Goal: Task Accomplishment & Management: Manage account settings

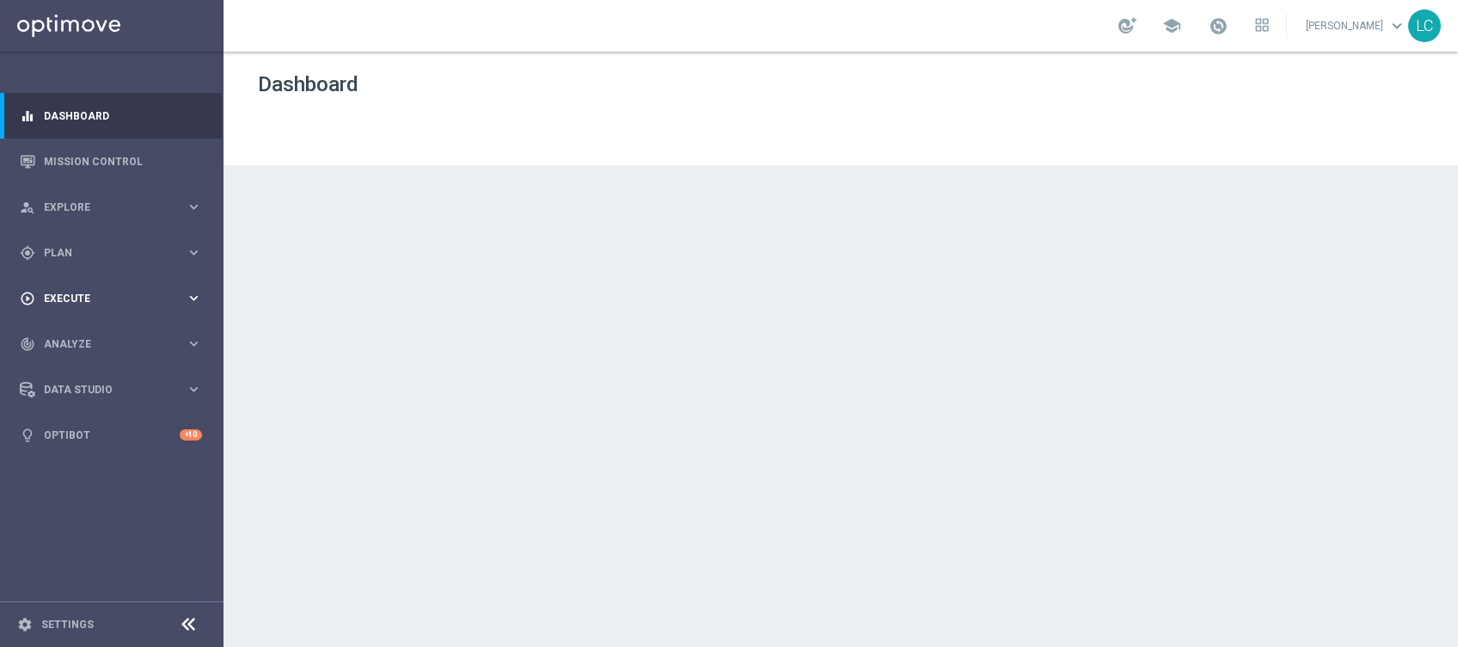
click at [119, 295] on span "Execute" at bounding box center [115, 298] width 142 height 10
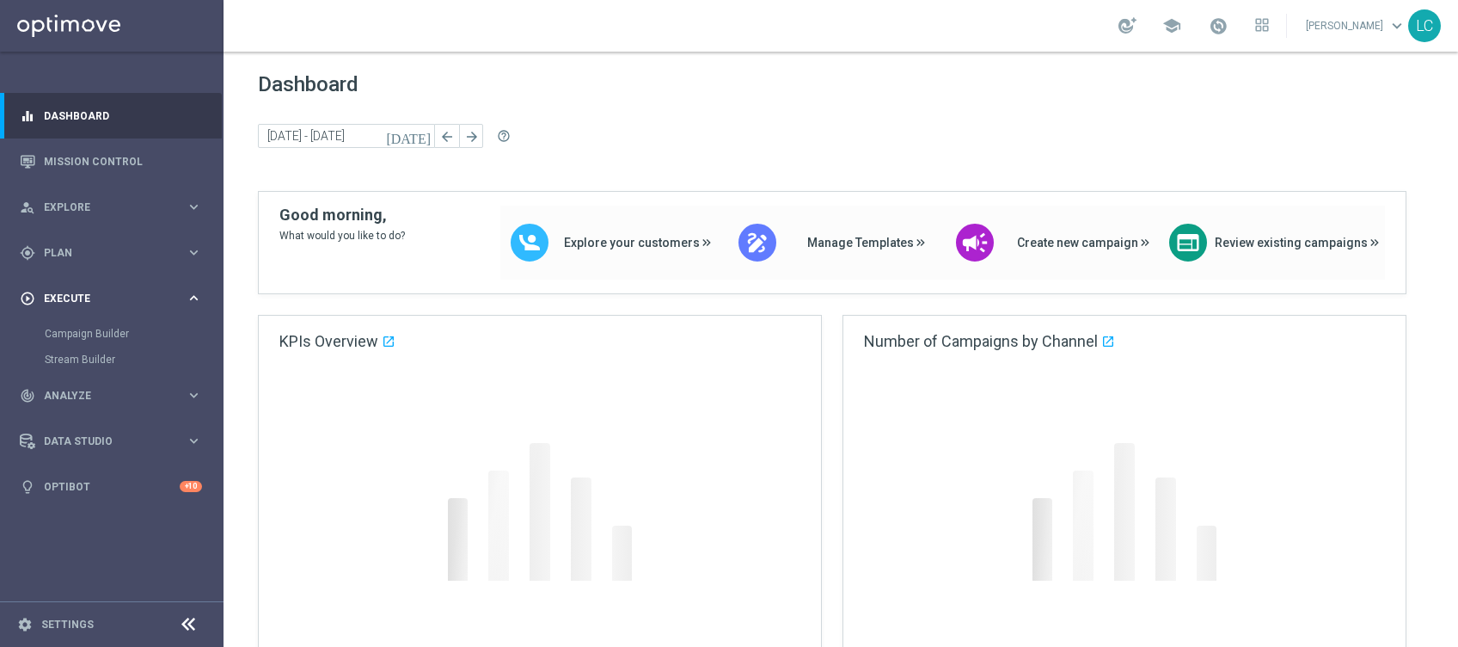
click at [119, 295] on span "Execute" at bounding box center [115, 298] width 142 height 10
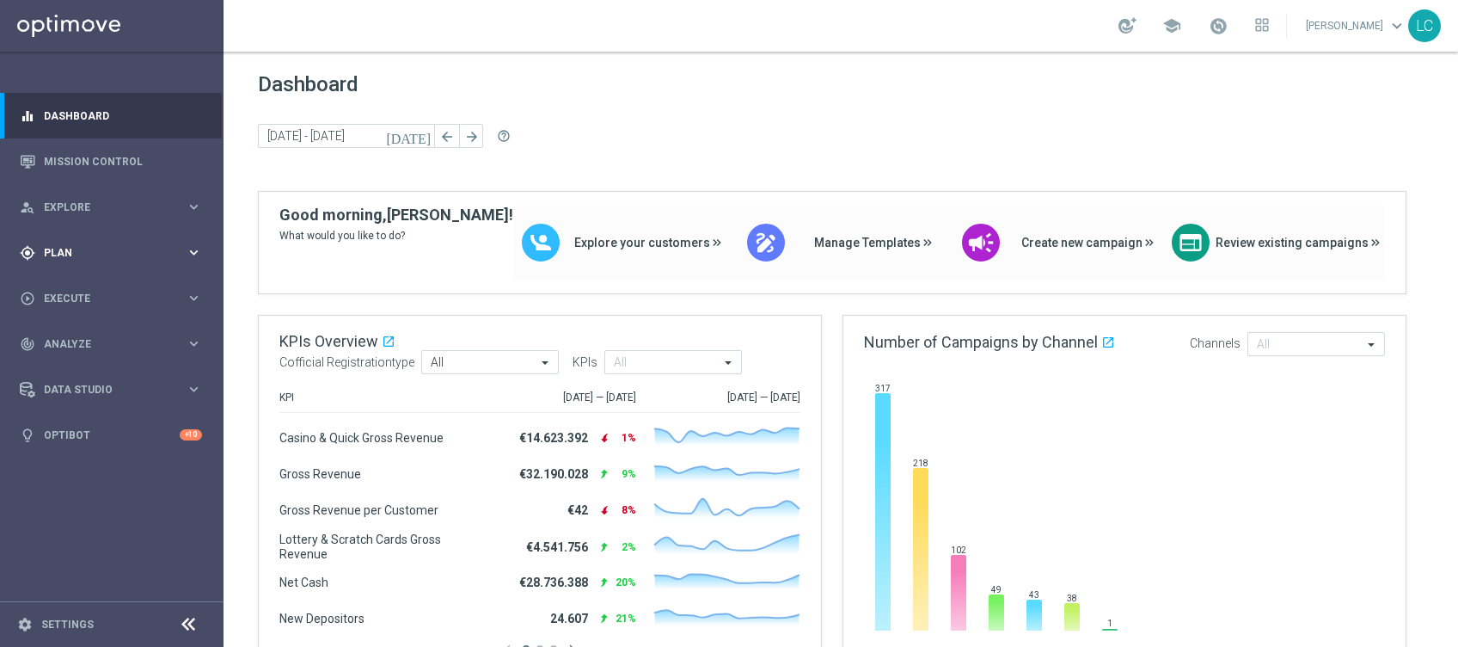
click at [120, 254] on span "Plan" at bounding box center [115, 253] width 142 height 10
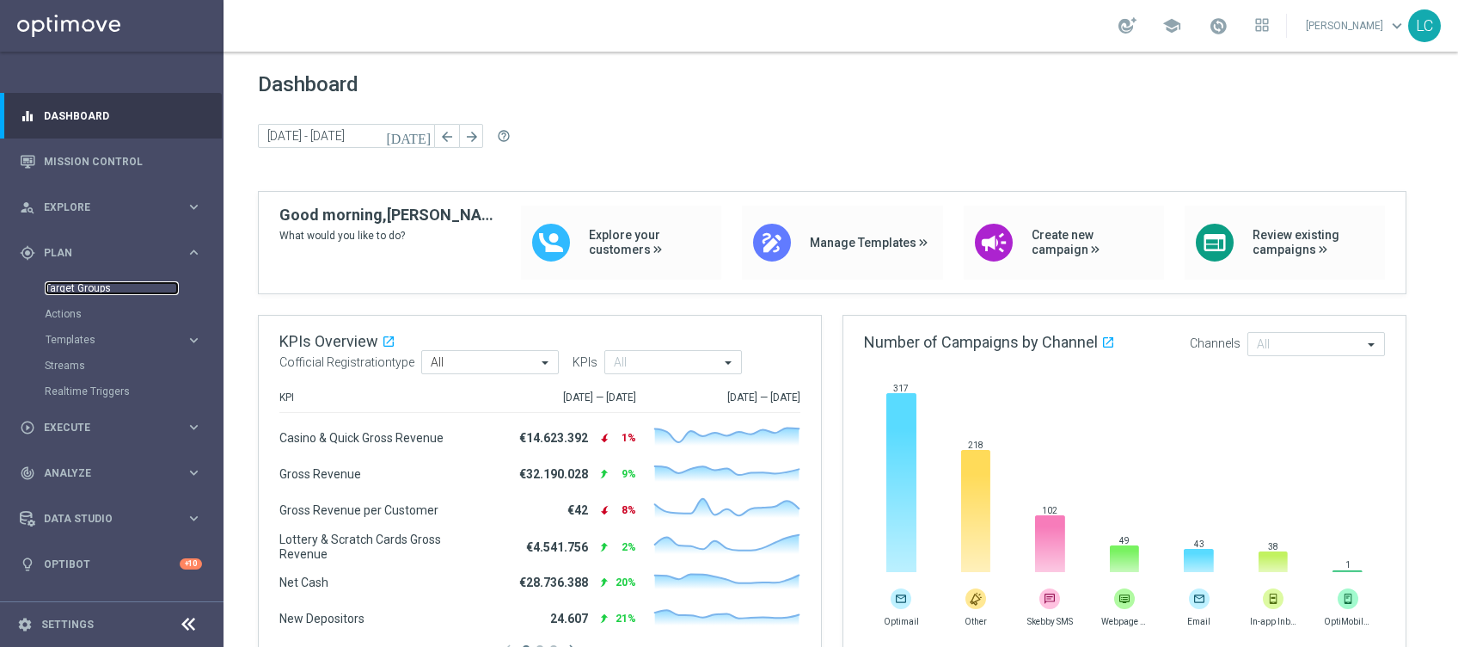
click at [93, 289] on link "Target Groups" at bounding box center [112, 288] width 134 height 14
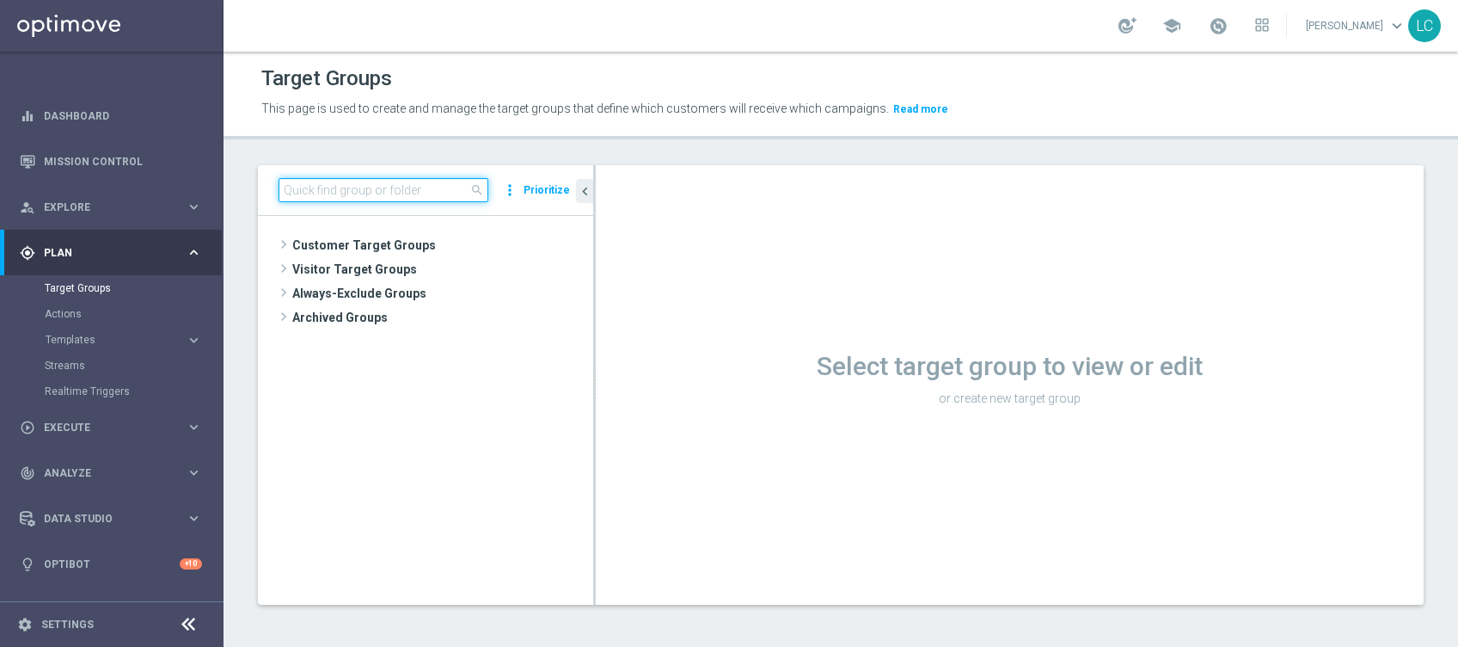
click at [463, 190] on input at bounding box center [384, 190] width 210 height 24
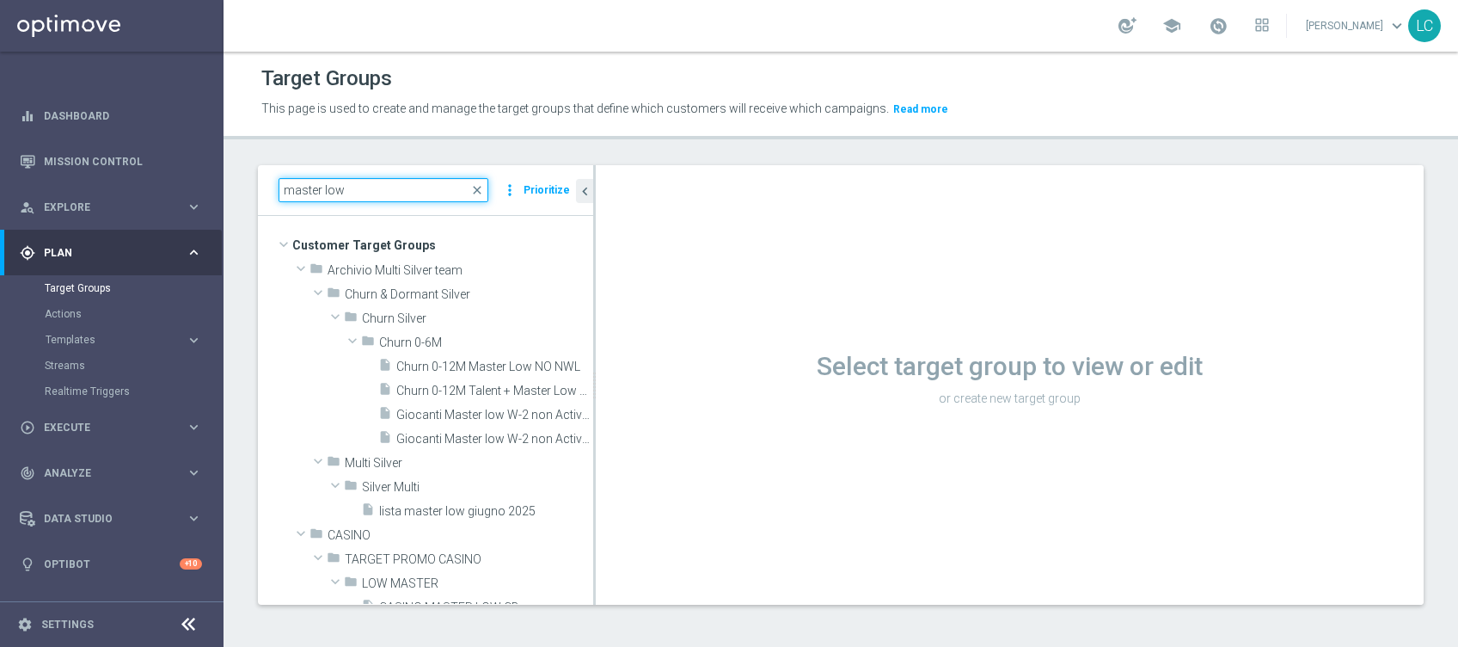
click at [398, 187] on input "master low" at bounding box center [384, 190] width 210 height 24
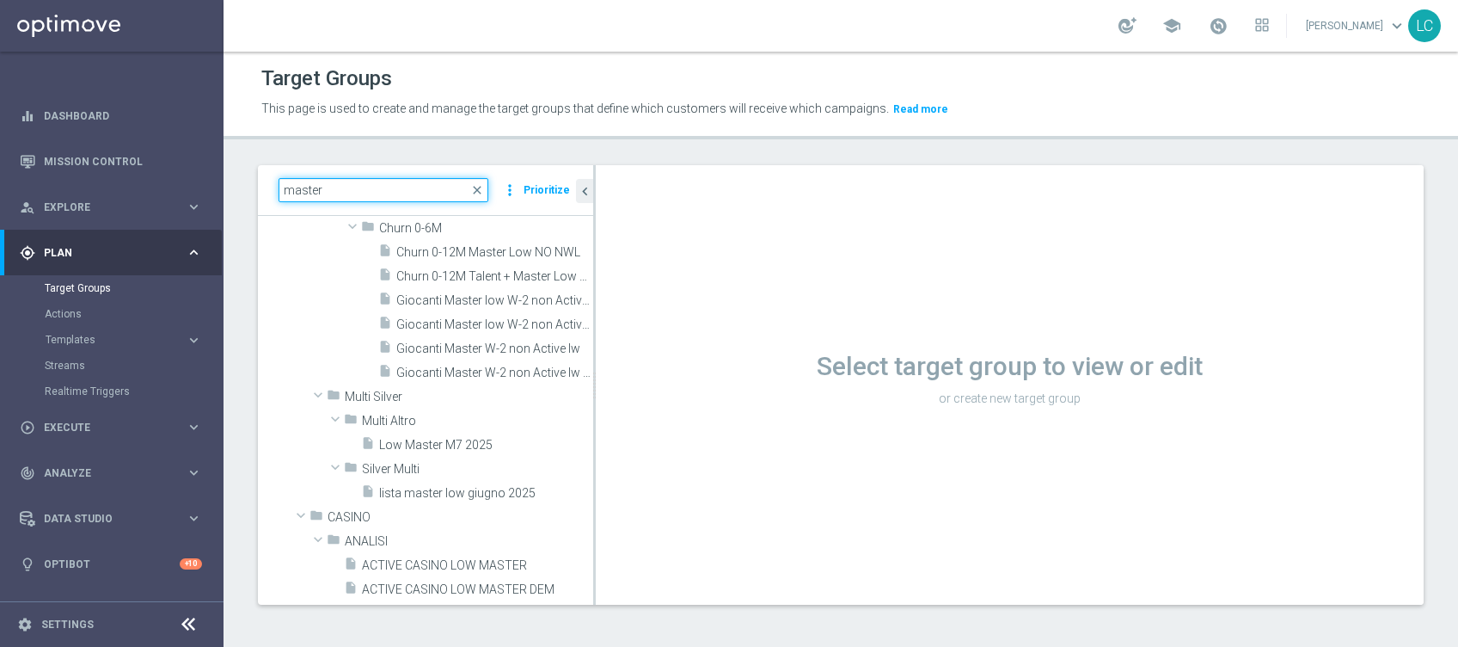
scroll to position [229, 0]
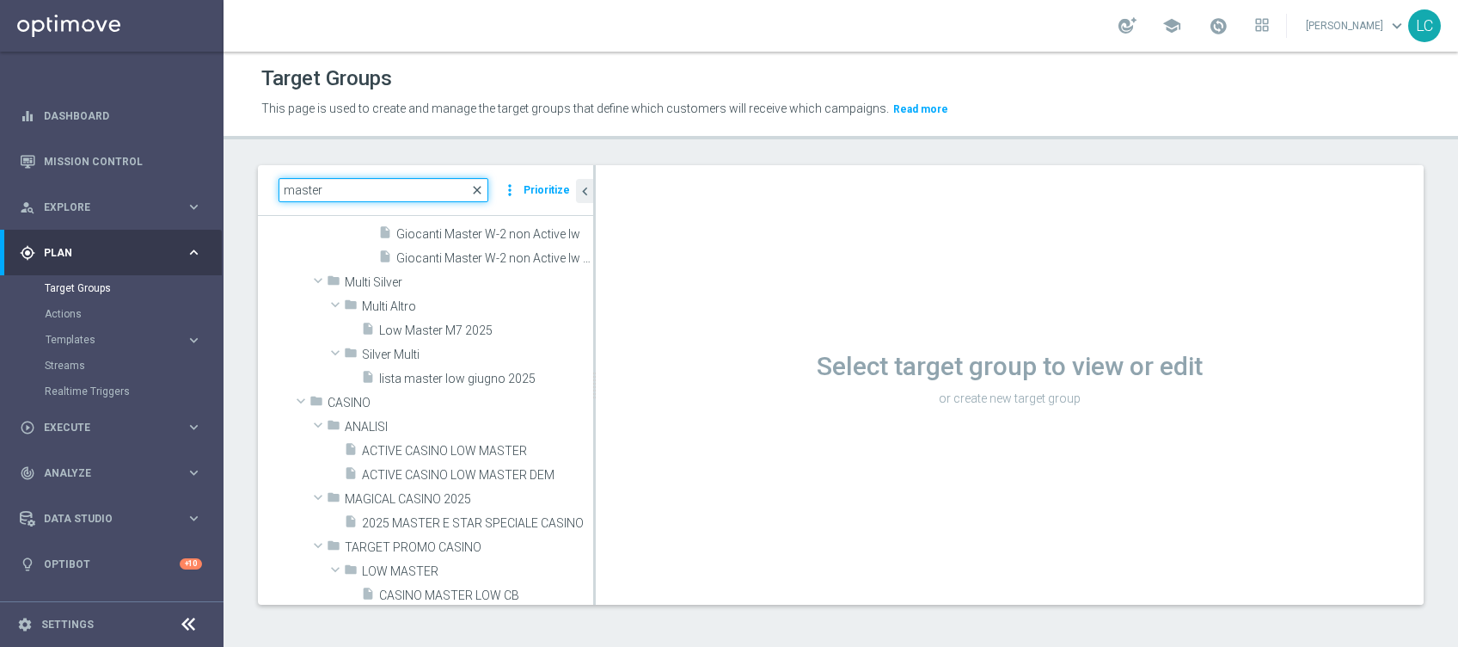
type input "master"
click at [480, 185] on span "close" at bounding box center [477, 190] width 14 height 14
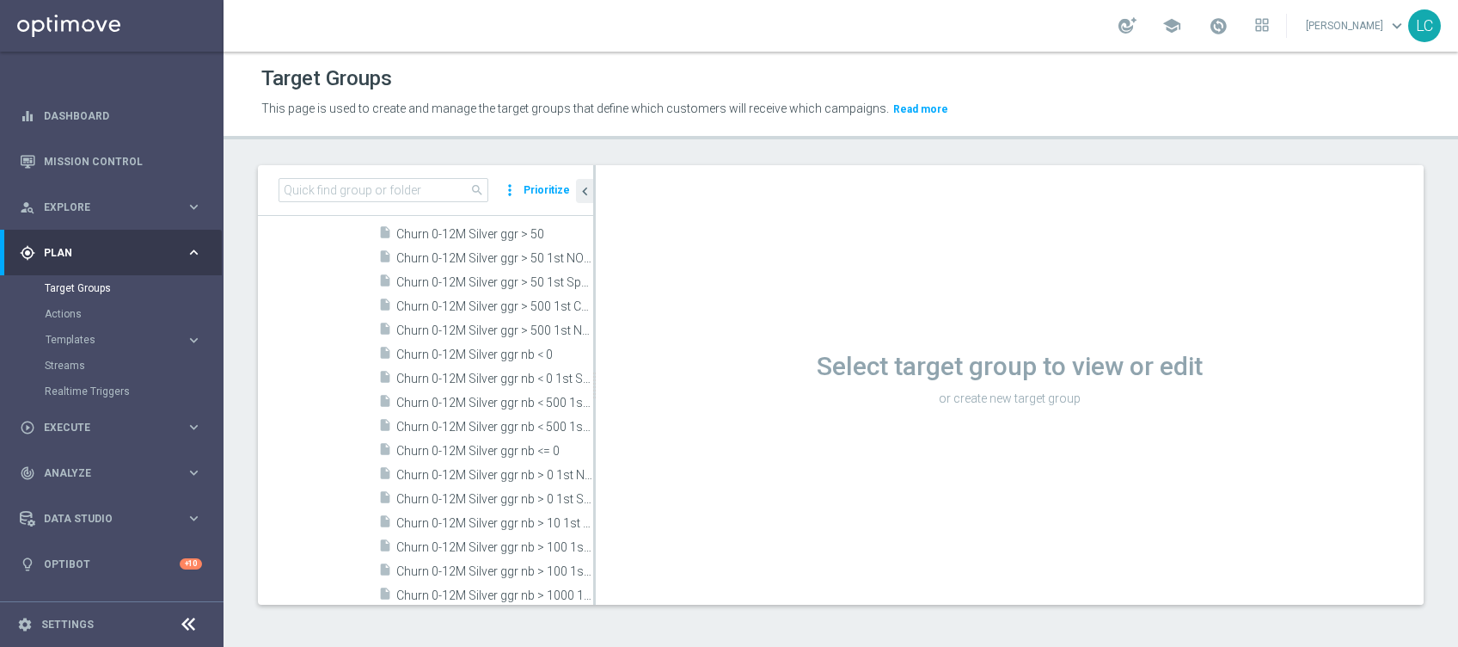
scroll to position [0, 0]
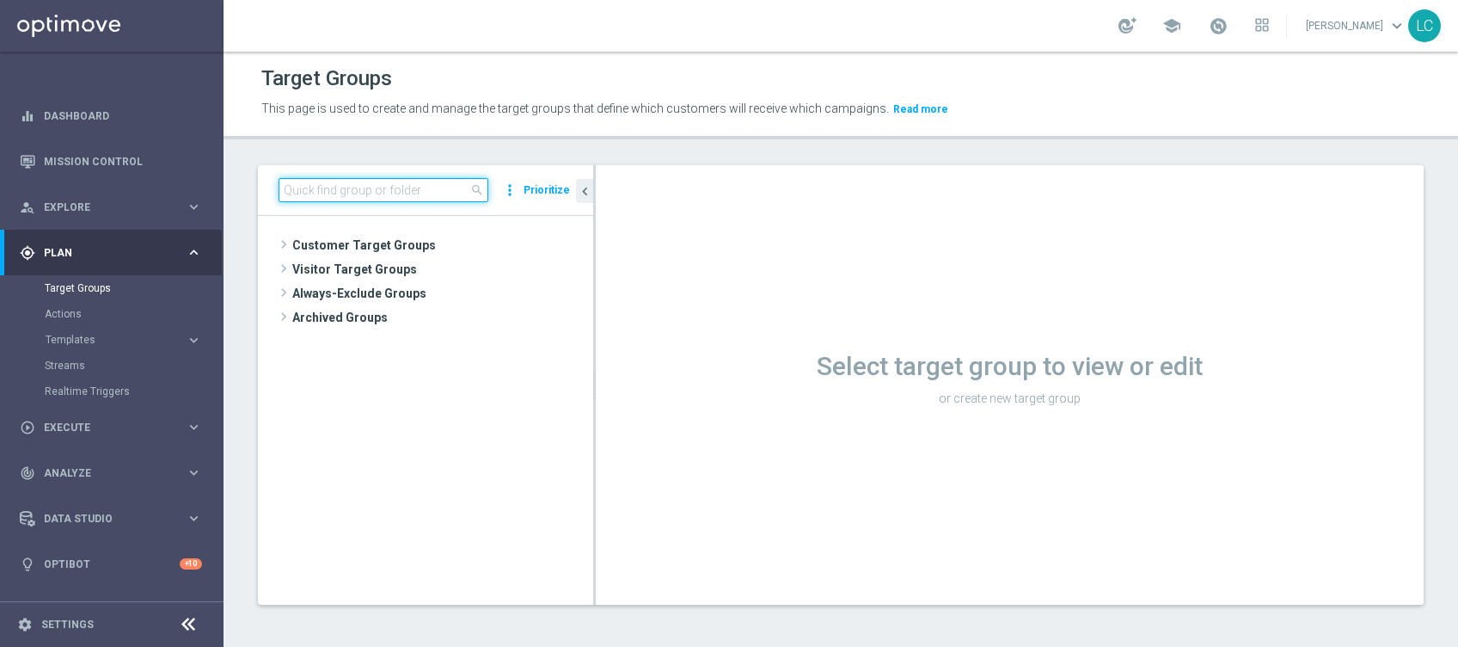
click at [447, 193] on input at bounding box center [384, 190] width 210 height 24
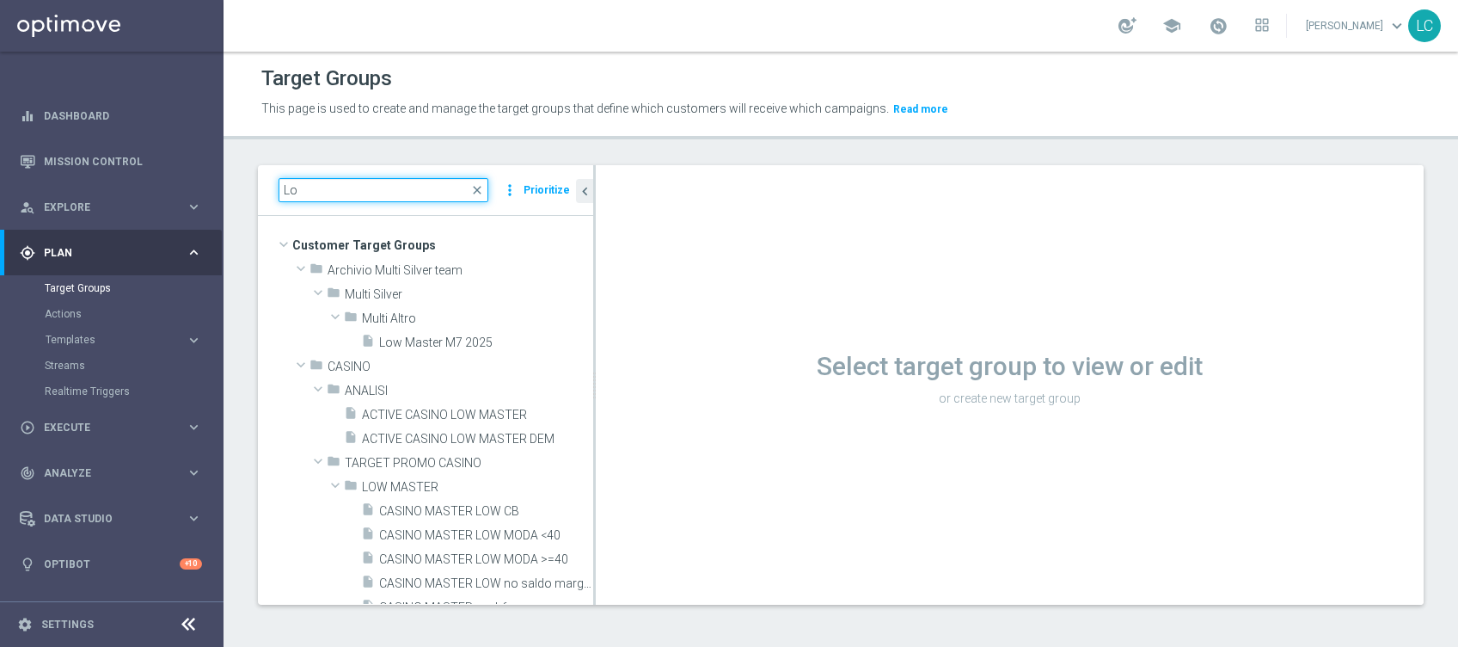
type input "L"
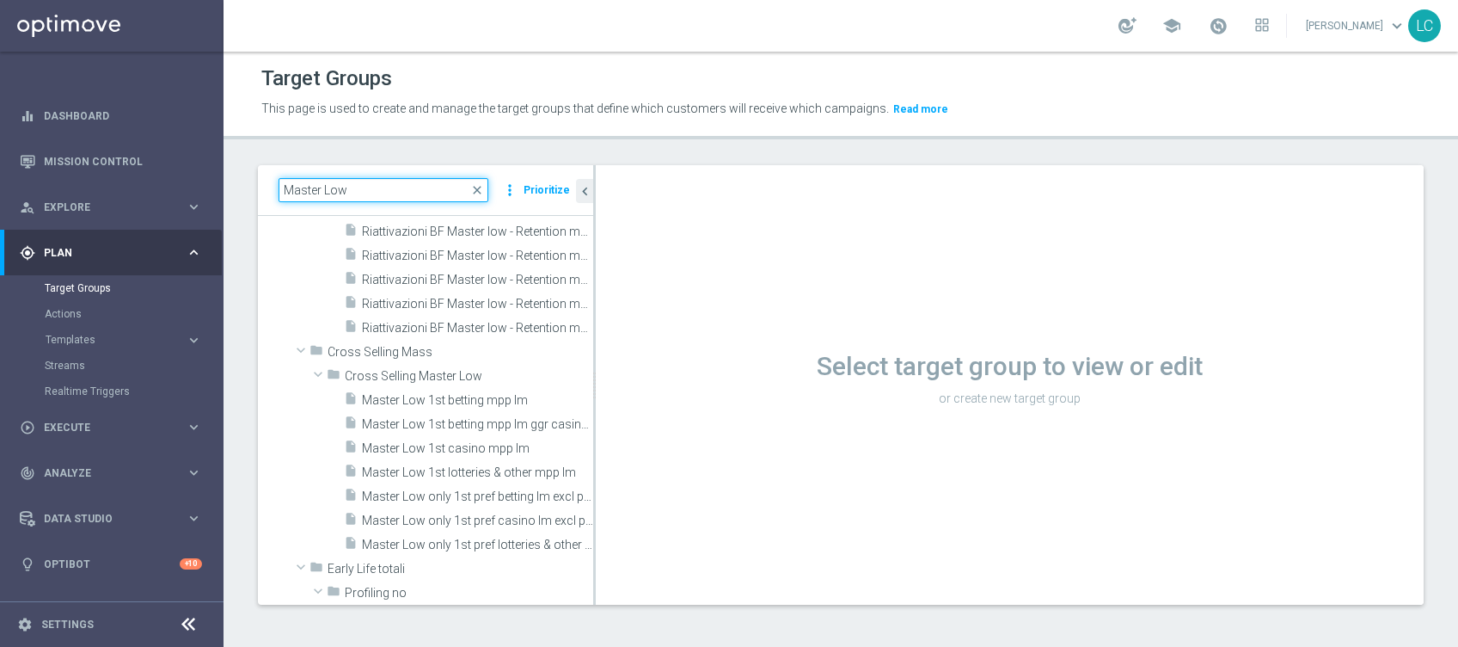
scroll to position [916, 0]
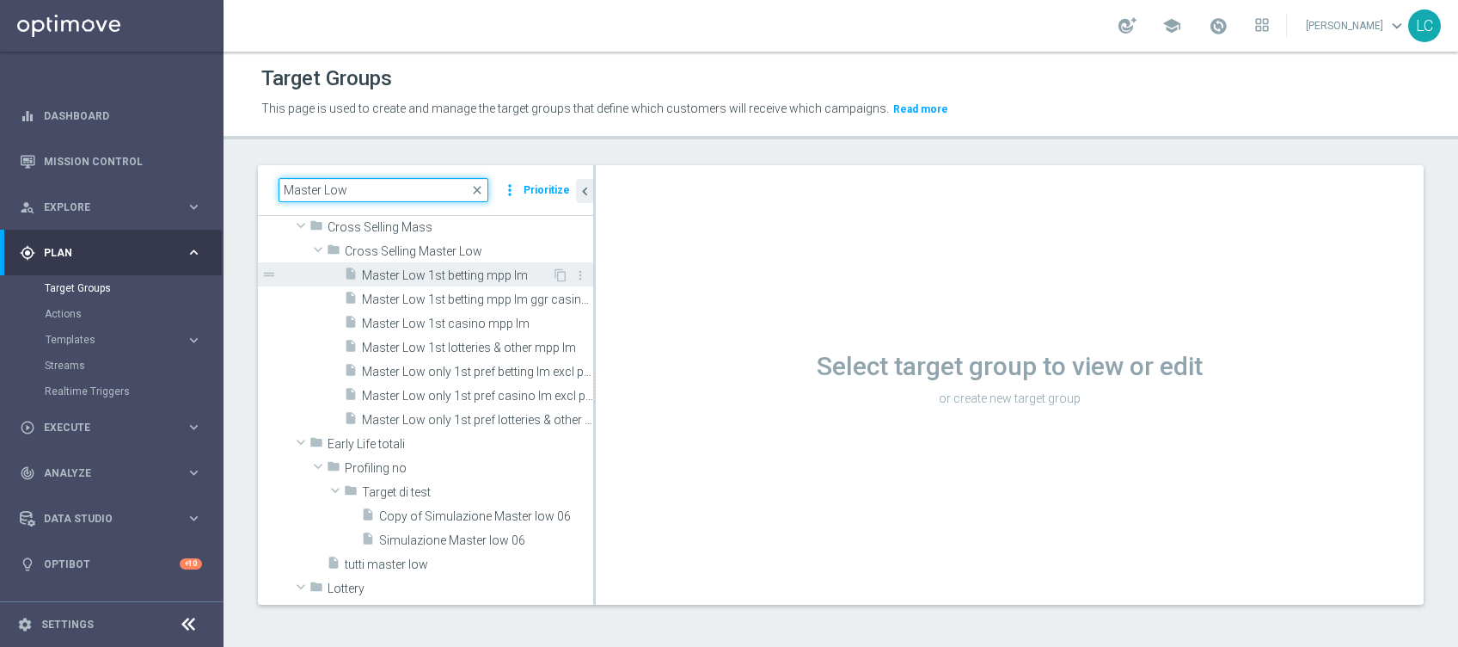
type input "Master Low"
click at [451, 264] on div "insert_drive_file Master Low 1st betting mpp lm" at bounding box center [448, 274] width 208 height 24
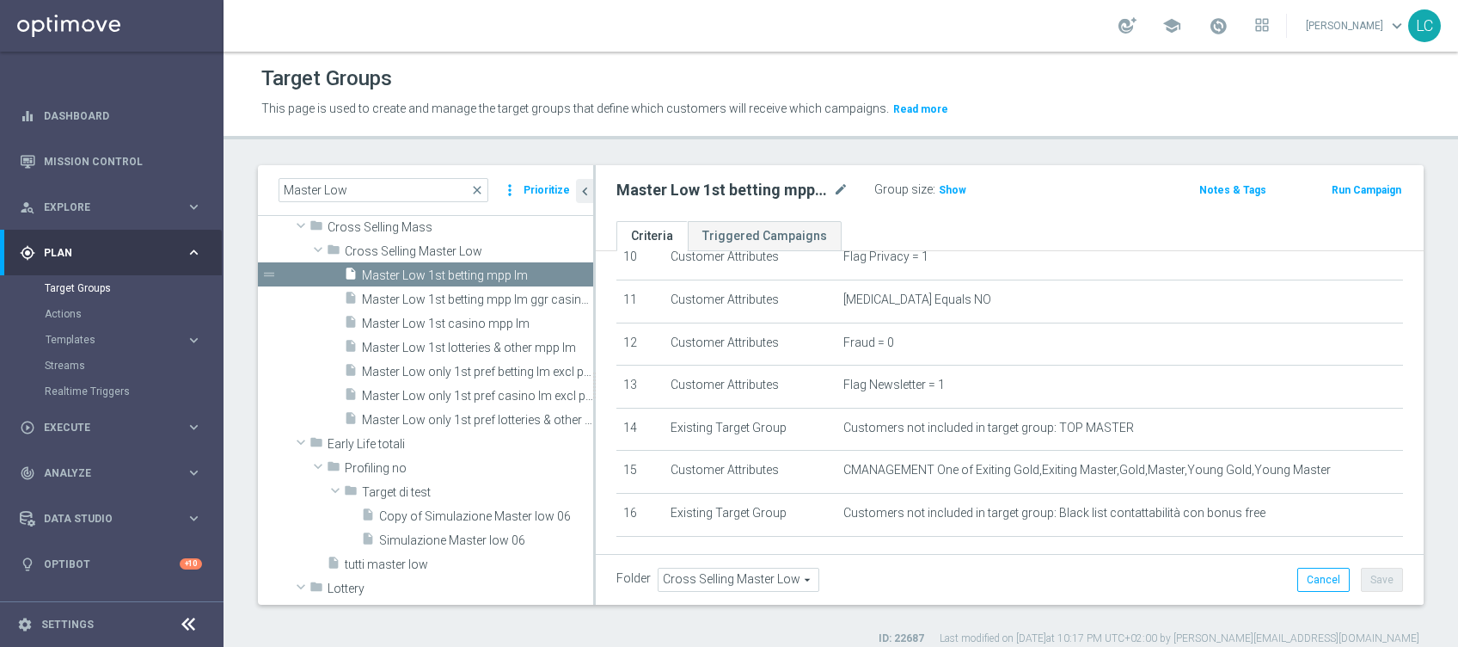
scroll to position [542, 0]
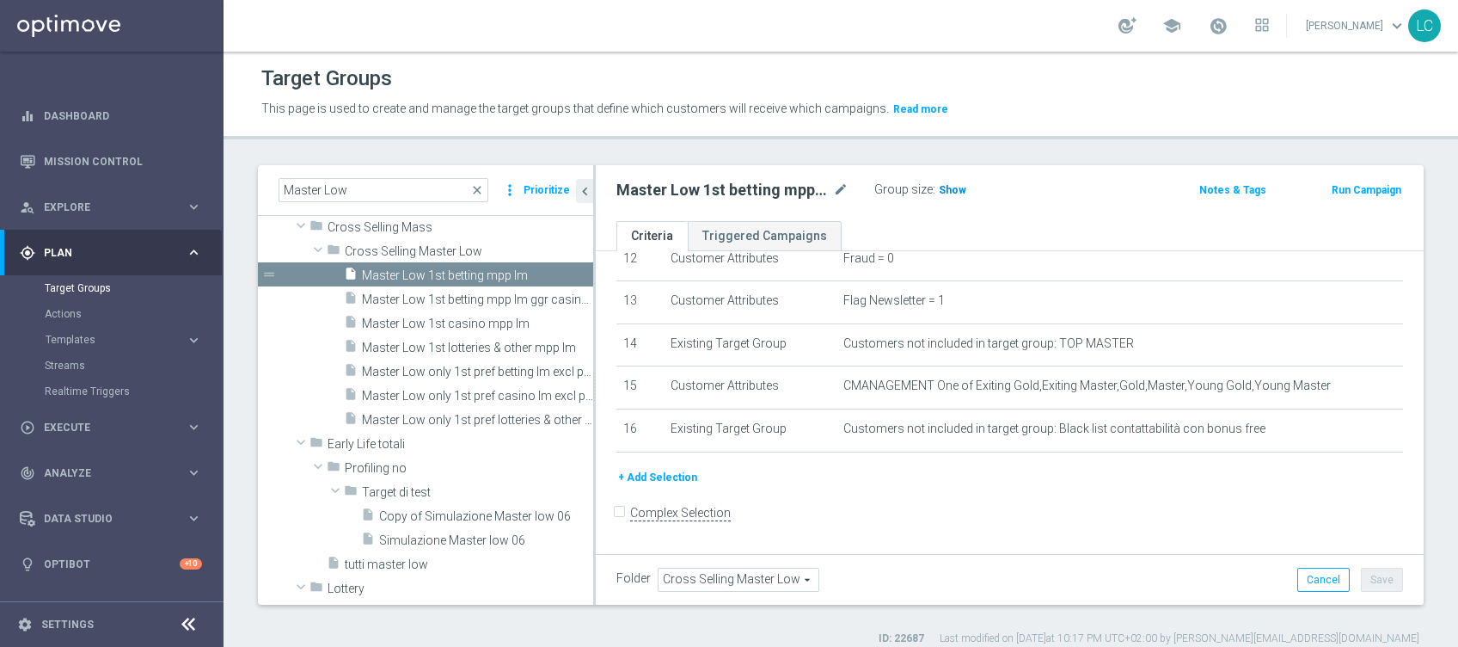
click at [953, 185] on span "Show" at bounding box center [953, 190] width 28 height 12
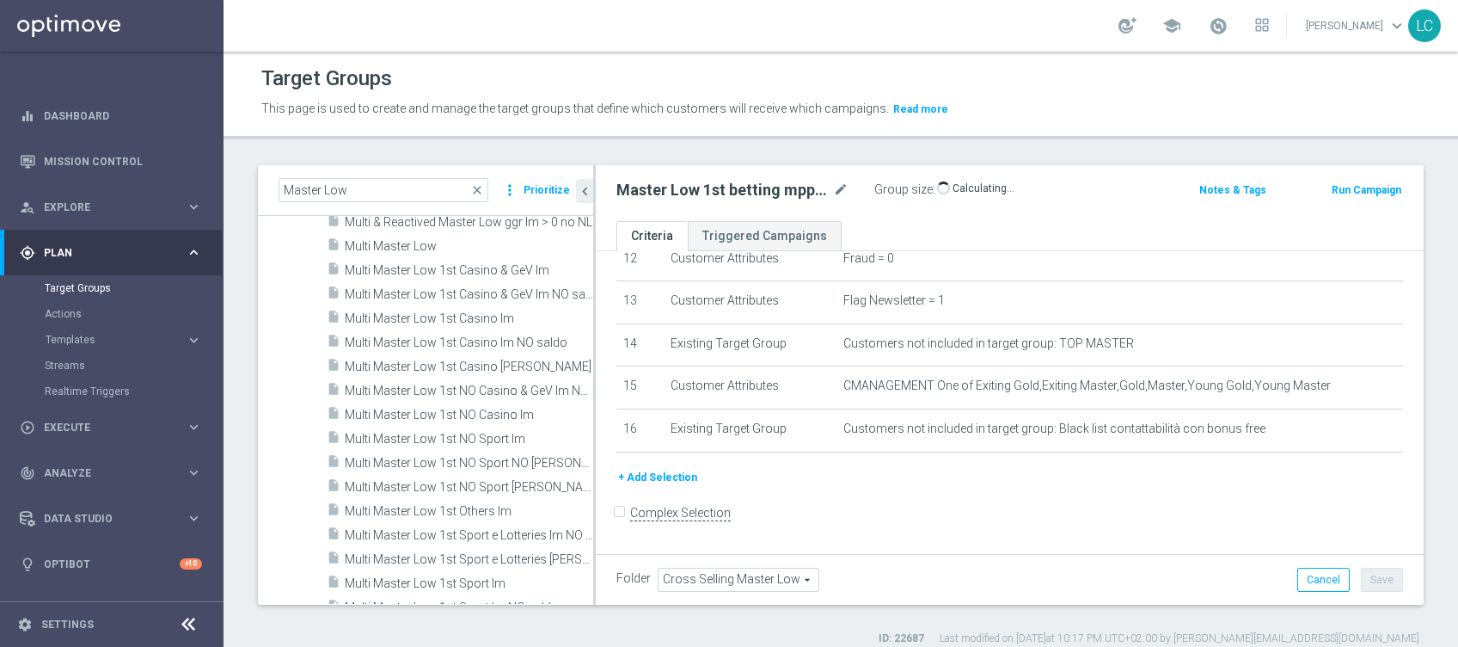
scroll to position [1719, 0]
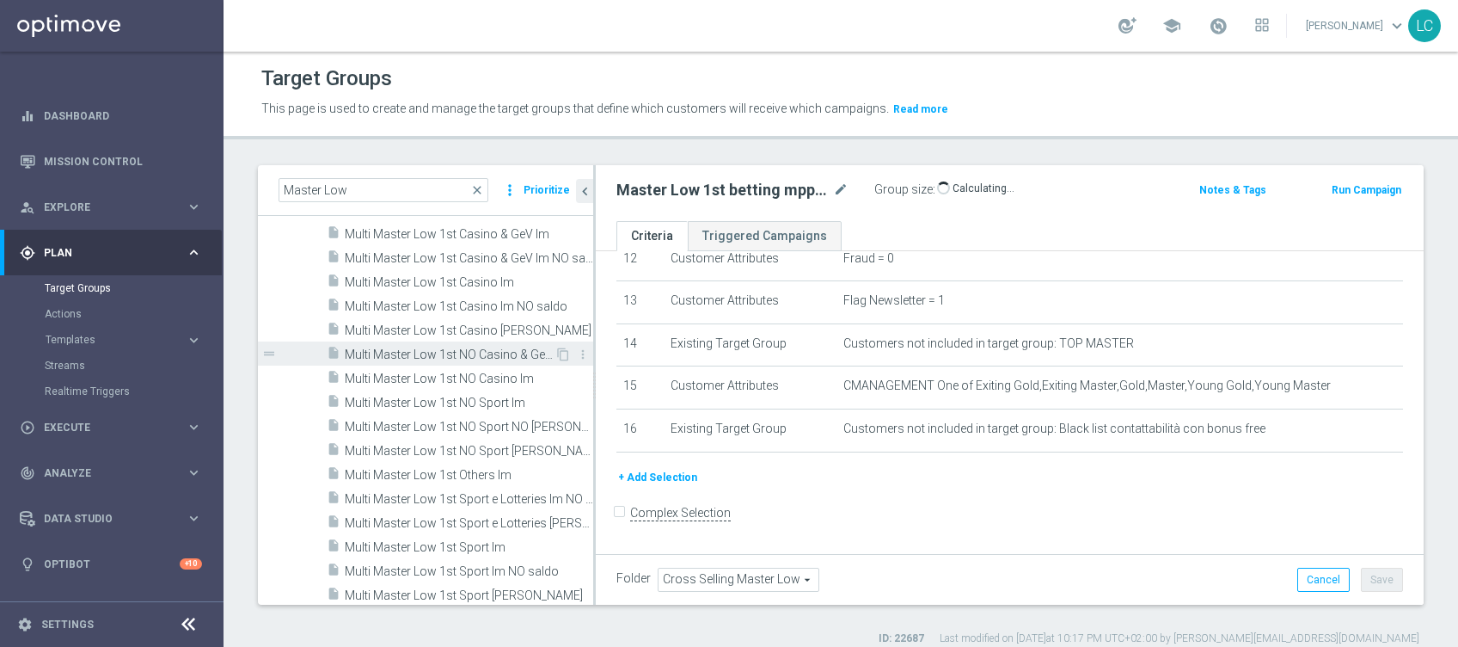
click at [408, 348] on span "Multi Master Low 1st NO Casino & GeV lm NO saldo" at bounding box center [450, 354] width 210 height 15
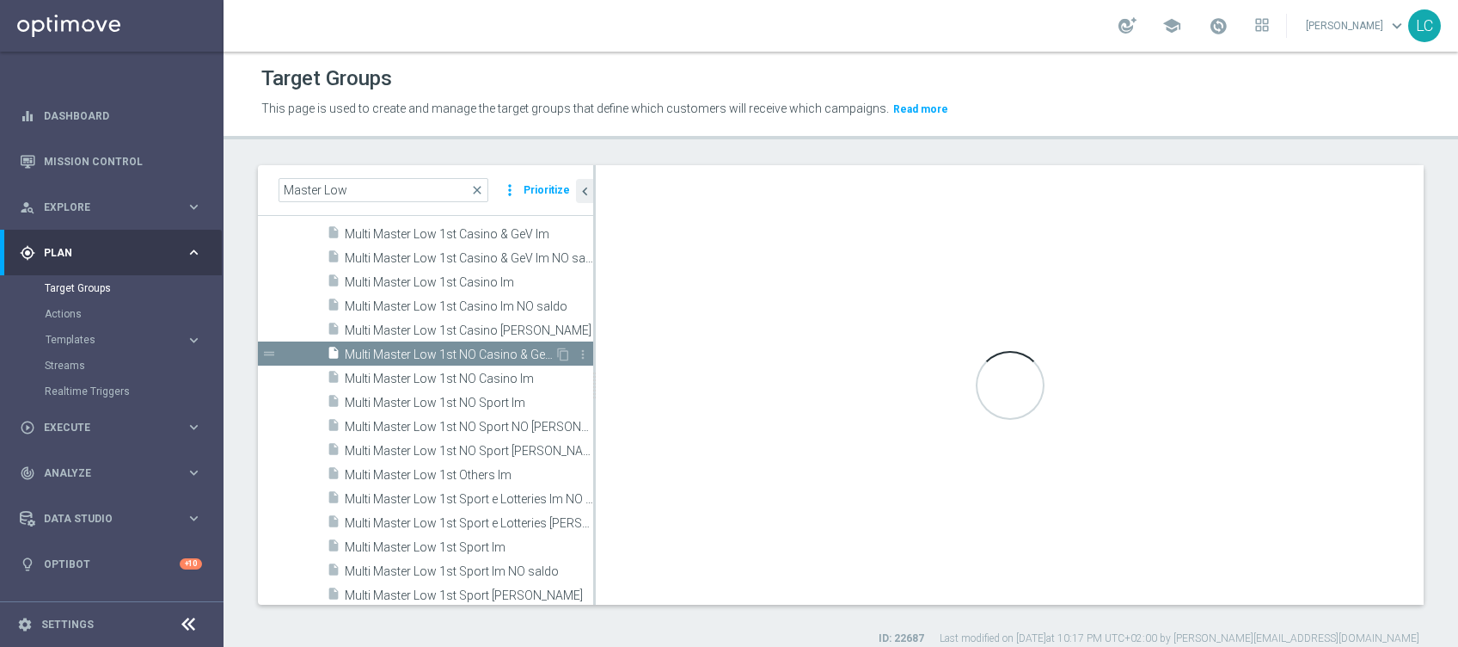
type input "Multi Master Low"
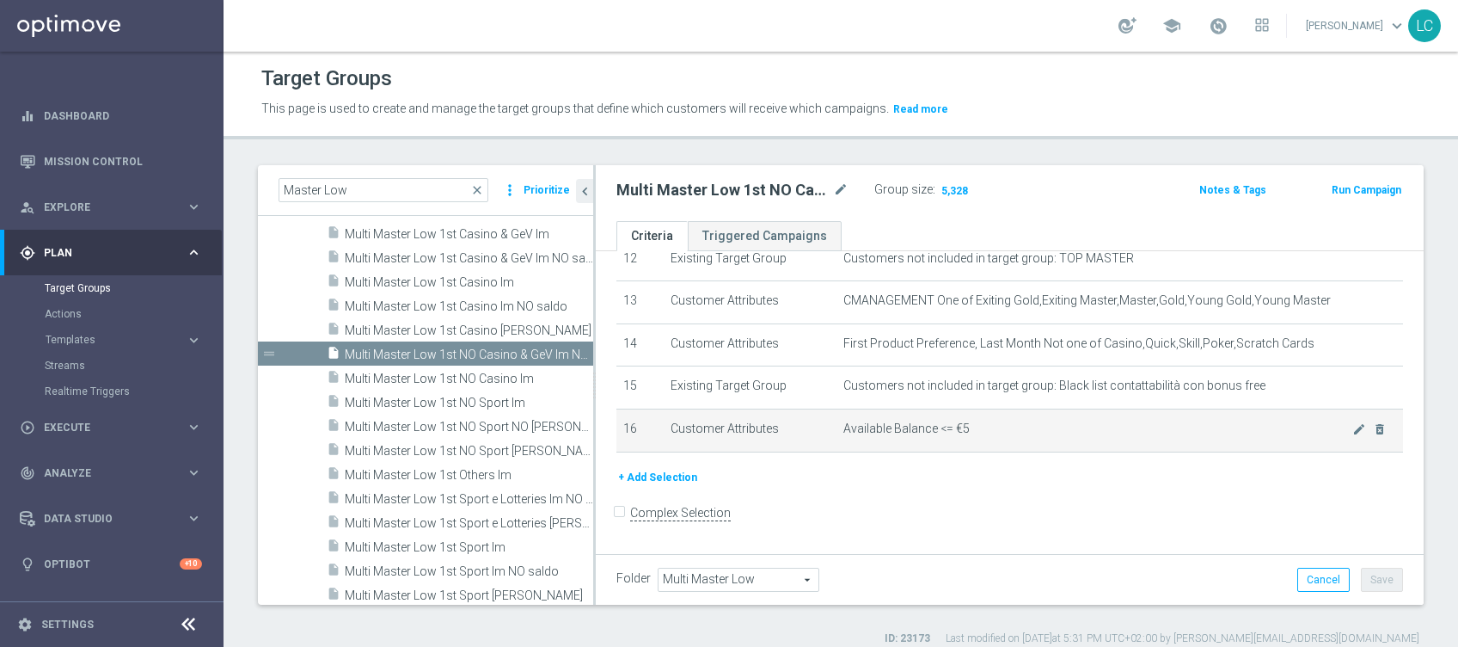
scroll to position [14, 0]
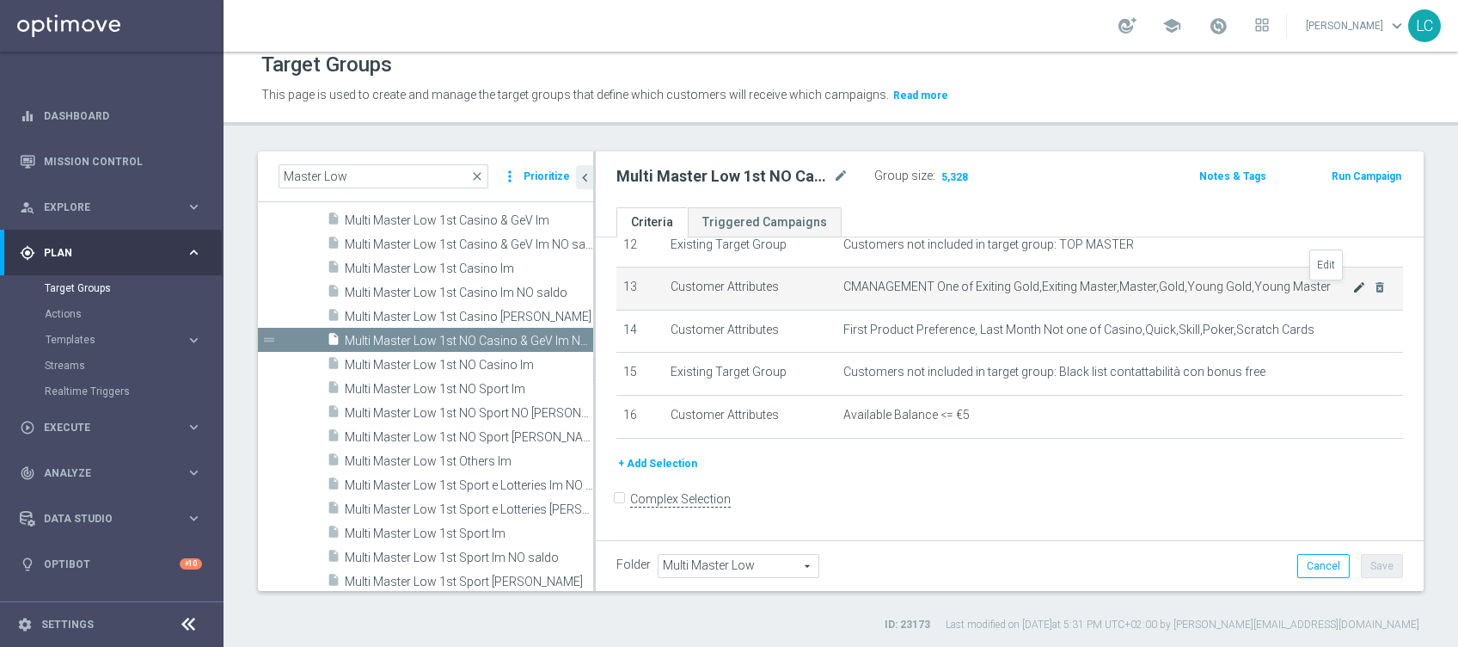
click at [1352, 289] on icon "mode_edit" at bounding box center [1359, 287] width 14 height 14
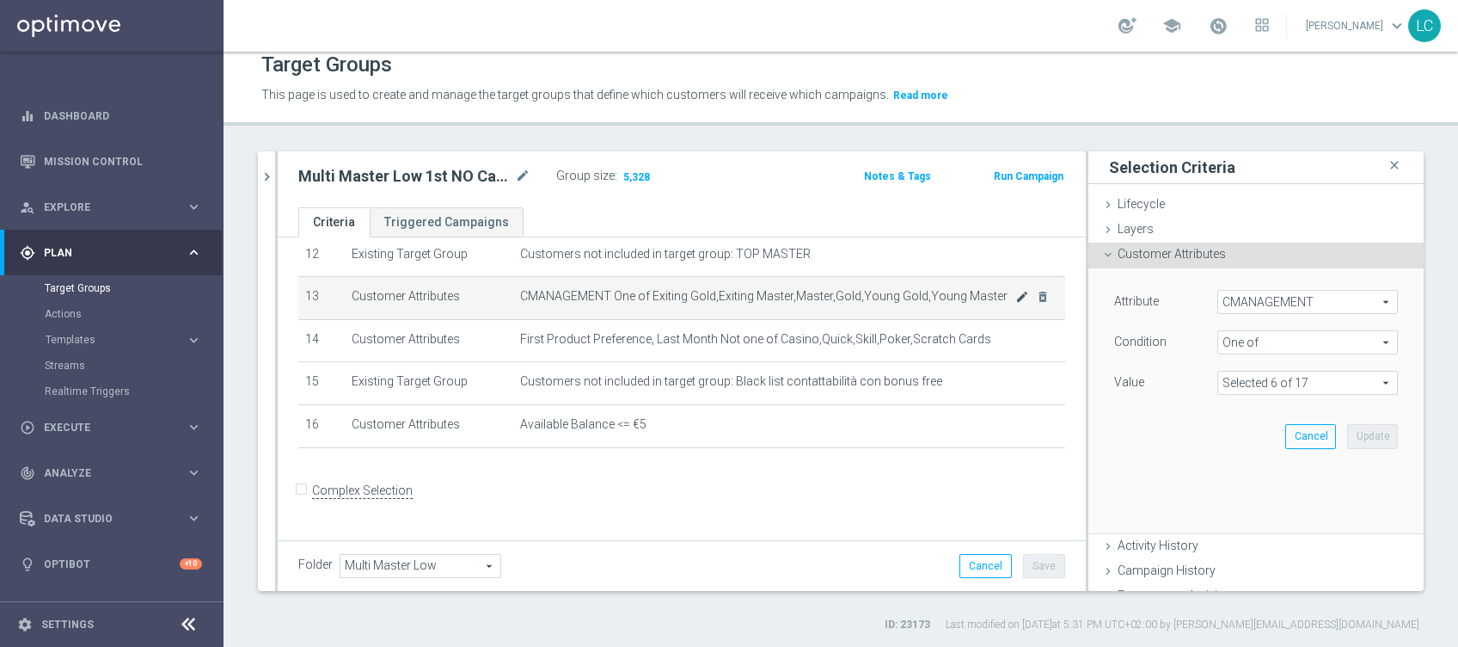
scroll to position [524, 0]
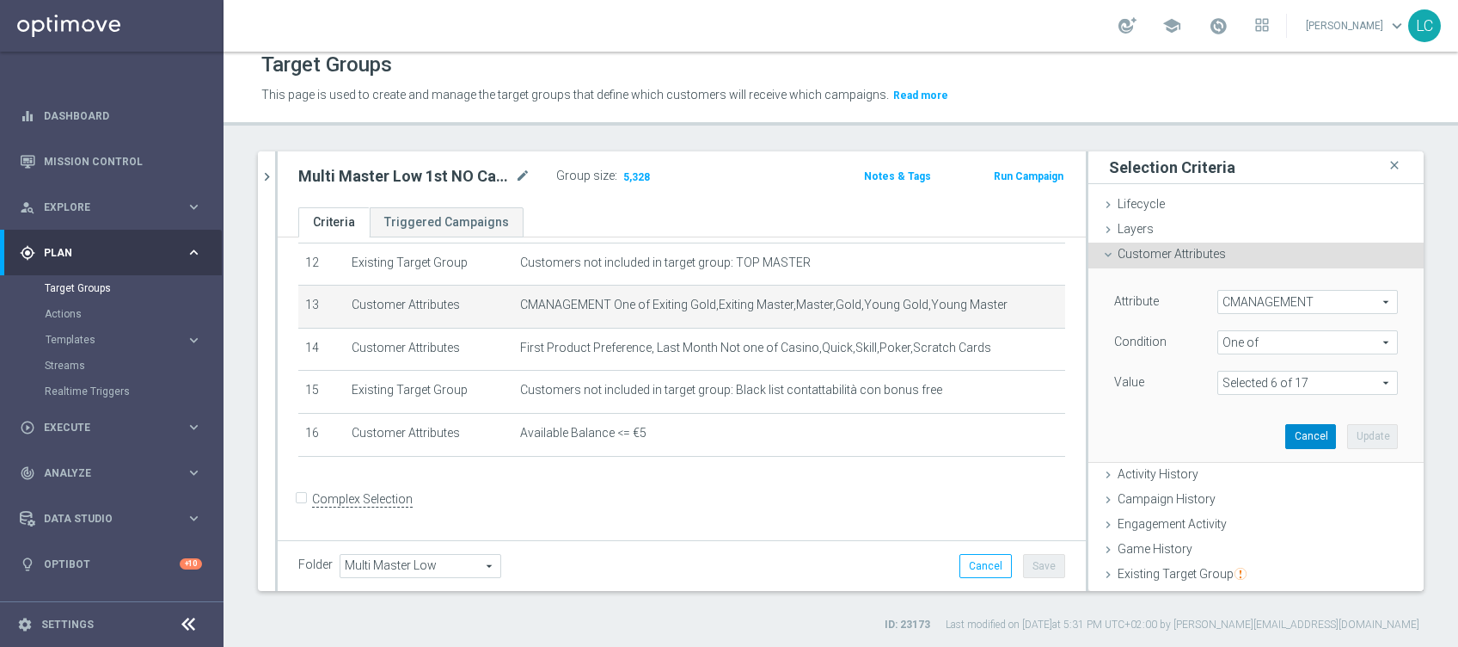
click at [1285, 429] on button "Cancel" at bounding box center [1310, 436] width 51 height 24
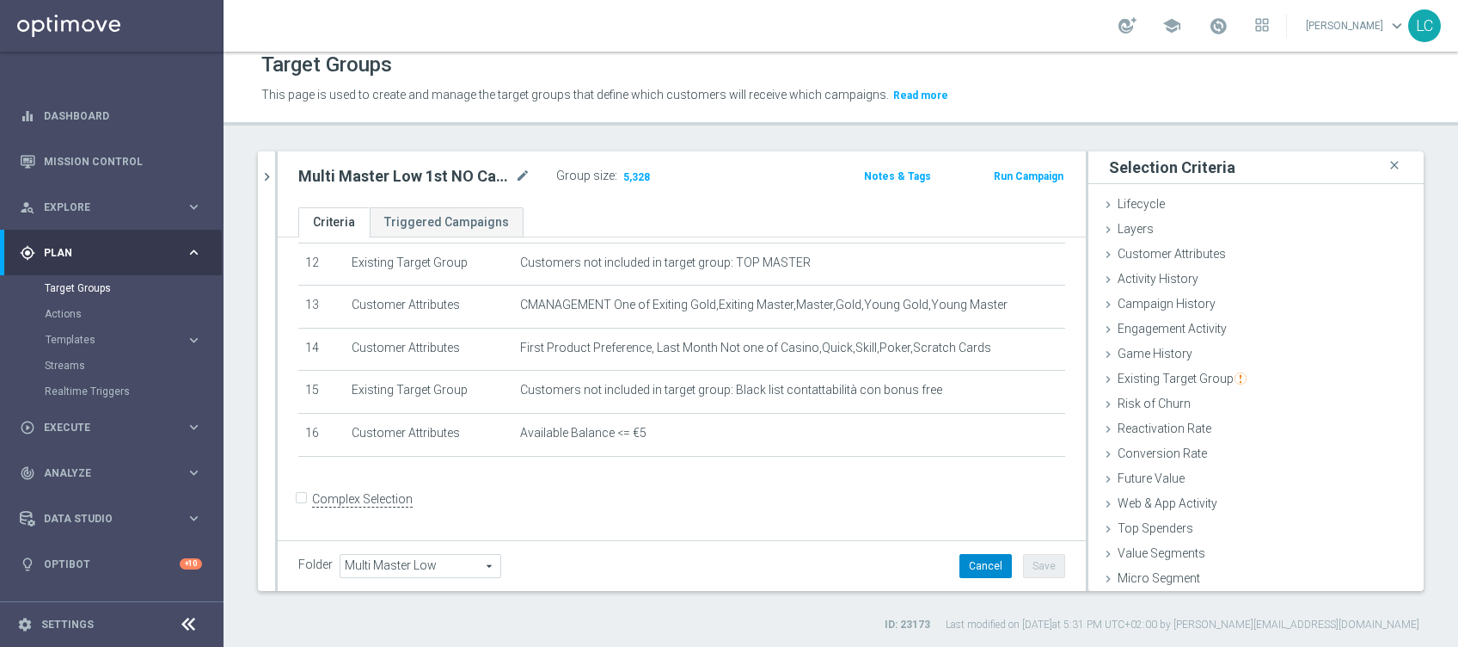
click at [965, 556] on button "Cancel" at bounding box center [985, 566] width 52 height 24
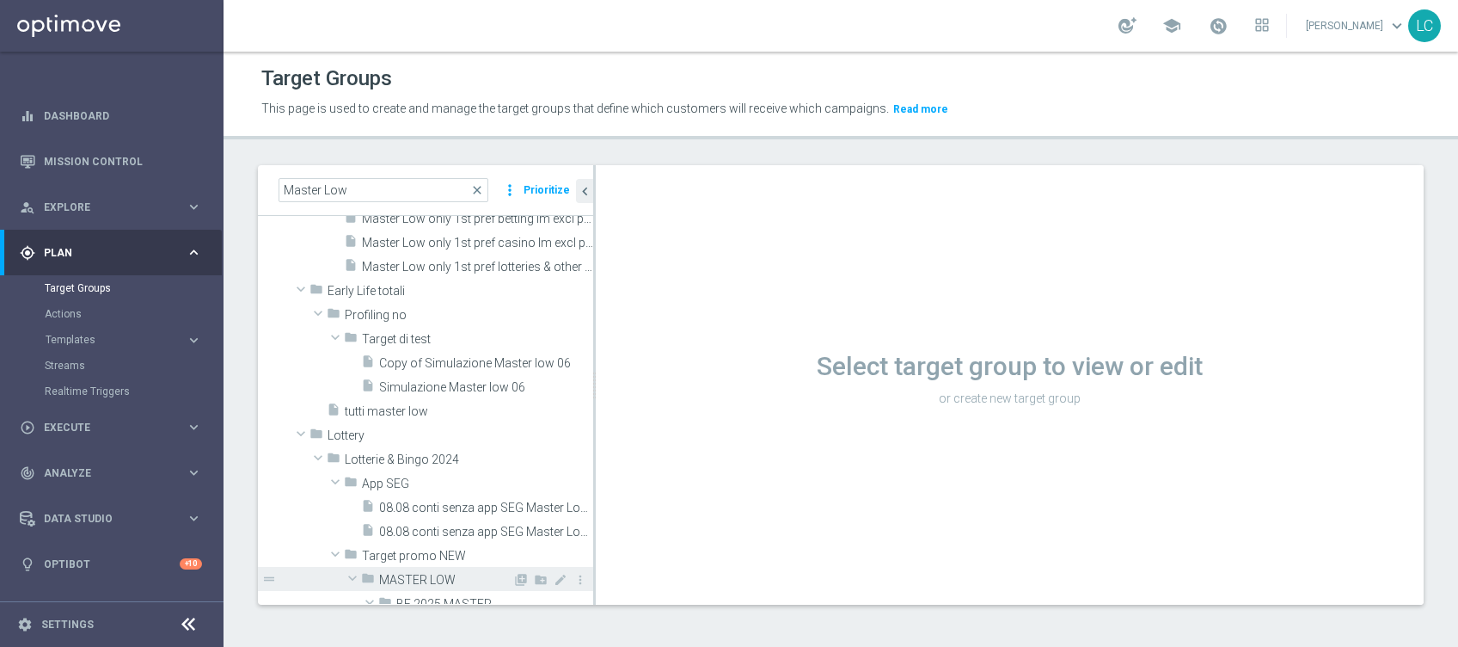
scroll to position [802, 0]
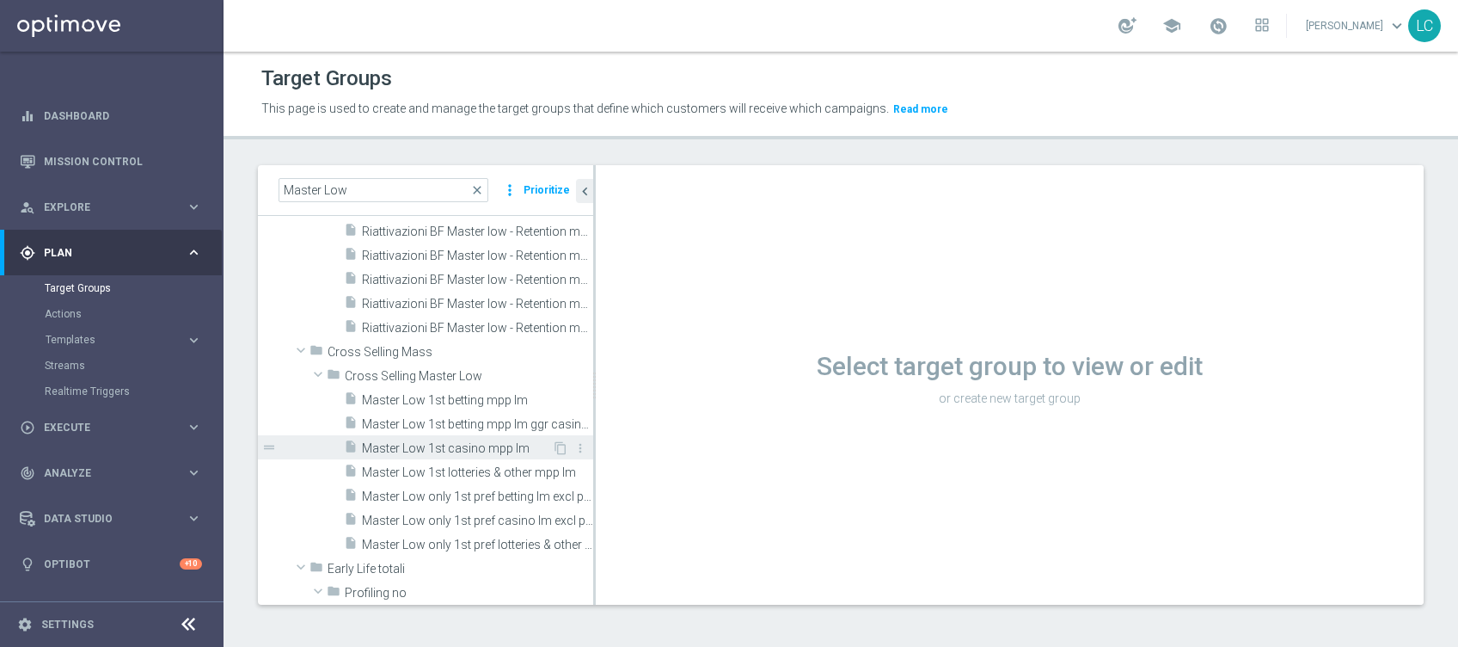
click at [435, 441] on span "Master Low 1st casino mpp lm" at bounding box center [457, 448] width 190 height 15
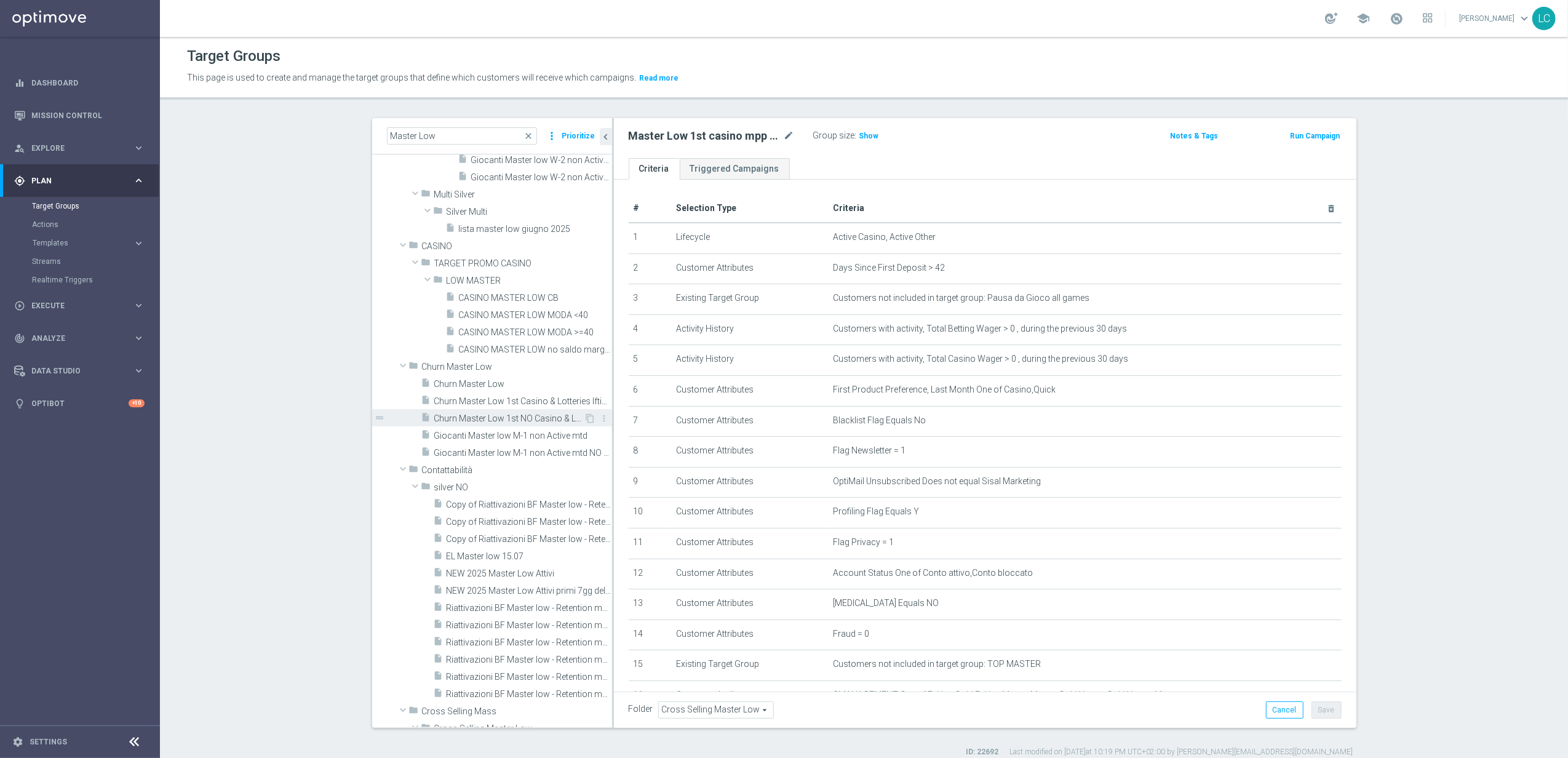
scroll to position [164, 0]
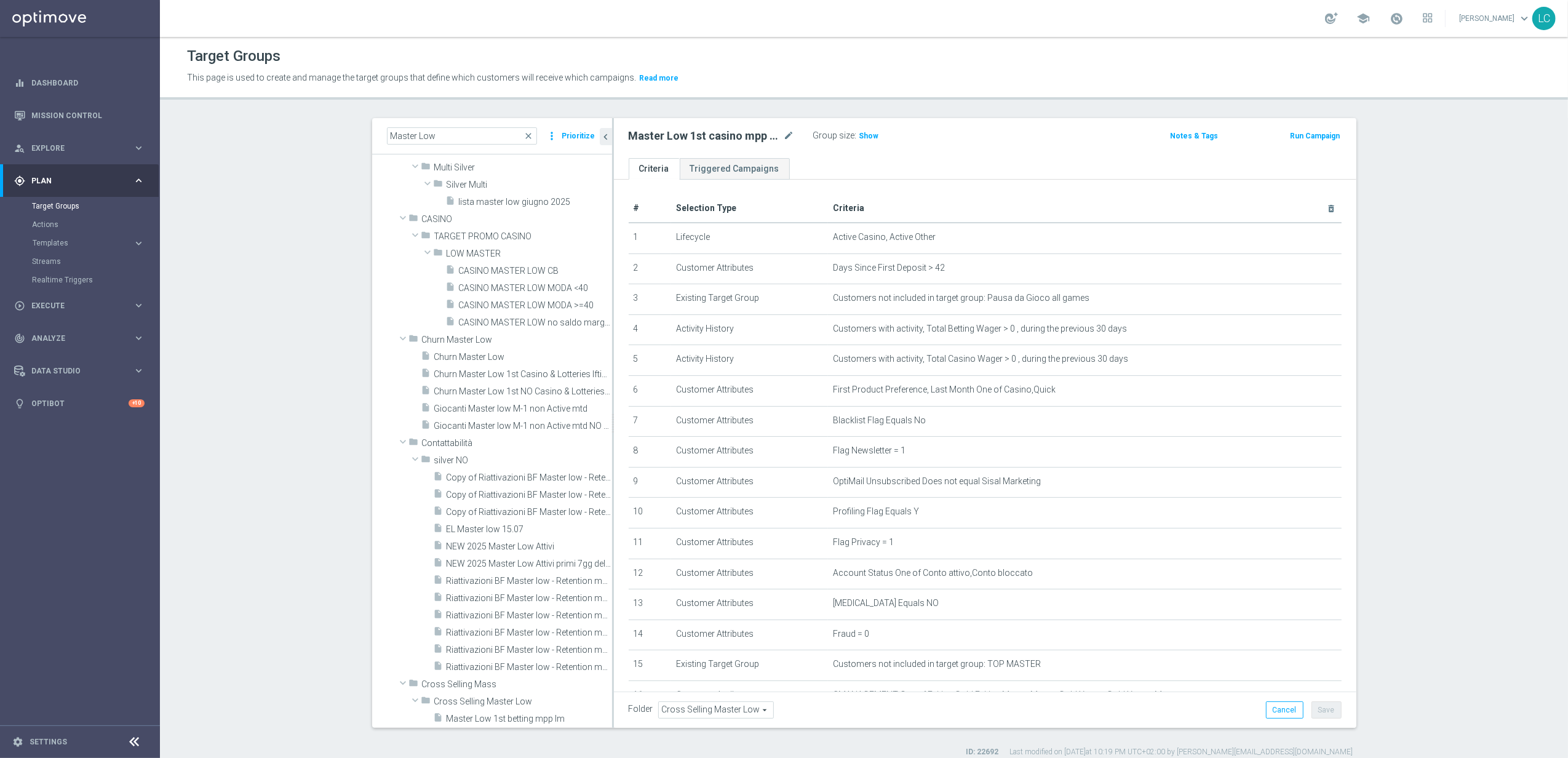
click at [705, 132] on h2 "Master Low 1st casino mpp lm" at bounding box center [705, 136] width 152 height 15
click at [784, 138] on icon "mode_edit" at bounding box center [789, 136] width 11 height 15
click at [808, 97] on header "Target Groups This page is used to create and manage the target groups that def…" at bounding box center [865, 69] width 1408 height 63
click at [525, 136] on span "close" at bounding box center [529, 136] width 10 height 10
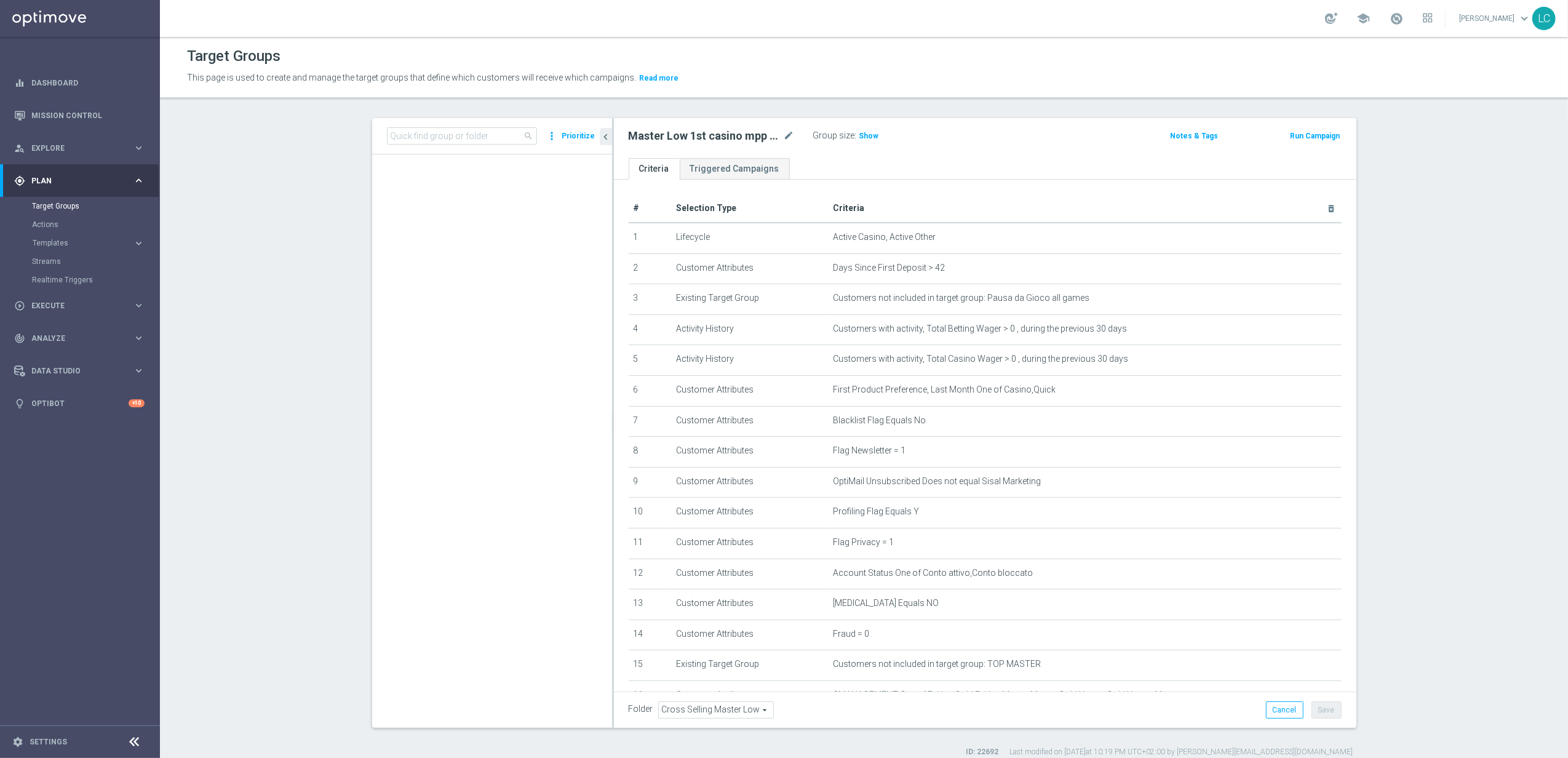
click at [528, 134] on span "search" at bounding box center [529, 136] width 10 height 10
click at [515, 137] on input at bounding box center [462, 136] width 150 height 17
type input "LOW MASTER"
click at [525, 135] on span "close" at bounding box center [529, 136] width 10 height 10
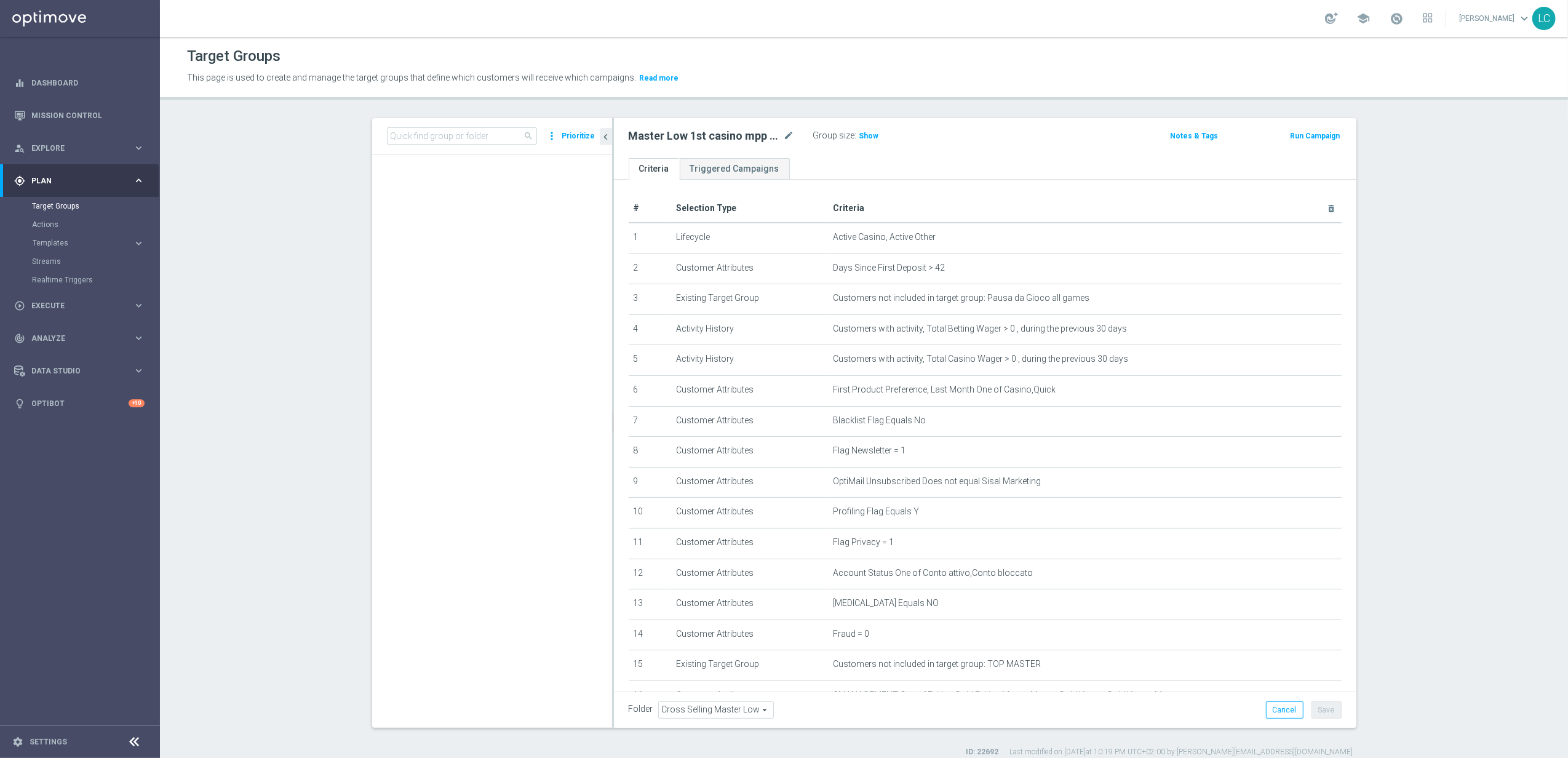
click at [524, 134] on span "search" at bounding box center [529, 136] width 10 height 10
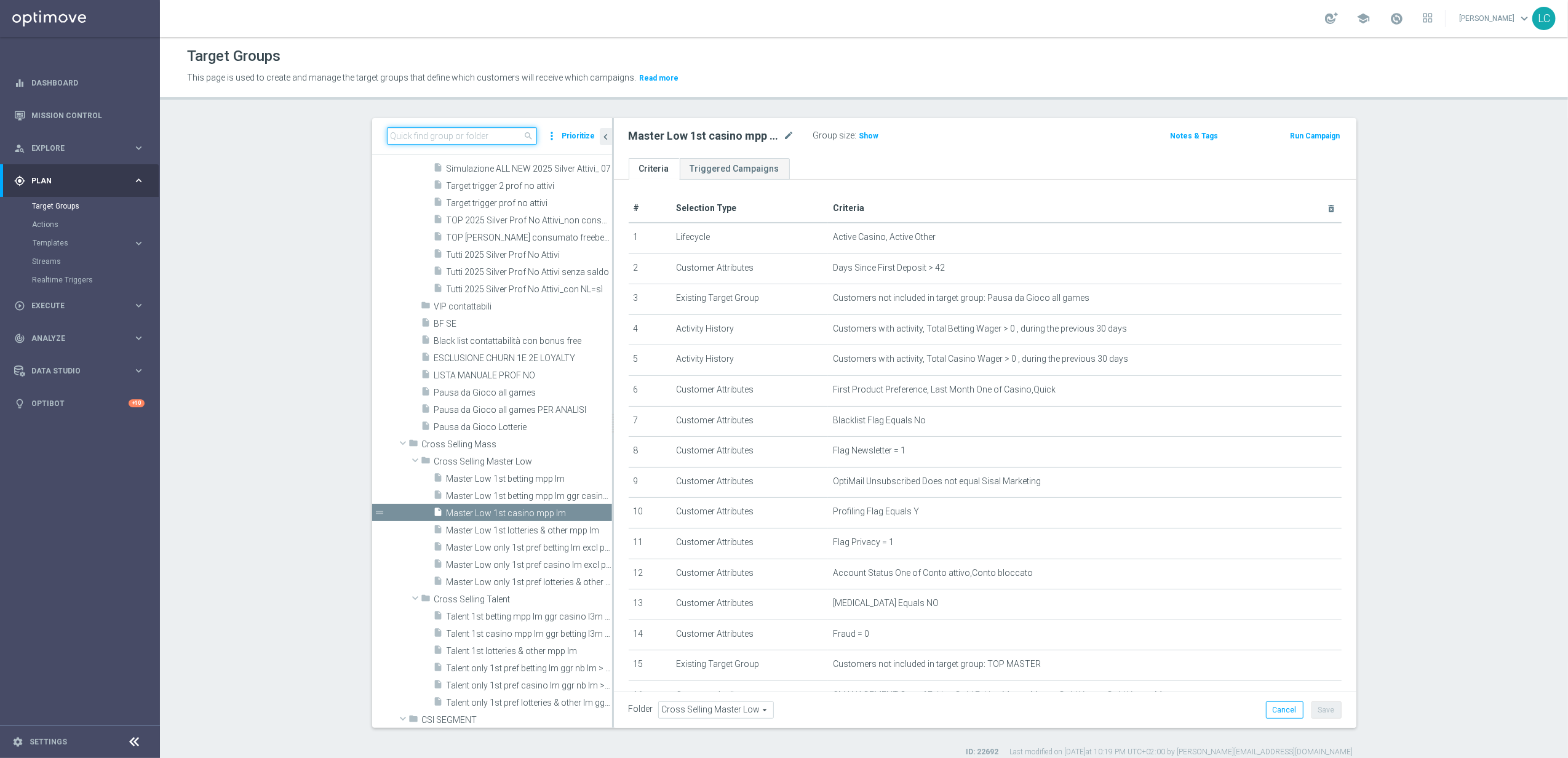
click at [508, 138] on input at bounding box center [462, 136] width 150 height 17
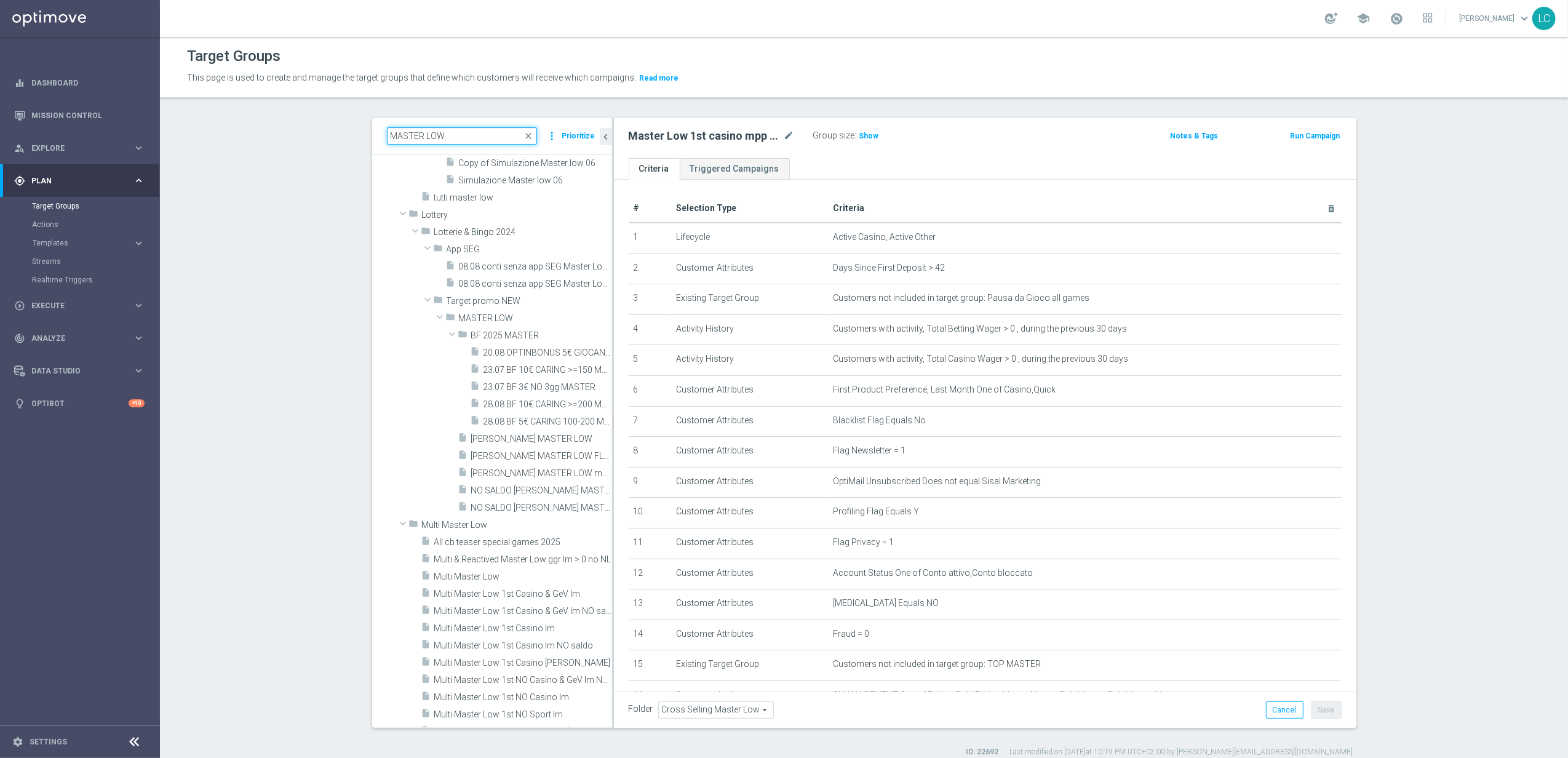
scroll to position [753, 0]
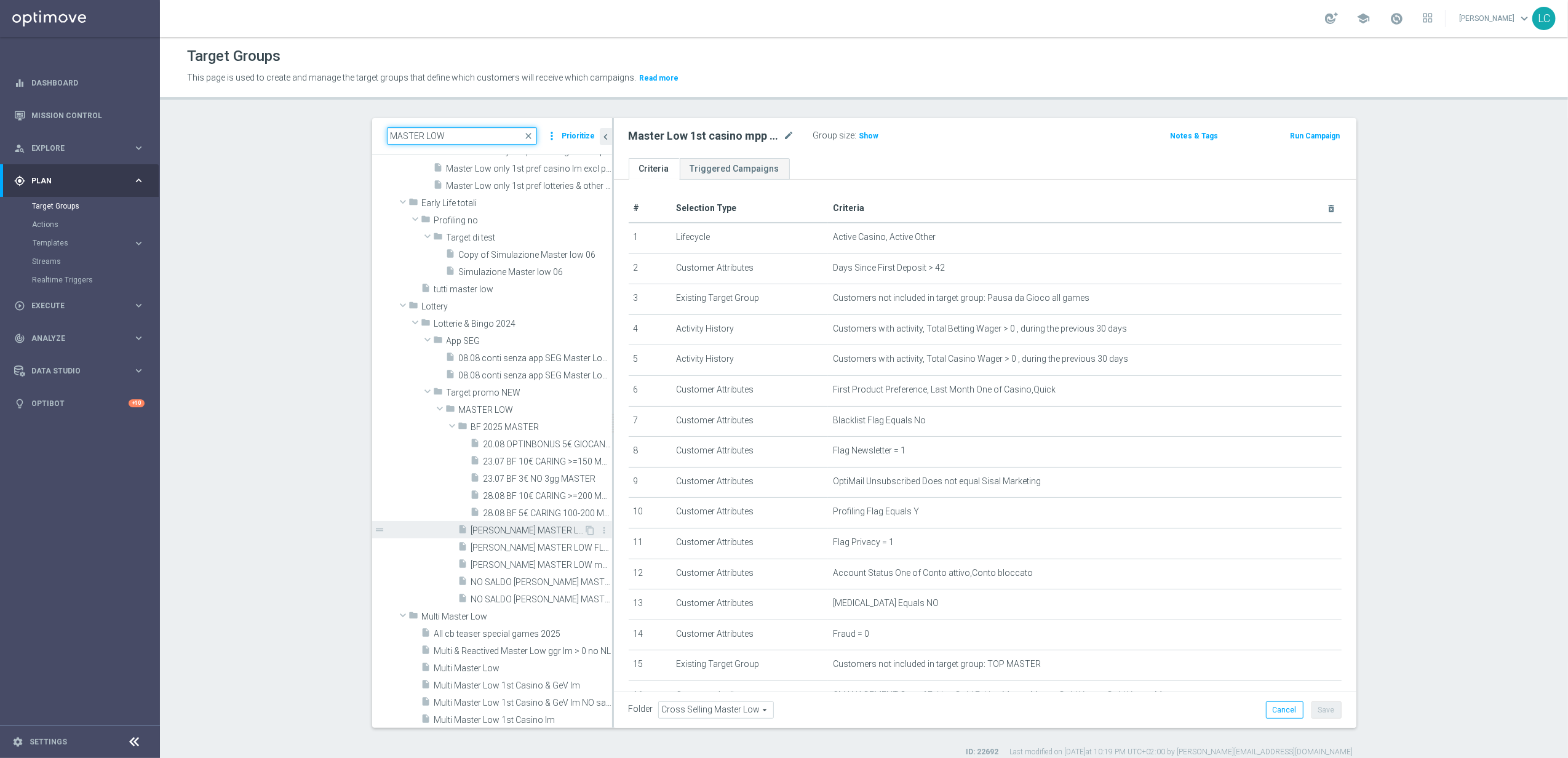
type input "MASTER LOW"
click at [492, 462] on span "[PERSON_NAME] MASTER LOW" at bounding box center [528, 530] width 113 height 11
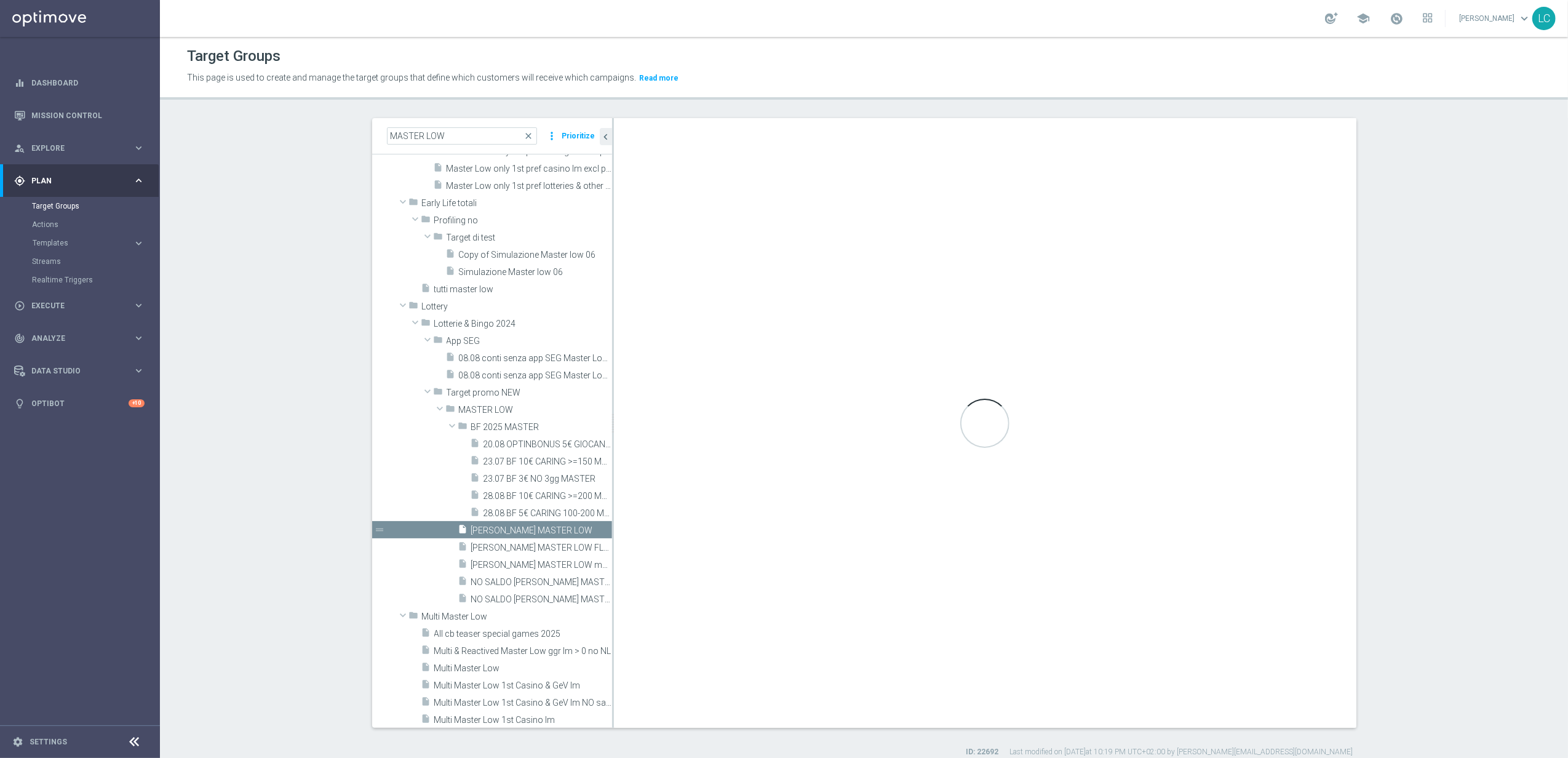
checkbox input "true"
type input "MASTER LOW"
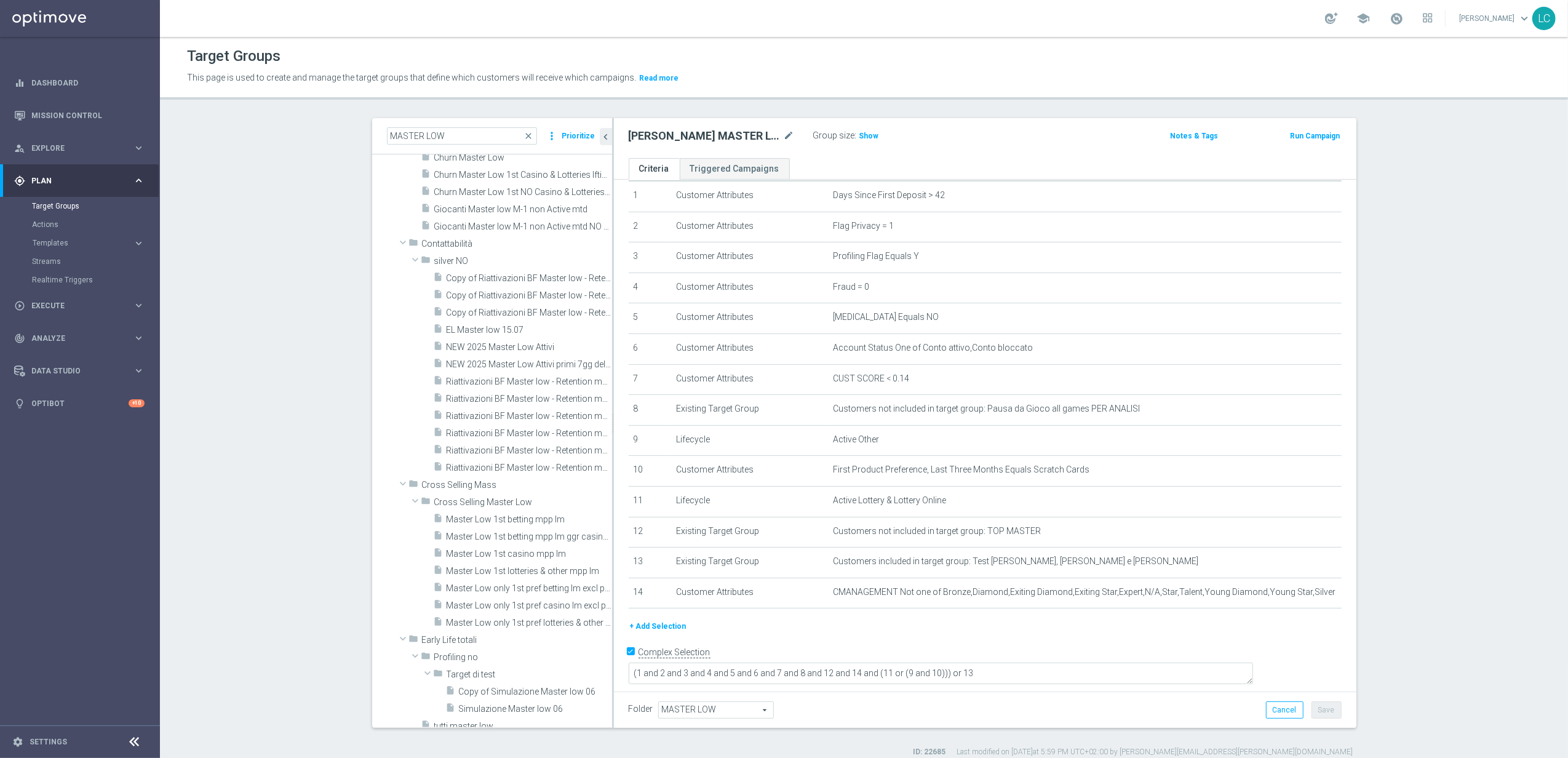
scroll to position [343, 0]
click at [524, 136] on span "close" at bounding box center [529, 136] width 10 height 10
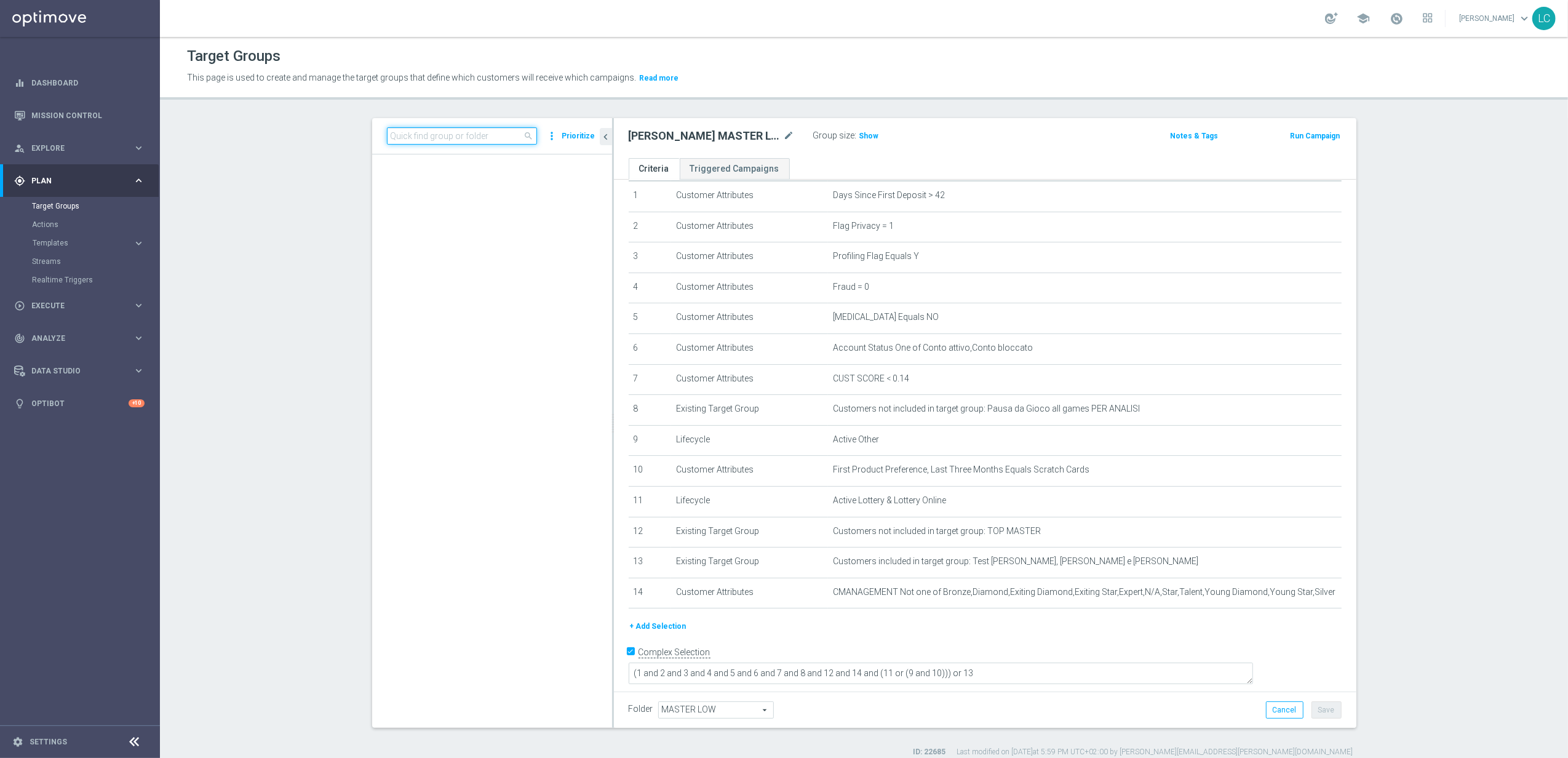
scroll to position [42240, 0]
click at [517, 136] on input at bounding box center [462, 136] width 150 height 17
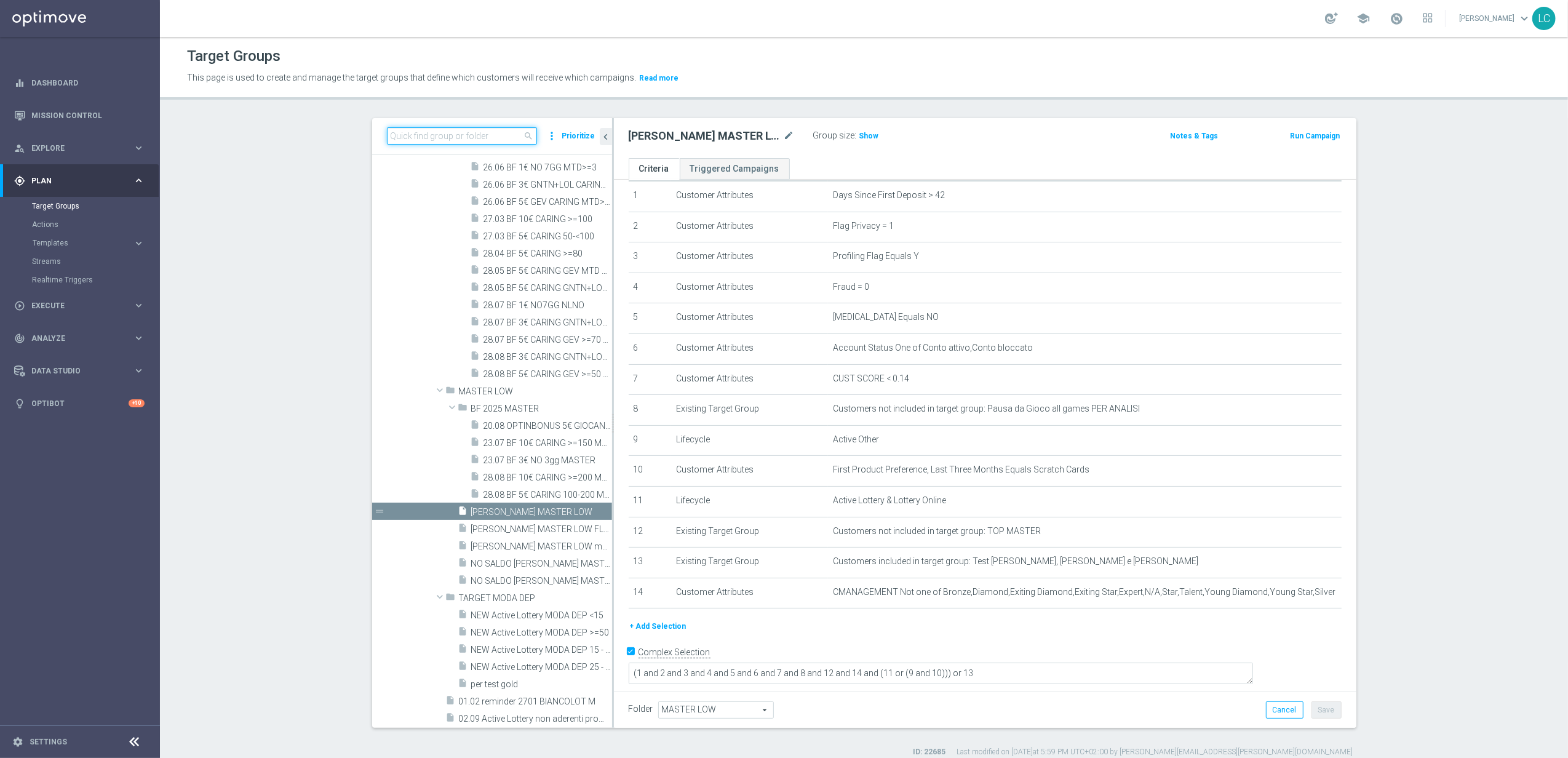
paste input "Master Low 1st casino mpp lm"
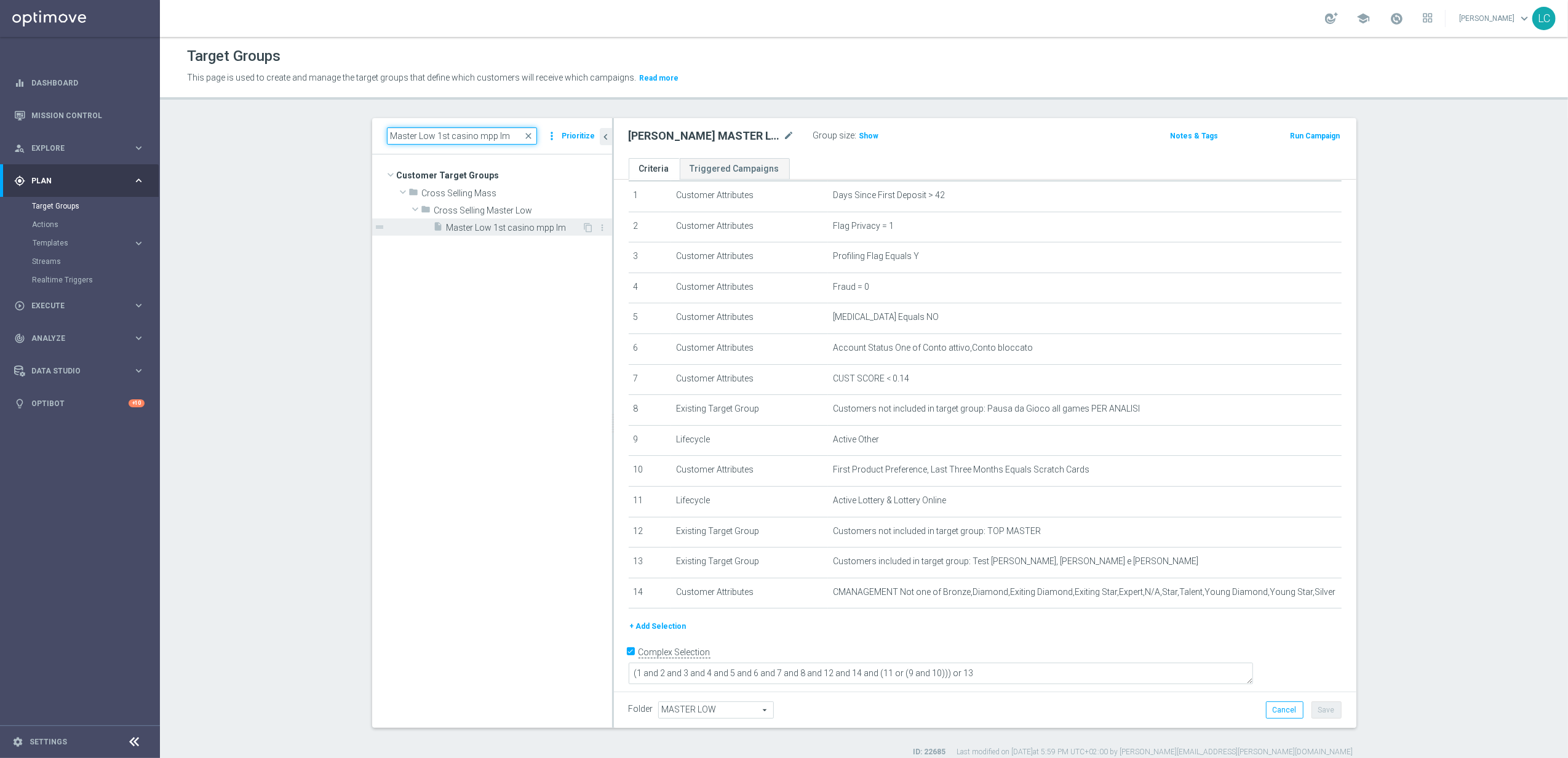
type input "Master Low 1st casino mpp lm"
click at [484, 225] on span "Master Low 1st casino mpp lm" at bounding box center [515, 228] width 136 height 11
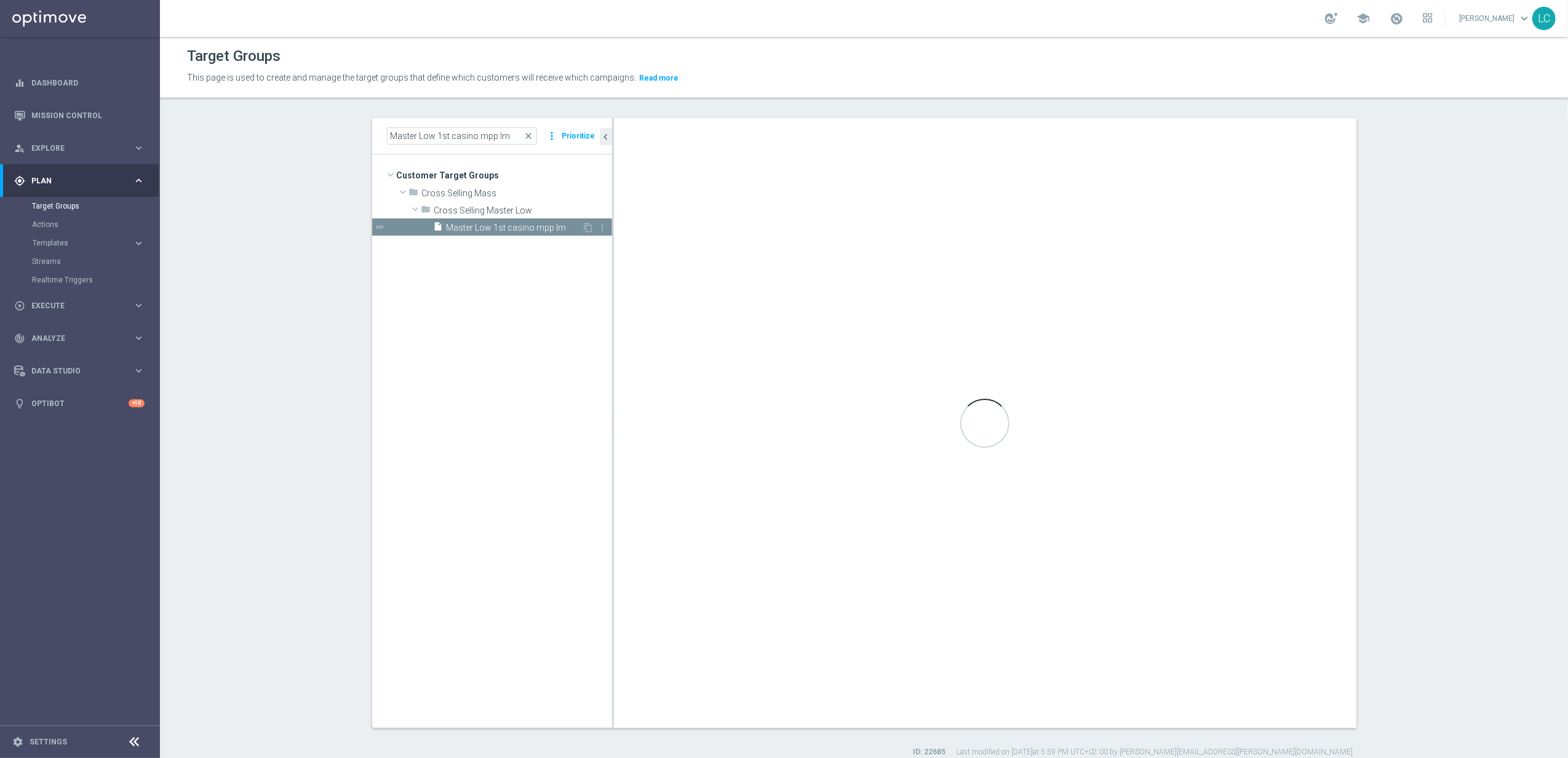
checkbox input "false"
type input "Cross Selling Master Low"
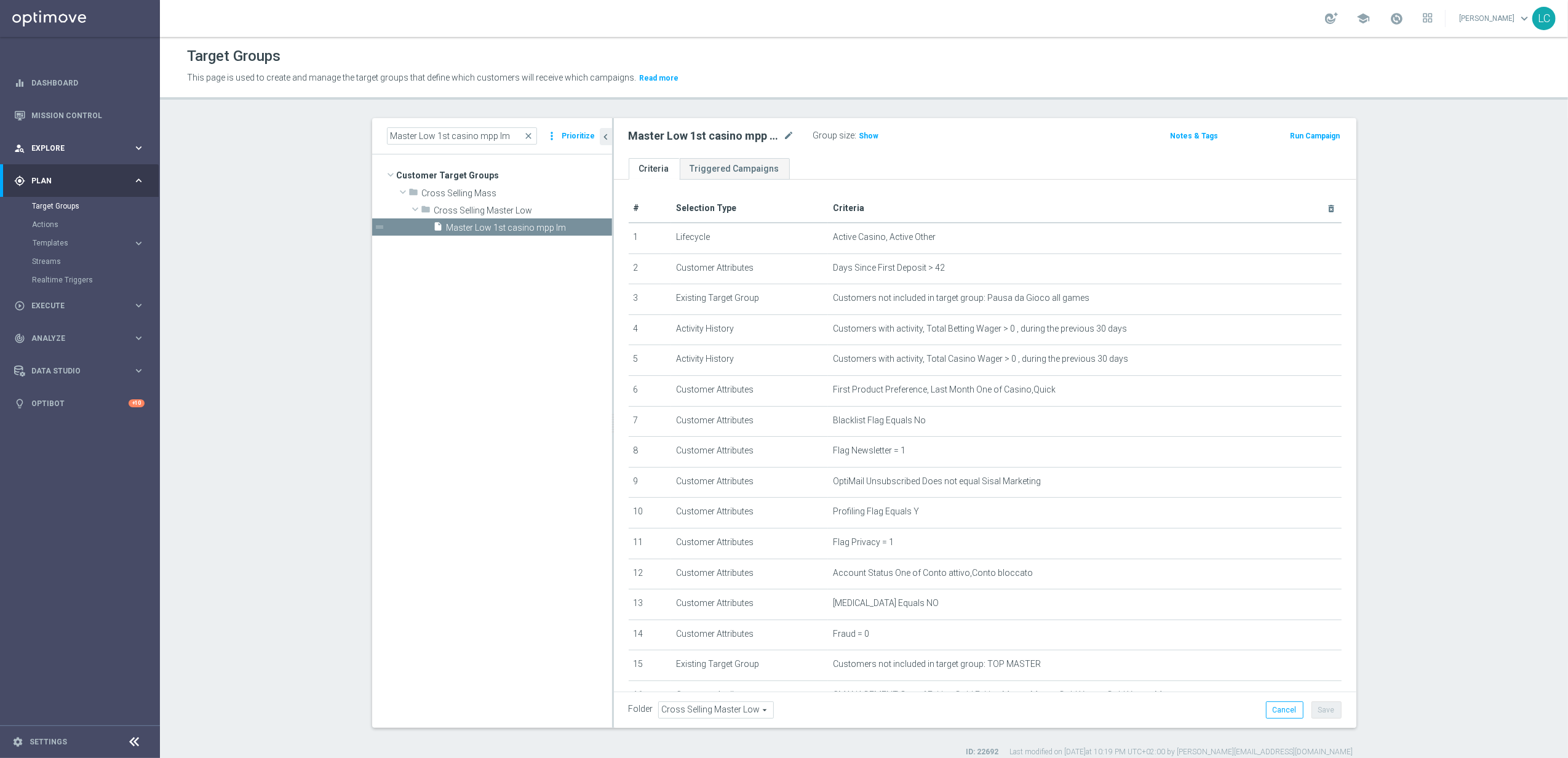
click at [43, 145] on span "Explore" at bounding box center [82, 148] width 102 height 7
click at [55, 173] on link "Customer Explorer" at bounding box center [80, 174] width 96 height 10
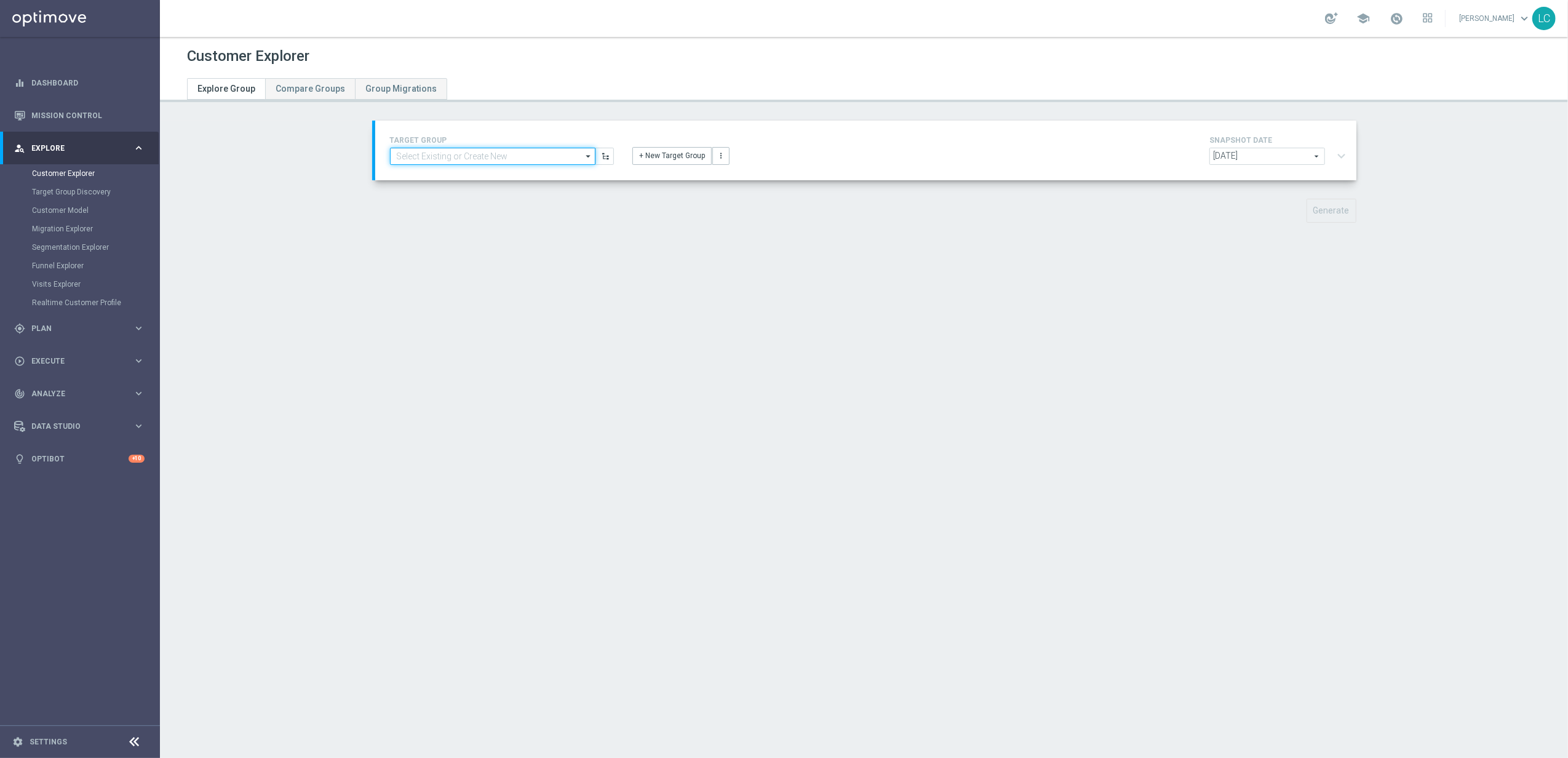
click at [467, 152] on input at bounding box center [492, 156] width 205 height 17
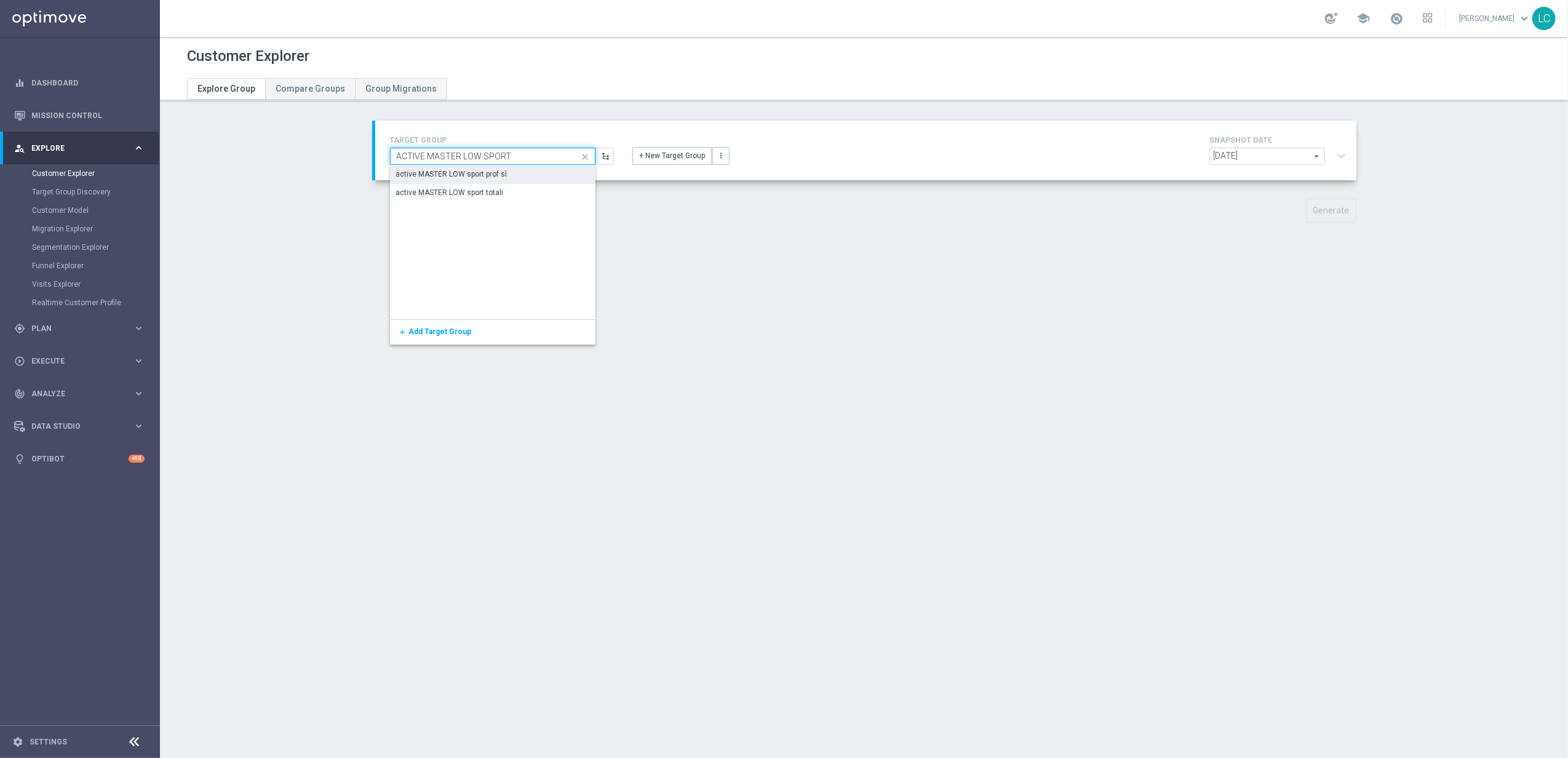
type input "ACTIVE MASTER LOW SPORT"
click at [476, 178] on div "active MASTER LOW sport prof sì" at bounding box center [453, 174] width 112 height 11
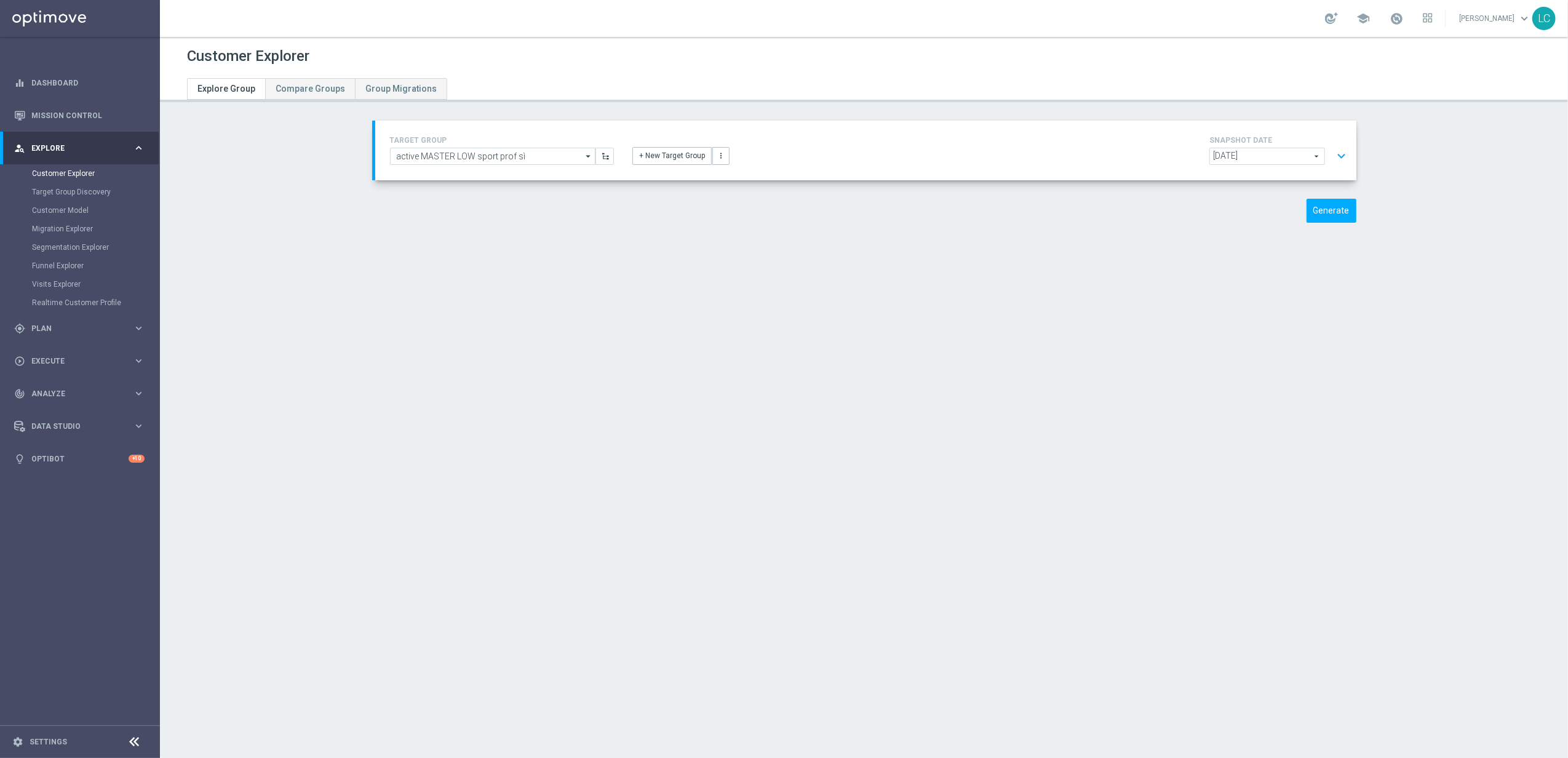
click at [1043, 157] on span "[DATE]" at bounding box center [1267, 156] width 115 height 16
click at [1043, 190] on span "[DATE]" at bounding box center [1268, 191] width 102 height 10
type input "[DATE]"
click at [1043, 213] on button "Generate" at bounding box center [1332, 211] width 50 height 24
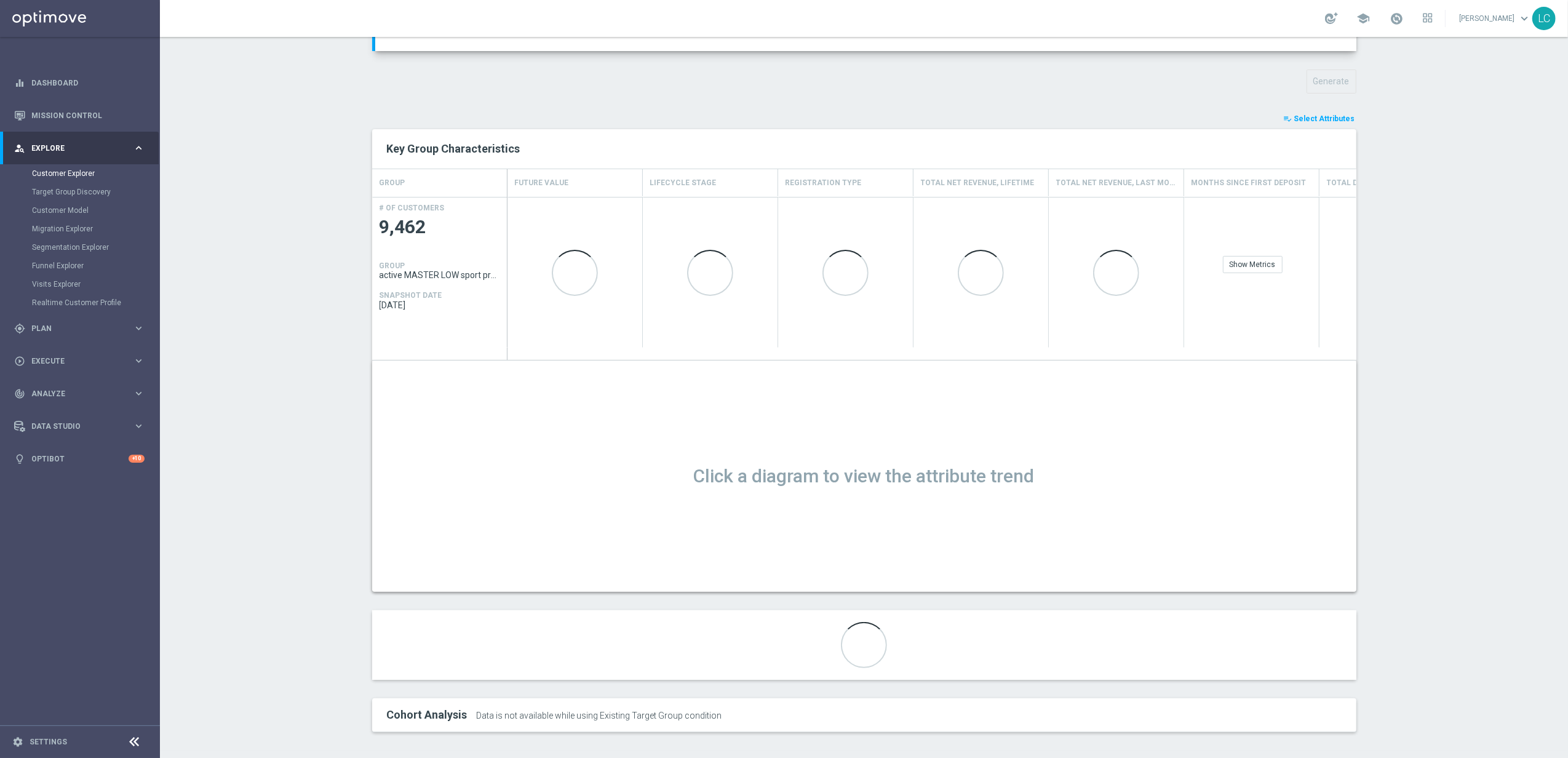
scroll to position [136, 0]
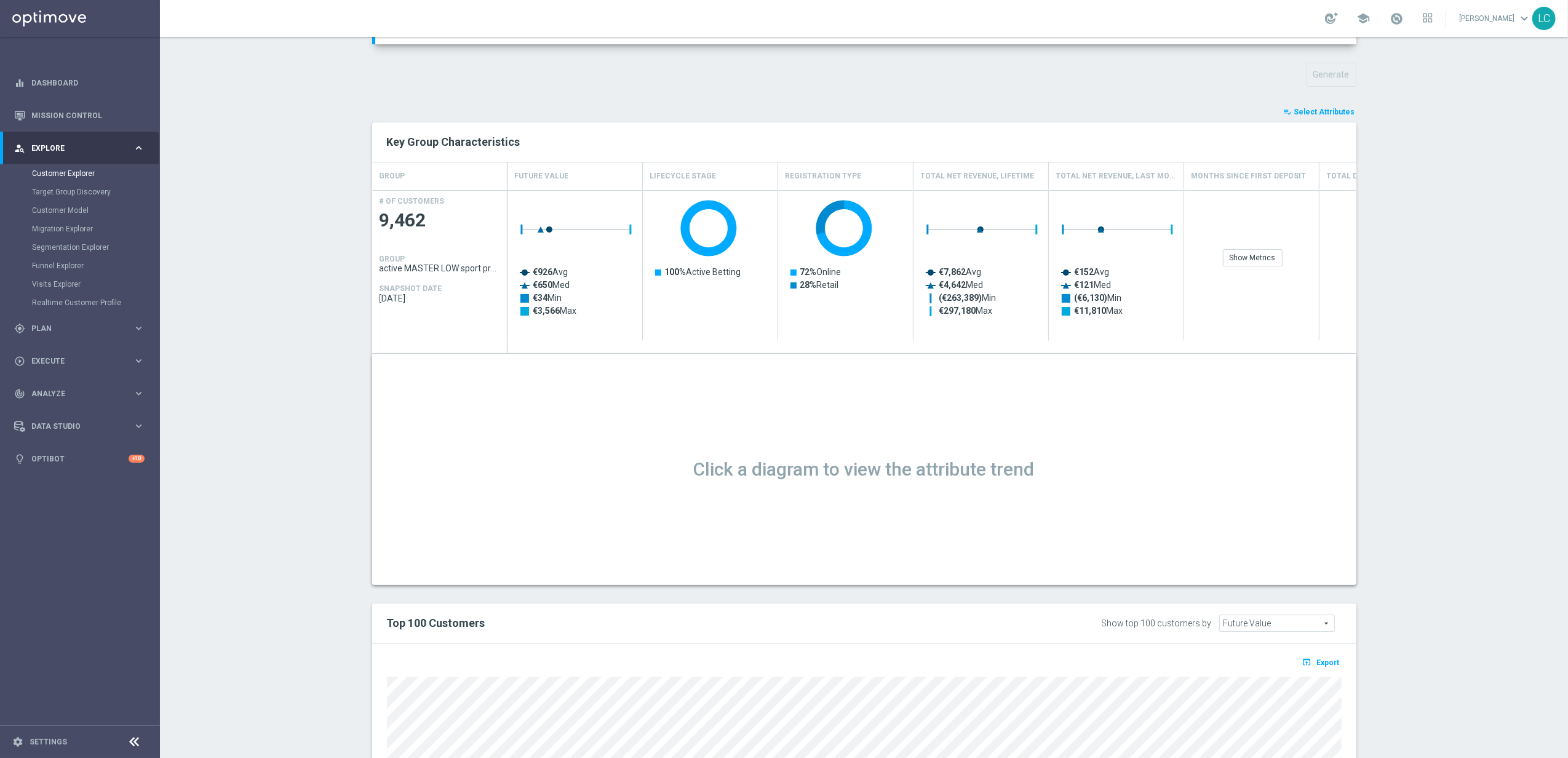
click at [1043, 105] on button "playlist_add_check Select Attributes" at bounding box center [1320, 112] width 74 height 14
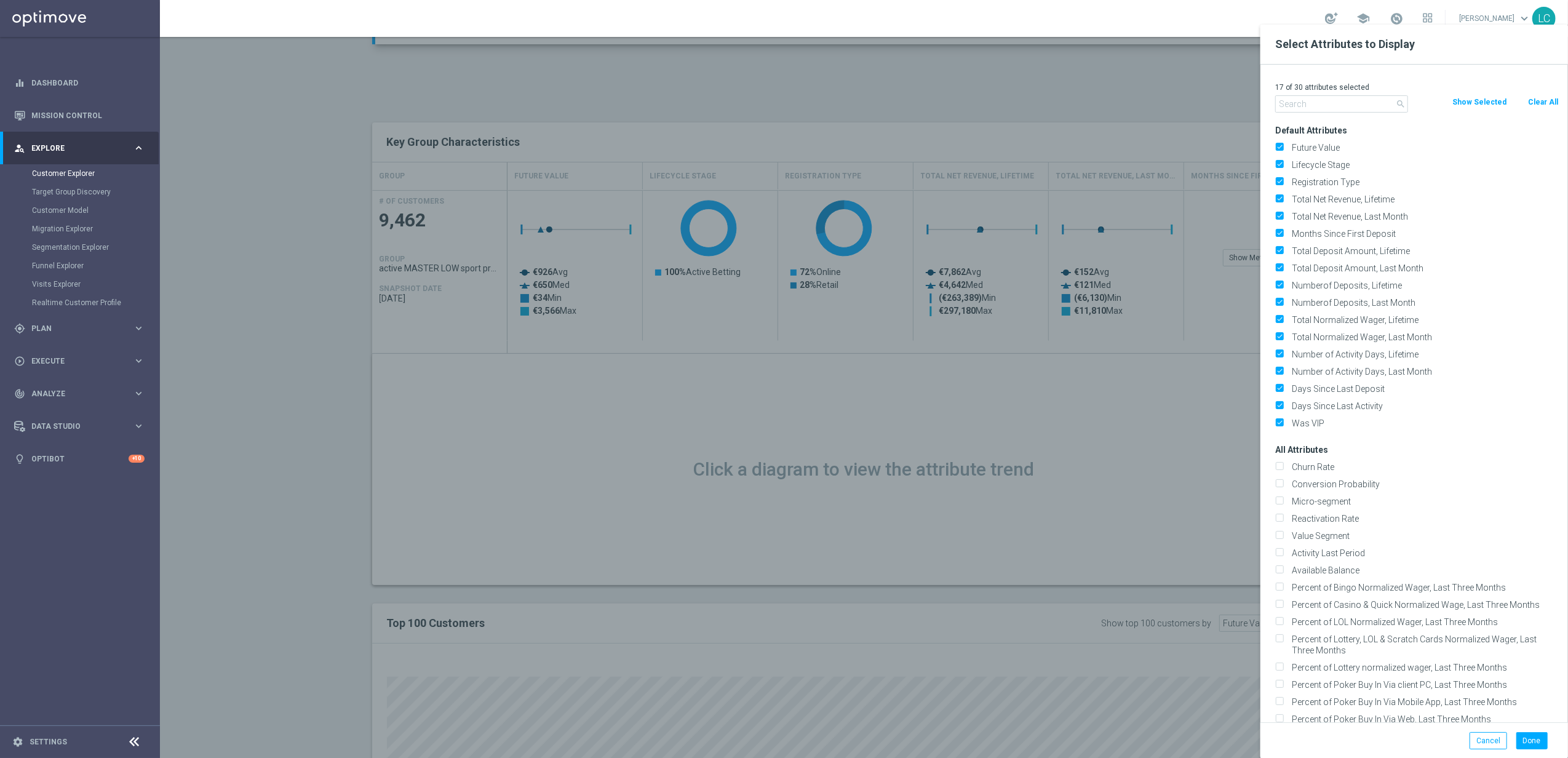
click at [1043, 97] on button "Clear All" at bounding box center [1544, 102] width 33 height 14
checkbox input "false"
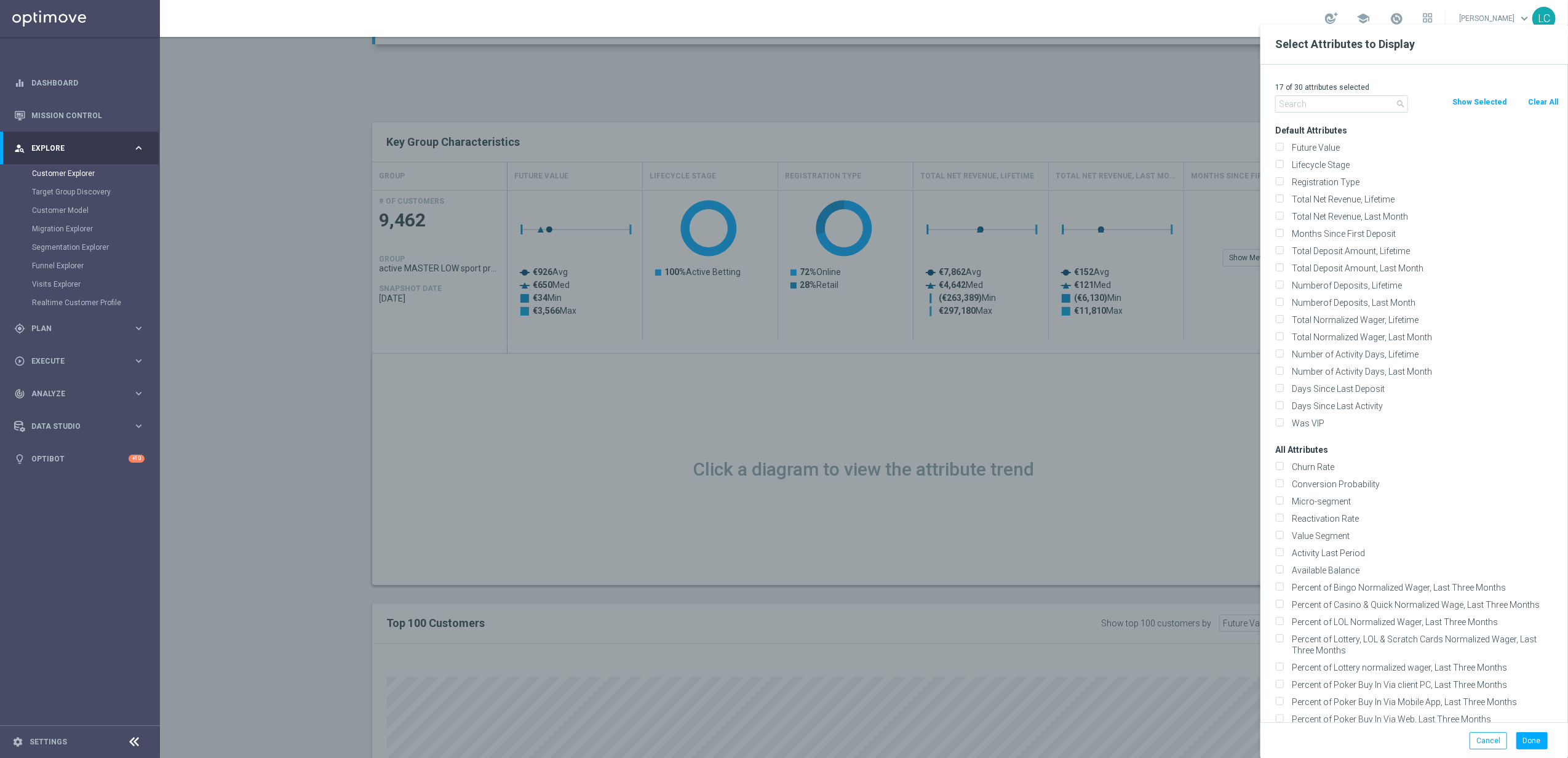
checkbox input "false"
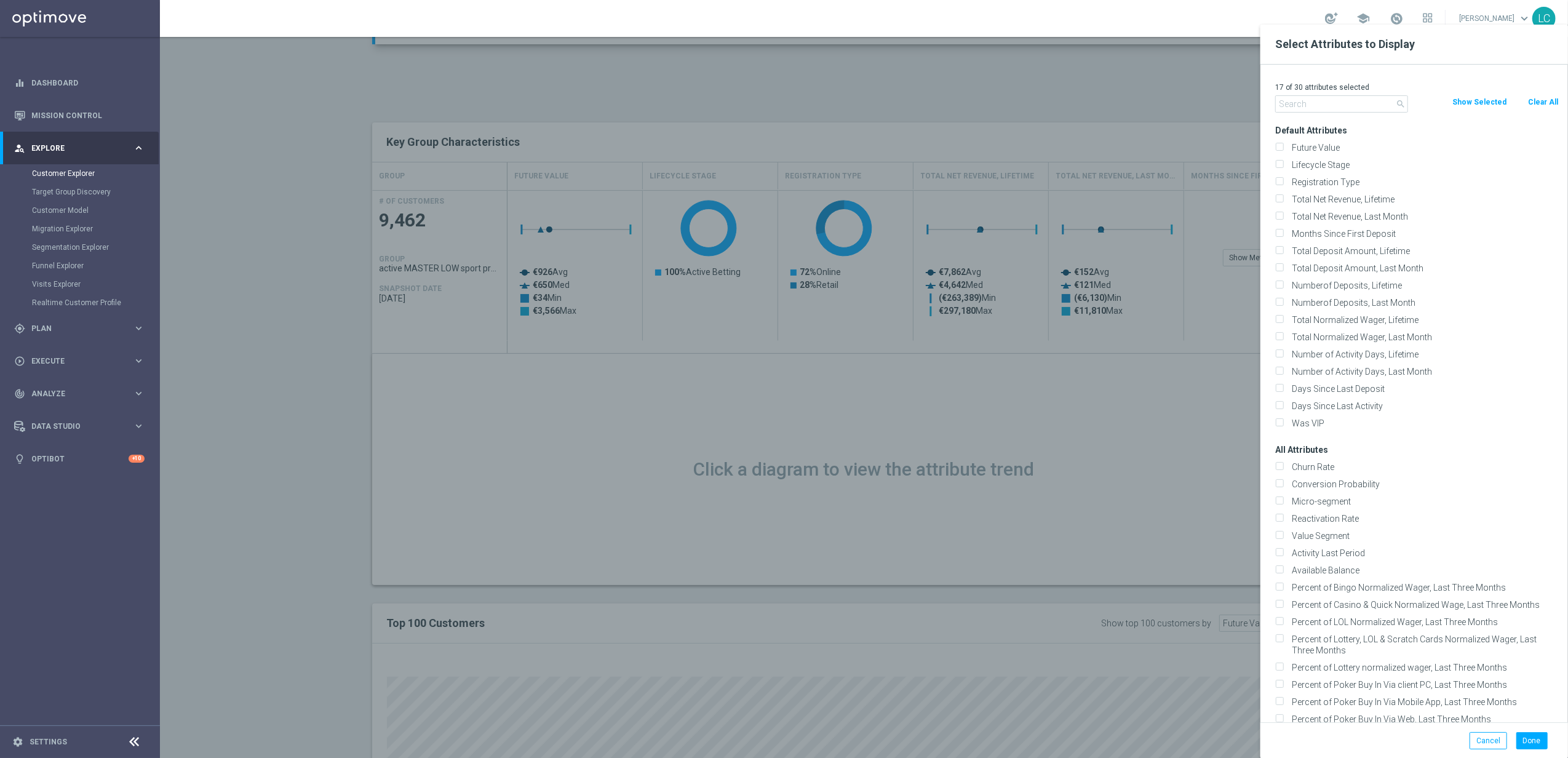
checkbox input "false"
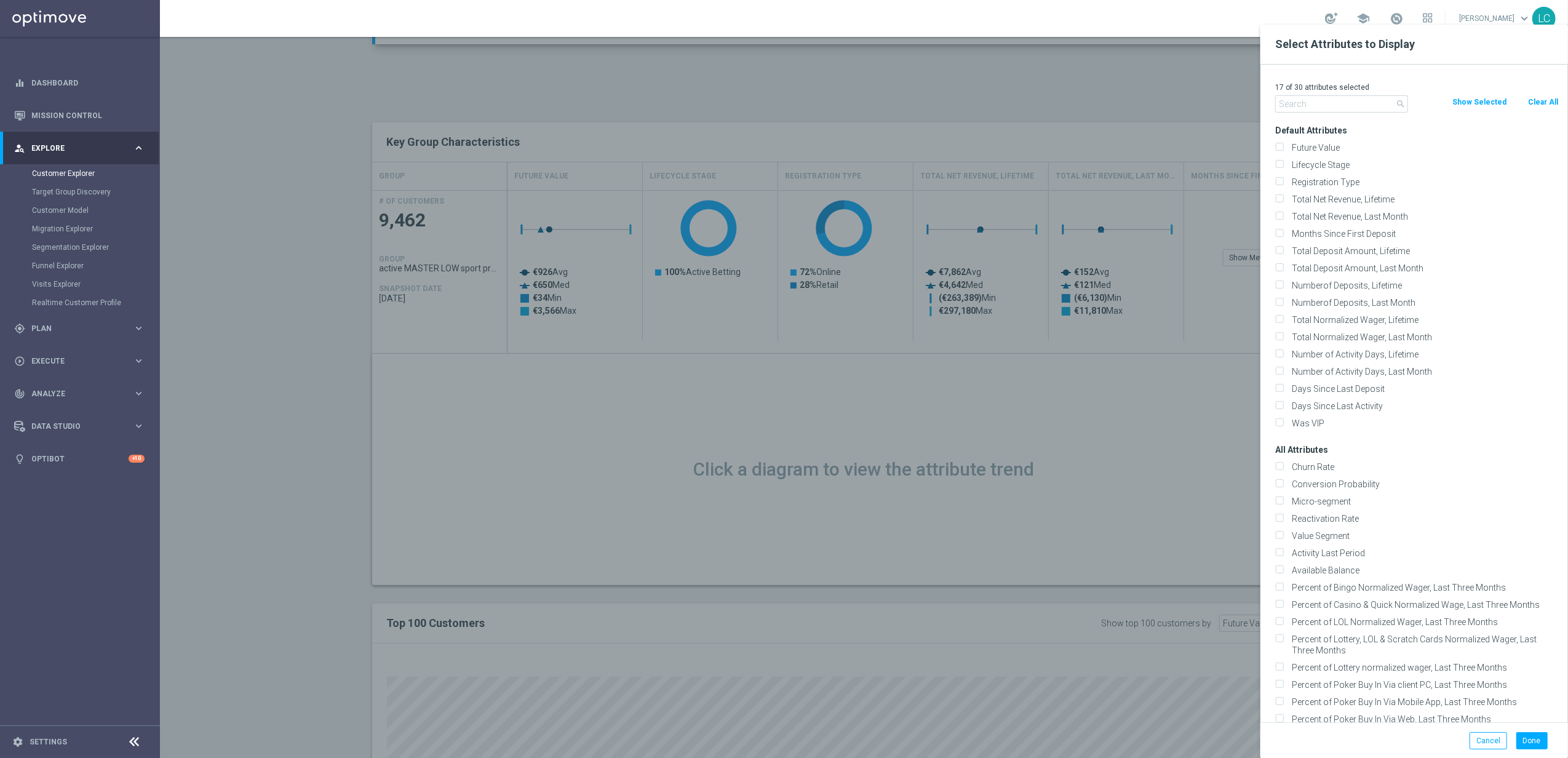
checkbox input "false"
click at [1043, 106] on input "text" at bounding box center [1342, 104] width 133 height 17
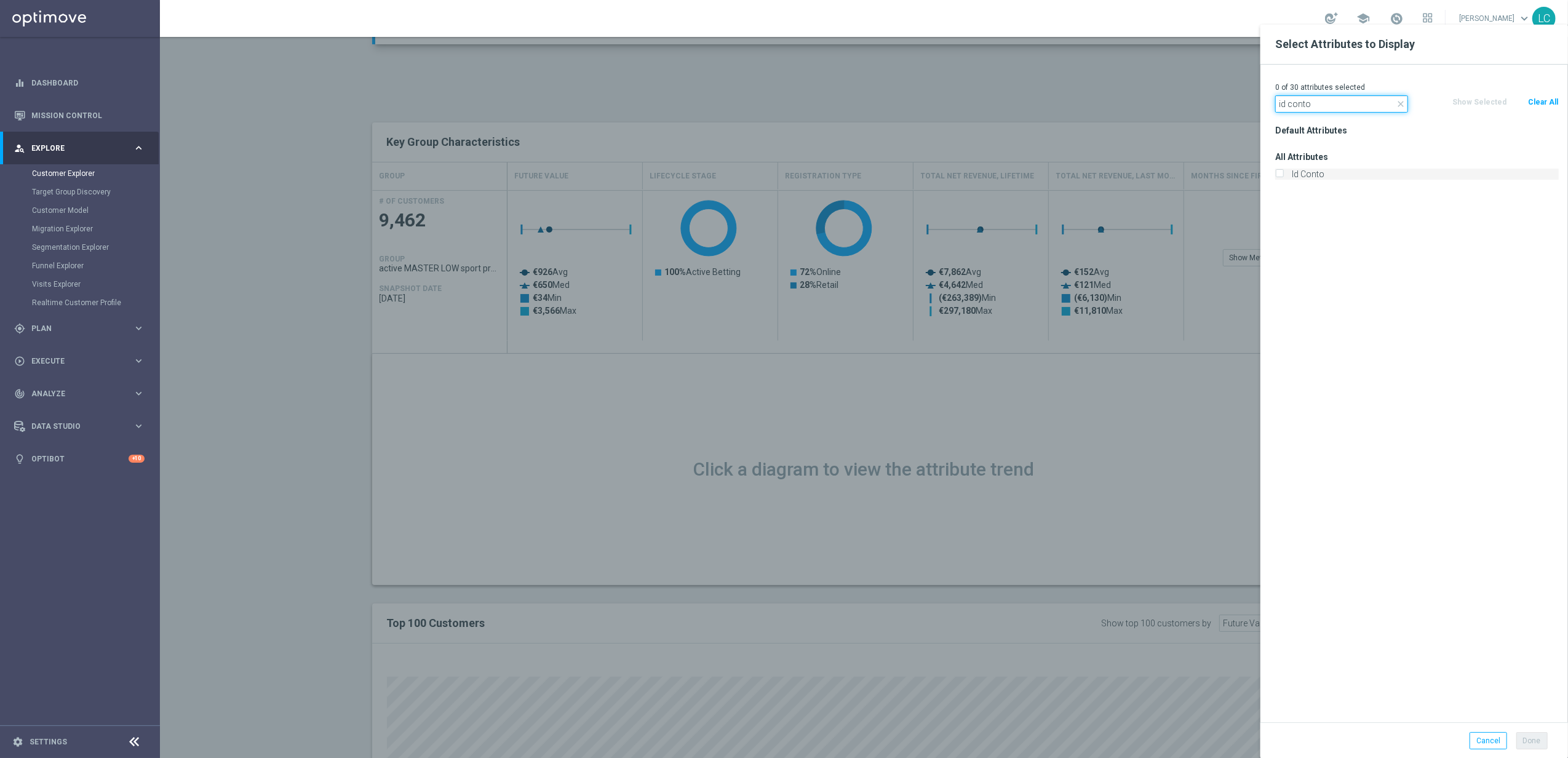
type input "id conto"
click at [1043, 178] on label "Id Conto" at bounding box center [1423, 174] width 271 height 11
click at [1043, 178] on input "Id Conto" at bounding box center [1279, 175] width 8 height 8
checkbox input "true"
click at [1043, 462] on button "Done" at bounding box center [1532, 741] width 31 height 17
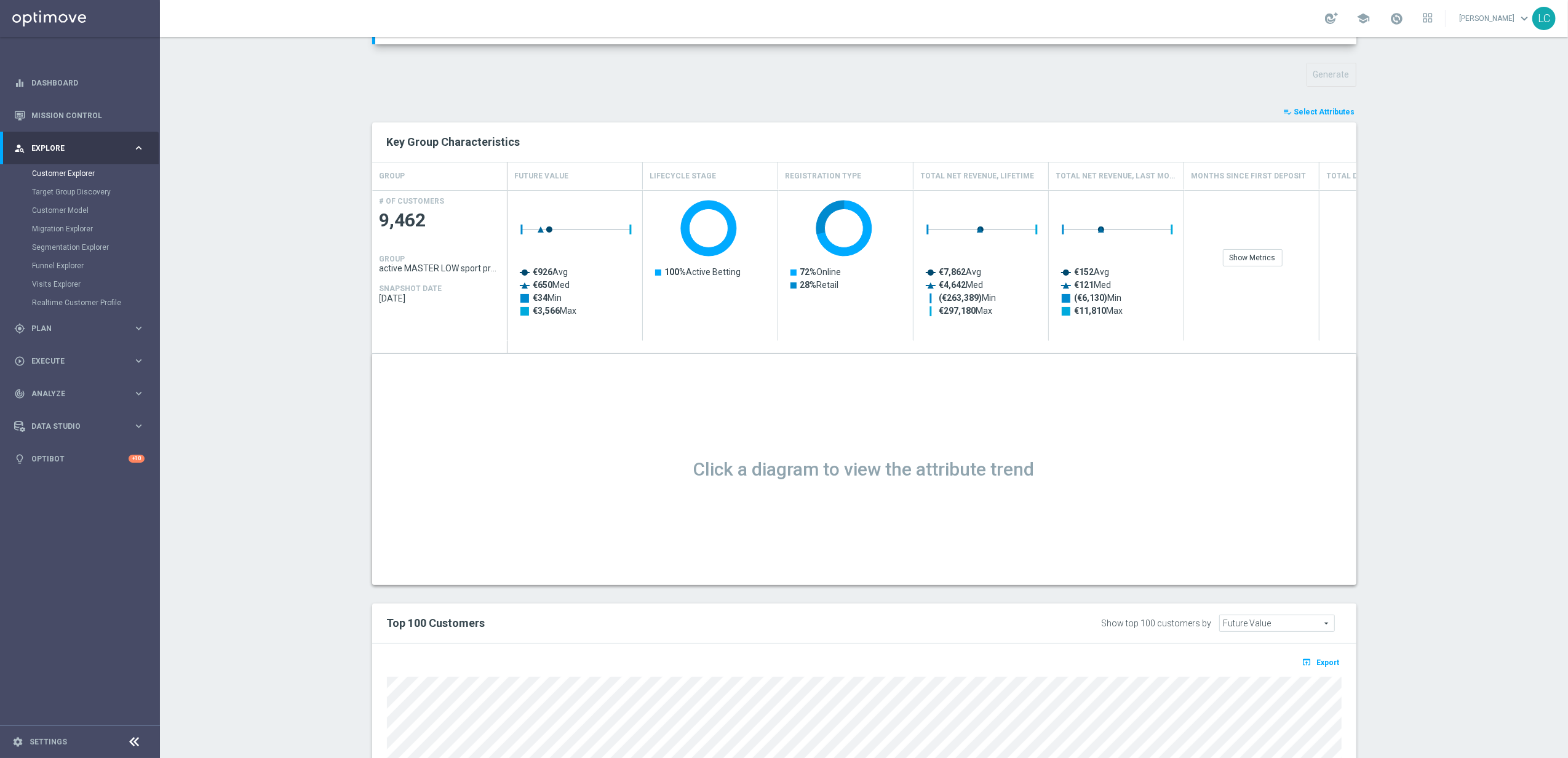
type input "Search"
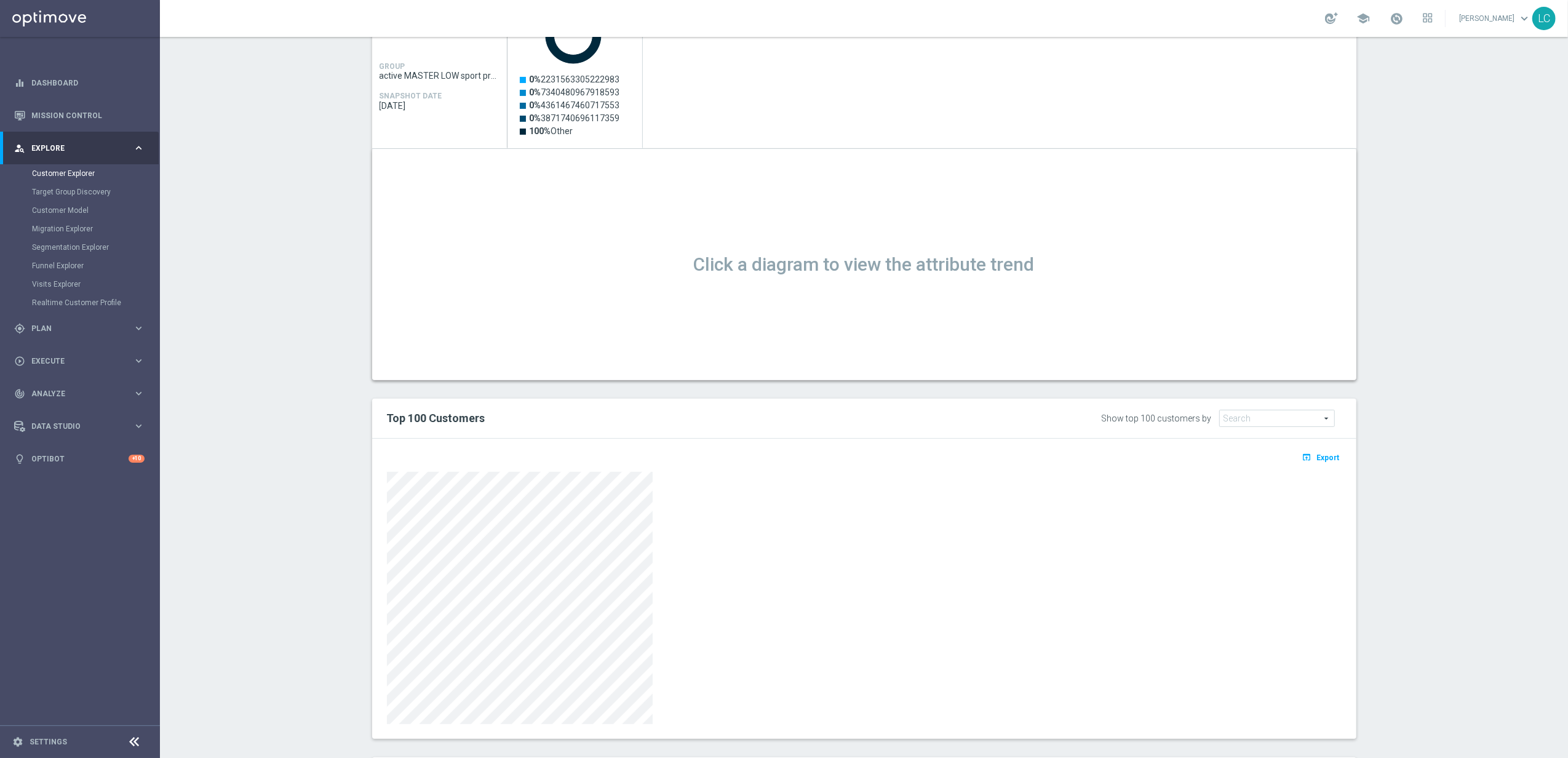
scroll to position [382, 0]
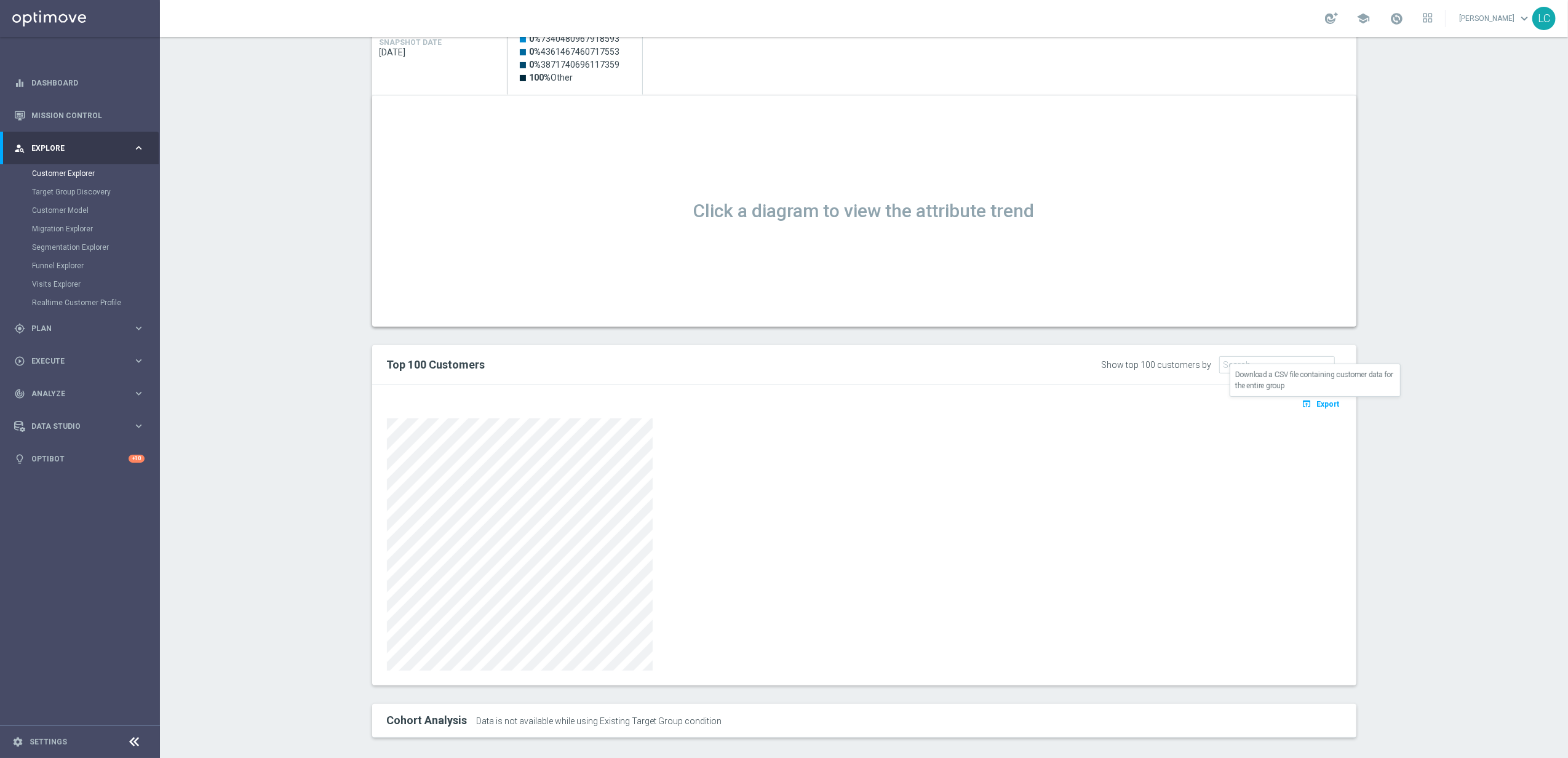
click at [1043, 402] on span "Export" at bounding box center [1329, 404] width 23 height 9
click at [1043, 328] on section "TARGET GROUP active MASTER LOW sport prof sì active MASTER LOW sport prof sì ar…" at bounding box center [865, 248] width 1408 height 1018
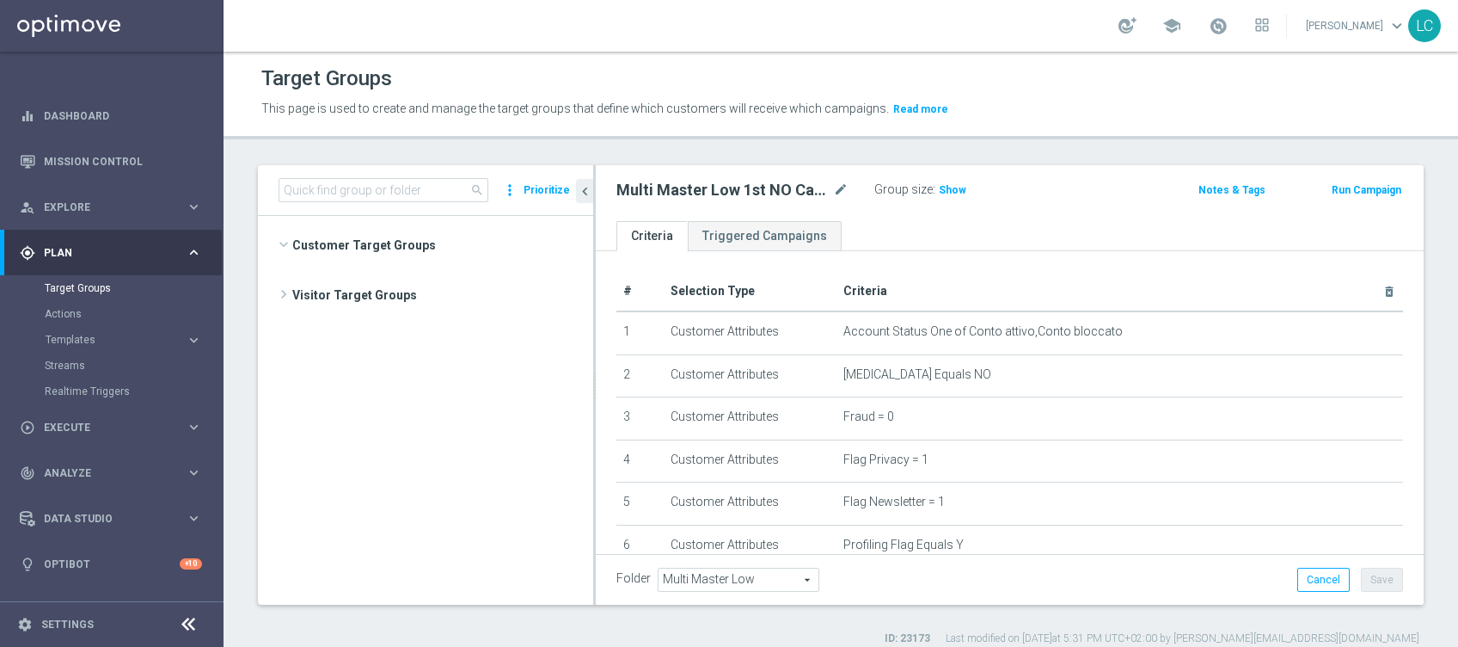
scroll to position [454, 0]
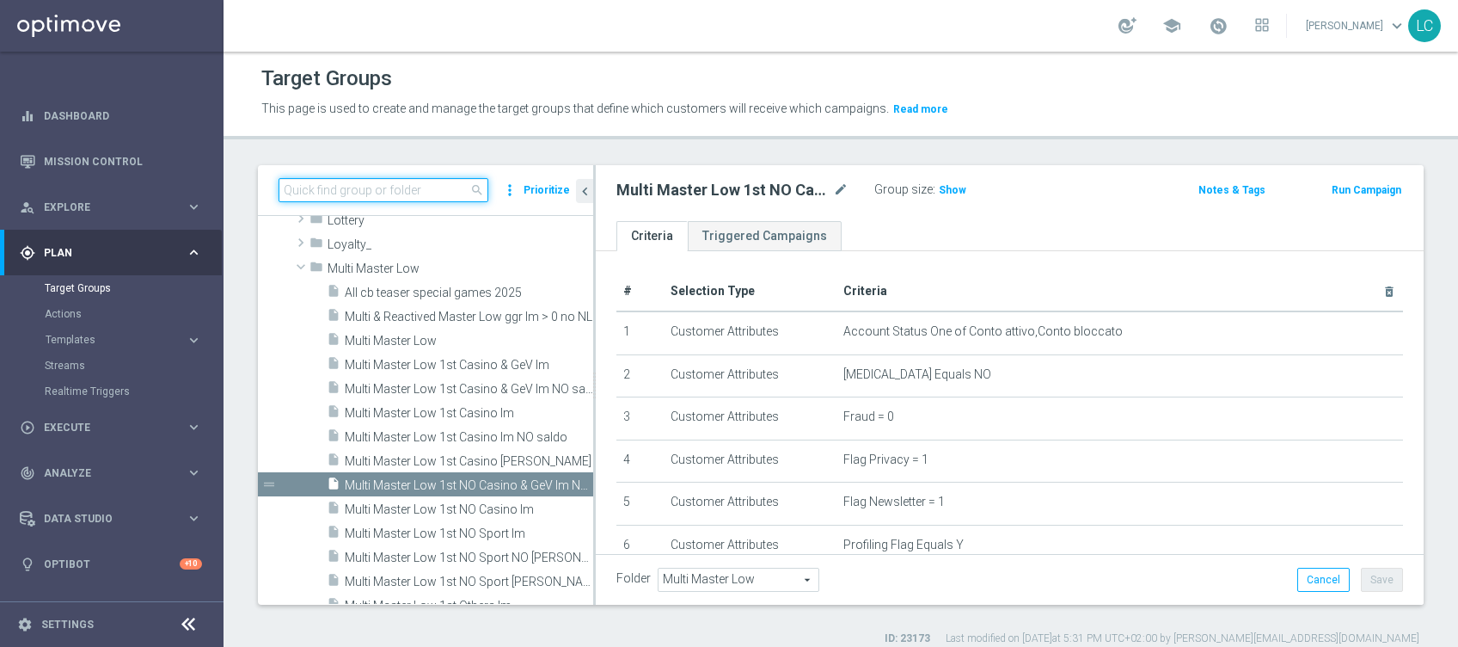
click at [459, 178] on input at bounding box center [384, 190] width 210 height 24
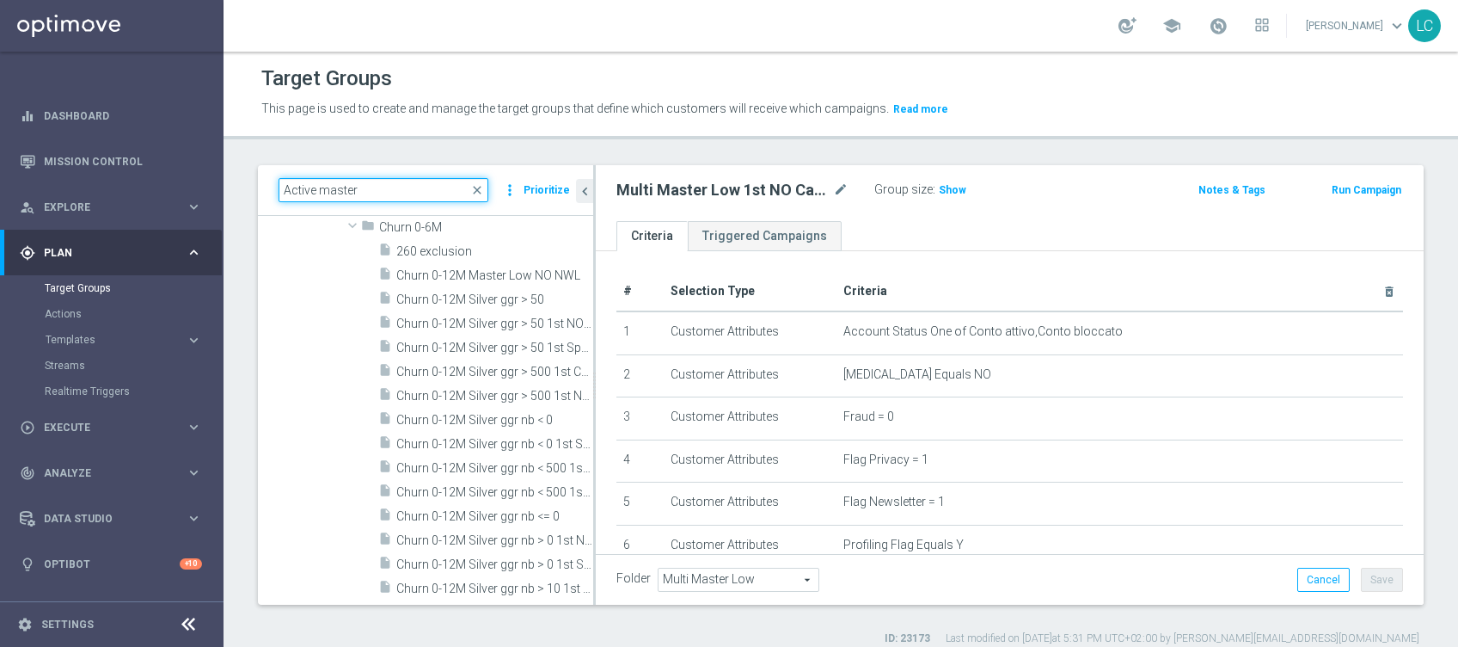
scroll to position [0, 0]
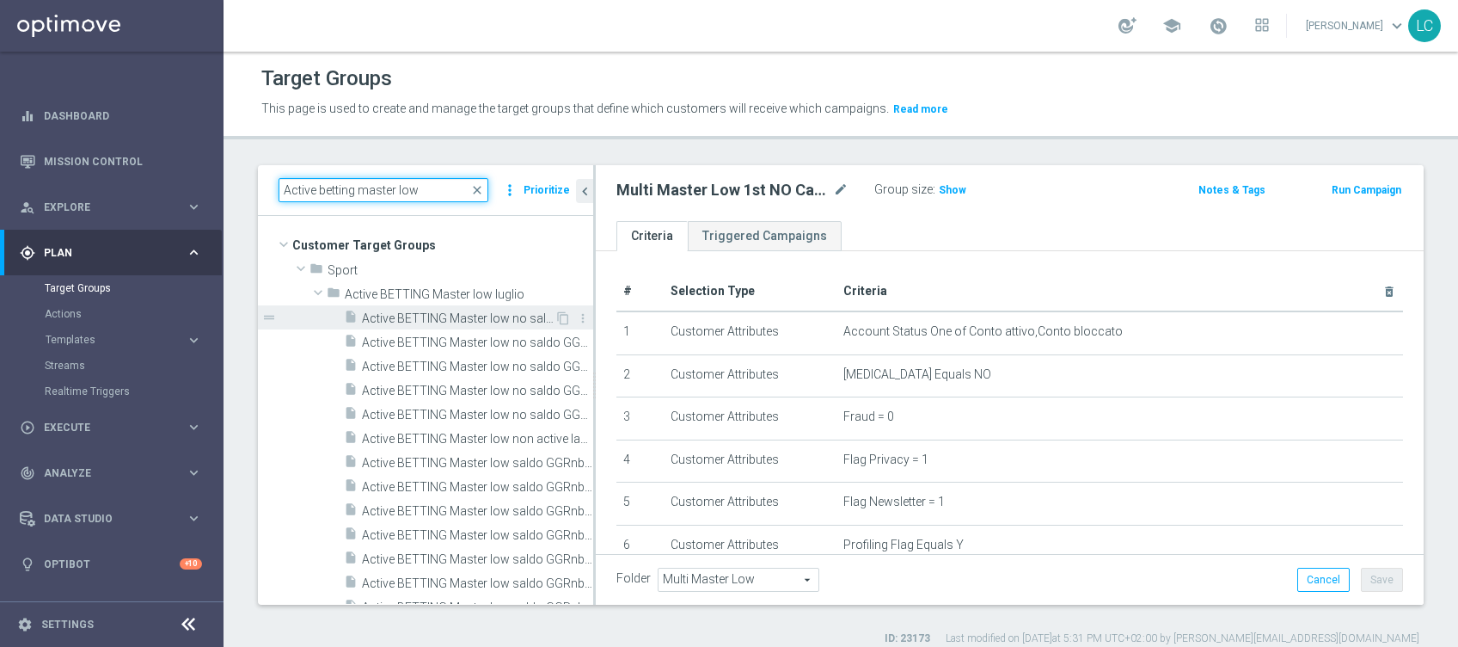
type input "Active betting master low"
click at [415, 305] on div "insert_drive_file Active BETTING Master low no saldo GGRnb<=0" at bounding box center [449, 317] width 211 height 24
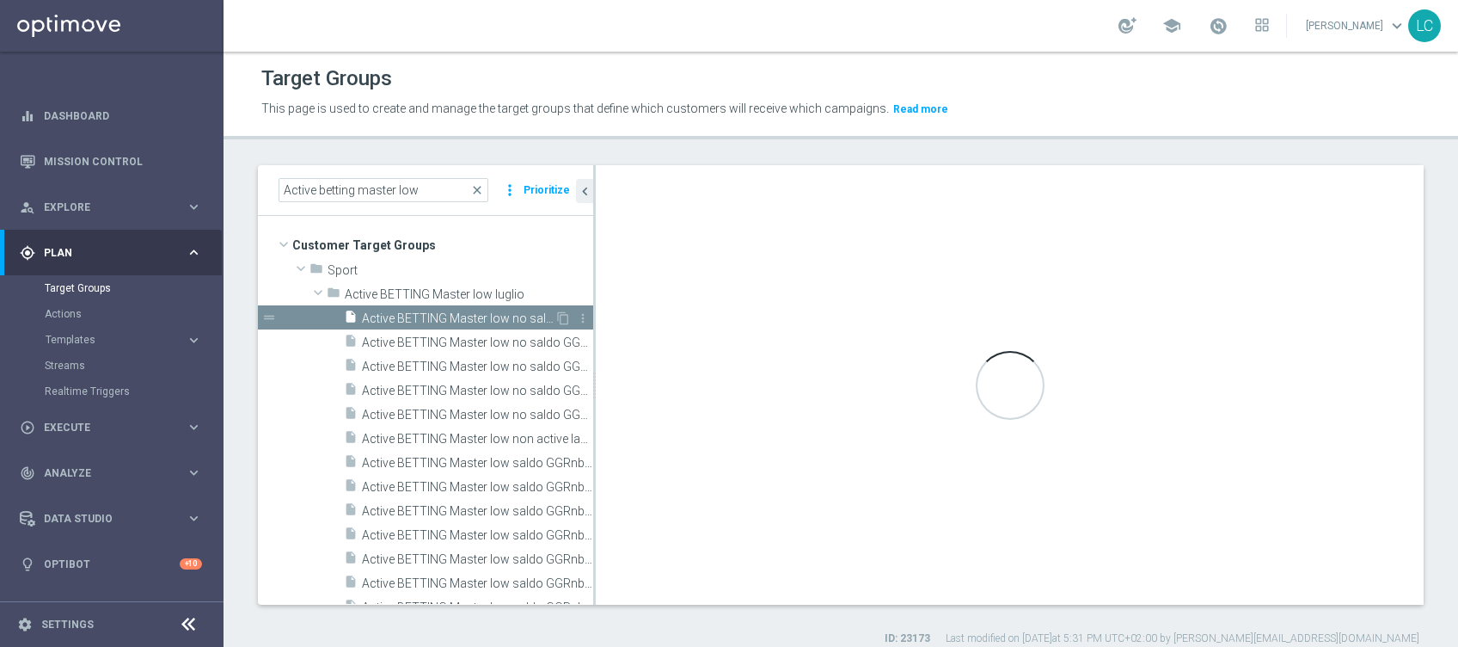
type input "Active BETTING Master low luglio"
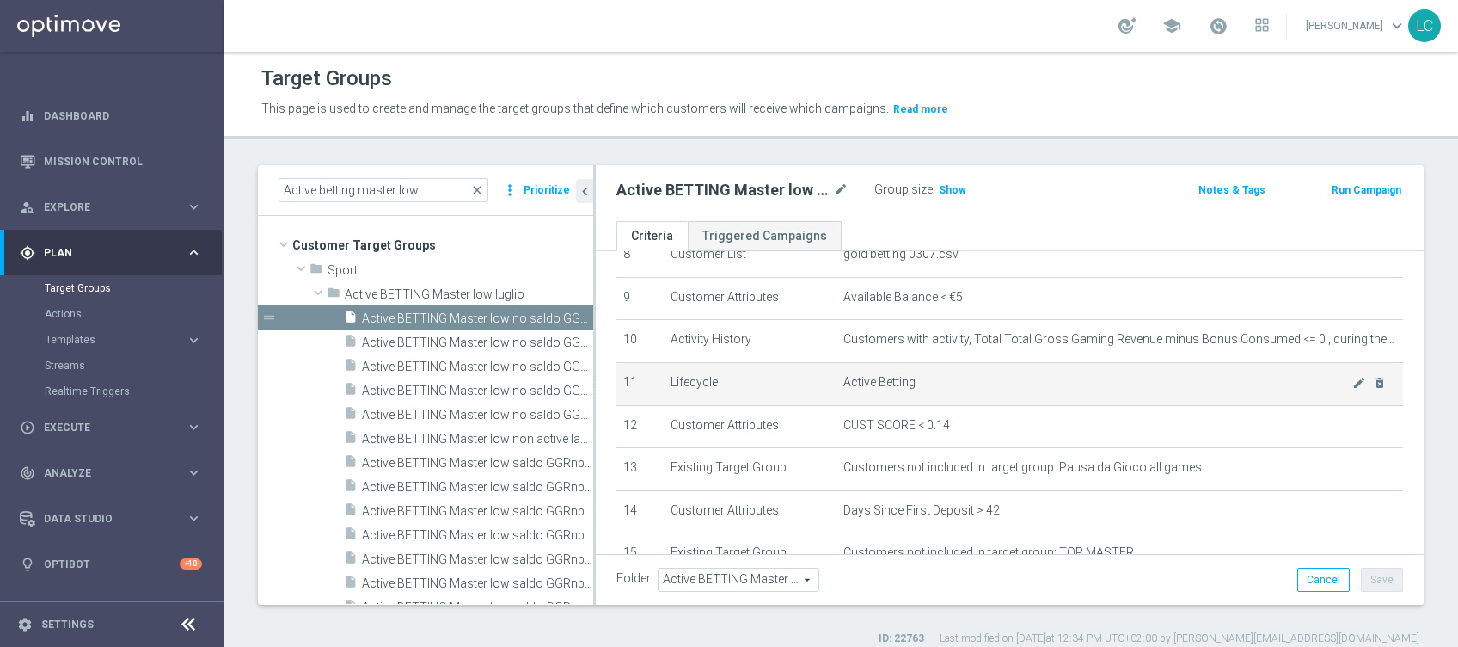
scroll to position [412, 0]
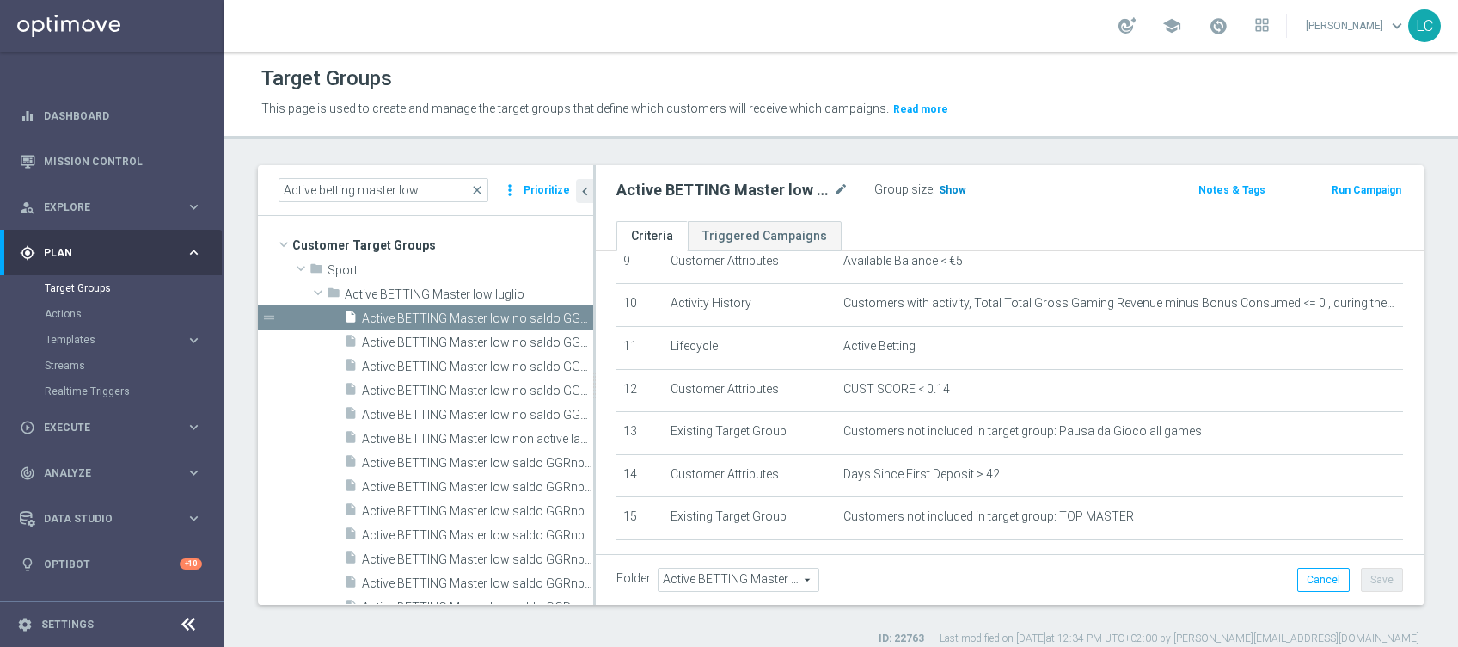
click at [955, 184] on span "Show" at bounding box center [953, 190] width 28 height 12
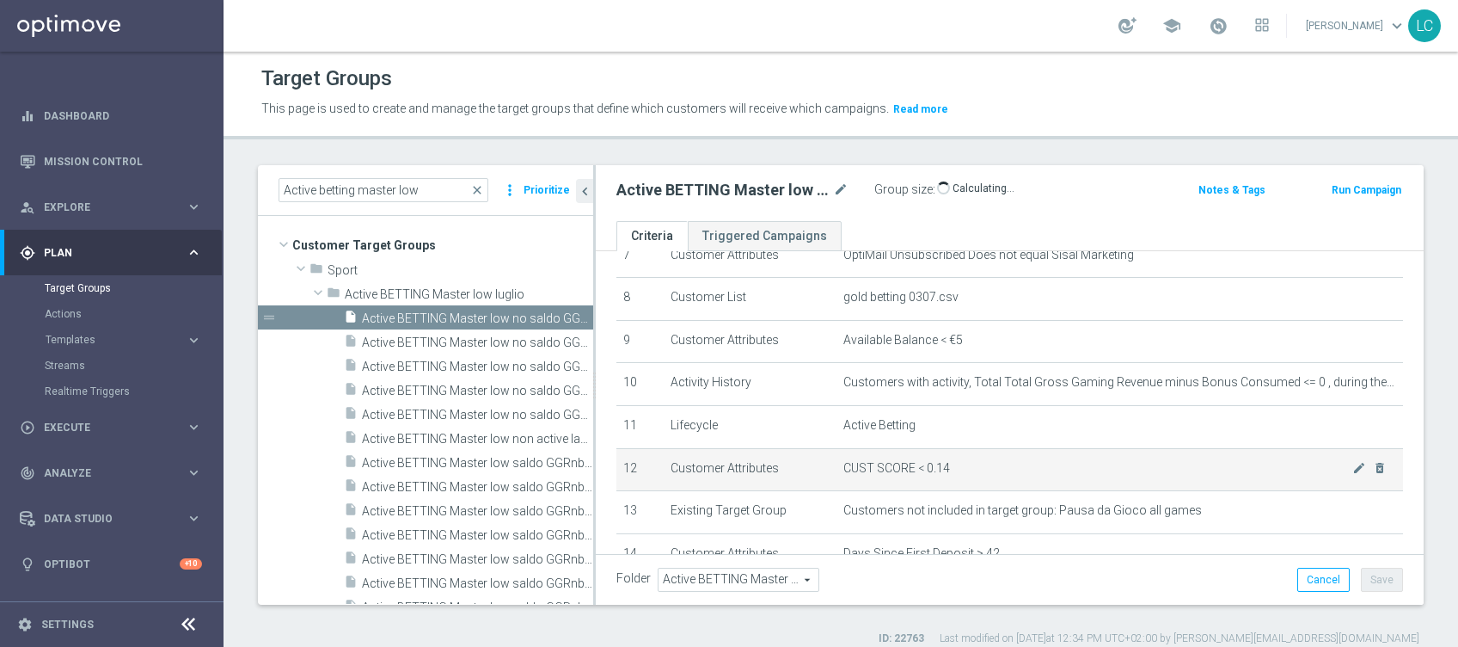
scroll to position [297, 0]
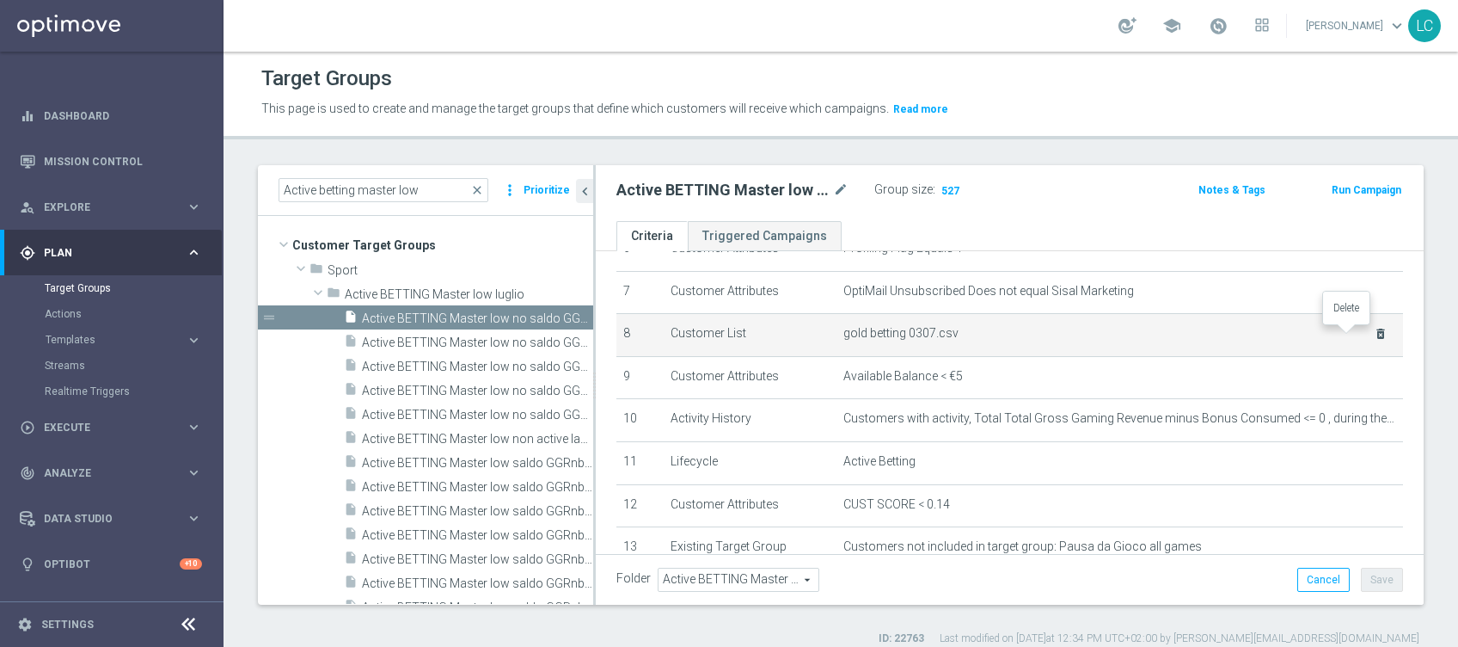
click at [1374, 330] on icon "delete_forever" at bounding box center [1381, 334] width 14 height 14
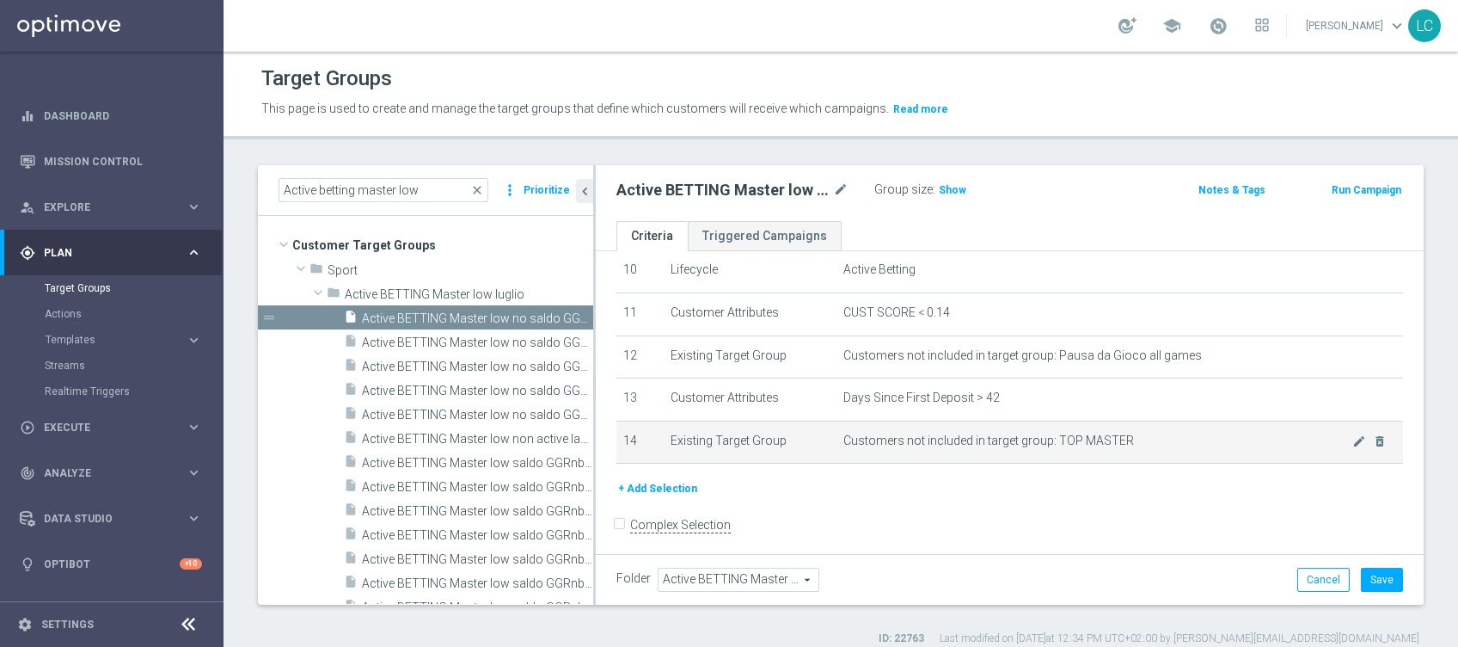
scroll to position [457, 0]
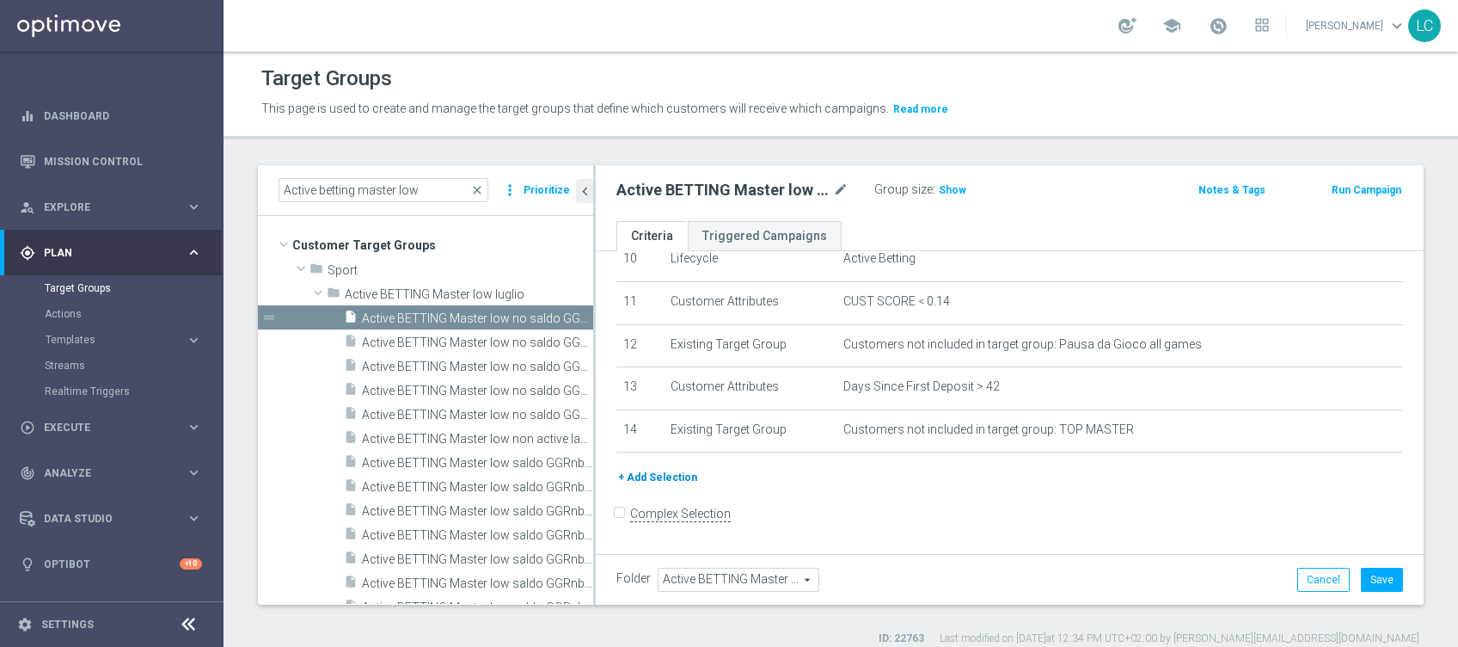
click at [655, 468] on div "# Selection Type Criteria delete_forever 1 Customer Attributes Account Status O…" at bounding box center [1010, 141] width 812 height 653
click at [659, 477] on button "+ Add Selection" at bounding box center [657, 477] width 83 height 19
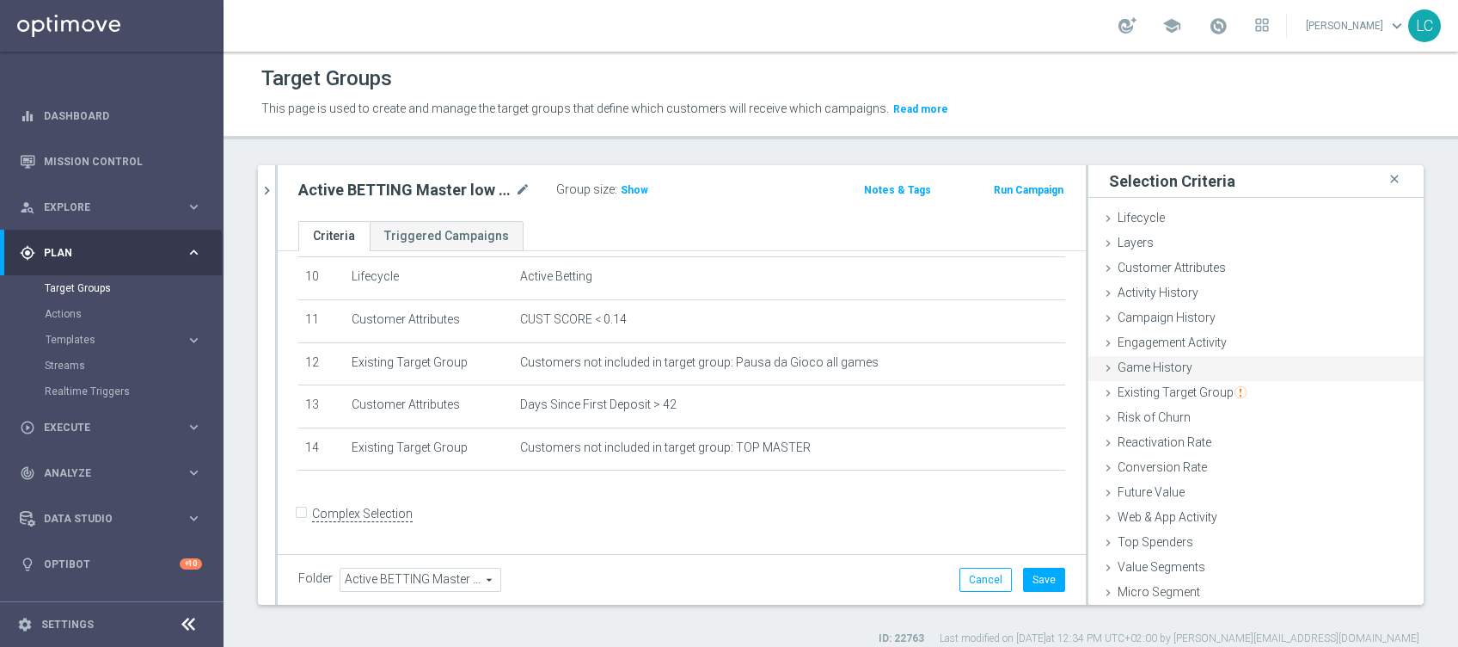
scroll to position [27, 0]
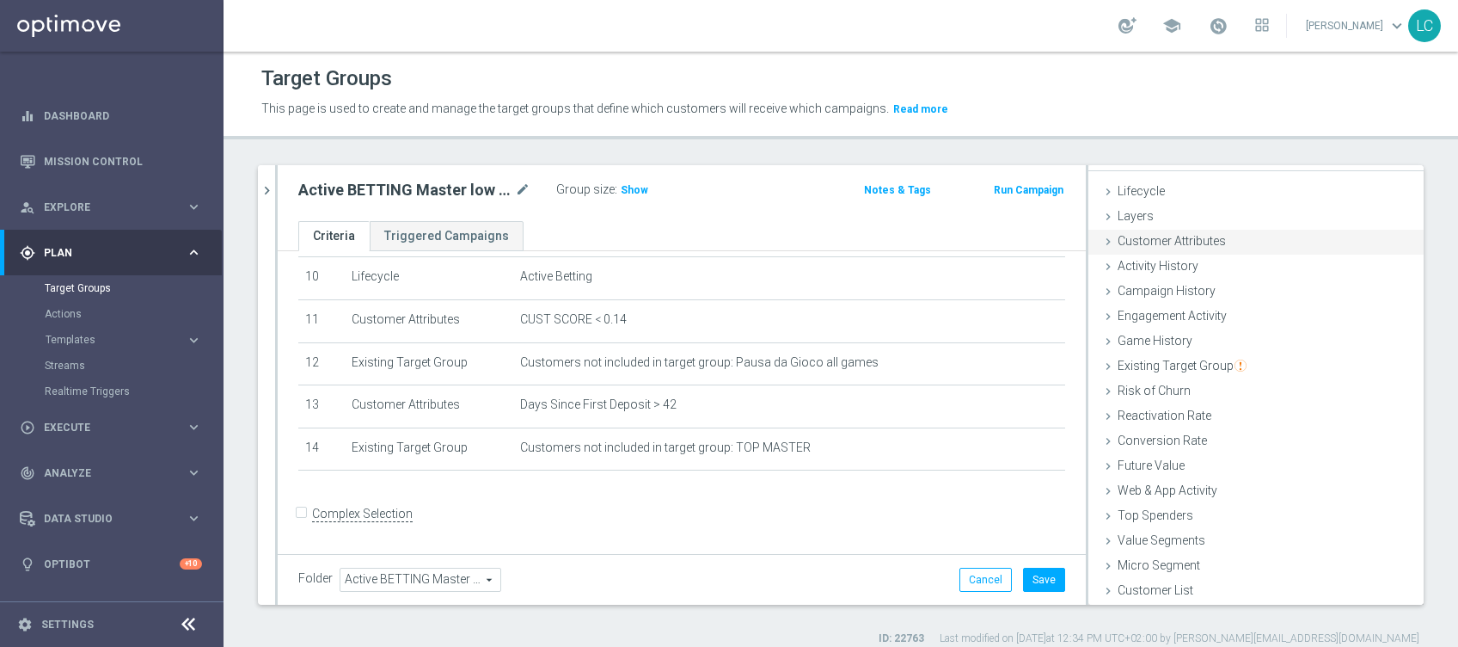
click at [1175, 241] on span "Customer Attributes" at bounding box center [1172, 241] width 108 height 14
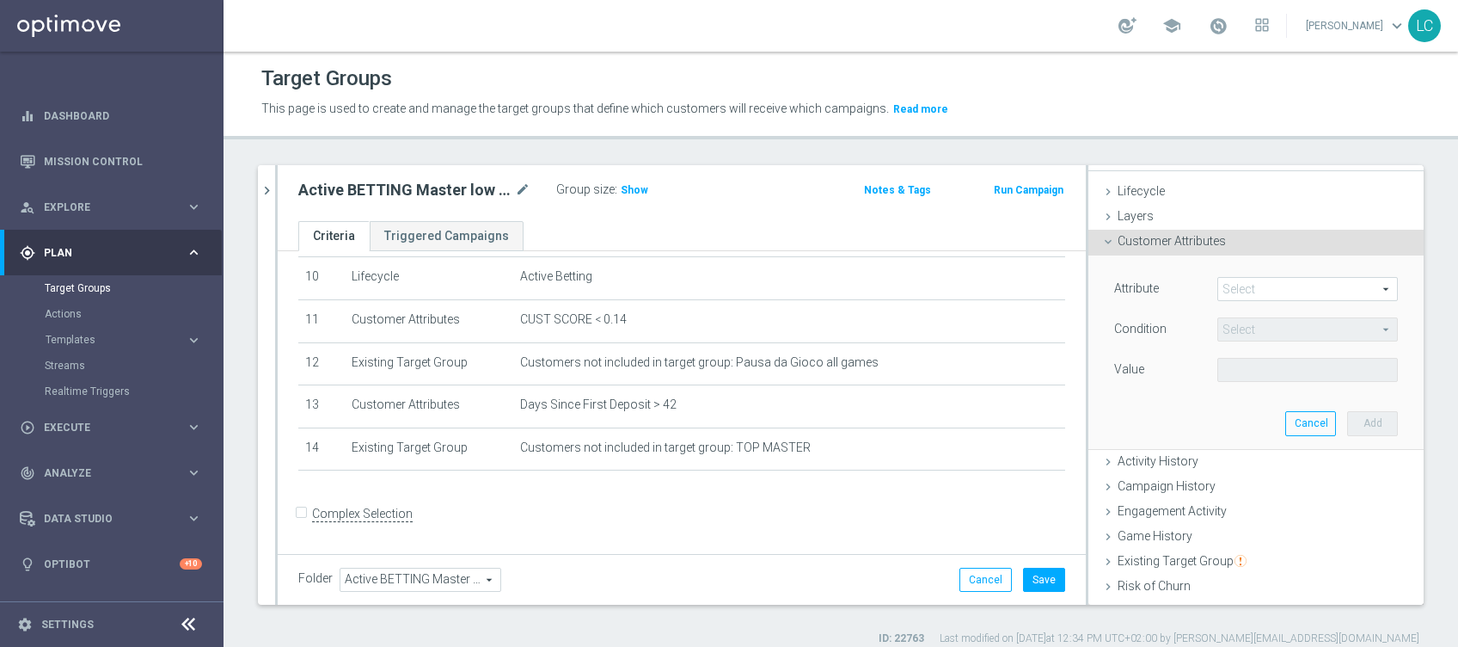
click at [1218, 285] on span at bounding box center [1307, 289] width 179 height 22
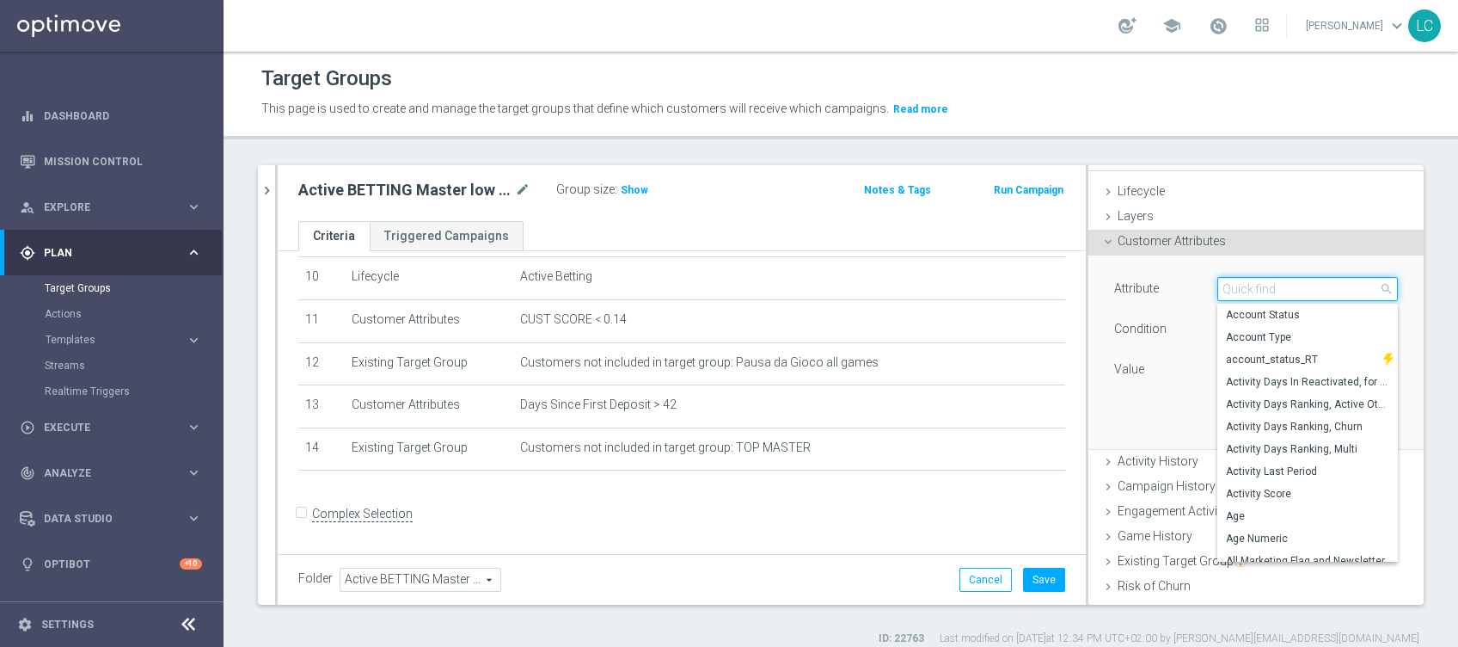
click at [1217, 289] on input "search" at bounding box center [1307, 289] width 181 height 24
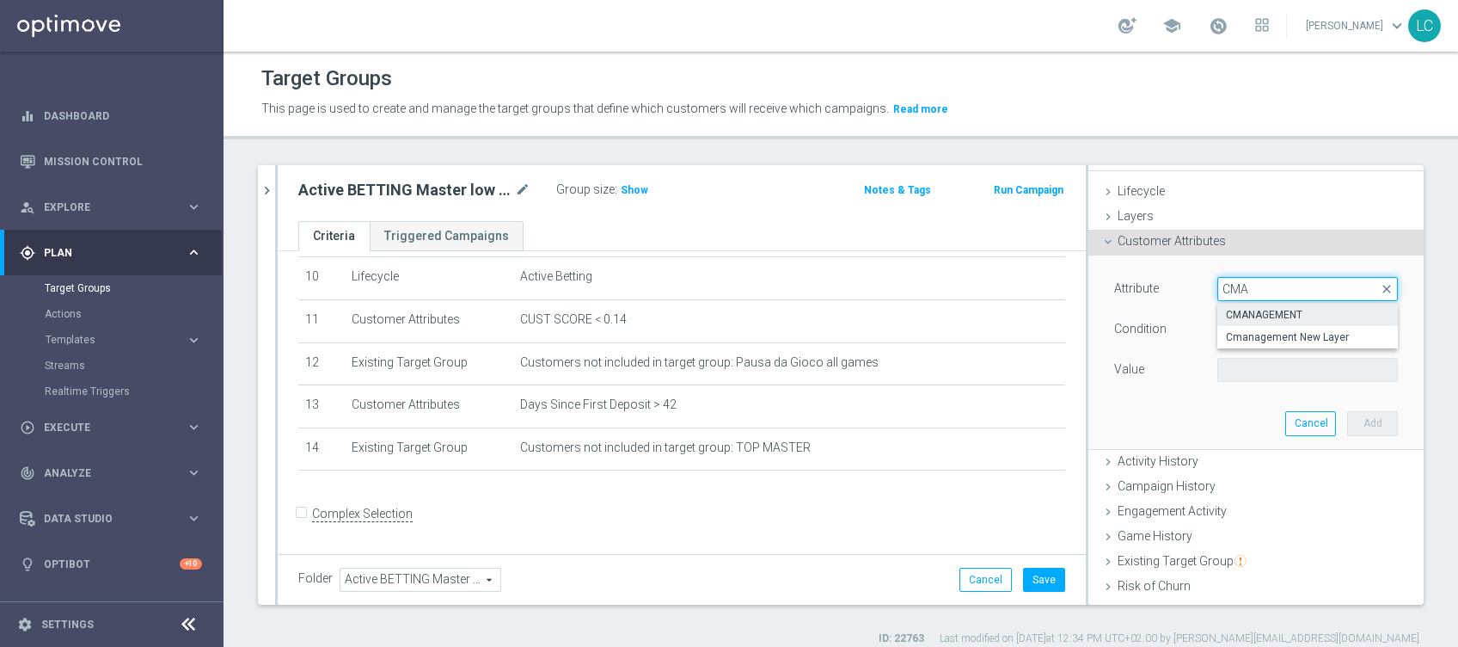
type input "CMA"
click at [1343, 313] on span "CMANAGEMENT" at bounding box center [1307, 315] width 163 height 14
type input "CMANAGEMENT"
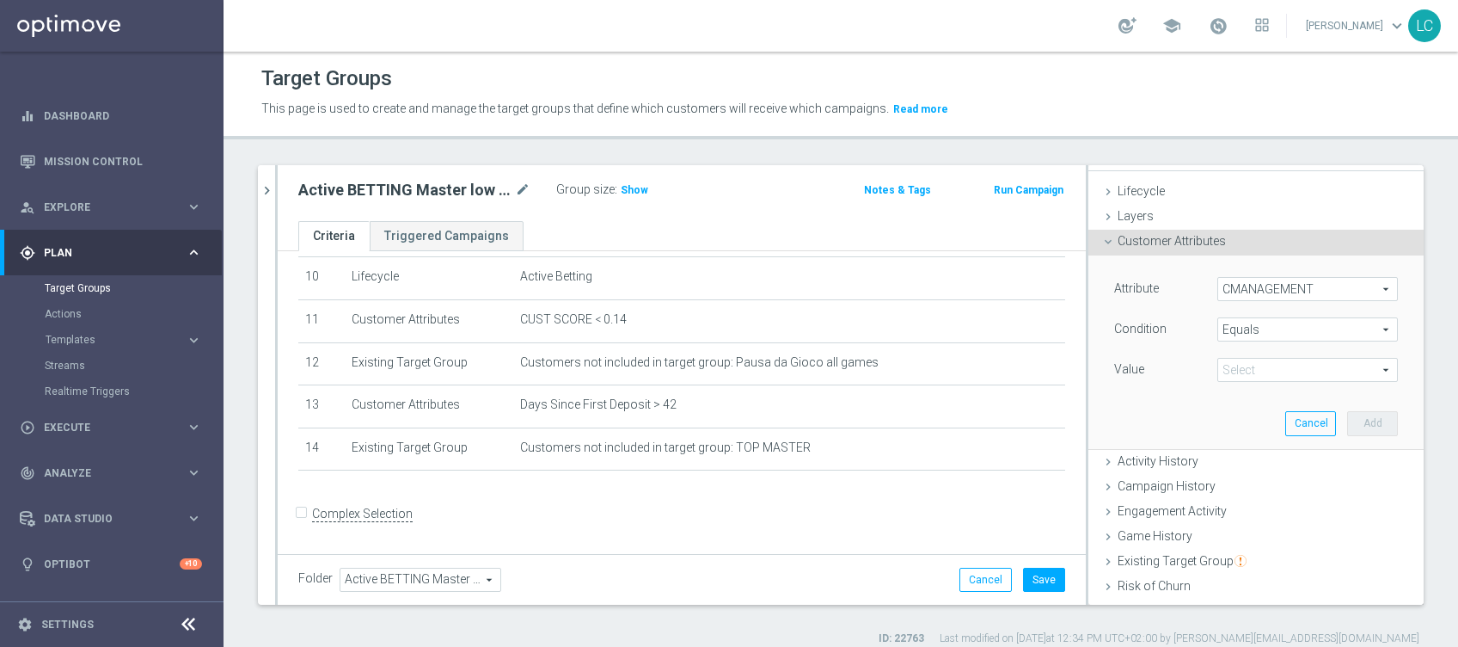
click at [1252, 322] on span "Equals" at bounding box center [1307, 329] width 179 height 22
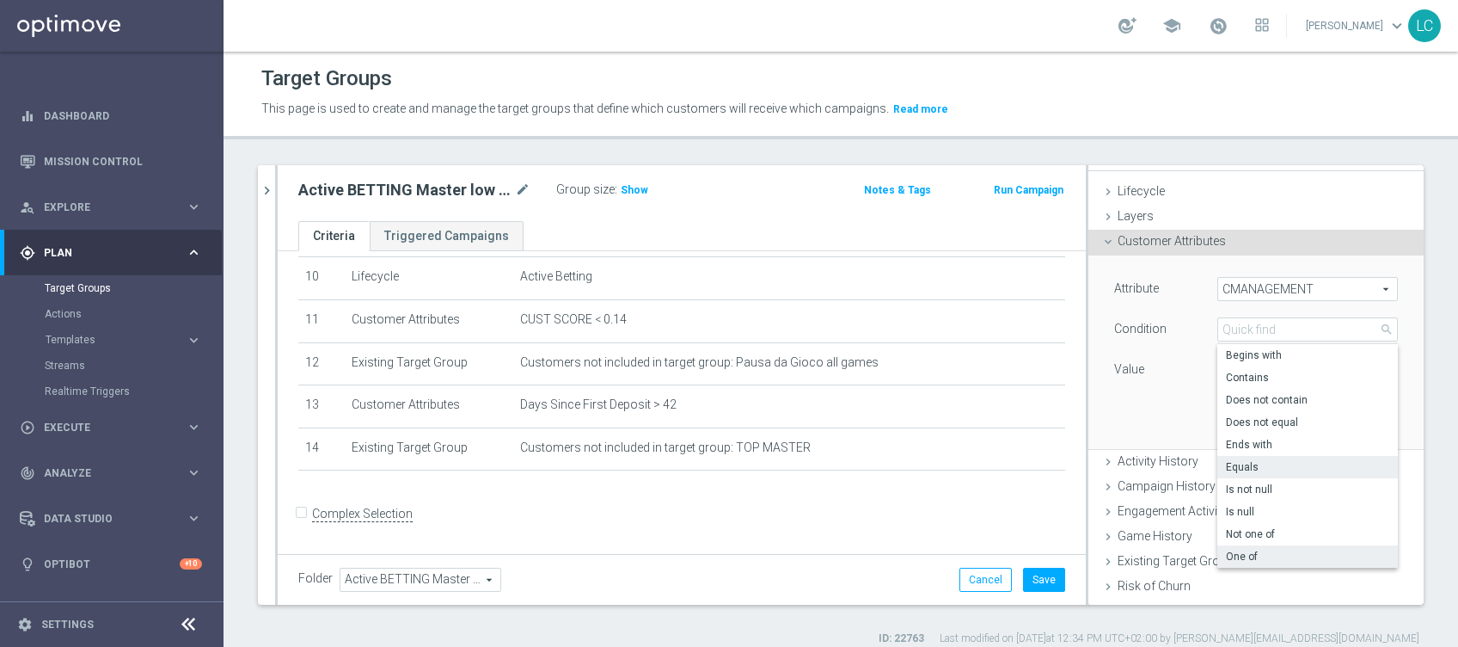
click at [1226, 552] on span "One of" at bounding box center [1307, 556] width 163 height 14
type input "One of"
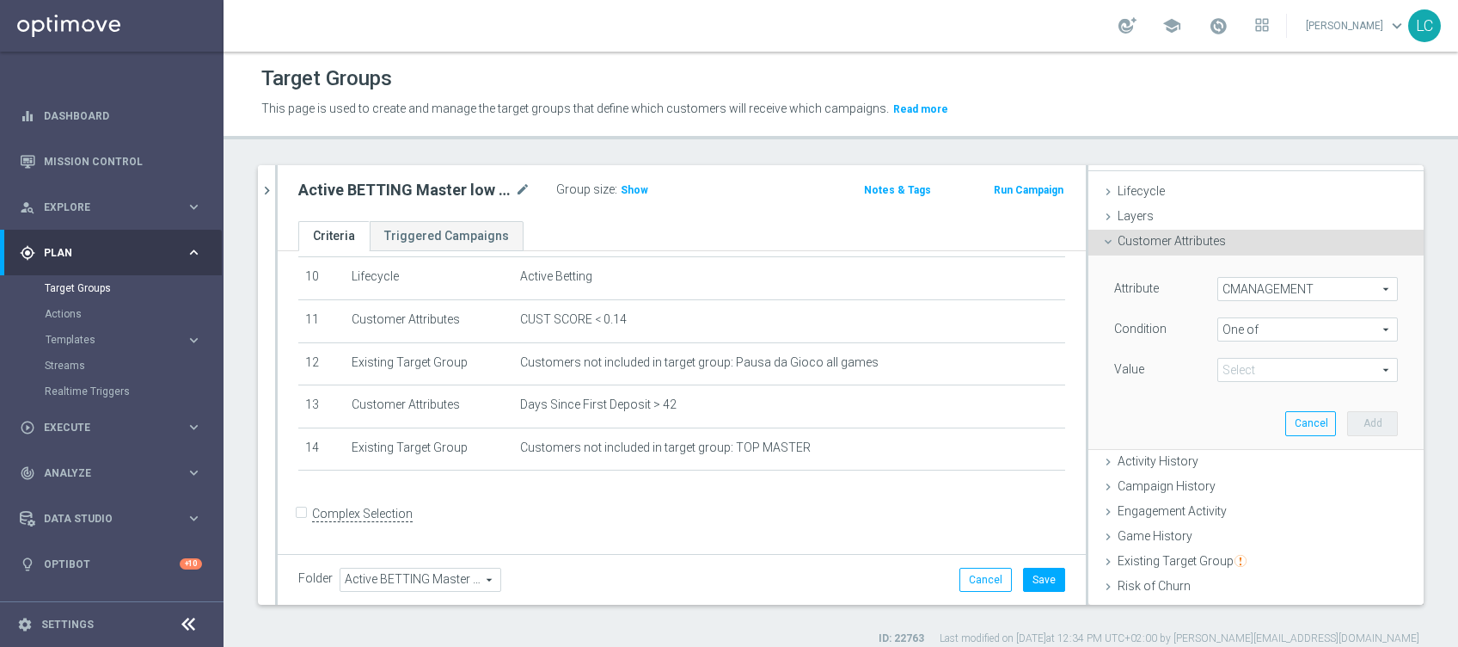
click at [1248, 369] on span at bounding box center [1307, 370] width 179 height 22
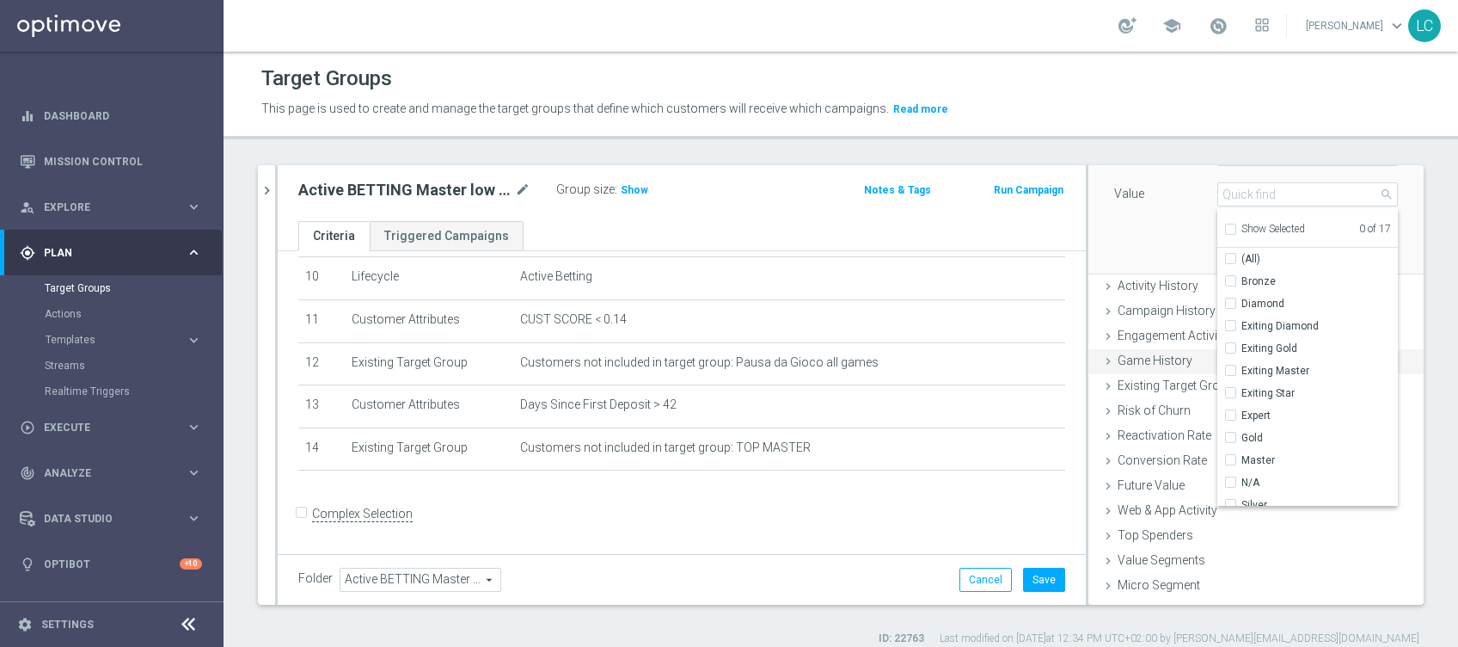
scroll to position [220, 0]
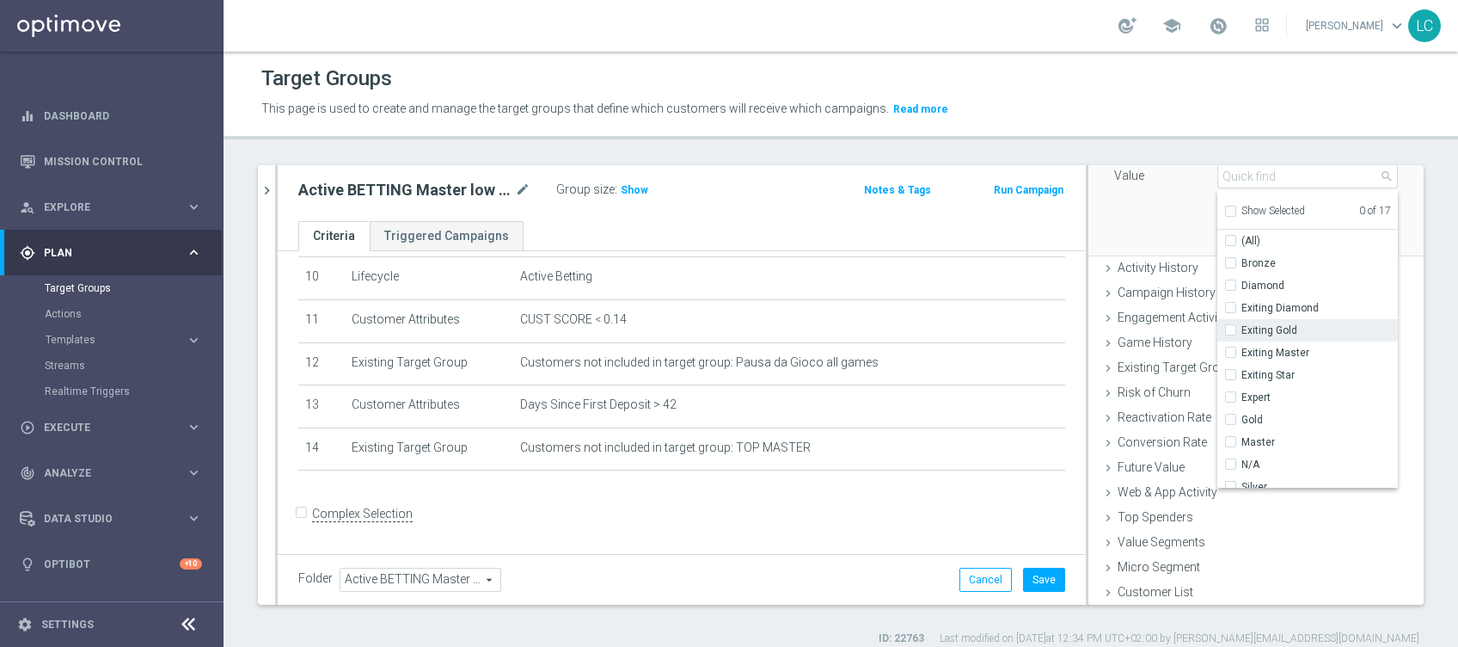
click at [1230, 325] on input "Exiting Gold" at bounding box center [1235, 330] width 11 height 11
checkbox input "true"
type input "Exiting Gold"
click at [1230, 347] on input "Exiting Master" at bounding box center [1235, 352] width 11 height 11
checkbox input "true"
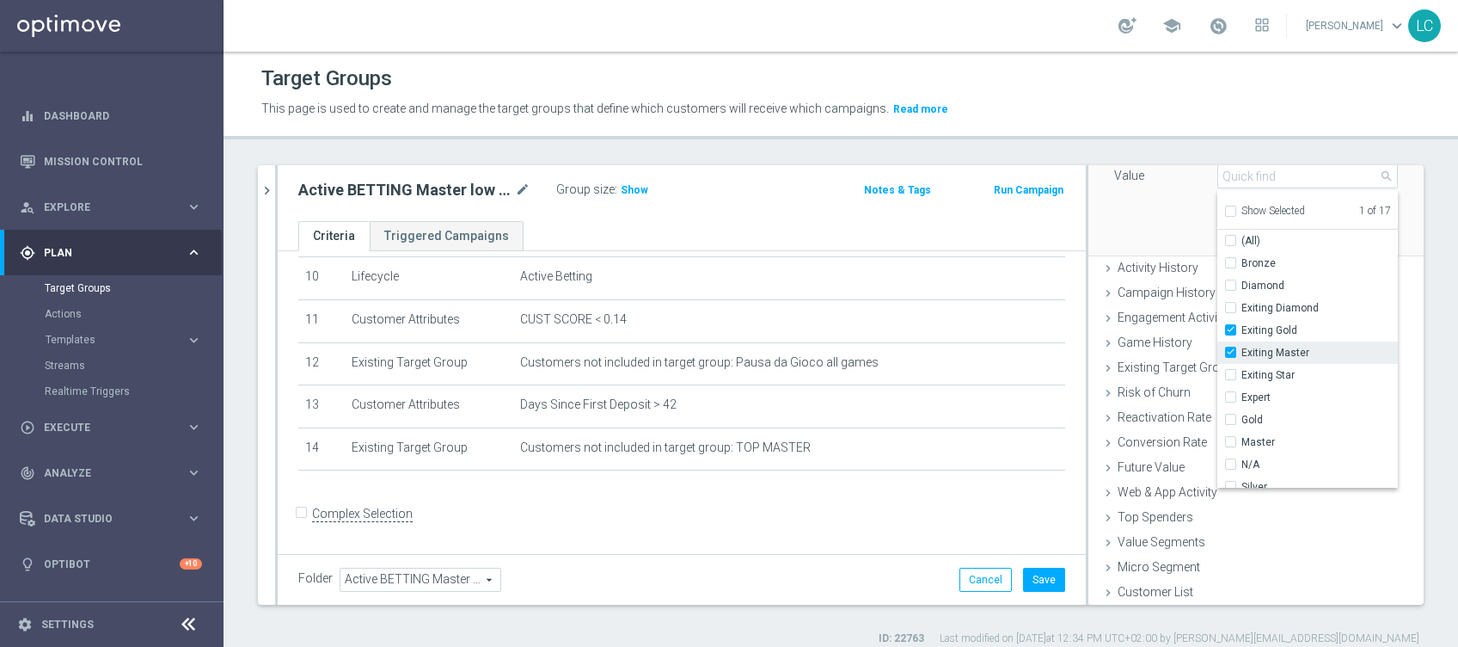
type input "Selected 2 of 17"
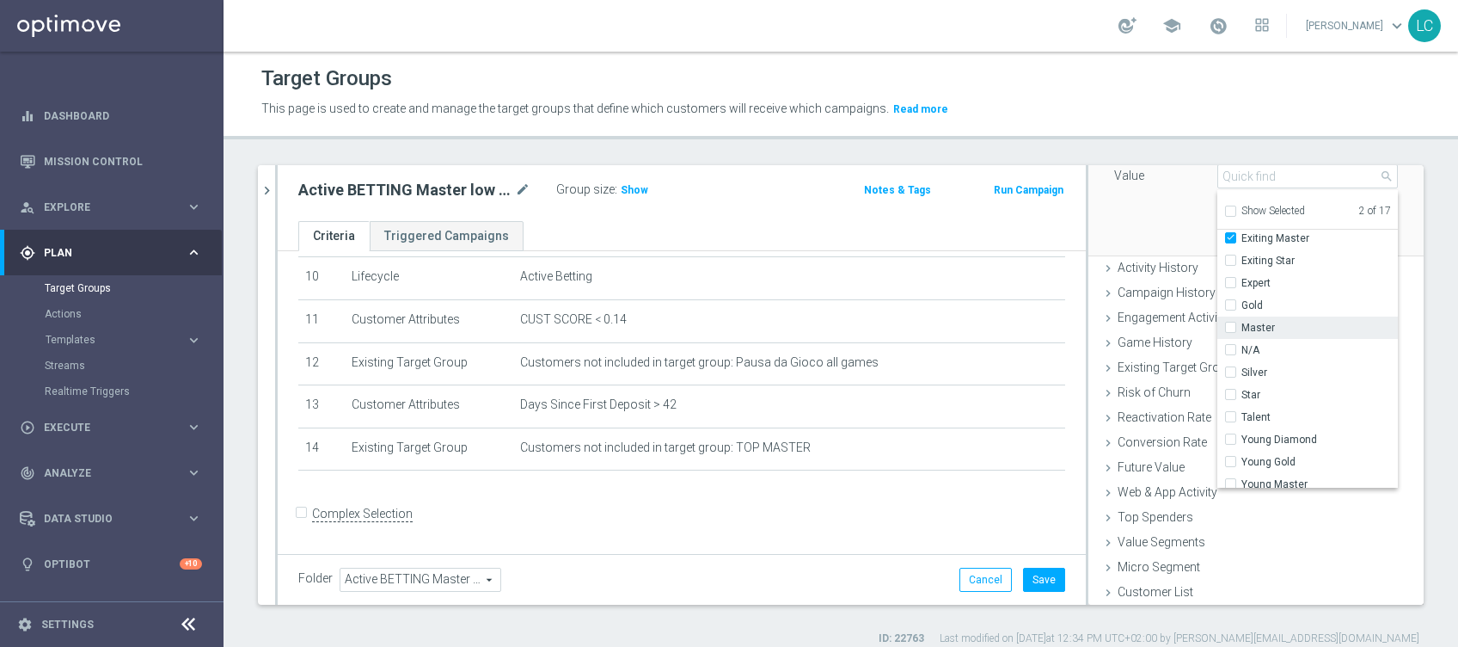
click at [1230, 328] on input "Master" at bounding box center [1235, 327] width 11 height 11
checkbox input "true"
type input "Selected 3 of 17"
click at [1230, 304] on input "Gold" at bounding box center [1235, 305] width 11 height 11
checkbox input "true"
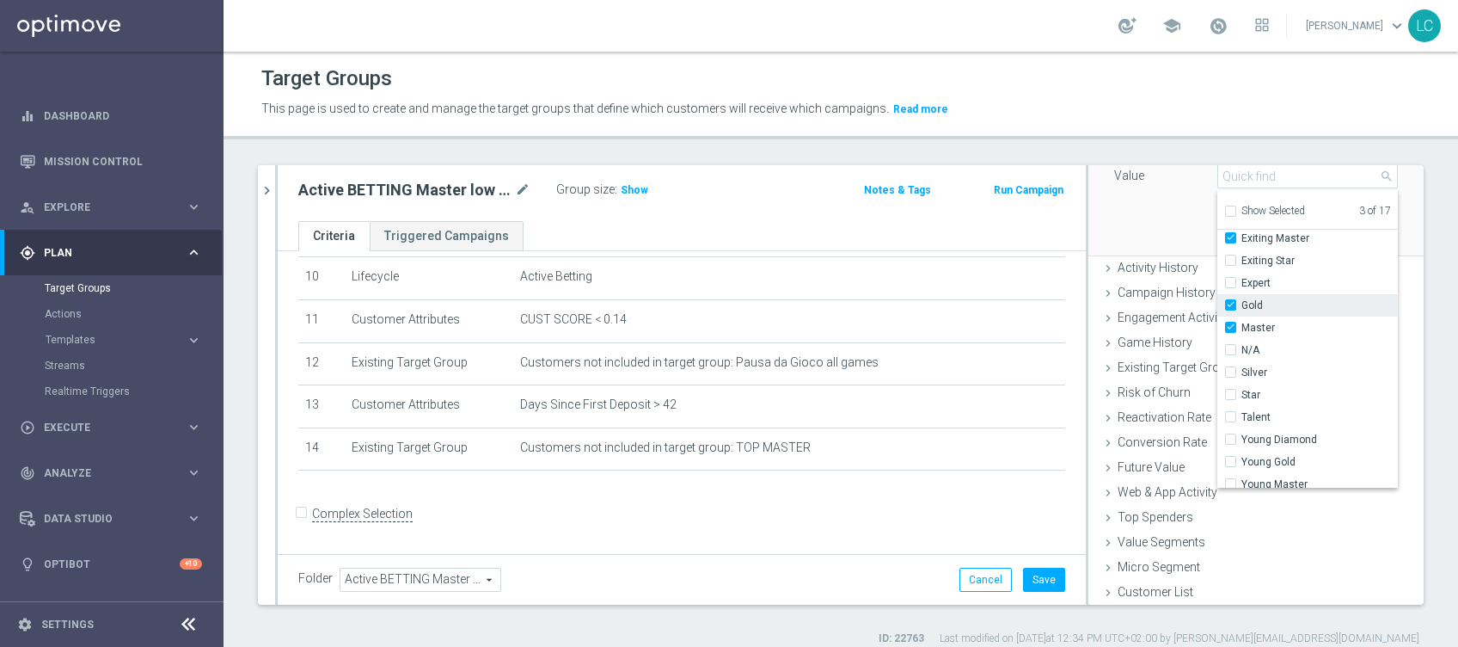
type input "Selected 4 of 17"
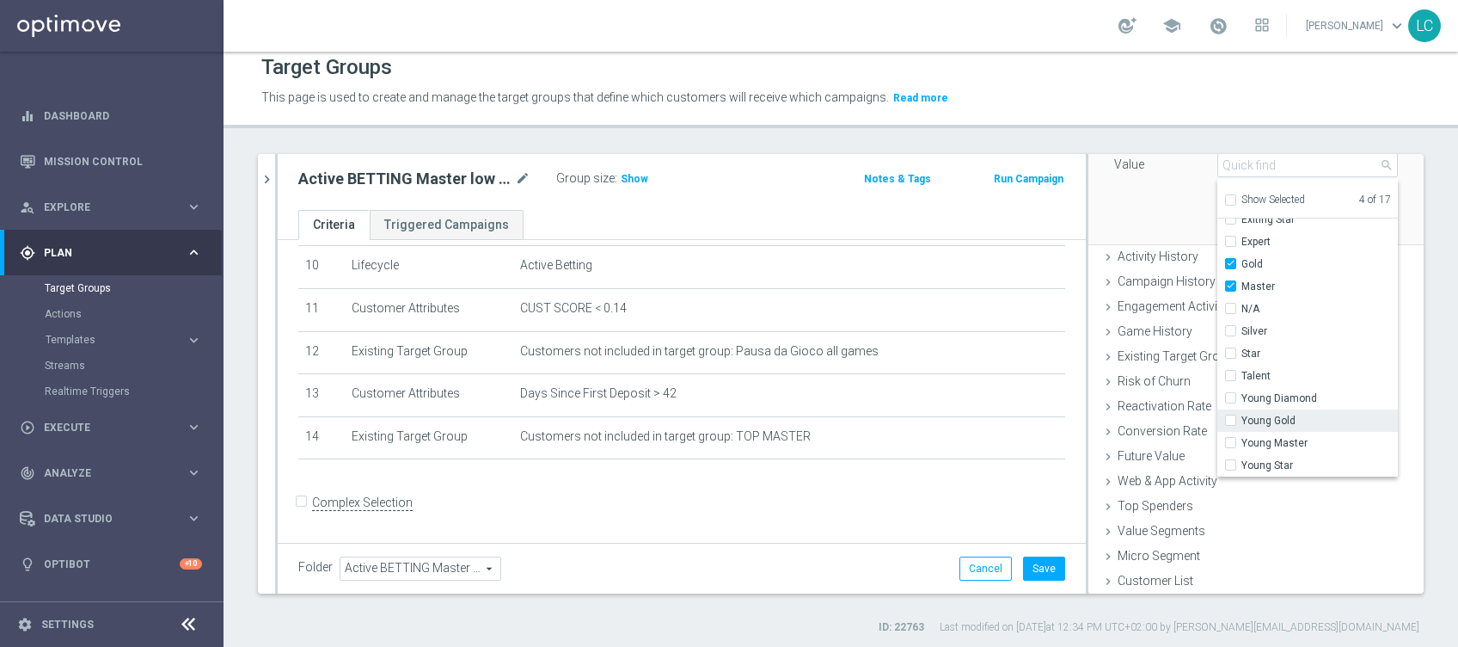
scroll to position [14, 0]
click at [1230, 415] on input "Young Gold" at bounding box center [1235, 418] width 11 height 11
checkbox input "true"
type input "Selected 5 of 17"
click at [1230, 436] on input "Young Master" at bounding box center [1235, 440] width 11 height 11
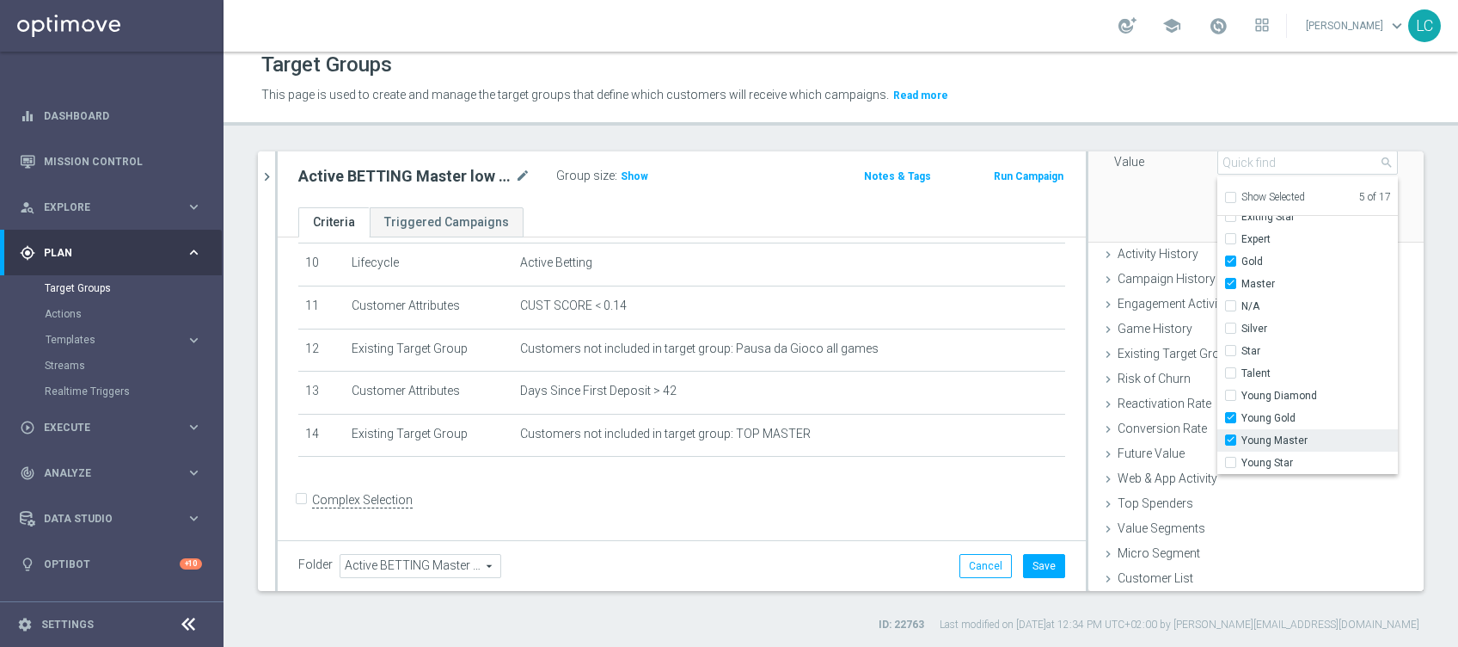
checkbox input "true"
type input "Selected 6 of 17"
click at [1168, 204] on div "Attribute CMANAGEMENT CMANAGEMENT arrow_drop_down search Condition One of One o…" at bounding box center [1256, 144] width 310 height 193
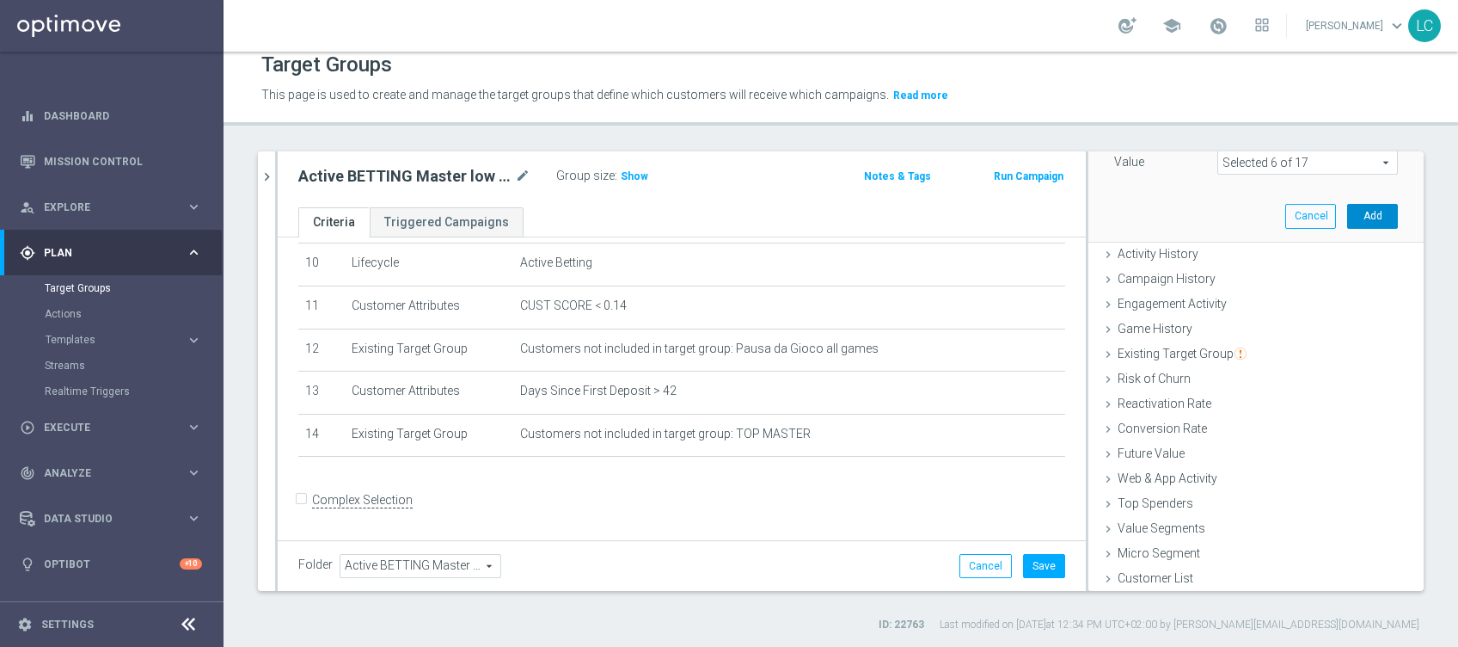
click at [1347, 218] on button "Add" at bounding box center [1372, 216] width 51 height 24
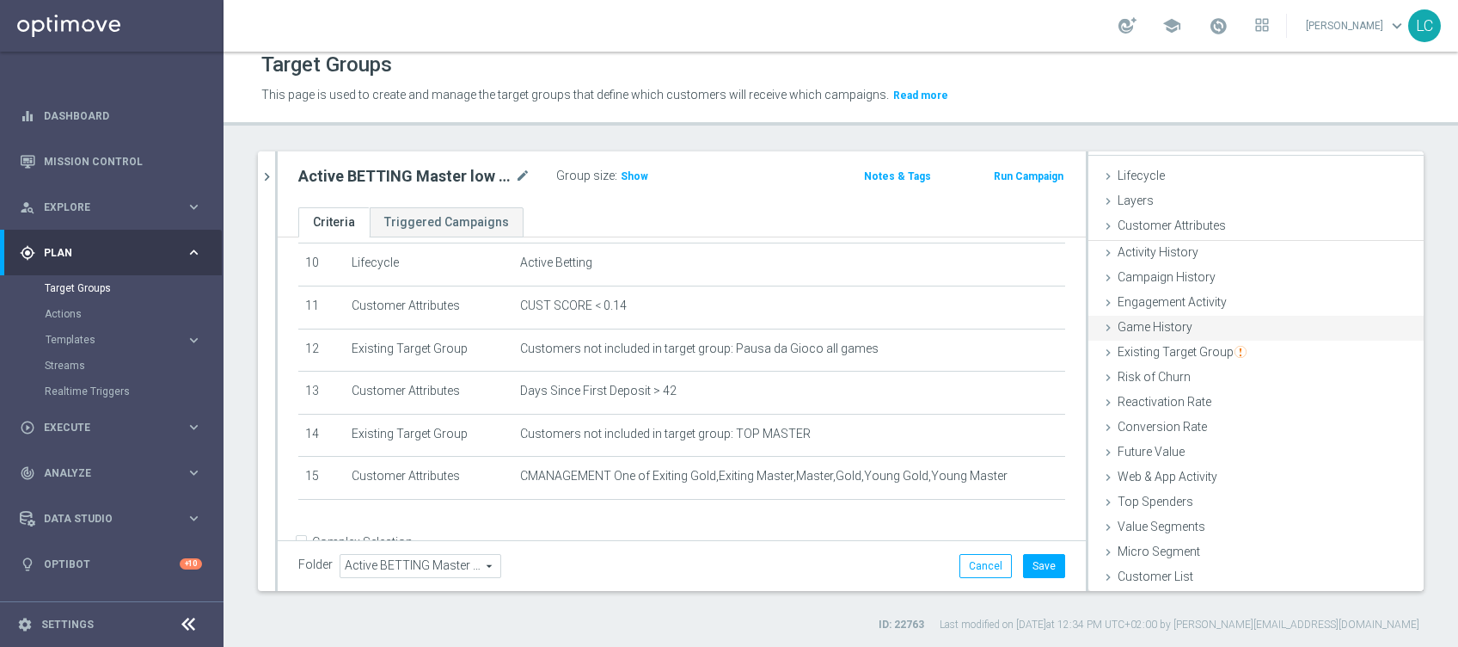
scroll to position [27, 0]
click at [635, 176] on span "Show" at bounding box center [635, 176] width 28 height 12
click at [1023, 554] on button "Save" at bounding box center [1044, 566] width 42 height 24
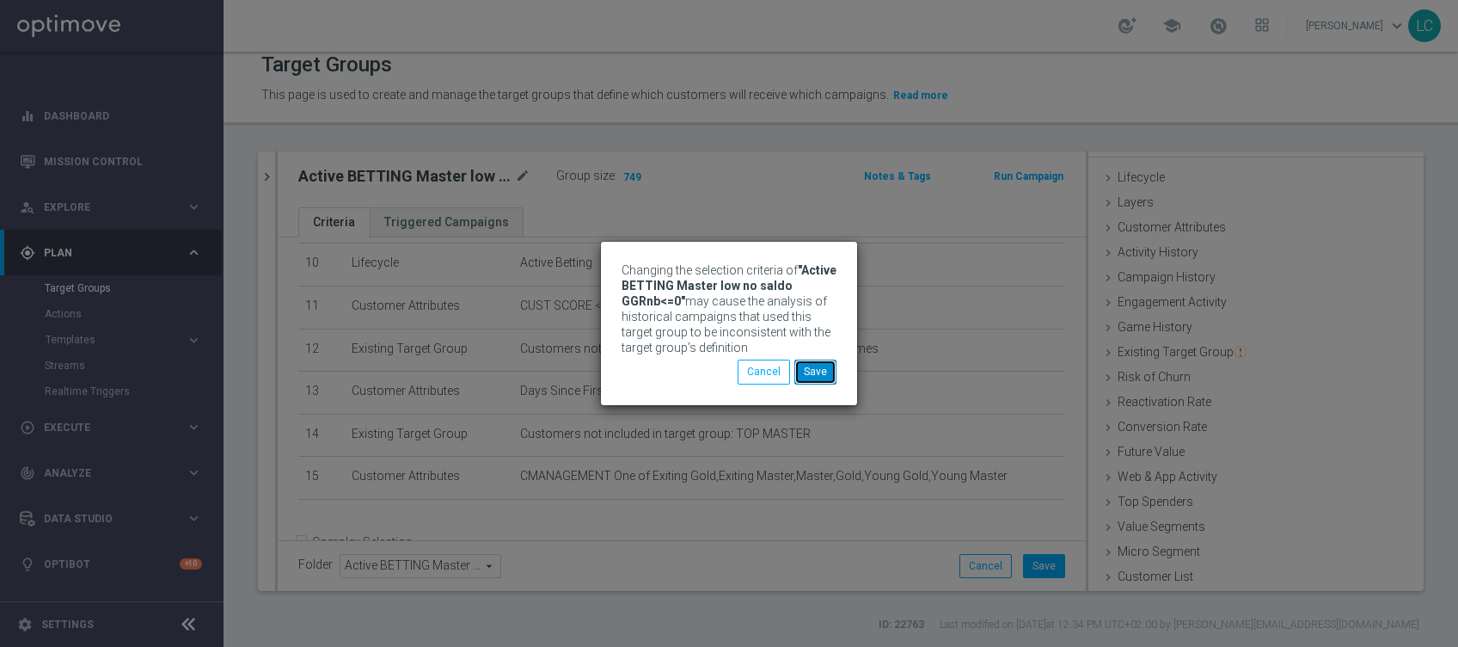
click at [812, 365] on button "Save" at bounding box center [815, 371] width 42 height 24
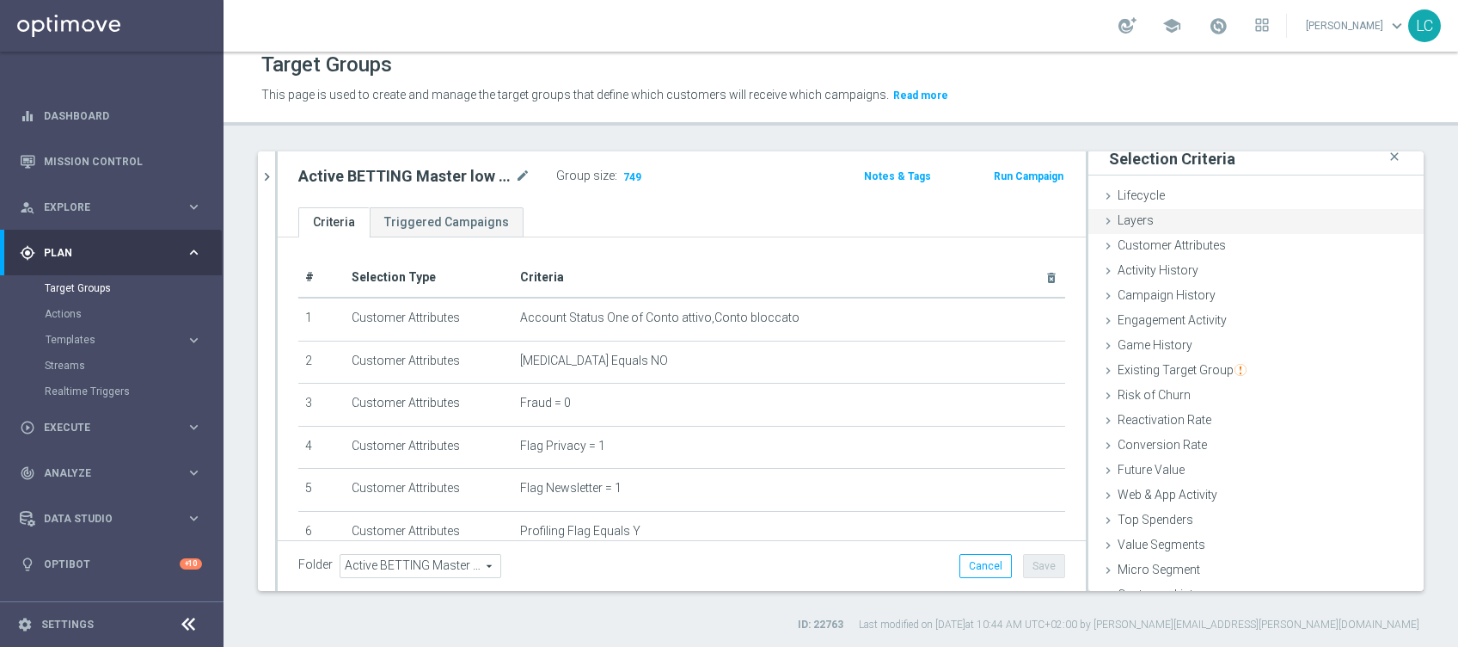
scroll to position [0, 0]
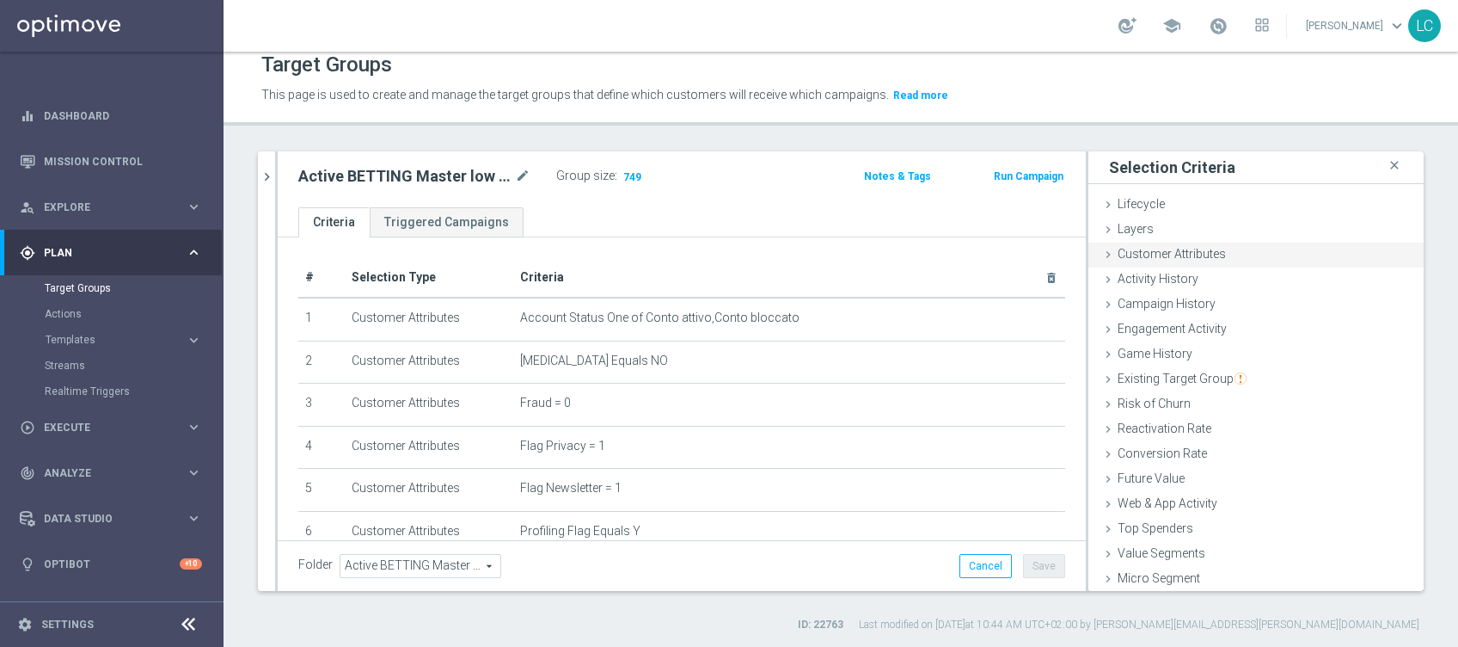
click at [1155, 254] on span "Customer Attributes" at bounding box center [1172, 254] width 108 height 14
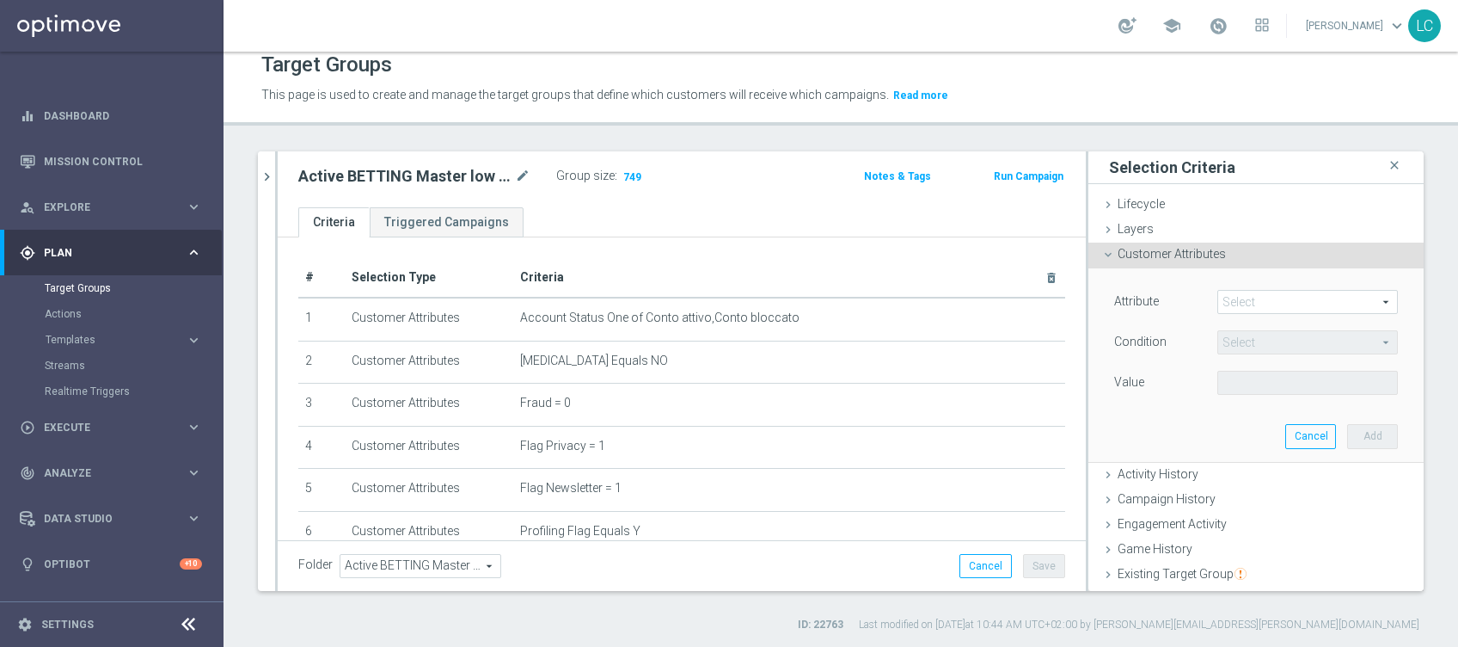
click at [1218, 303] on span at bounding box center [1307, 302] width 179 height 22
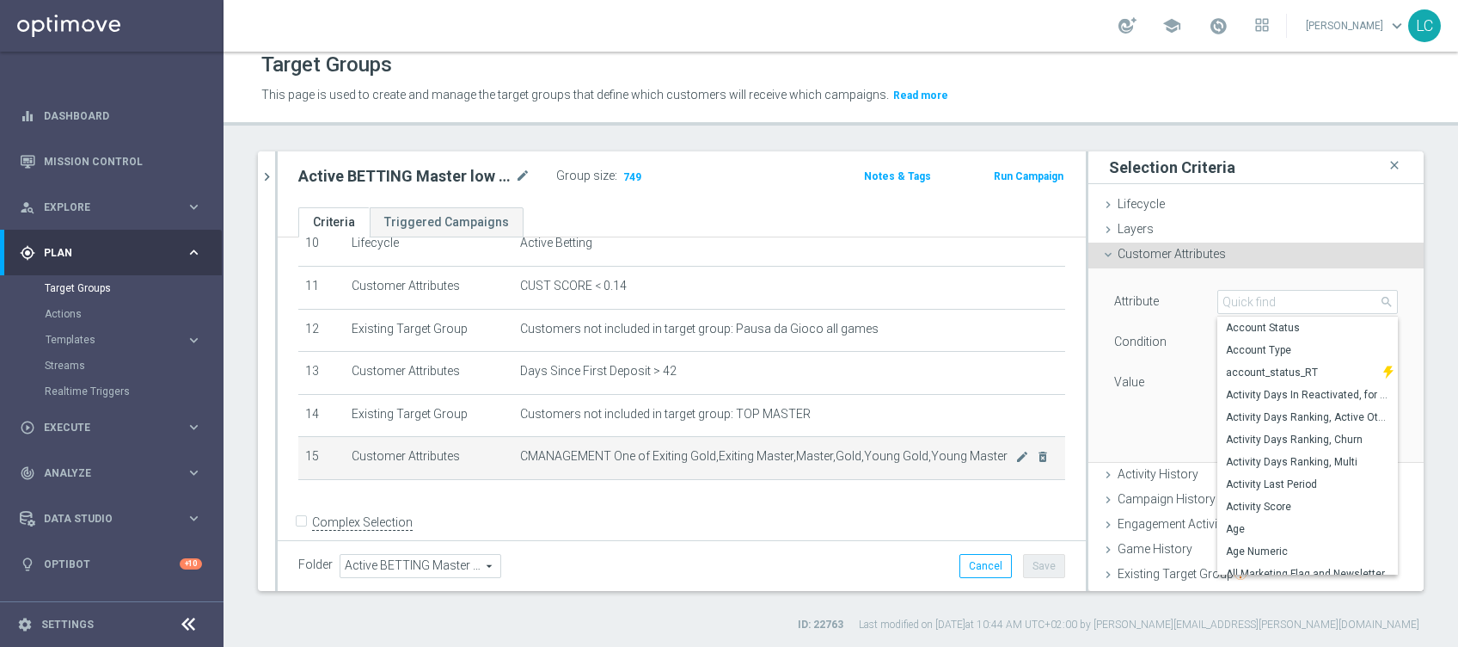
scroll to position [481, 0]
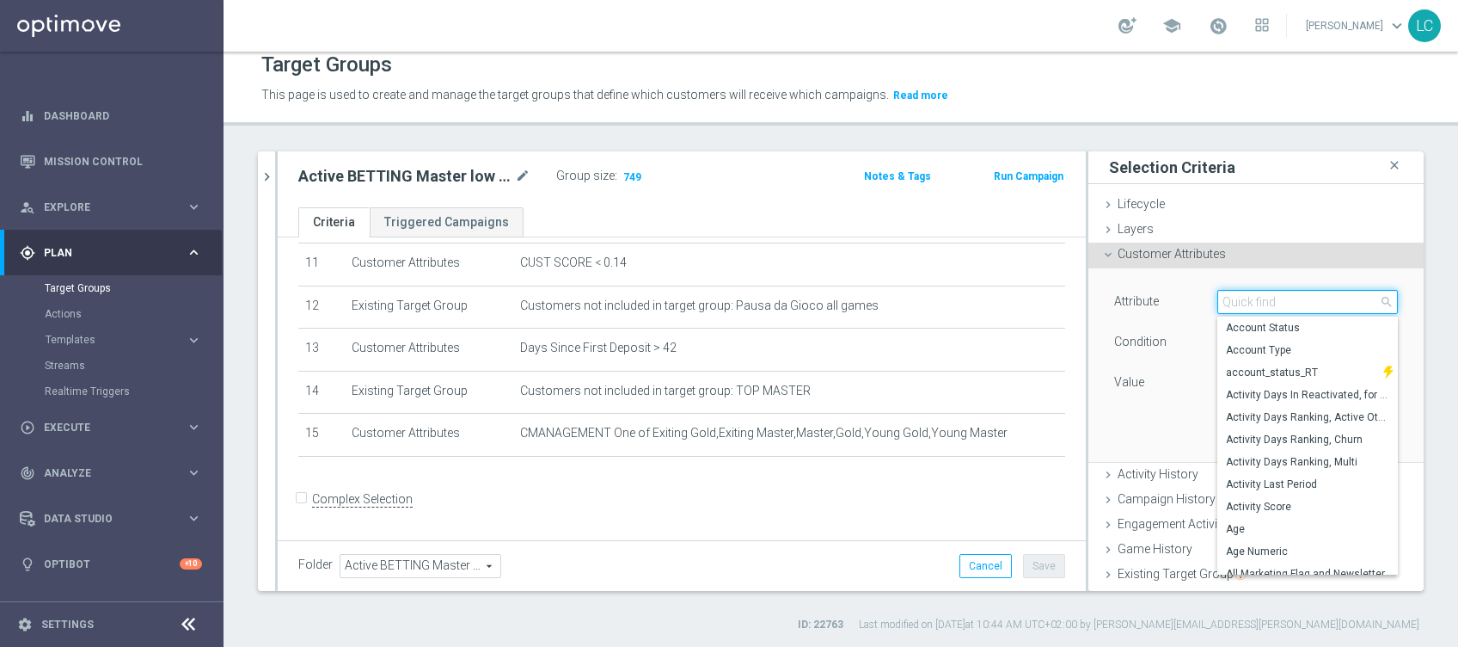
click at [1255, 296] on input "search" at bounding box center [1307, 302] width 181 height 24
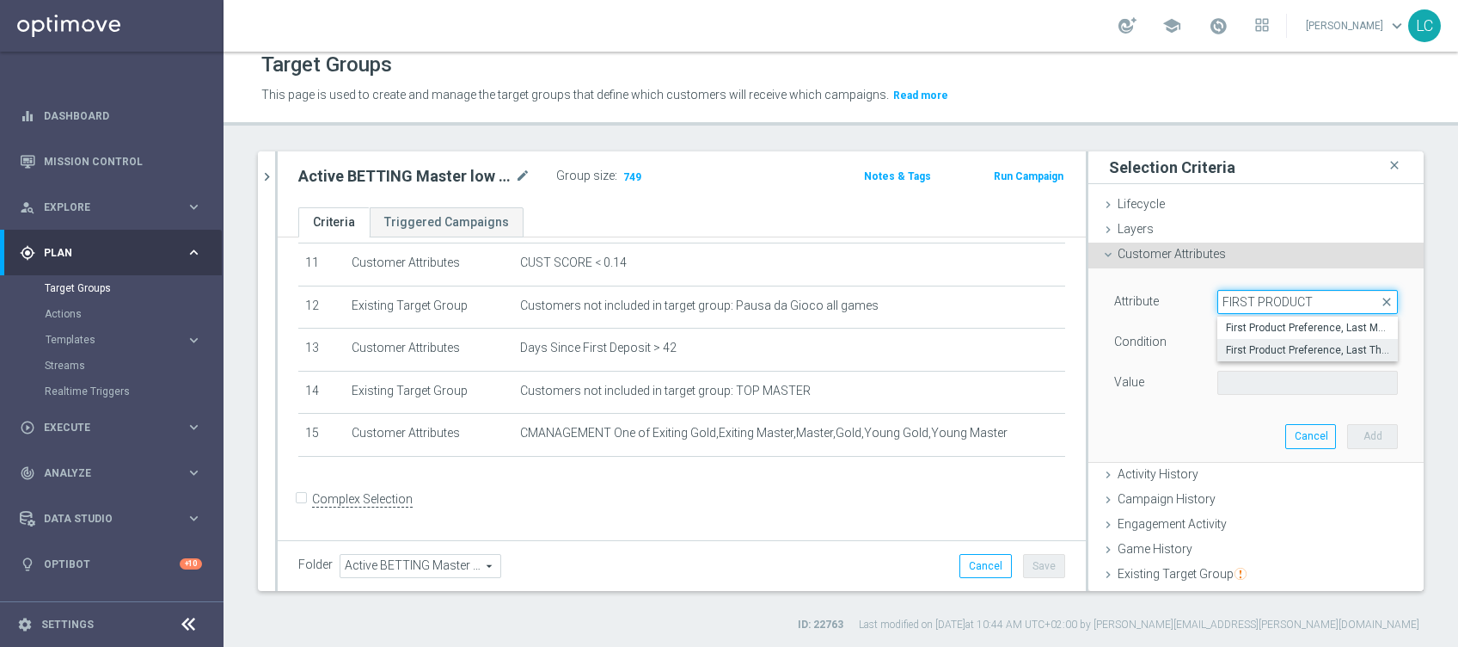
type input "FIRST PRODUCT"
click at [1307, 346] on span "First Product Preference, Last Three Months" at bounding box center [1307, 350] width 163 height 14
type input "First Product Preference, Last Three Months"
type input "Equals"
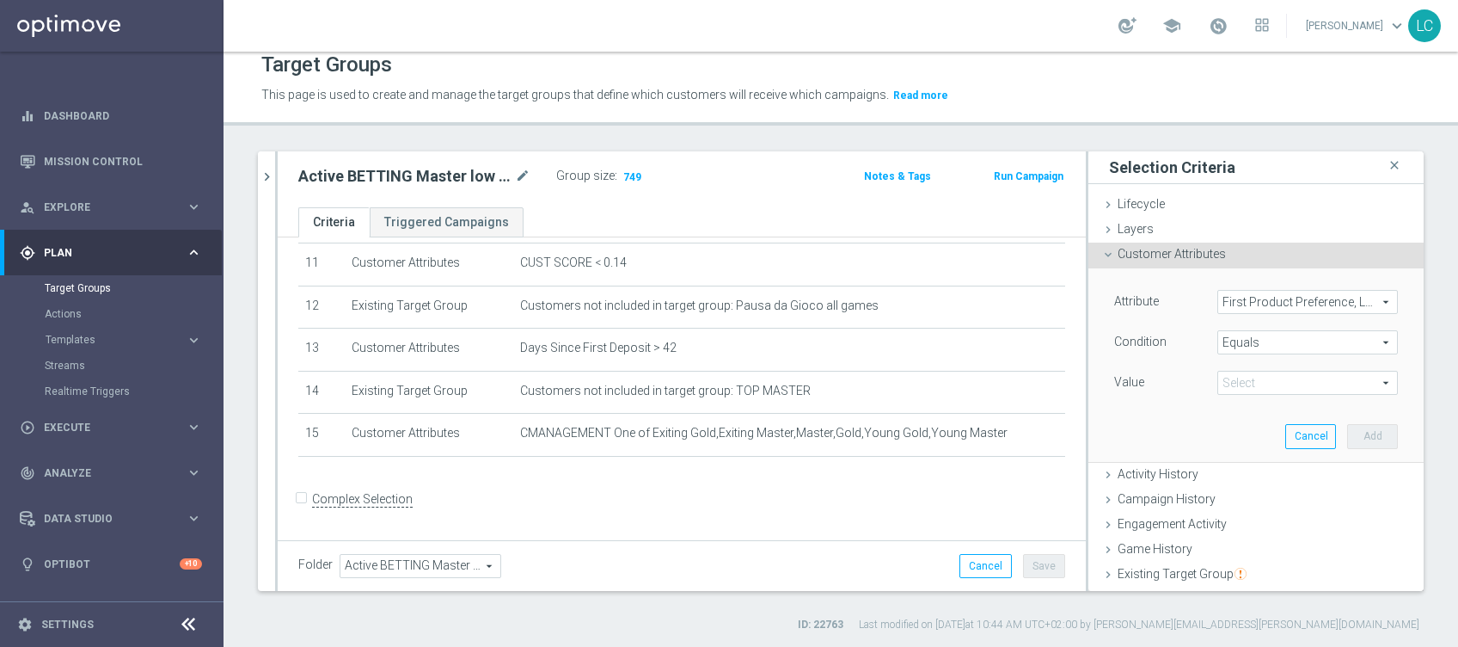
click at [1237, 376] on span at bounding box center [1307, 382] width 179 height 22
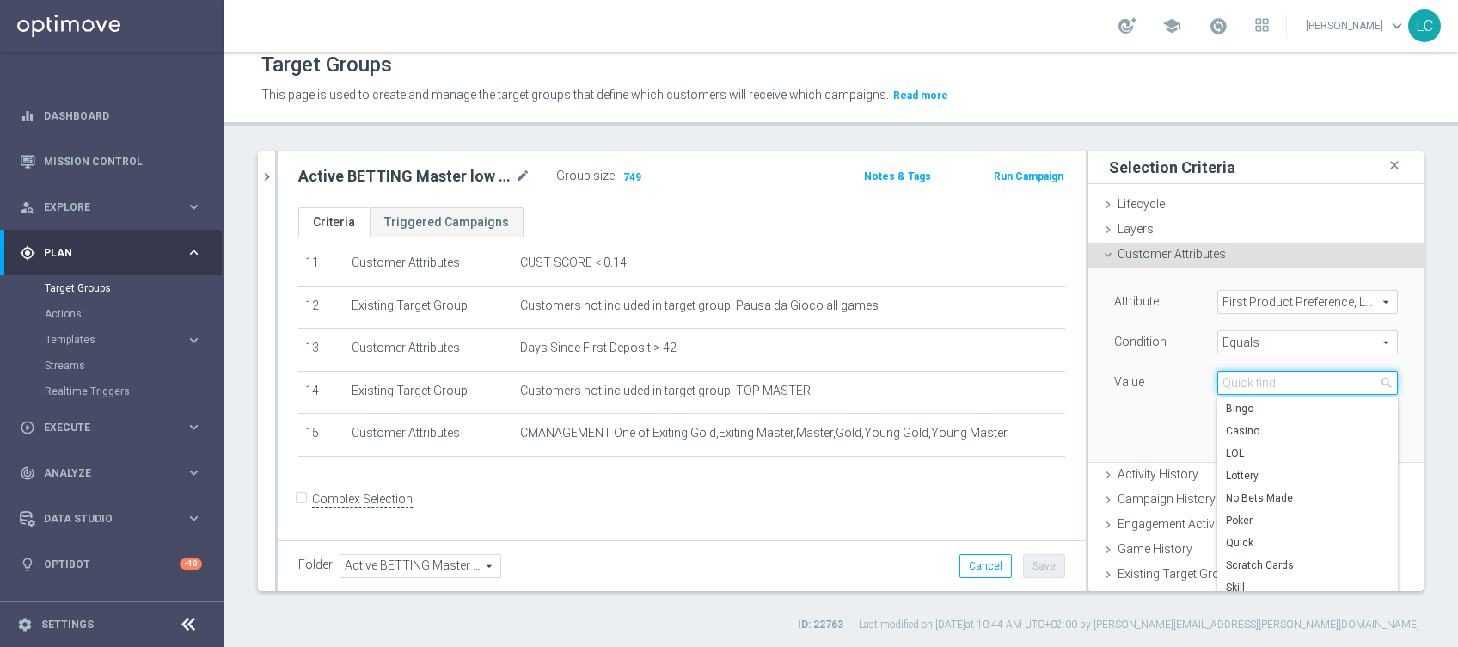
click at [1237, 376] on input "search" at bounding box center [1307, 383] width 181 height 24
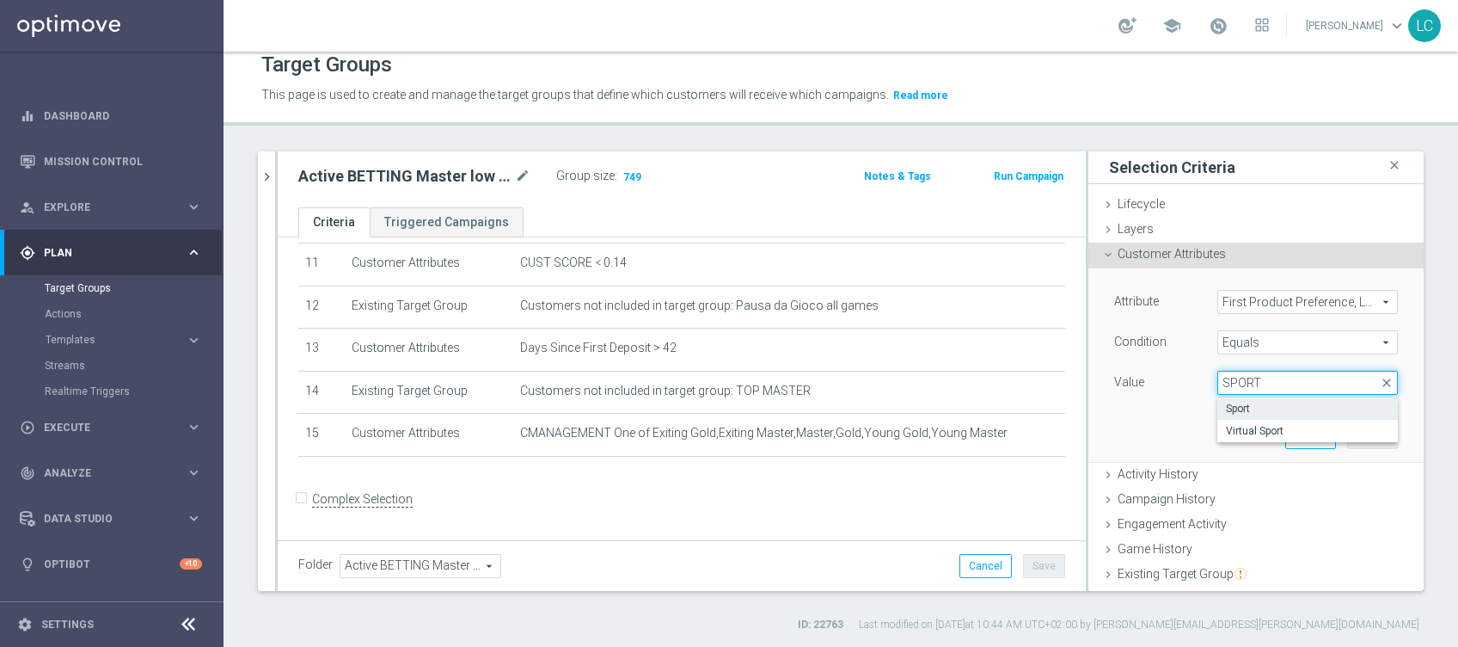
type input "SPORT"
click at [1249, 406] on span "Sport" at bounding box center [1307, 408] width 163 height 14
type input "Sport"
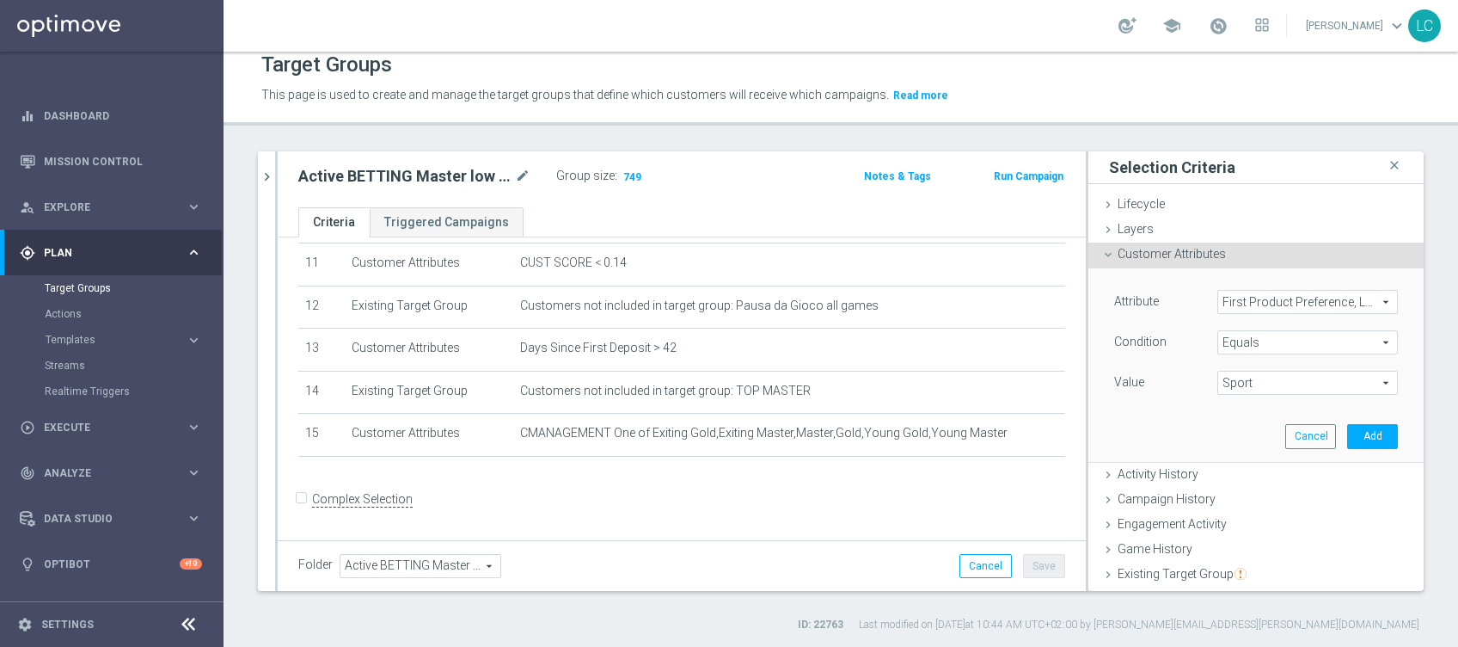
click at [1145, 365] on div "Attribute First Product Preference, Last Three Months First Product Preference,…" at bounding box center [1256, 344] width 284 height 108
click at [1347, 429] on button "Add" at bounding box center [1372, 436] width 51 height 24
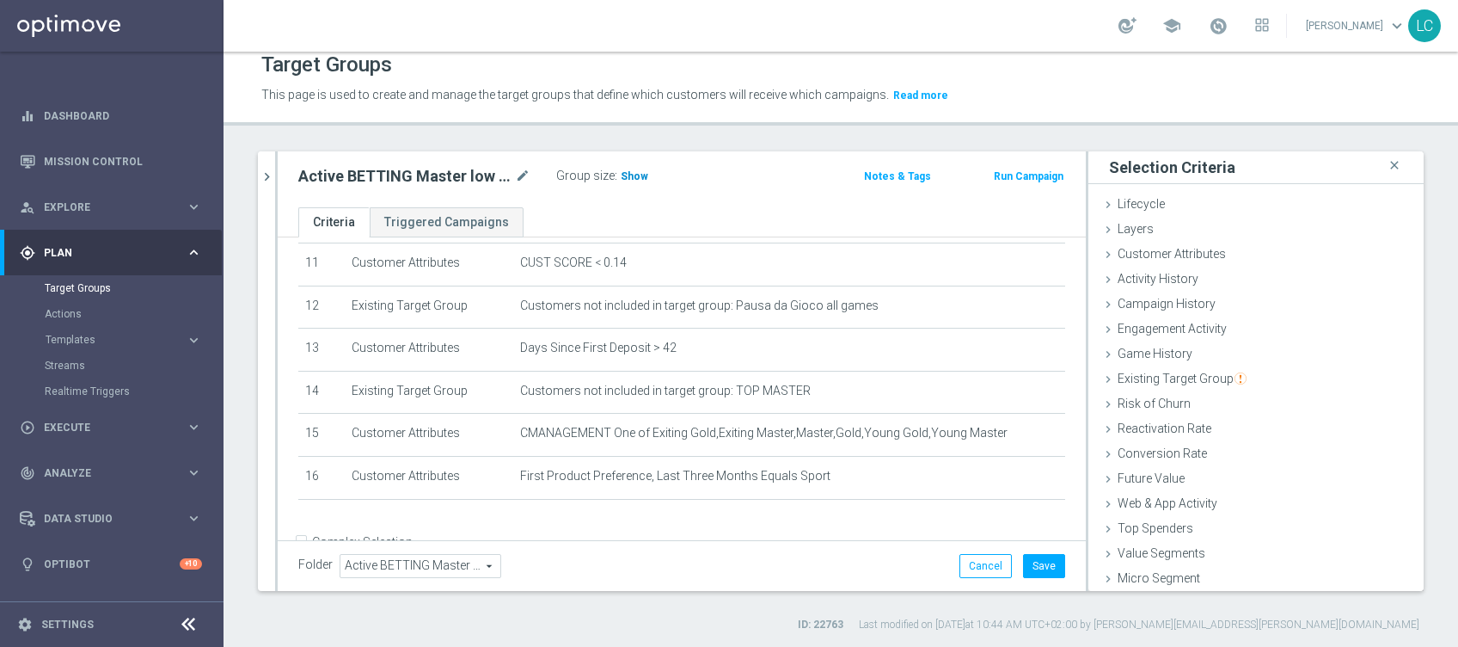
click at [643, 175] on span "Show" at bounding box center [635, 176] width 28 height 12
click at [1037, 562] on button "Save" at bounding box center [1044, 566] width 42 height 24
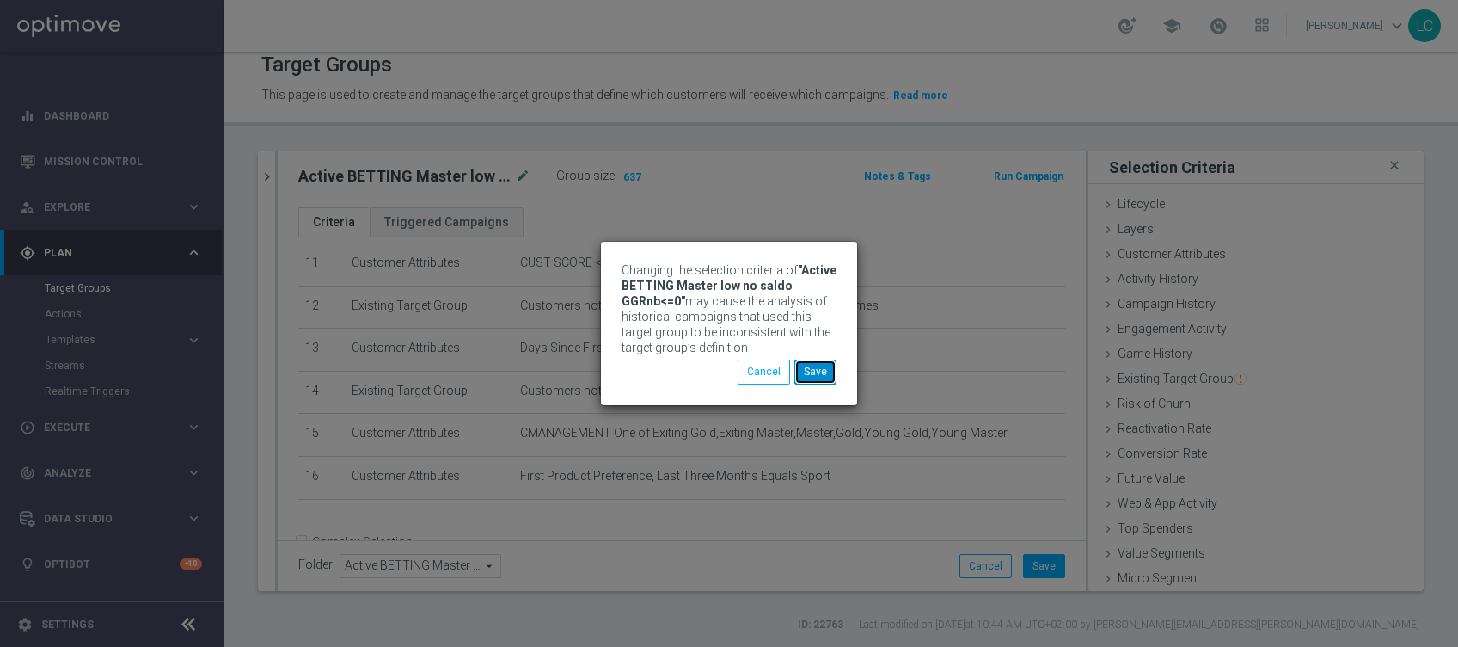
click at [814, 367] on button "Save" at bounding box center [815, 371] width 42 height 24
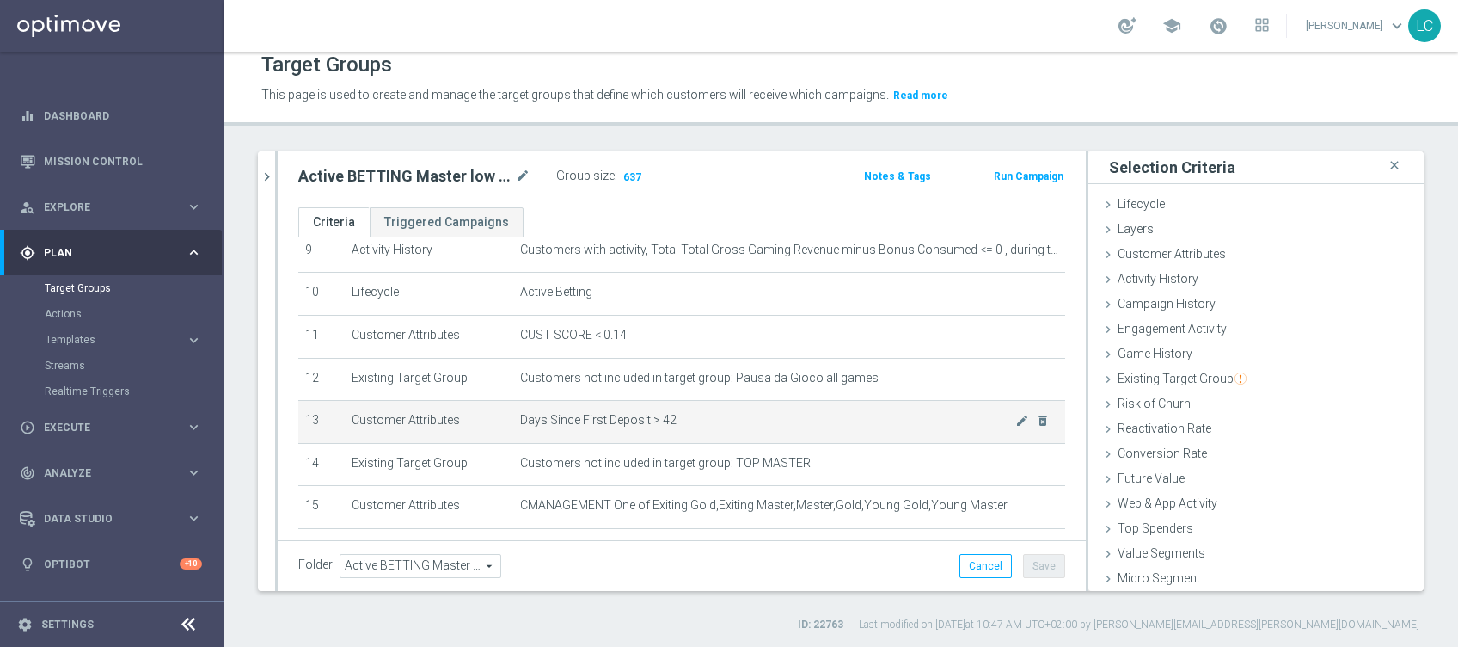
scroll to position [524, 0]
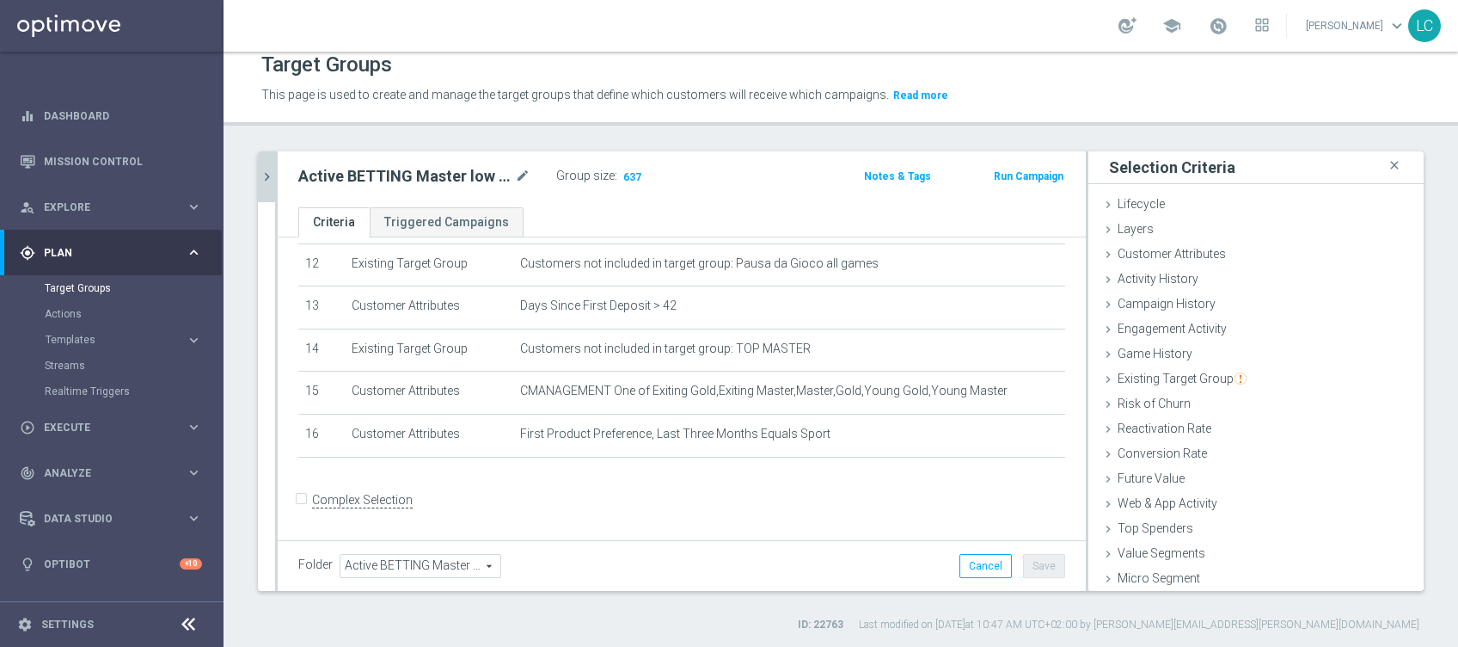
click at [267, 170] on icon "chevron_right" at bounding box center [267, 177] width 16 height 16
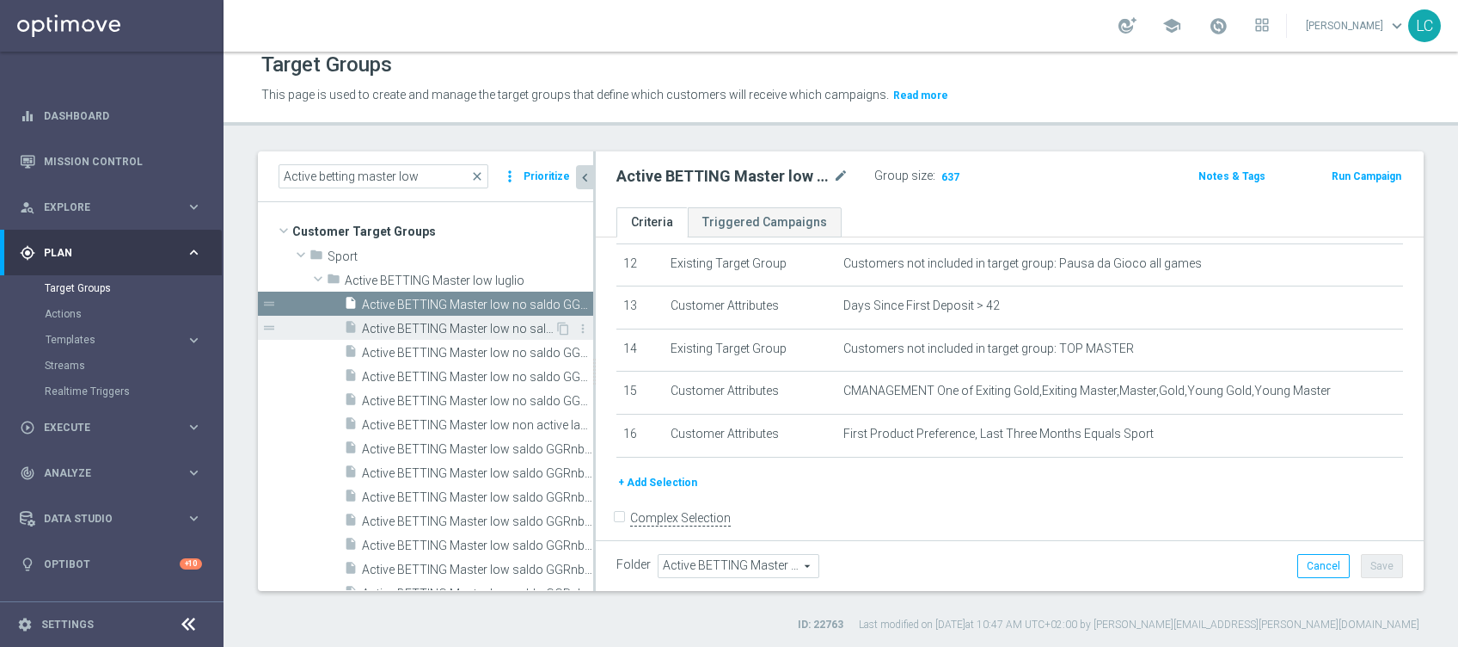
click at [385, 322] on span "Active BETTING Master low no saldo GGRnb>0" at bounding box center [458, 329] width 193 height 15
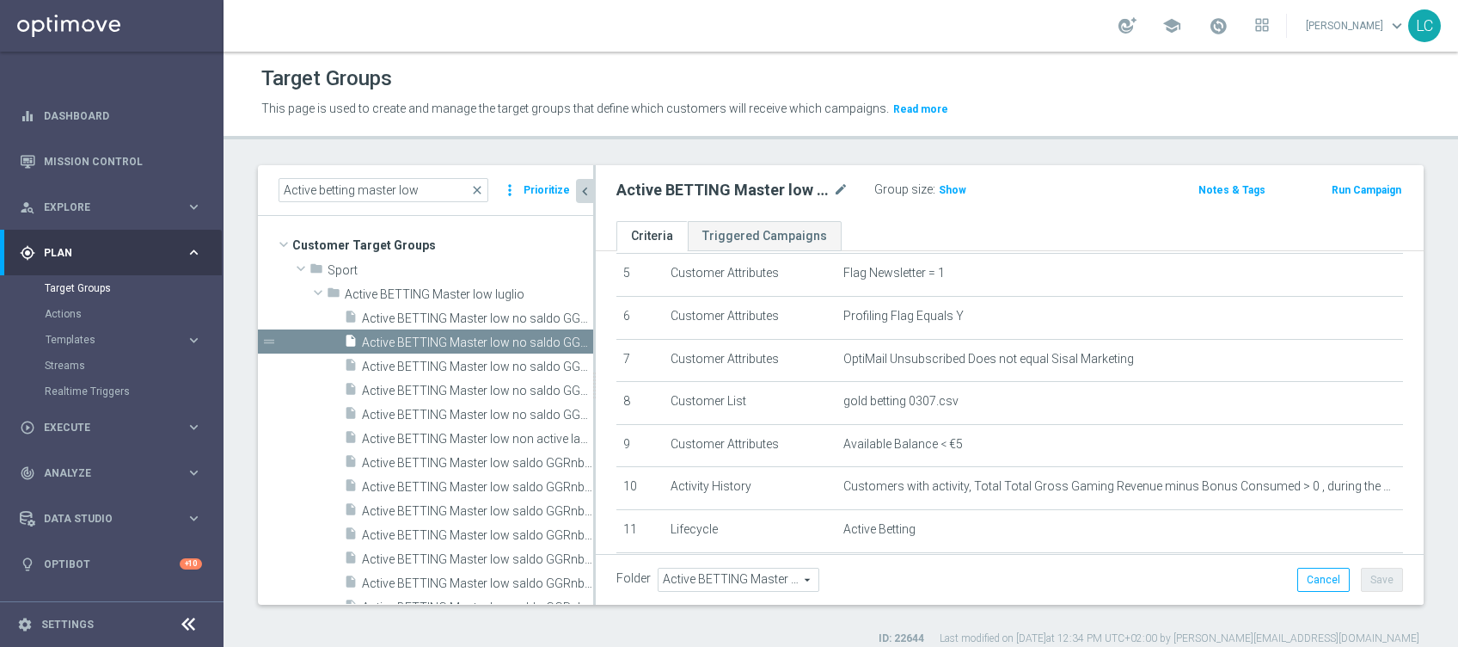
scroll to position [344, 0]
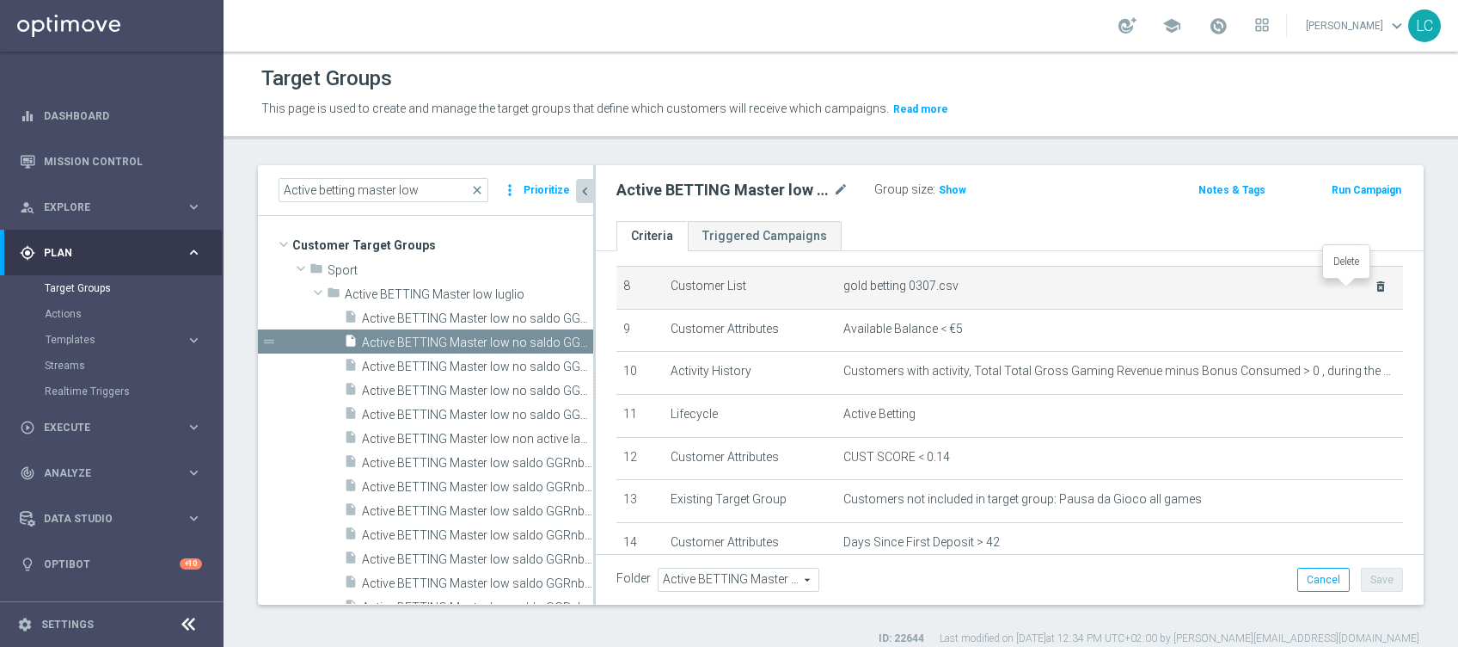
click at [1374, 285] on icon "delete_forever" at bounding box center [1381, 286] width 14 height 14
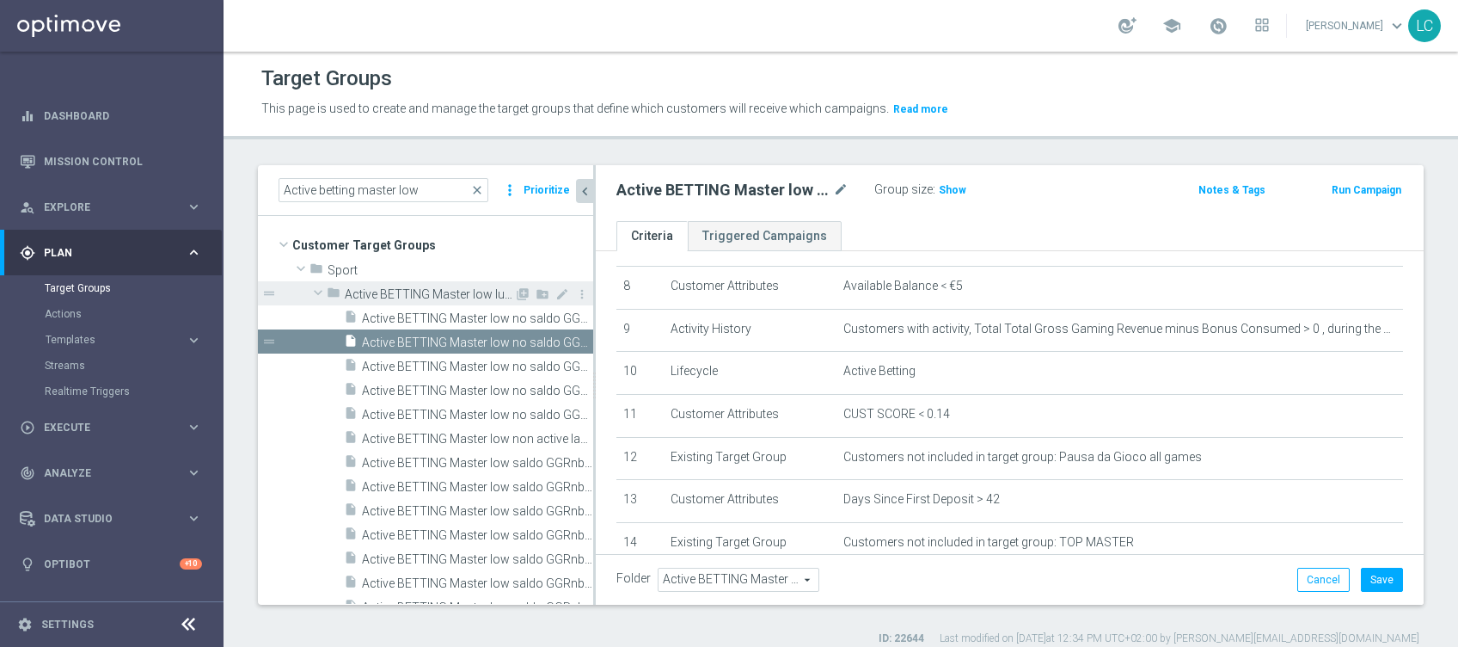
click at [472, 296] on span "Active BETTING Master low luglio" at bounding box center [429, 294] width 169 height 15
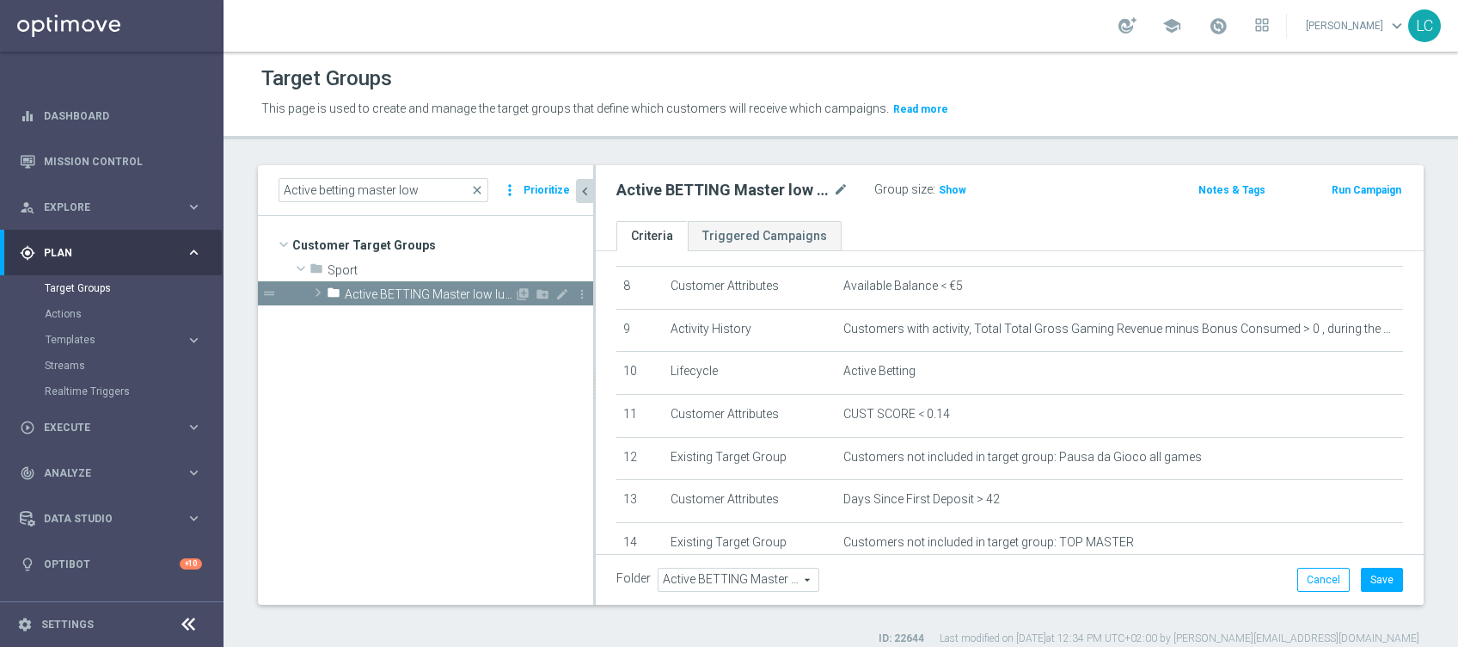
click at [472, 296] on span "Active BETTING Master low luglio" at bounding box center [429, 294] width 169 height 15
click at [473, 294] on span "Active BETTING Master low luglio" at bounding box center [429, 294] width 169 height 15
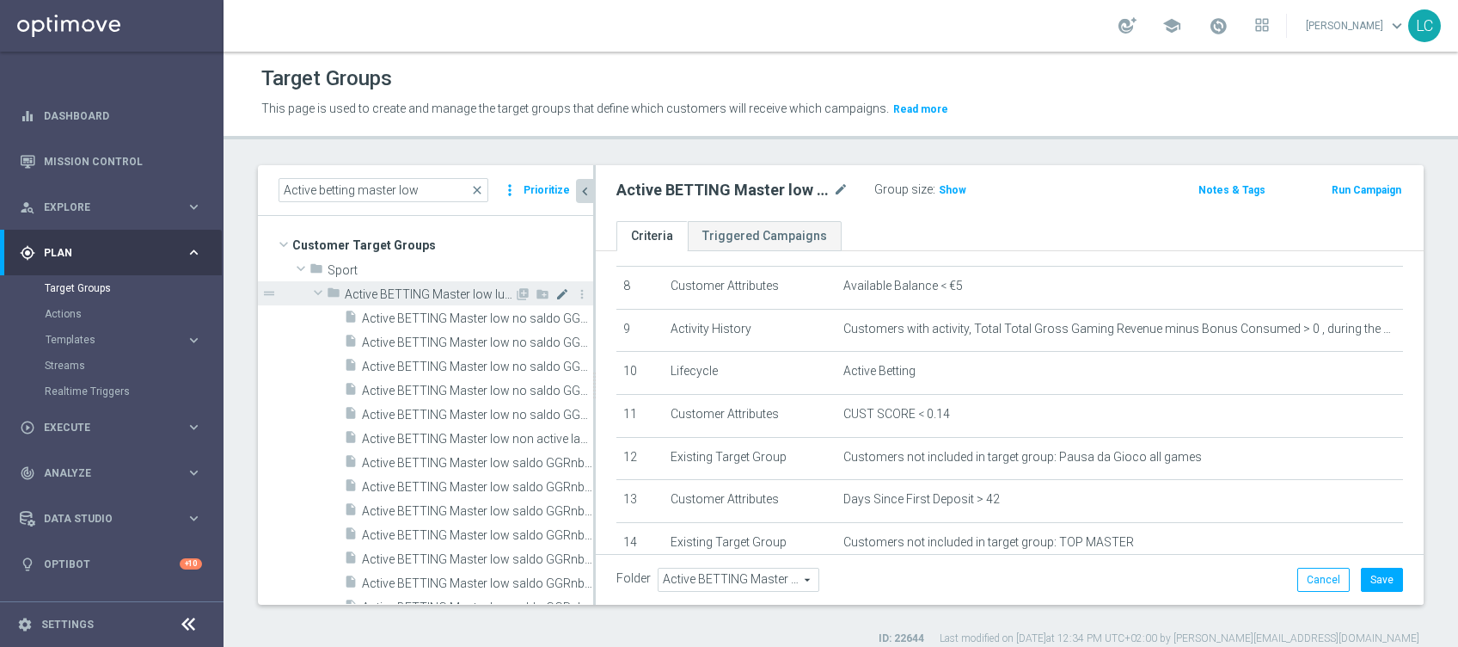
click at [555, 291] on icon "mode_edit" at bounding box center [562, 294] width 14 height 14
click at [506, 285] on input "Active BETTING Master low luglio" at bounding box center [431, 292] width 172 height 19
type input "Active BETTING Master low"
click at [483, 322] on span "Active BETTING Master low no saldo GGRnb<=0" at bounding box center [458, 318] width 193 height 15
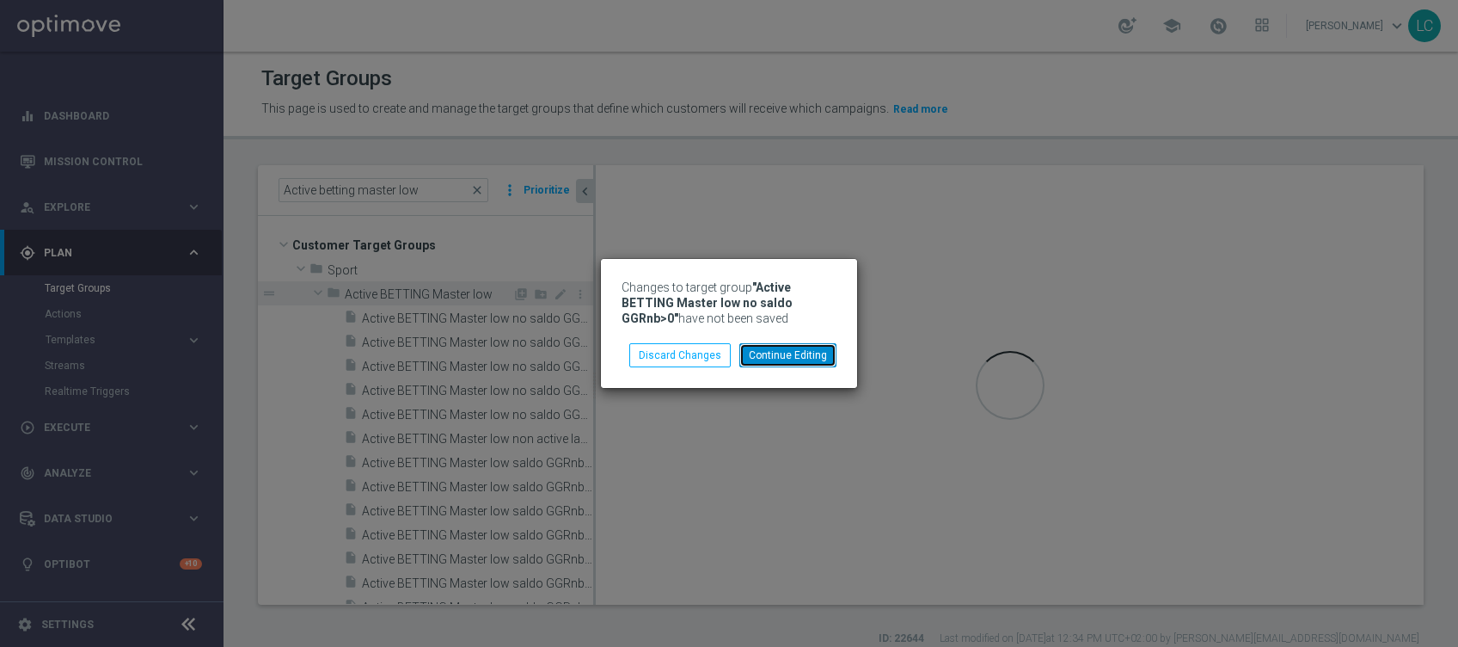
click at [782, 357] on button "Continue Editing" at bounding box center [787, 355] width 97 height 24
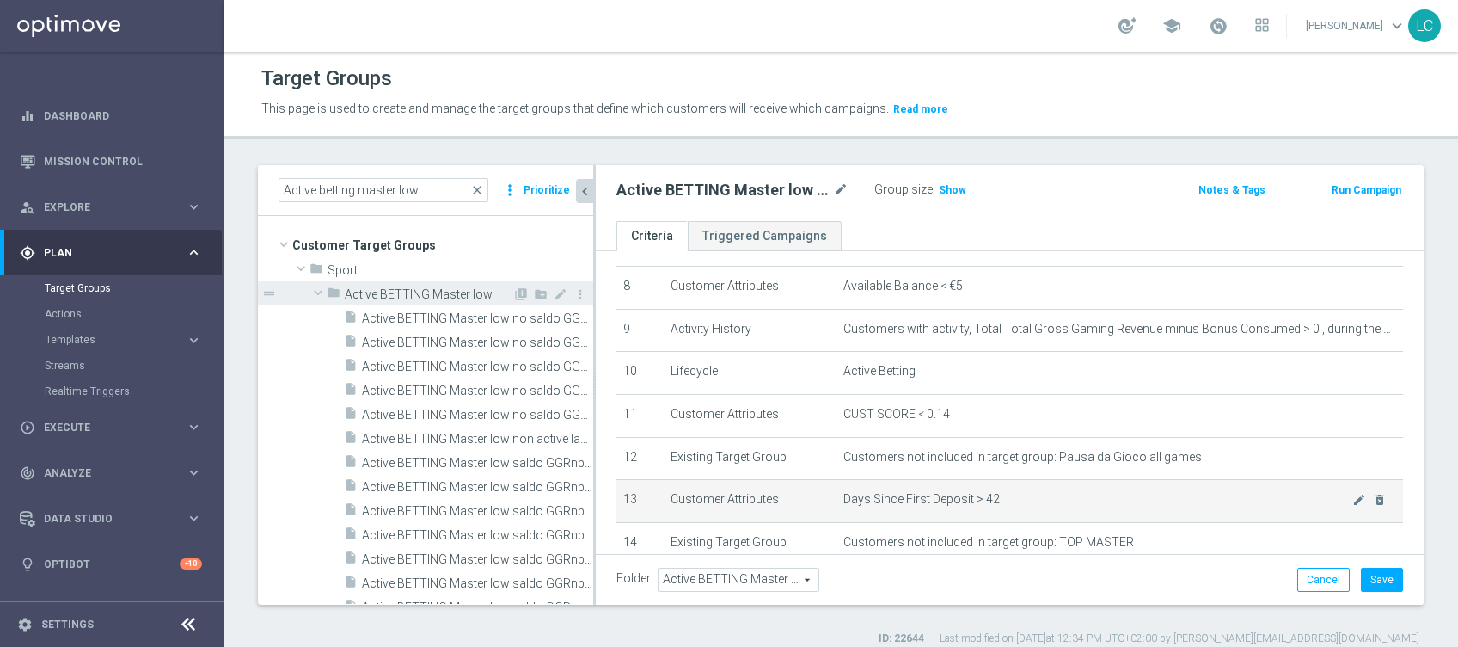
scroll to position [457, 0]
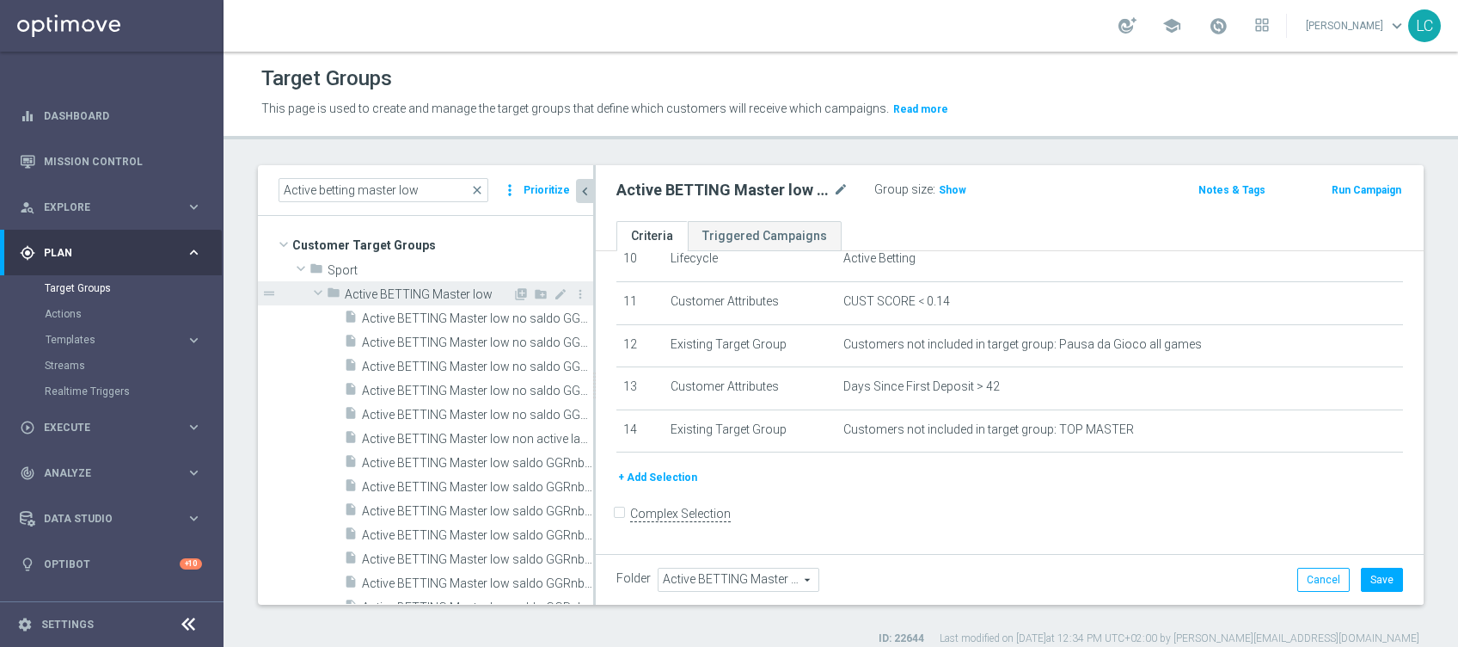
click at [665, 476] on button "+ Add Selection" at bounding box center [657, 477] width 83 height 19
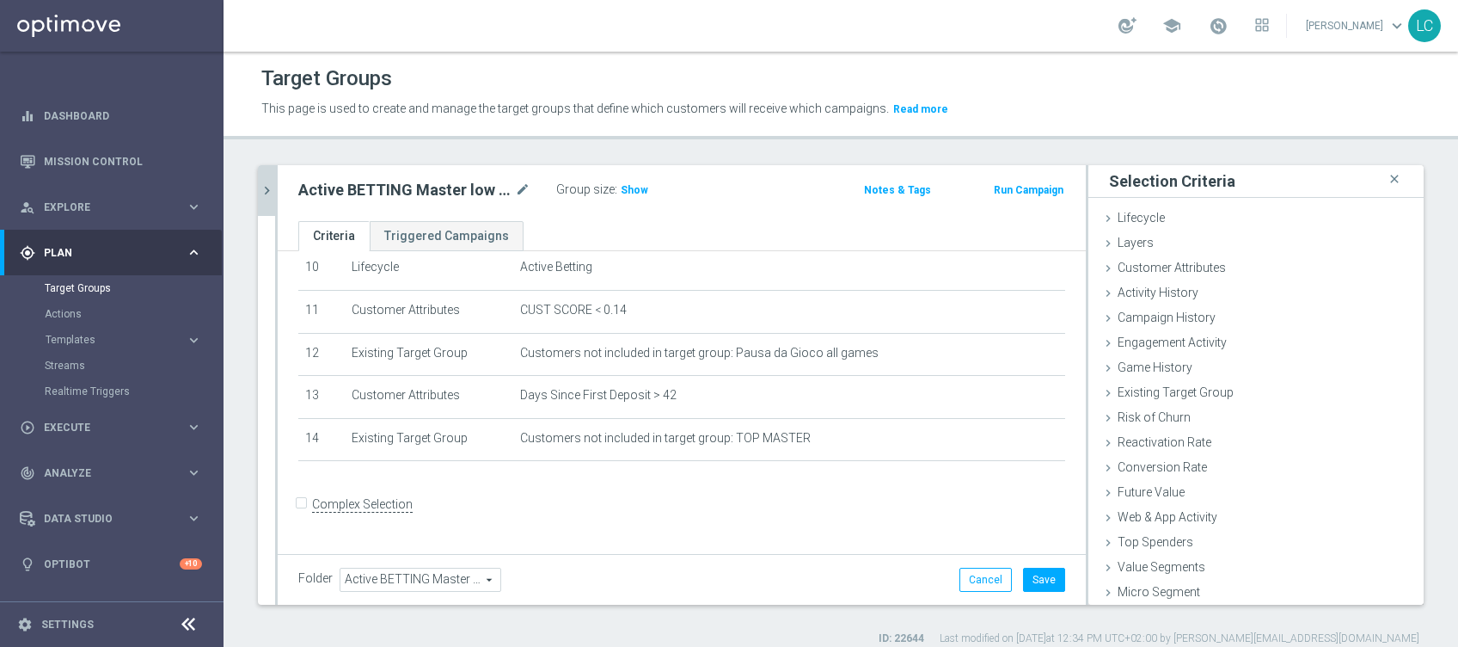
scroll to position [438, 0]
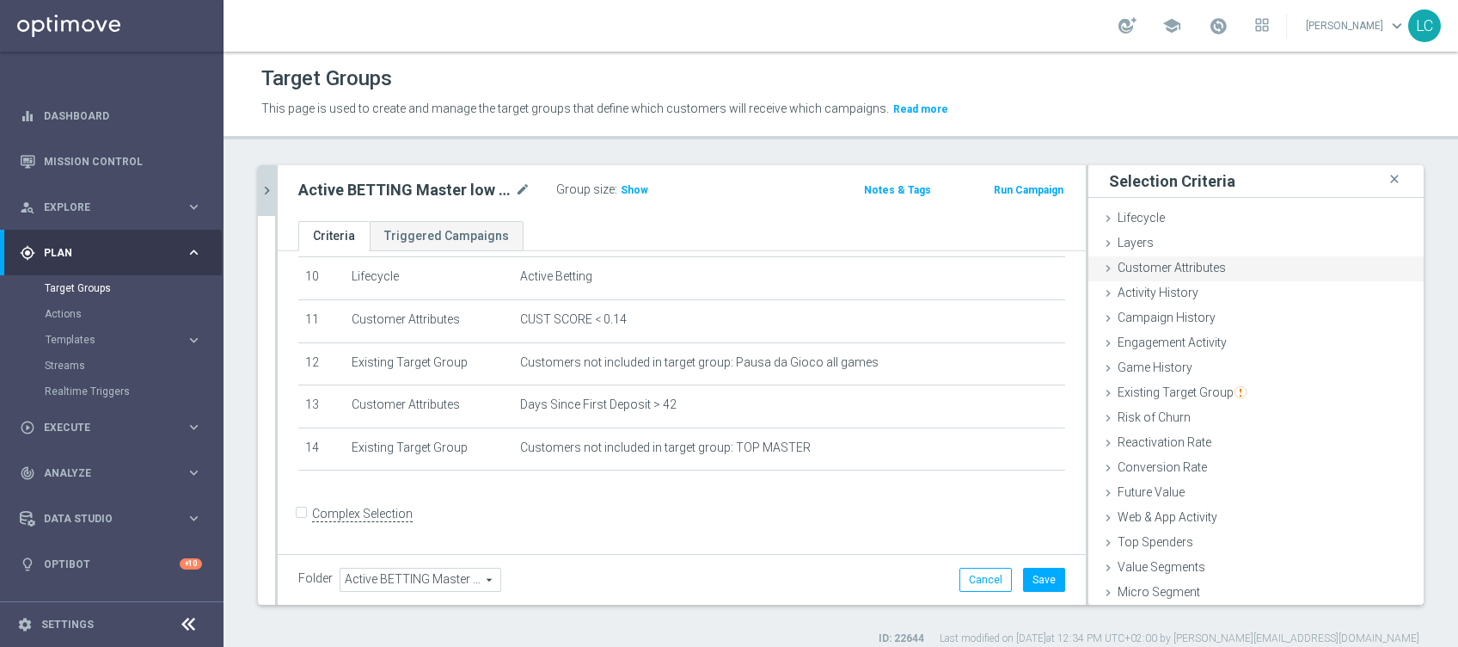
click at [1130, 266] on span "Customer Attributes" at bounding box center [1172, 267] width 108 height 14
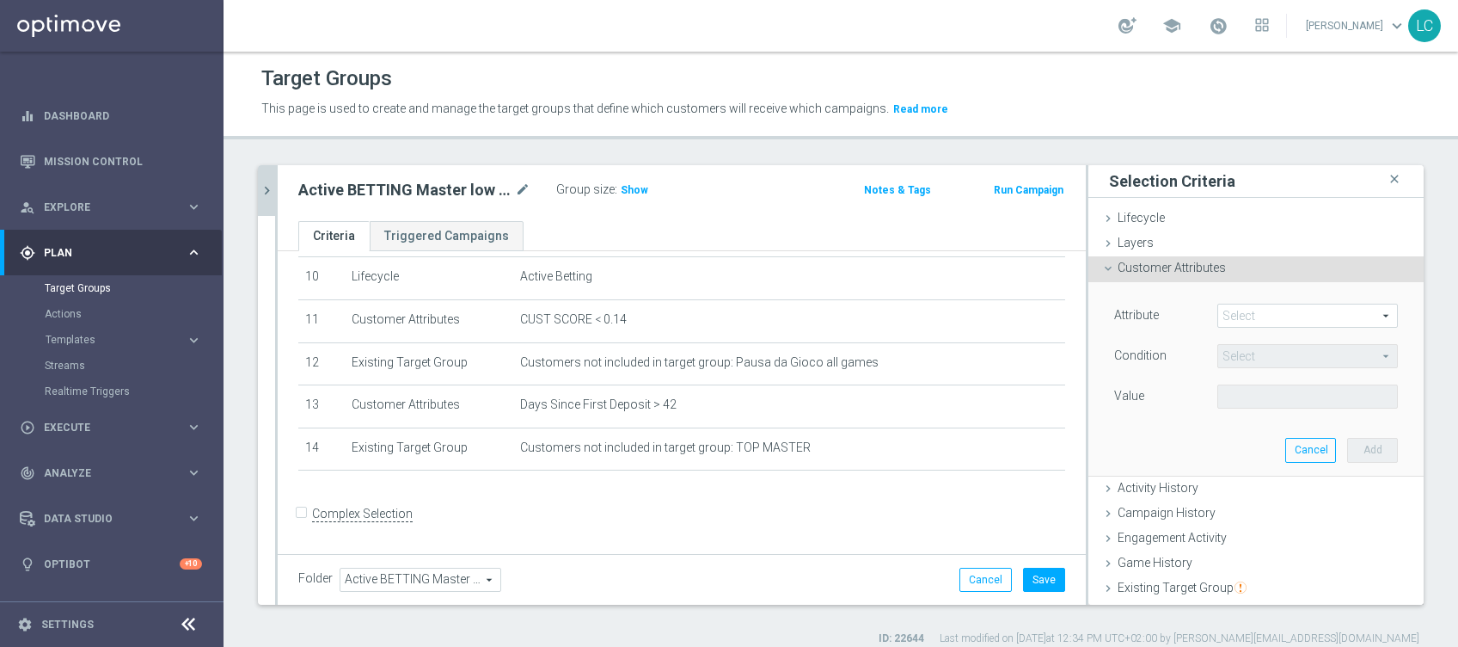
click at [1238, 312] on span at bounding box center [1307, 315] width 179 height 22
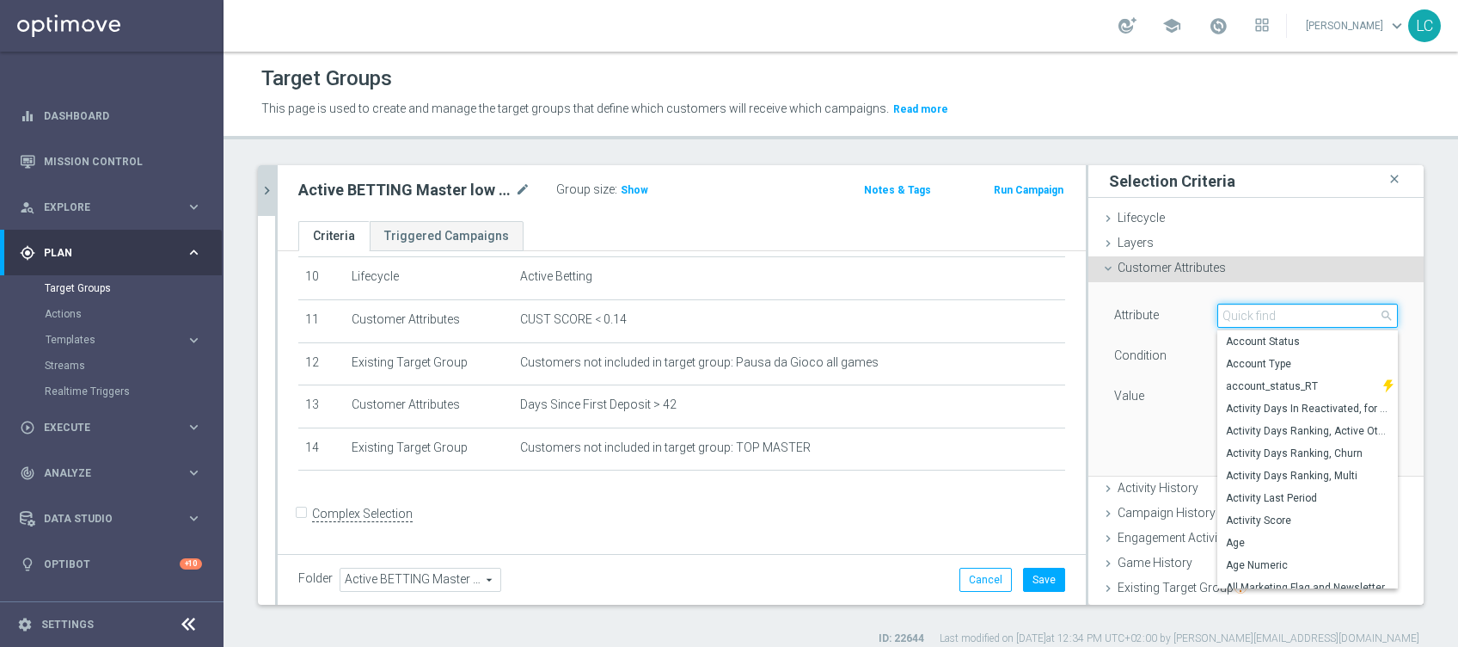
click at [1238, 312] on input "search" at bounding box center [1307, 315] width 181 height 24
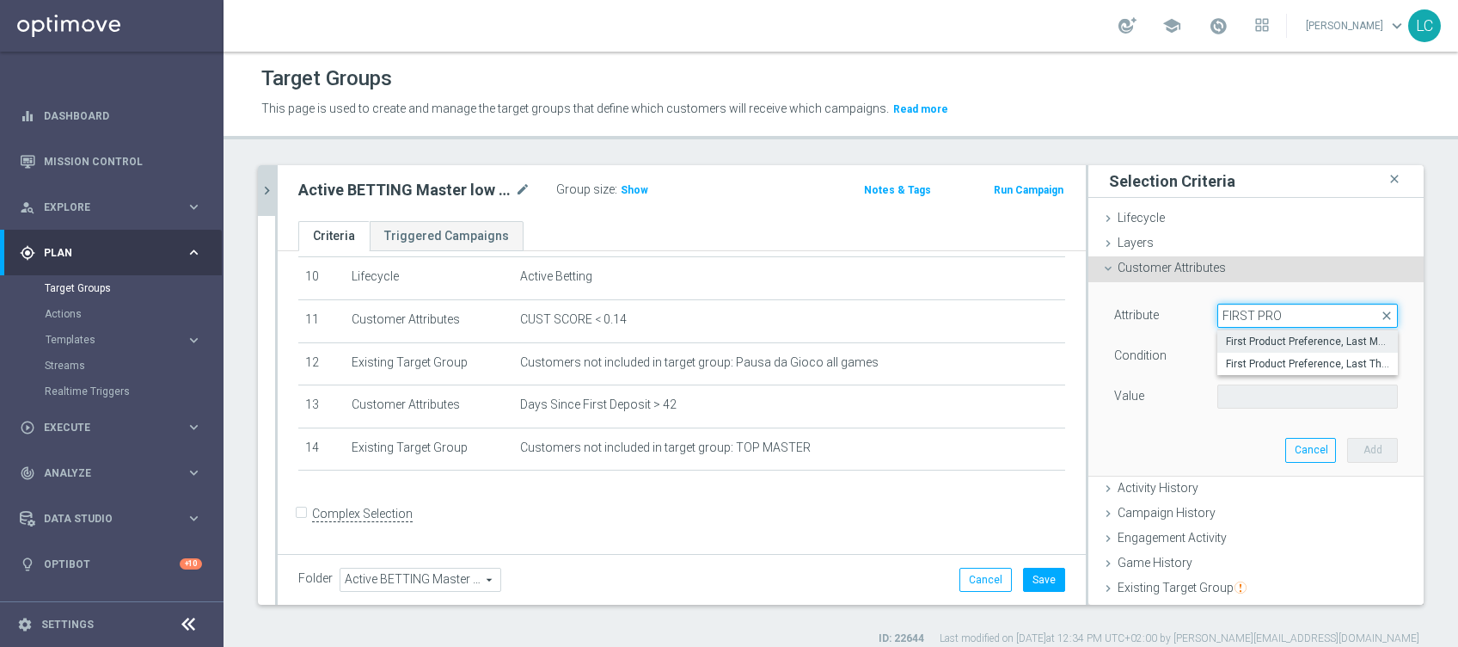
type input "FIRST PRO"
click at [1271, 339] on span "First Product Preference, Last Month" at bounding box center [1307, 341] width 163 height 14
type input "First Product Preference, Last Month"
type input "Equals"
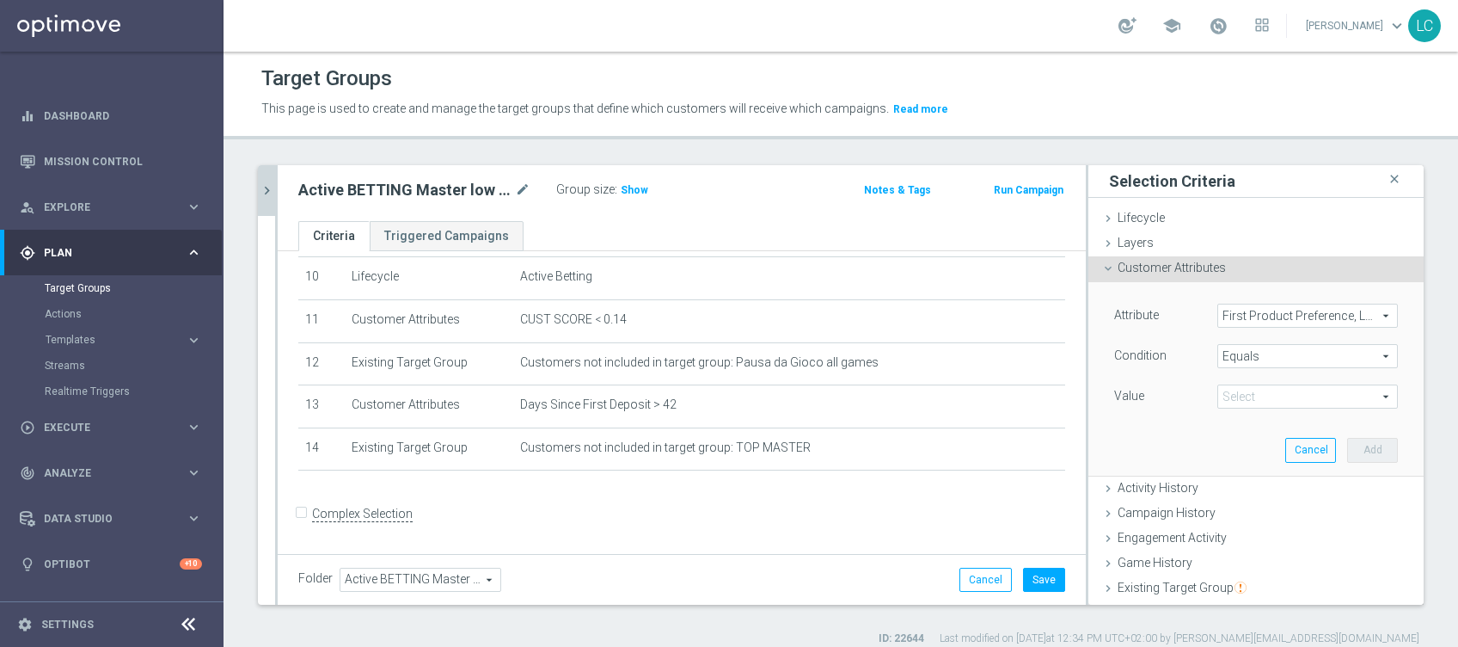
click at [1226, 406] on span at bounding box center [1307, 396] width 179 height 22
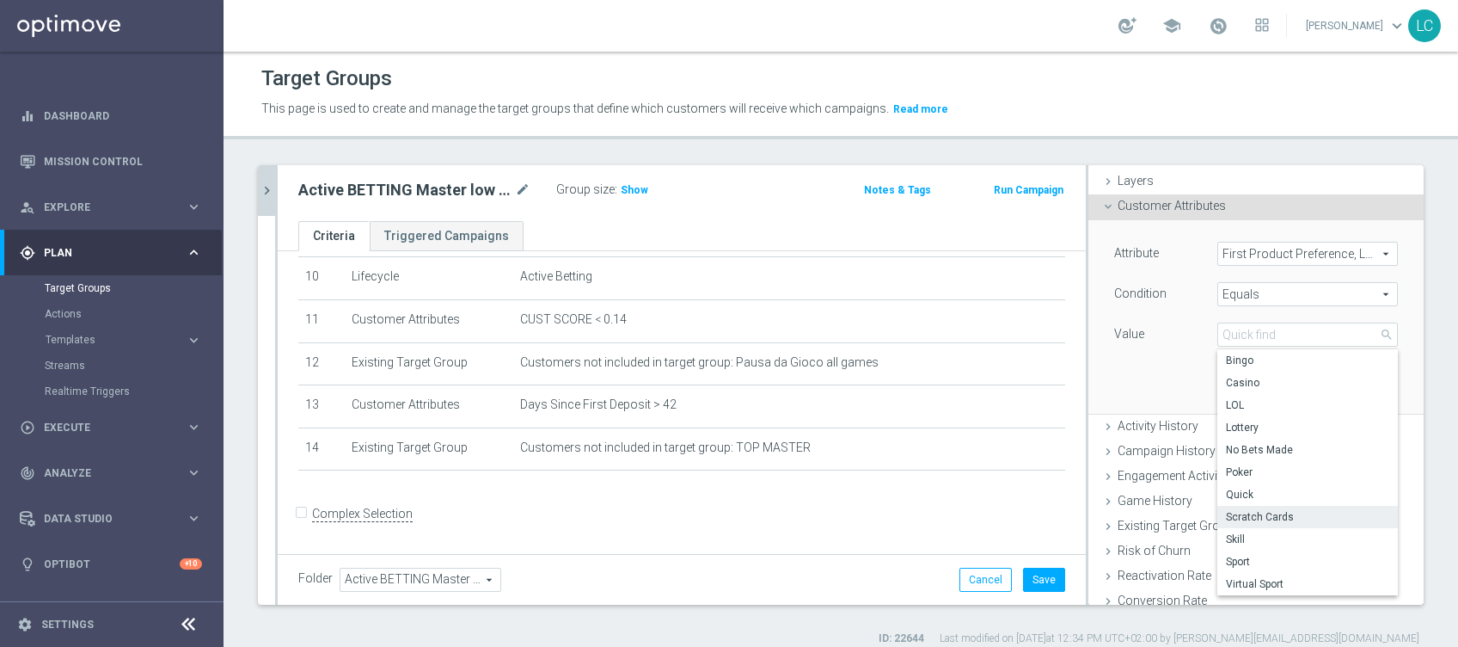
scroll to position [114, 0]
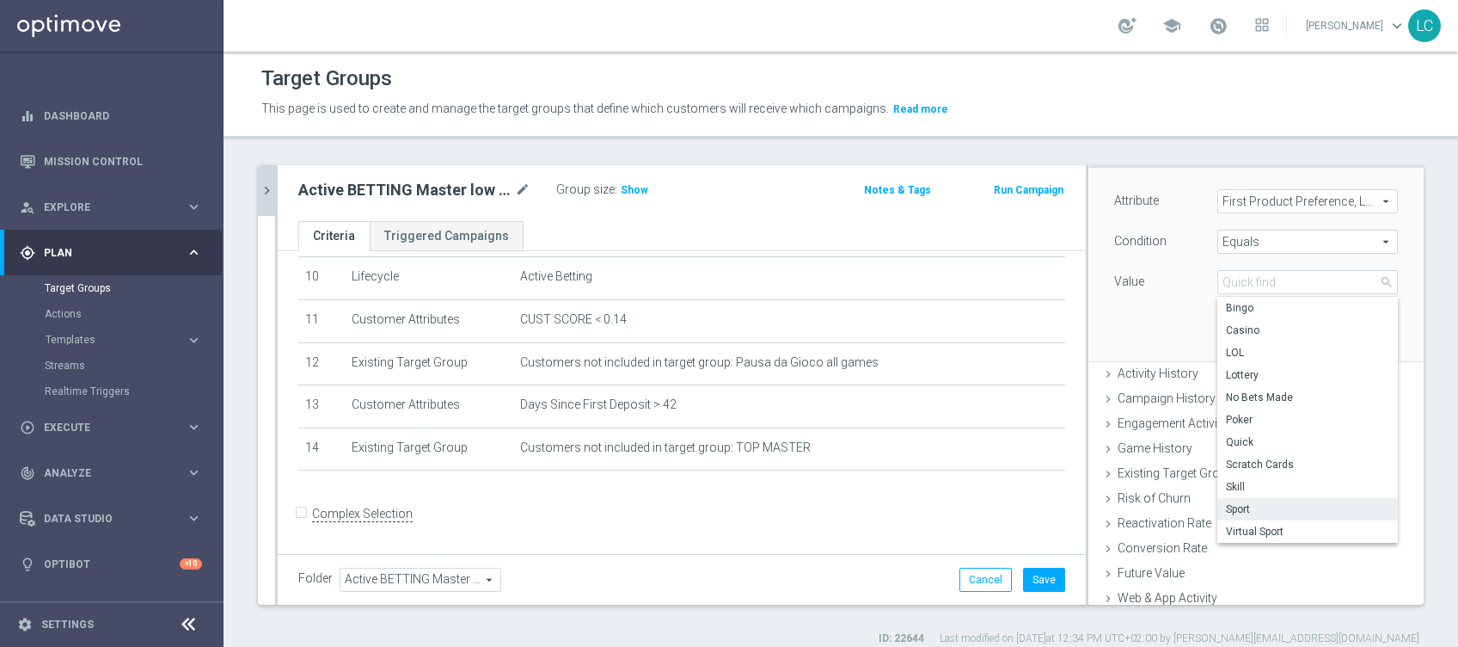
click at [1234, 516] on label "Sport" at bounding box center [1307, 509] width 181 height 22
type input "Sport"
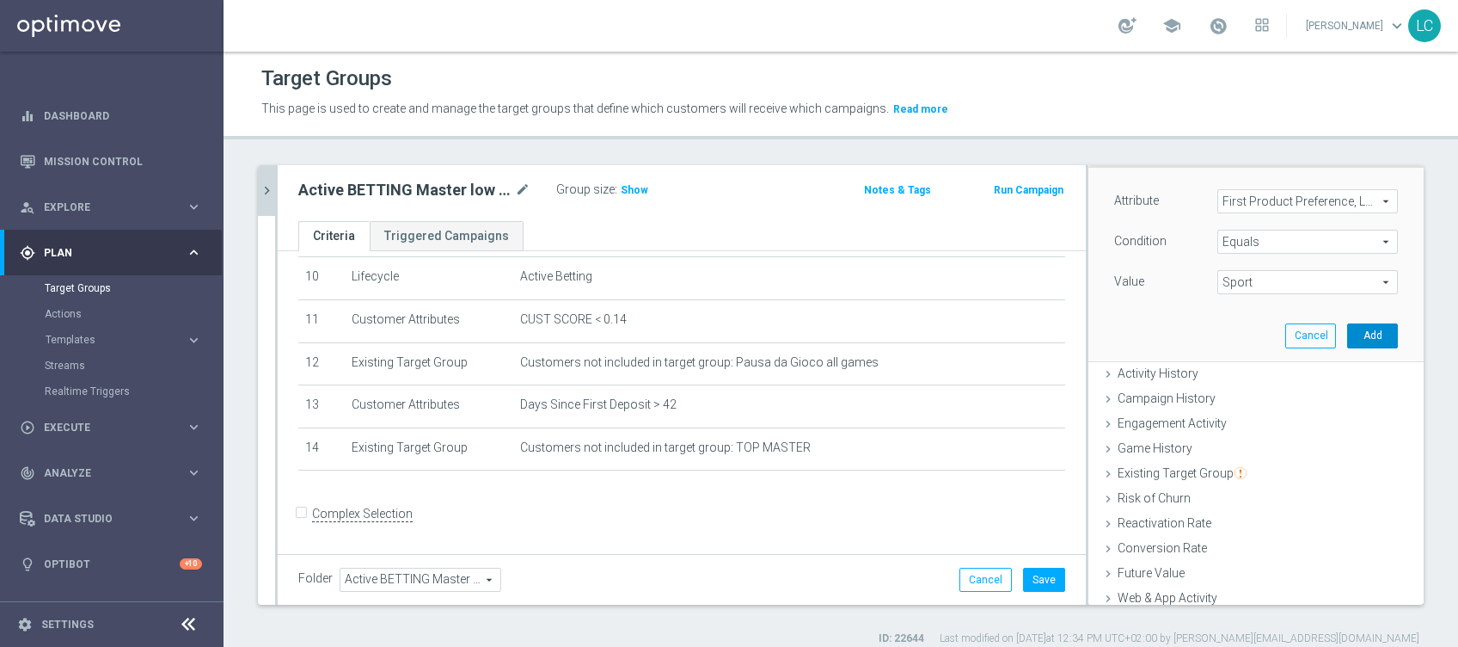
click at [1347, 328] on button "Add" at bounding box center [1372, 335] width 51 height 24
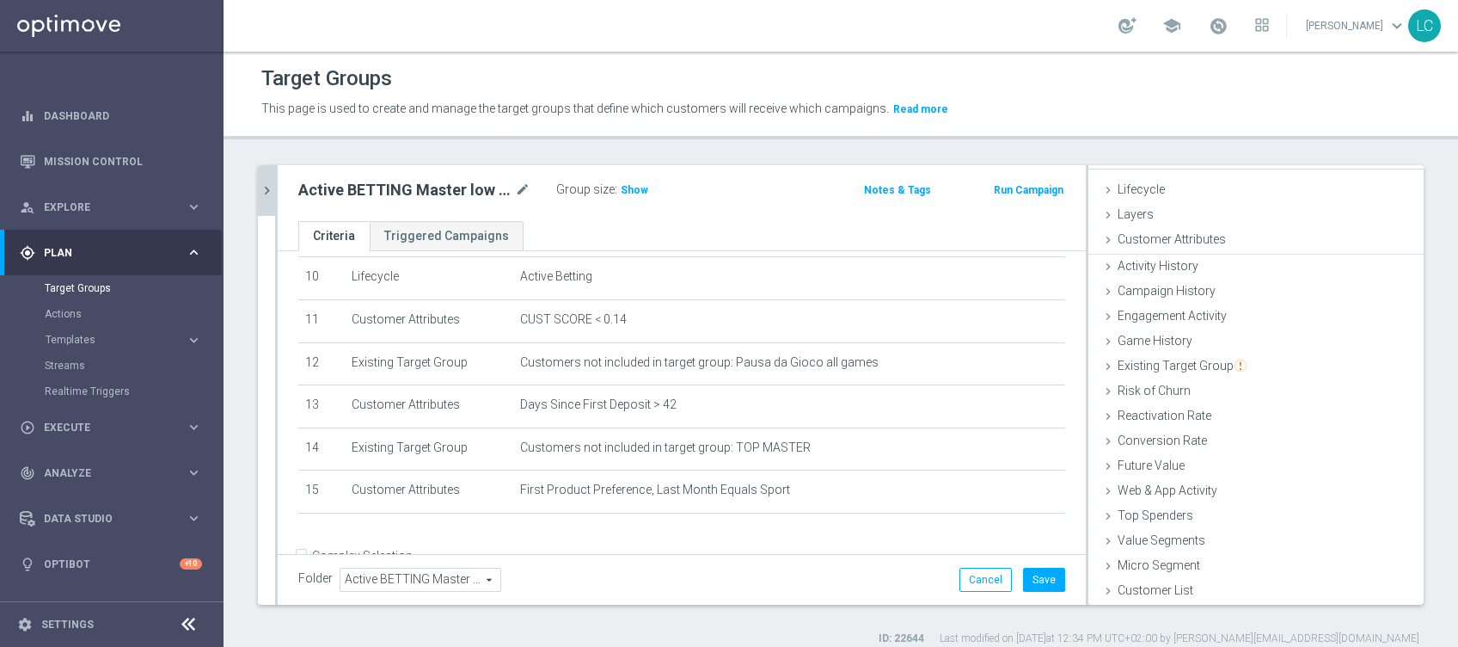
scroll to position [27, 0]
click at [626, 191] on span "Show" at bounding box center [635, 190] width 28 height 12
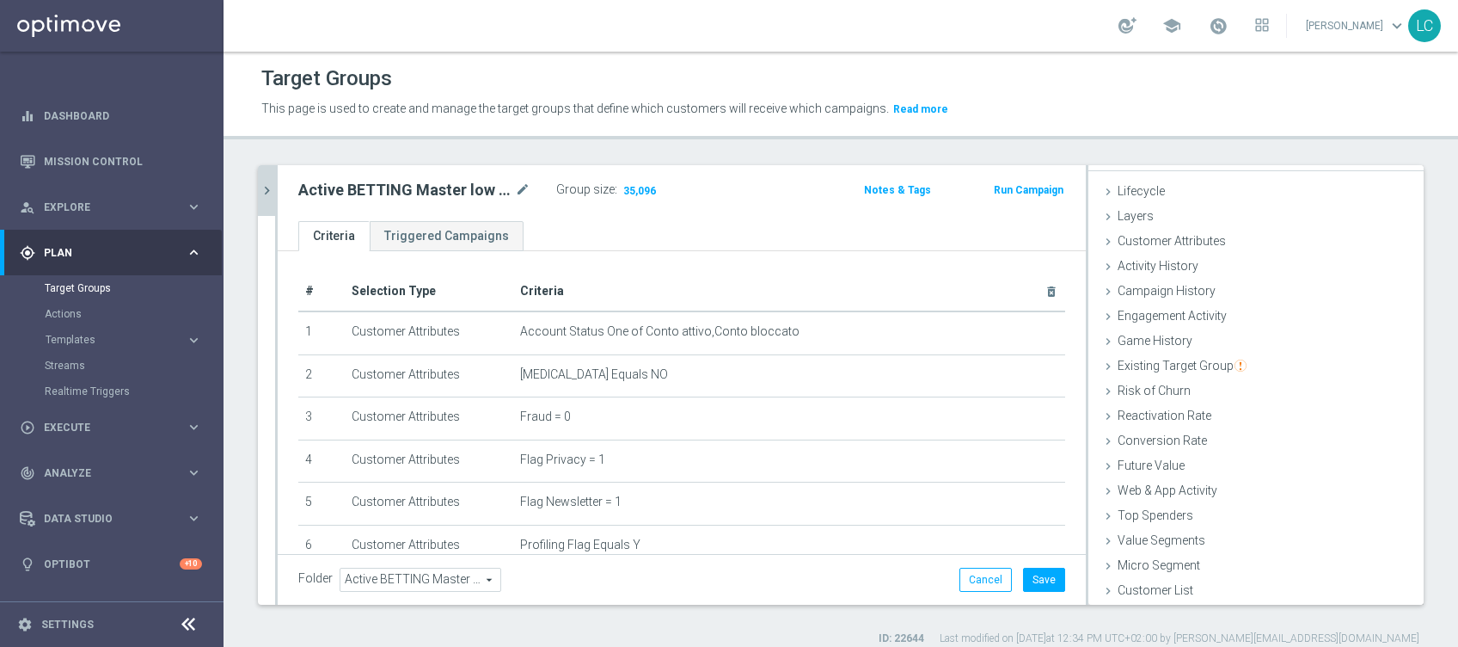
scroll to position [481, 0]
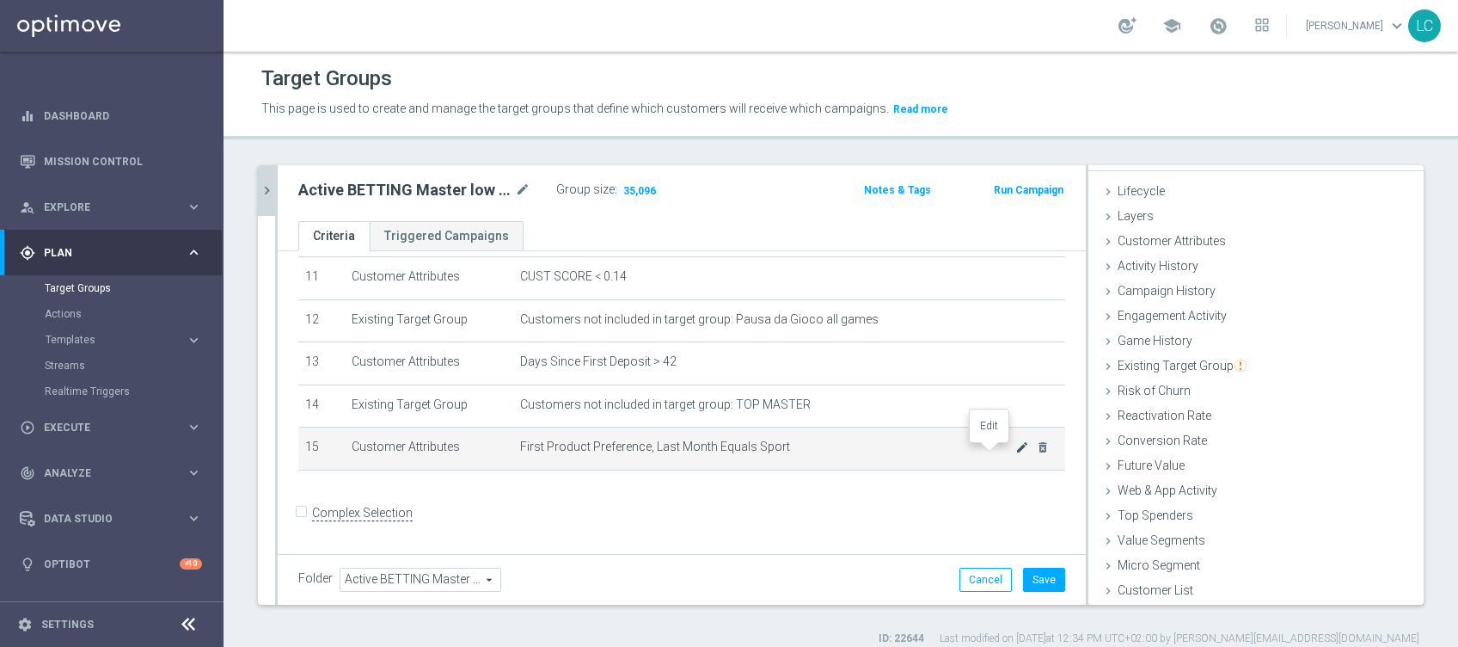
click at [1015, 450] on icon "mode_edit" at bounding box center [1022, 447] width 14 height 14
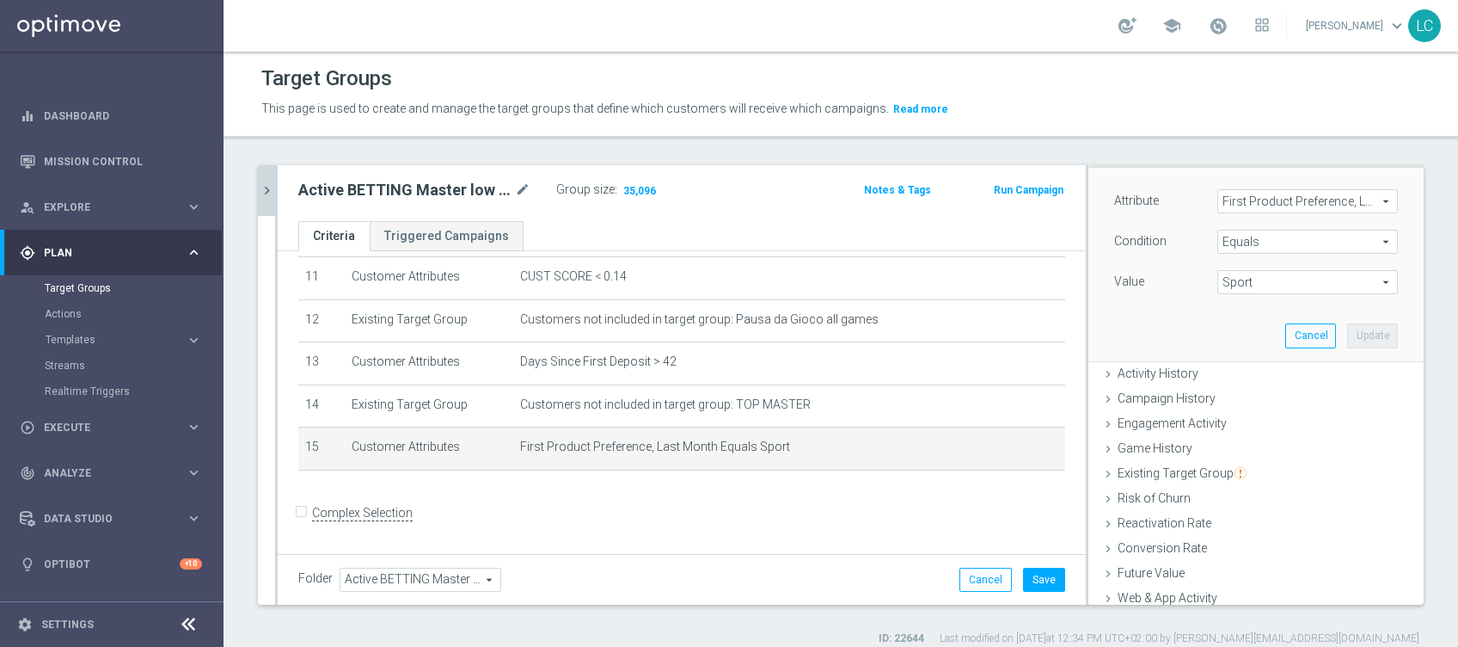
click at [589, 499] on div "+ Add Selection" at bounding box center [681, 493] width 793 height 14
click at [1285, 337] on button "Cancel" at bounding box center [1310, 335] width 51 height 24
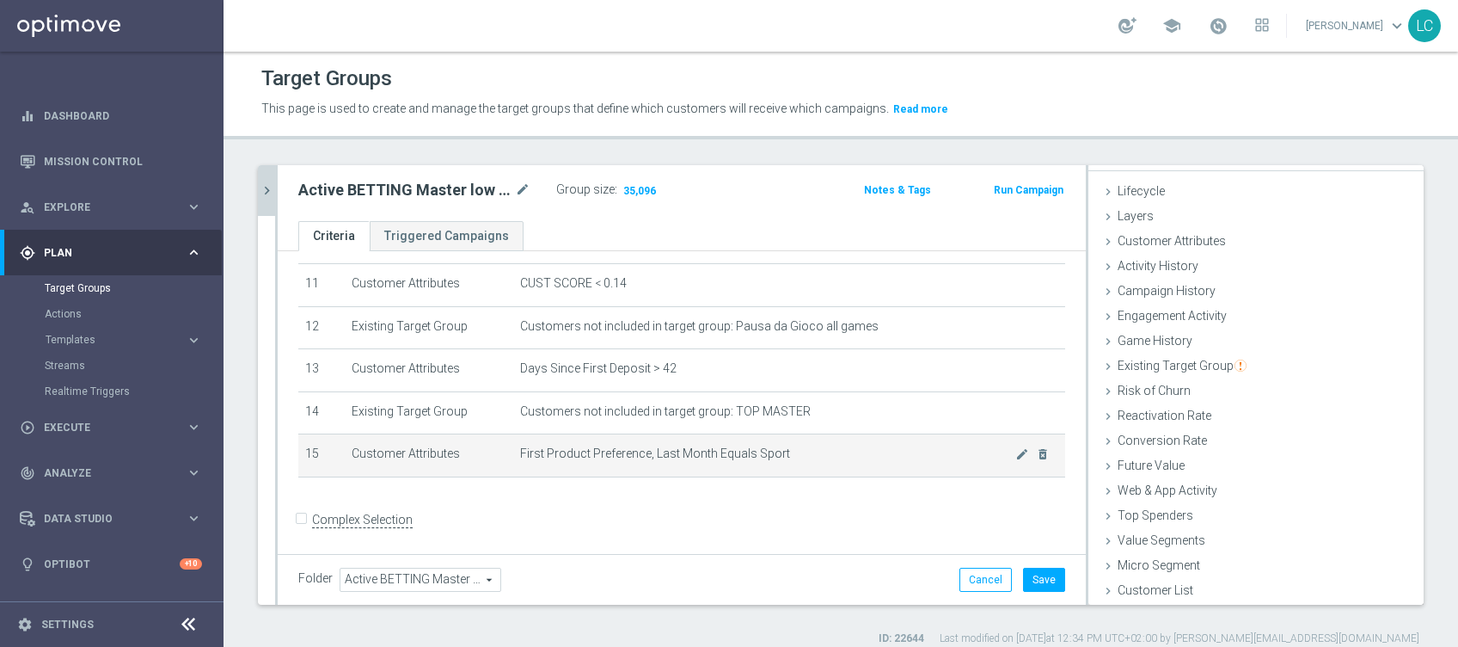
scroll to position [481, 0]
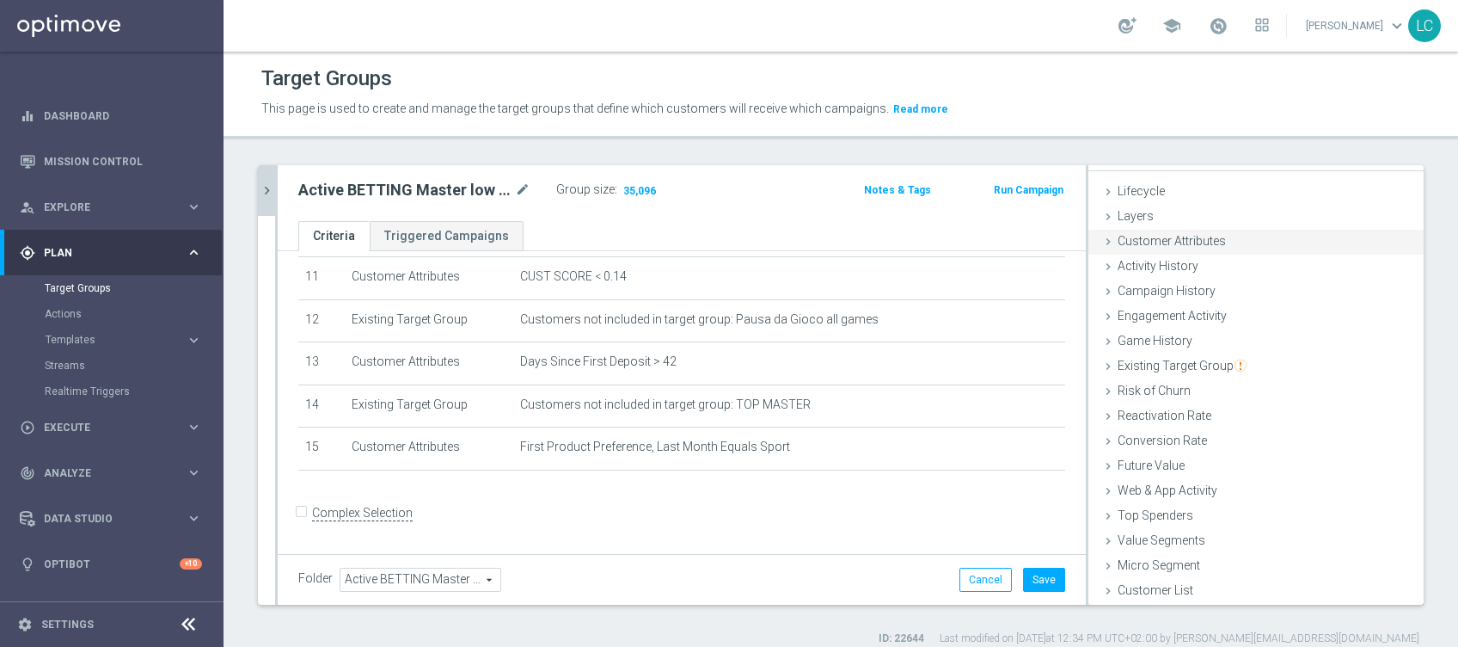
click at [1161, 248] on div "Customer Attributes done selection saved" at bounding box center [1255, 243] width 335 height 26
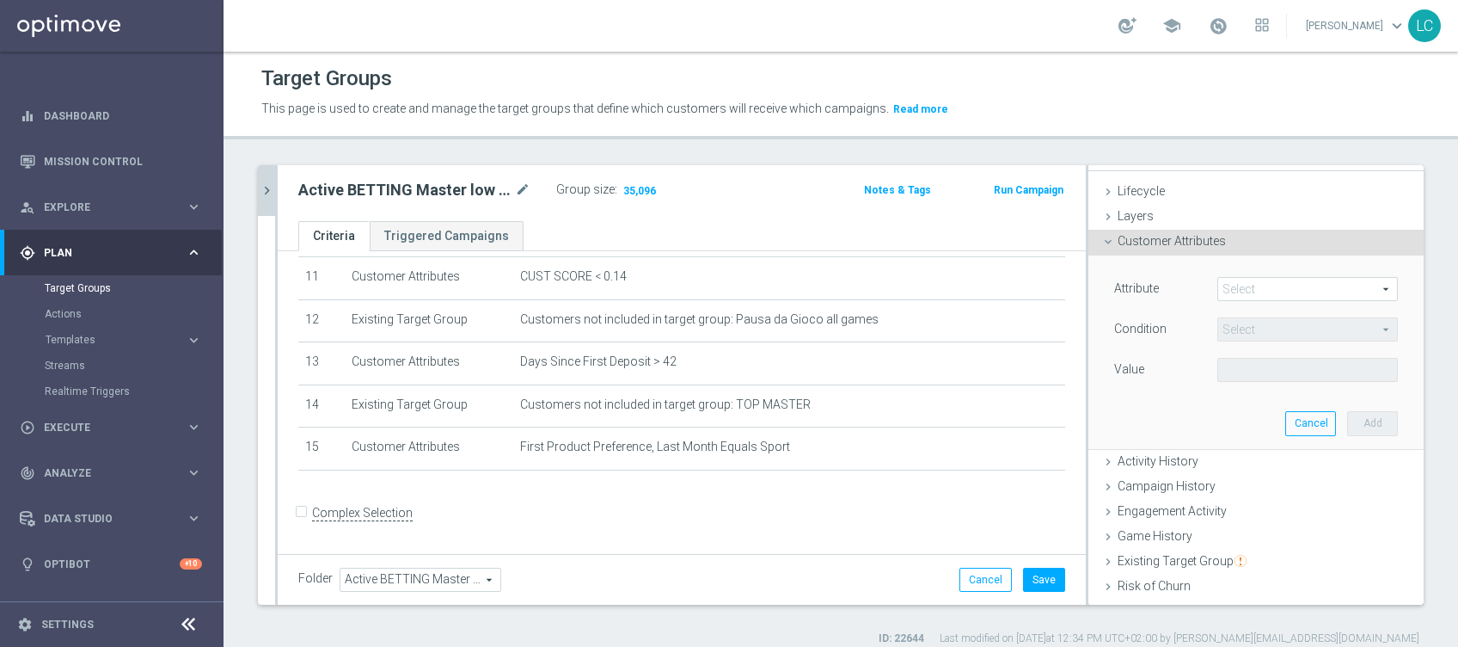
click at [1218, 282] on span at bounding box center [1307, 289] width 179 height 22
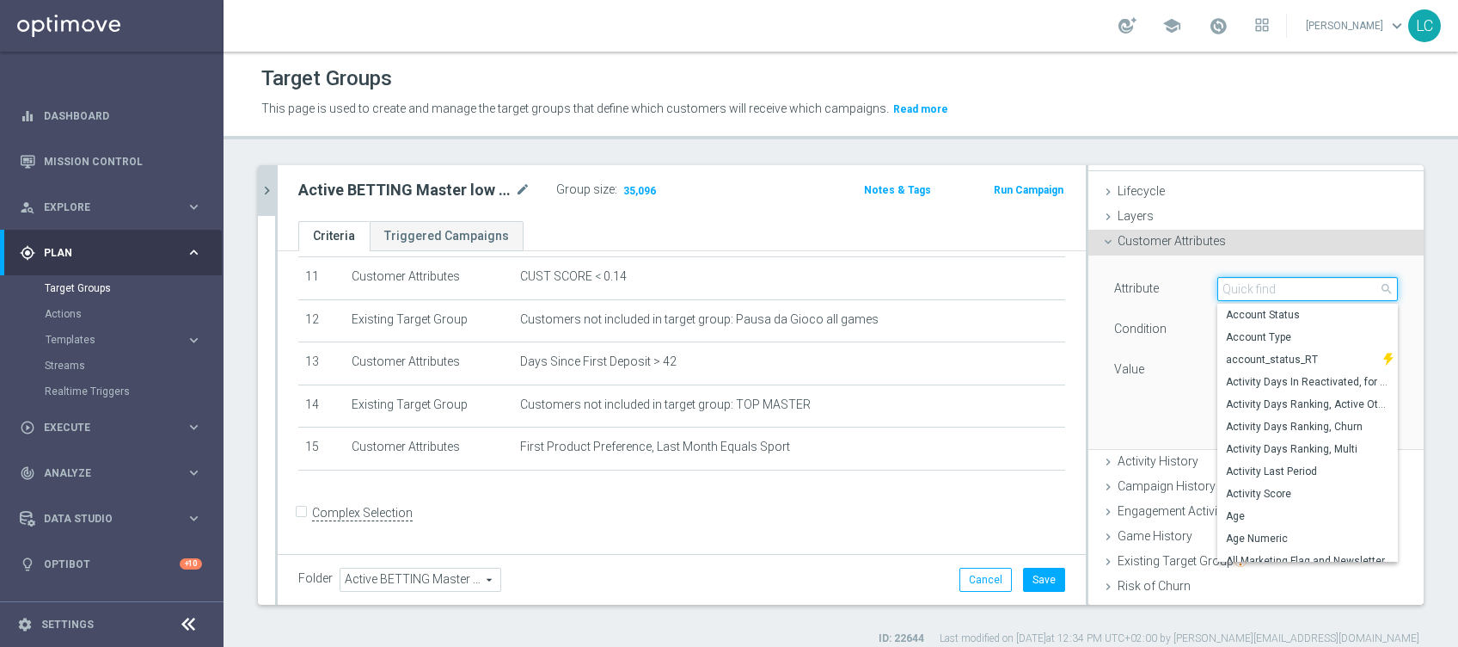
click at [1217, 282] on input "search" at bounding box center [1307, 289] width 181 height 24
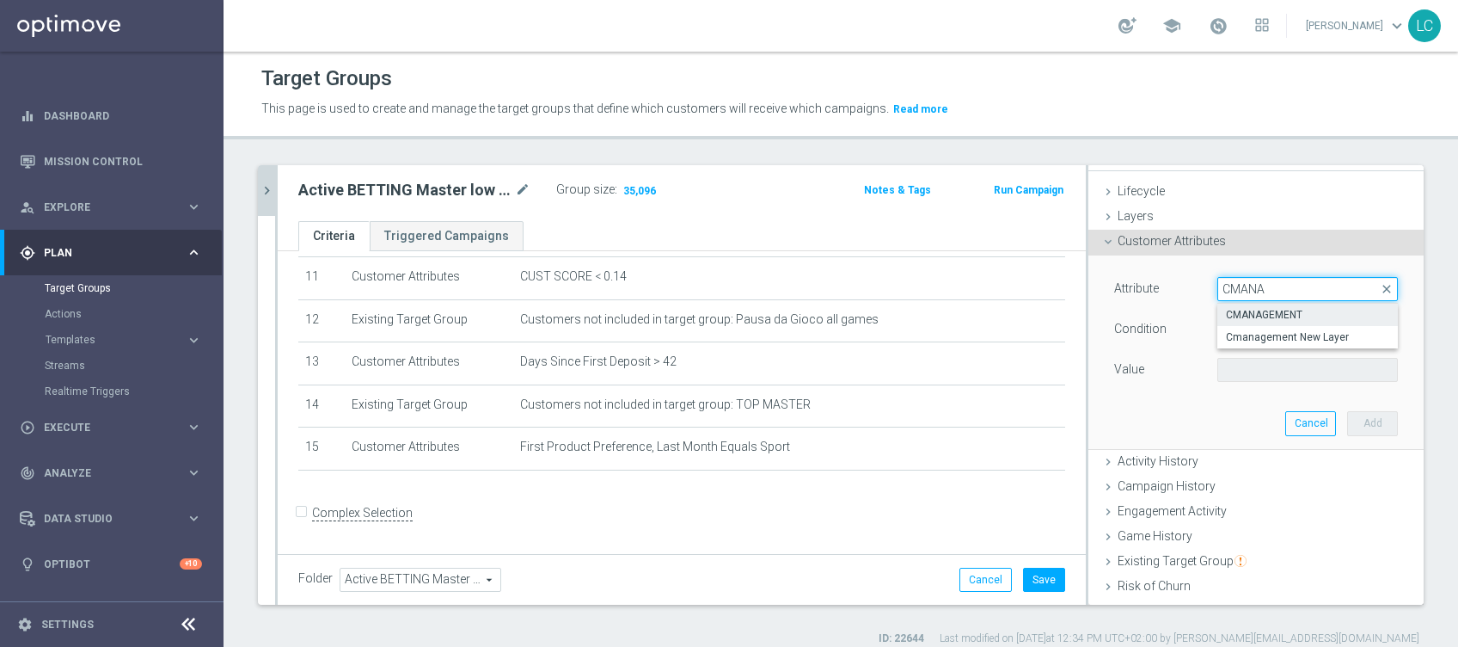
type input "CMANA"
click at [1229, 306] on label "CMANAGEMENT" at bounding box center [1307, 314] width 181 height 22
type input "CMANAGEMENT"
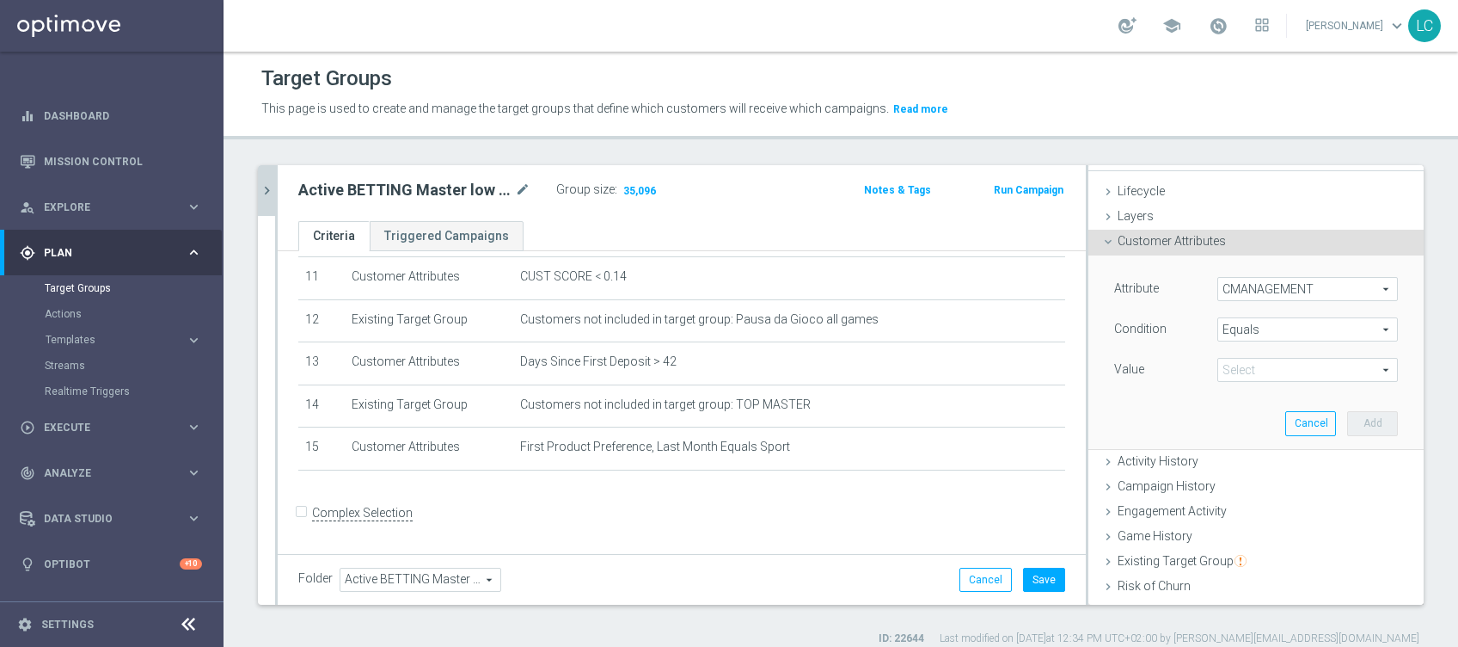
click at [1255, 324] on span "Equals" at bounding box center [1307, 329] width 179 height 22
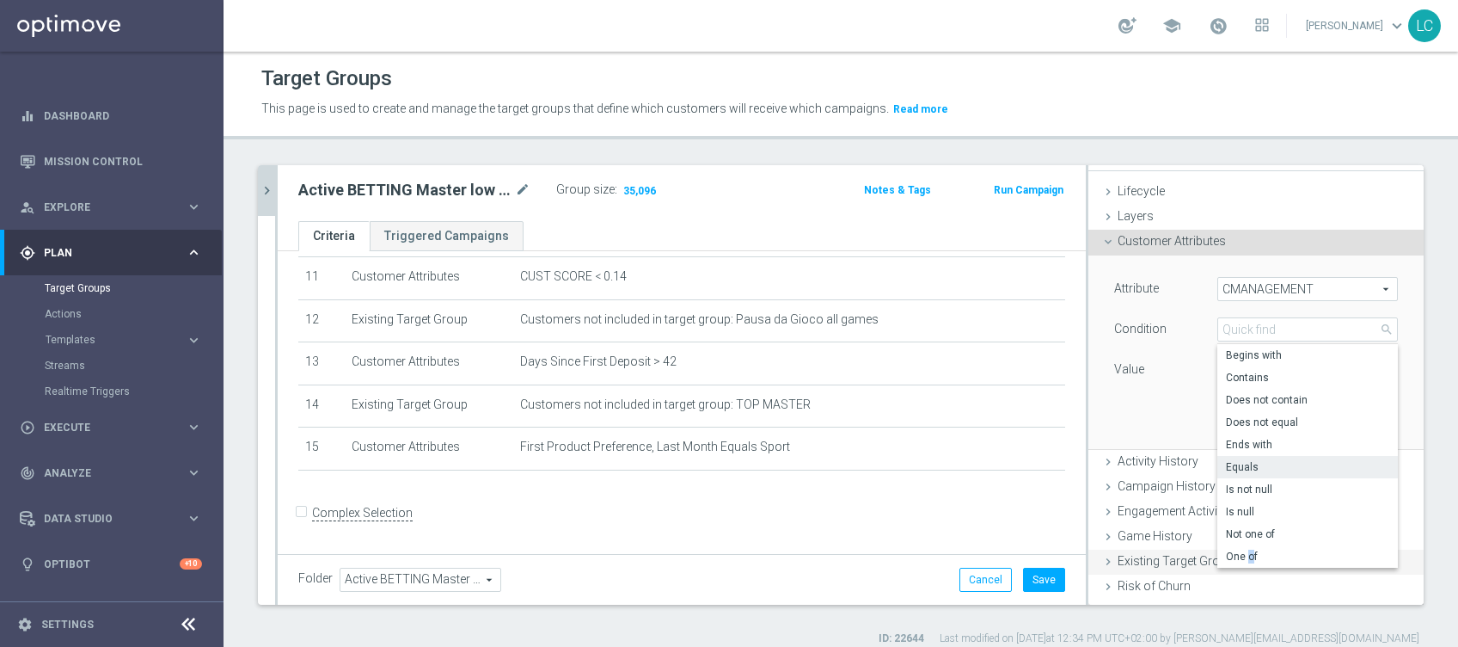
click at [1226, 550] on span "One of" at bounding box center [1307, 556] width 163 height 14
type input "One of"
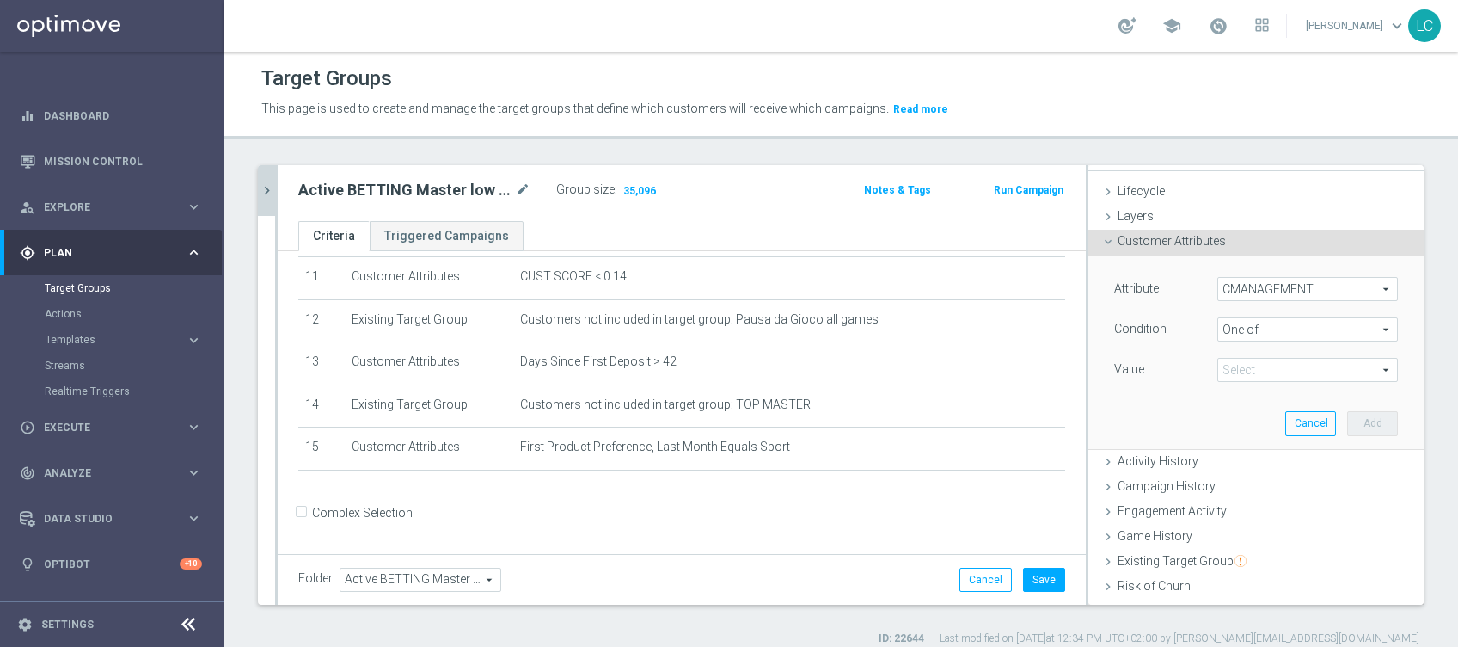
click at [1246, 371] on span at bounding box center [1307, 370] width 179 height 22
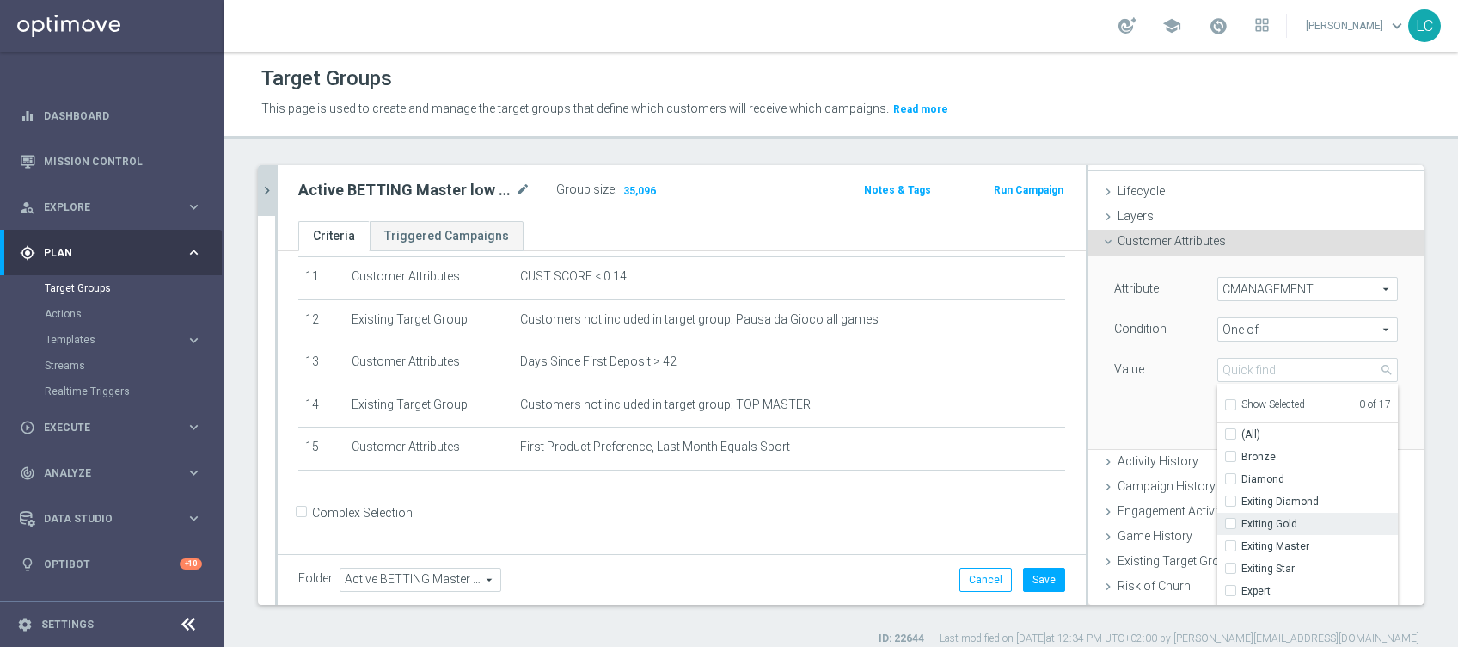
click at [1230, 518] on input "Exiting Gold" at bounding box center [1235, 523] width 11 height 11
checkbox input "true"
type input "Exiting Gold"
click at [1217, 538] on div "Exiting Master" at bounding box center [1307, 546] width 181 height 22
click at [1230, 547] on input "Exiting Master" at bounding box center [1235, 546] width 11 height 11
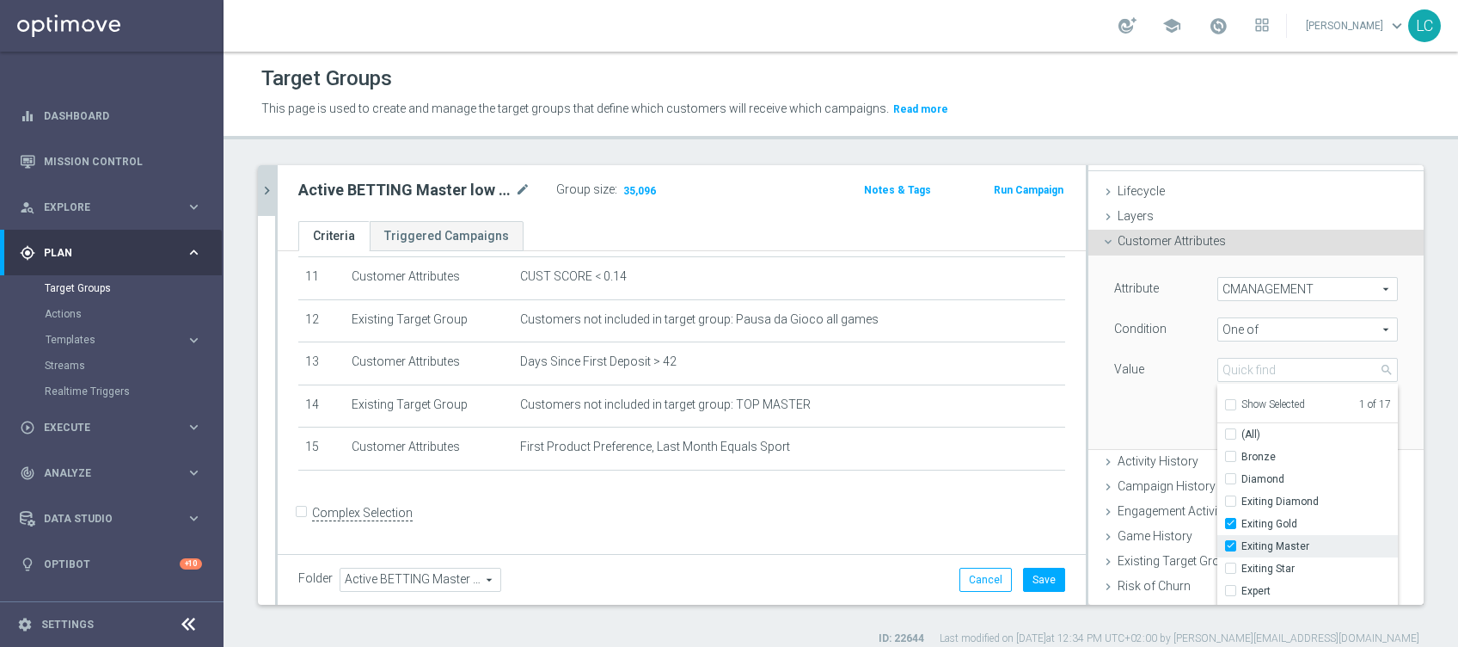
checkbox input "true"
type input "Selected 2 of 17"
click at [1241, 500] on label "Gold" at bounding box center [1319, 498] width 156 height 22
click at [1230, 500] on input "Gold" at bounding box center [1235, 498] width 11 height 11
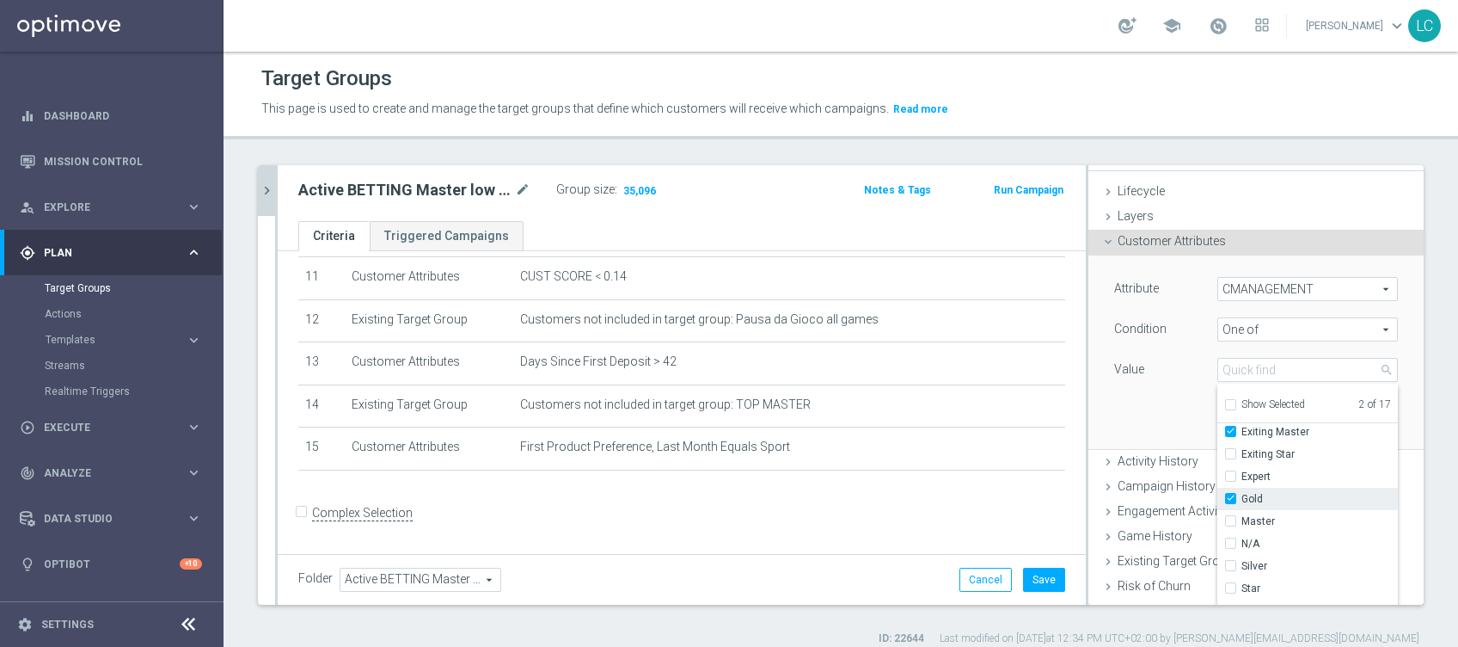
checkbox input "true"
type input "Selected 3 of 17"
click at [1230, 518] on input "Master" at bounding box center [1235, 521] width 11 height 11
checkbox input "true"
type input "Selected 4 of 17"
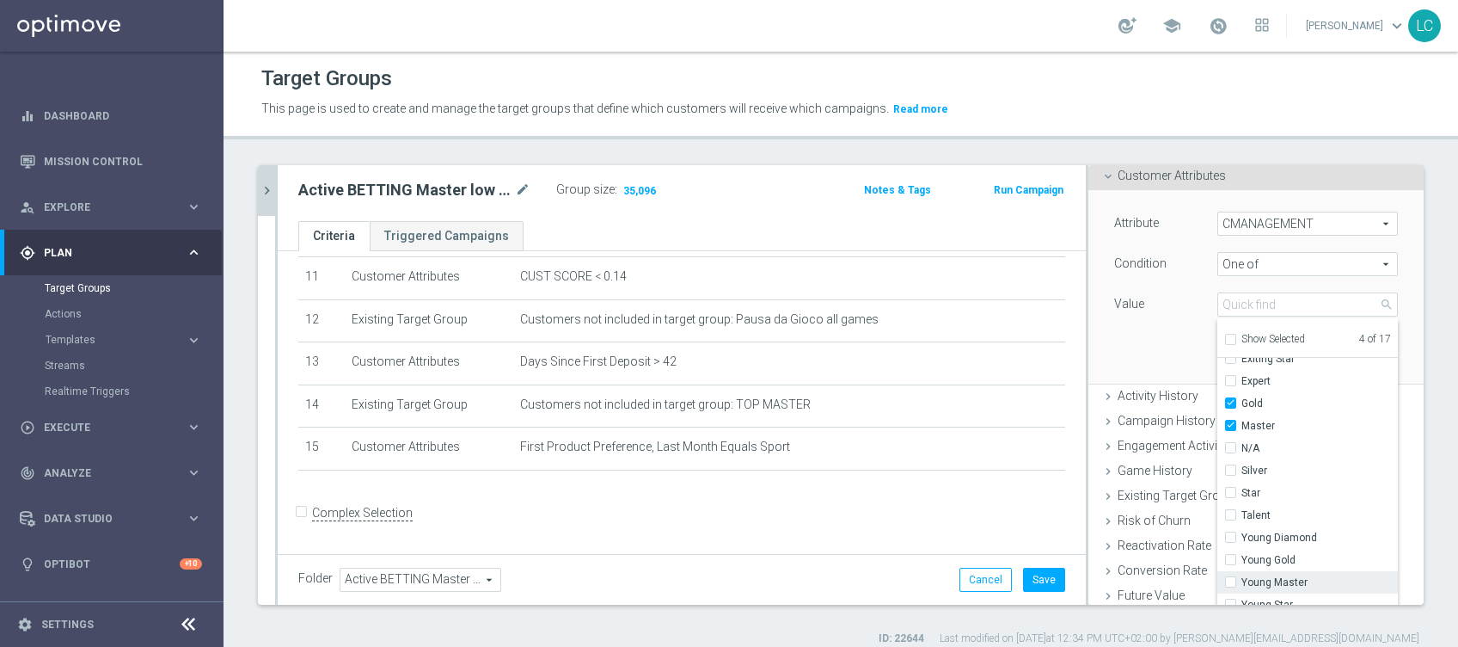
scroll to position [220, 0]
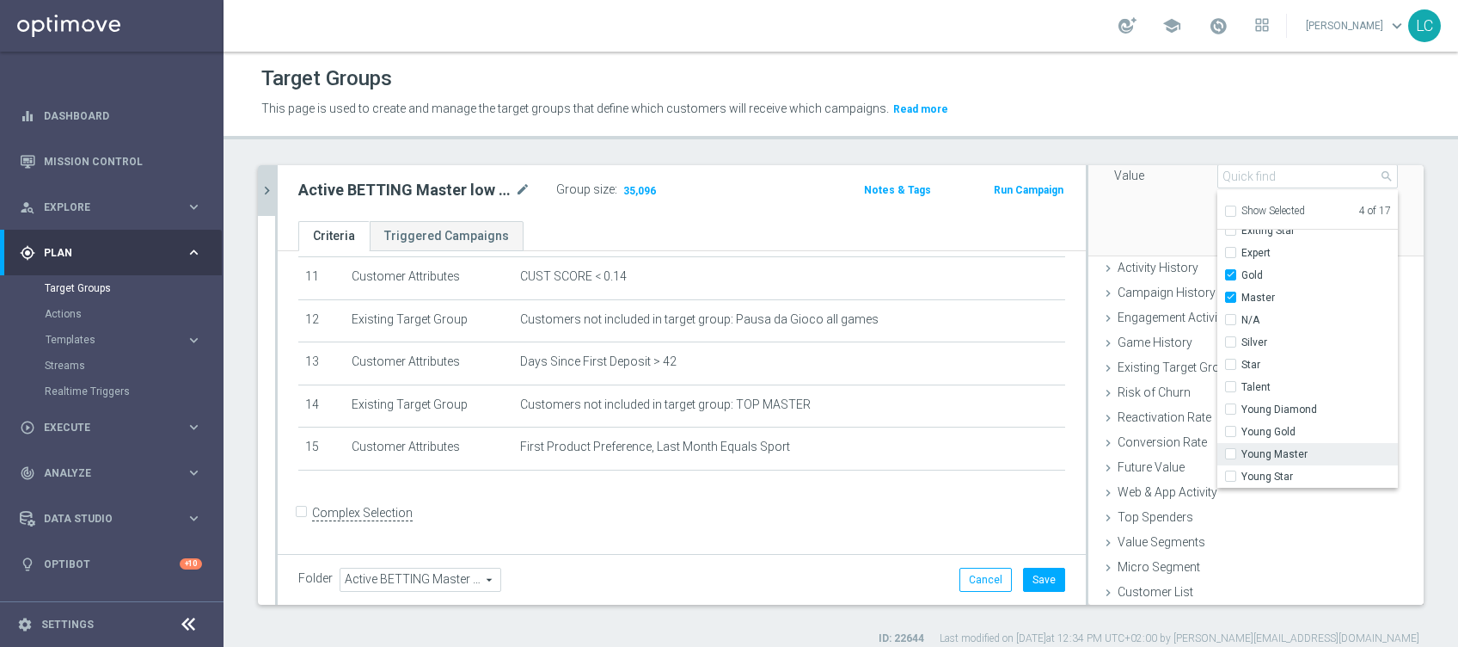
click at [1217, 459] on div "Young Master" at bounding box center [1307, 454] width 181 height 22
click at [1230, 451] on input "Young Master" at bounding box center [1235, 454] width 11 height 11
checkbox input "true"
type input "Selected 5 of 17"
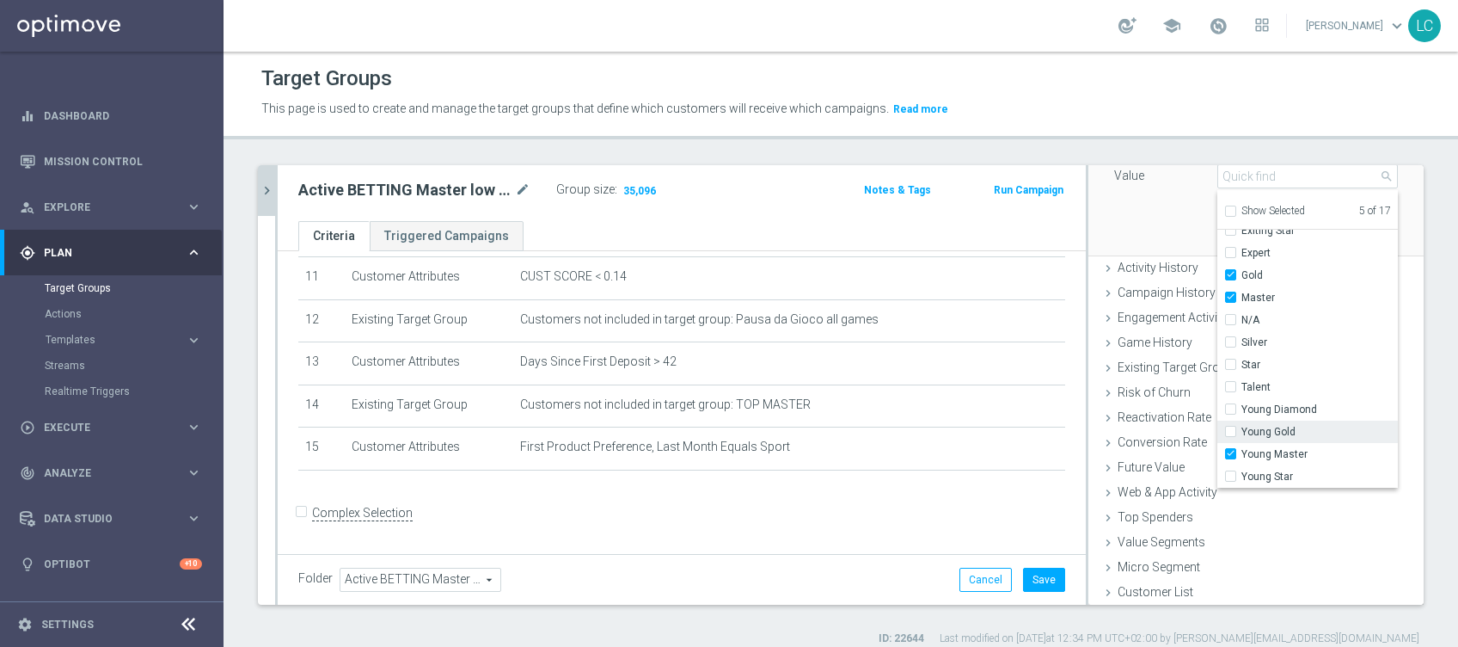
click at [1230, 432] on input "Young Gold" at bounding box center [1235, 431] width 11 height 11
checkbox input "true"
type input "Selected 6 of 17"
click at [1161, 197] on div "Attribute CMANAGEMENT CMANAGEMENT arrow_drop_down search Condition One of One o…" at bounding box center [1256, 158] width 310 height 193
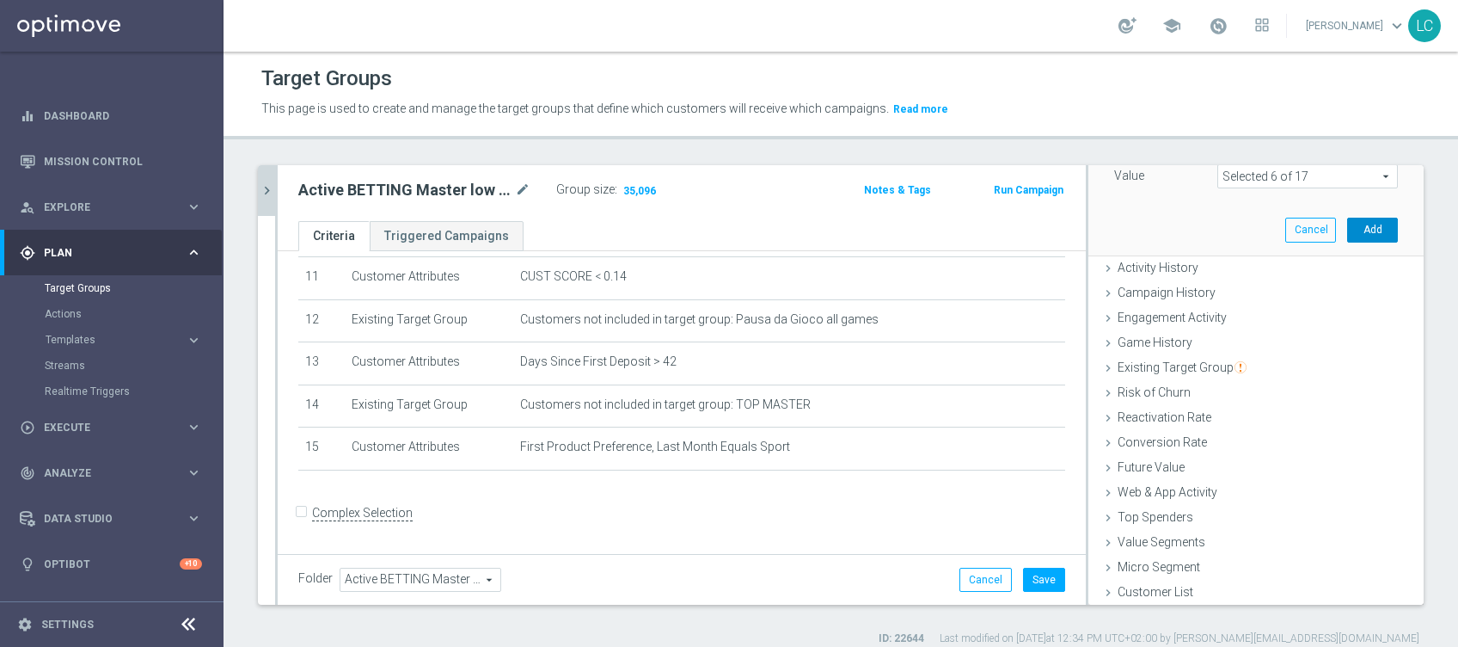
click at [1347, 225] on button "Add" at bounding box center [1372, 230] width 51 height 24
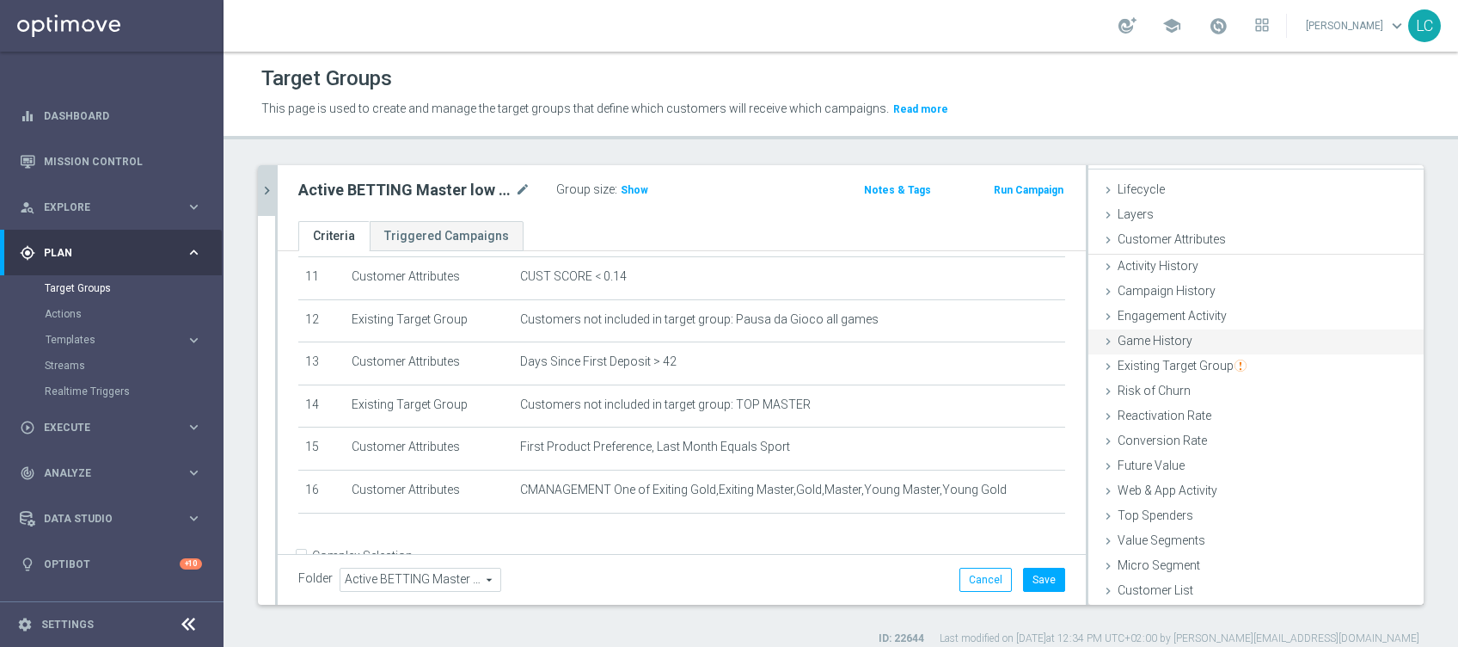
scroll to position [27, 0]
click at [633, 188] on span "Show" at bounding box center [635, 190] width 28 height 12
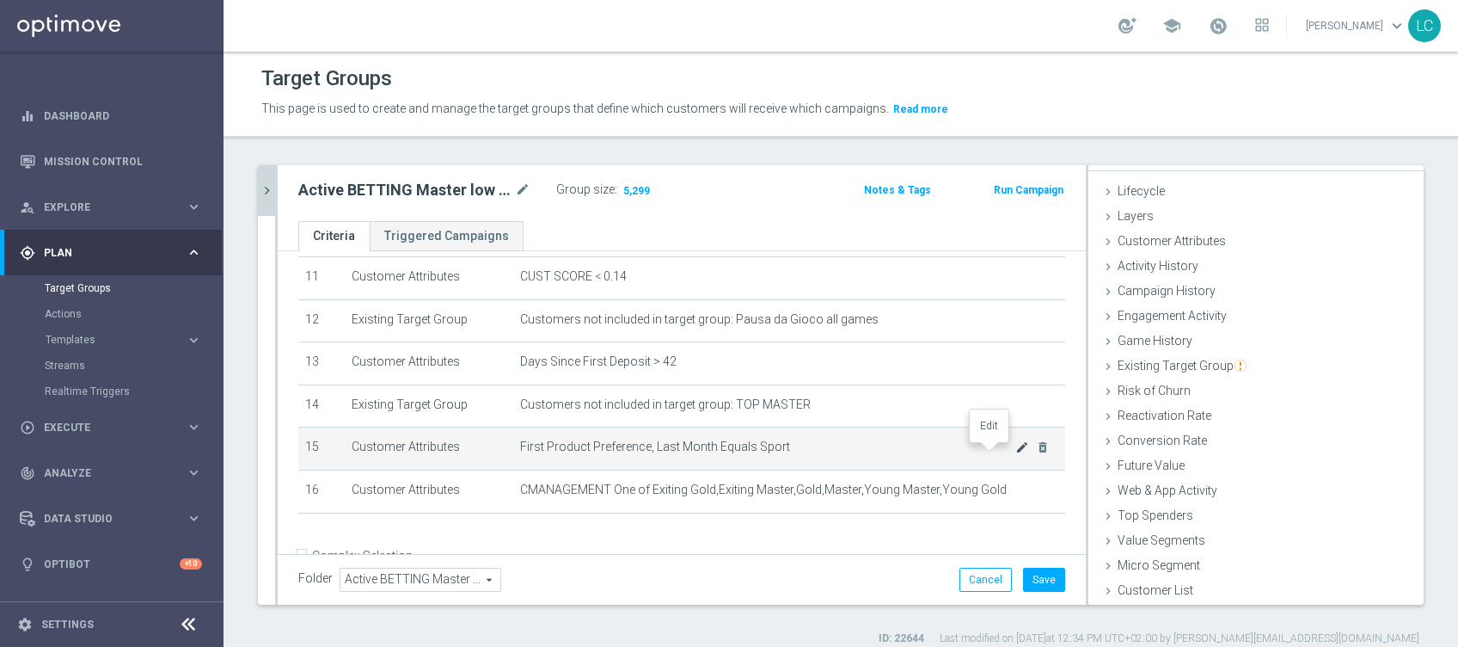
click at [1015, 453] on icon "mode_edit" at bounding box center [1022, 447] width 14 height 14
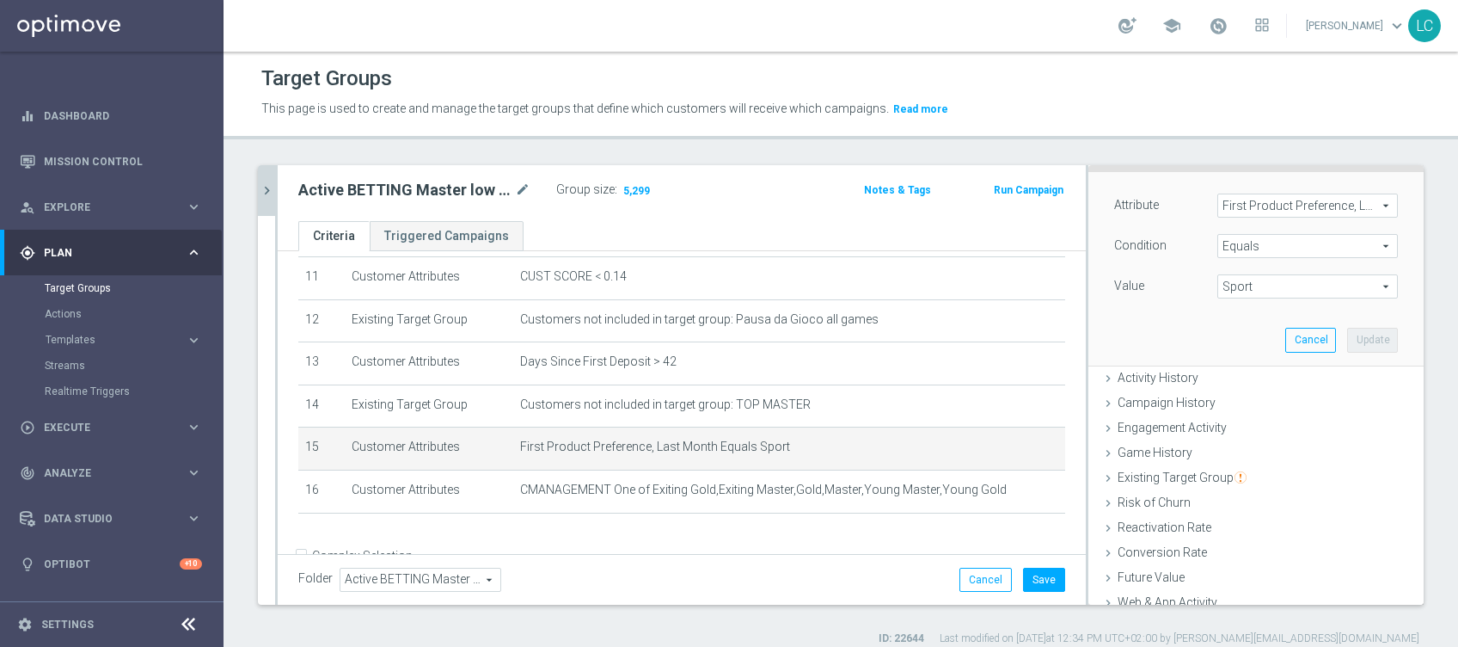
click at [1288, 206] on span "First Product Preference, Last Month" at bounding box center [1307, 205] width 179 height 22
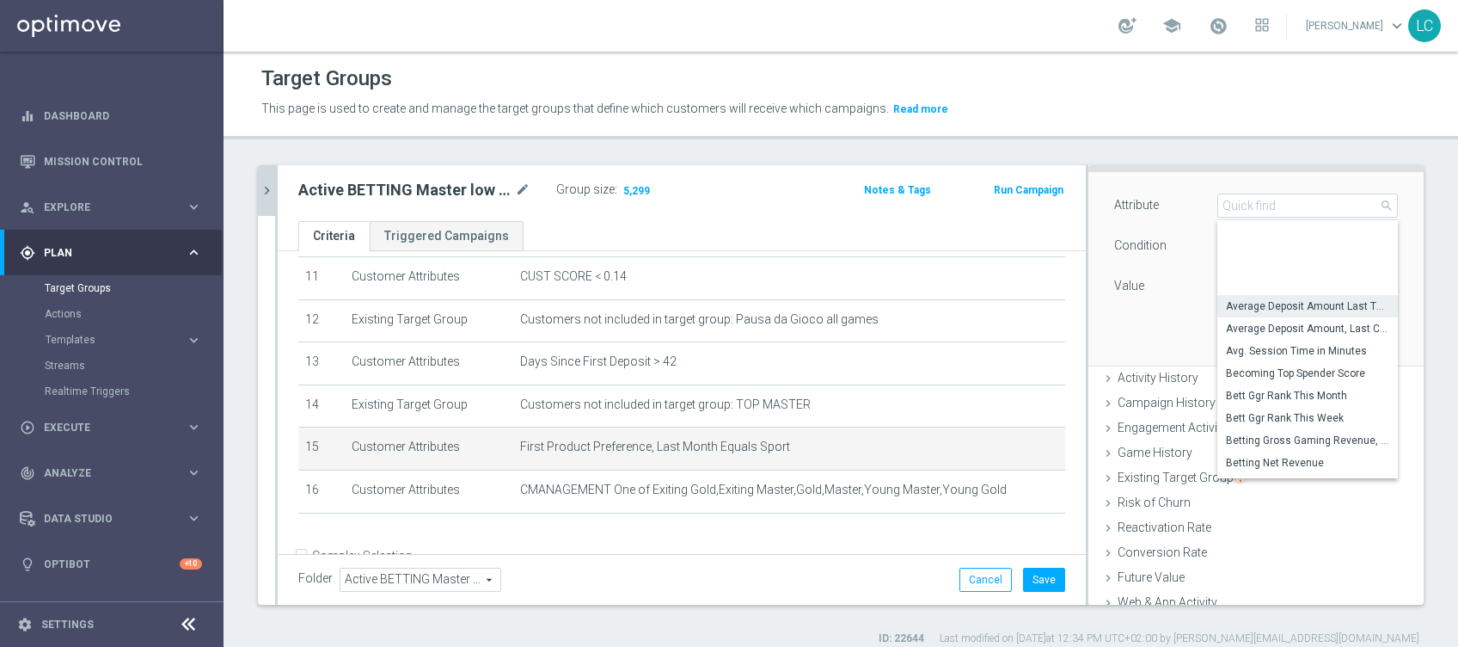
scroll to position [217, 0]
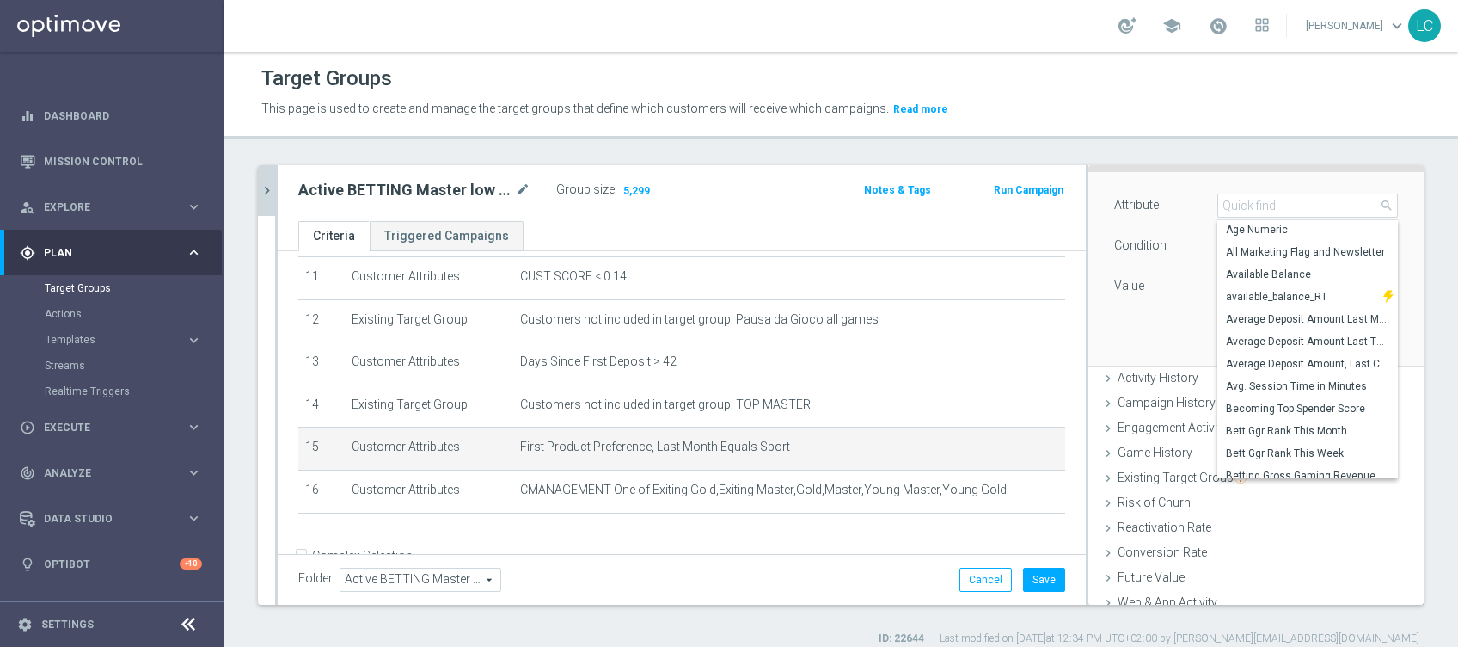
click at [1141, 199] on lable "Attribute" at bounding box center [1136, 205] width 45 height 14
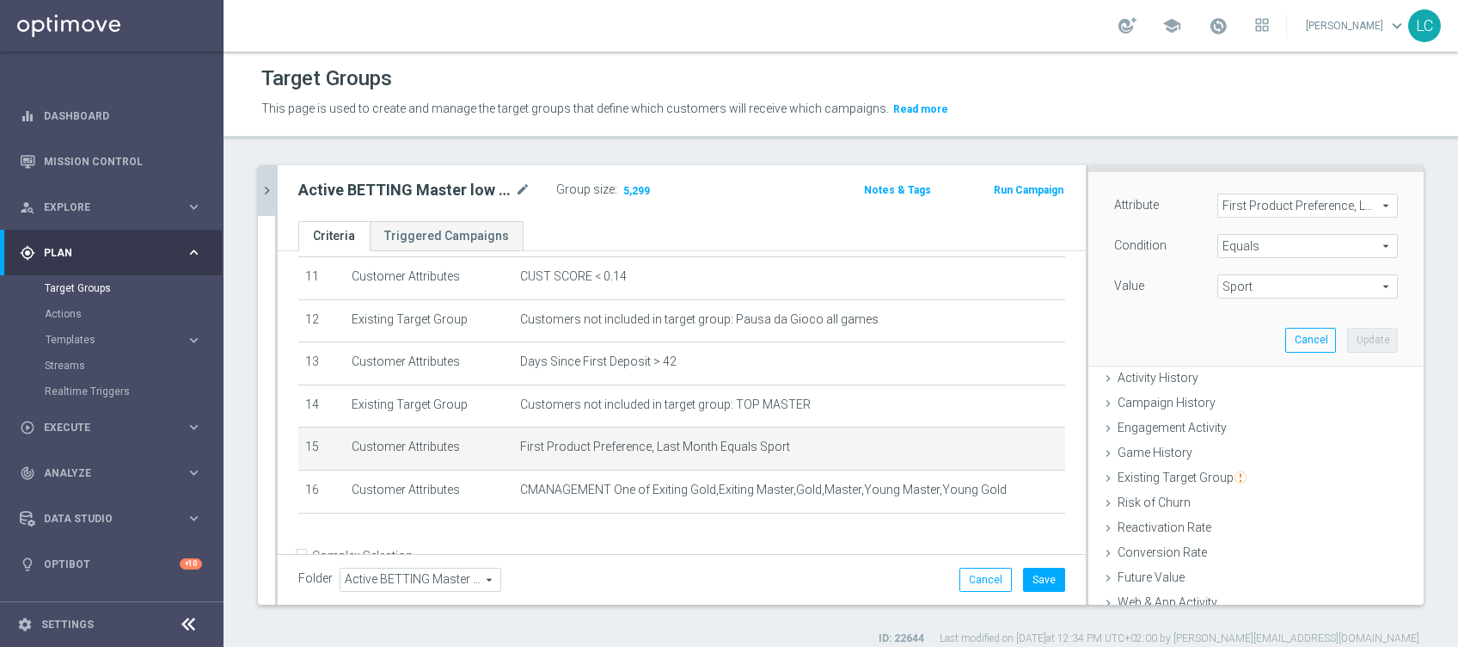
click at [1250, 200] on span "First Product Preference, Last Month" at bounding box center [1307, 205] width 179 height 22
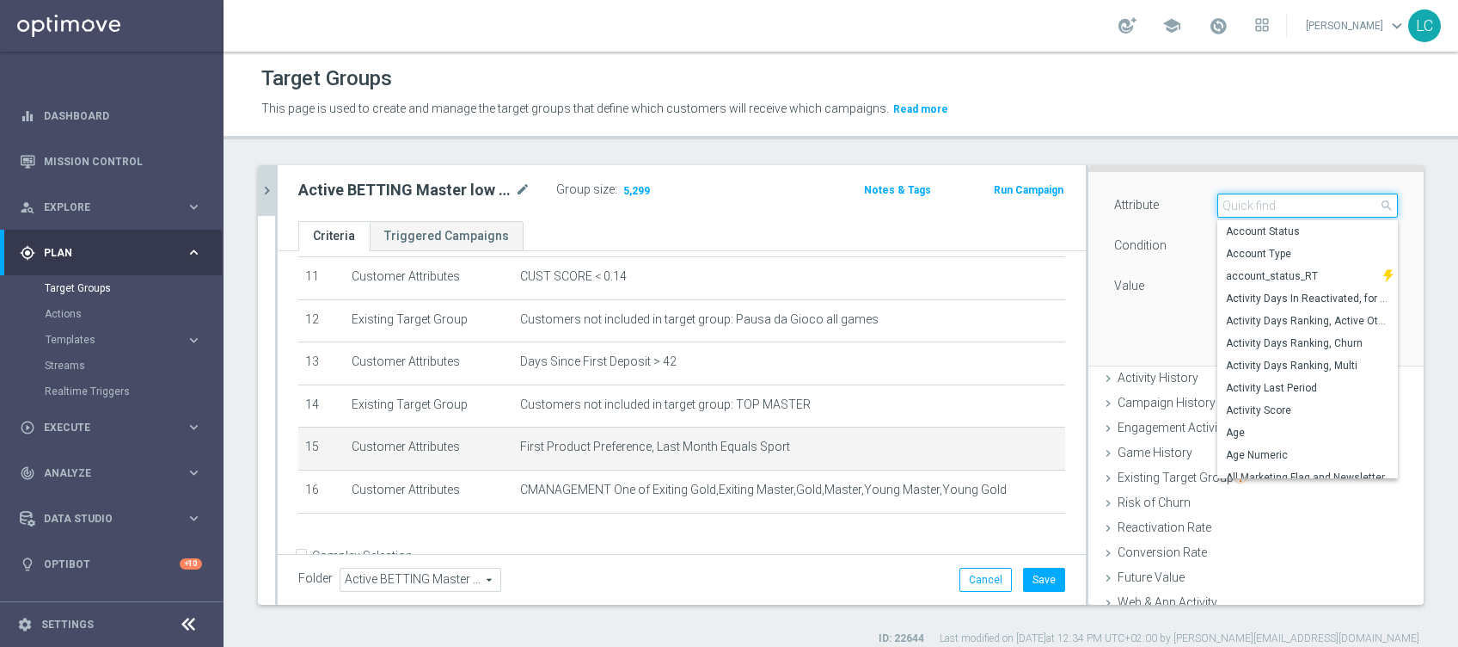
click at [1252, 206] on input "search" at bounding box center [1307, 205] width 181 height 24
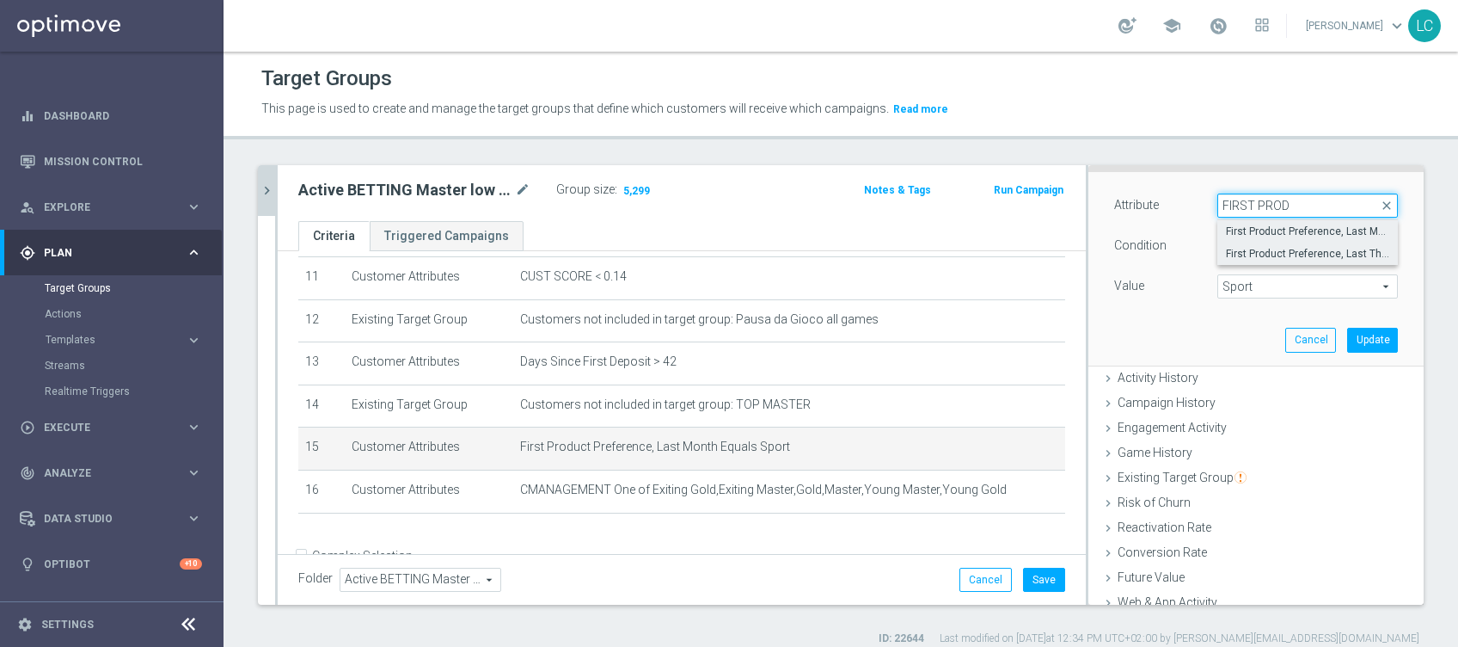
type input "FIRST PROD"
click at [1251, 250] on span "First Product Preference, Last Three Months" at bounding box center [1307, 254] width 163 height 14
type input "First Product Preference, Last Three Months"
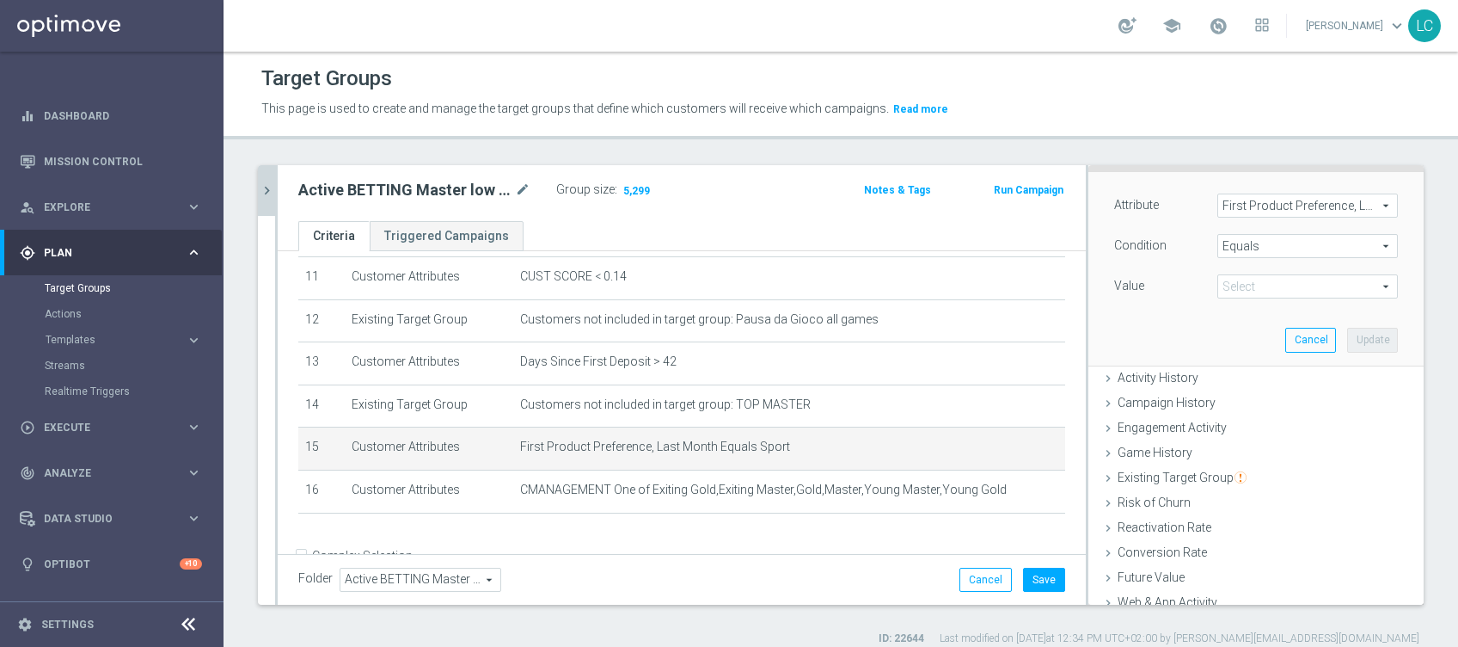
click at [1306, 285] on span "Sport" at bounding box center [1307, 286] width 179 height 22
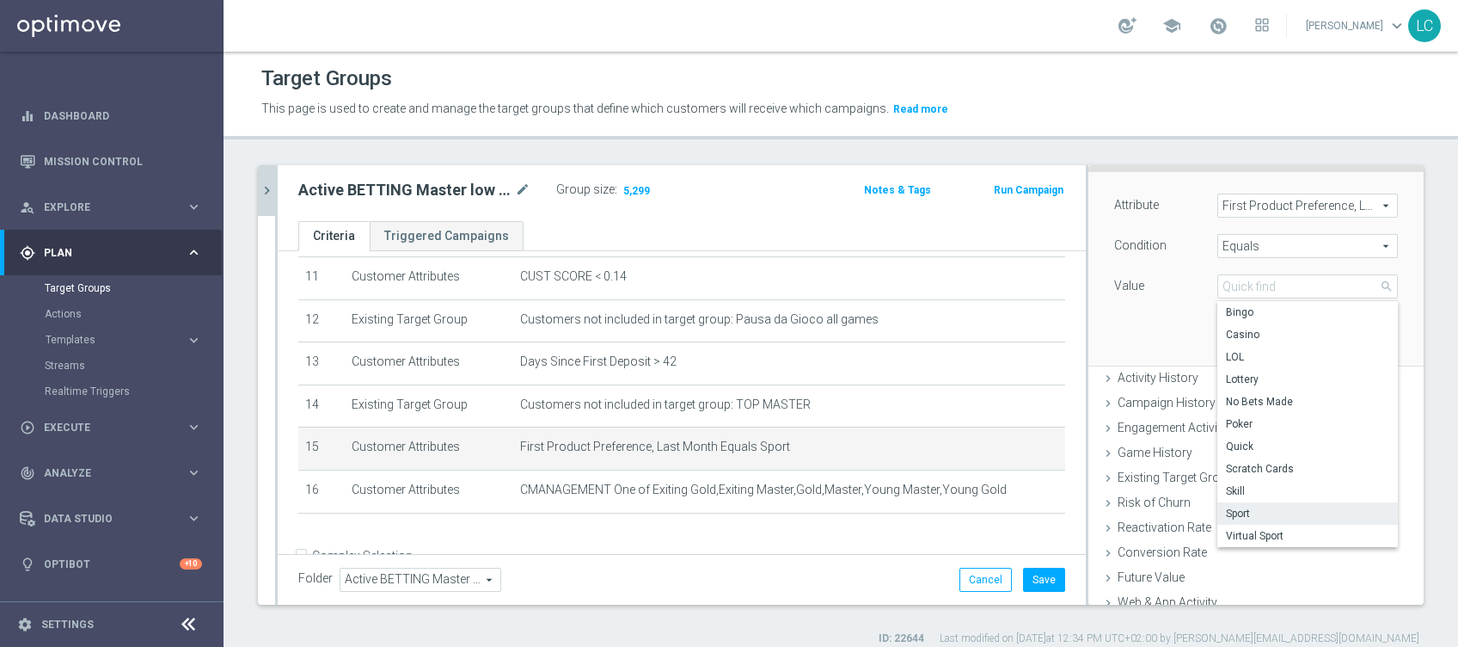
click at [1253, 510] on span "Sport" at bounding box center [1307, 513] width 163 height 14
type input "Sport"
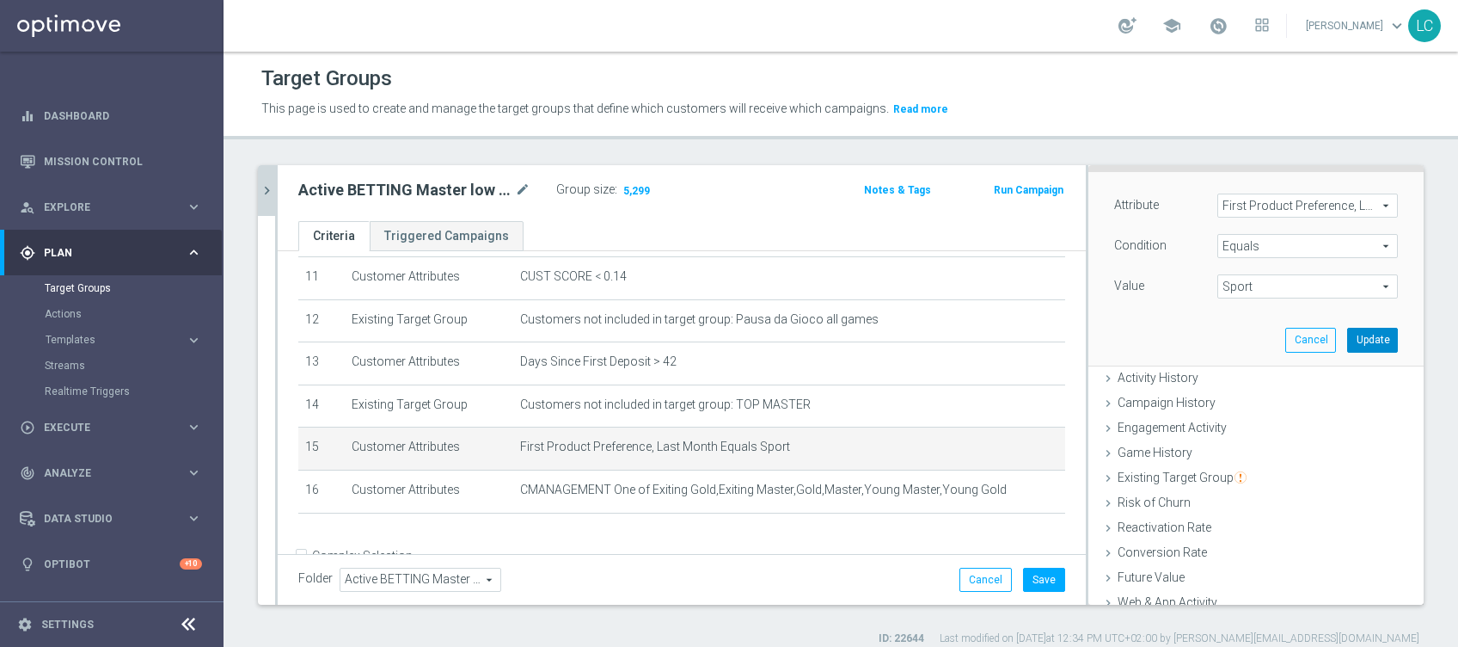
click at [1347, 335] on button "Update" at bounding box center [1372, 340] width 51 height 24
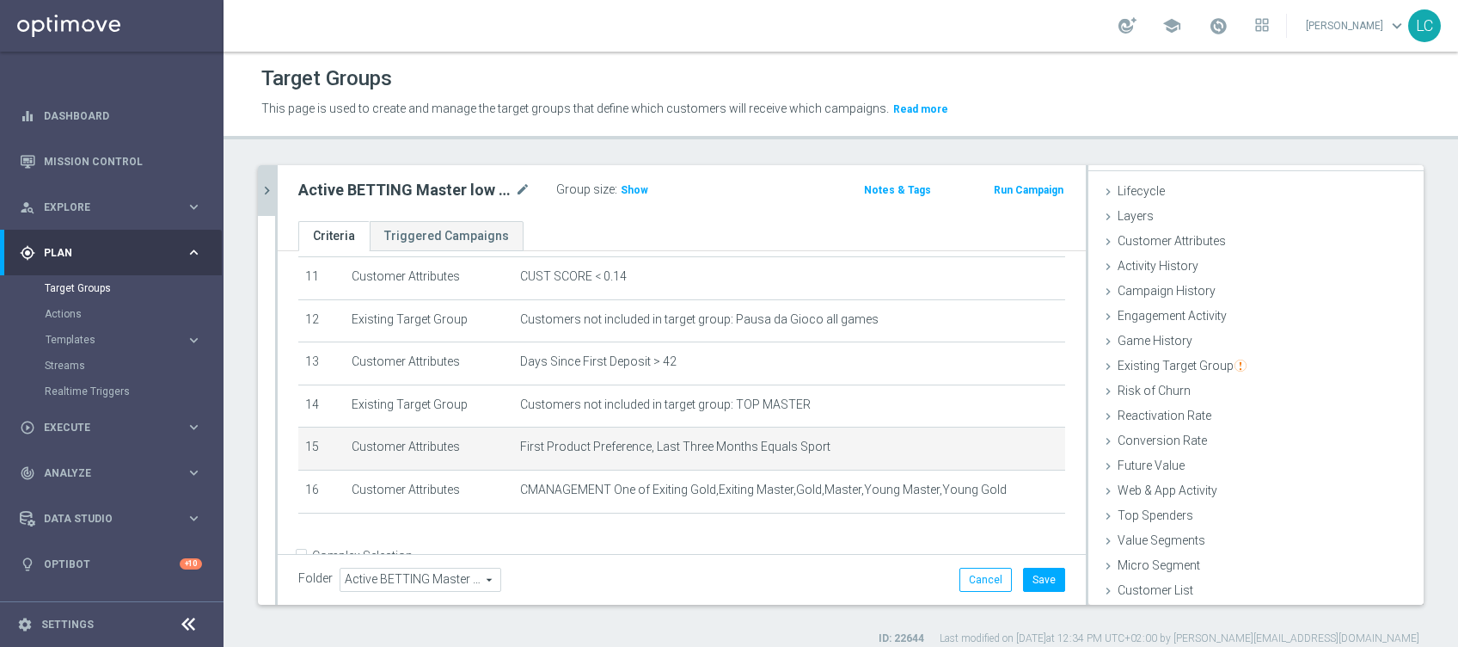
scroll to position [27, 0]
click at [621, 184] on span "Show" at bounding box center [635, 190] width 28 height 12
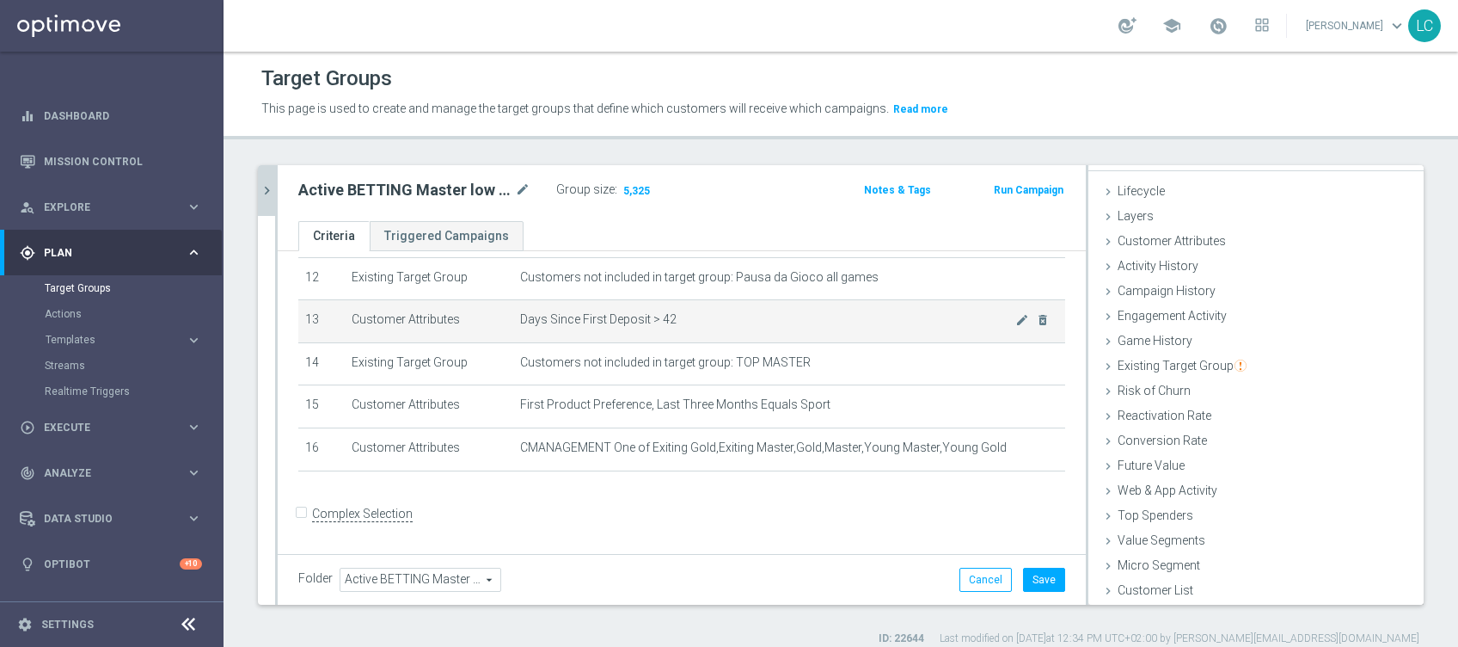
scroll to position [14, 0]
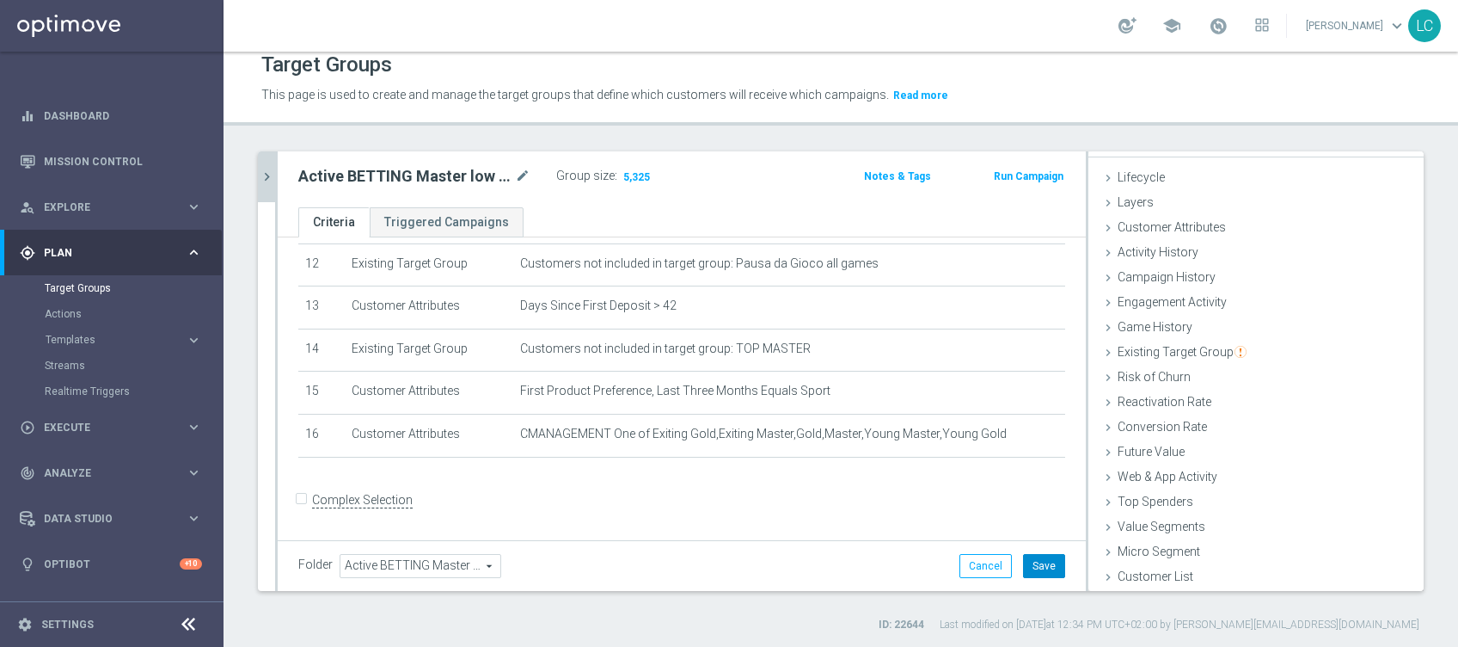
click at [1023, 564] on button "Save" at bounding box center [1044, 566] width 42 height 24
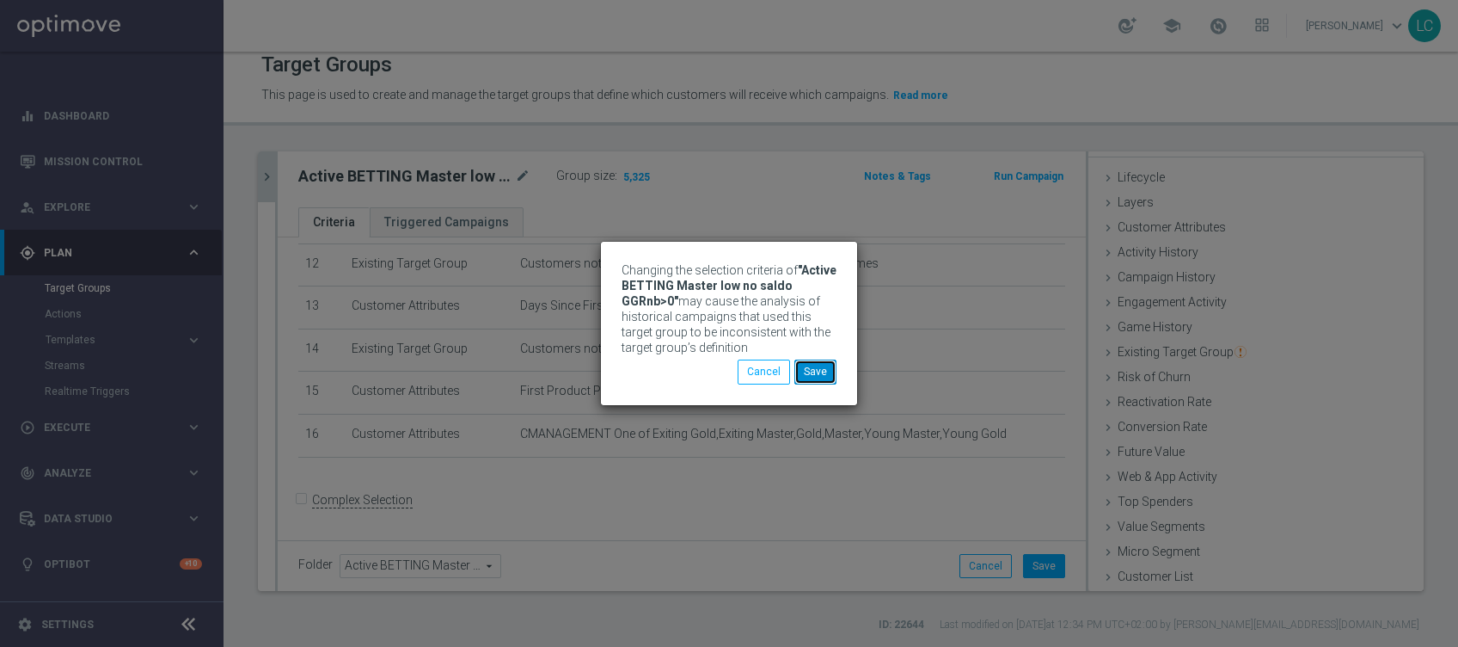
click at [819, 366] on button "Save" at bounding box center [815, 371] width 42 height 24
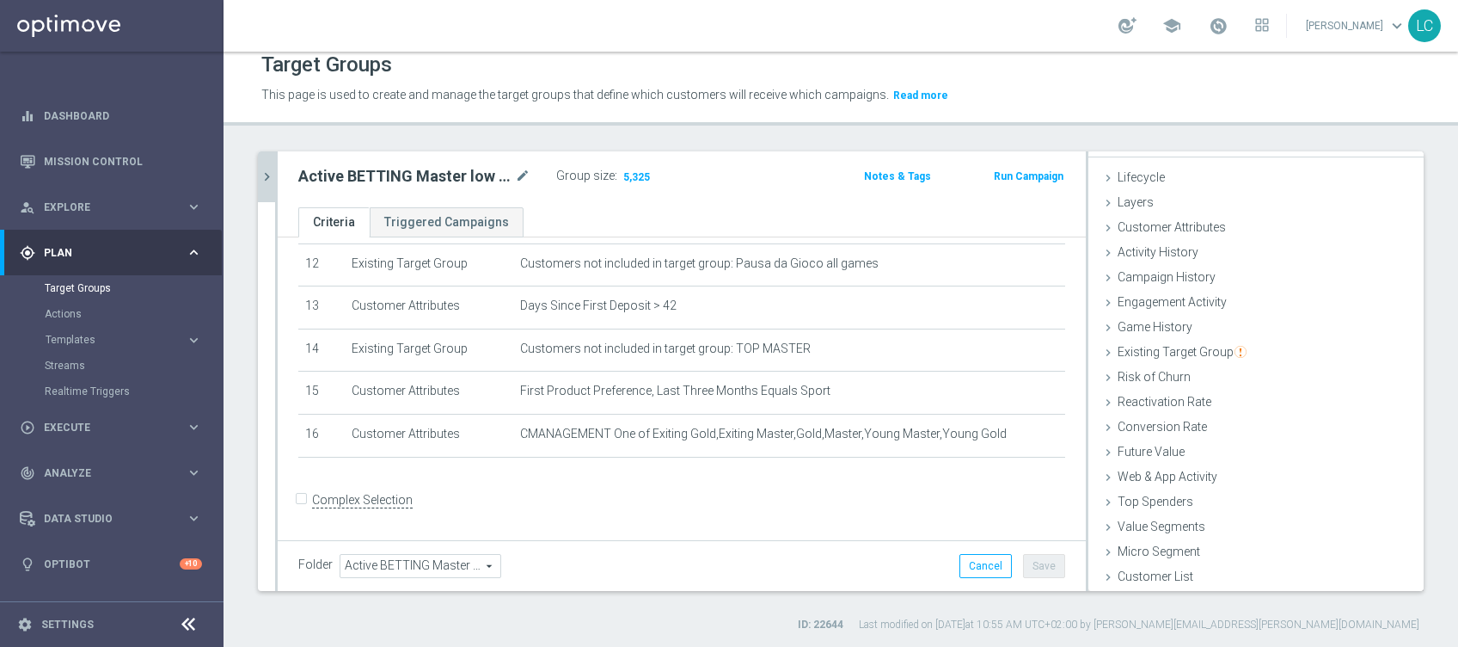
click at [269, 169] on icon "chevron_right" at bounding box center [267, 177] width 16 height 16
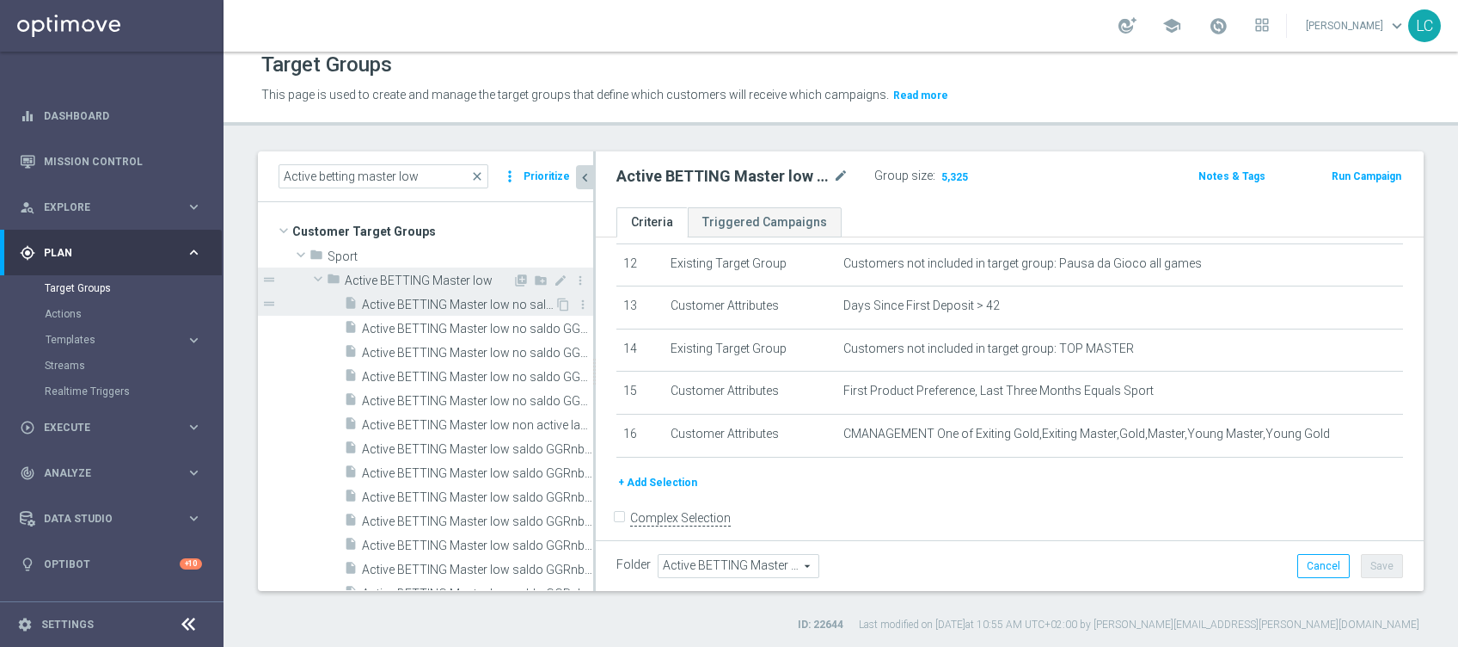
click at [414, 297] on span "Active BETTING Master low no saldo GGRnb<=0" at bounding box center [458, 304] width 193 height 15
type input "Active BETTING Master low"
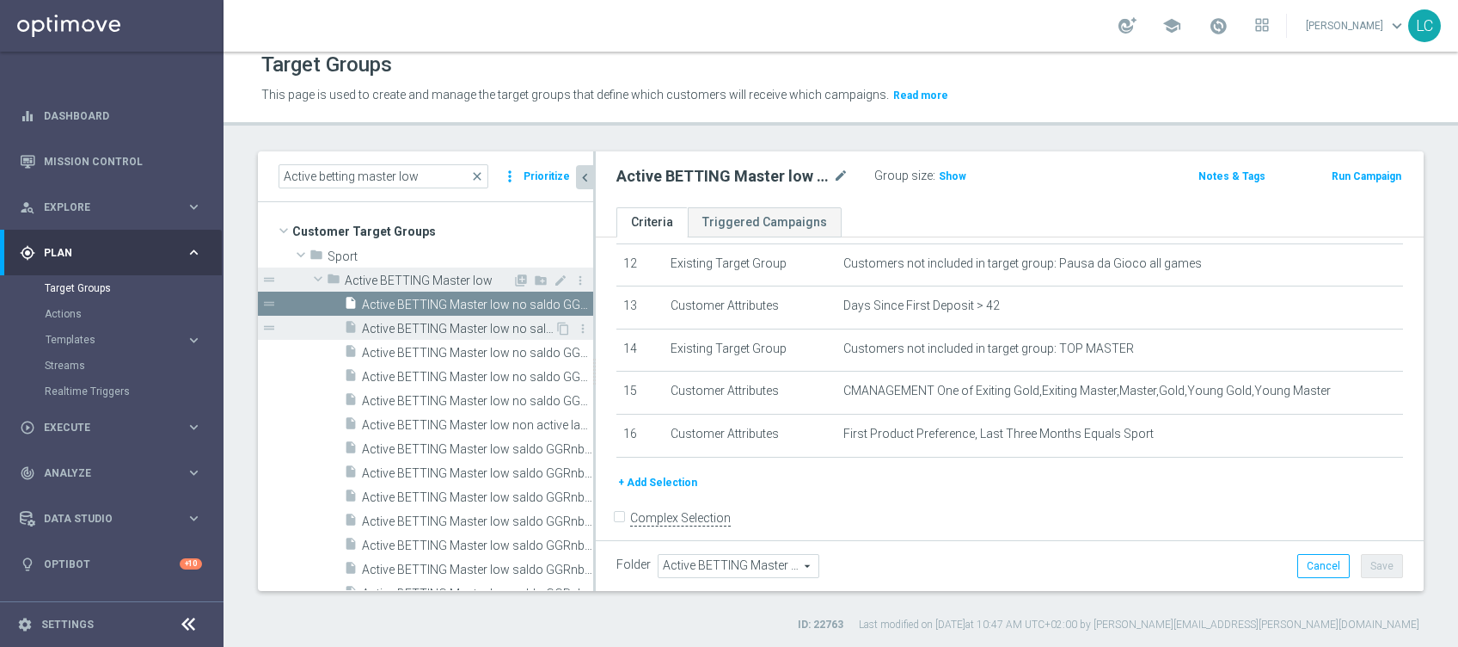
click at [426, 322] on span "Active BETTING Master low no saldo GGRnb>0" at bounding box center [458, 329] width 193 height 15
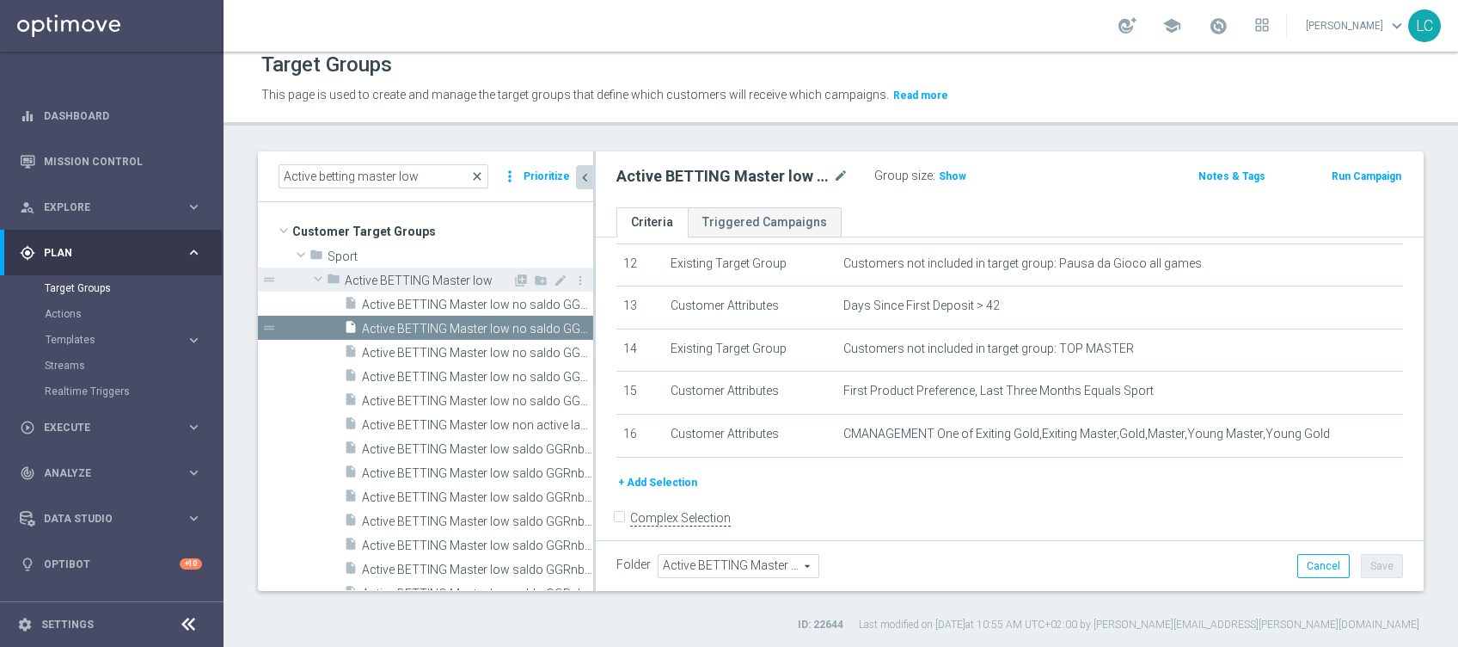
click at [478, 173] on span "close" at bounding box center [477, 176] width 14 height 14
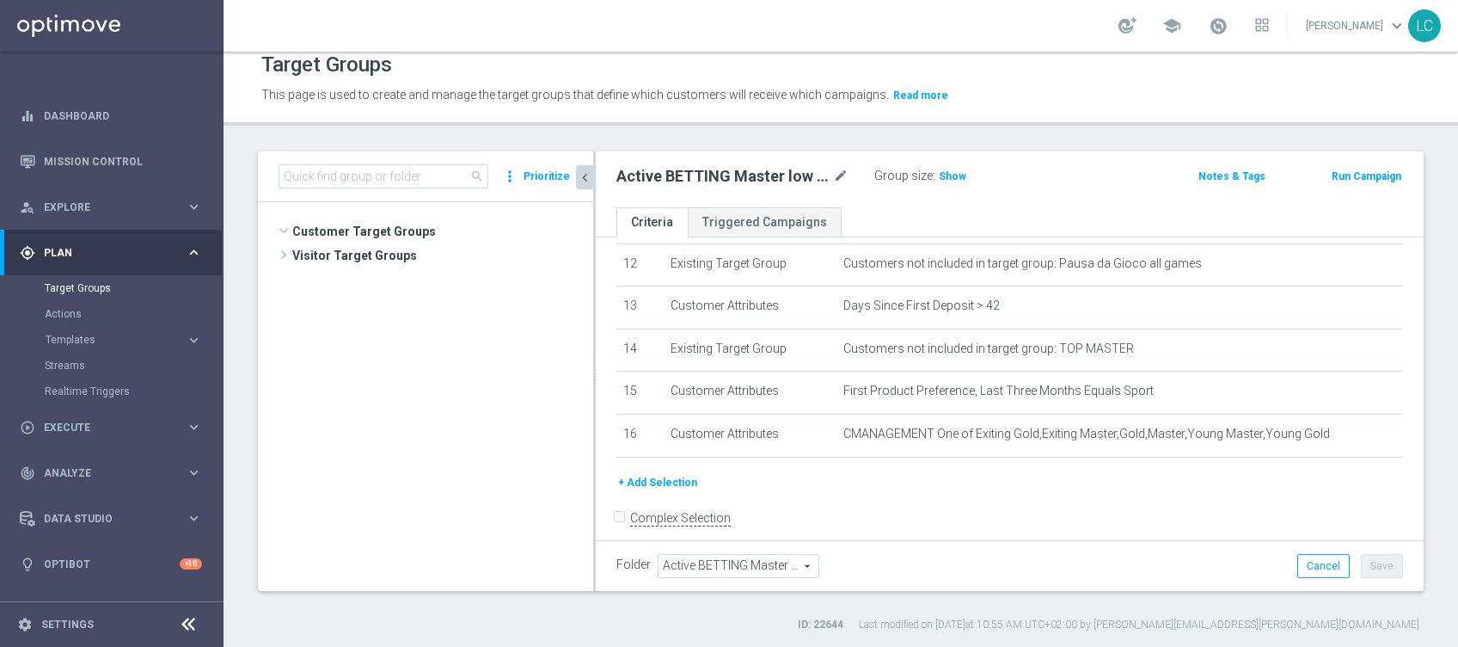
scroll to position [72519, 0]
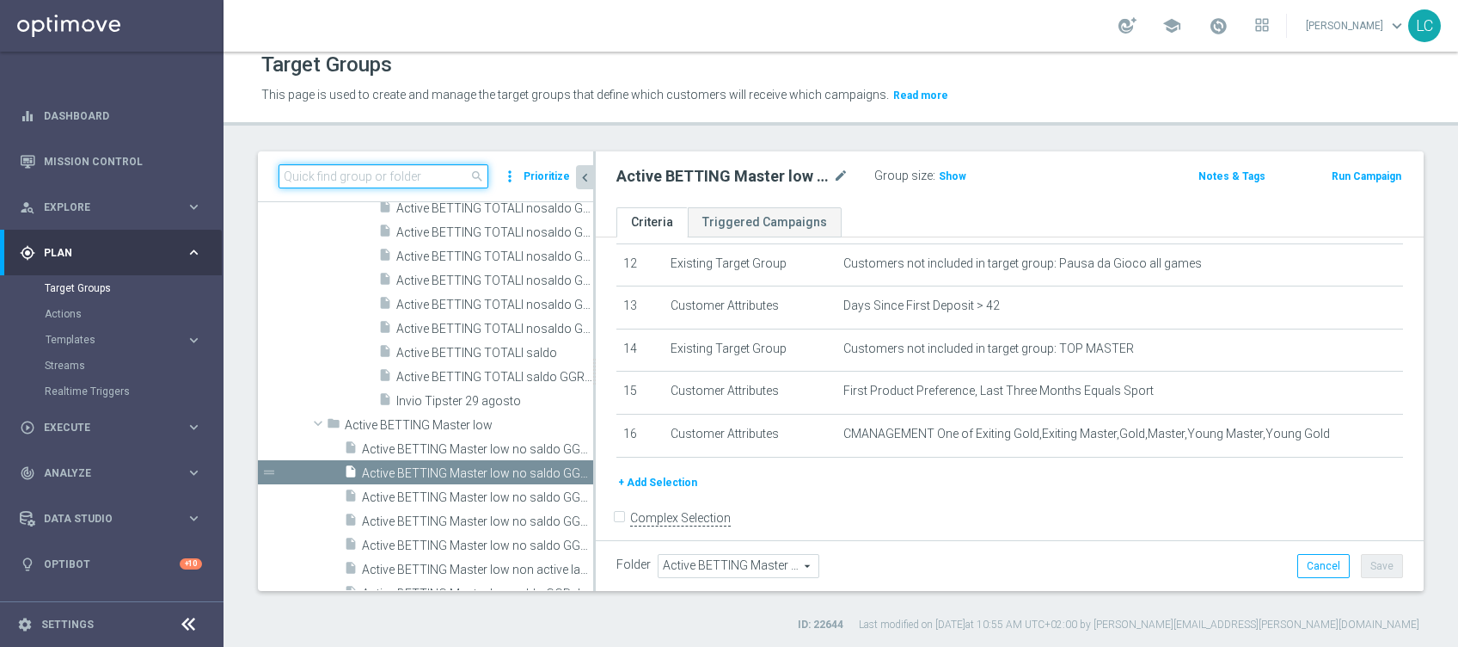
click at [437, 172] on input at bounding box center [384, 176] width 210 height 24
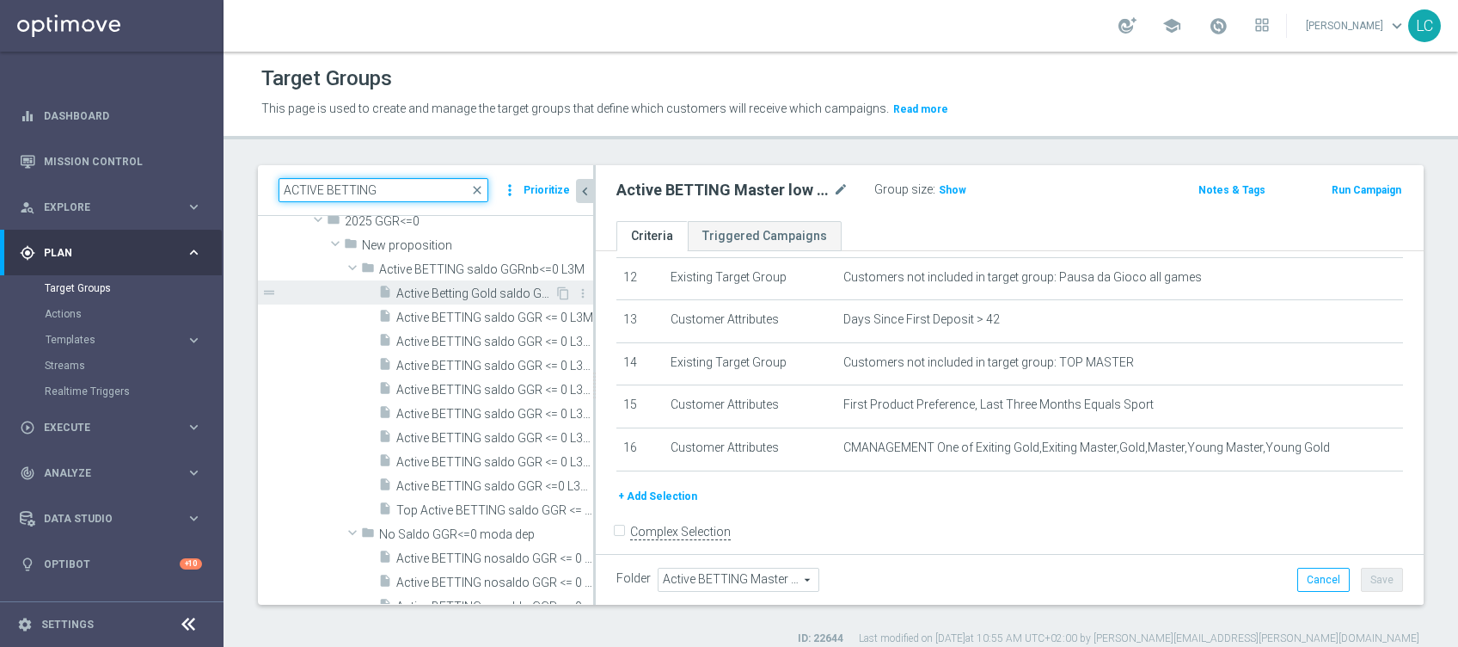
scroll to position [344, 0]
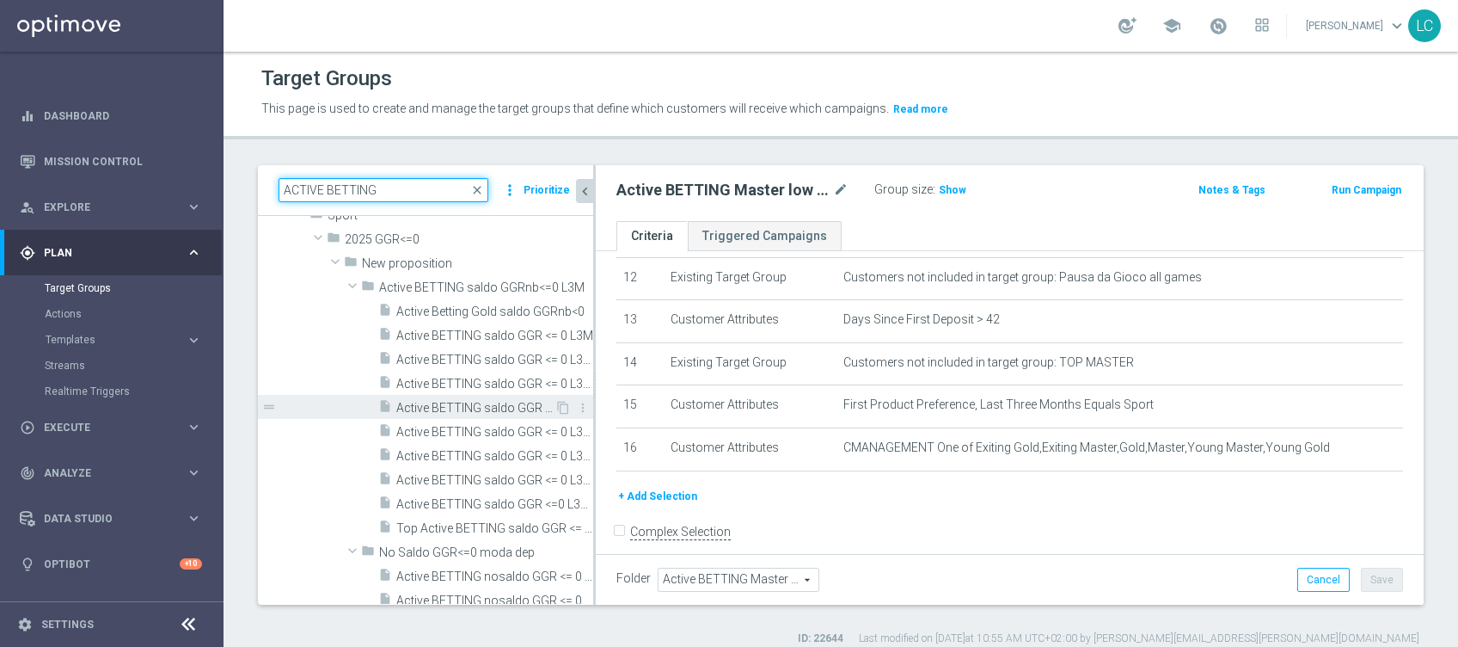
type input "ACTIVE BETTING"
click at [454, 401] on span "Active BETTING saldo GGR <= 0 L3M MAXIMIZER" at bounding box center [475, 408] width 158 height 15
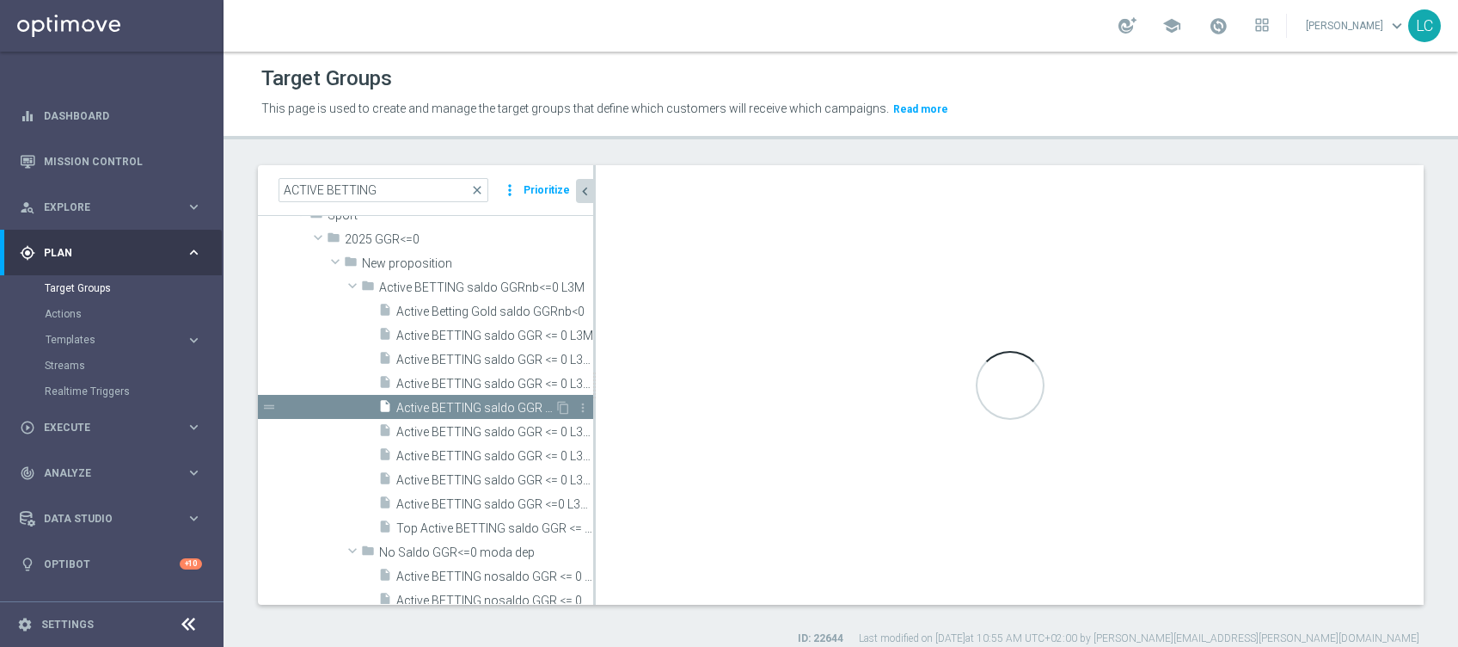
type input "Active BETTING saldo GGRnb<=0 L3M"
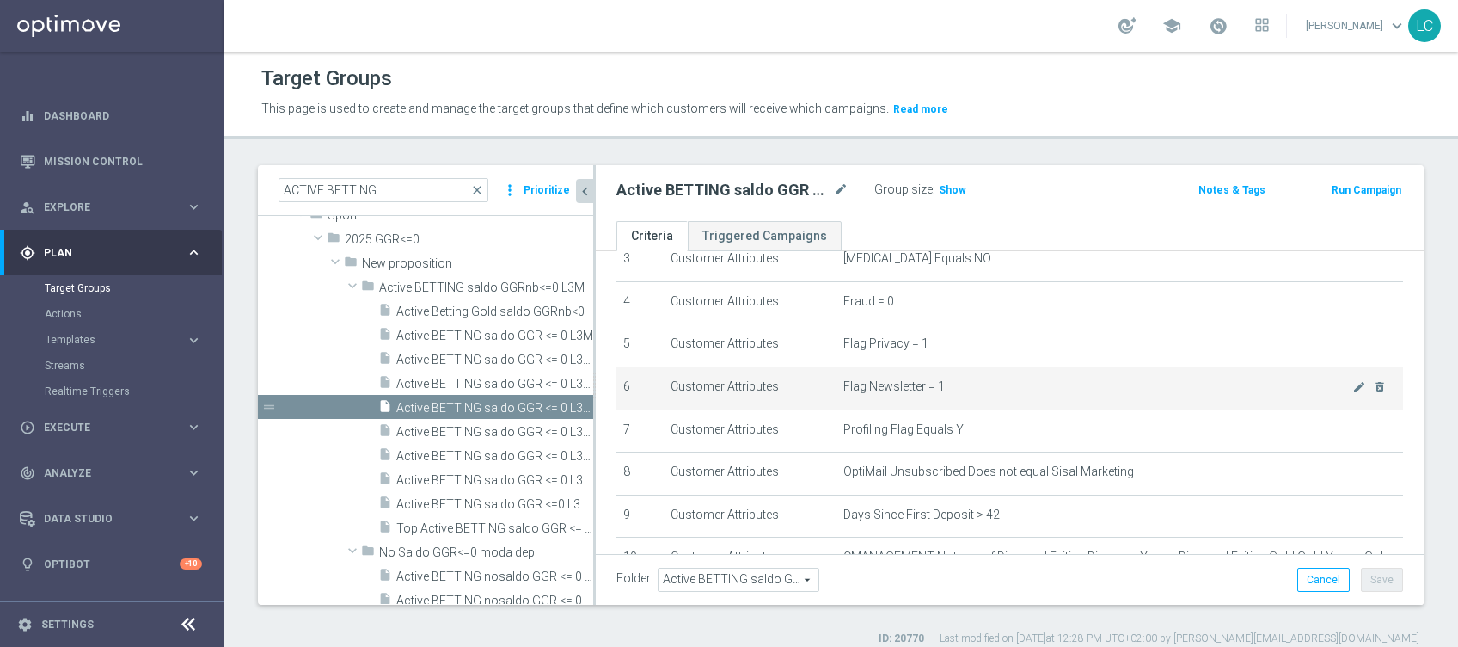
scroll to position [229, 0]
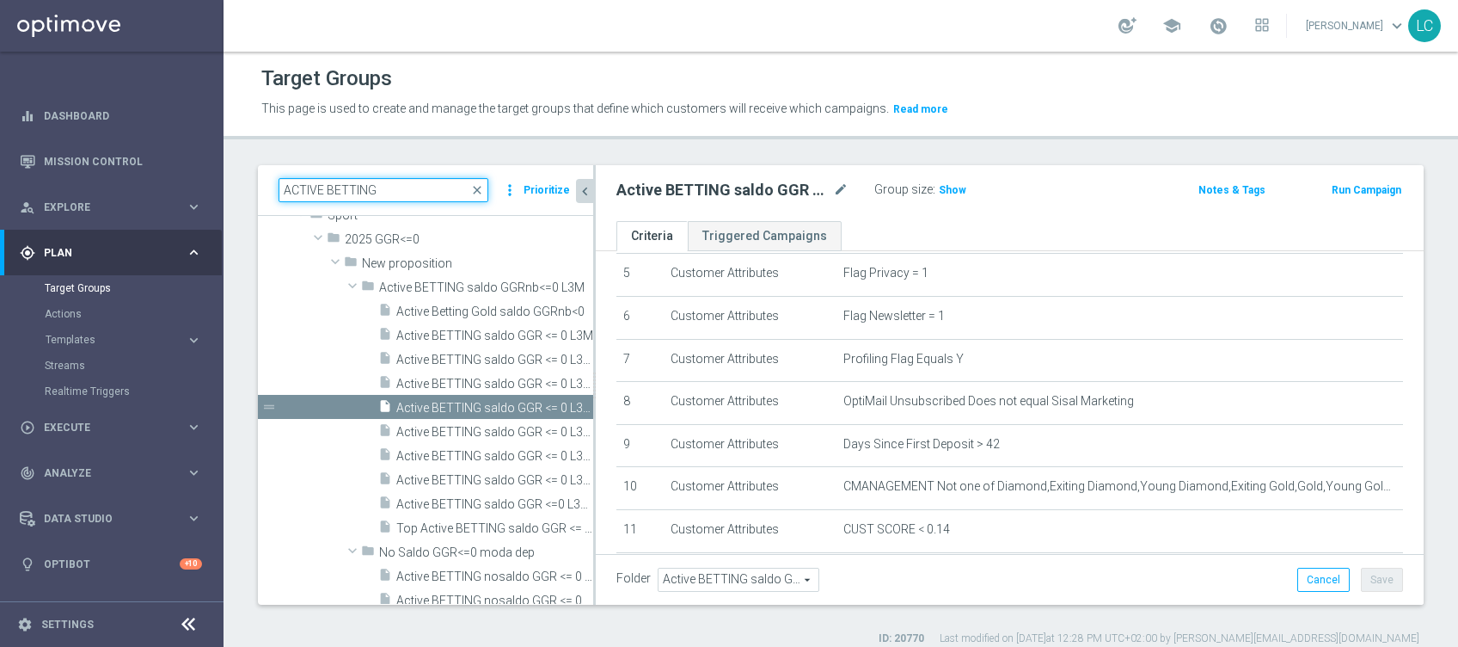
click at [454, 189] on input "ACTIVE BETTING" at bounding box center [384, 190] width 210 height 24
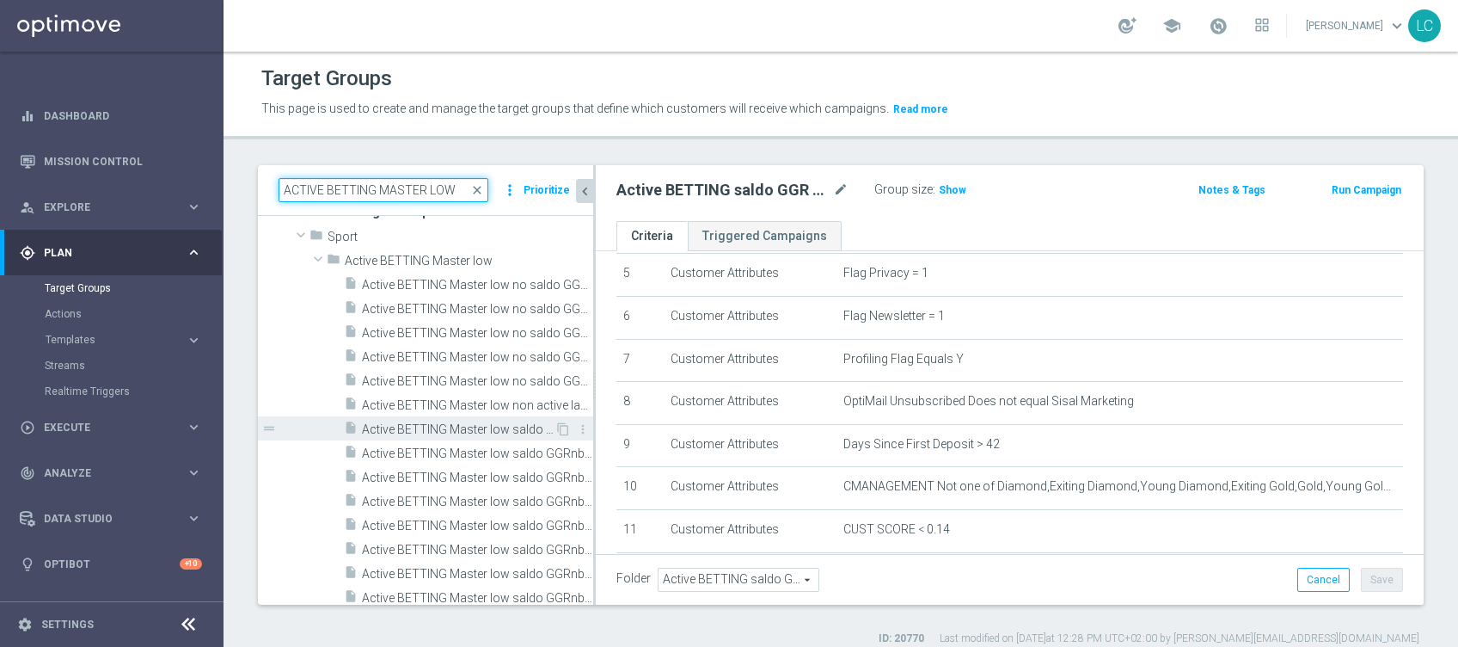
scroll to position [0, 0]
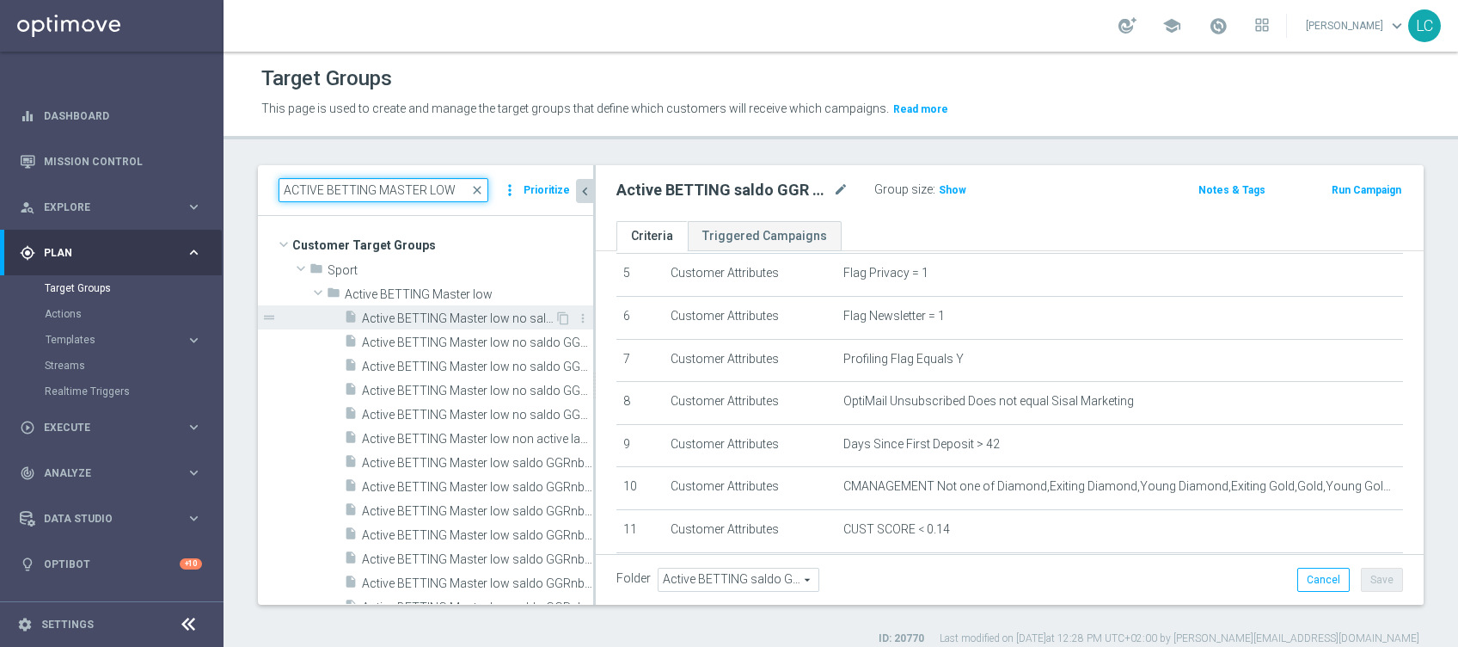
type input "ACTIVE BETTING MASTER LOW"
click at [432, 324] on span "Active BETTING Master low no saldo GGRnb<=0" at bounding box center [458, 318] width 193 height 15
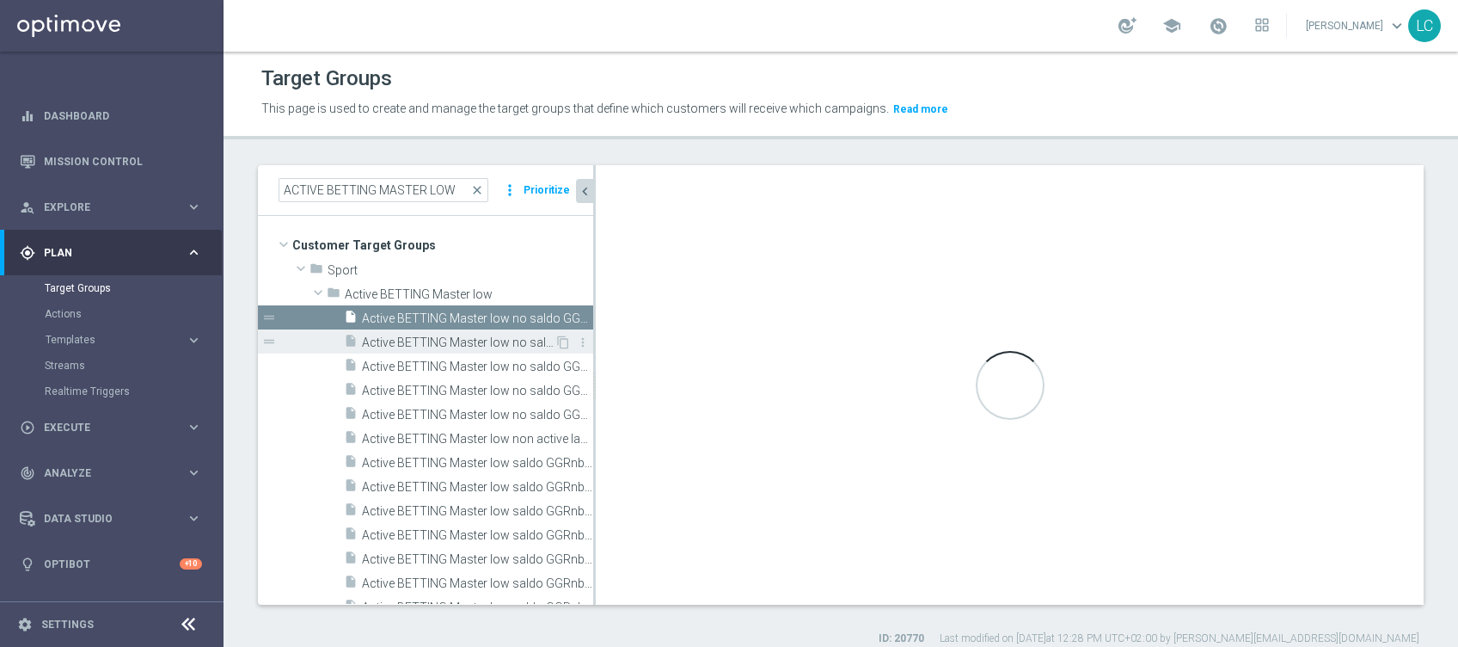
type input "Active BETTING Master low"
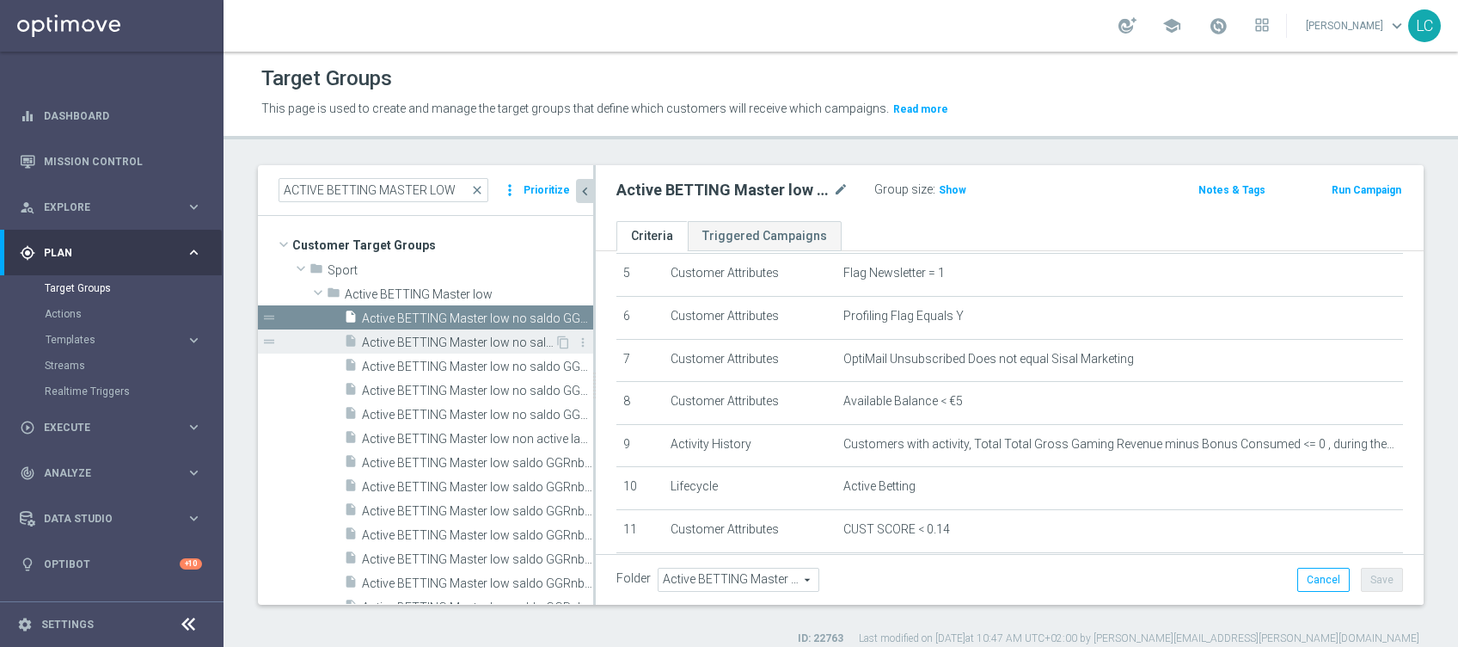
click at [445, 336] on span "Active BETTING Master low no saldo GGRnb>0" at bounding box center [458, 342] width 193 height 15
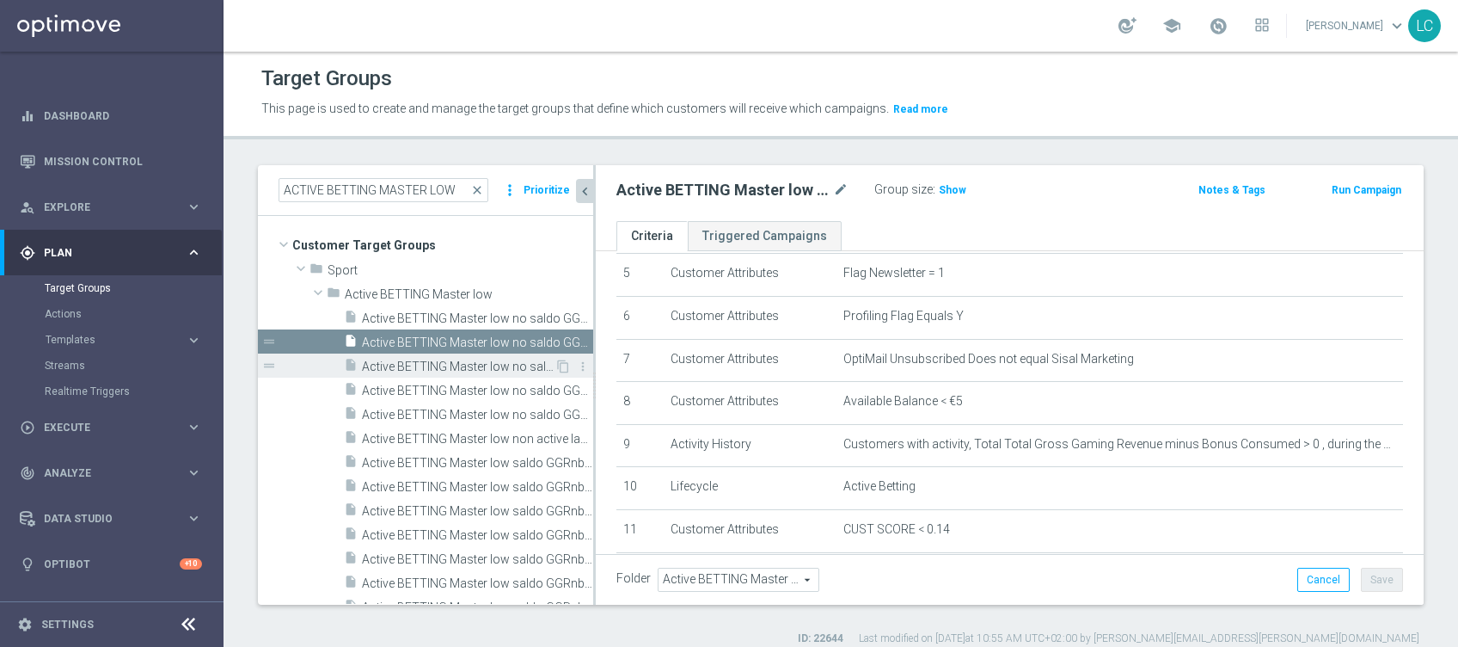
click at [452, 359] on span "Active BETTING Master low no saldo GGRnb>0 DEP RANK BOTTOM" at bounding box center [458, 366] width 193 height 15
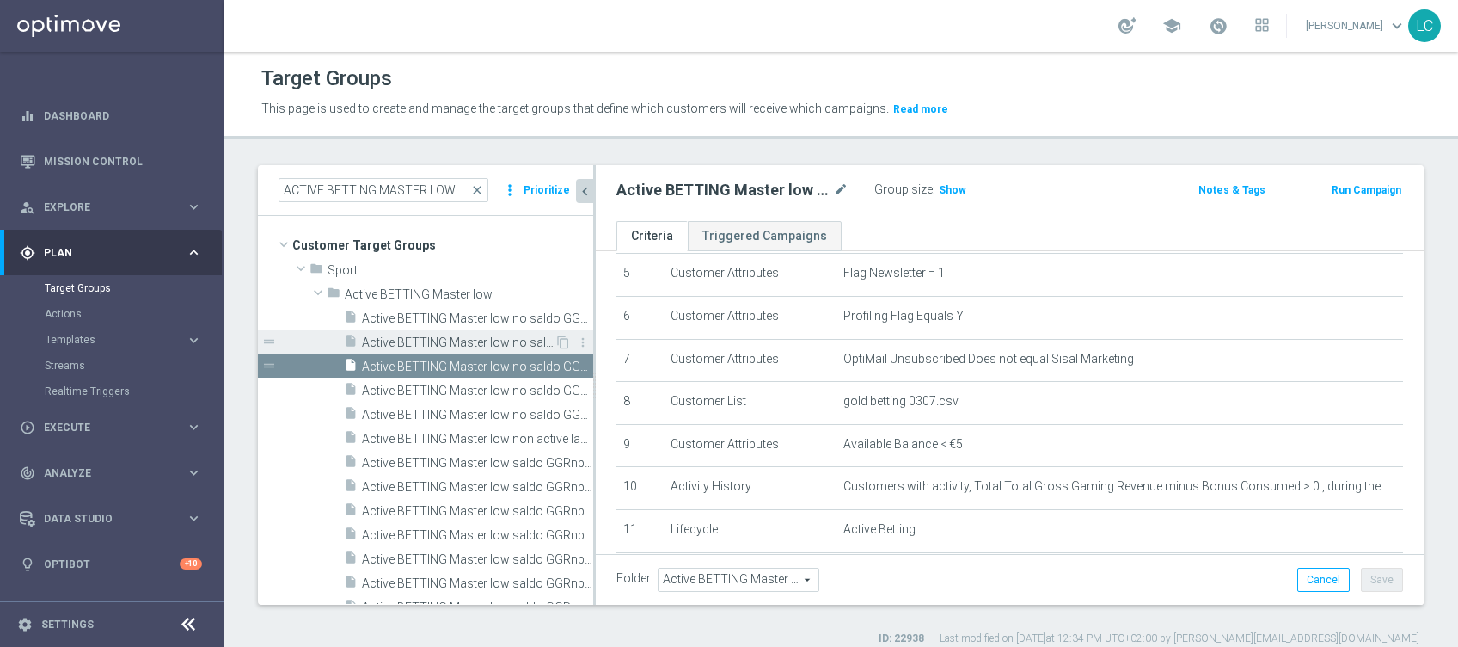
click at [495, 340] on span "Active BETTING Master low no saldo GGRnb>0" at bounding box center [458, 342] width 193 height 15
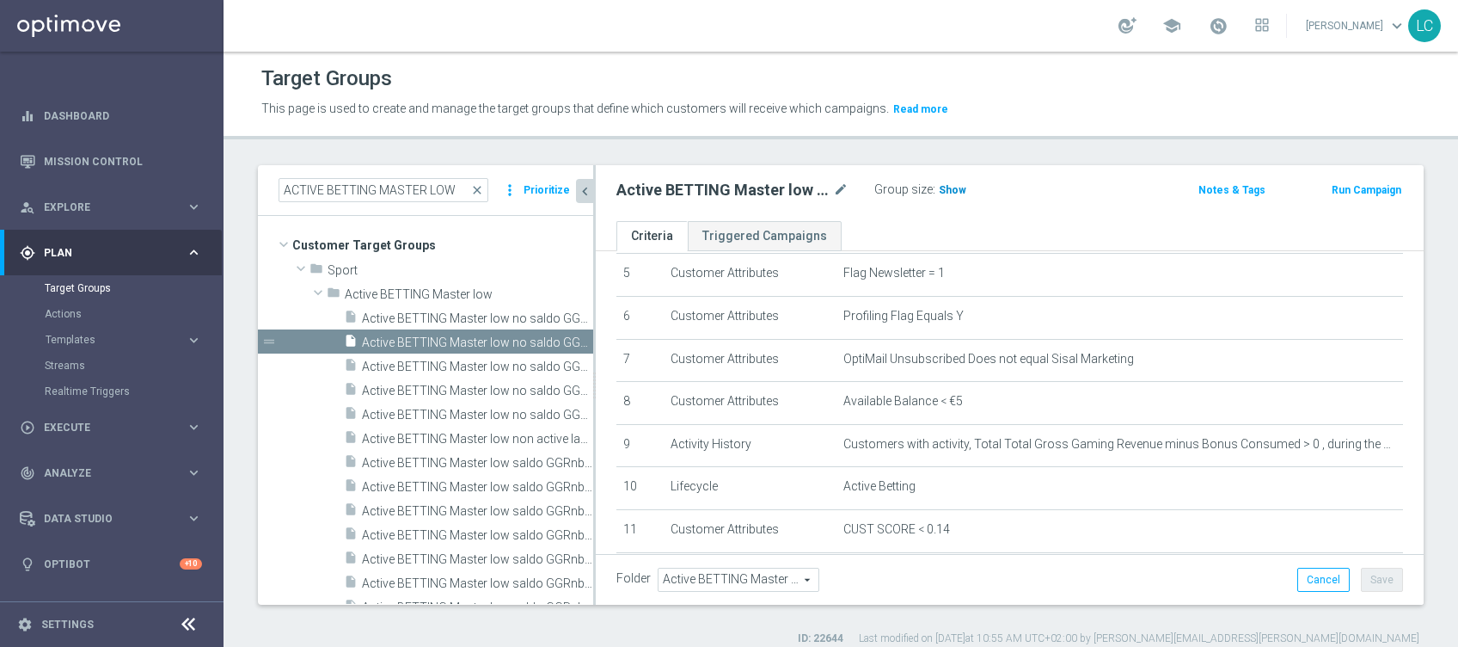
click at [947, 189] on span "Show" at bounding box center [953, 190] width 28 height 12
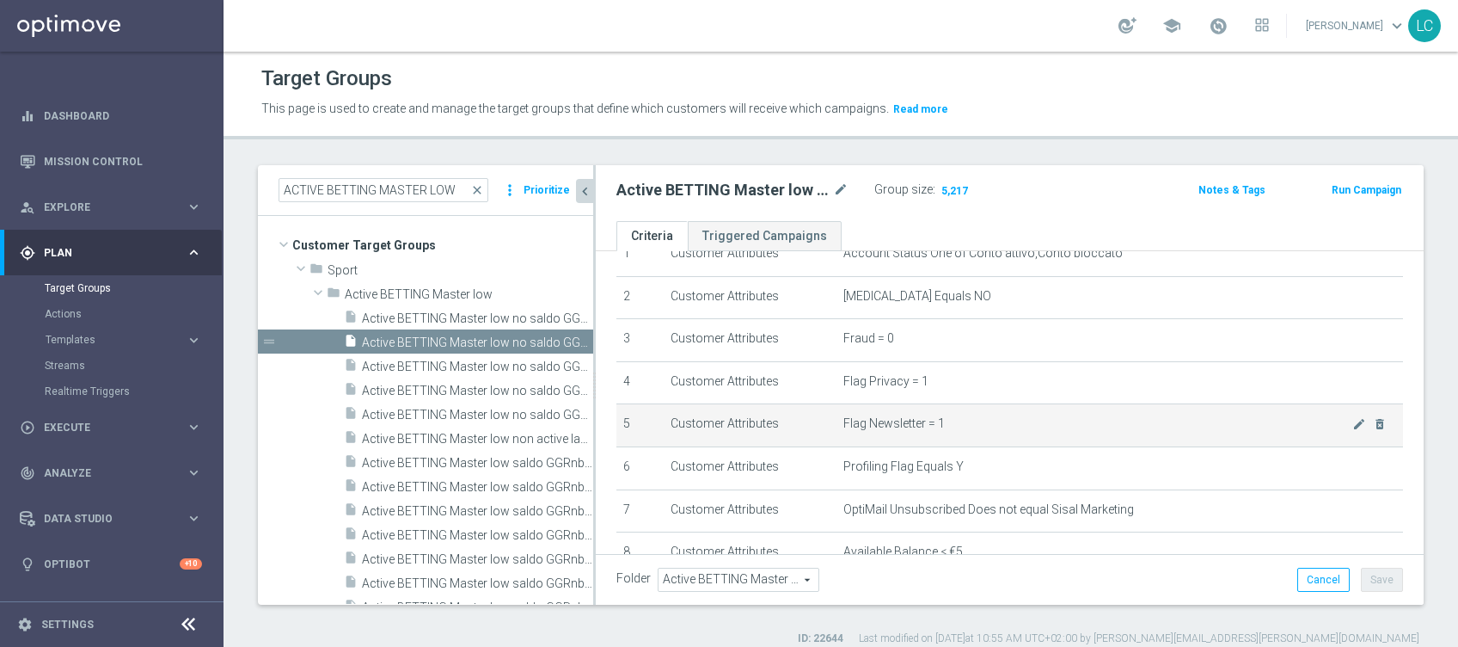
scroll to position [114, 0]
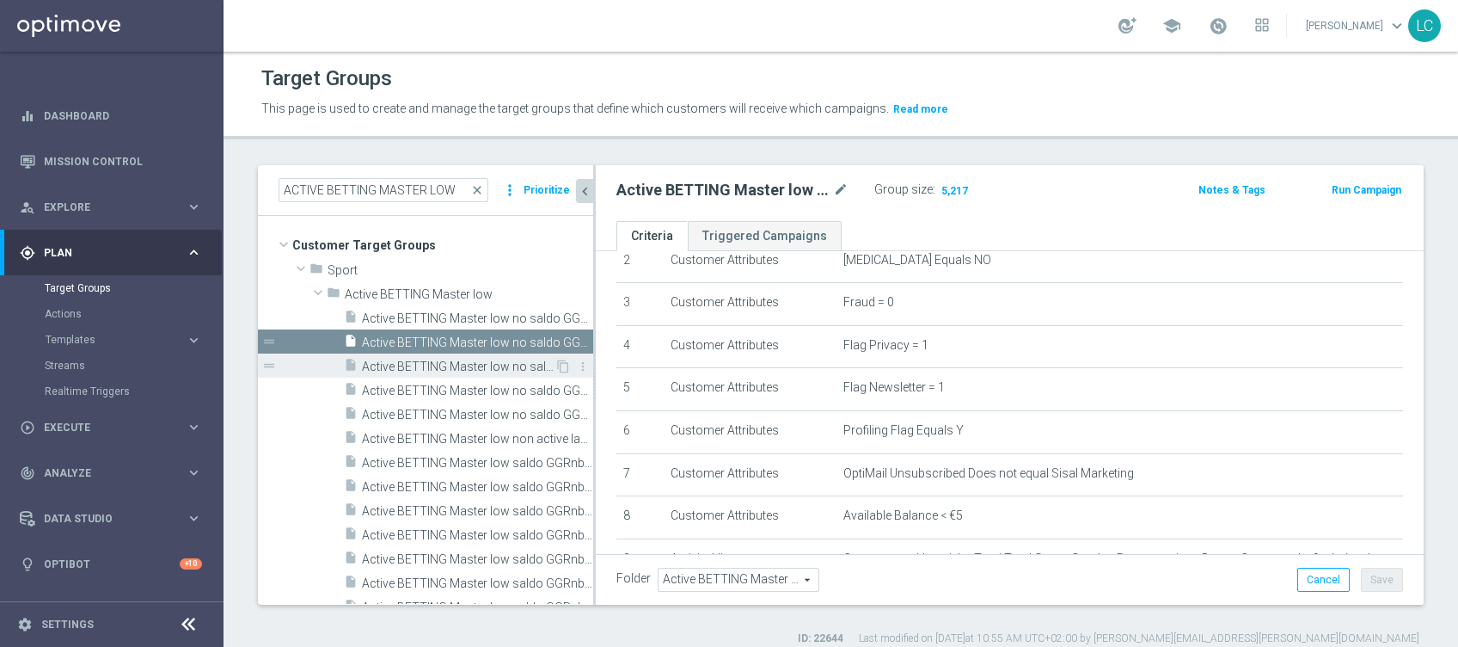
click at [452, 364] on span "Active BETTING Master low no saldo GGRnb>0 DEP RANK BOTTOM" at bounding box center [458, 366] width 193 height 15
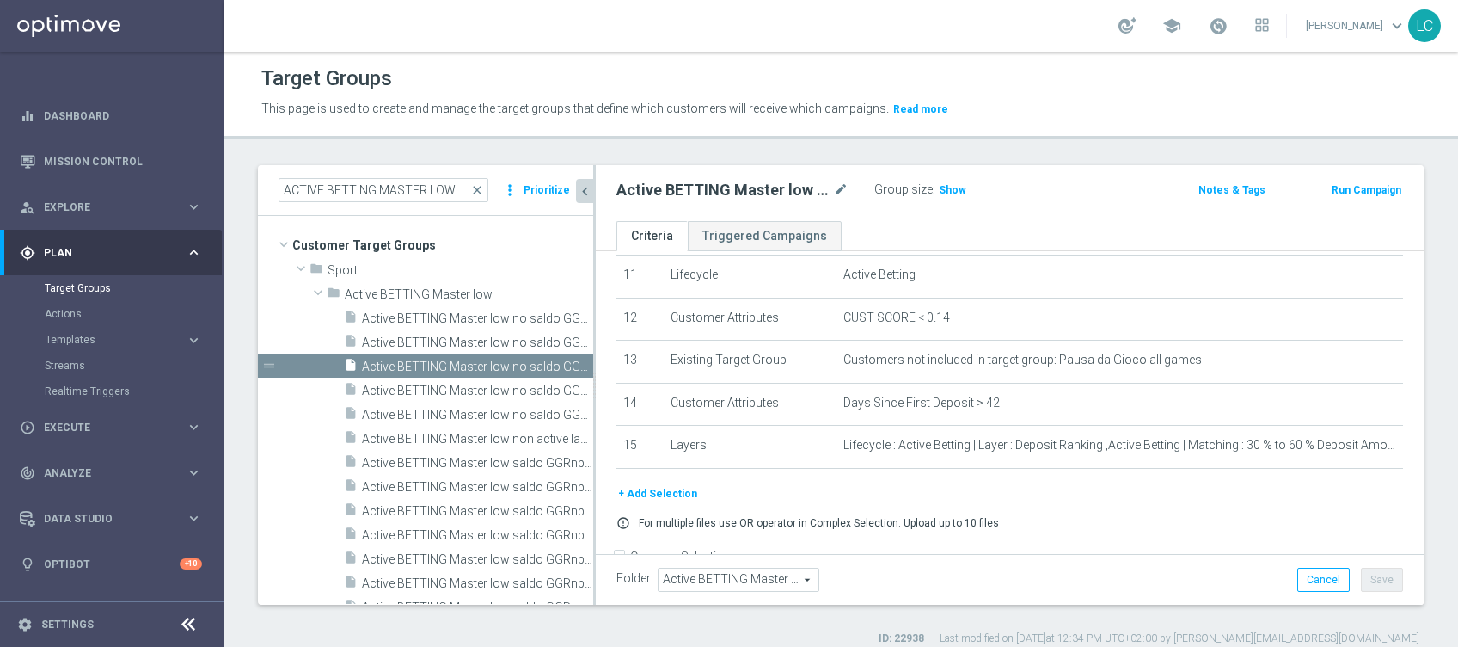
scroll to position [526, 0]
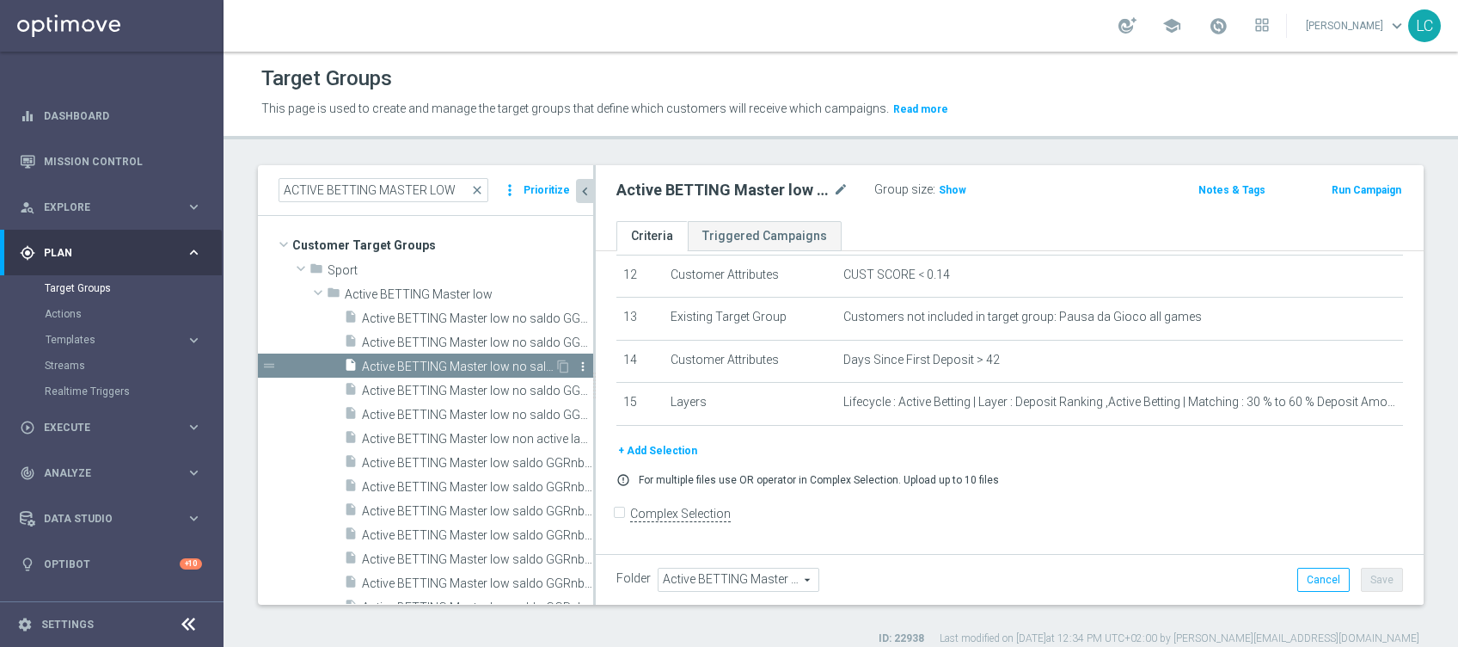
click at [576, 363] on icon "more_vert" at bounding box center [583, 366] width 14 height 14
click at [589, 408] on li "delete Delete" at bounding box center [607, 412] width 84 height 27
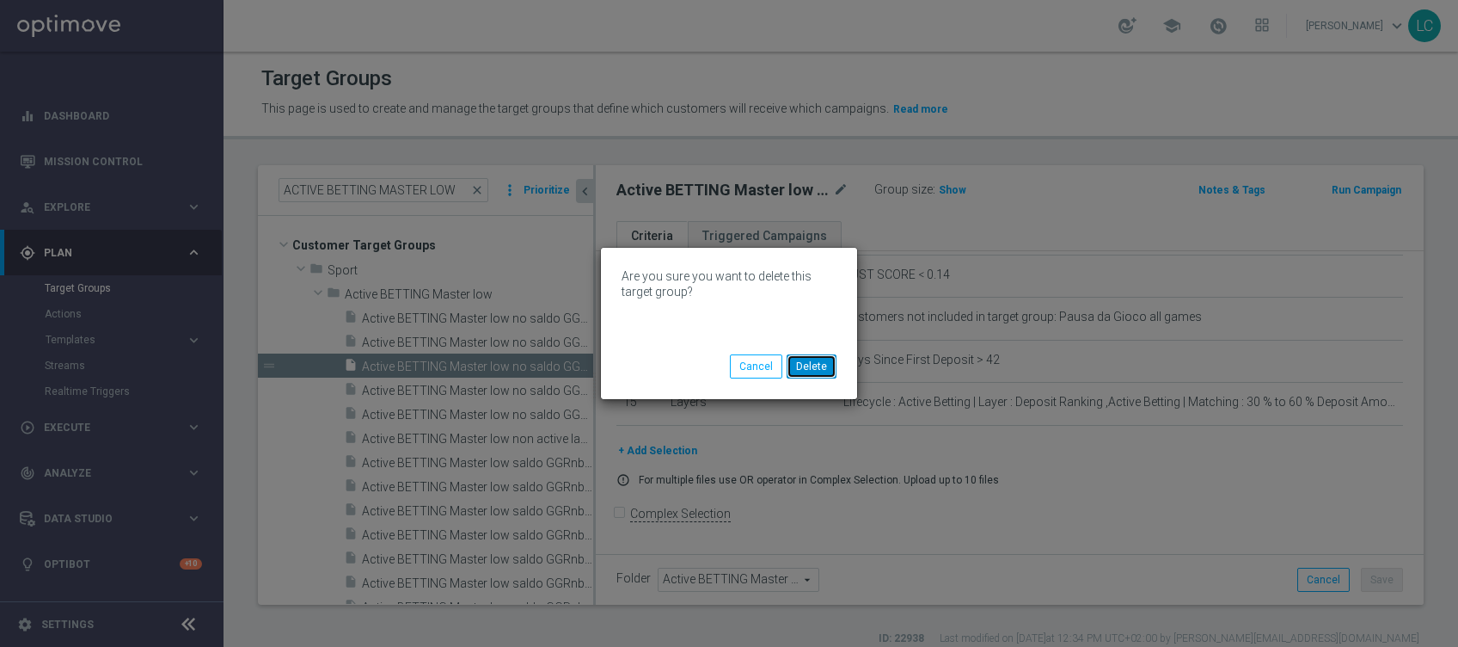
click at [805, 365] on button "Delete" at bounding box center [812, 366] width 50 height 24
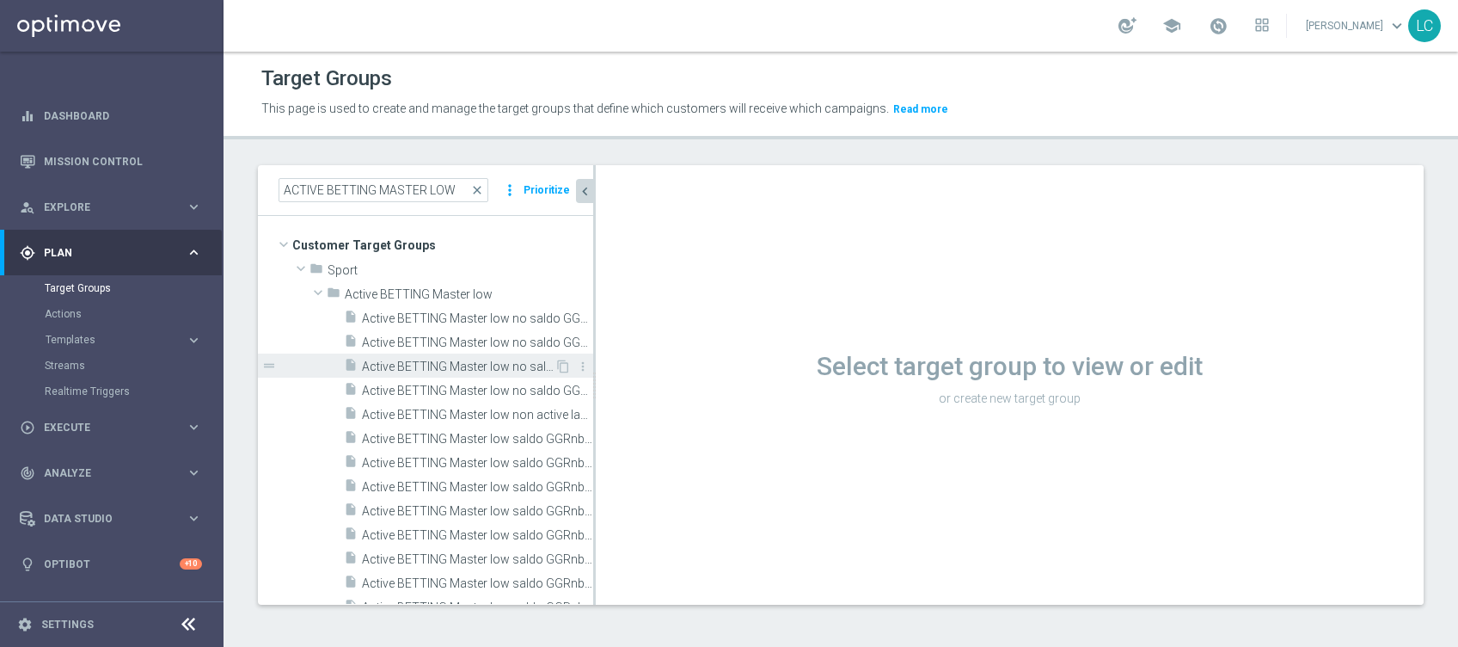
click at [481, 360] on span "Active BETTING Master low no saldo GGRnb>0 DEP RANK MID" at bounding box center [458, 366] width 193 height 15
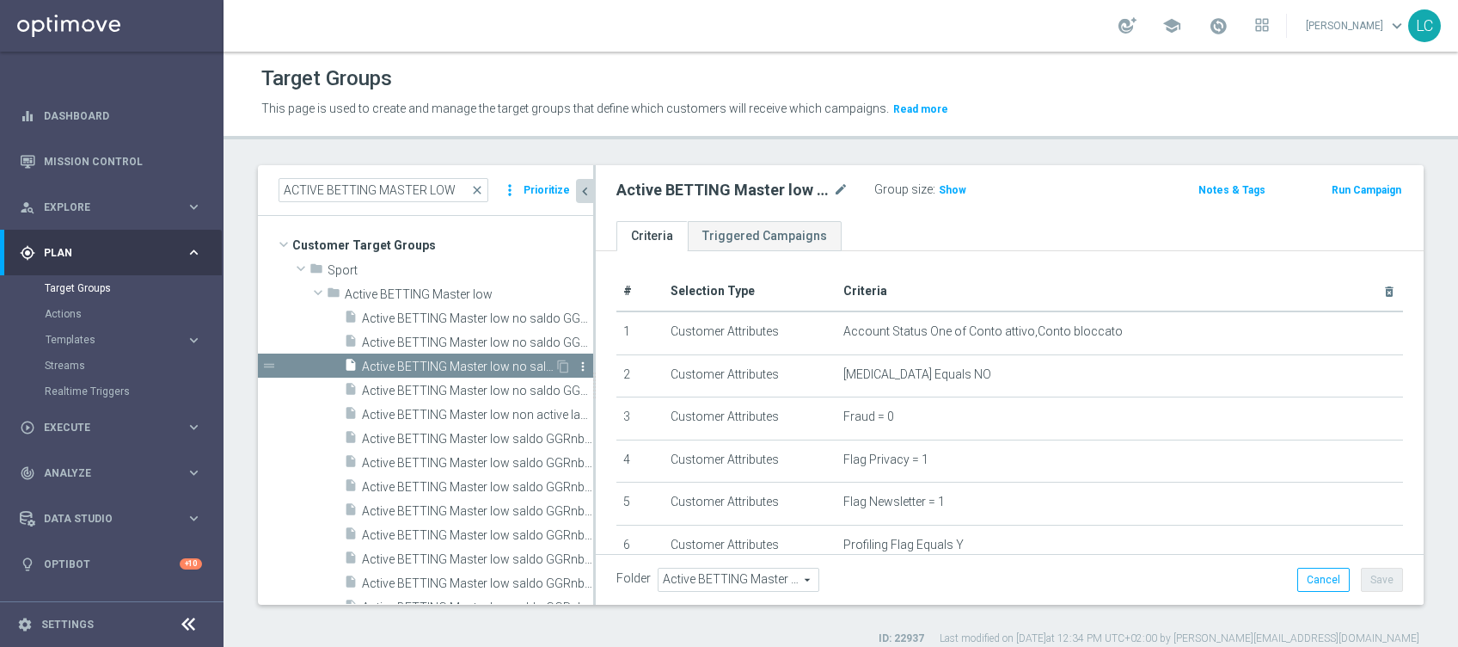
click at [576, 364] on icon "more_vert" at bounding box center [583, 366] width 14 height 14
click at [599, 405] on li "delete Delete" at bounding box center [609, 413] width 84 height 27
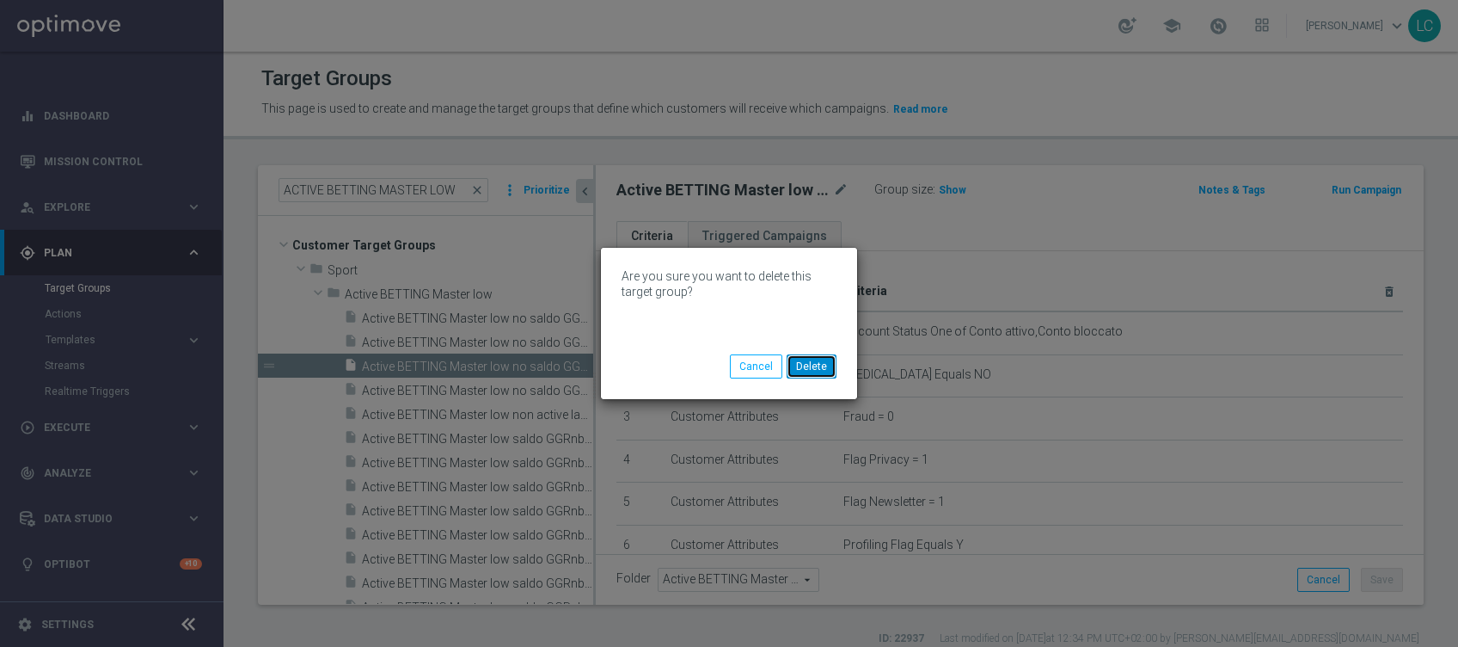
click at [816, 358] on button "Delete" at bounding box center [812, 366] width 50 height 24
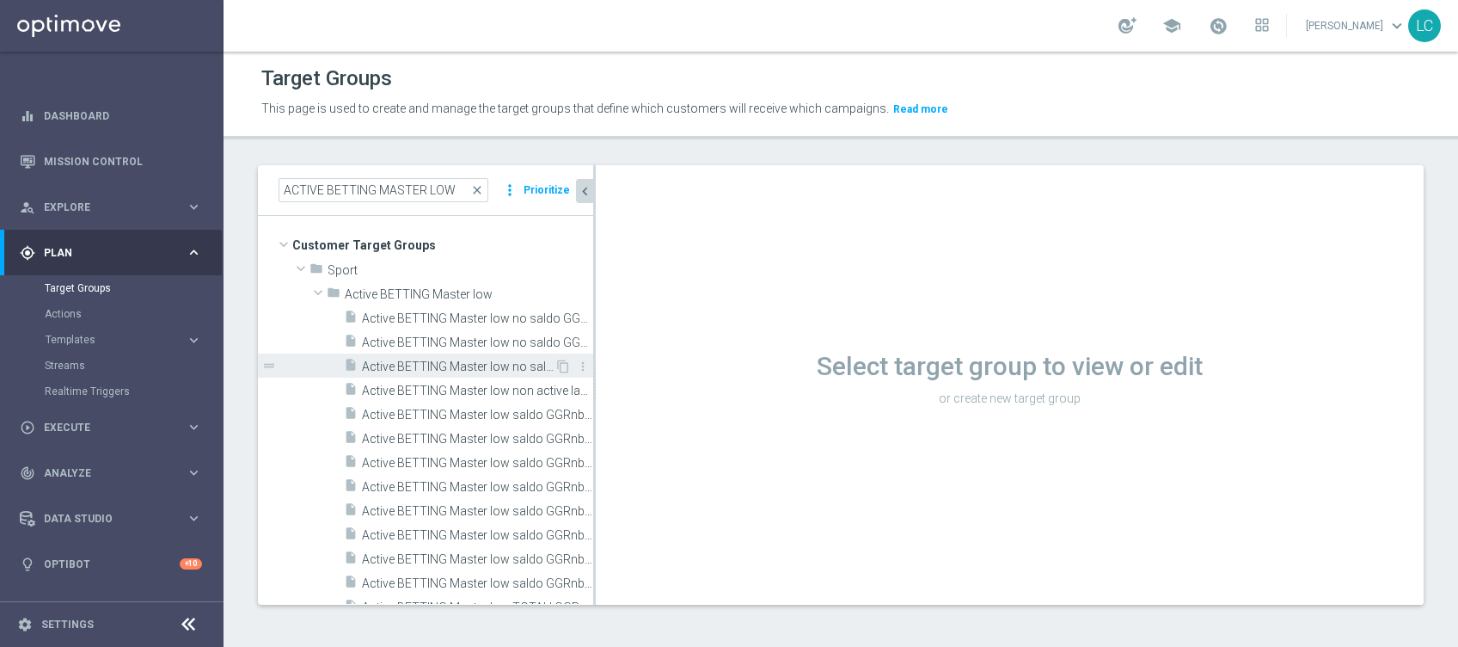
click at [478, 362] on span "Active BETTING Master low no saldo GGRnb>0 DEP RANK TOP" at bounding box center [458, 366] width 193 height 15
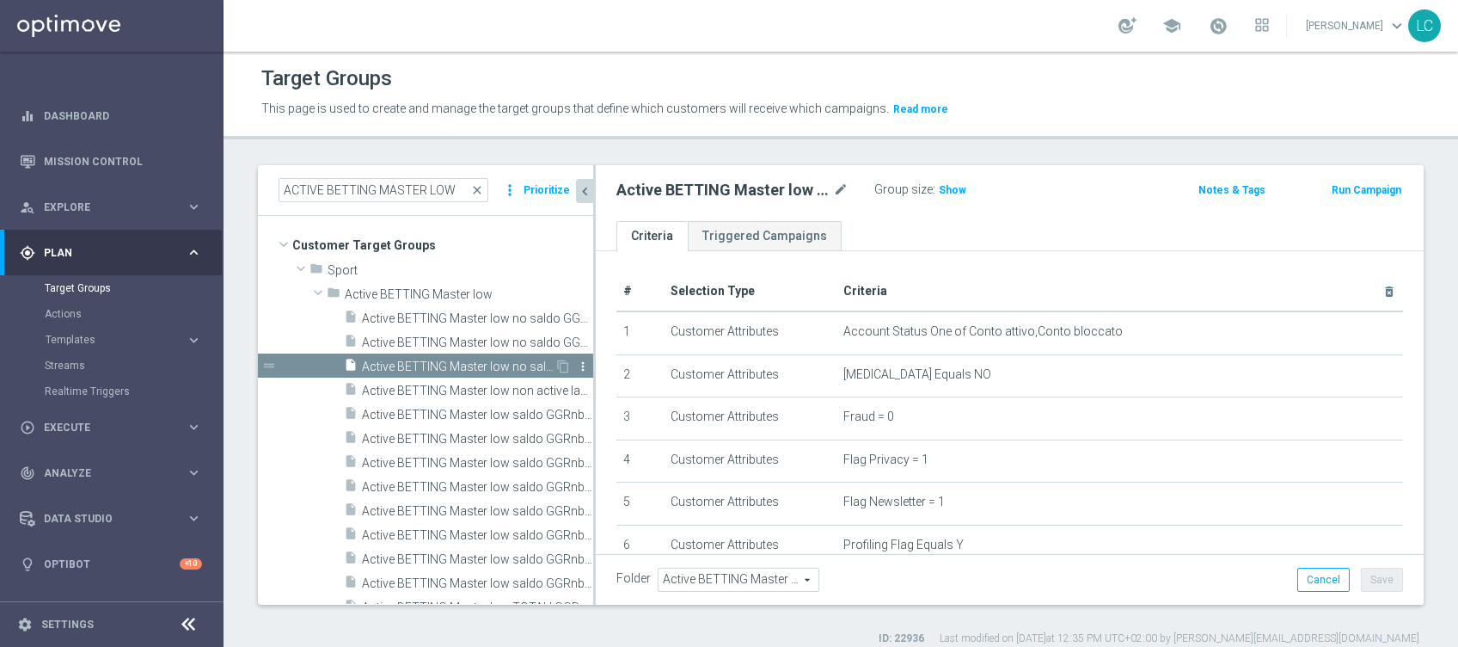
click at [576, 363] on icon "more_vert" at bounding box center [583, 366] width 14 height 14
click at [573, 406] on icon "delete" at bounding box center [580, 413] width 14 height 14
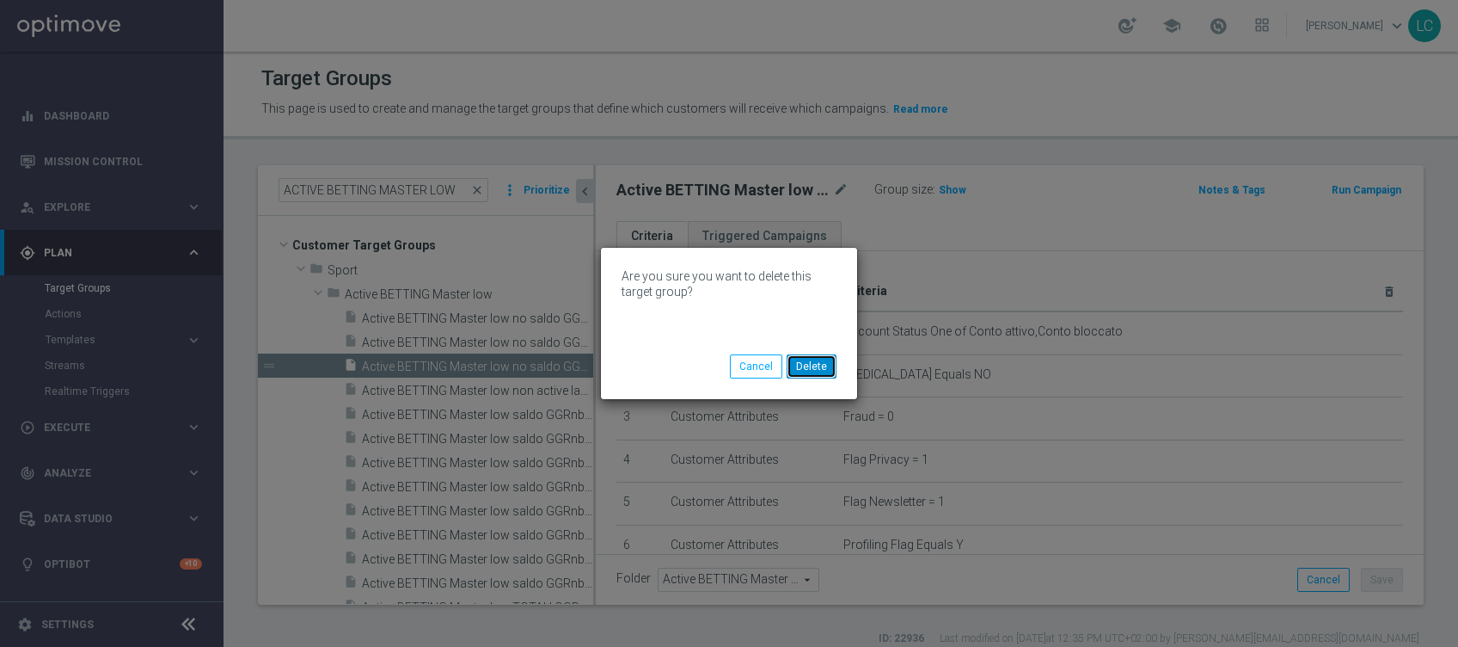
click at [804, 366] on button "Delete" at bounding box center [812, 366] width 50 height 24
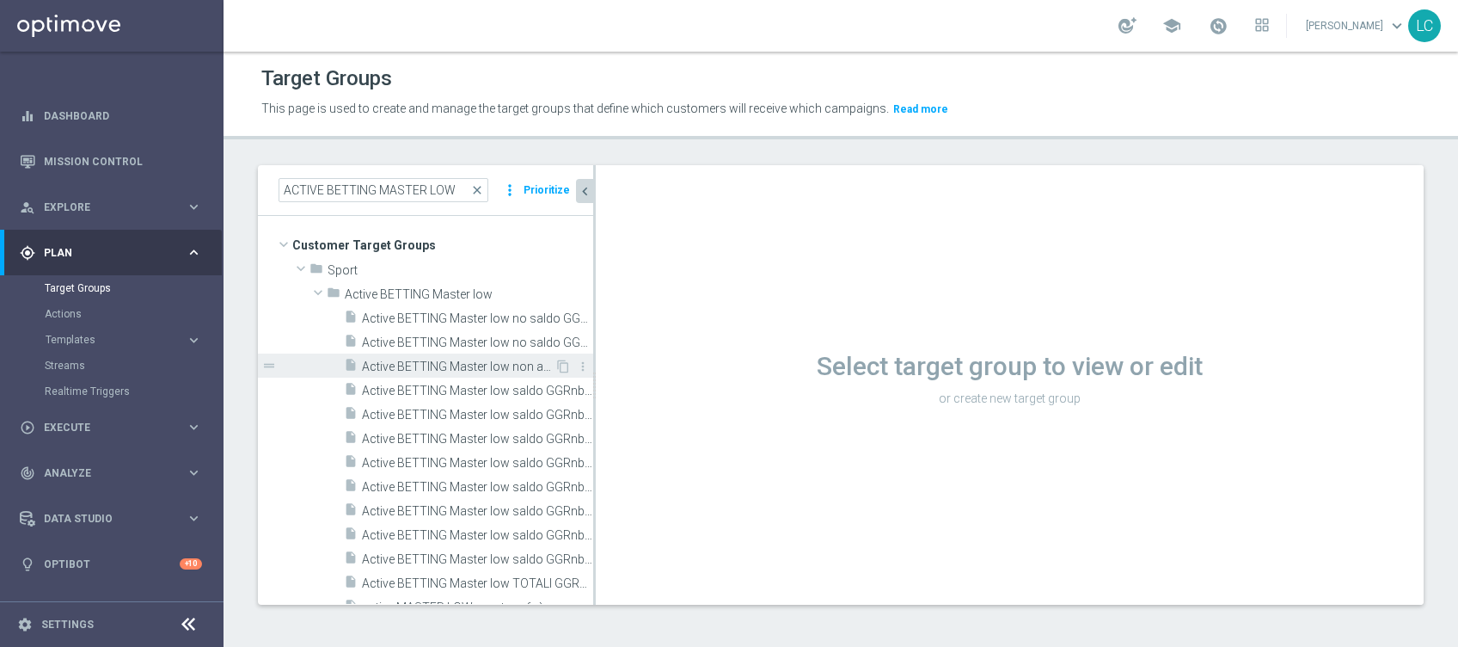
click at [489, 365] on span "Active BETTING Master low non active last week GGRnb>0" at bounding box center [458, 366] width 193 height 15
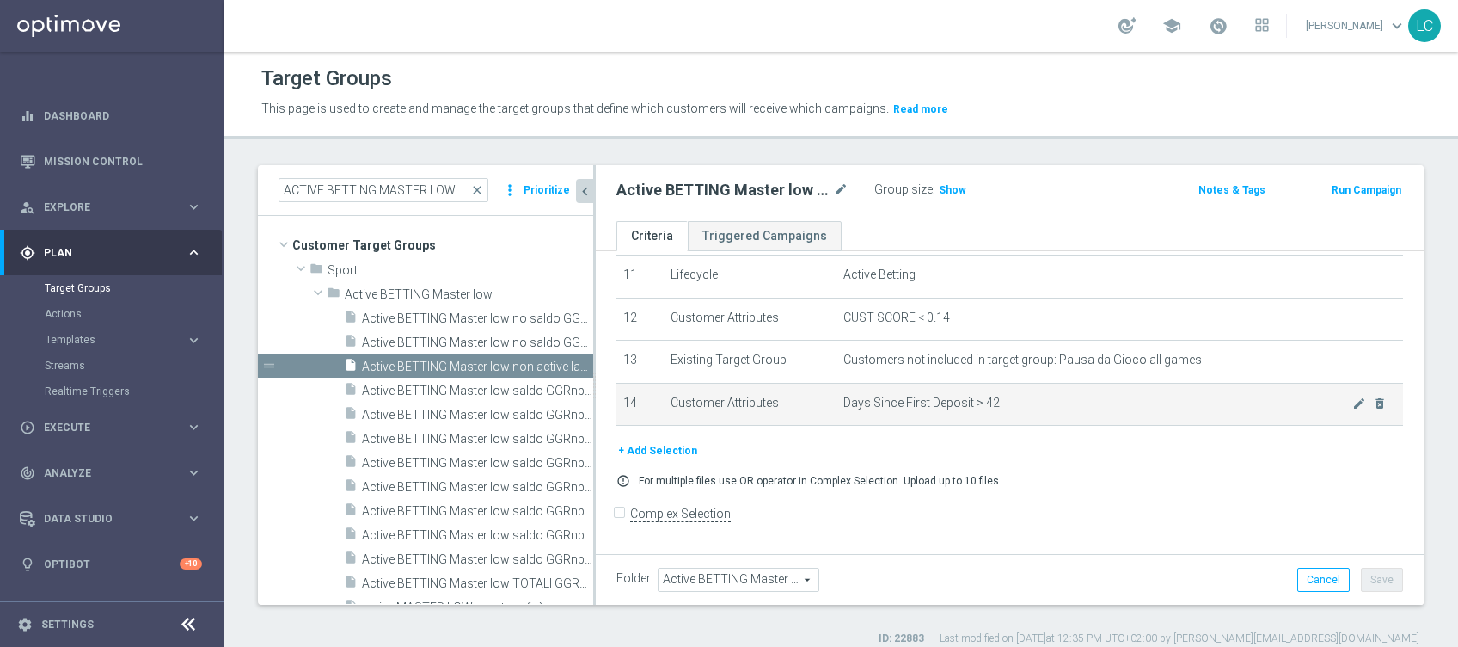
scroll to position [369, 0]
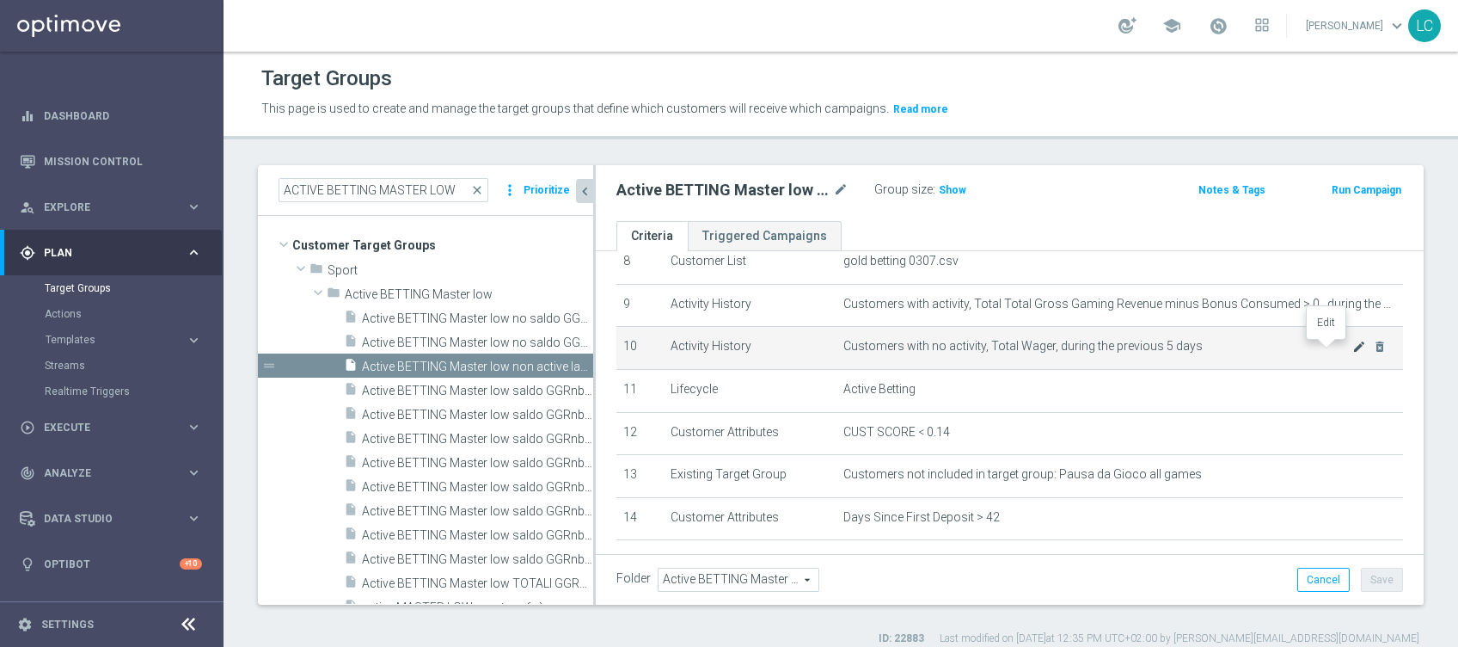
click at [1352, 346] on icon "mode_edit" at bounding box center [1359, 347] width 14 height 14
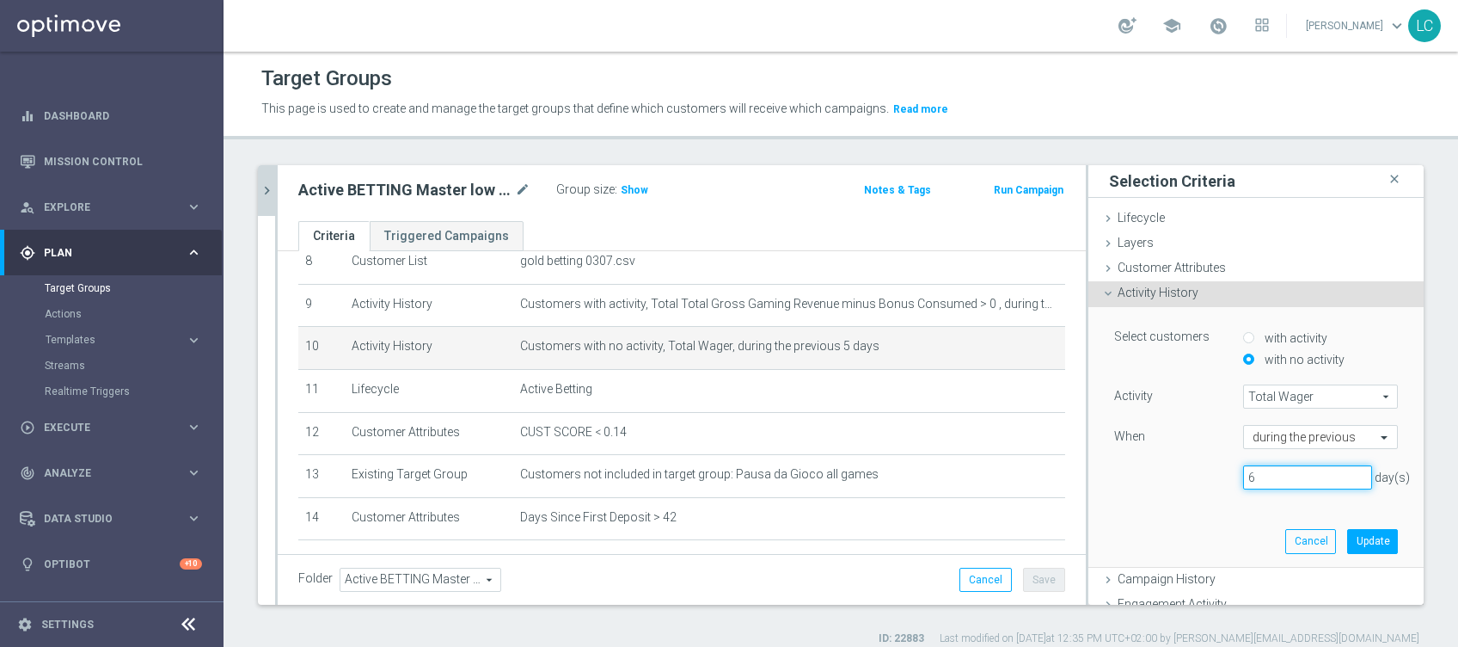
click at [1327, 474] on input "6" at bounding box center [1307, 477] width 129 height 24
type input "7"
click at [1327, 474] on input "7" at bounding box center [1307, 477] width 129 height 24
click at [1347, 536] on button "Update" at bounding box center [1372, 541] width 51 height 24
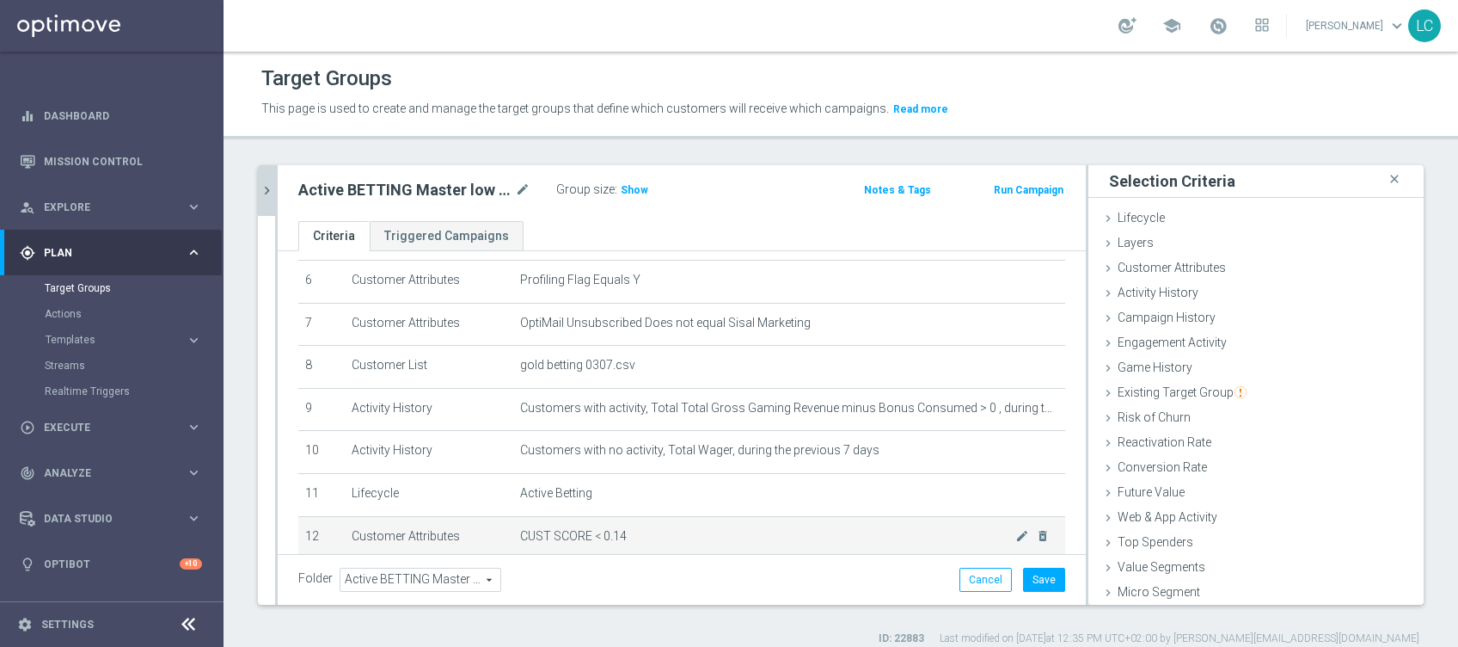
scroll to position [229, 0]
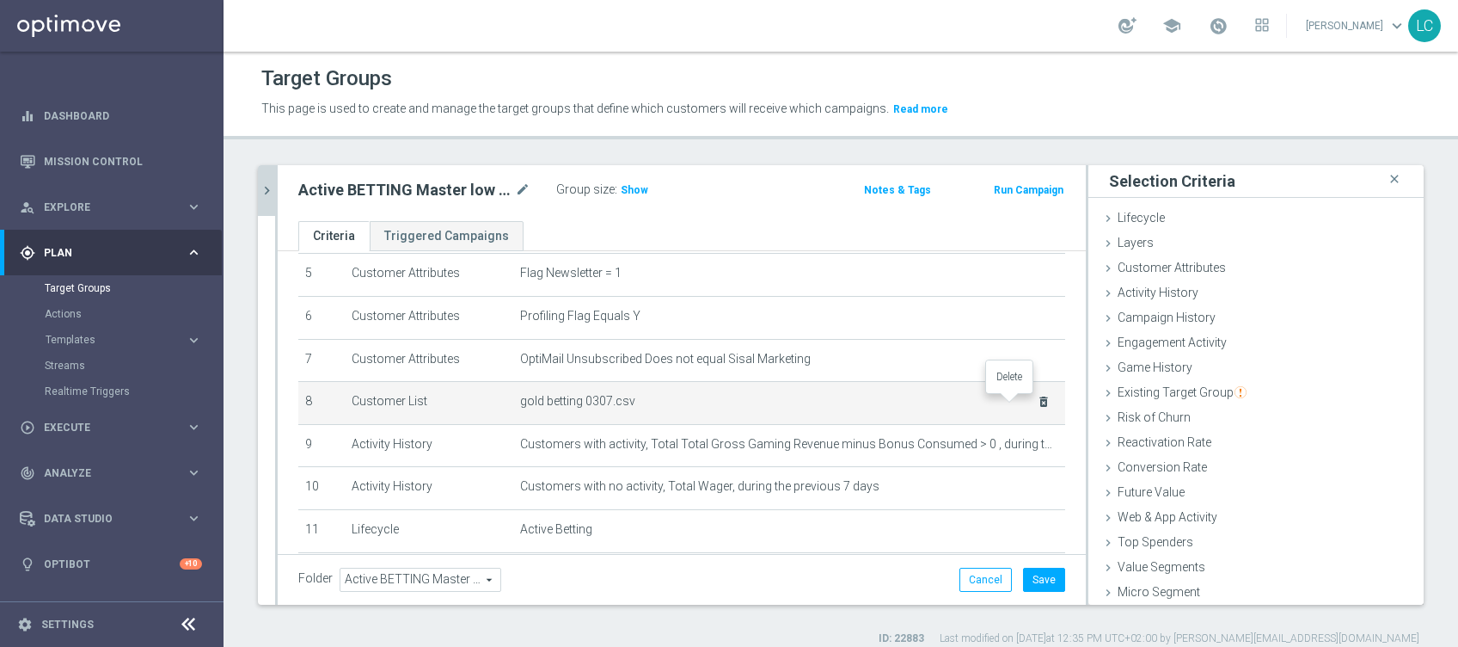
click at [1037, 403] on icon "delete_forever" at bounding box center [1044, 402] width 14 height 14
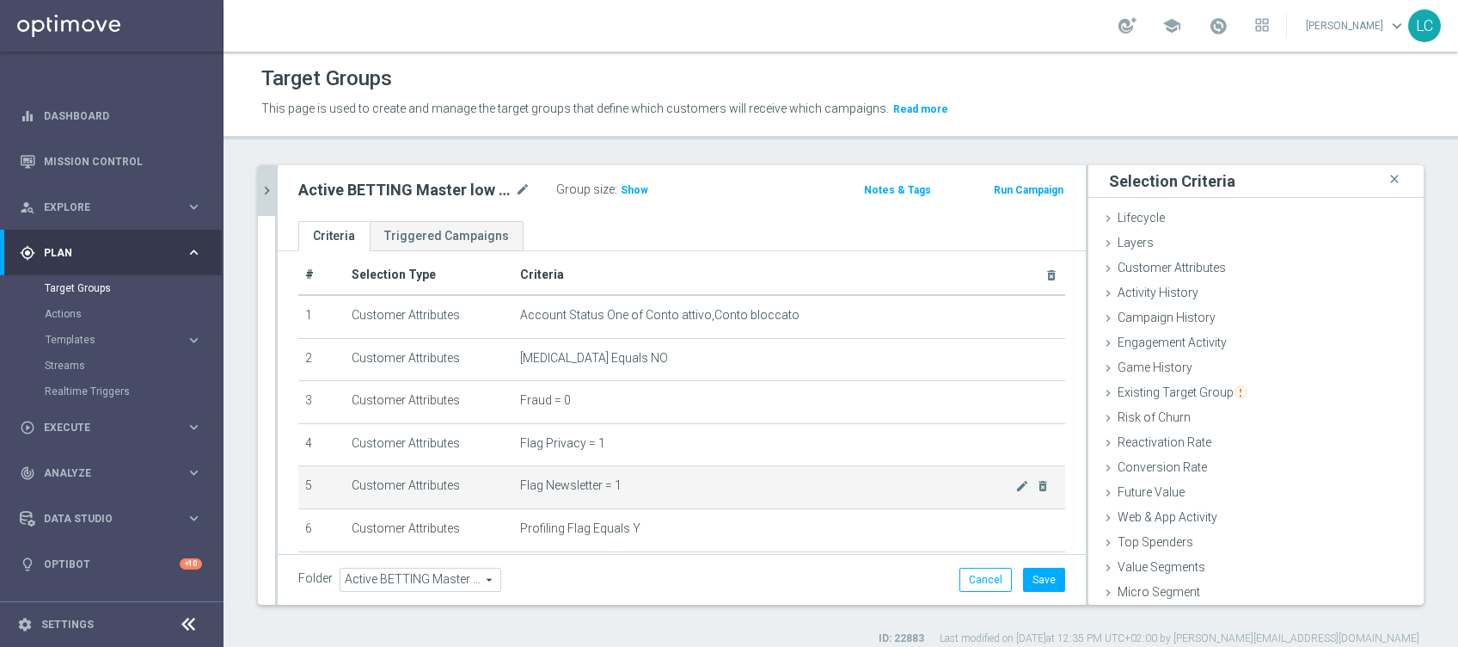
scroll to position [0, 0]
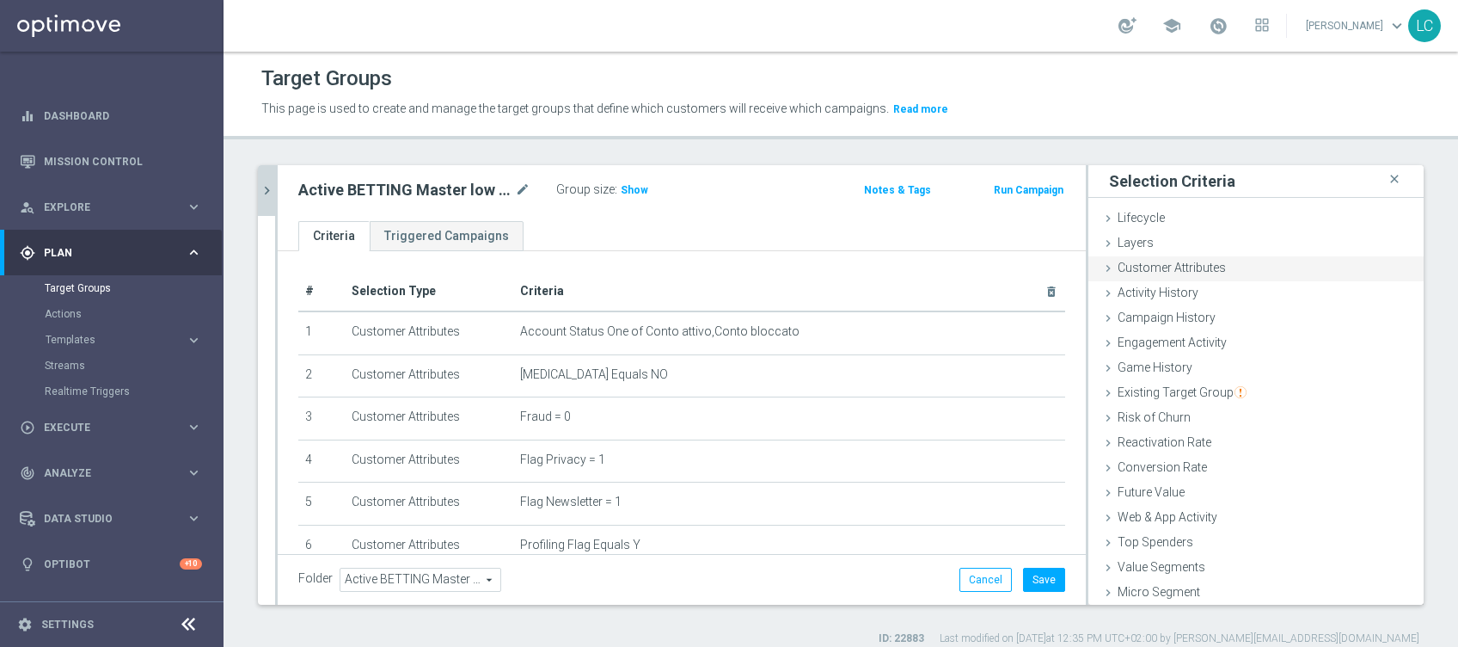
click at [1101, 261] on icon at bounding box center [1108, 268] width 14 height 14
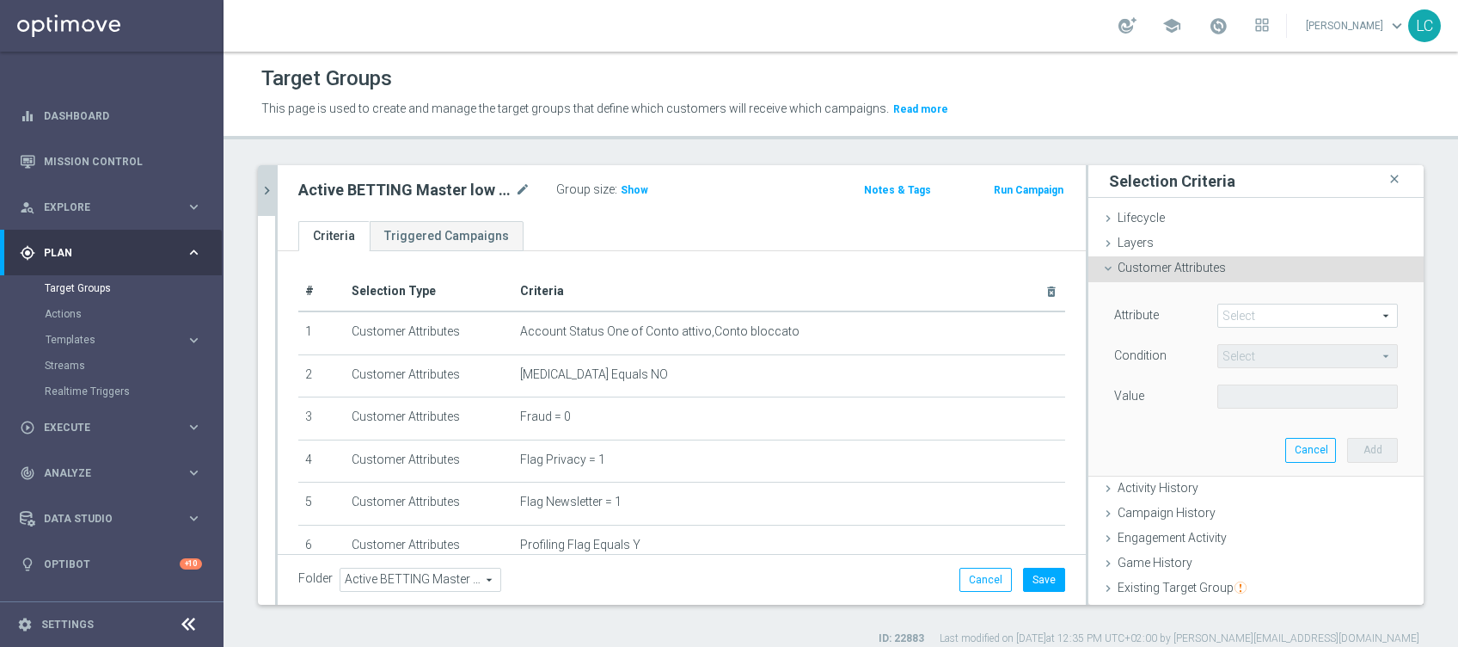
click at [1219, 313] on span at bounding box center [1307, 315] width 179 height 22
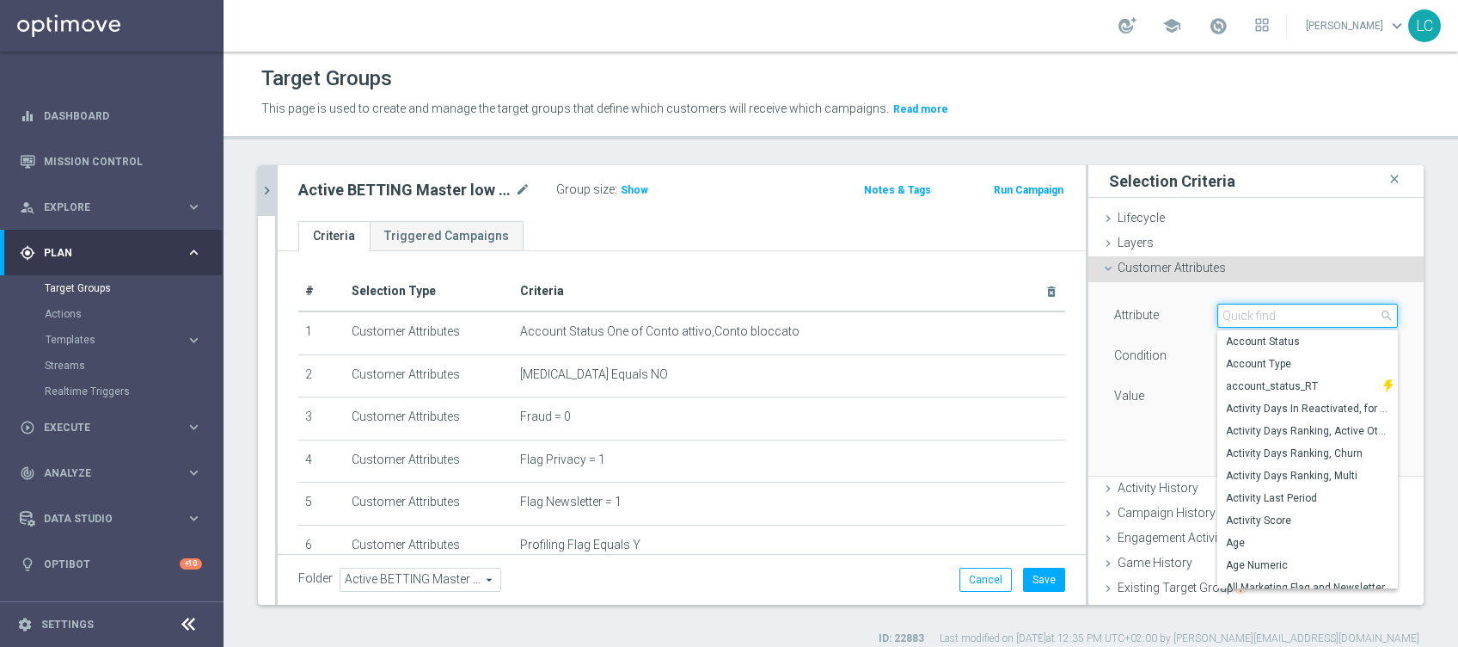
click at [1219, 313] on input "search" at bounding box center [1307, 315] width 181 height 24
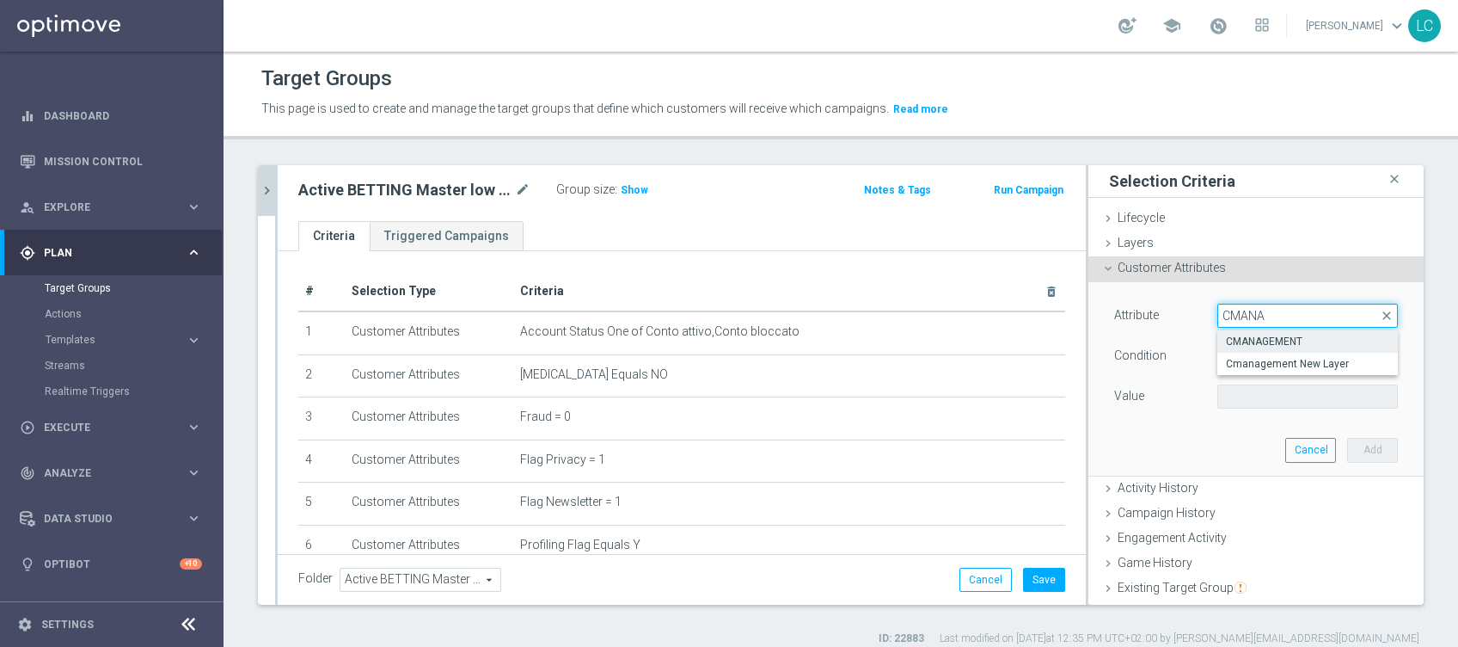
type input "CMANA"
click at [1261, 342] on span "CMANAGEMENT" at bounding box center [1307, 341] width 163 height 14
type input "CMANAGEMENT"
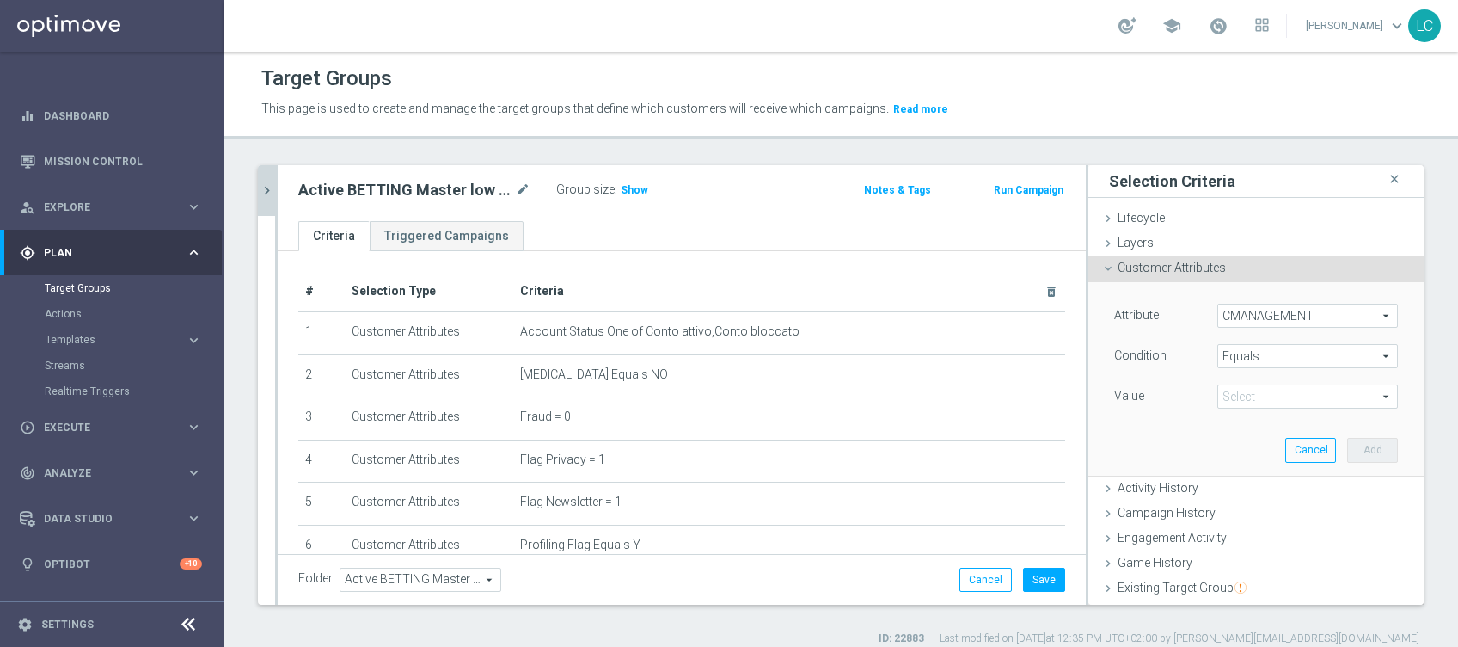
click at [1255, 361] on span "Equals" at bounding box center [1307, 356] width 179 height 22
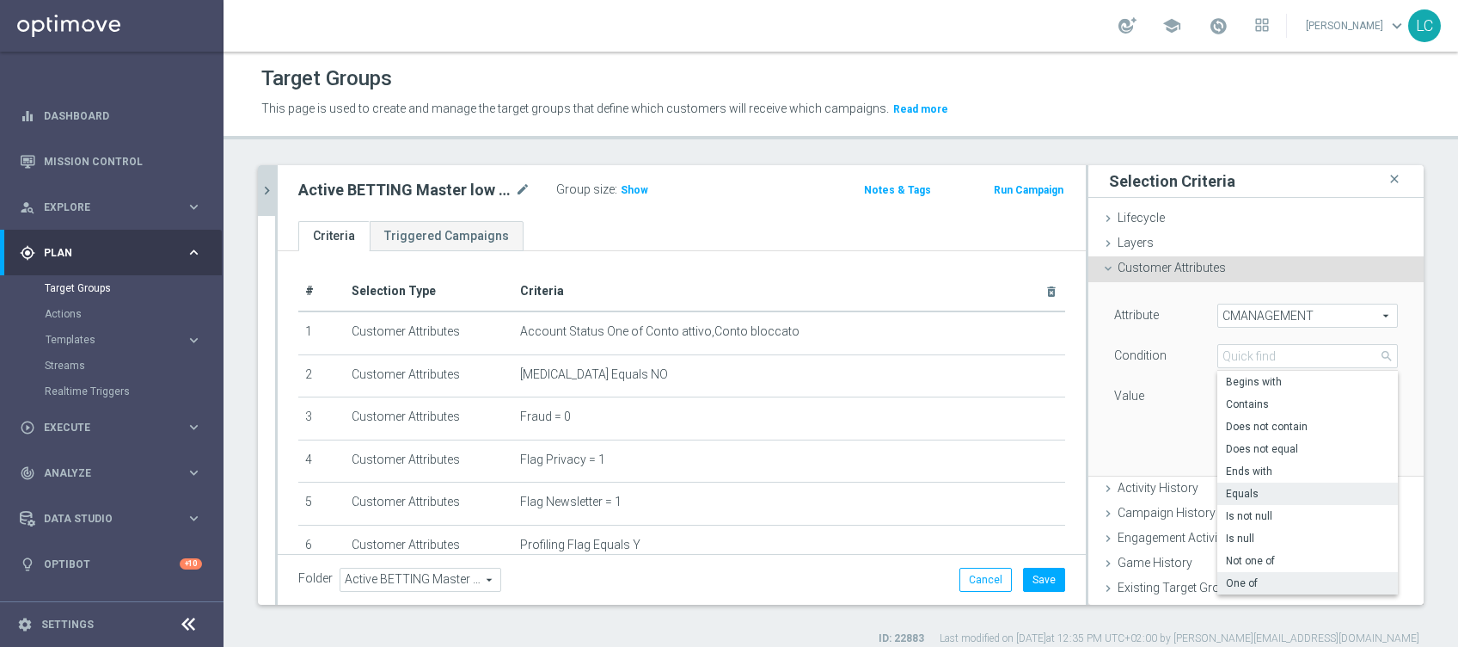
click at [1246, 579] on span "One of" at bounding box center [1307, 583] width 163 height 14
type input "One of"
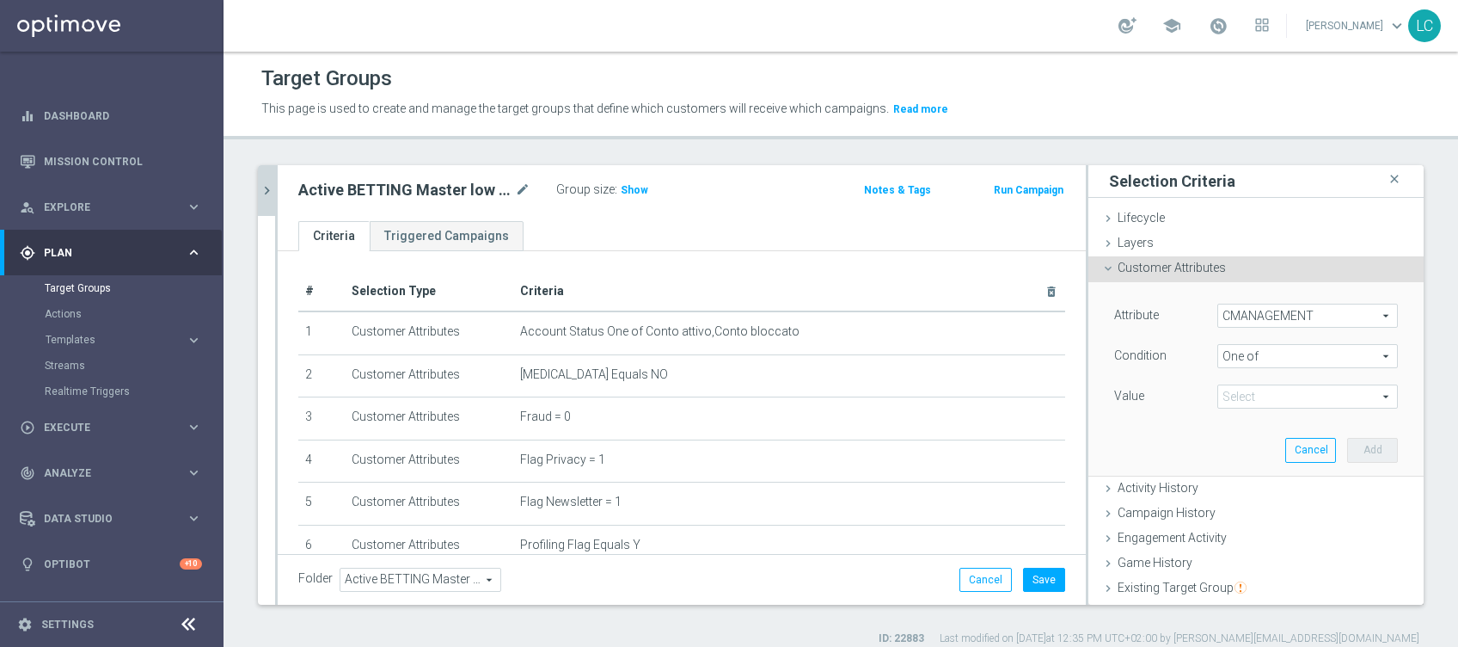
click at [1236, 396] on span at bounding box center [1307, 396] width 179 height 22
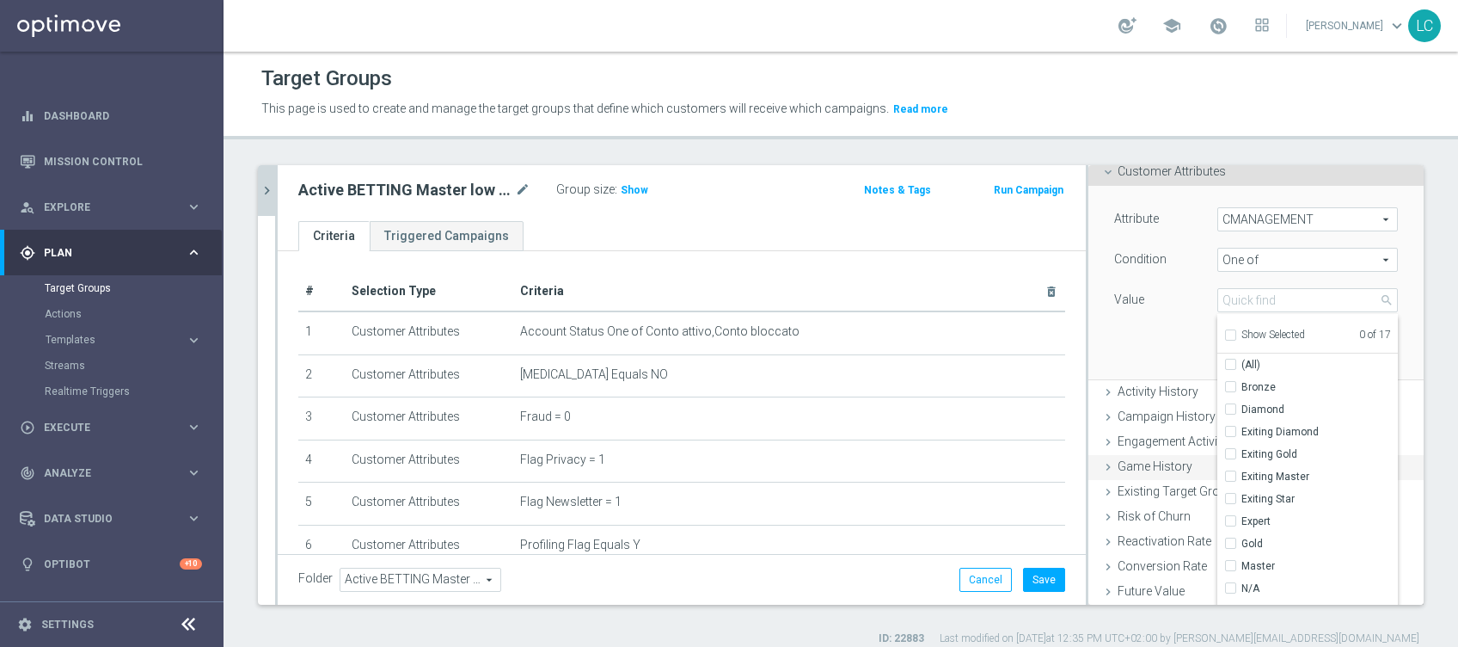
scroll to position [220, 0]
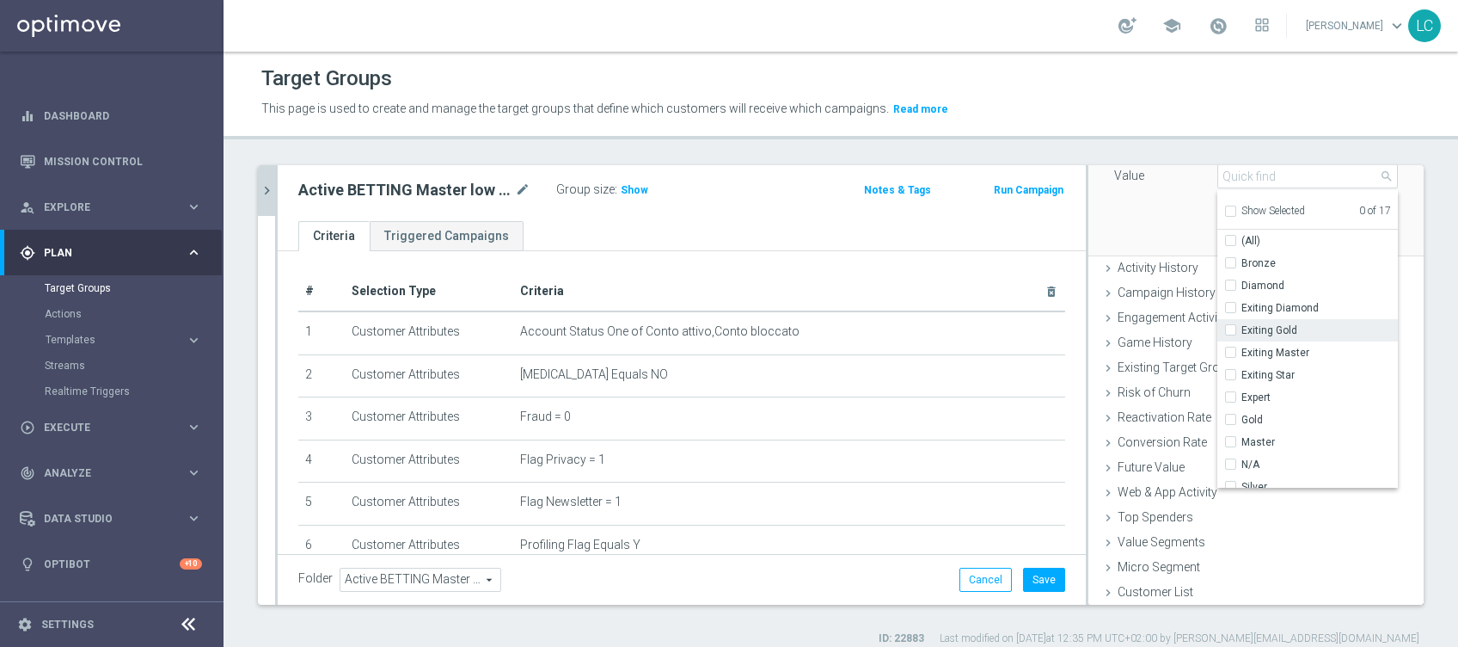
click at [1230, 326] on input "Exiting Gold" at bounding box center [1235, 330] width 11 height 11
checkbox input "true"
type input "Exiting Gold"
click at [1241, 348] on label "Exiting Master" at bounding box center [1319, 352] width 156 height 22
click at [1230, 348] on input "Exiting Master" at bounding box center [1235, 352] width 11 height 11
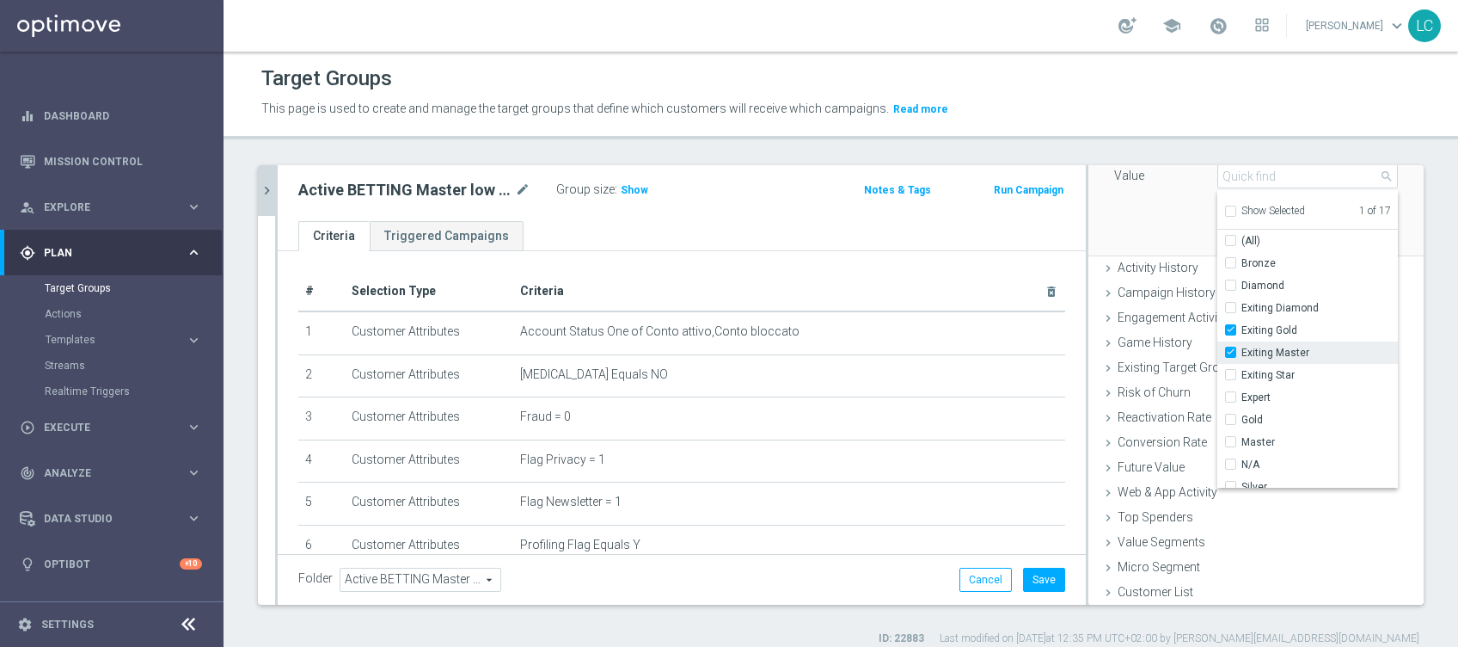
checkbox input "true"
type input "Selected 2 of 17"
click at [1230, 420] on input "Gold" at bounding box center [1235, 419] width 11 height 11
checkbox input "true"
type input "Selected 3 of 17"
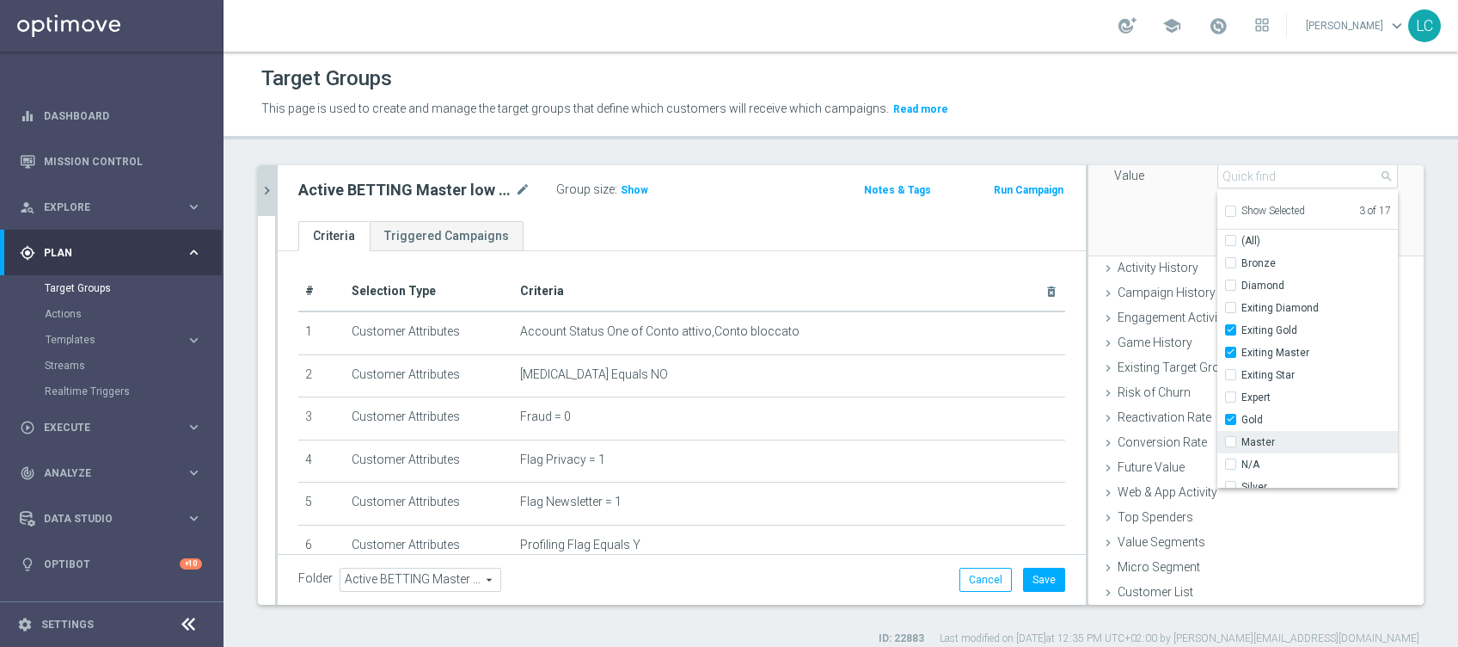
click at [1230, 442] on input "Master" at bounding box center [1235, 442] width 11 height 11
checkbox input "true"
type input "Selected 4 of 17"
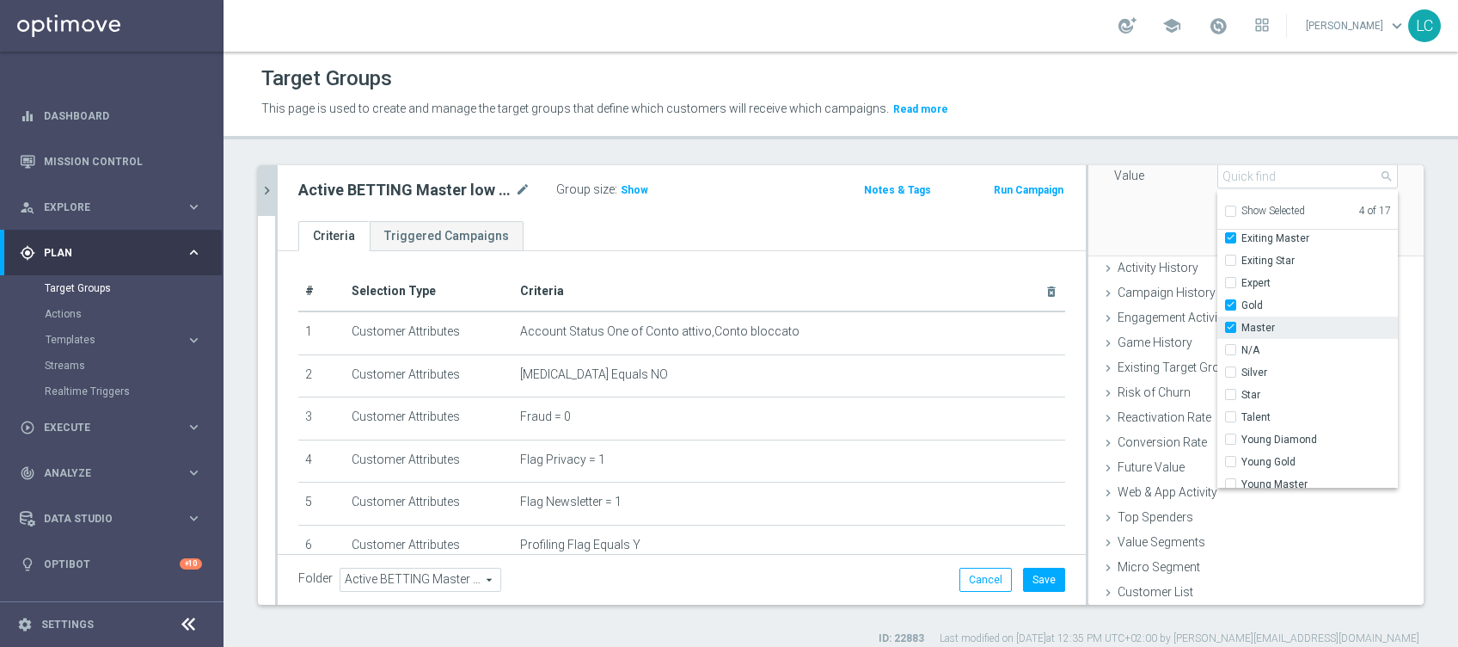
scroll to position [144, 0]
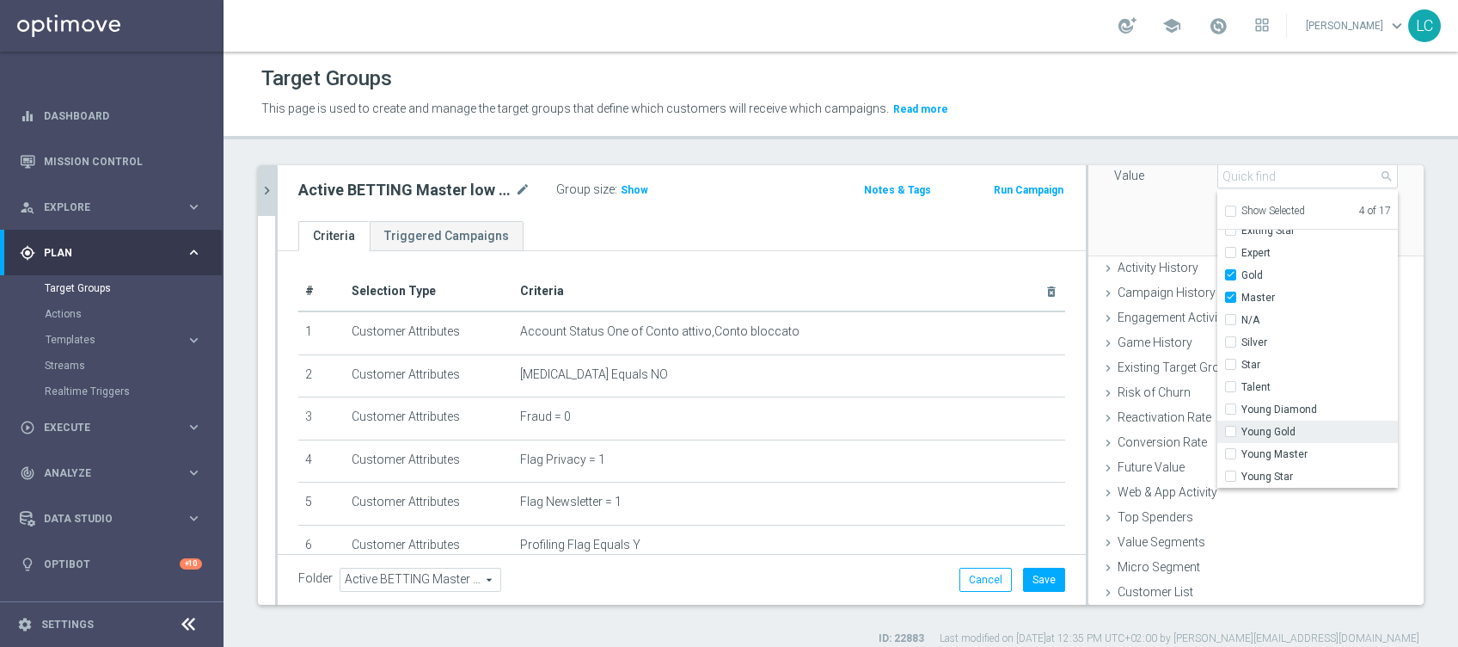
click at [1230, 426] on input "Young Gold" at bounding box center [1235, 431] width 11 height 11
checkbox input "true"
type input "Selected 5 of 17"
click at [1230, 450] on input "Young Master" at bounding box center [1235, 454] width 11 height 11
checkbox input "true"
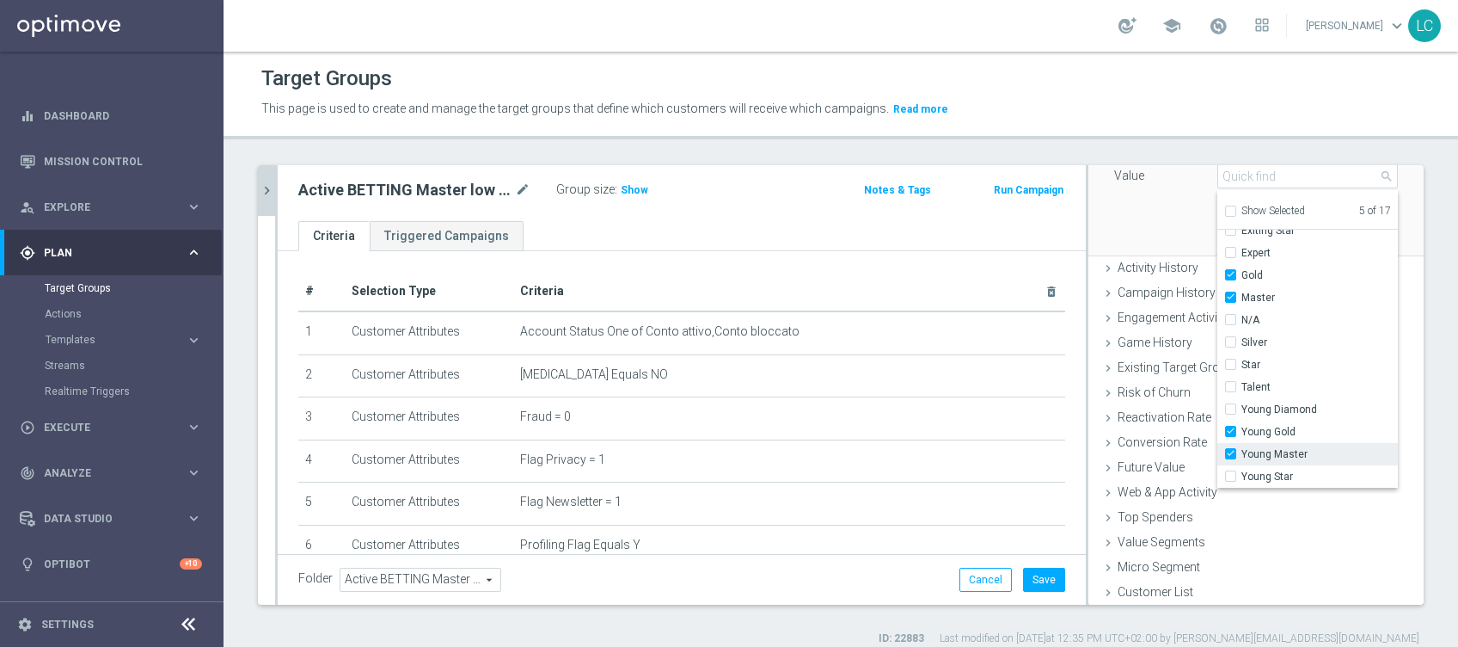
type input "Selected 6 of 17"
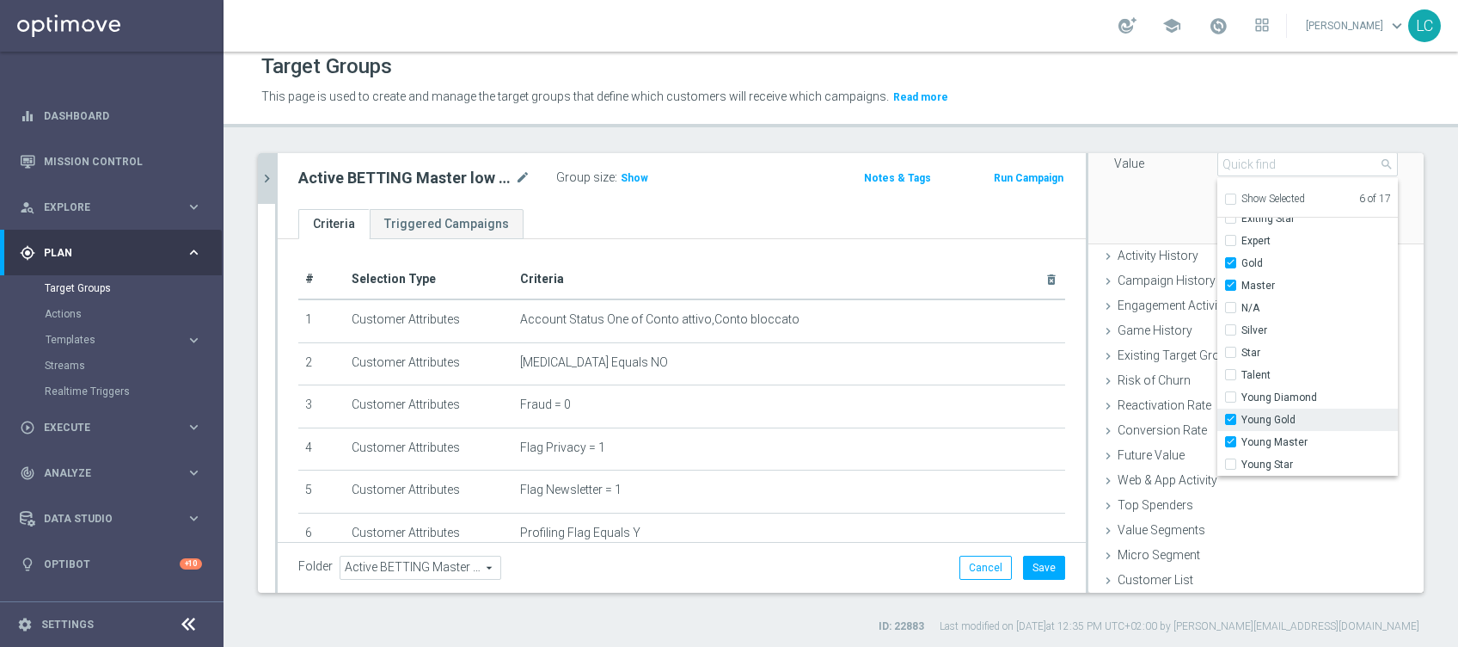
scroll to position [14, 0]
click at [1173, 212] on div "Attribute CMANAGEMENT CMANAGEMENT arrow_drop_down search Condition One of One o…" at bounding box center [1256, 144] width 310 height 193
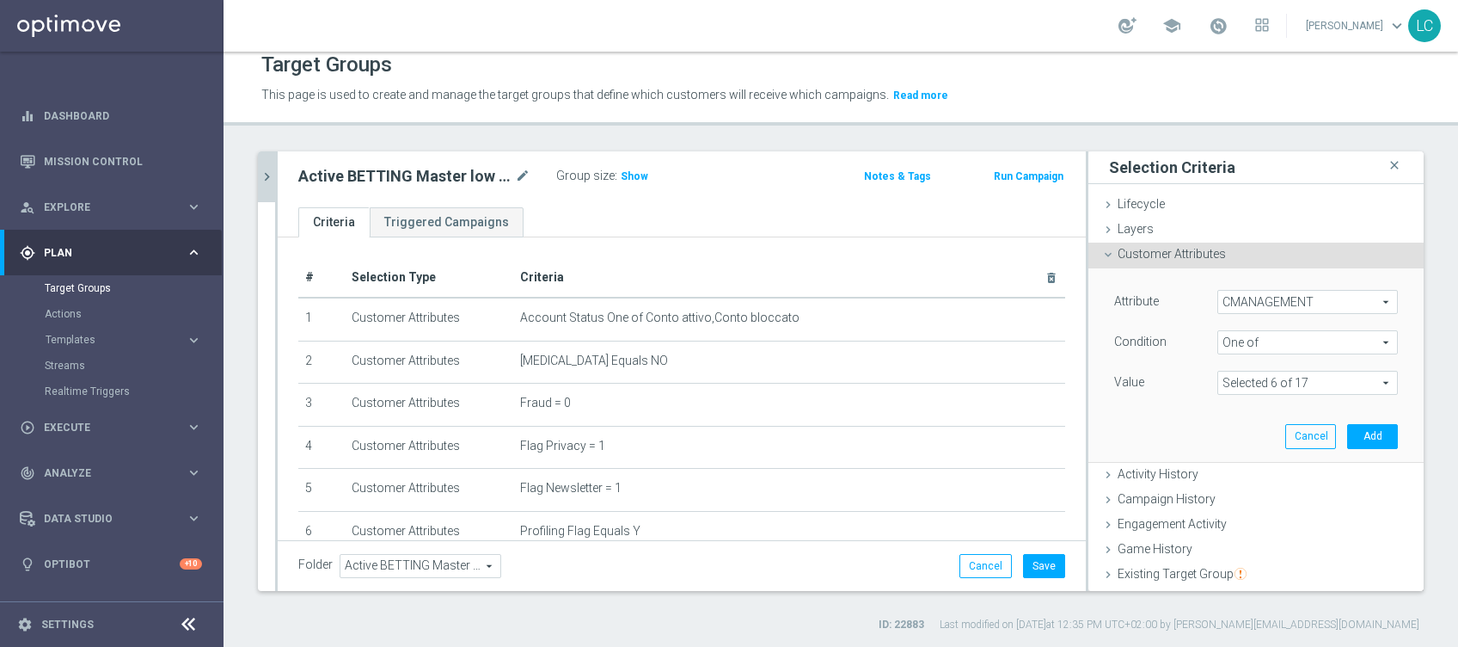
scroll to position [0, 0]
click at [1238, 378] on span at bounding box center [1307, 382] width 179 height 22
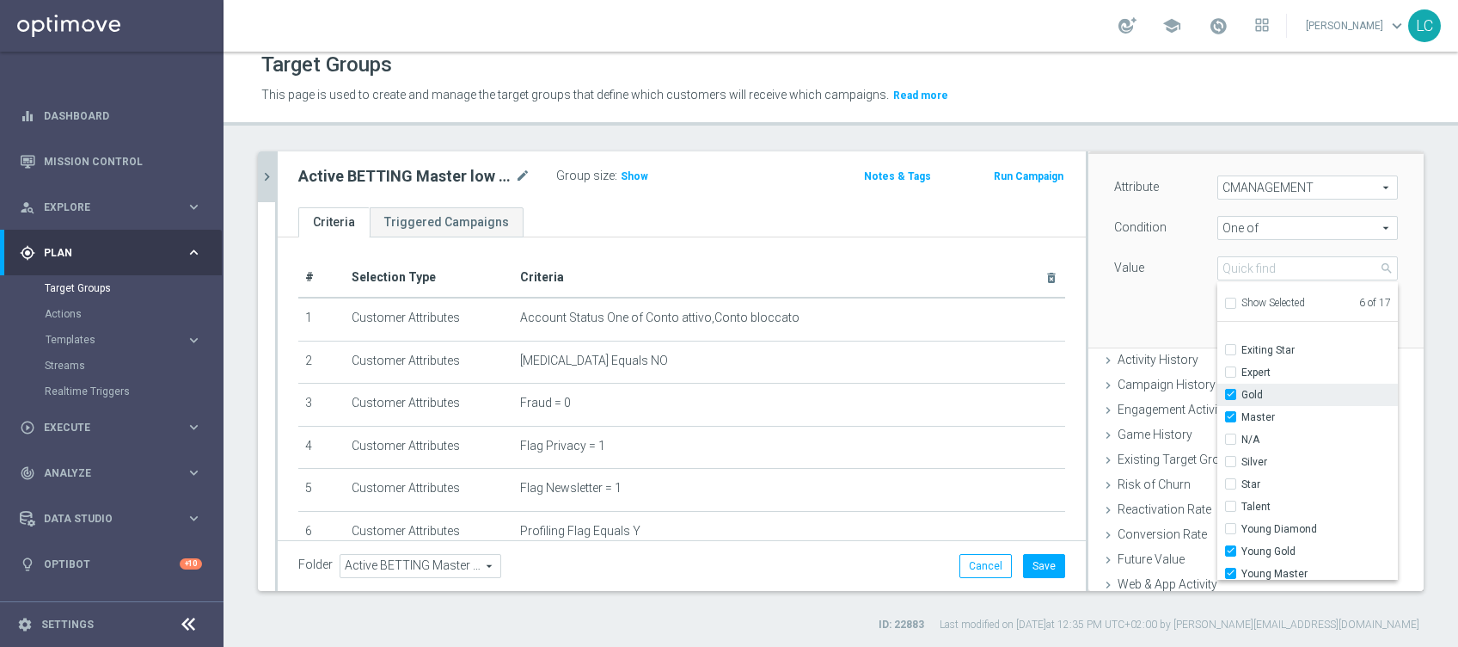
scroll to position [144, 0]
click at [1131, 297] on div "Attribute CMANAGEMENT CMANAGEMENT arrow_drop_down search Condition One of One o…" at bounding box center [1256, 250] width 310 height 193
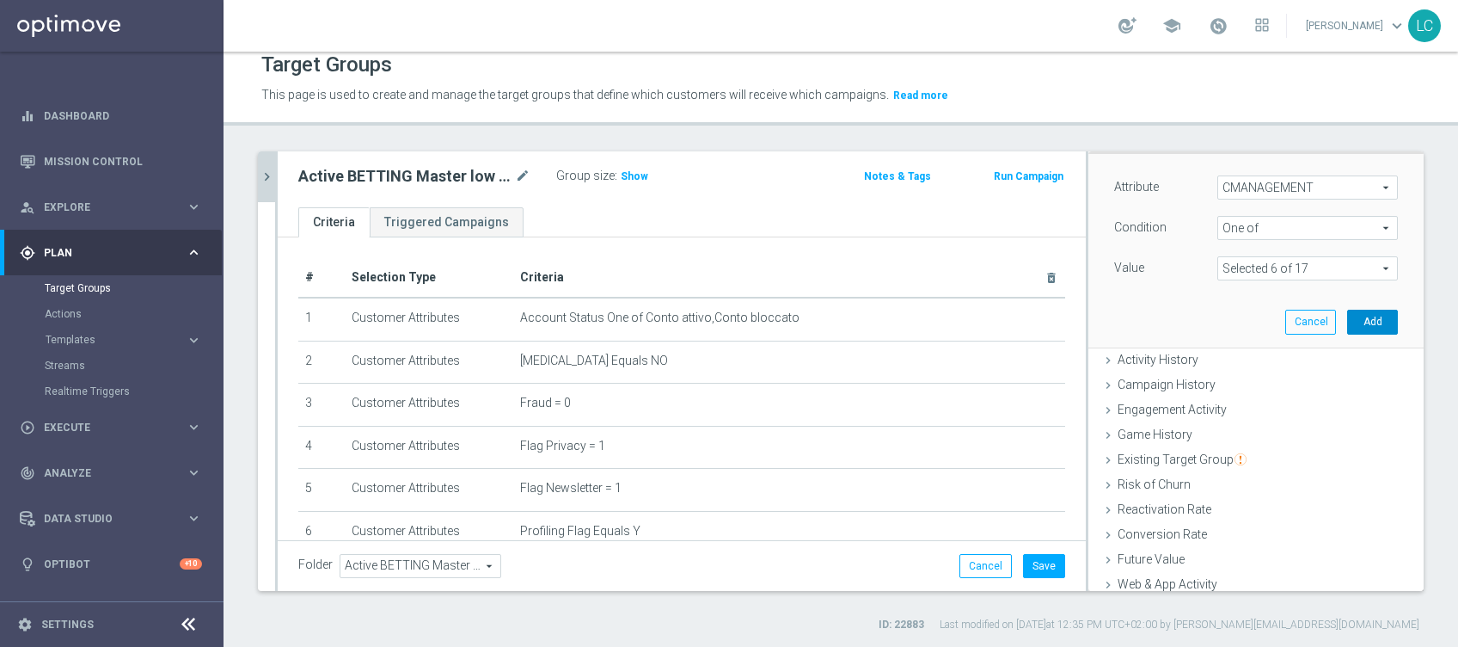
click at [1347, 319] on button "Add" at bounding box center [1372, 322] width 51 height 24
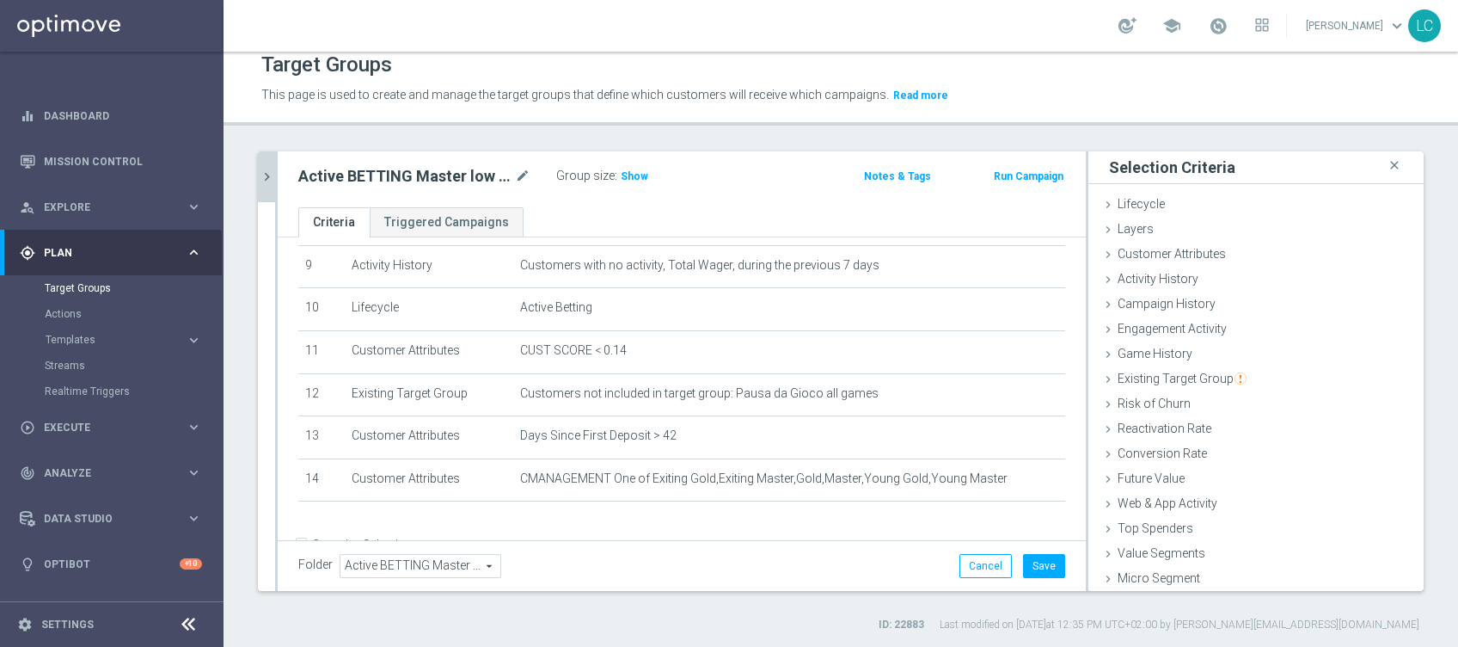
scroll to position [438, 0]
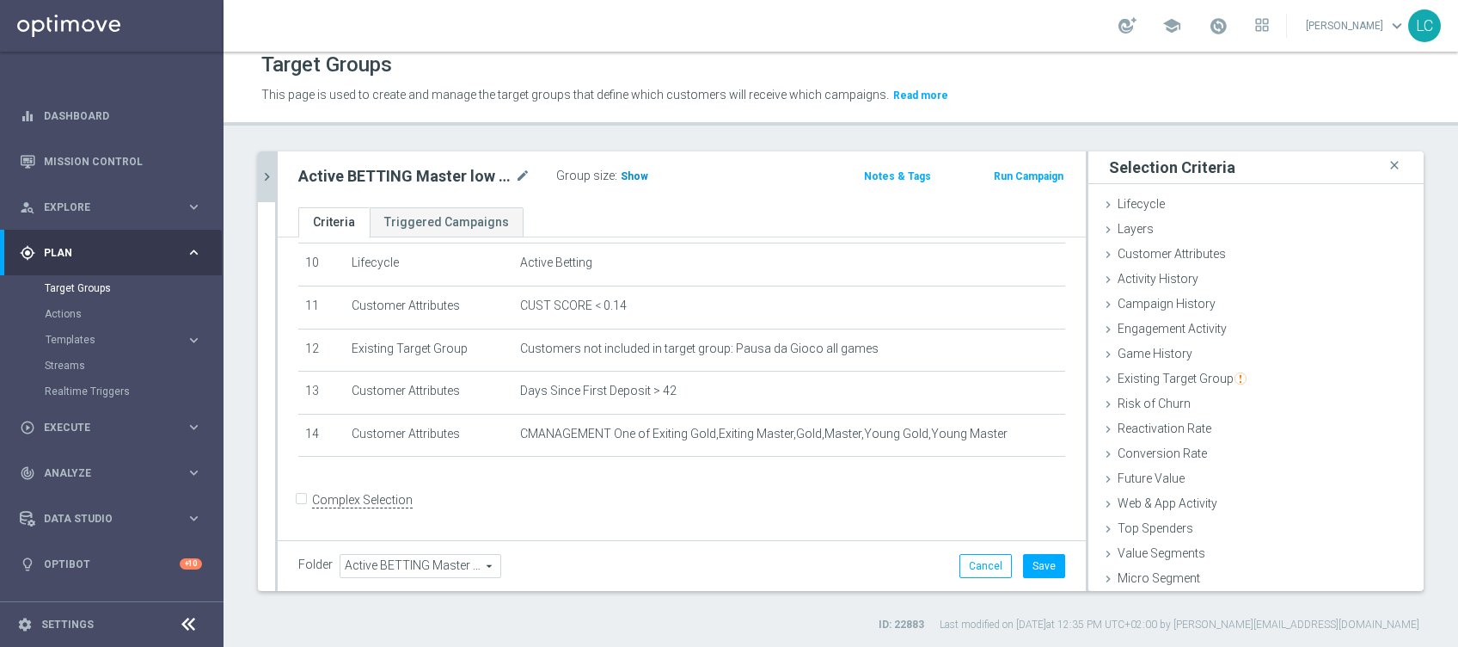
click at [627, 172] on span "Show" at bounding box center [635, 176] width 28 height 12
click at [1139, 373] on span "Existing Target Group" at bounding box center [1182, 378] width 129 height 14
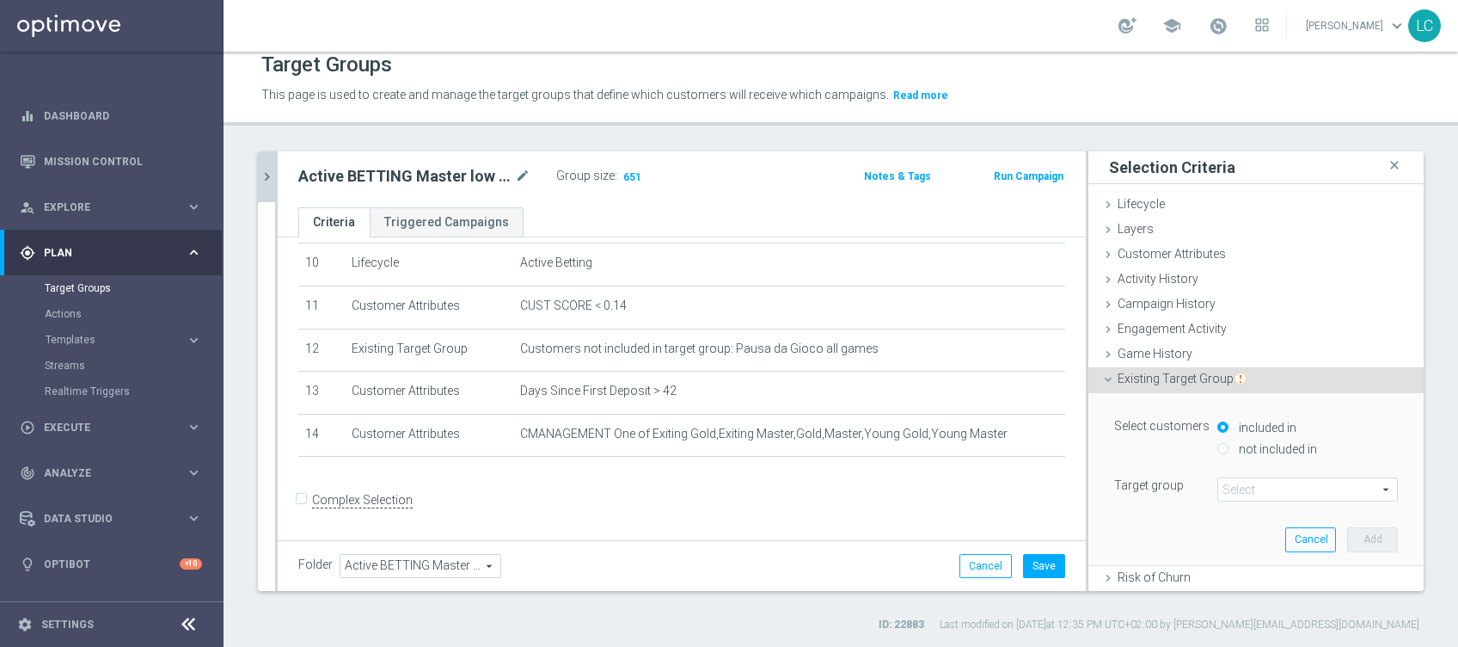
click at [1235, 443] on label "not included in" at bounding box center [1276, 448] width 83 height 15
click at [1217, 443] on input "not included in" at bounding box center [1222, 448] width 11 height 11
radio input "true"
click at [1218, 484] on span at bounding box center [1307, 489] width 179 height 22
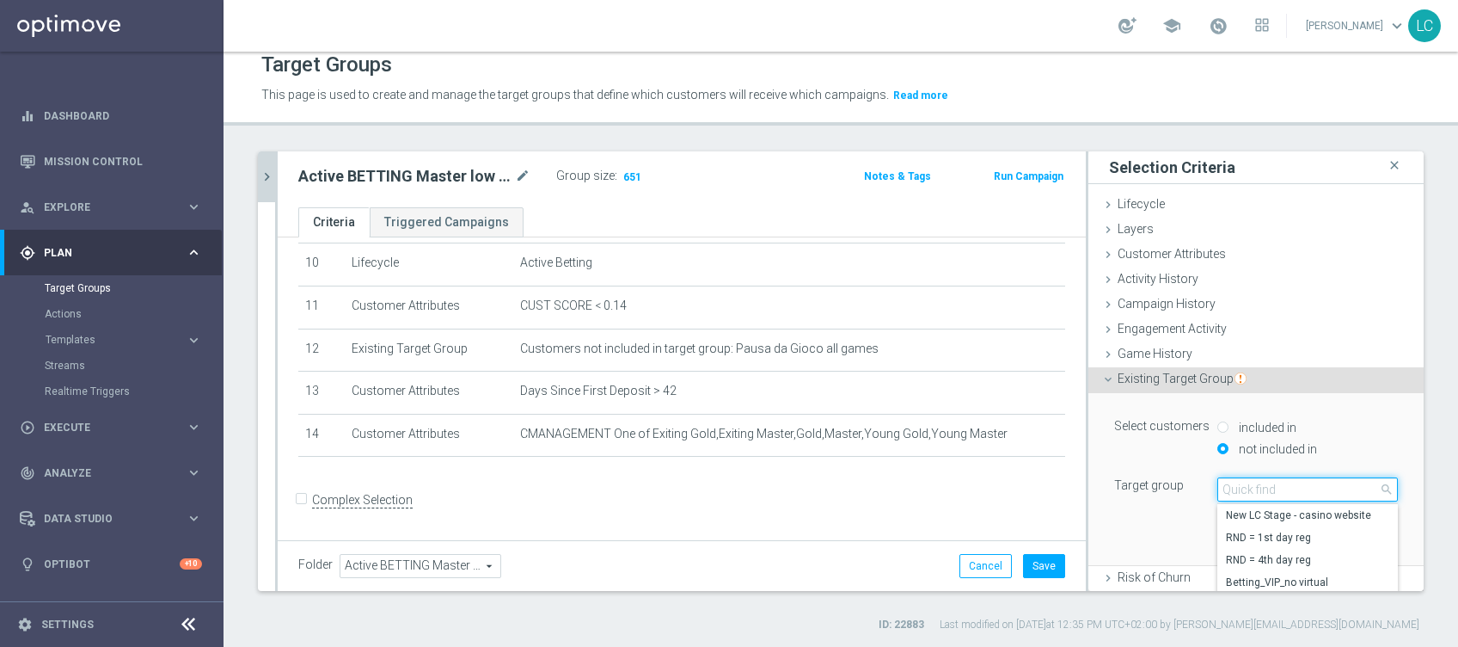
click at [1221, 481] on input "search" at bounding box center [1307, 489] width 181 height 24
type input "TOP MAS"
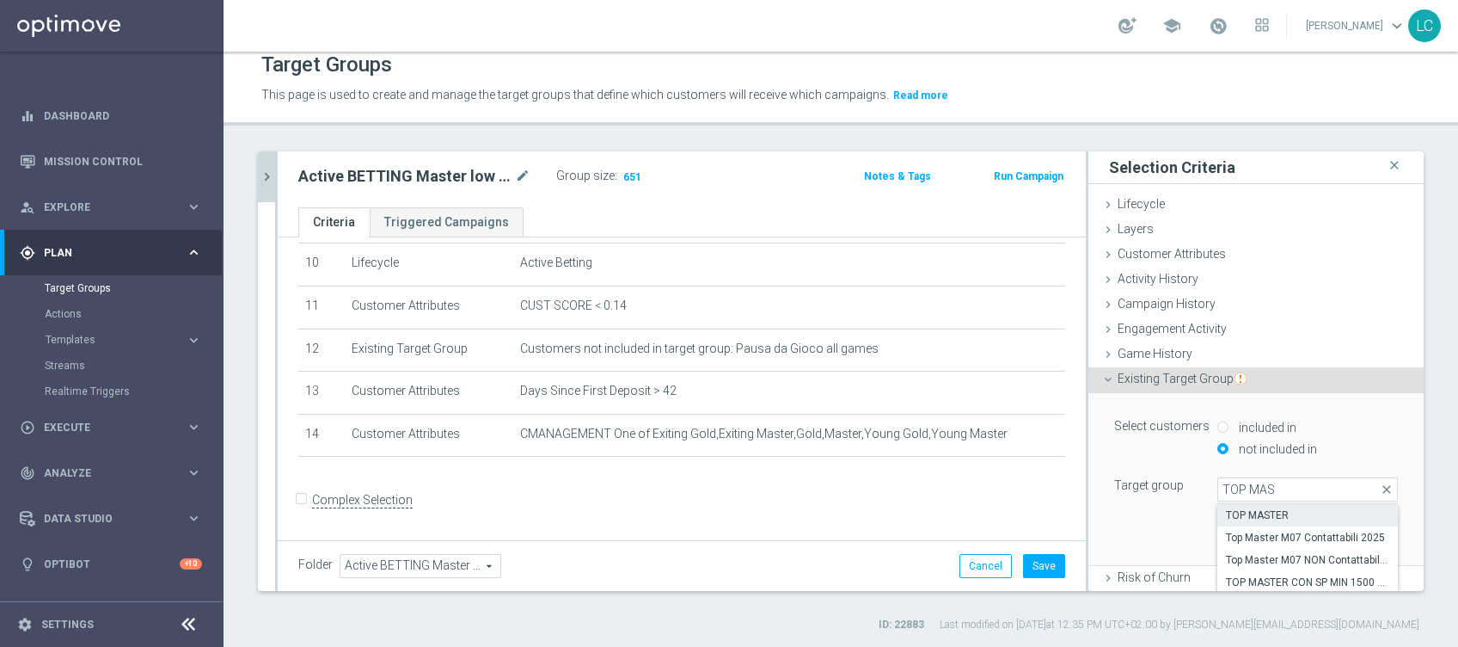
click at [1229, 512] on span "TOP MASTER" at bounding box center [1307, 515] width 163 height 14
type input "TOP MASTER"
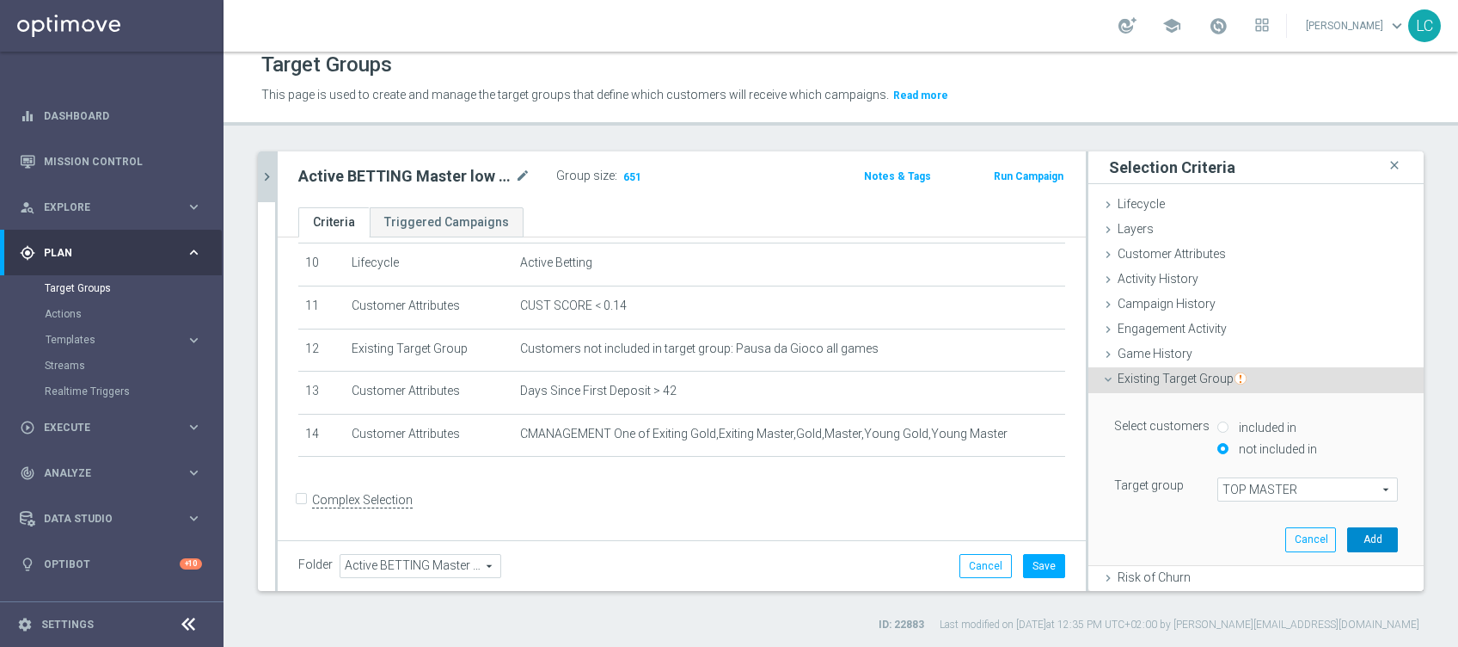
click at [1347, 536] on button "Add" at bounding box center [1372, 539] width 51 height 24
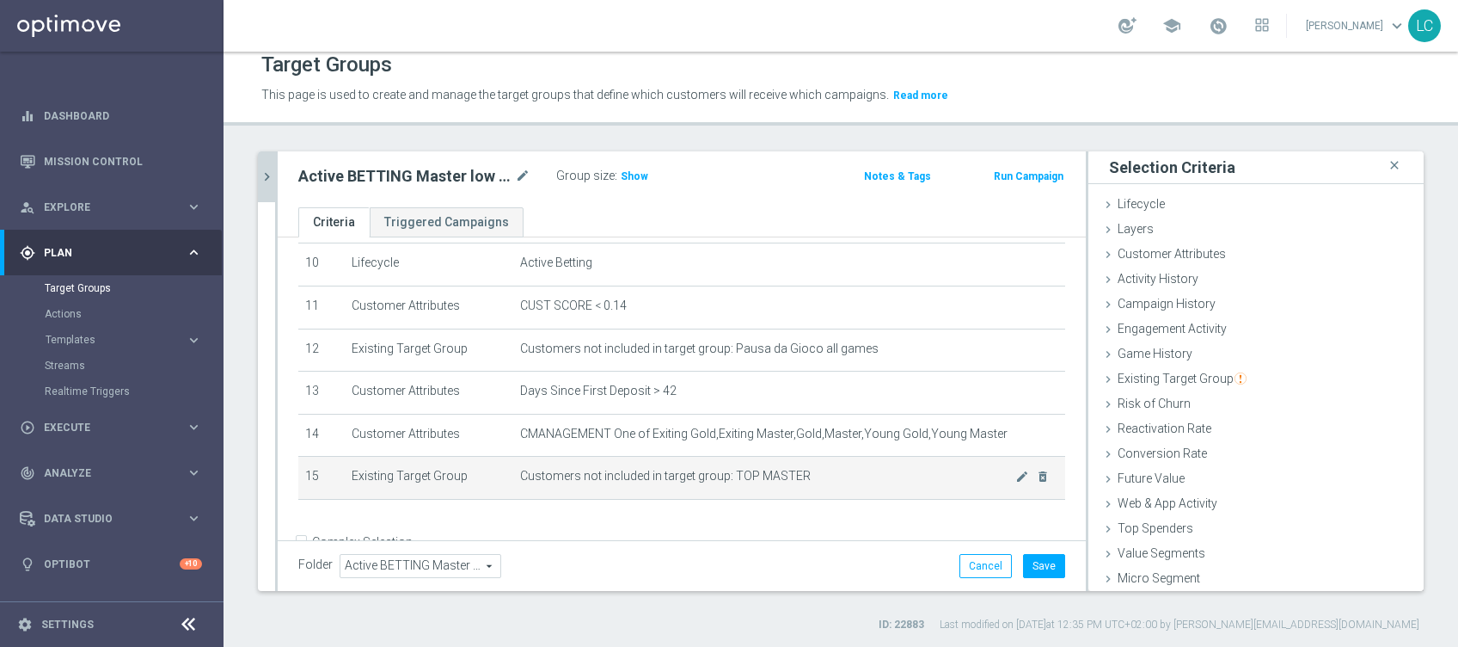
scroll to position [481, 0]
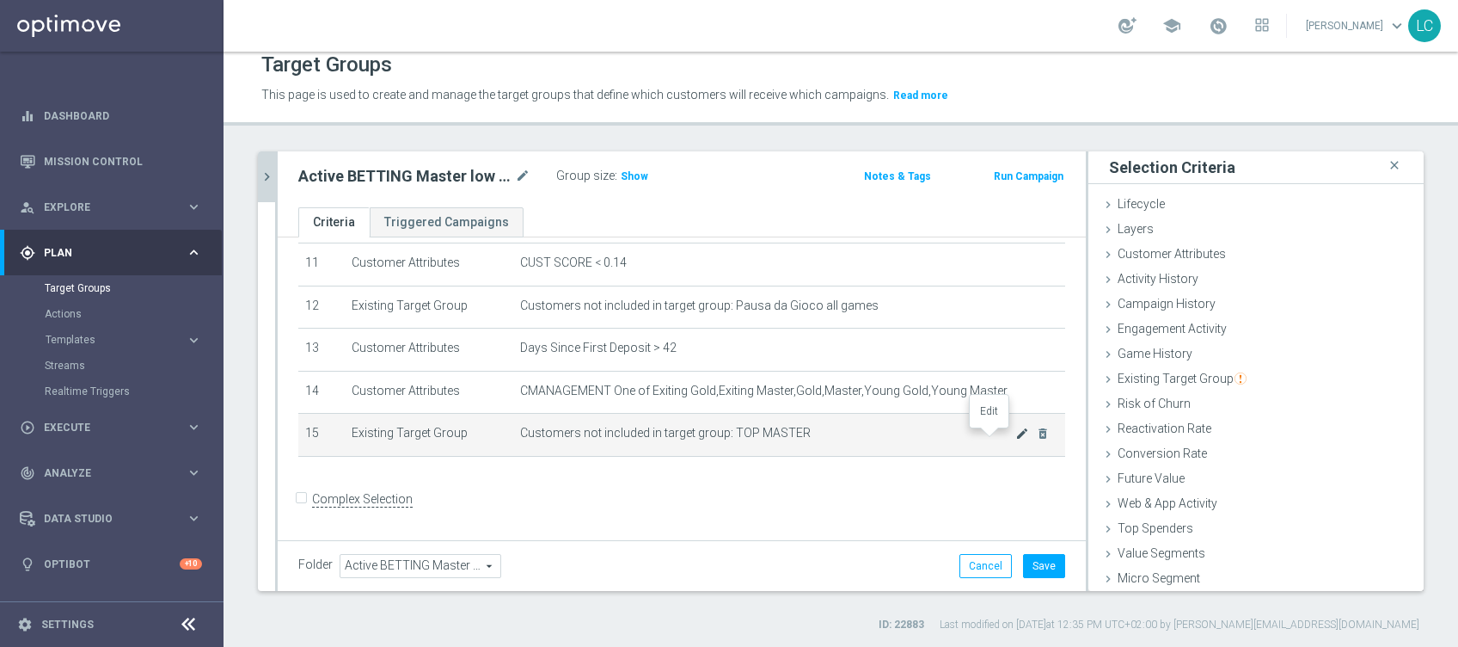
click at [1015, 434] on icon "mode_edit" at bounding box center [1022, 433] width 14 height 14
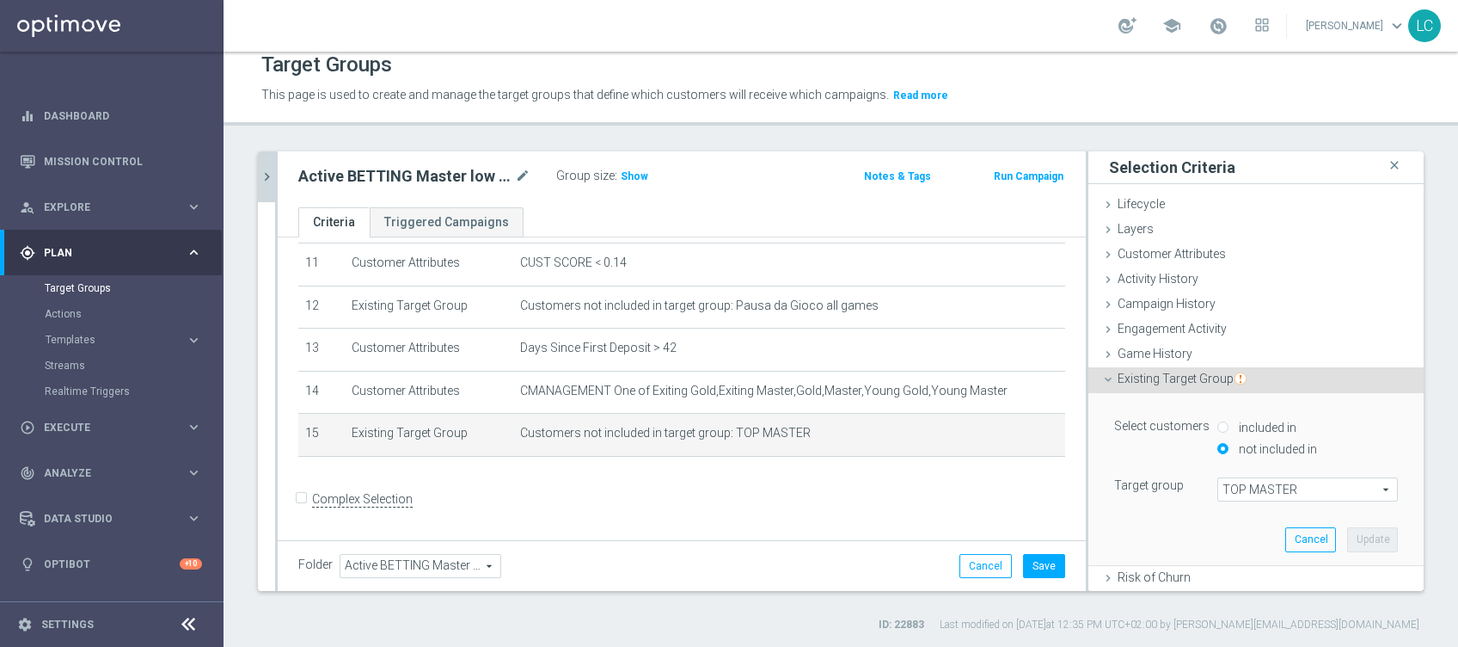
click at [1218, 481] on span "TOP MASTER" at bounding box center [1307, 489] width 179 height 22
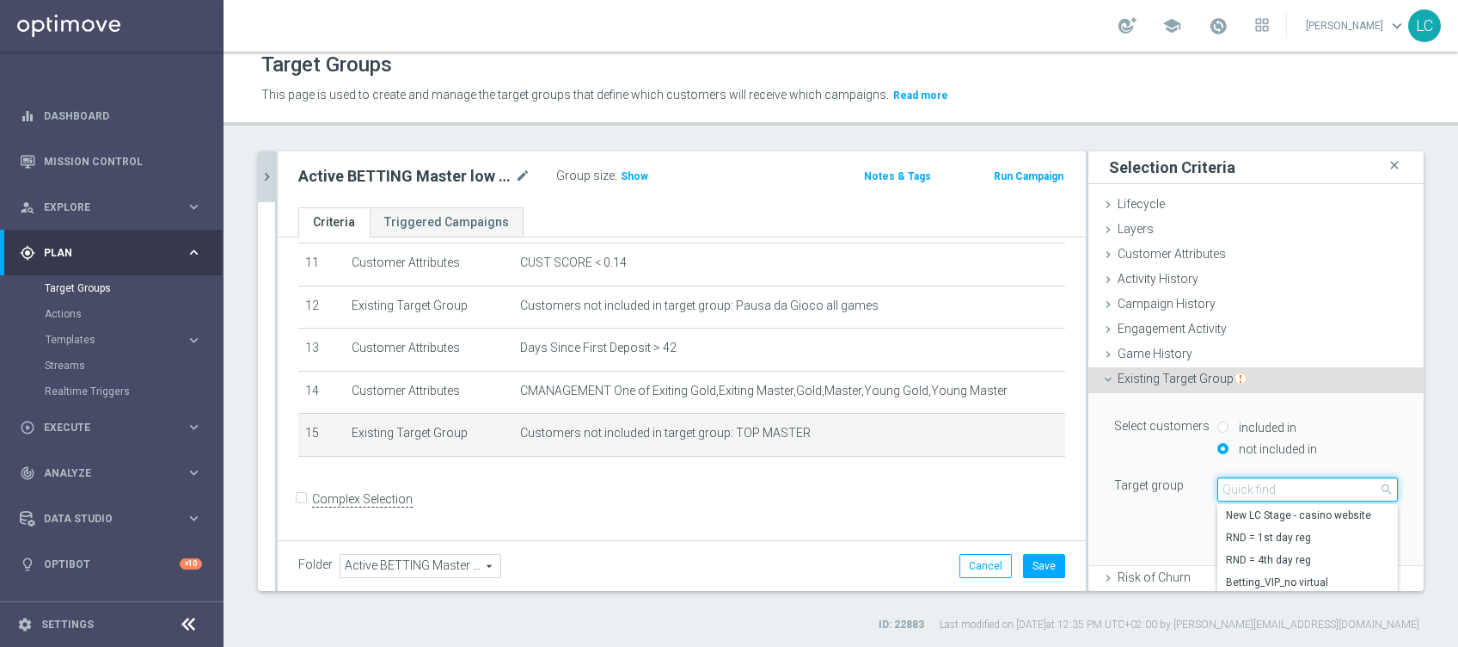
click at [1217, 484] on input "search" at bounding box center [1307, 489] width 181 height 24
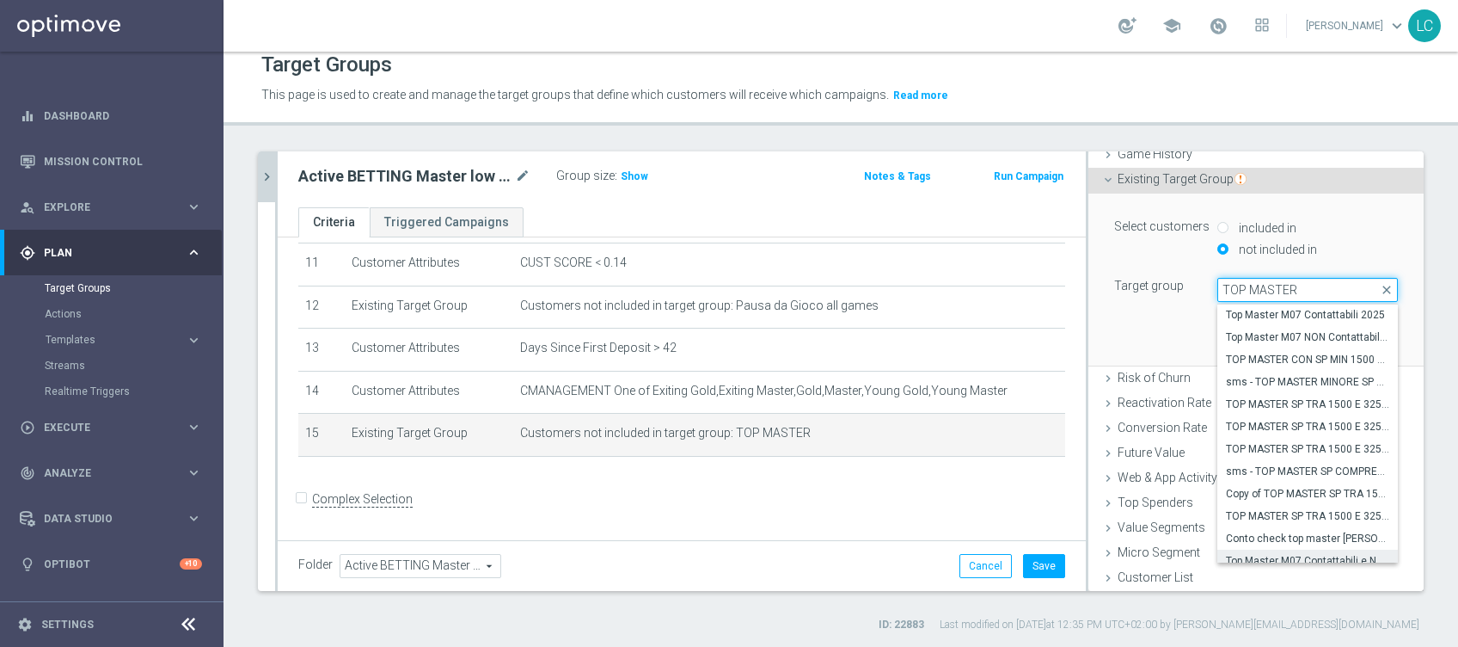
scroll to position [0, 0]
type input "TOP MASTER"
click at [1255, 317] on span "TOP MASTER" at bounding box center [1307, 316] width 163 height 14
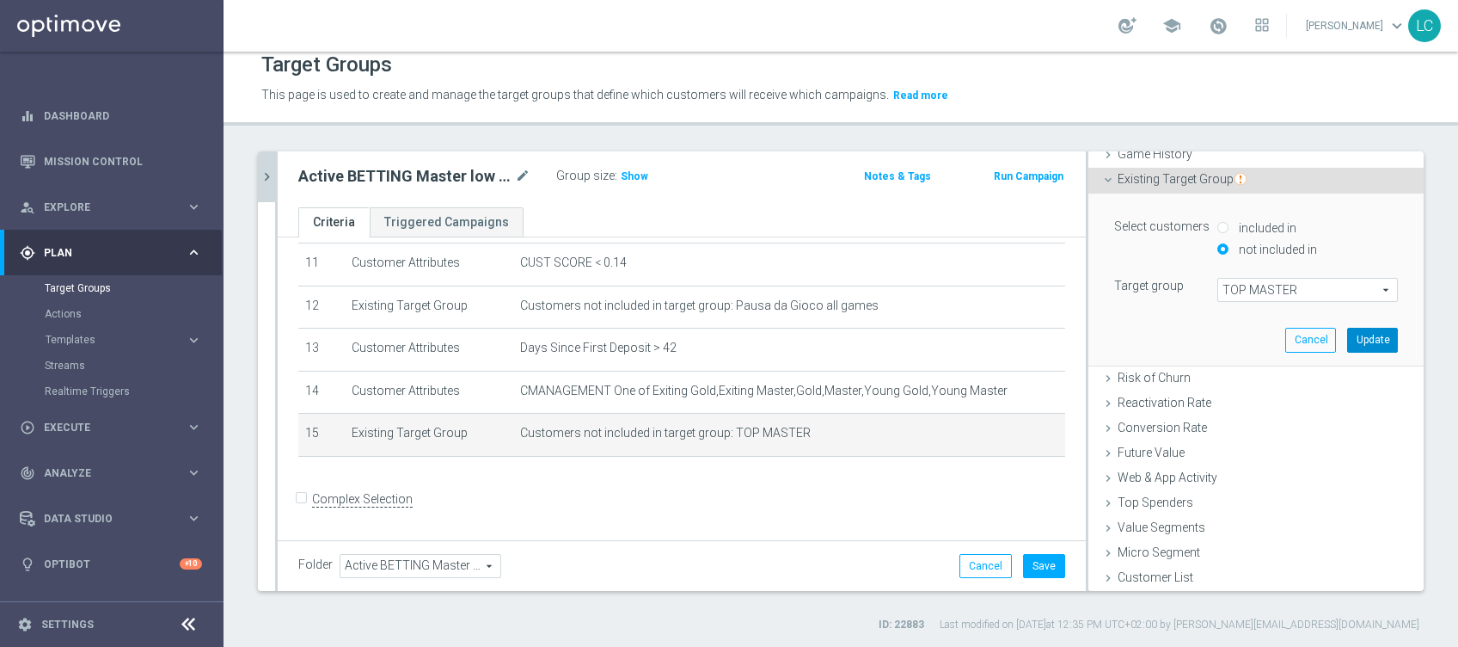
click at [1347, 332] on button "Update" at bounding box center [1372, 340] width 51 height 24
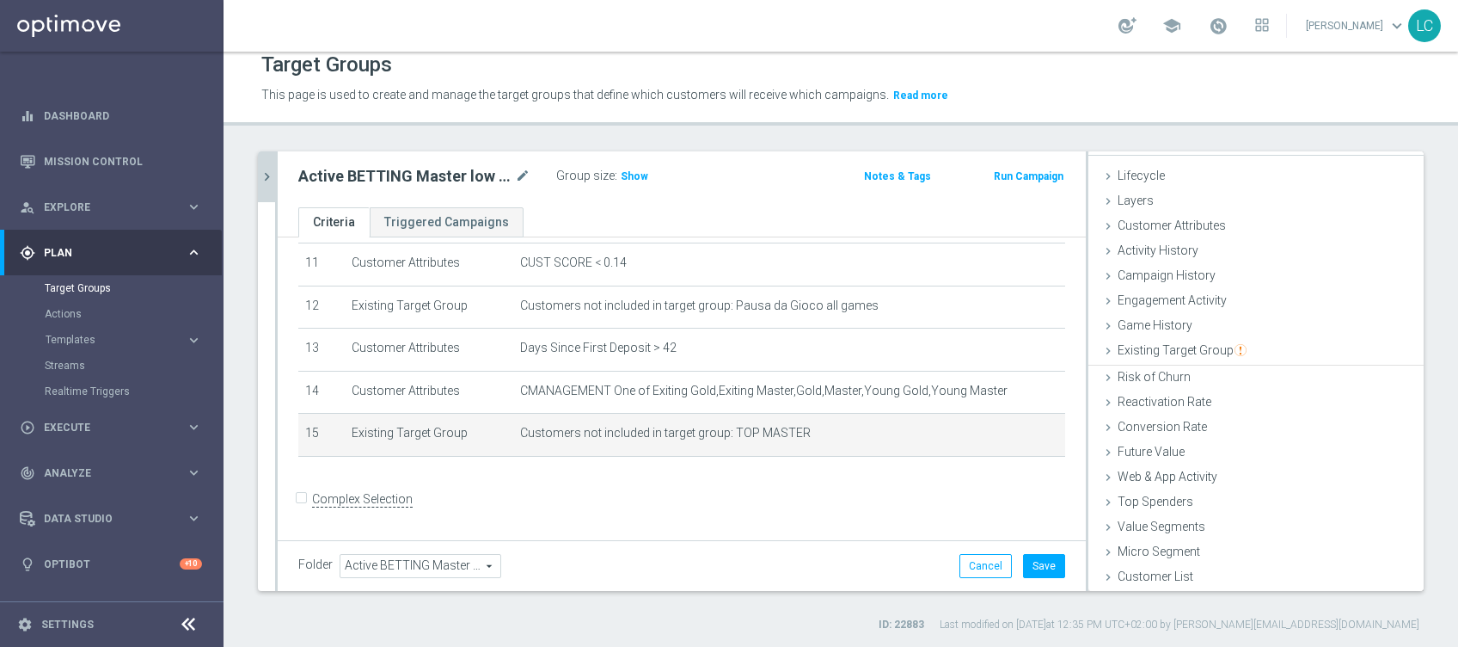
scroll to position [27, 0]
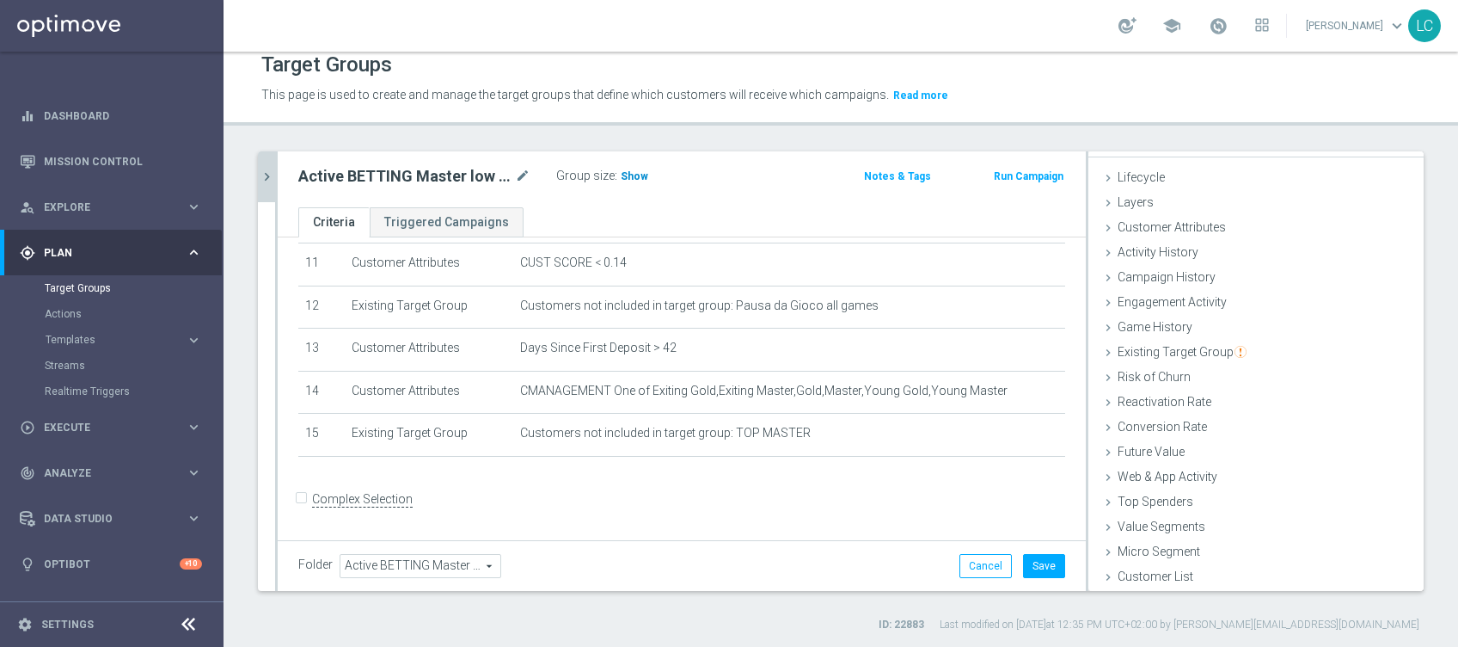
click at [634, 170] on span "Show" at bounding box center [635, 176] width 28 height 12
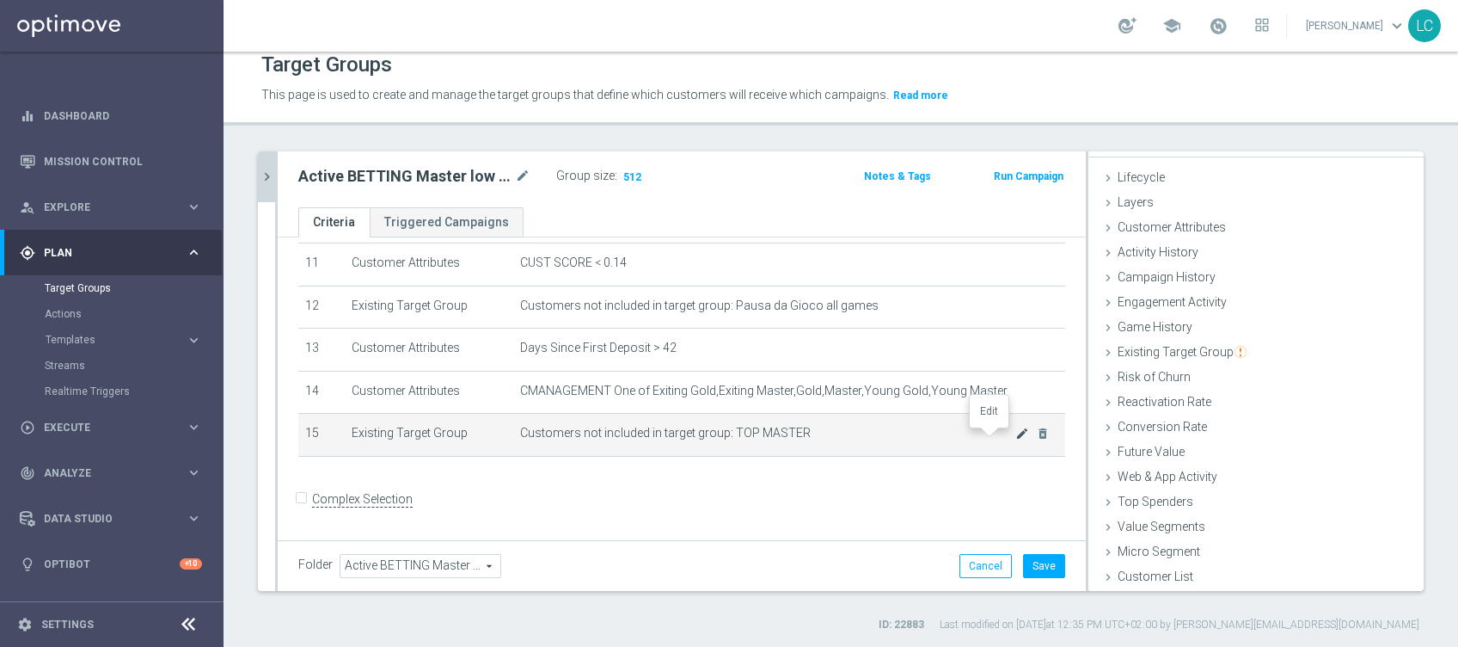
click at [1015, 433] on icon "mode_edit" at bounding box center [1022, 433] width 14 height 14
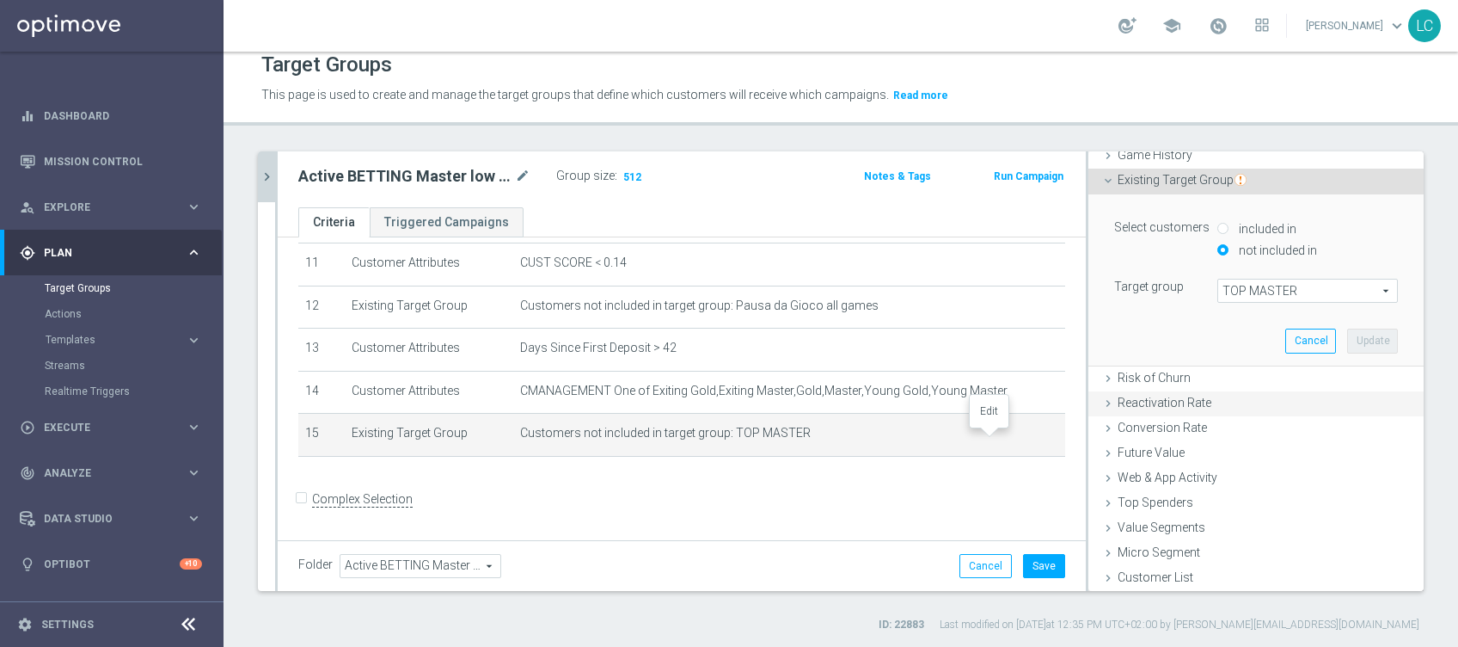
scroll to position [199, 0]
click at [1245, 289] on span "TOP MASTER" at bounding box center [1307, 290] width 179 height 22
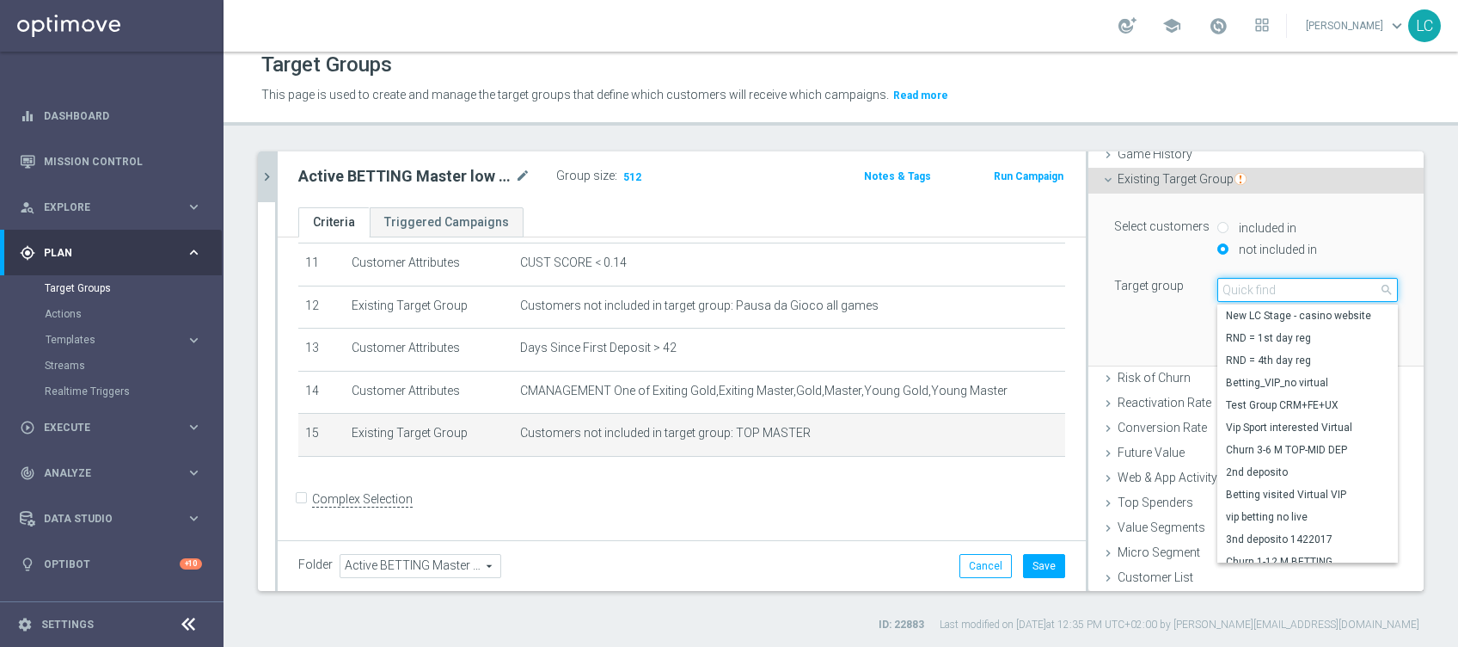
click at [1238, 291] on input "search" at bounding box center [1307, 290] width 181 height 24
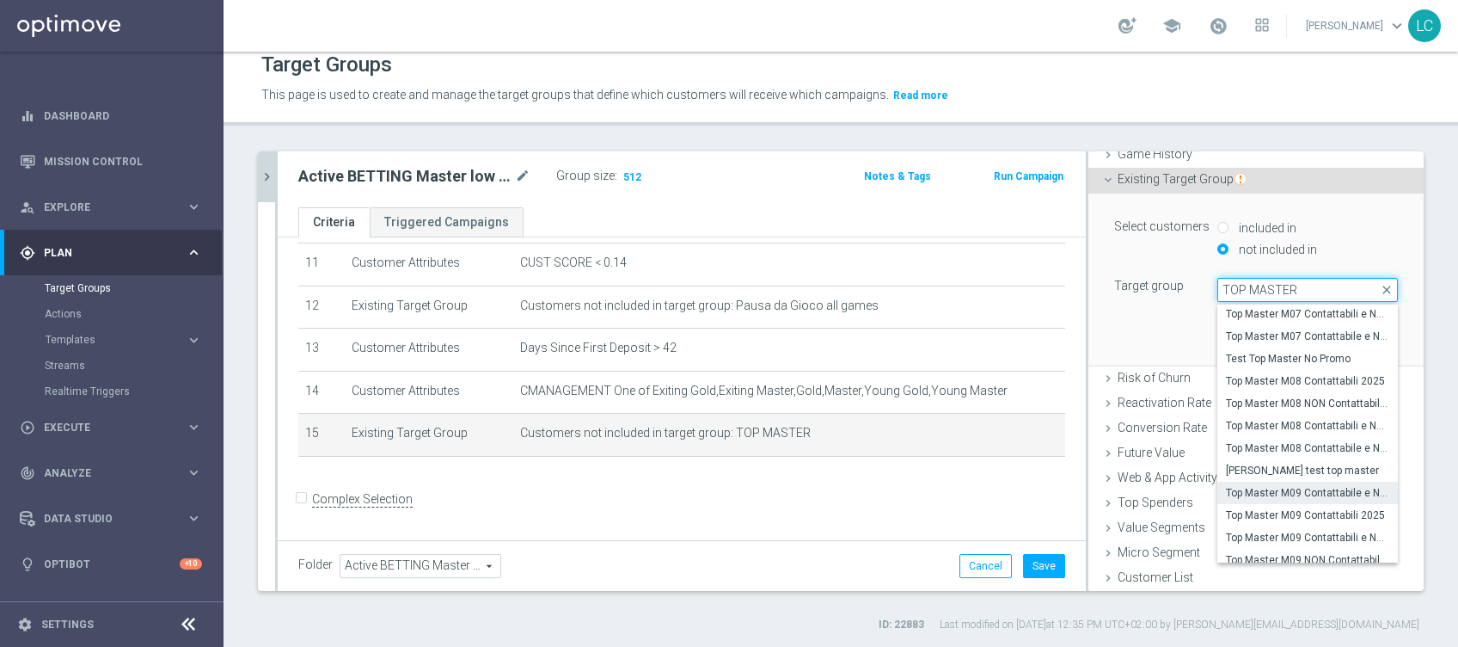
scroll to position [268, 0]
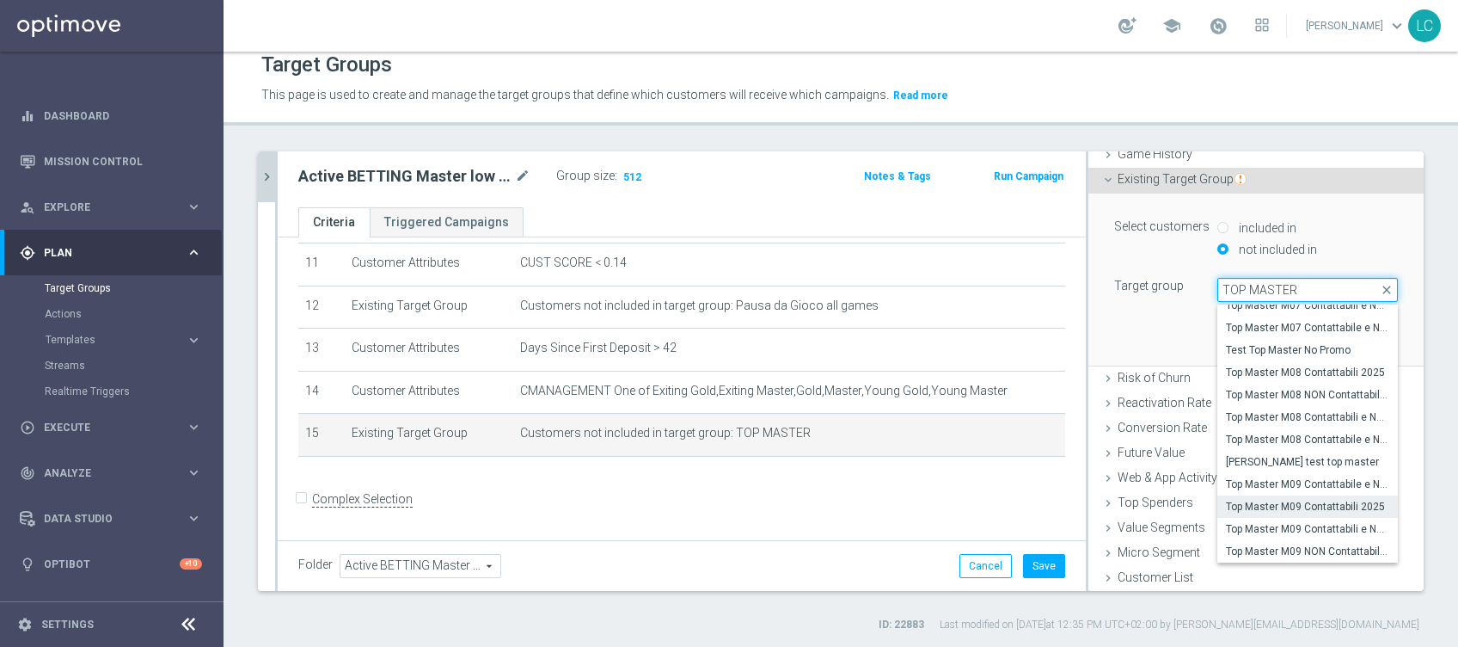
type input "TOP MASTER"
click at [1287, 506] on span "Top Master M09 Contattabili 2025" at bounding box center [1307, 506] width 163 height 14
type input "Top Master M09 Contattabili 2025"
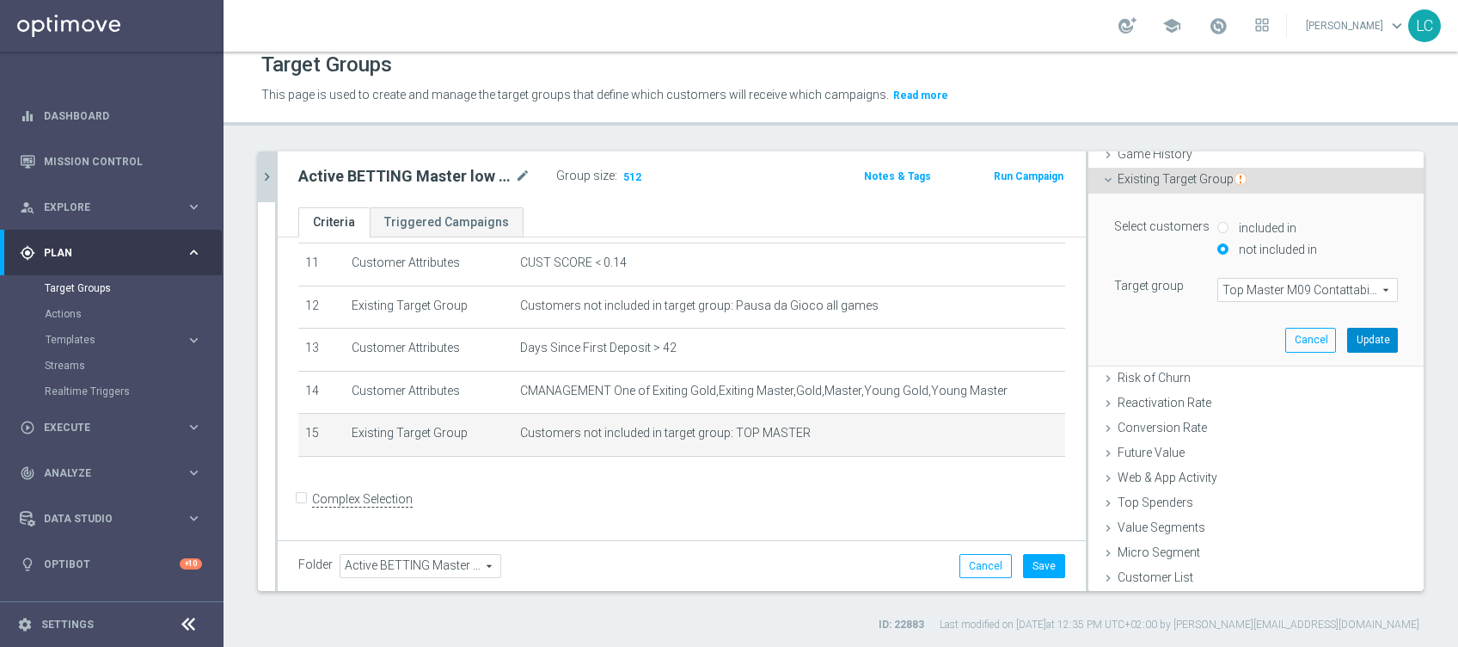
click at [1347, 340] on button "Update" at bounding box center [1372, 340] width 51 height 24
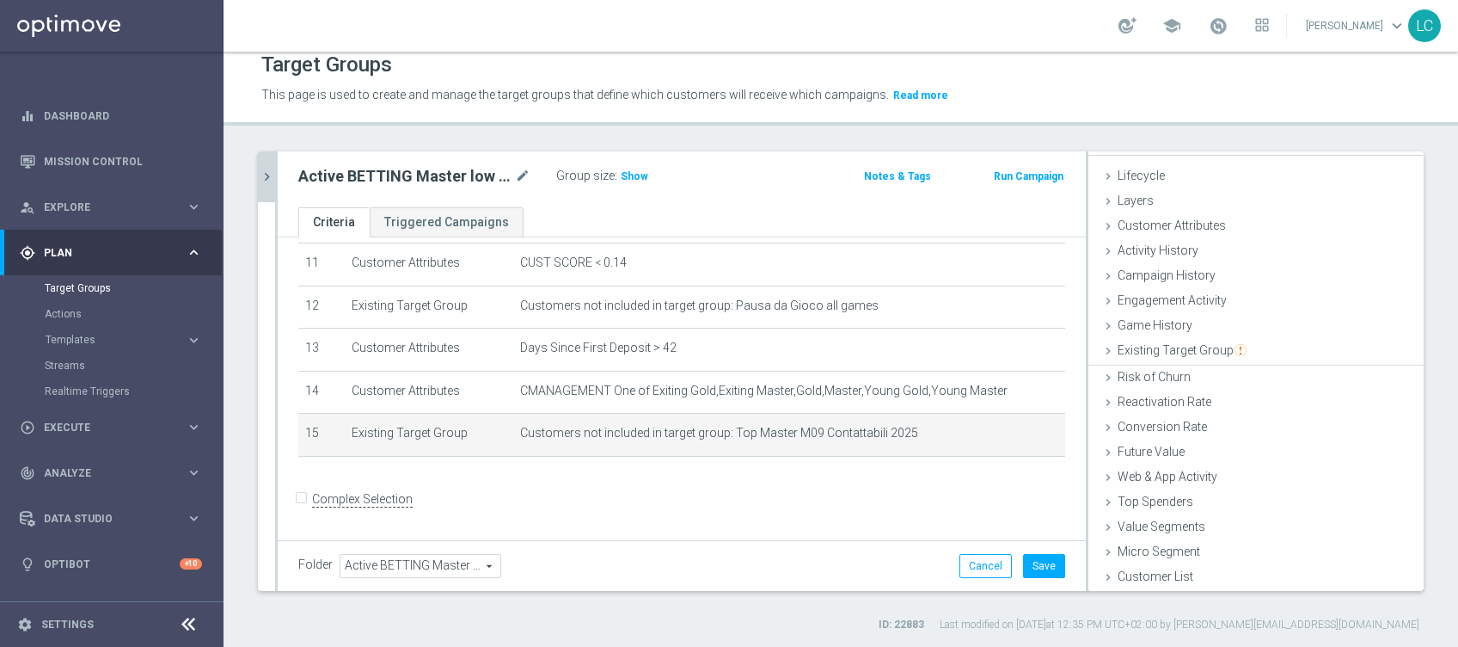
scroll to position [27, 0]
click at [627, 175] on span "Show" at bounding box center [635, 176] width 28 height 12
click at [1015, 435] on icon "mode_edit" at bounding box center [1022, 433] width 14 height 14
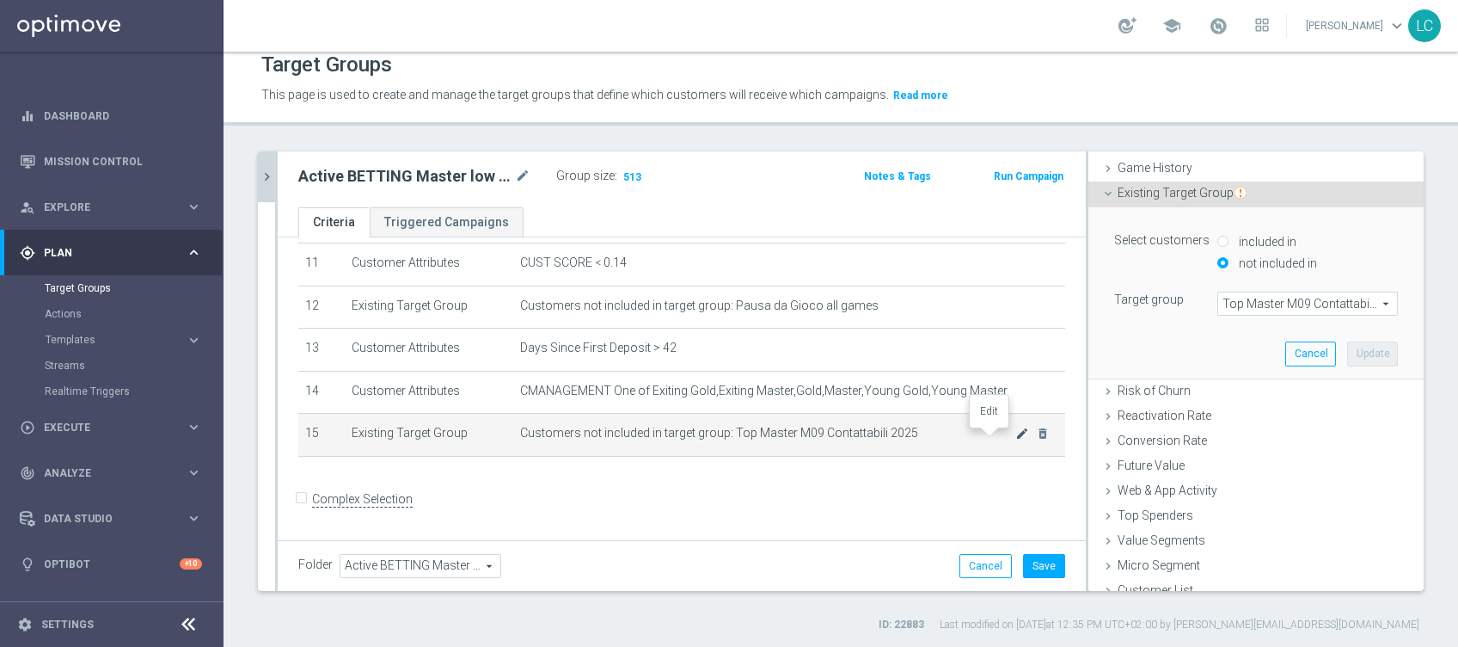
scroll to position [199, 0]
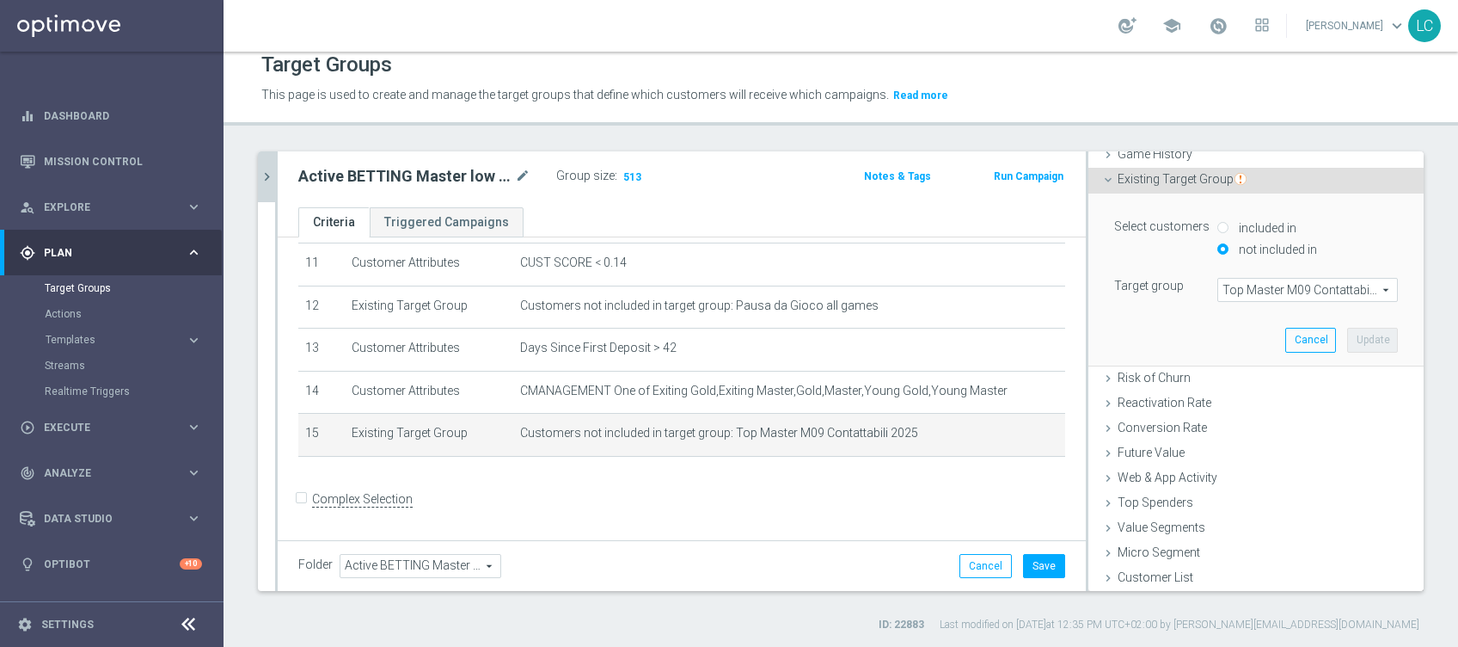
click at [1304, 282] on span "Top Master M09 Contattabili 2025" at bounding box center [1307, 290] width 179 height 22
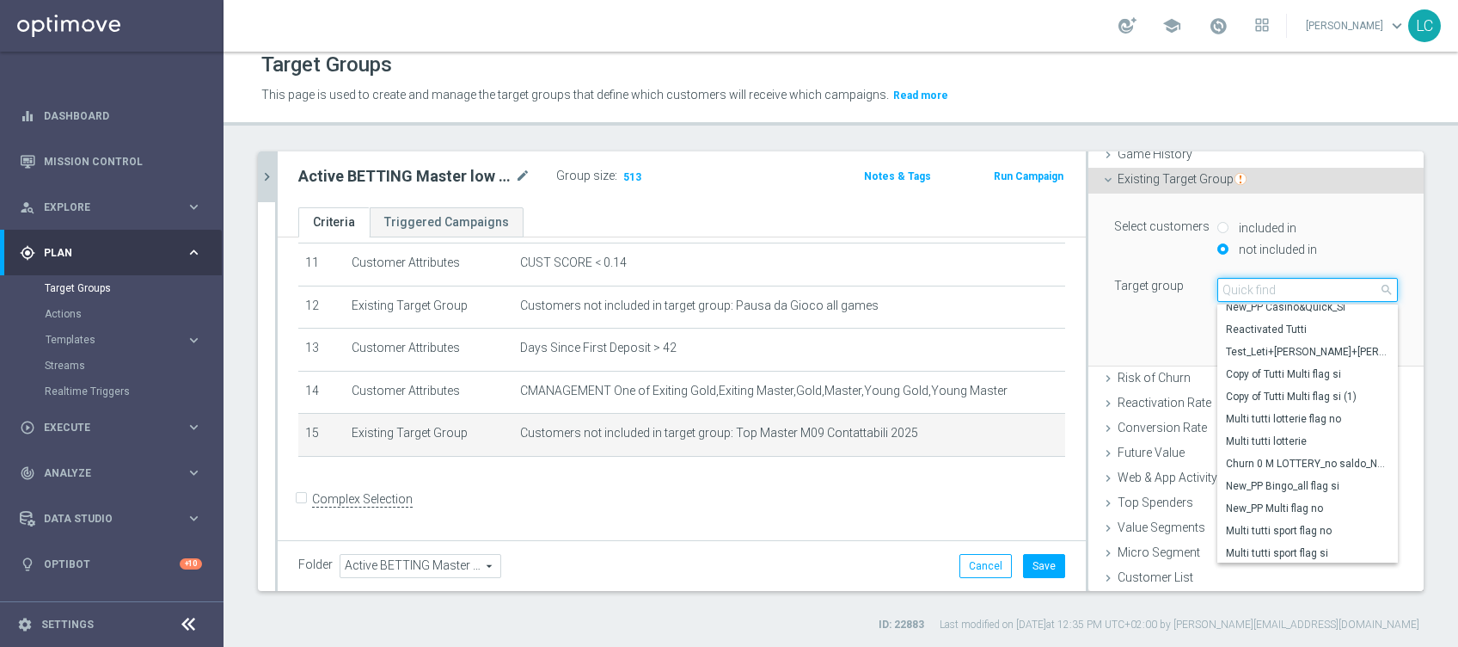
click at [1265, 288] on input "search" at bounding box center [1307, 290] width 181 height 24
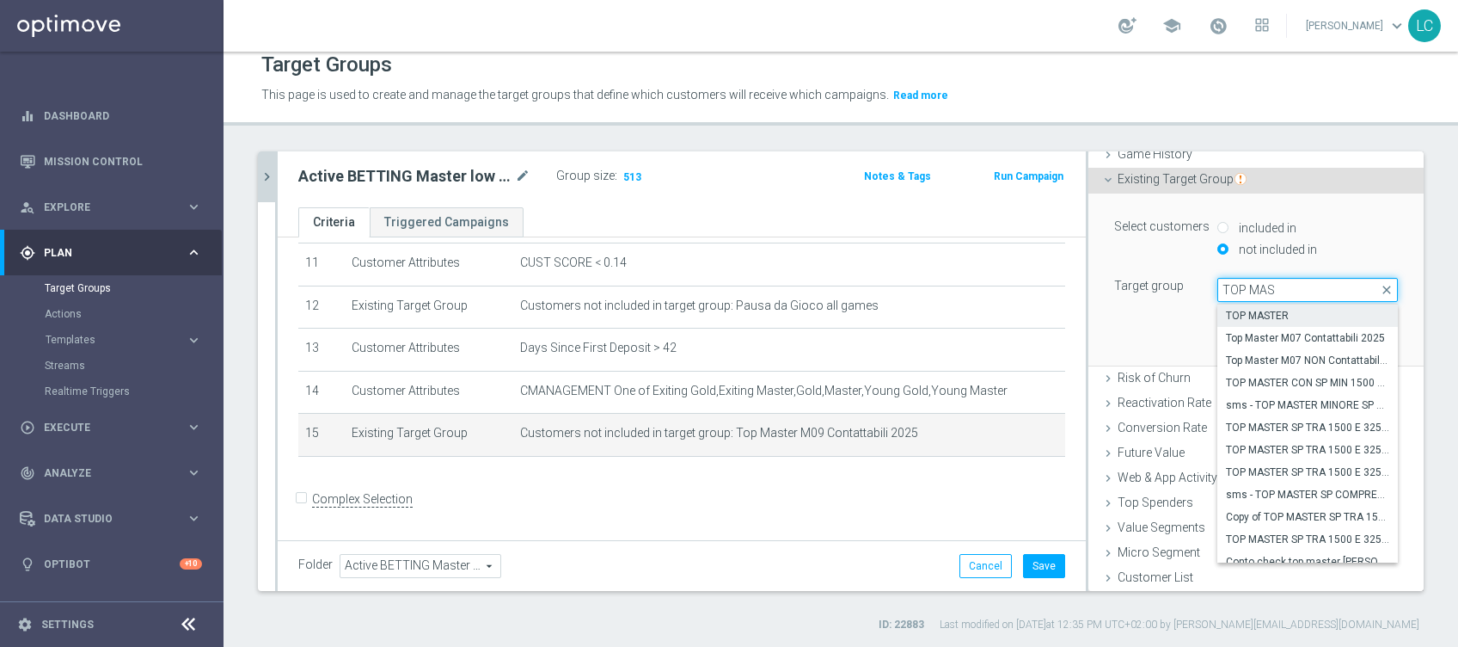
type input "TOP MAS"
click at [1266, 309] on span "TOP MASTER" at bounding box center [1307, 316] width 163 height 14
type input "TOP MASTER"
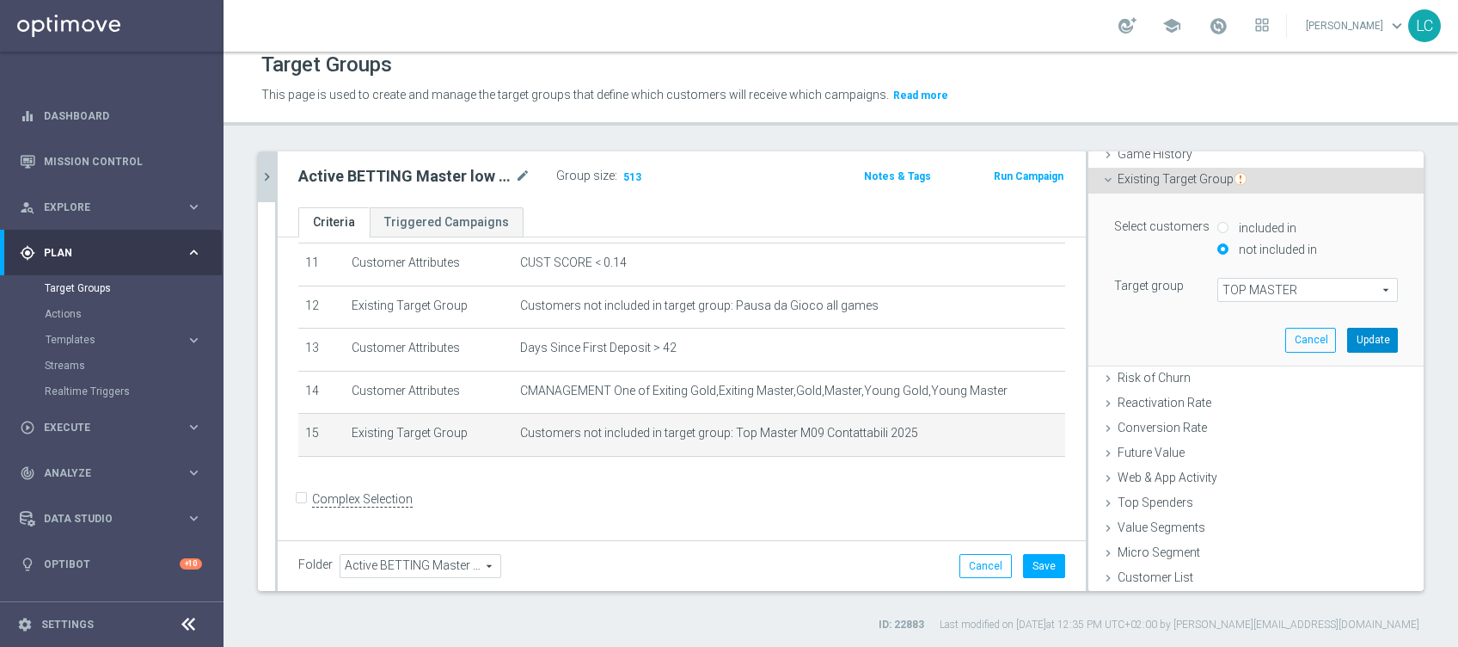
click at [1354, 341] on button "Update" at bounding box center [1372, 340] width 51 height 24
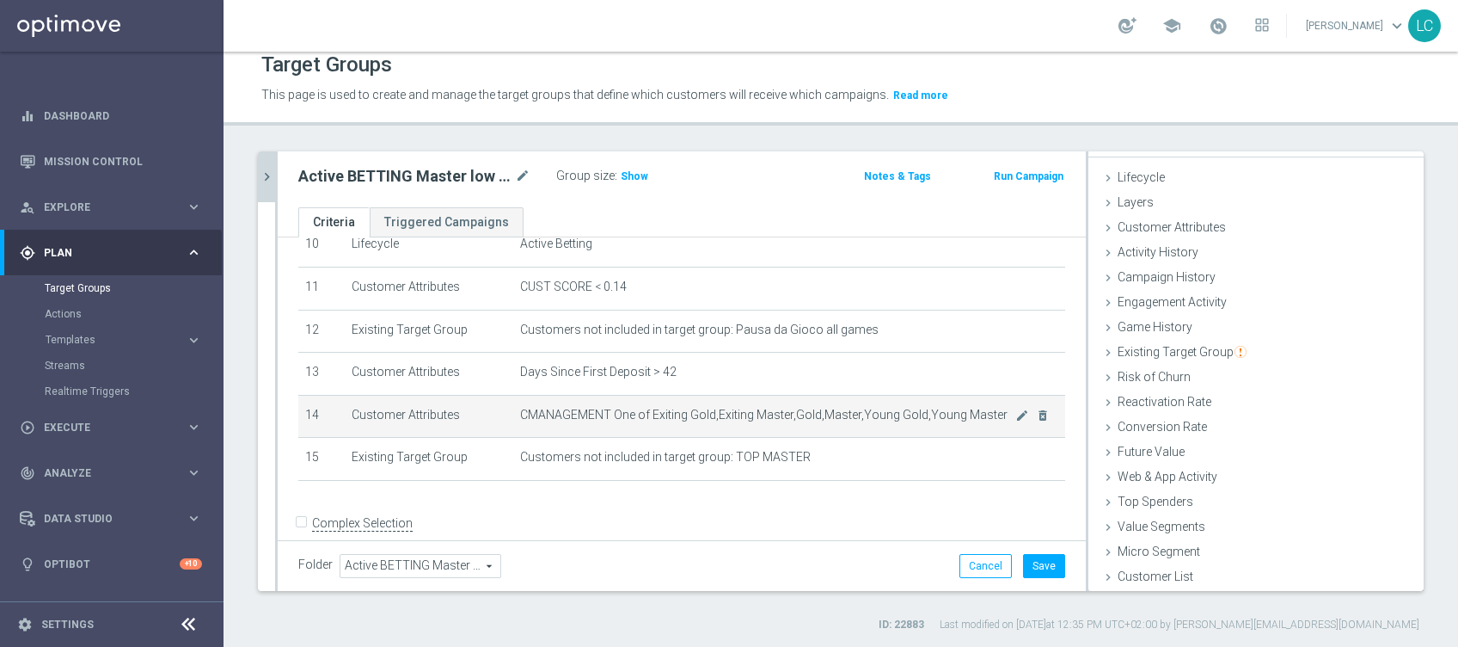
scroll to position [481, 0]
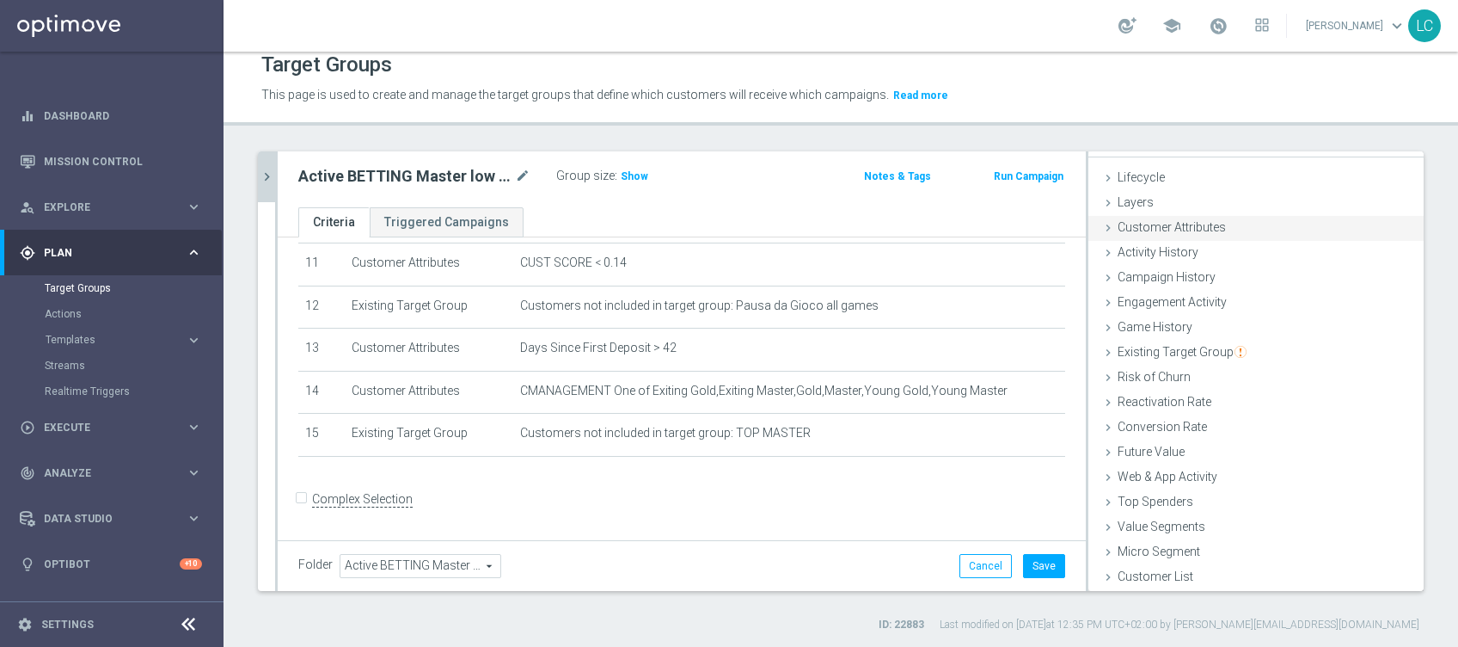
click at [1142, 223] on span "Customer Attributes" at bounding box center [1172, 227] width 108 height 14
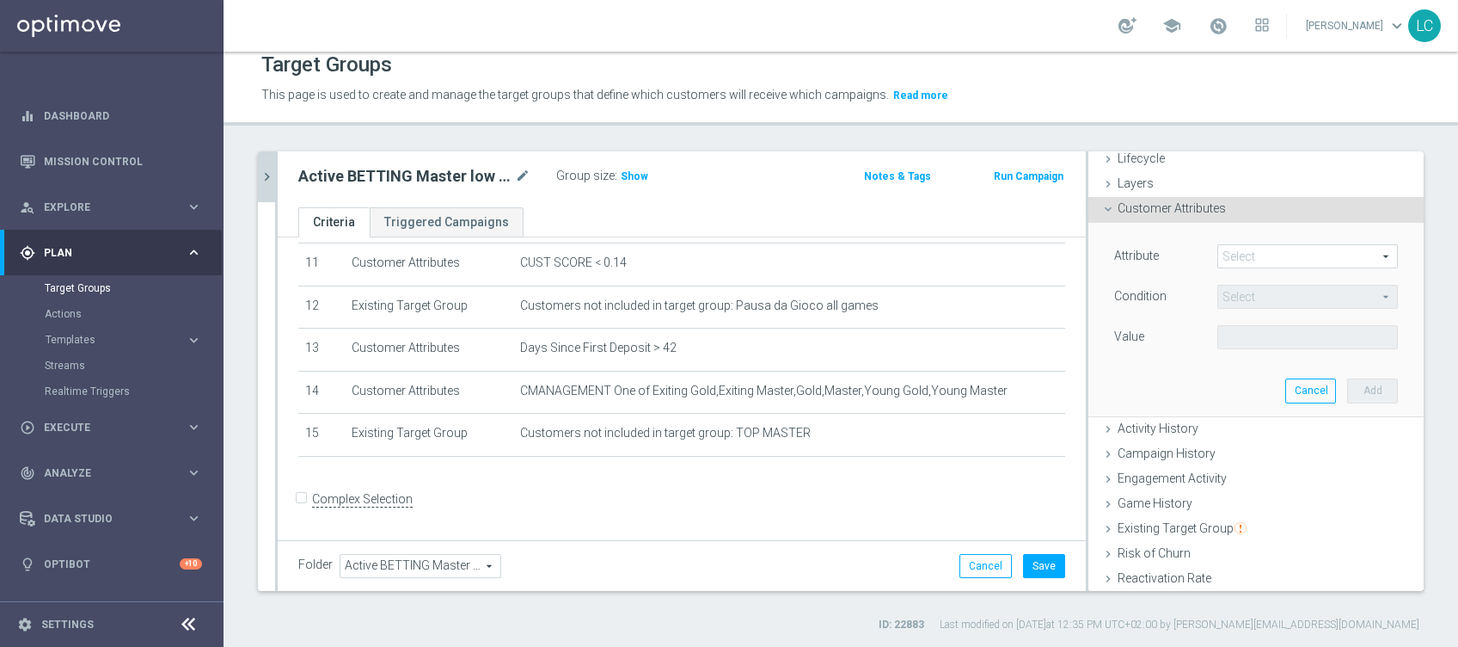
scroll to position [0, 0]
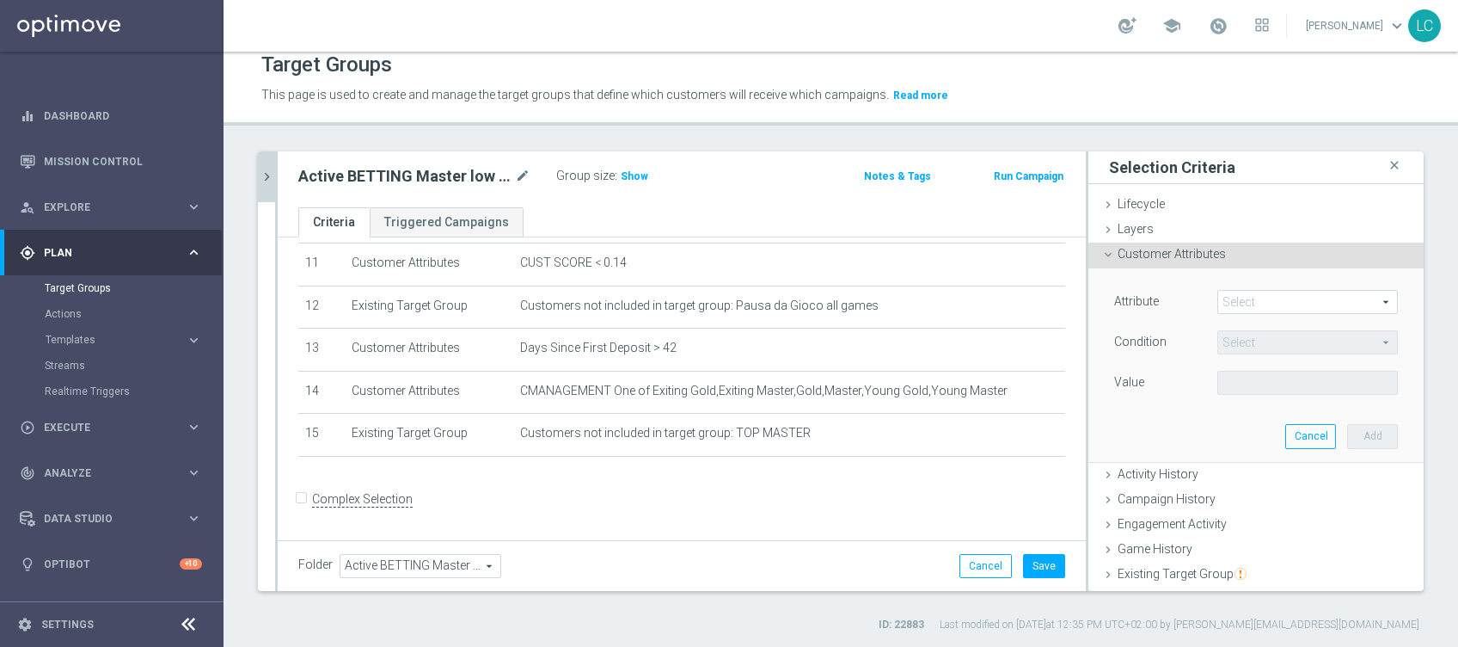
click at [1254, 296] on span at bounding box center [1307, 302] width 179 height 22
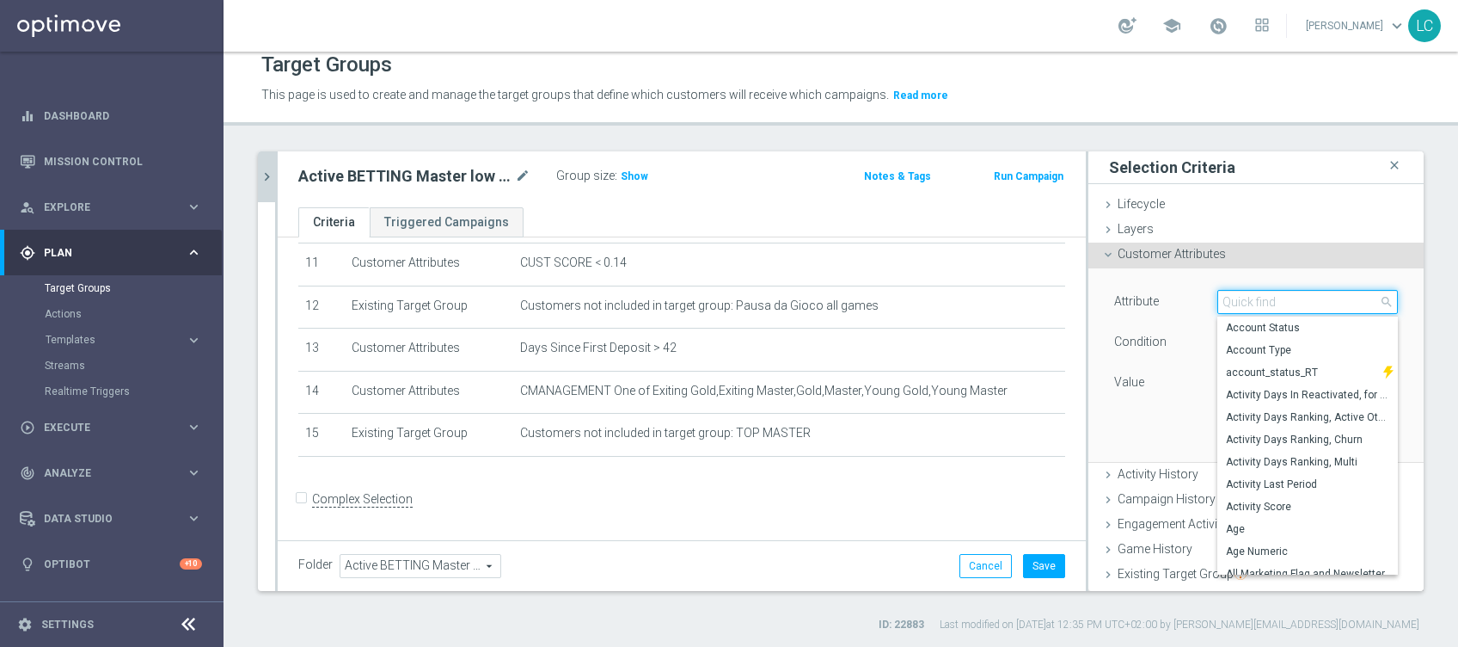
click at [1254, 296] on input "search" at bounding box center [1307, 302] width 181 height 24
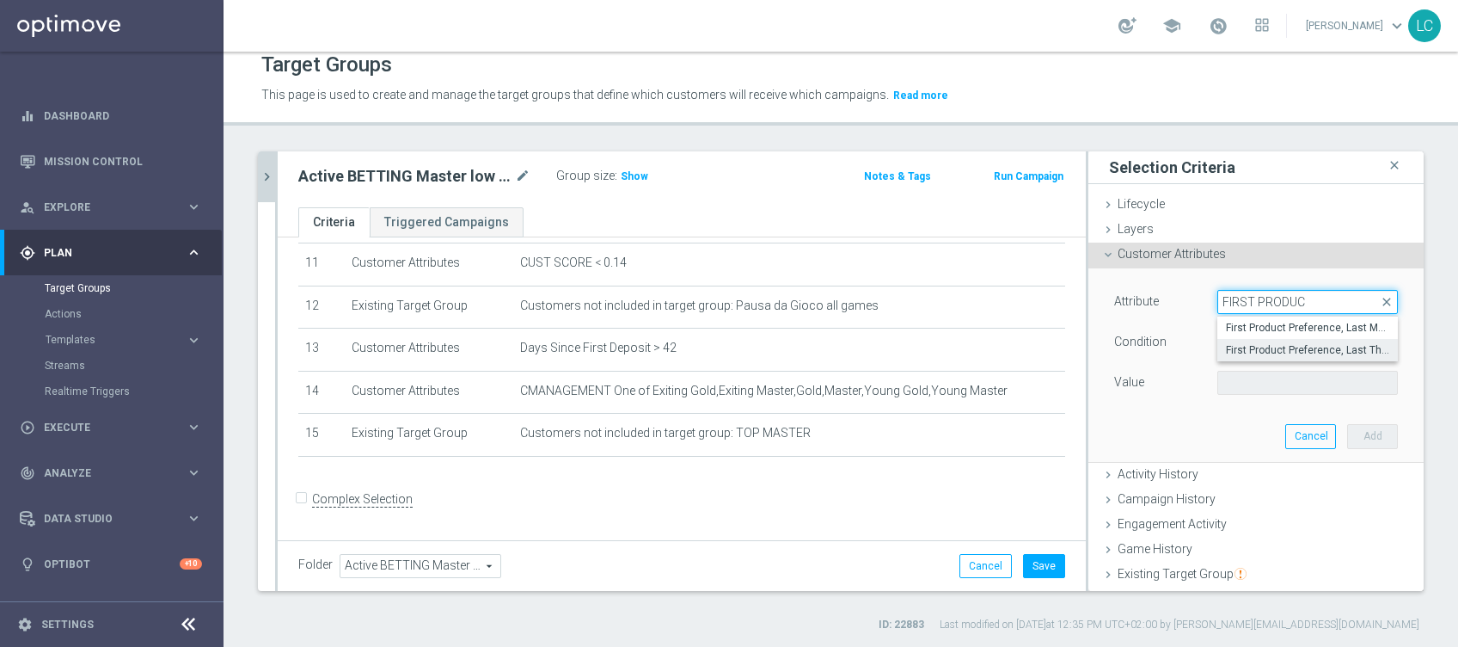
type input "FIRST PRODUC"
click at [1262, 347] on span "First Product Preference, Last Three Months" at bounding box center [1307, 350] width 163 height 14
type input "First Product Preference, Last Three Months"
type input "Equals"
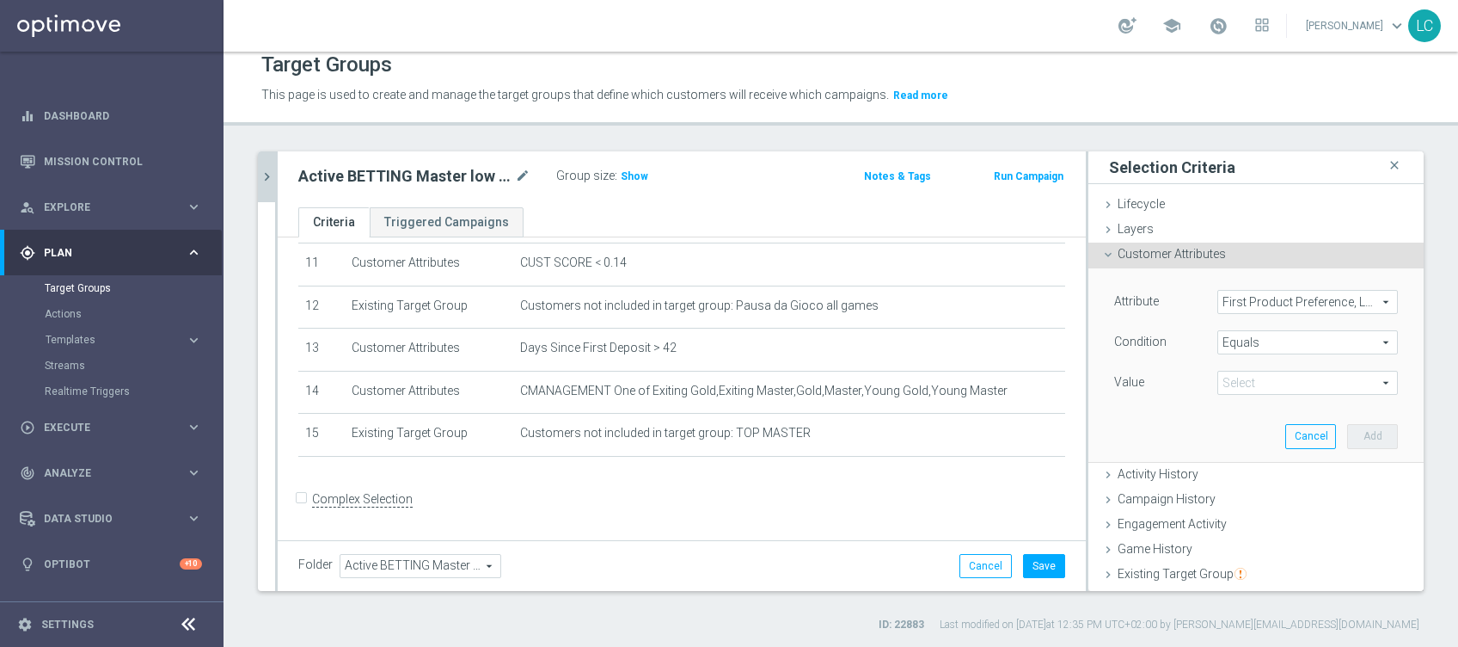
click at [1259, 377] on span at bounding box center [1307, 382] width 179 height 22
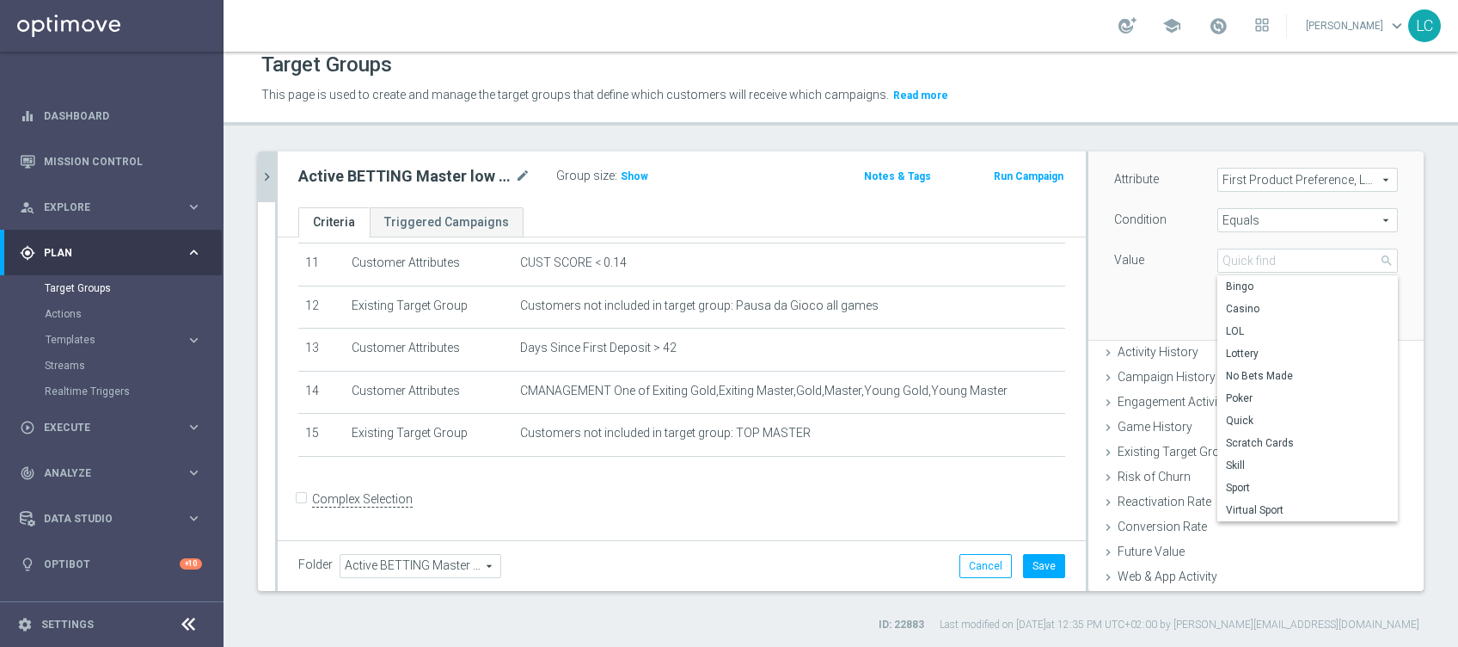
scroll to position [220, 0]
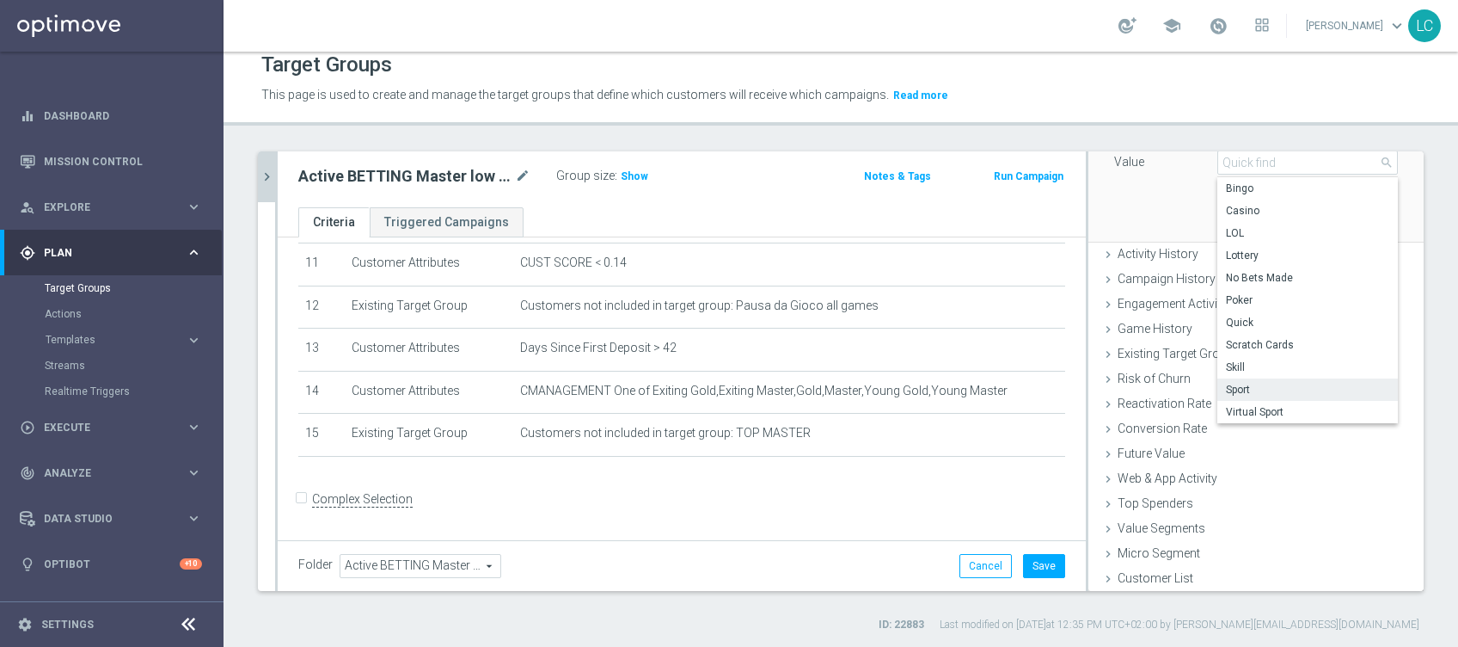
click at [1234, 383] on span "Sport" at bounding box center [1307, 390] width 163 height 14
type input "Sport"
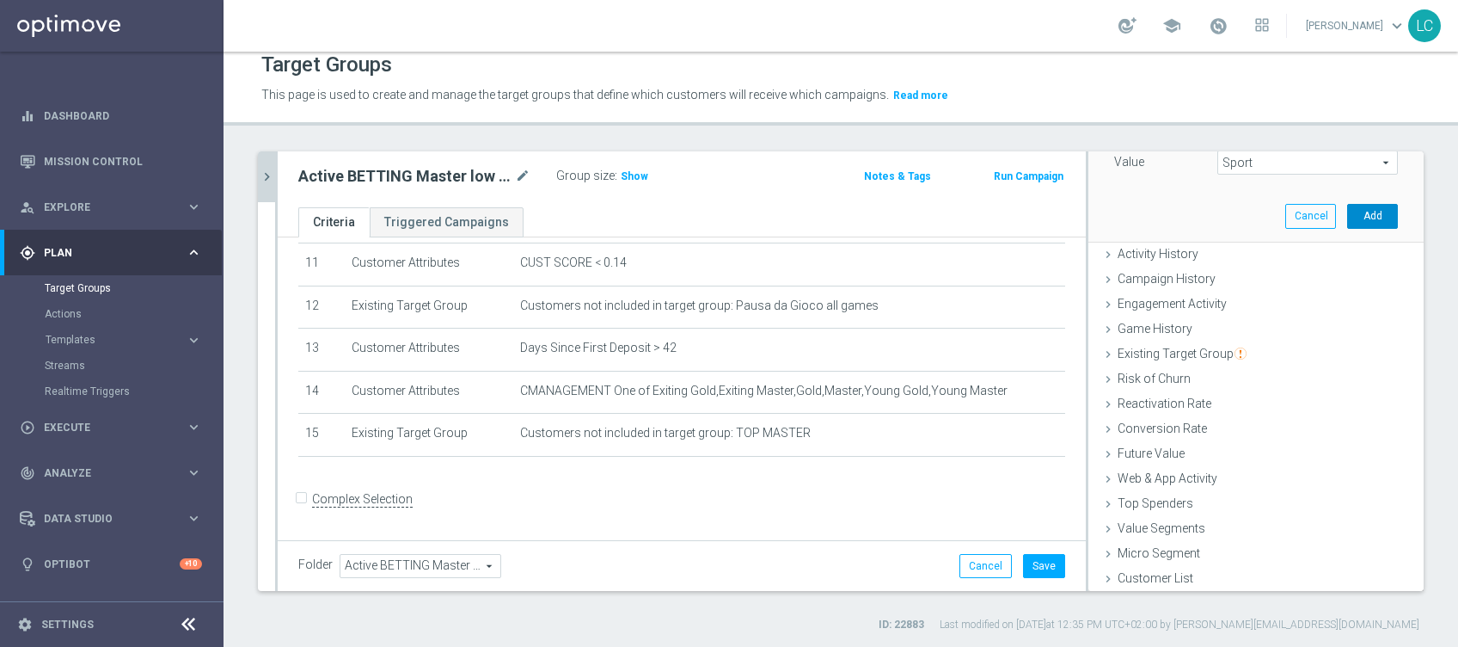
click at [1347, 213] on button "Add" at bounding box center [1372, 216] width 51 height 24
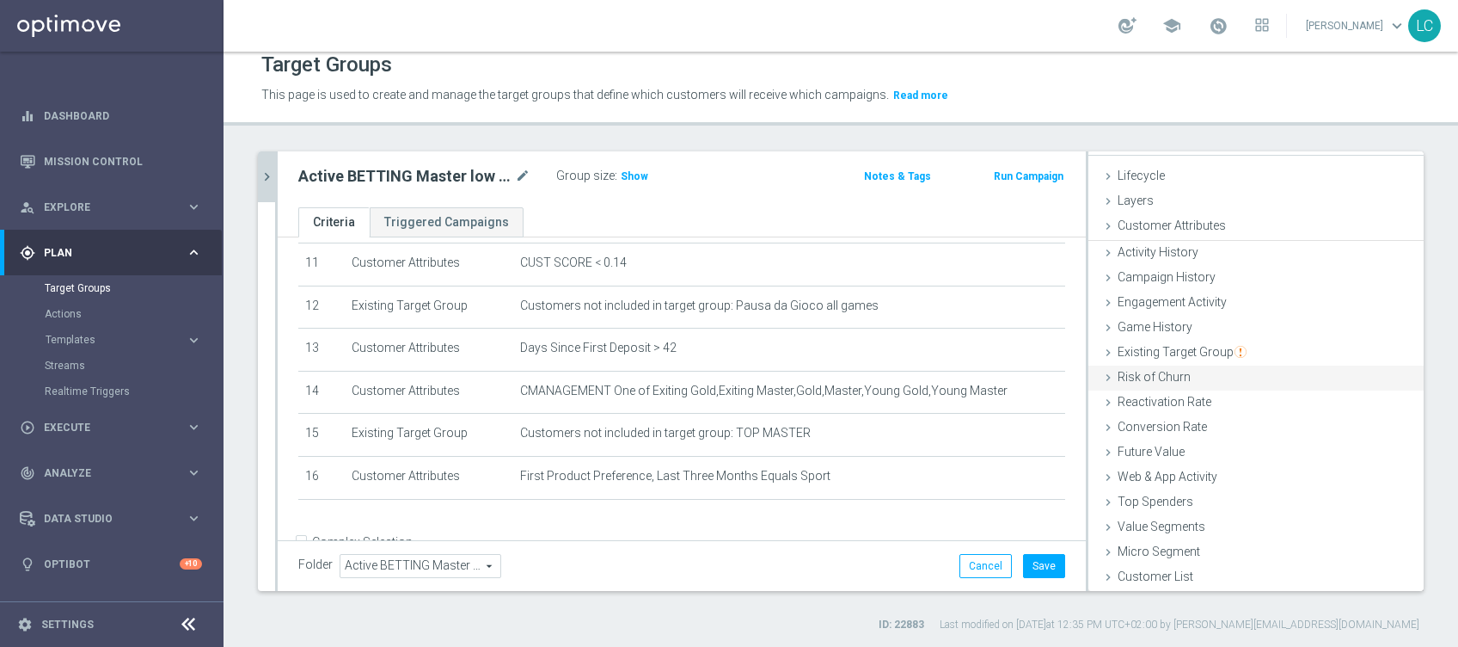
scroll to position [27, 0]
click at [645, 175] on h3 "Show" at bounding box center [634, 176] width 31 height 19
click at [1033, 554] on button "Save" at bounding box center [1044, 566] width 42 height 24
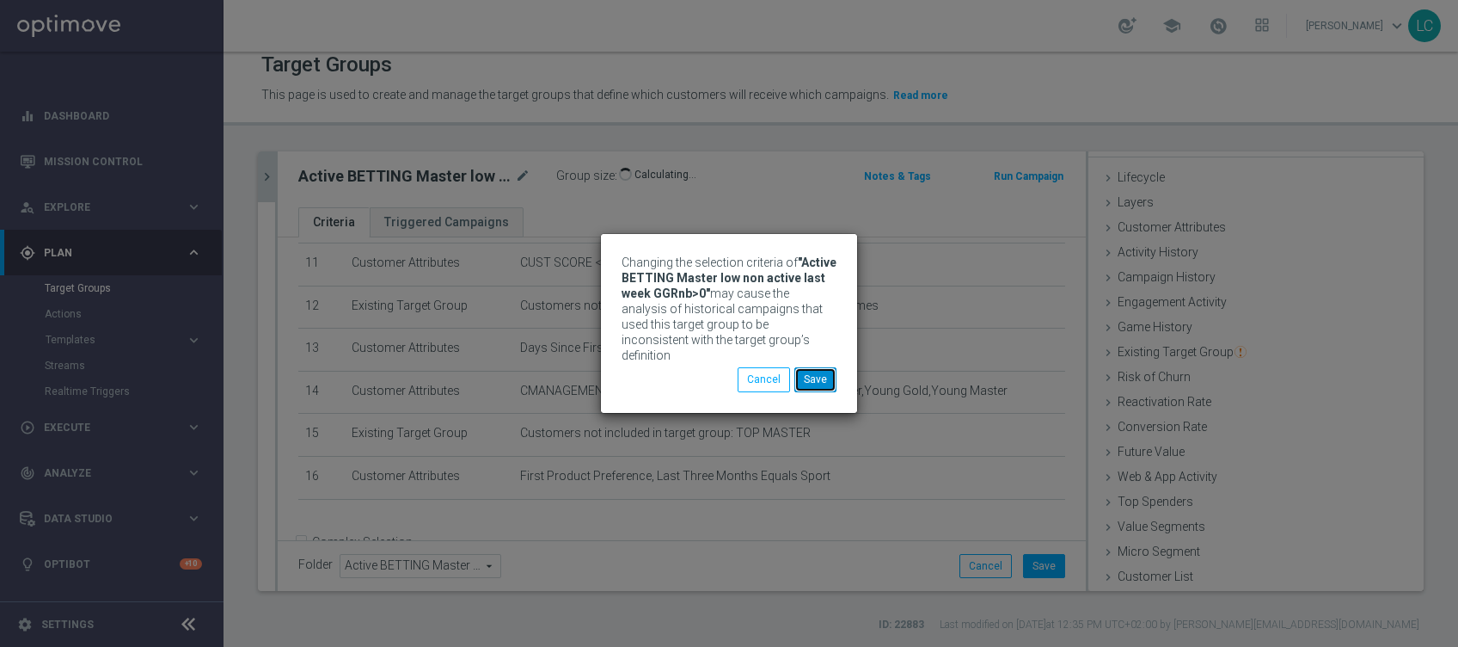
click at [818, 368] on button "Save" at bounding box center [815, 379] width 42 height 24
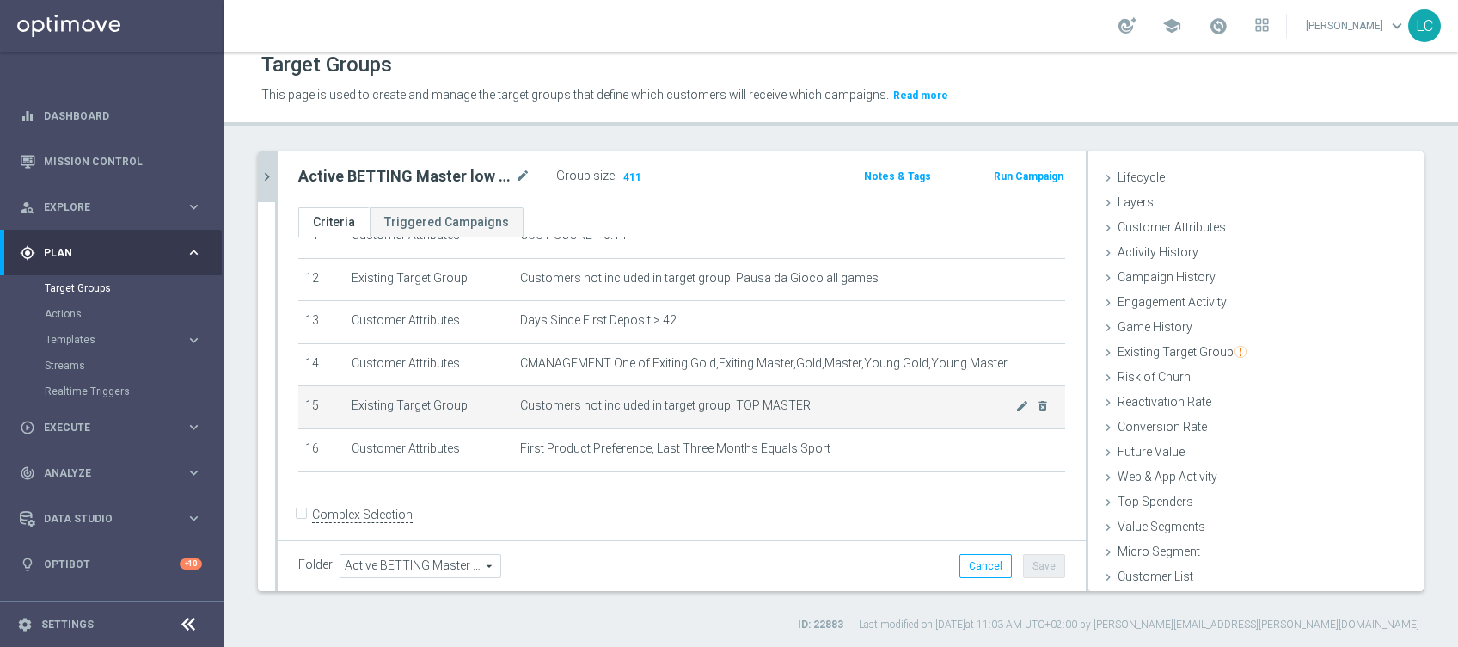
scroll to position [524, 0]
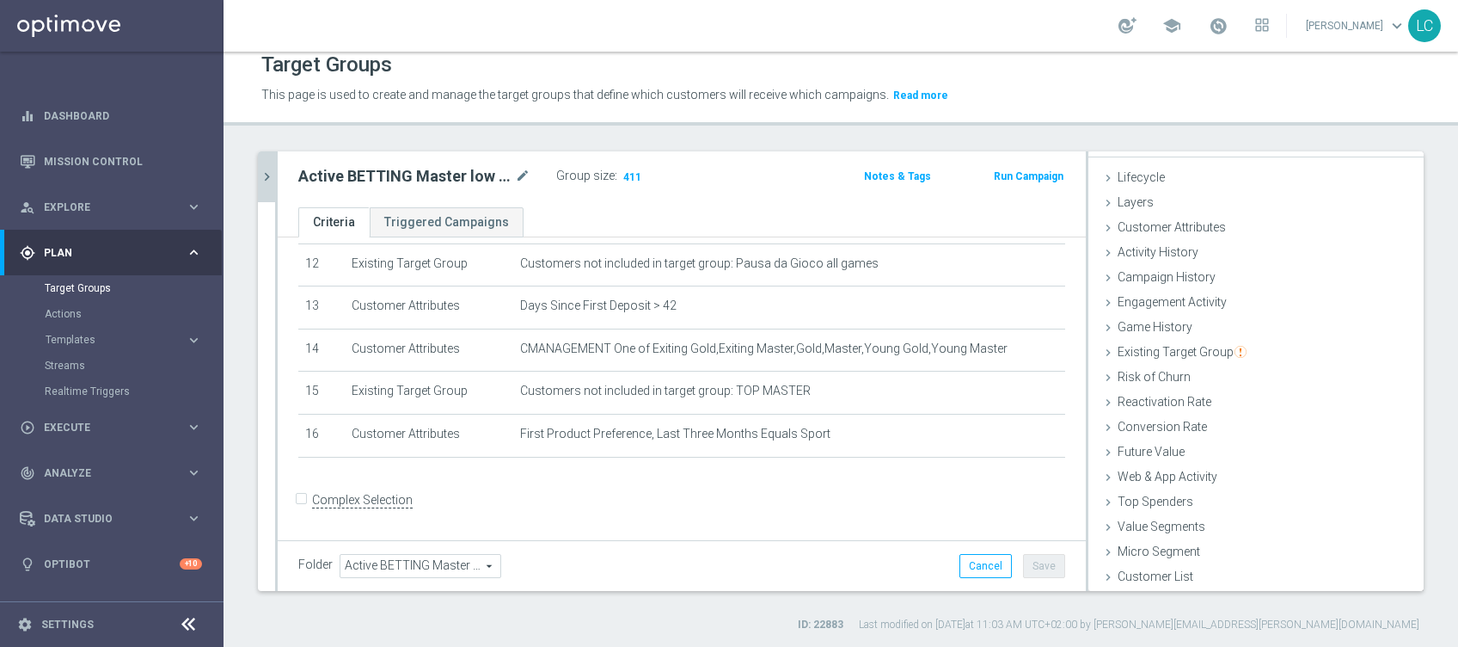
click at [270, 163] on button "chevron_right" at bounding box center [266, 176] width 17 height 51
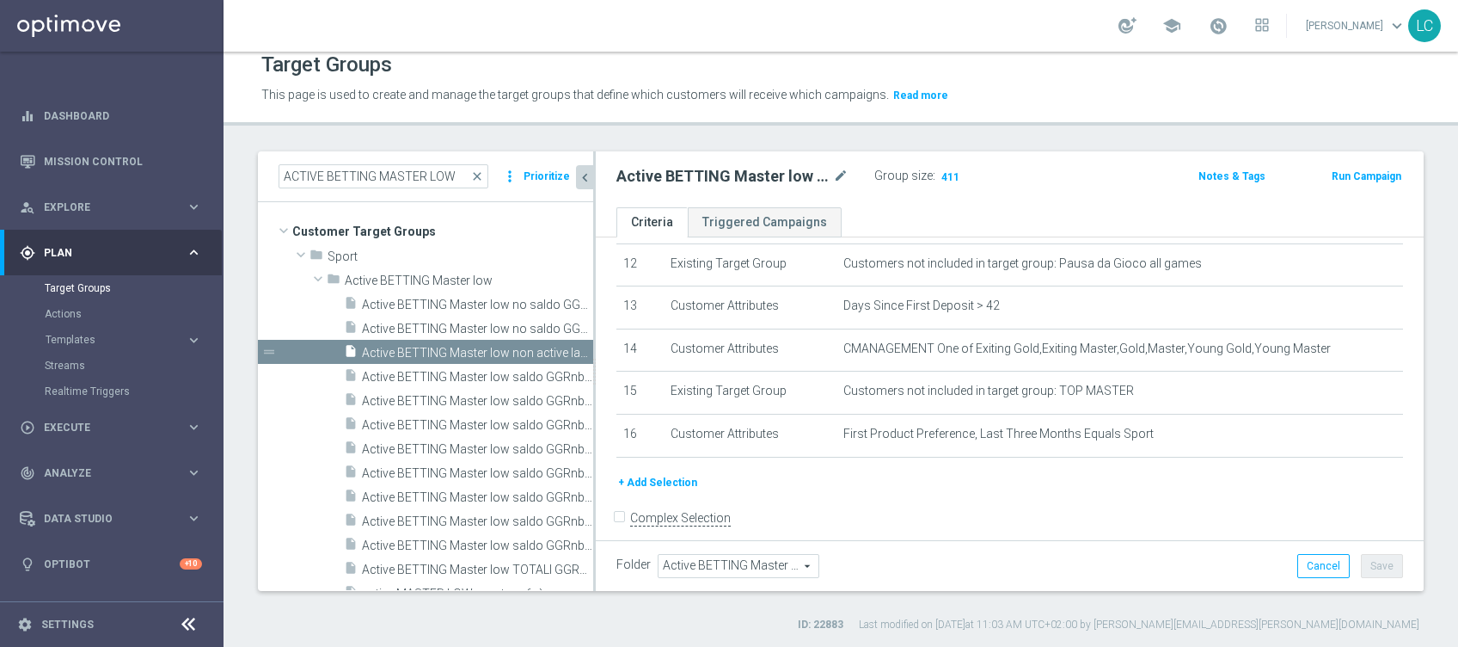
scroll to position [59, 0]
click at [404, 371] on span "Active BETTING Master low saldo GGRnb<=0" at bounding box center [458, 377] width 193 height 15
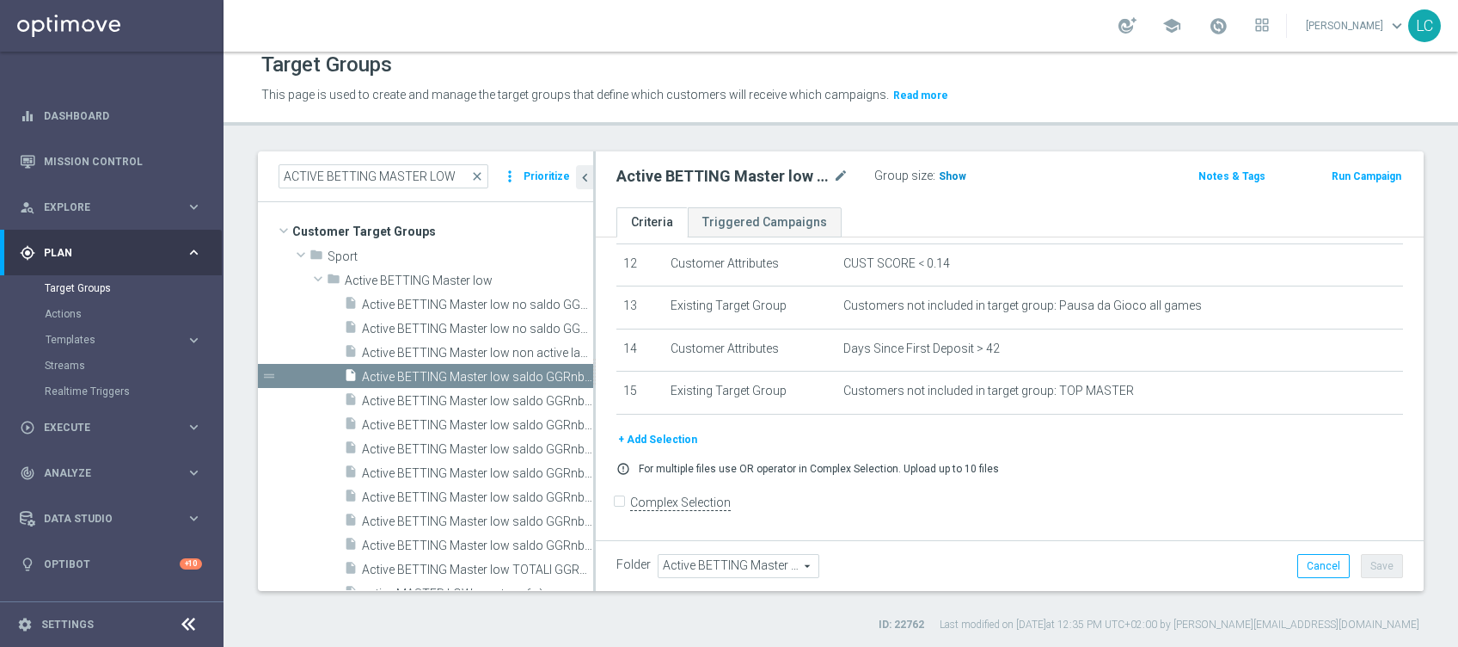
click at [948, 174] on span "Show" at bounding box center [953, 176] width 28 height 12
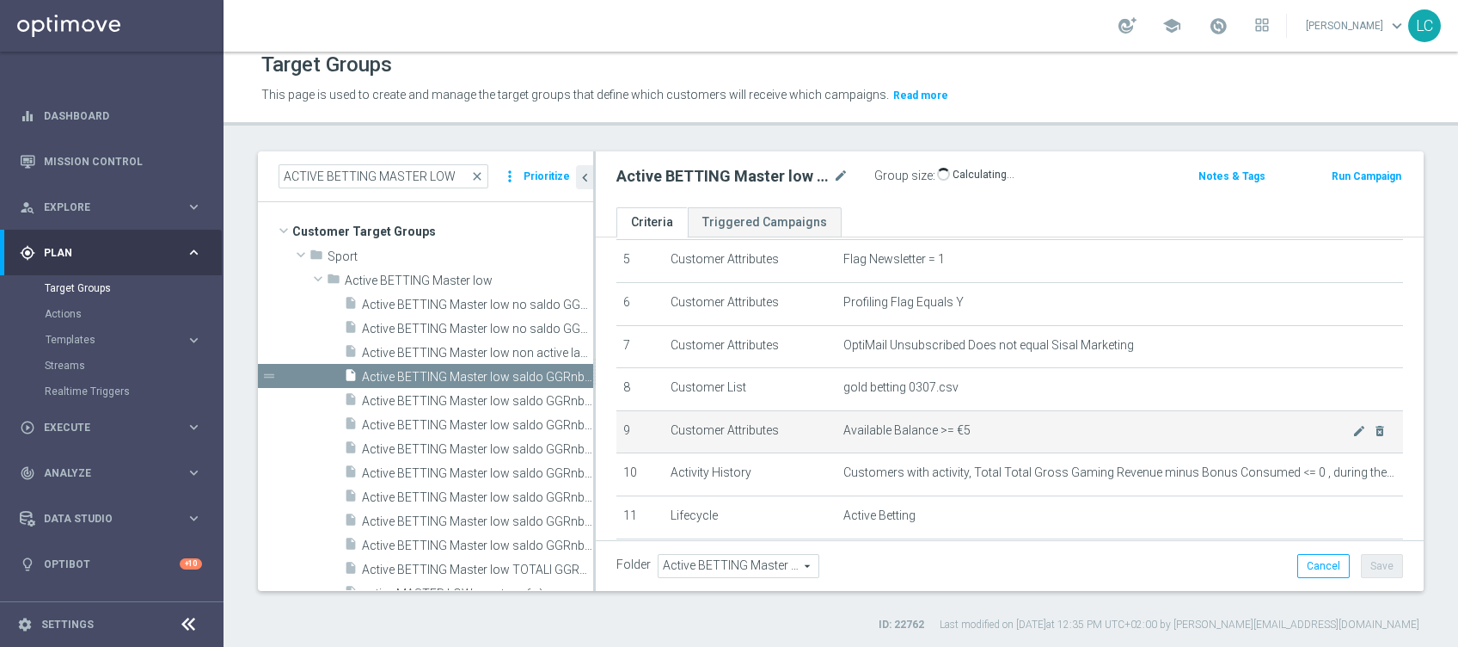
scroll to position [344, 0]
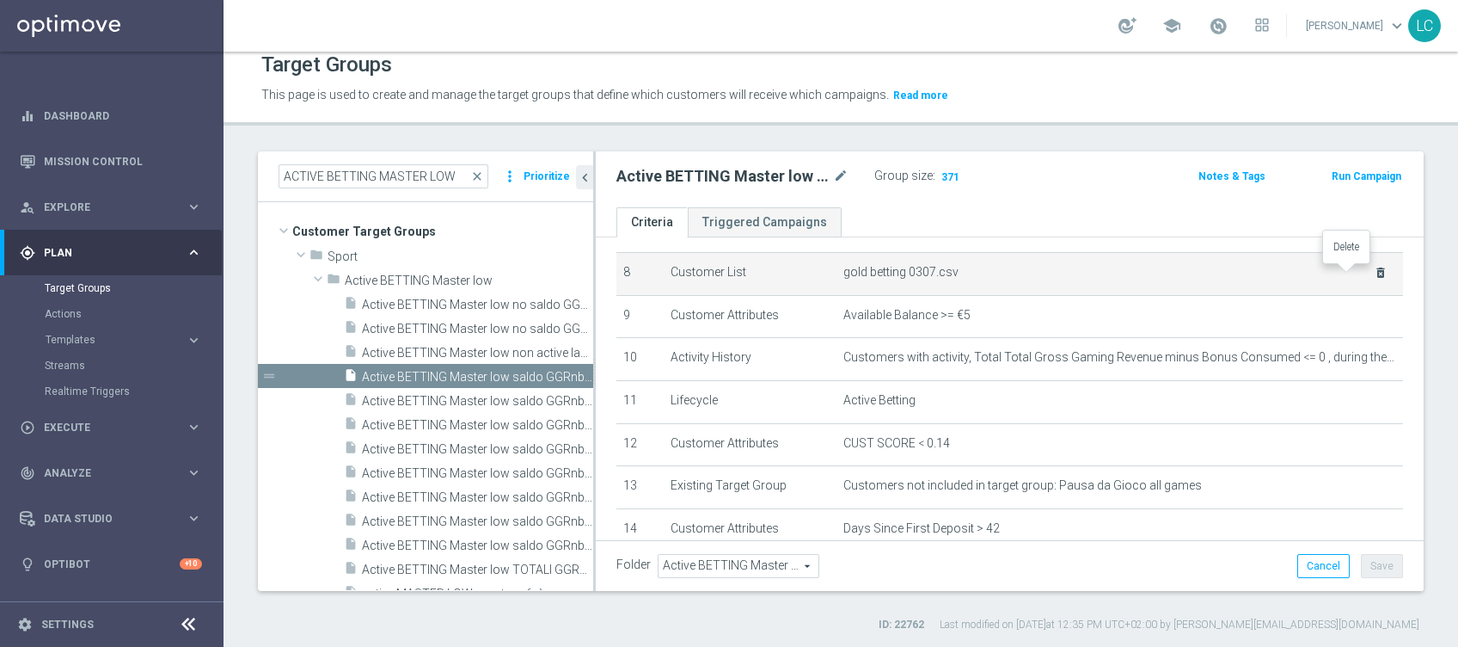
click at [1374, 270] on icon "delete_forever" at bounding box center [1381, 273] width 14 height 14
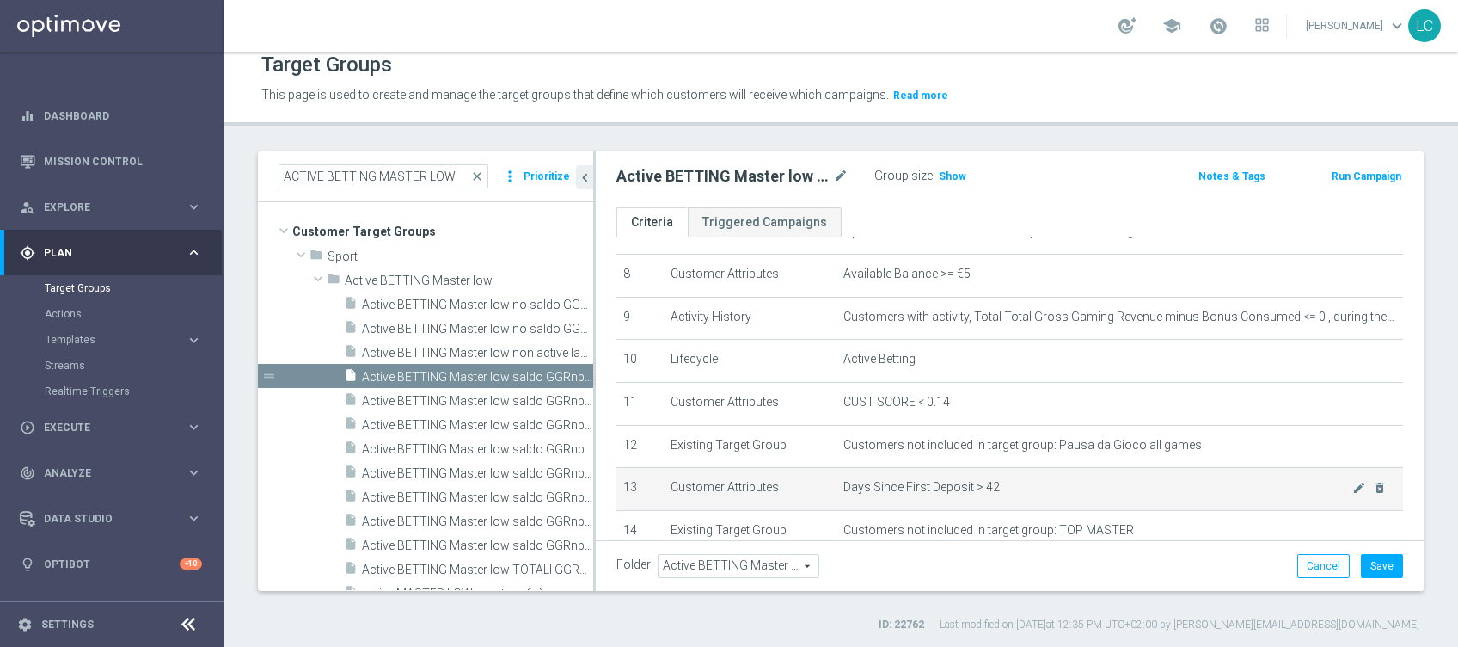
scroll to position [457, 0]
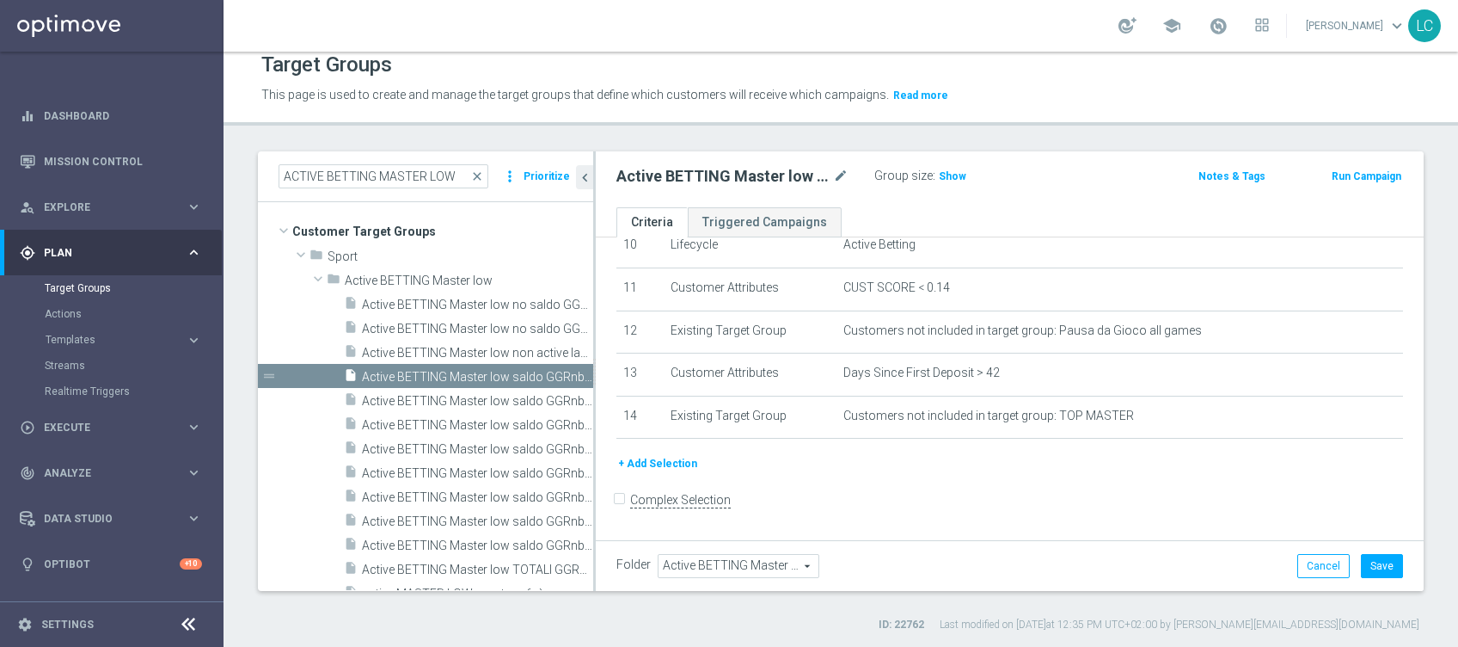
click at [653, 468] on button "+ Add Selection" at bounding box center [657, 463] width 83 height 19
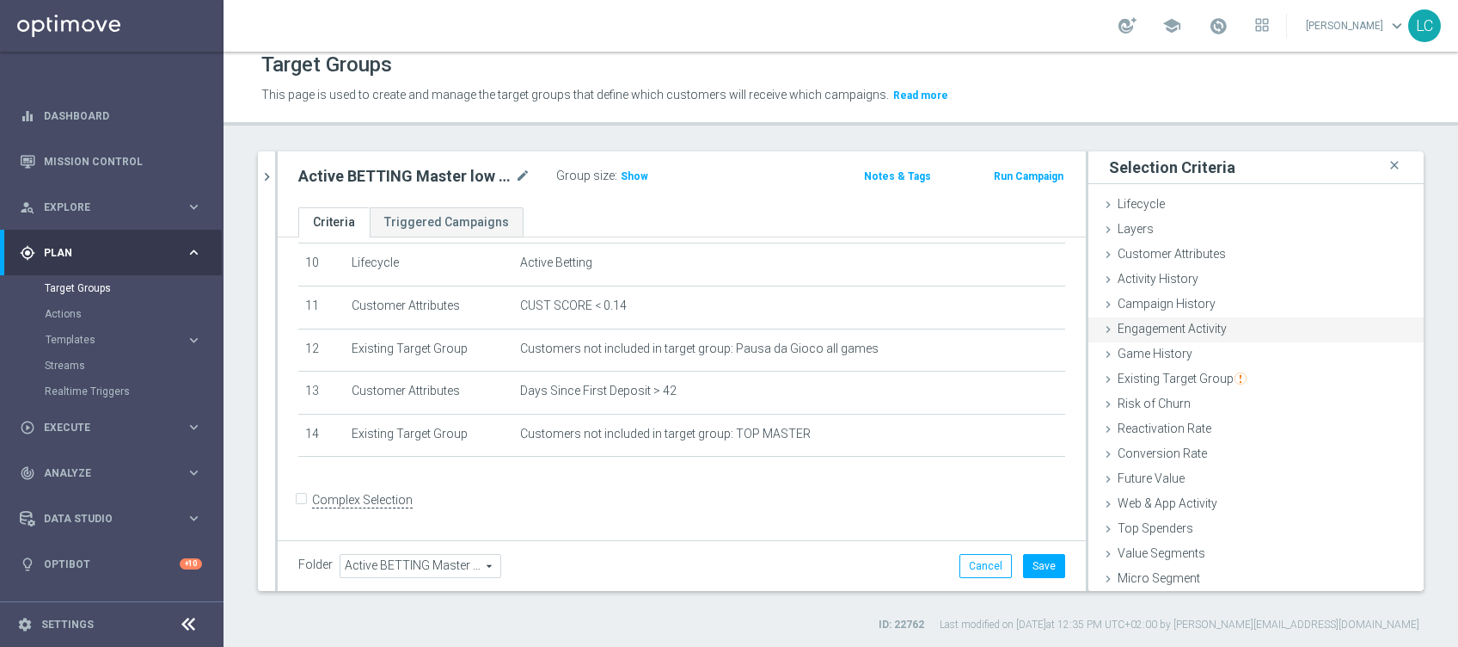
scroll to position [0, 0]
click at [1178, 378] on span "Existing Target Group" at bounding box center [1182, 378] width 129 height 14
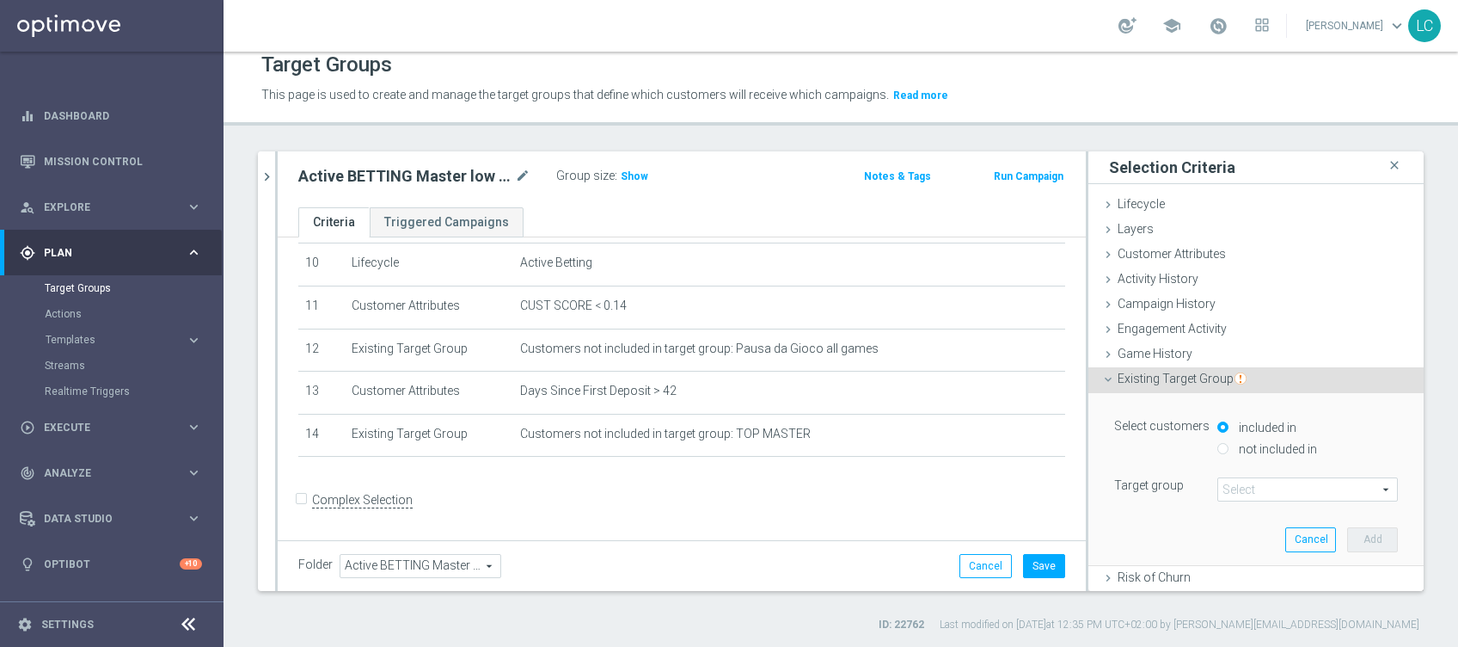
click at [1178, 378] on span "Existing Target Group" at bounding box center [1182, 378] width 129 height 14
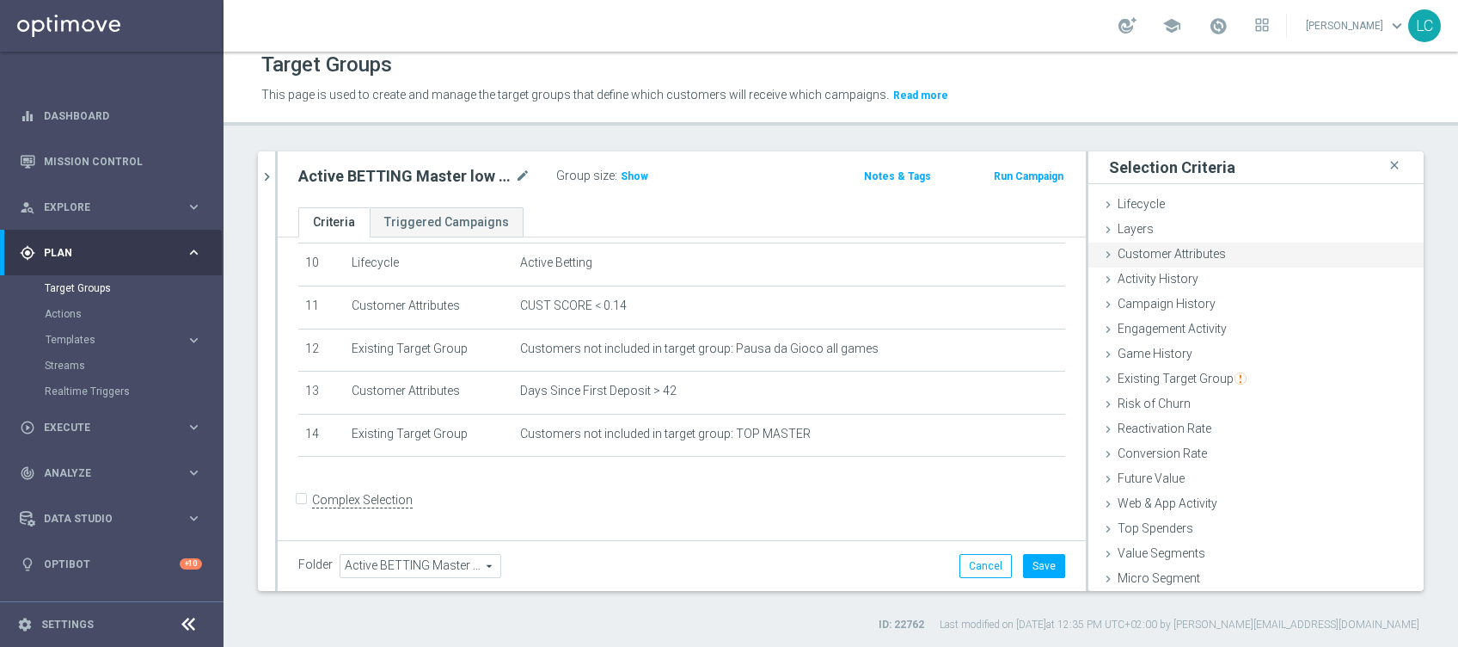
click at [1187, 248] on span "Customer Attributes" at bounding box center [1172, 254] width 108 height 14
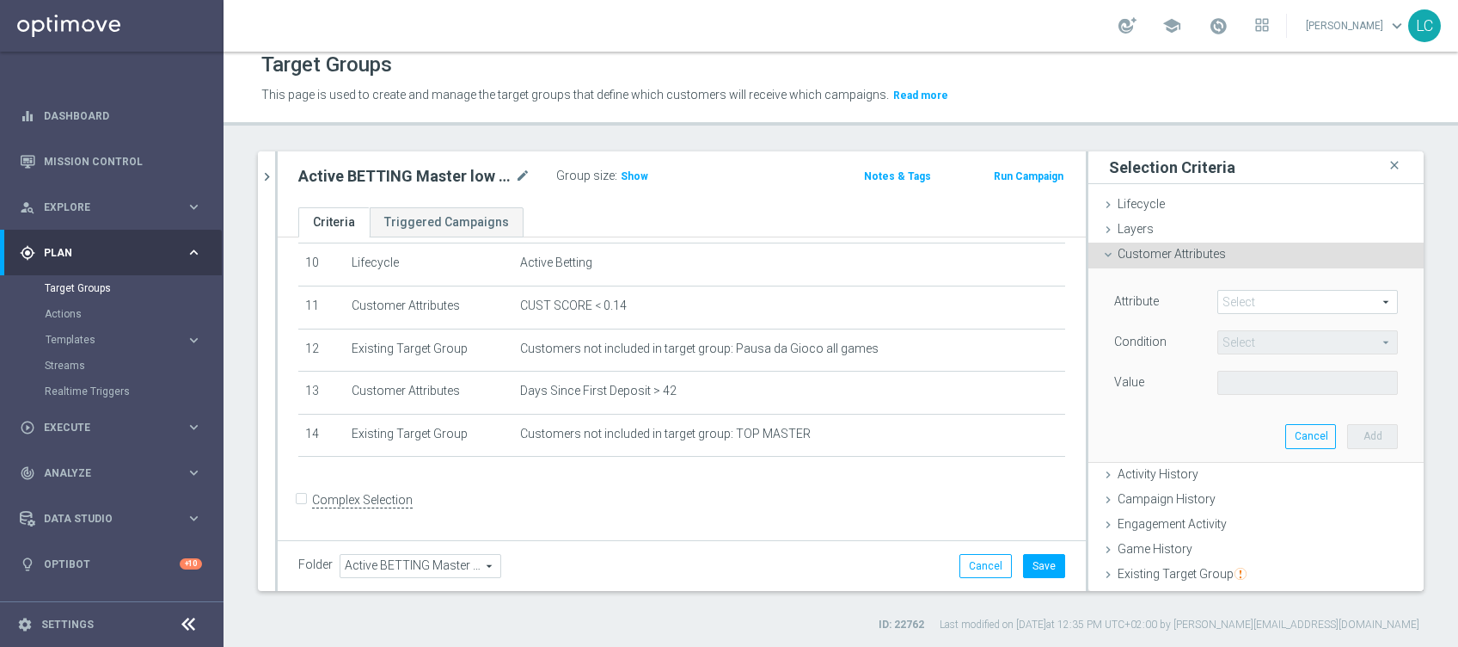
click at [1222, 300] on span at bounding box center [1307, 302] width 179 height 22
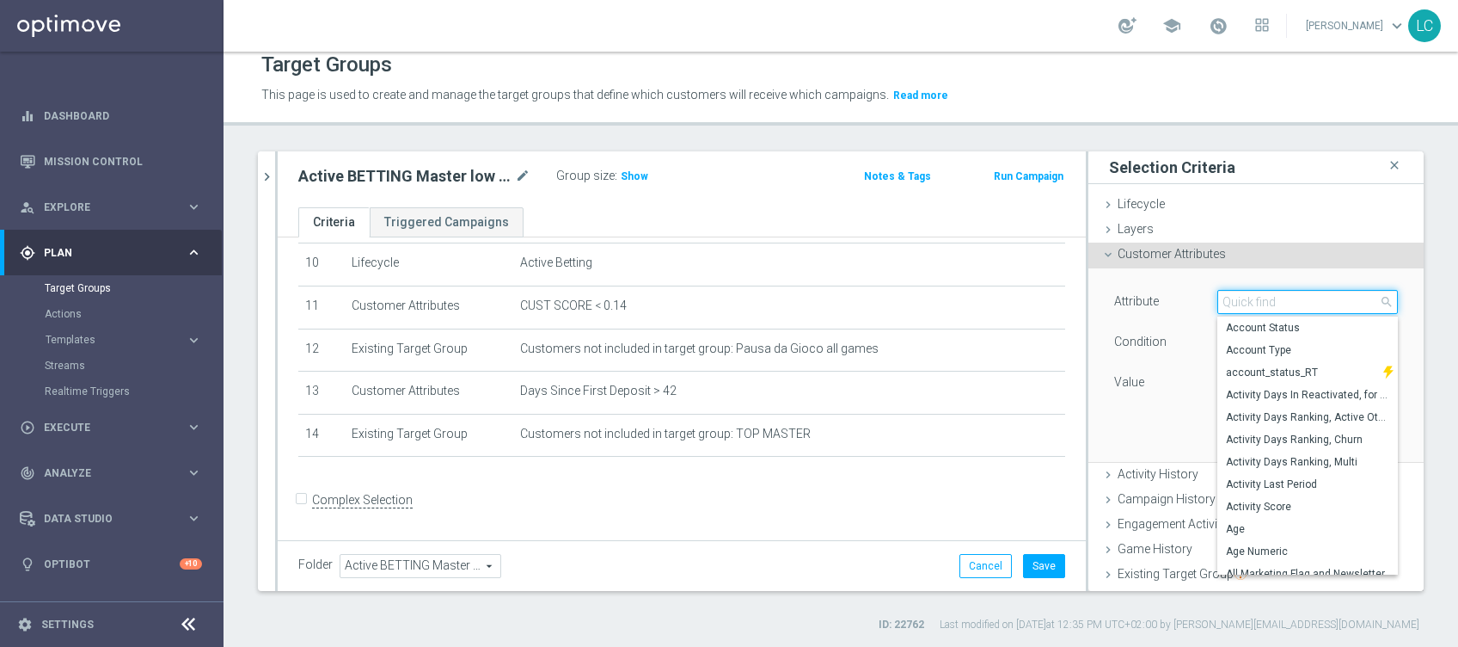
click at [1222, 300] on input "search" at bounding box center [1307, 302] width 181 height 24
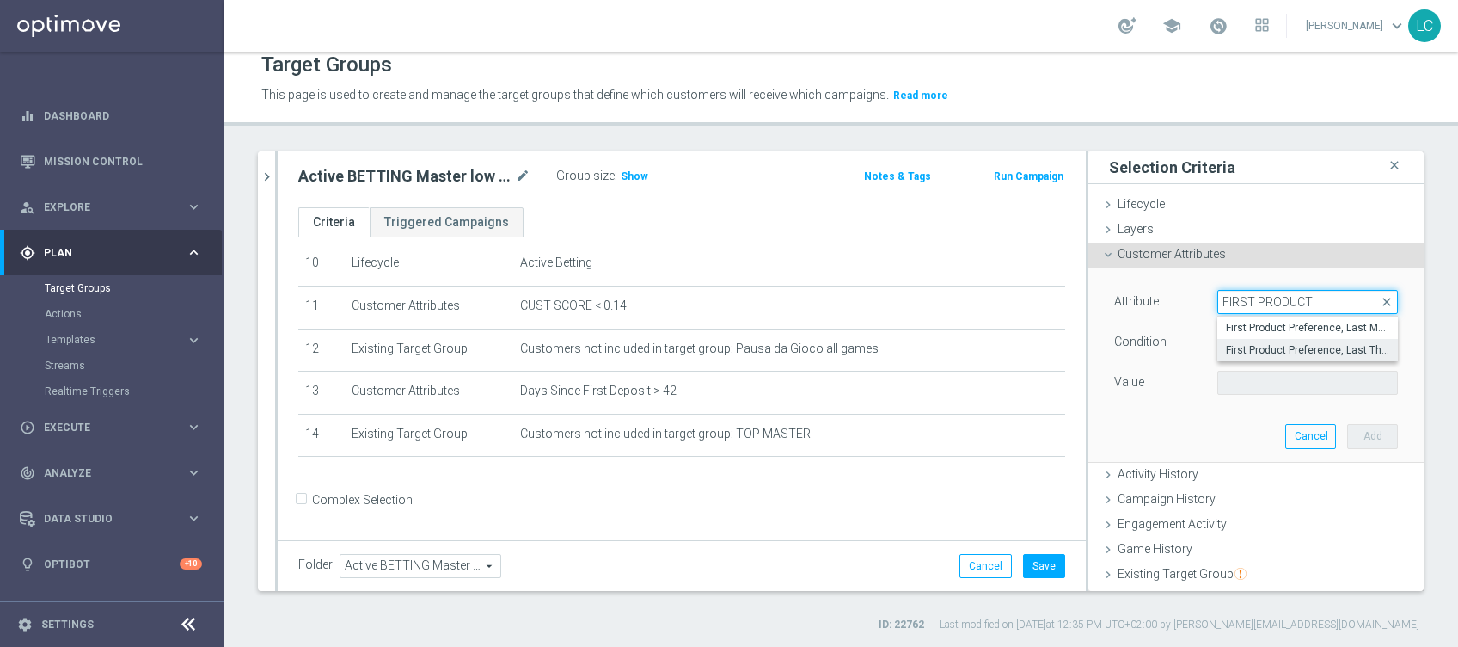
type input "FIRST PRODUCT"
click at [1277, 343] on span "First Product Preference, Last Three Months" at bounding box center [1307, 350] width 163 height 14
type input "First Product Preference, Last Three Months"
type input "Equals"
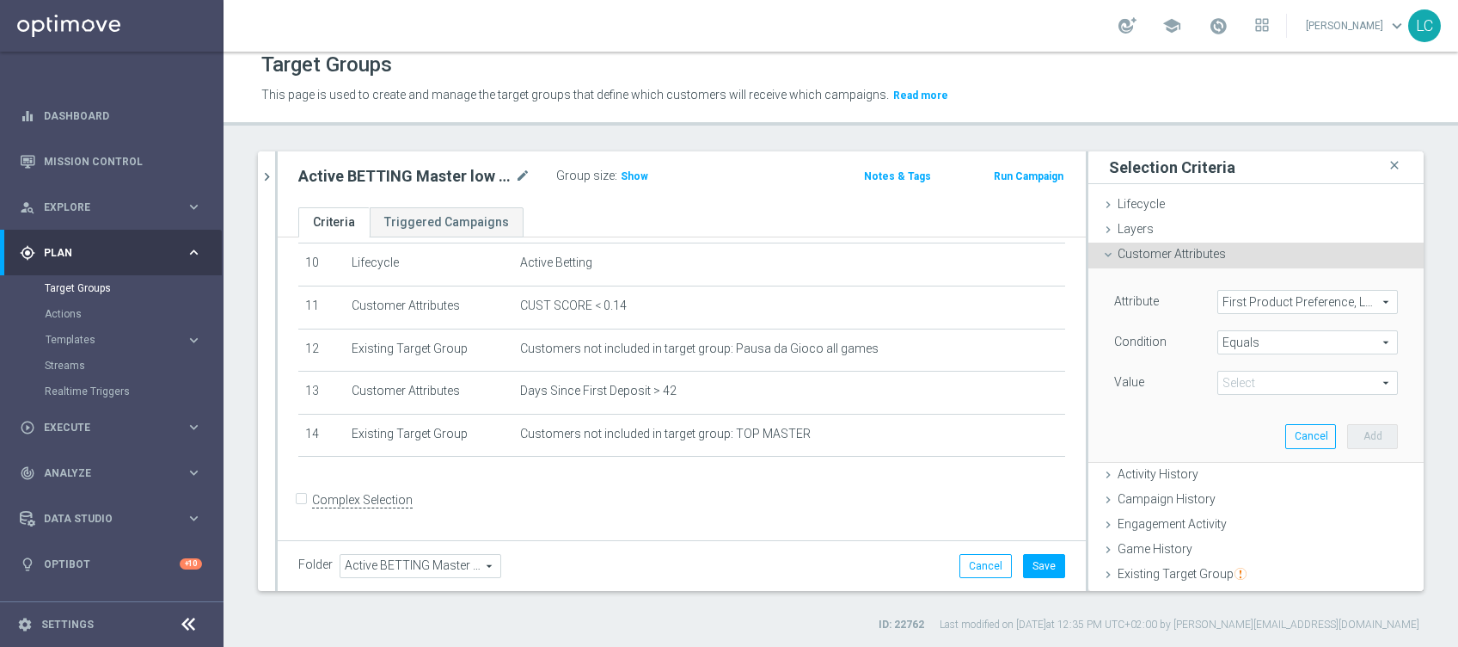
click at [1262, 378] on span at bounding box center [1307, 382] width 179 height 22
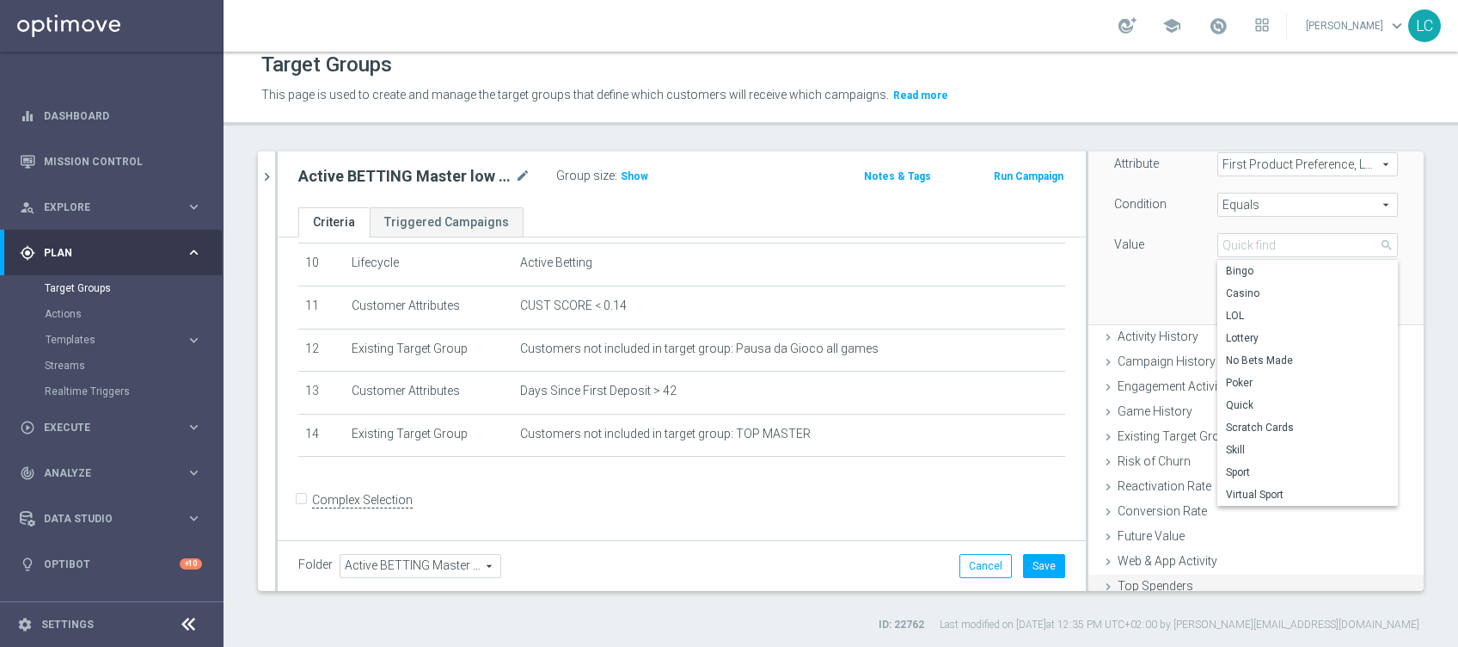
scroll to position [220, 0]
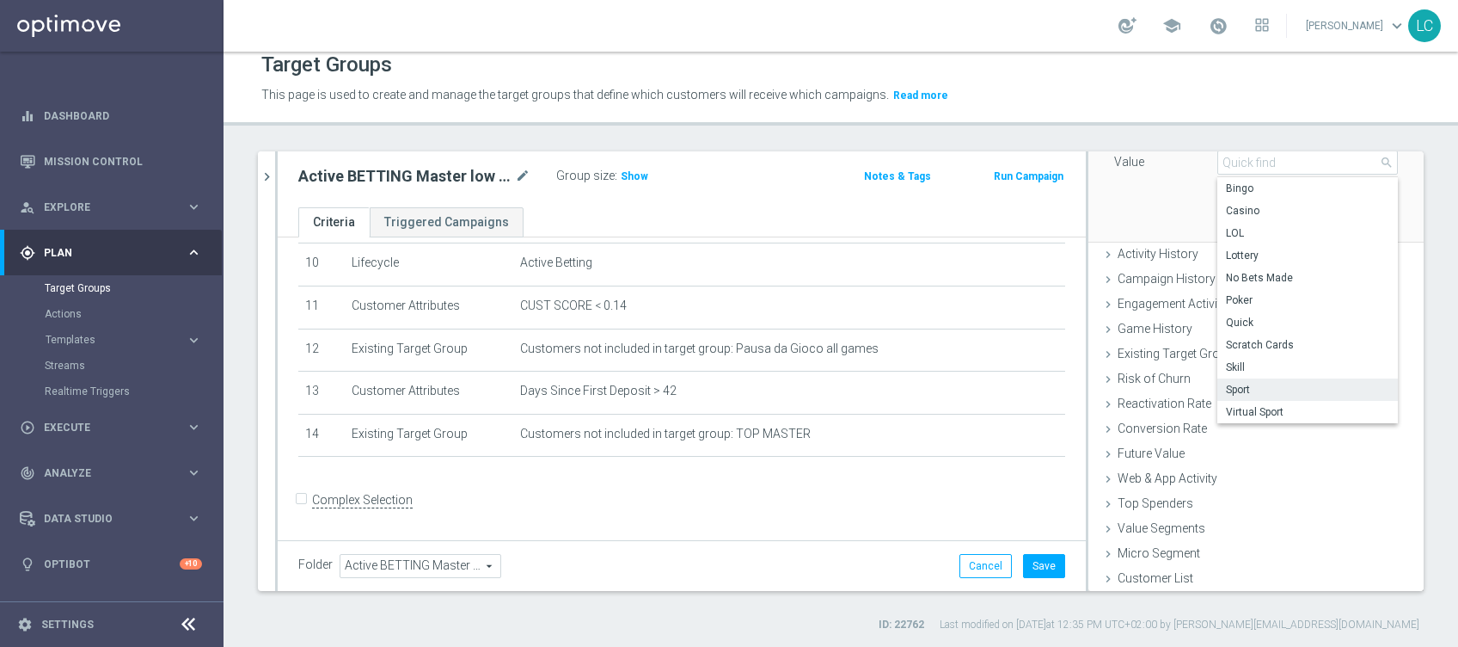
click at [1227, 389] on span "Sport" at bounding box center [1307, 390] width 163 height 14
type input "Sport"
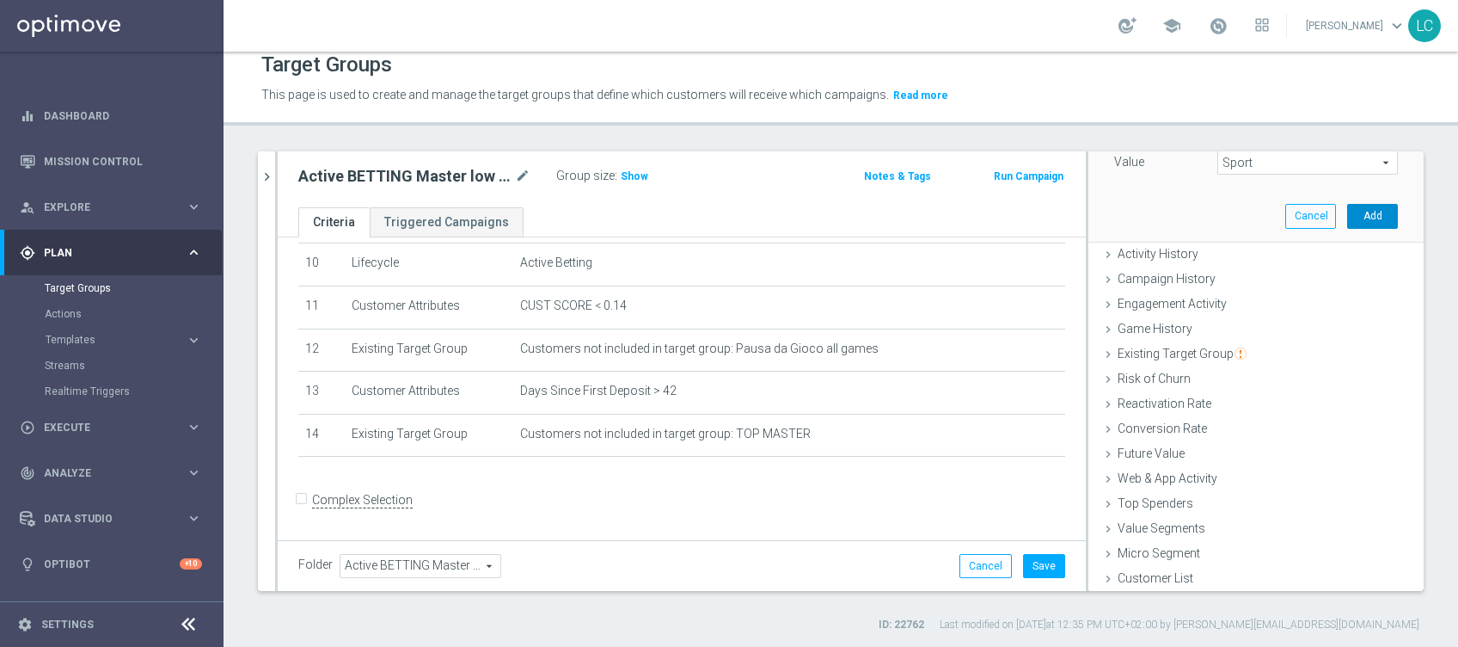
click at [1347, 219] on button "Add" at bounding box center [1372, 216] width 51 height 24
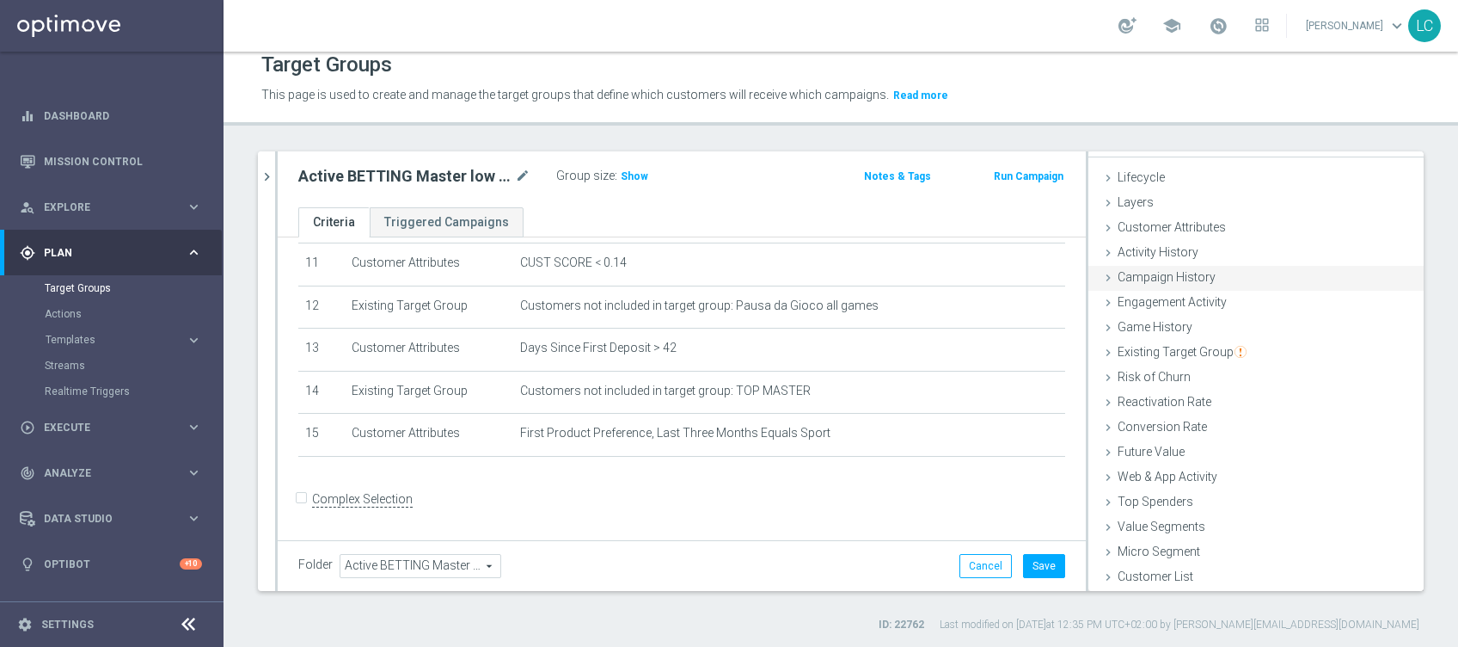
scroll to position [0, 0]
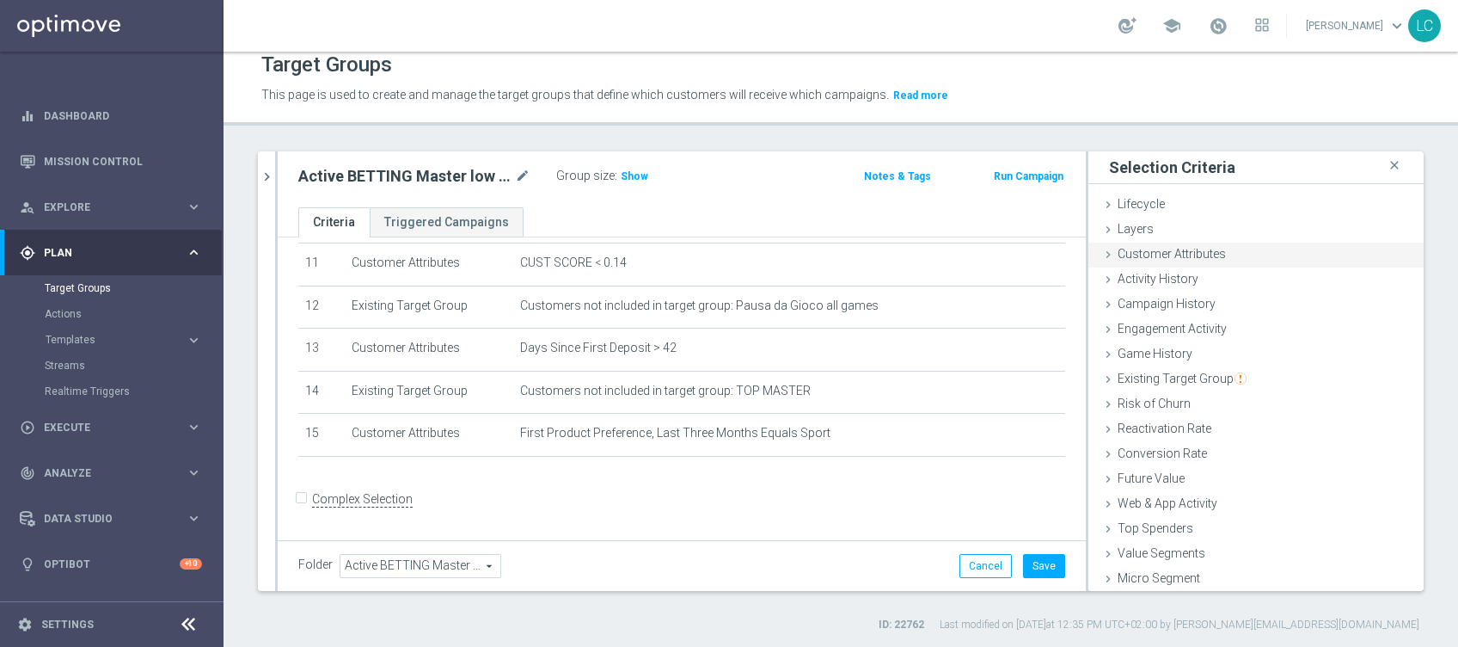
click at [1157, 250] on span "Customer Attributes" at bounding box center [1172, 254] width 108 height 14
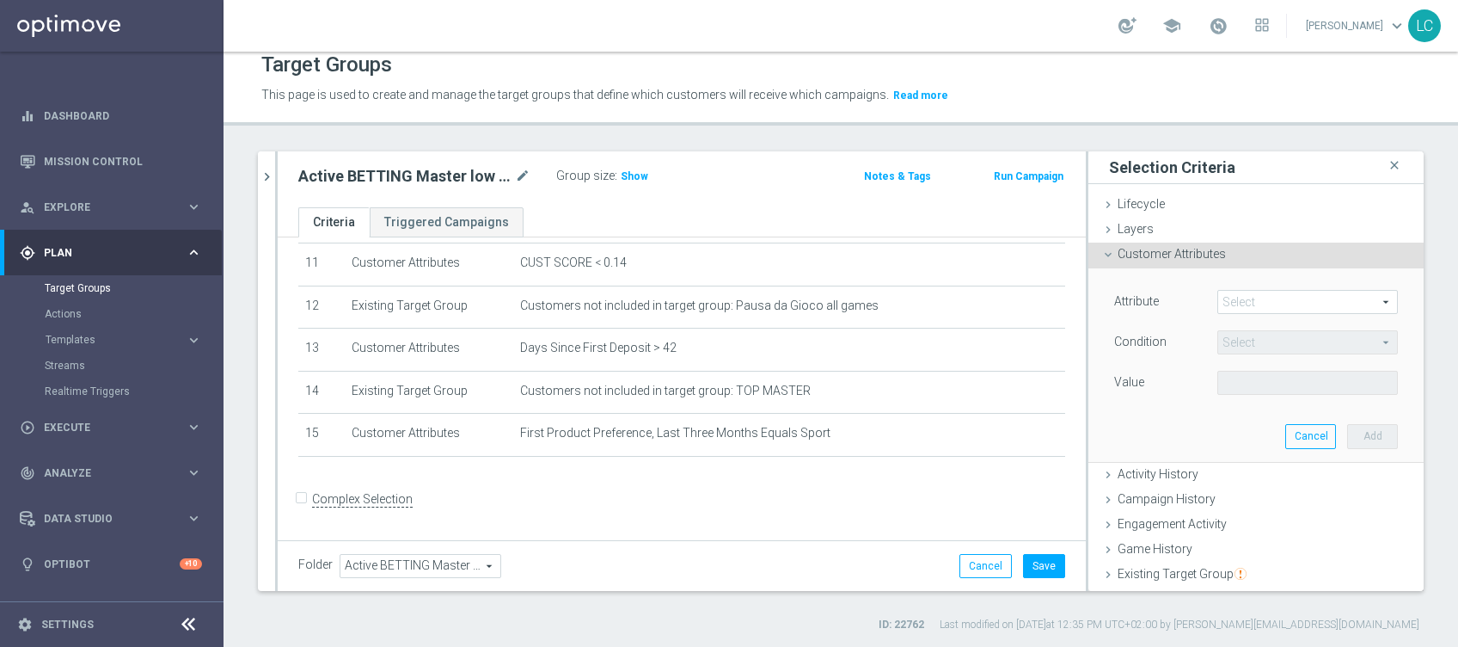
click at [1223, 303] on span at bounding box center [1307, 302] width 179 height 22
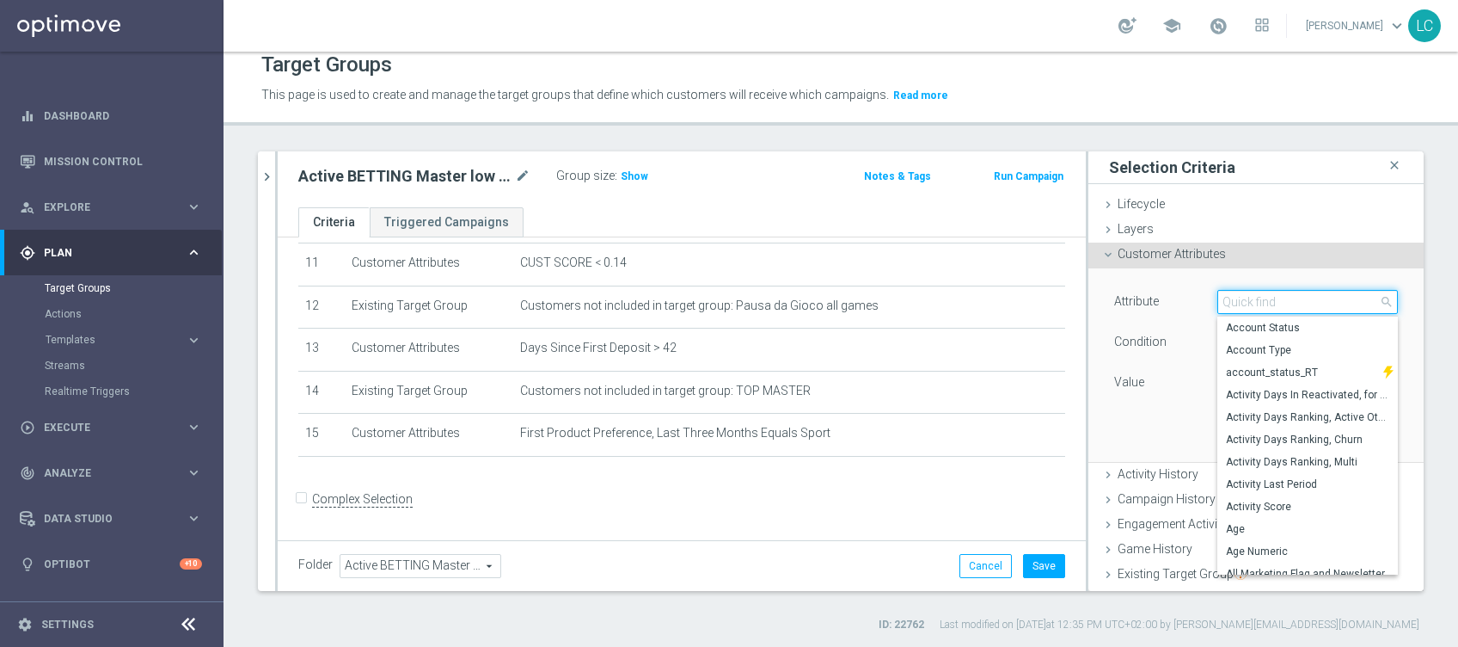
click at [1223, 302] on input "search" at bounding box center [1307, 302] width 181 height 24
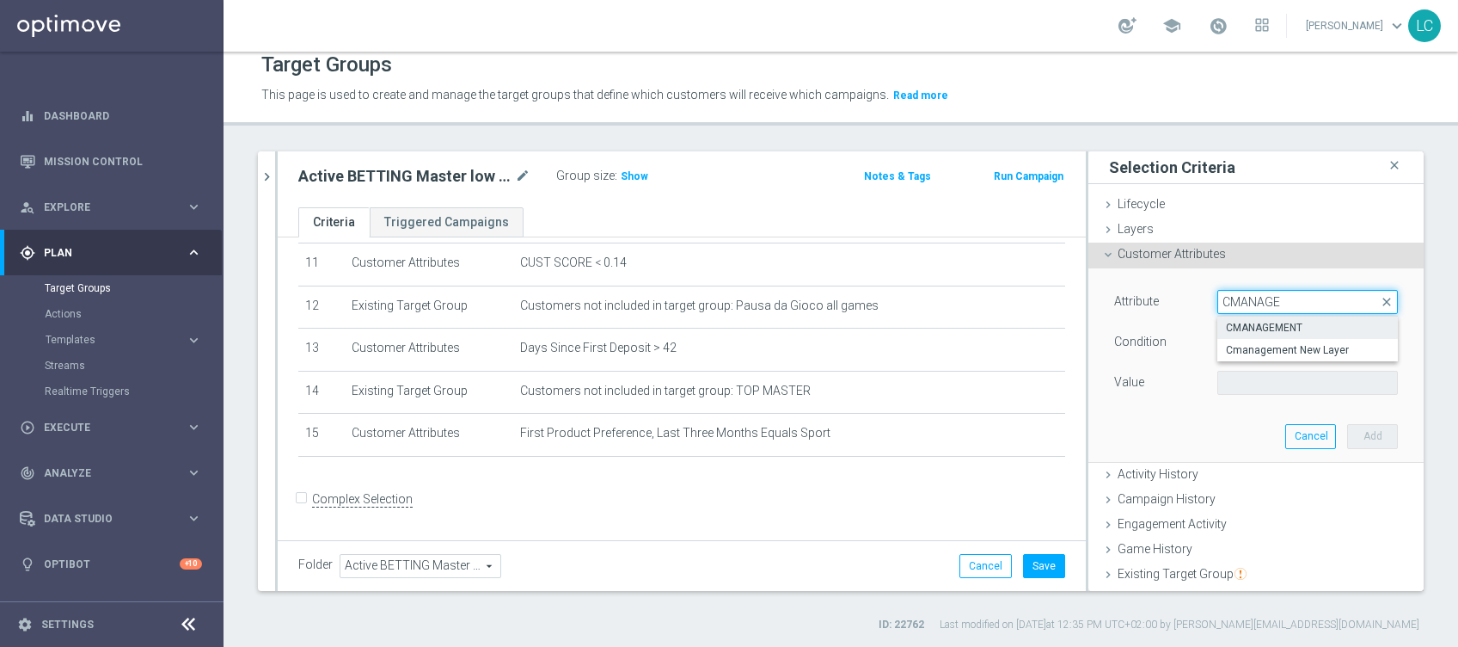
type input "CMANAGE"
click at [1233, 322] on span "CMANAGEMENT" at bounding box center [1307, 328] width 163 height 14
type input "CMANAGEMENT"
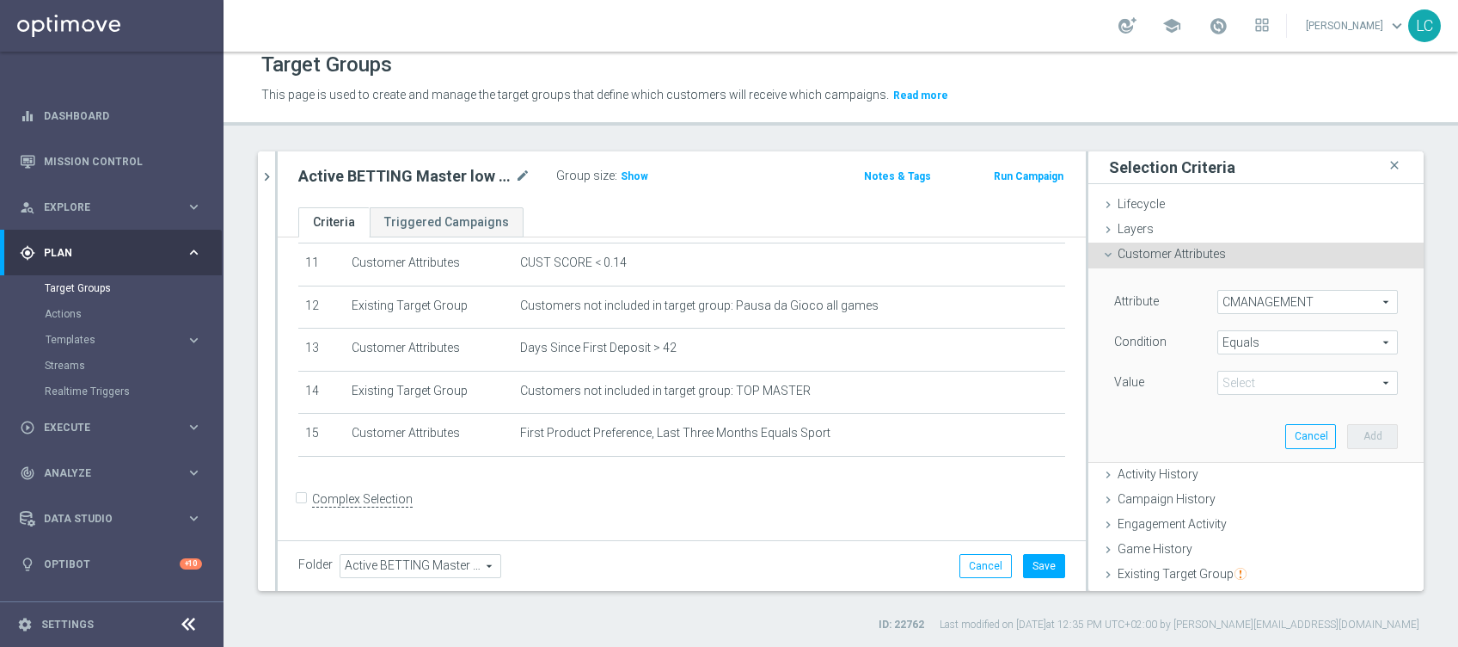
click at [1284, 340] on span "Equals" at bounding box center [1307, 342] width 179 height 22
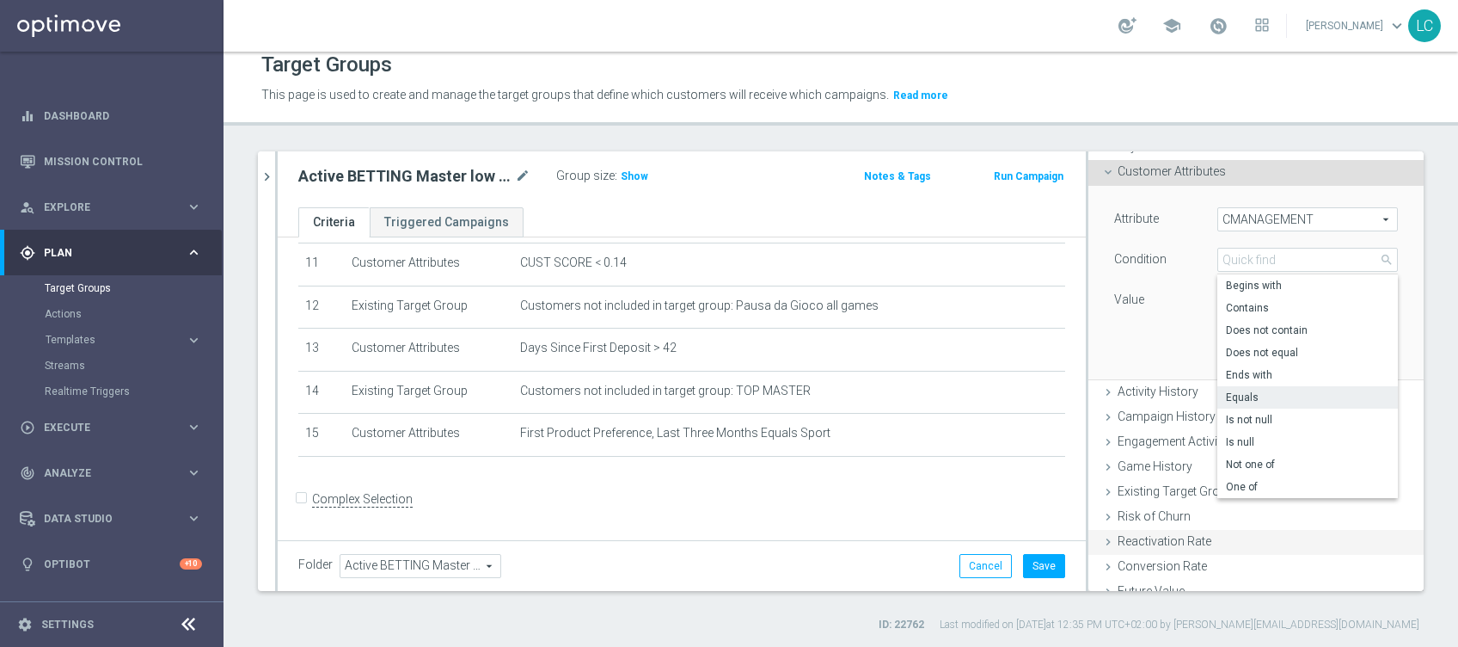
scroll to position [114, 0]
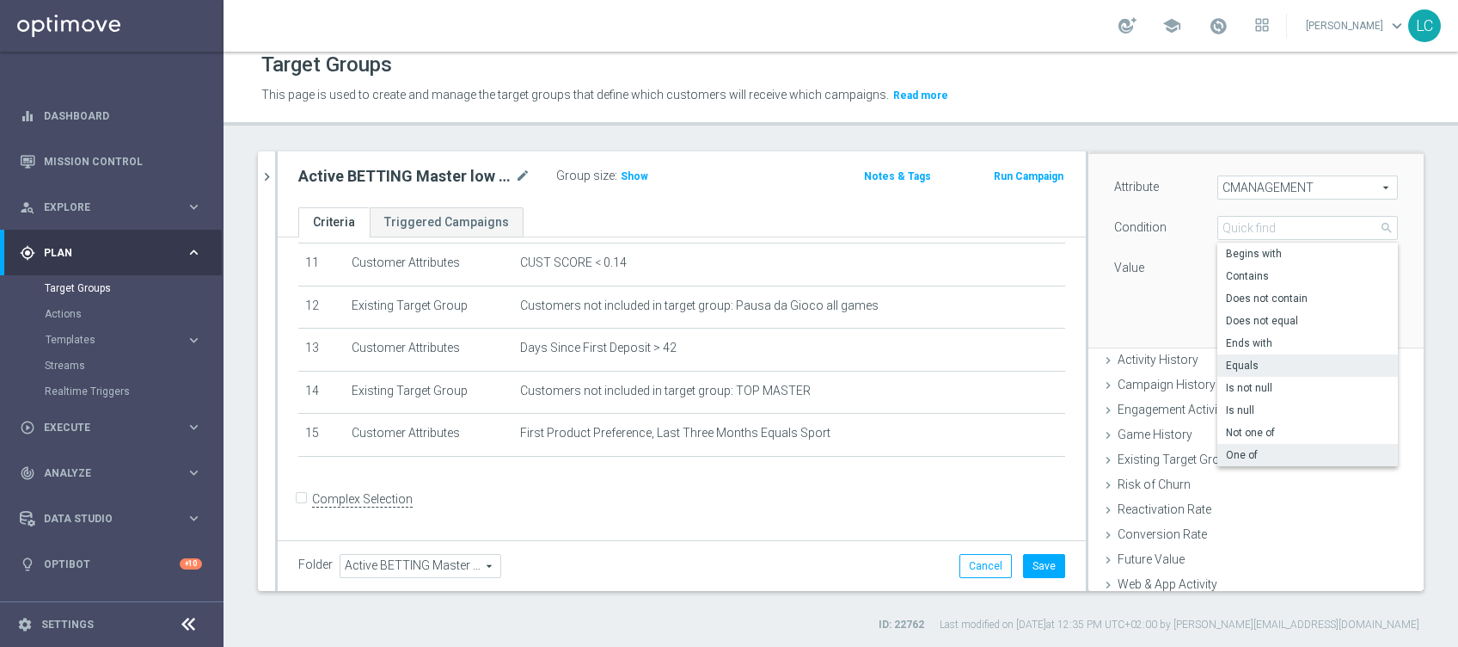
click at [1249, 450] on span "One of" at bounding box center [1307, 455] width 163 height 14
type input "One of"
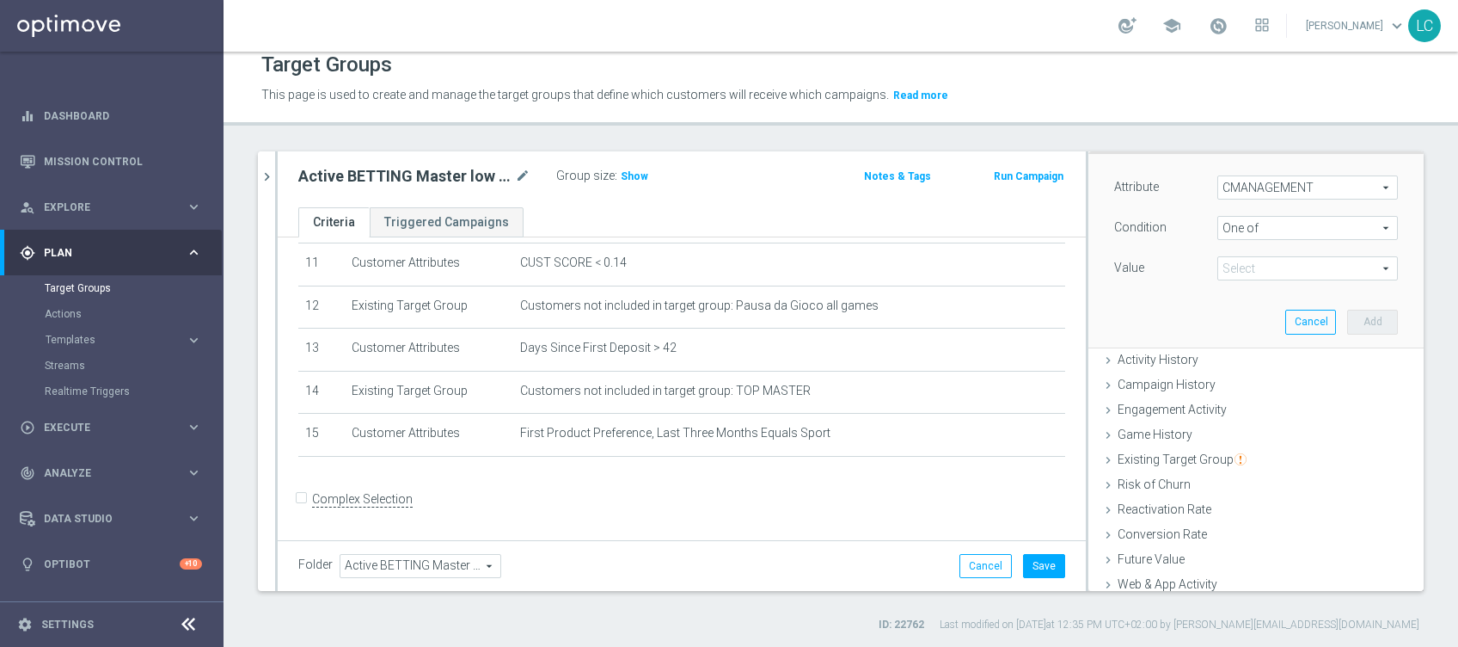
click at [1266, 266] on span at bounding box center [1307, 268] width 179 height 22
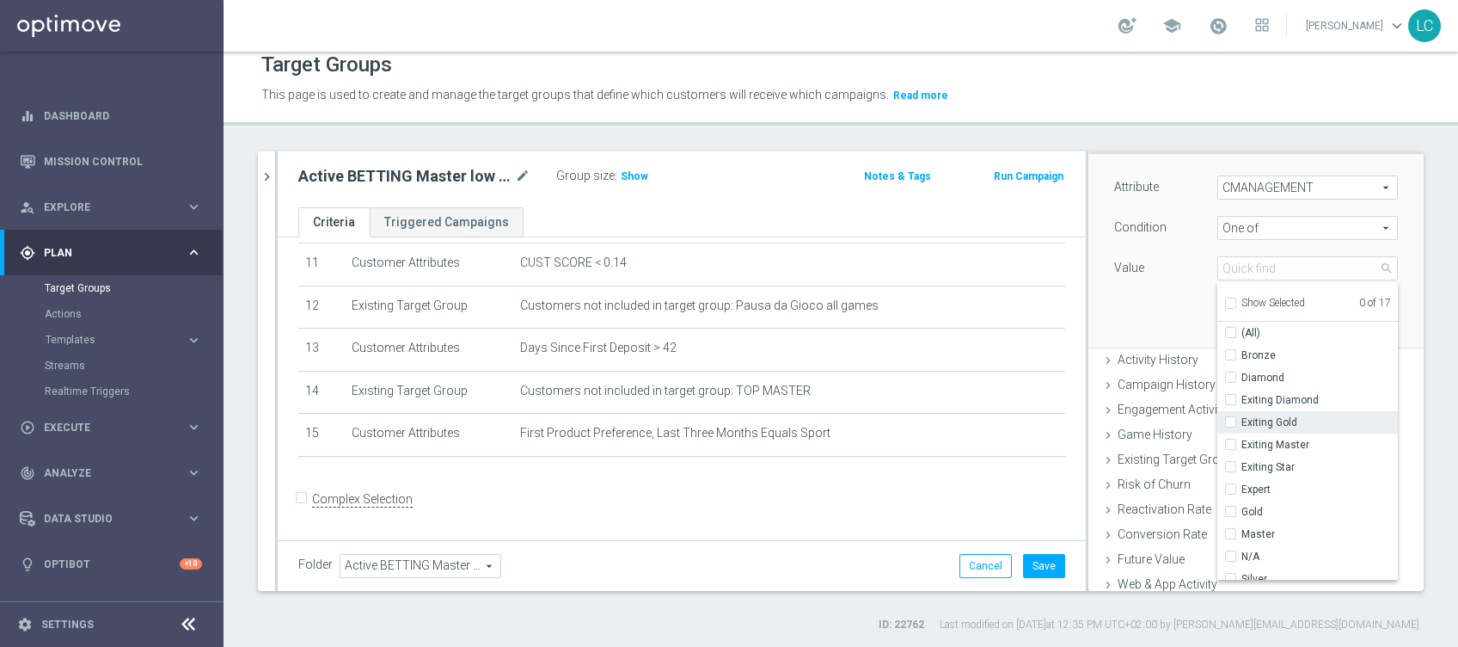
click at [1230, 417] on input "Exiting Gold" at bounding box center [1235, 422] width 11 height 11
checkbox input "true"
type input "Exiting Gold"
click at [1241, 439] on label "Exiting Master" at bounding box center [1319, 444] width 156 height 22
click at [1230, 439] on input "Exiting Master" at bounding box center [1235, 444] width 11 height 11
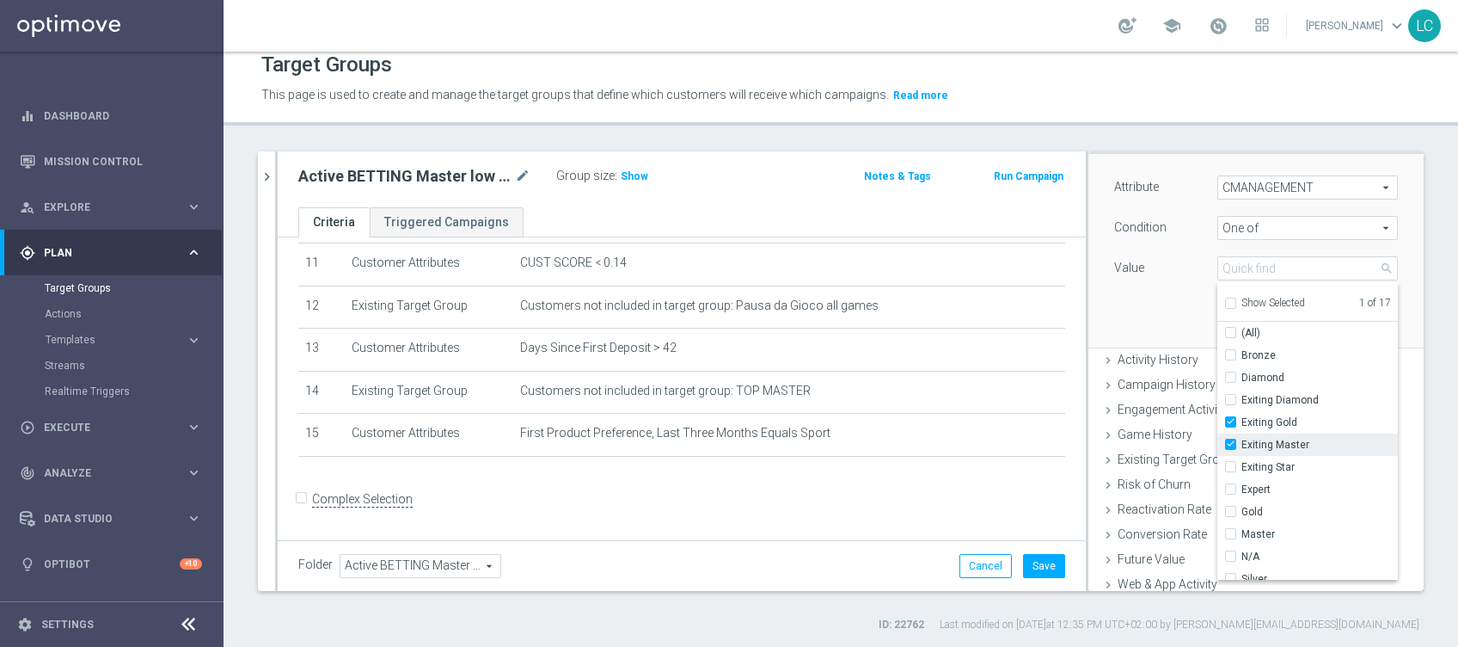
checkbox input "true"
type input "Selected 2 of 17"
click at [1230, 397] on input "Gold" at bounding box center [1235, 397] width 11 height 11
checkbox input "true"
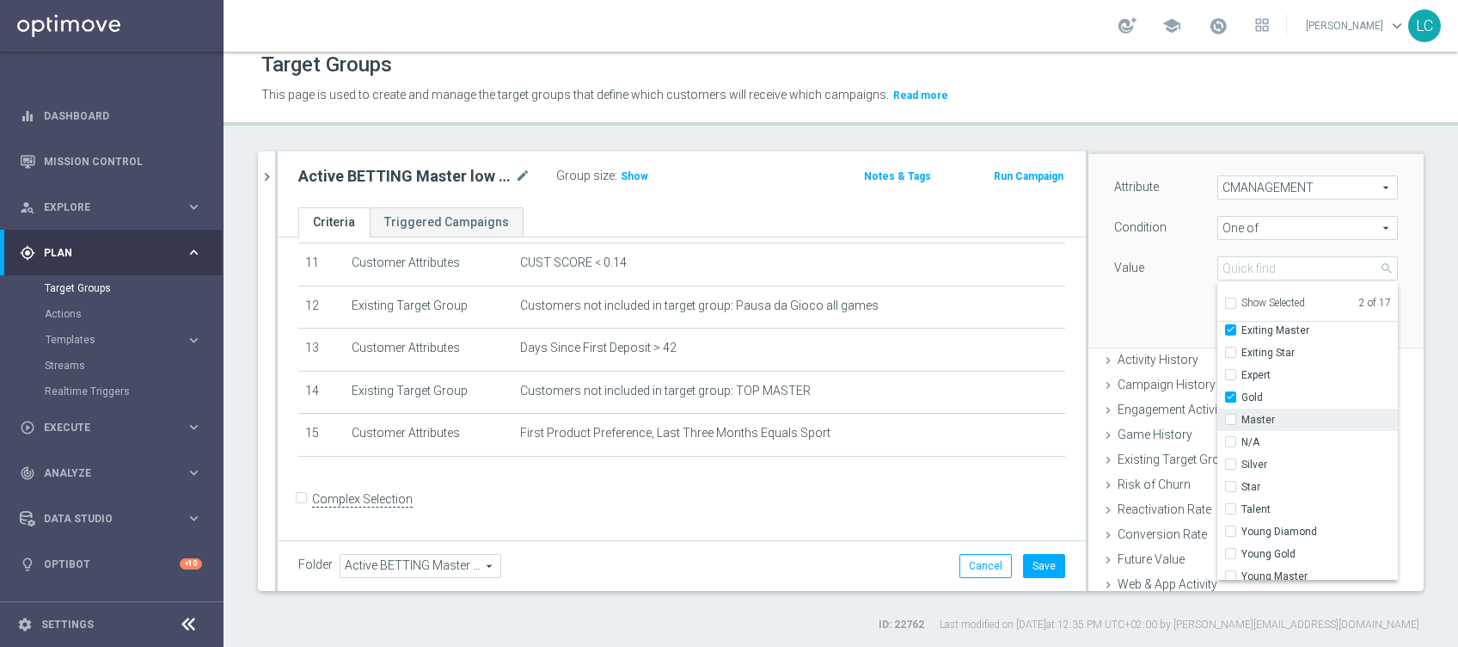
type input "Selected 3 of 17"
click at [1230, 415] on input "Master" at bounding box center [1235, 419] width 11 height 11
checkbox input "true"
type input "Selected 4 of 17"
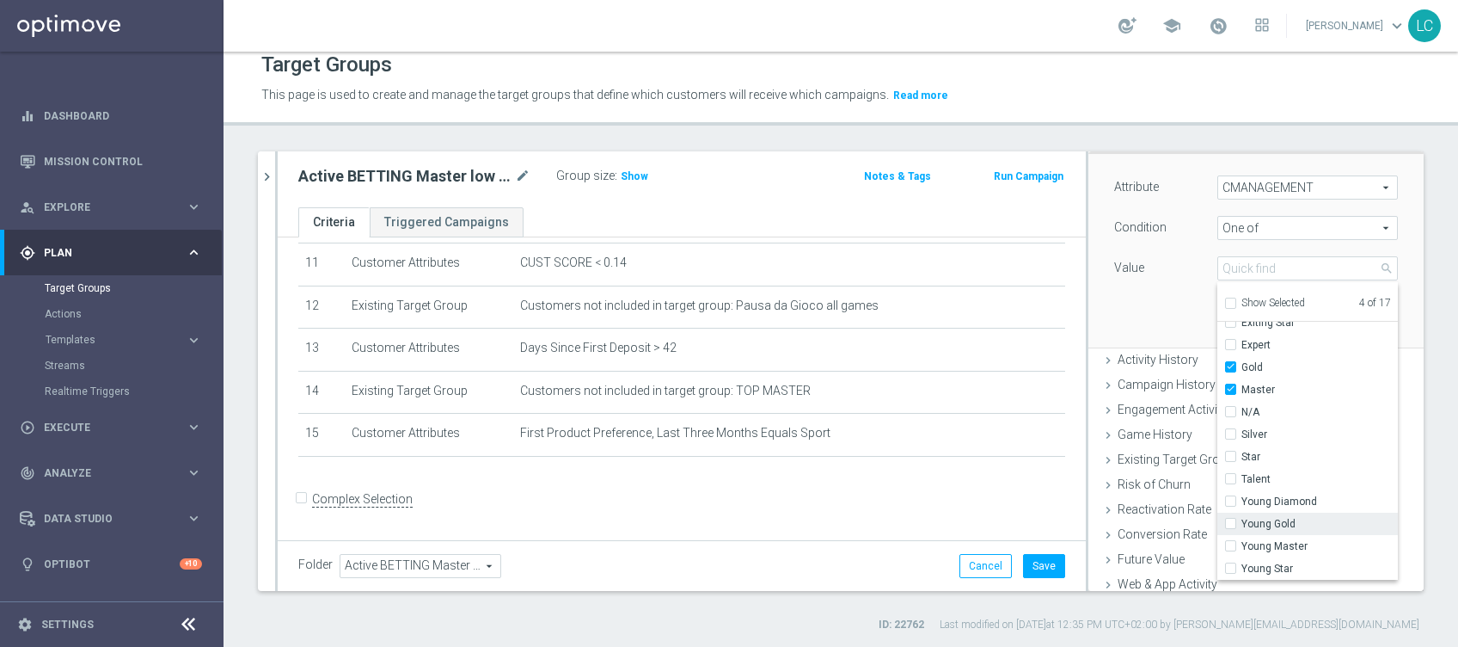
click at [1241, 521] on label "Young Gold" at bounding box center [1319, 523] width 156 height 22
click at [1230, 521] on input "Young Gold" at bounding box center [1235, 523] width 11 height 11
checkbox input "true"
type input "Selected 5 of 17"
click at [1230, 541] on input "Young Master" at bounding box center [1235, 546] width 11 height 11
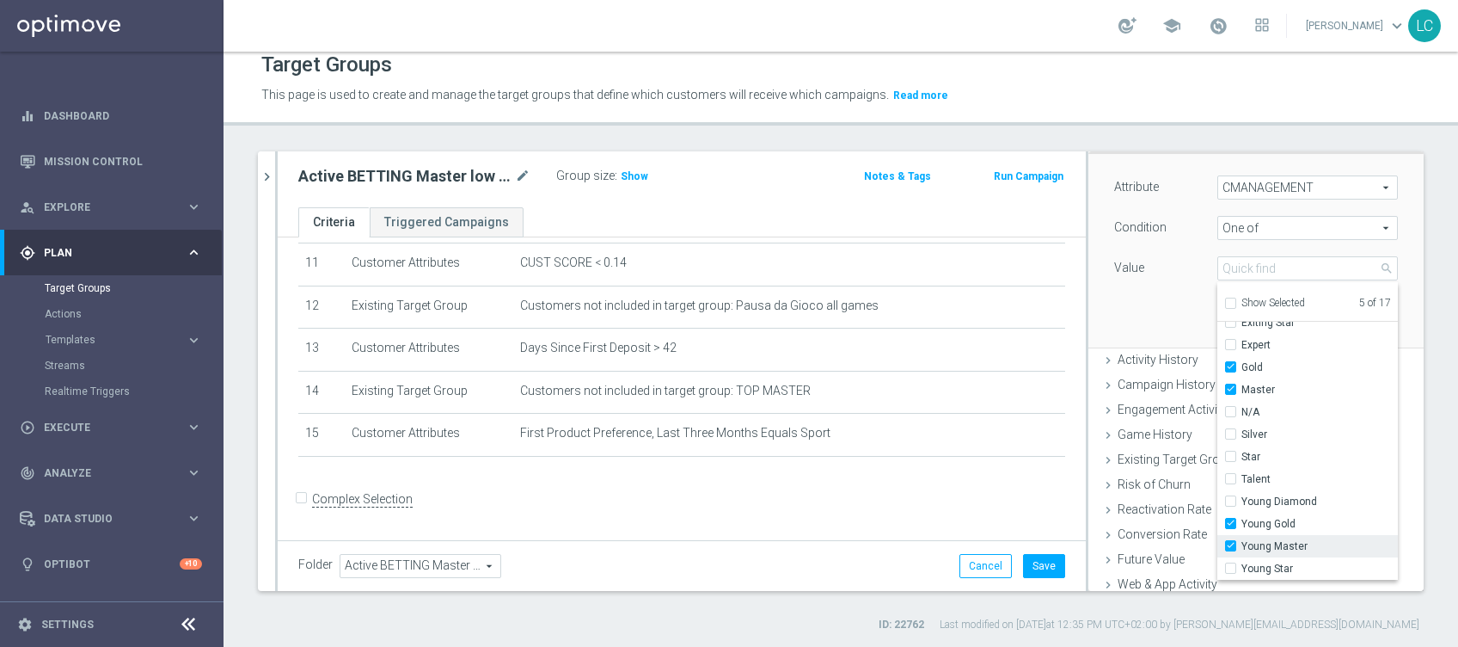
checkbox input "true"
type input "Selected 6 of 17"
click at [1154, 284] on div "Attribute CMANAGEMENT CMANAGEMENT arrow_drop_down search Condition One of One o…" at bounding box center [1256, 250] width 310 height 193
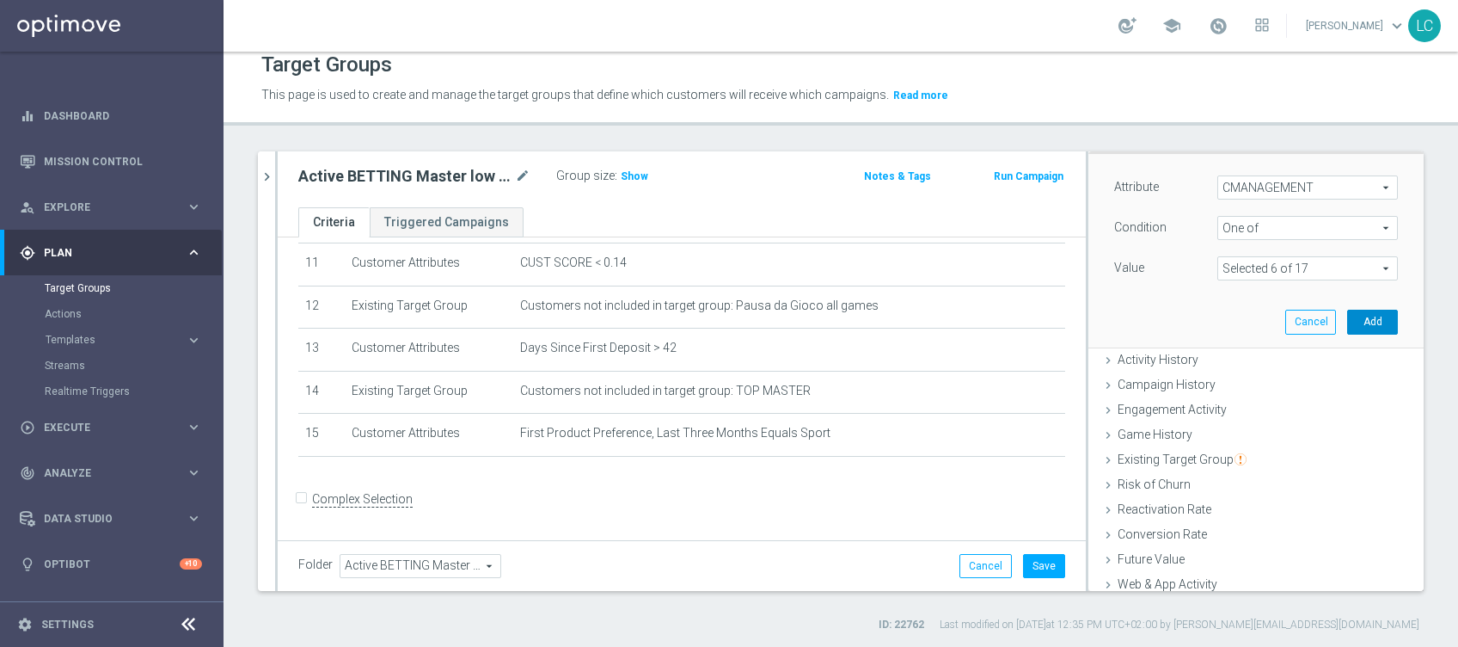
click at [1348, 316] on button "Add" at bounding box center [1372, 322] width 51 height 24
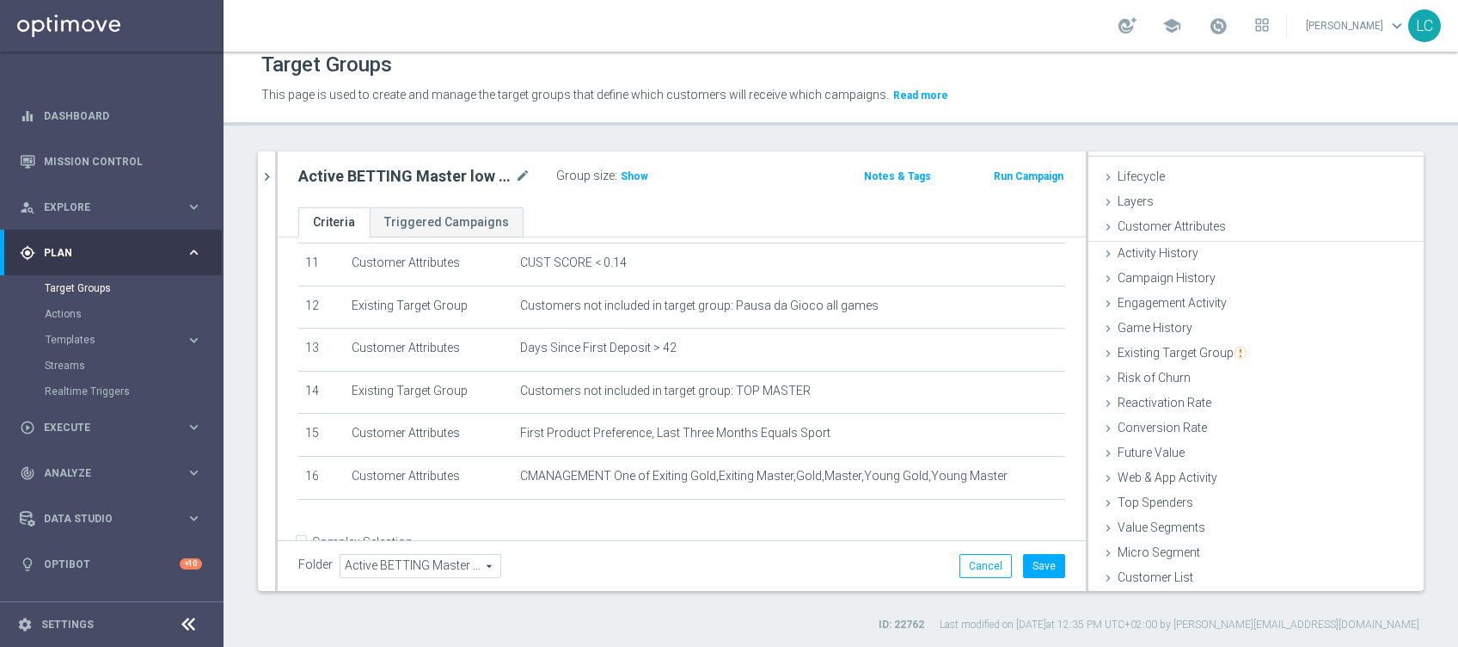
scroll to position [27, 0]
click at [1027, 561] on button "Save" at bounding box center [1044, 566] width 42 height 24
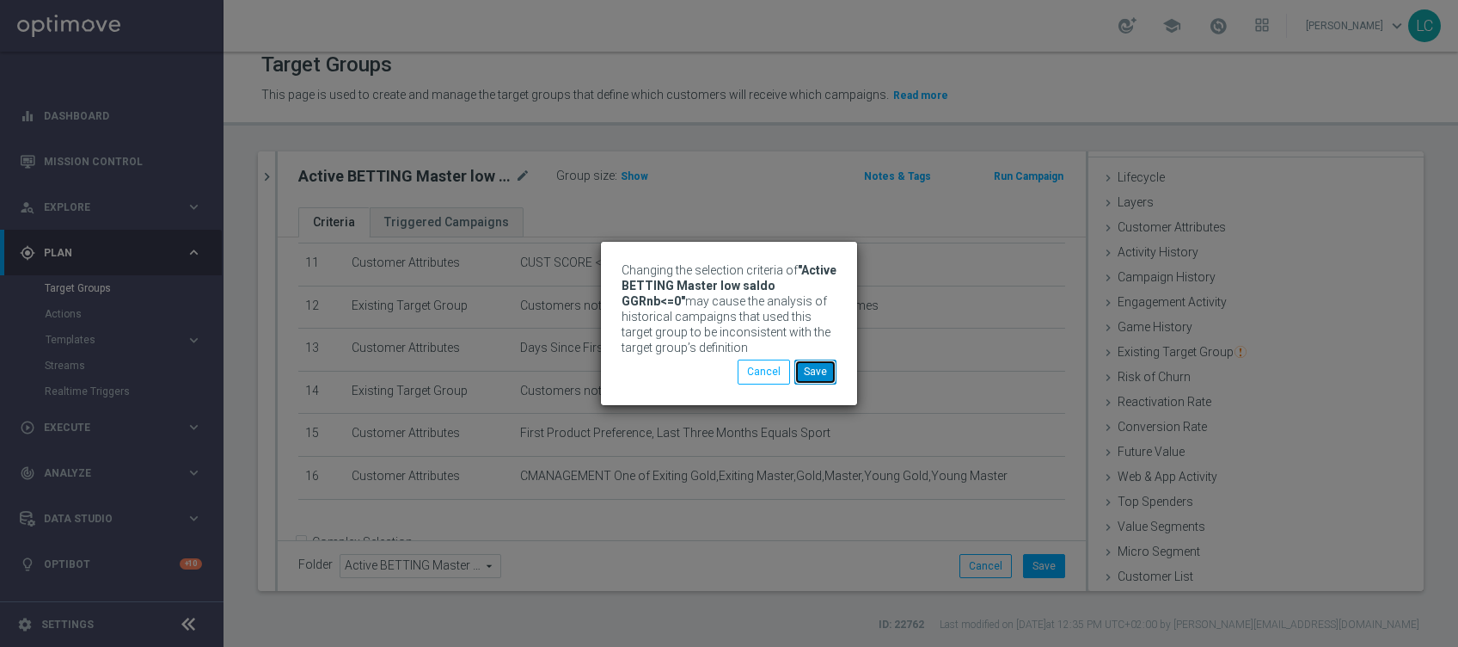
click at [812, 365] on button "Save" at bounding box center [815, 371] width 42 height 24
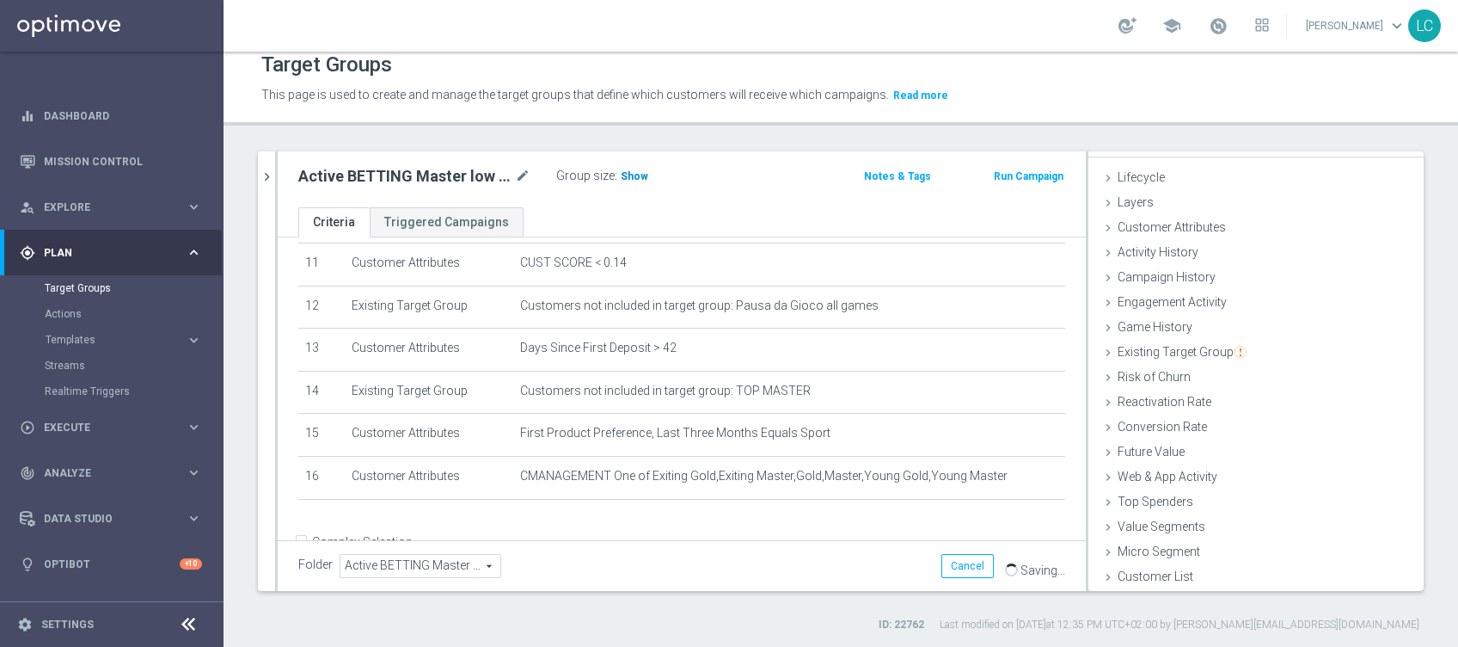
click at [627, 174] on span "Show" at bounding box center [635, 176] width 28 height 12
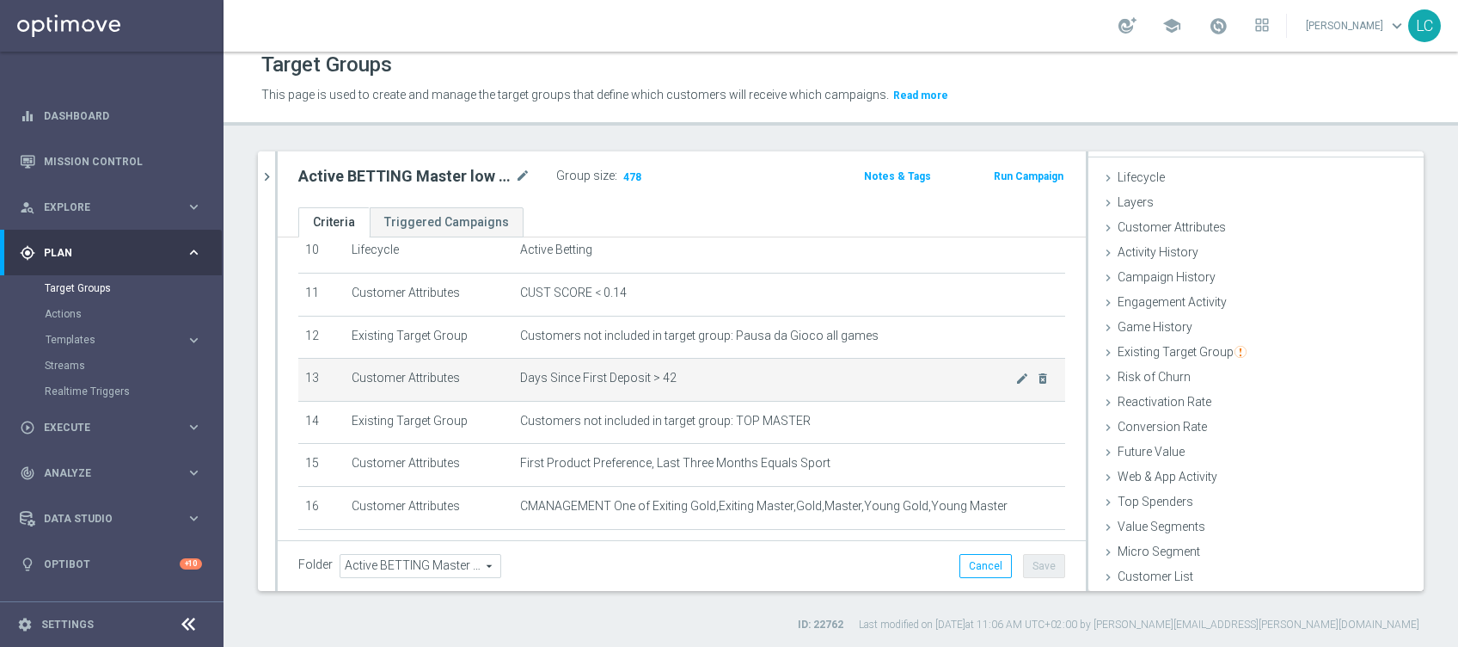
scroll to position [481, 0]
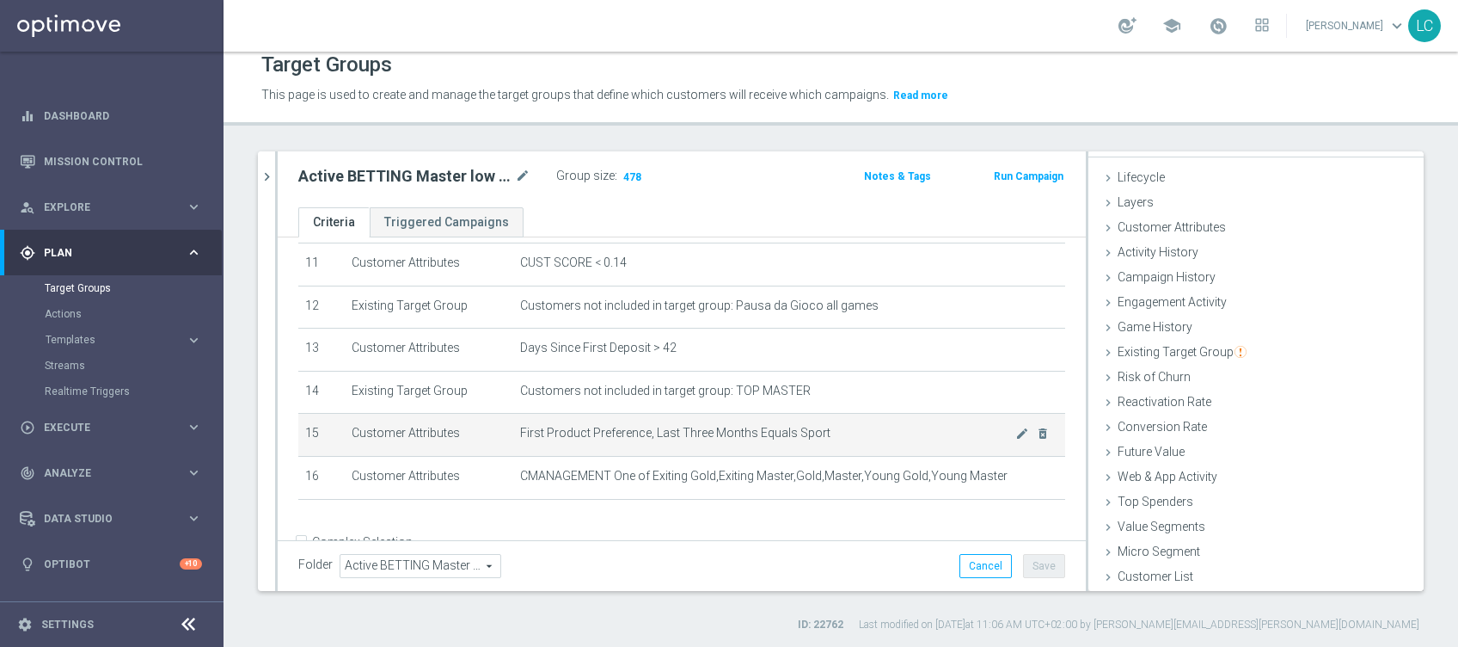
click at [983, 444] on td "First Product Preference, Last Three Months Equals Sport mode_edit delete_forev…" at bounding box center [789, 435] width 552 height 43
click at [1015, 440] on icon "mode_edit" at bounding box center [1022, 433] width 14 height 14
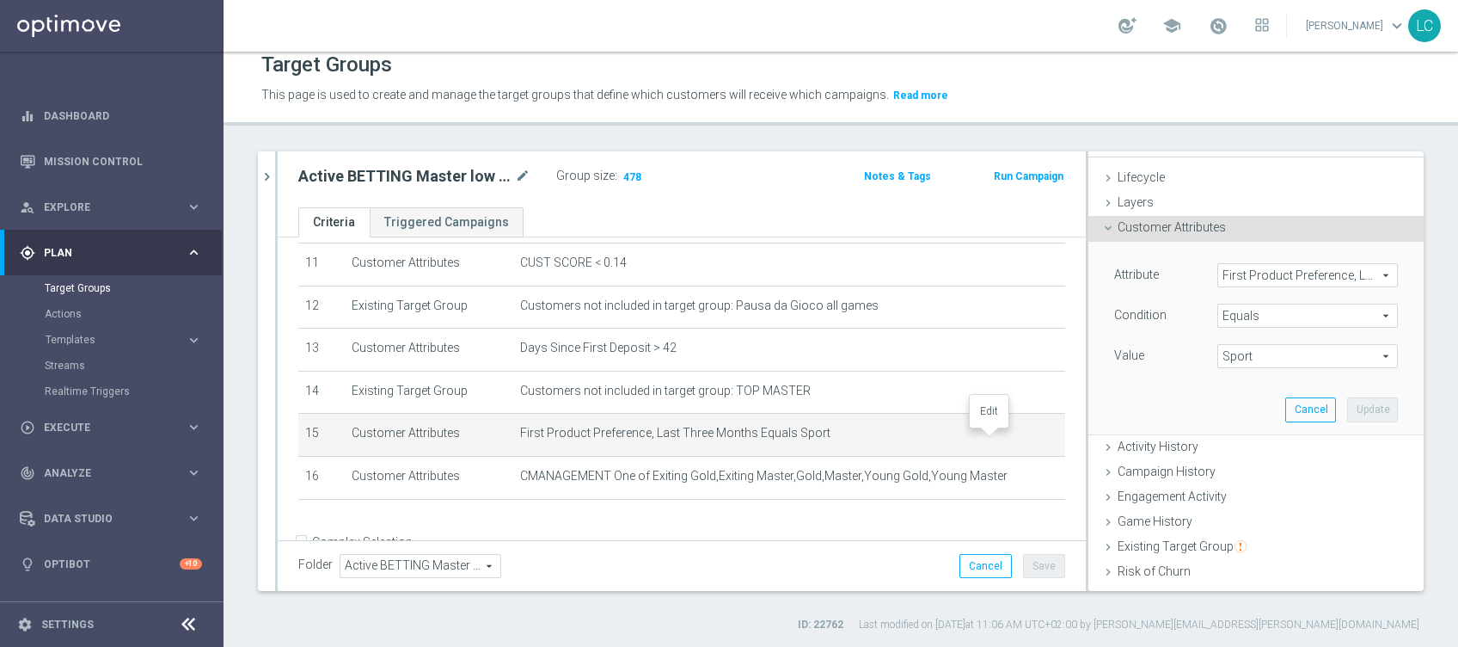
scroll to position [114, 0]
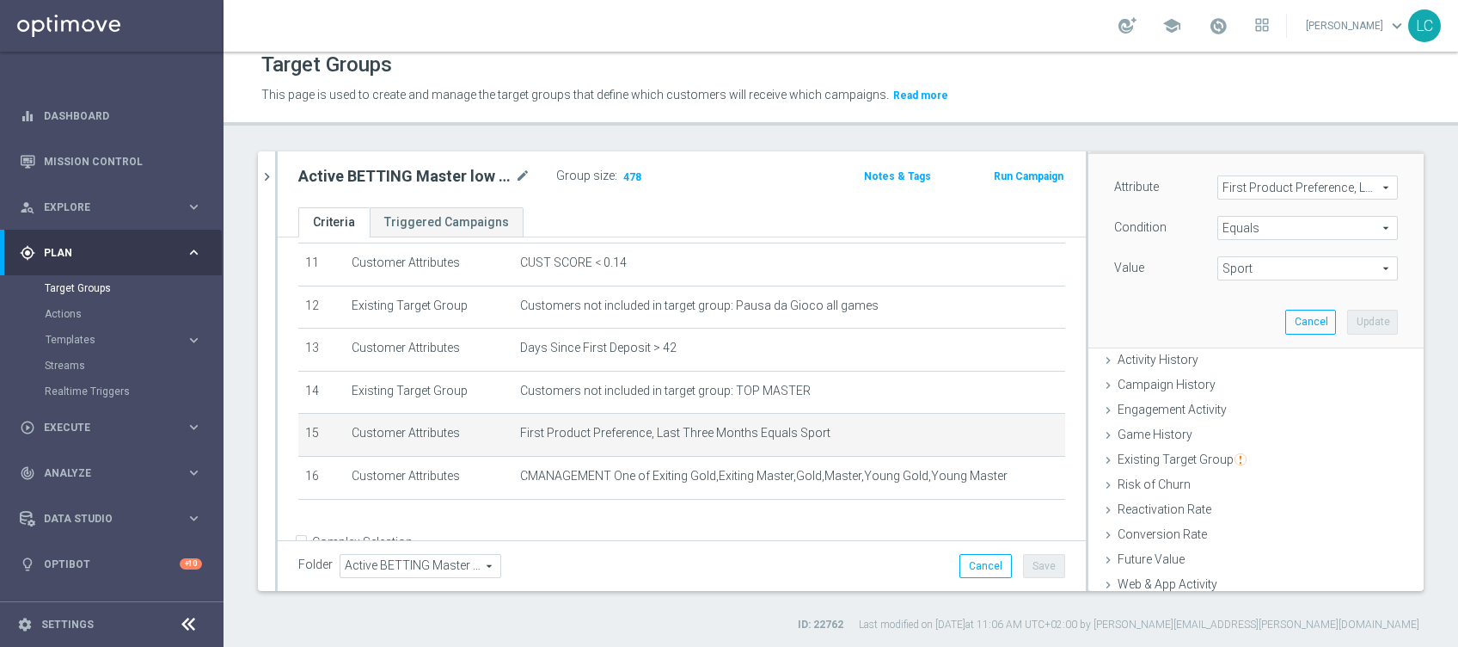
click at [1297, 186] on span "First Product Preference, Last Three Months" at bounding box center [1307, 187] width 179 height 22
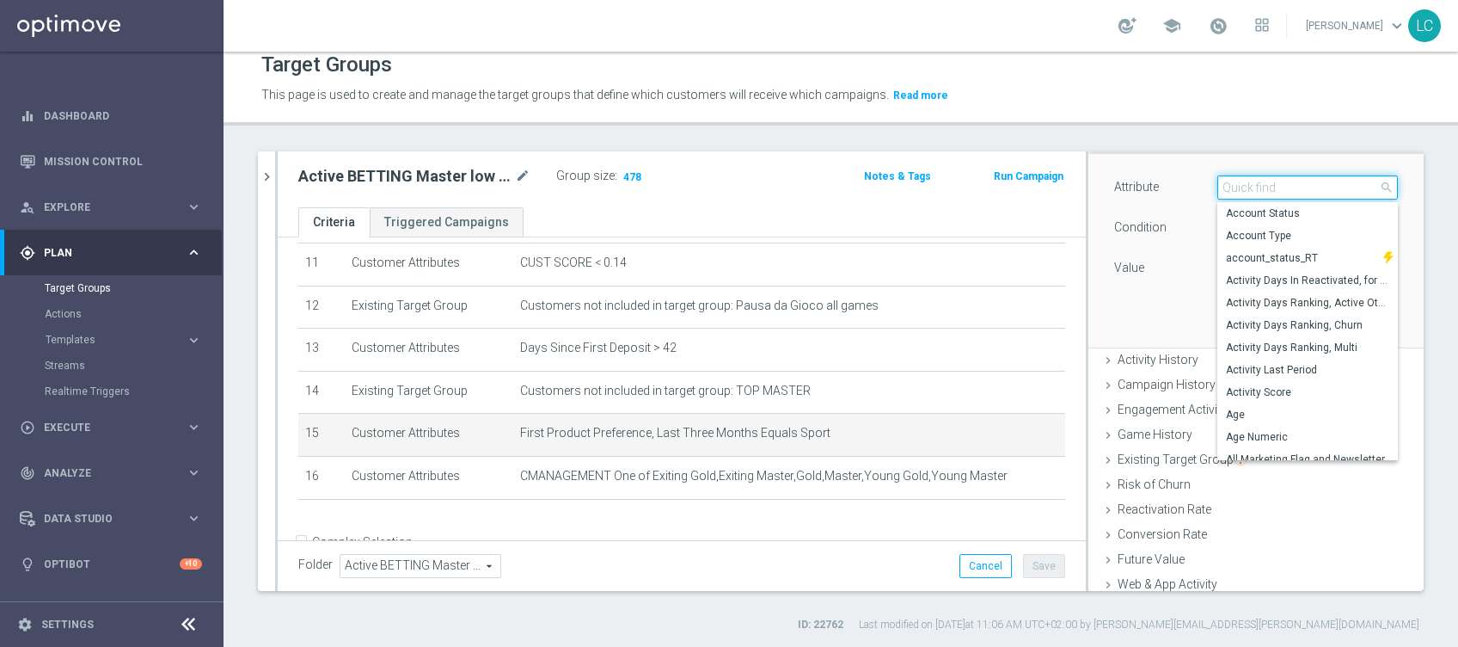
click at [1297, 186] on input "search" at bounding box center [1307, 187] width 181 height 24
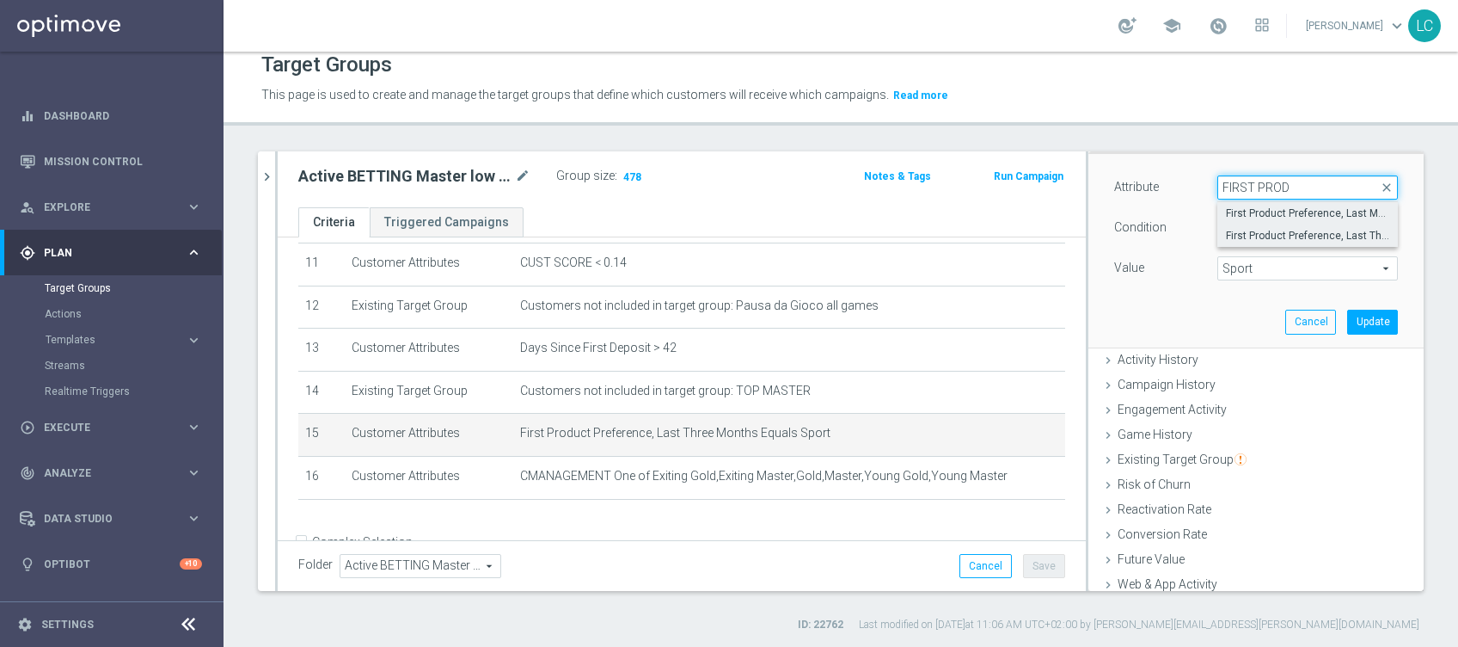
type input "FIRST PROD"
click at [1300, 210] on span "First Product Preference, Last Month" at bounding box center [1307, 213] width 163 height 14
type input "First Product Preference, Last Month"
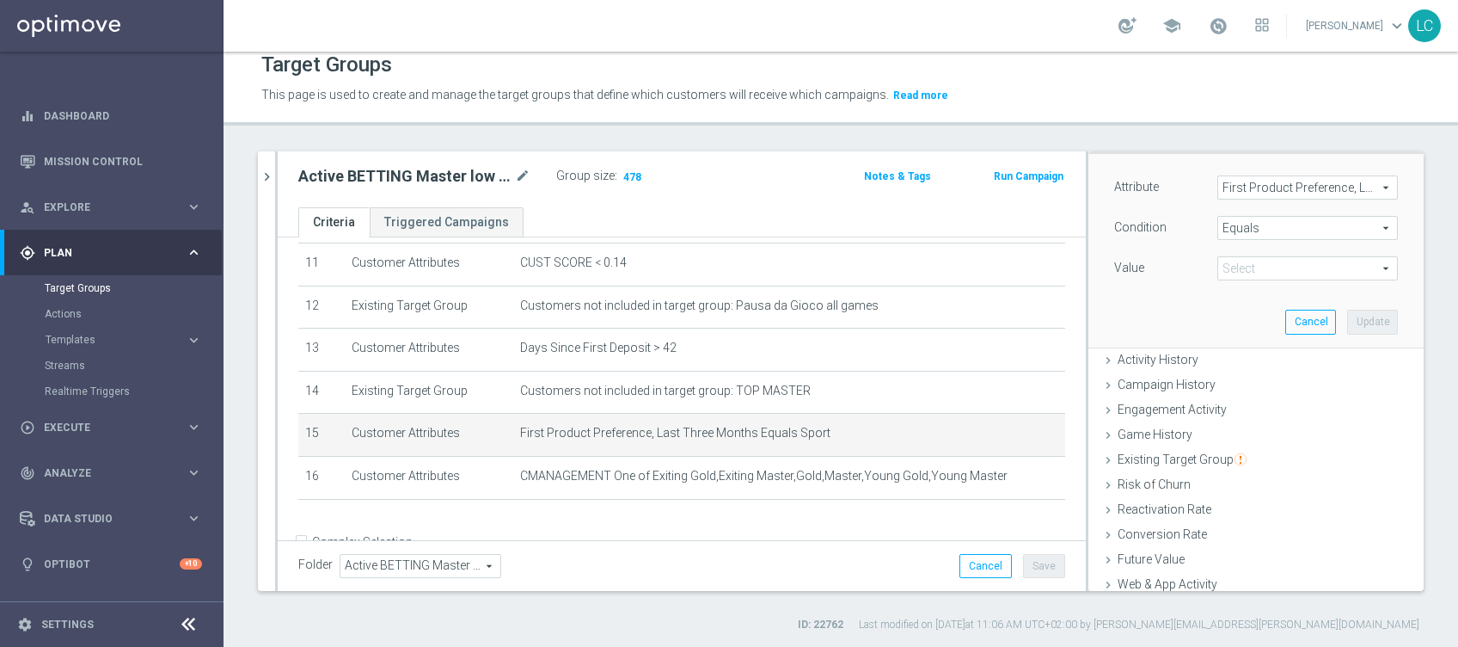
click at [1297, 257] on span "Sport" at bounding box center [1307, 268] width 179 height 22
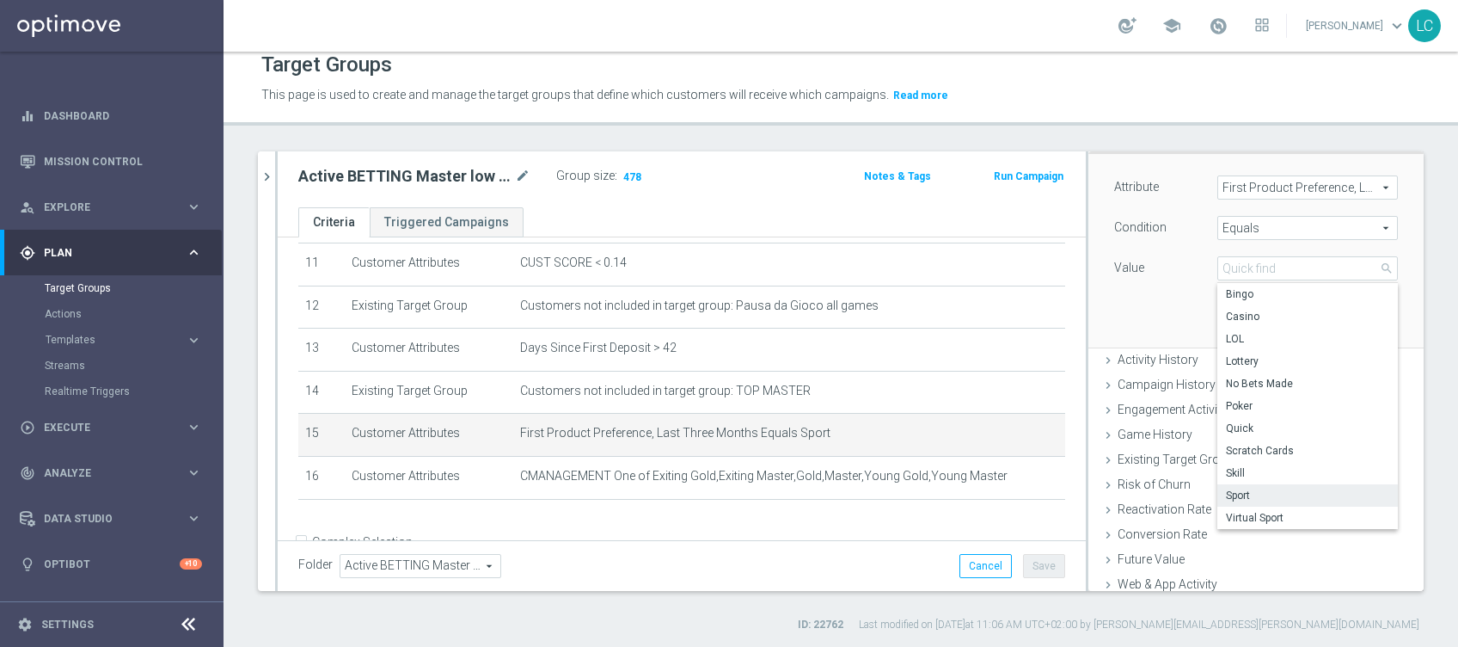
click at [1236, 492] on span "Sport" at bounding box center [1307, 495] width 163 height 14
type input "Sport"
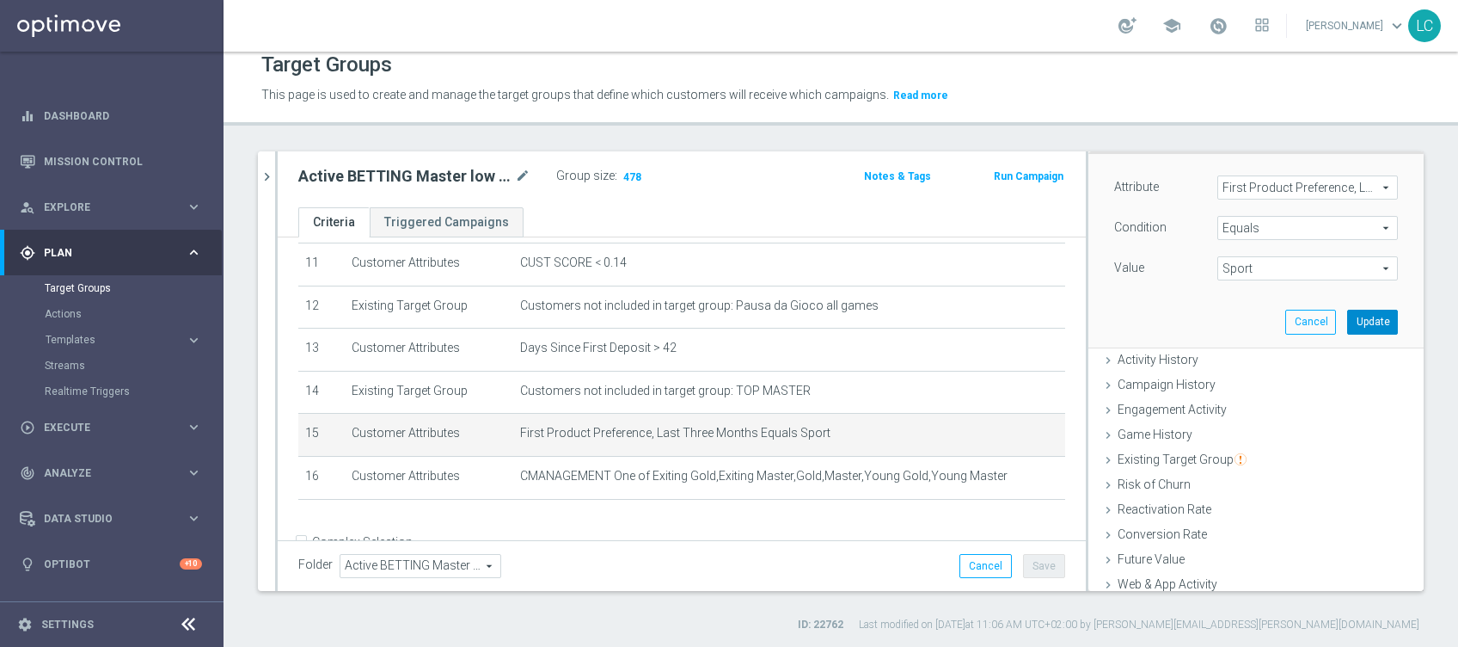
click at [1347, 317] on button "Update" at bounding box center [1372, 322] width 51 height 24
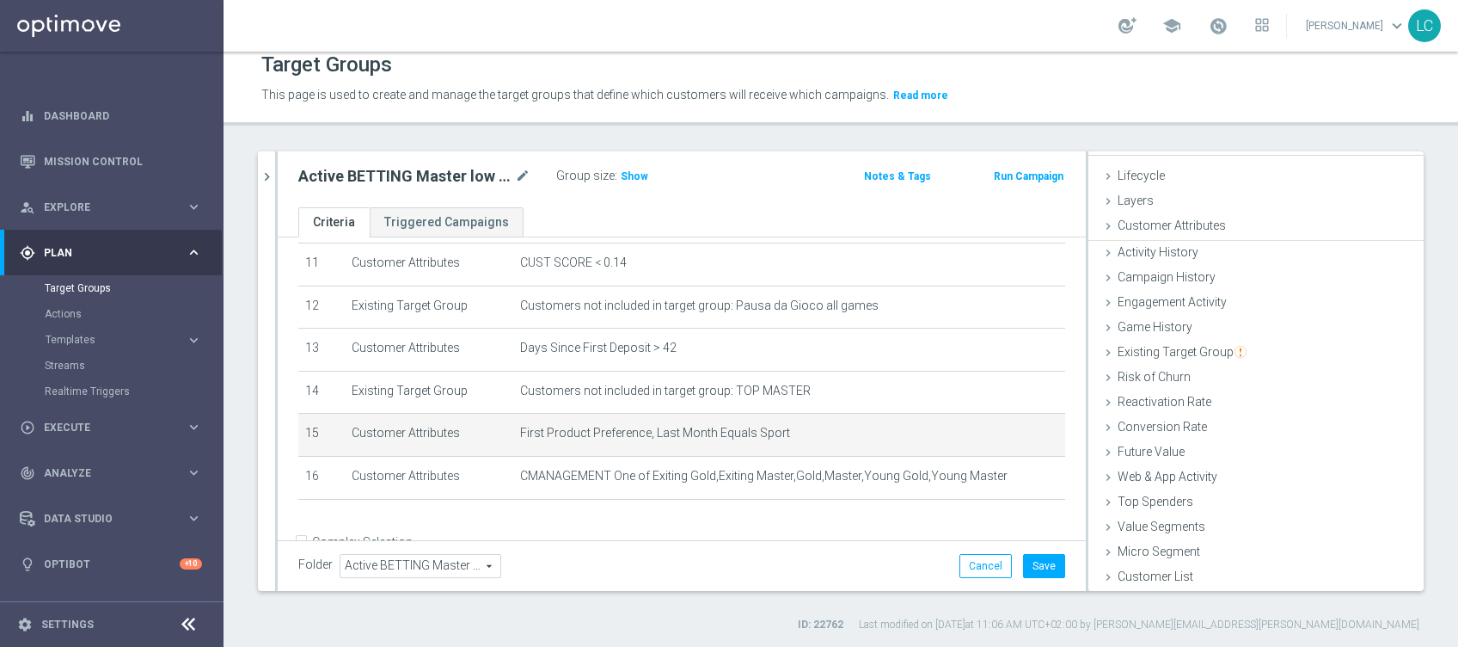
scroll to position [27, 0]
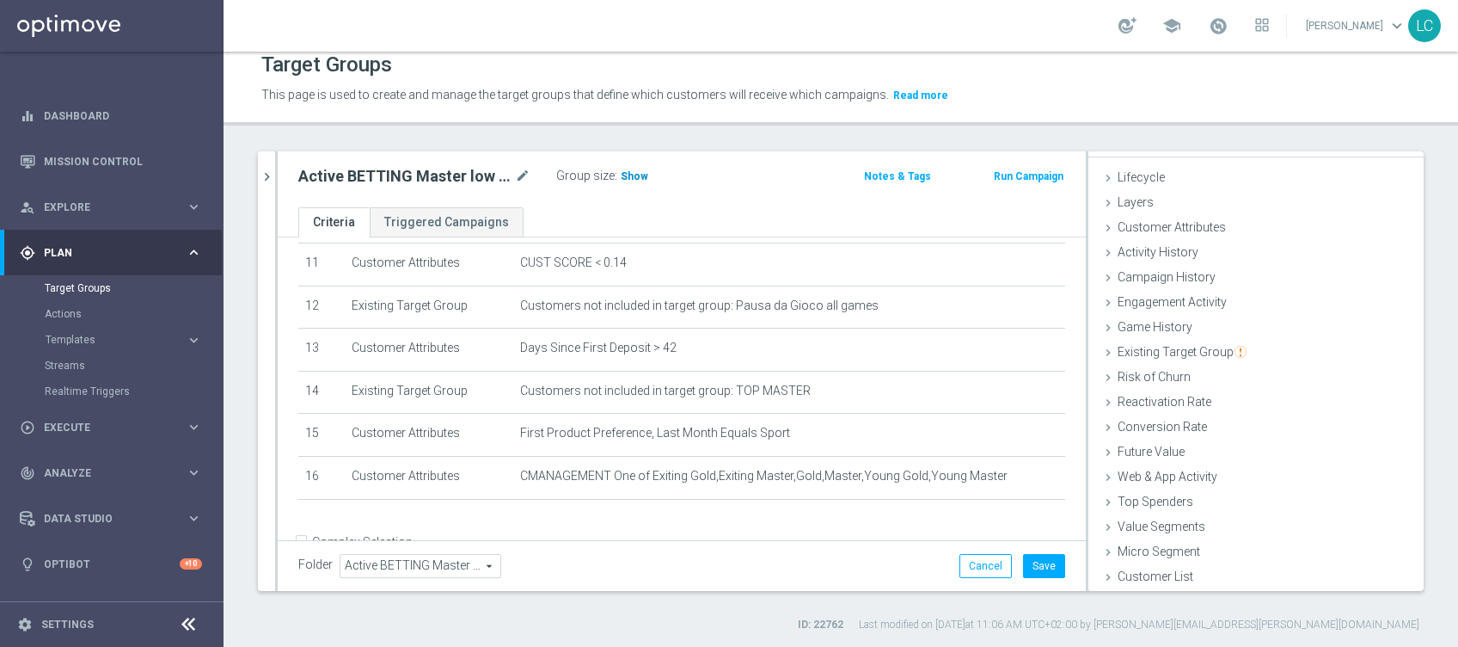
click at [628, 173] on span "Show" at bounding box center [635, 176] width 28 height 12
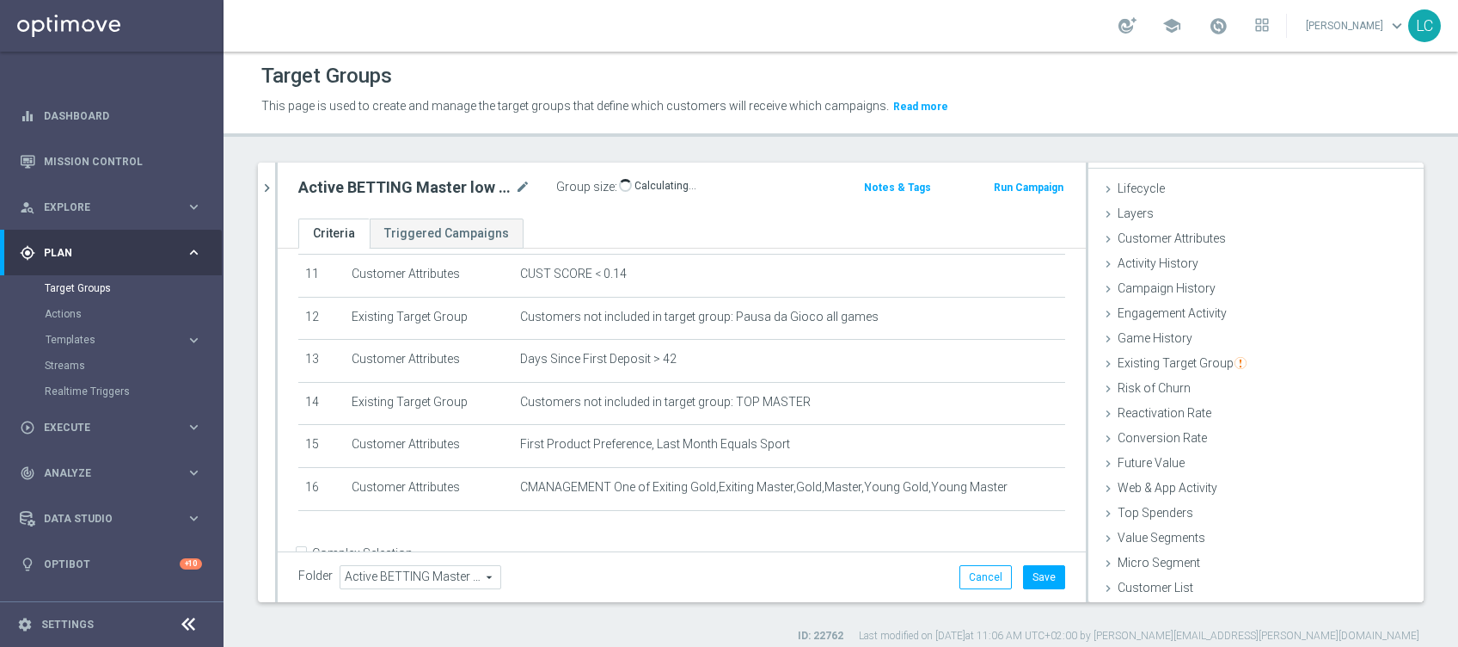
scroll to position [0, 0]
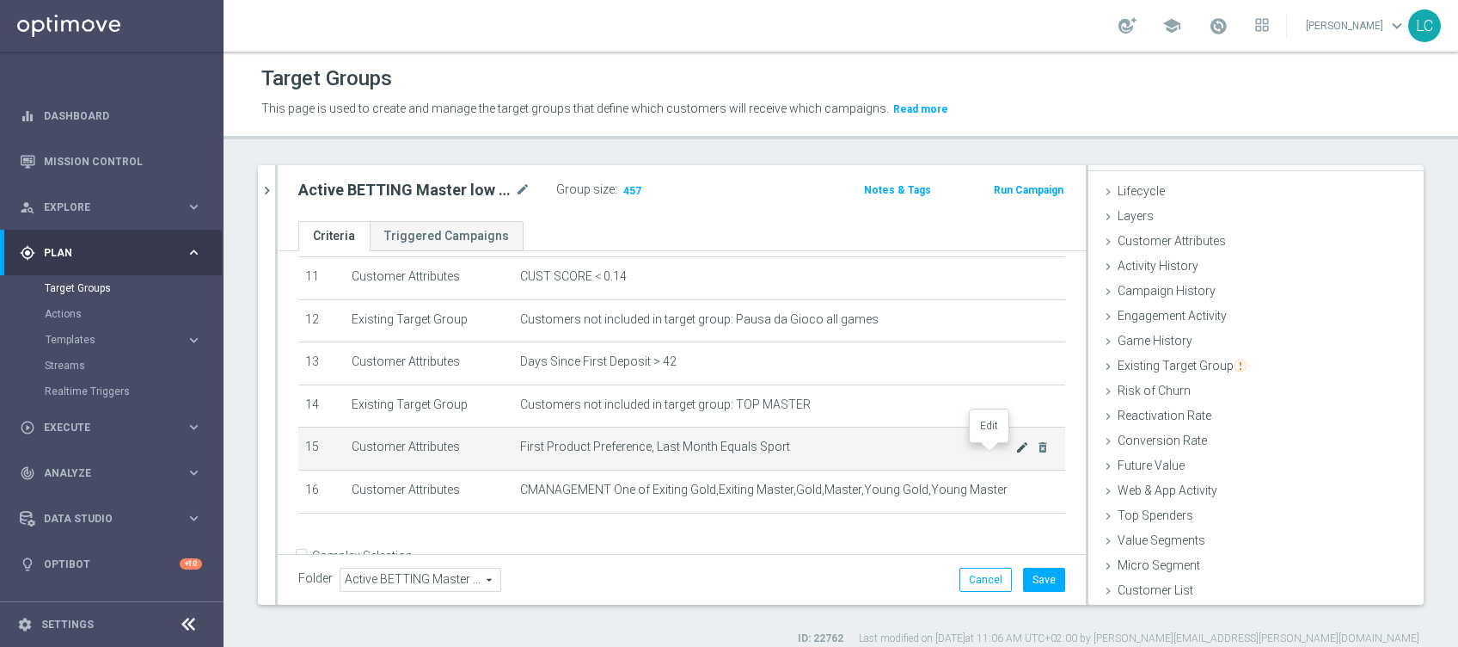
click at [1015, 453] on icon "mode_edit" at bounding box center [1022, 447] width 14 height 14
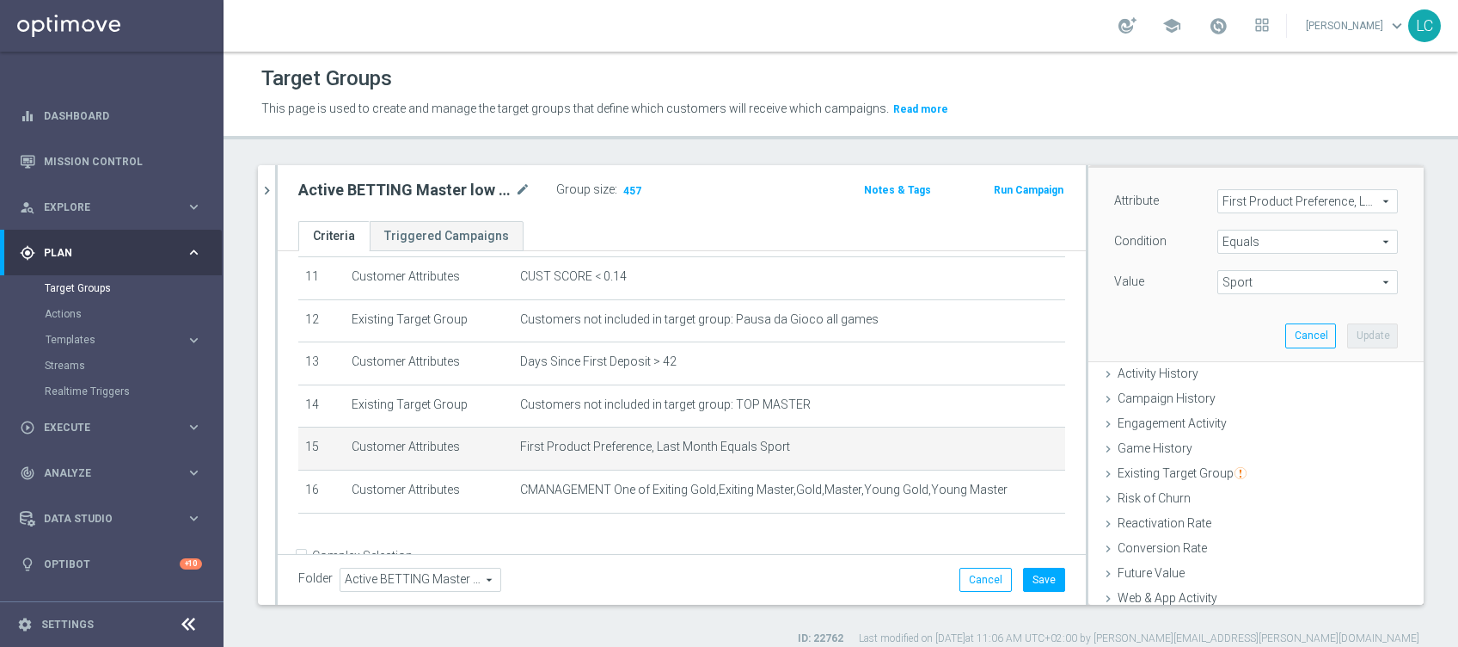
click at [1270, 209] on span "First Product Preference, Last Month" at bounding box center [1307, 201] width 179 height 22
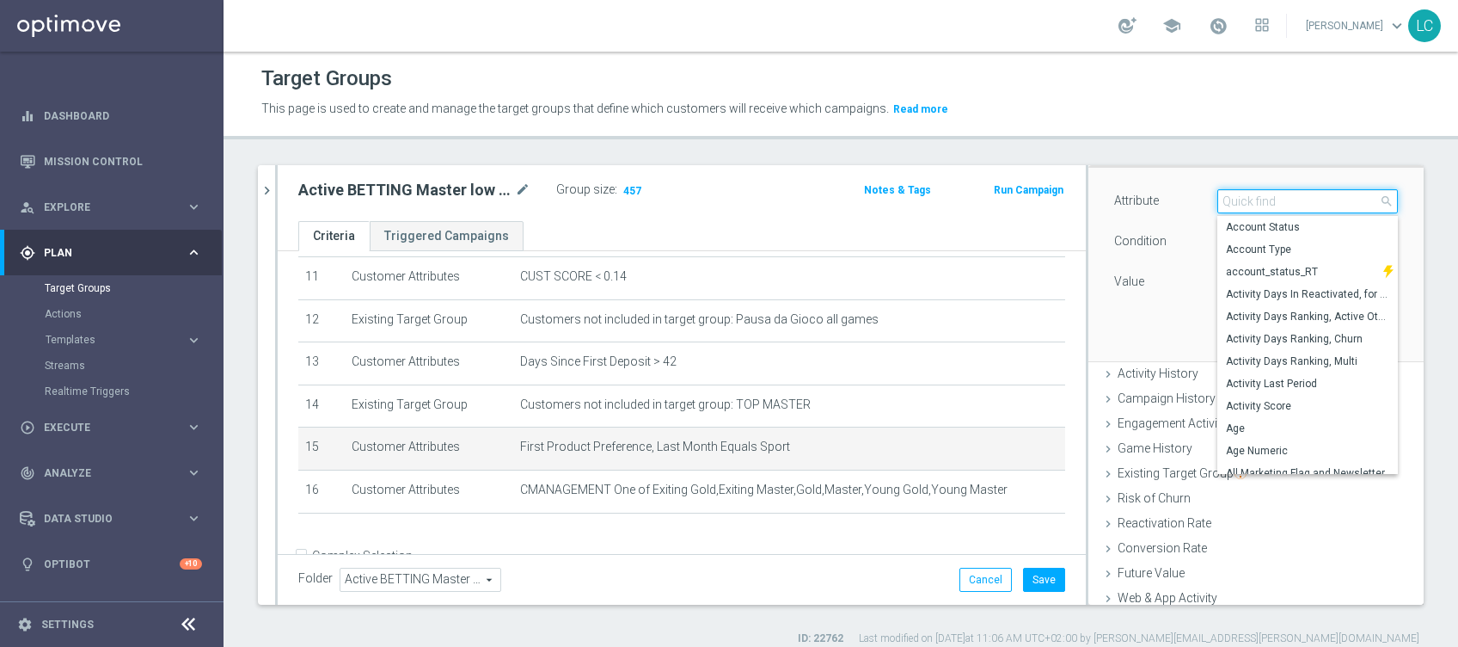
click at [1272, 197] on input "search" at bounding box center [1307, 201] width 181 height 24
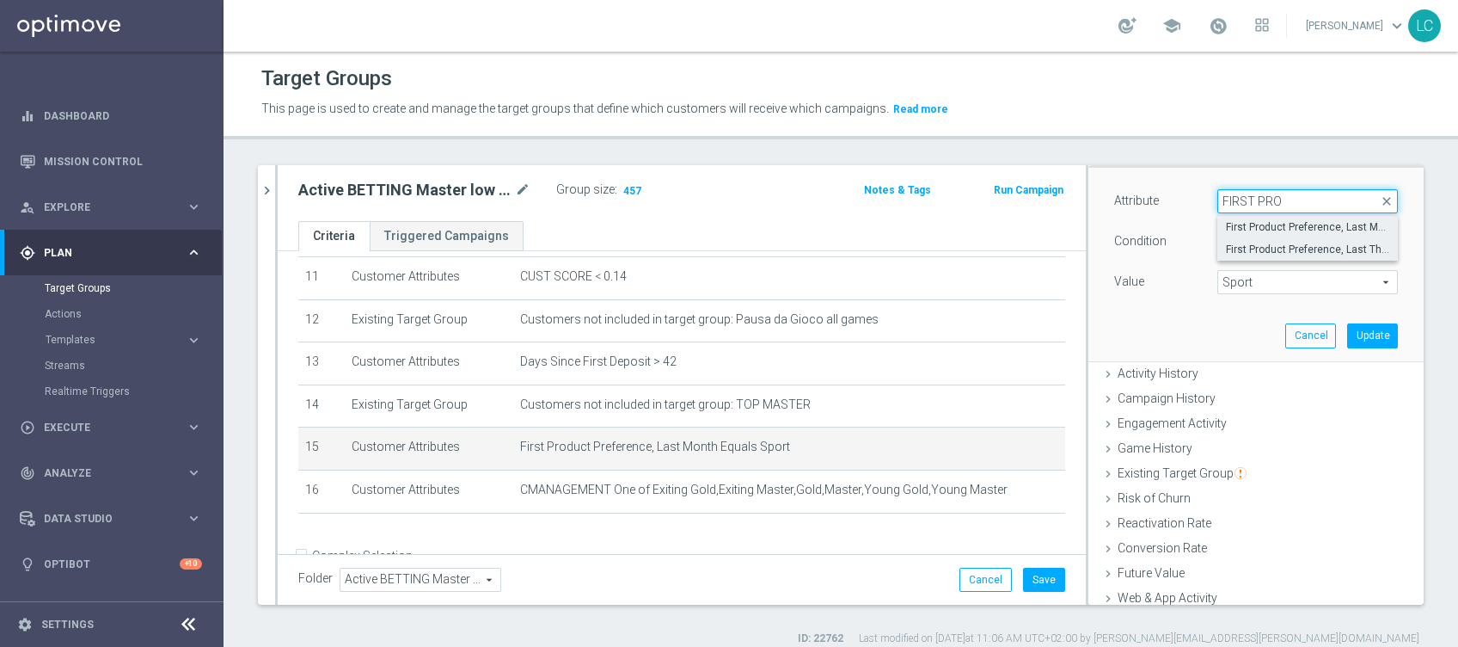
type input "FIRST PRO"
click at [1320, 248] on span "First Product Preference, Last Three Months" at bounding box center [1307, 249] width 163 height 14
type input "First Product Preference, Last Three Months"
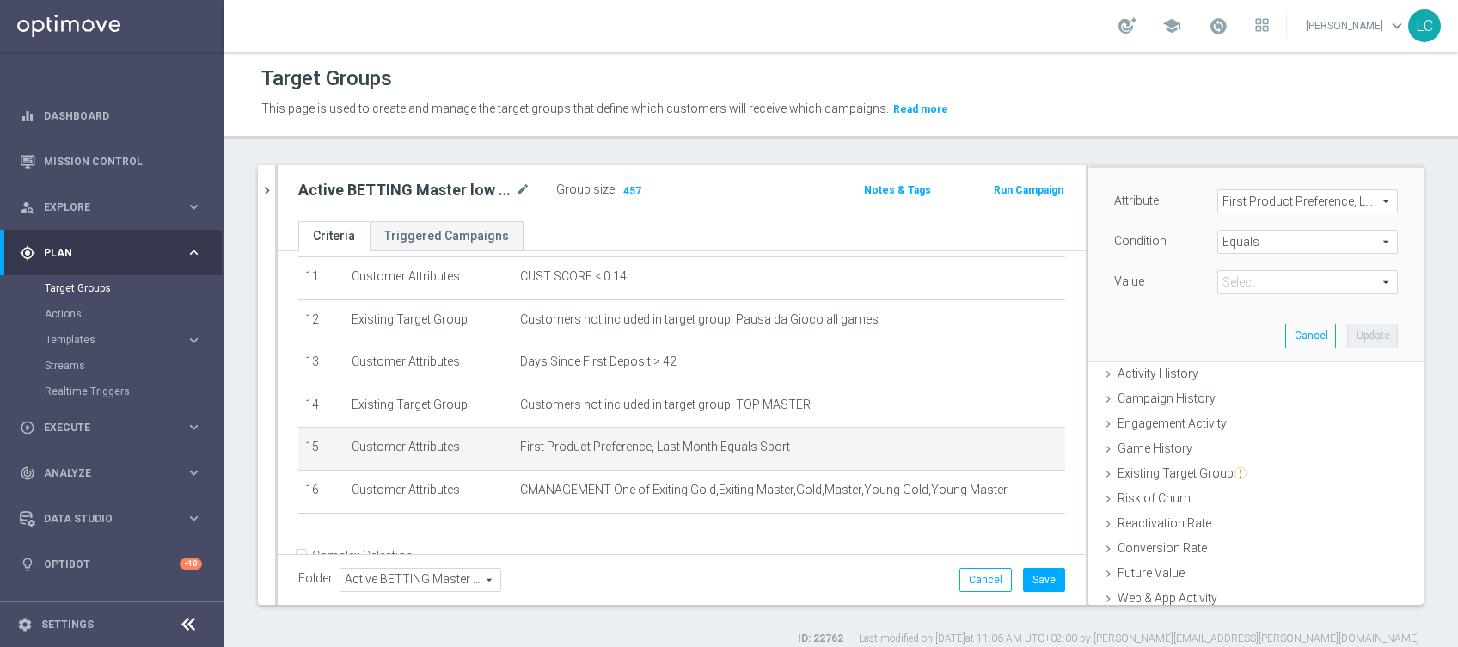
click at [1312, 278] on span "Sport" at bounding box center [1307, 282] width 179 height 22
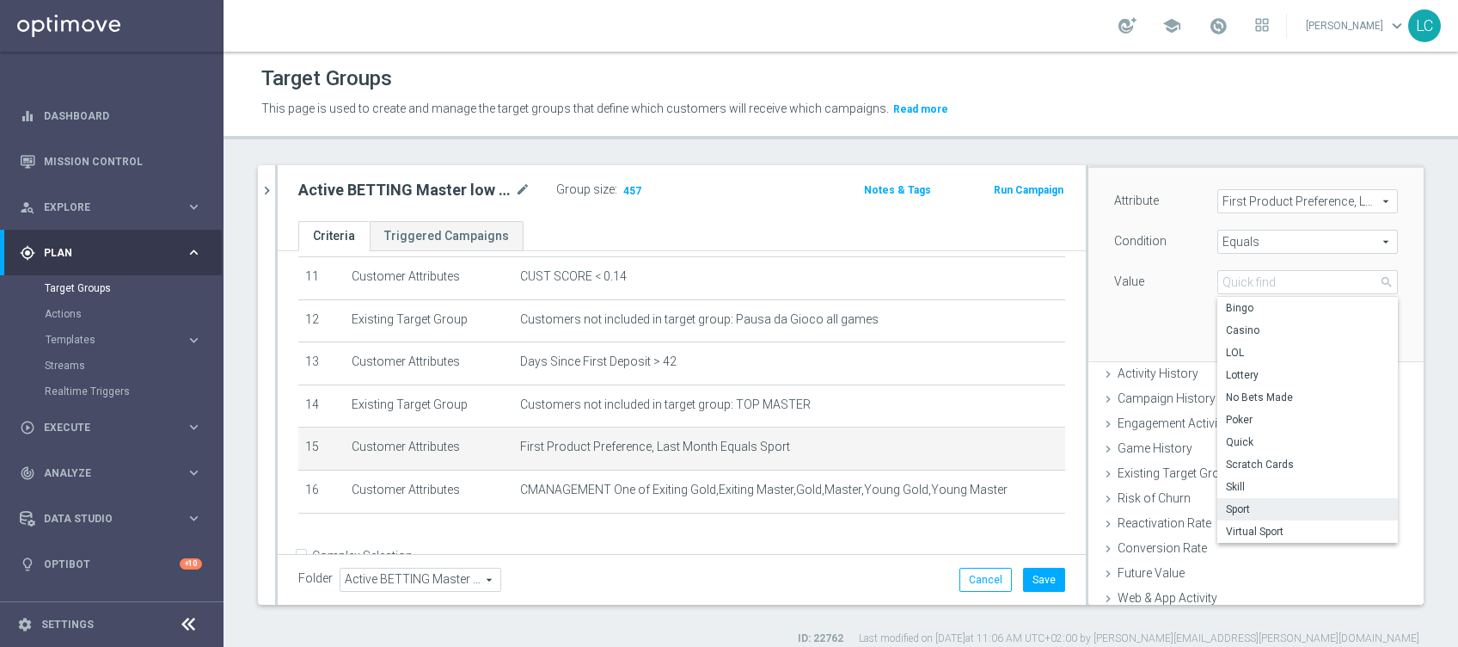
click at [1259, 499] on label "Sport" at bounding box center [1307, 509] width 181 height 22
type input "Sport"
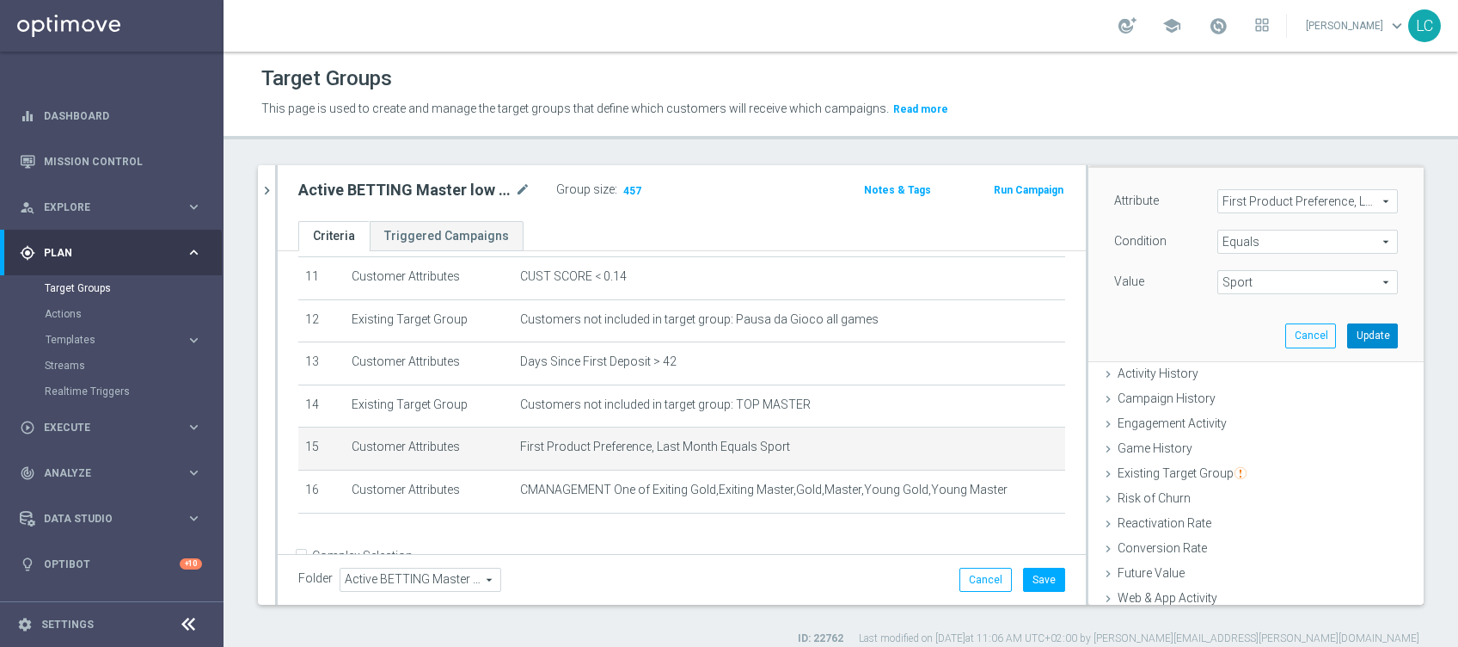
click at [1347, 330] on button "Update" at bounding box center [1372, 335] width 51 height 24
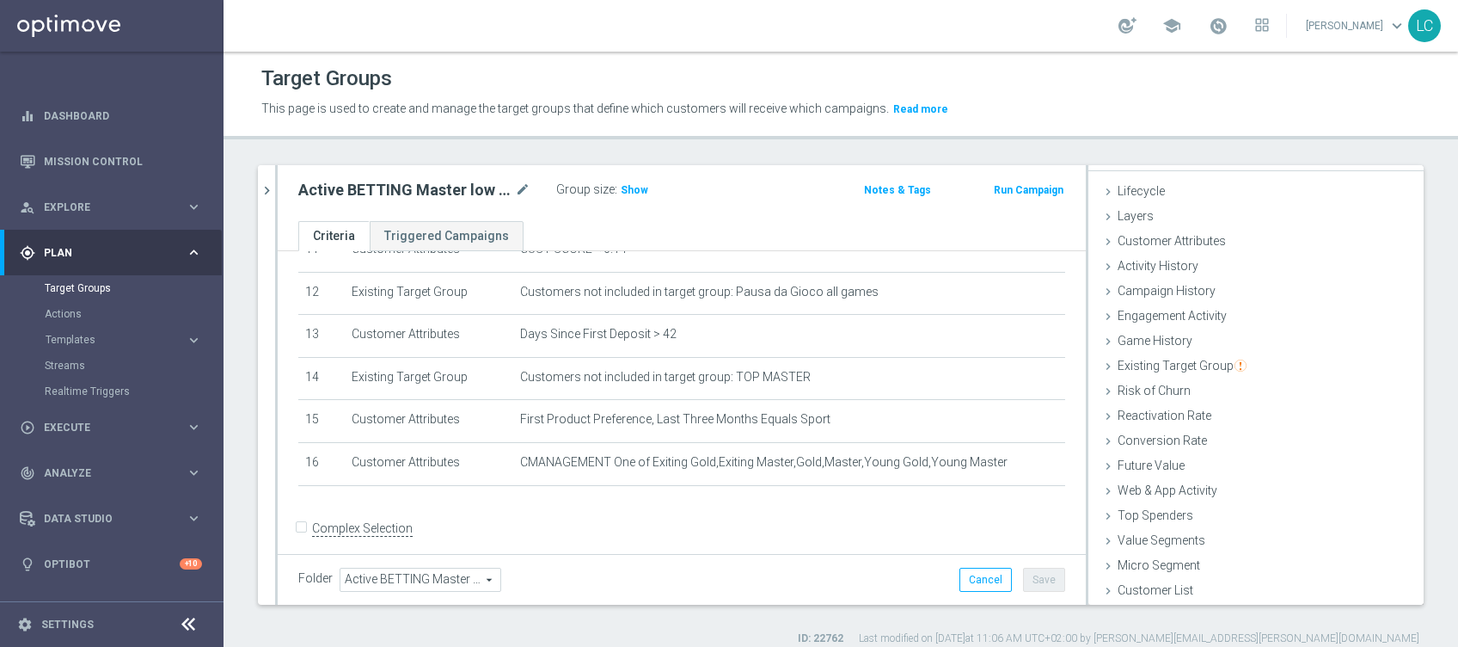
scroll to position [524, 0]
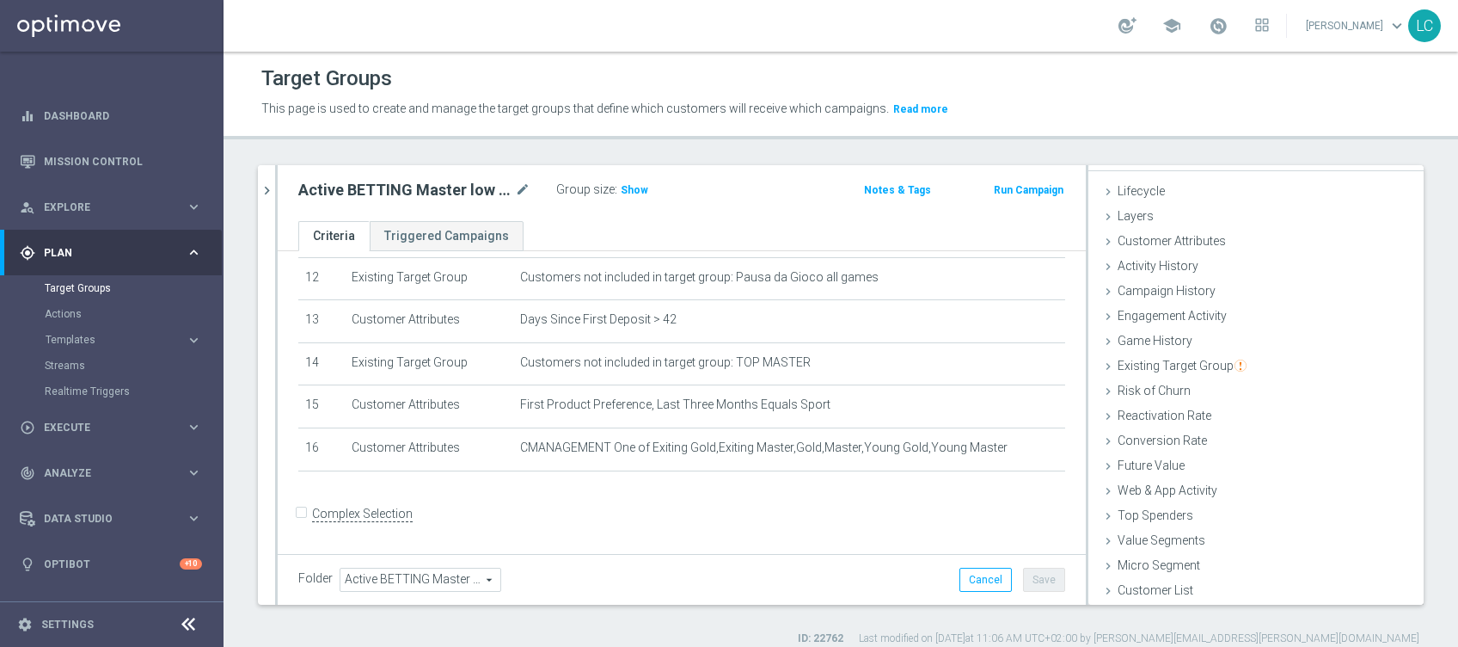
click at [1041, 579] on button "Save" at bounding box center [1044, 579] width 42 height 24
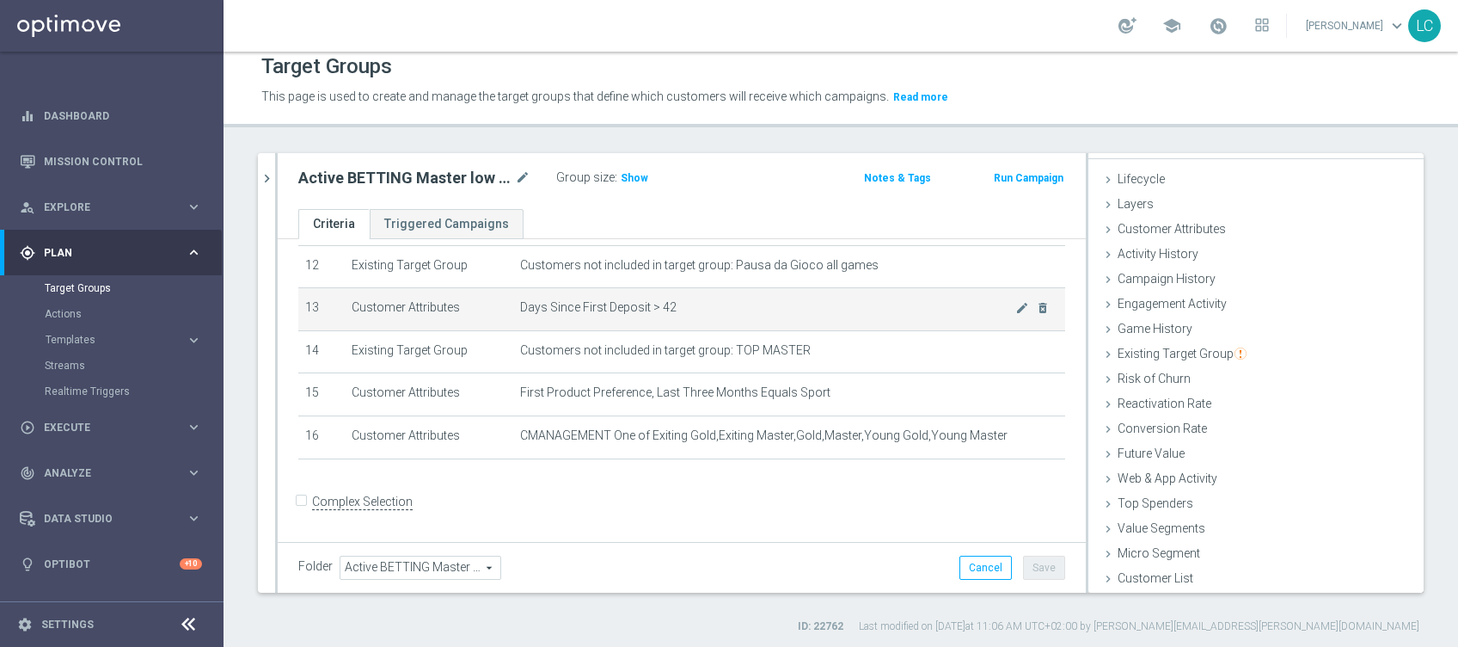
scroll to position [14, 0]
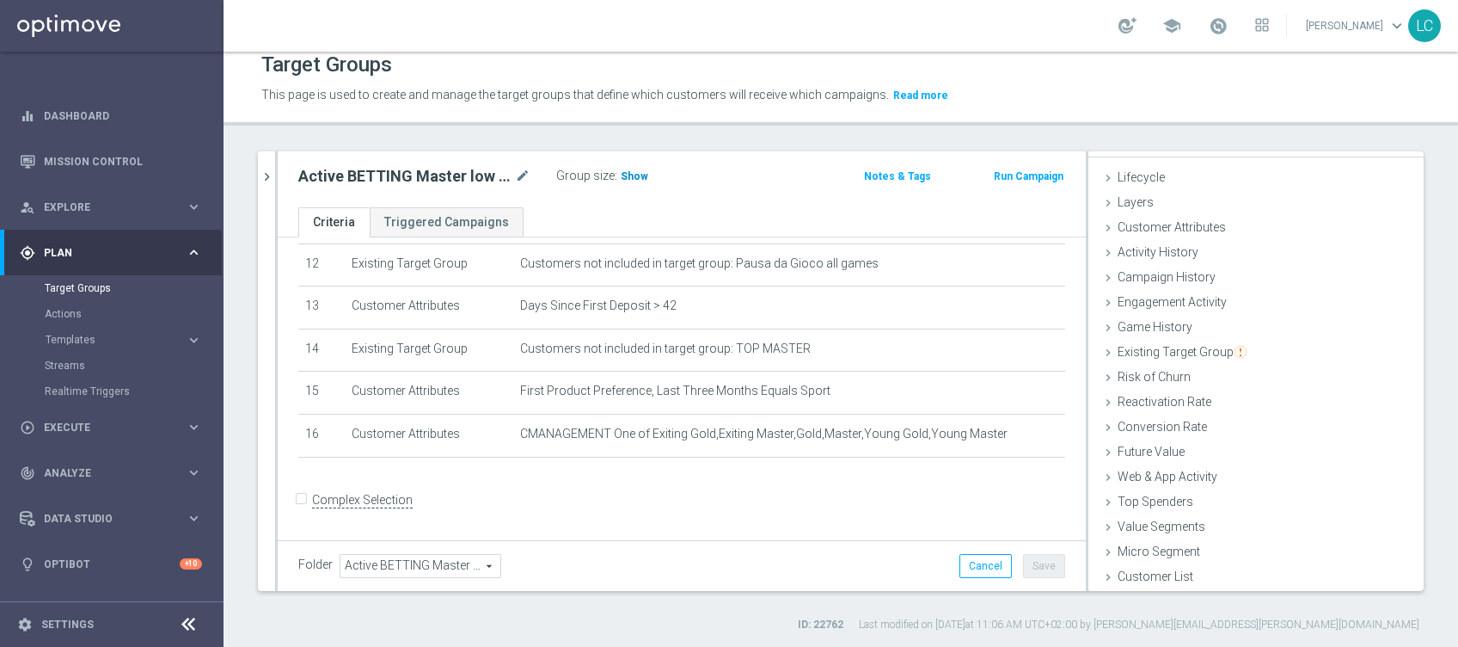
click at [632, 176] on span "Show" at bounding box center [635, 176] width 28 height 12
click at [268, 162] on button "chevron_right" at bounding box center [266, 176] width 17 height 51
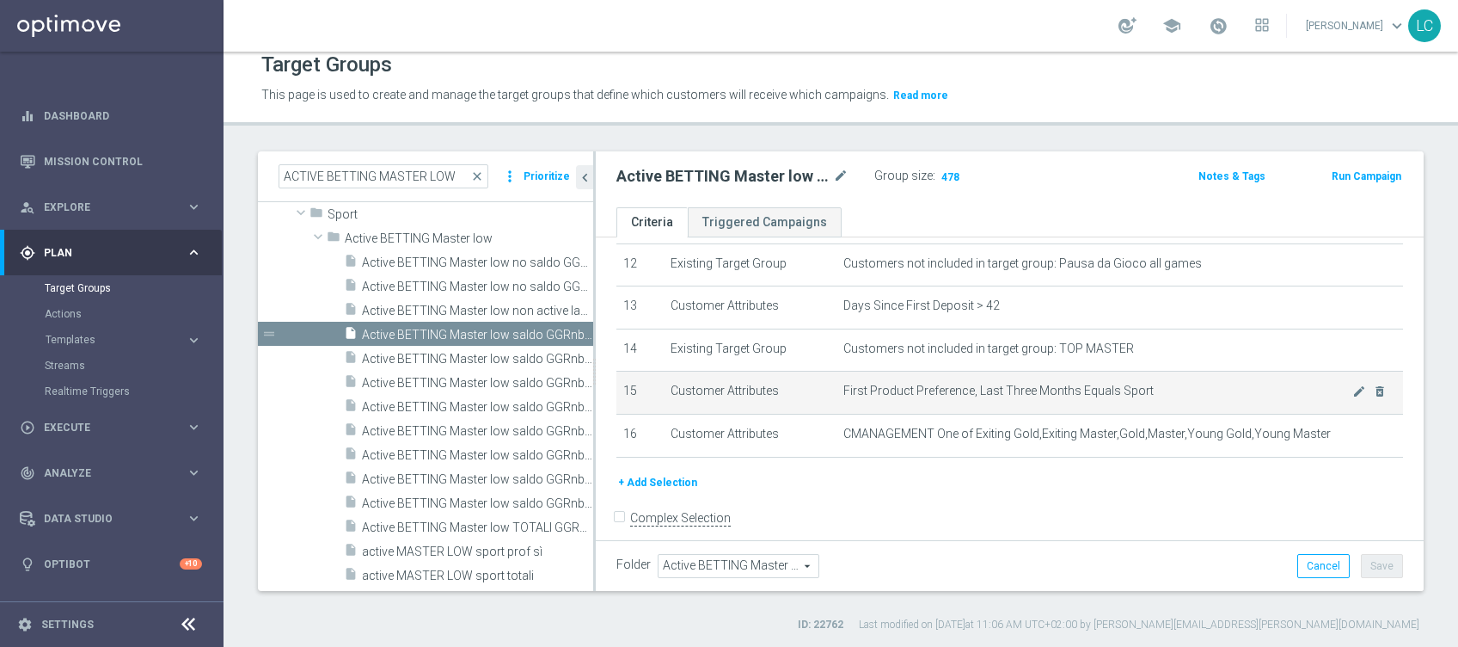
scroll to position [542, 0]
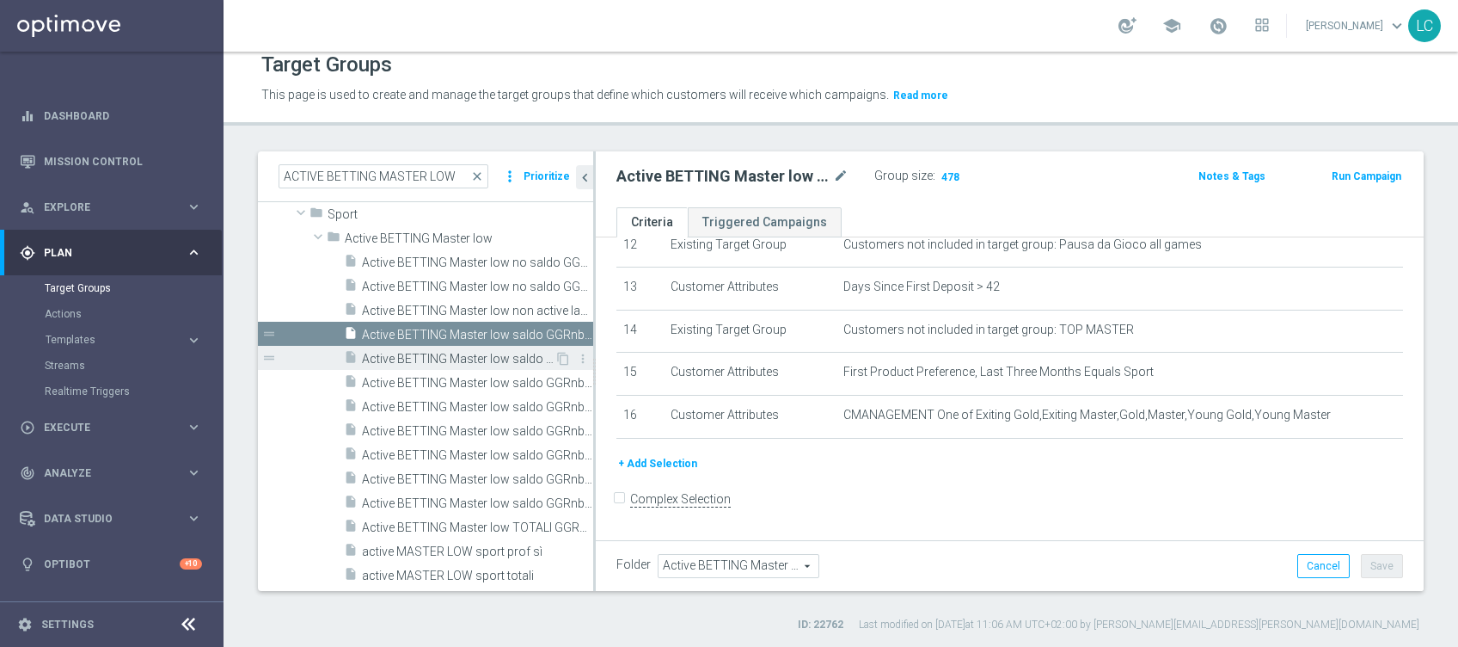
click at [471, 355] on span "Active BETTING Master low saldo GGRnb>0" at bounding box center [458, 359] width 193 height 15
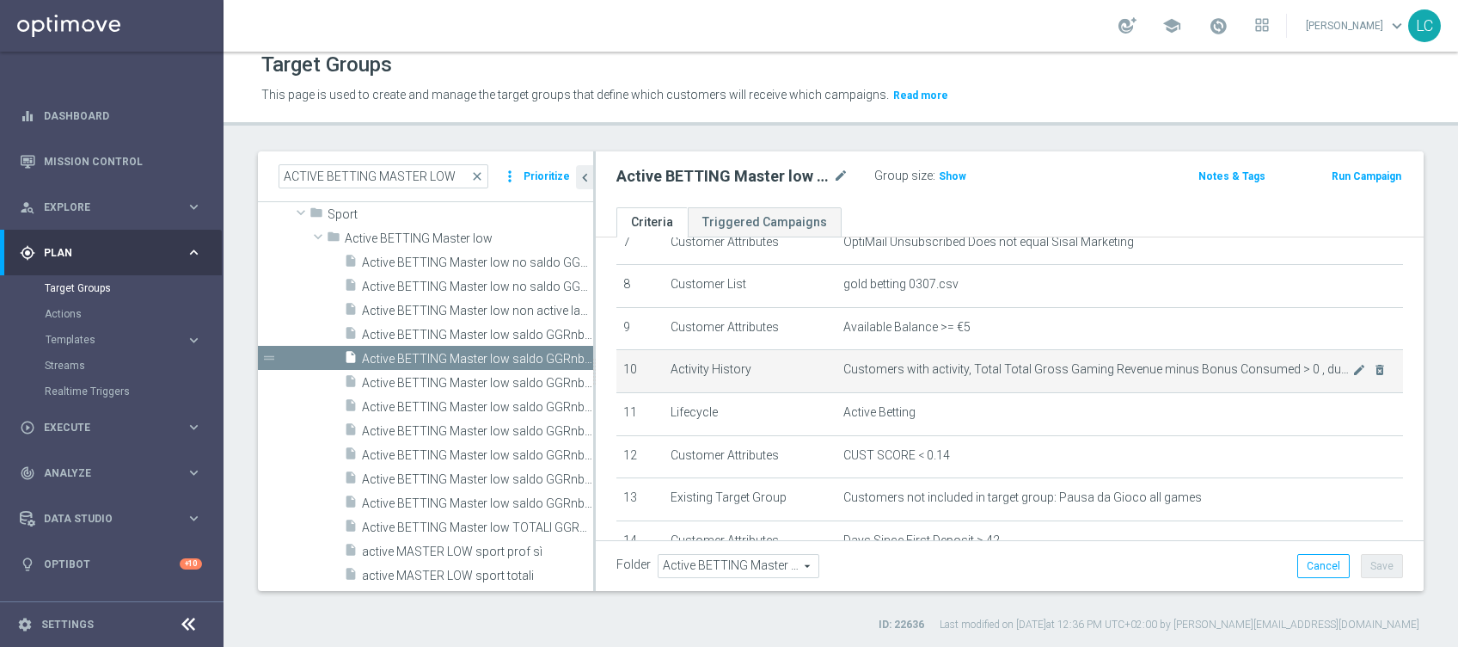
scroll to position [297, 0]
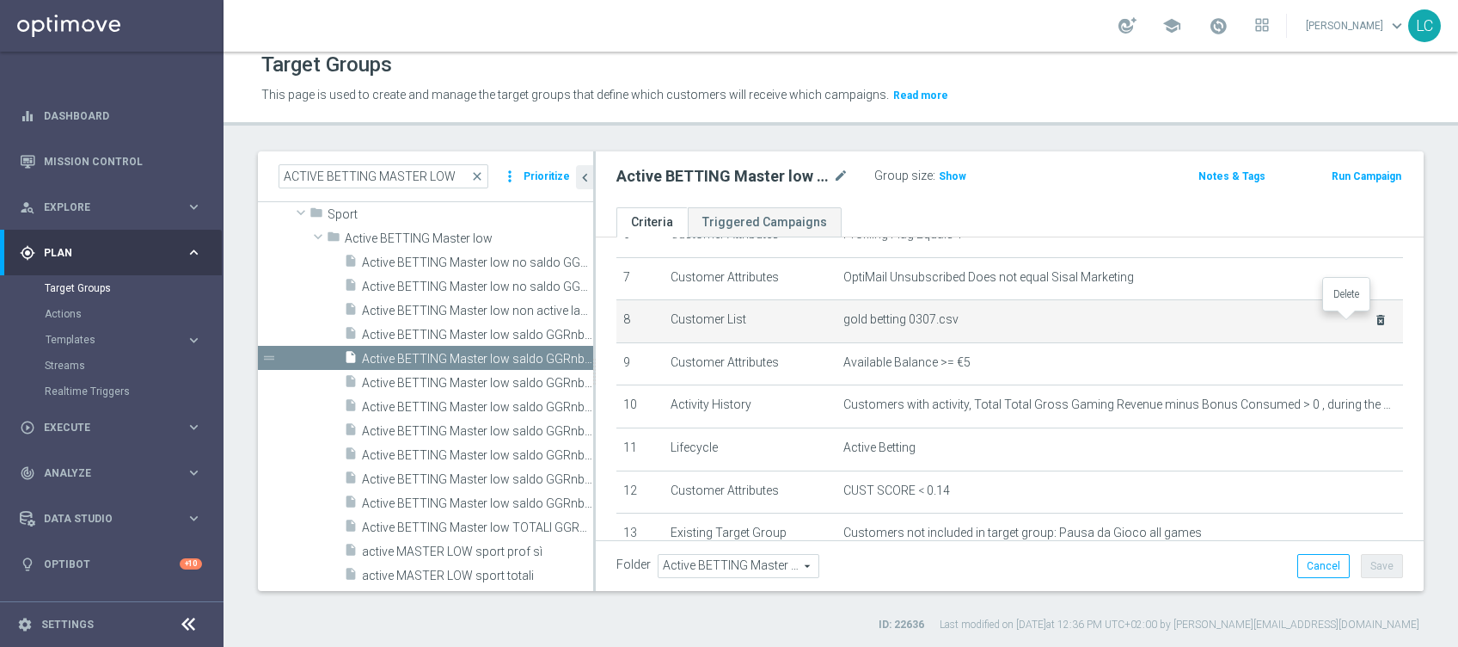
click at [1374, 318] on icon "delete_forever" at bounding box center [1381, 320] width 14 height 14
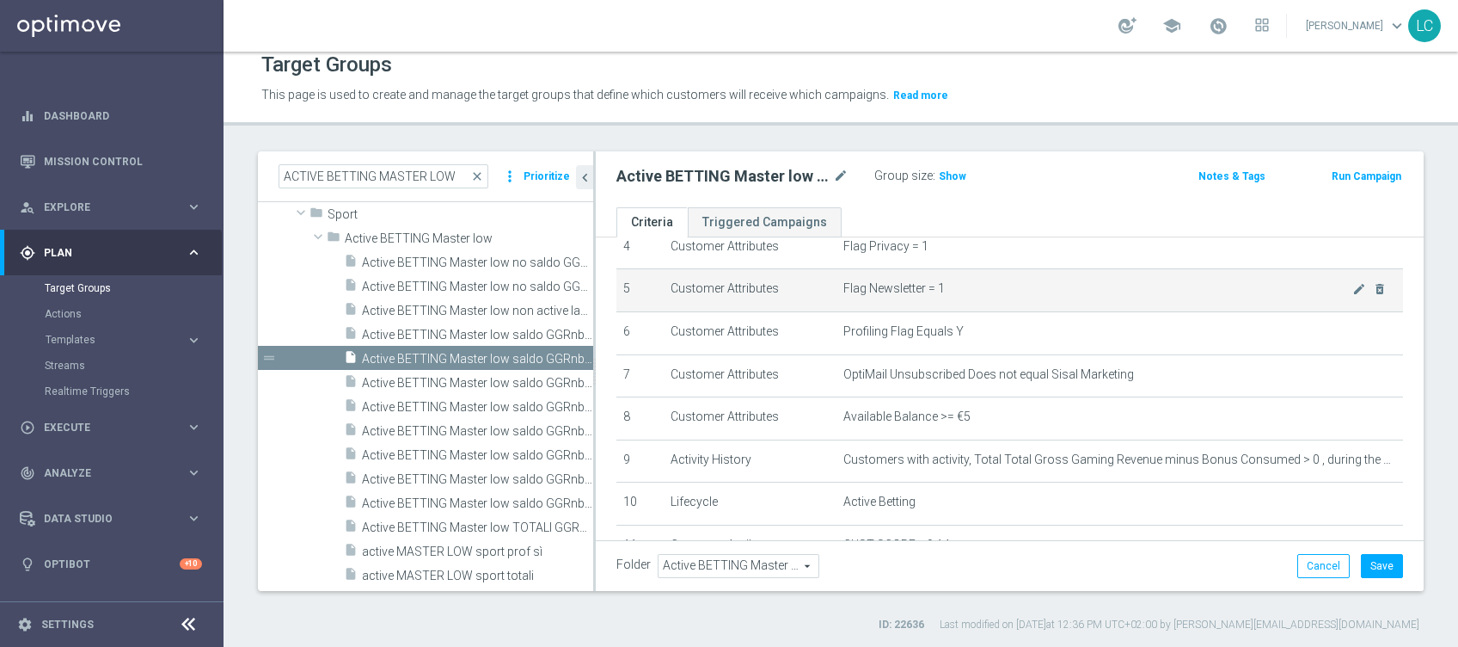
scroll to position [457, 0]
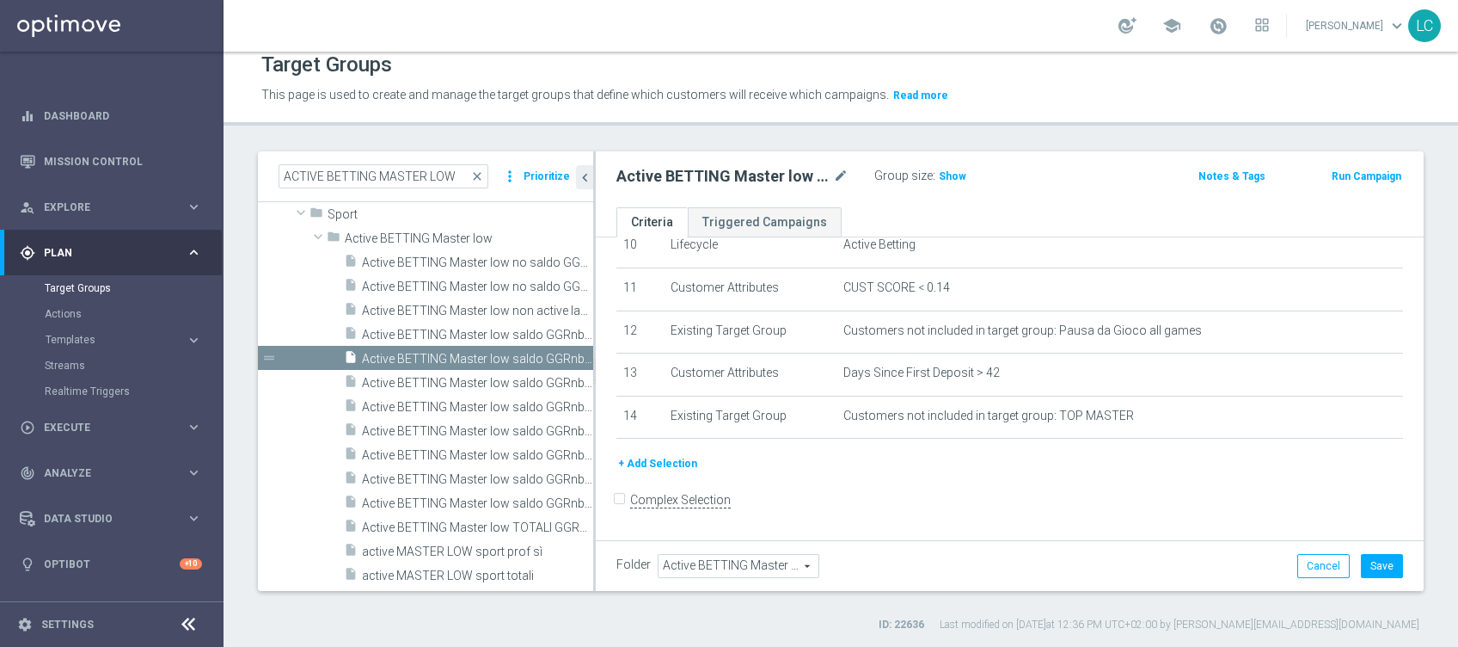
click at [669, 469] on button "+ Add Selection" at bounding box center [657, 463] width 83 height 19
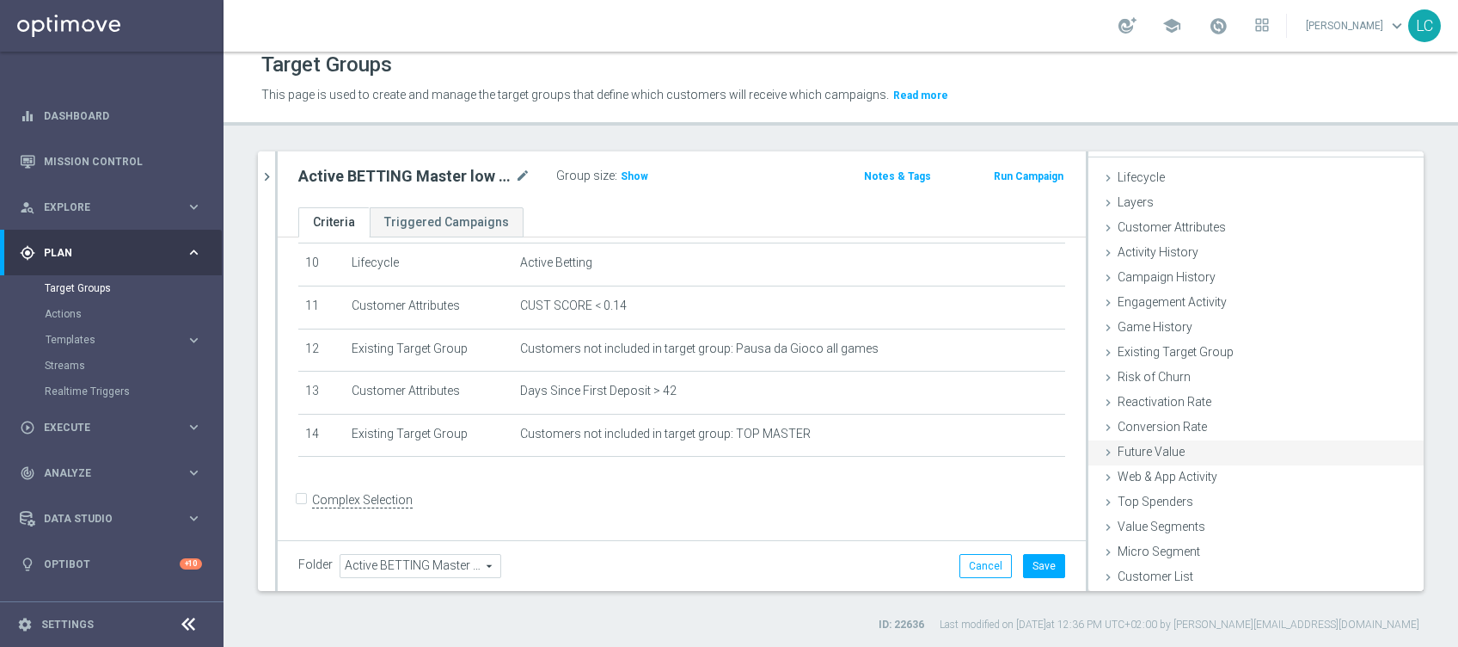
scroll to position [27, 0]
click at [1160, 229] on span "Customer Attributes" at bounding box center [1172, 227] width 108 height 14
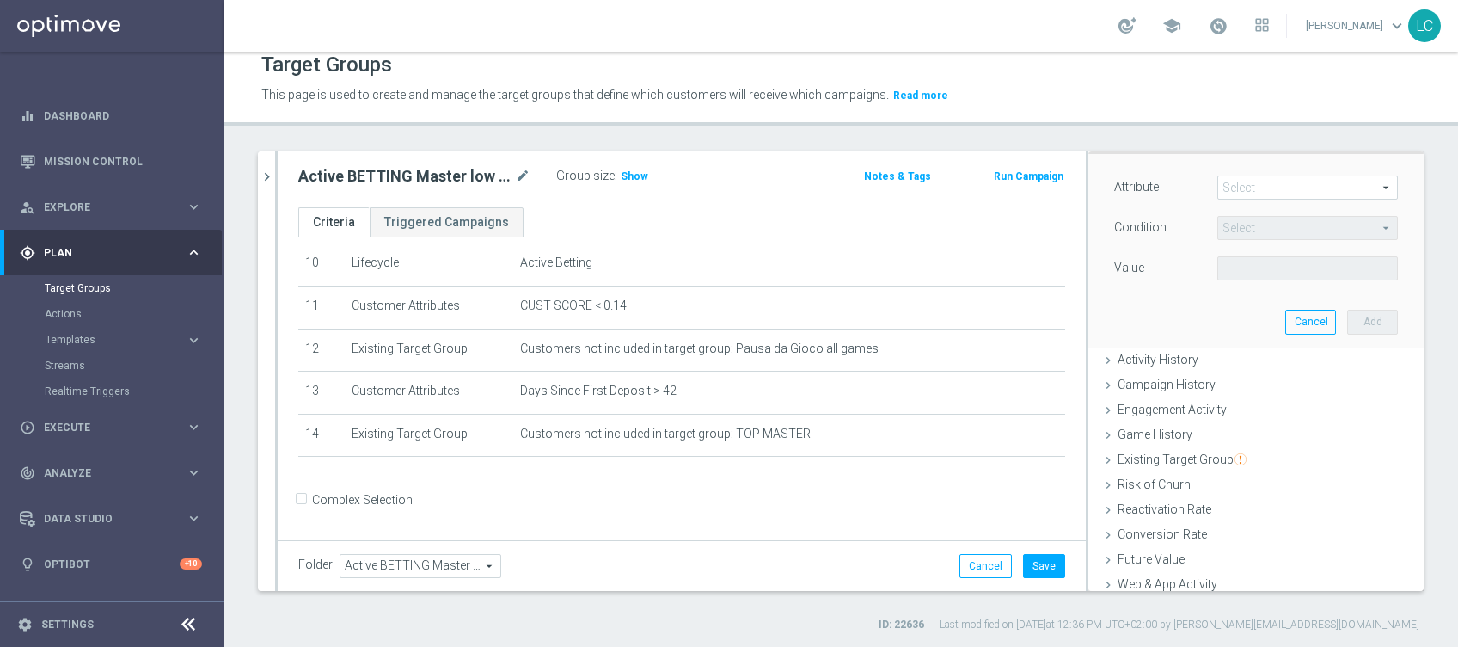
click at [1229, 187] on span at bounding box center [1307, 187] width 179 height 22
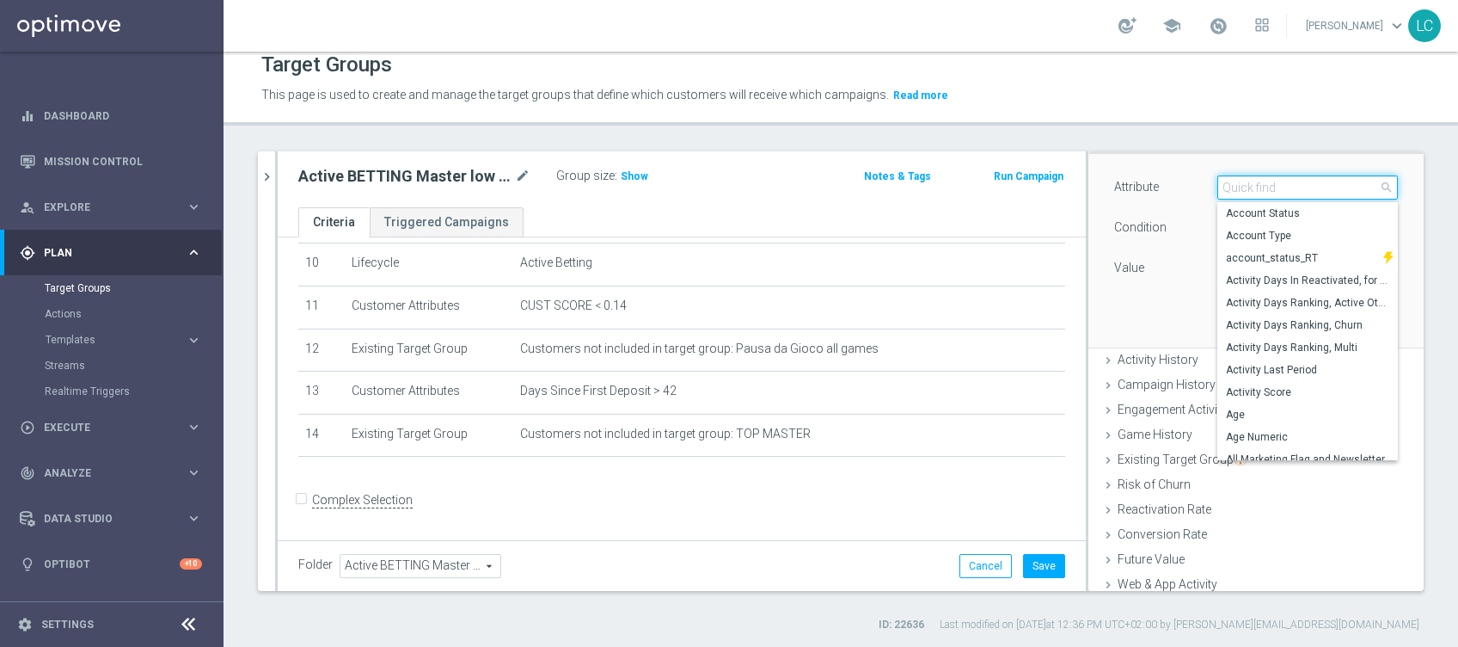
click at [1240, 184] on input "search" at bounding box center [1307, 187] width 181 height 24
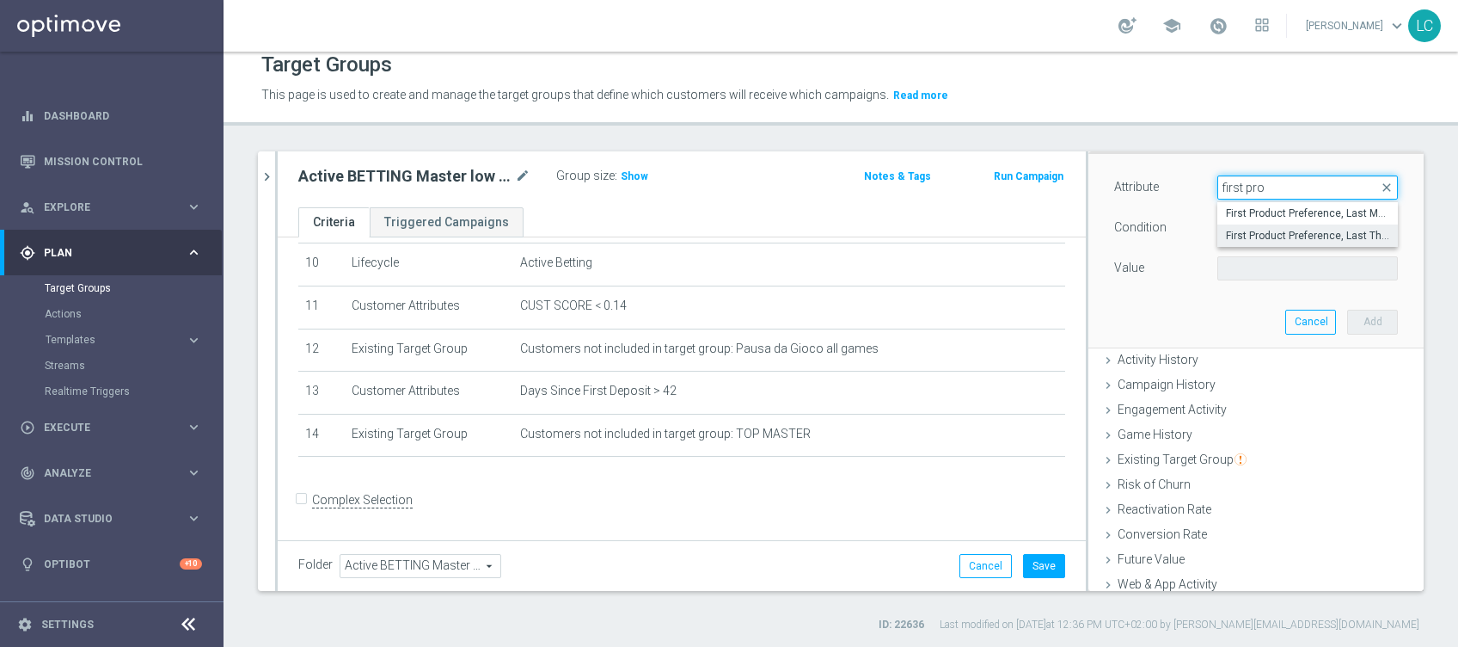
type input "first pro"
click at [1273, 232] on span "First Product Preference, Last Three Months" at bounding box center [1307, 236] width 163 height 14
type input "First Product Preference, Last Three Months"
type input "Equals"
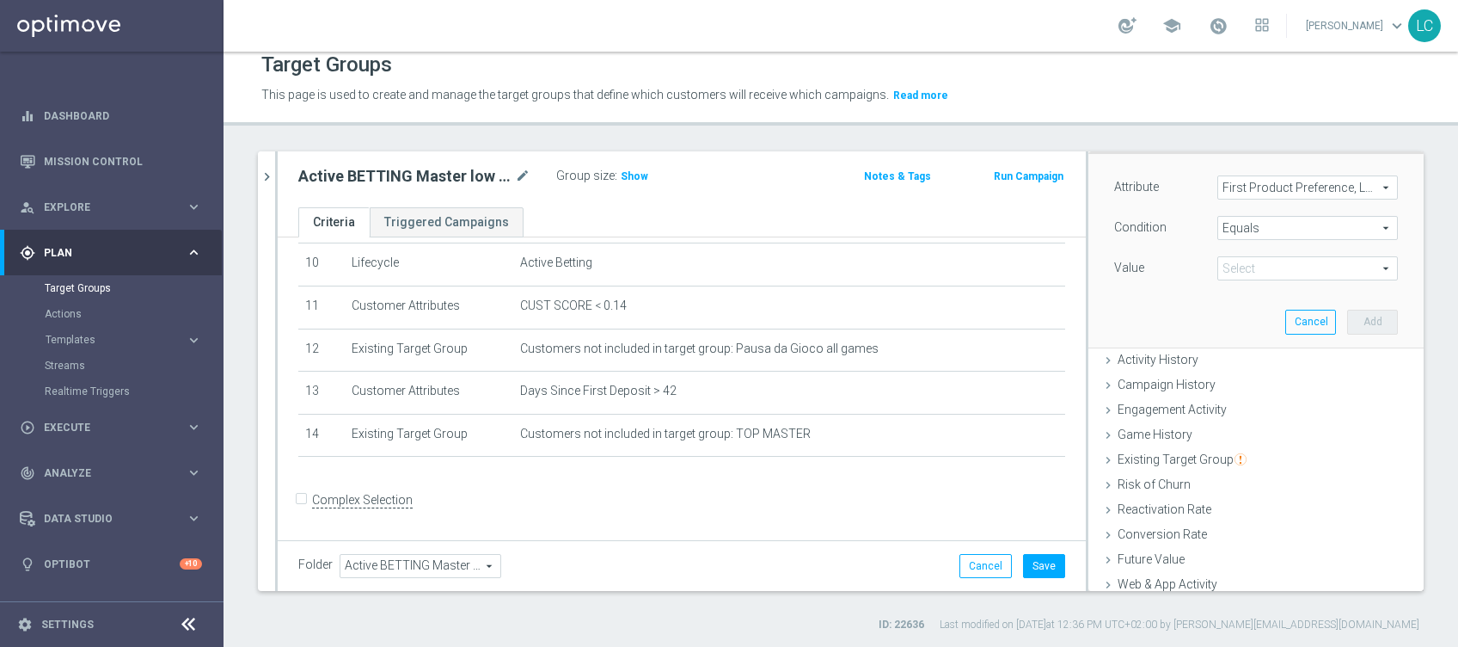
click at [1283, 257] on span at bounding box center [1307, 268] width 179 height 22
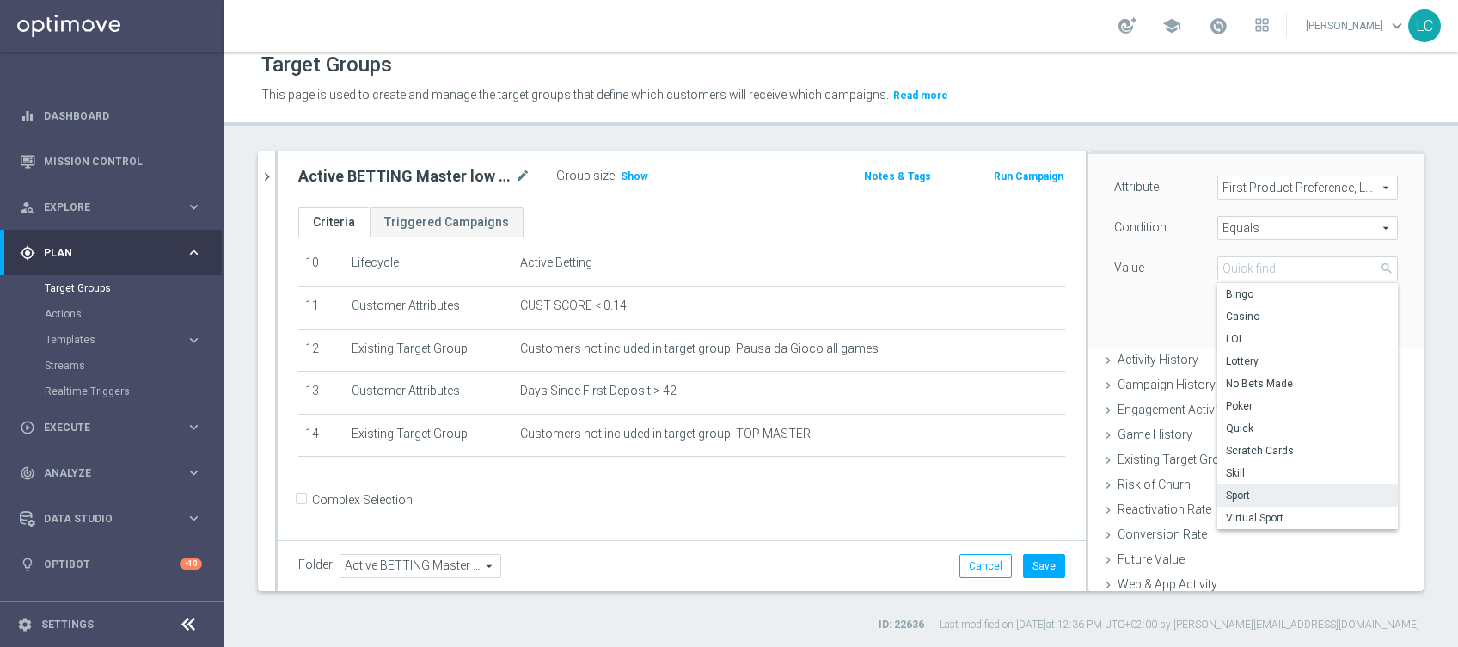
click at [1278, 489] on span "Sport" at bounding box center [1307, 495] width 163 height 14
type input "Sport"
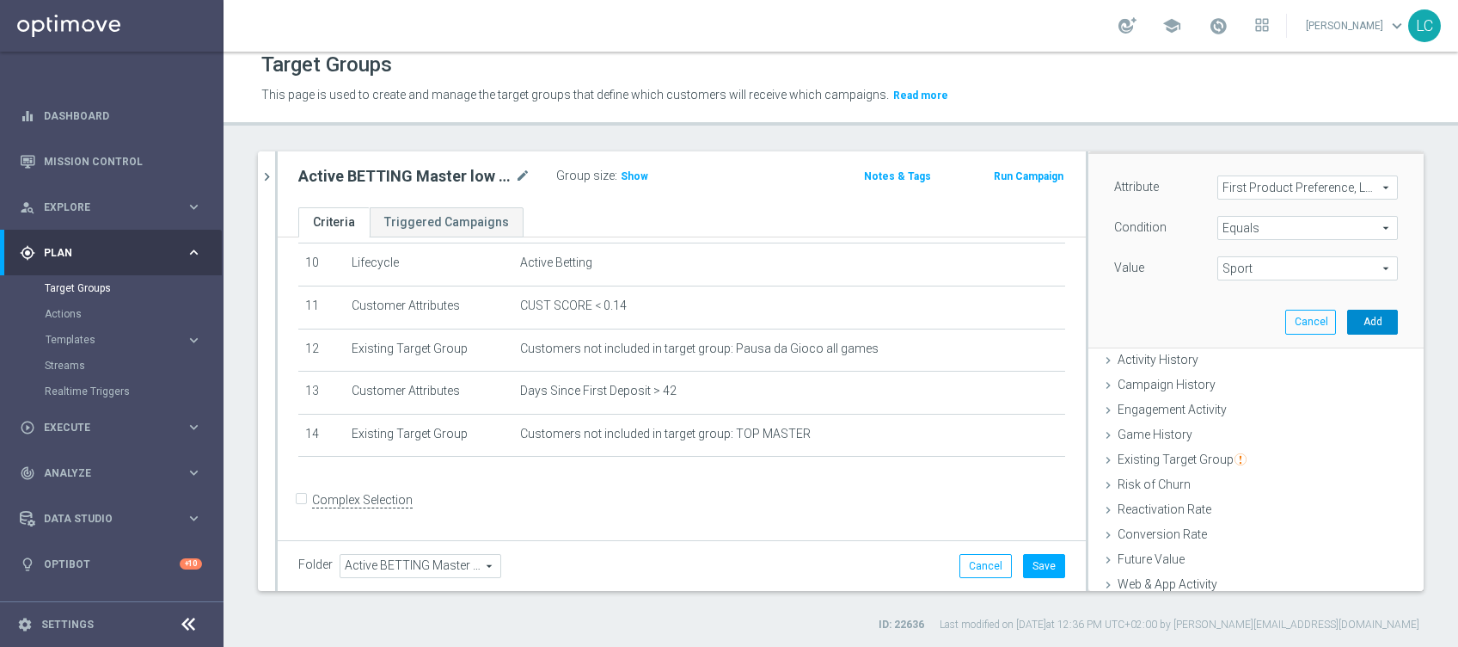
click at [1356, 315] on button "Add" at bounding box center [1372, 322] width 51 height 24
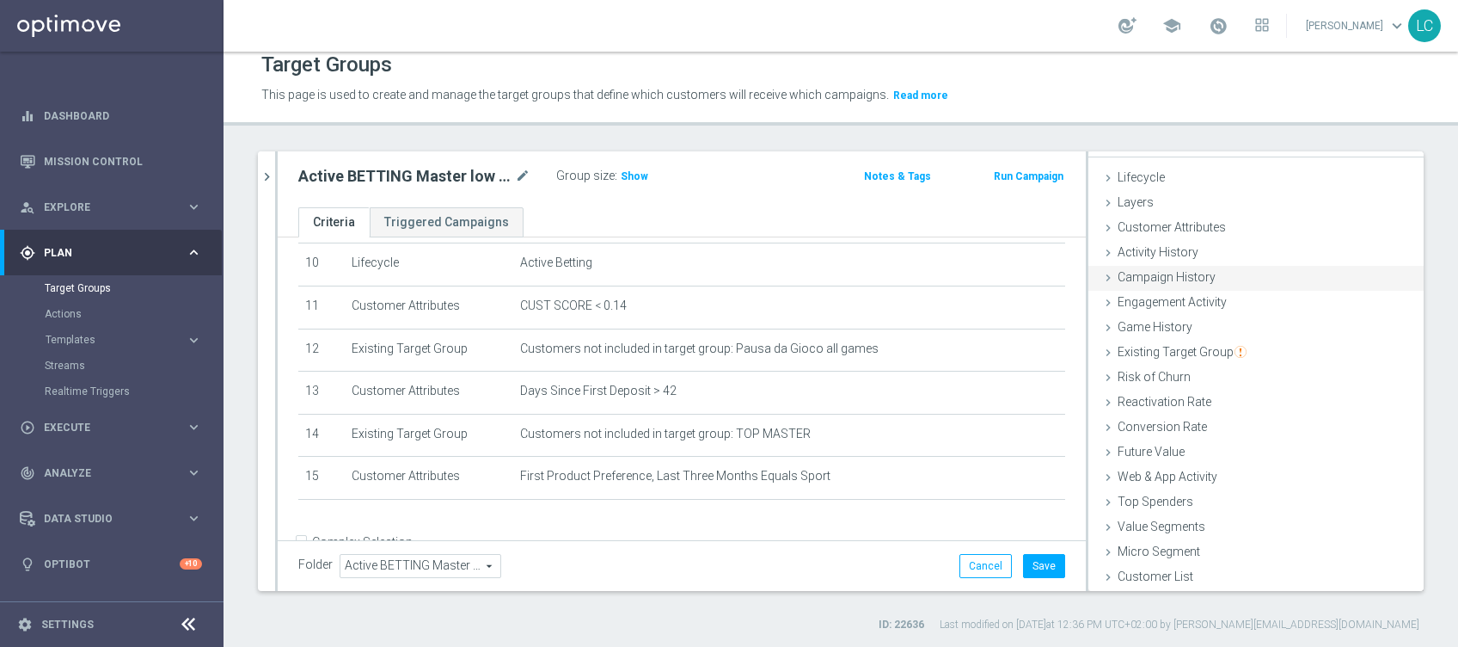
scroll to position [27, 0]
click at [1155, 227] on span "Customer Attributes" at bounding box center [1172, 227] width 108 height 14
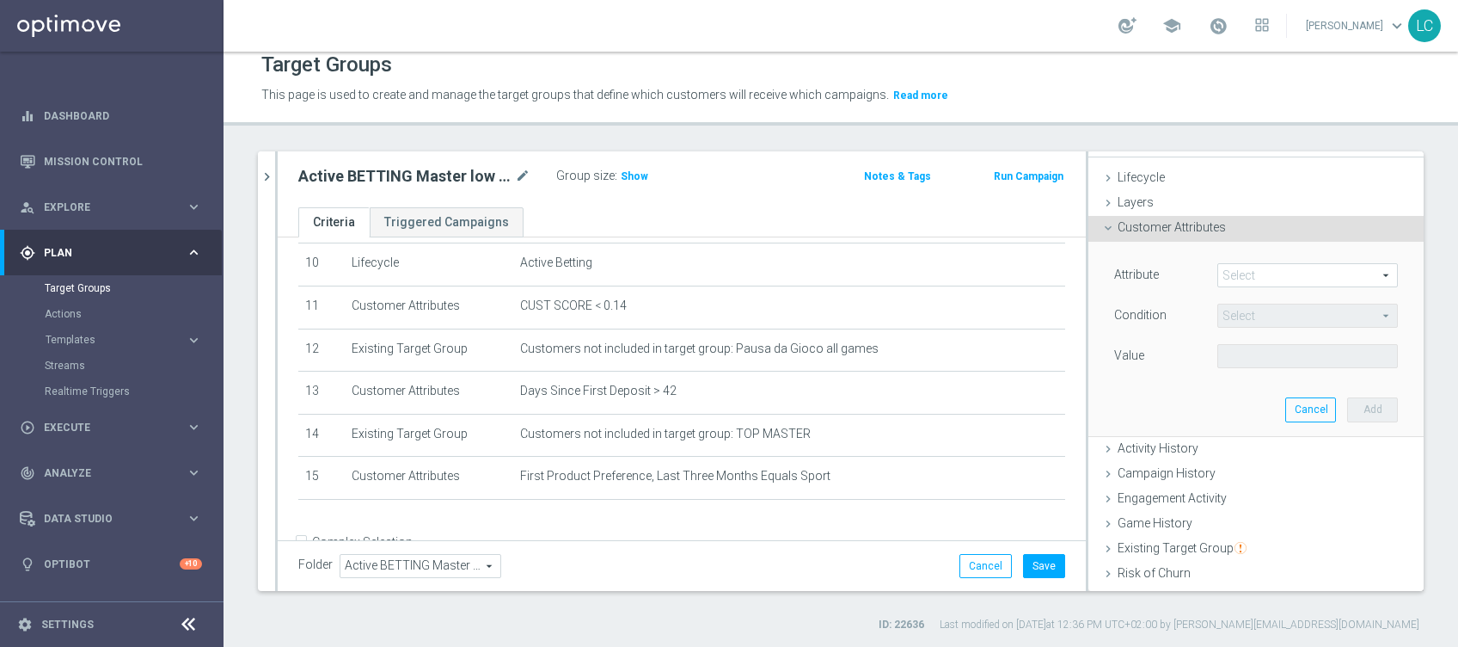
scroll to position [114, 0]
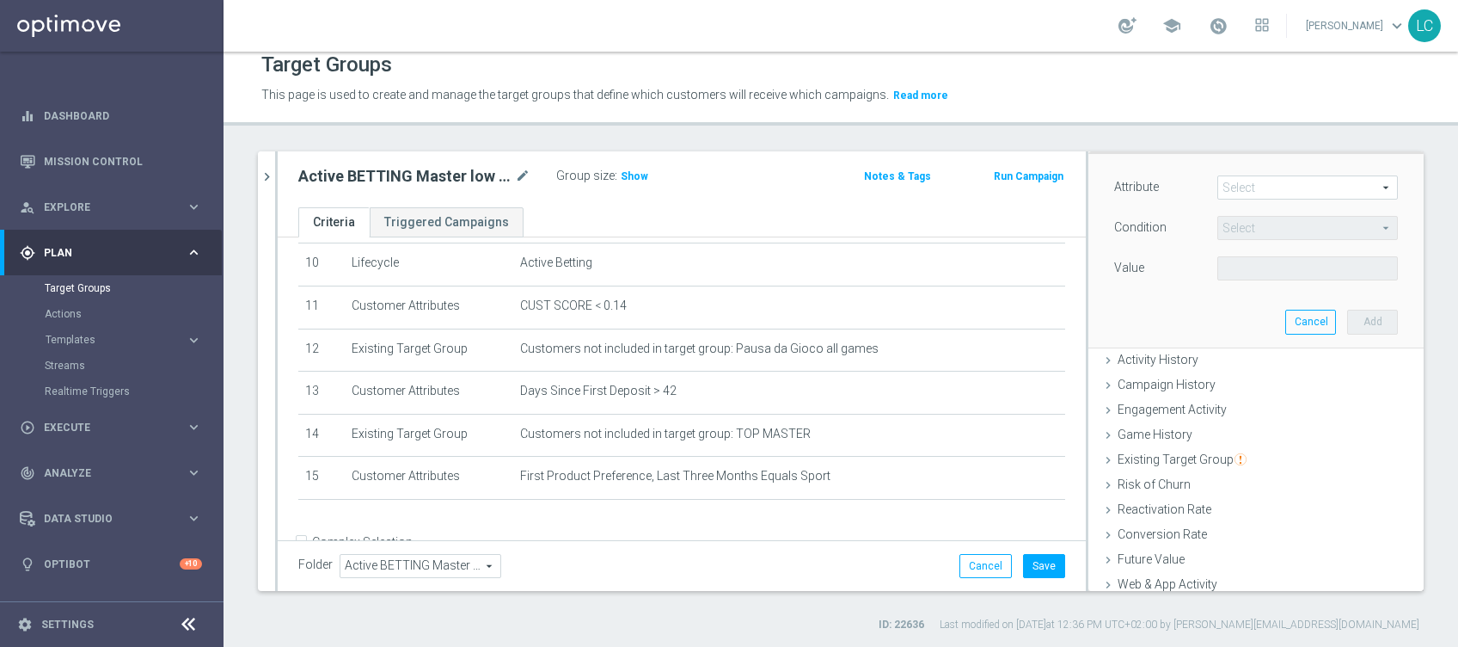
click at [1271, 188] on span at bounding box center [1307, 187] width 179 height 22
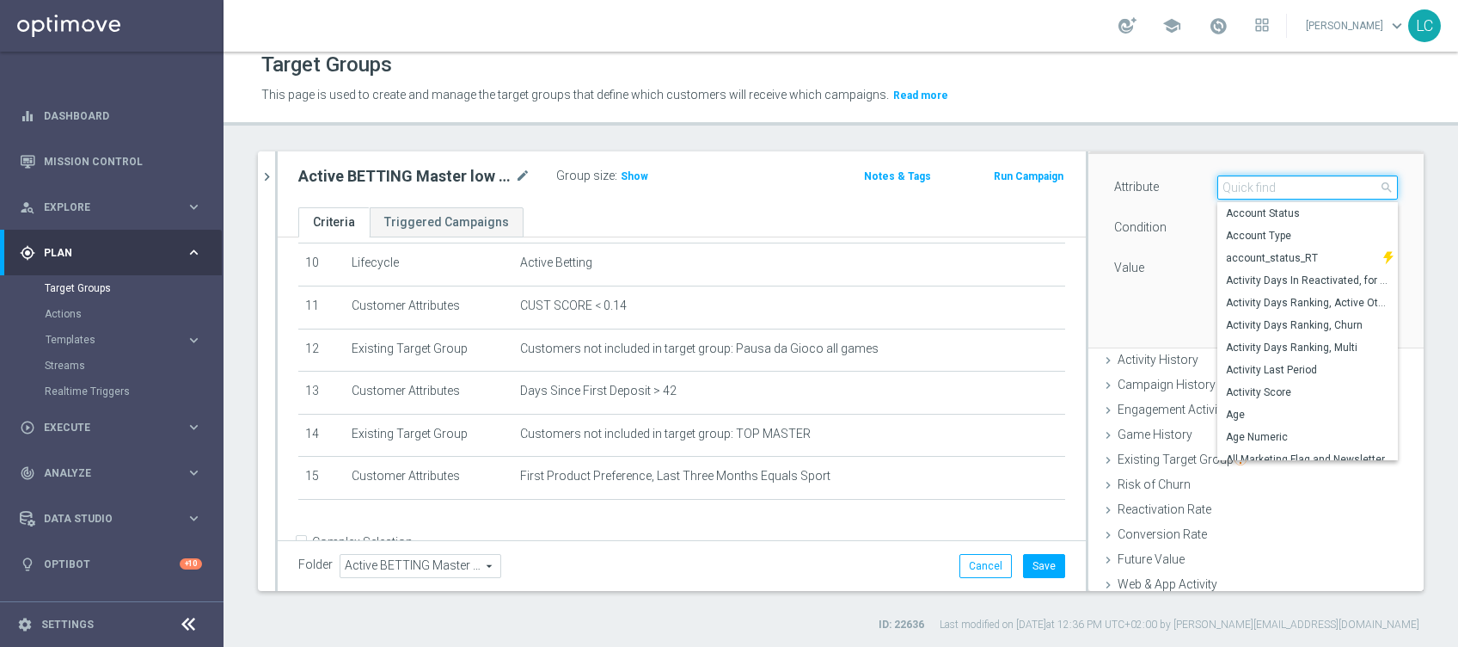
click at [1271, 186] on input "search" at bounding box center [1307, 187] width 181 height 24
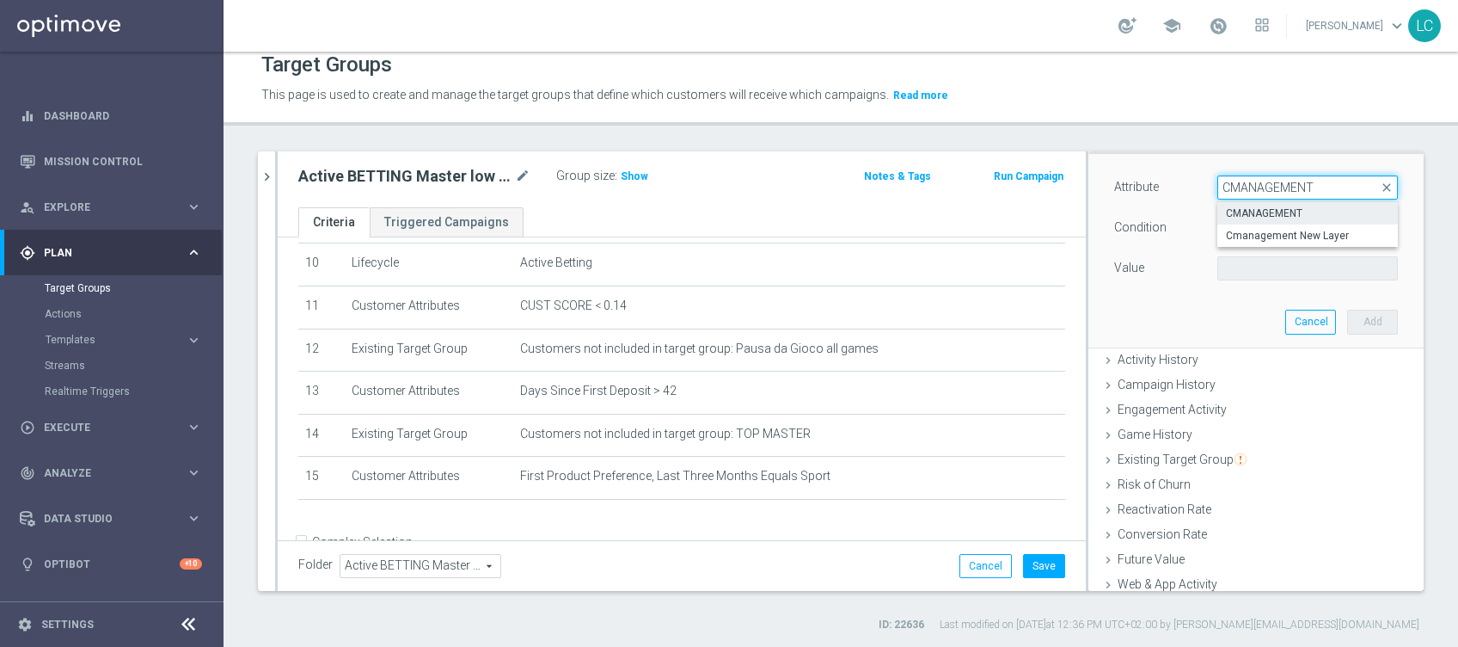
type input "CMANAGEMENT"
click at [1269, 206] on span "CMANAGEMENT" at bounding box center [1307, 213] width 163 height 14
type input "CMANAGEMENT"
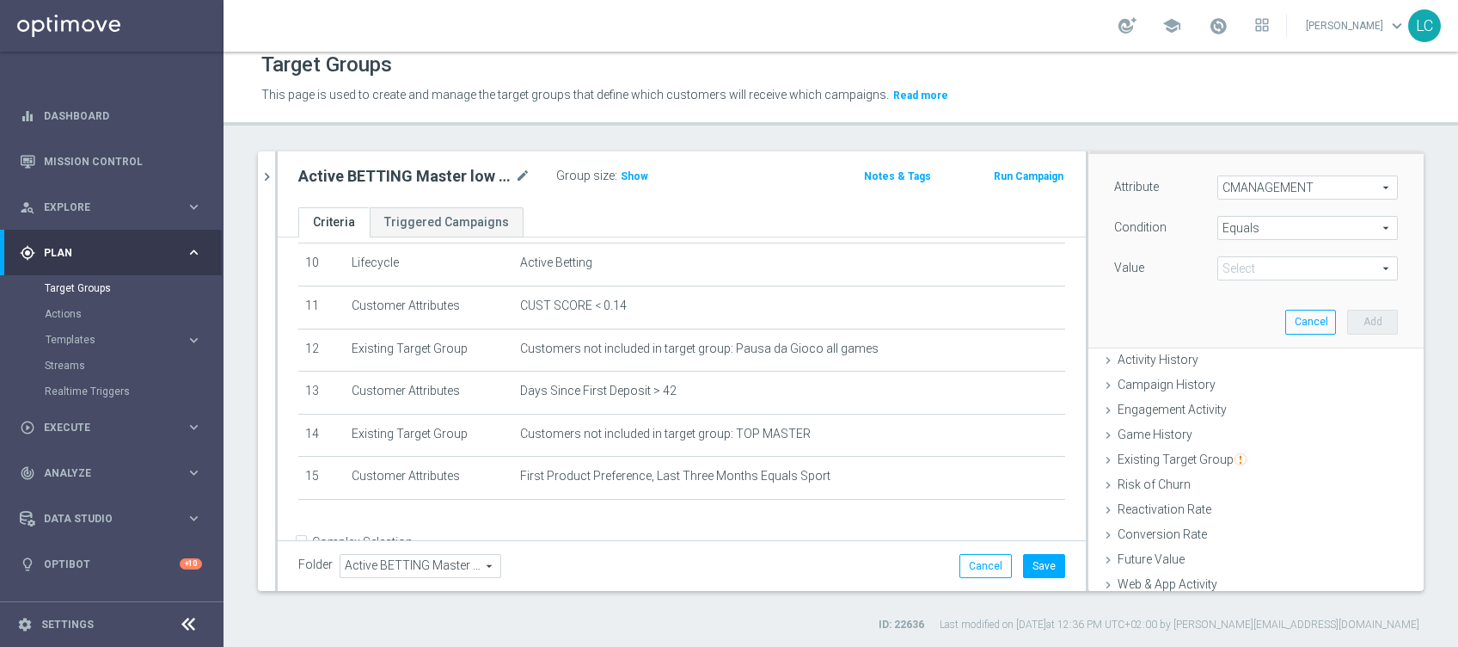
click at [1272, 225] on span "Equals" at bounding box center [1307, 228] width 179 height 22
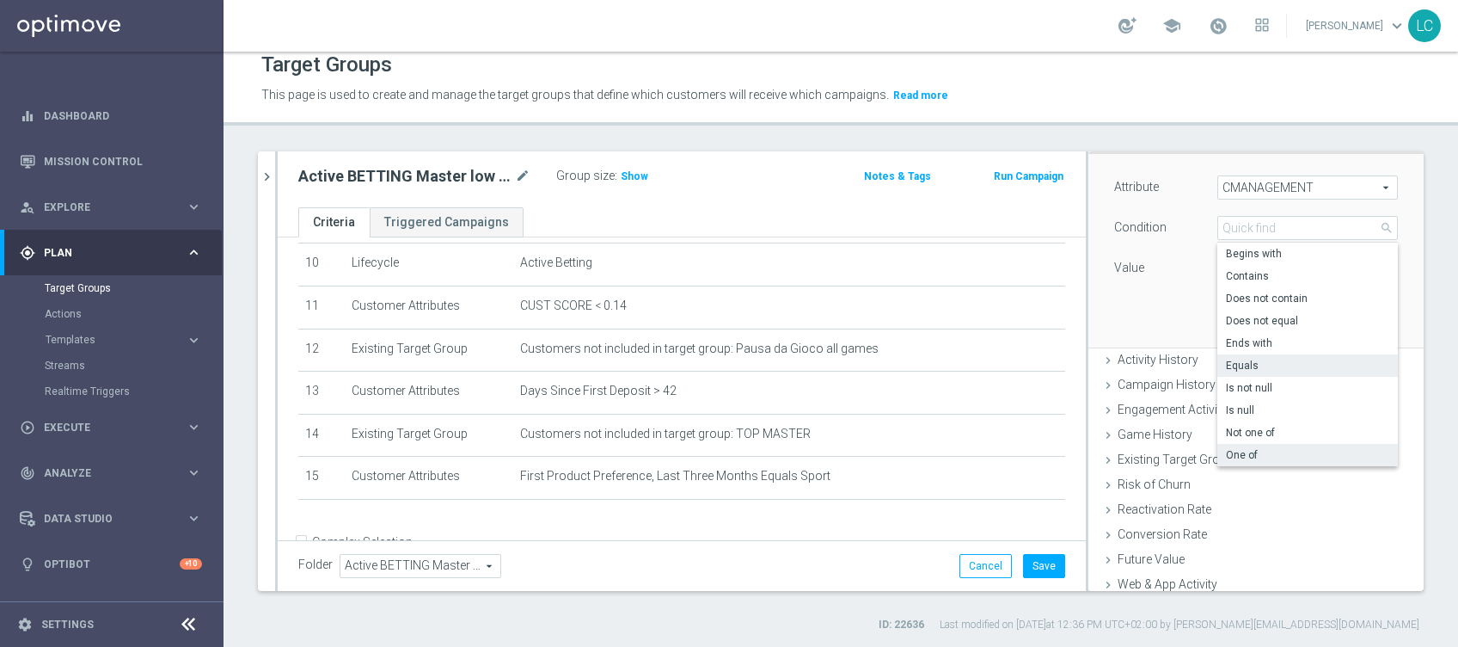
click at [1252, 448] on span "One of" at bounding box center [1307, 455] width 163 height 14
type input "One of"
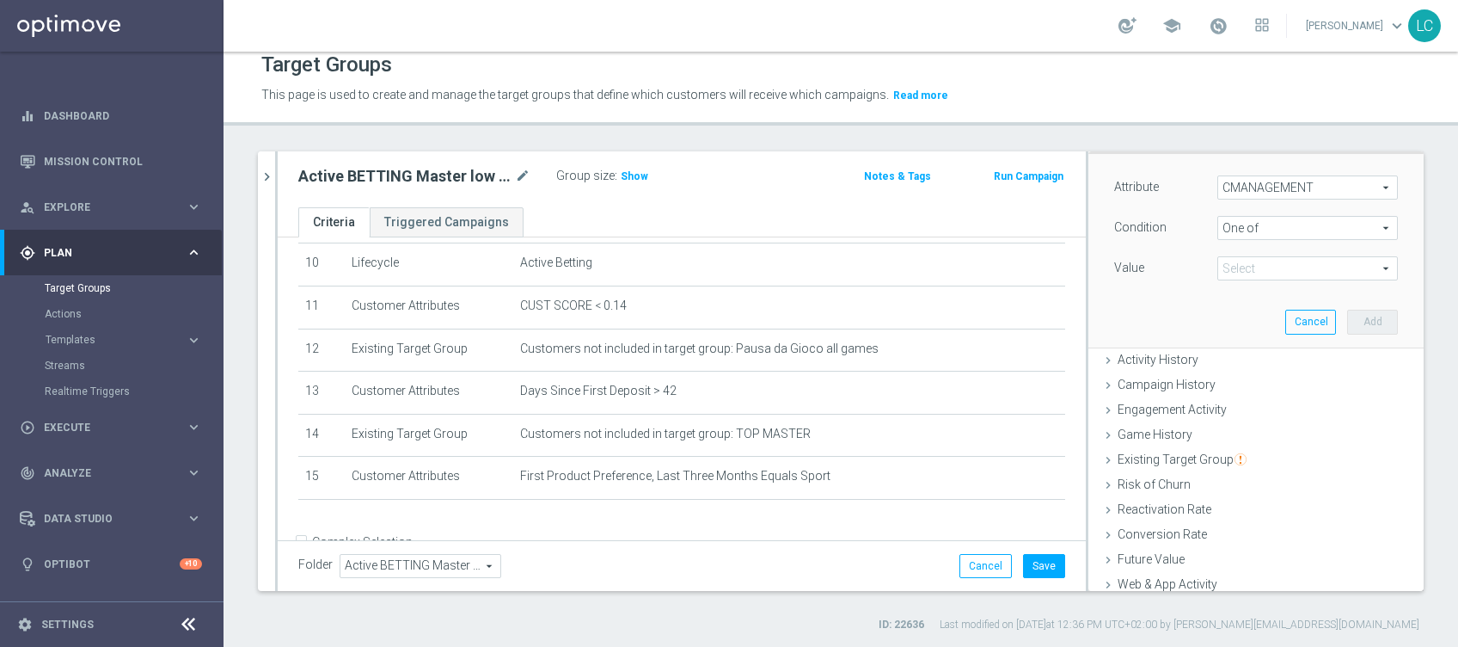
click at [1301, 273] on span at bounding box center [1307, 268] width 179 height 22
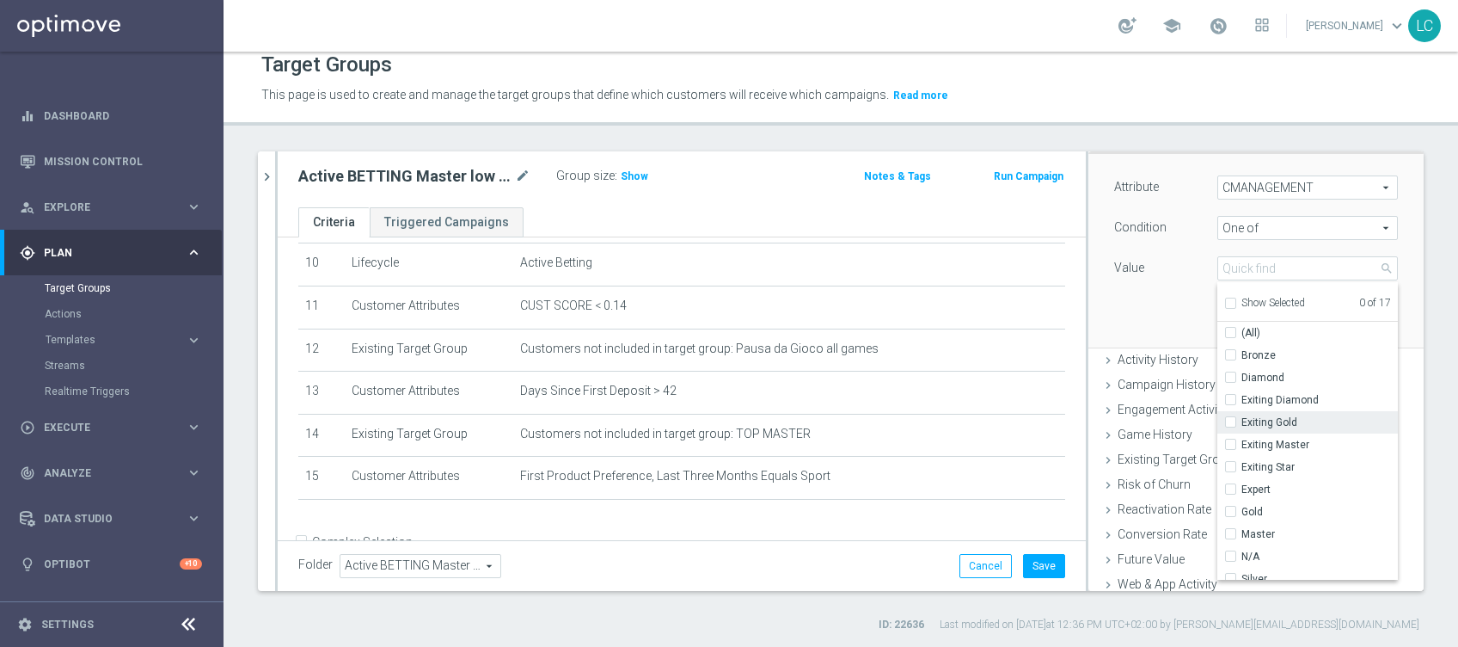
click at [1230, 418] on input "Exiting Gold" at bounding box center [1235, 422] width 11 height 11
checkbox input "true"
type input "Exiting Gold"
click at [1230, 445] on input "Exiting Master" at bounding box center [1235, 444] width 11 height 11
checkbox input "true"
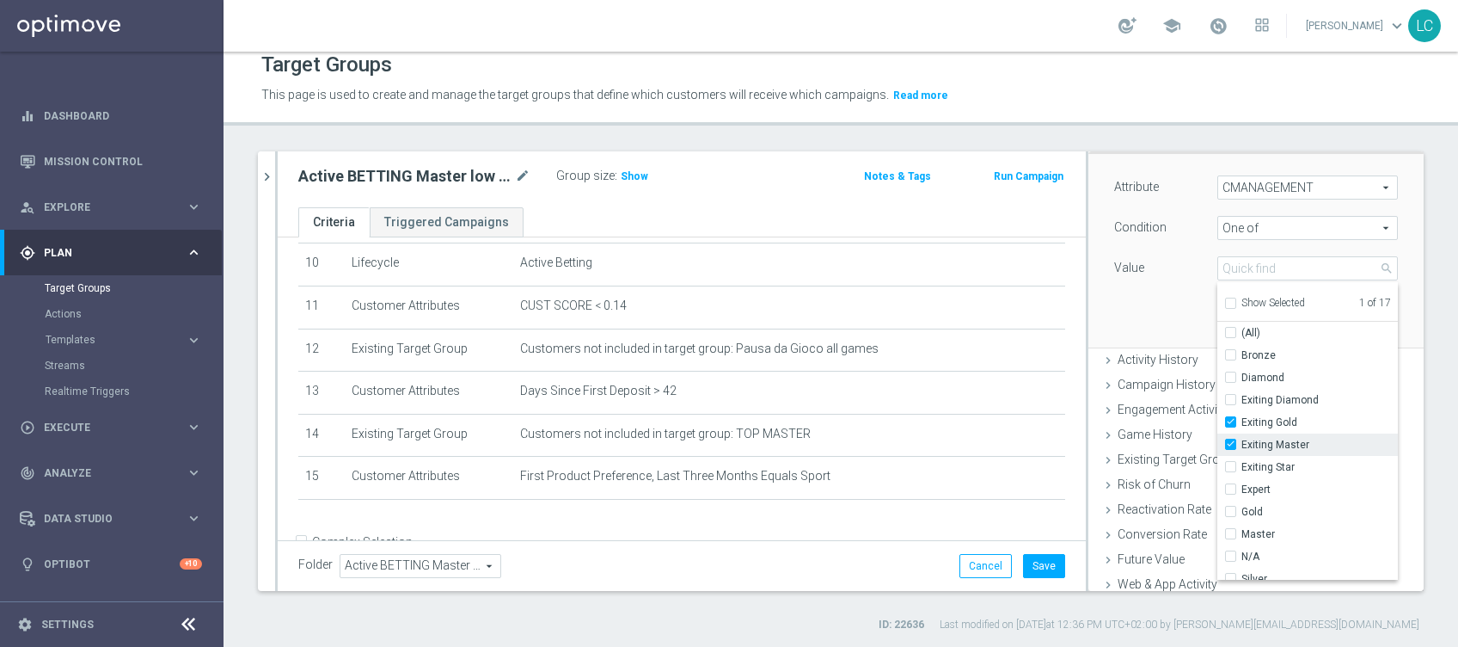
type input "Selected 2 of 17"
click at [1241, 397] on label "Gold" at bounding box center [1319, 397] width 156 height 22
click at [1230, 397] on input "Gold" at bounding box center [1235, 397] width 11 height 11
checkbox input "true"
type input "Selected 3 of 17"
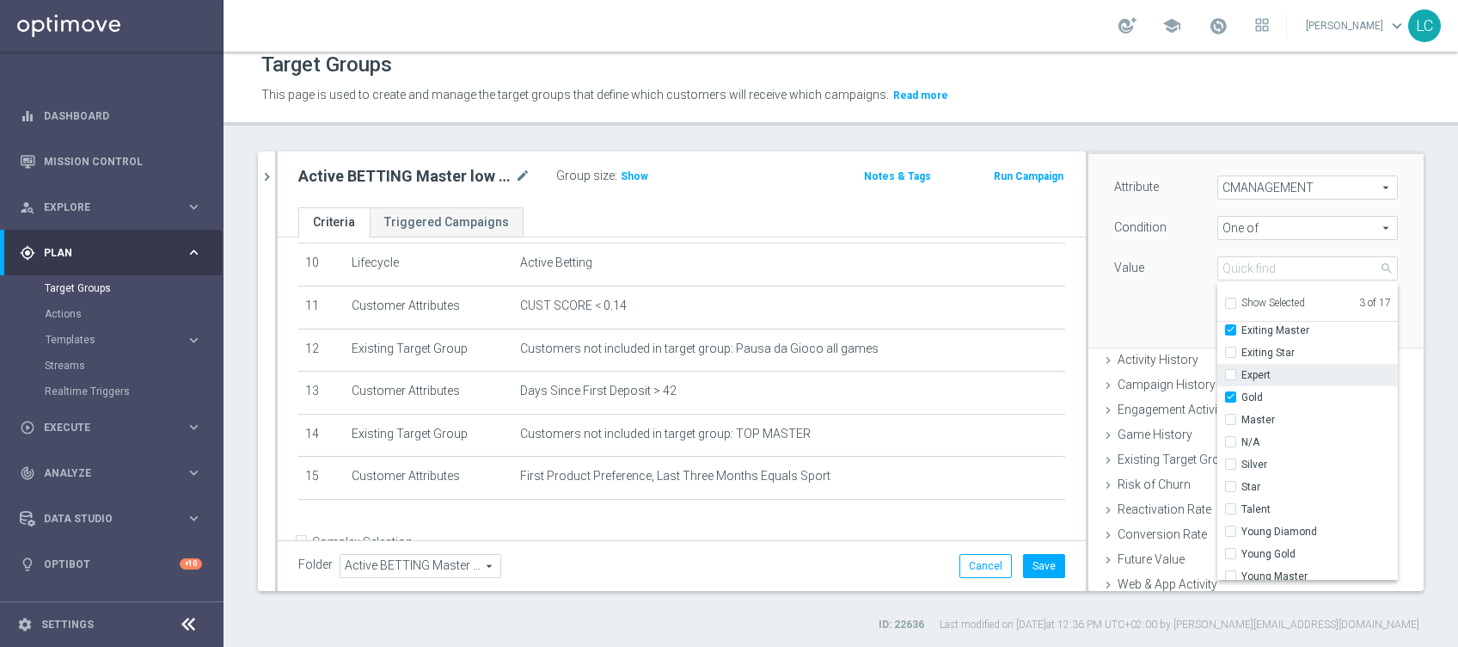
click at [1230, 370] on input "Expert" at bounding box center [1235, 375] width 11 height 11
checkbox input "true"
type input "Selected 4 of 17"
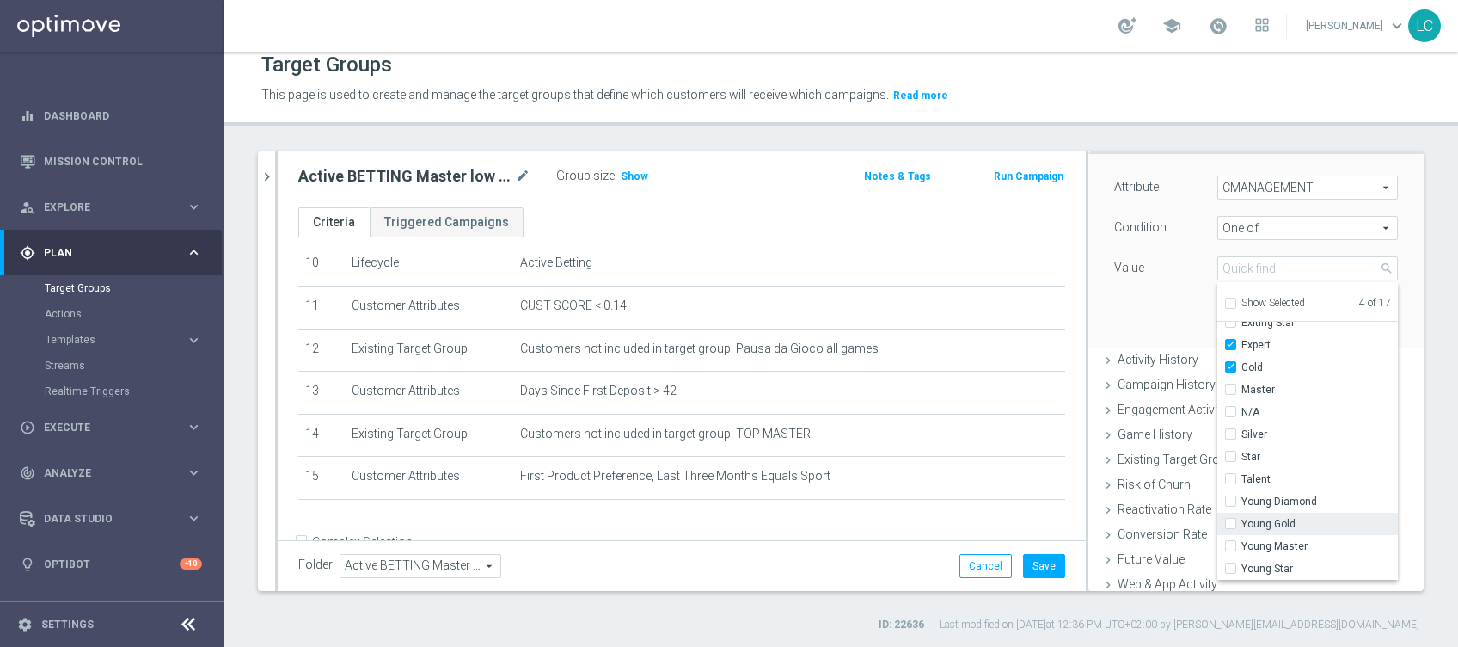
click at [1241, 522] on label "Young Gold" at bounding box center [1319, 523] width 156 height 22
click at [1230, 522] on input "Young Gold" at bounding box center [1235, 523] width 11 height 11
checkbox input "true"
type input "Selected 5 of 17"
click at [1230, 542] on input "Young Master" at bounding box center [1235, 546] width 11 height 11
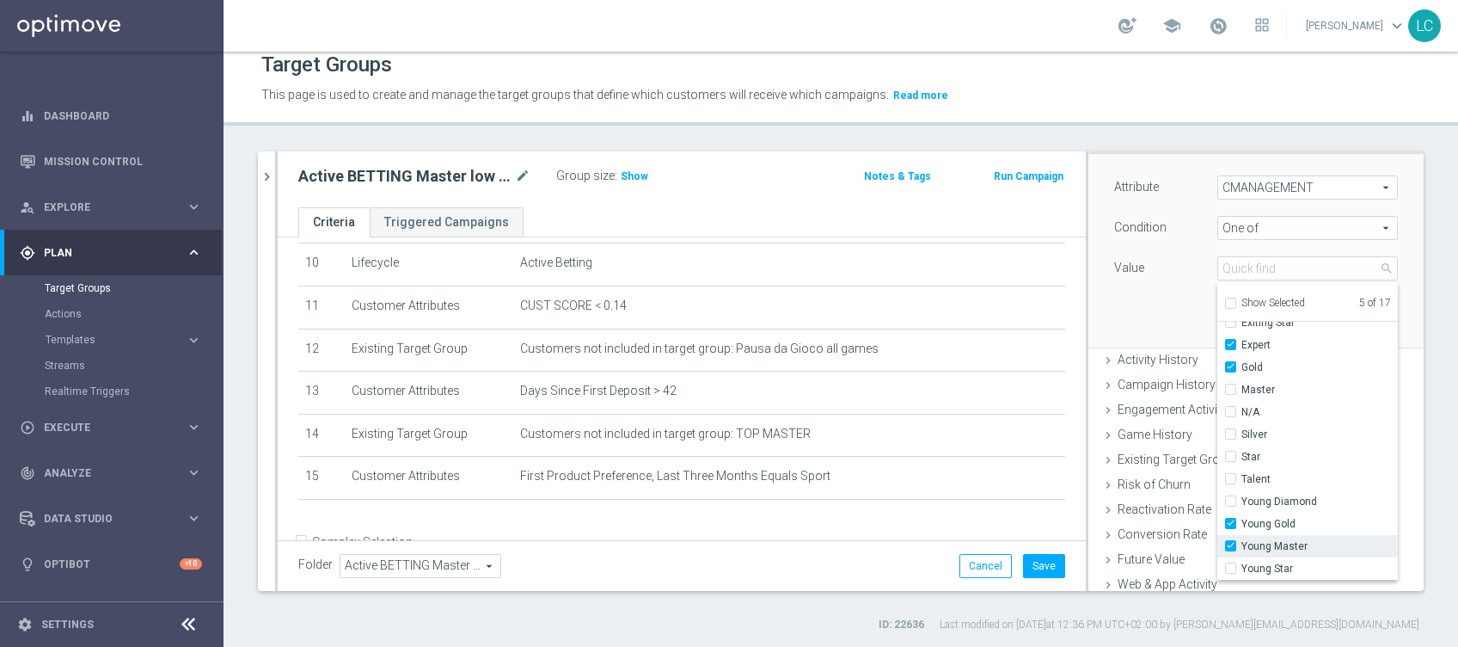
checkbox input "true"
type input "Selected 6 of 17"
click at [1133, 307] on div "Attribute CMANAGEMENT CMANAGEMENT arrow_drop_down search Condition One of One o…" at bounding box center [1256, 250] width 310 height 193
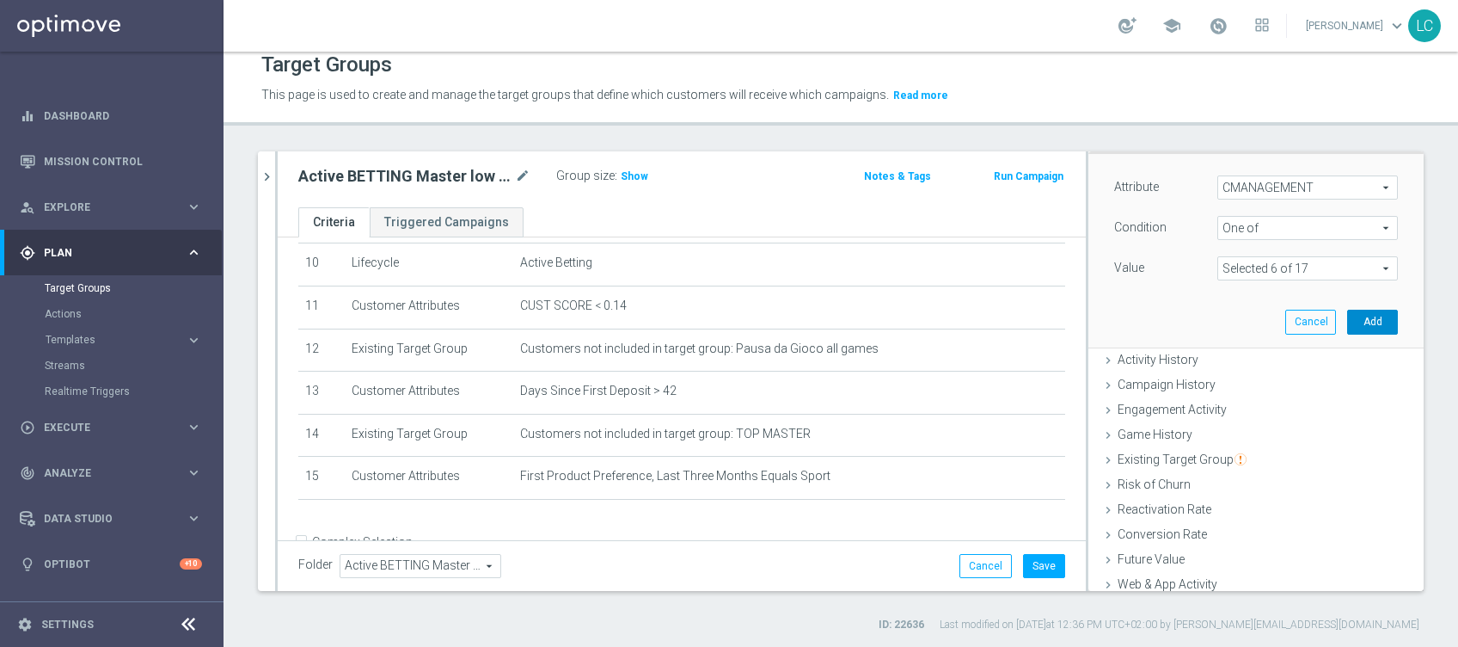
click at [1347, 320] on button "Add" at bounding box center [1372, 322] width 51 height 24
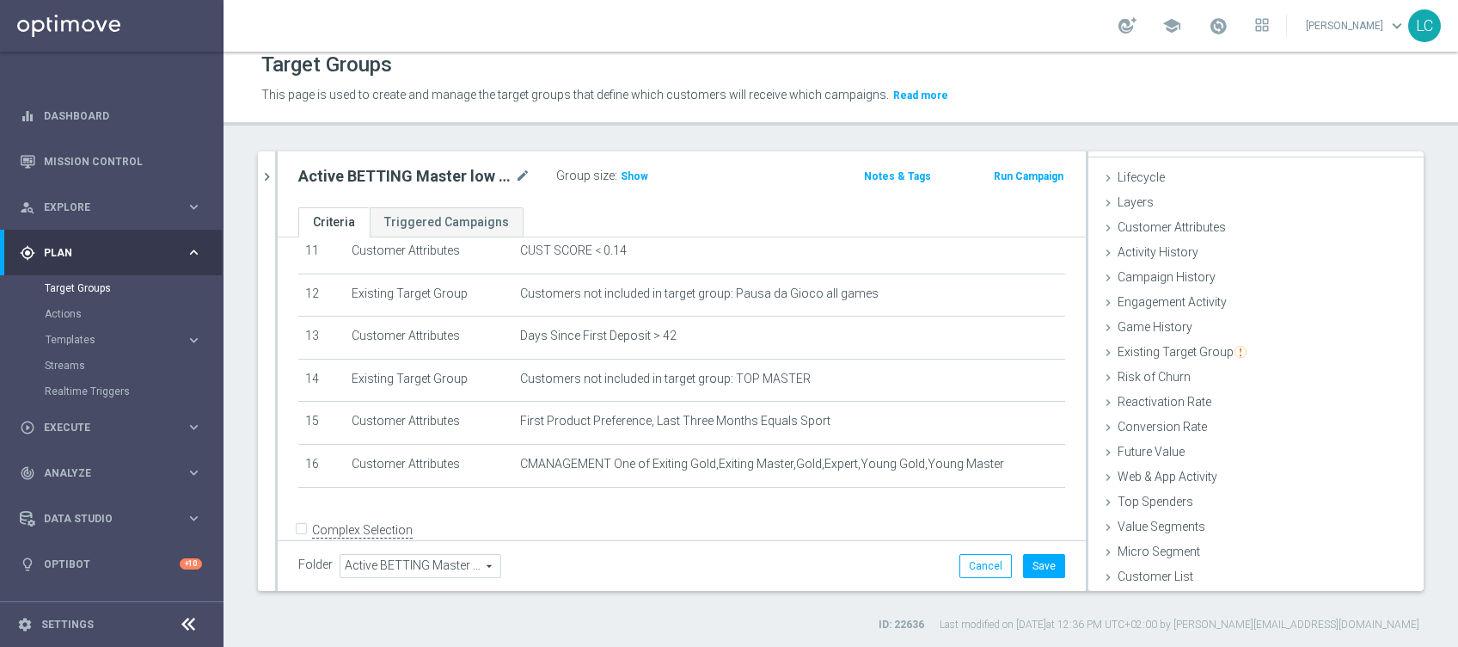
scroll to position [524, 0]
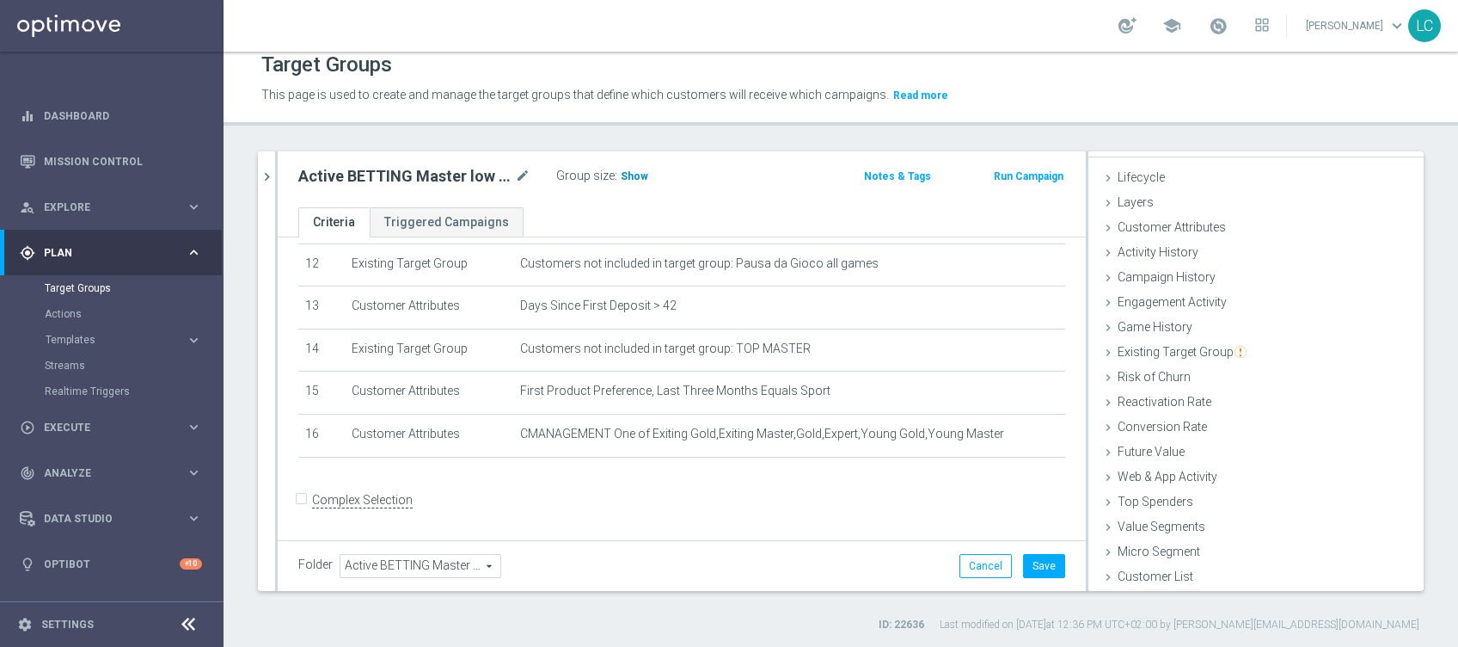
click at [639, 174] on span "Show" at bounding box center [635, 176] width 28 height 12
click at [1034, 561] on button "Save" at bounding box center [1044, 566] width 42 height 24
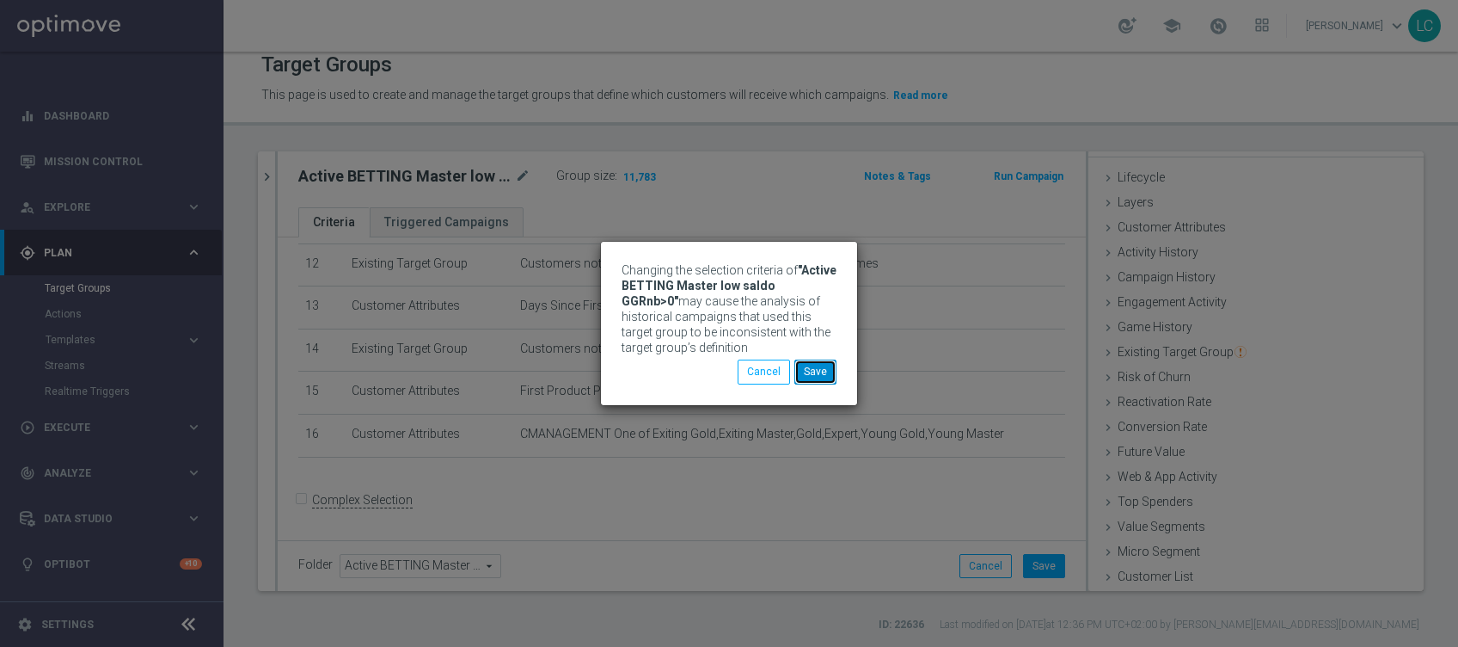
click at [812, 372] on button "Save" at bounding box center [815, 371] width 42 height 24
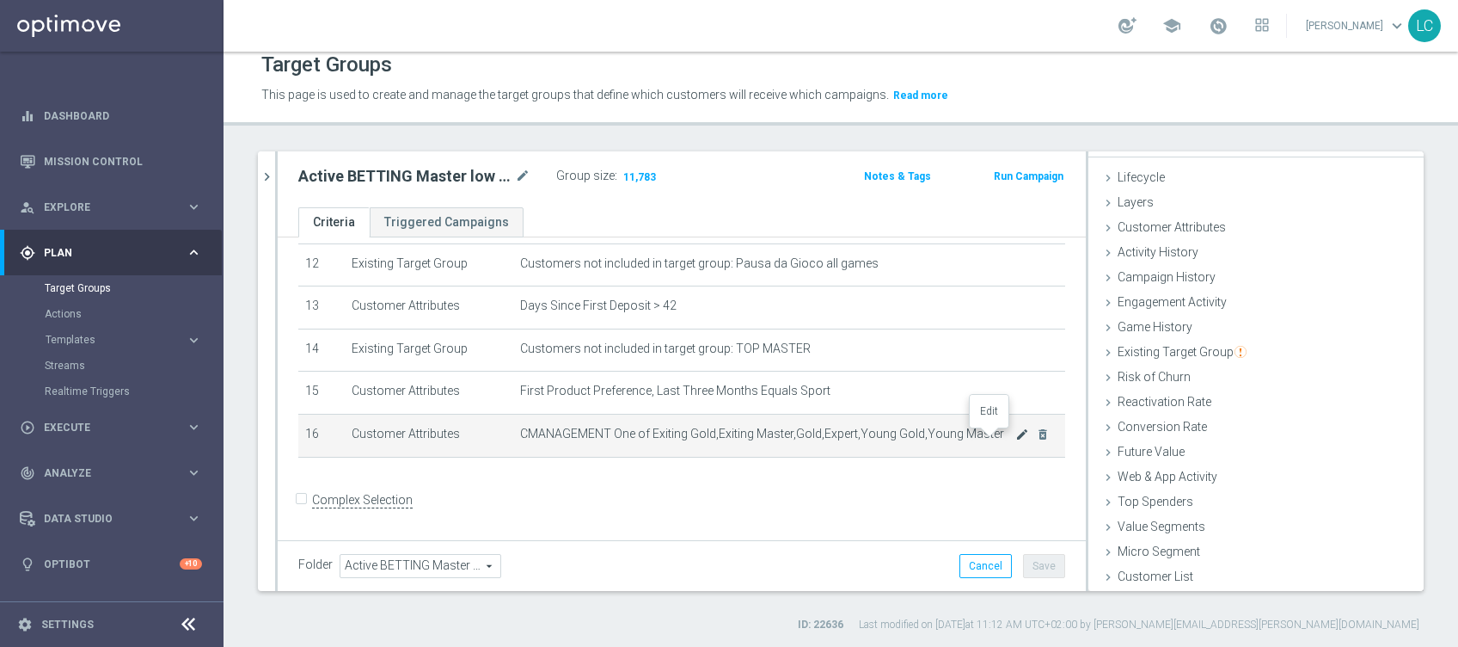
click at [1015, 436] on icon "mode_edit" at bounding box center [1022, 434] width 14 height 14
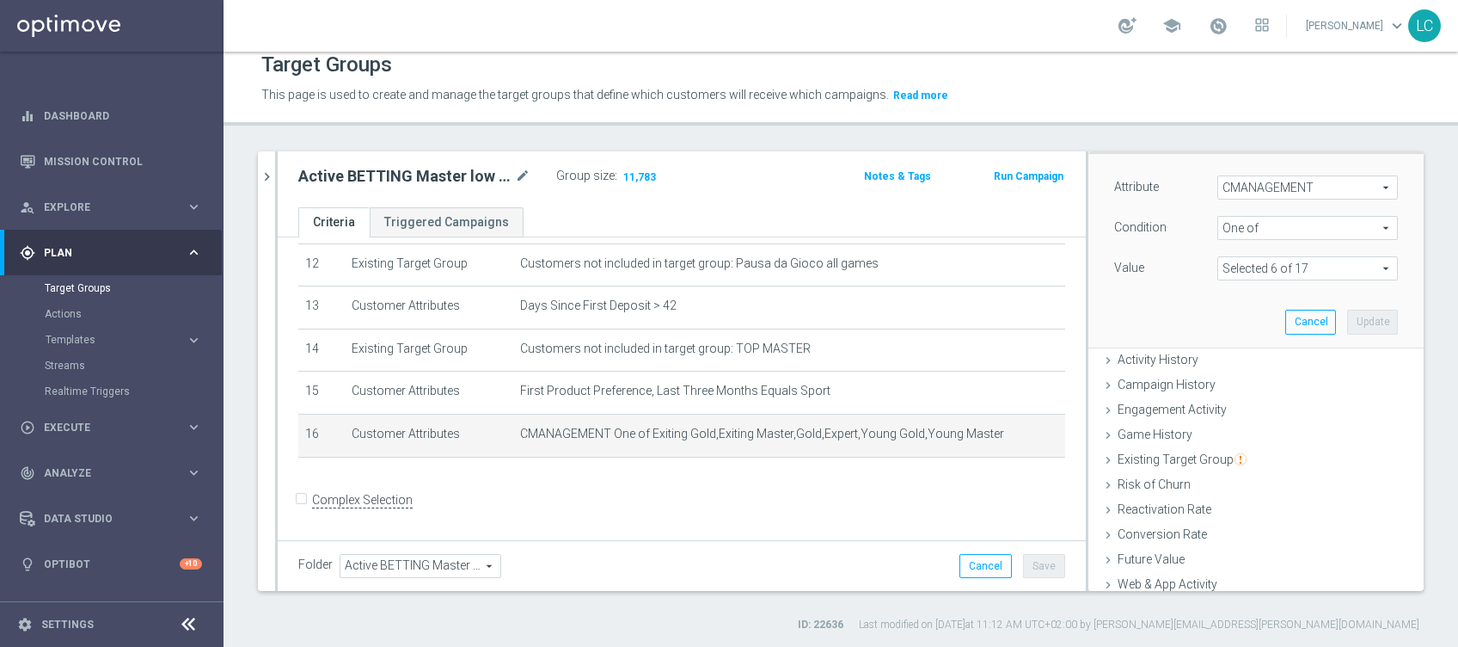
click at [1278, 266] on span at bounding box center [1307, 268] width 179 height 22
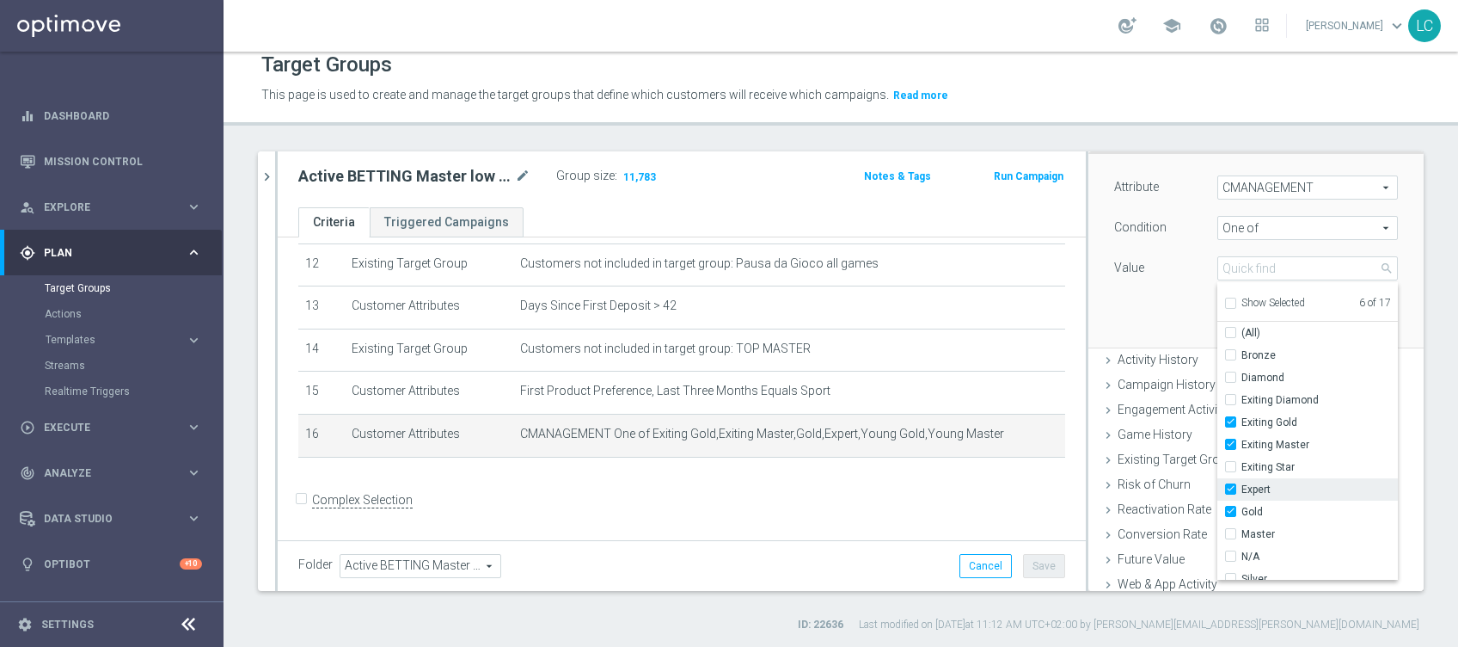
click at [1241, 481] on label "Expert" at bounding box center [1319, 489] width 156 height 22
click at [1230, 484] on input "Expert" at bounding box center [1235, 489] width 11 height 11
checkbox input "false"
type input "Selected 5 of 17"
click at [1230, 530] on input "Master" at bounding box center [1235, 534] width 11 height 11
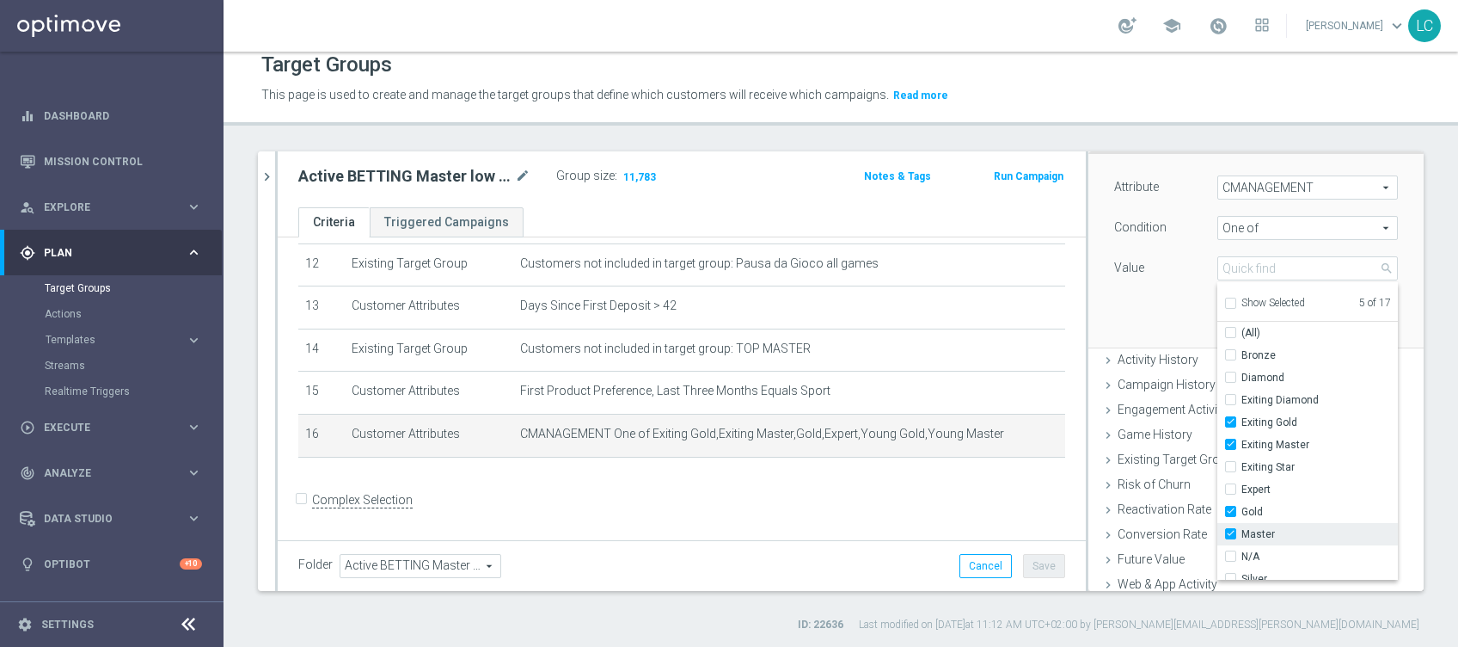
checkbox input "true"
type input "Selected 6 of 17"
click at [1143, 298] on div "Attribute CMANAGEMENT CMANAGEMENT arrow_drop_down search Condition One of One o…" at bounding box center [1256, 250] width 310 height 193
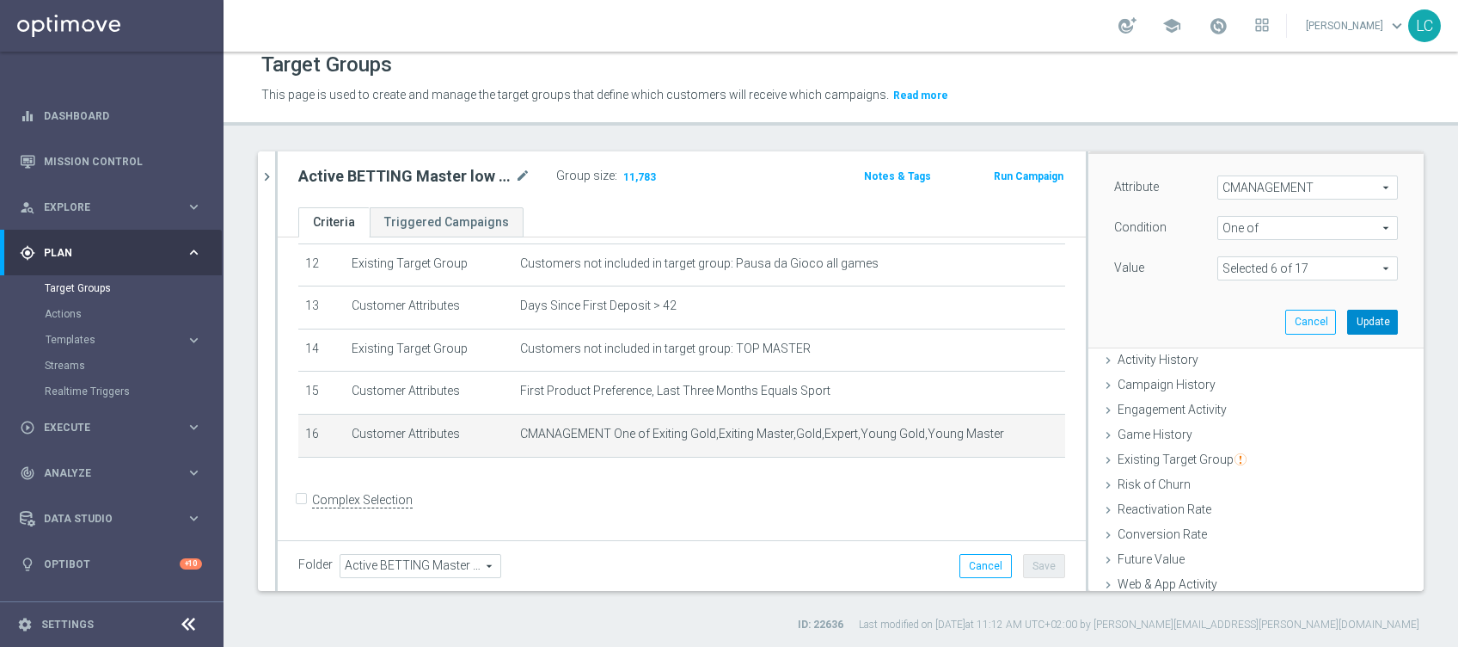
click at [1347, 310] on button "Update" at bounding box center [1372, 322] width 51 height 24
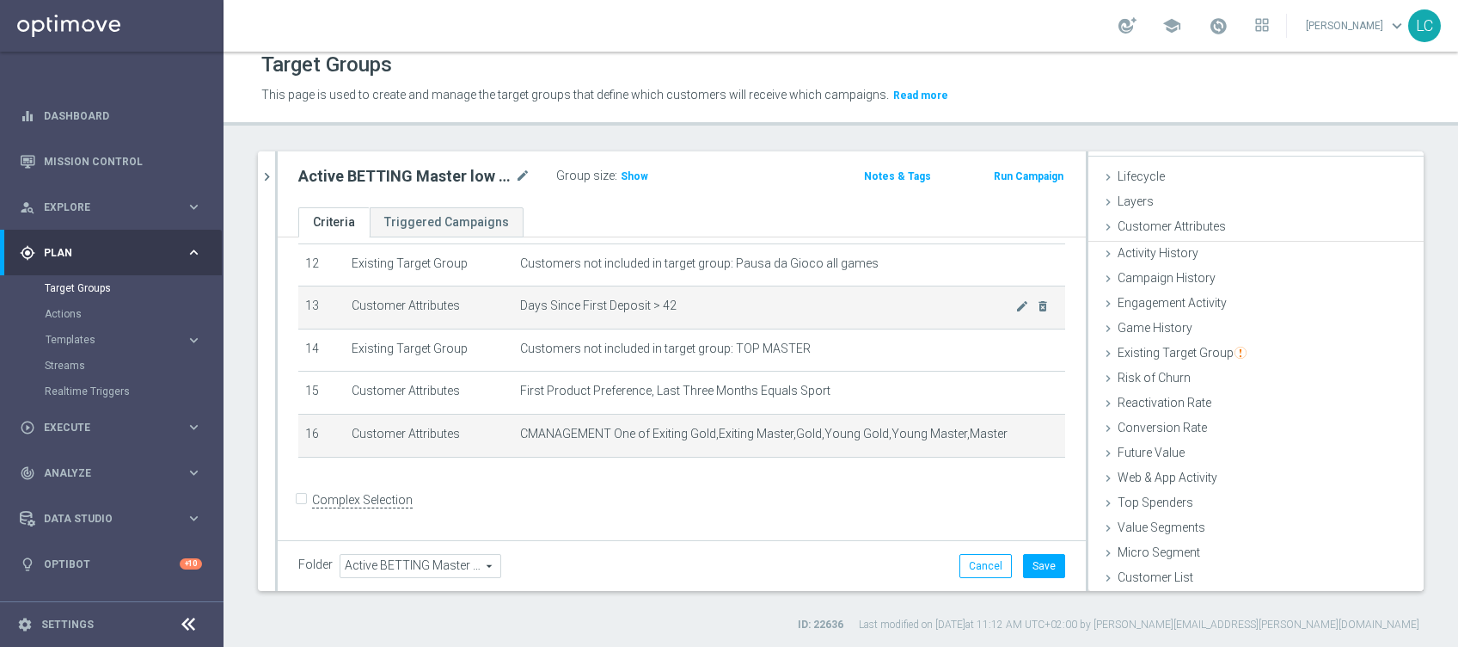
scroll to position [27, 0]
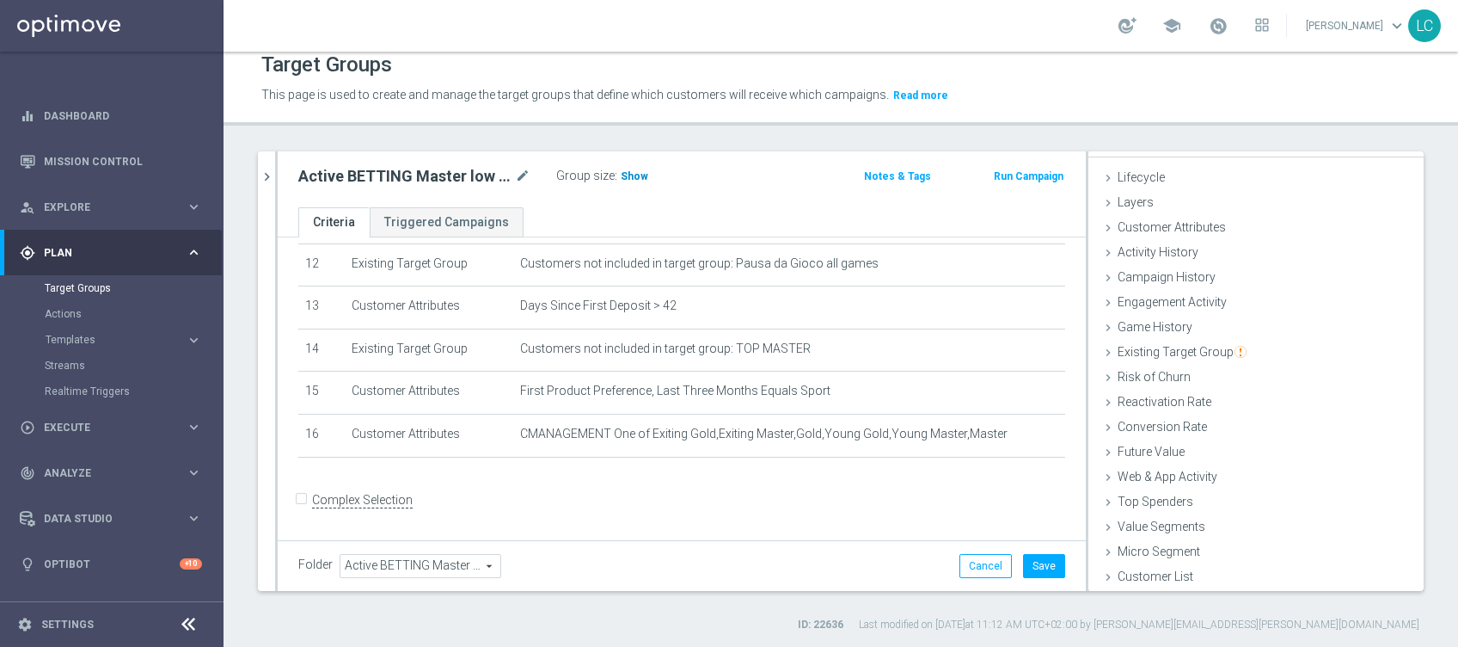
click at [637, 177] on span "Show" at bounding box center [635, 176] width 28 height 12
click at [1038, 561] on button "Save" at bounding box center [1044, 566] width 42 height 24
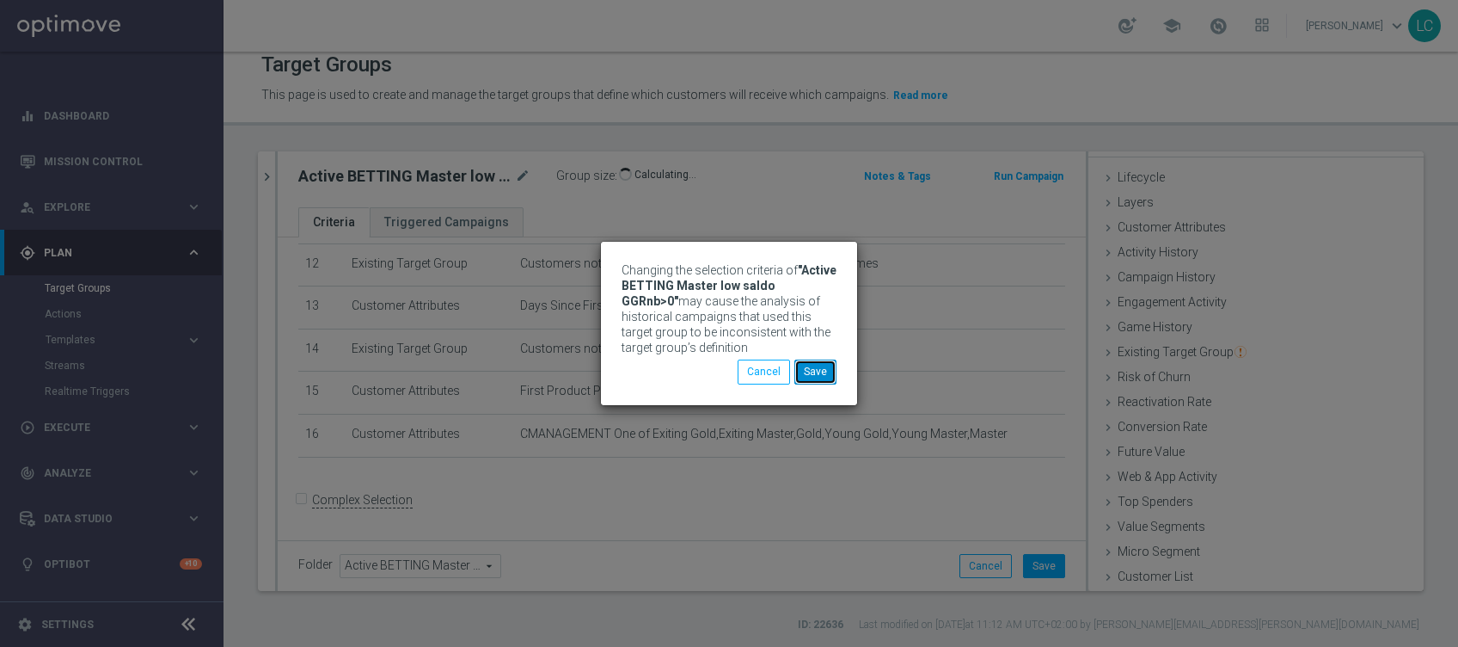
click at [819, 365] on button "Save" at bounding box center [815, 371] width 42 height 24
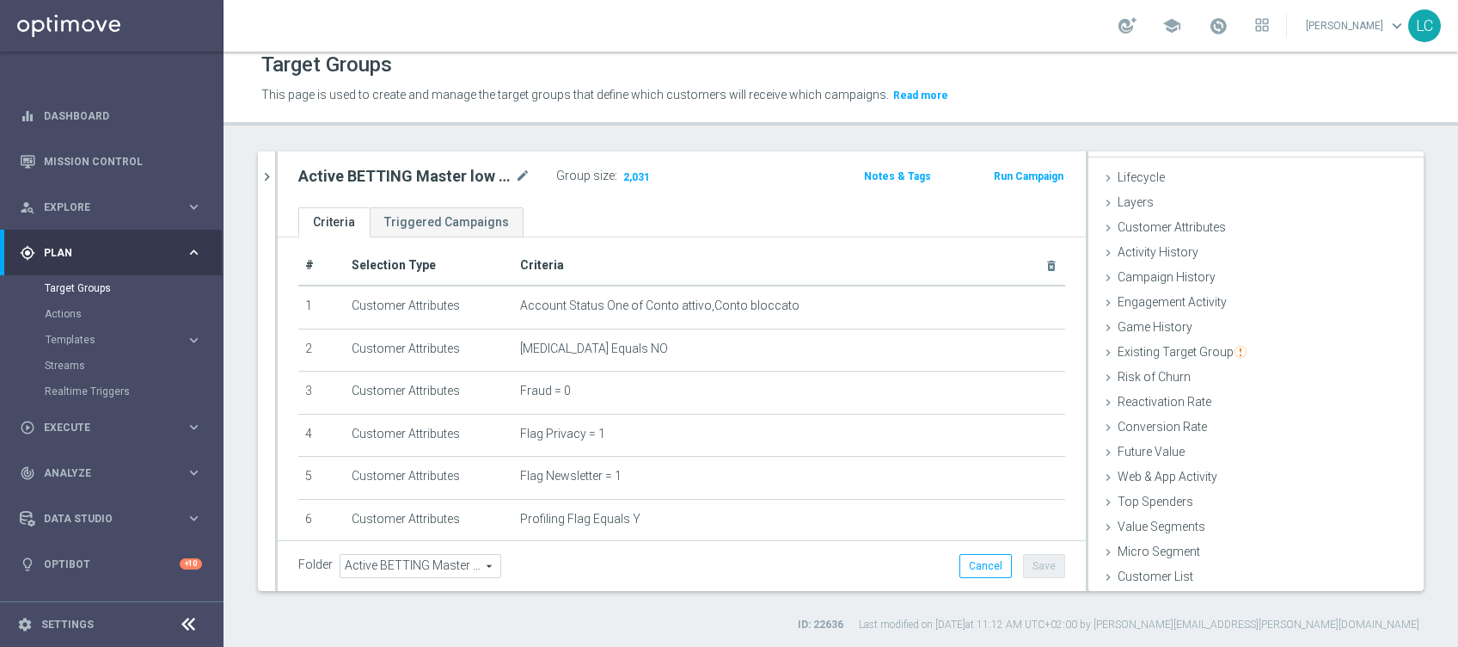
scroll to position [0, 0]
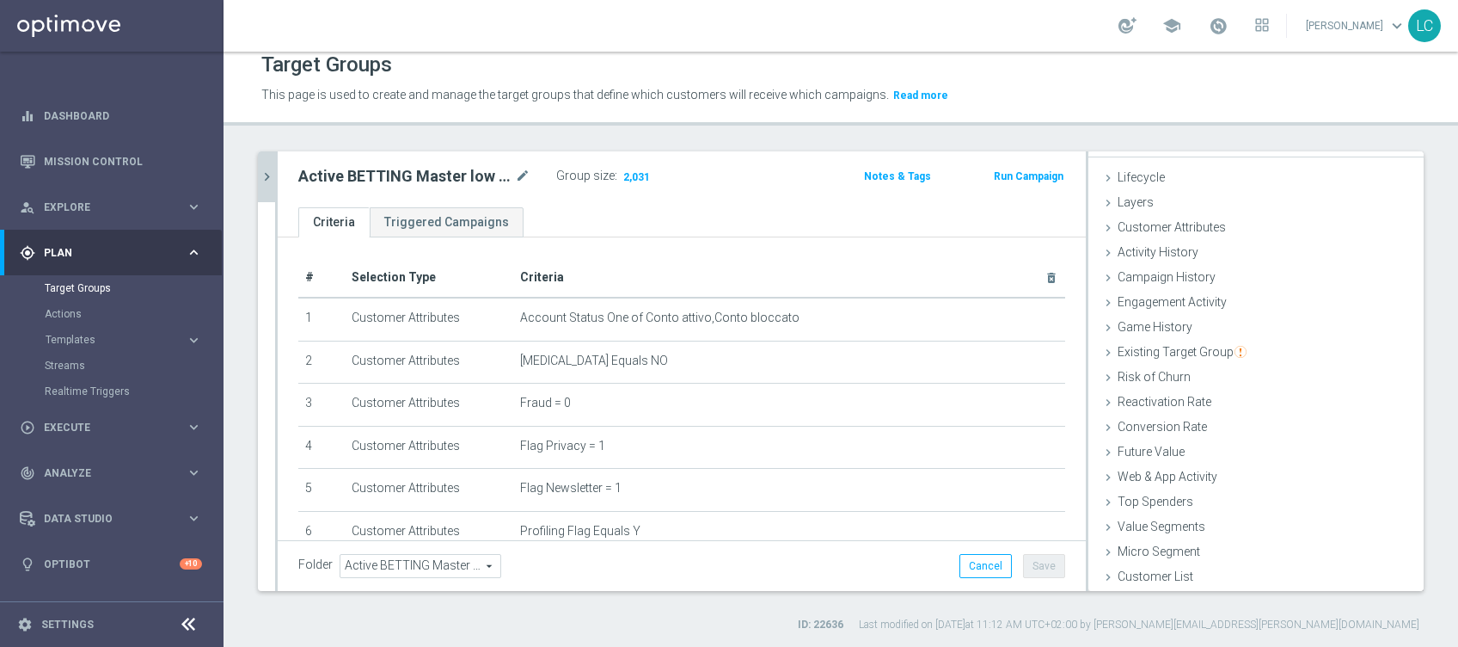
click at [260, 162] on button "chevron_right" at bounding box center [266, 176] width 17 height 51
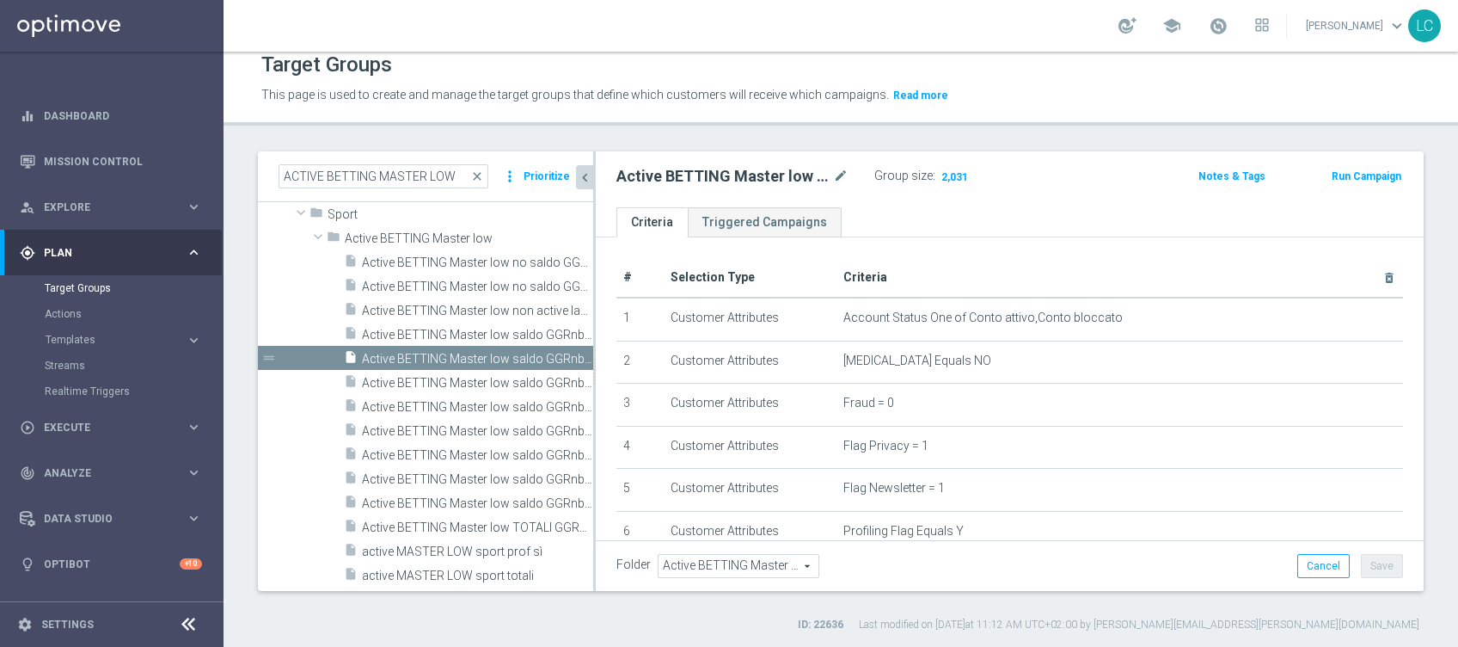
scroll to position [59, 0]
click at [419, 371] on div "insert_drive_file Active BETTING Master low saldo GGRnb>0 L3M MAXIMIZER/OPTIMIZ…" at bounding box center [449, 382] width 211 height 24
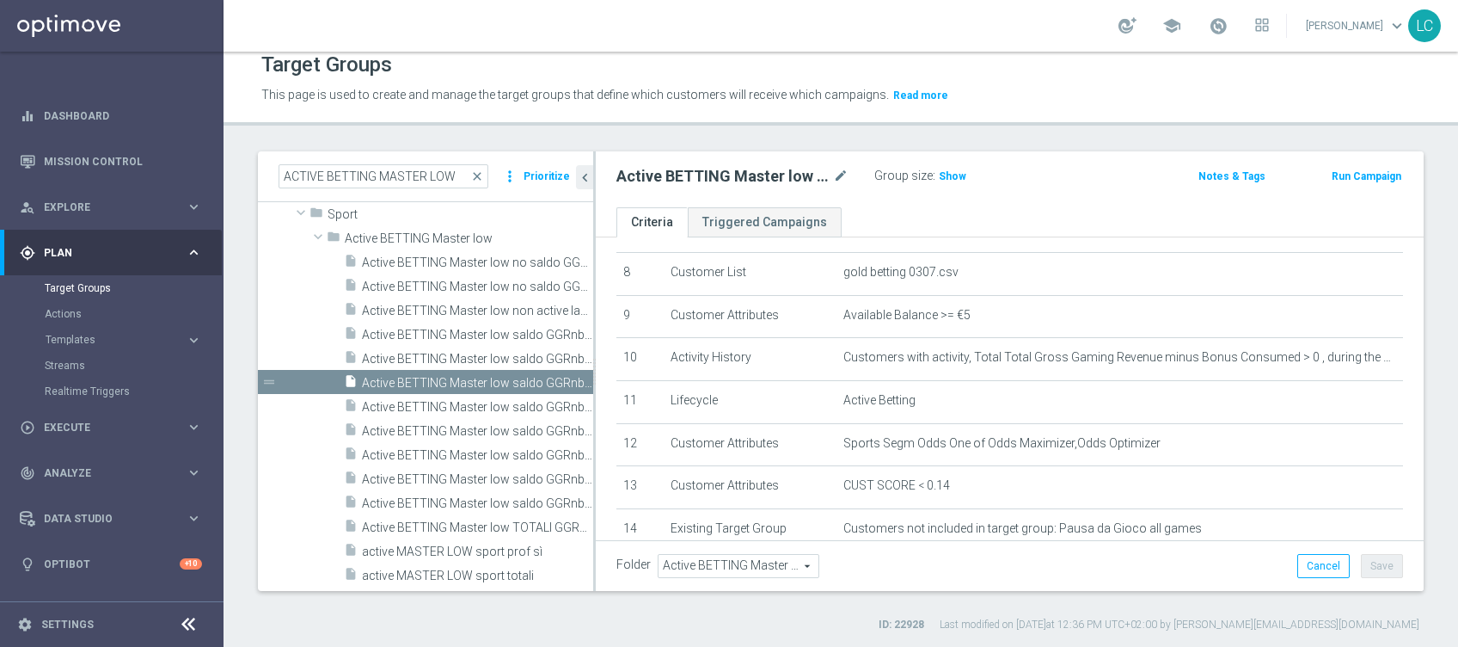
scroll to position [229, 0]
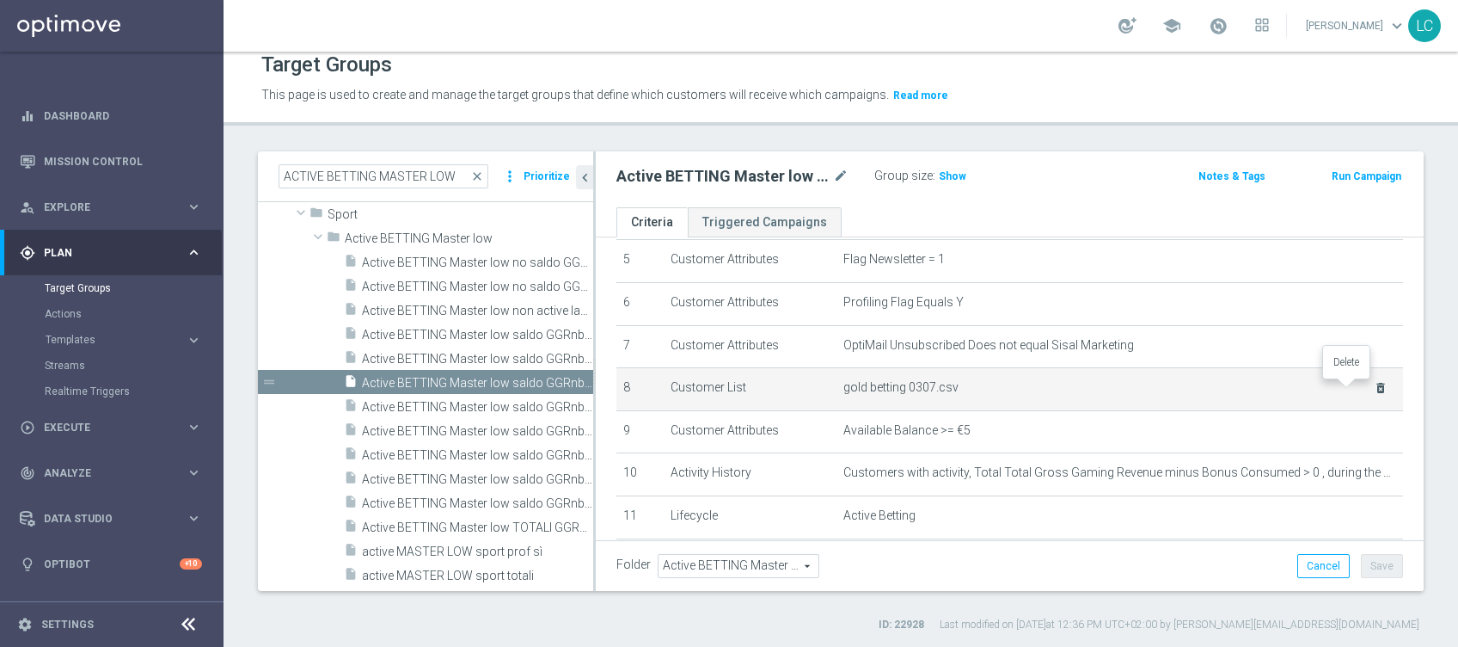
click at [1374, 388] on icon "delete_forever" at bounding box center [1381, 388] width 14 height 14
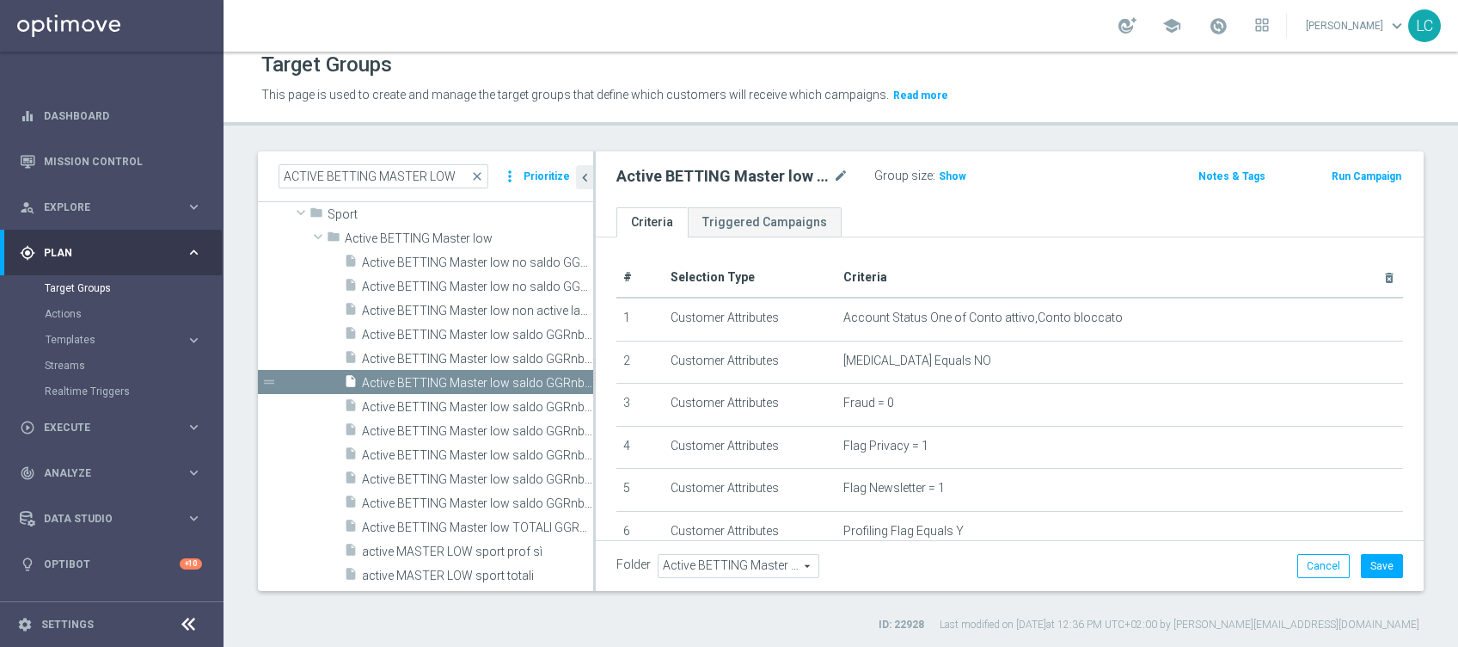
scroll to position [457, 0]
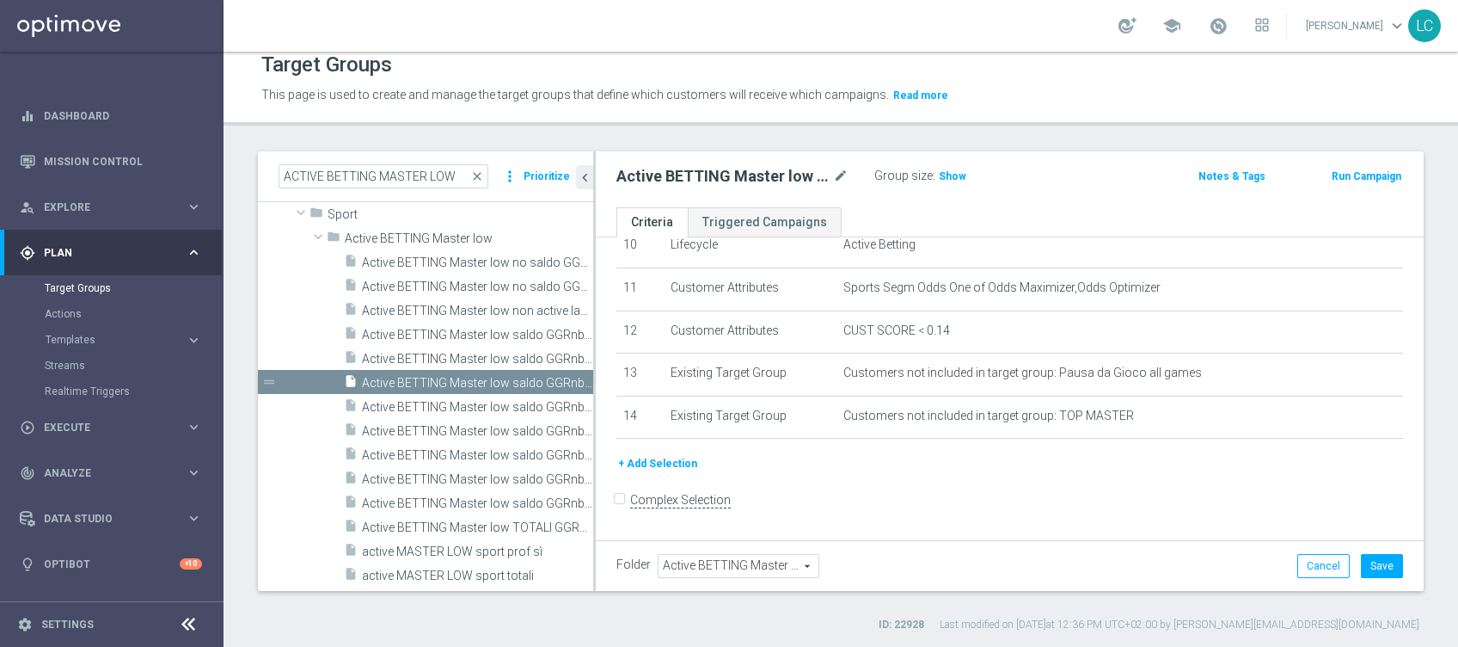
click at [671, 463] on button "+ Add Selection" at bounding box center [657, 463] width 83 height 19
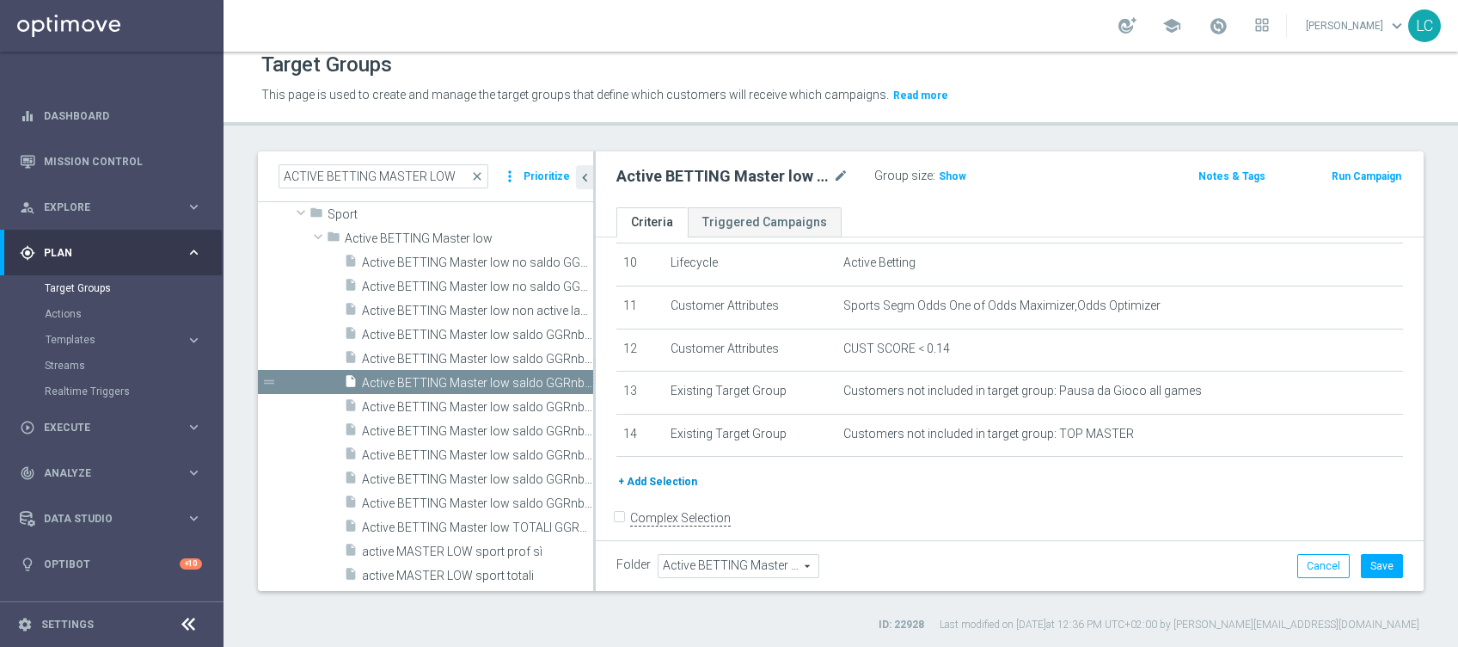
scroll to position [27, 0]
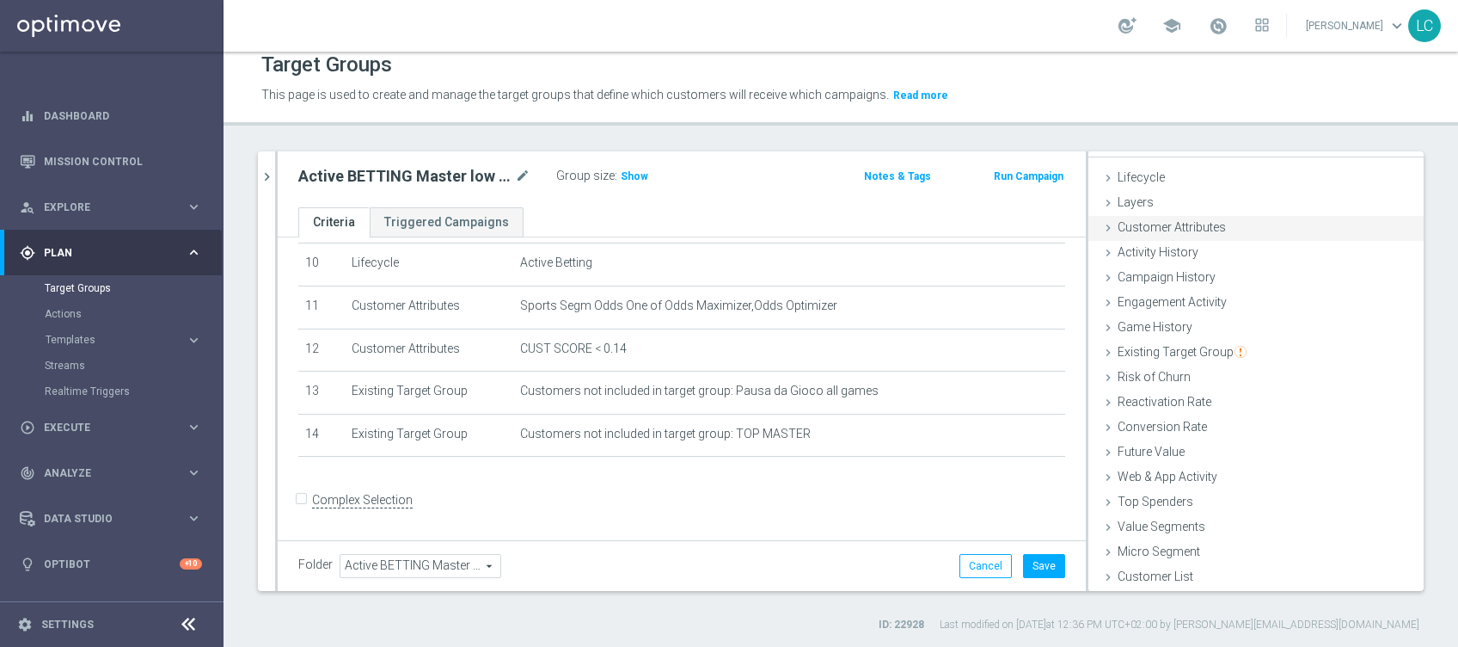
click at [1162, 229] on span "Customer Attributes" at bounding box center [1172, 227] width 108 height 14
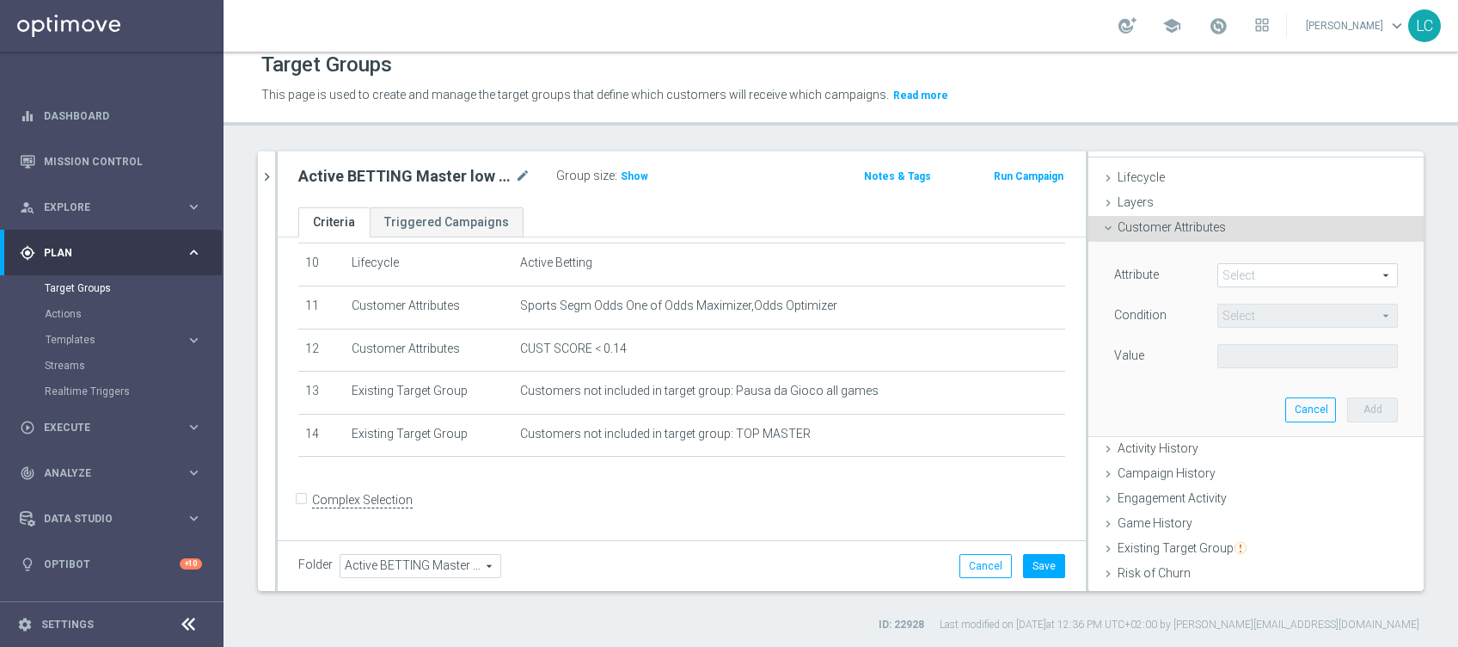
scroll to position [114, 0]
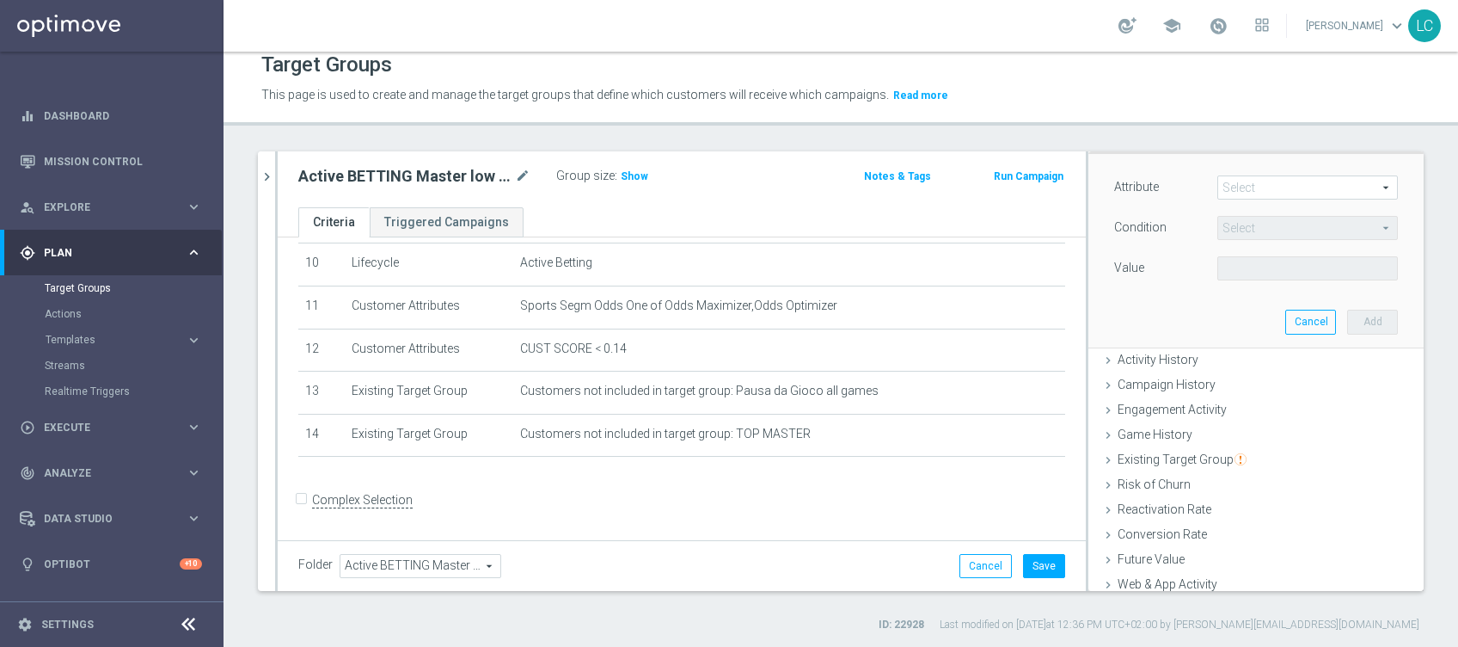
click at [1226, 190] on span at bounding box center [1307, 187] width 179 height 22
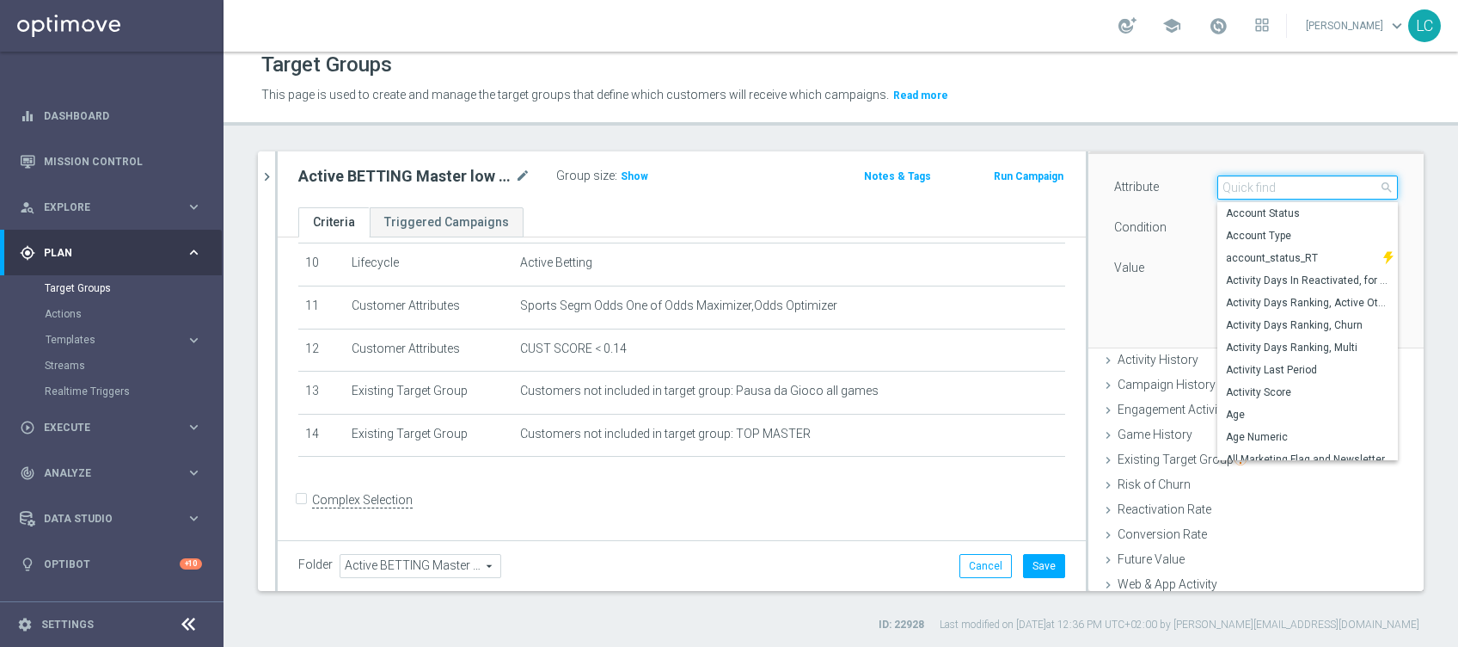
click at [1229, 183] on input "search" at bounding box center [1307, 187] width 181 height 24
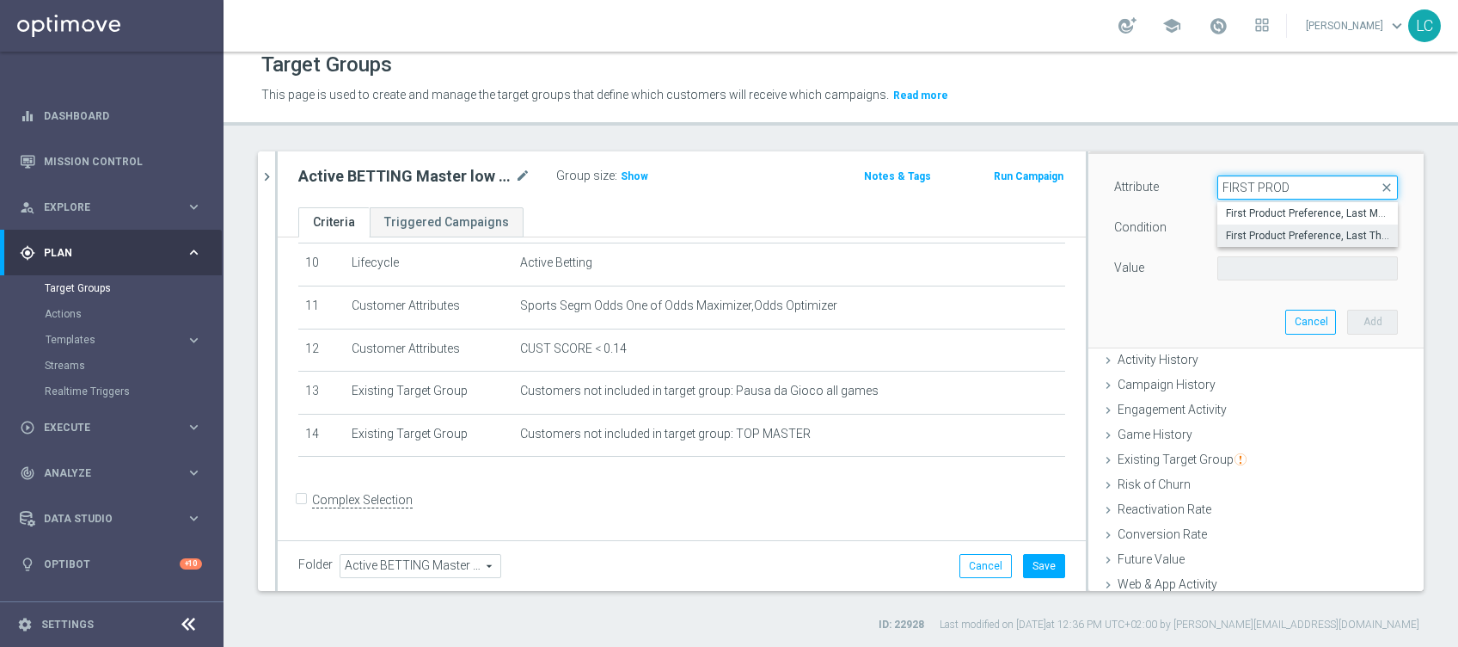
type input "FIRST PROD"
click at [1279, 234] on span "First Product Preference, Last Three Months" at bounding box center [1307, 236] width 163 height 14
type input "First Product Preference, Last Three Months"
type input "Equals"
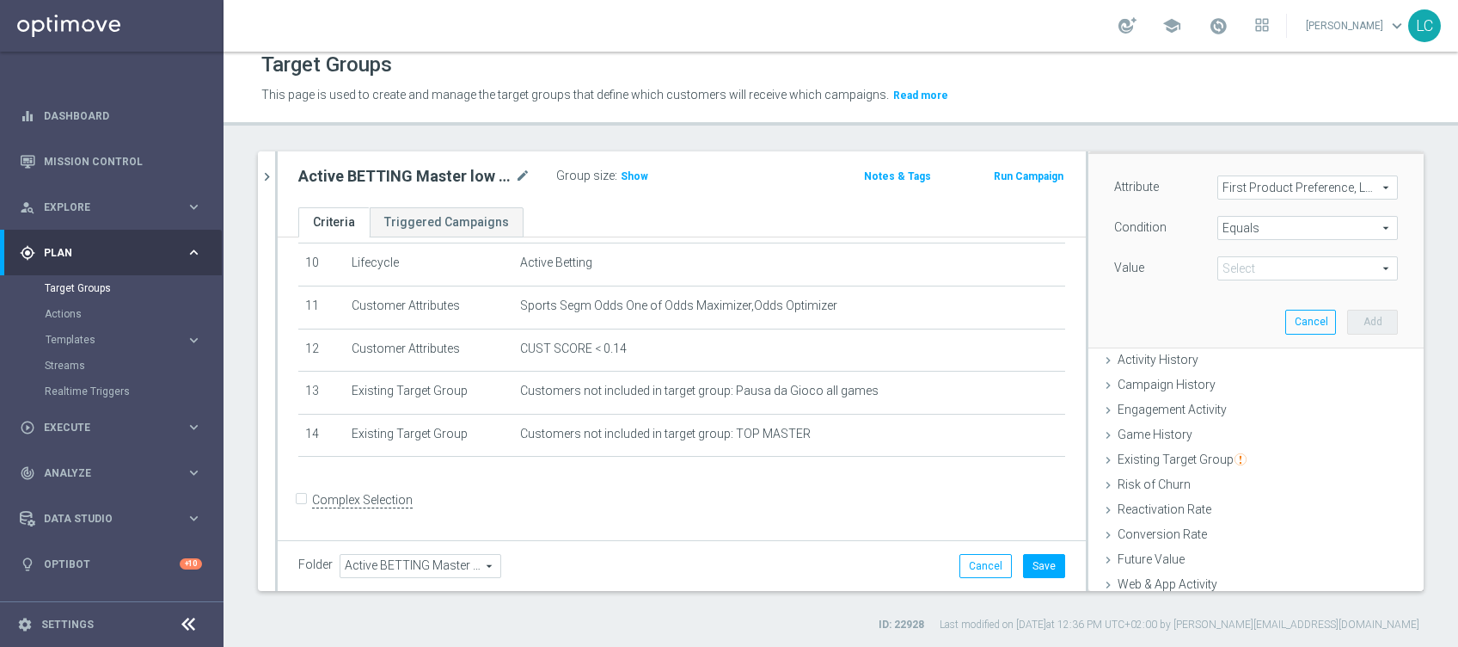
click at [1286, 243] on div "Attribute First Product Preference, Last Three Months First Product Preference,…" at bounding box center [1256, 229] width 284 height 108
click at [1301, 260] on span at bounding box center [1307, 268] width 179 height 22
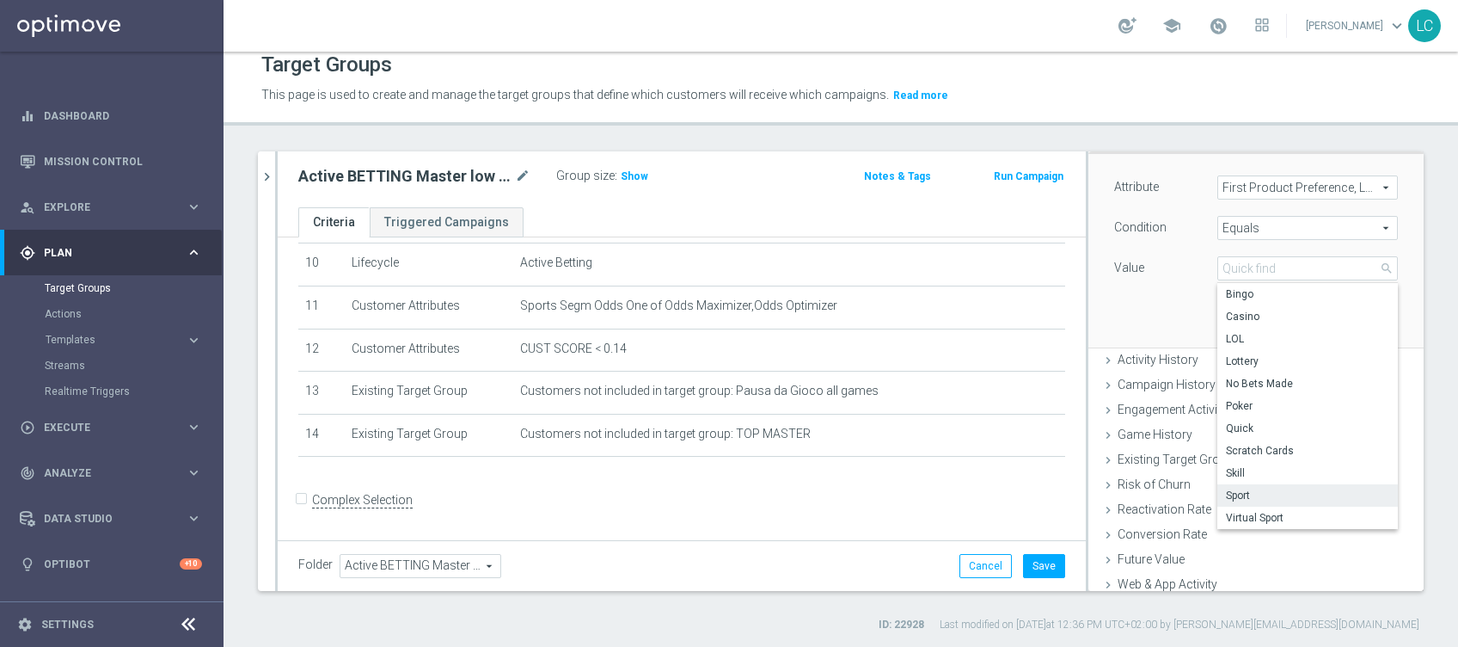
click at [1239, 493] on span "Sport" at bounding box center [1307, 495] width 163 height 14
type input "Sport"
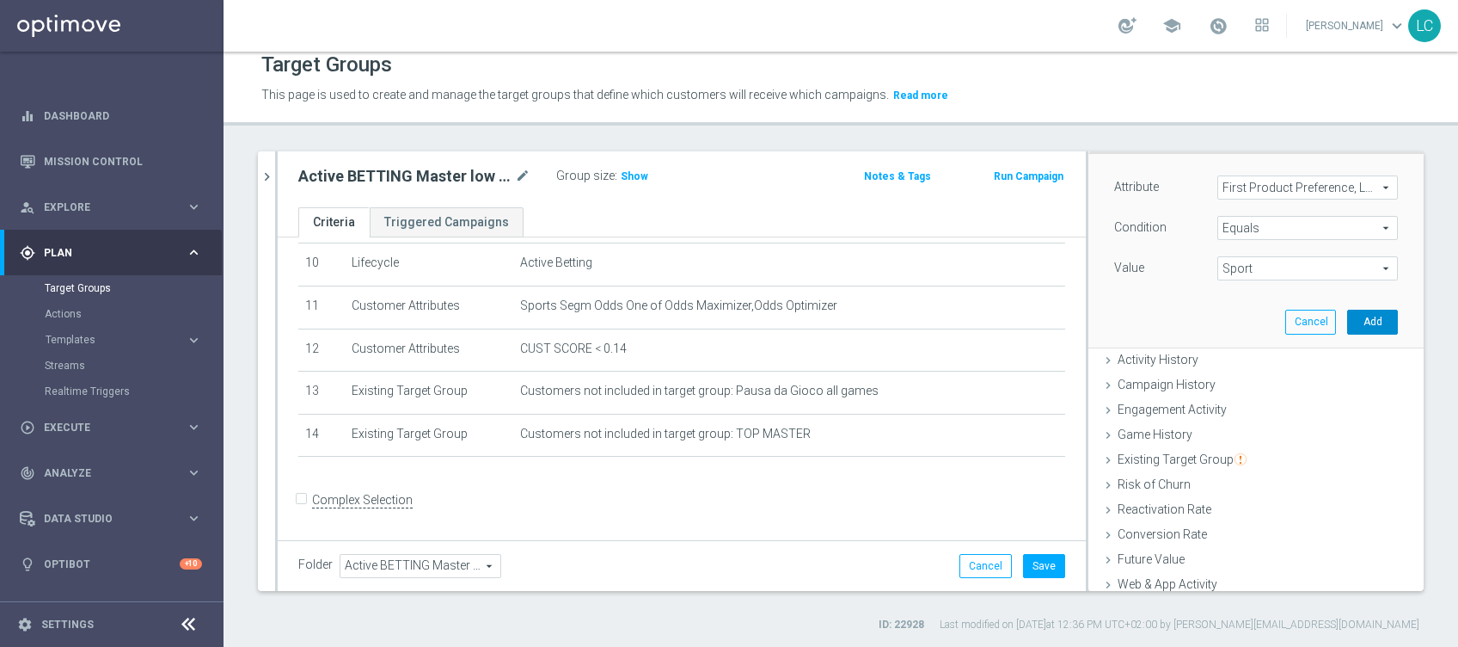
click at [1347, 310] on button "Add" at bounding box center [1372, 322] width 51 height 24
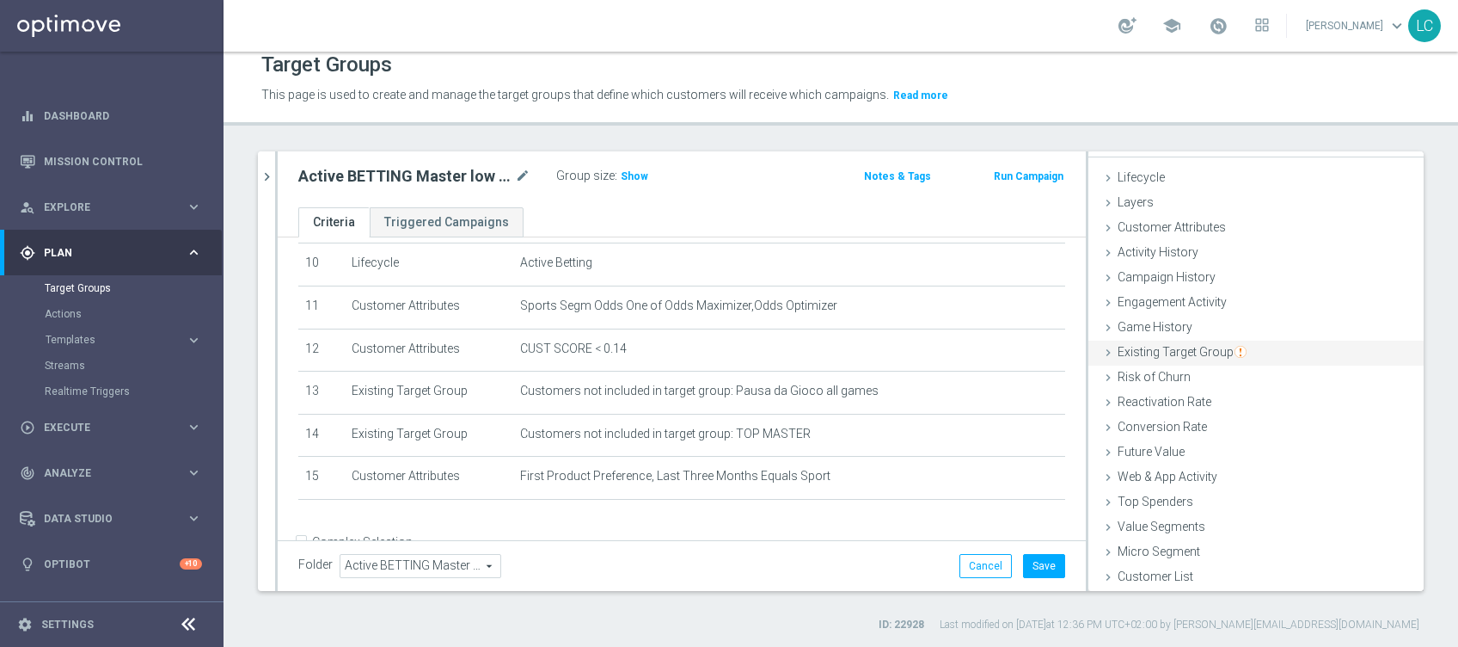
scroll to position [27, 0]
click at [1204, 227] on span "Customer Attributes" at bounding box center [1172, 227] width 108 height 14
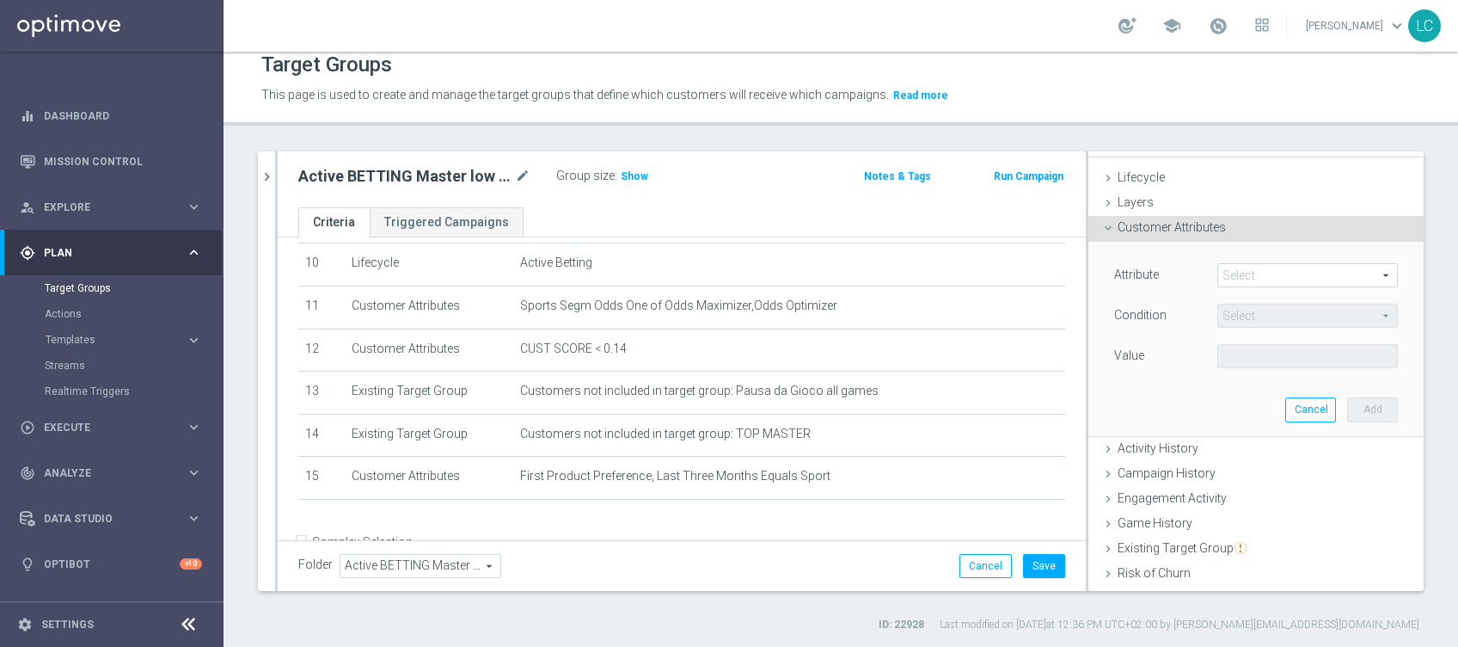
scroll to position [114, 0]
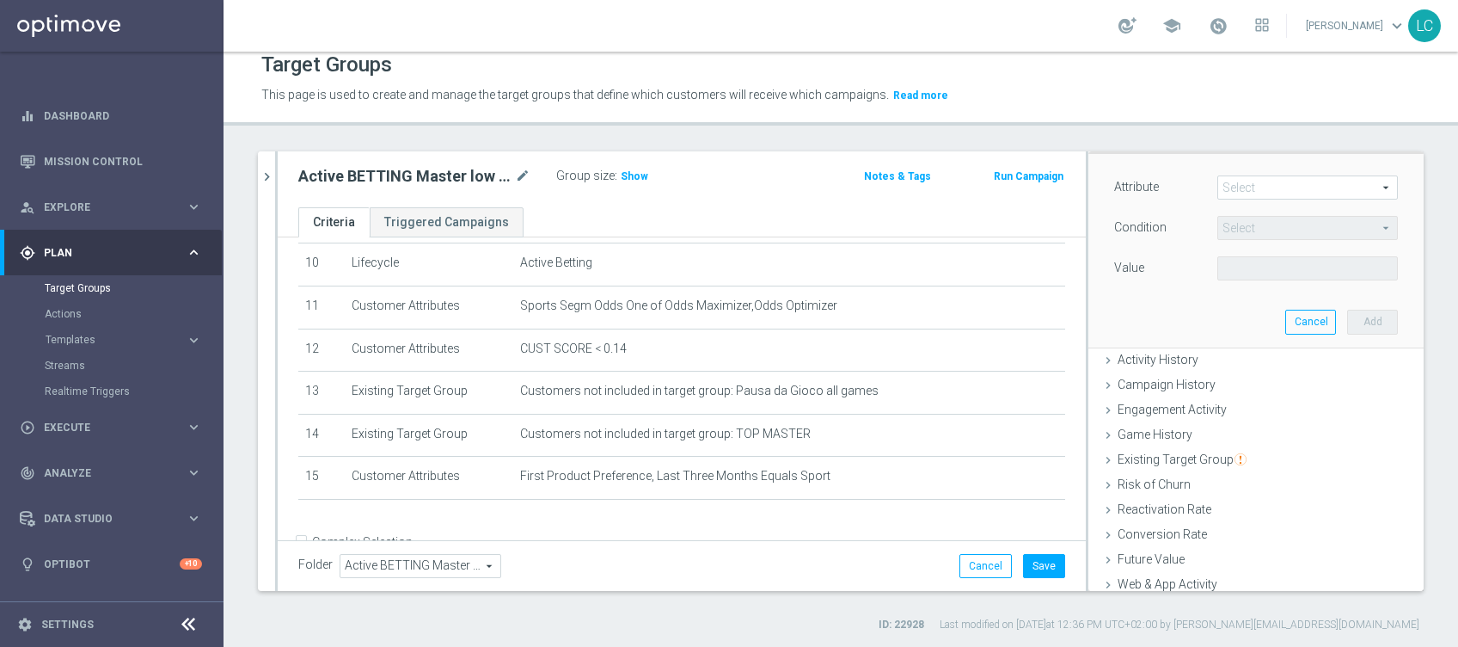
click at [1241, 181] on span at bounding box center [1307, 187] width 179 height 22
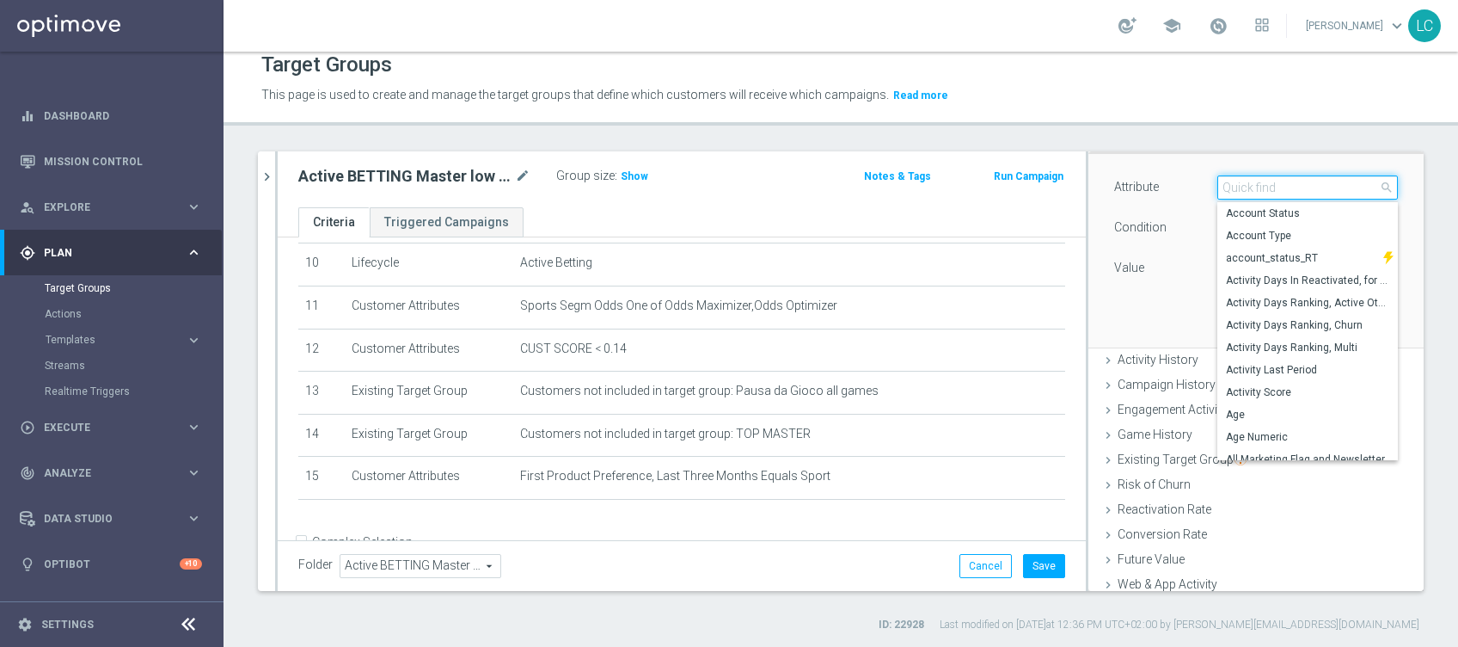
click at [1243, 191] on input "search" at bounding box center [1307, 187] width 181 height 24
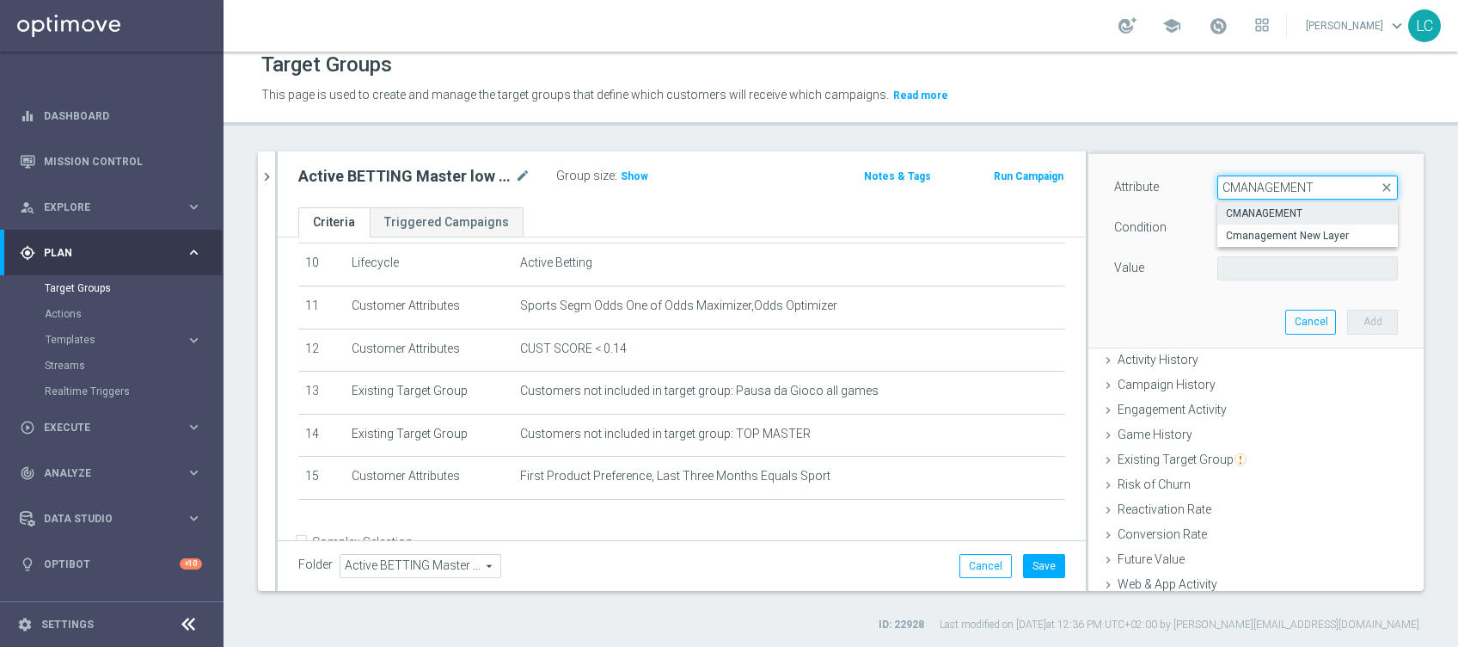
type input "CMANAGEMENT"
click at [1248, 208] on span "CMANAGEMENT" at bounding box center [1307, 213] width 163 height 14
type input "CMANAGEMENT"
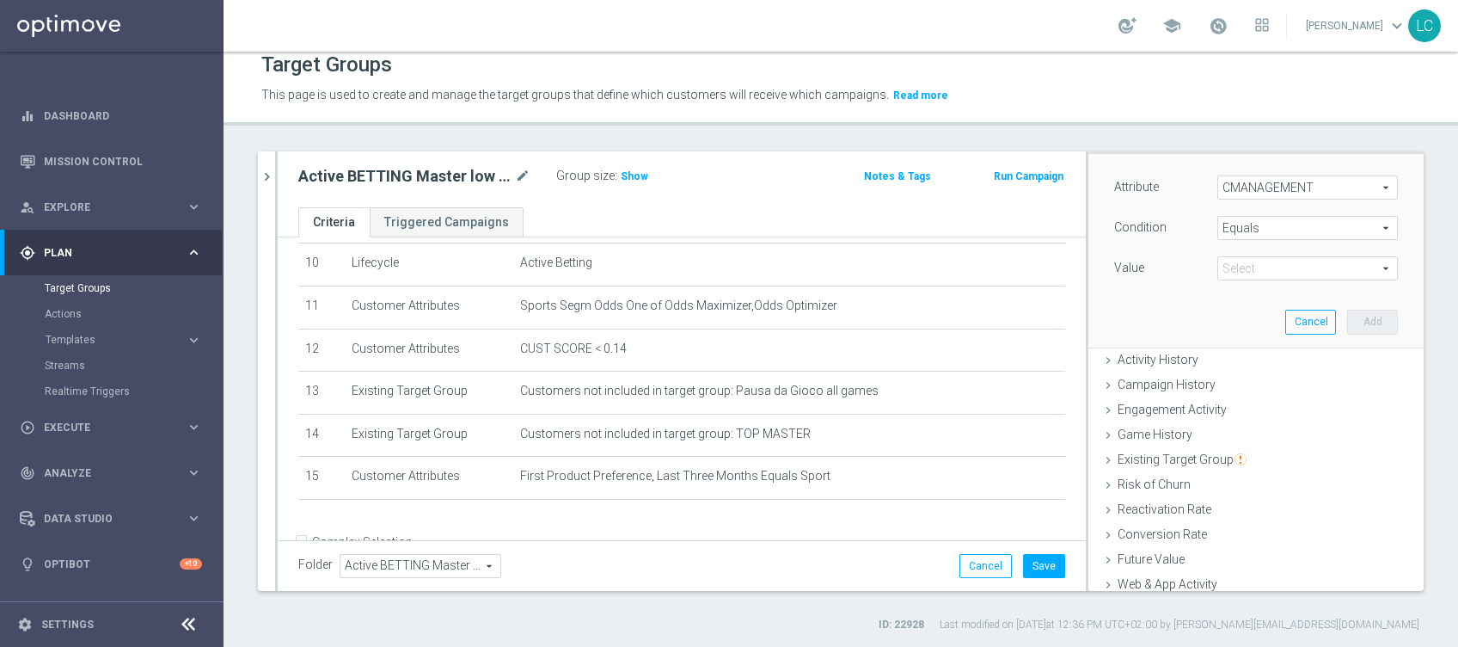
click at [1266, 268] on span at bounding box center [1307, 268] width 179 height 22
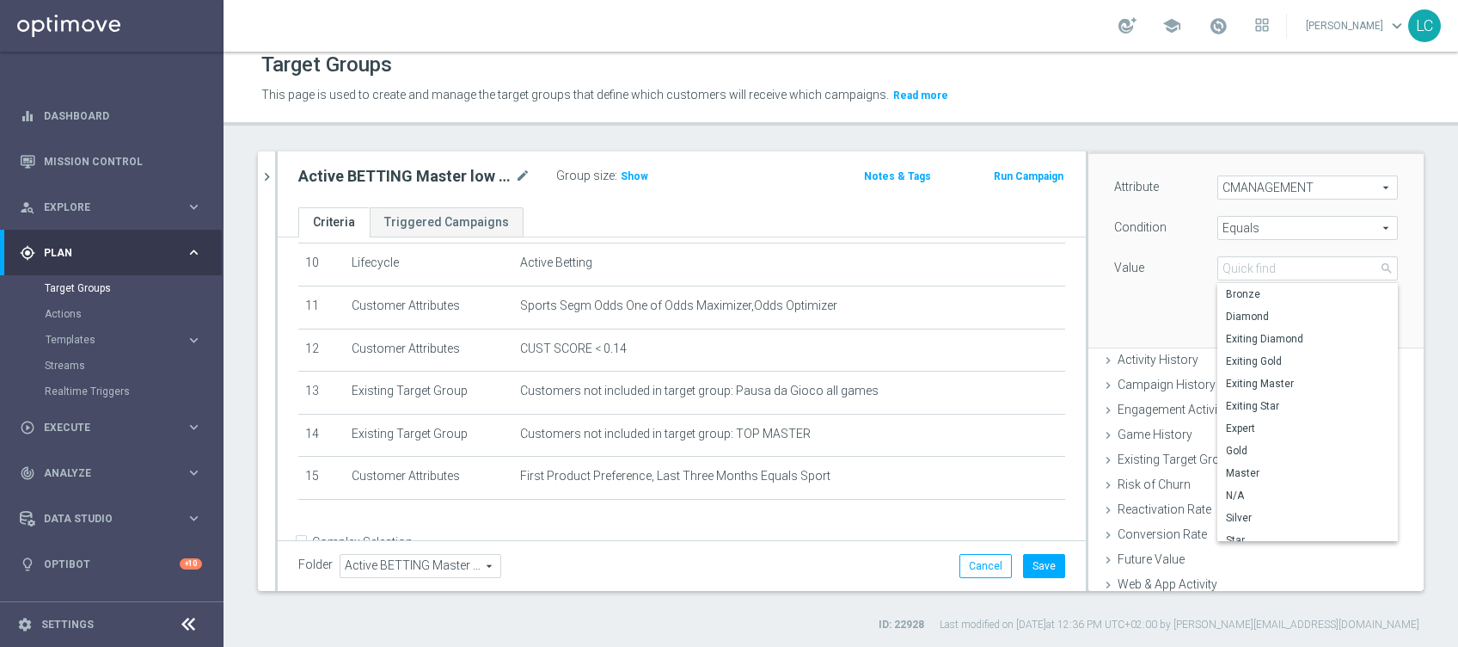
click at [1246, 218] on span "Equals" at bounding box center [1307, 228] width 179 height 22
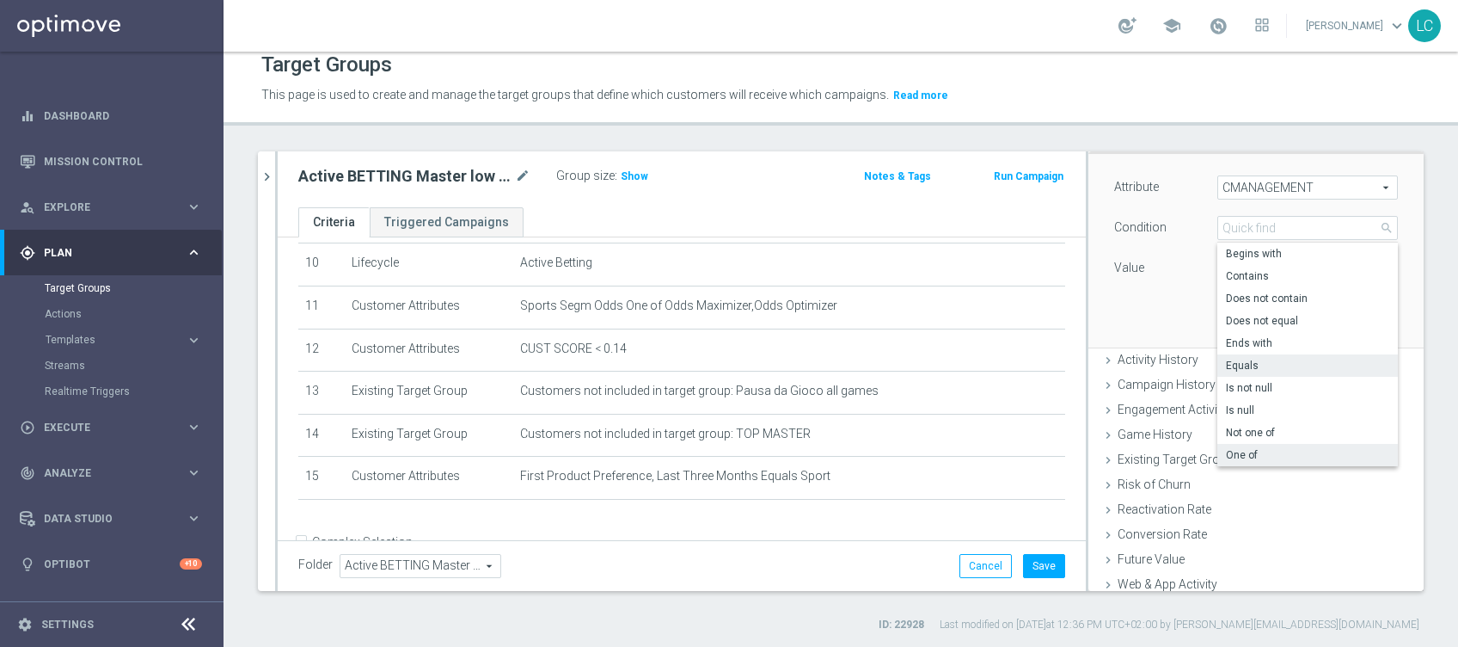
click at [1269, 444] on label "One of" at bounding box center [1307, 455] width 181 height 22
type input "One of"
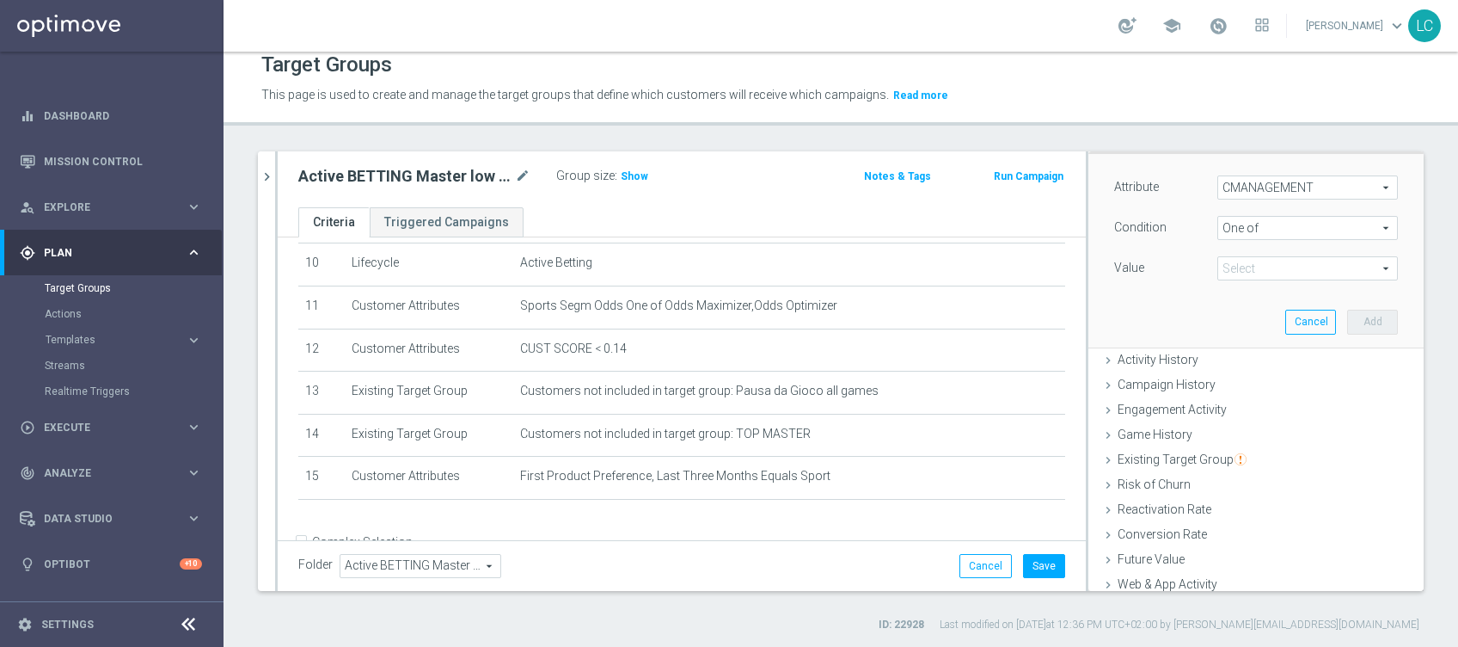
click at [1241, 265] on span at bounding box center [1307, 268] width 179 height 22
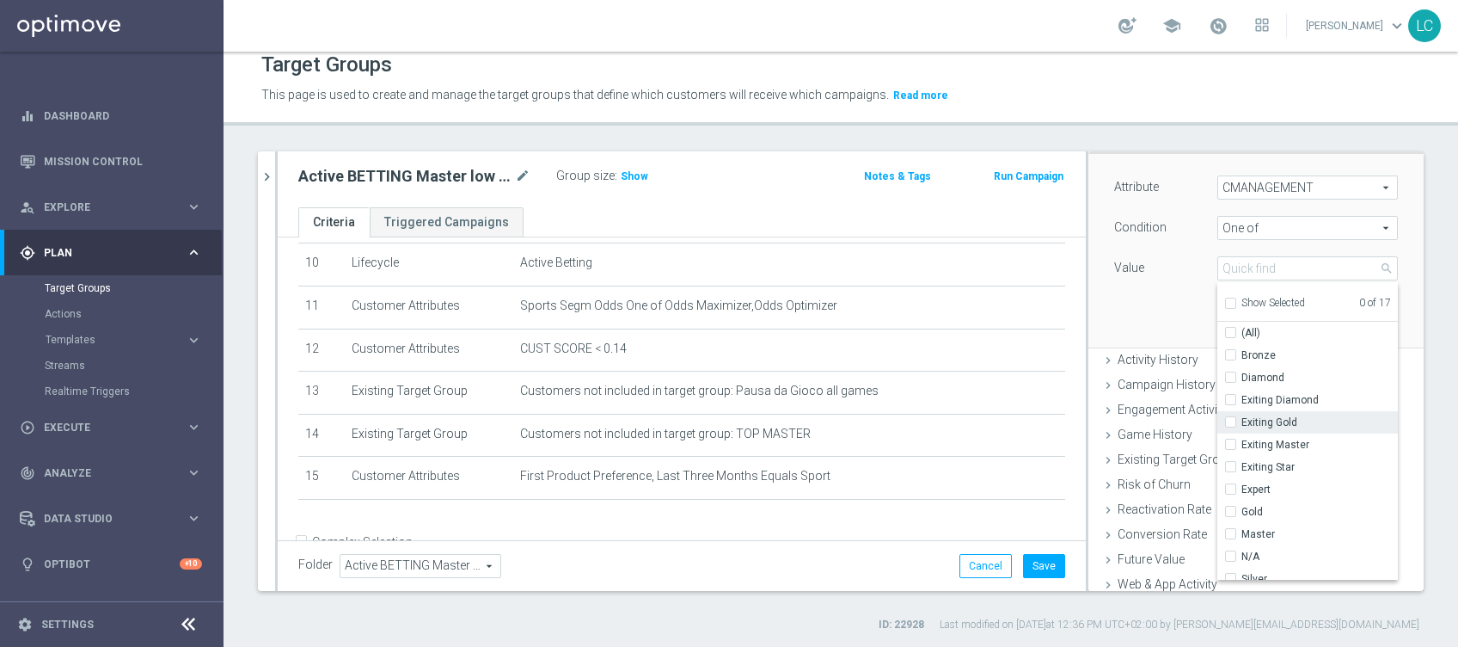
click at [1230, 420] on input "Exiting Gold" at bounding box center [1235, 422] width 11 height 11
checkbox input "true"
type input "Exiting Gold"
click at [1230, 444] on input "Exiting Master" at bounding box center [1235, 444] width 11 height 11
checkbox input "true"
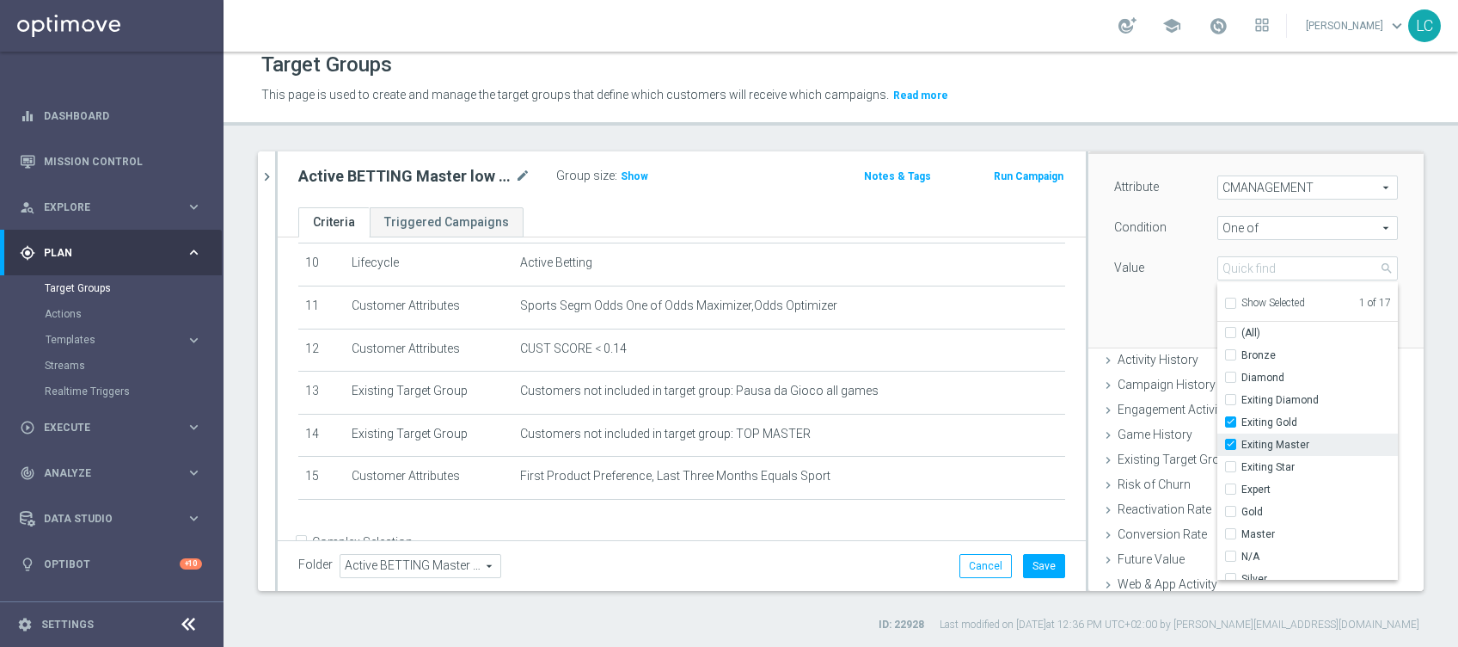
type input "Selected 2 of 17"
click at [1230, 395] on input "Gold" at bounding box center [1235, 397] width 11 height 11
checkbox input "true"
type input "Selected 3 of 17"
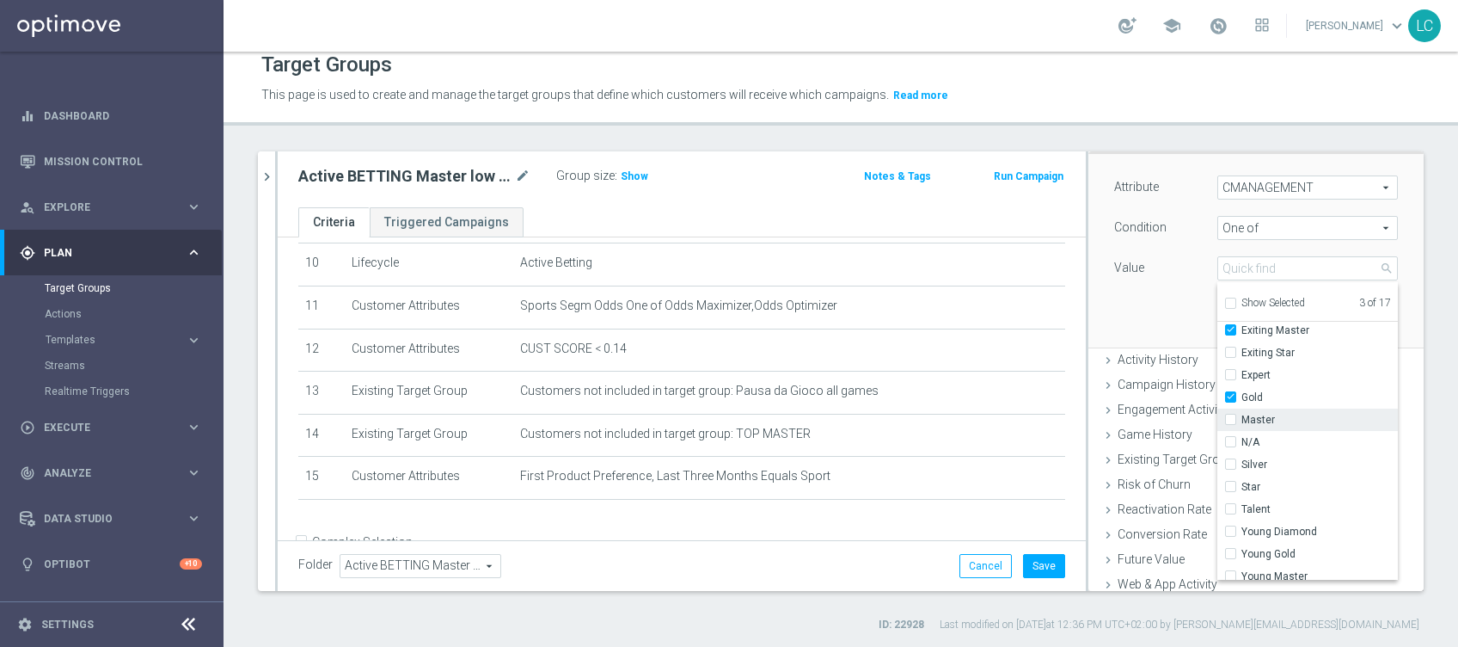
click at [1217, 425] on div "Master" at bounding box center [1307, 419] width 181 height 22
click at [1230, 414] on input "Master" at bounding box center [1235, 419] width 11 height 11
checkbox input "true"
type input "Selected 4 of 17"
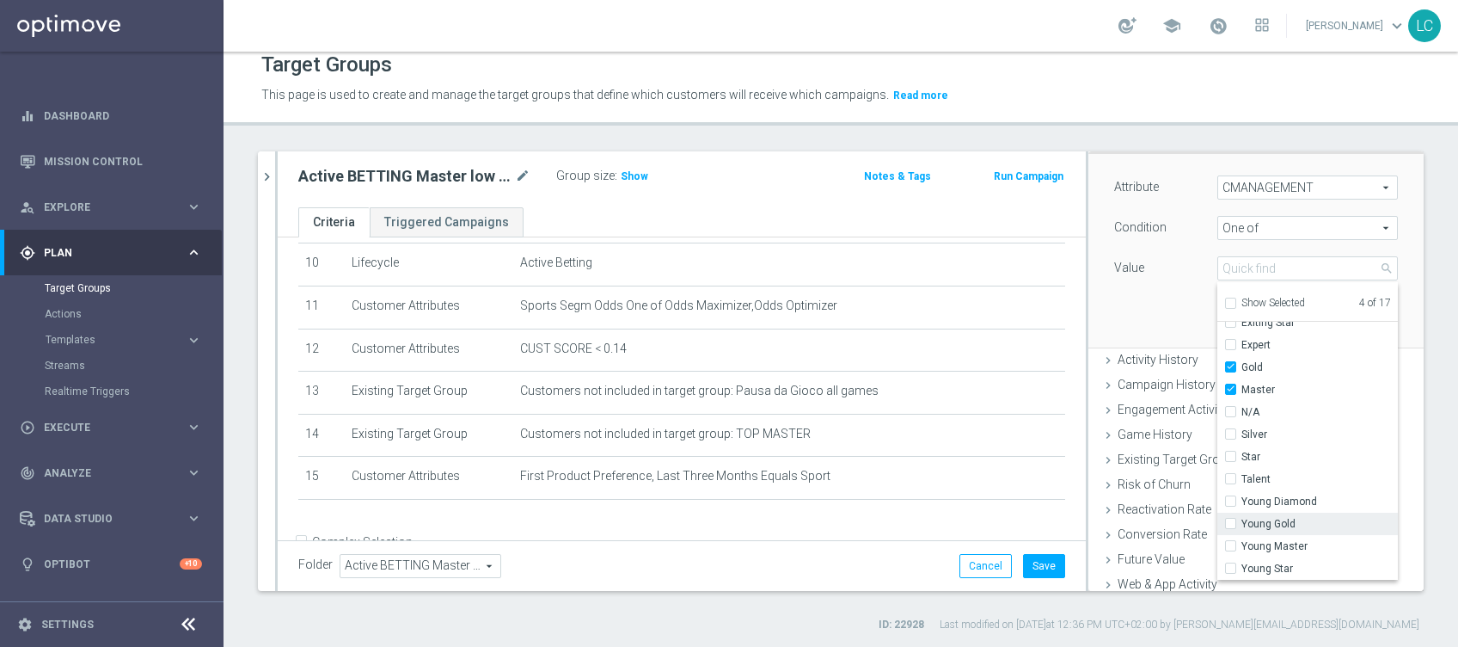
click at [1230, 523] on input "Young Gold" at bounding box center [1235, 523] width 11 height 11
checkbox input "true"
type input "Selected 5 of 17"
click at [1230, 542] on input "Young Master" at bounding box center [1235, 546] width 11 height 11
checkbox input "true"
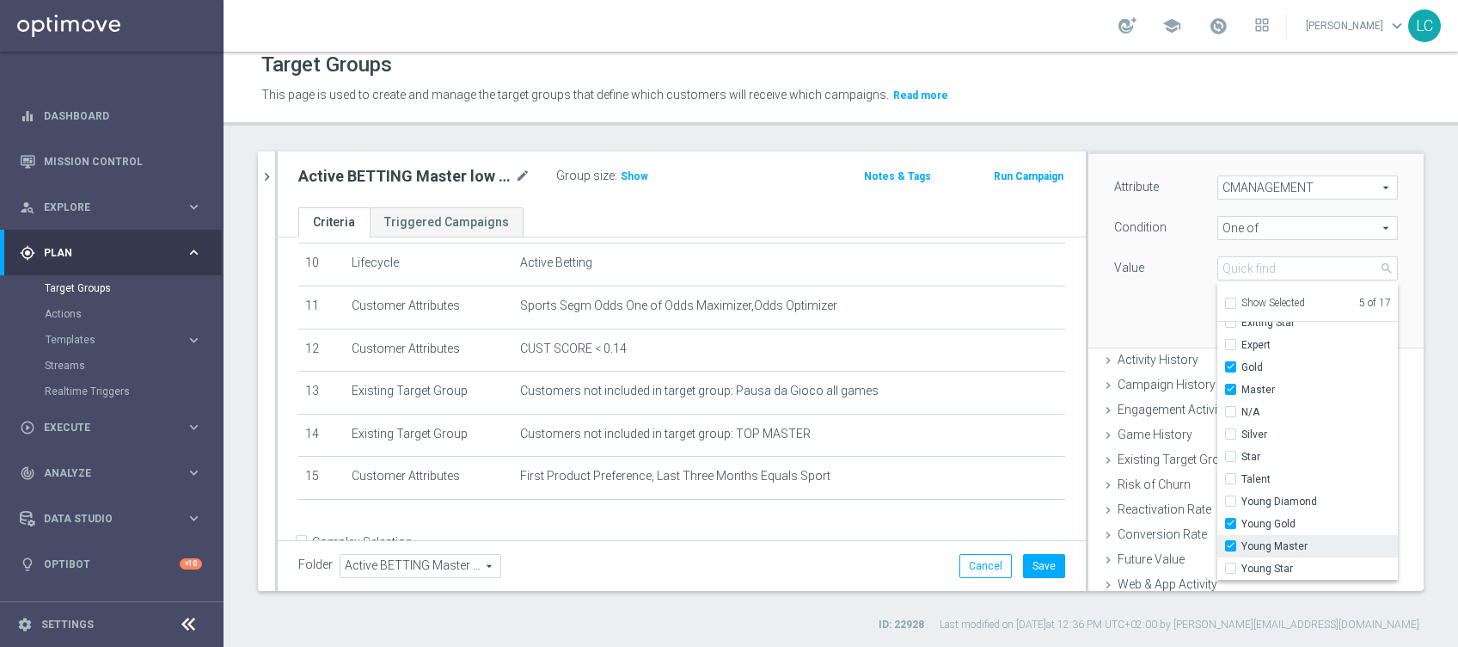
type input "Selected 6 of 17"
click at [1149, 294] on div "Attribute CMANAGEMENT CMANAGEMENT arrow_drop_down search Condition One of One o…" at bounding box center [1256, 250] width 310 height 193
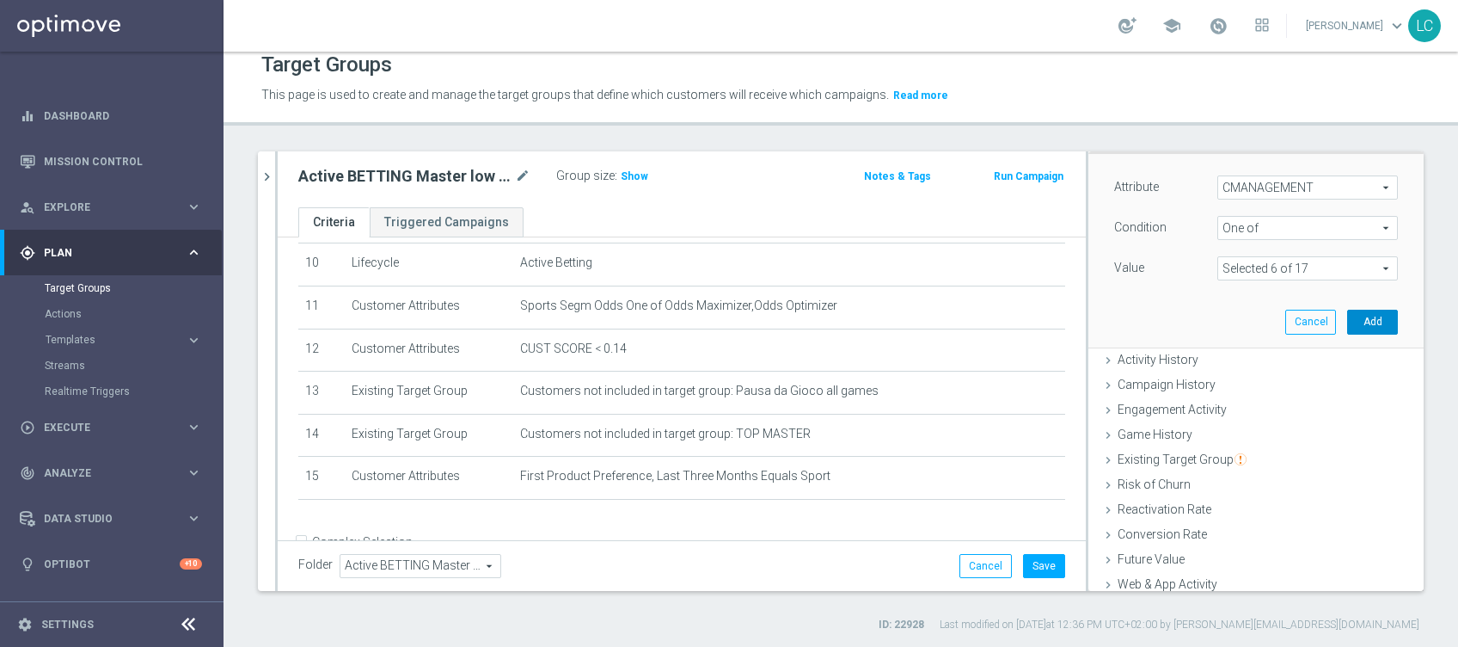
click at [1347, 310] on button "Add" at bounding box center [1372, 322] width 51 height 24
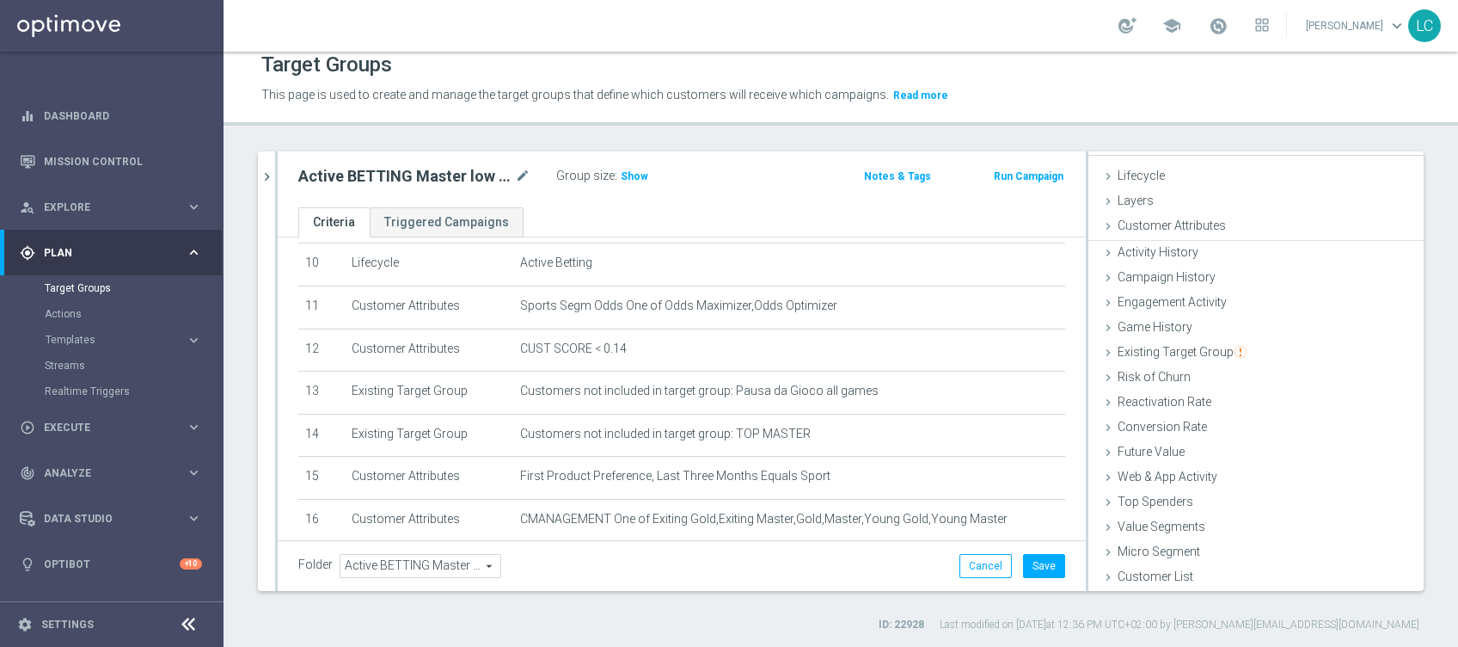
scroll to position [27, 0]
click at [1025, 562] on button "Save" at bounding box center [1044, 566] width 42 height 24
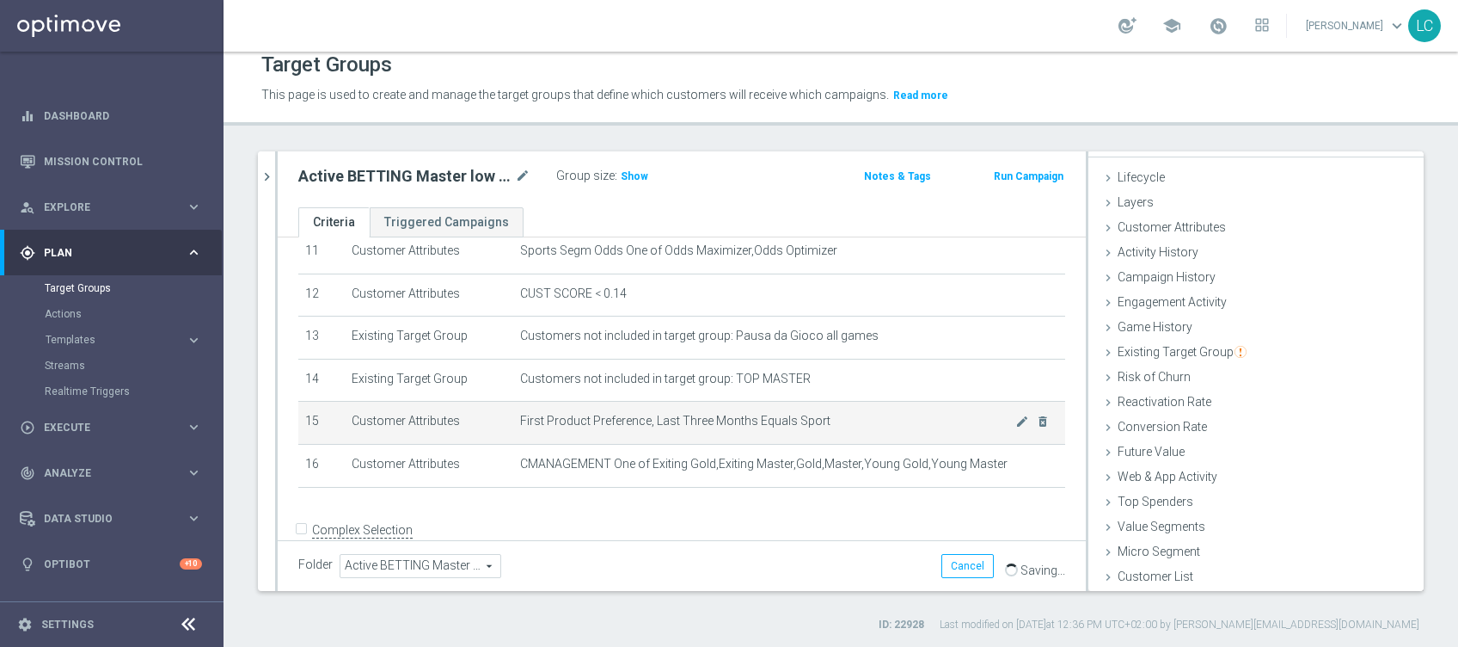
scroll to position [524, 0]
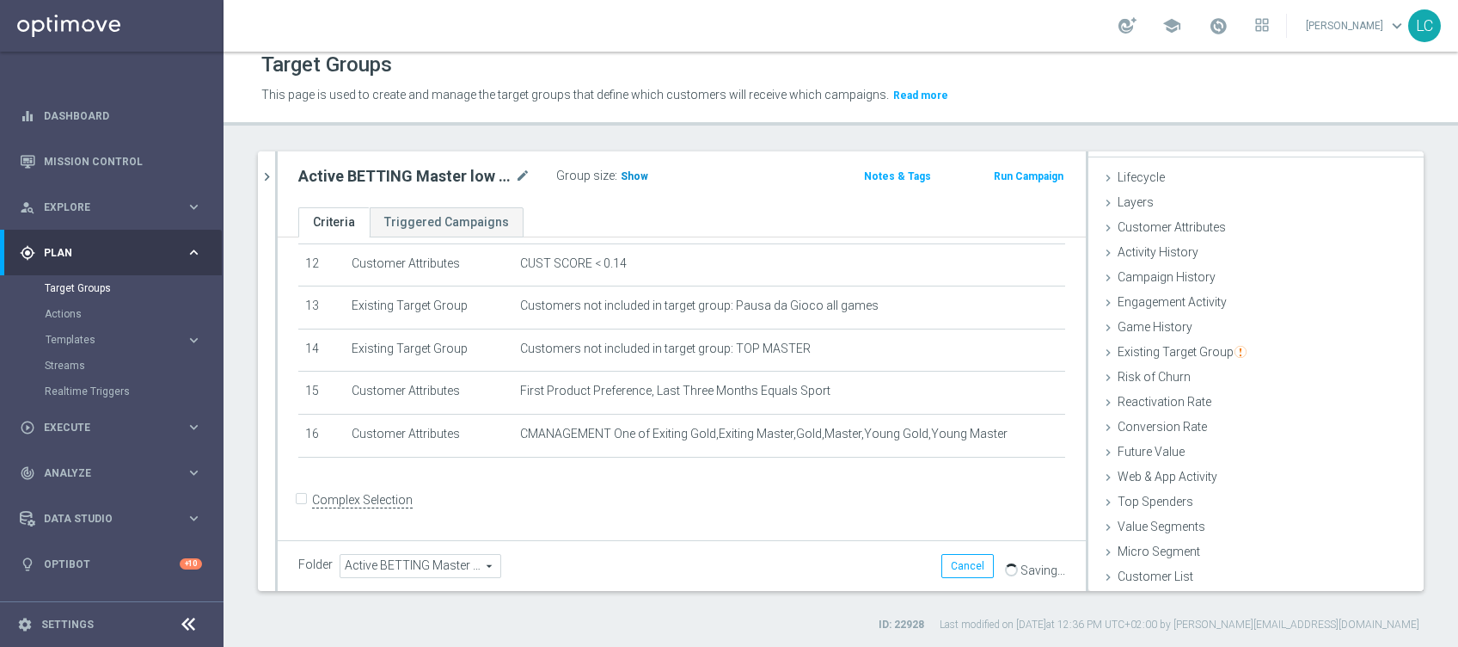
click at [628, 176] on span "Show" at bounding box center [635, 176] width 28 height 12
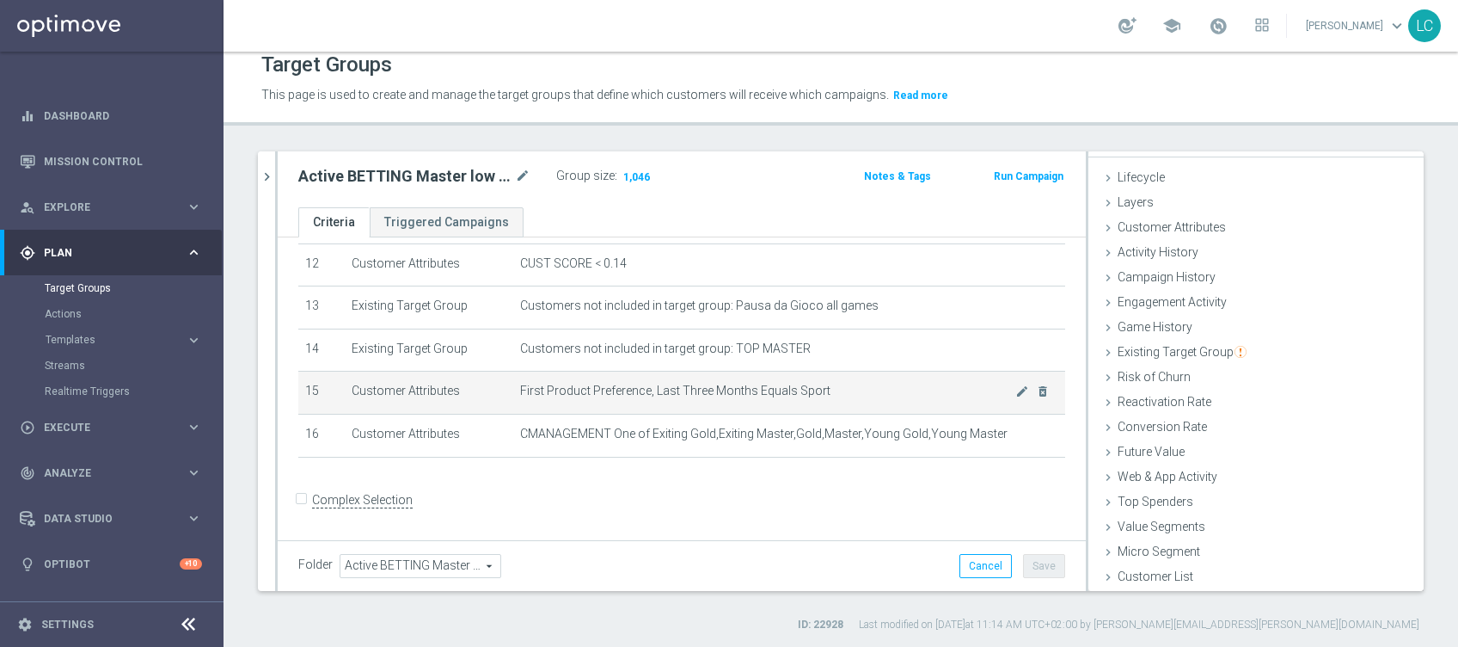
scroll to position [409, 0]
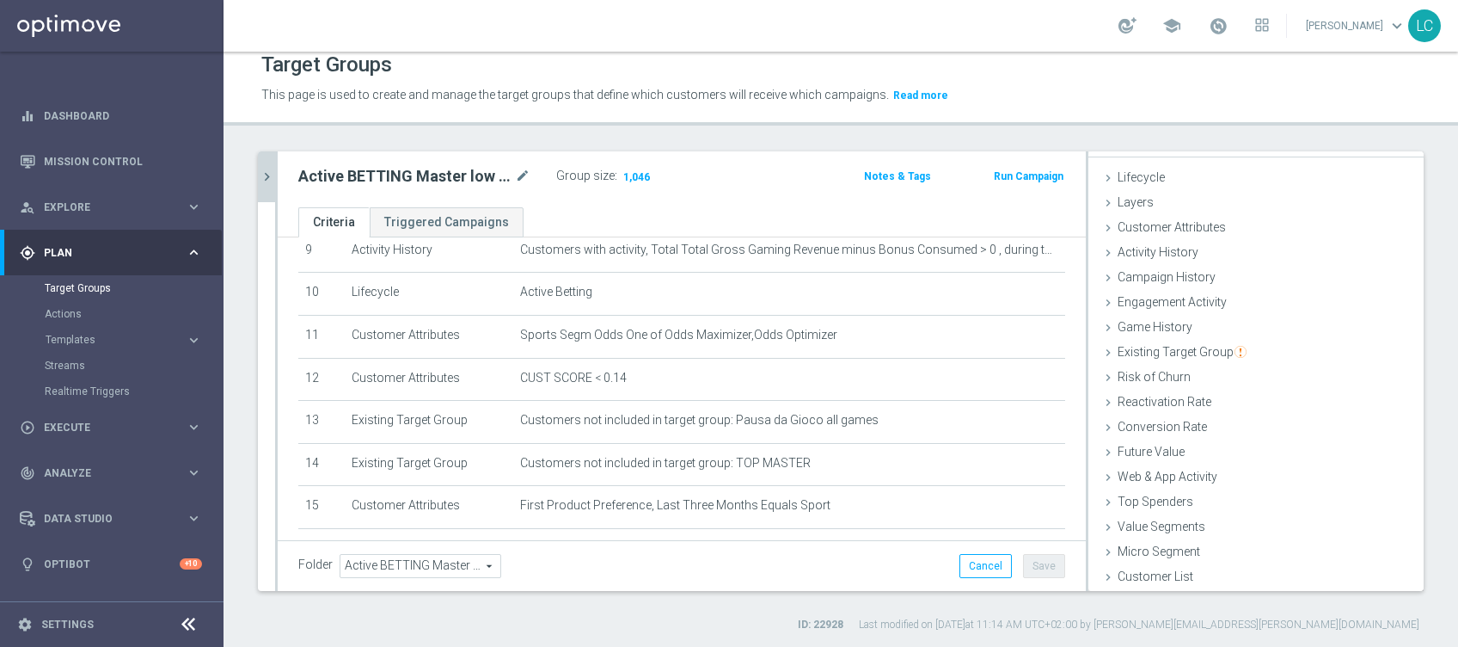
click at [269, 175] on icon "chevron_right" at bounding box center [267, 177] width 16 height 16
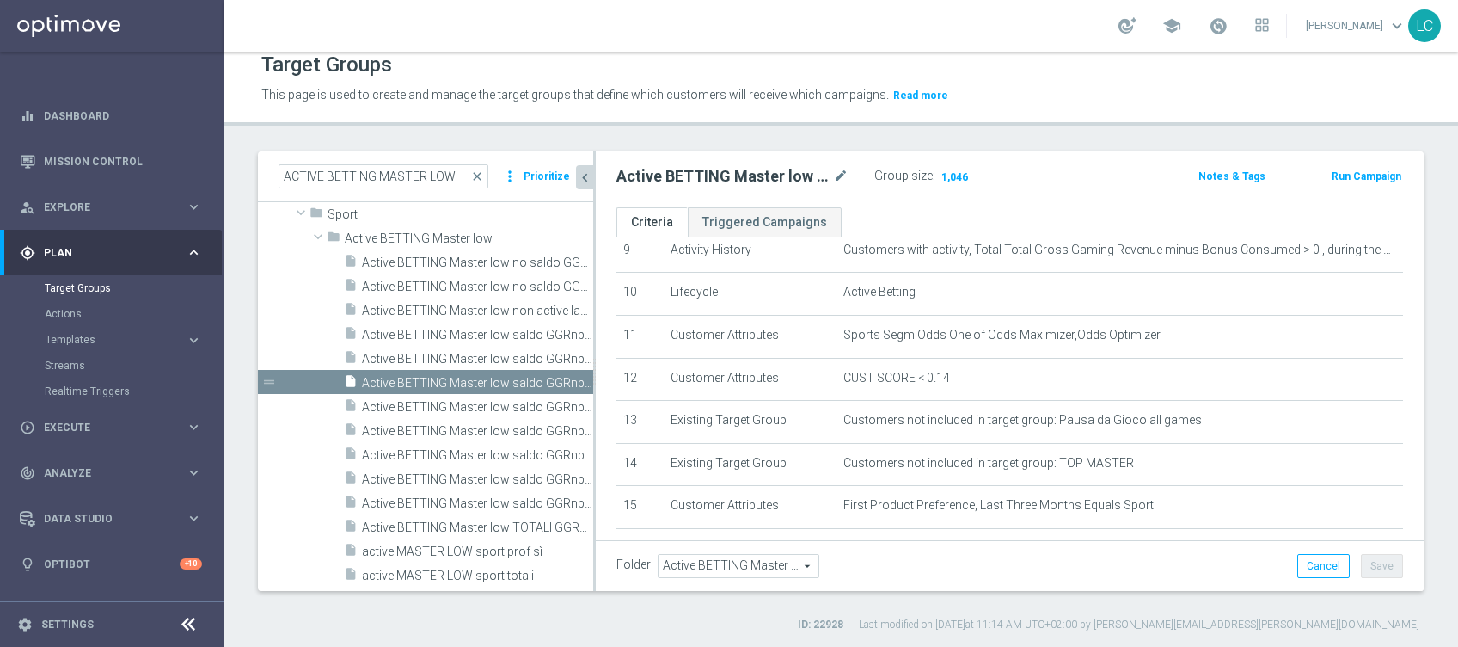
scroll to position [59, 0]
click at [365, 402] on span "Active BETTING Master low saldo GGRnb>0 BALANCER" at bounding box center [458, 407] width 193 height 15
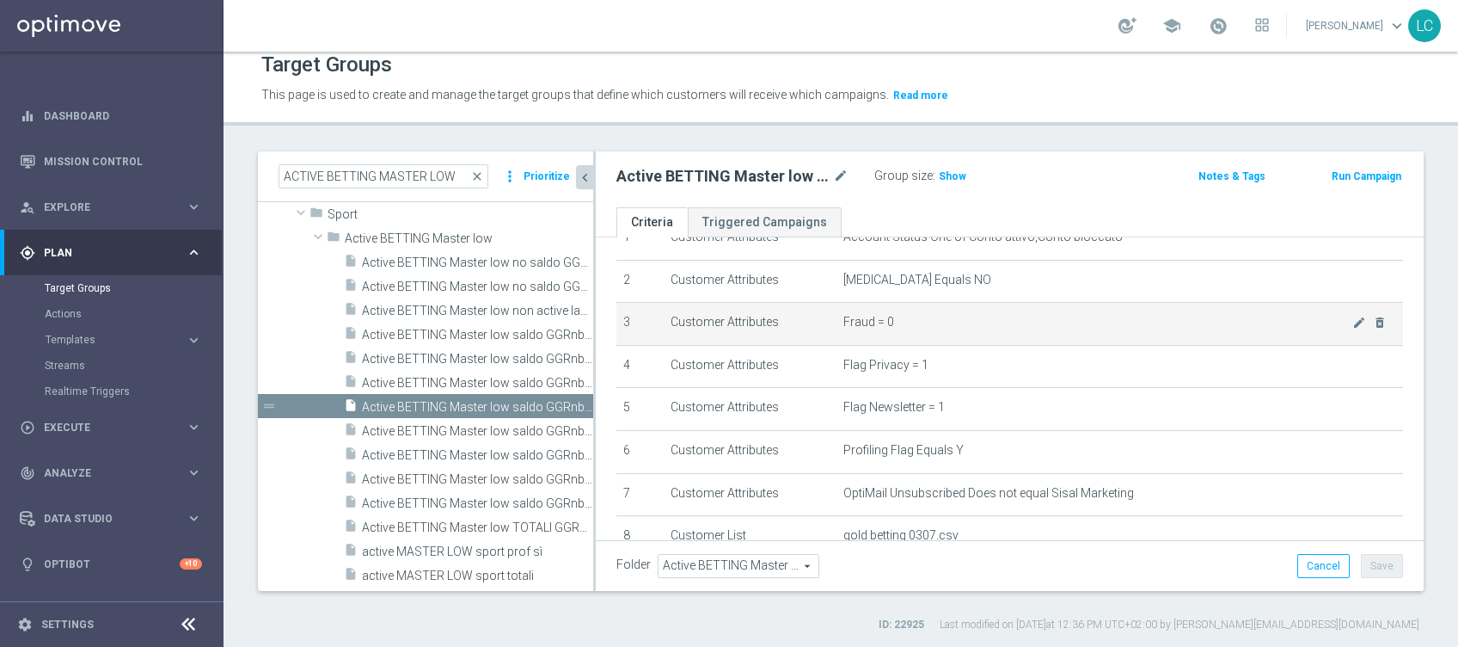
scroll to position [114, 0]
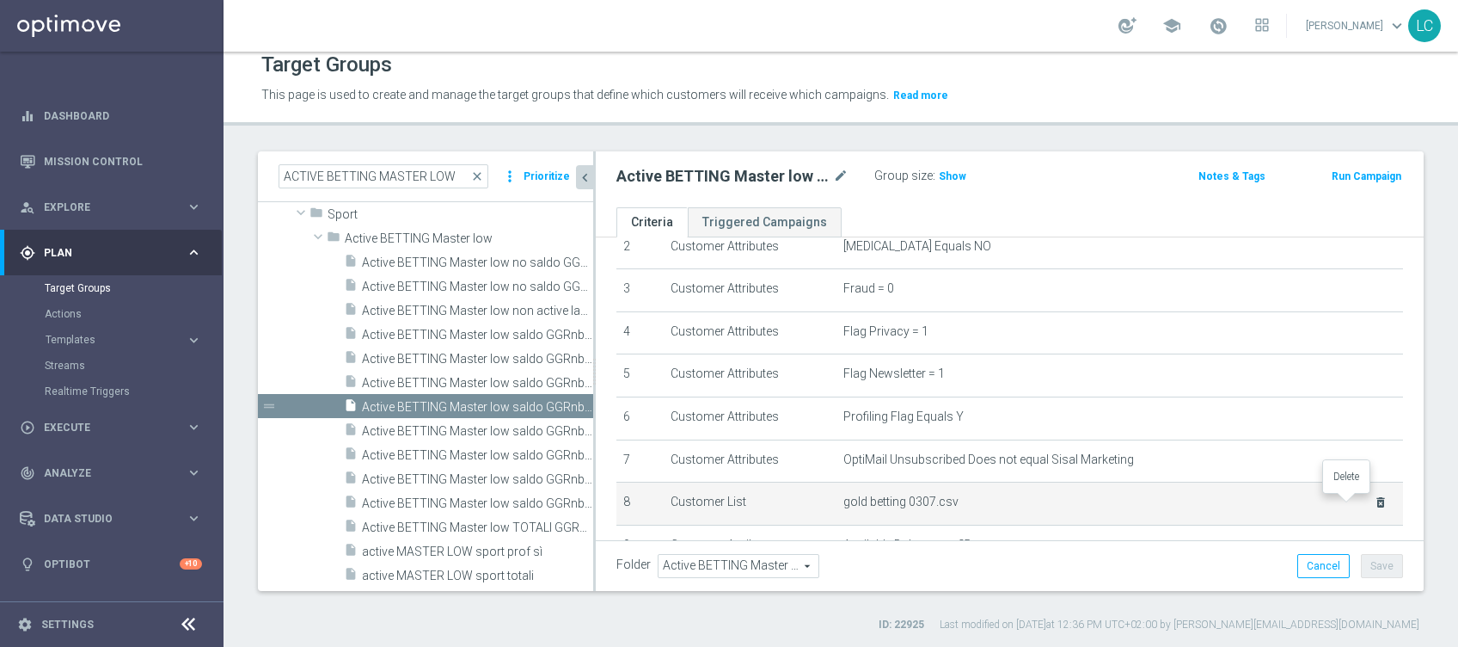
click at [1374, 500] on icon "delete_forever" at bounding box center [1381, 502] width 14 height 14
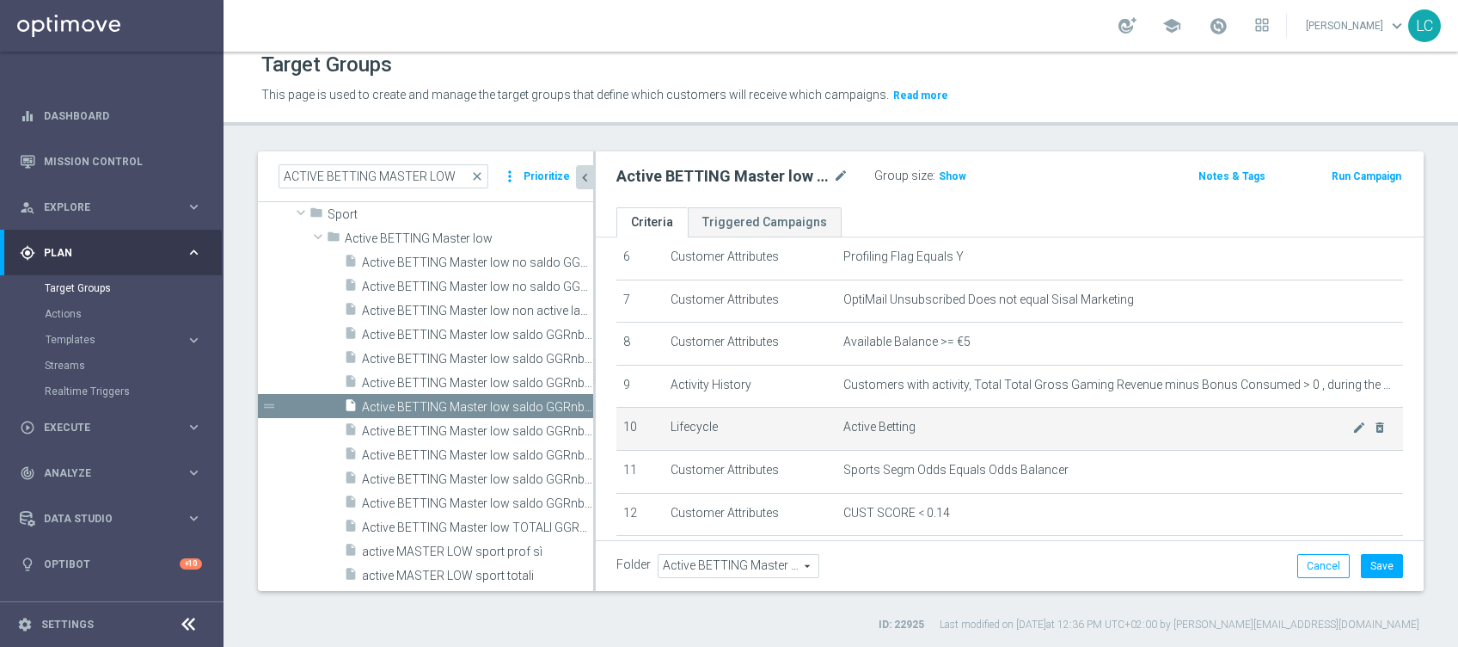
scroll to position [457, 0]
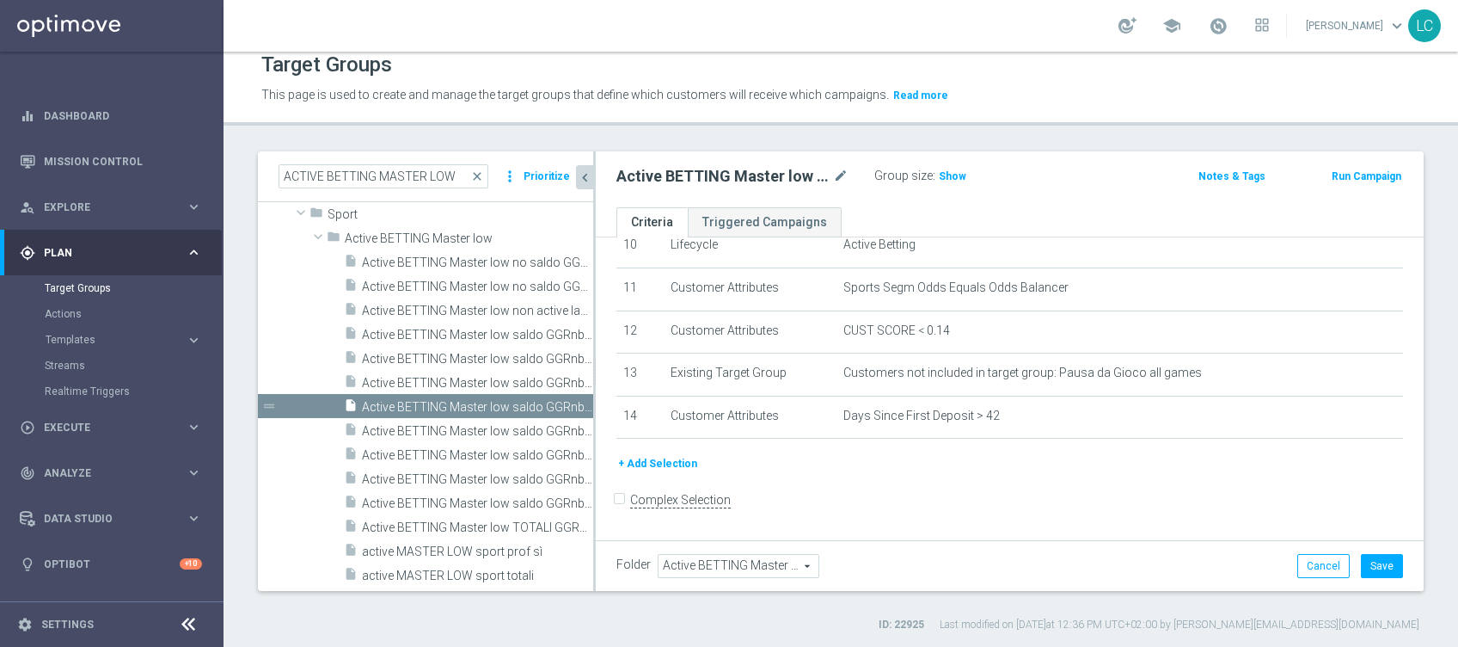
click at [655, 462] on button "+ Add Selection" at bounding box center [657, 463] width 83 height 19
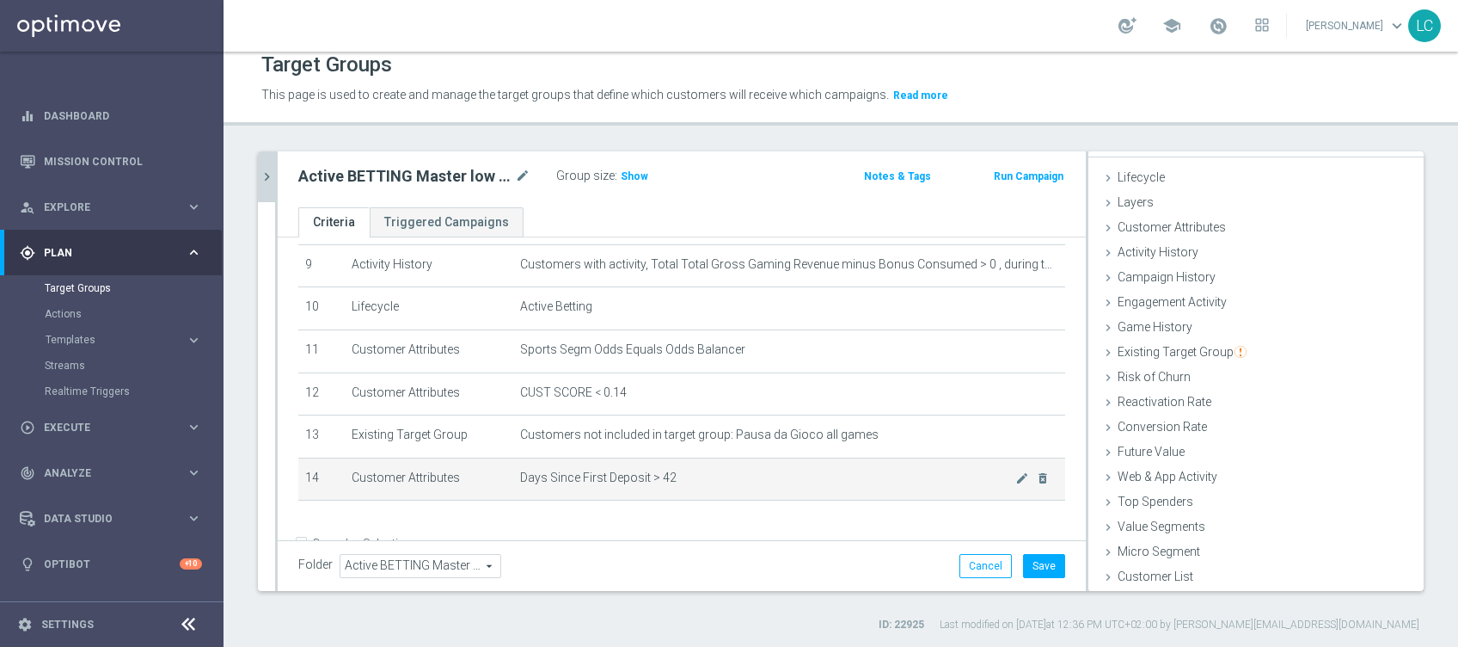
scroll to position [438, 0]
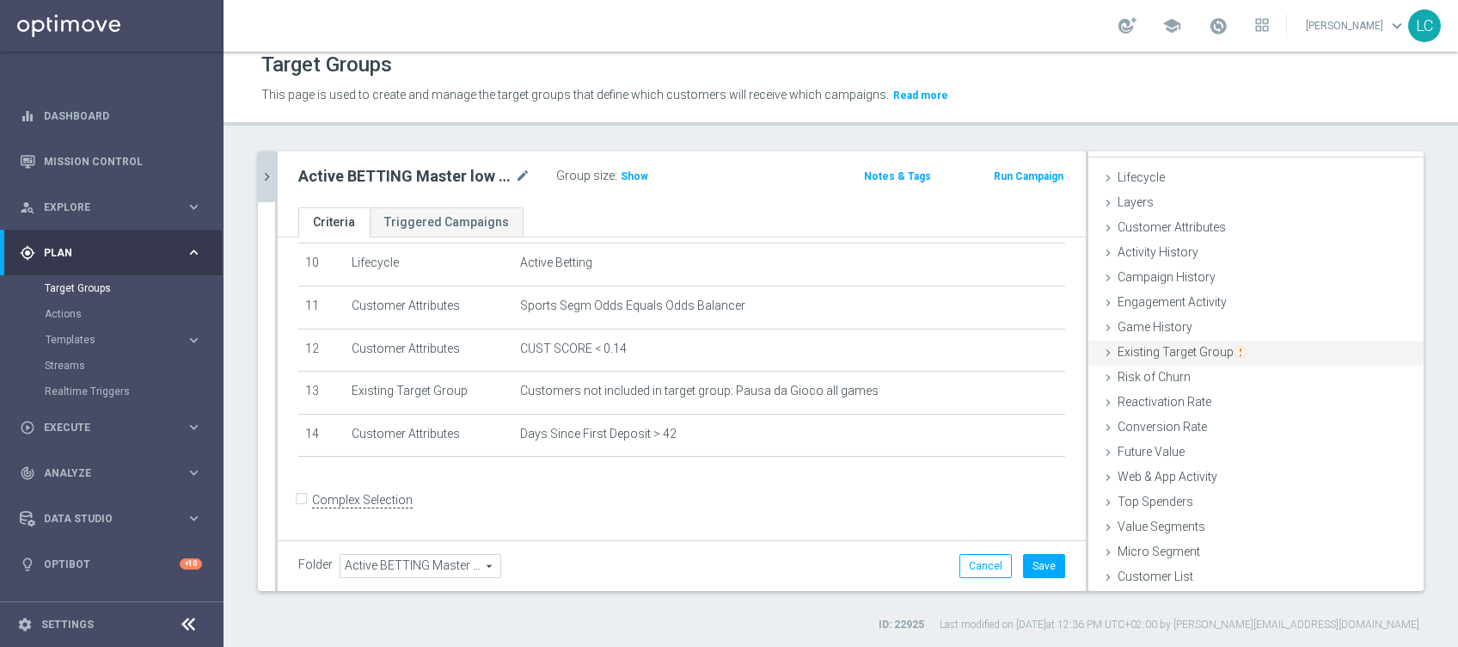
click at [1190, 353] on span "Existing Target Group" at bounding box center [1182, 352] width 129 height 14
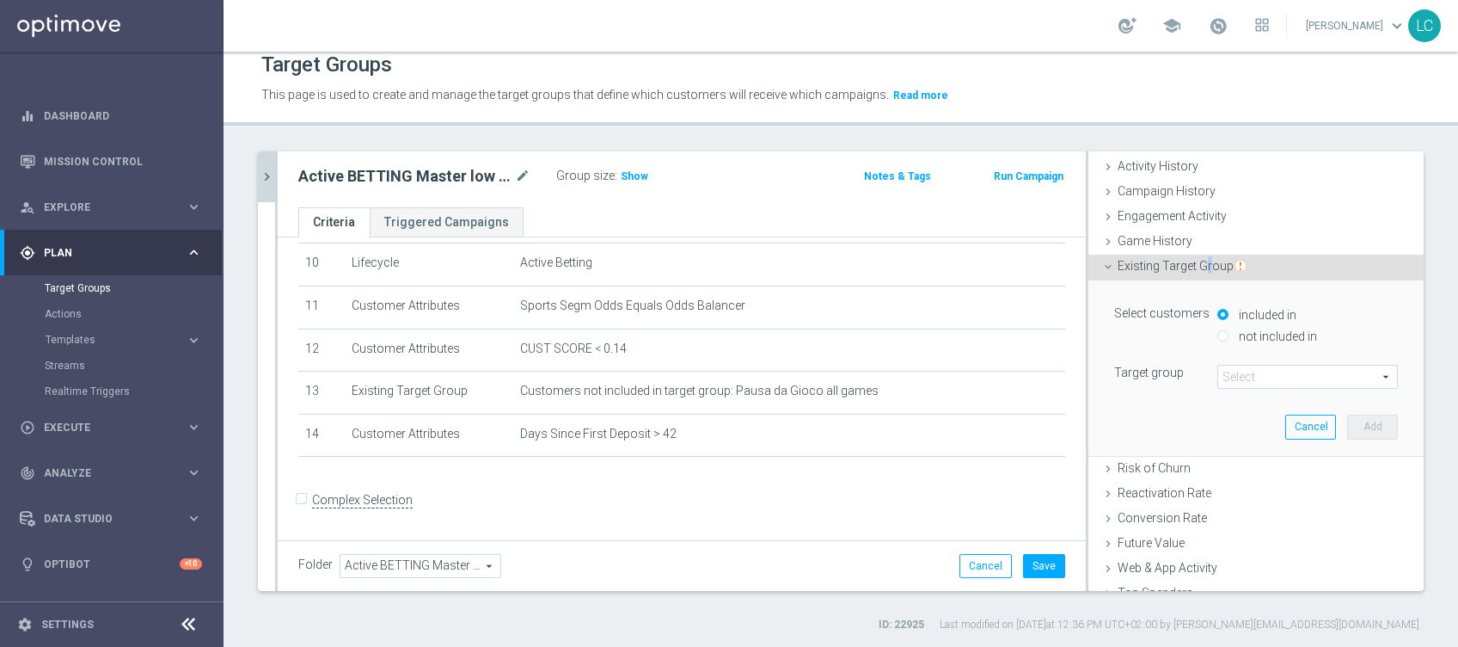
scroll to position [114, 0]
drag, startPoint x: 1190, startPoint y: 353, endPoint x: 1154, endPoint y: 341, distance: 38.1
click at [1150, 341] on div "Select customers included in not included in" at bounding box center [1256, 325] width 310 height 50
click at [1217, 334] on input "not included in" at bounding box center [1222, 333] width 11 height 11
radio input "true"
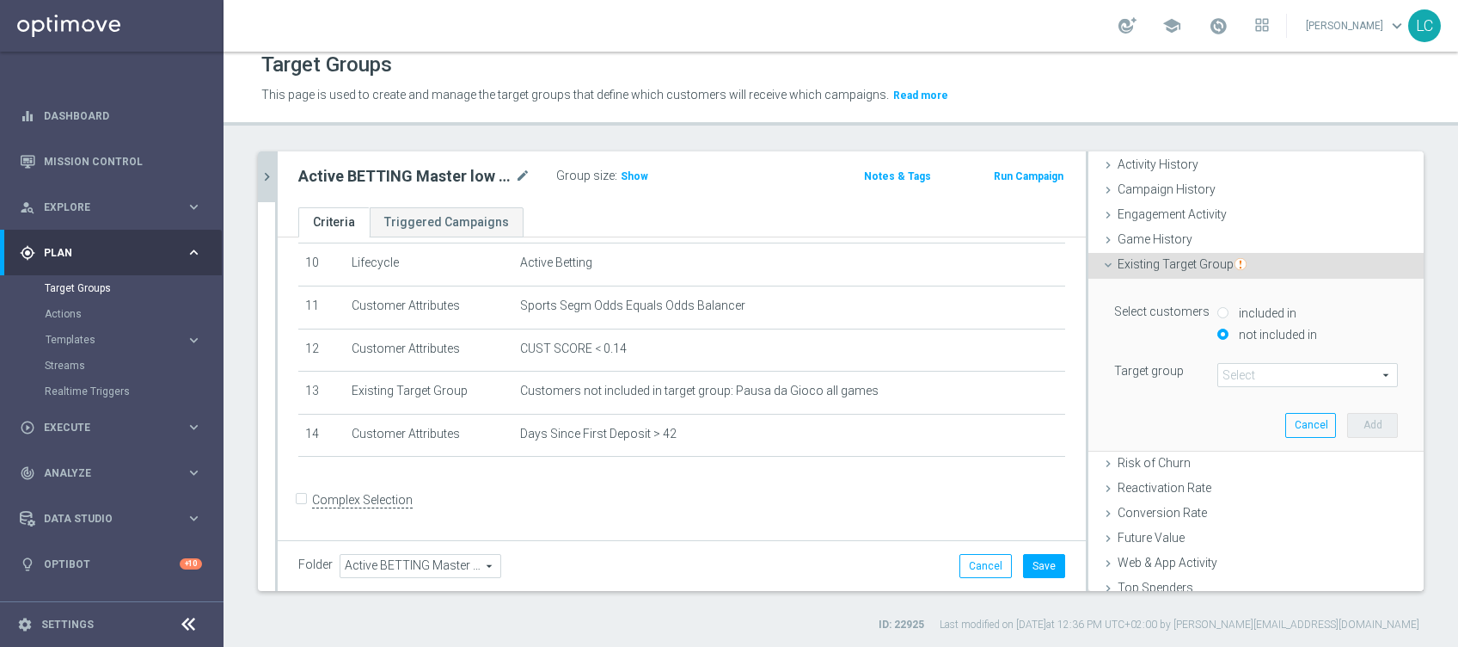
click at [1218, 374] on span at bounding box center [1307, 375] width 179 height 22
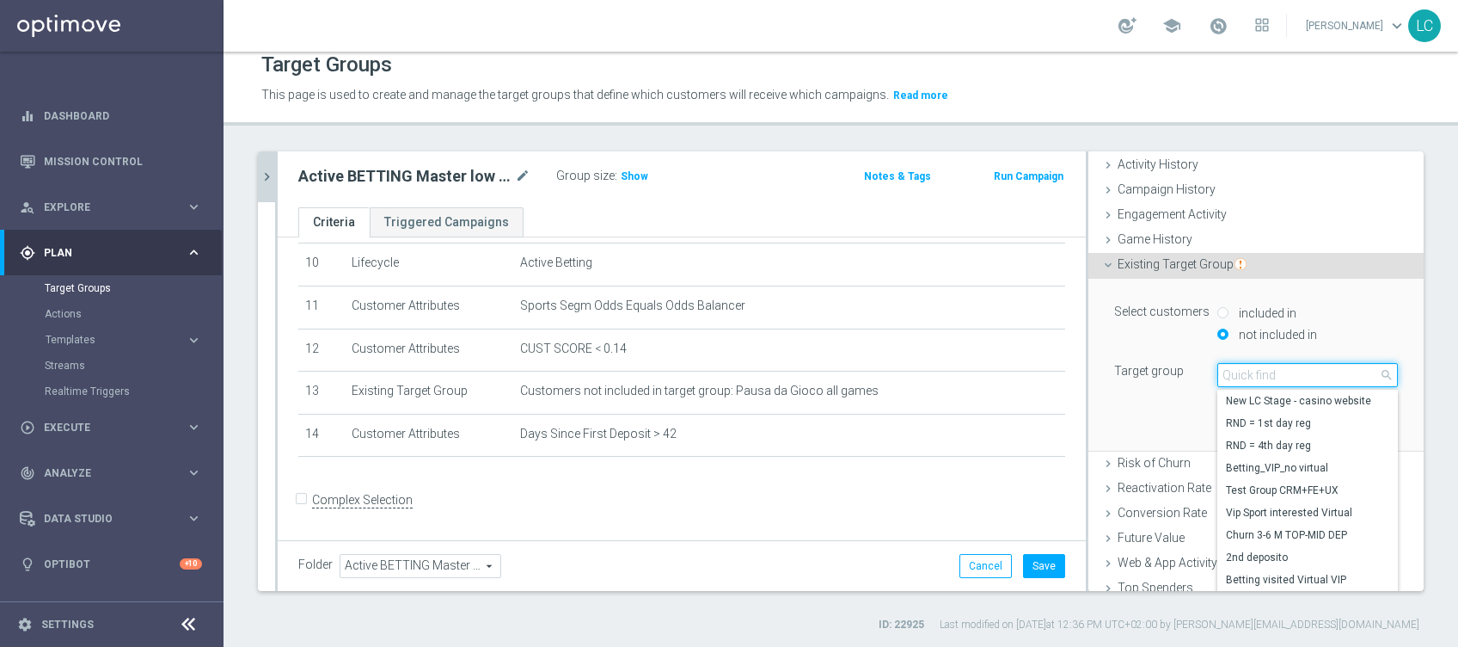
click at [1217, 374] on input "search" at bounding box center [1307, 375] width 181 height 24
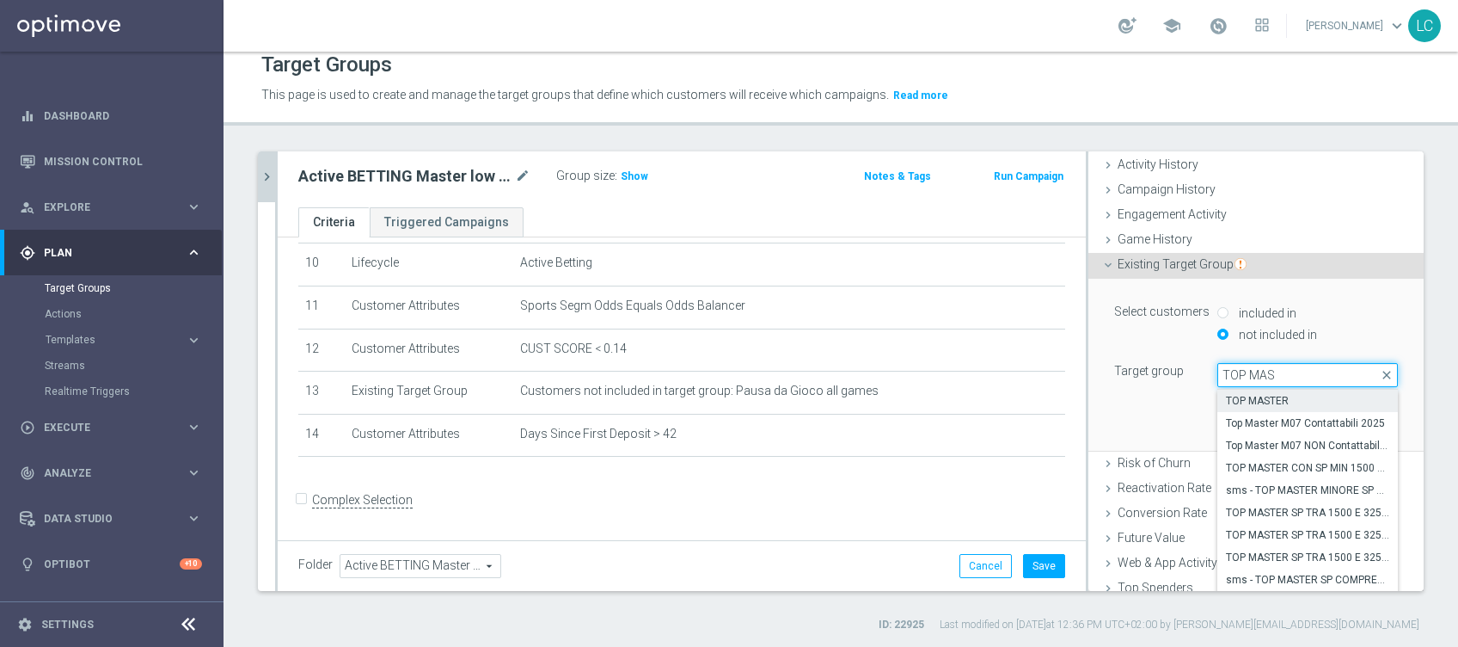
type input "TOP MAS"
click at [1266, 394] on span "TOP MASTER" at bounding box center [1307, 401] width 163 height 14
type input "TOP MASTER"
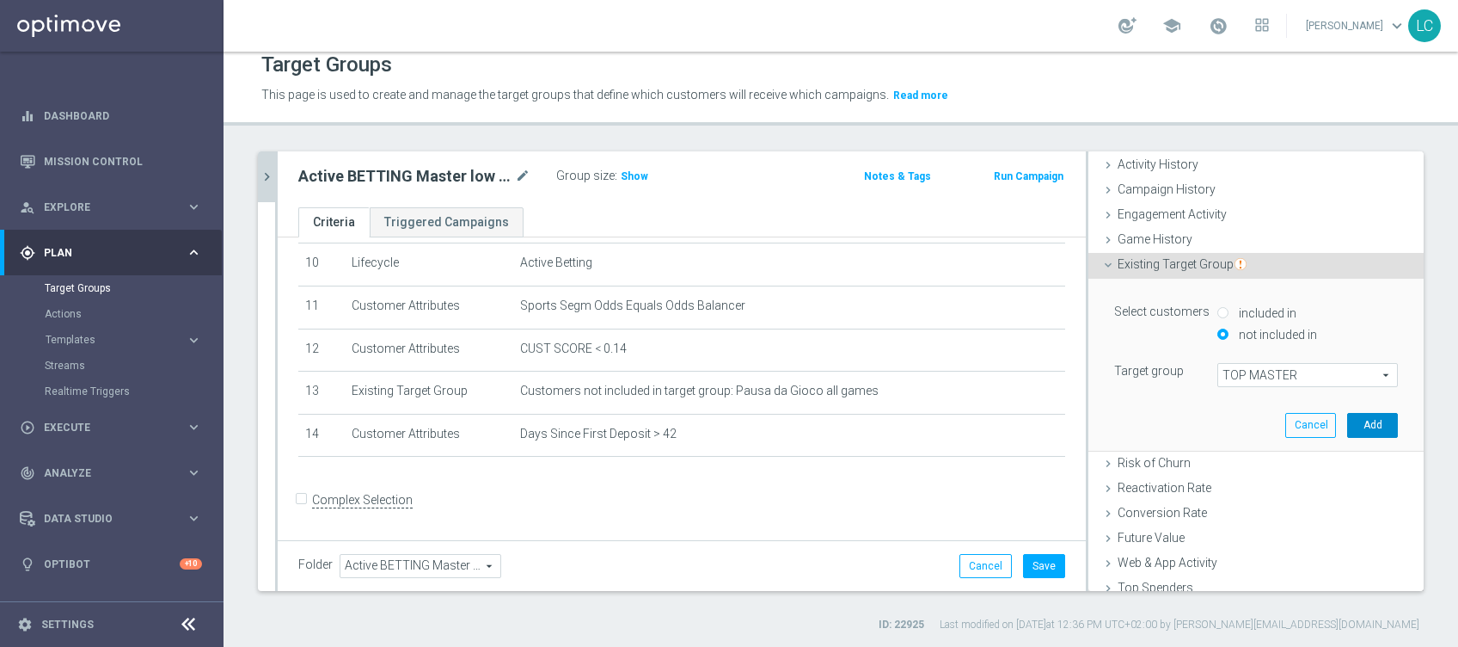
click at [1349, 418] on button "Add" at bounding box center [1372, 425] width 51 height 24
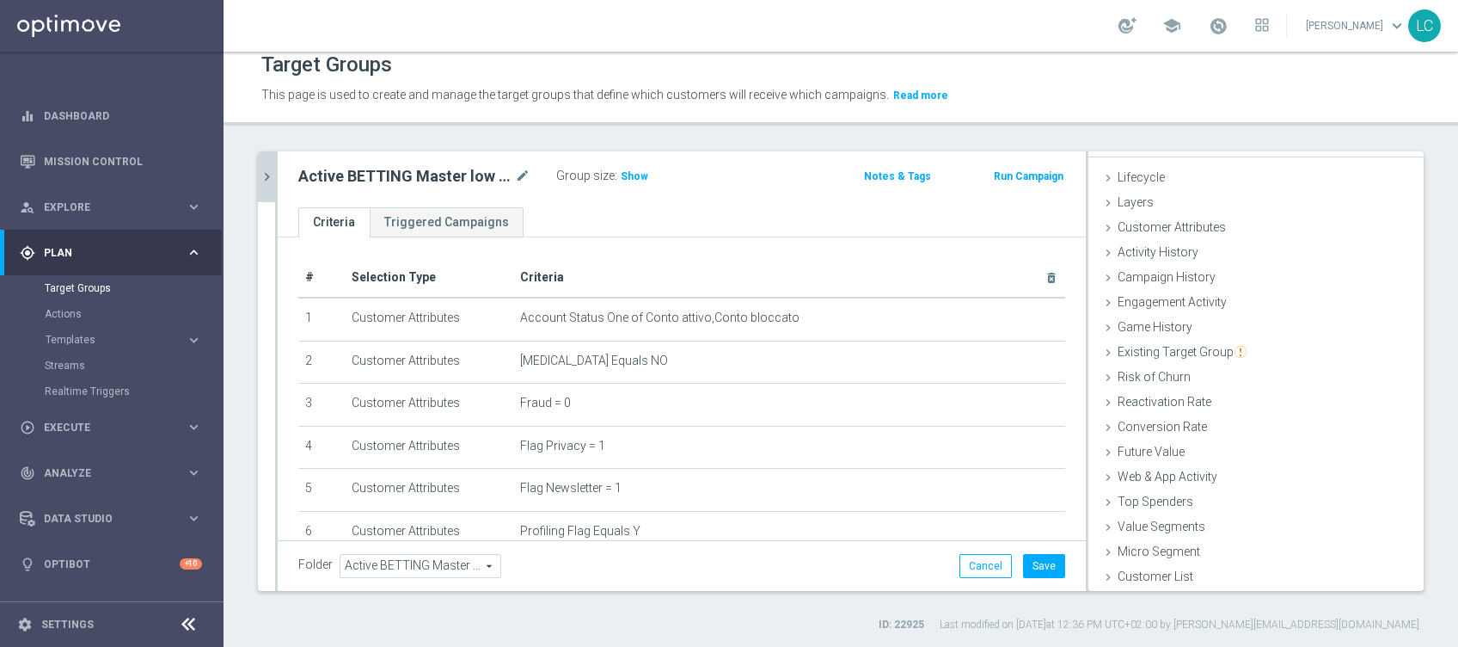
scroll to position [481, 0]
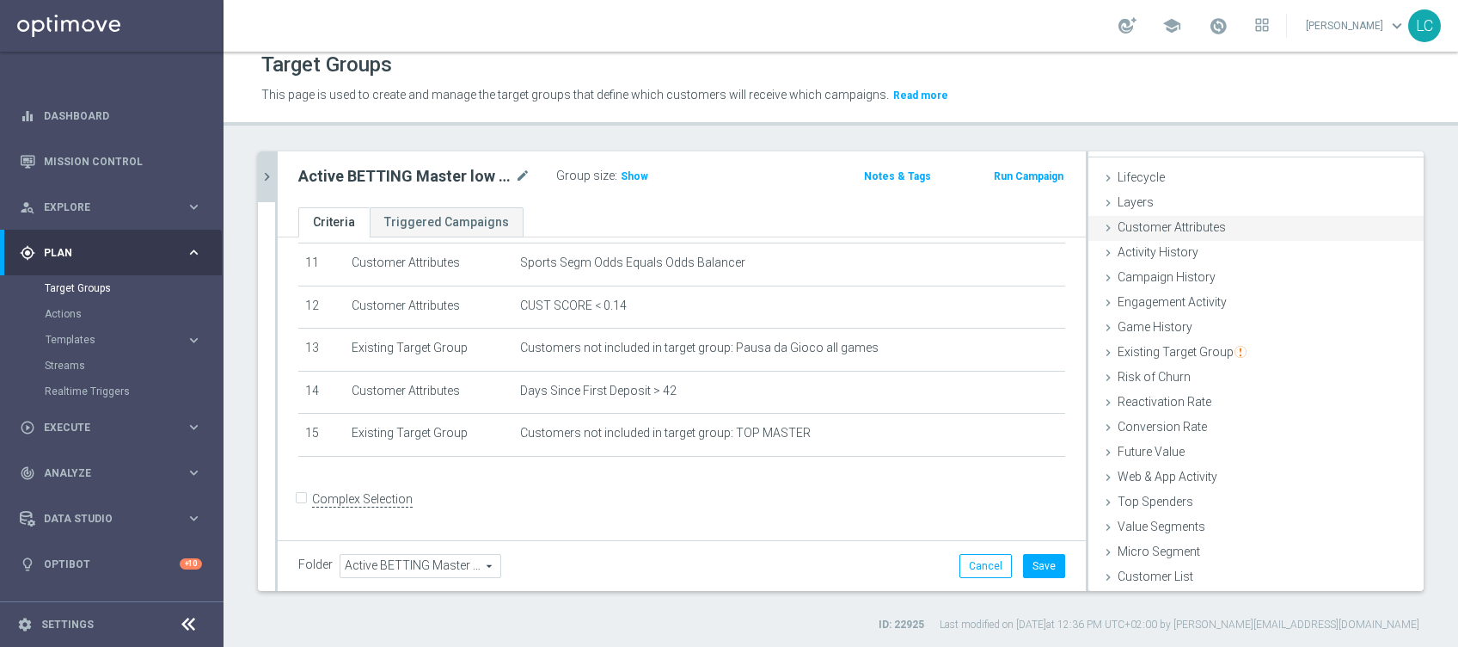
click at [1176, 220] on span "Customer Attributes" at bounding box center [1172, 227] width 108 height 14
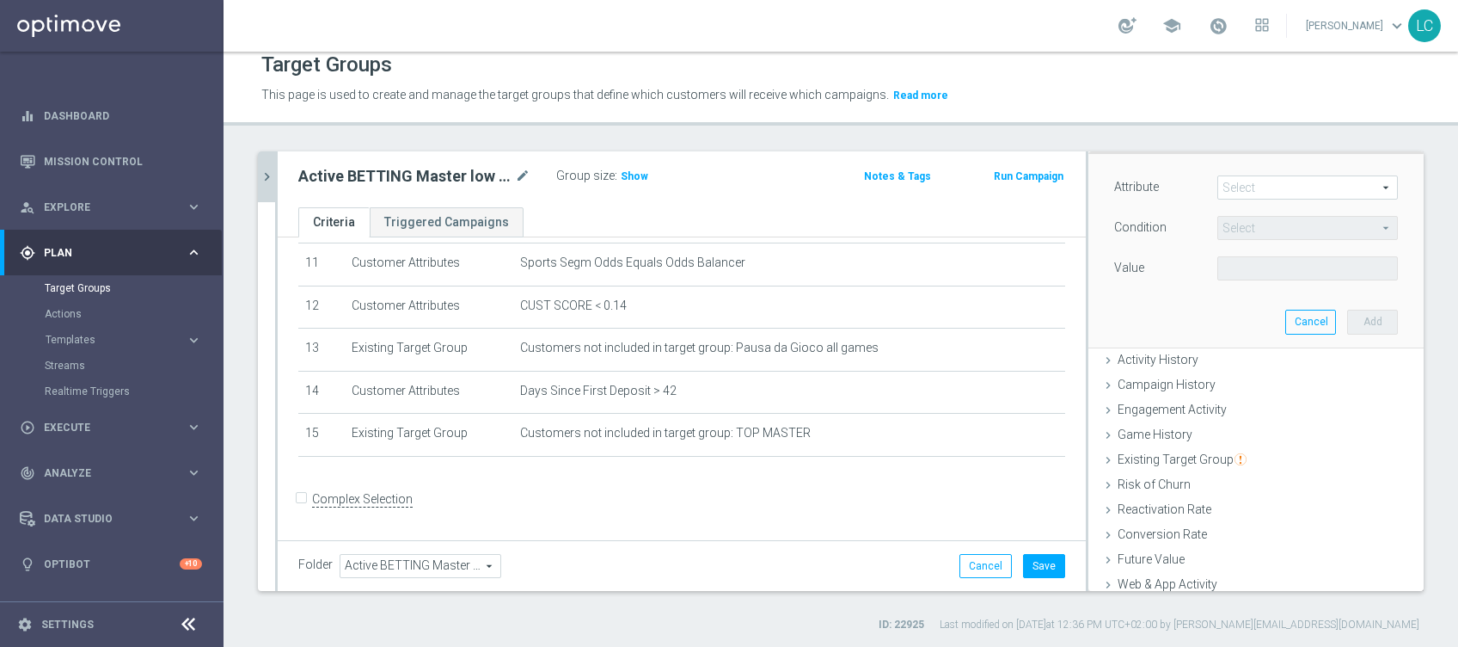
click at [1238, 181] on span at bounding box center [1307, 187] width 179 height 22
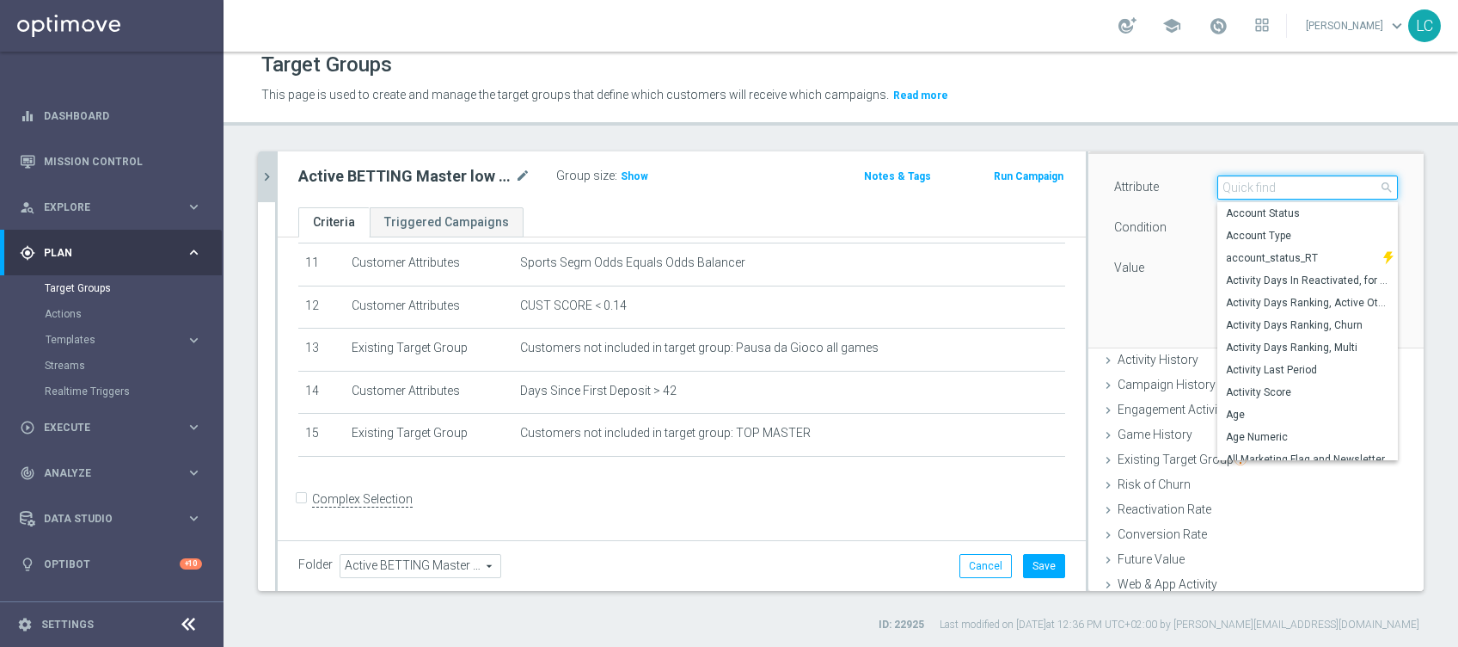
click at [1238, 181] on input "search" at bounding box center [1307, 187] width 181 height 24
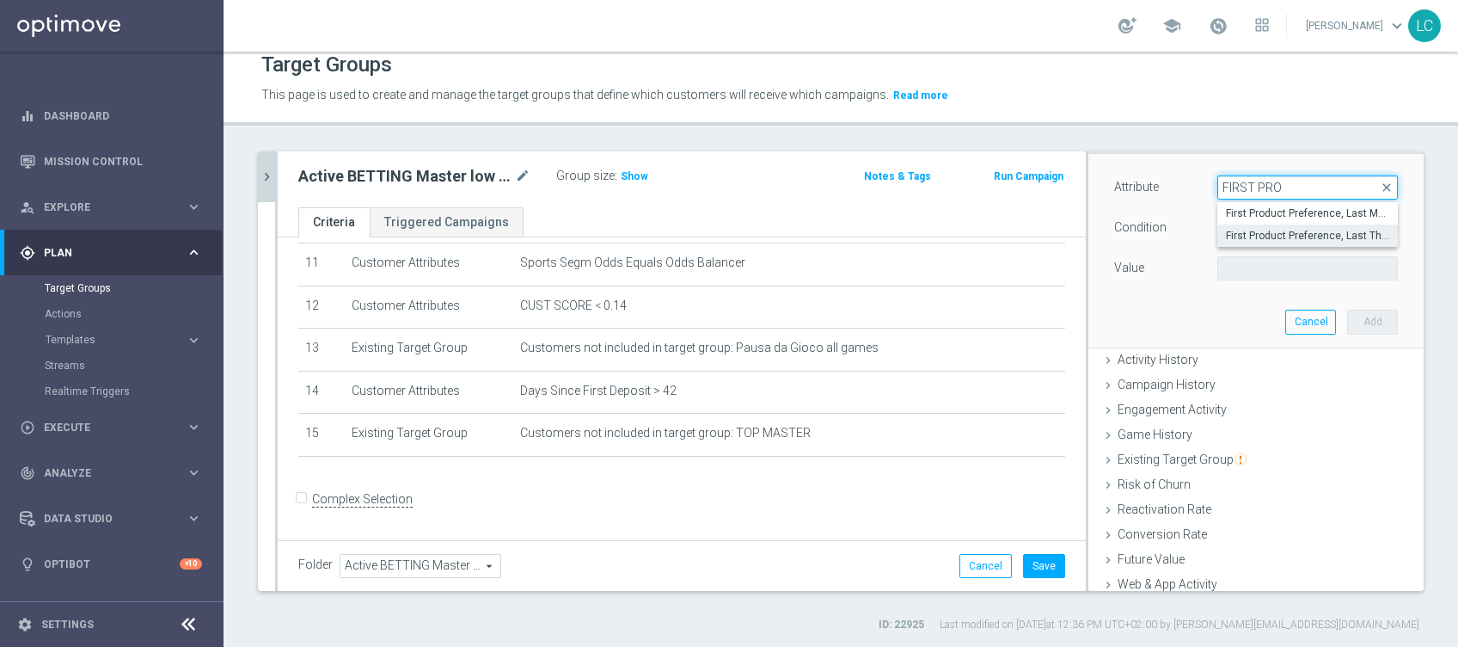
type input "FIRST PRO"
click at [1249, 229] on span "First Product Preference, Last Three Months" at bounding box center [1307, 236] width 163 height 14
type input "First Product Preference, Last Three Months"
type input "Equals"
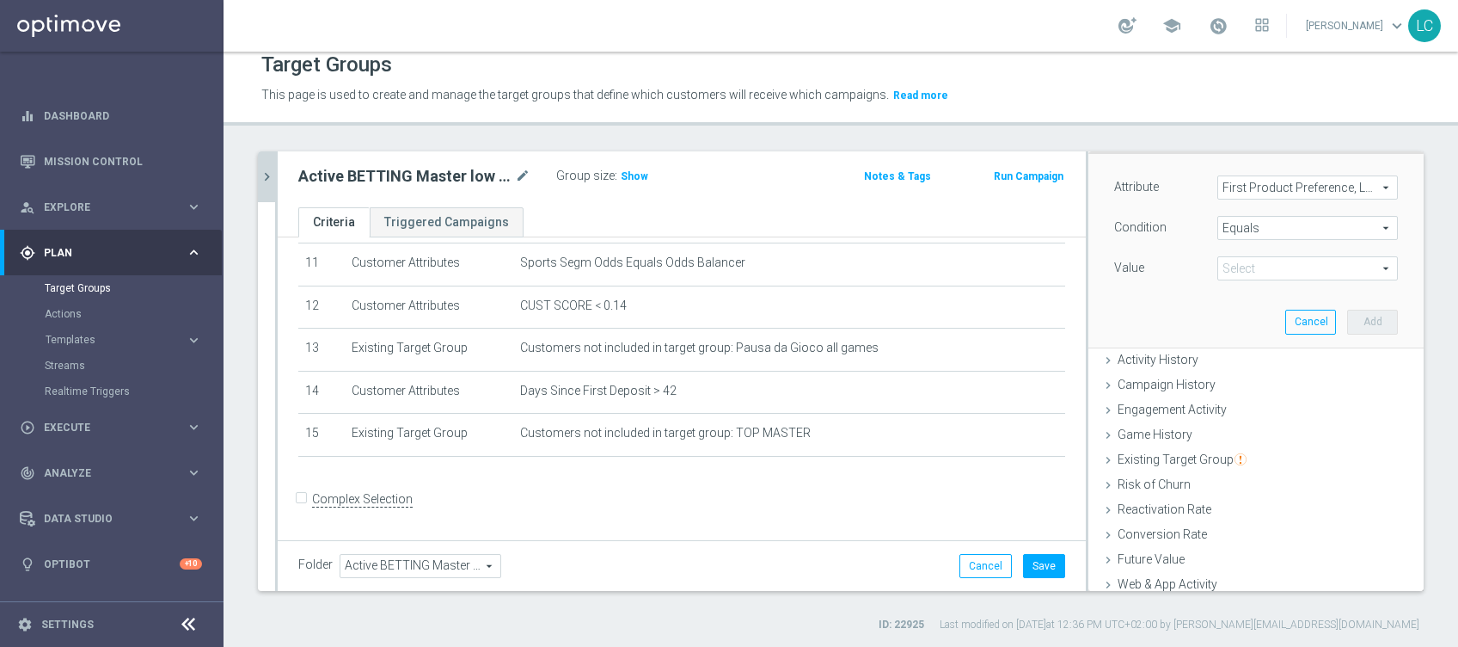
click at [1240, 264] on span at bounding box center [1307, 268] width 179 height 22
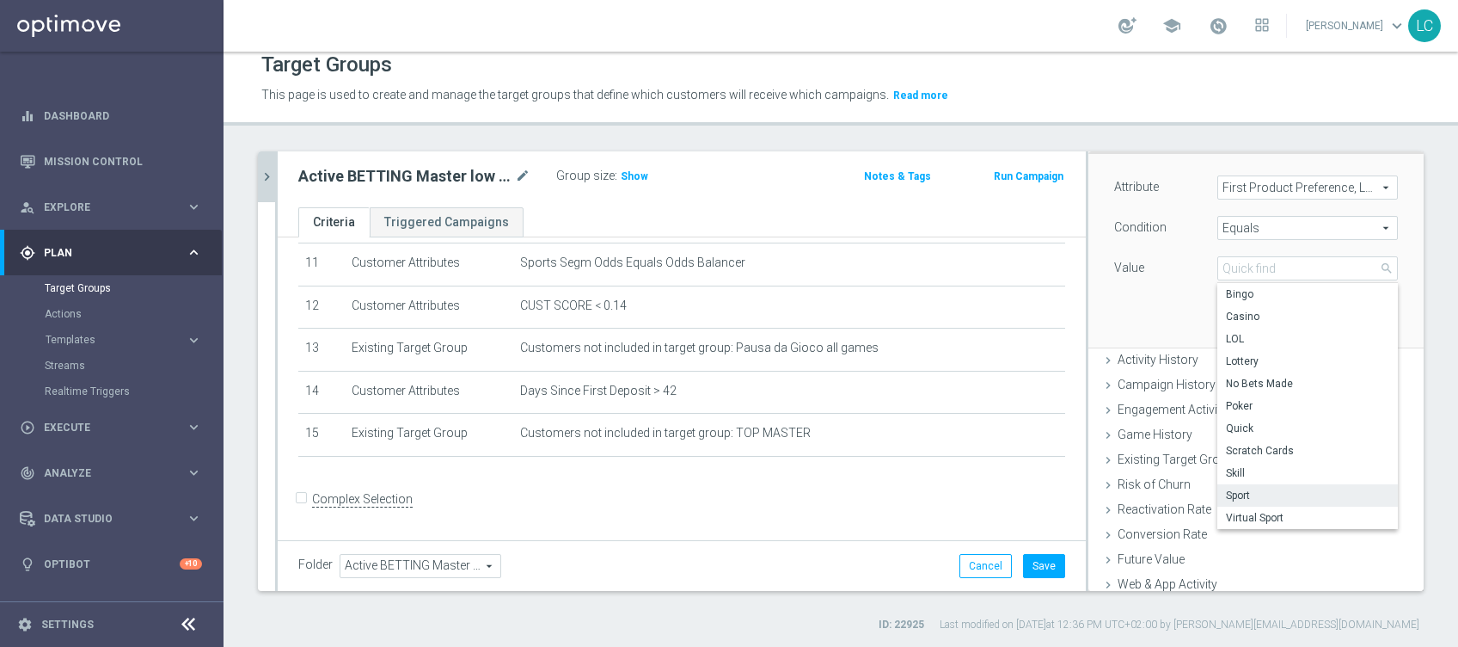
click at [1234, 490] on span "Sport" at bounding box center [1307, 495] width 163 height 14
type input "Sport"
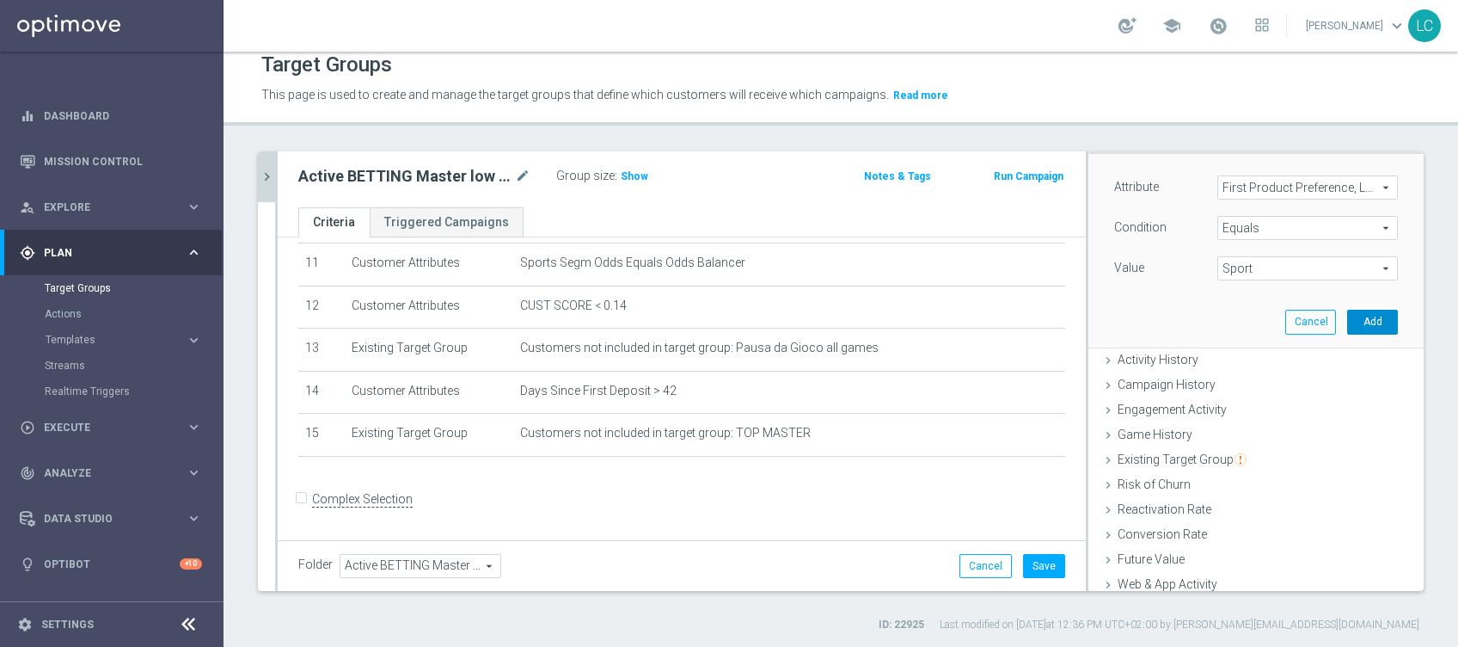
click at [1358, 312] on button "Add" at bounding box center [1372, 322] width 51 height 24
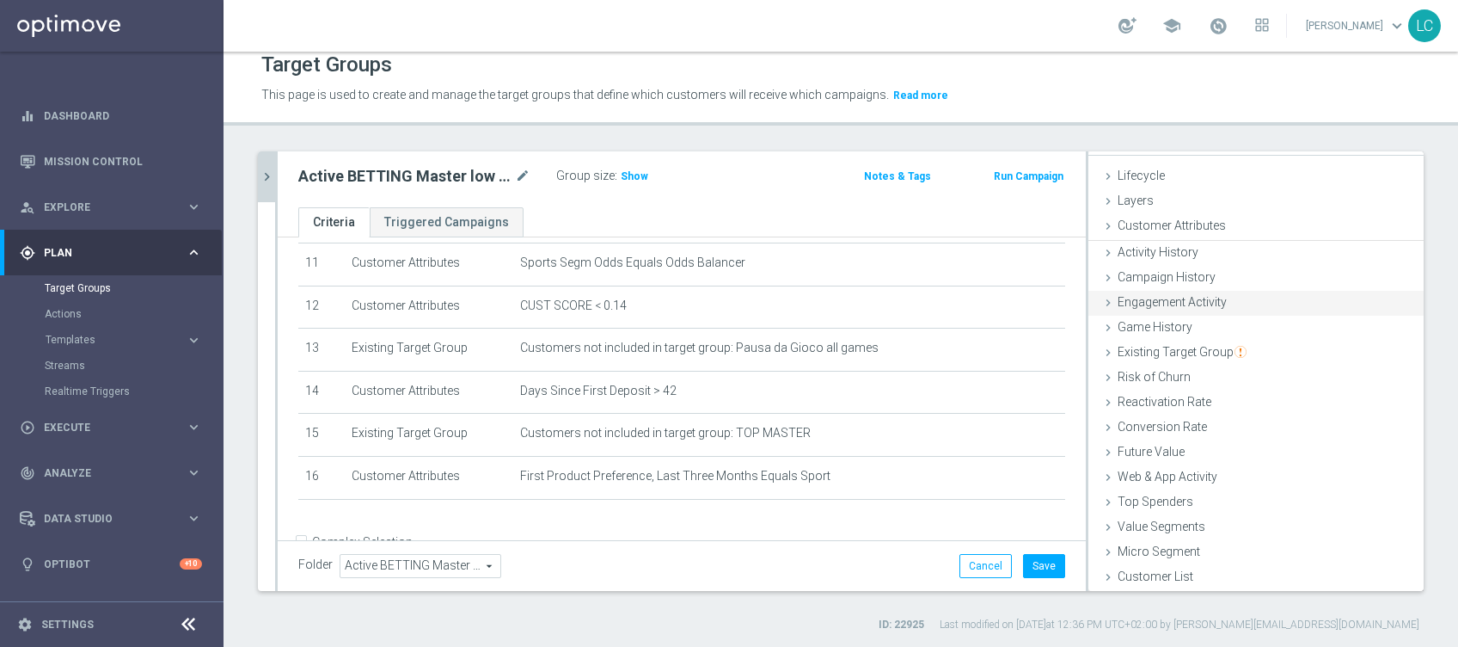
scroll to position [27, 0]
click at [1176, 226] on span "Customer Attributes" at bounding box center [1172, 227] width 108 height 14
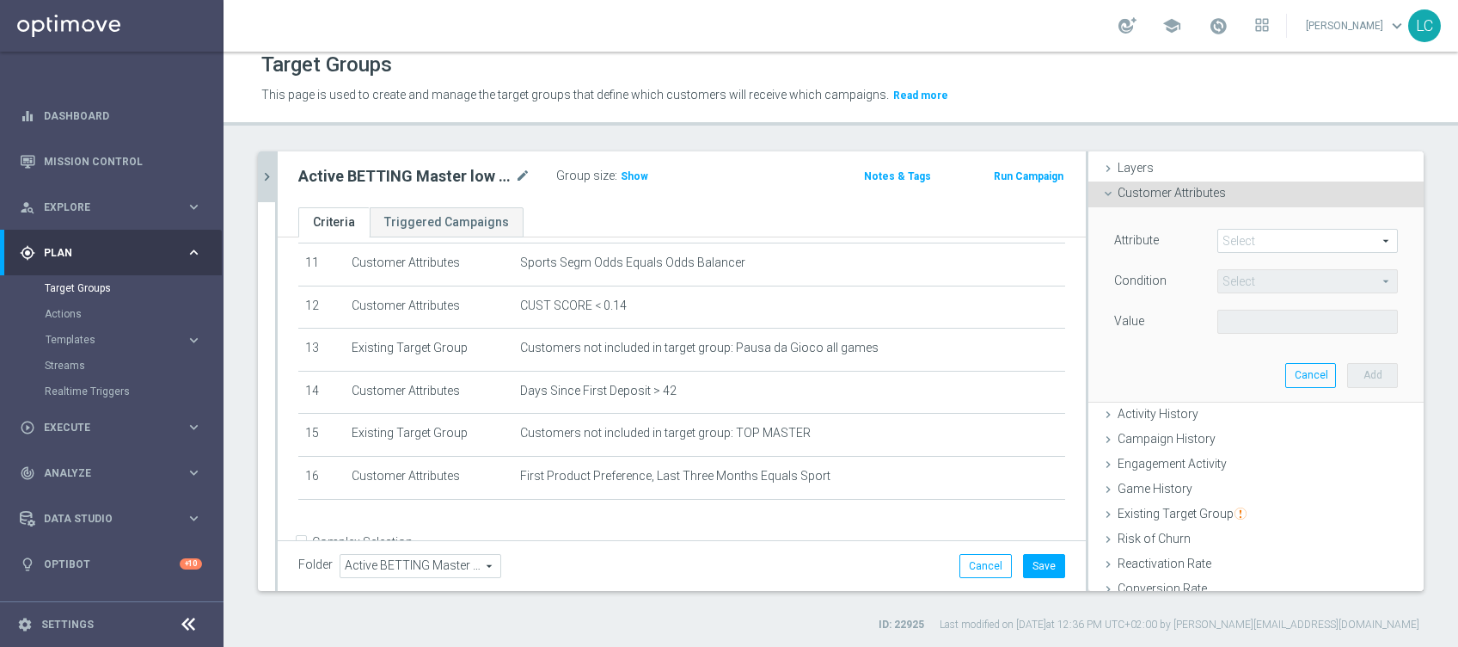
scroll to position [114, 0]
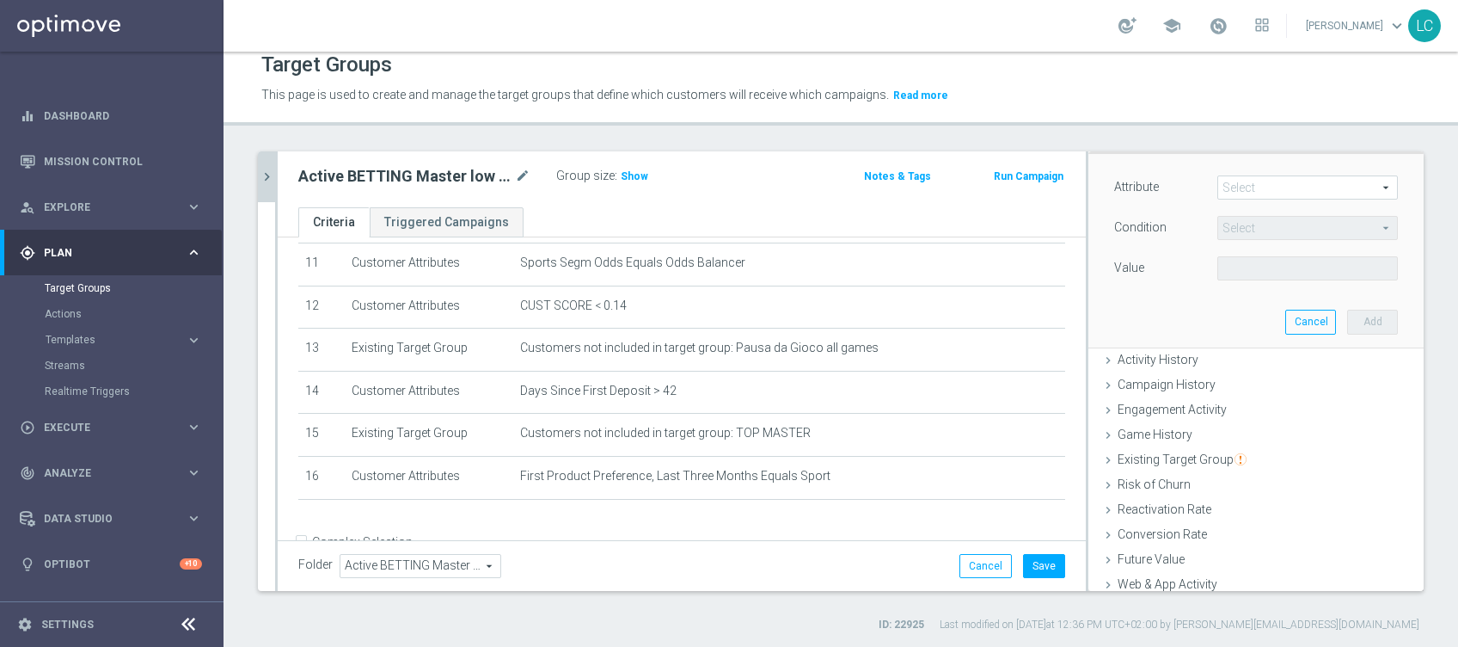
click at [1293, 183] on span at bounding box center [1307, 187] width 179 height 22
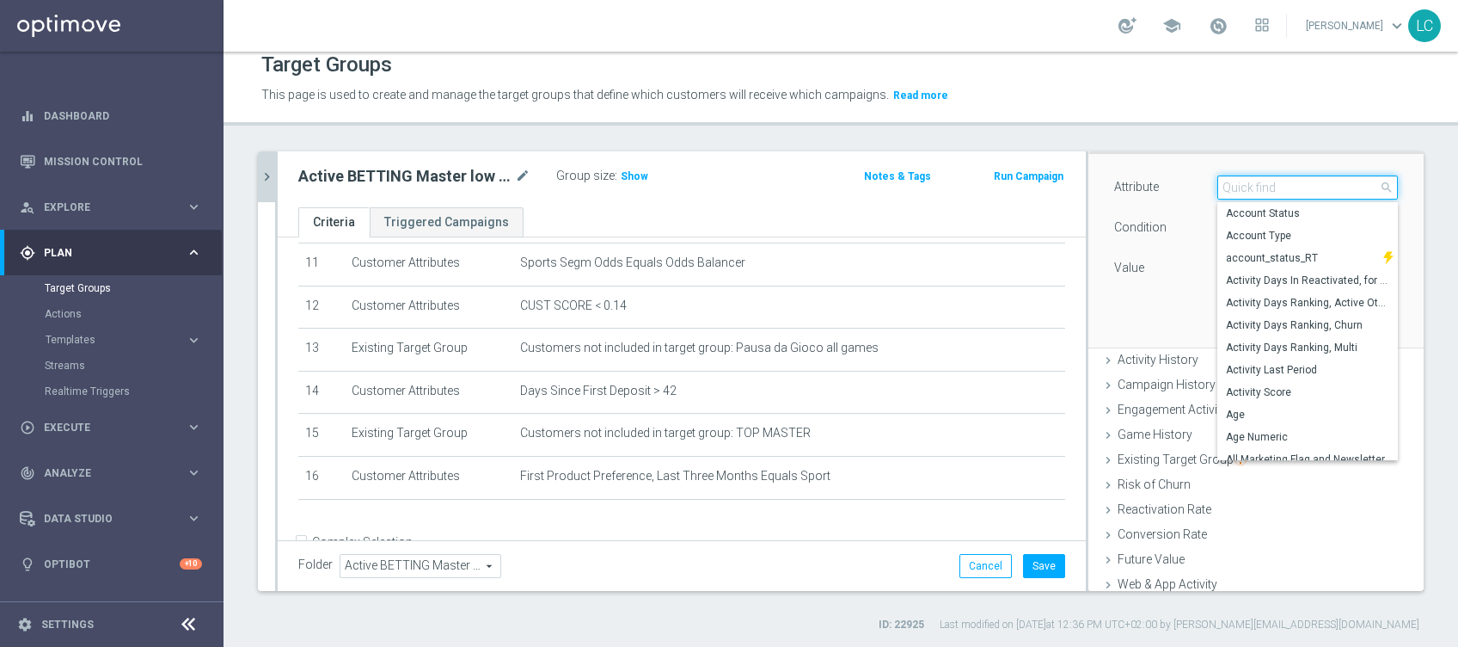
click at [1293, 184] on input "search" at bounding box center [1307, 187] width 181 height 24
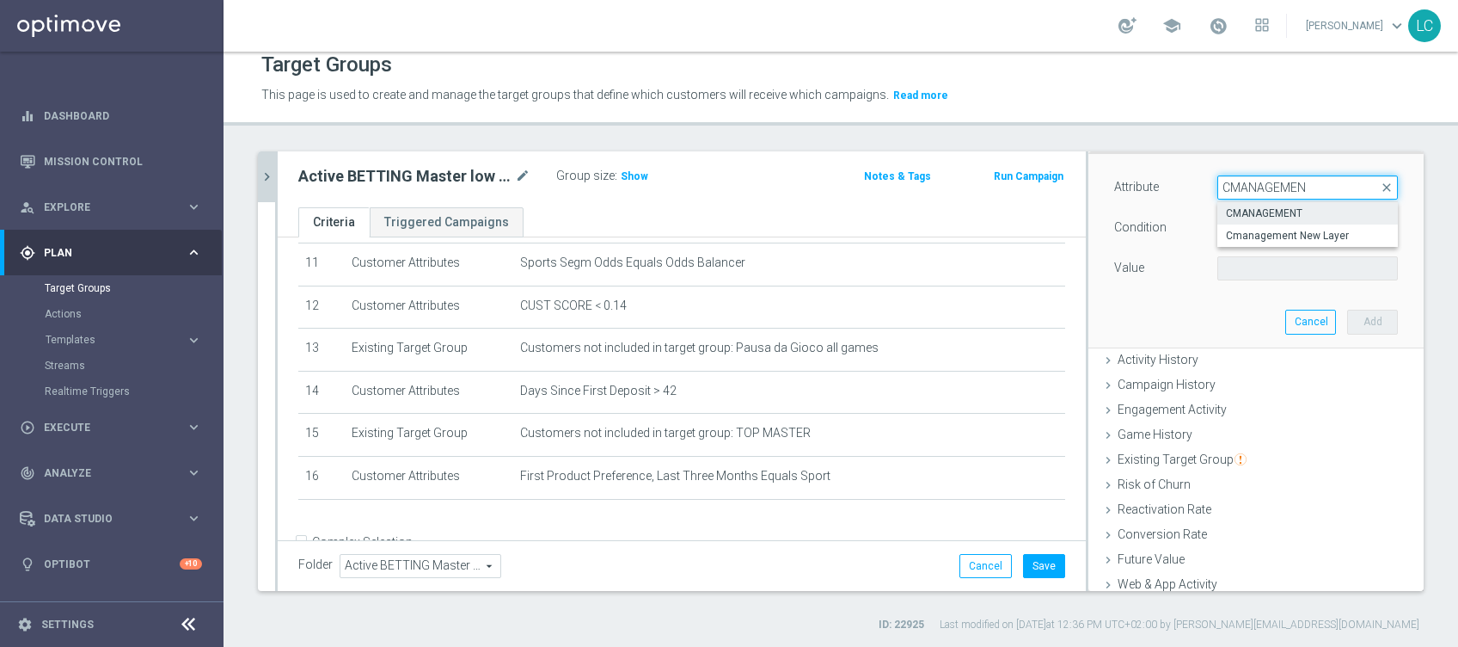
type input "CMANAGEMEN"
click at [1297, 206] on span "CMANAGEMENT" at bounding box center [1307, 213] width 163 height 14
type input "CMANAGEMENT"
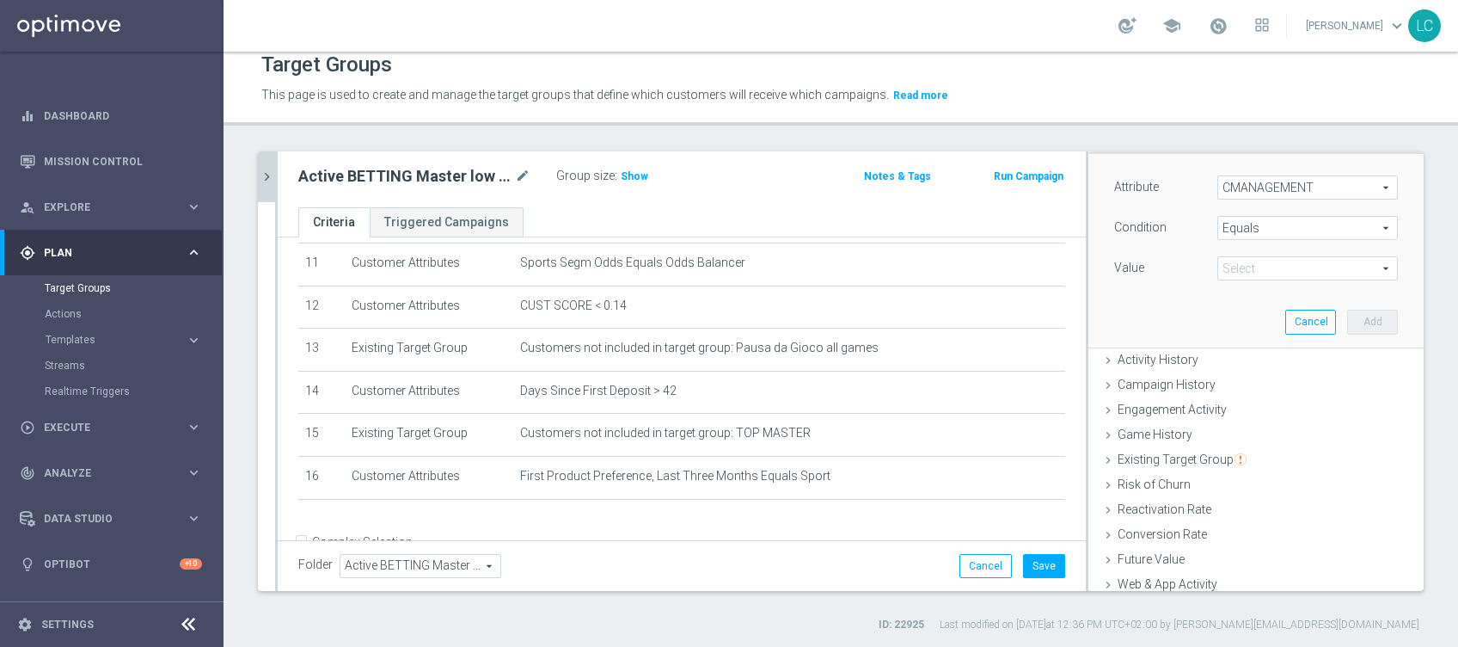
click at [1296, 227] on span "Equals" at bounding box center [1307, 228] width 179 height 22
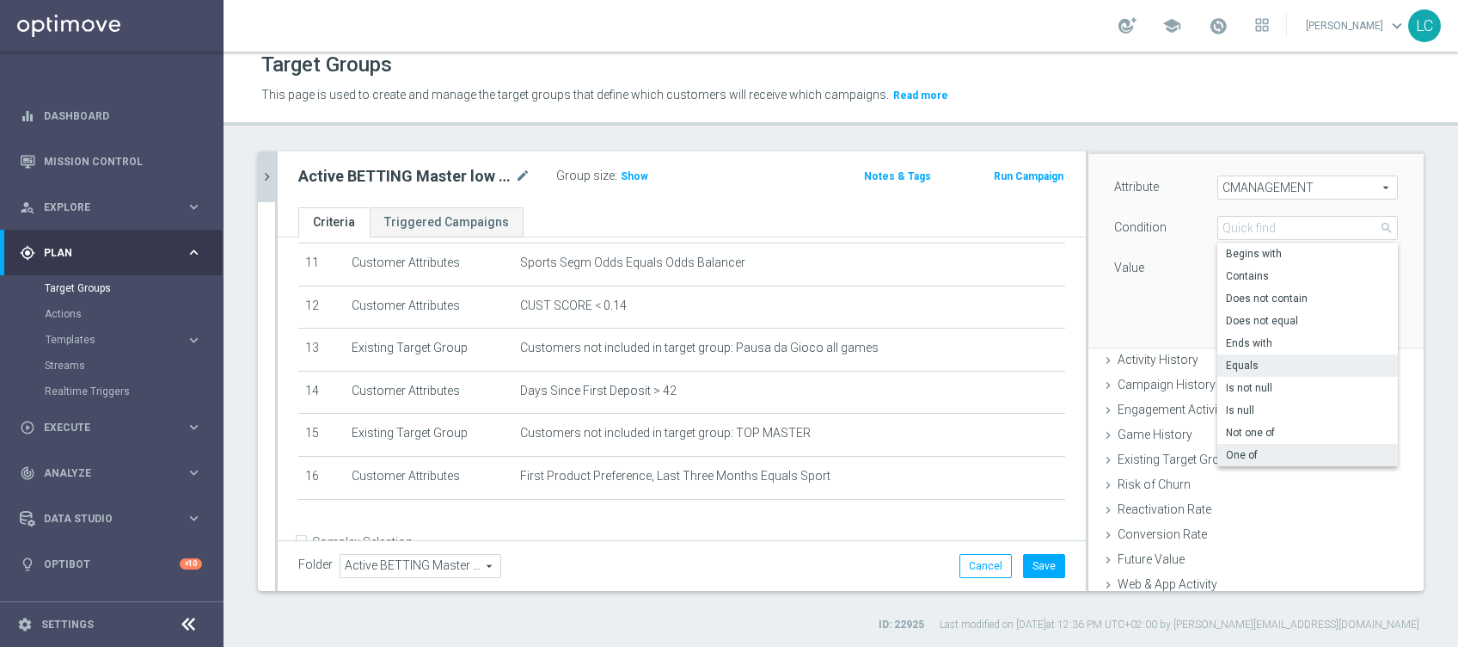
click at [1252, 453] on span "One of" at bounding box center [1307, 455] width 163 height 14
type input "One of"
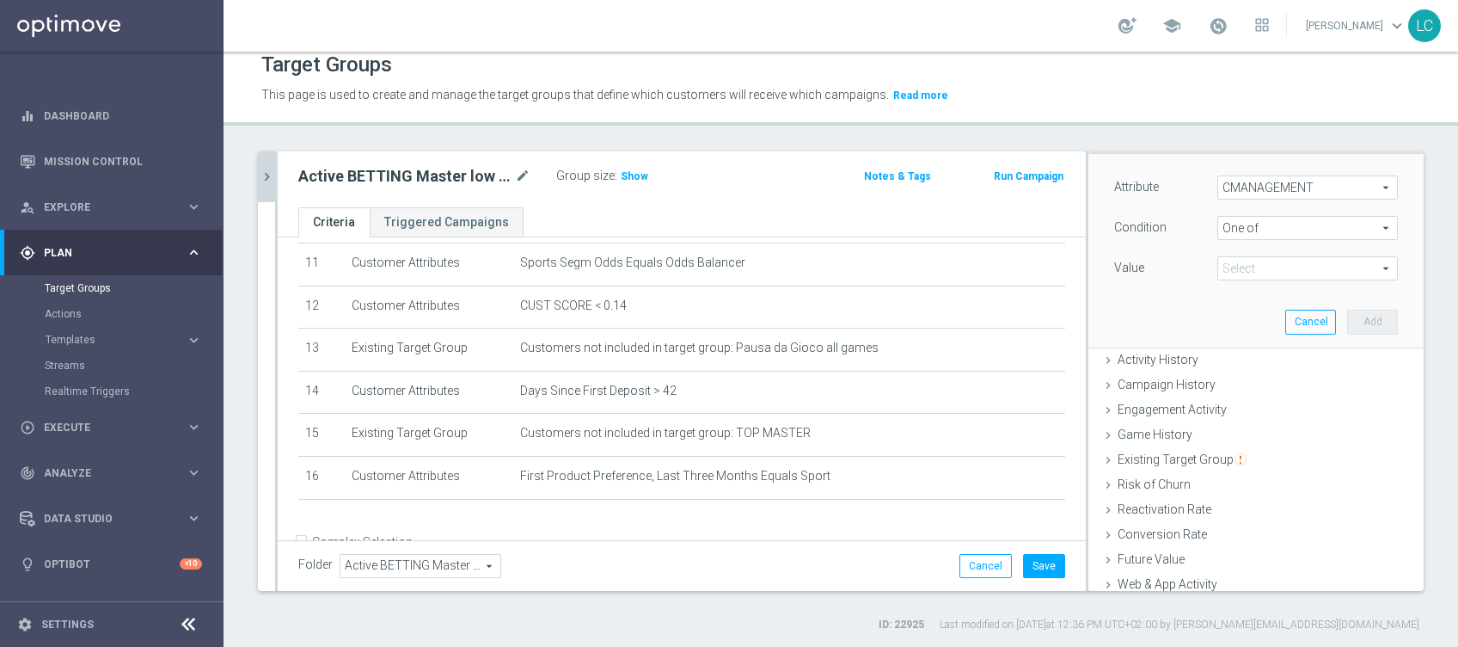
click at [1282, 262] on span at bounding box center [1307, 268] width 179 height 22
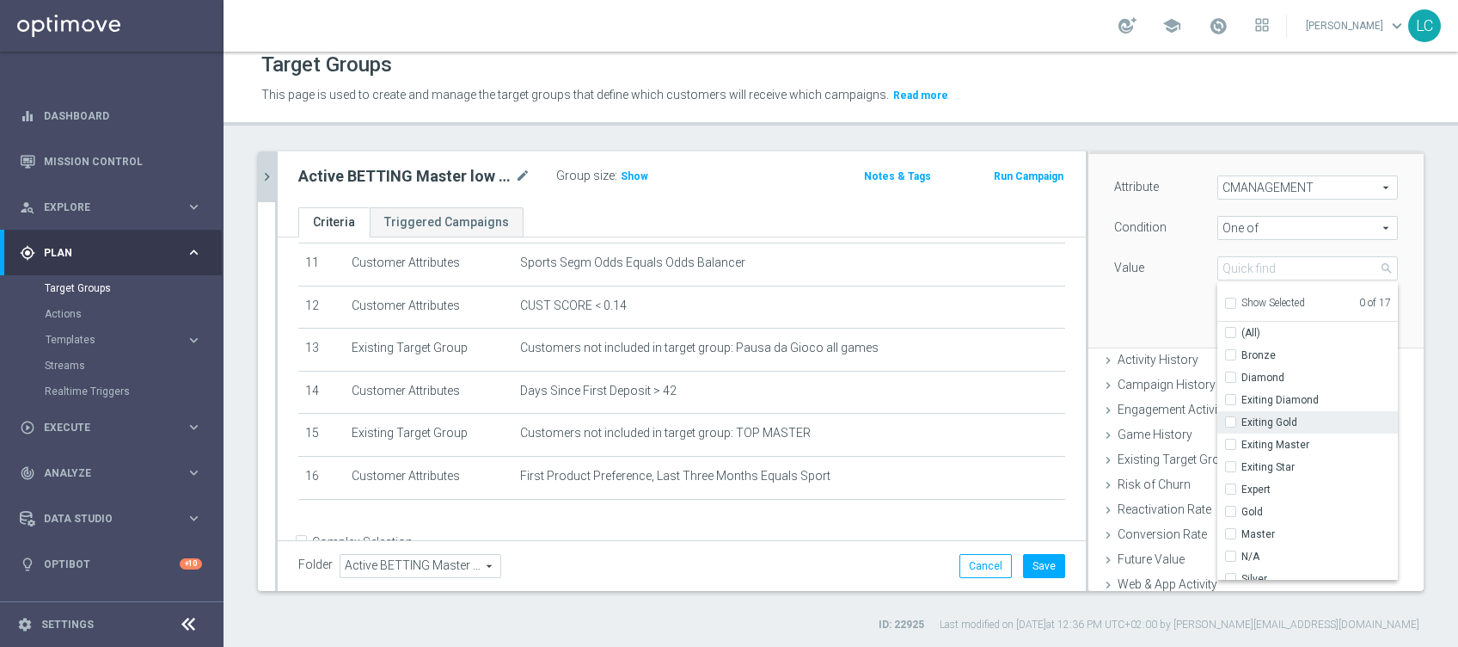
click at [1230, 419] on input "Exiting Gold" at bounding box center [1235, 422] width 11 height 11
checkbox input "true"
type input "Exiting Gold"
click at [1241, 438] on label "Exiting Master" at bounding box center [1319, 444] width 156 height 22
click at [1230, 439] on input "Exiting Master" at bounding box center [1235, 444] width 11 height 11
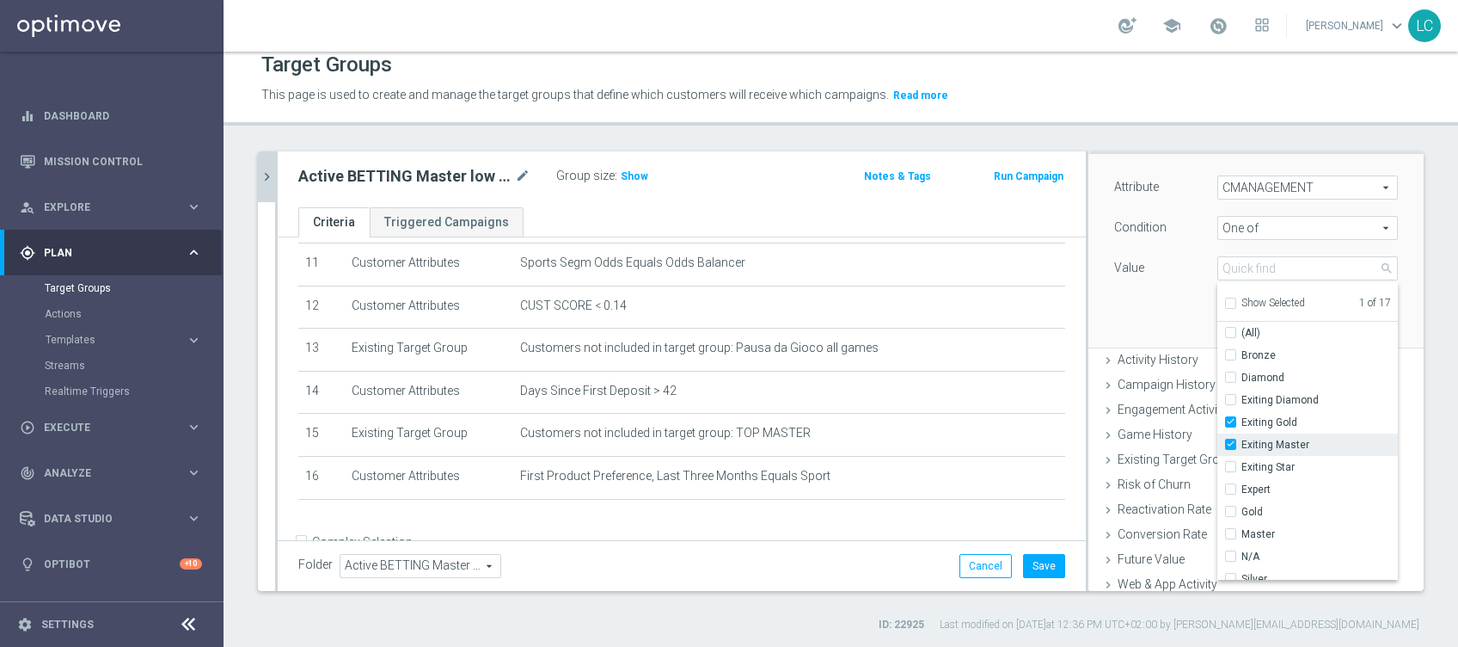
checkbox input "true"
type input "Selected 2 of 17"
click at [1230, 395] on input "Gold" at bounding box center [1235, 397] width 11 height 11
checkbox input "true"
type input "Selected 3 of 17"
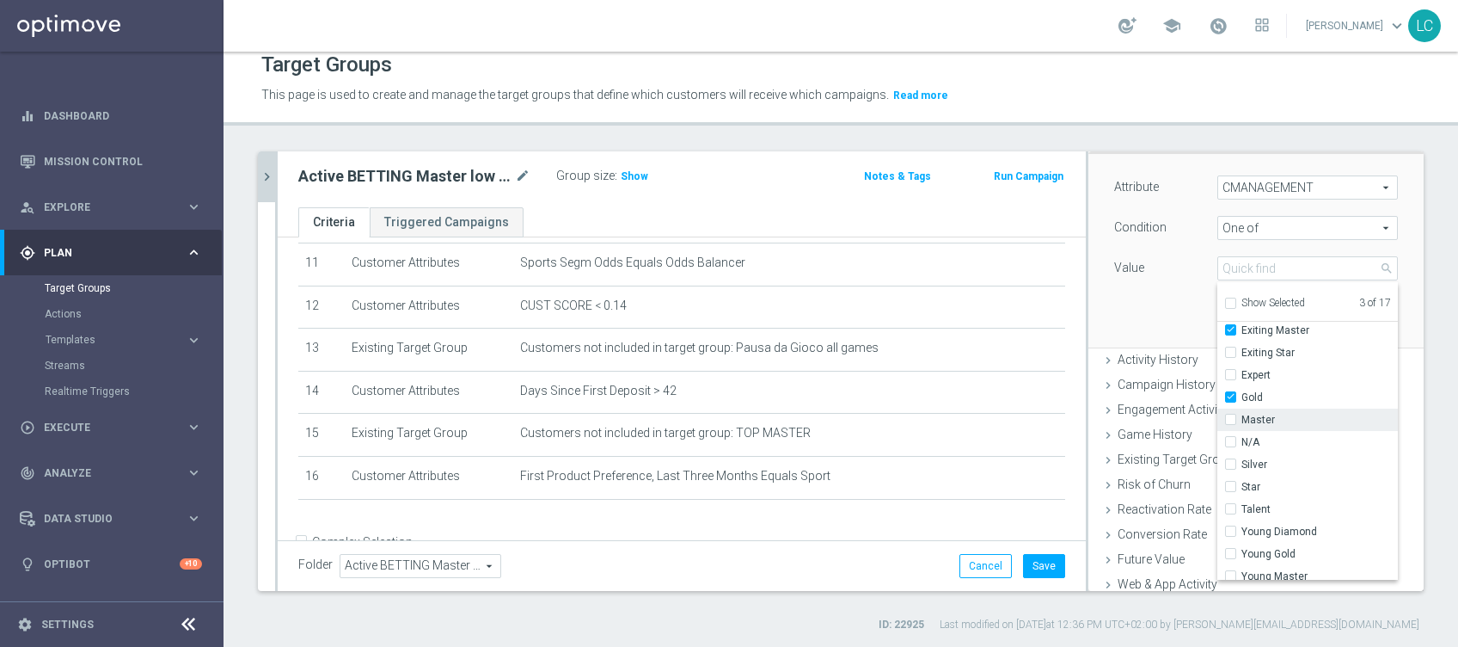
click at [1230, 418] on input "Master" at bounding box center [1235, 419] width 11 height 11
checkbox input "true"
type input "Selected 4 of 17"
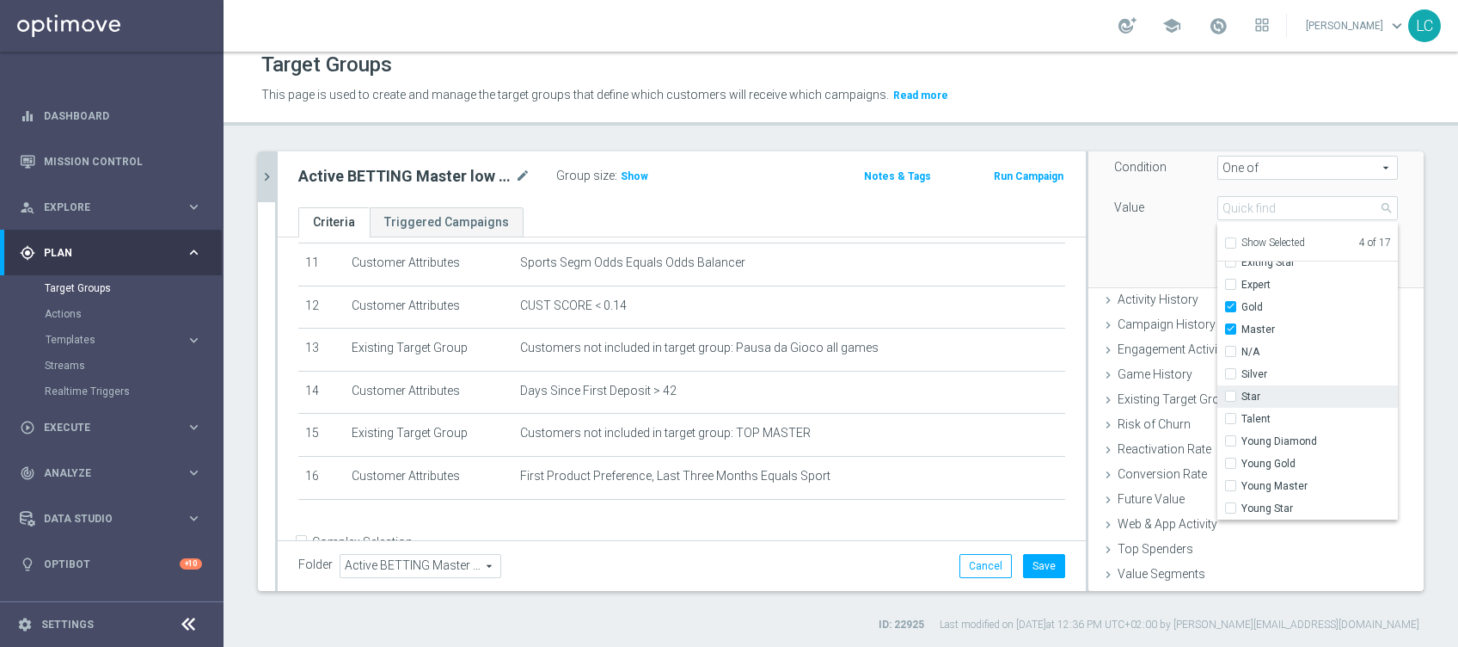
scroll to position [220, 0]
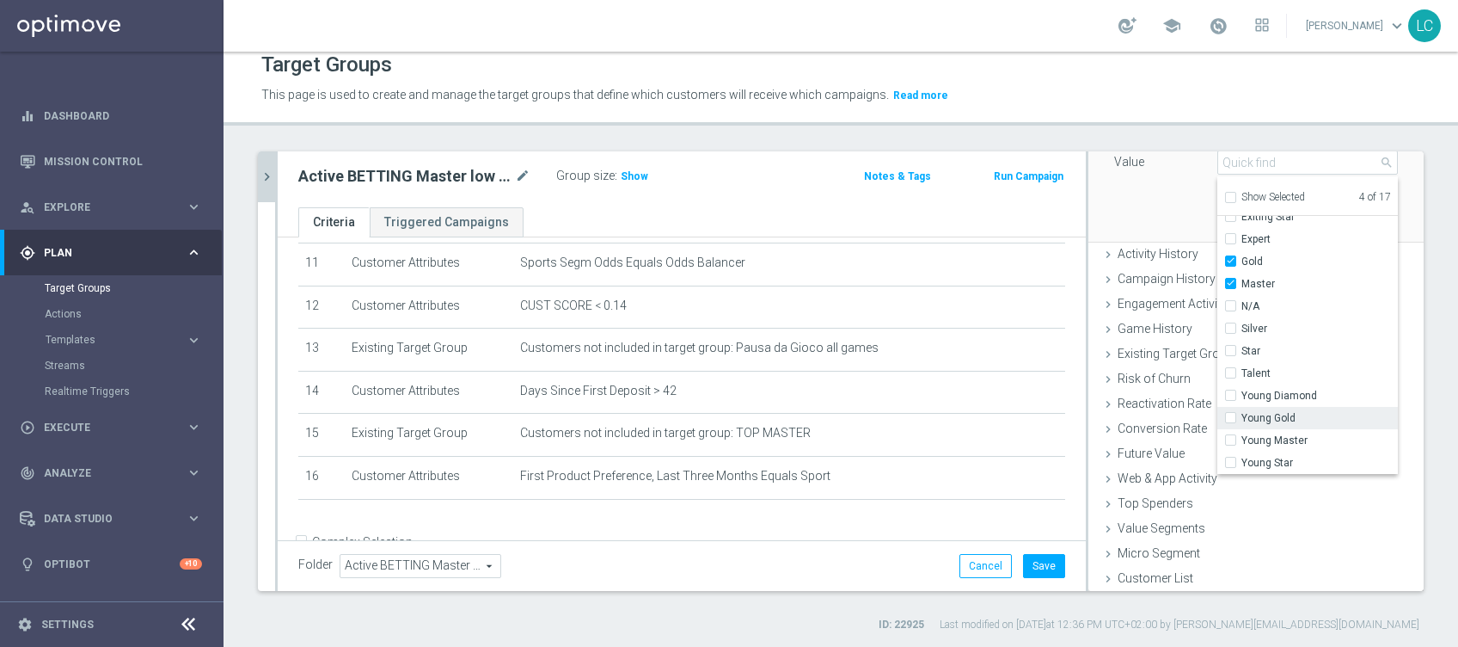
click at [1230, 413] on input "Young Gold" at bounding box center [1235, 418] width 11 height 11
checkbox input "true"
type input "Selected 5 of 17"
click at [1217, 429] on div "Young Master" at bounding box center [1307, 440] width 181 height 22
click at [1241, 433] on label "Young Master" at bounding box center [1319, 440] width 156 height 22
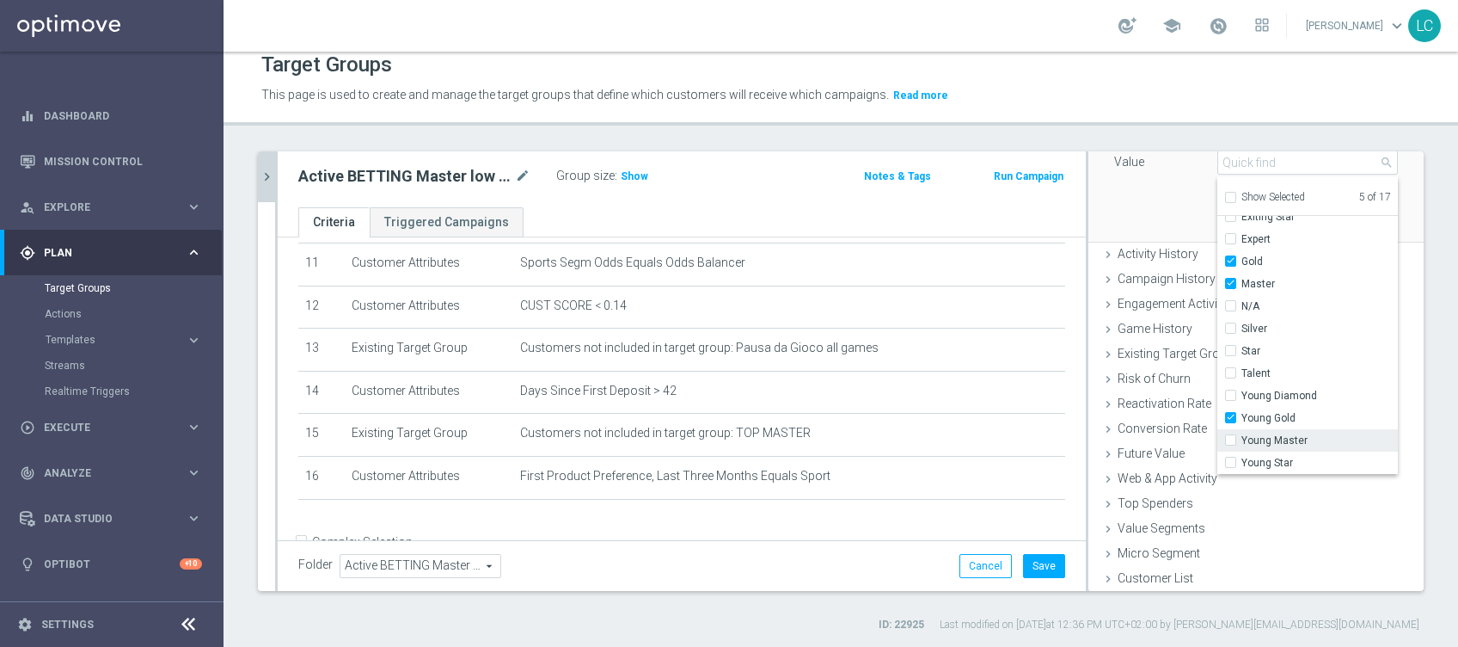
click at [1230, 435] on input "Young Master" at bounding box center [1235, 440] width 11 height 11
checkbox input "true"
type input "Selected 6 of 17"
click at [1109, 195] on div "Attribute CMANAGEMENT CMANAGEMENT arrow_drop_down search Condition One of One o…" at bounding box center [1256, 144] width 310 height 193
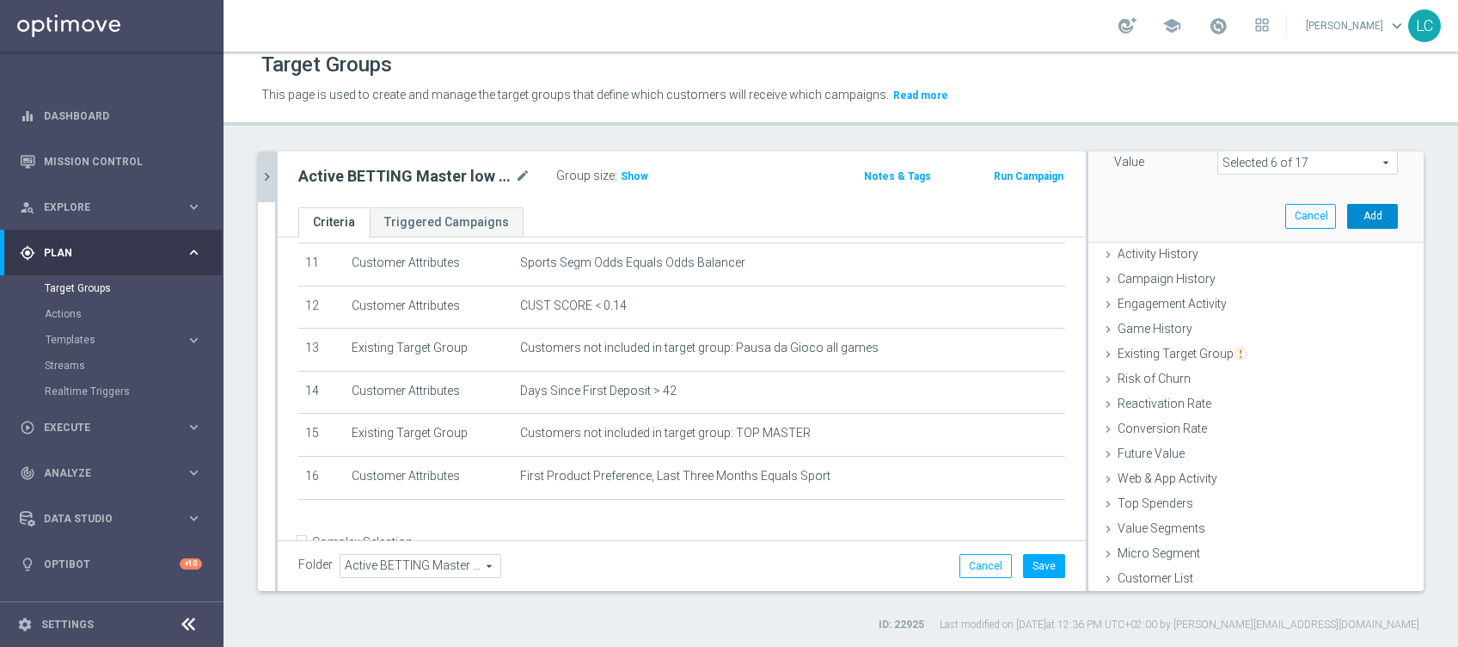
click at [1347, 204] on button "Add" at bounding box center [1372, 216] width 51 height 24
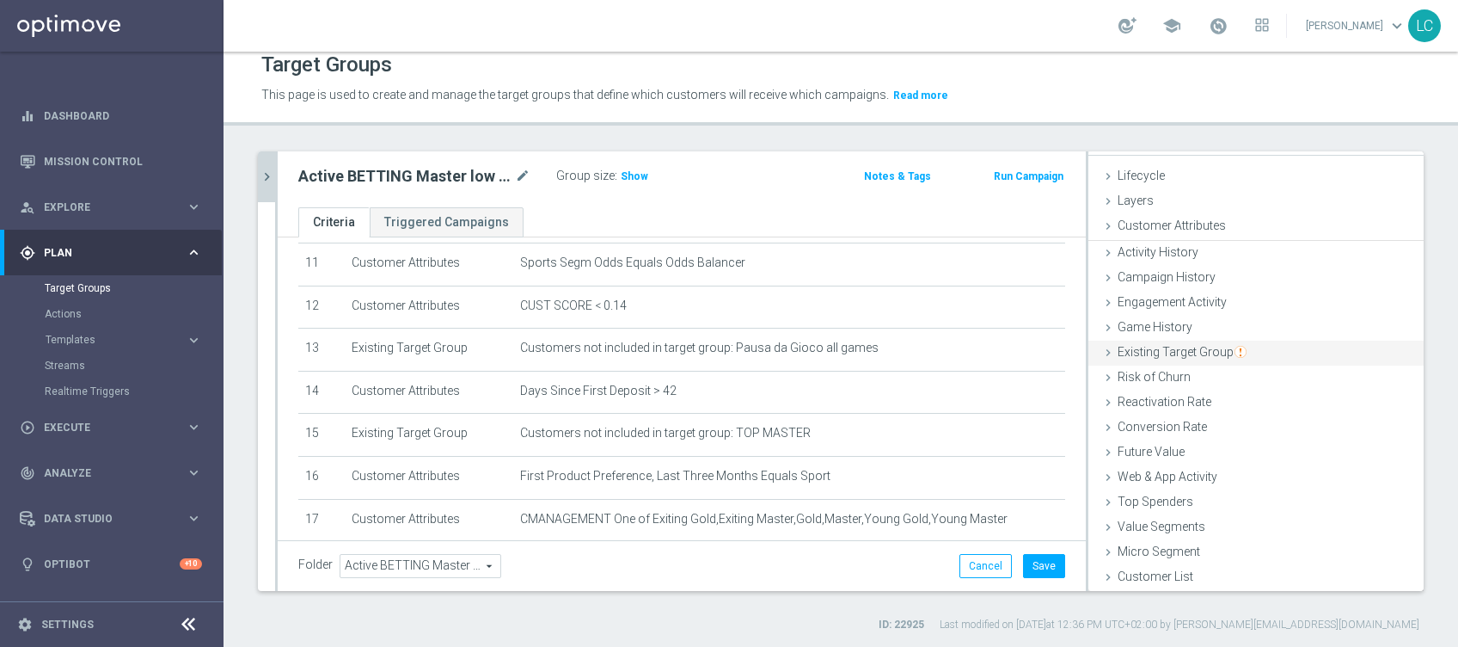
scroll to position [27, 0]
click at [1032, 567] on button "Save" at bounding box center [1044, 566] width 42 height 24
click at [627, 174] on span "Show" at bounding box center [635, 176] width 28 height 12
click at [261, 174] on icon "chevron_right" at bounding box center [267, 177] width 16 height 16
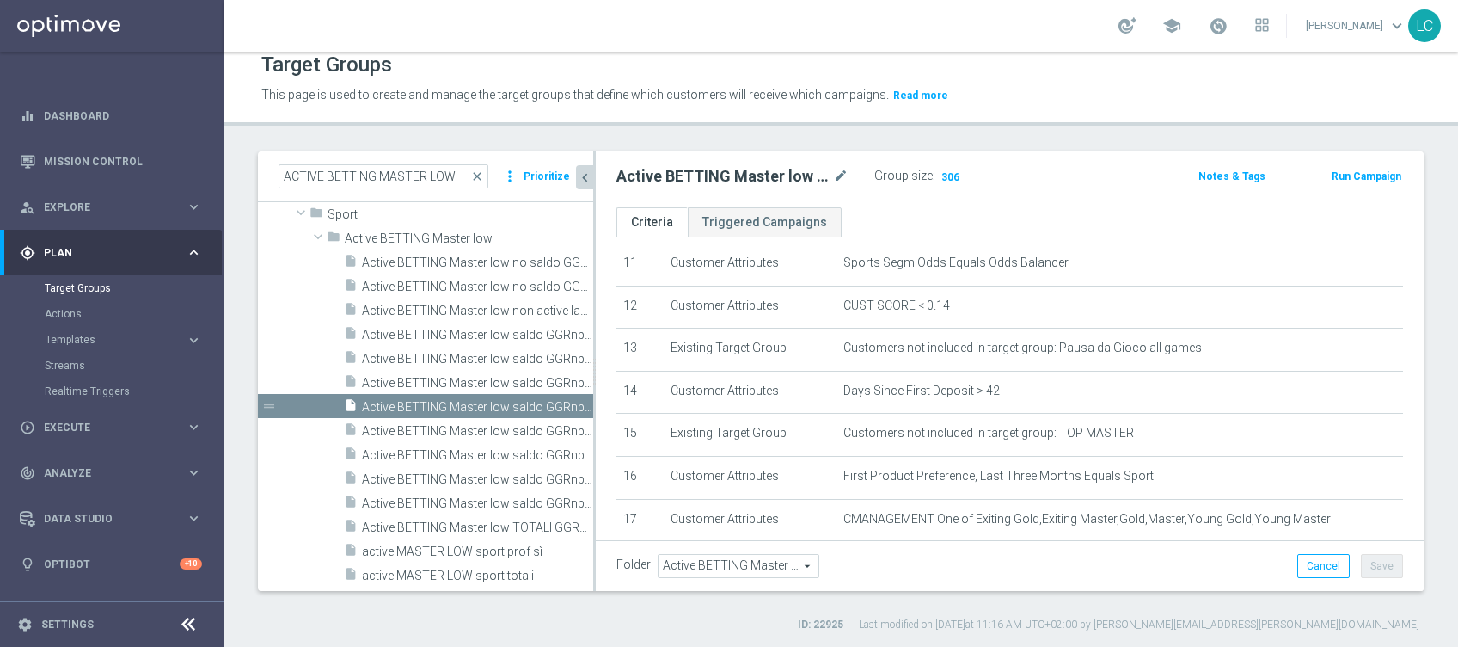
scroll to position [59, 0]
click at [413, 432] on span "Active BETTING Master low saldo GGRnb>0 L3M STRATEGIST/BALANCER" at bounding box center [458, 431] width 193 height 15
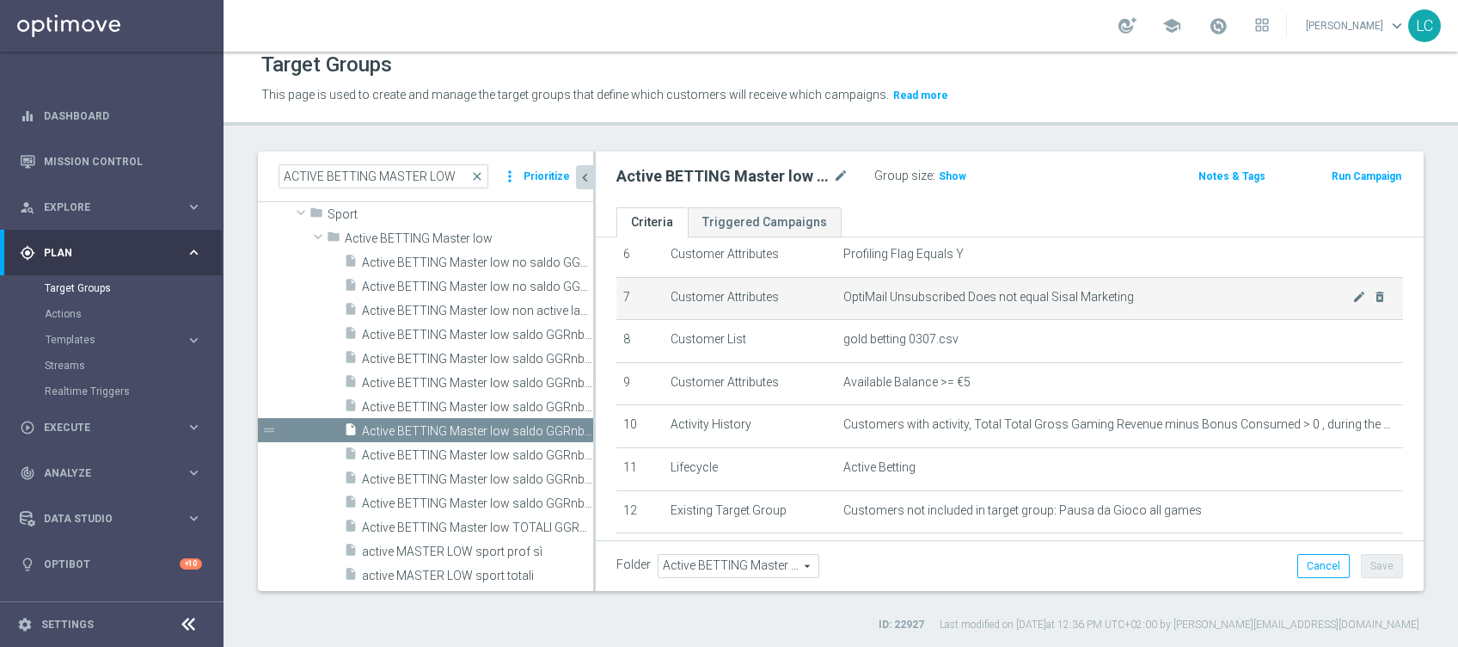
scroll to position [225, 0]
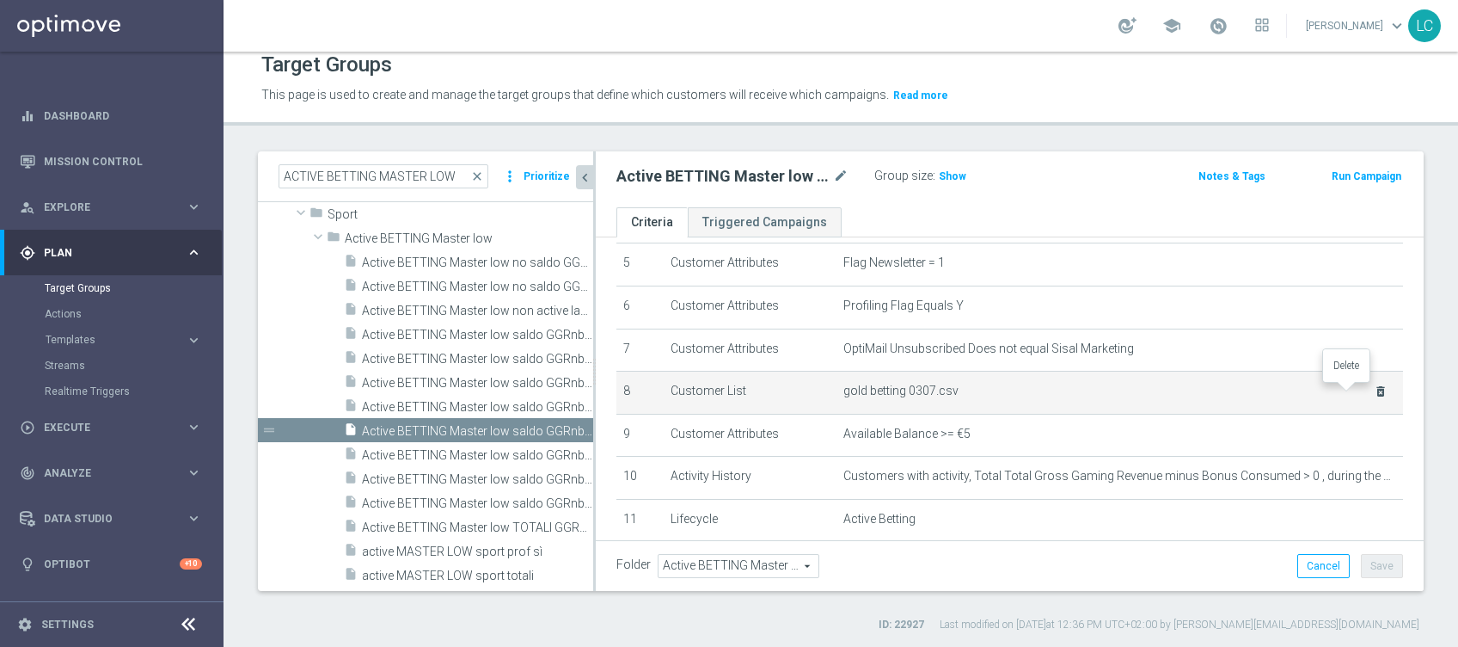
click at [1374, 389] on icon "delete_forever" at bounding box center [1381, 391] width 14 height 14
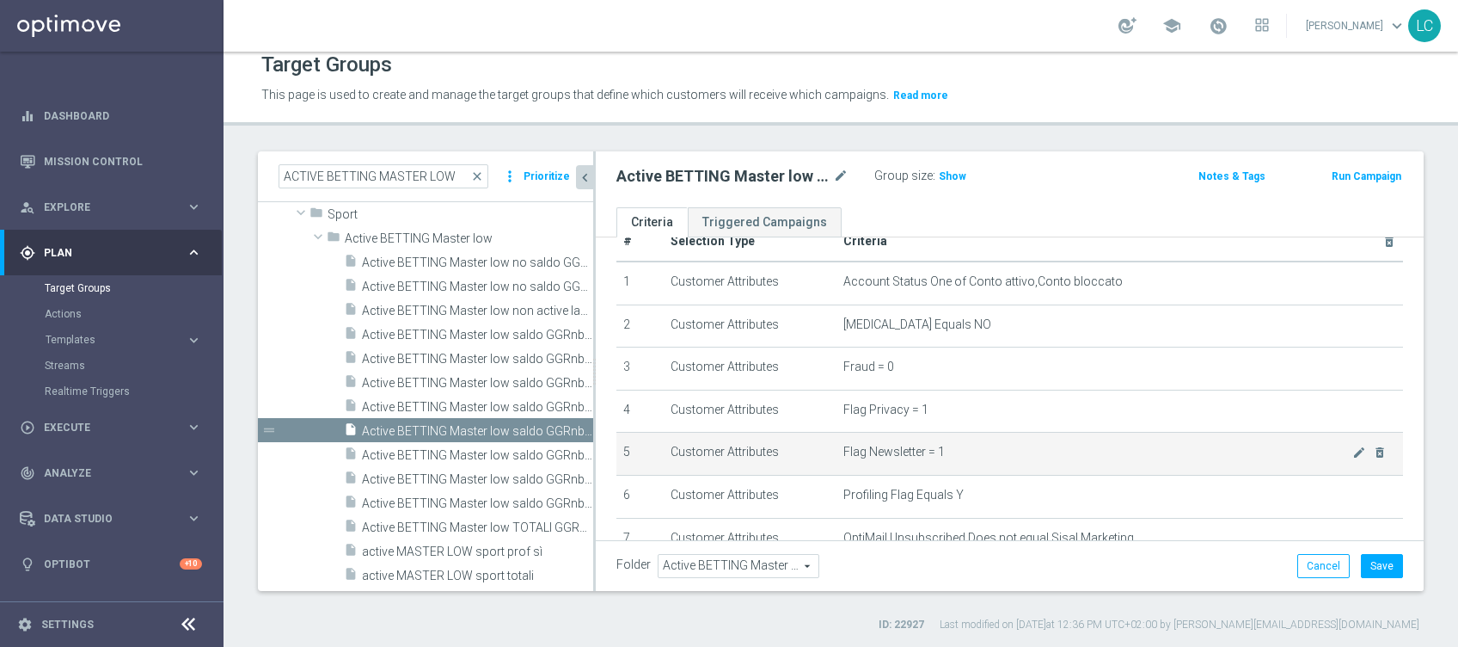
scroll to position [0, 0]
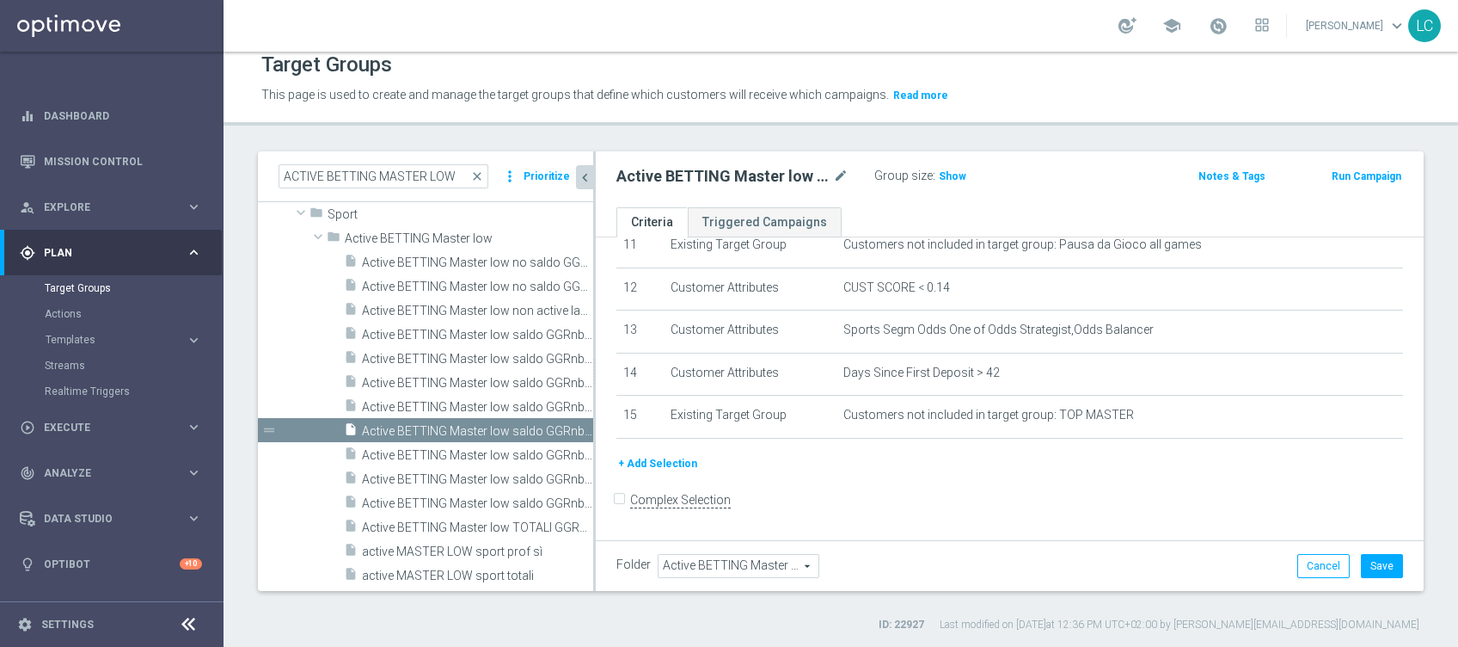
click at [671, 466] on button "+ Add Selection" at bounding box center [657, 463] width 83 height 19
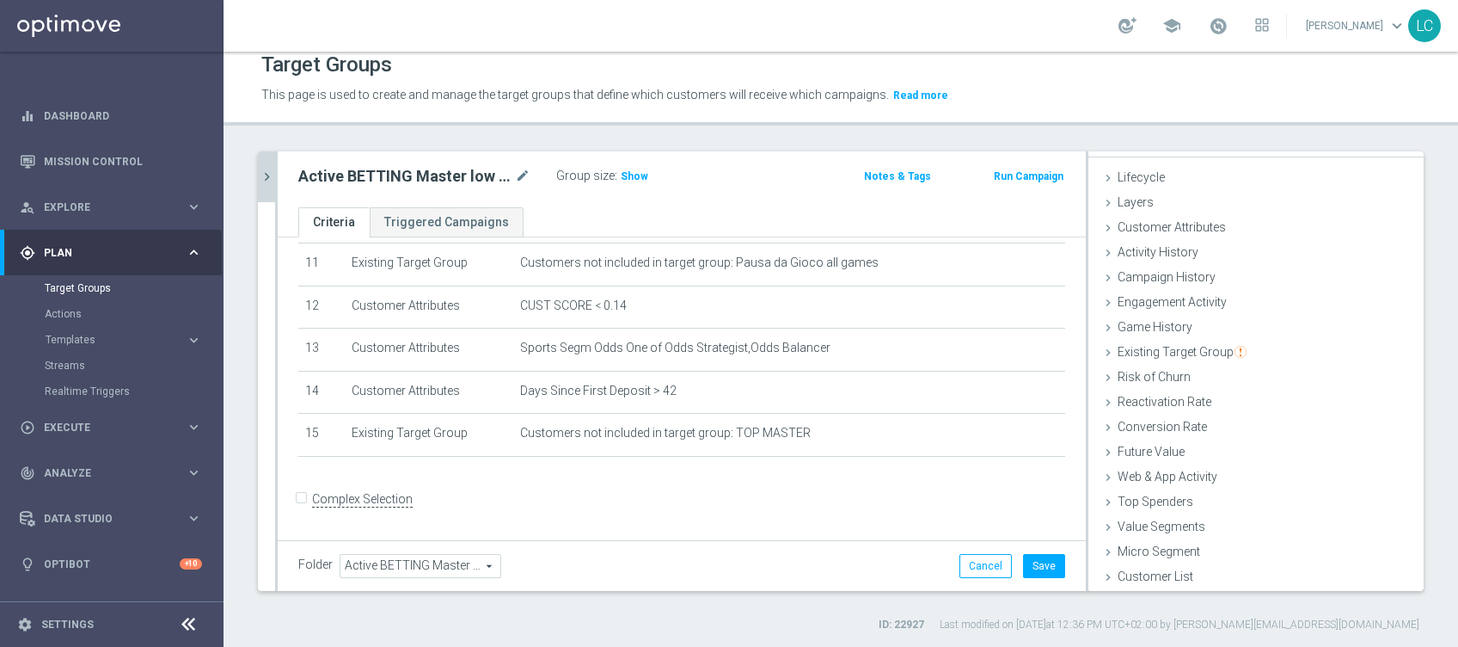
scroll to position [27, 0]
click at [1146, 223] on span "Customer Attributes" at bounding box center [1172, 227] width 108 height 14
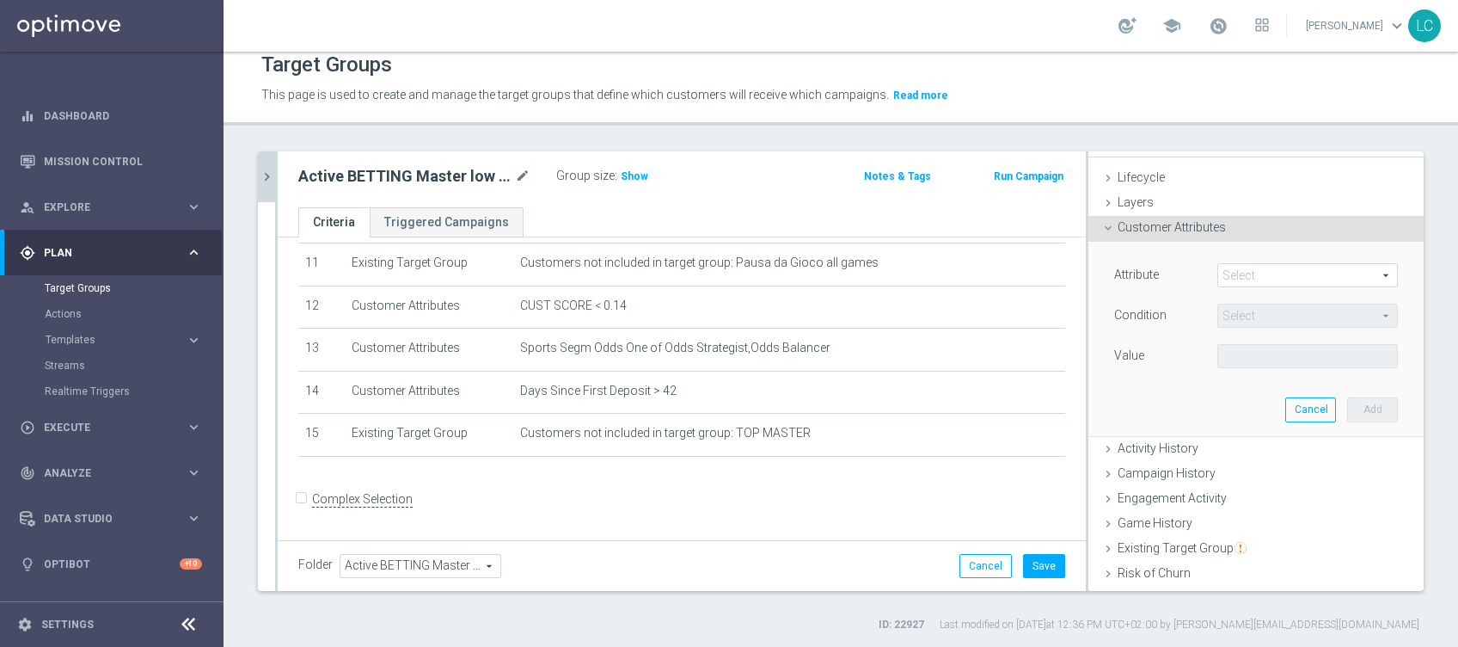
scroll to position [110, 0]
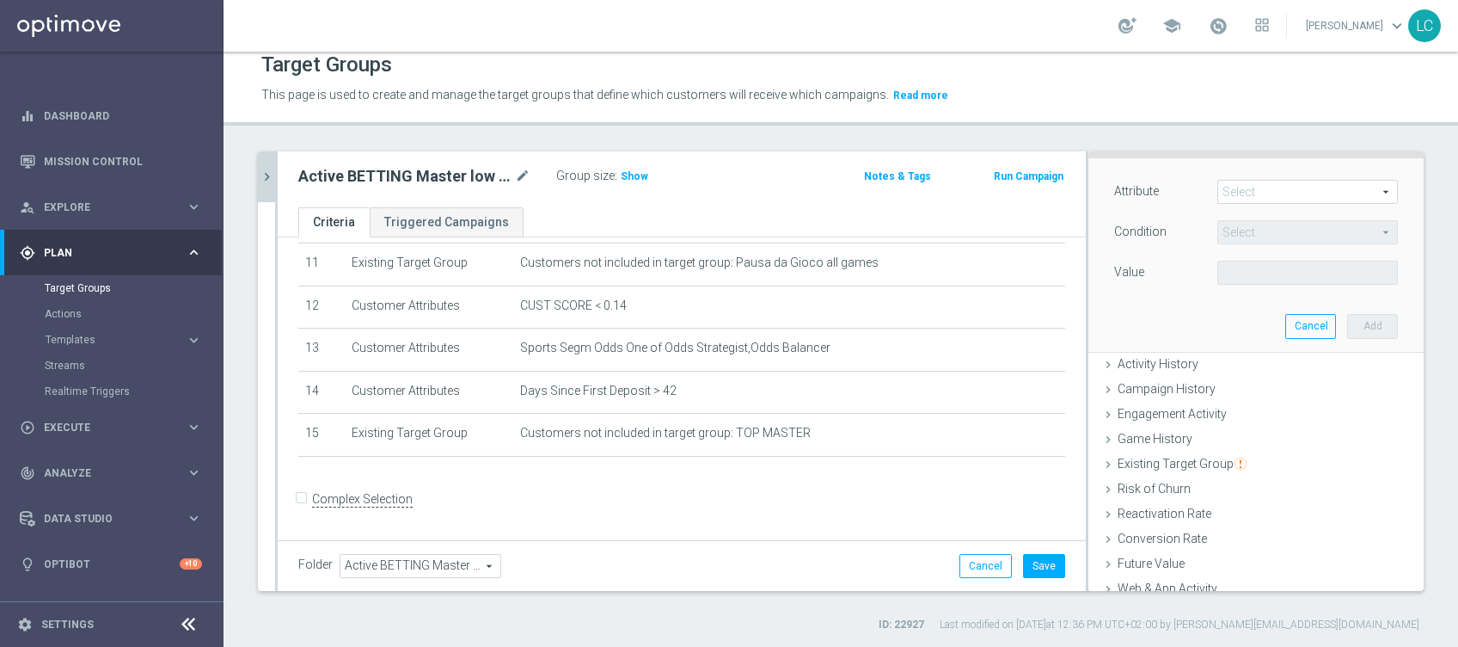
click at [1224, 192] on span at bounding box center [1307, 192] width 179 height 22
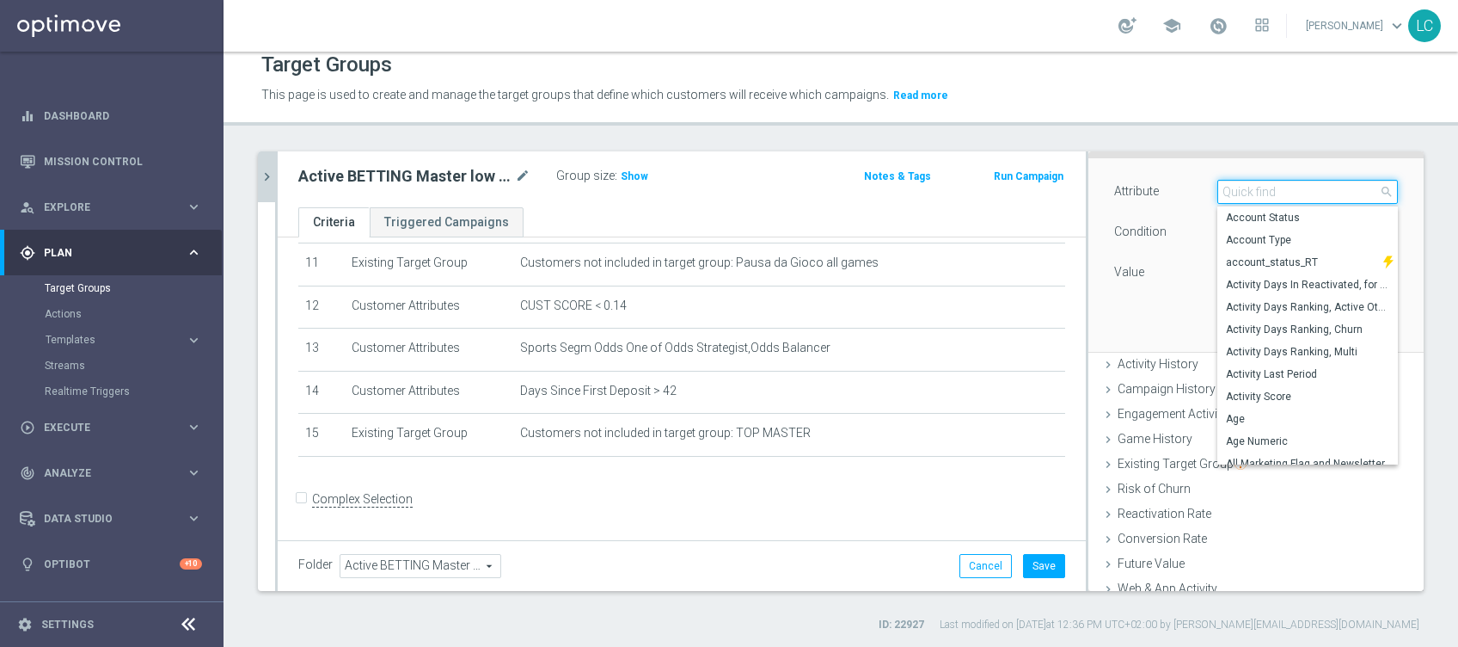
click at [1224, 192] on input "search" at bounding box center [1307, 192] width 181 height 24
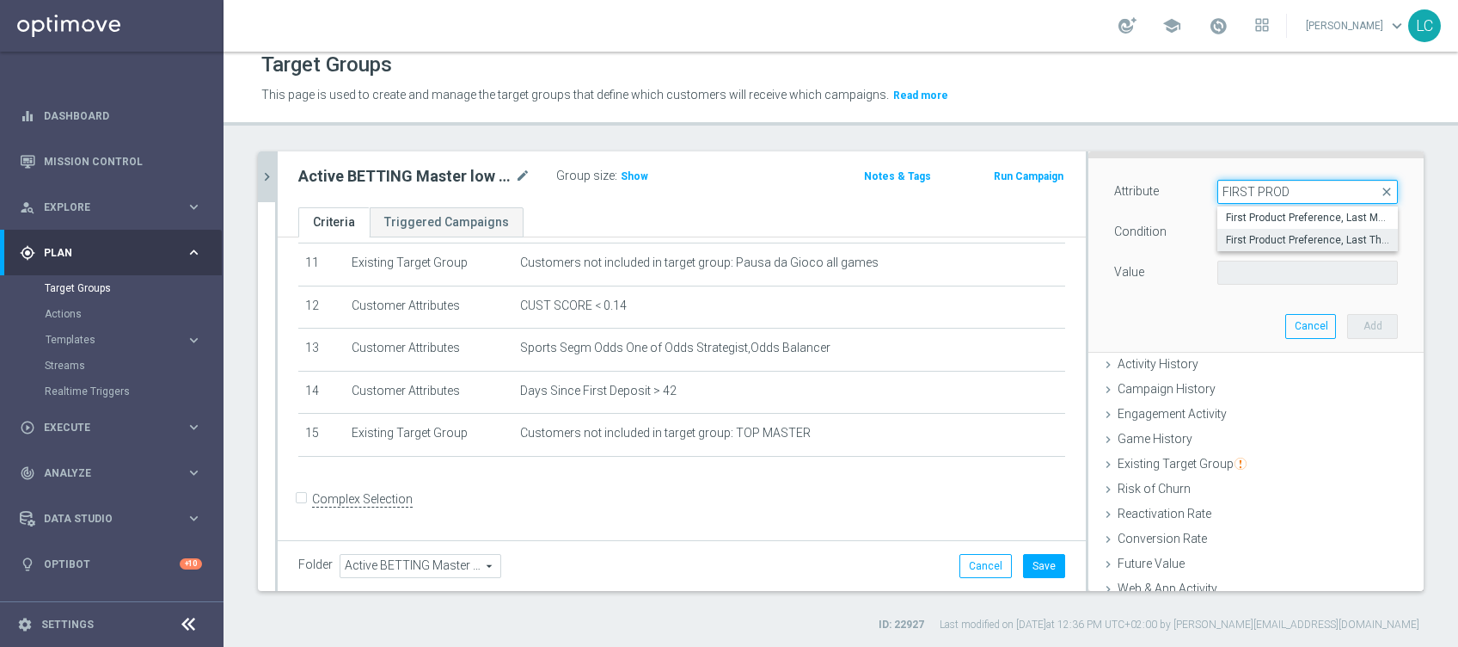
type input "FIRST PROD"
click at [1250, 233] on span "First Product Preference, Last Three Months" at bounding box center [1307, 240] width 163 height 14
type input "First Product Preference, Last Three Months"
type input "Equals"
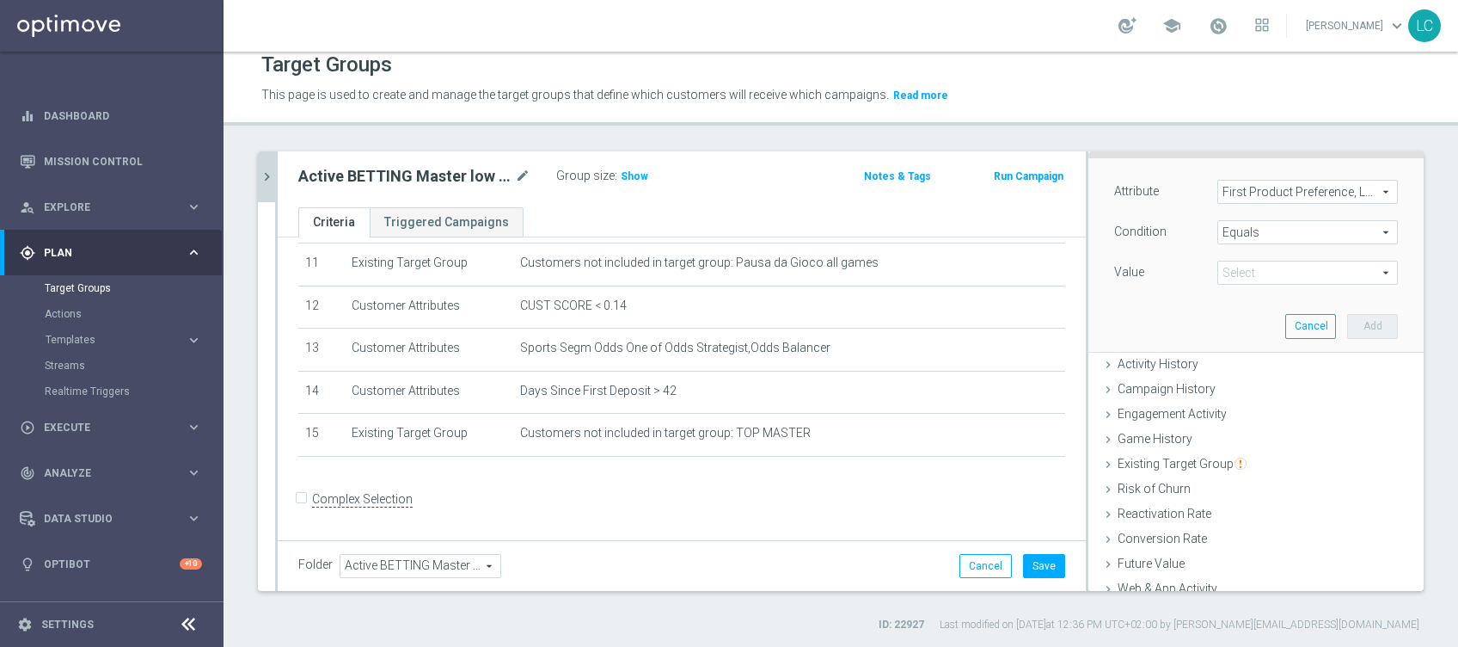
click at [1239, 266] on span at bounding box center [1307, 272] width 179 height 22
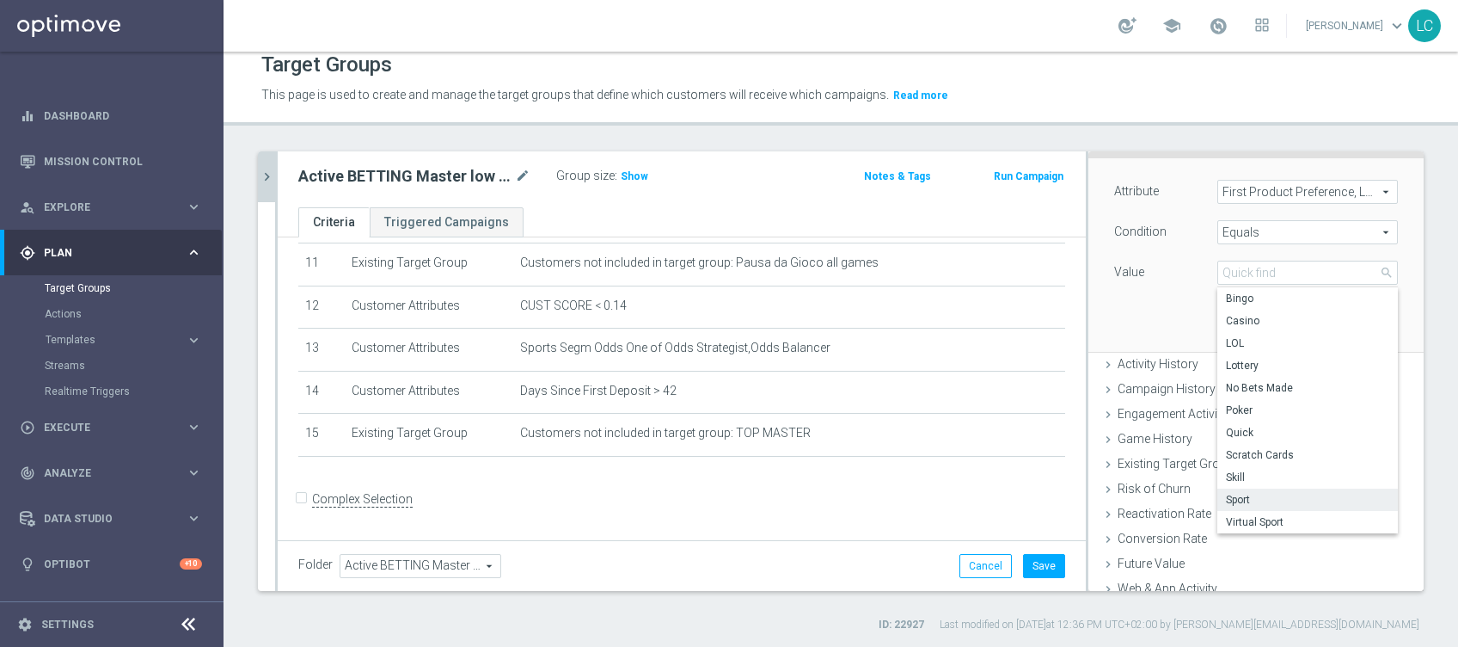
click at [1239, 505] on span "Sport" at bounding box center [1307, 500] width 163 height 14
type input "Sport"
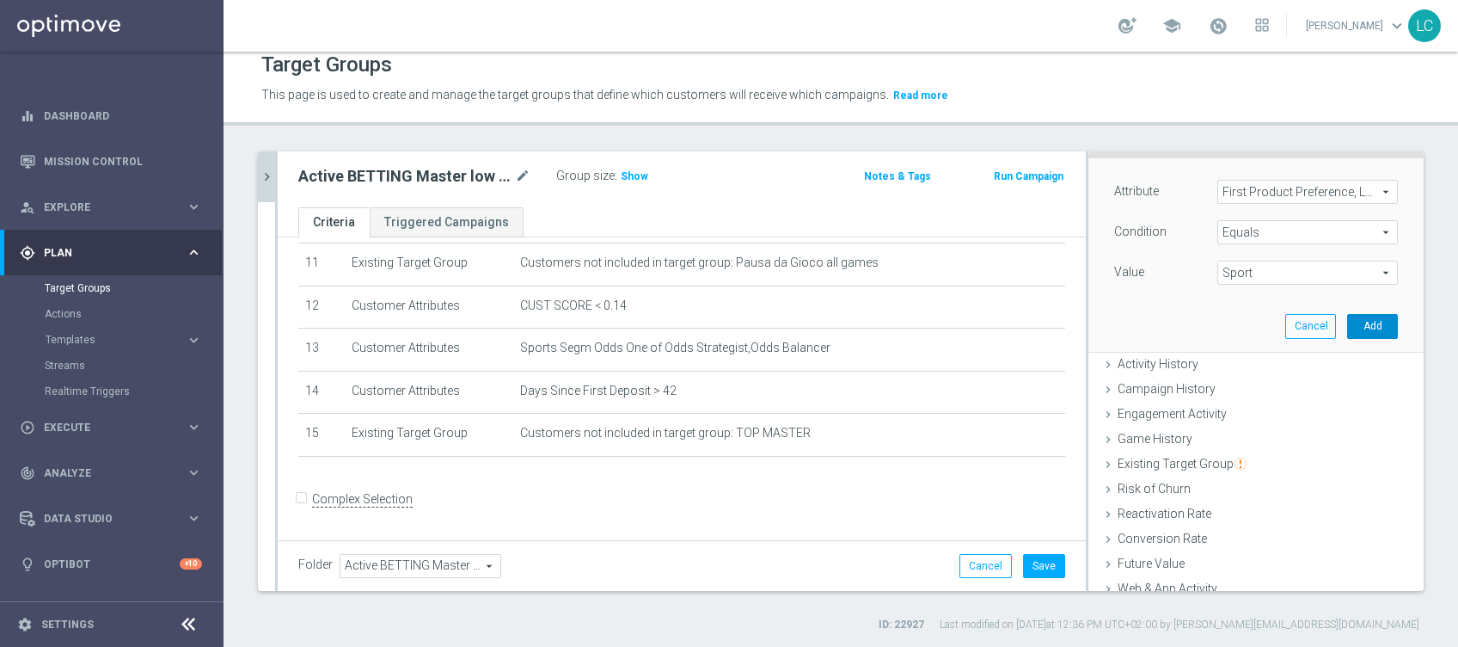
click at [1347, 325] on button "Add" at bounding box center [1372, 326] width 51 height 24
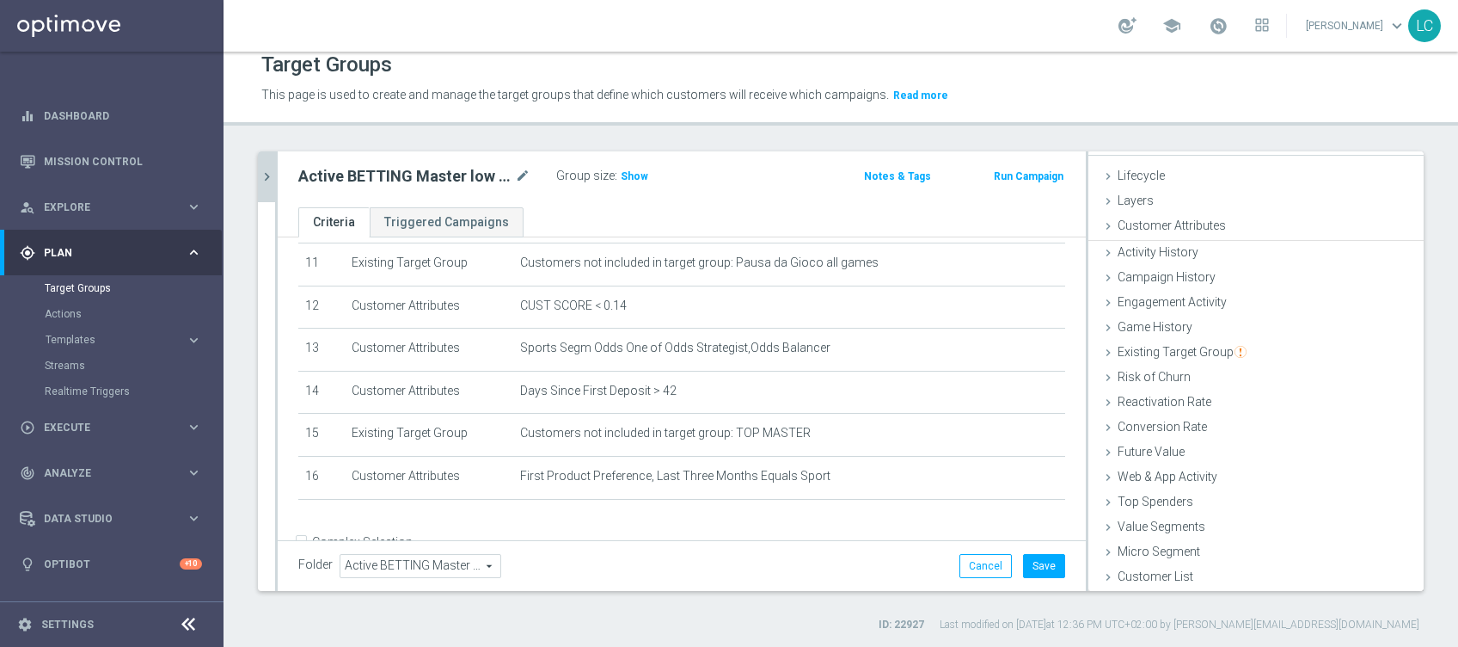
scroll to position [27, 0]
click at [1151, 227] on span "Customer Attributes" at bounding box center [1172, 227] width 108 height 14
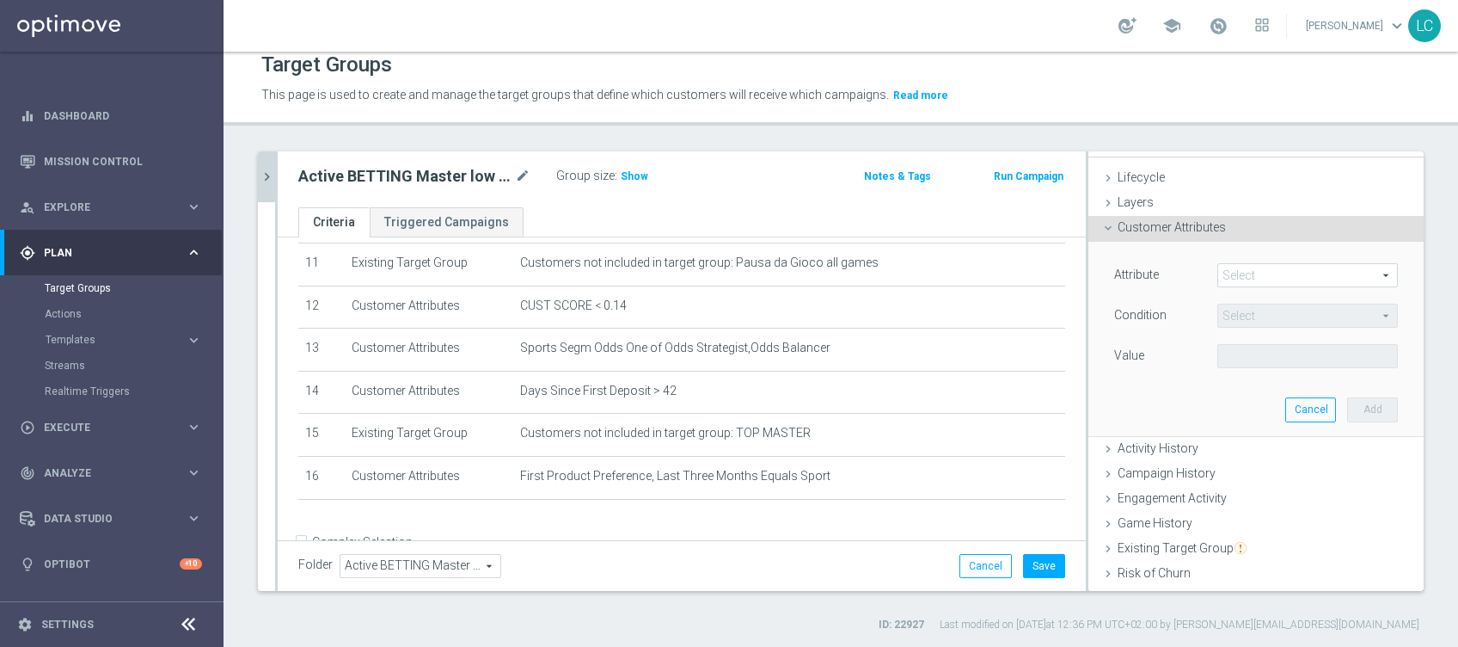
scroll to position [110, 0]
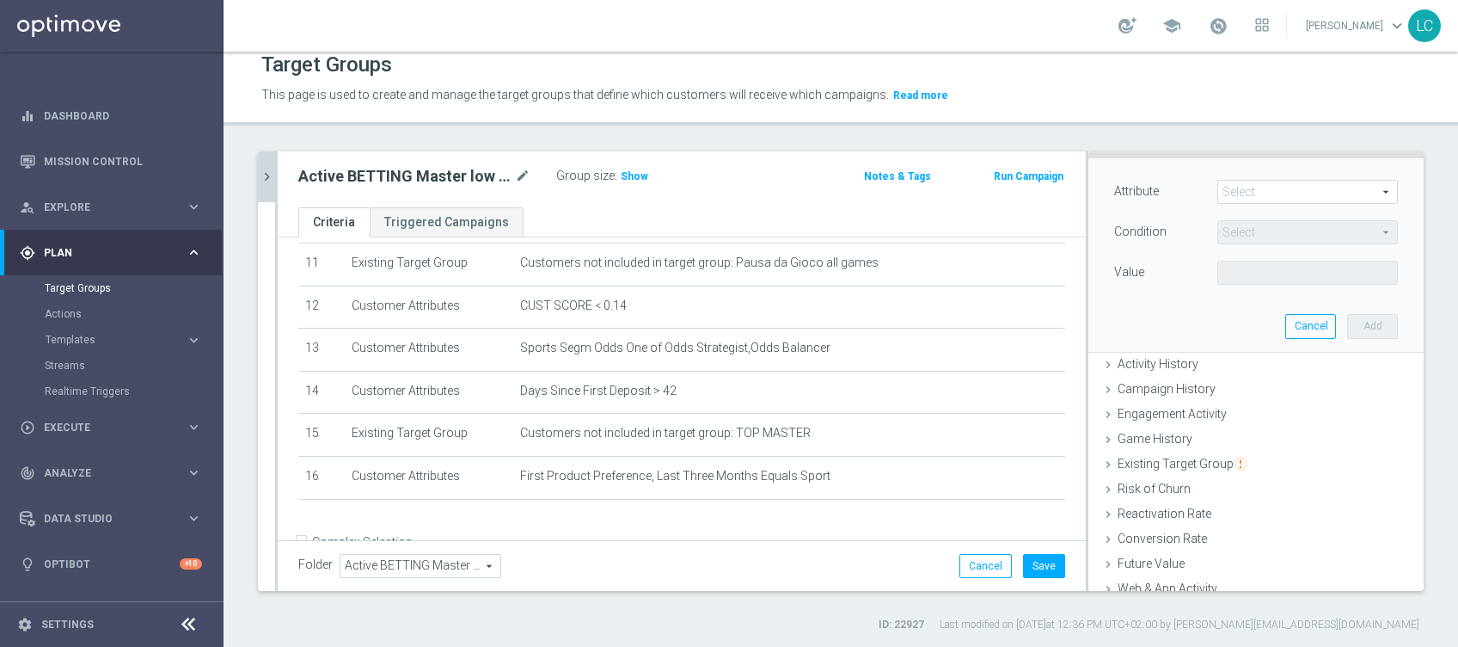
click at [1240, 193] on span at bounding box center [1307, 192] width 179 height 22
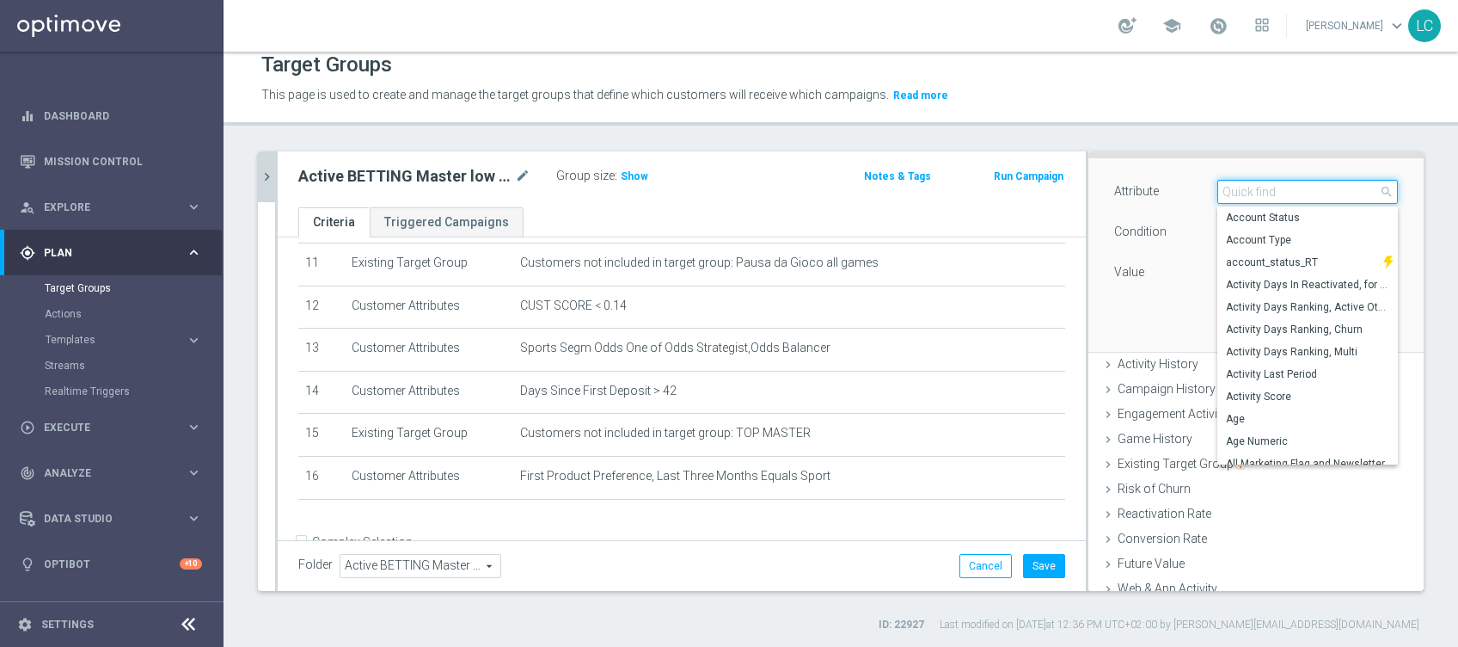
click at [1240, 193] on input "search" at bounding box center [1307, 192] width 181 height 24
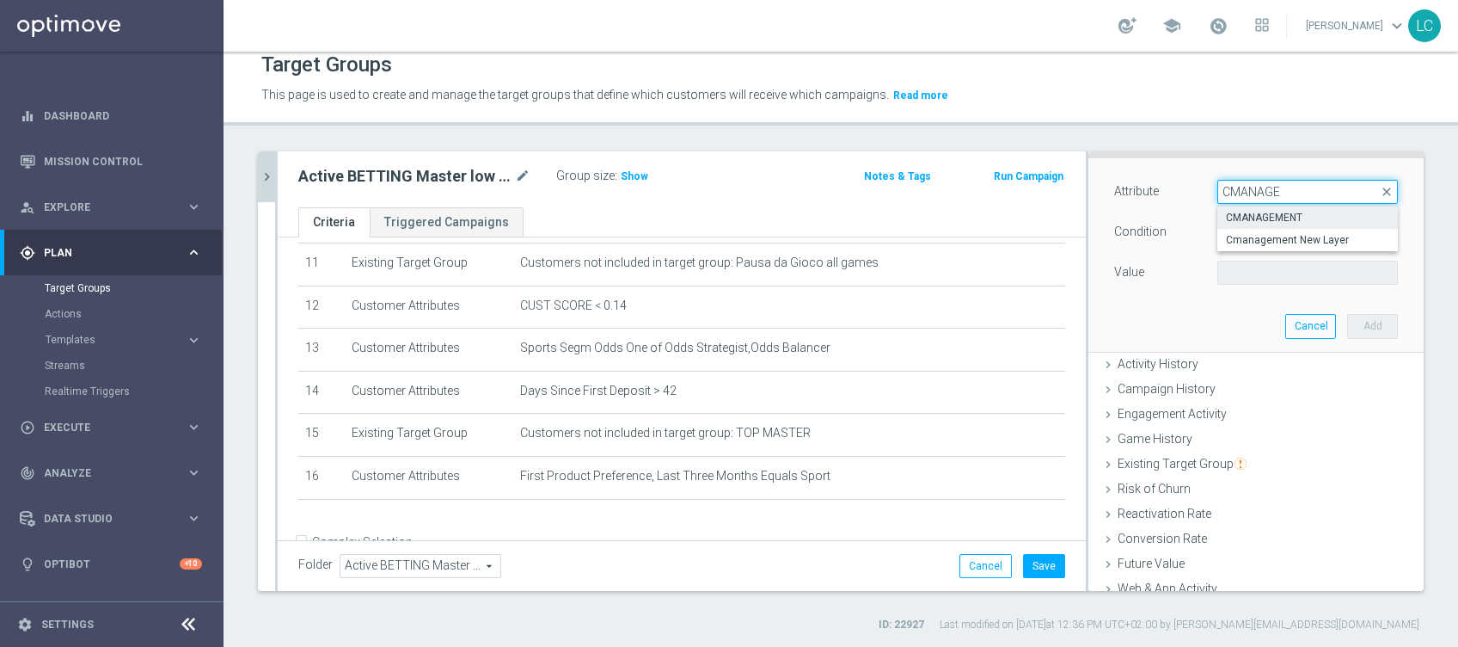
type input "CMANAGE"
click at [1226, 220] on span "CMANAGEMENT" at bounding box center [1307, 218] width 163 height 14
type input "CMANAGEMENT"
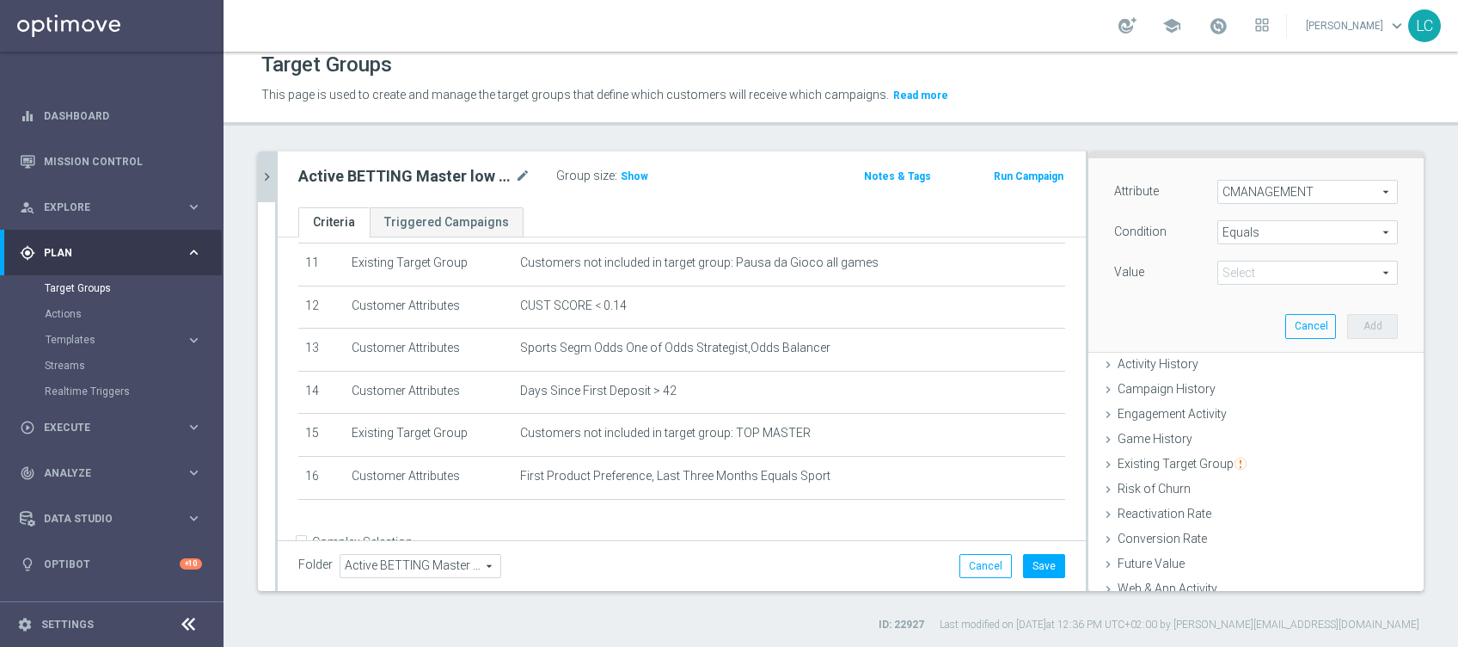
click at [1297, 227] on span "Equals" at bounding box center [1307, 232] width 179 height 22
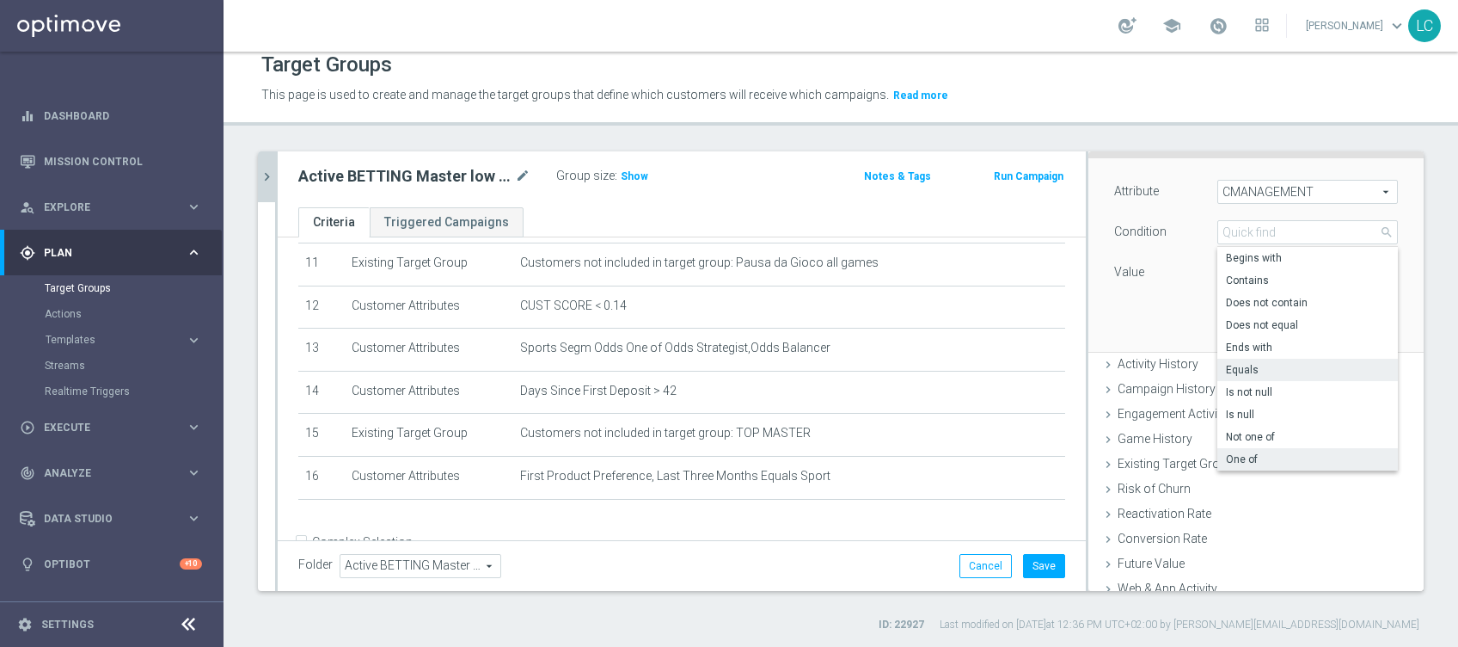
click at [1263, 458] on span "One of" at bounding box center [1307, 459] width 163 height 14
type input "One of"
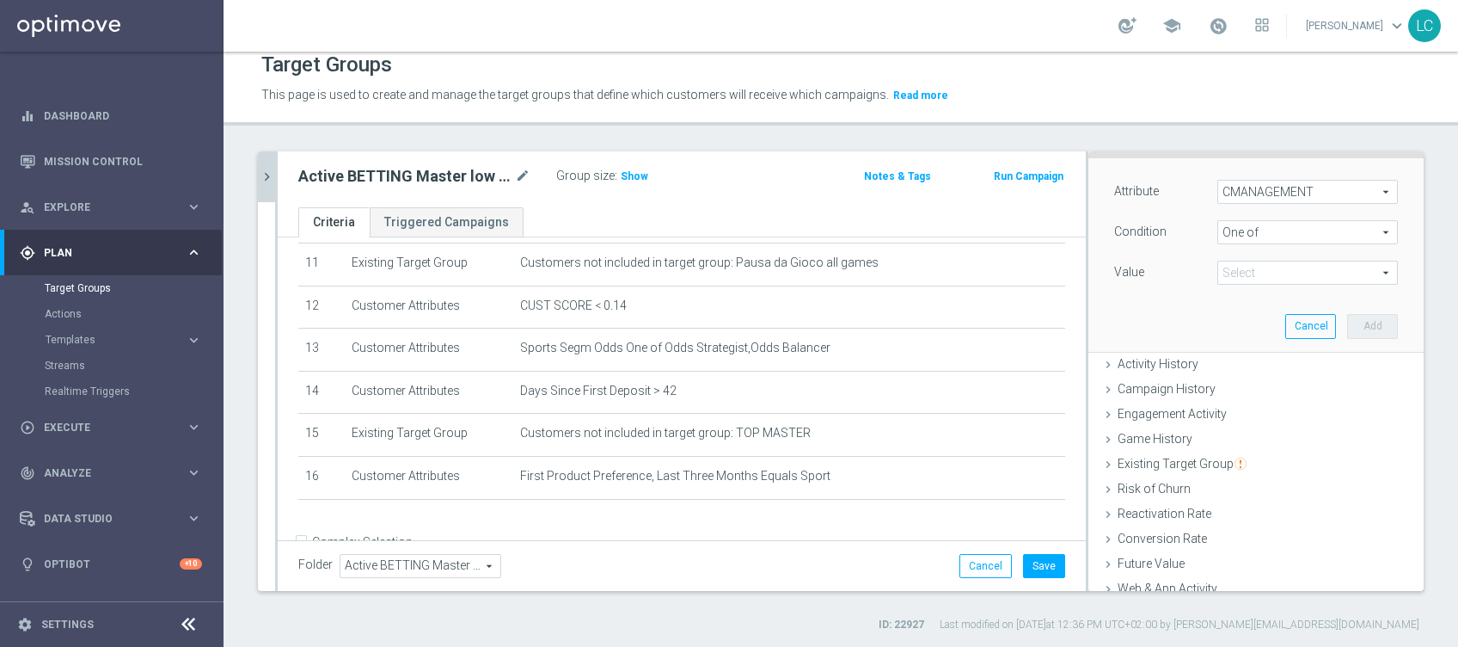
click at [1259, 268] on span at bounding box center [1307, 272] width 179 height 22
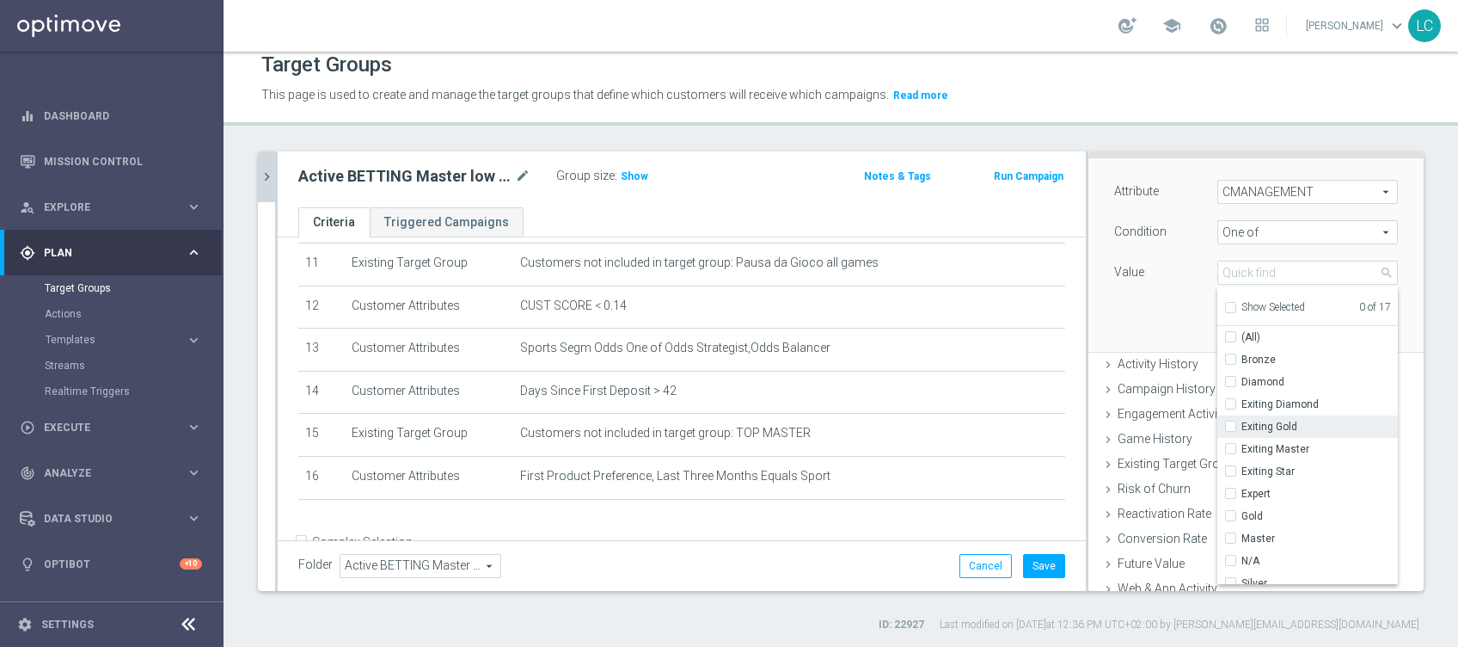
click at [1230, 422] on input "Exiting Gold" at bounding box center [1235, 426] width 11 height 11
checkbox input "true"
type input "Exiting Gold"
click at [1230, 444] on input "Exiting Master" at bounding box center [1235, 449] width 11 height 11
checkbox input "true"
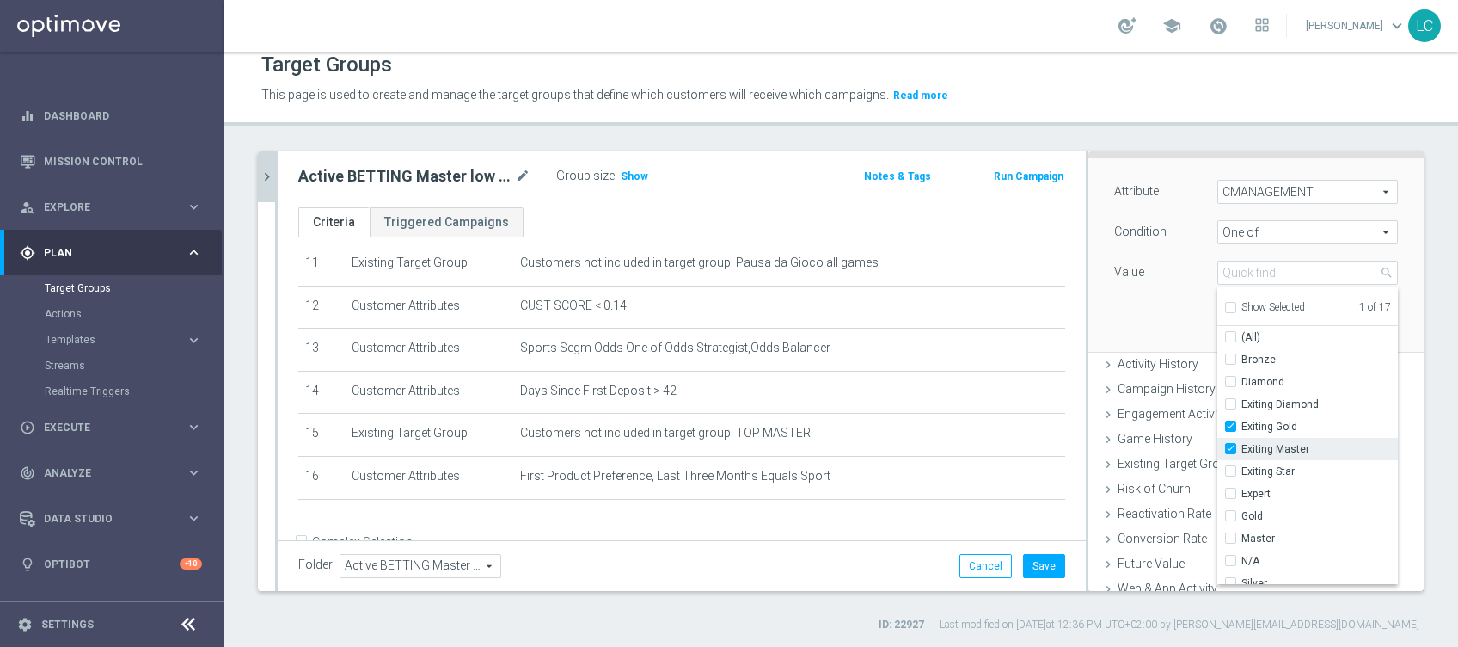
type input "Selected 2 of 17"
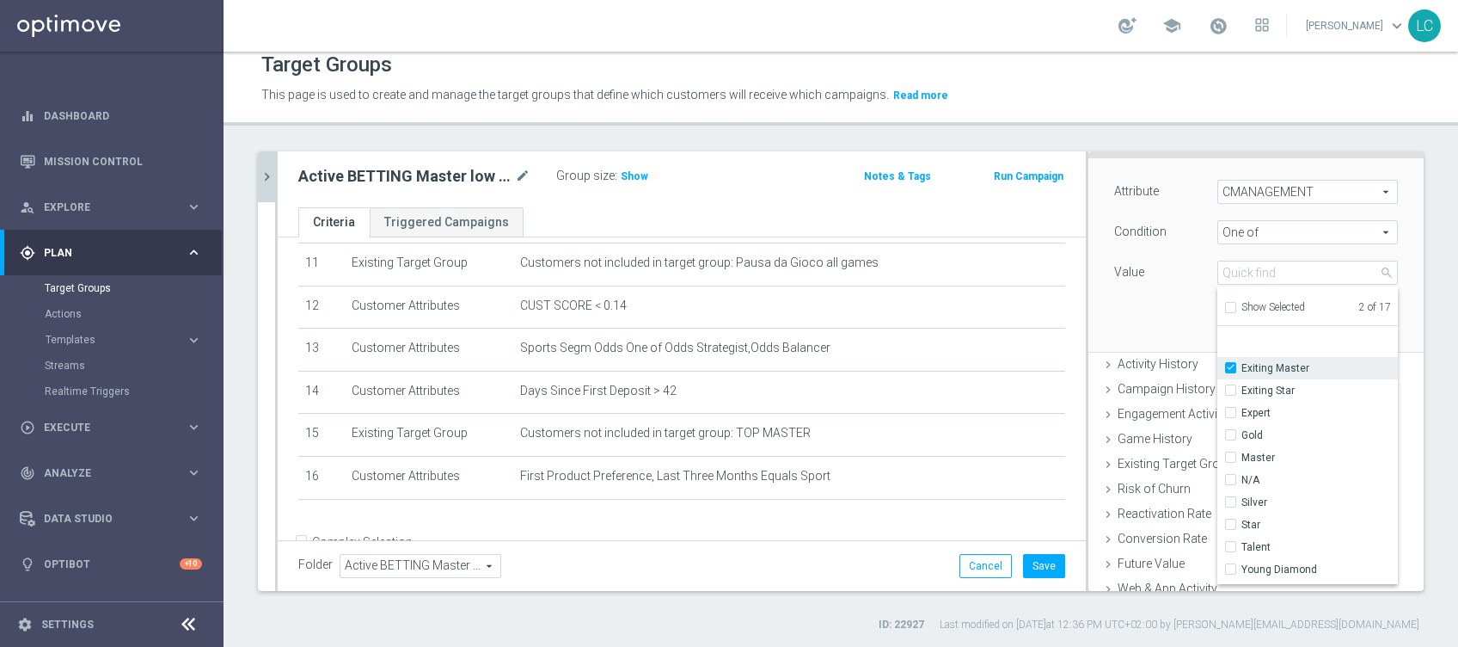
scroll to position [114, 0]
click at [1230, 396] on input "Gold" at bounding box center [1235, 401] width 11 height 11
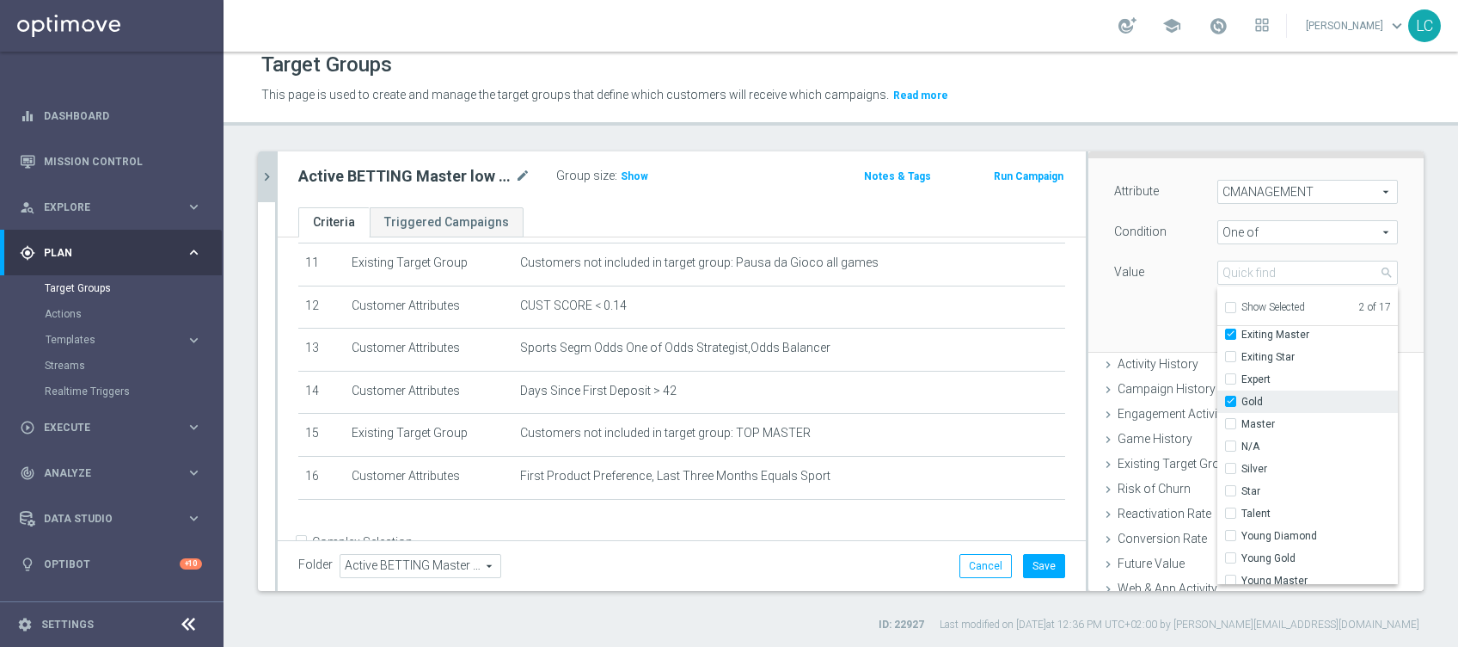
checkbox input "true"
type input "Selected 3 of 17"
click at [1230, 420] on input "Master" at bounding box center [1235, 424] width 11 height 11
checkbox input "true"
type input "Selected 4 of 17"
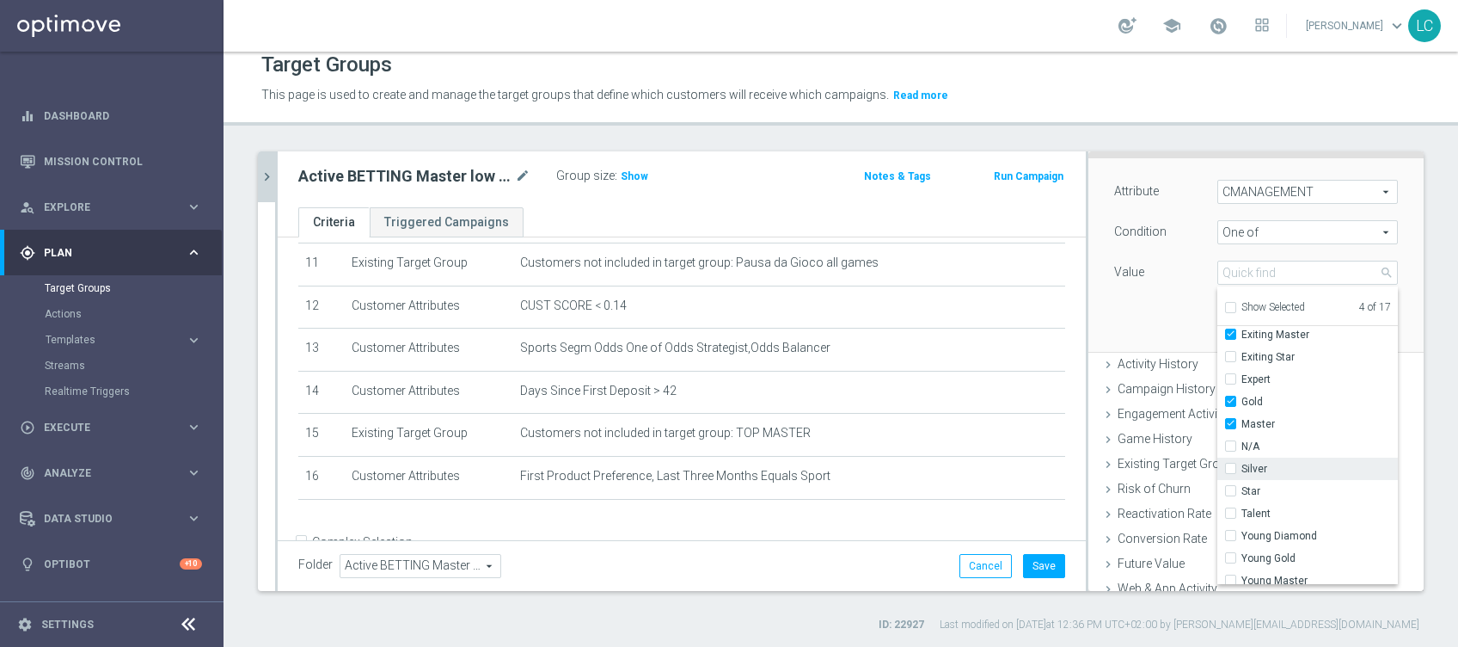
scroll to position [144, 0]
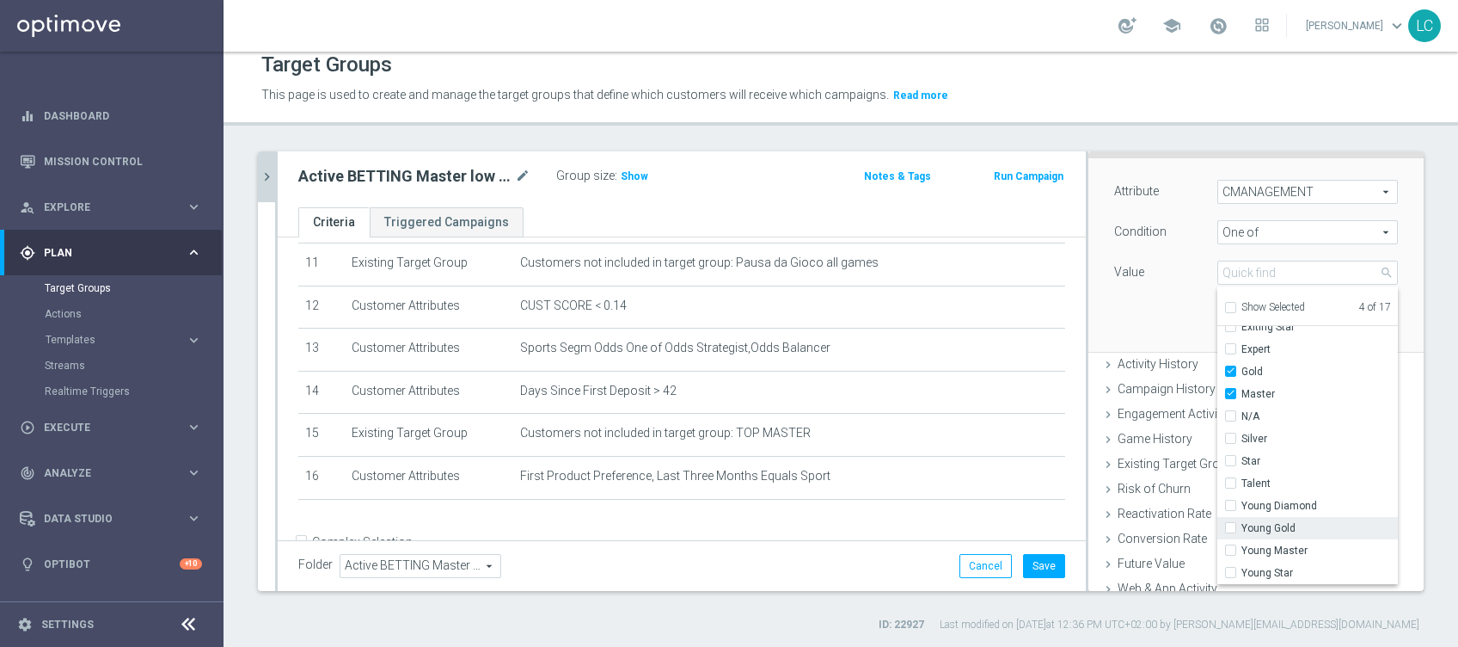
click at [1241, 527] on label "Young Gold" at bounding box center [1319, 528] width 156 height 22
click at [1230, 527] on input "Young Gold" at bounding box center [1235, 528] width 11 height 11
checkbox input "true"
type input "Selected 5 of 17"
click at [1241, 545] on label "Young Master" at bounding box center [1319, 550] width 156 height 22
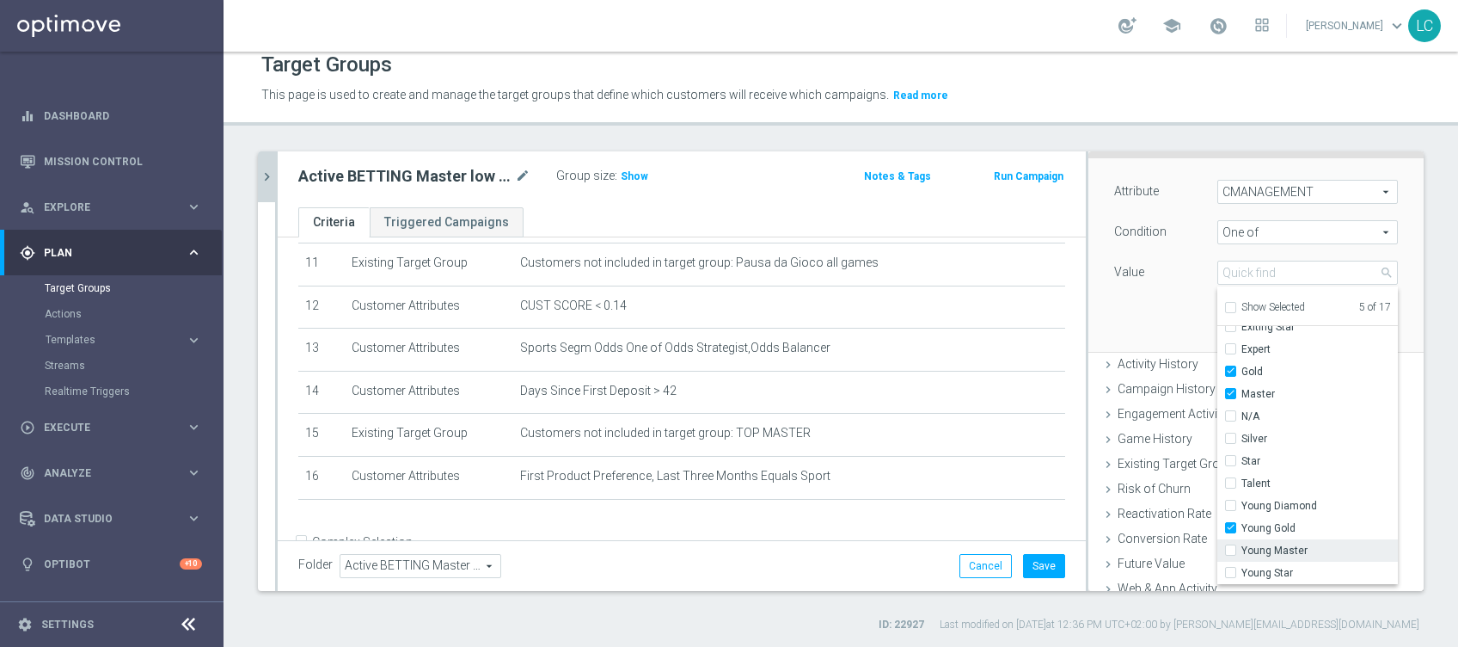
click at [1230, 545] on input "Young Master" at bounding box center [1235, 550] width 11 height 11
checkbox input "true"
type input "Selected 6 of 17"
click at [1144, 291] on div "Attribute CMANAGEMENT CMANAGEMENT arrow_drop_down search Condition One of One o…" at bounding box center [1256, 254] width 310 height 193
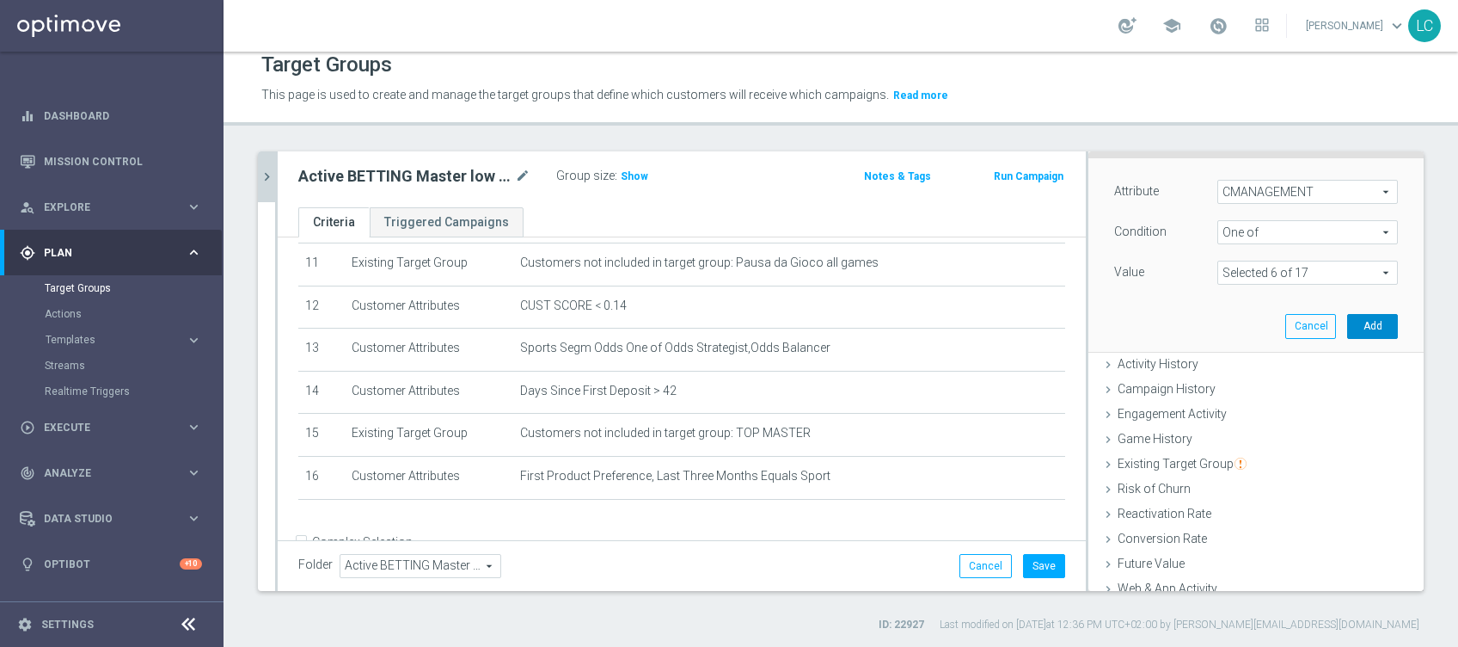
click at [1347, 330] on button "Add" at bounding box center [1372, 326] width 51 height 24
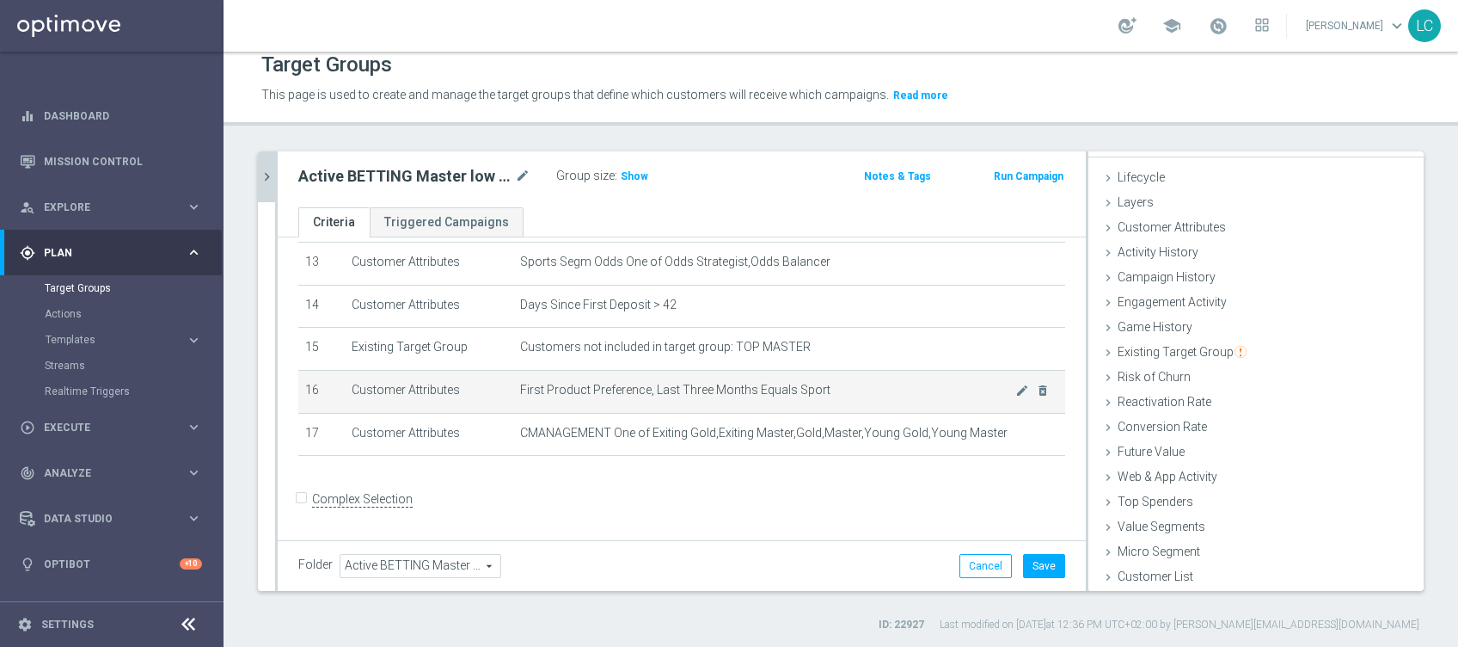
scroll to position [453, 0]
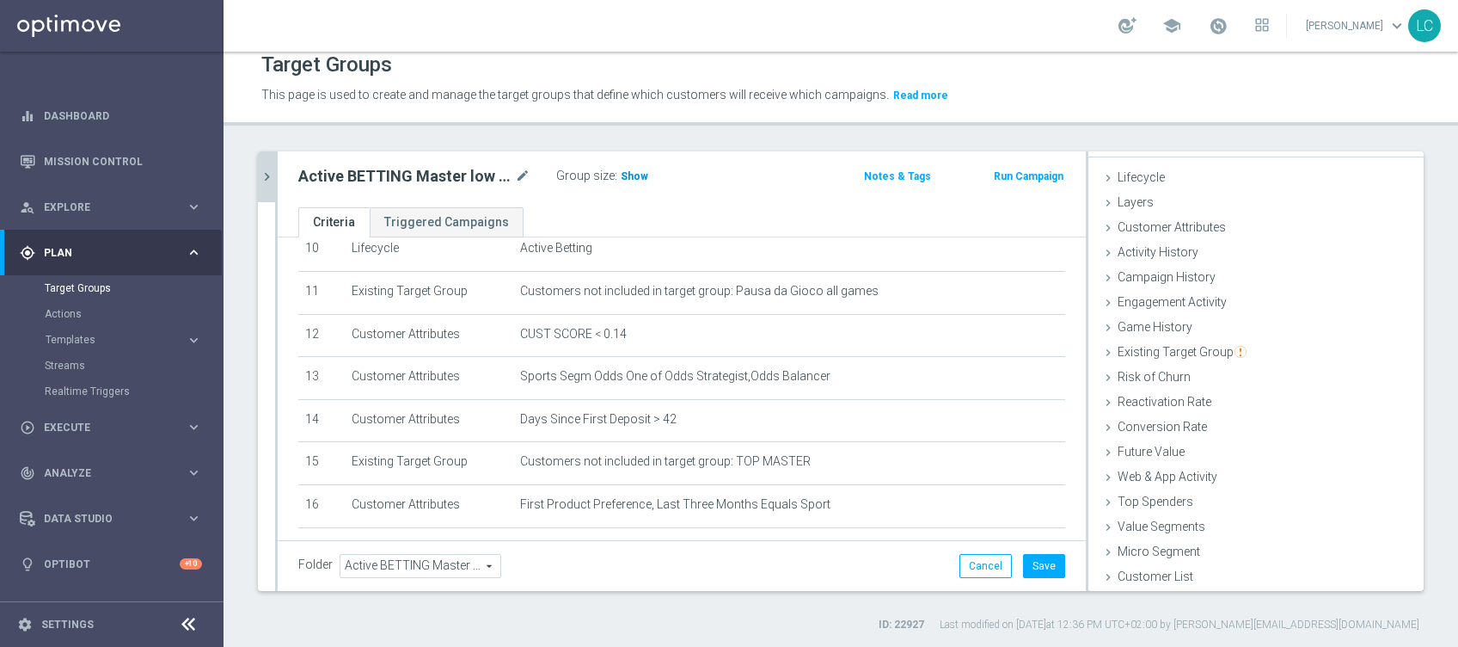
click at [633, 175] on span "Show" at bounding box center [635, 176] width 28 height 12
click at [1029, 556] on button "Save" at bounding box center [1044, 566] width 42 height 24
click at [265, 181] on icon "chevron_right" at bounding box center [267, 177] width 16 height 16
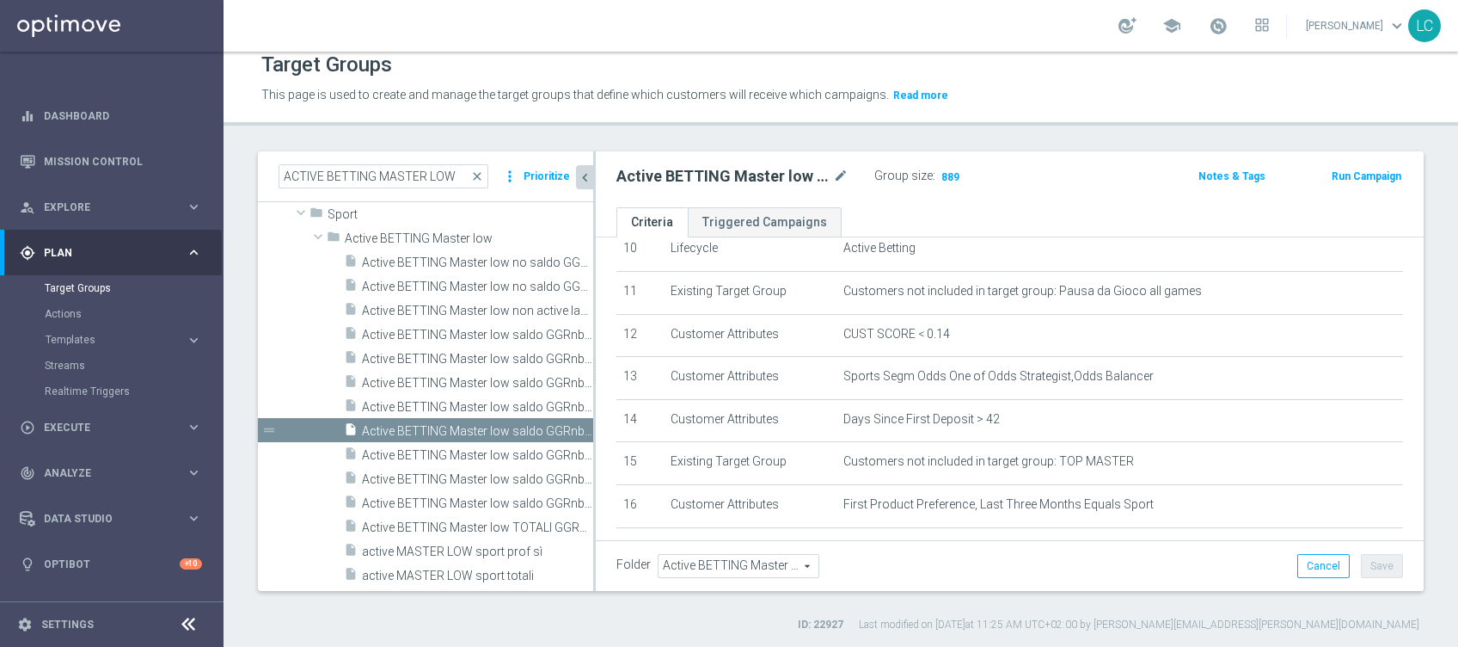
scroll to position [59, 0]
click at [431, 400] on span "Active BETTING Master low saldo GGRnb>0 BALANCER" at bounding box center [458, 407] width 193 height 15
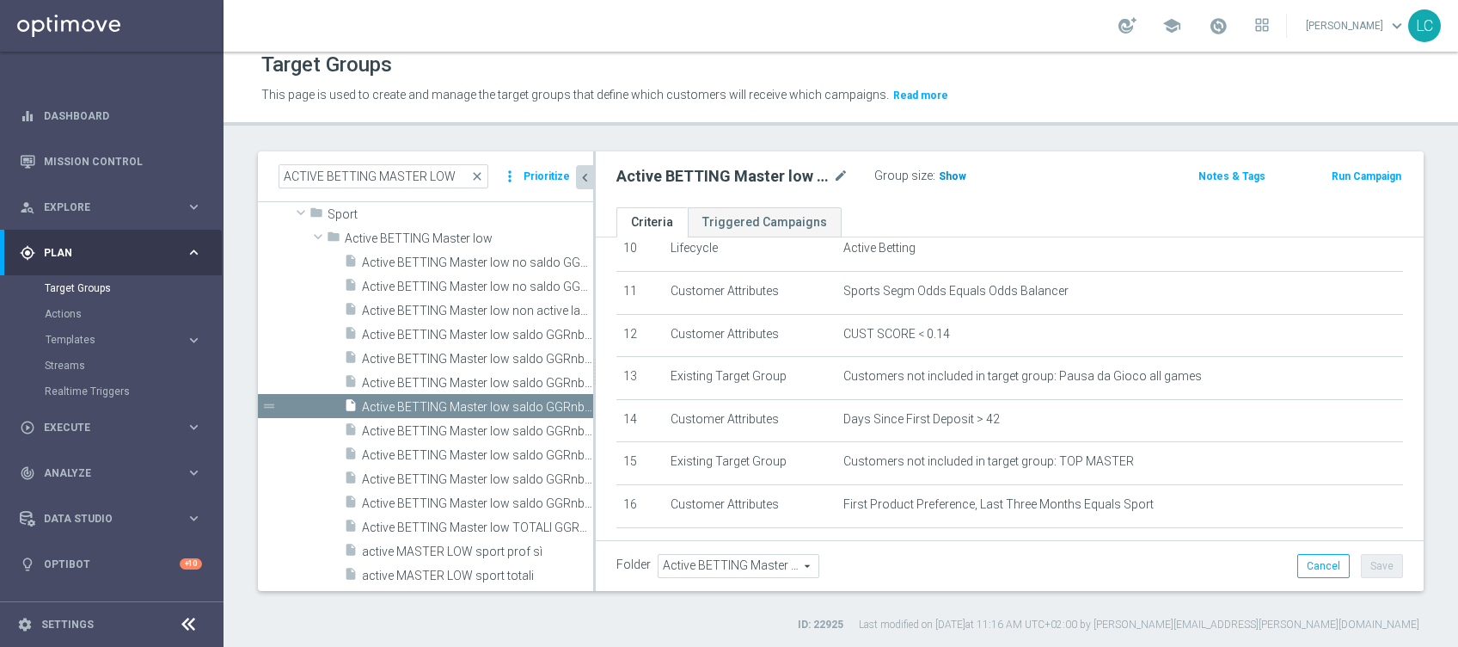
click at [951, 170] on span "Show" at bounding box center [953, 176] width 28 height 12
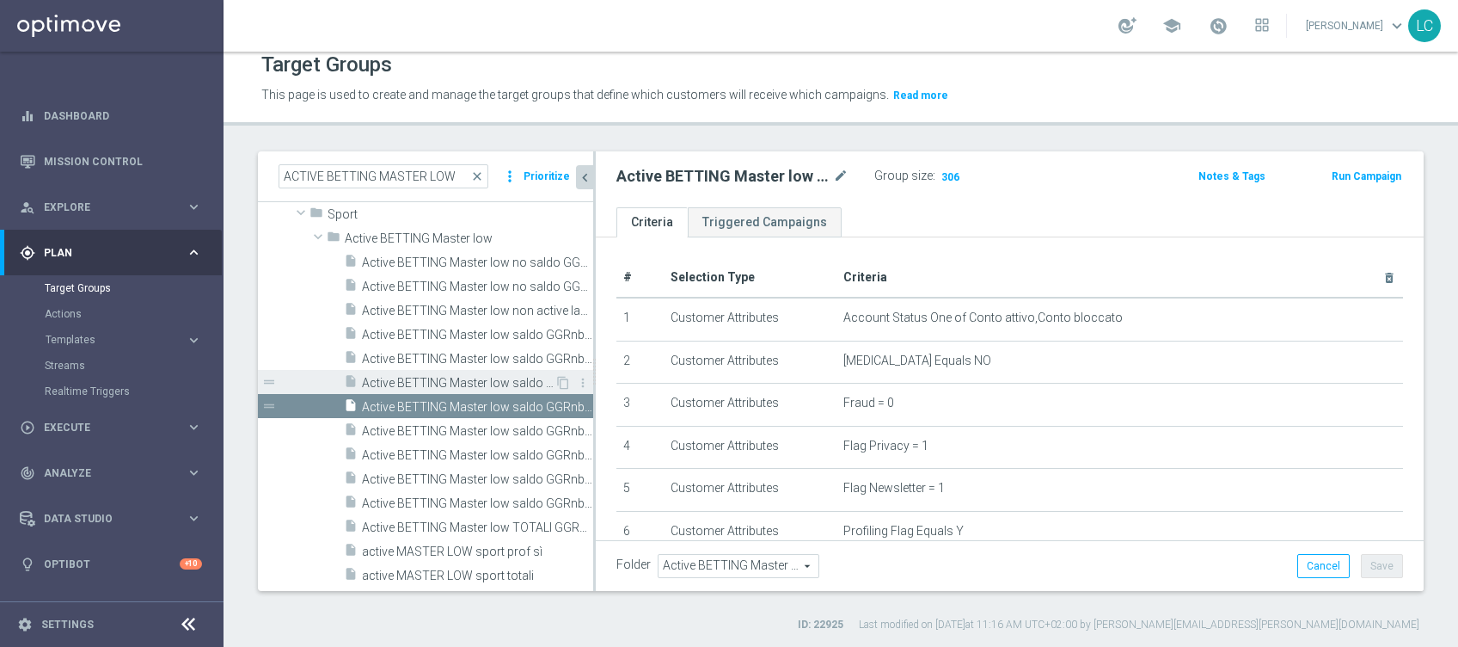
click at [461, 376] on span "Active BETTING Master low saldo GGRnb>0 L3M MAXIMIZER/OPTIMIZER" at bounding box center [458, 383] width 193 height 15
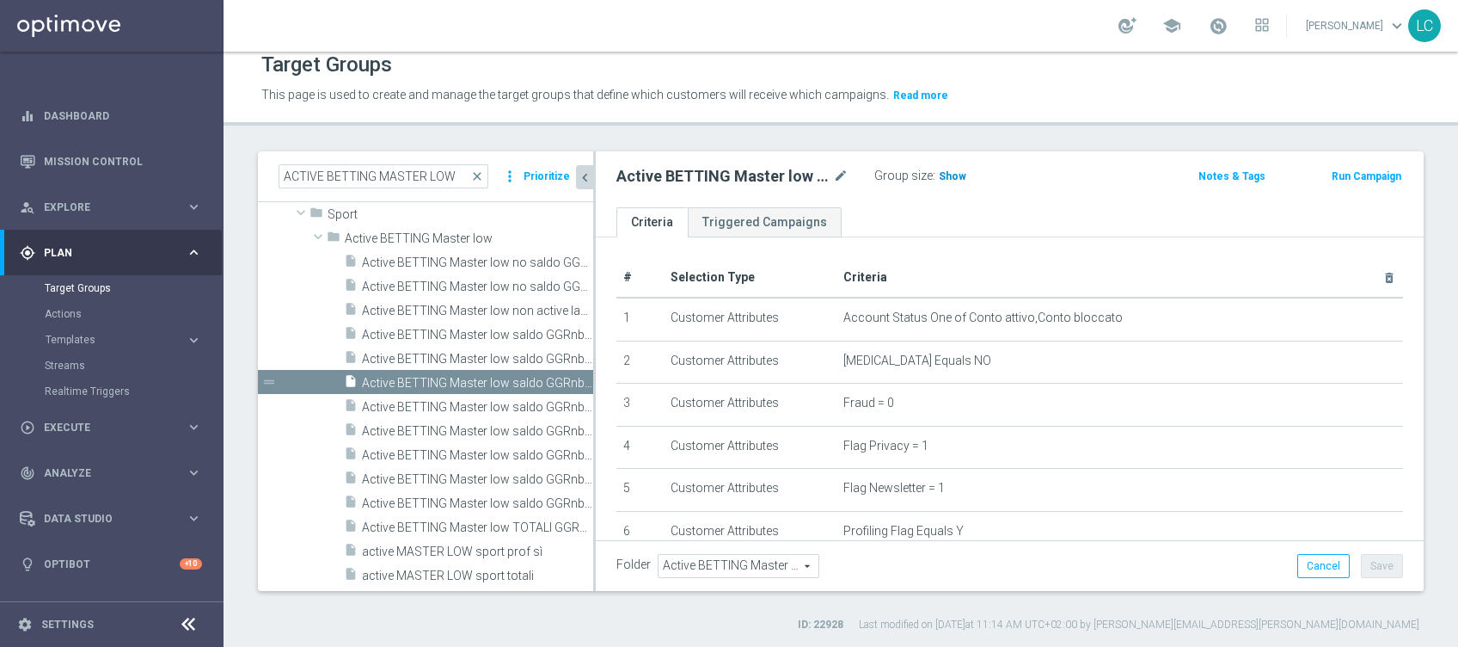
click at [948, 180] on span "Show" at bounding box center [953, 176] width 28 height 12
click at [477, 354] on span "Active BETTING Master low saldo GGRnb>0" at bounding box center [458, 359] width 193 height 15
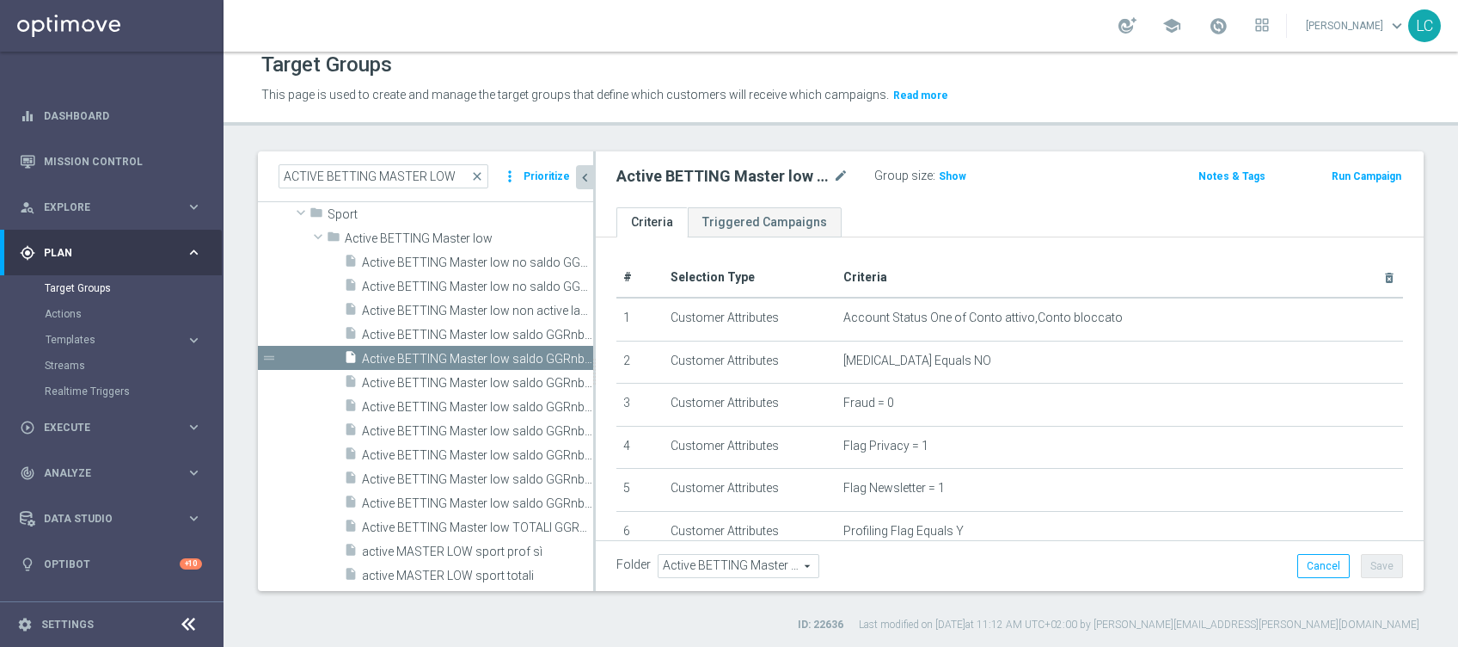
click at [967, 175] on div "Group size : Show" at bounding box center [960, 174] width 172 height 21
click at [957, 172] on span "Show" at bounding box center [953, 176] width 28 height 12
click at [457, 379] on span "Active BETTING Master low saldo GGRnb>0 L3M MAXIMIZER/OPTIMIZER" at bounding box center [458, 383] width 193 height 15
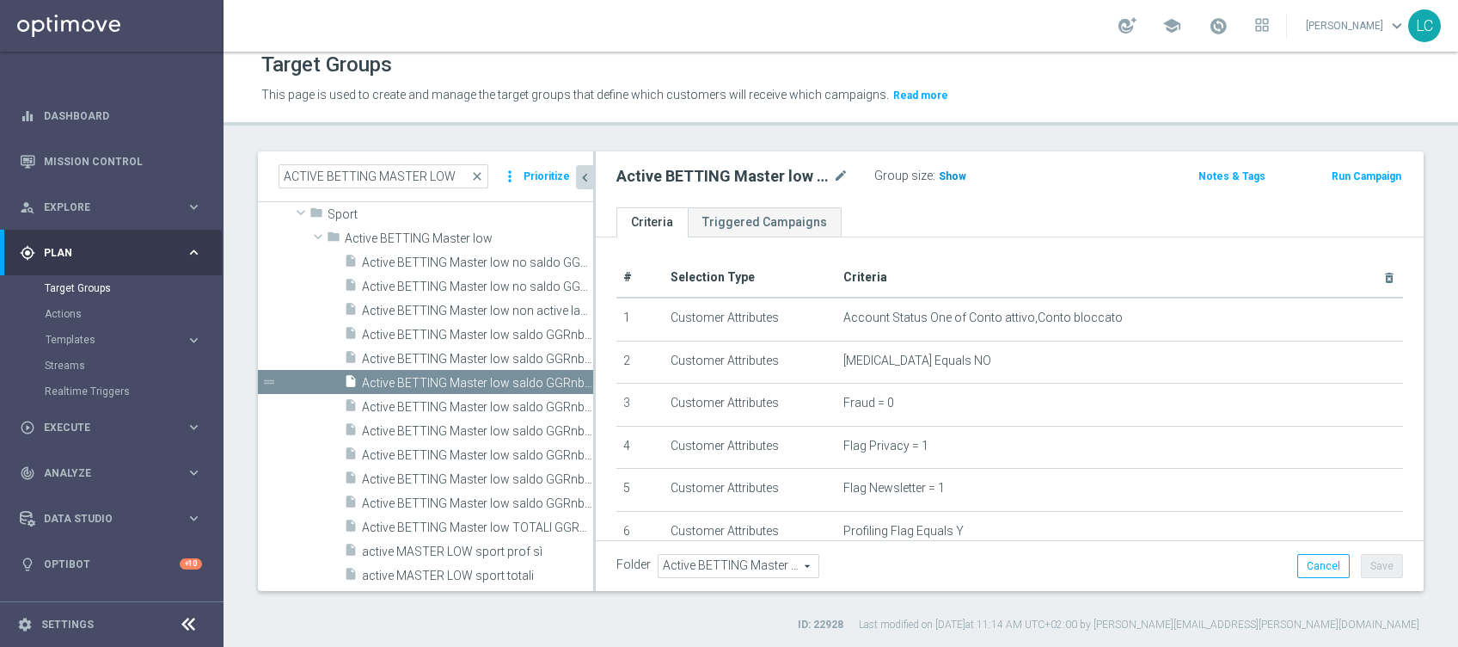
click at [953, 172] on span "Show" at bounding box center [953, 176] width 28 height 12
click at [437, 418] on div "insert_drive_file Active BETTING Master low saldo GGRnb>0 L3M STRATEGIST/BALANC…" at bounding box center [449, 430] width 211 height 24
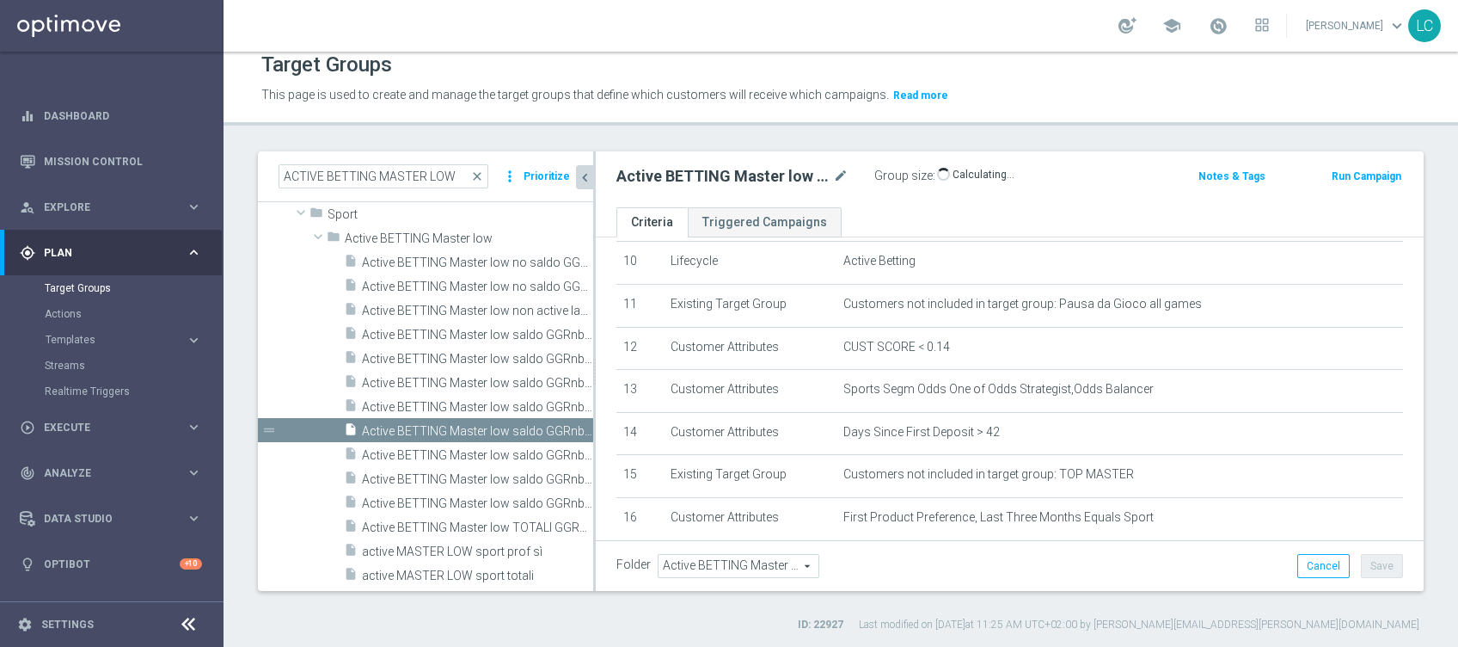
scroll to position [585, 0]
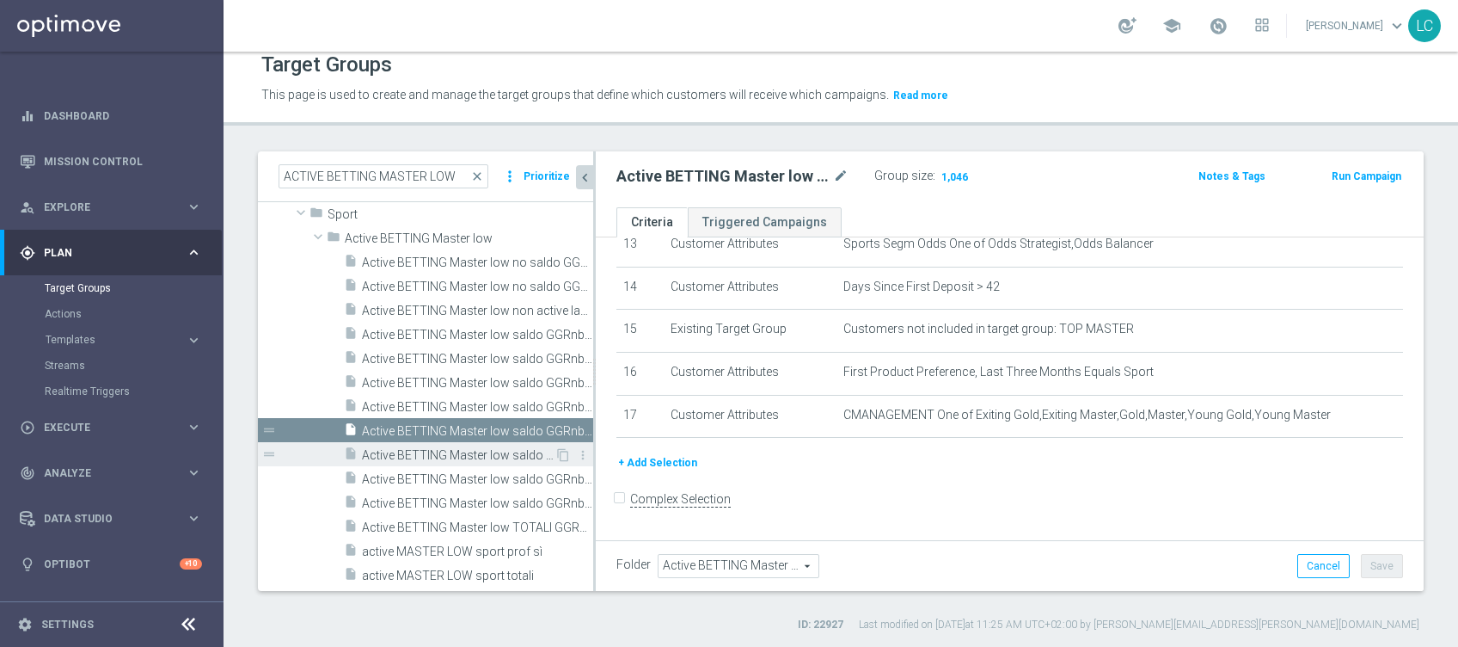
click at [412, 455] on span "Active BETTING Master low saldo GGRnb>0 MAXIMIZER" at bounding box center [458, 455] width 193 height 15
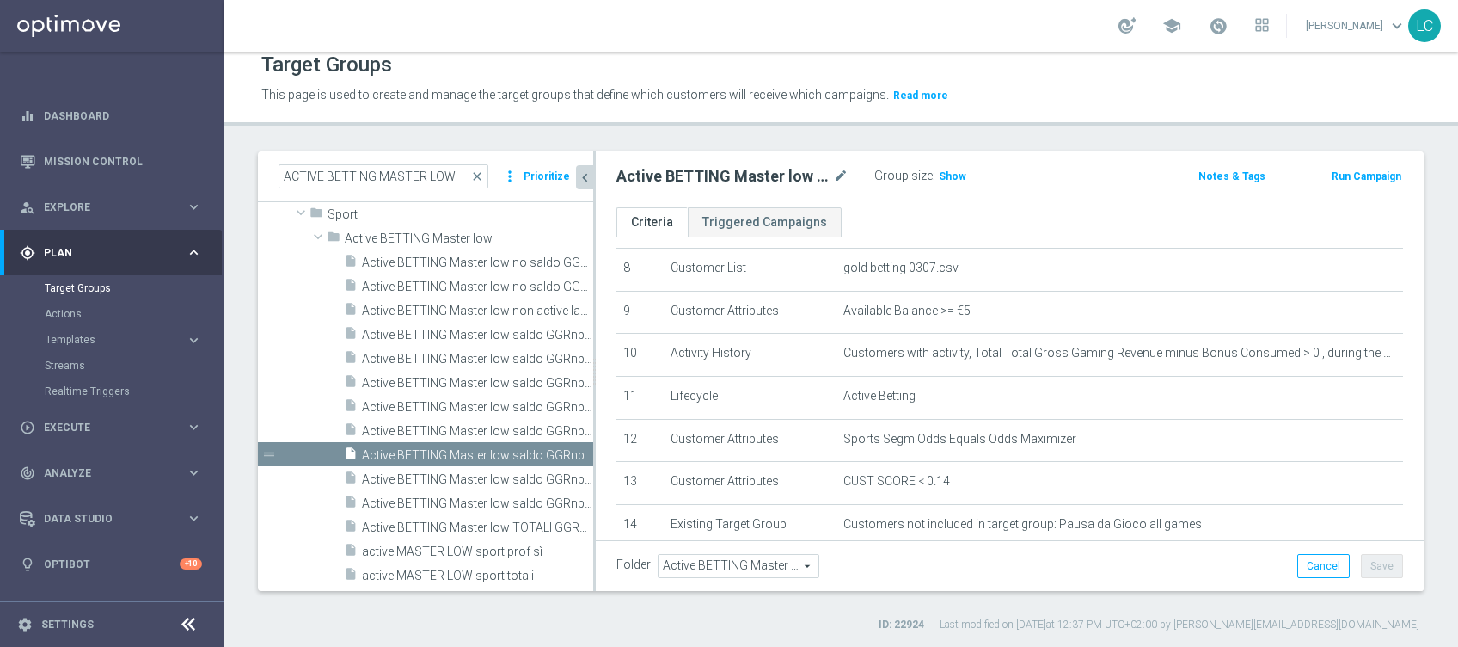
scroll to position [297, 0]
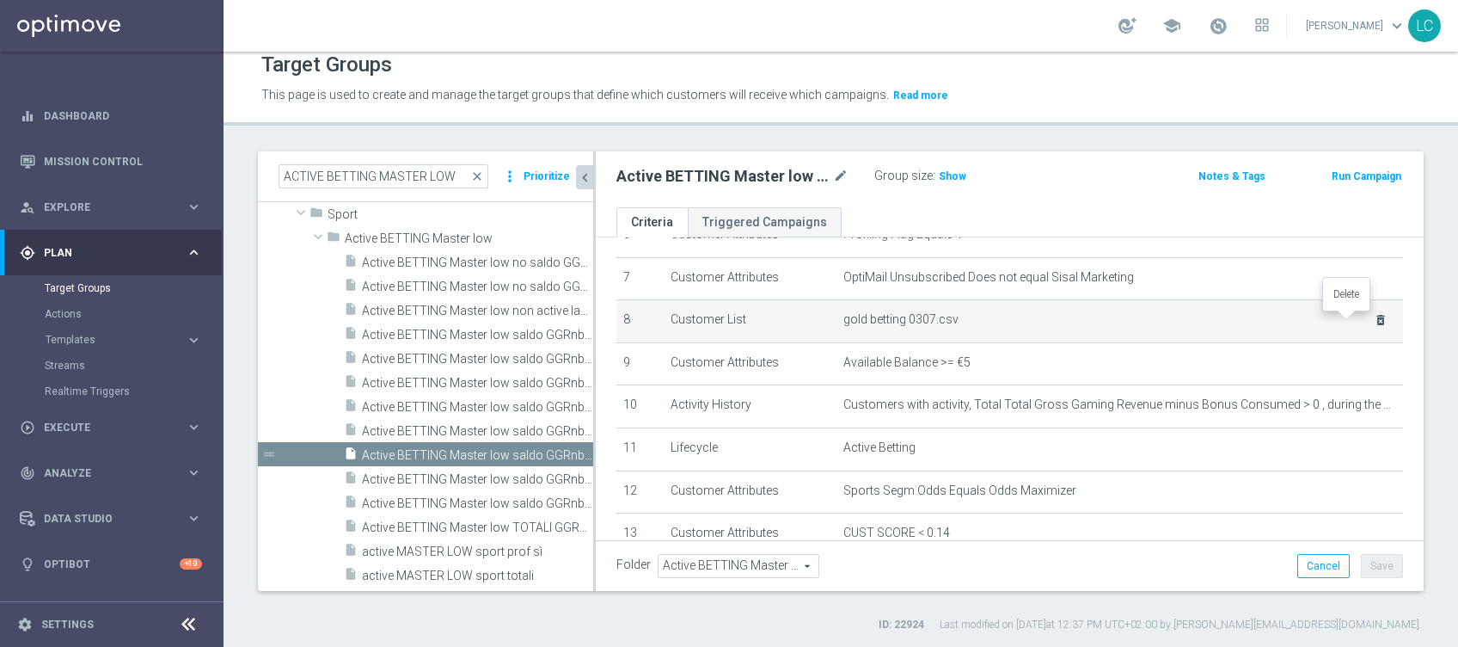
click at [1374, 316] on icon "delete_forever" at bounding box center [1381, 320] width 14 height 14
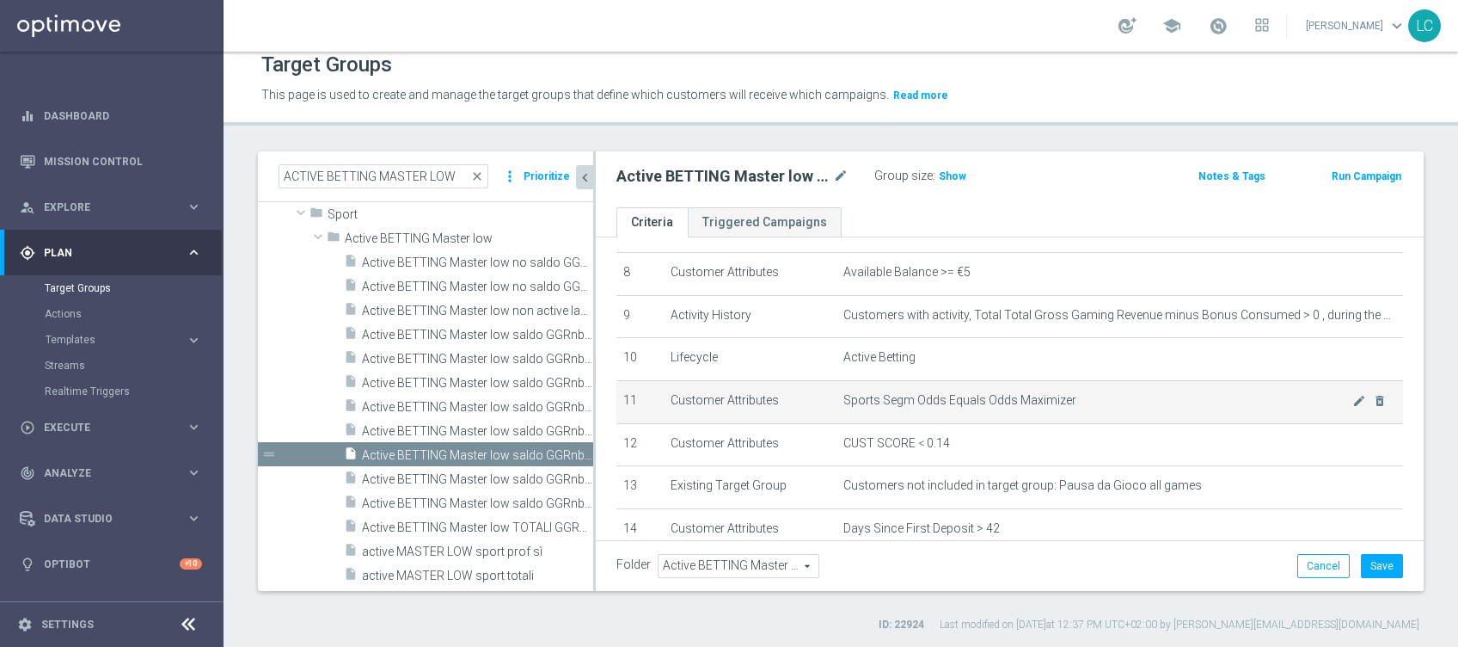
scroll to position [457, 0]
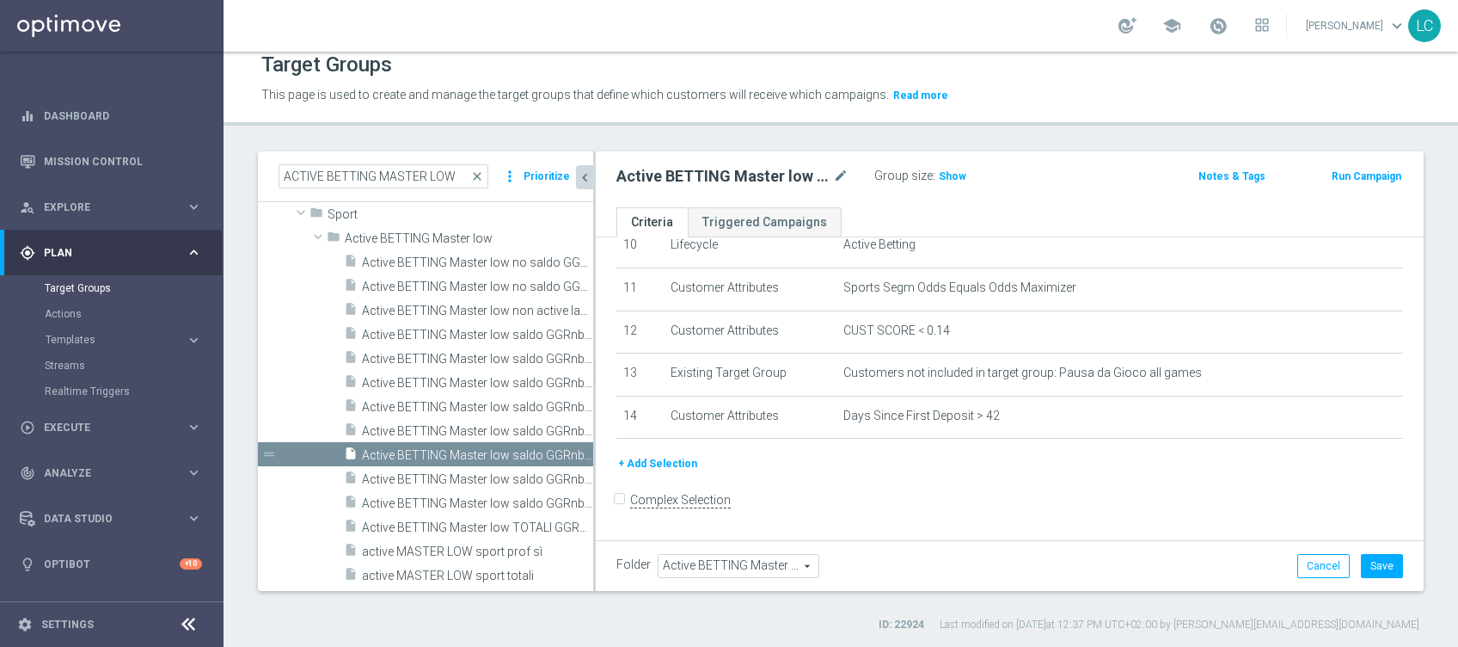
click at [666, 464] on button "+ Add Selection" at bounding box center [657, 463] width 83 height 19
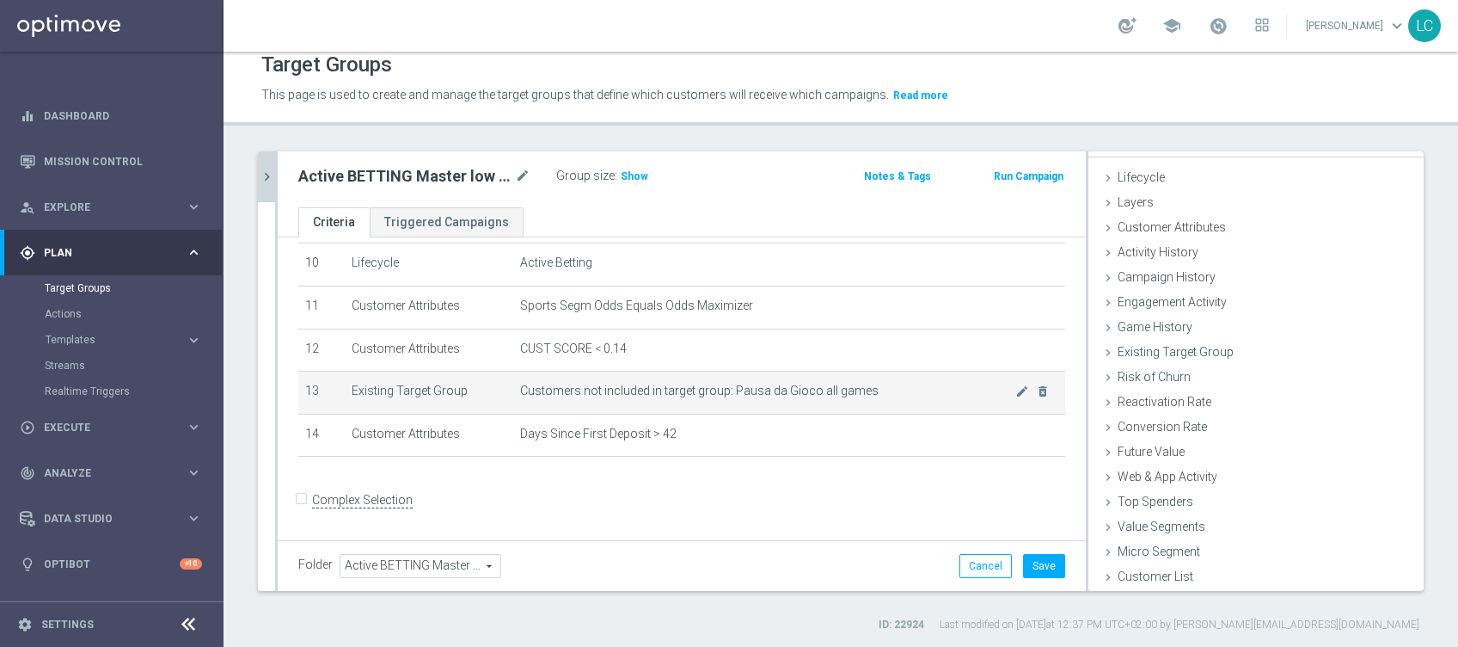
scroll to position [27, 0]
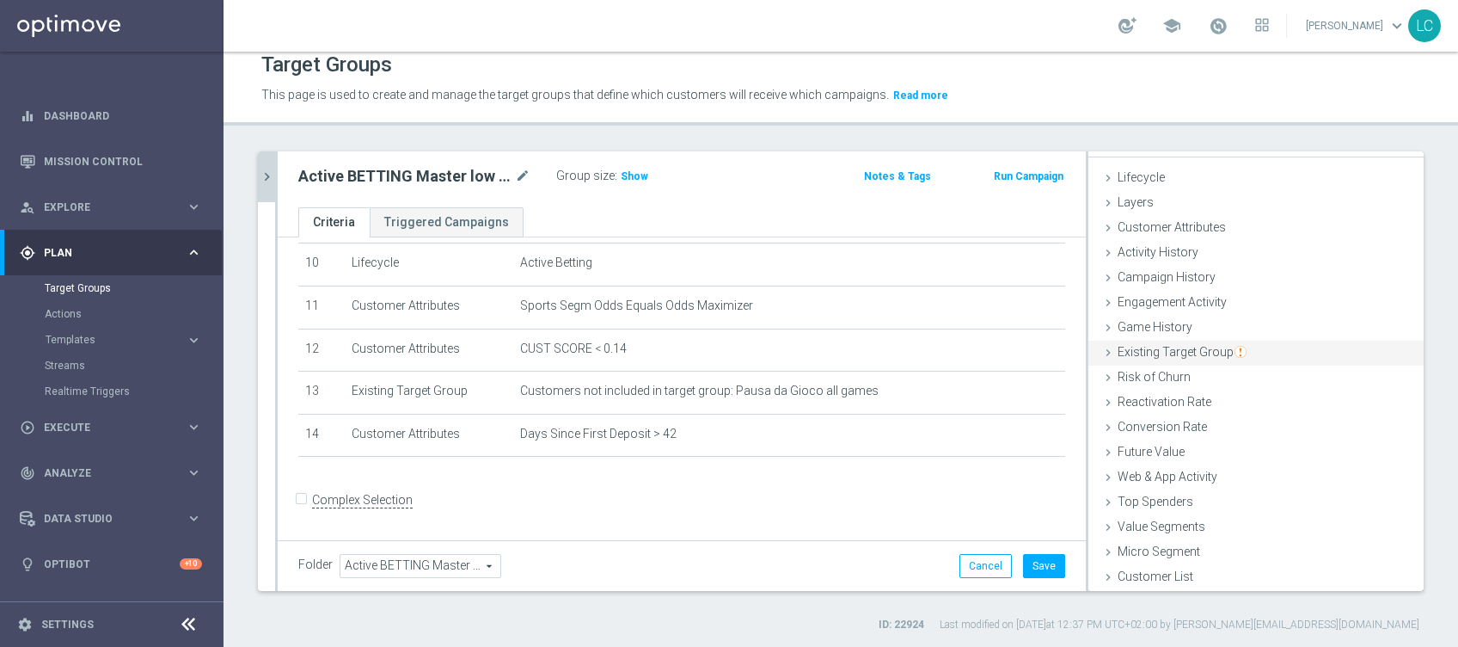
click at [1166, 352] on span "Existing Target Group" at bounding box center [1182, 352] width 129 height 14
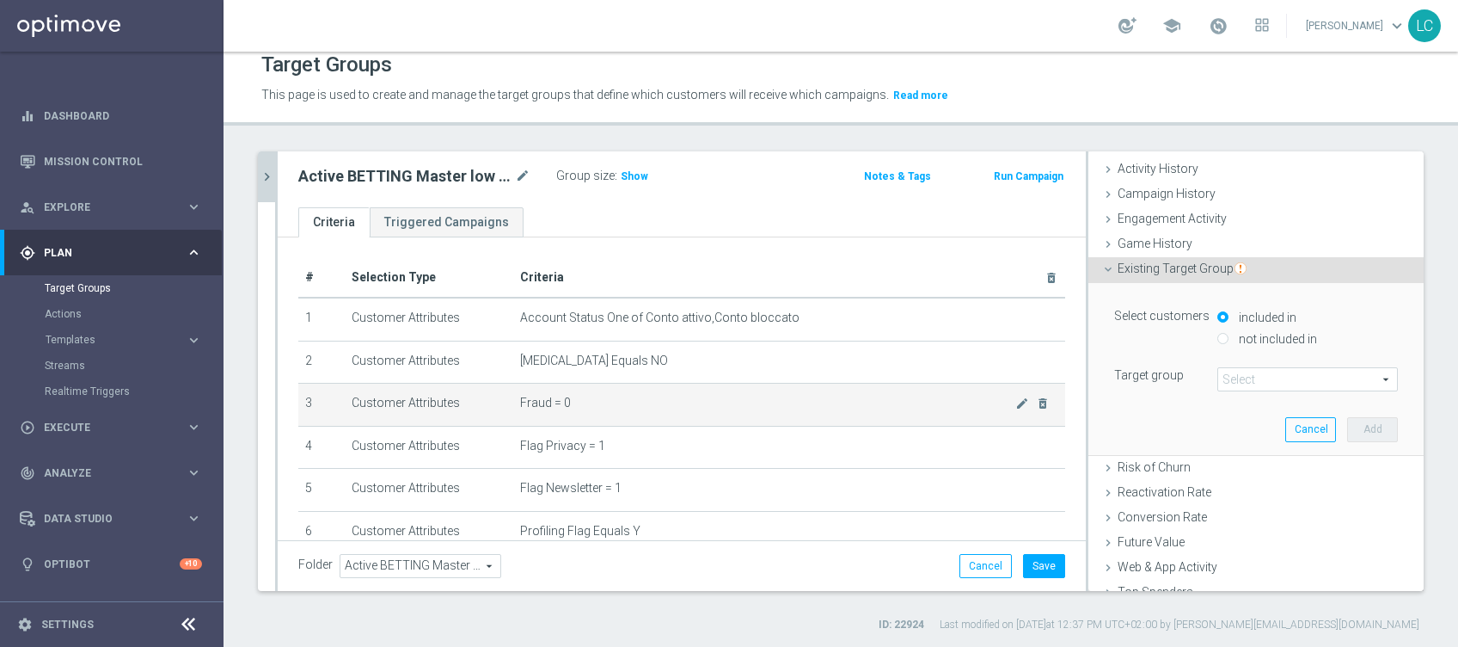
scroll to position [438, 0]
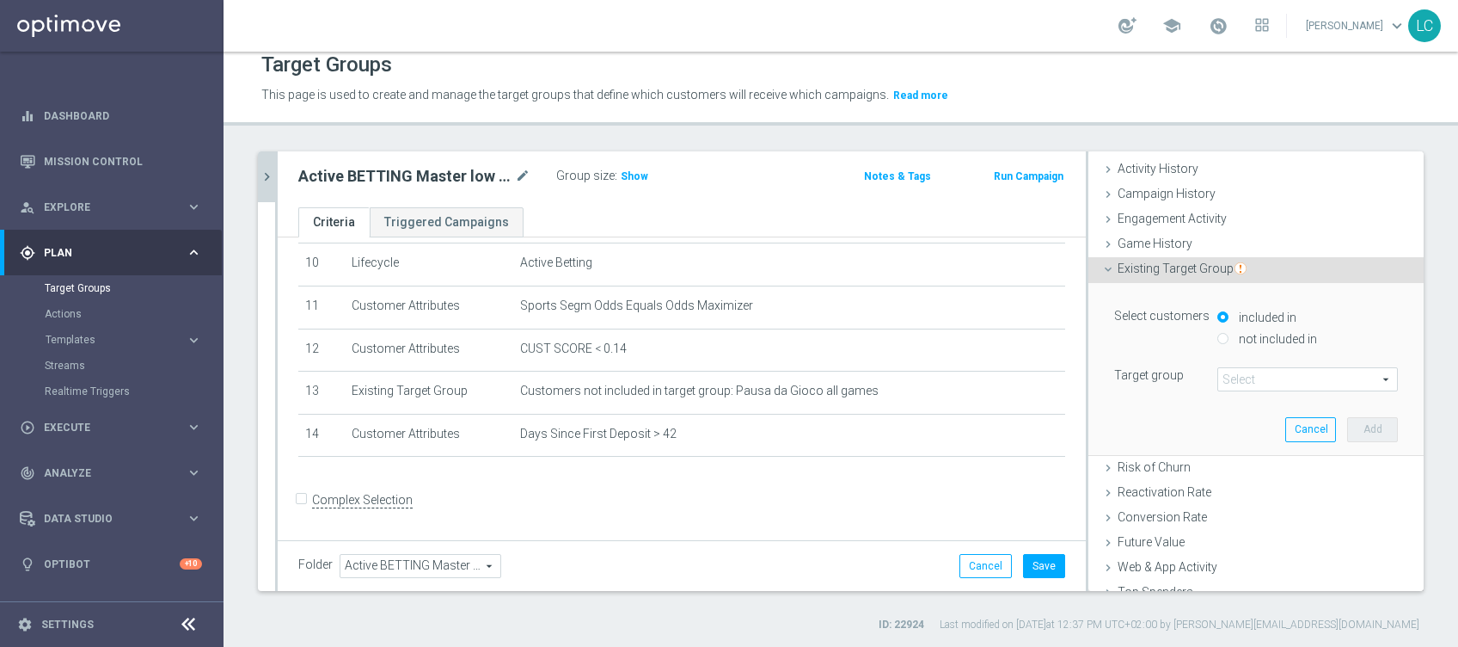
click at [1217, 334] on input "not included in" at bounding box center [1222, 338] width 11 height 11
radio input "true"
click at [1229, 369] on span at bounding box center [1307, 379] width 179 height 22
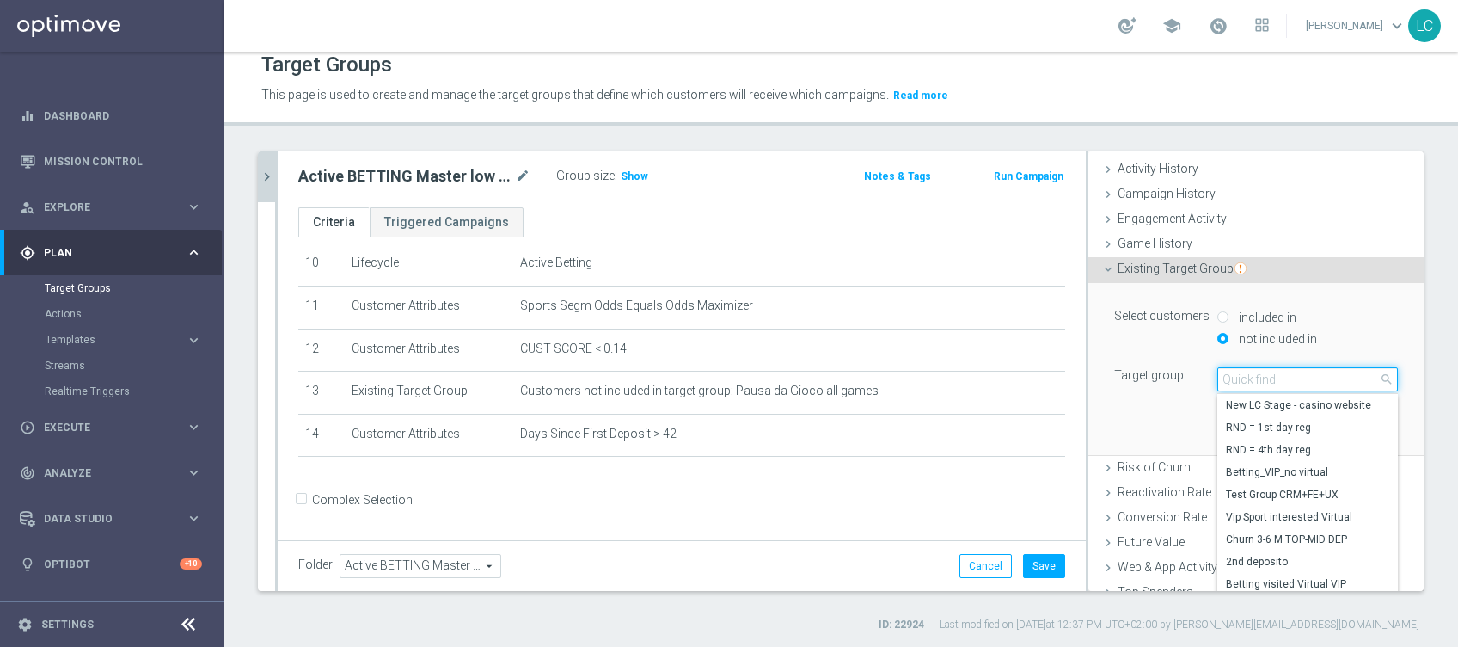
click at [1229, 381] on input "search" at bounding box center [1307, 379] width 181 height 24
type input "TOP MAS"
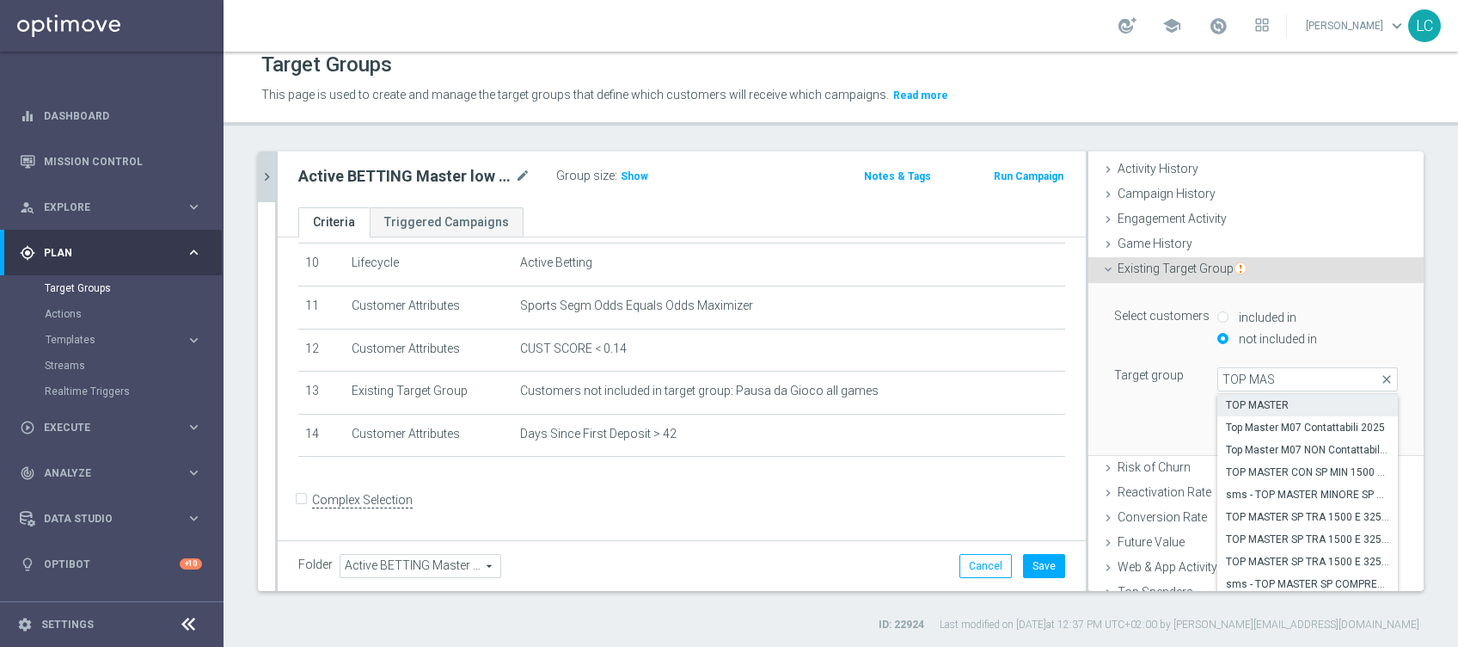
click at [1245, 406] on span "TOP MASTER" at bounding box center [1307, 405] width 163 height 14
type input "TOP MASTER"
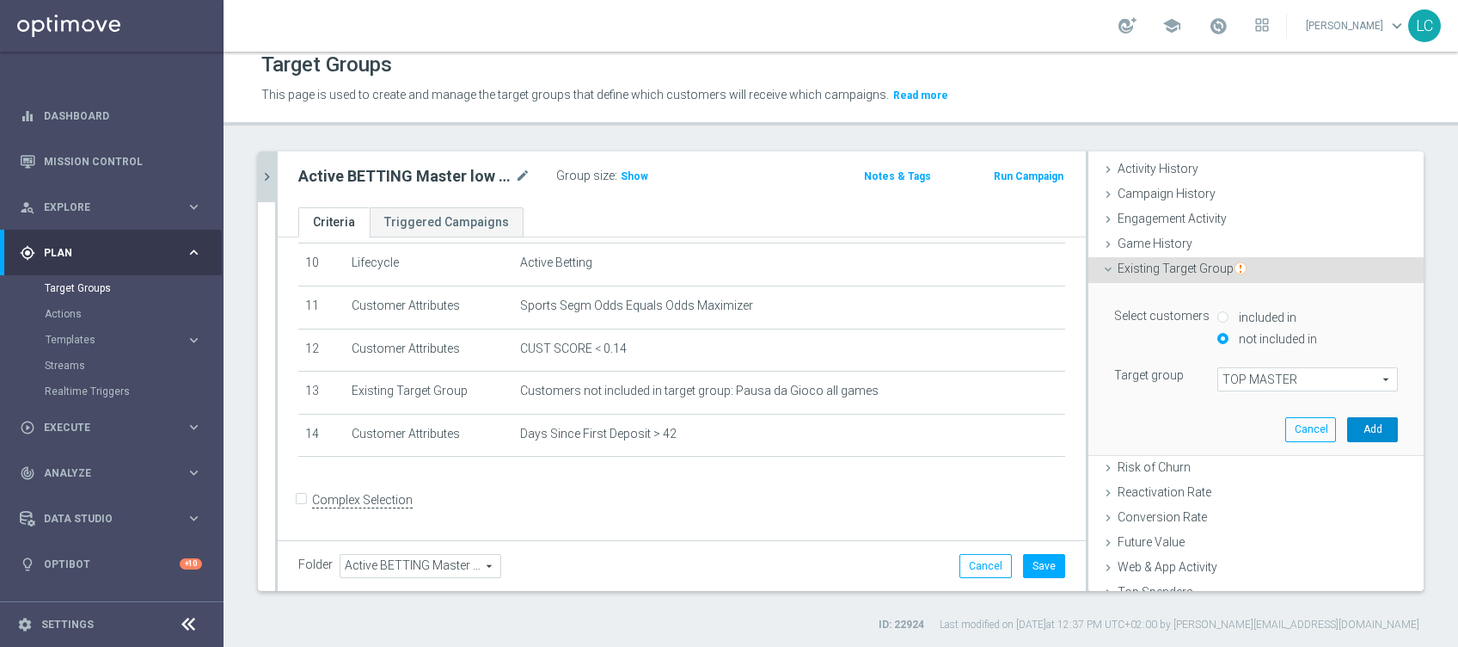
click at [1347, 418] on button "Add" at bounding box center [1372, 429] width 51 height 24
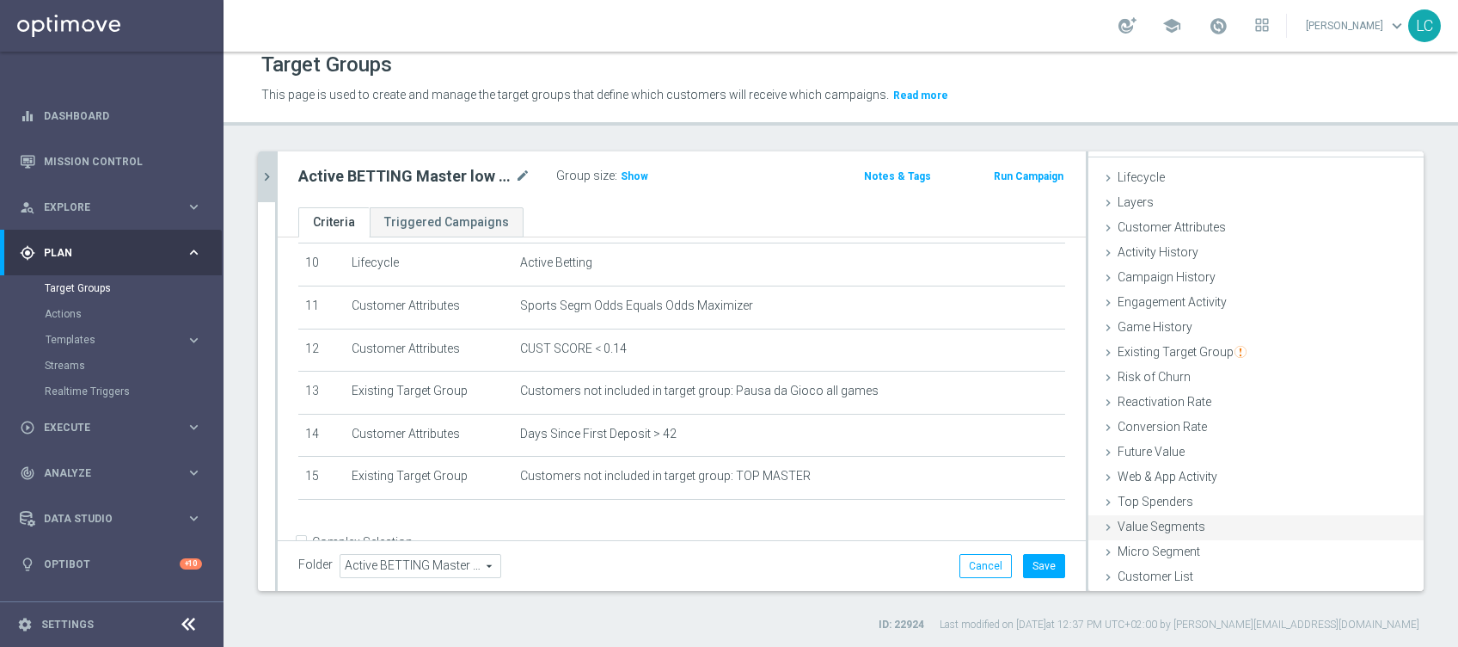
scroll to position [0, 0]
click at [1176, 247] on span "Customer Attributes" at bounding box center [1172, 254] width 108 height 14
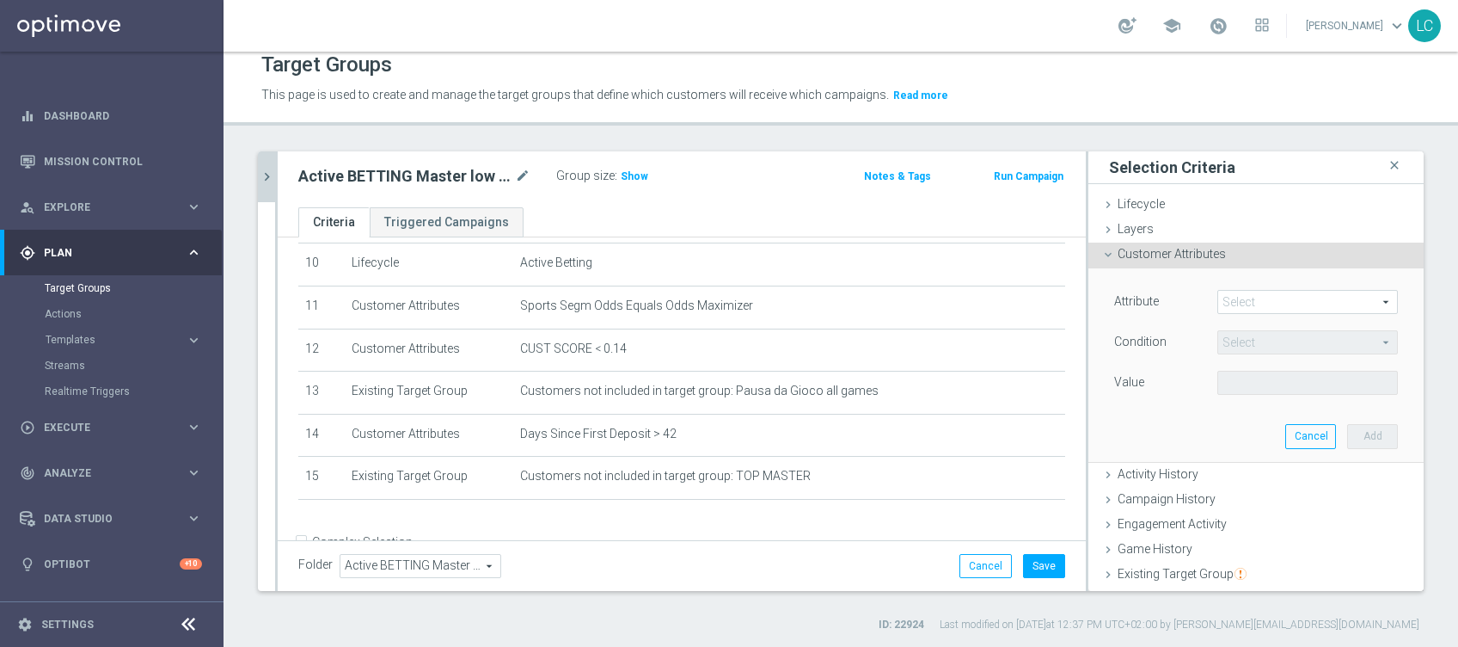
click at [1226, 296] on span at bounding box center [1307, 302] width 179 height 22
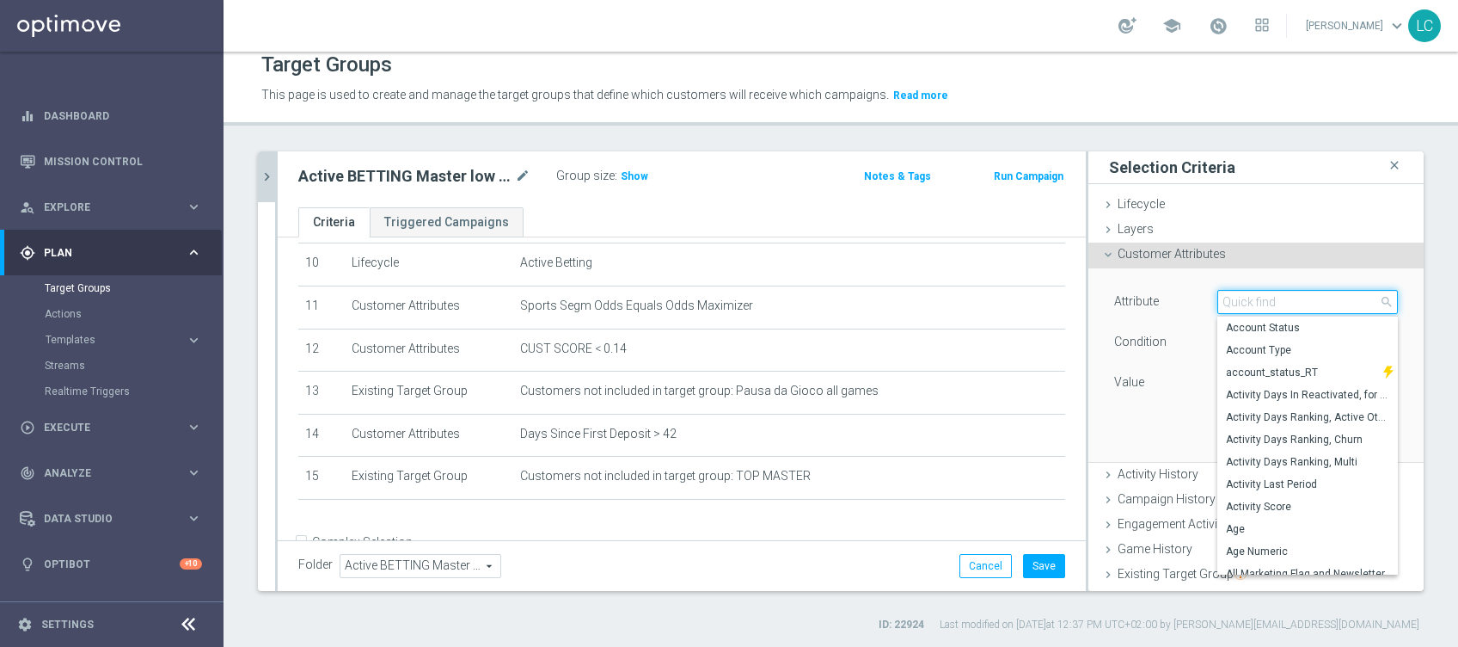
click at [1226, 297] on input "search" at bounding box center [1307, 302] width 181 height 24
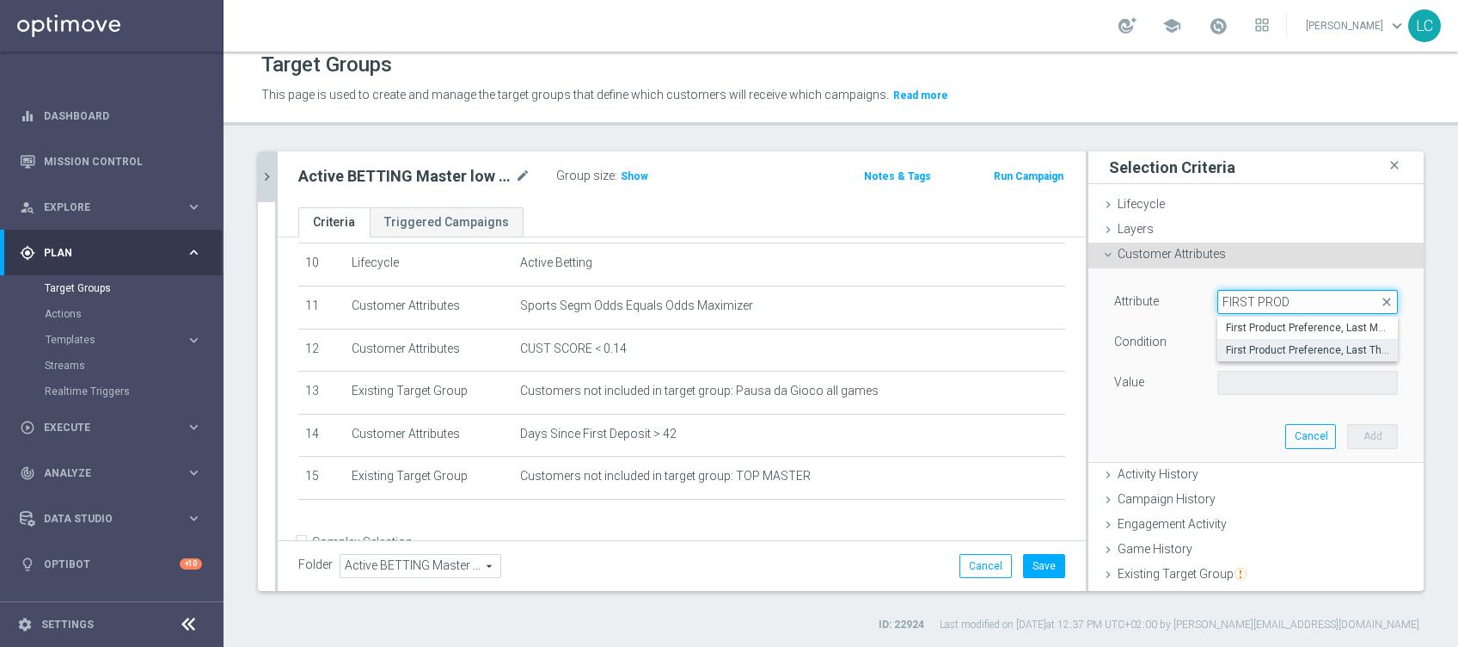
type input "FIRST PROD"
click at [1285, 354] on span "First Product Preference, Last Three Months" at bounding box center [1307, 350] width 163 height 14
type input "First Product Preference, Last Three Months"
type input "Equals"
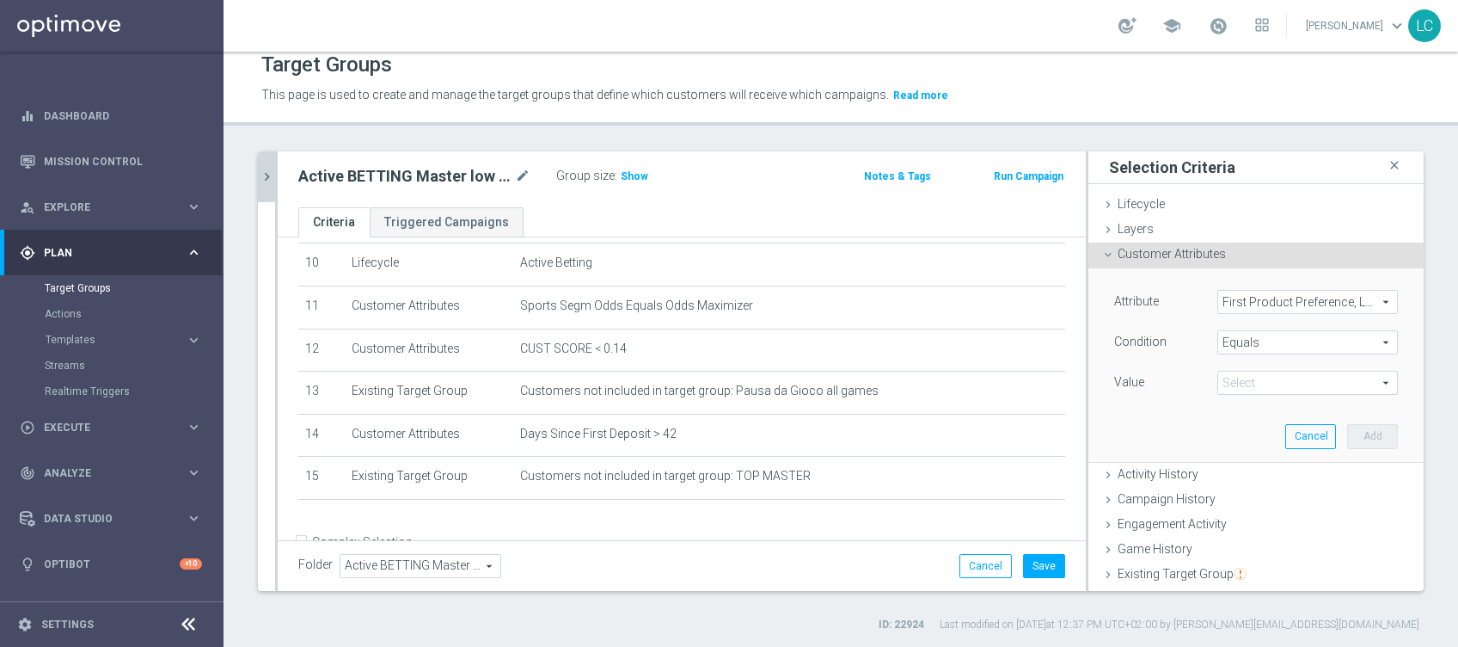
click at [1286, 342] on span "Equals" at bounding box center [1307, 342] width 179 height 22
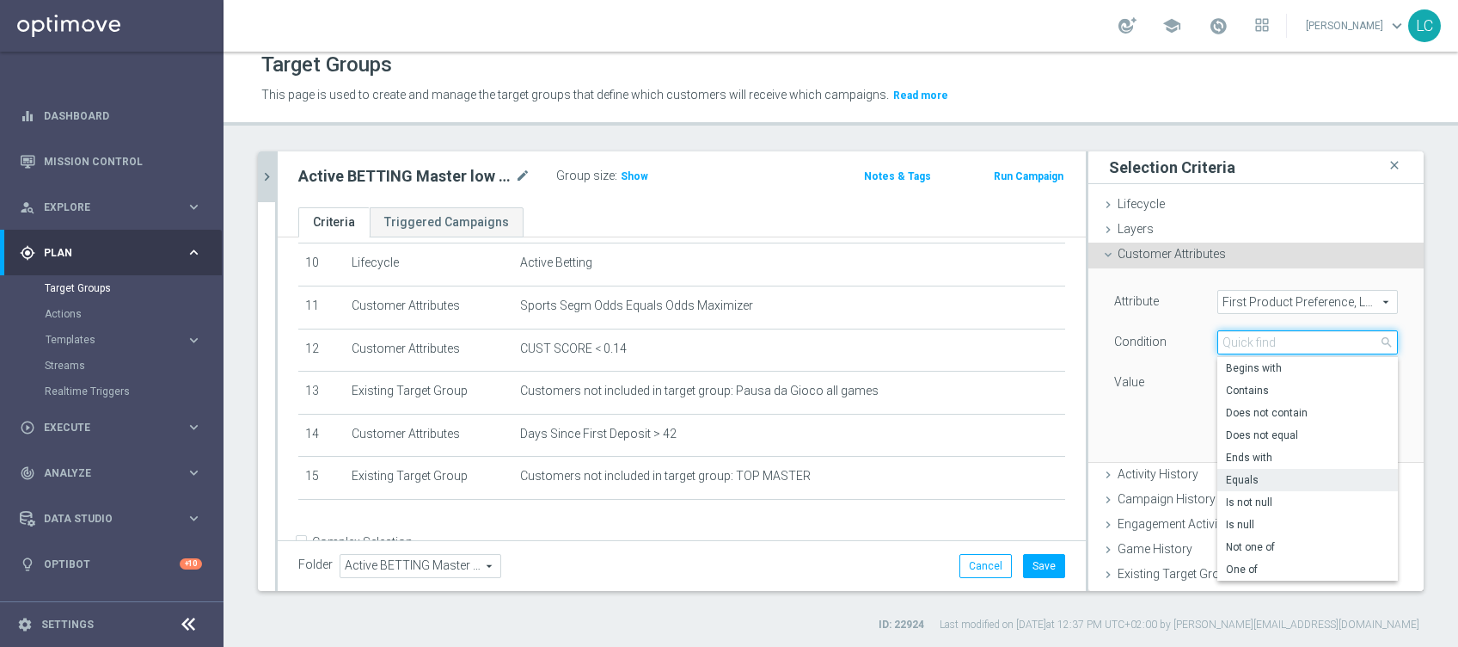
click at [1286, 342] on input "search" at bounding box center [1307, 342] width 181 height 24
click at [1217, 333] on input "search" at bounding box center [1307, 342] width 181 height 24
click at [1173, 336] on div "Condition" at bounding box center [1152, 344] width 103 height 28
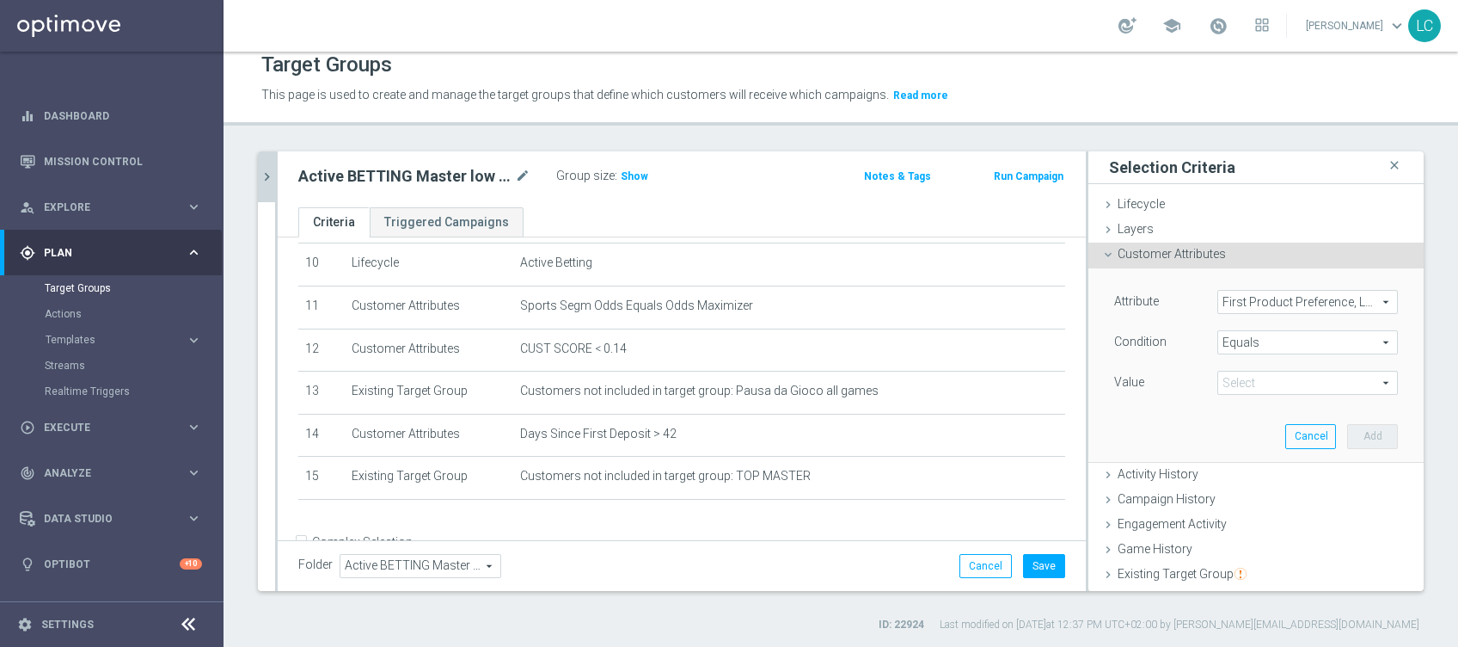
click at [1247, 378] on span at bounding box center [1307, 382] width 179 height 22
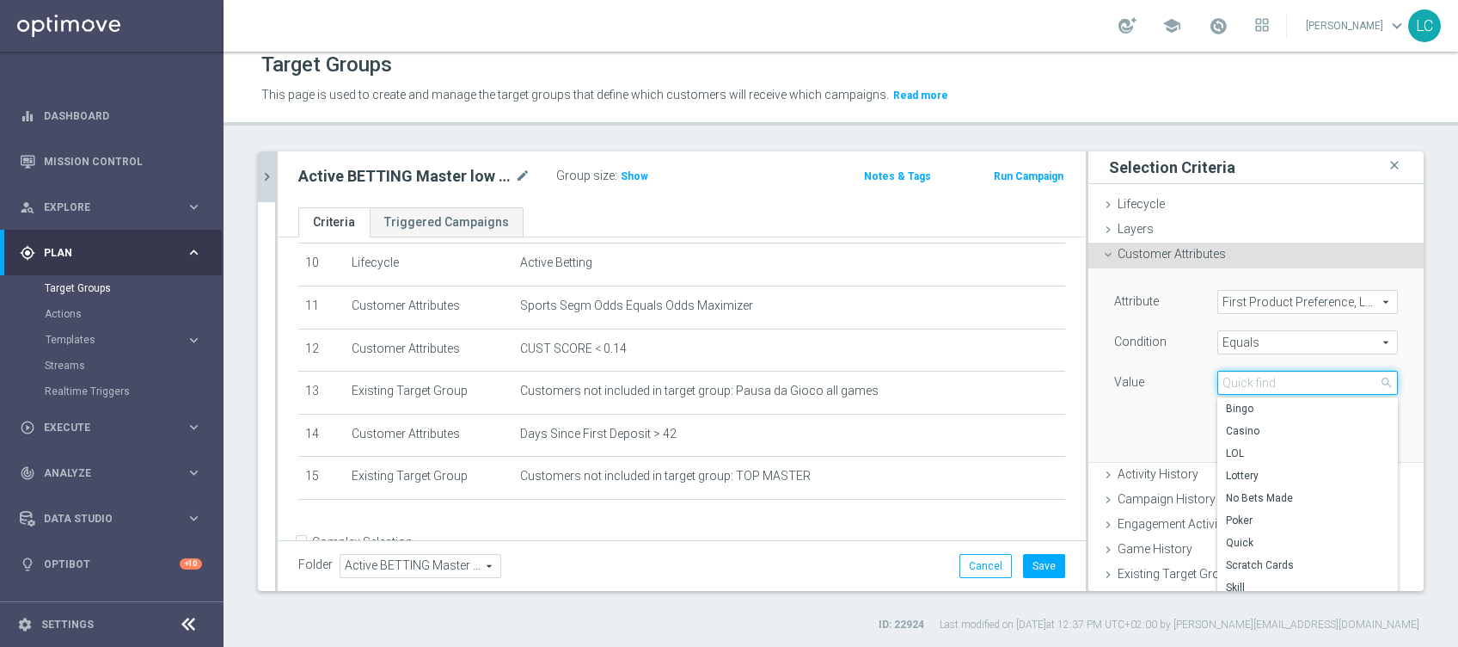
click at [1247, 378] on input "search" at bounding box center [1307, 383] width 181 height 24
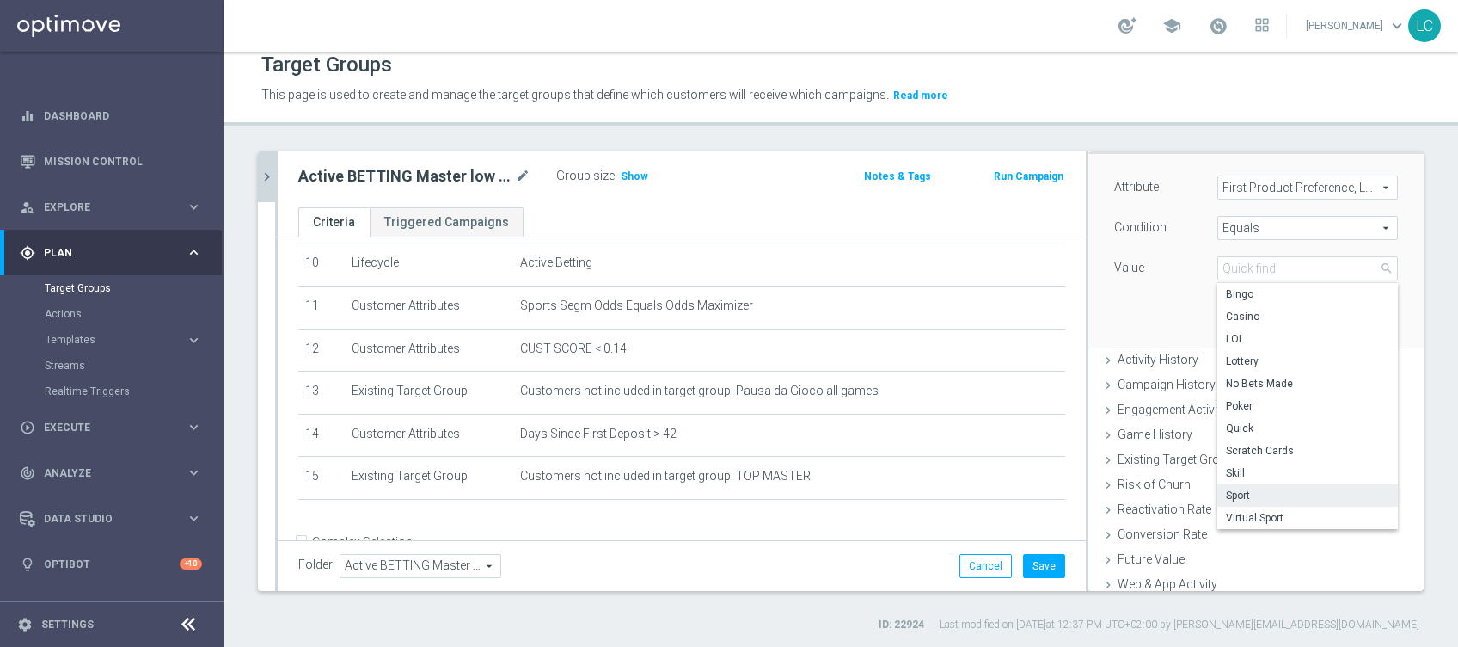
click at [1230, 494] on span "Sport" at bounding box center [1307, 495] width 163 height 14
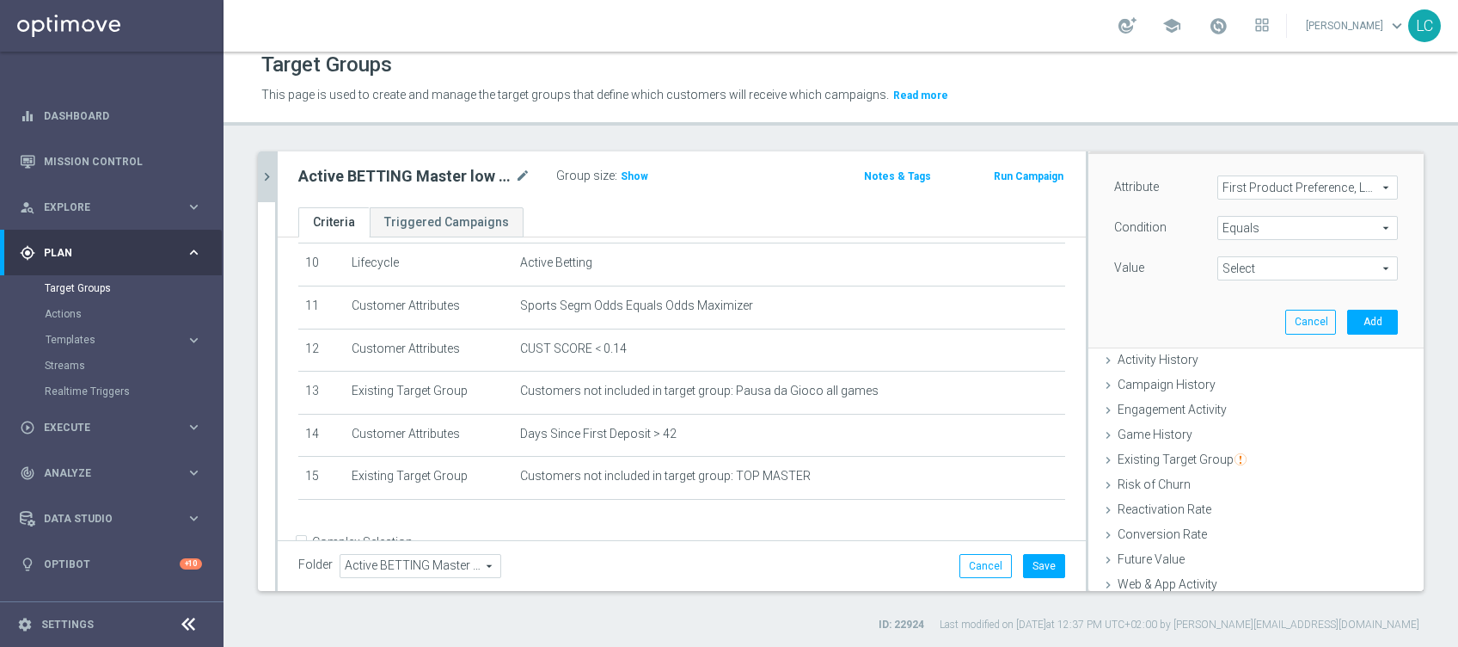
type input "Sport"
click at [1354, 320] on button "Add" at bounding box center [1372, 322] width 51 height 24
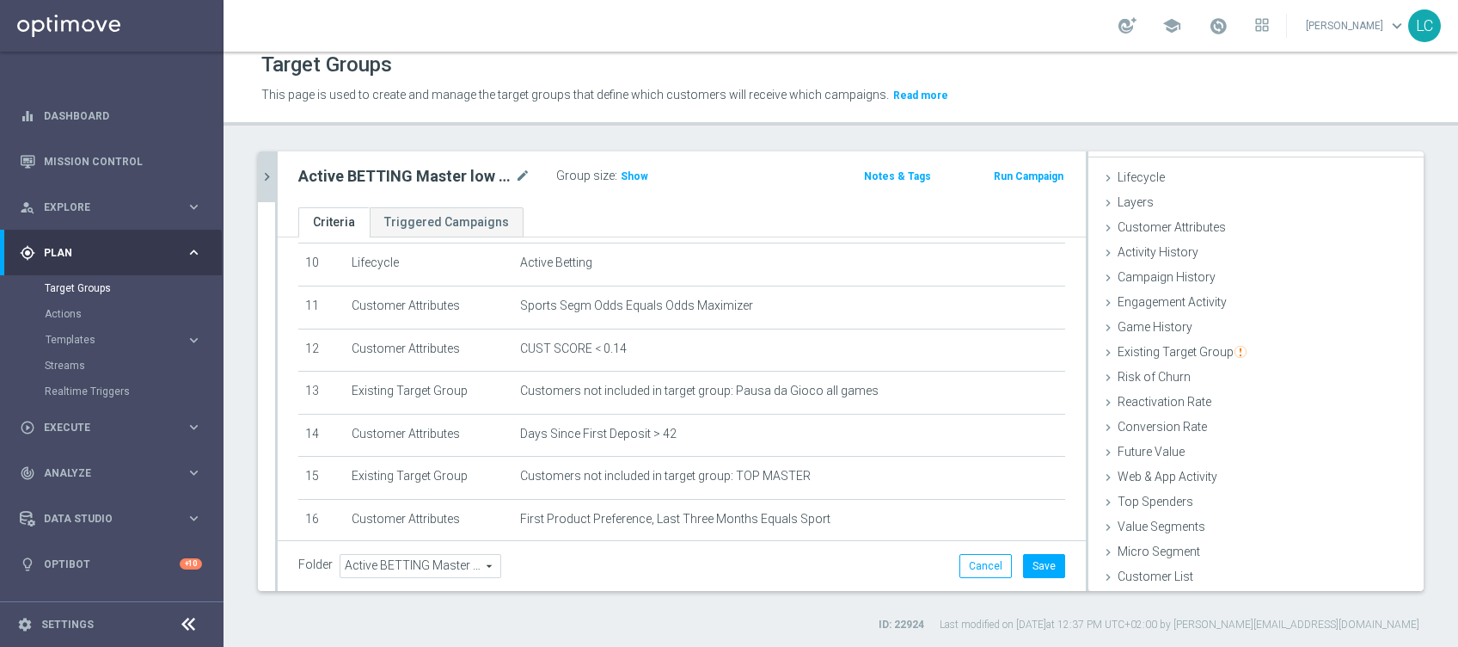
scroll to position [27, 0]
click at [1187, 229] on span "Customer Attributes" at bounding box center [1172, 227] width 108 height 14
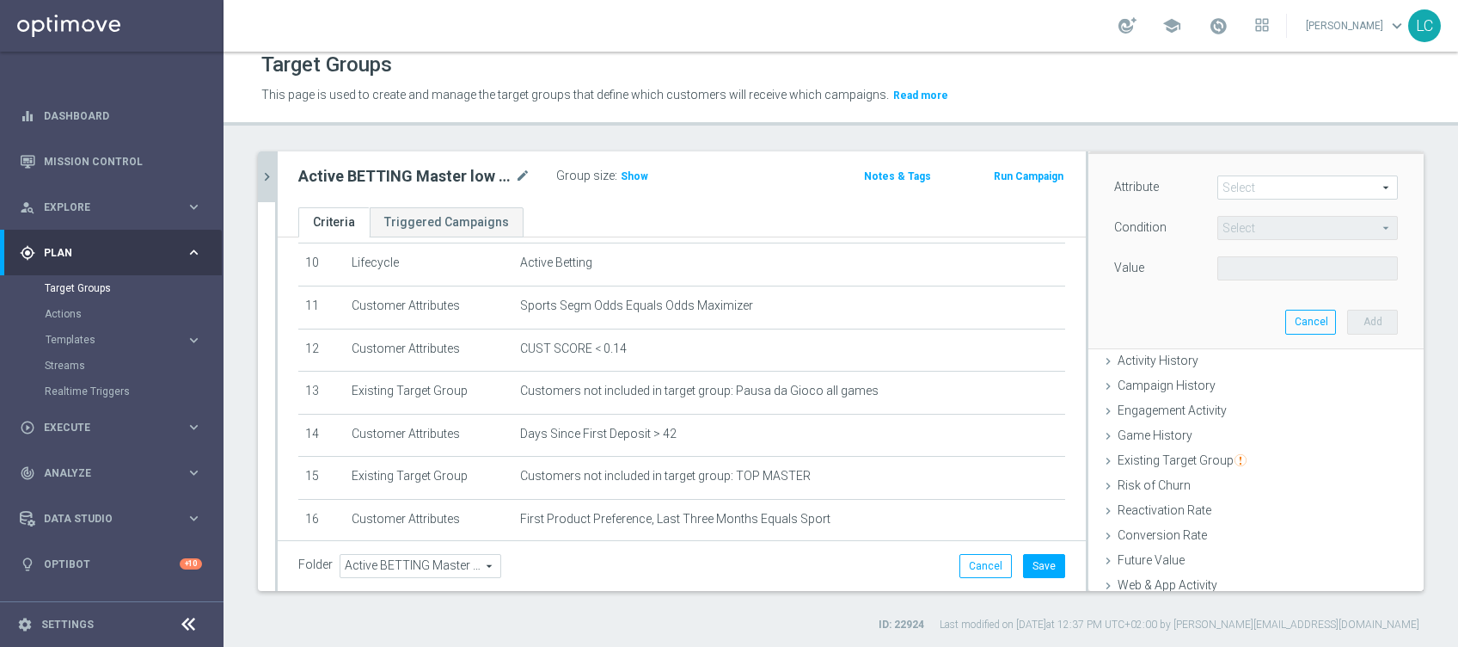
scroll to position [114, 0]
drag, startPoint x: 1187, startPoint y: 229, endPoint x: 1139, endPoint y: 236, distance: 48.6
click at [1139, 236] on div "Condition" at bounding box center [1152, 230] width 103 height 28
click at [1257, 176] on span at bounding box center [1307, 187] width 179 height 22
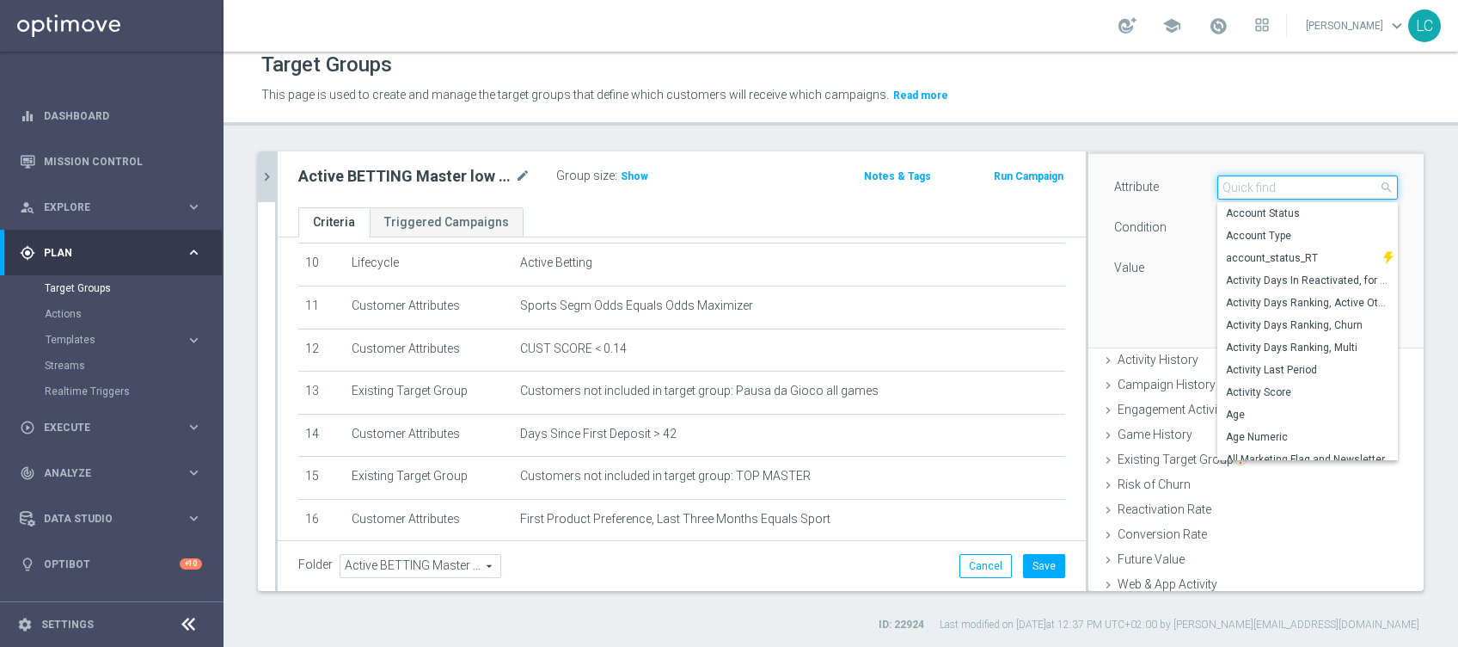
click at [1254, 185] on input "search" at bounding box center [1307, 187] width 181 height 24
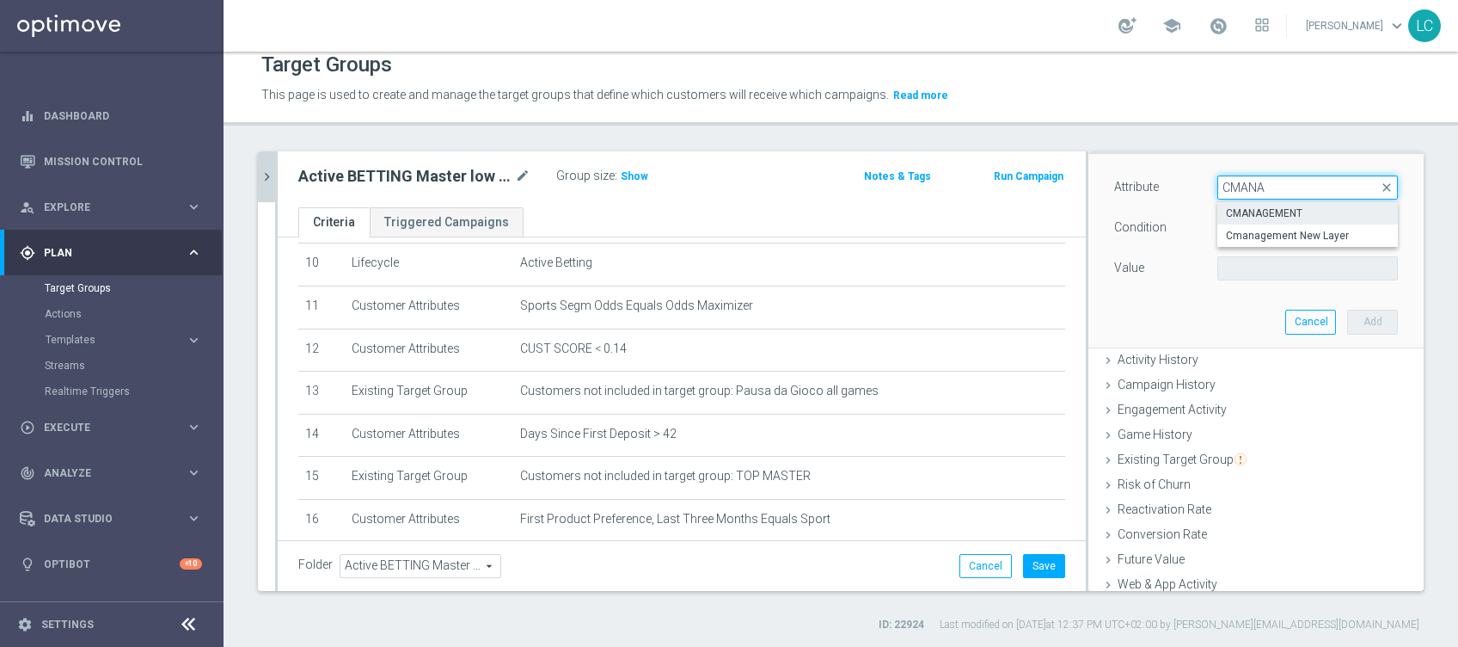
type input "CMANA"
click at [1293, 206] on span "CMANAGEMENT" at bounding box center [1307, 213] width 163 height 14
type input "CMANAGEMENT"
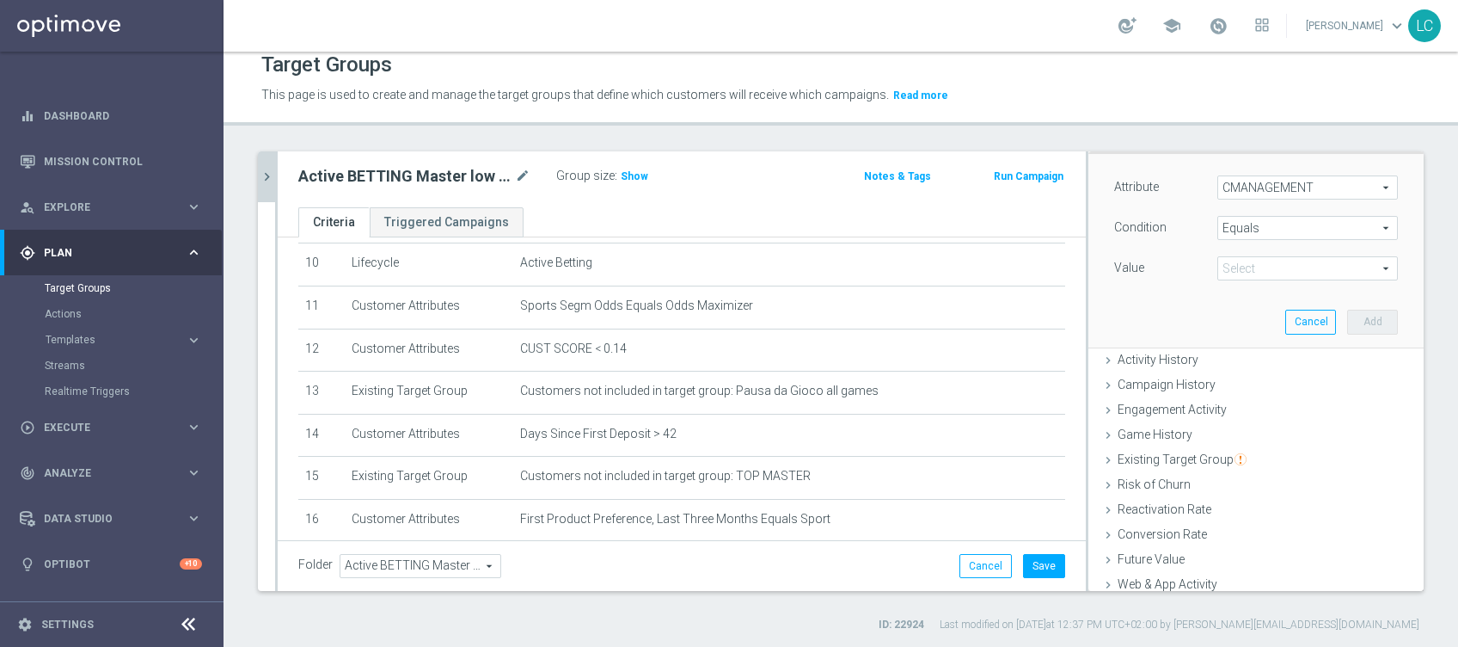
click at [1290, 230] on span "Equals" at bounding box center [1307, 228] width 179 height 22
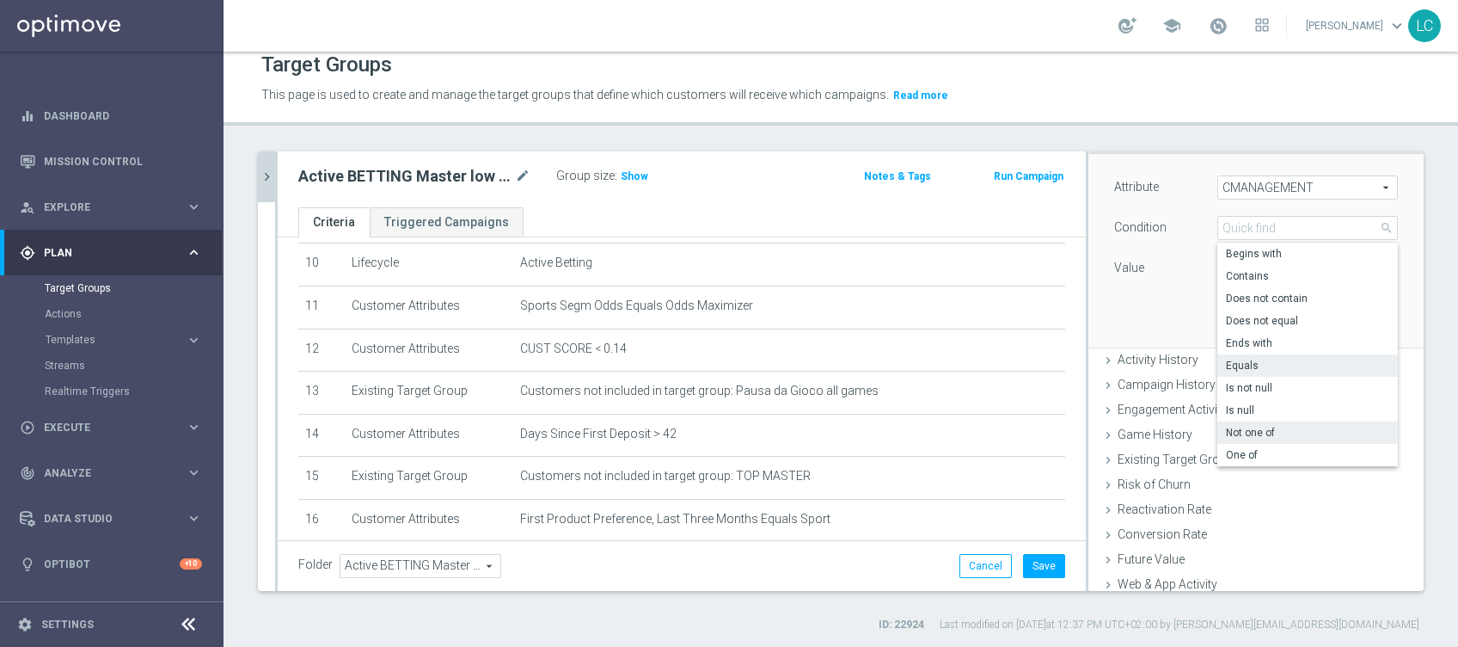
click at [1238, 440] on label "Not one of" at bounding box center [1307, 432] width 181 height 22
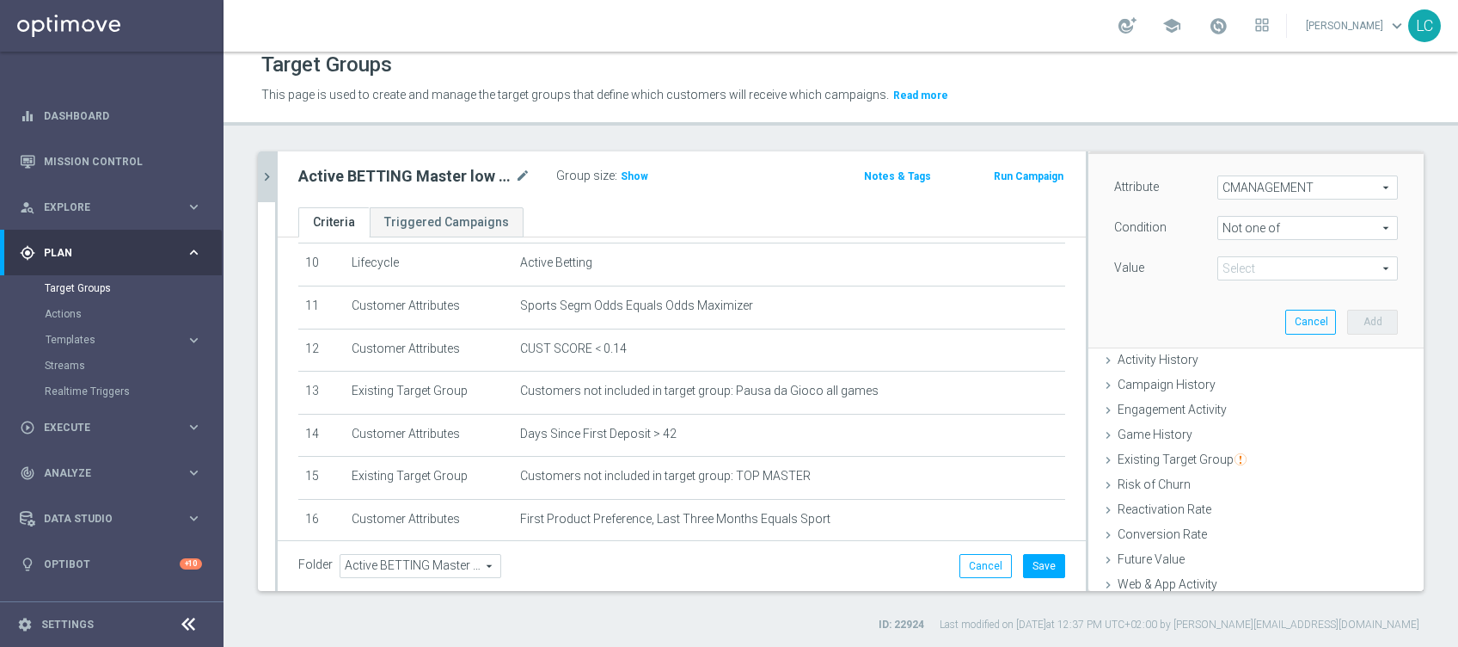
click at [1251, 223] on span "Not one of" at bounding box center [1307, 228] width 179 height 22
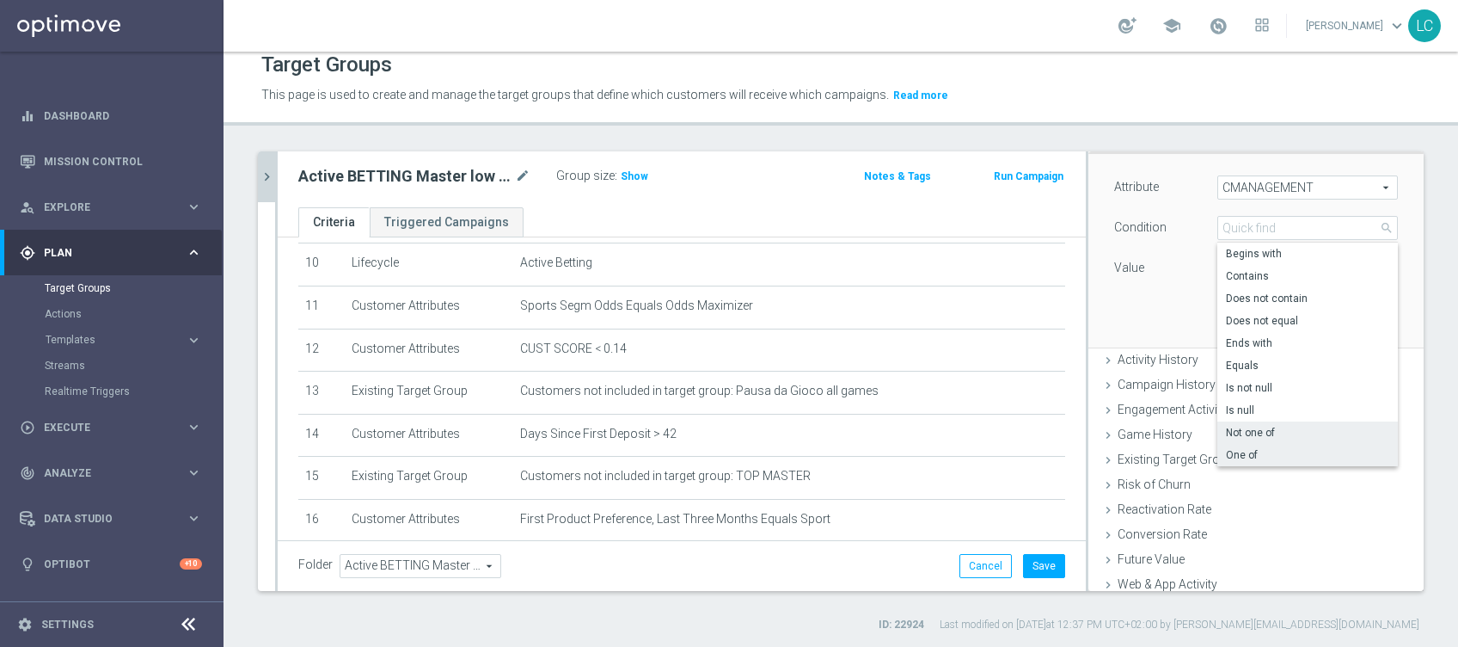
click at [1226, 453] on span "One of" at bounding box center [1307, 455] width 163 height 14
type input "One of"
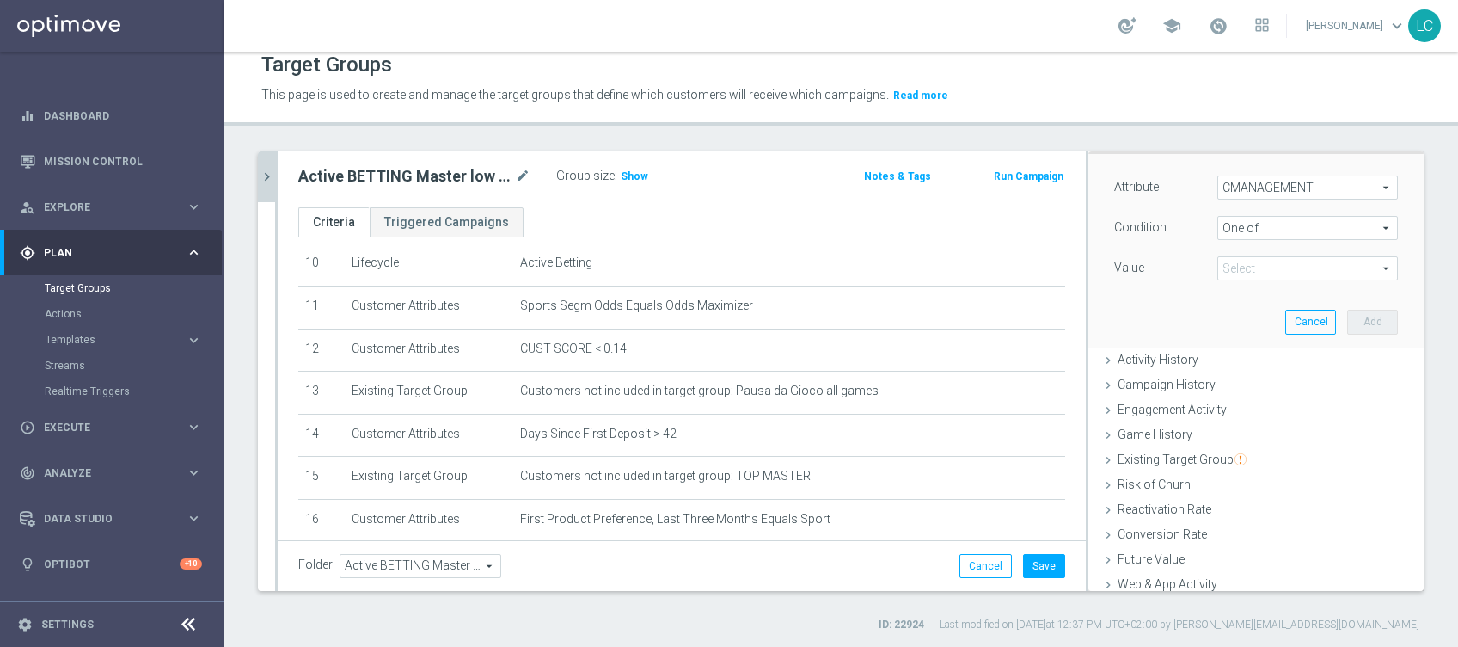
click at [1218, 272] on span at bounding box center [1307, 268] width 179 height 22
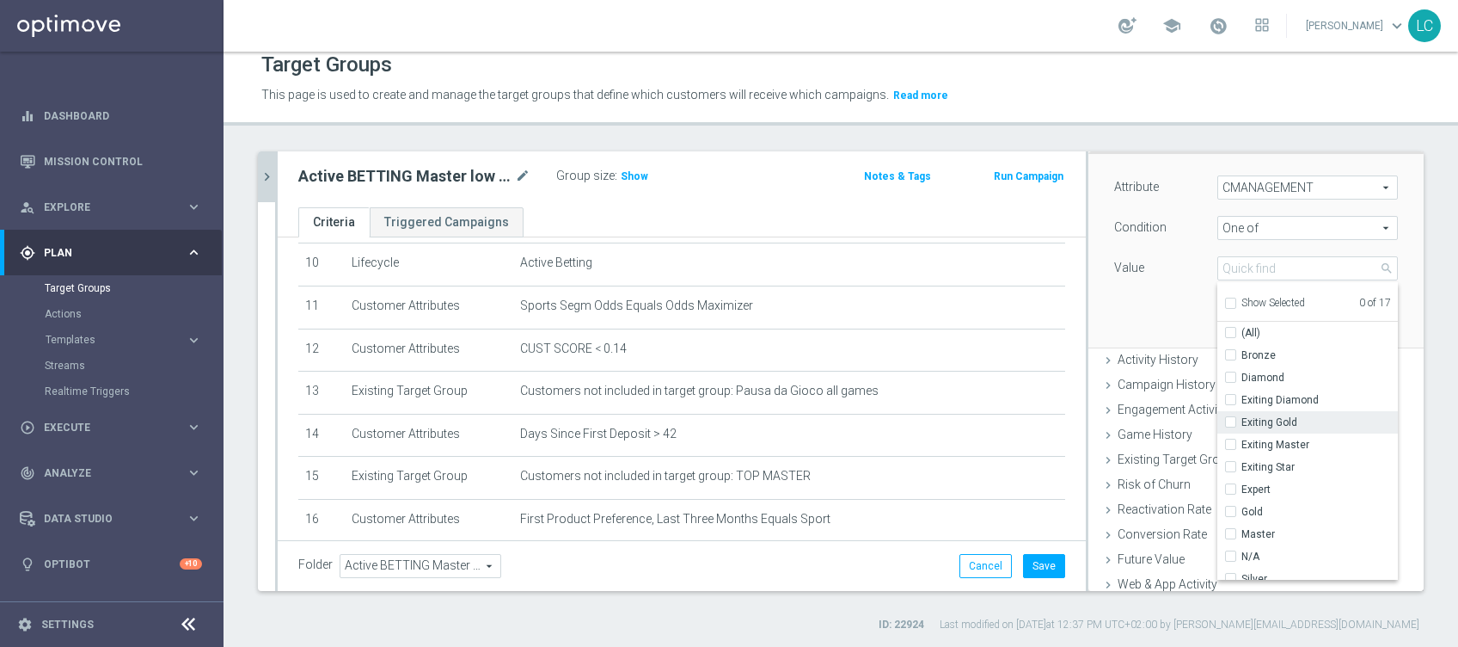
click at [1241, 420] on label "Exiting Gold" at bounding box center [1319, 422] width 156 height 22
click at [1230, 420] on input "Exiting Gold" at bounding box center [1235, 422] width 11 height 11
checkbox input "true"
type input "Exiting Gold"
click at [1217, 444] on div "Exiting Master" at bounding box center [1307, 444] width 181 height 22
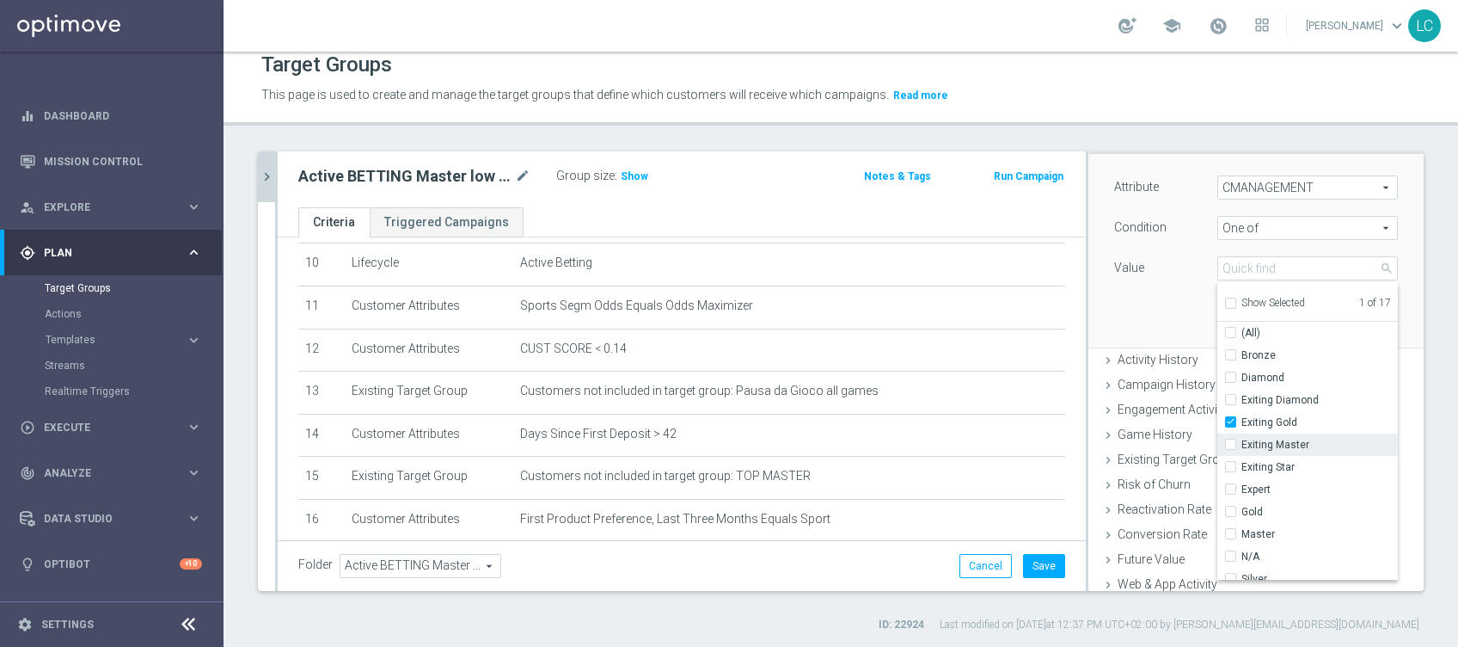
click at [1230, 444] on input "Exiting Master" at bounding box center [1235, 444] width 11 height 11
checkbox input "true"
type input "Selected 2 of 17"
click at [1230, 506] on input "Gold" at bounding box center [1235, 511] width 11 height 11
click at [1230, 529] on input "Master" at bounding box center [1235, 534] width 11 height 11
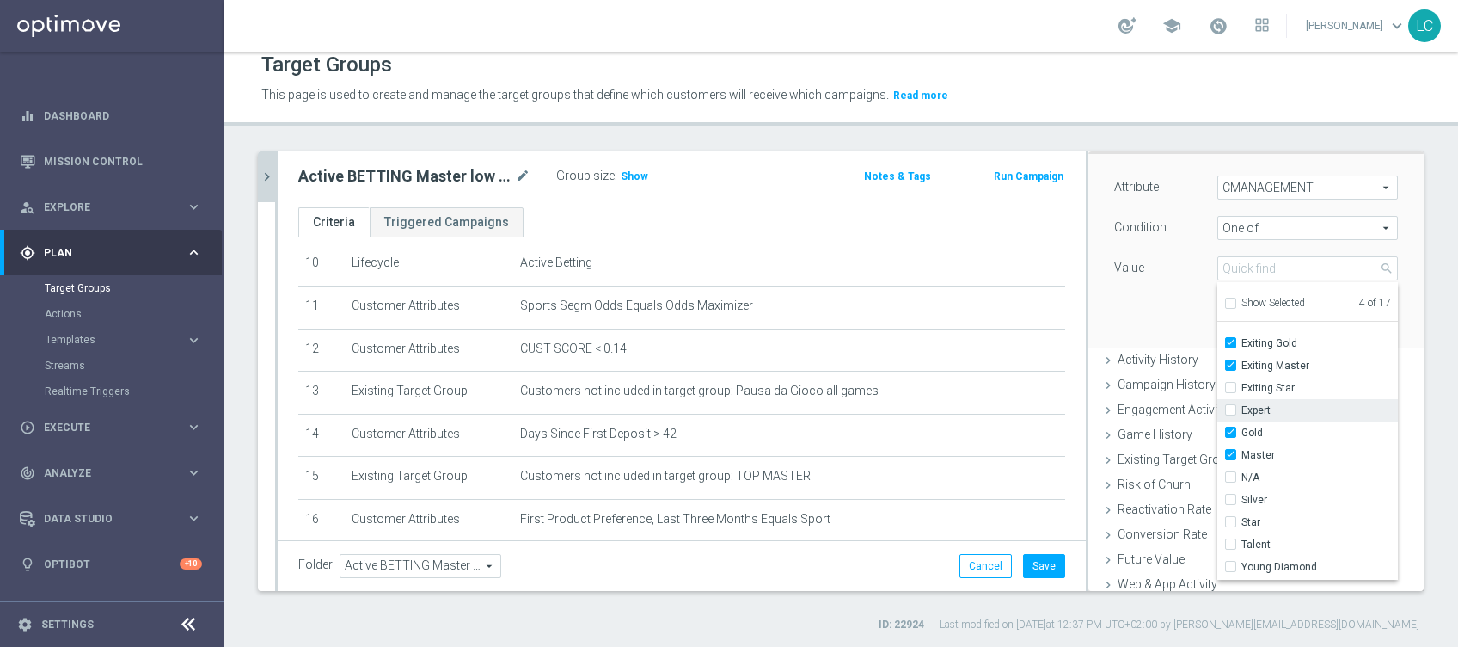
scroll to position [144, 0]
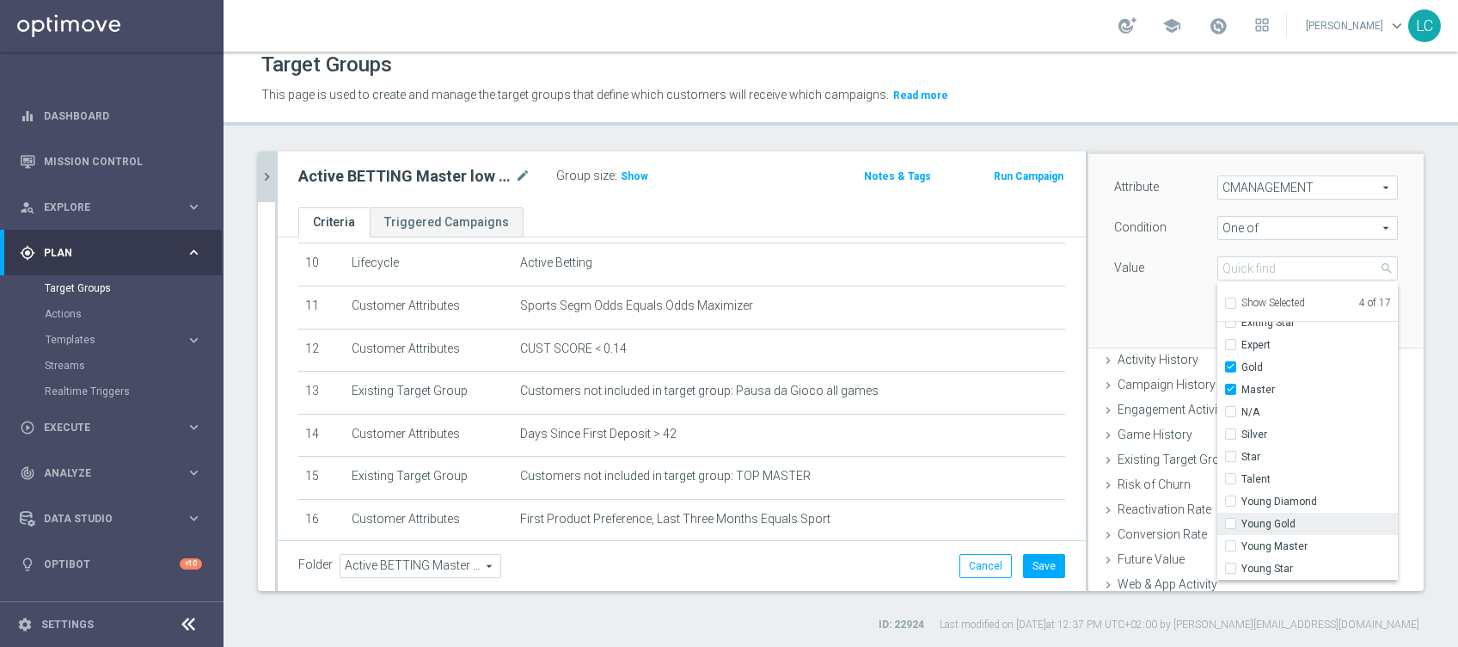
click at [1241, 521] on span "Young Gold" at bounding box center [1319, 524] width 156 height 14
click at [1231, 521] on input "Young Gold" at bounding box center [1235, 523] width 11 height 11
click at [1241, 539] on span "Young Master" at bounding box center [1319, 546] width 156 height 14
click at [1230, 541] on input "Young Master" at bounding box center [1235, 546] width 11 height 11
click at [1133, 305] on div "Attribute CMANAGEMENT CMANAGEMENT arrow_drop_down search Condition One of One o…" at bounding box center [1256, 250] width 310 height 193
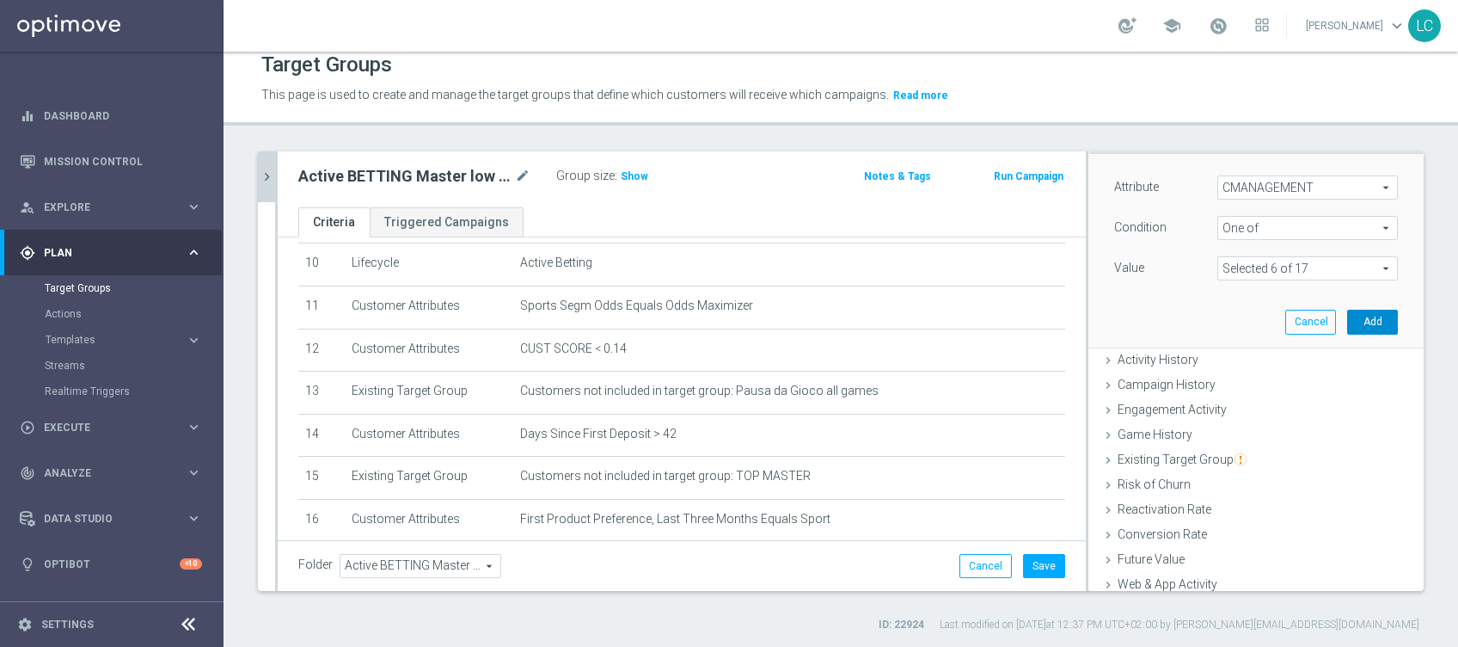
click at [1347, 330] on button "Add" at bounding box center [1372, 322] width 51 height 24
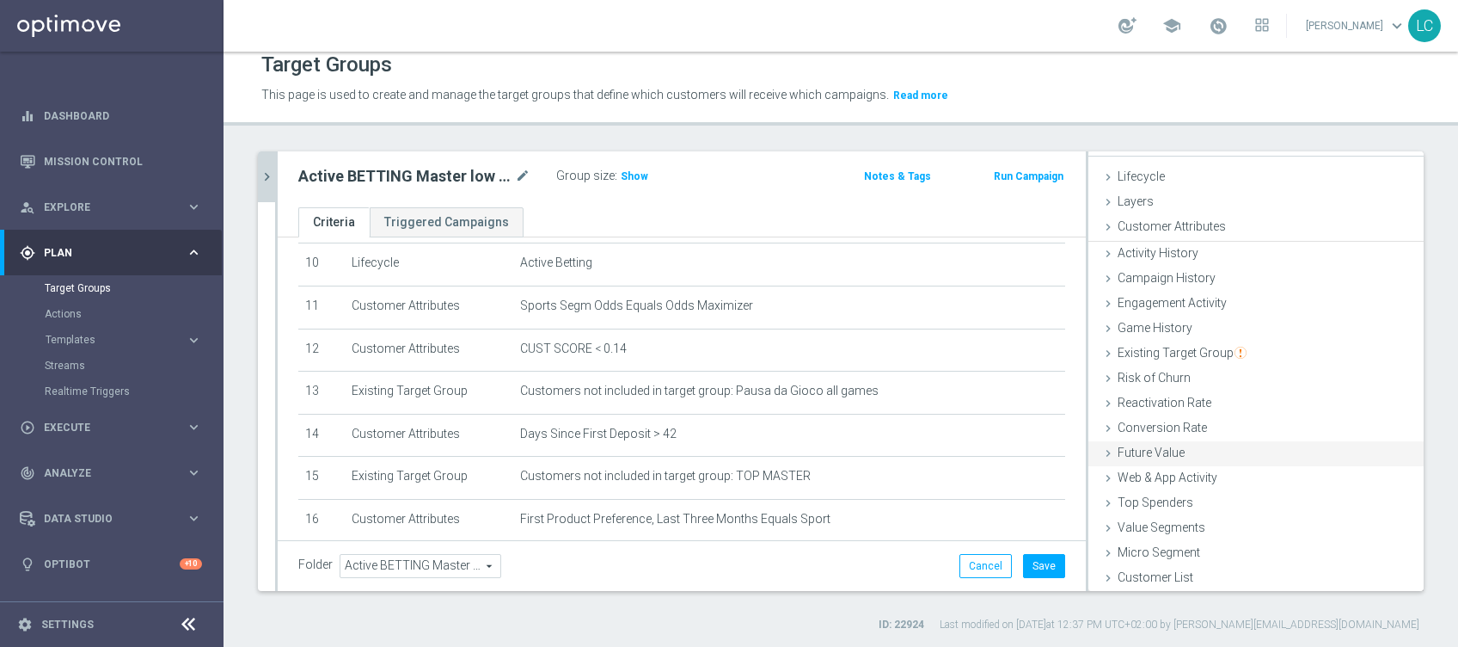
scroll to position [27, 0]
click at [635, 173] on span "Show" at bounding box center [635, 176] width 28 height 12
click at [1039, 559] on button "Save" at bounding box center [1044, 566] width 42 height 24
click at [270, 170] on icon "chevron_right" at bounding box center [267, 177] width 16 height 16
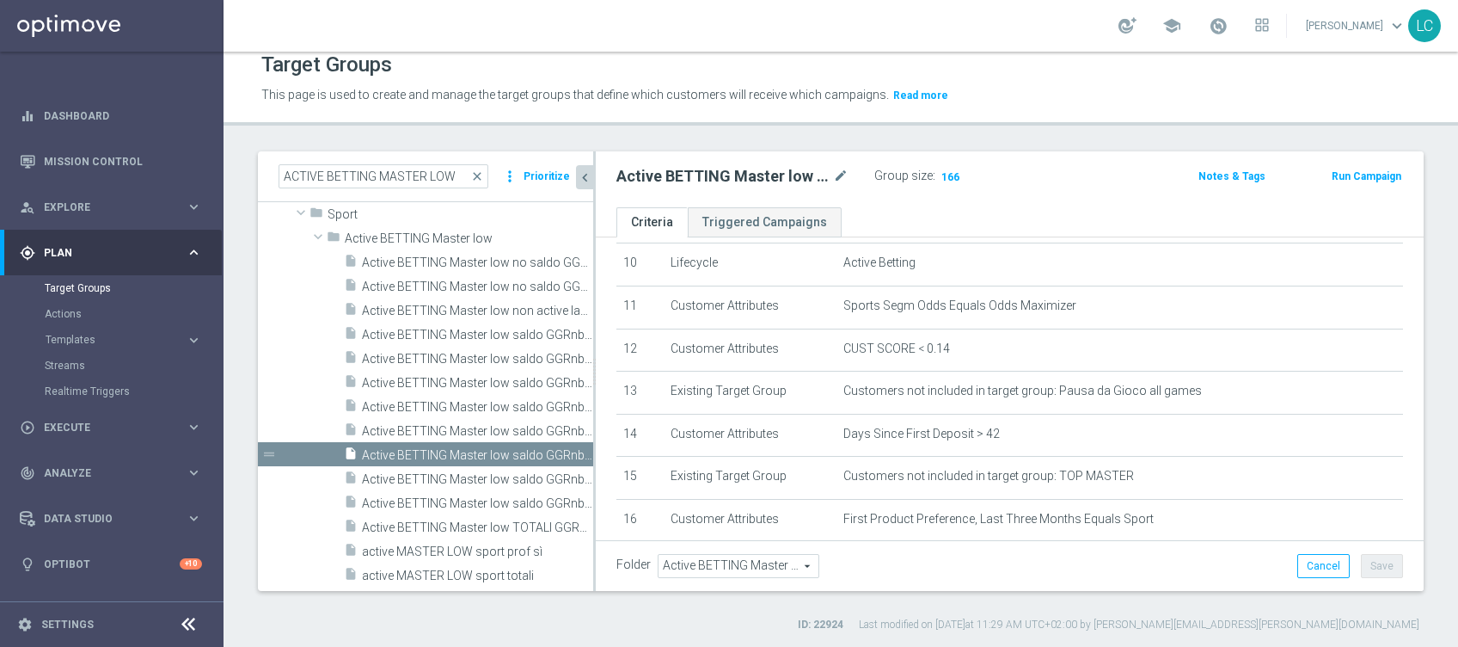
scroll to position [59, 0]
click at [426, 474] on span "Active BETTING Master low saldo GGRnb>0 OPTIMIZER" at bounding box center [458, 479] width 193 height 15
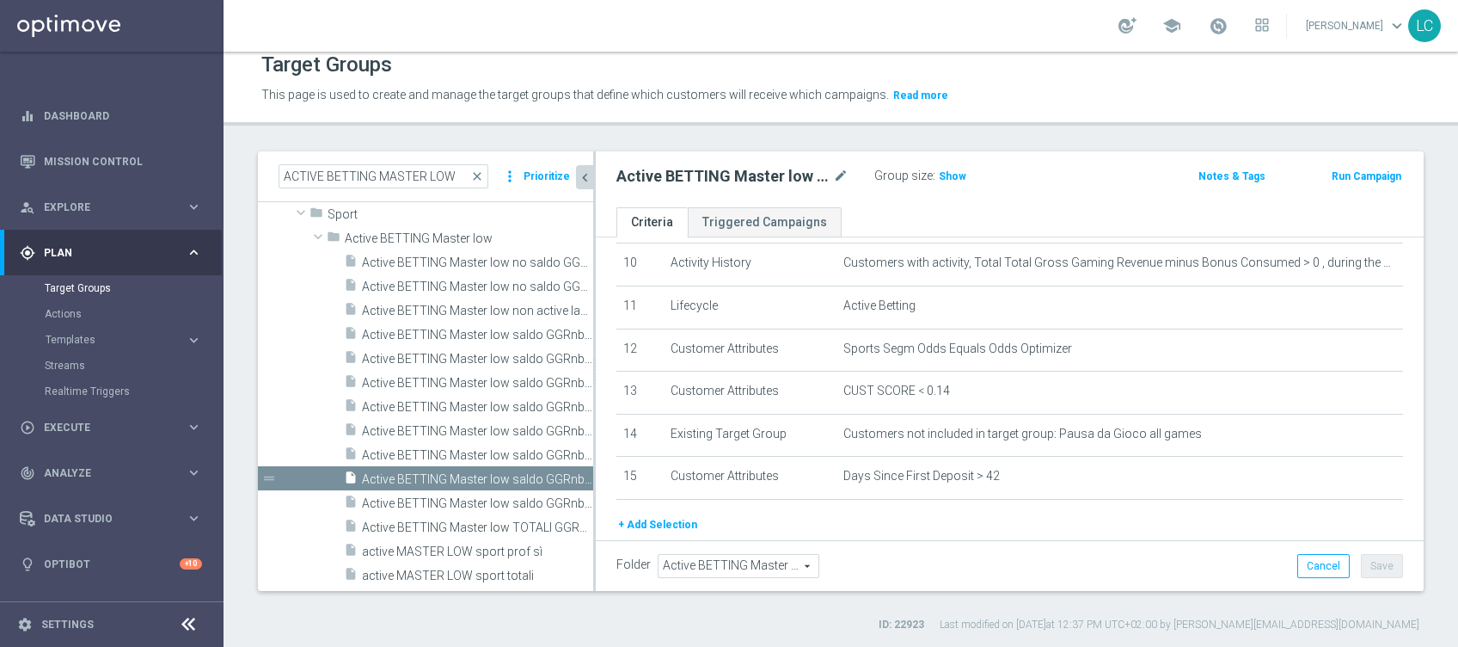
click at [584, 179] on icon "chevron_left" at bounding box center [585, 177] width 16 height 16
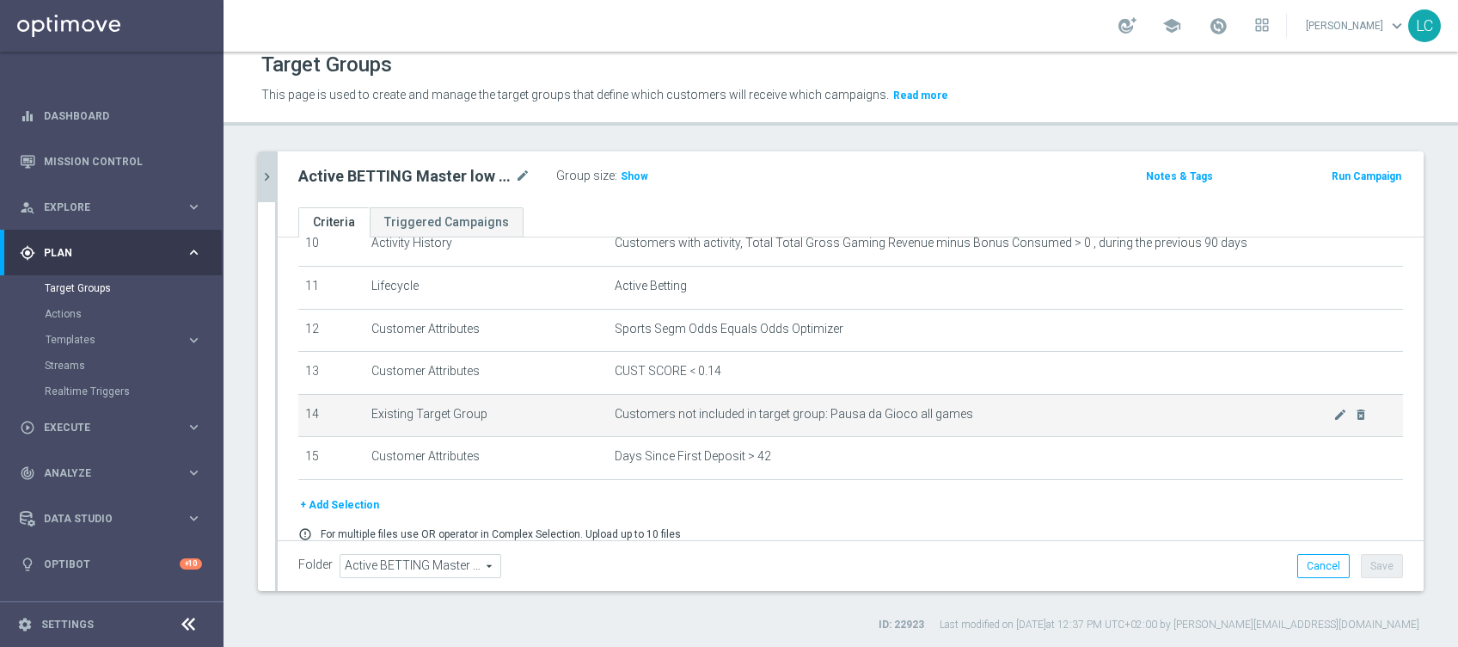
scroll to position [344, 0]
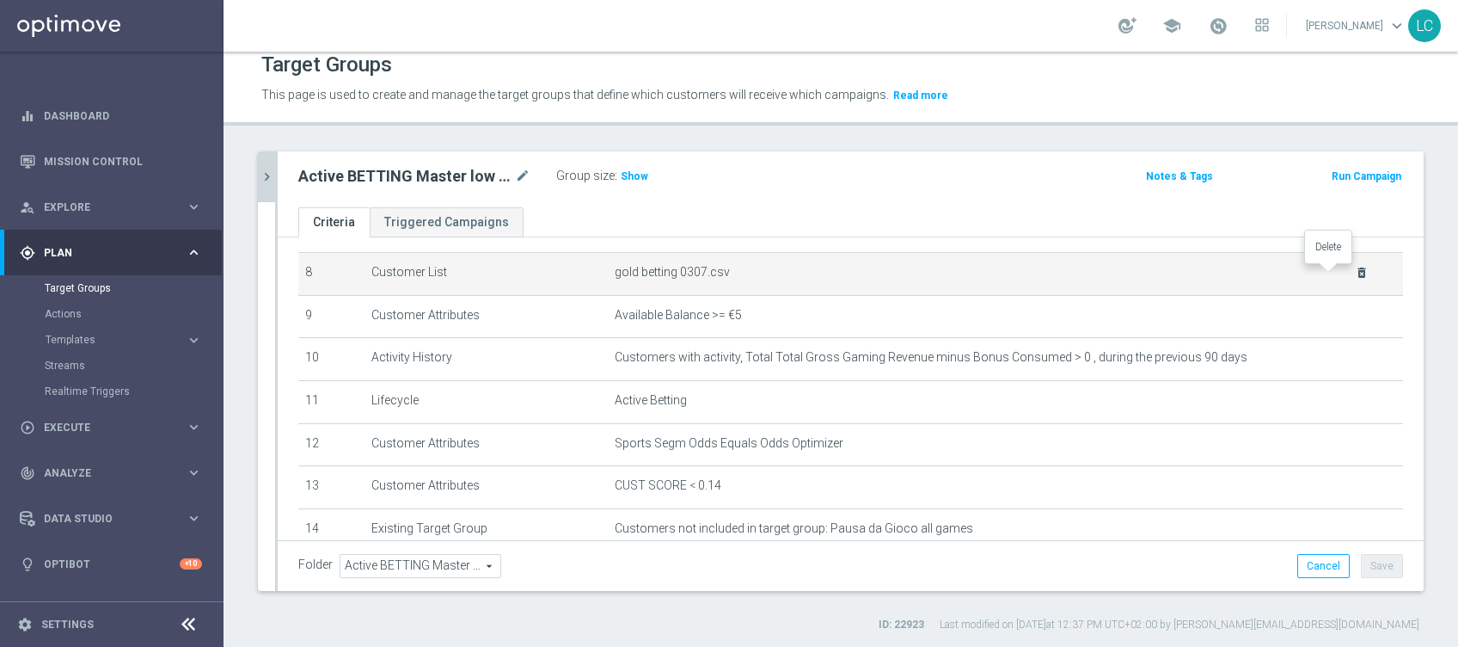
click at [1355, 271] on icon "delete_forever" at bounding box center [1362, 273] width 14 height 14
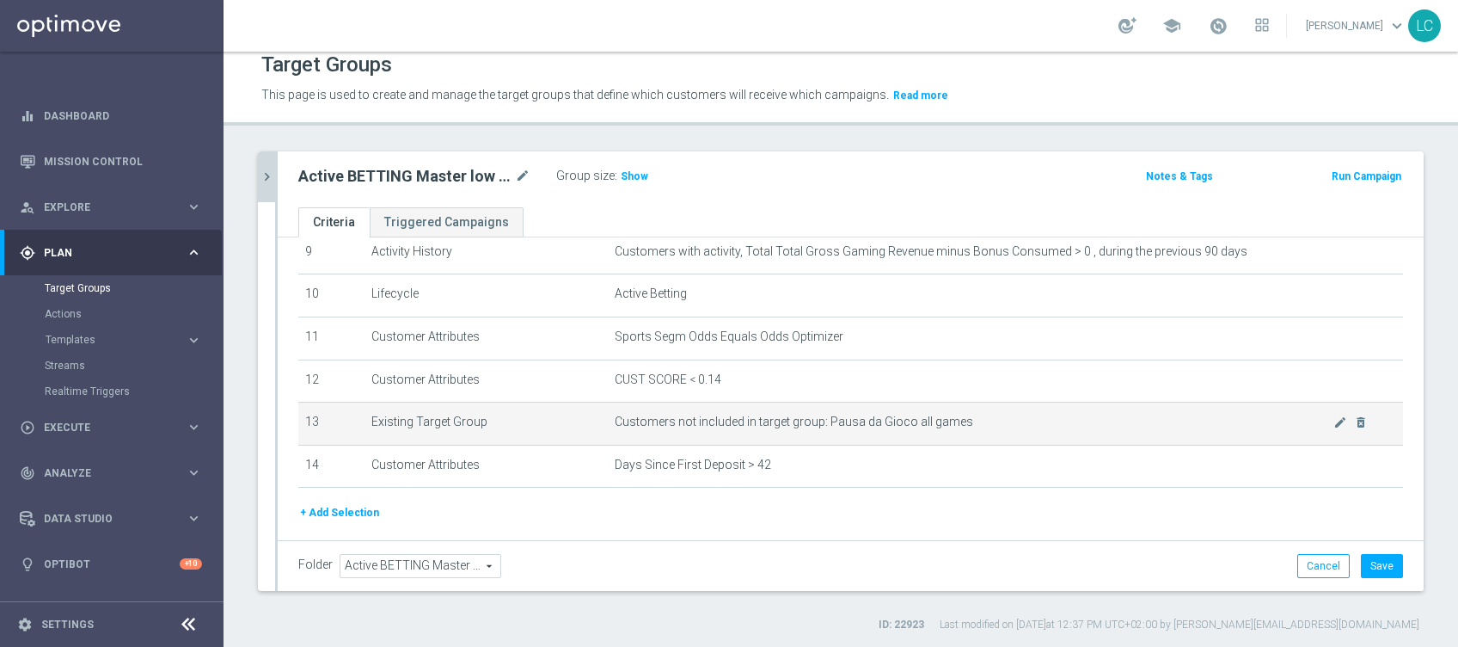
scroll to position [457, 0]
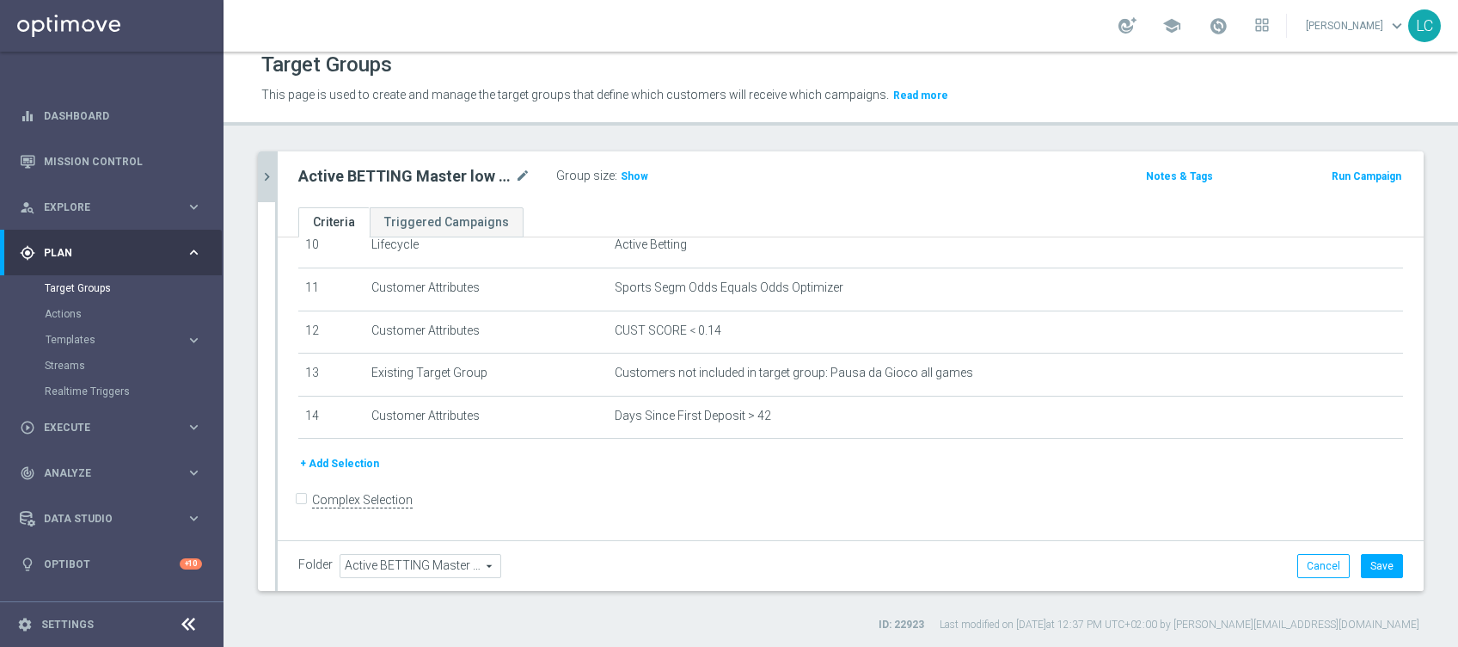
click at [337, 469] on button "+ Add Selection" at bounding box center [339, 463] width 83 height 19
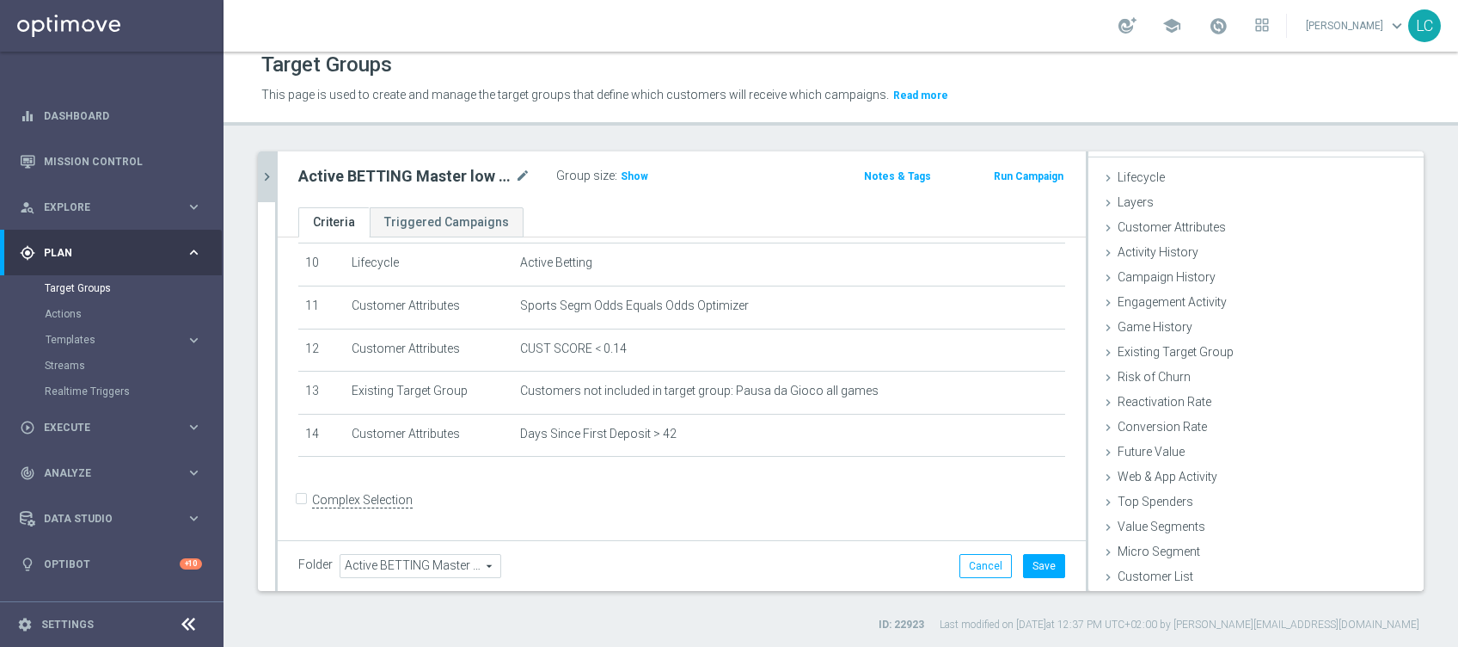
scroll to position [27, 0]
click at [1179, 349] on span "Existing Target Group" at bounding box center [1182, 352] width 129 height 14
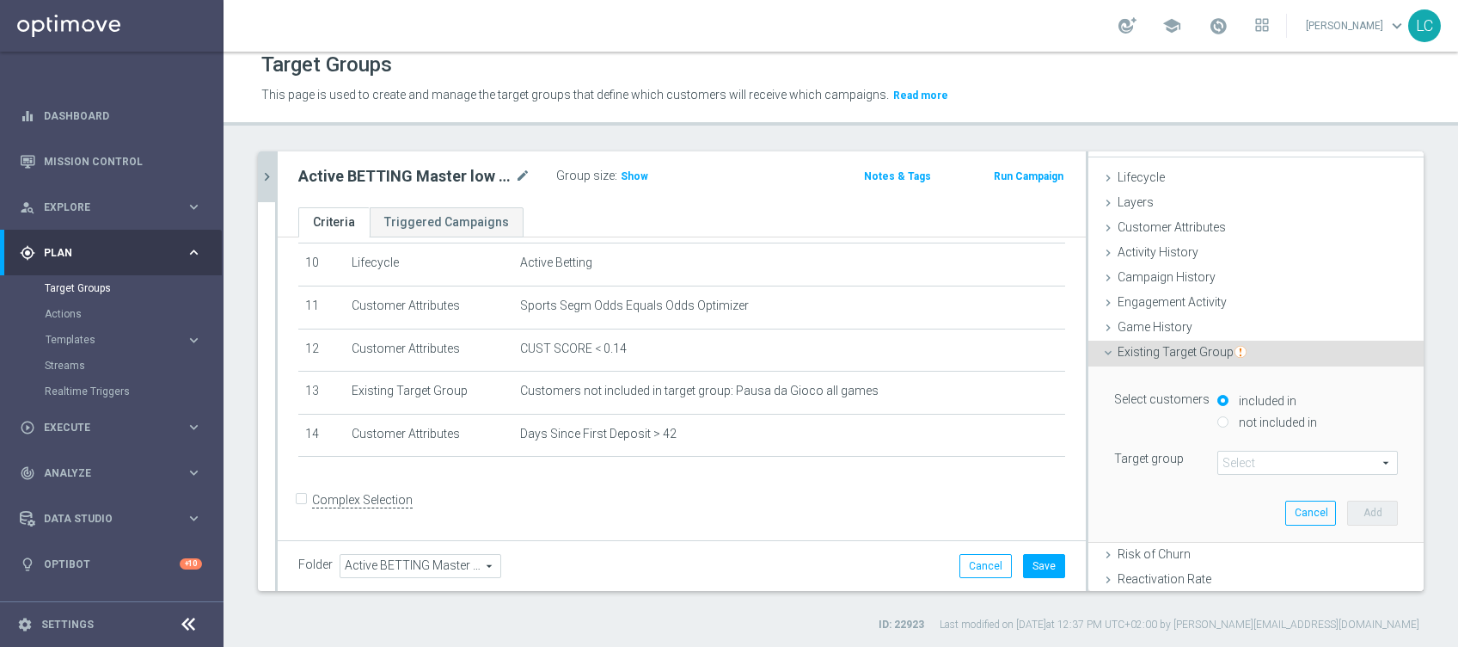
scroll to position [114, 0]
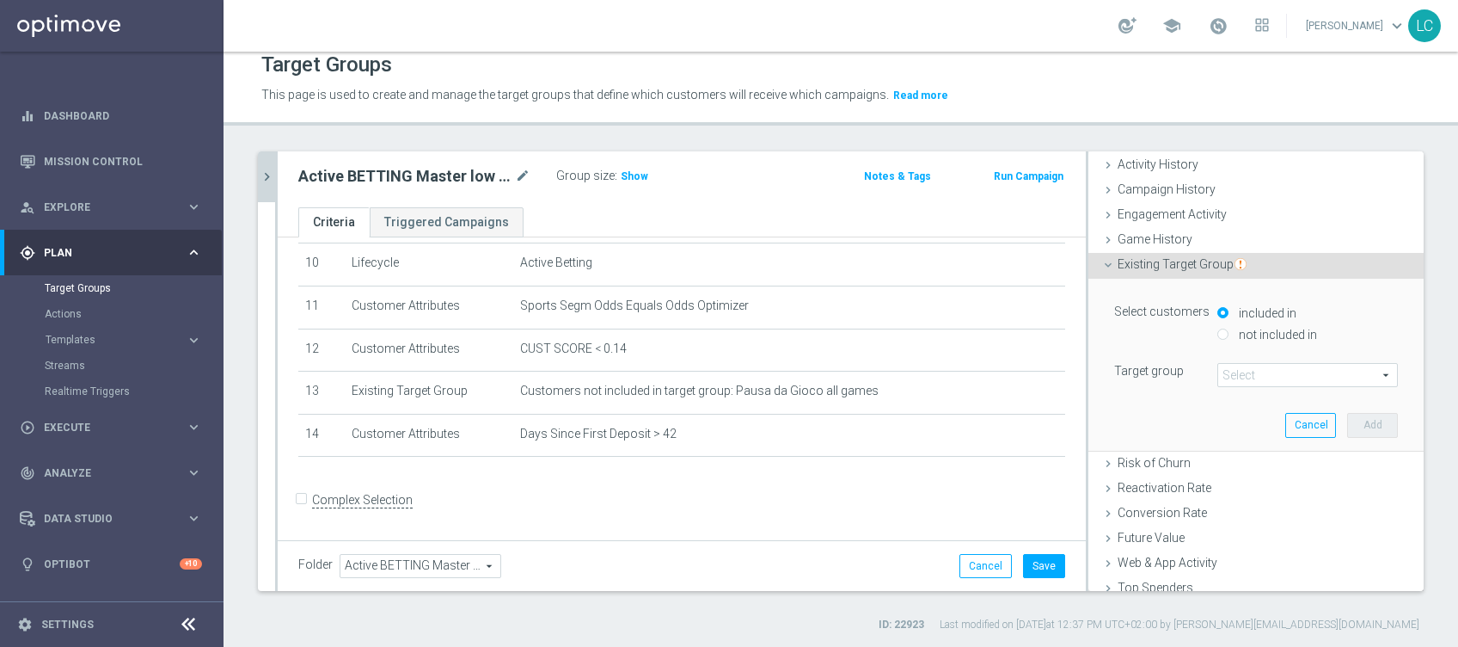
click at [1217, 331] on input "not included in" at bounding box center [1222, 333] width 11 height 11
click at [1218, 368] on span at bounding box center [1307, 375] width 179 height 22
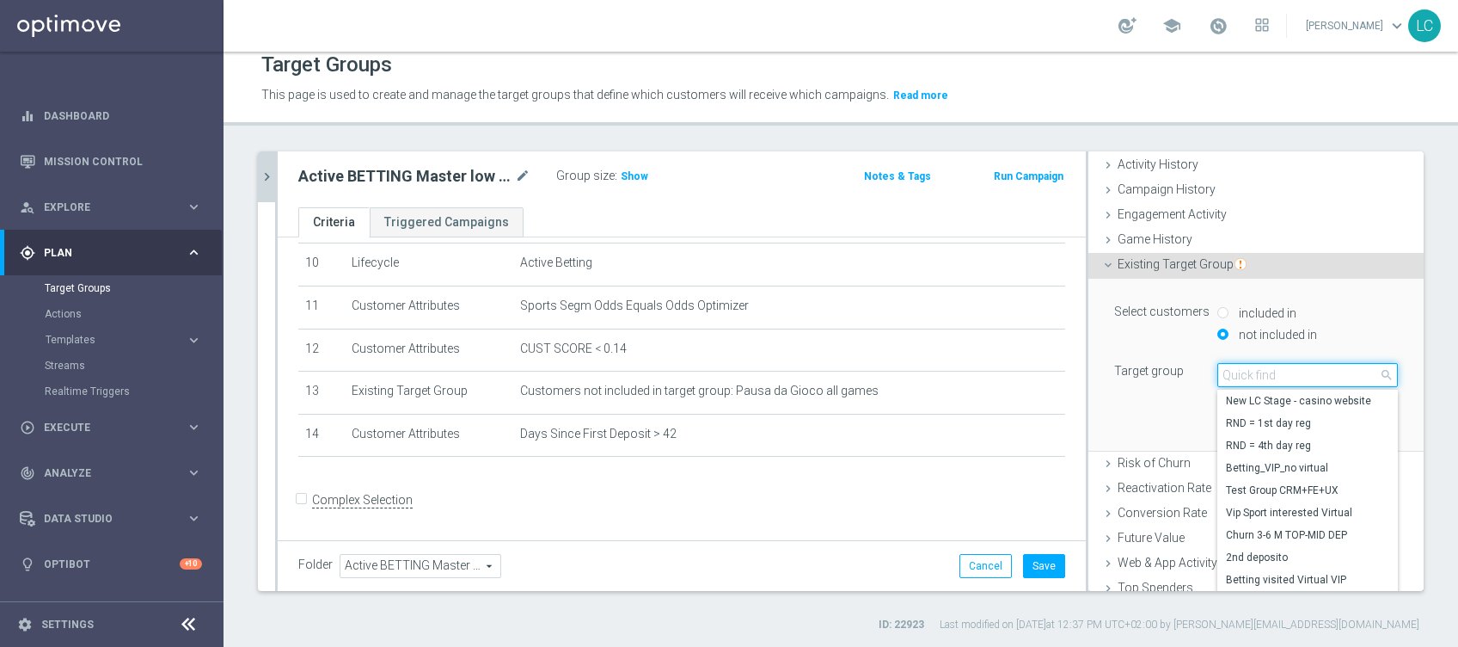
click at [1217, 368] on input "search" at bounding box center [1307, 375] width 181 height 24
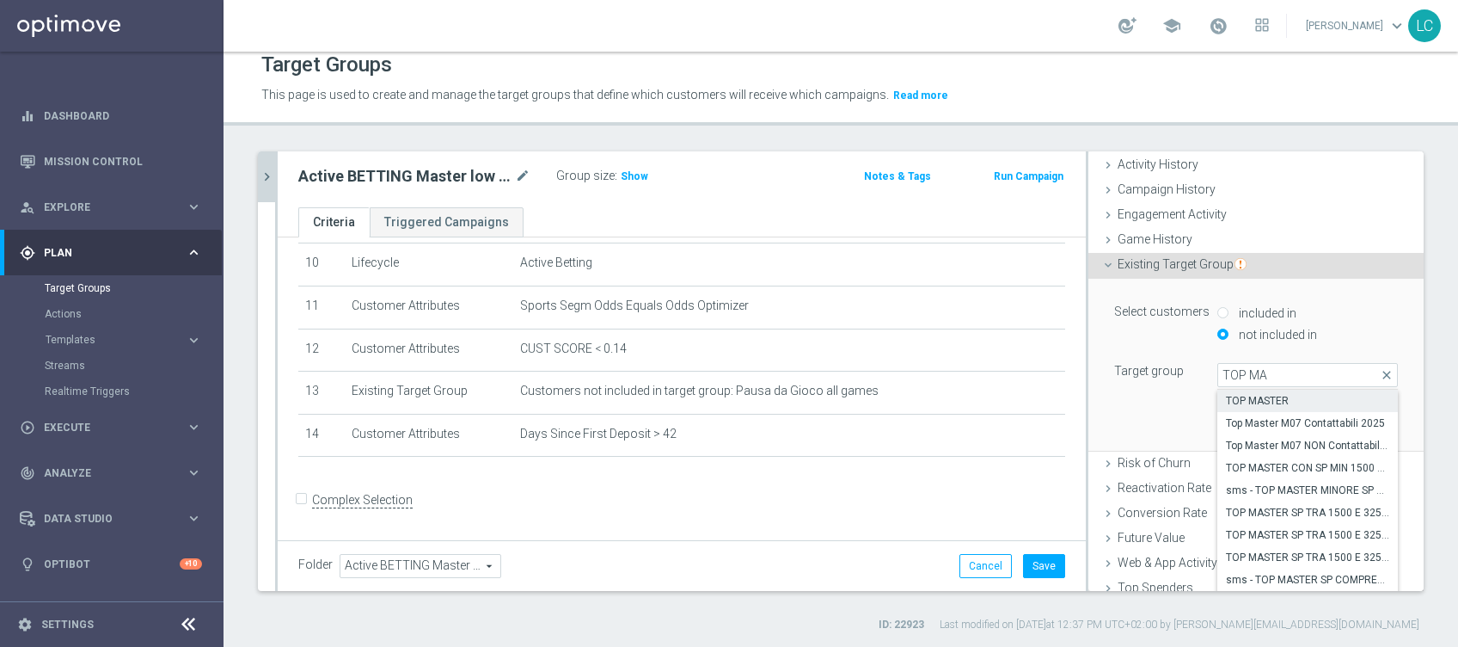
click at [1266, 398] on span "TOP MASTER" at bounding box center [1307, 401] width 163 height 14
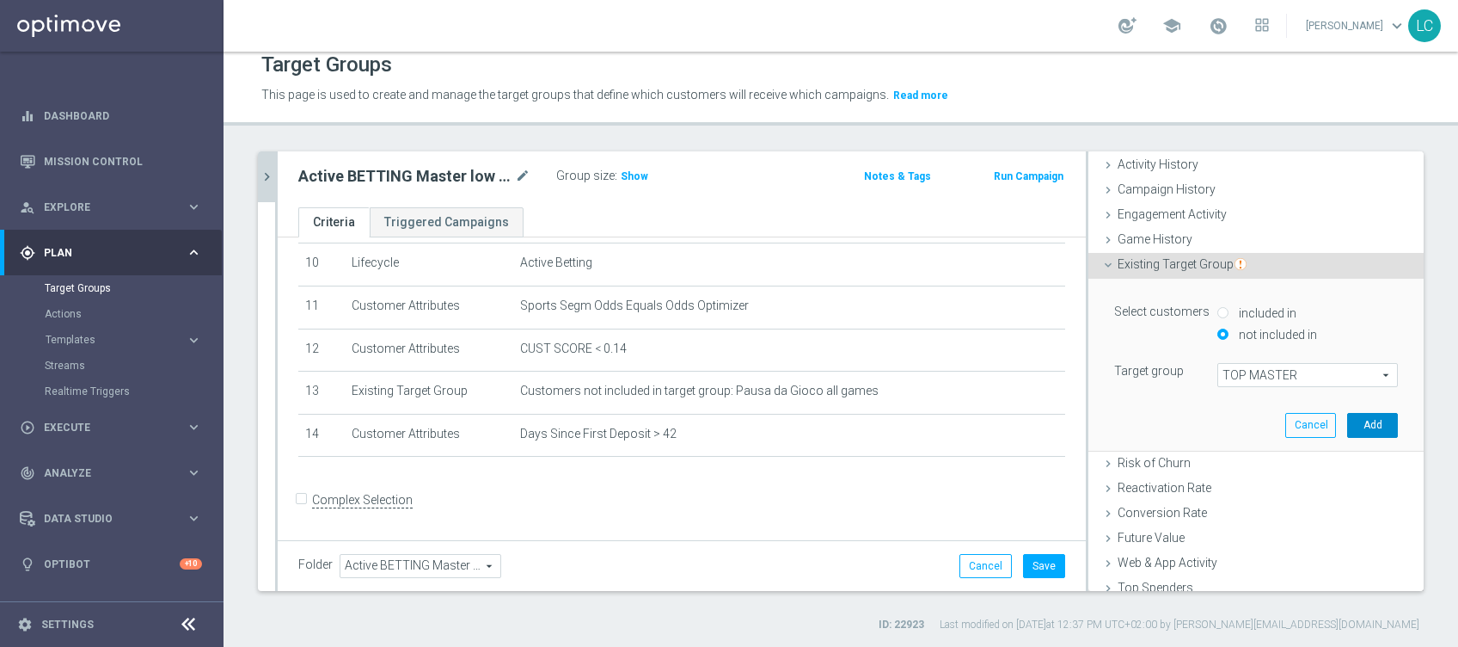
click at [1348, 422] on button "Add" at bounding box center [1372, 425] width 51 height 24
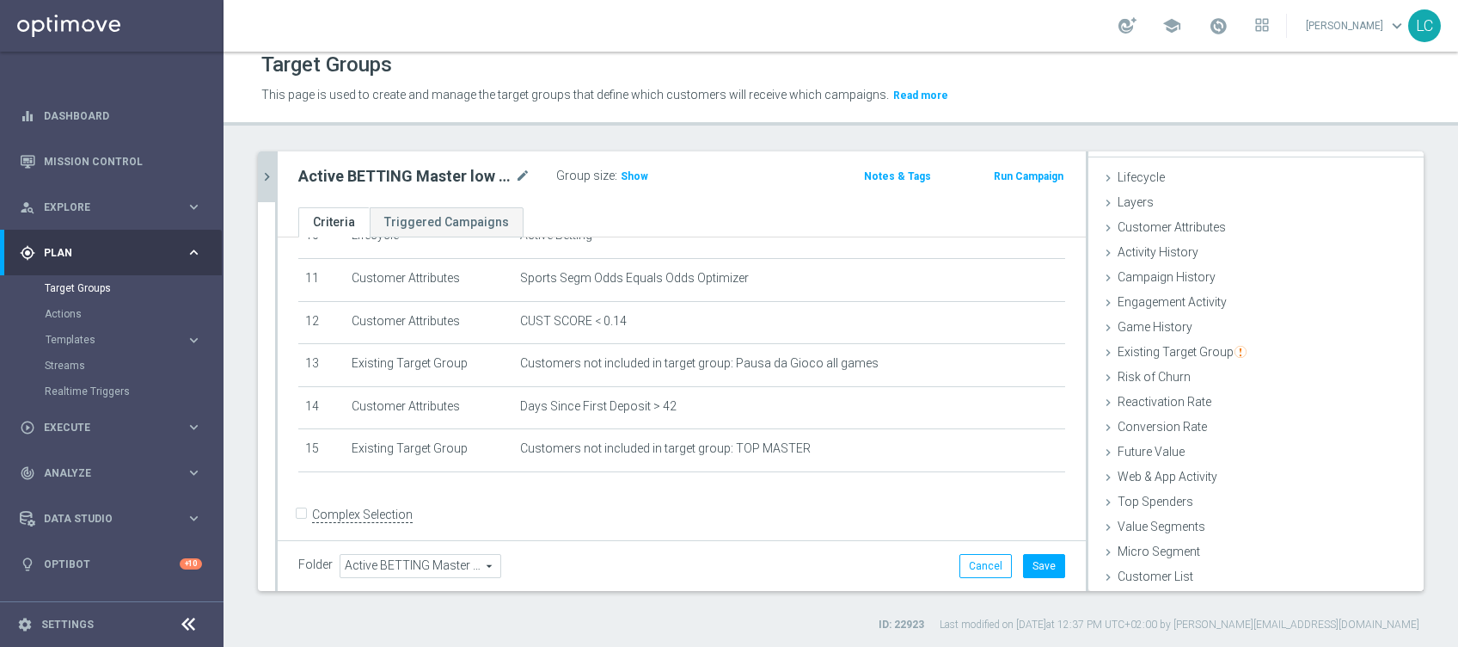
scroll to position [481, 0]
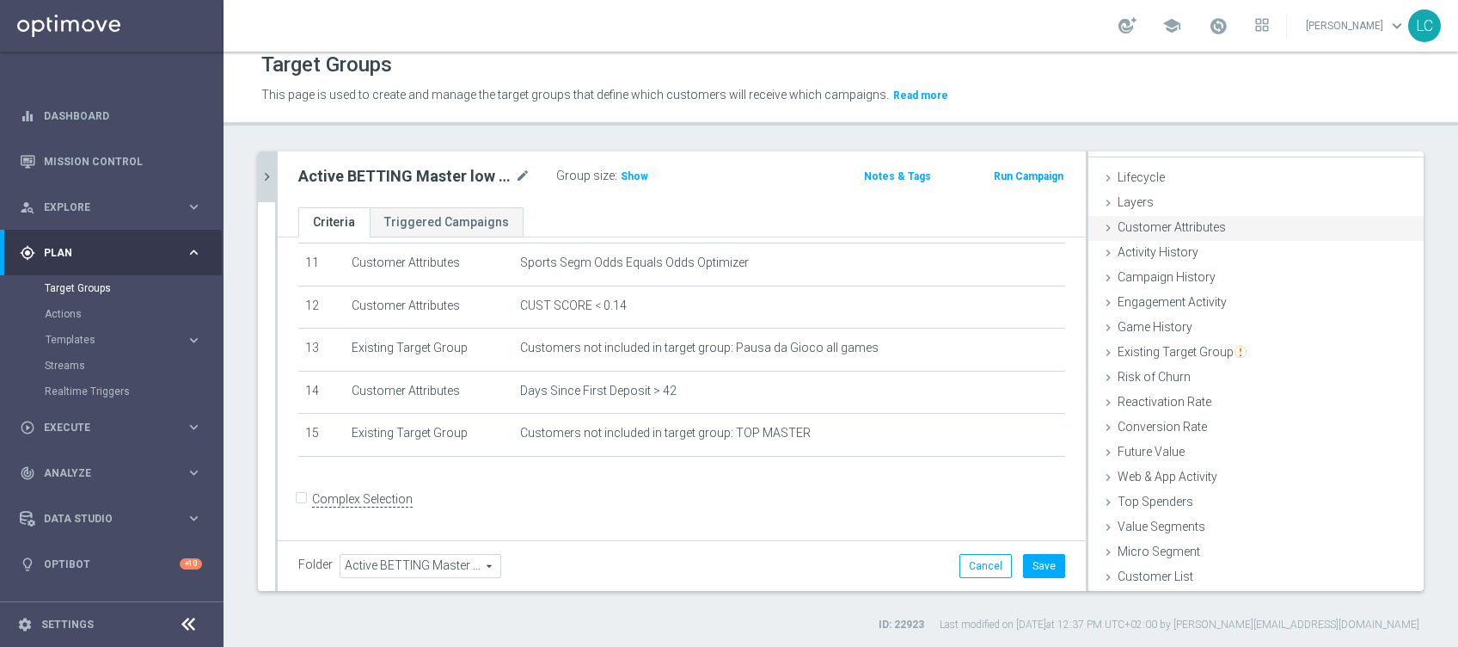
click at [1162, 231] on span "Customer Attributes" at bounding box center [1172, 227] width 108 height 14
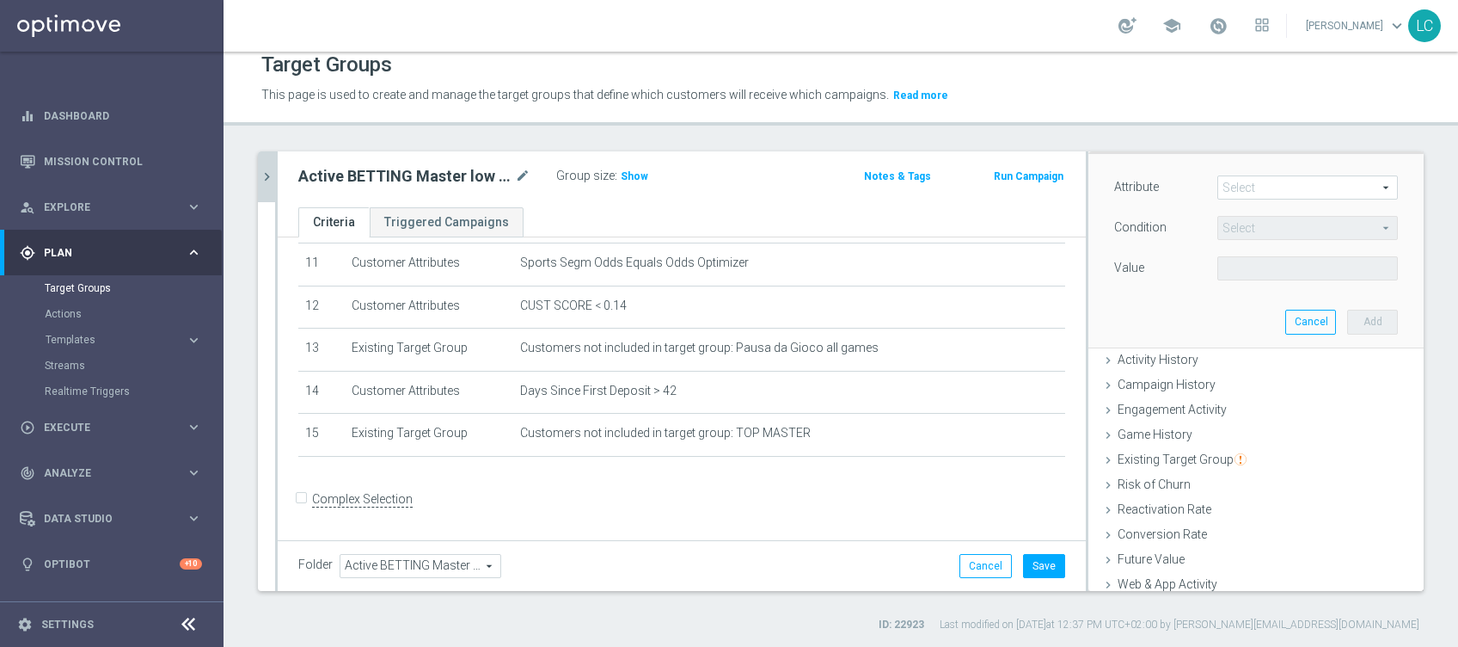
click at [1229, 188] on span at bounding box center [1307, 187] width 179 height 22
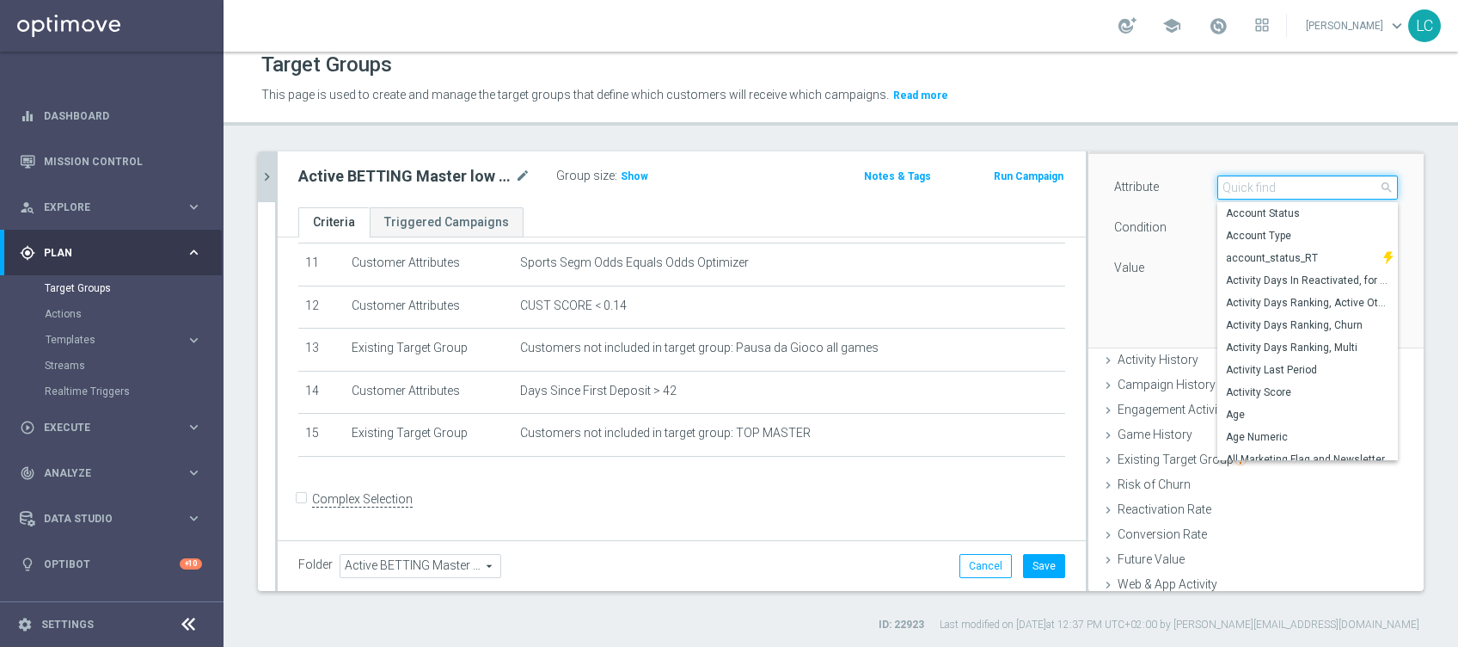
click at [1237, 184] on input "search" at bounding box center [1307, 187] width 181 height 24
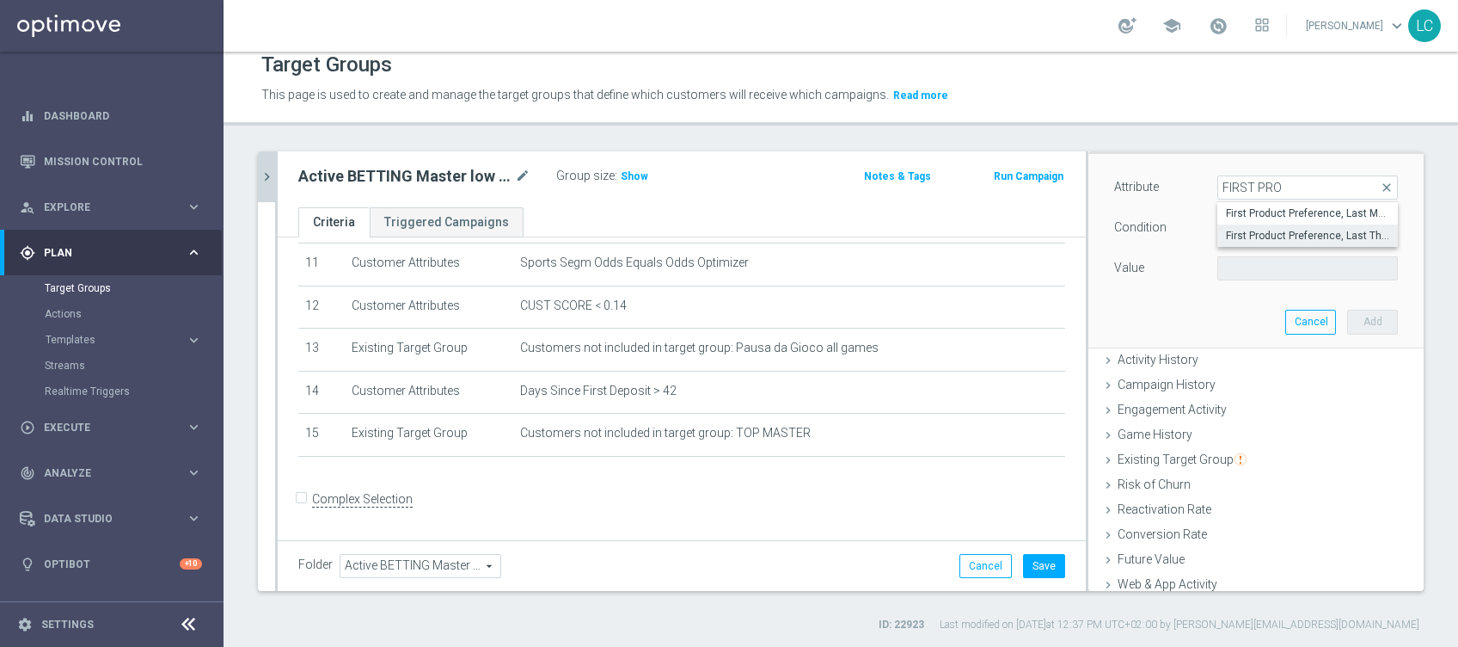
click at [1251, 231] on span "First Product Preference, Last Three Months" at bounding box center [1307, 236] width 163 height 14
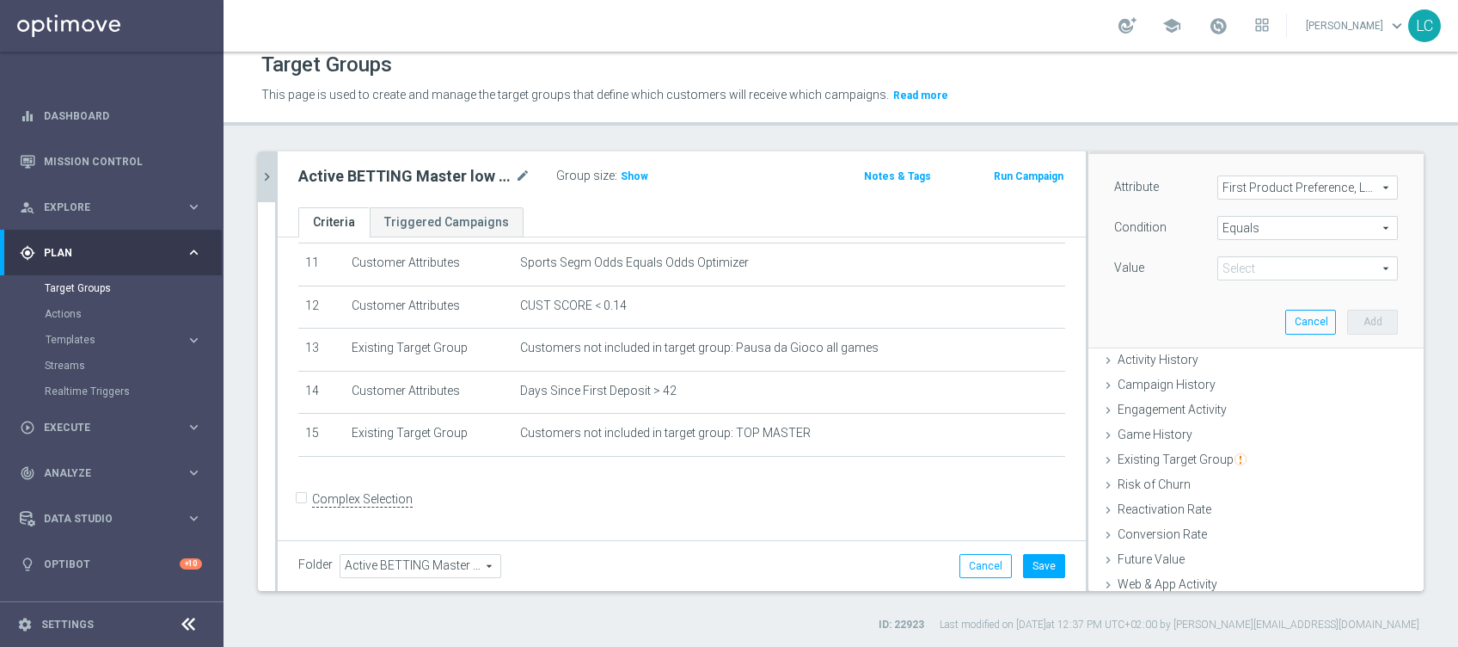
click at [1298, 269] on span at bounding box center [1307, 268] width 179 height 22
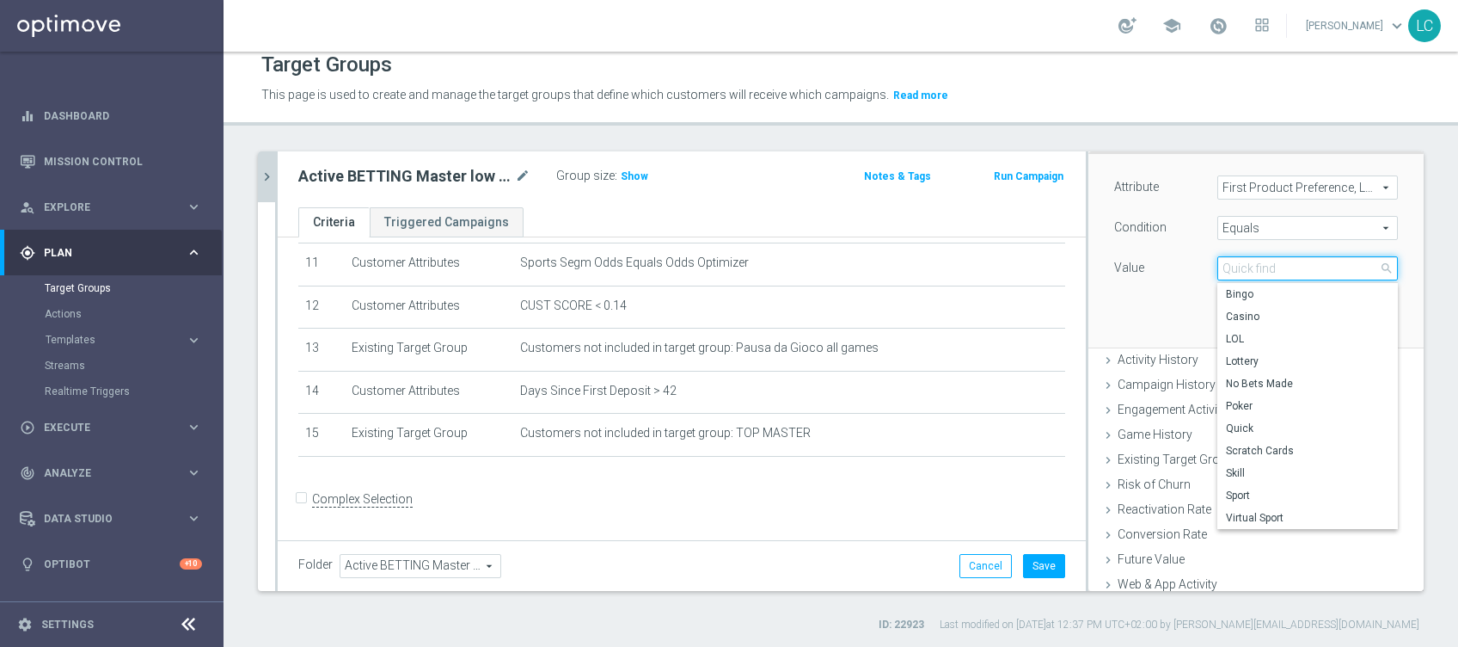
click at [1300, 264] on input "search" at bounding box center [1307, 268] width 181 height 24
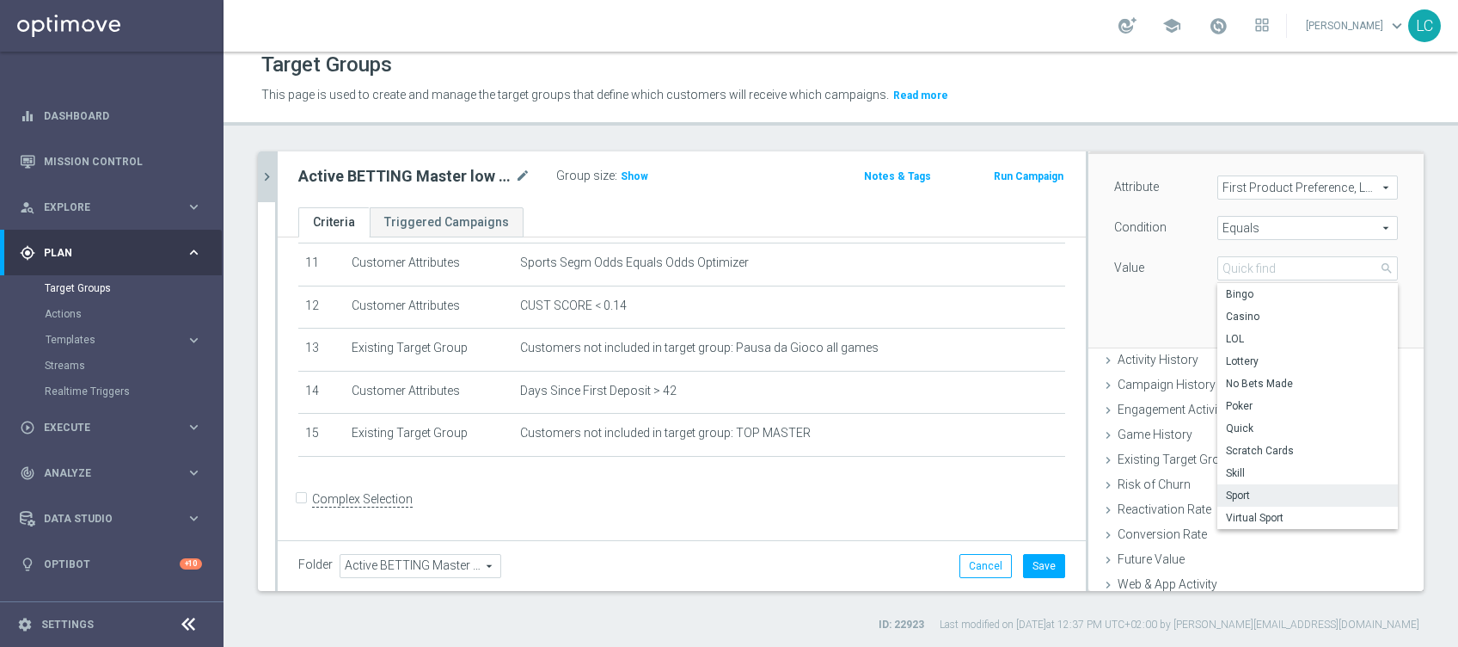
click at [1226, 493] on span "Sport" at bounding box center [1307, 495] width 163 height 14
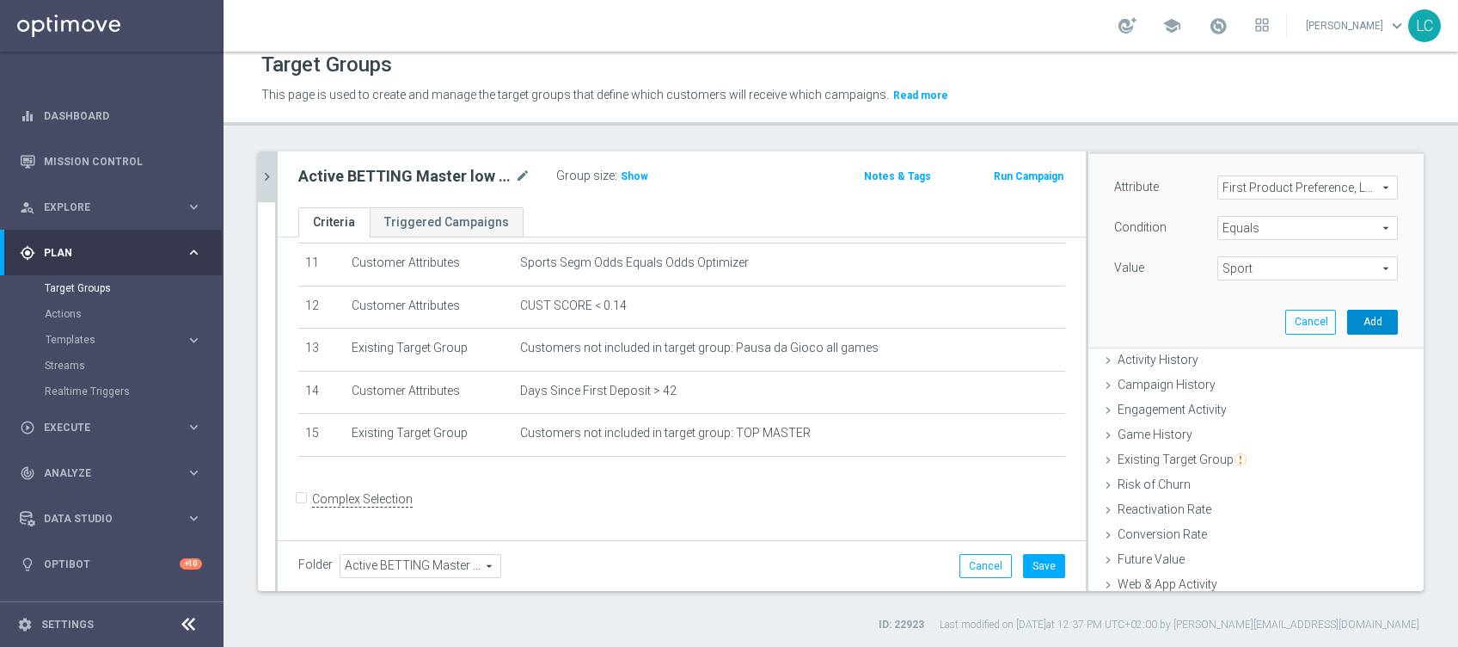
click at [1347, 310] on button "Add" at bounding box center [1372, 322] width 51 height 24
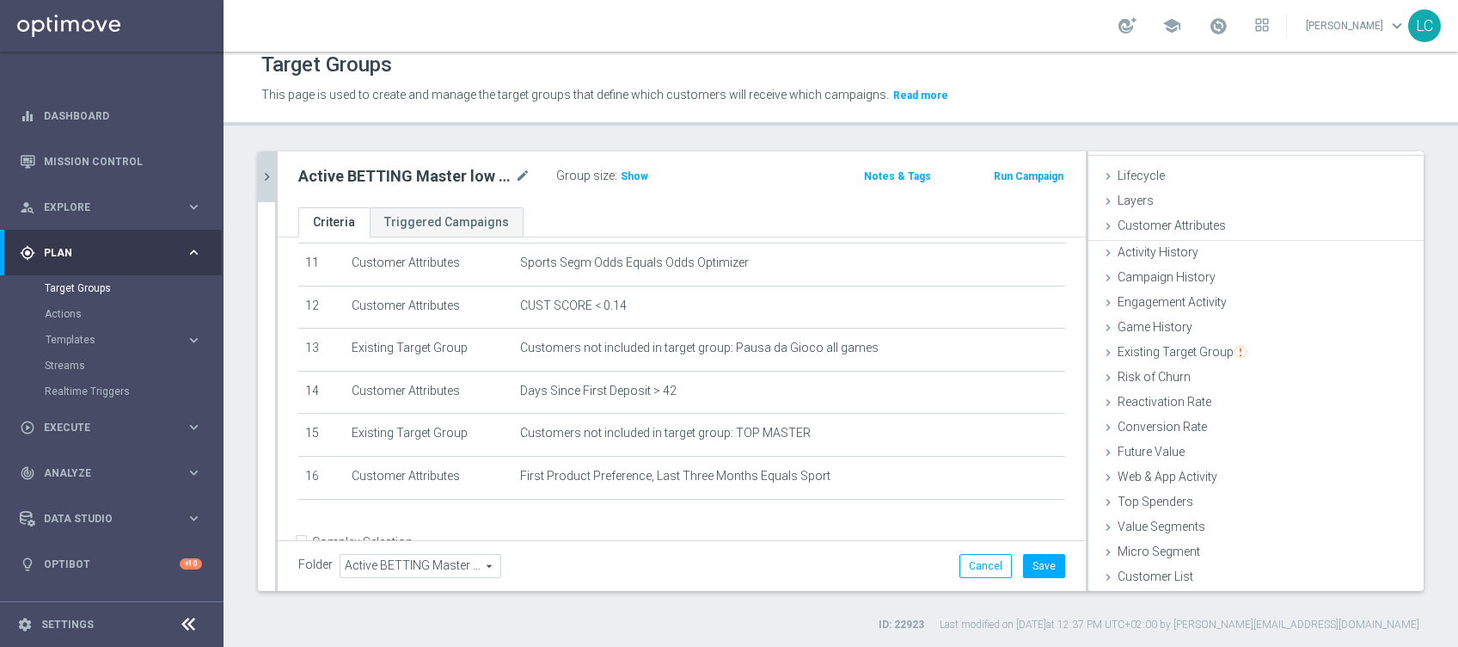
scroll to position [27, 0]
click at [1144, 229] on span "Customer Attributes" at bounding box center [1172, 227] width 108 height 14
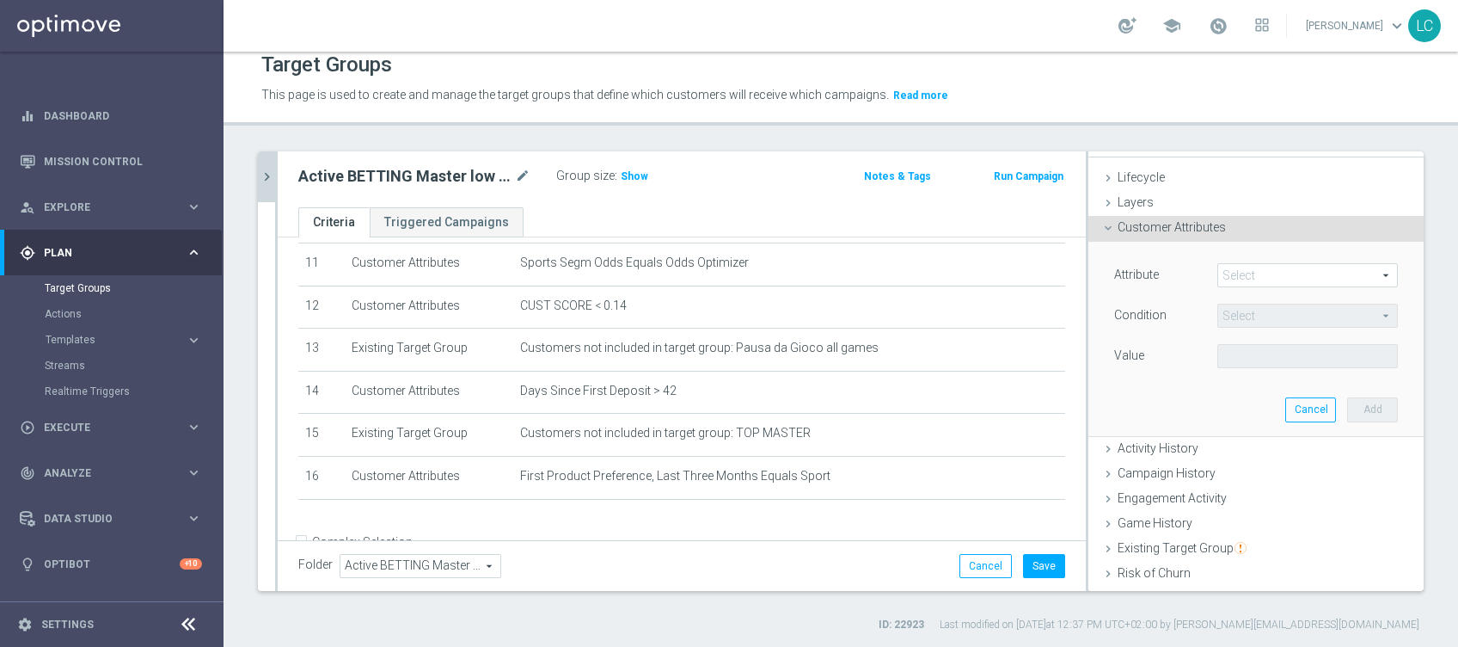
scroll to position [114, 0]
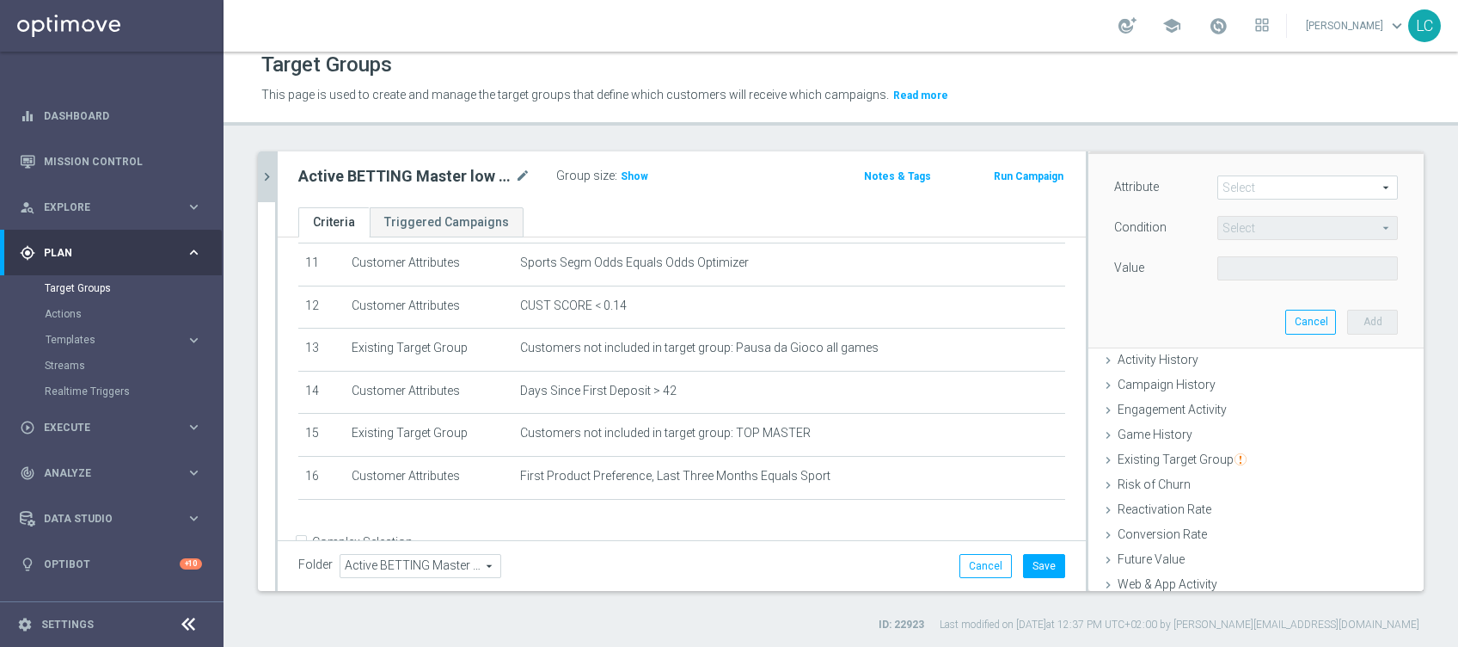
click at [1227, 180] on span at bounding box center [1307, 187] width 179 height 22
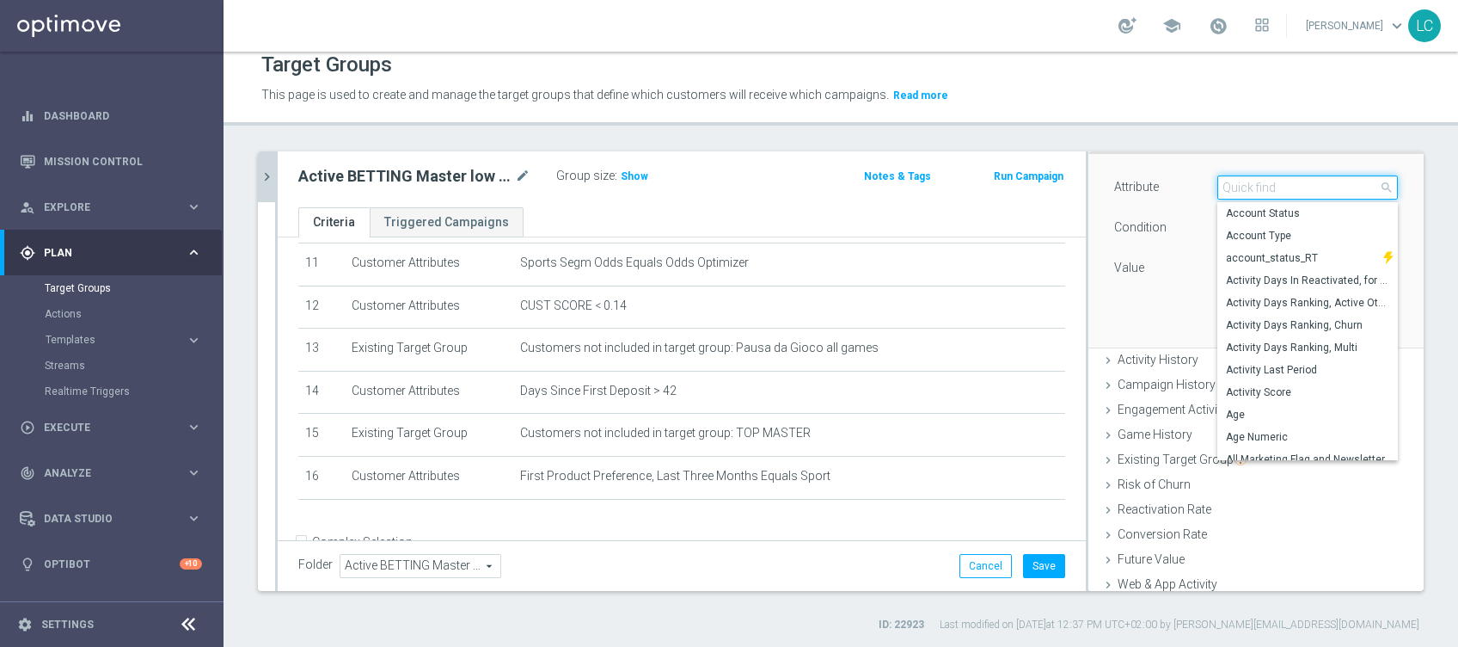
click at [1227, 184] on input "search" at bounding box center [1307, 187] width 181 height 24
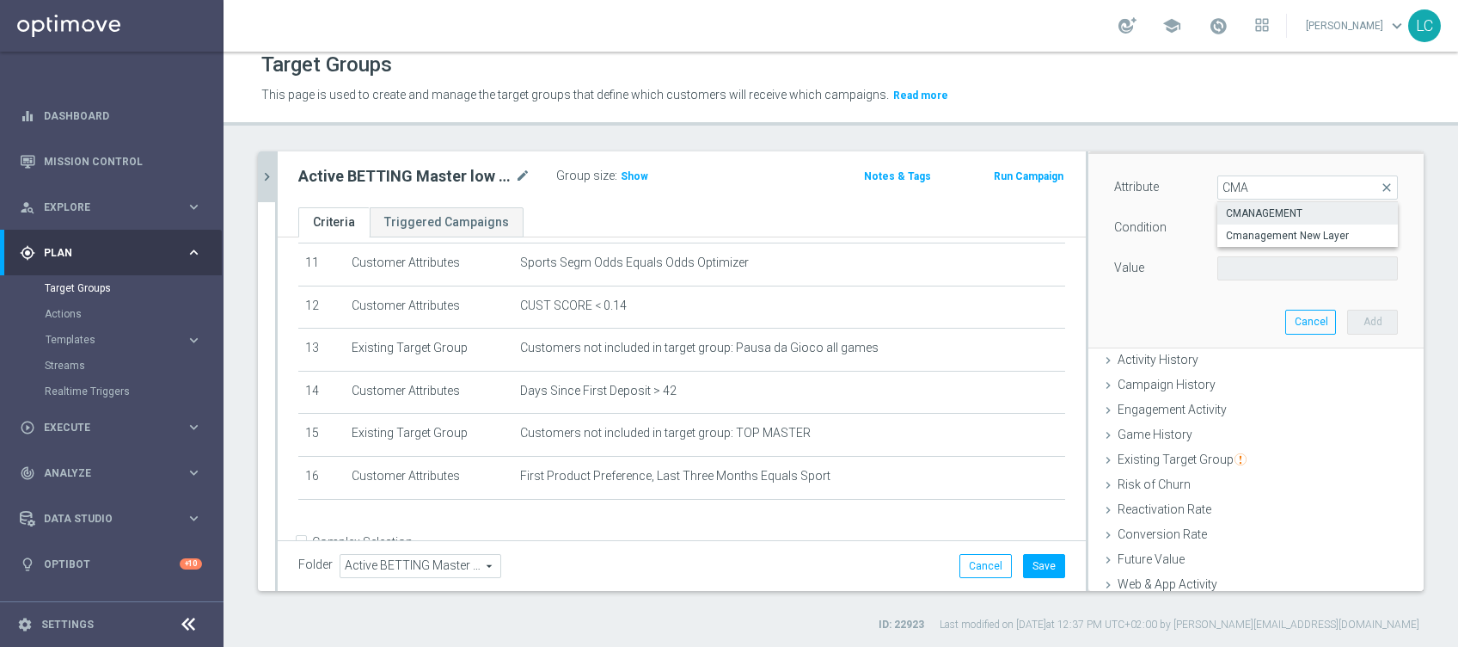
click at [1233, 204] on label "CMANAGEMENT" at bounding box center [1307, 213] width 181 height 22
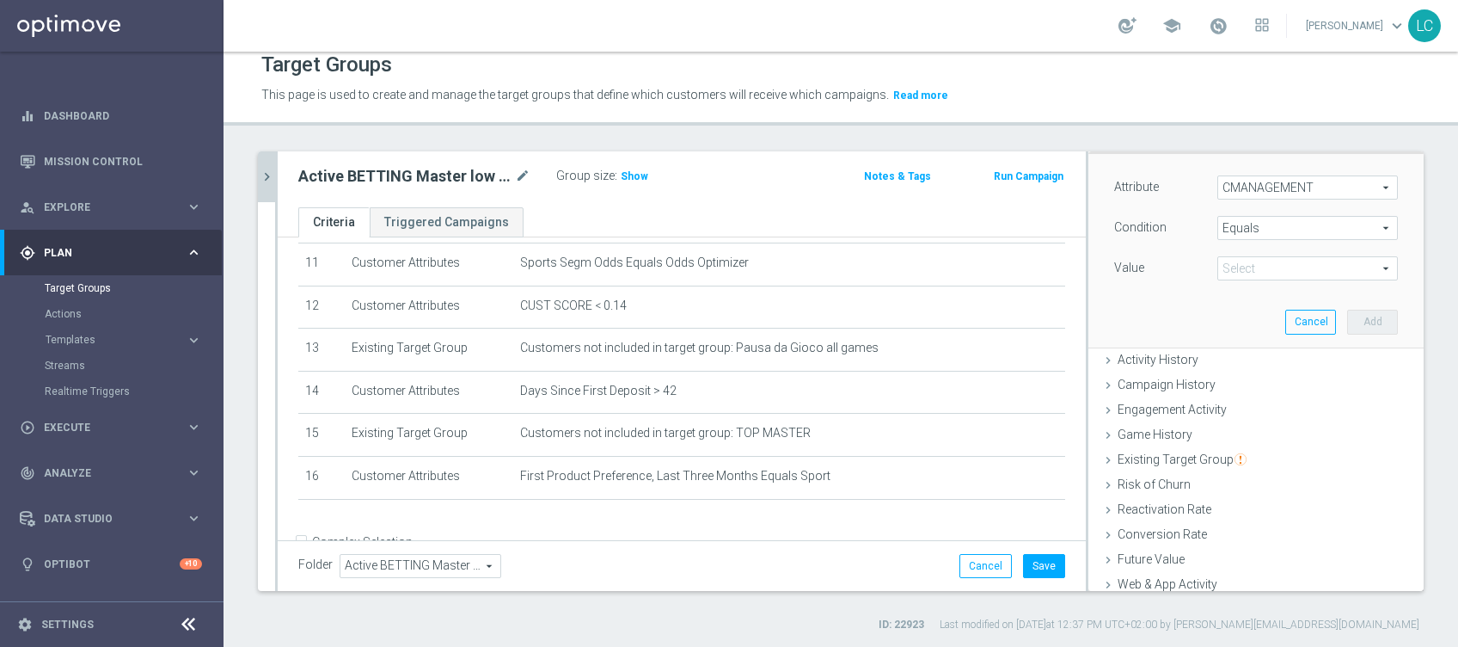
click at [1248, 230] on span "Equals" at bounding box center [1307, 228] width 179 height 22
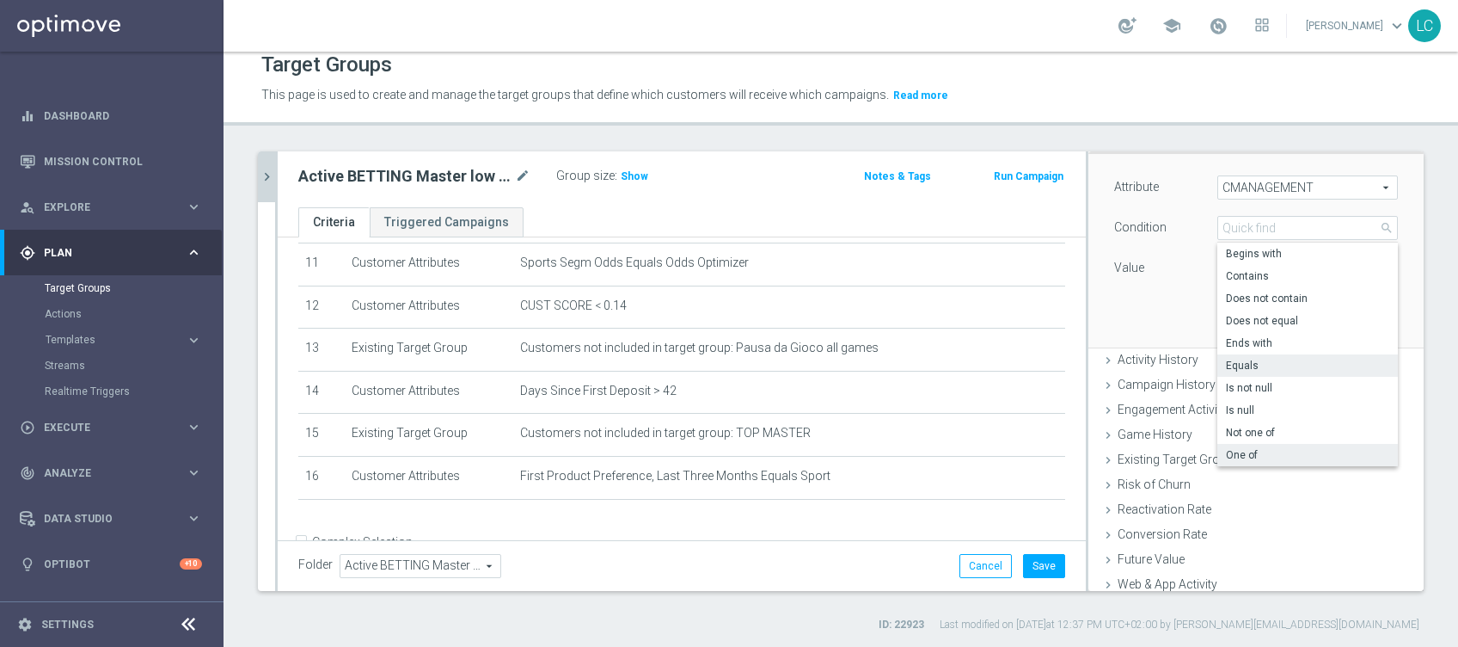
click at [1299, 448] on span "One of" at bounding box center [1307, 455] width 163 height 14
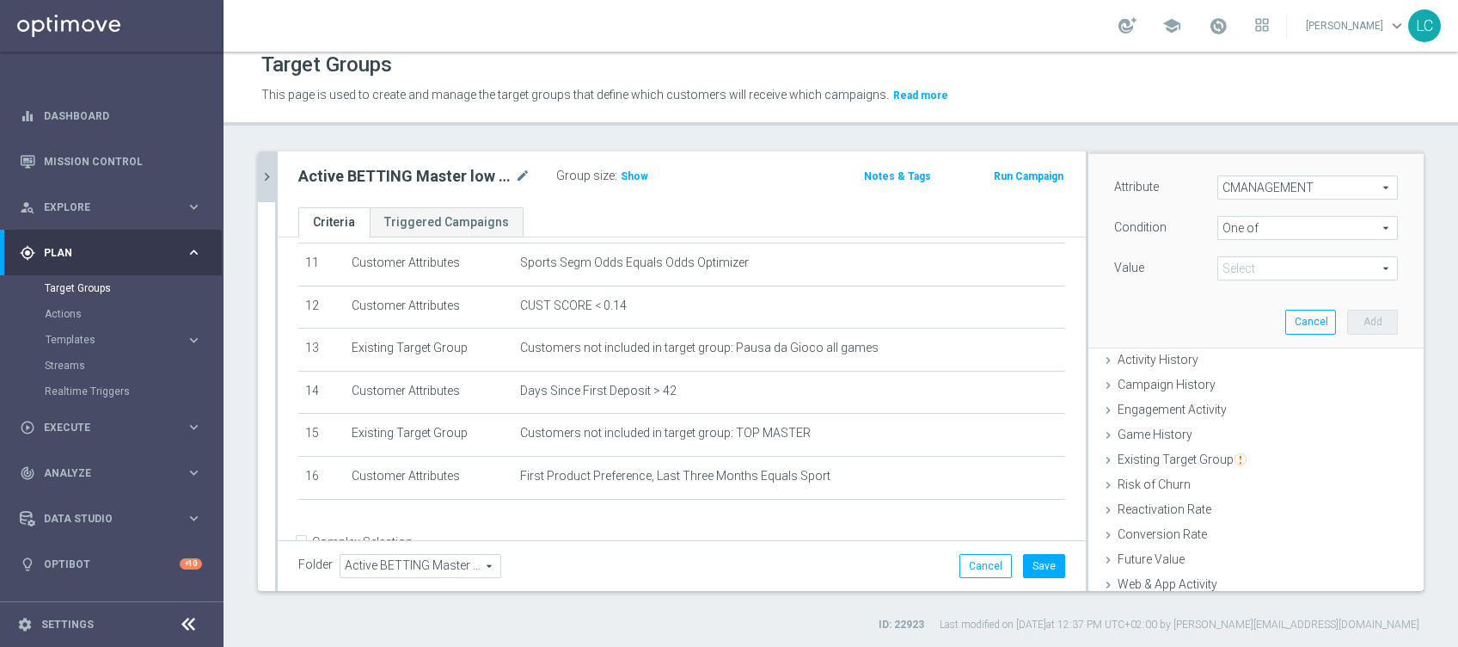
click at [1301, 269] on span at bounding box center [1307, 268] width 179 height 22
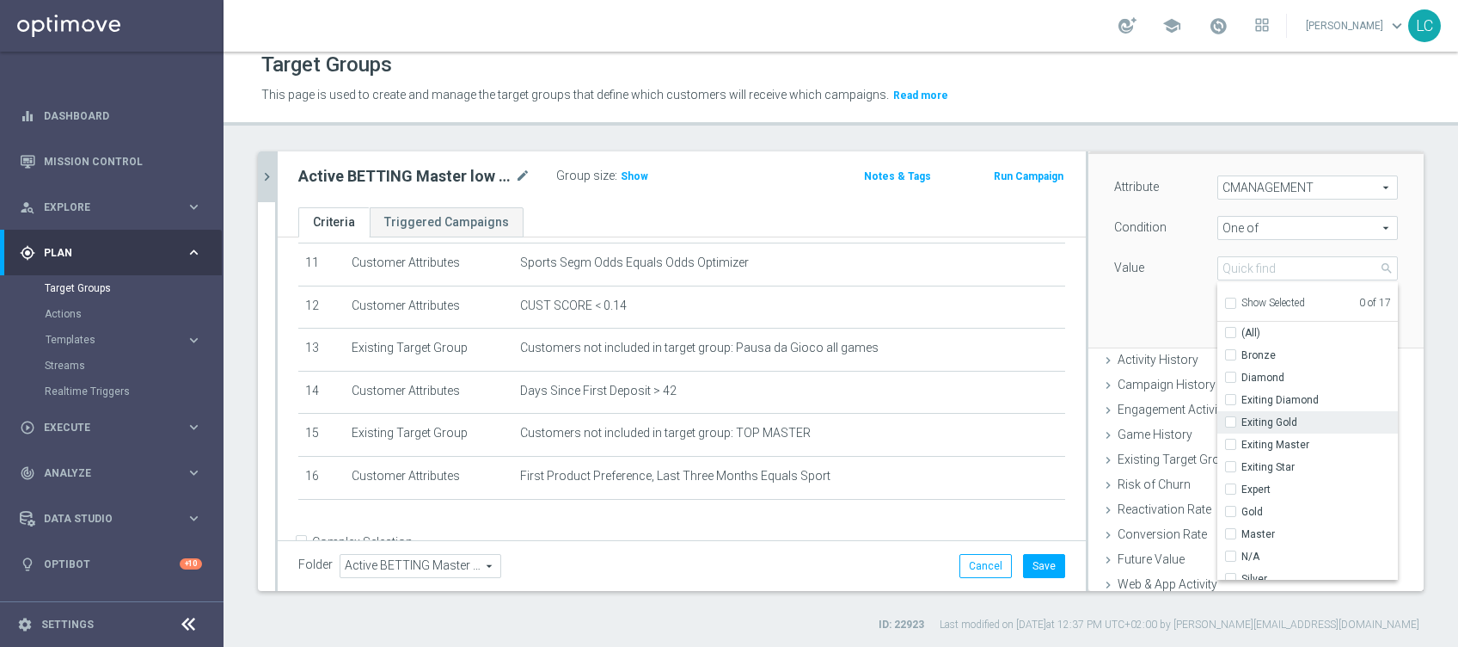
click at [1241, 420] on span "Exiting Gold" at bounding box center [1319, 422] width 156 height 14
click at [1230, 420] on input "Exiting Gold" at bounding box center [1235, 422] width 11 height 11
click at [1241, 440] on span "Exiting Master" at bounding box center [1319, 445] width 156 height 14
click at [1230, 440] on input "Exiting Master" at bounding box center [1235, 444] width 11 height 11
click at [1241, 392] on span "Gold" at bounding box center [1319, 397] width 156 height 14
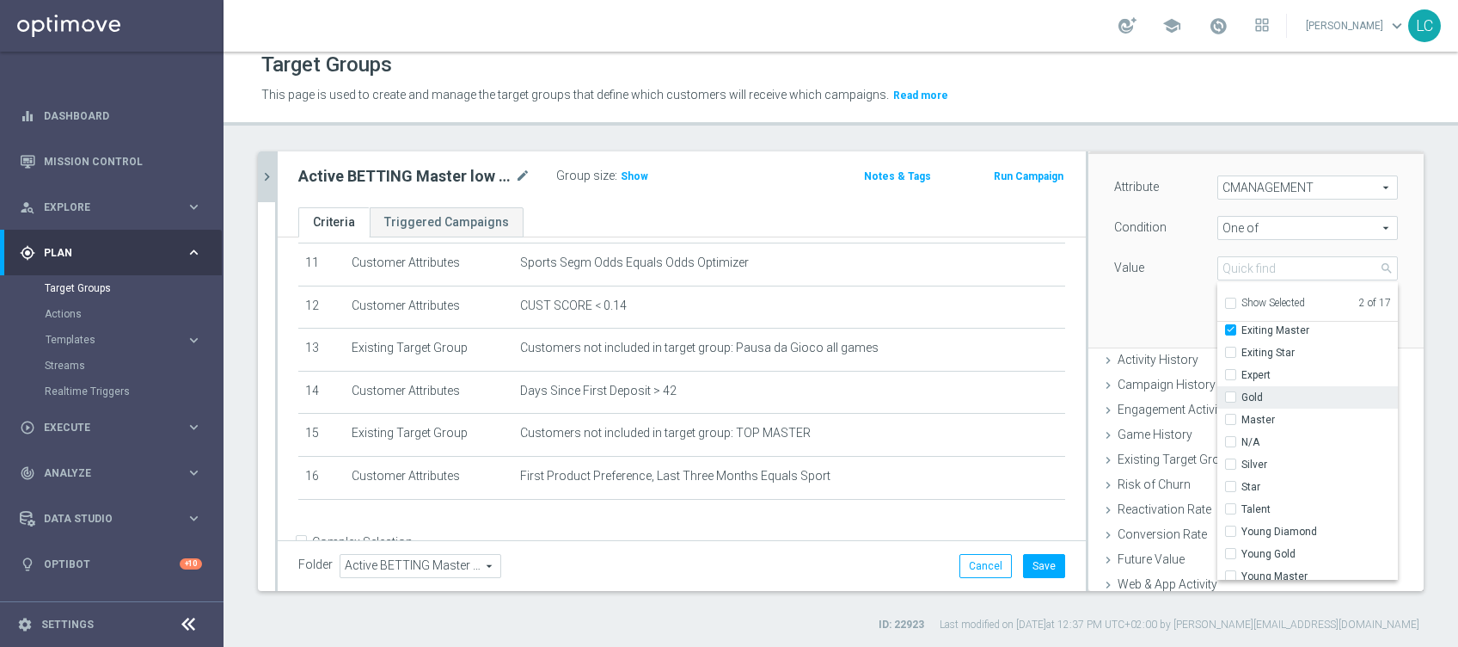
click at [1238, 392] on input "Gold" at bounding box center [1235, 397] width 11 height 11
click at [1241, 413] on span "Master" at bounding box center [1319, 420] width 156 height 14
click at [1240, 414] on input "Master" at bounding box center [1235, 419] width 11 height 11
click at [1245, 540] on span "Young Master" at bounding box center [1319, 546] width 156 height 14
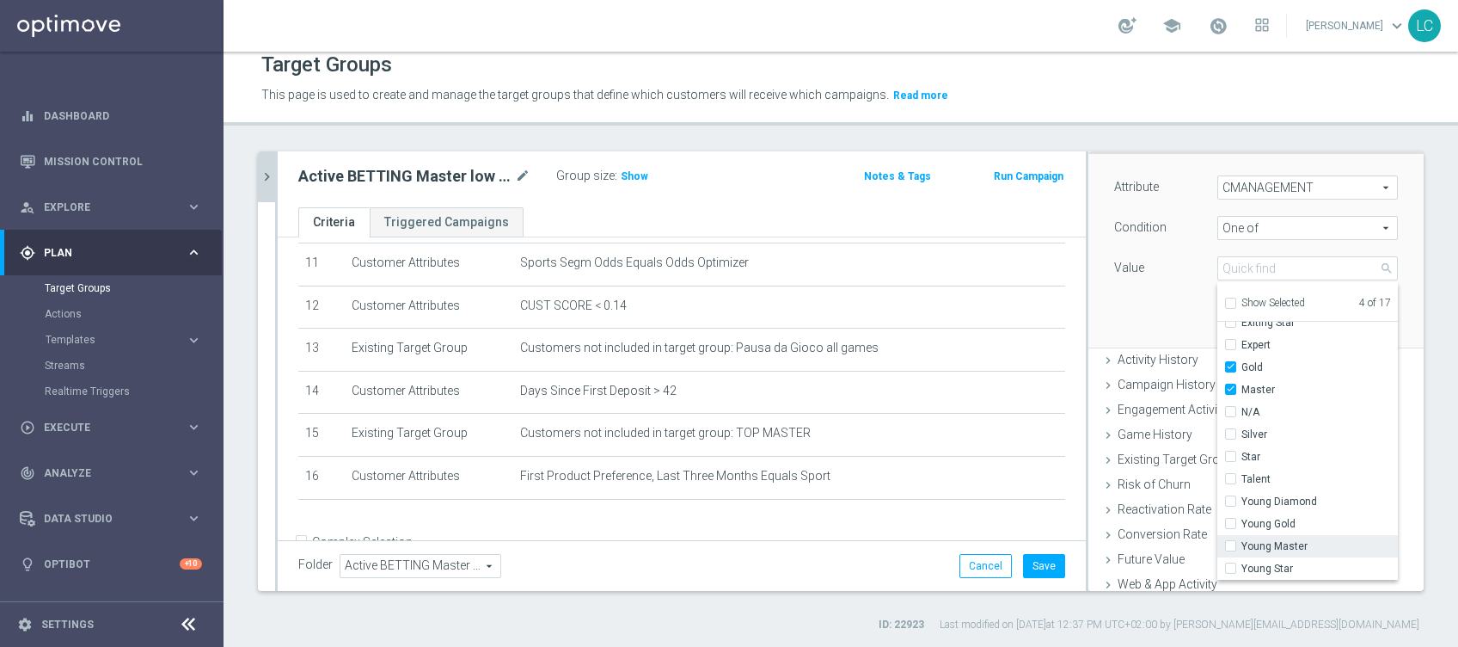
click at [1241, 541] on input "Young Master" at bounding box center [1235, 546] width 11 height 11
click at [1255, 517] on span "Young Gold" at bounding box center [1319, 524] width 156 height 14
click at [1241, 518] on input "Young Gold" at bounding box center [1235, 523] width 11 height 11
click at [1127, 303] on div "Attribute CMANAGEMENT CMANAGEMENT arrow_drop_down search Condition One of One o…" at bounding box center [1256, 250] width 310 height 193
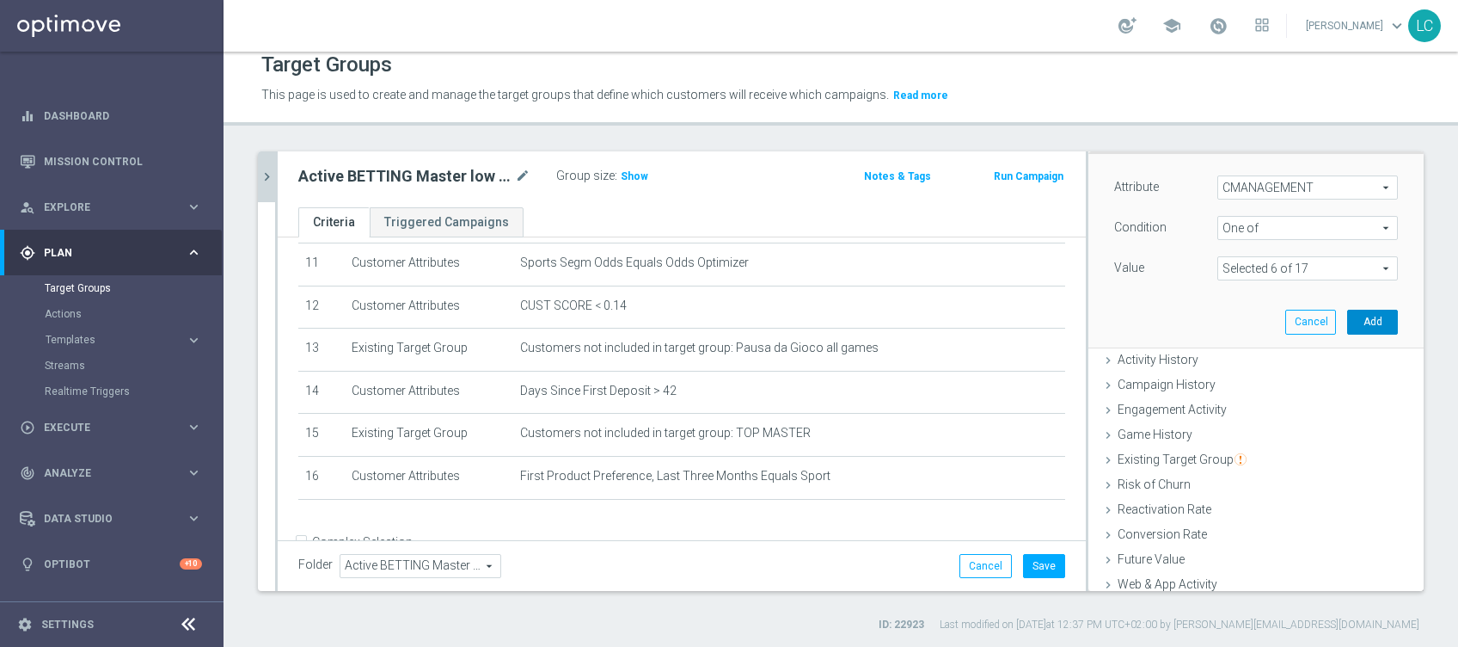
click at [1347, 319] on button "Add" at bounding box center [1372, 322] width 51 height 24
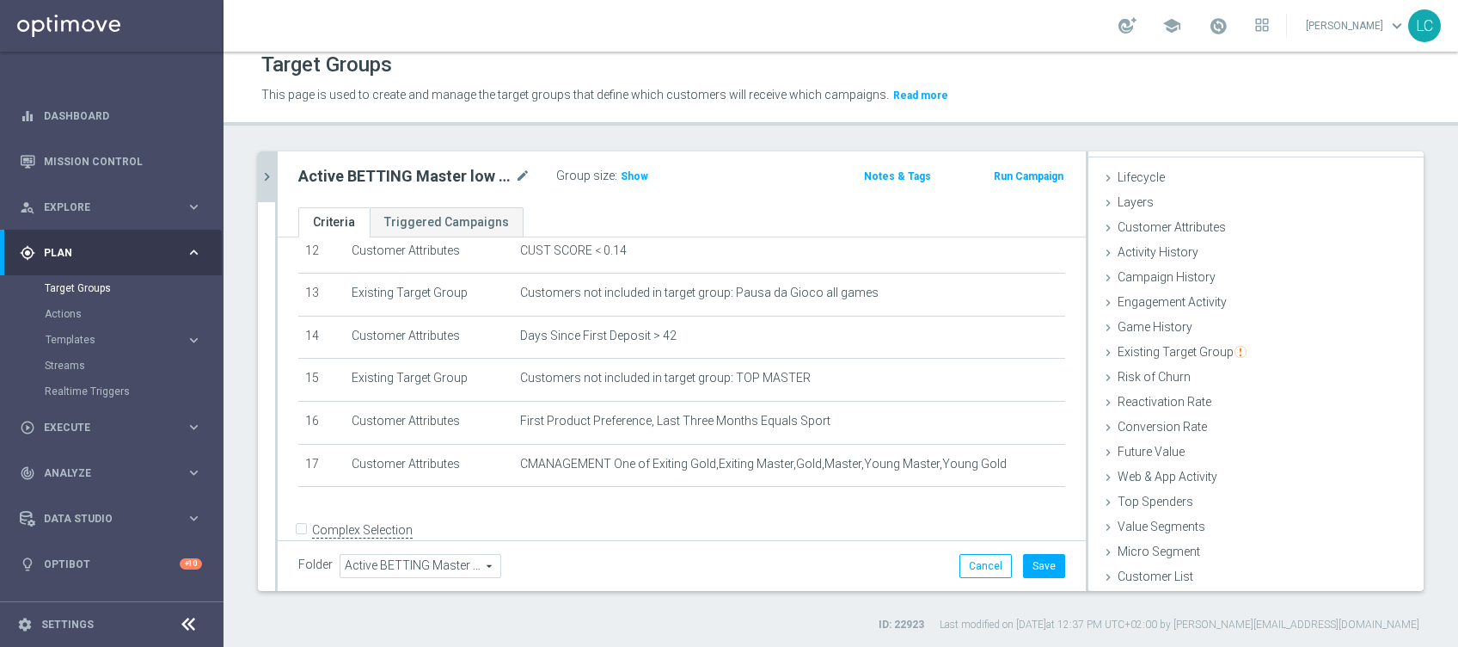
scroll to position [567, 0]
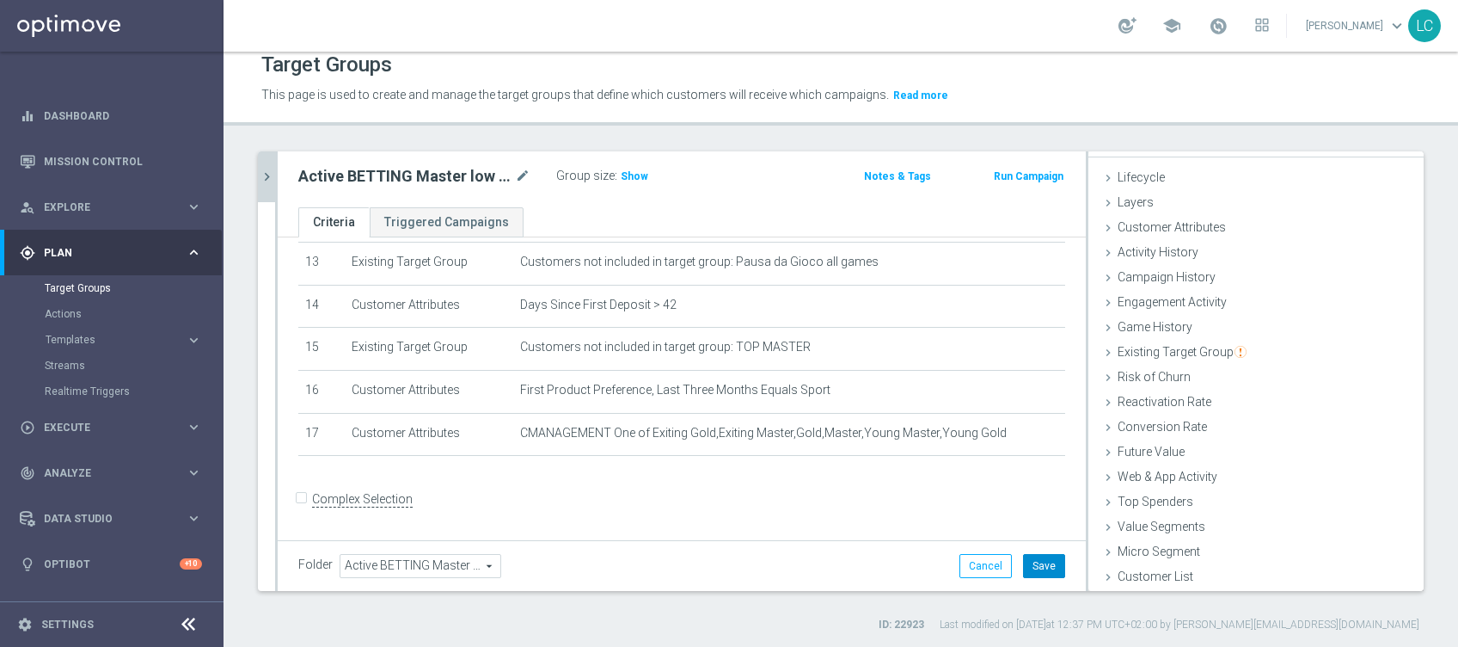
click at [1030, 571] on button "Save" at bounding box center [1044, 566] width 42 height 24
click at [640, 176] on span "Show" at bounding box center [635, 176] width 28 height 12
click at [262, 169] on icon "chevron_right" at bounding box center [267, 177] width 16 height 16
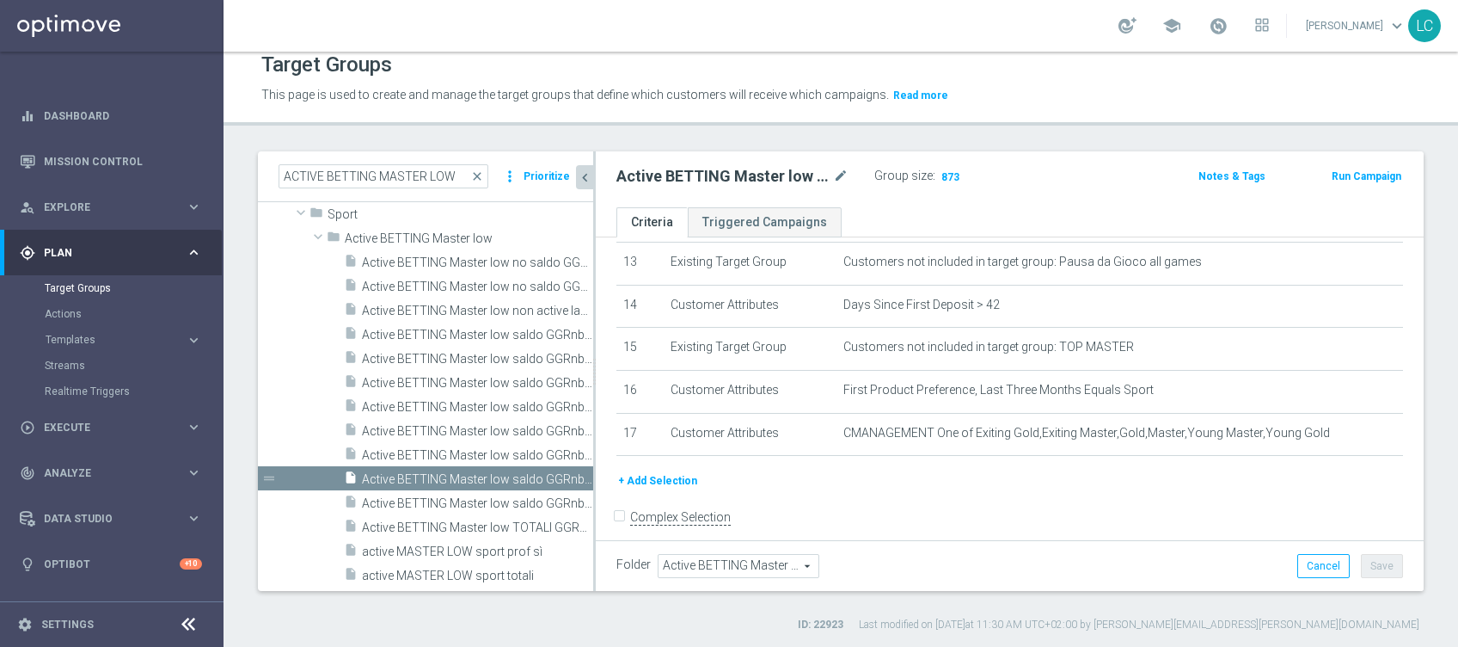
scroll to position [59, 0]
click at [393, 491] on div "insert_drive_file Active BETTING Master low saldo GGRnb>0 STRATEGIST" at bounding box center [449, 502] width 211 height 24
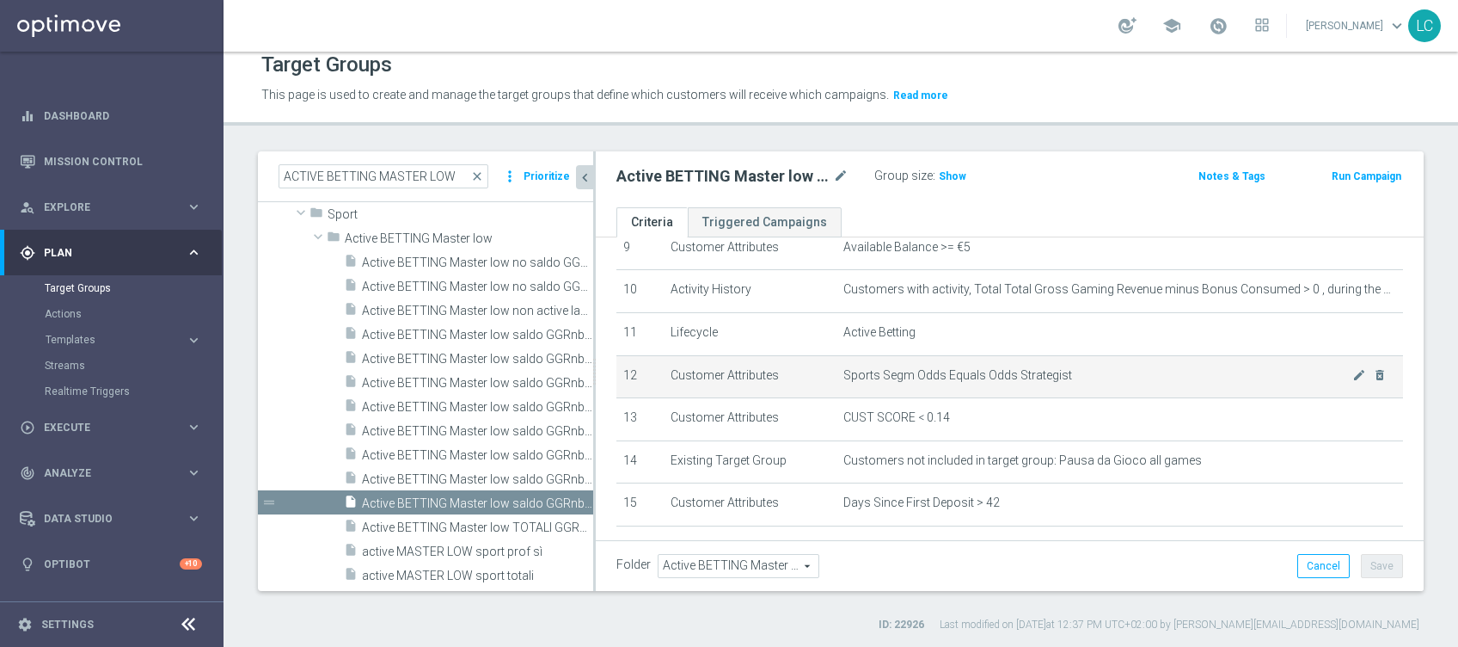
scroll to position [297, 0]
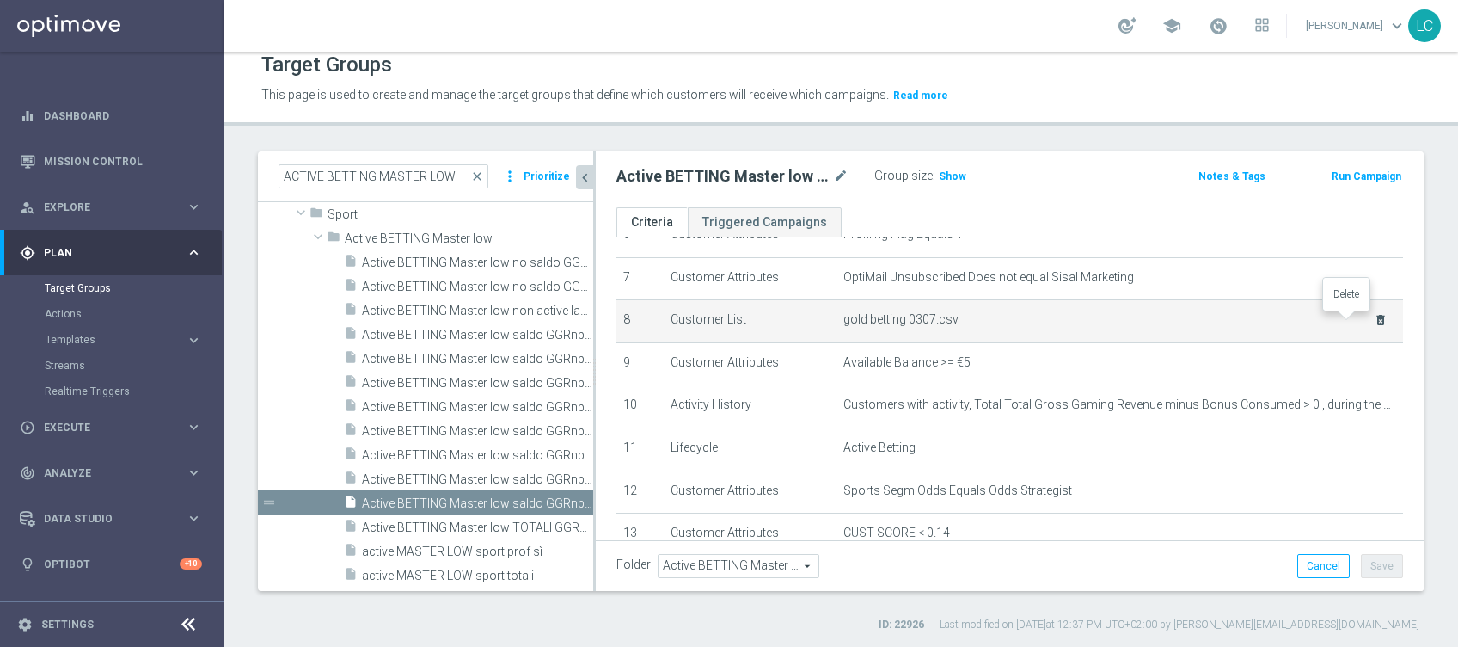
click at [1374, 316] on icon "delete_forever" at bounding box center [1381, 320] width 14 height 14
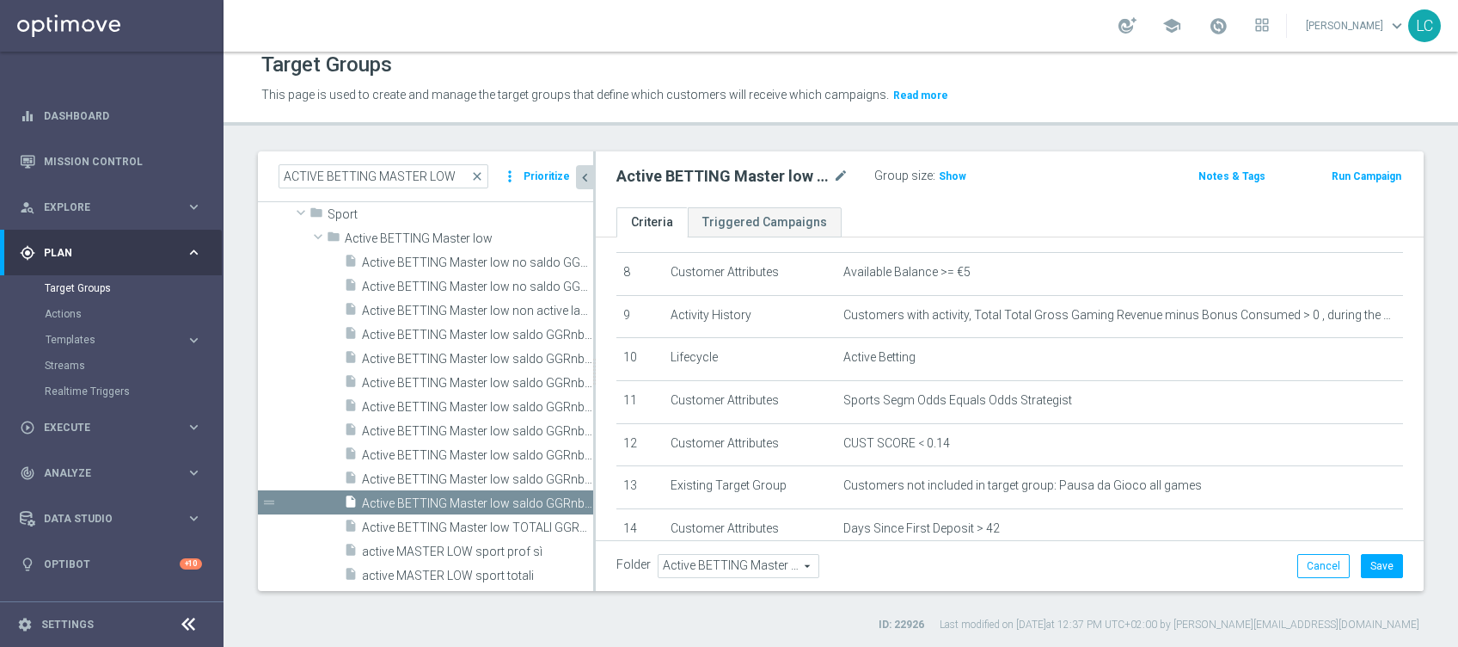
scroll to position [457, 0]
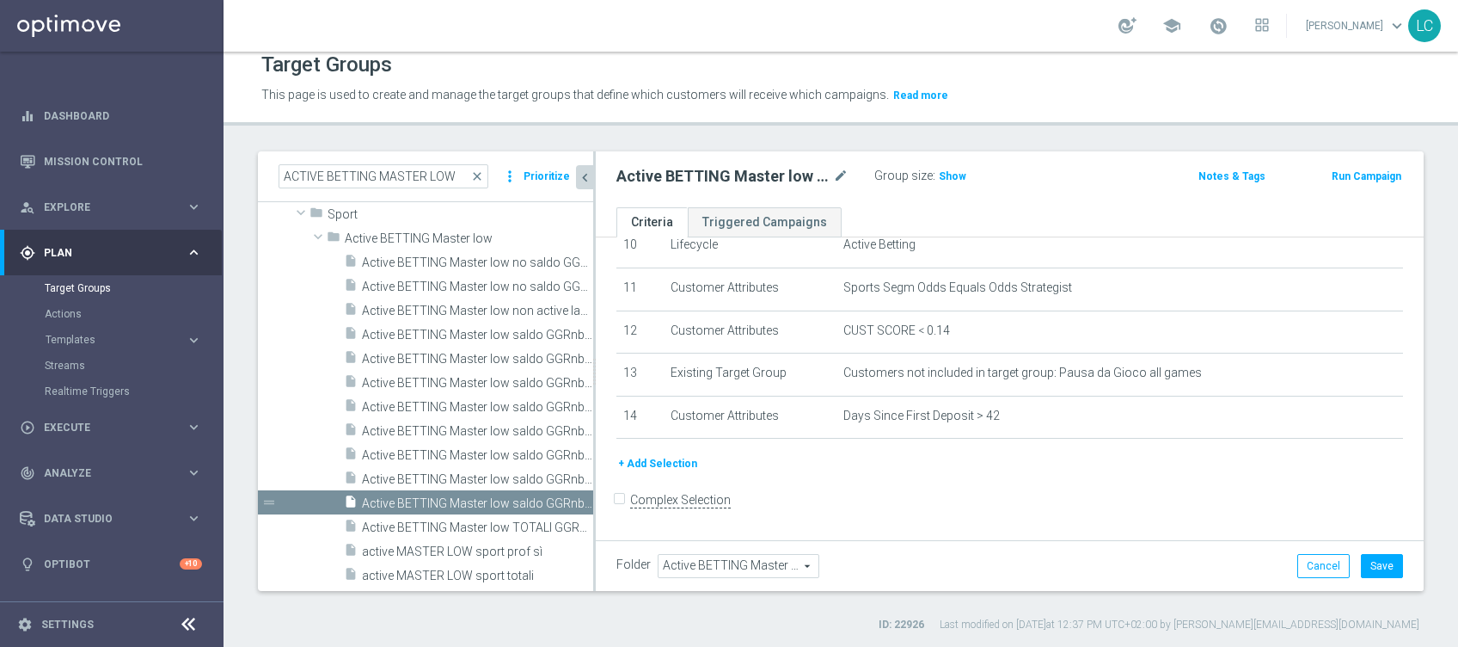
click at [646, 462] on button "+ Add Selection" at bounding box center [657, 463] width 83 height 19
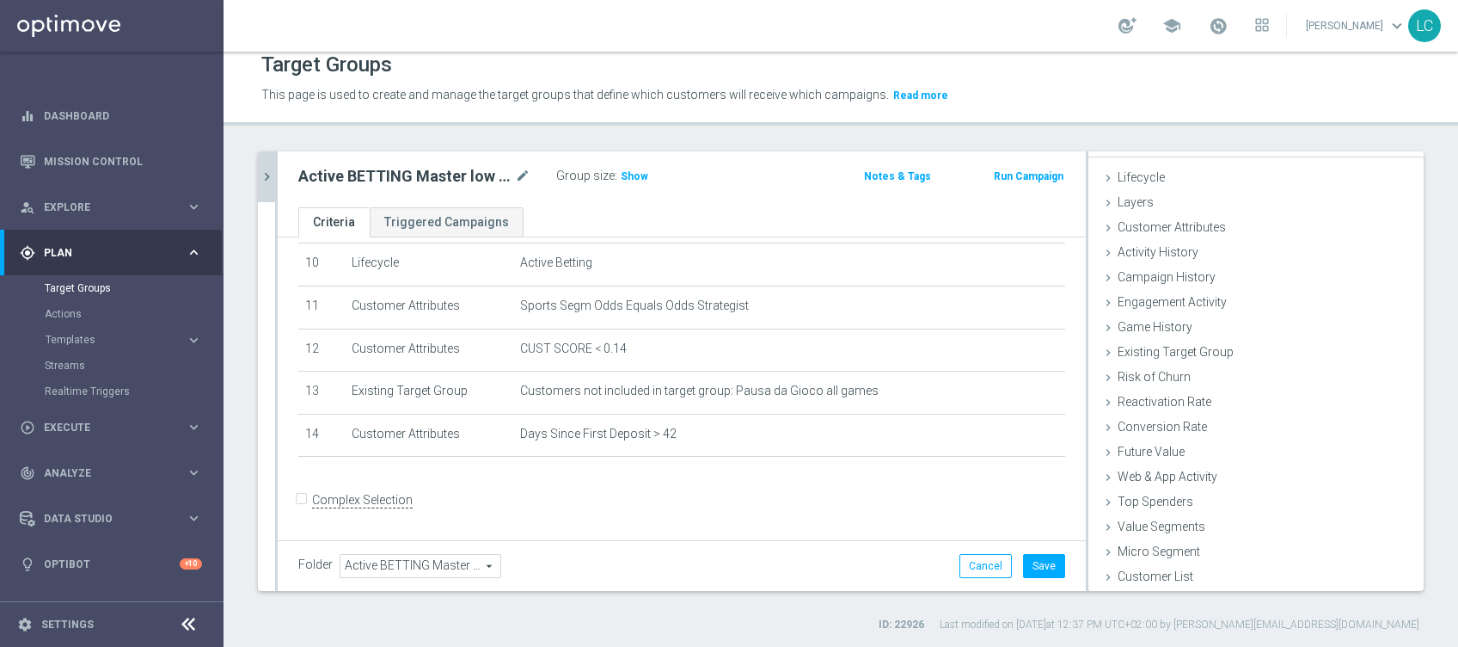
scroll to position [27, 0]
click at [1175, 349] on span "Existing Target Group" at bounding box center [1182, 352] width 129 height 14
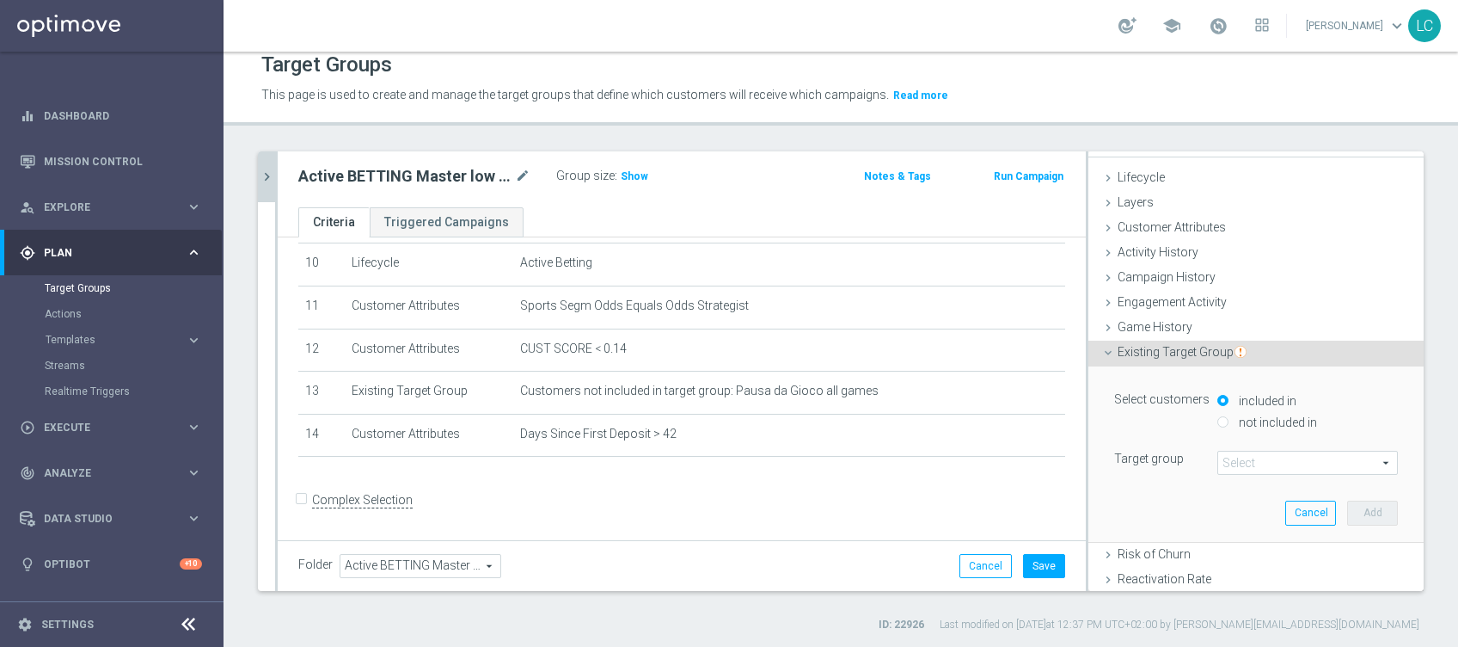
scroll to position [114, 0]
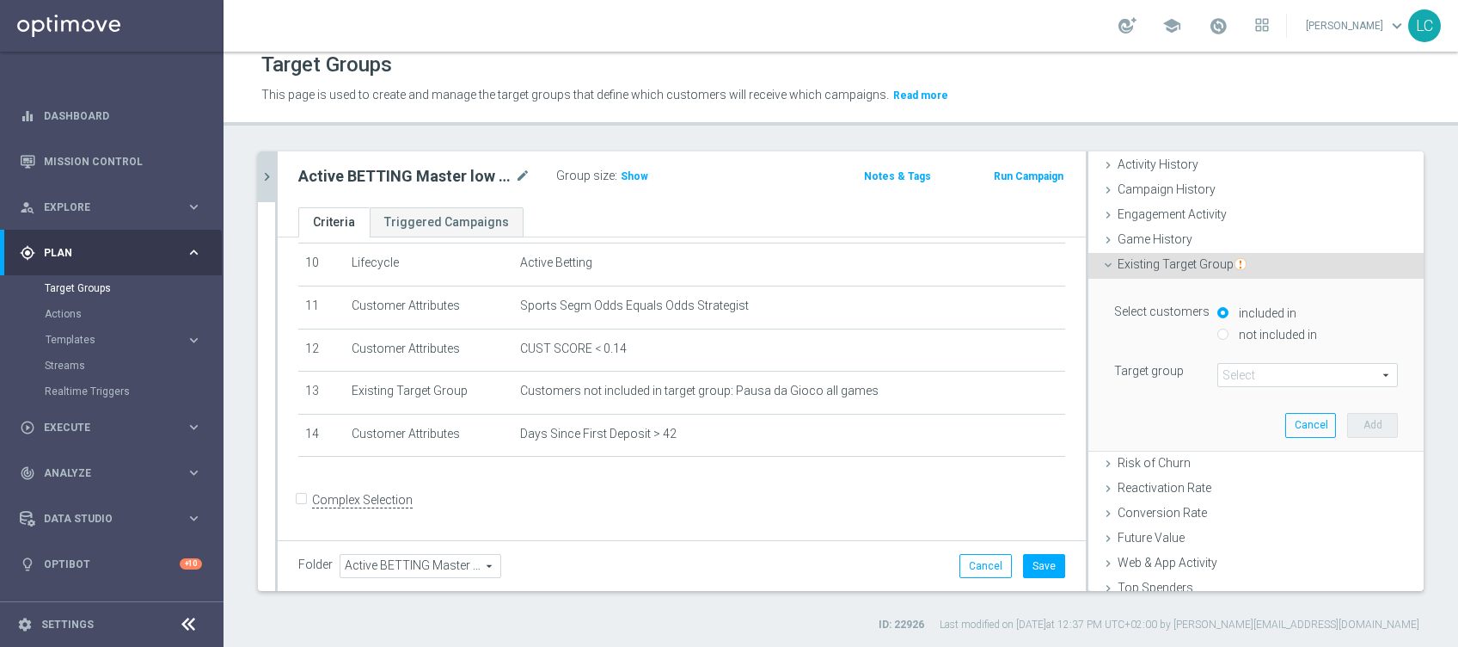
click at [1217, 334] on input "not included in" at bounding box center [1222, 333] width 11 height 11
click at [1218, 382] on span at bounding box center [1307, 375] width 179 height 22
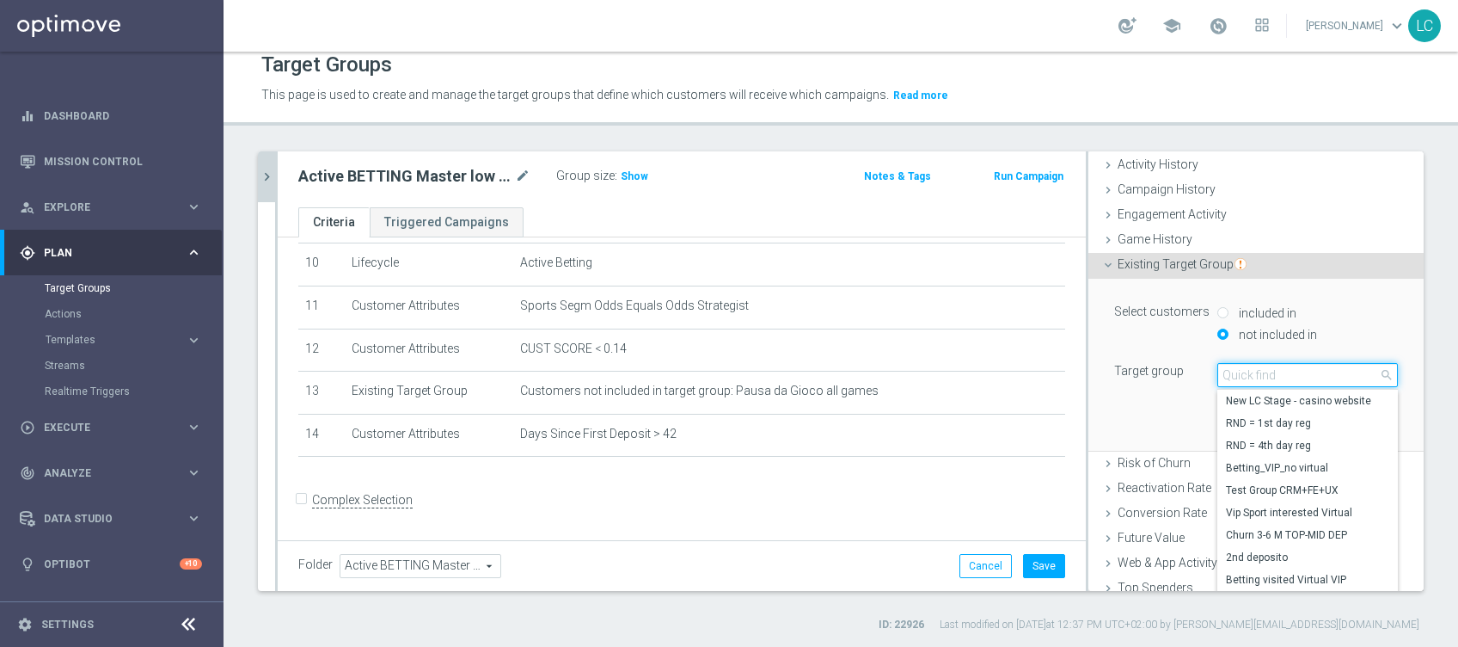
click at [1222, 374] on input "search" at bounding box center [1307, 375] width 181 height 24
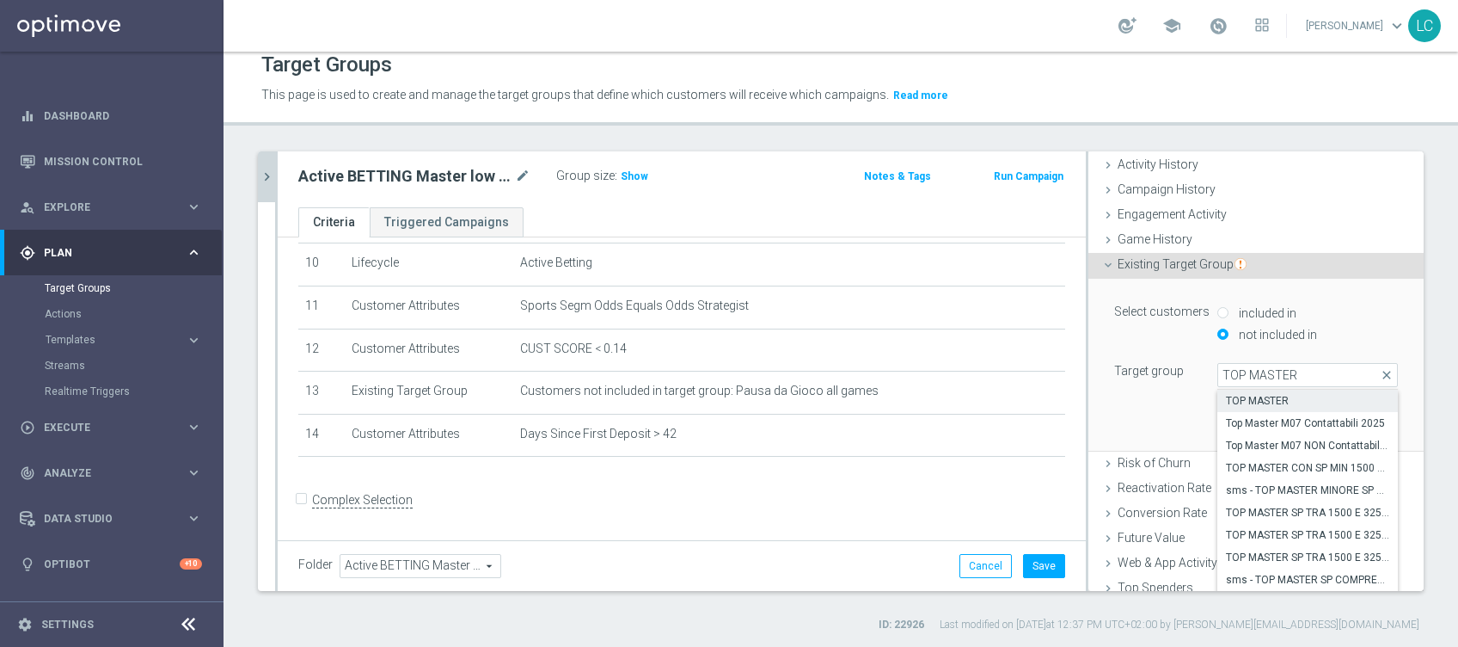
click at [1269, 399] on span "TOP MASTER" at bounding box center [1307, 401] width 163 height 14
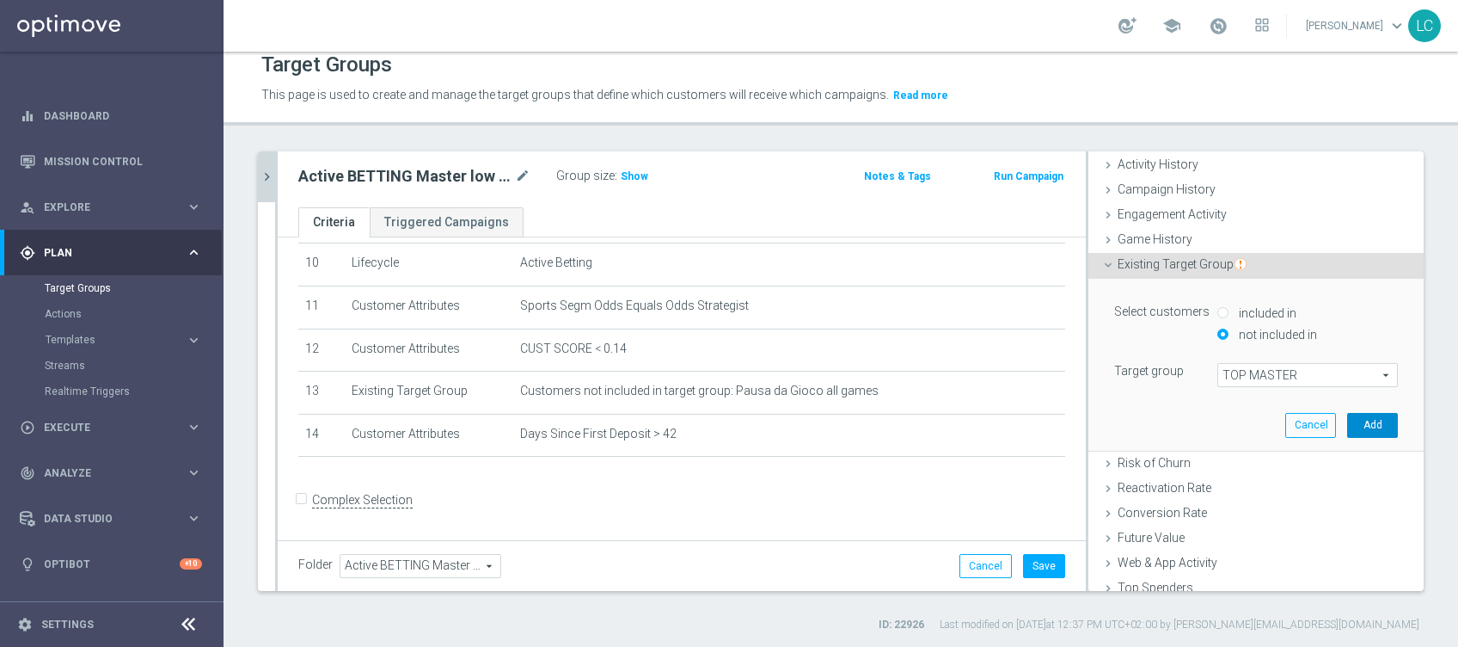
click at [1347, 421] on button "Add" at bounding box center [1372, 425] width 51 height 24
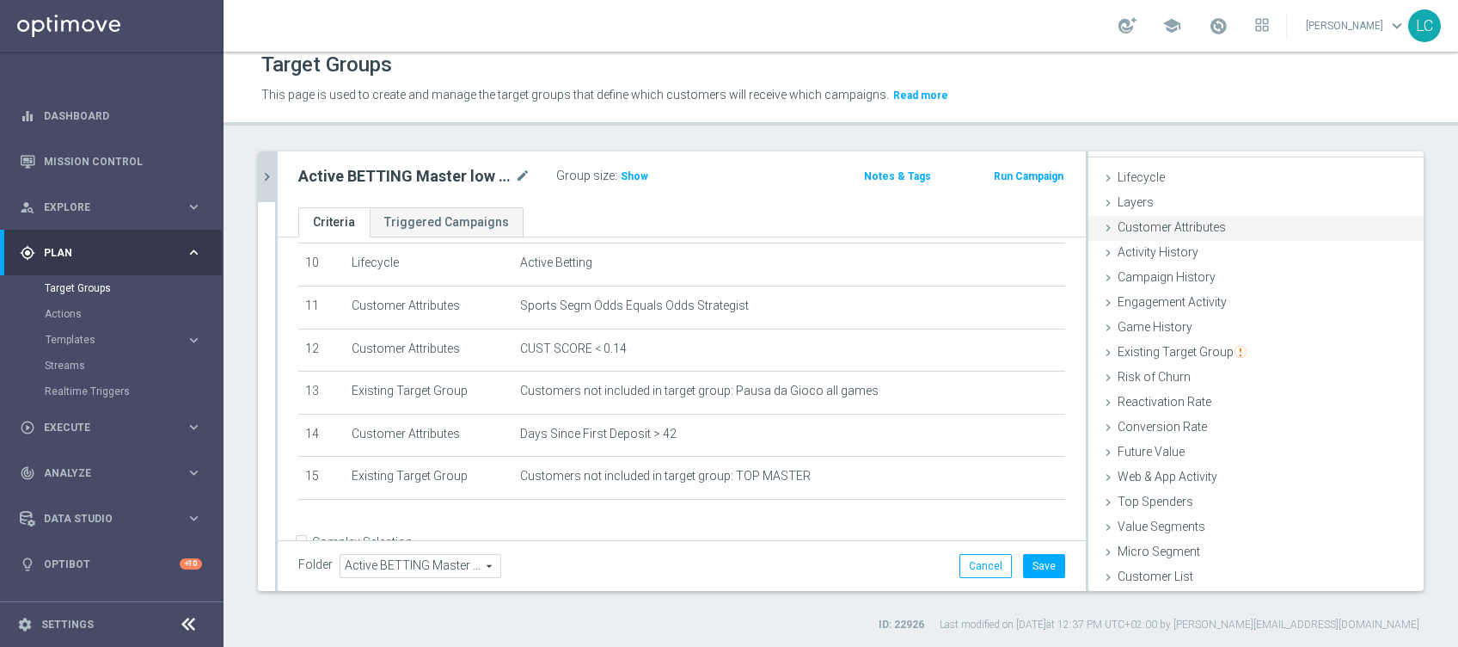
click at [1192, 227] on span "Customer Attributes" at bounding box center [1172, 227] width 108 height 14
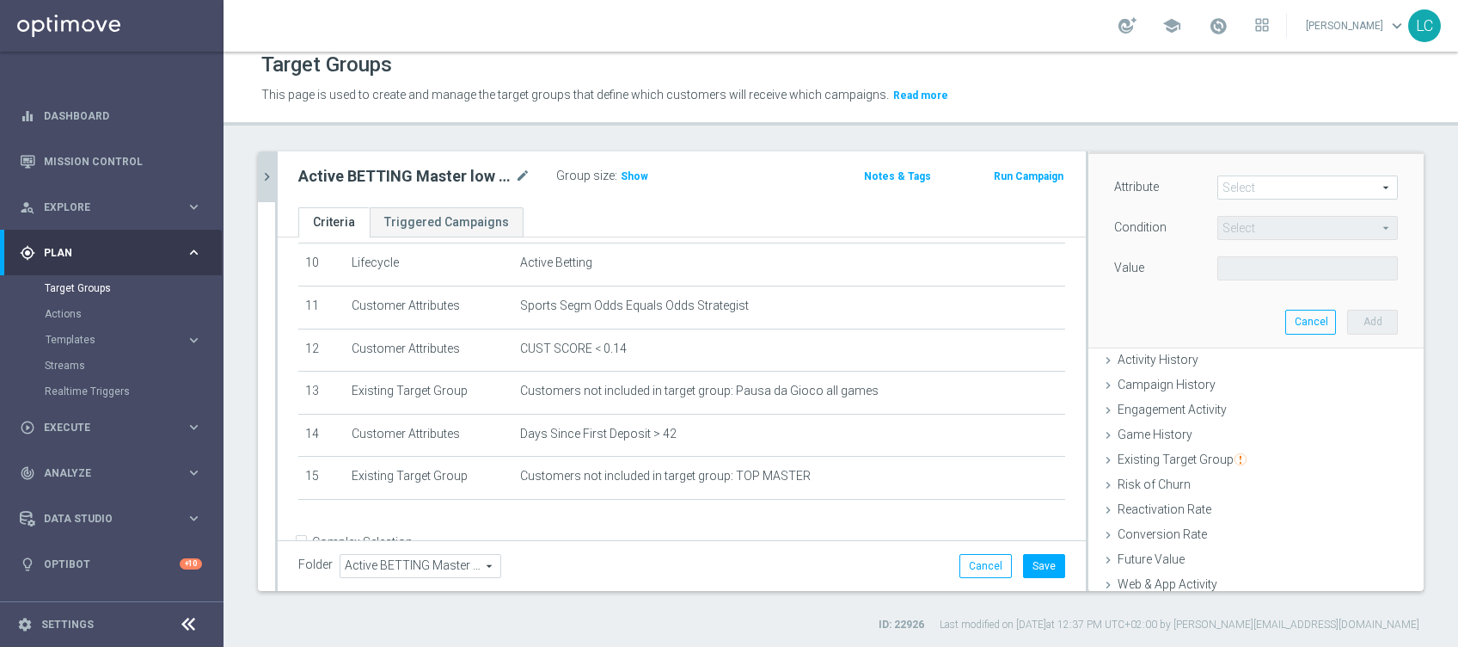
click at [1233, 185] on span at bounding box center [1307, 187] width 179 height 22
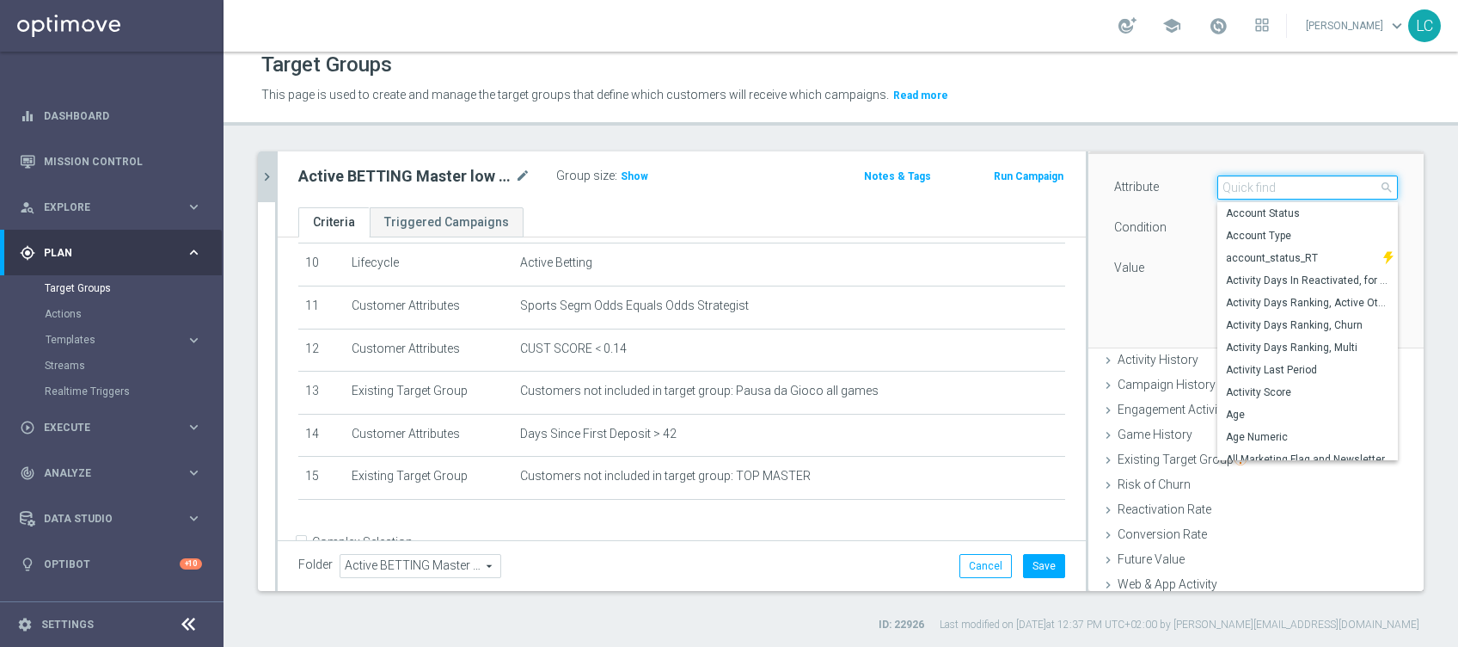
click at [1233, 184] on input "search" at bounding box center [1307, 187] width 181 height 24
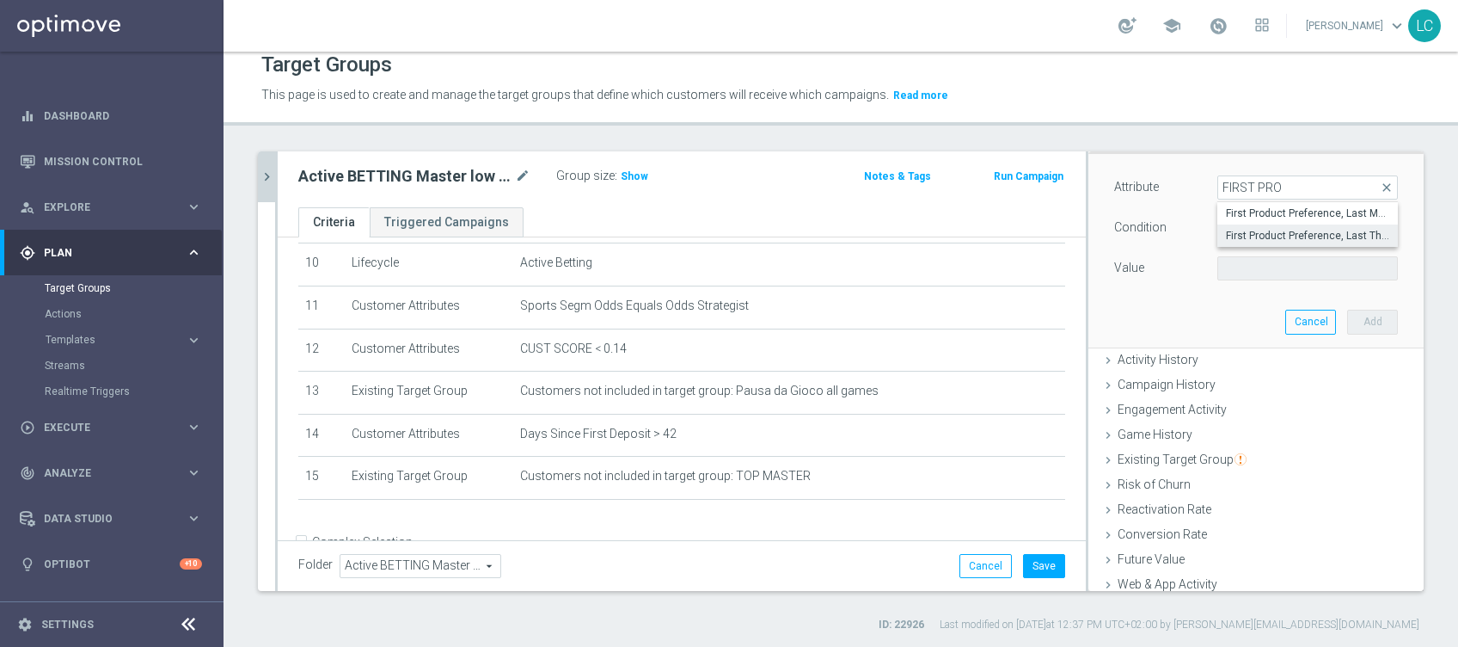
click at [1272, 229] on span "First Product Preference, Last Three Months" at bounding box center [1307, 236] width 163 height 14
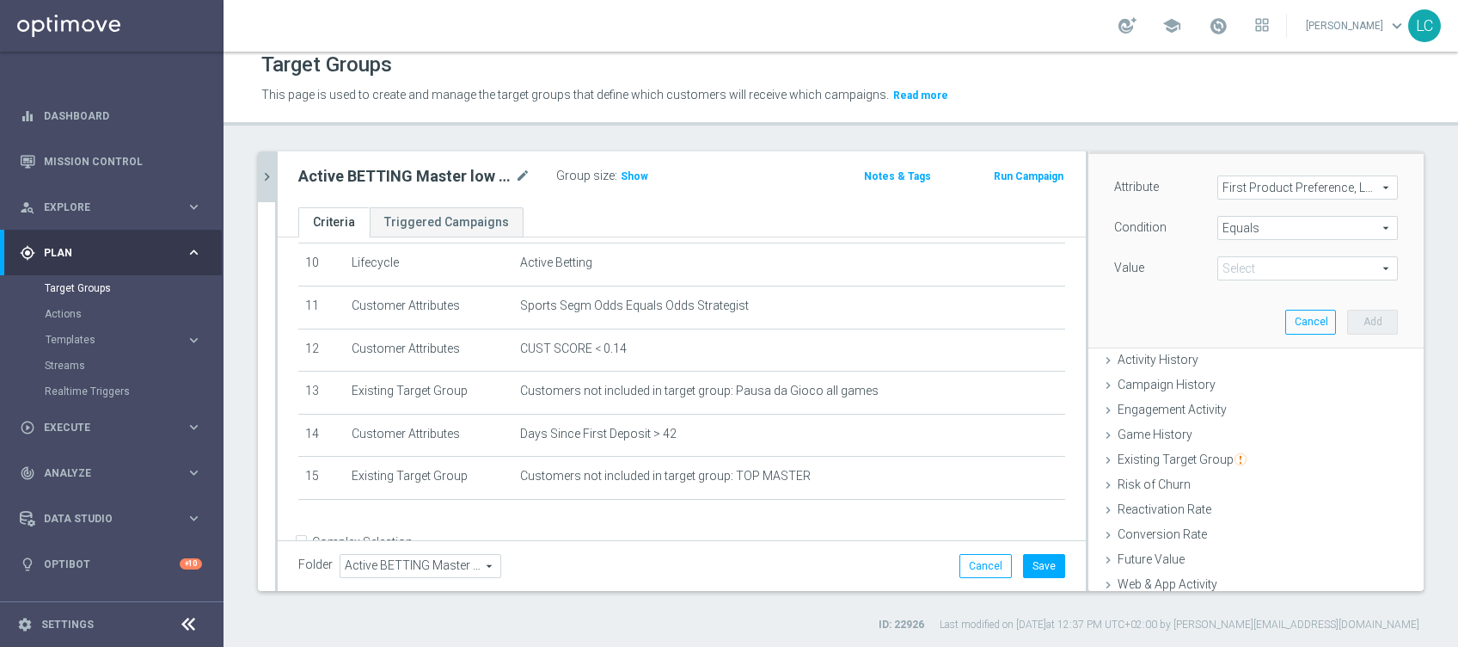
click at [1261, 267] on span at bounding box center [1307, 268] width 179 height 22
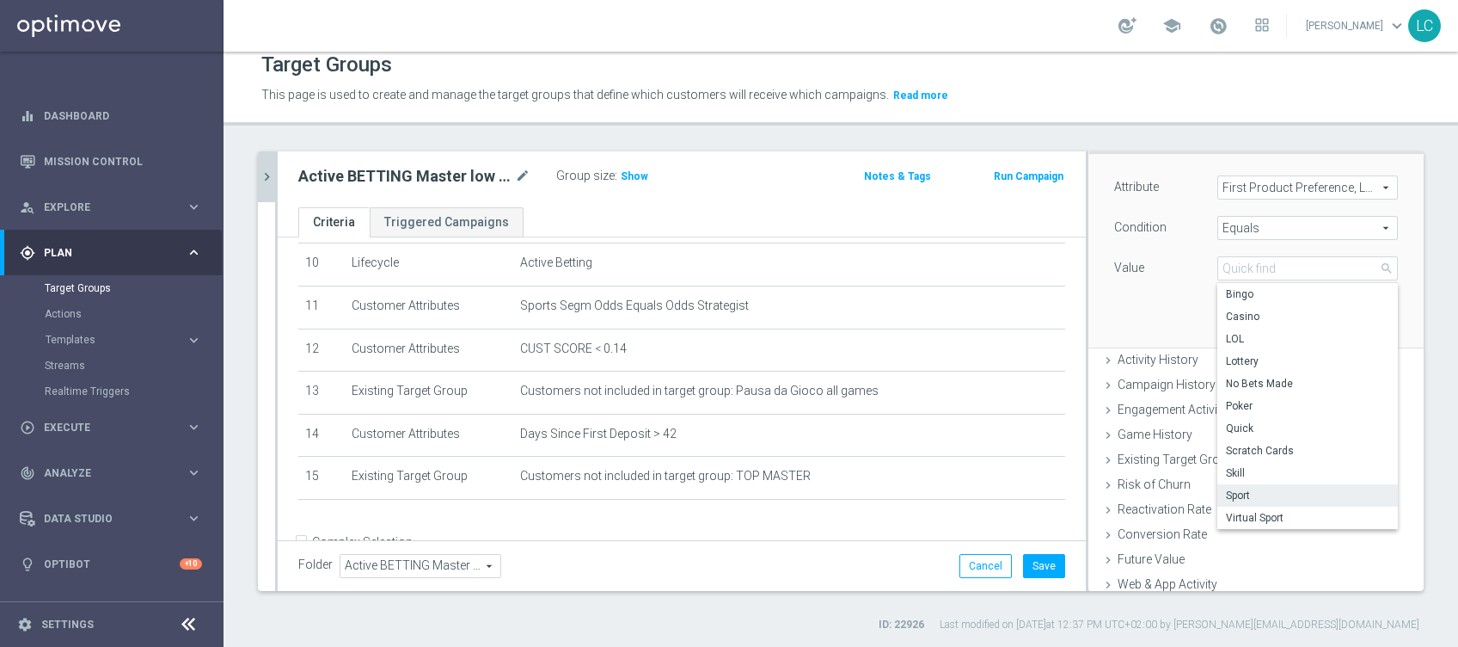
click at [1227, 490] on span "Sport" at bounding box center [1307, 495] width 163 height 14
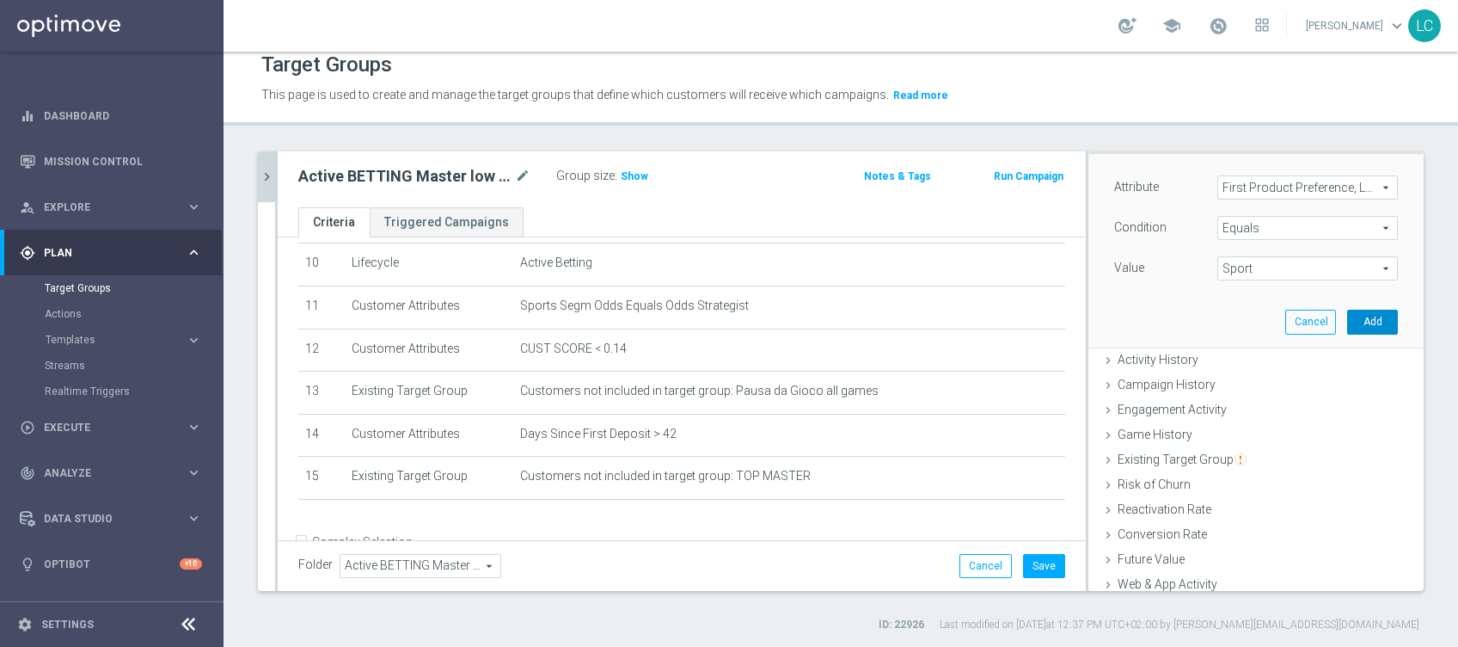
click at [1347, 318] on button "Add" at bounding box center [1372, 322] width 51 height 24
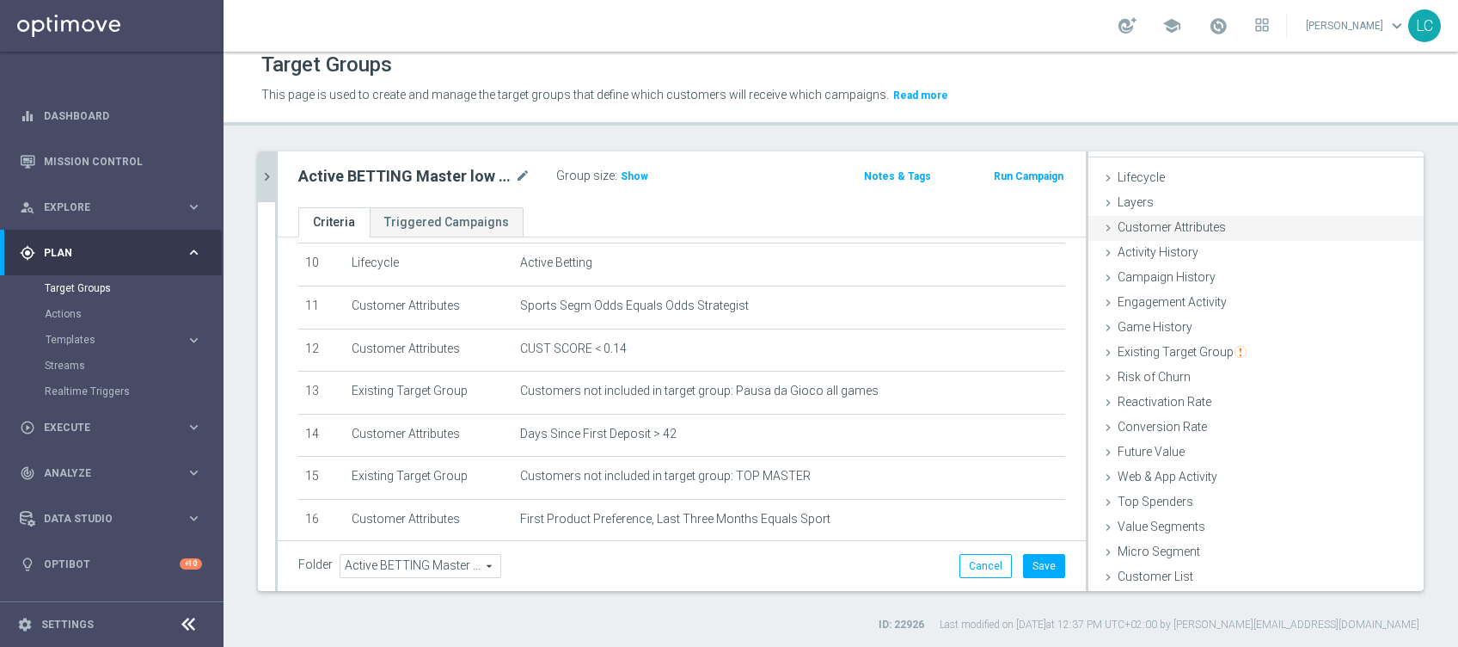
click at [1344, 222] on span "selection saved" at bounding box center [1377, 228] width 67 height 12
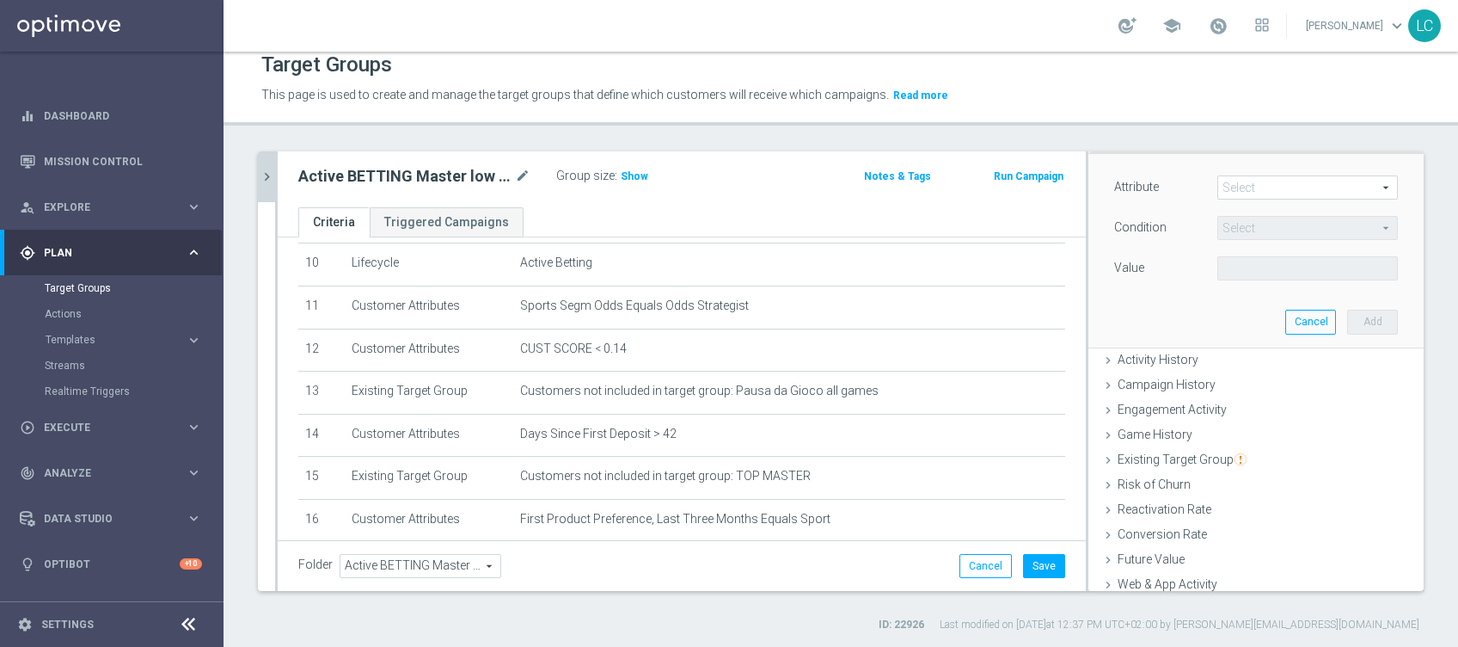
click at [1319, 186] on span at bounding box center [1307, 187] width 179 height 22
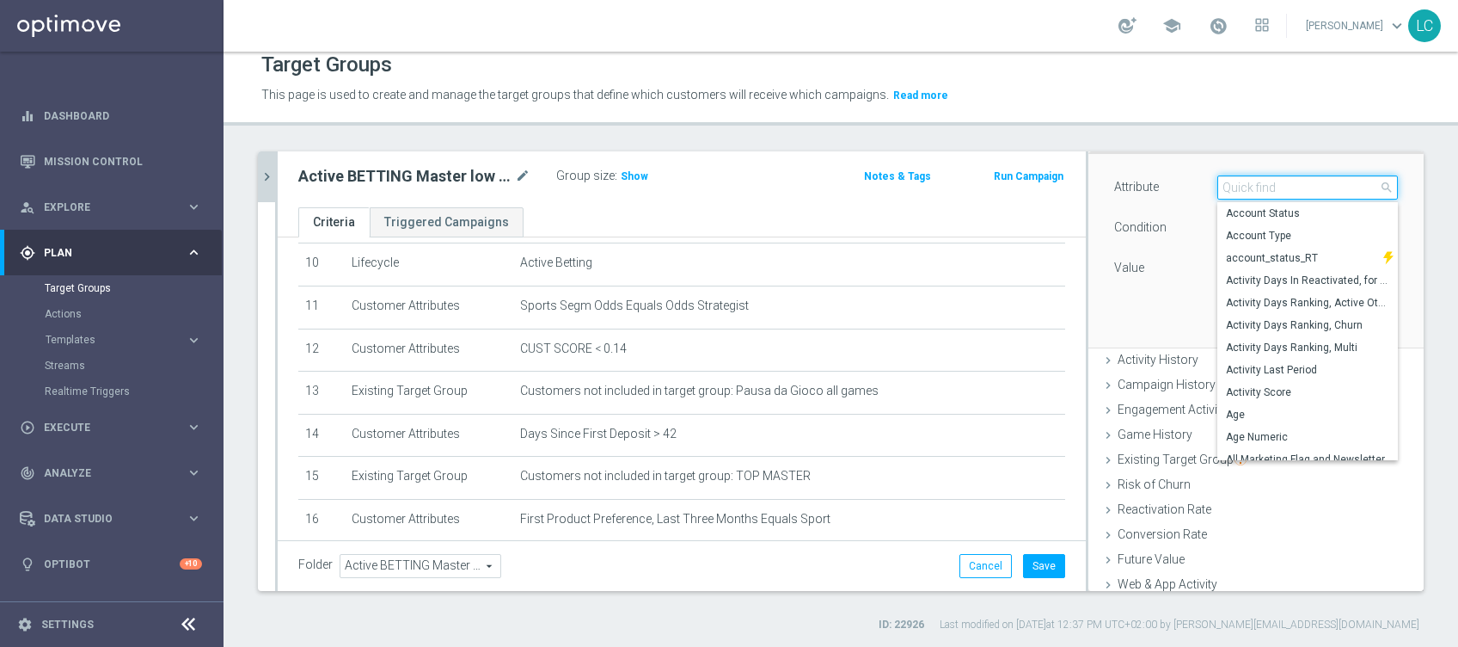
click at [1315, 189] on input "search" at bounding box center [1307, 187] width 181 height 24
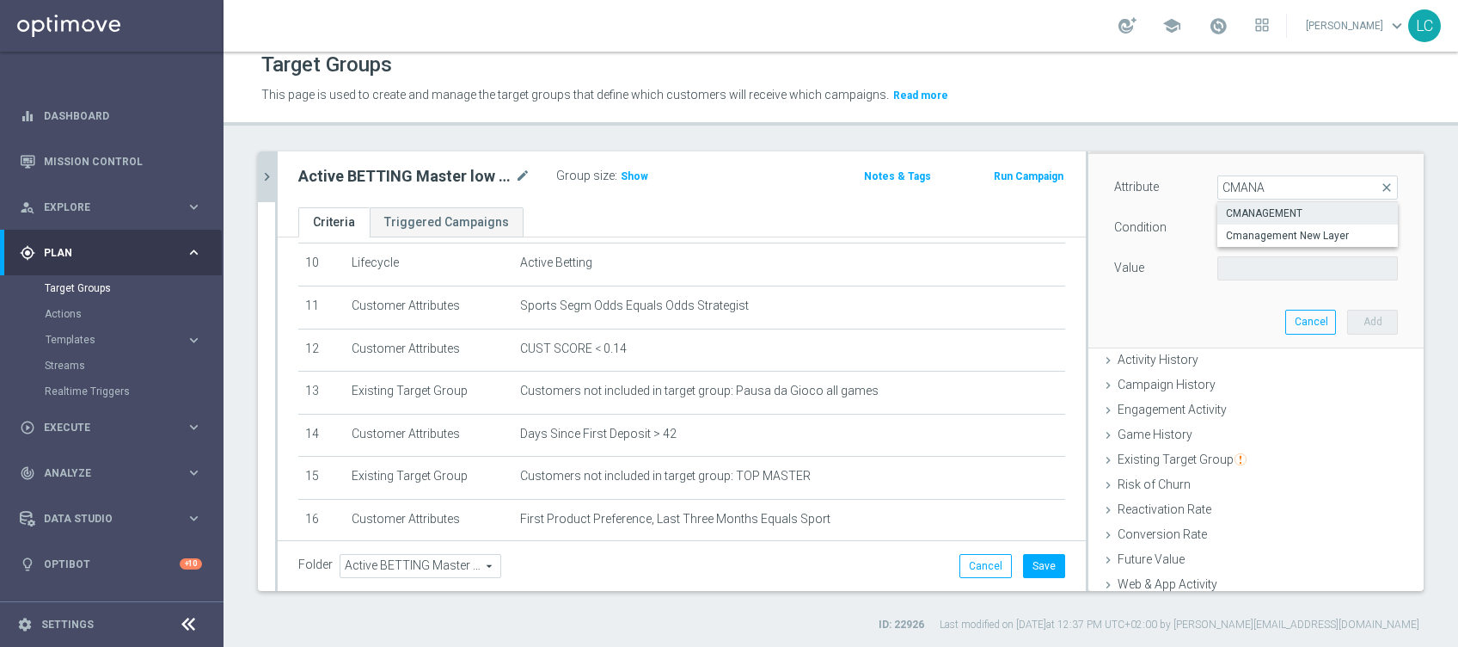
click at [1306, 207] on span "CMANAGEMENT" at bounding box center [1307, 213] width 163 height 14
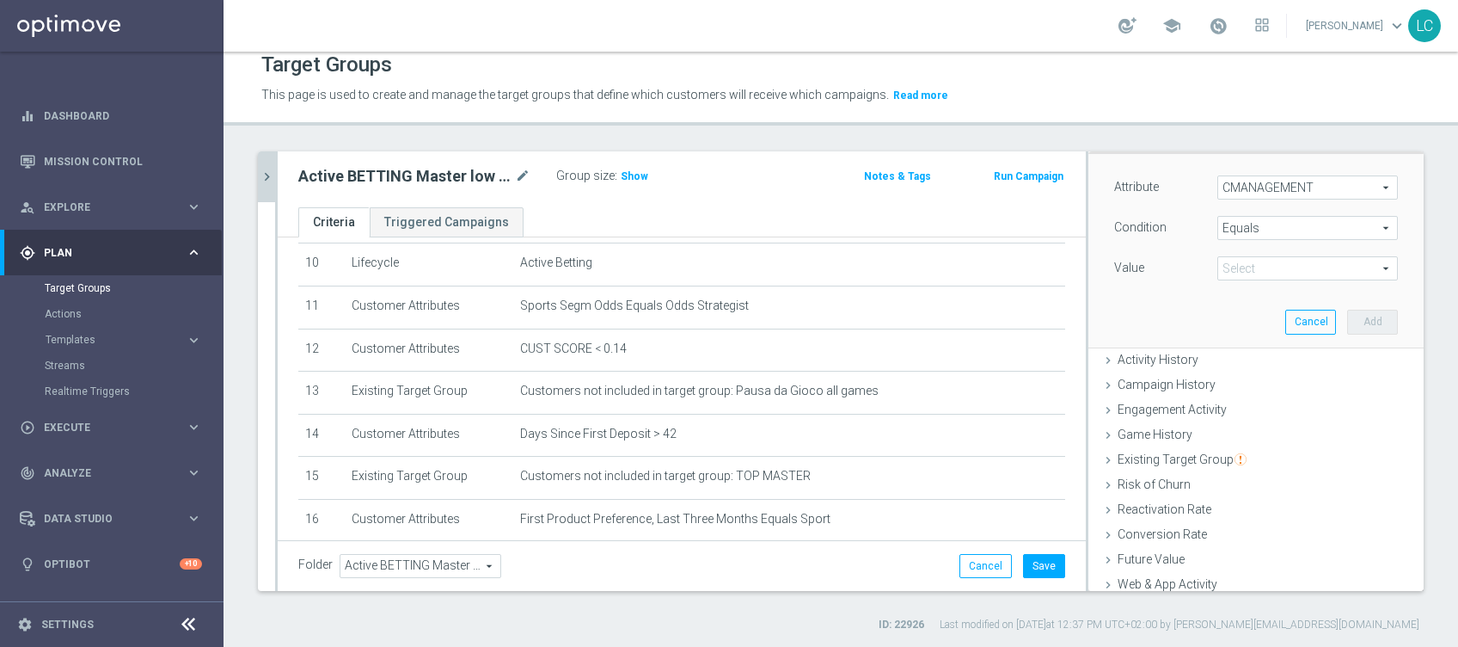
click at [1248, 228] on span "Equals" at bounding box center [1307, 228] width 179 height 22
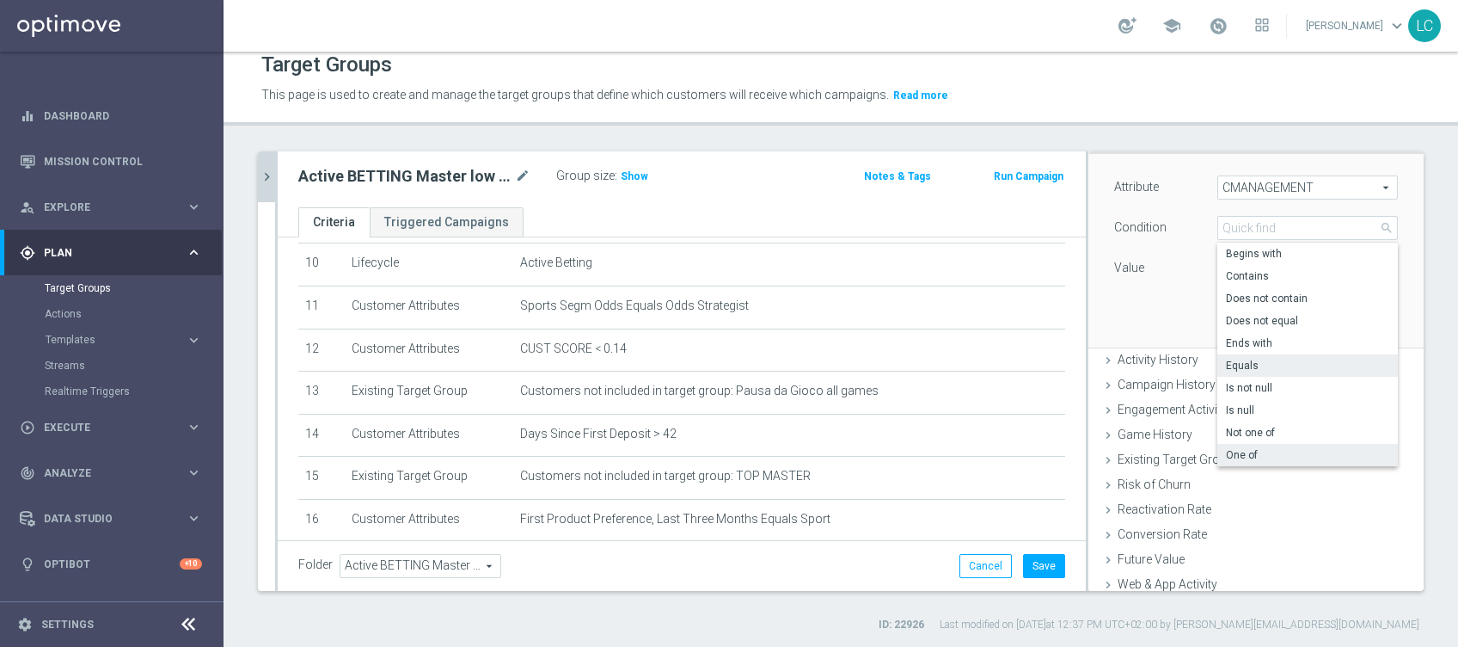
click at [1226, 449] on span "One of" at bounding box center [1307, 455] width 163 height 14
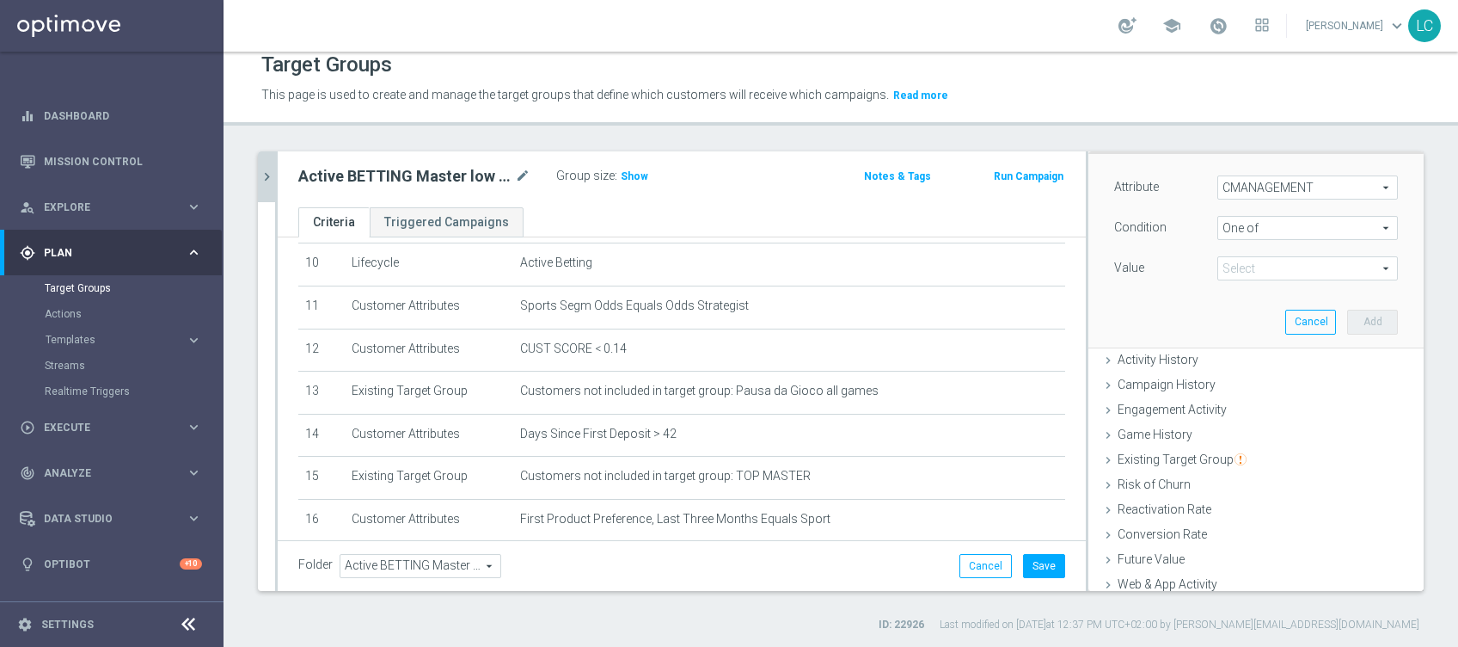
click at [1259, 245] on div "Attribute CMANAGEMENT CMANAGEMENT arrow_drop_down search Condition One of One o…" at bounding box center [1256, 229] width 284 height 108
click at [1266, 264] on span at bounding box center [1307, 268] width 179 height 22
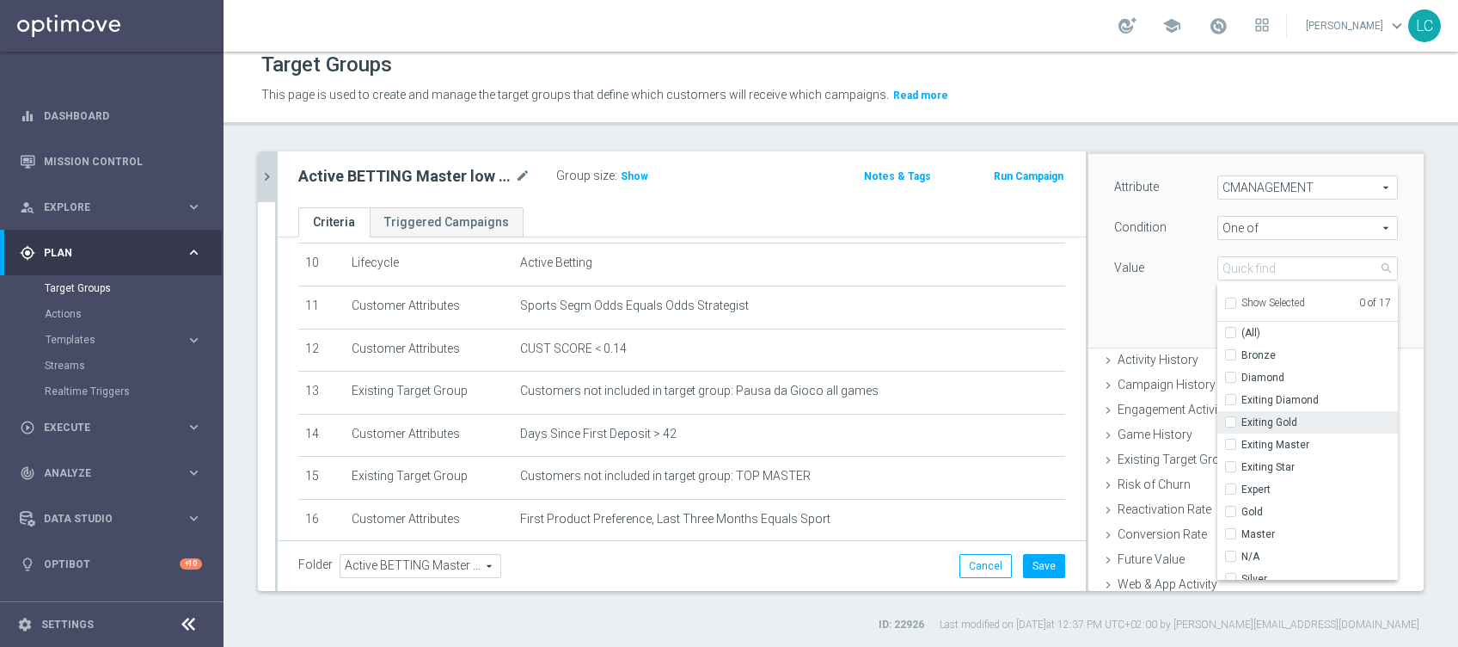
click at [1241, 420] on span "Exiting Gold" at bounding box center [1319, 422] width 156 height 14
click at [1230, 420] on input "Exiting Gold" at bounding box center [1235, 422] width 11 height 11
click at [1241, 438] on span "Exiting Master" at bounding box center [1319, 445] width 156 height 14
click at [1230, 439] on input "Exiting Master" at bounding box center [1235, 444] width 11 height 11
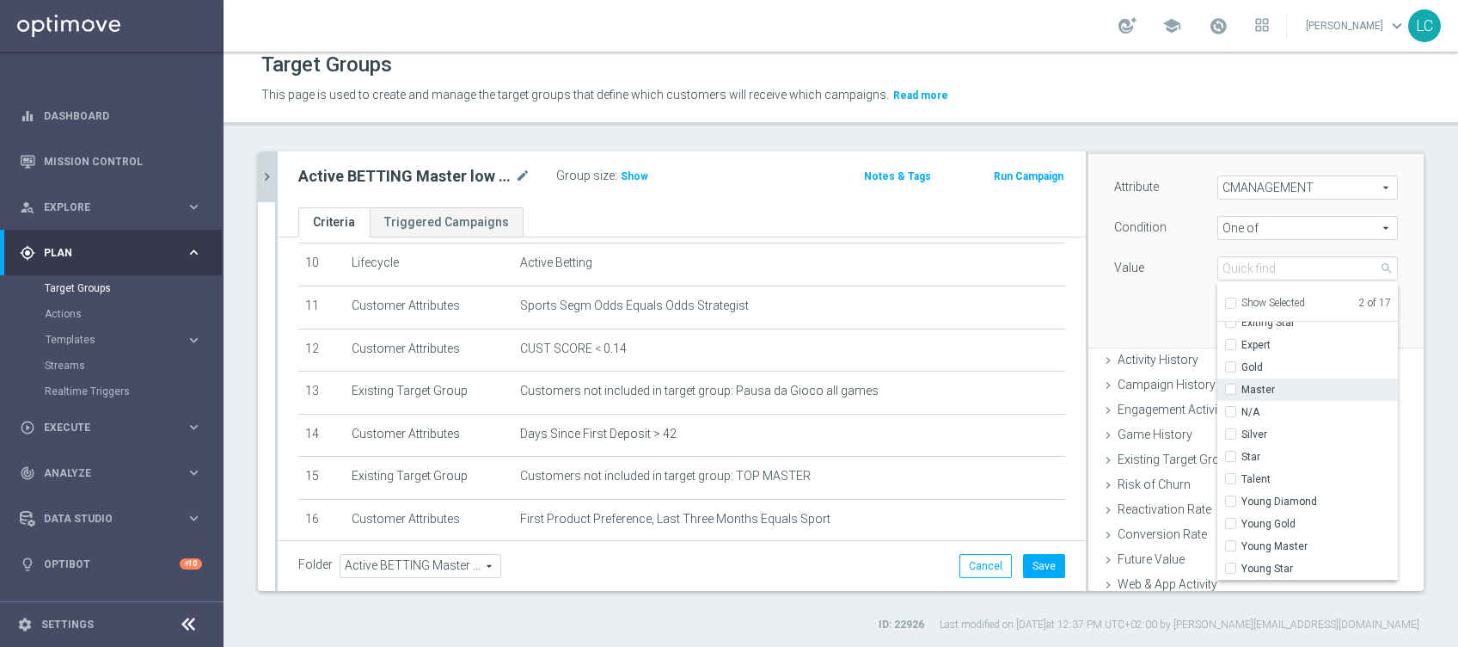
click at [1253, 383] on span "Master" at bounding box center [1319, 390] width 156 height 14
click at [1241, 384] on input "Master" at bounding box center [1235, 389] width 11 height 11
click at [1261, 360] on span "Gold" at bounding box center [1319, 367] width 156 height 14
click at [1241, 362] on input "Gold" at bounding box center [1235, 367] width 11 height 11
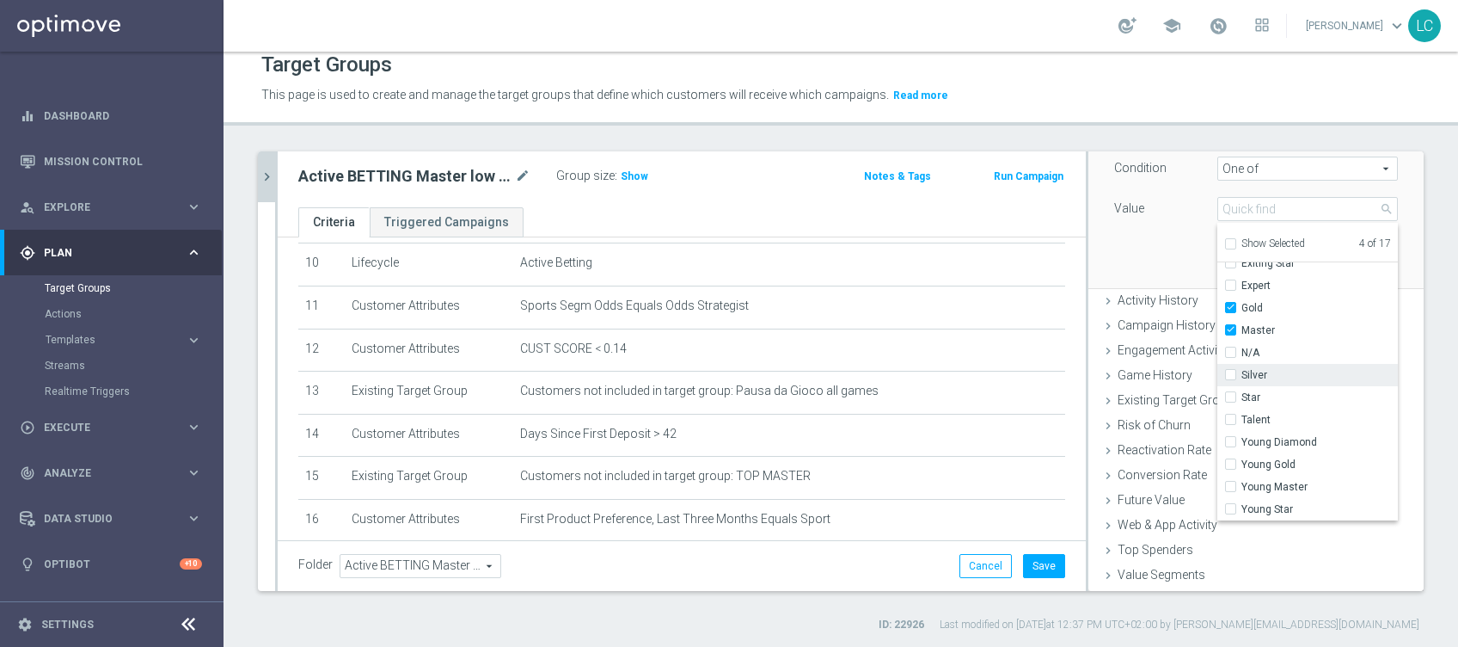
scroll to position [220, 0]
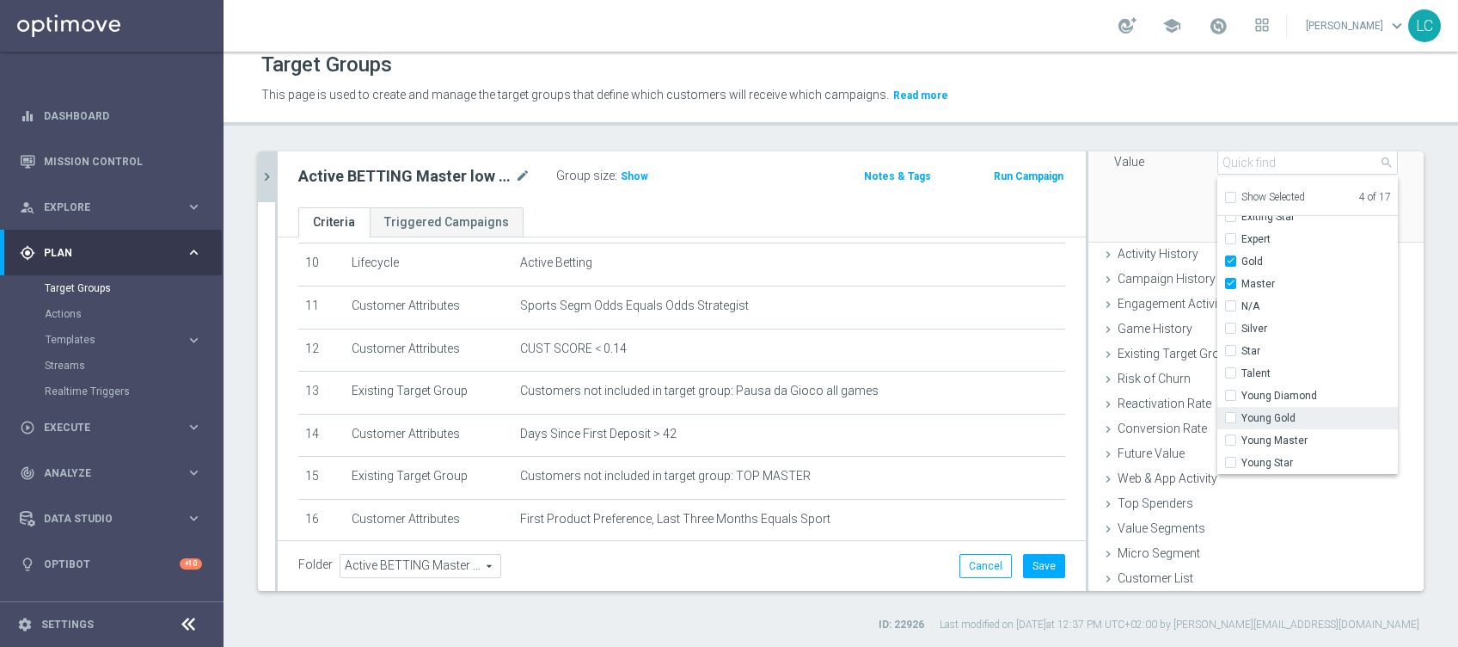
click at [1272, 416] on span "Young Gold" at bounding box center [1319, 418] width 156 height 14
click at [1241, 416] on input "Young Gold" at bounding box center [1235, 418] width 11 height 11
click at [1272, 434] on span "Young Master" at bounding box center [1319, 440] width 156 height 14
click at [1241, 435] on input "Young Master" at bounding box center [1235, 440] width 11 height 11
click at [1125, 211] on div "Attribute CMANAGEMENT CMANAGEMENT arrow_drop_down search Condition One of One o…" at bounding box center [1256, 144] width 310 height 193
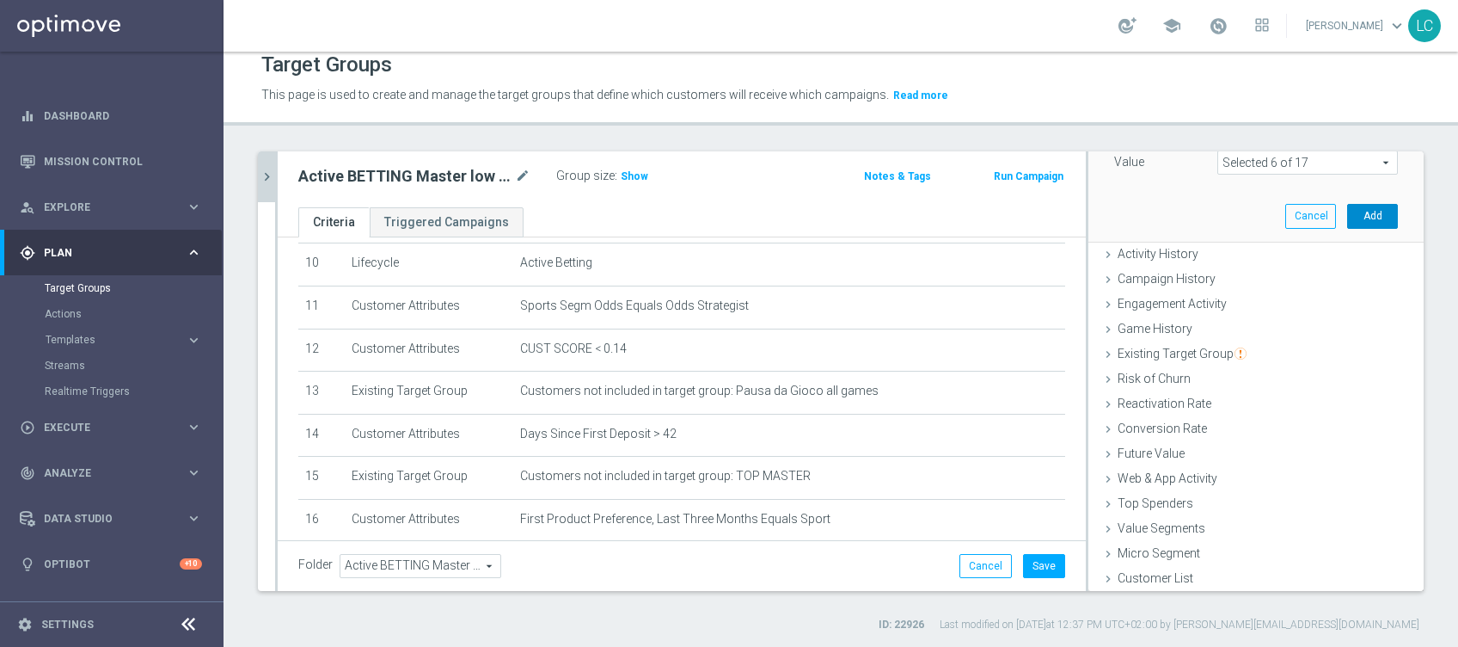
click at [1357, 215] on button "Add" at bounding box center [1372, 216] width 51 height 24
click at [1023, 561] on button "Save" at bounding box center [1044, 566] width 42 height 24
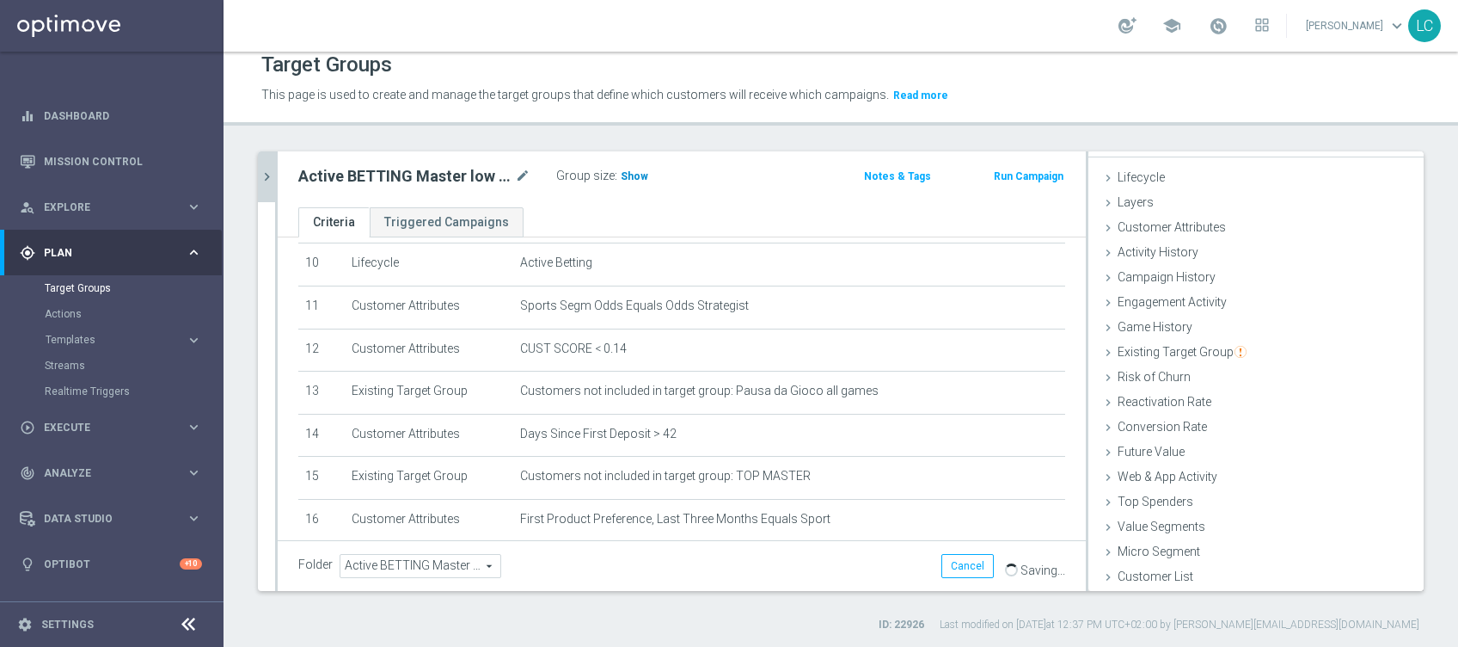
click at [631, 167] on h3 "Show" at bounding box center [634, 176] width 31 height 19
click at [267, 169] on icon "chevron_right" at bounding box center [267, 177] width 16 height 16
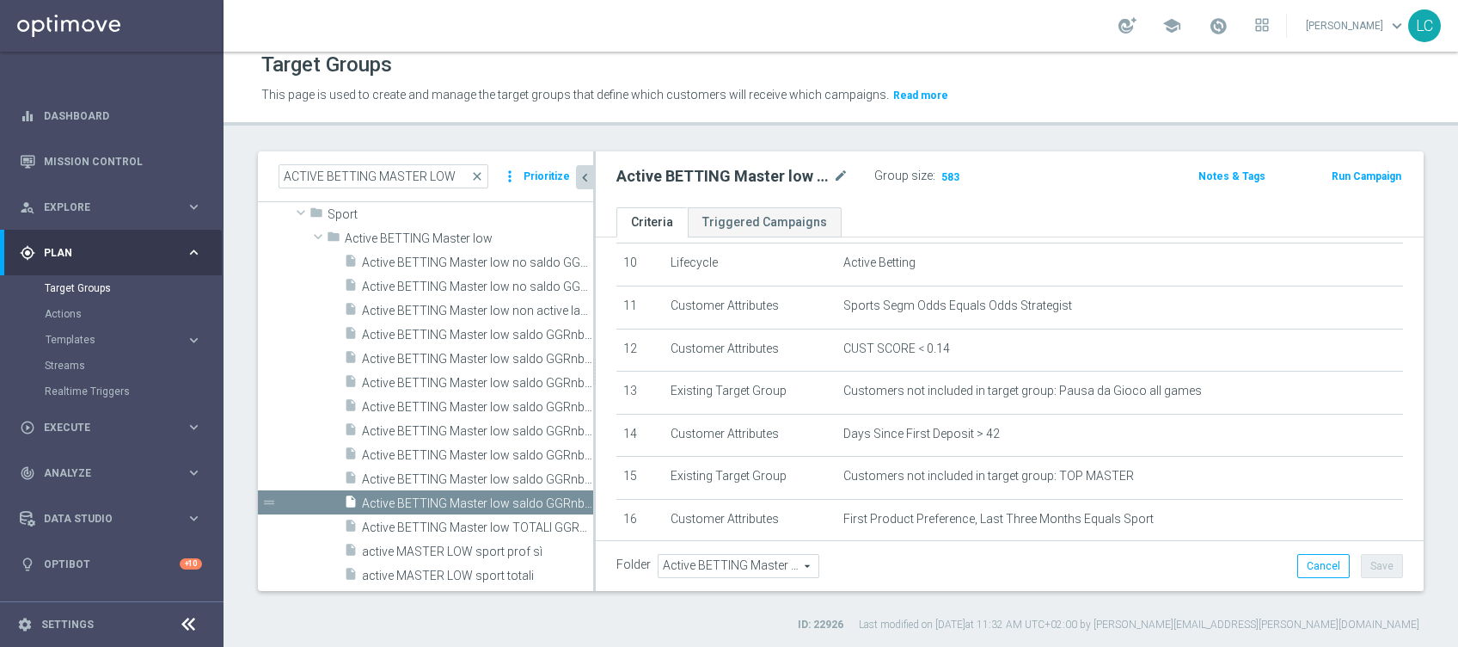
scroll to position [59, 0]
click at [383, 516] on div "insert_drive_file Active BETTING Master low TOTALI GGRnb>0" at bounding box center [449, 526] width 211 height 24
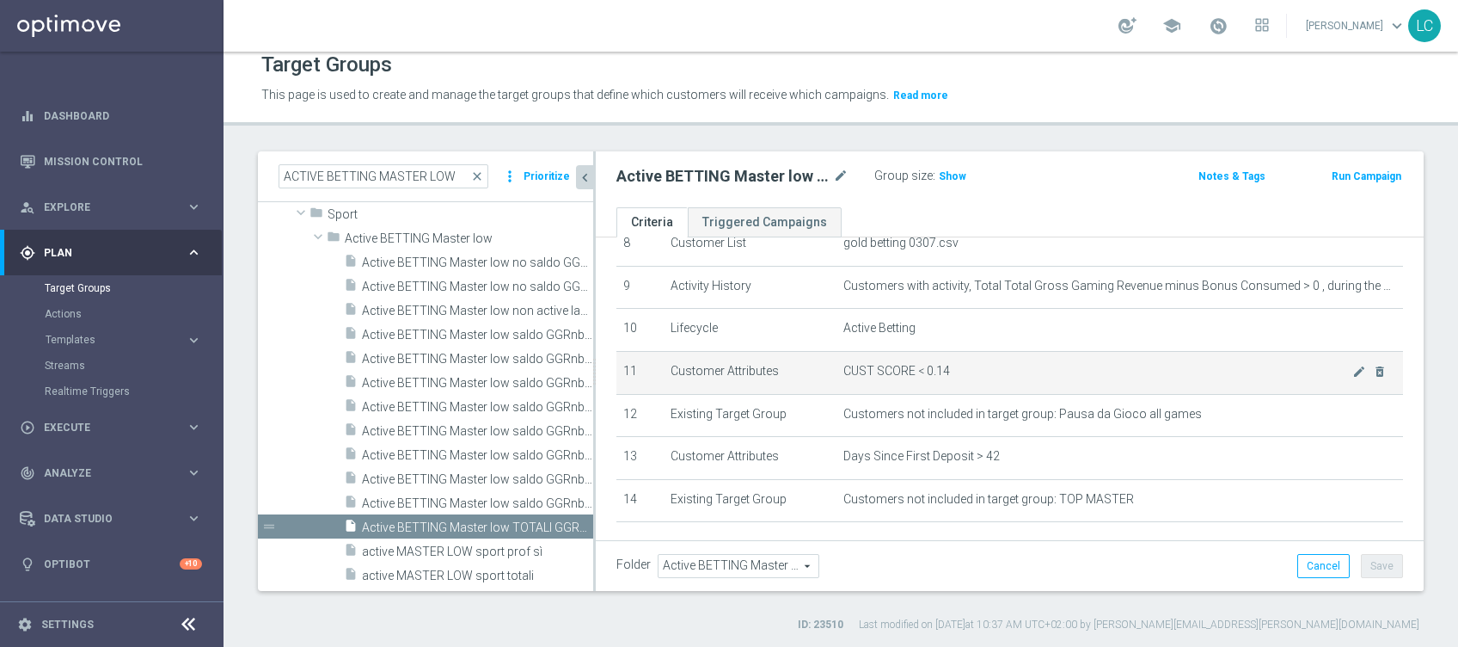
scroll to position [323, 0]
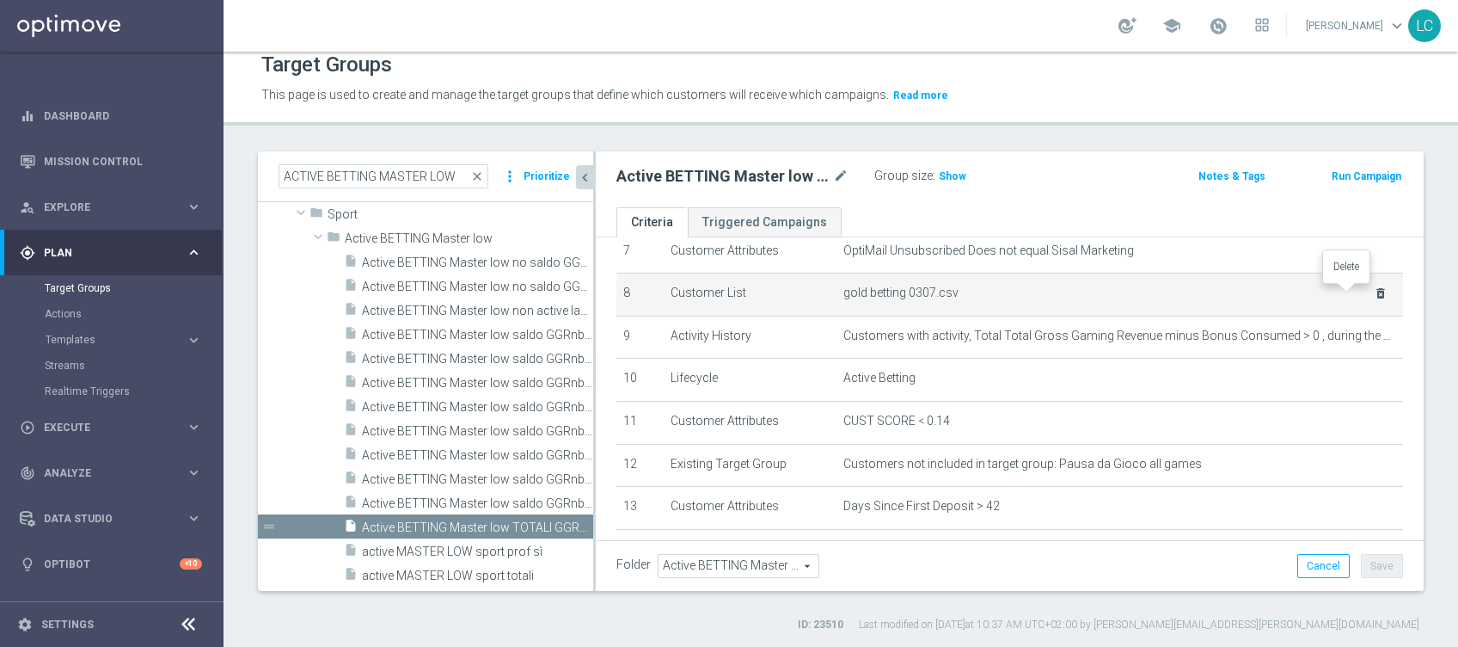
click at [1374, 292] on icon "delete_forever" at bounding box center [1381, 293] width 14 height 14
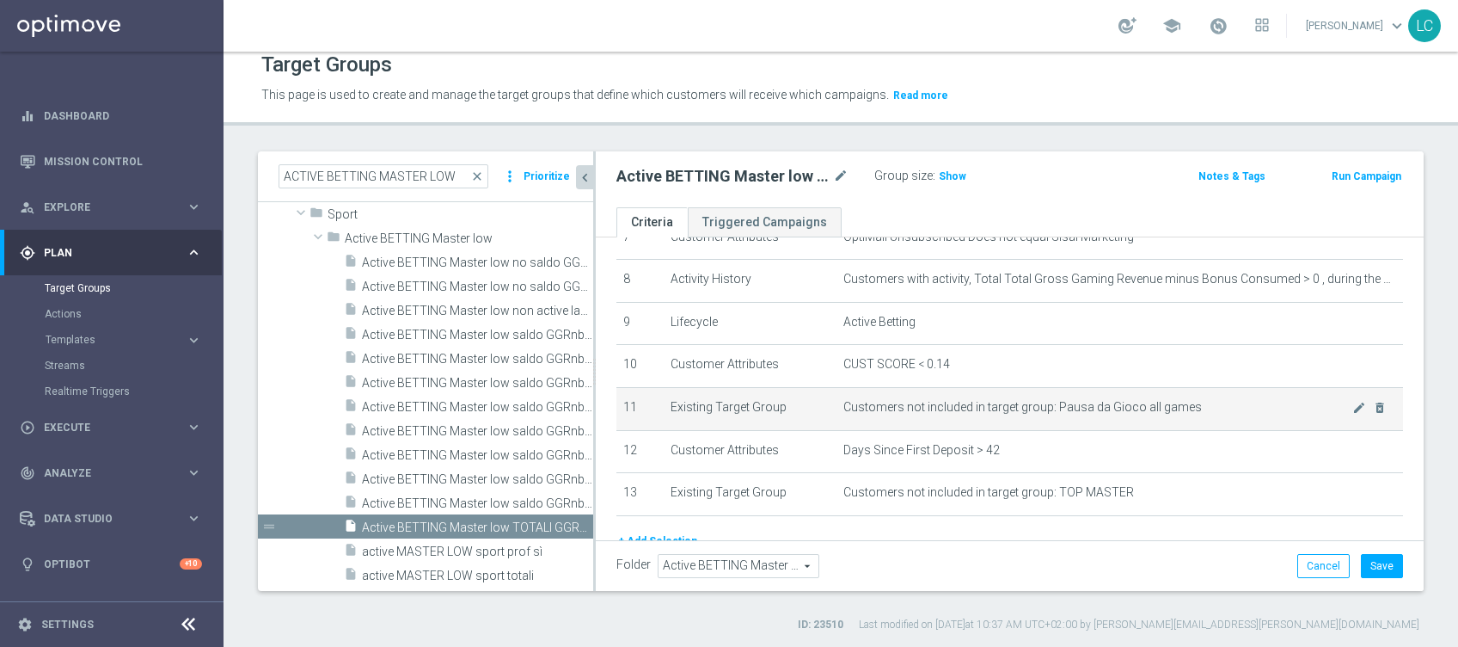
scroll to position [413, 0]
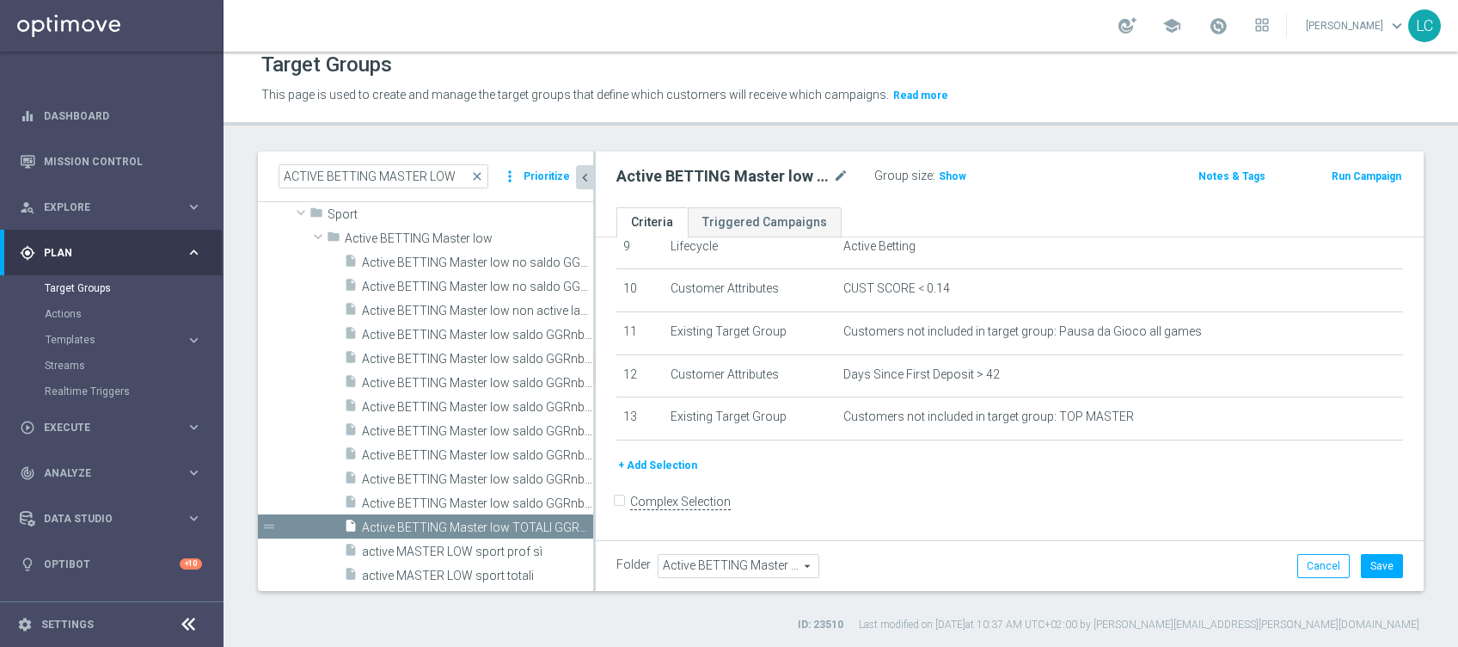
click at [647, 464] on button "+ Add Selection" at bounding box center [657, 465] width 83 height 19
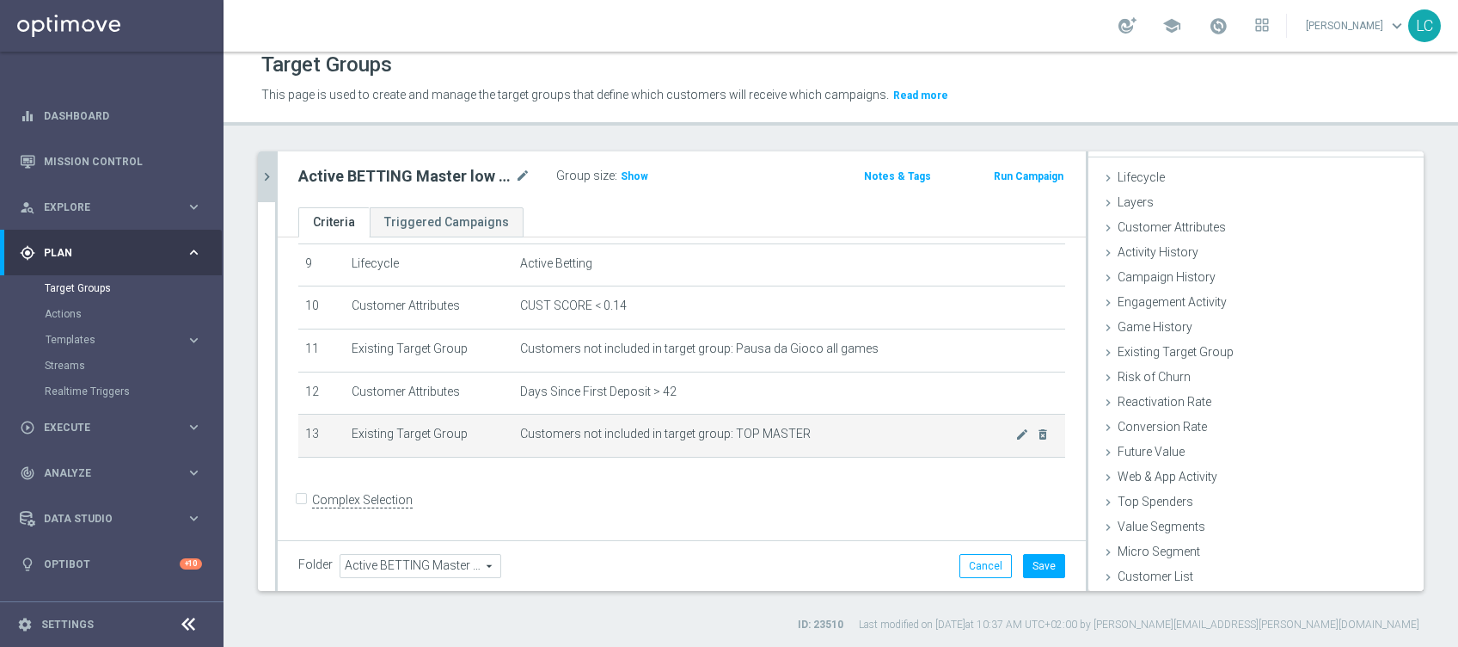
scroll to position [27, 0]
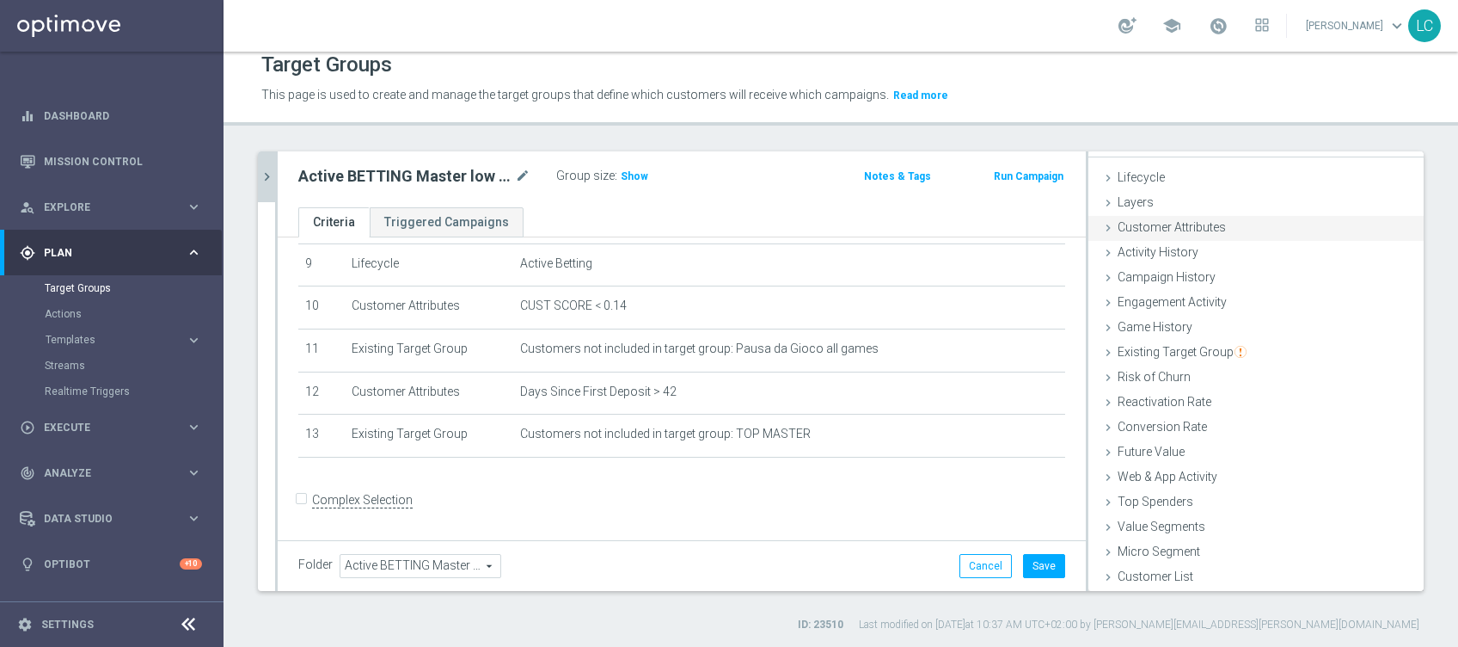
click at [1121, 220] on span "Customer Attributes" at bounding box center [1172, 227] width 108 height 14
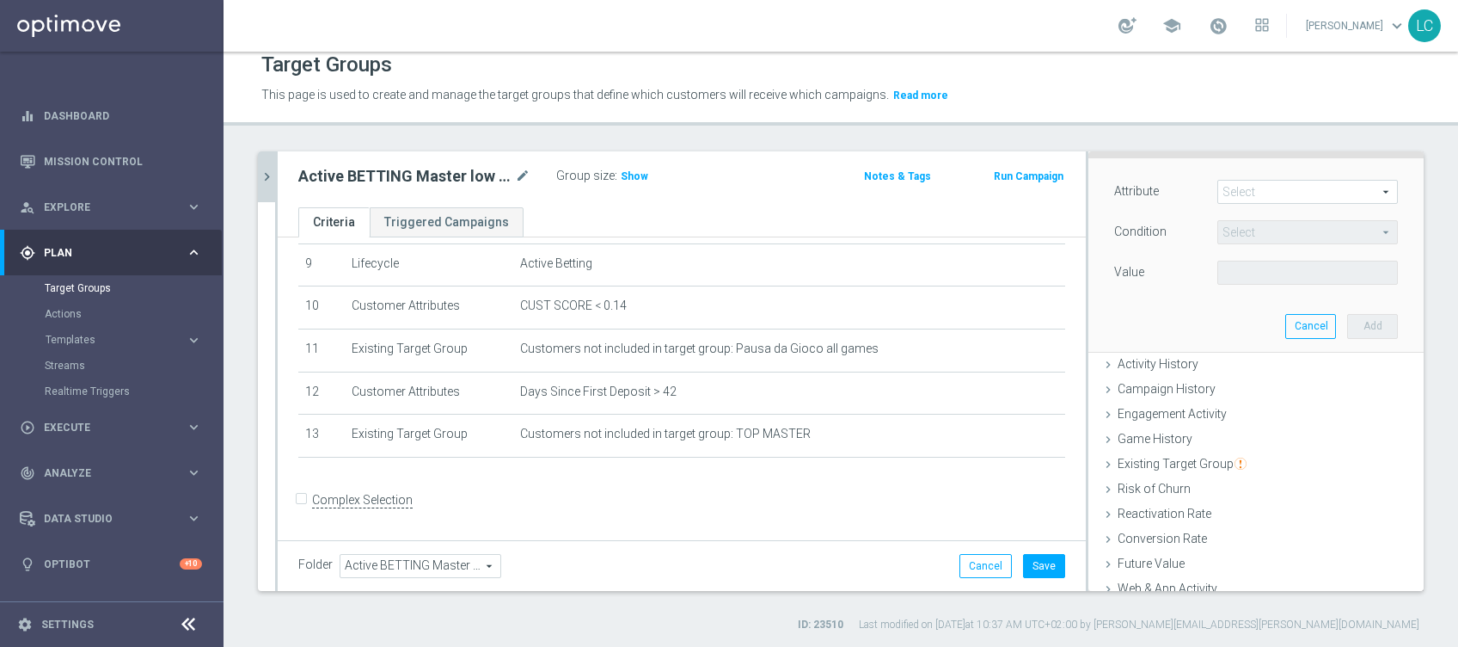
click at [1232, 194] on span at bounding box center [1307, 192] width 179 height 22
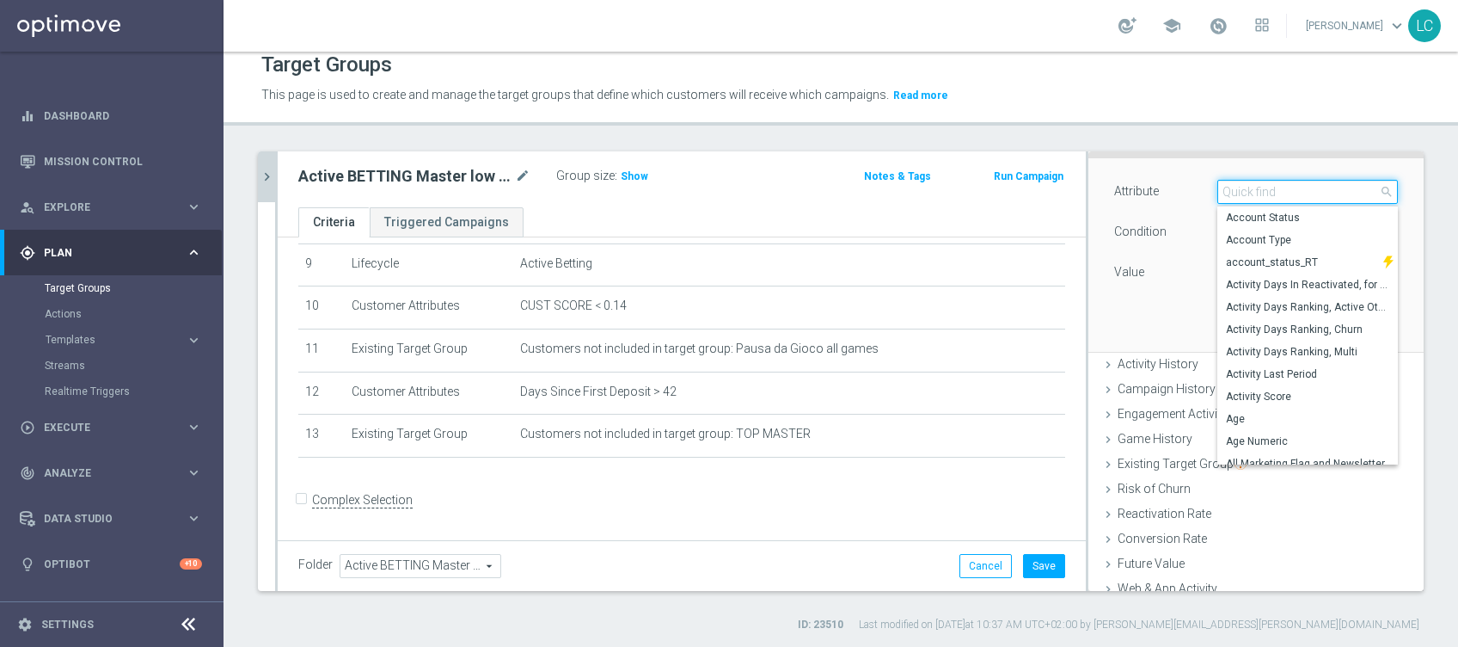
click at [1241, 191] on input "search" at bounding box center [1307, 192] width 181 height 24
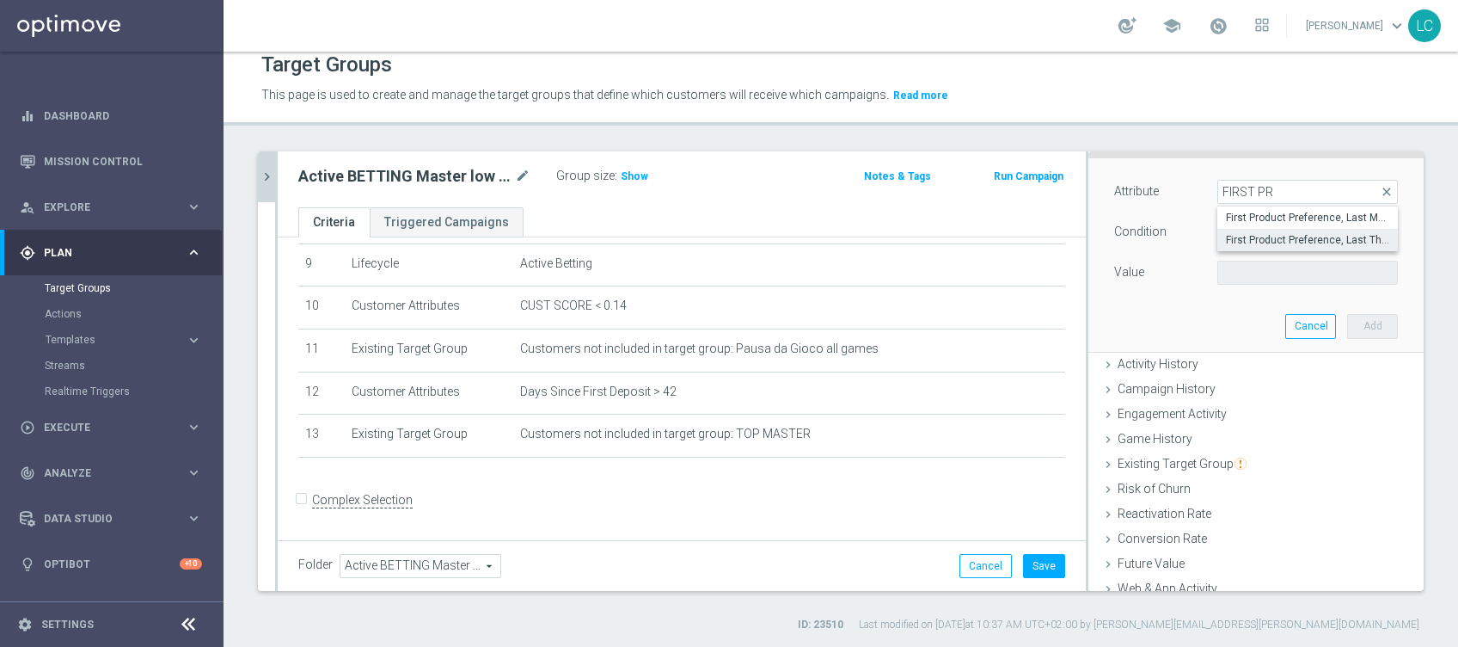
click at [1274, 238] on span "First Product Preference, Last Three Months" at bounding box center [1307, 240] width 163 height 14
click at [1266, 236] on span "Equals" at bounding box center [1307, 232] width 179 height 22
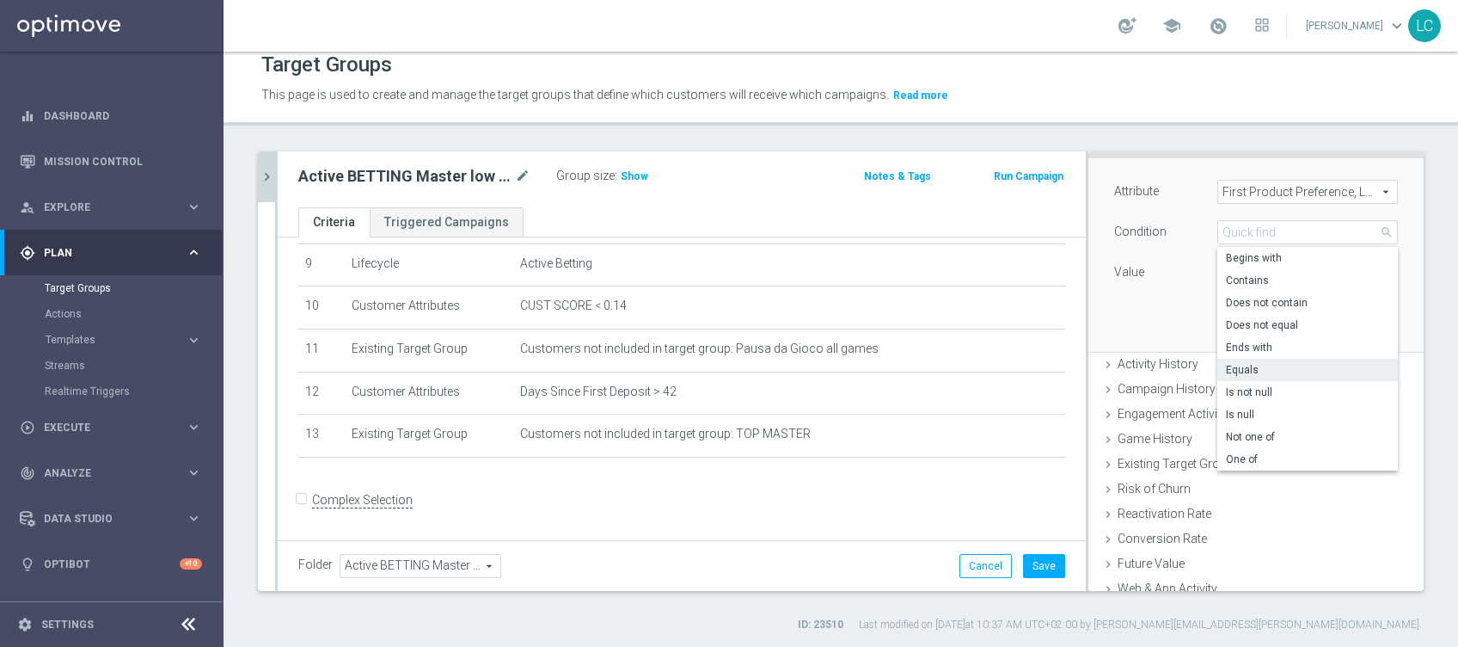
click at [1204, 241] on div "Equals Equals arrow_drop_down search Begins with Contains Does not contain Does…" at bounding box center [1307, 232] width 206 height 24
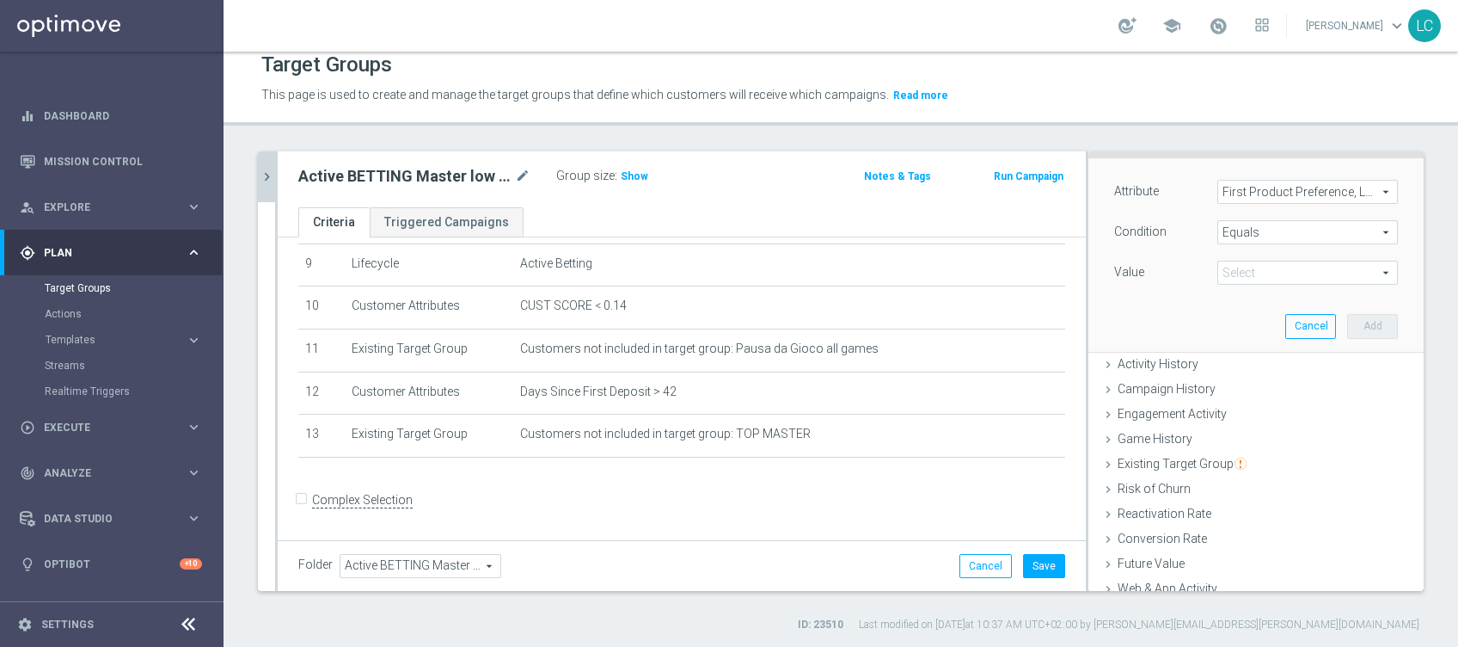
click at [1249, 269] on span at bounding box center [1307, 272] width 179 height 22
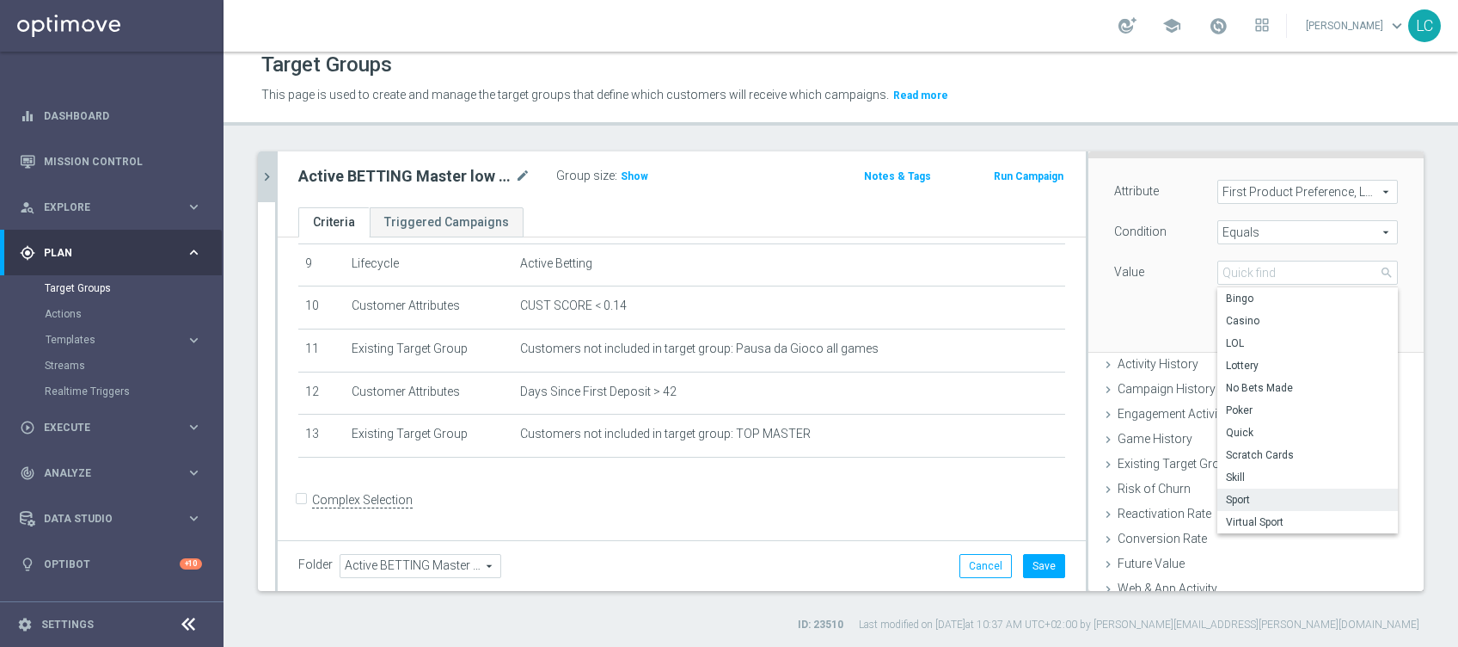
click at [1246, 497] on span "Sport" at bounding box center [1307, 500] width 163 height 14
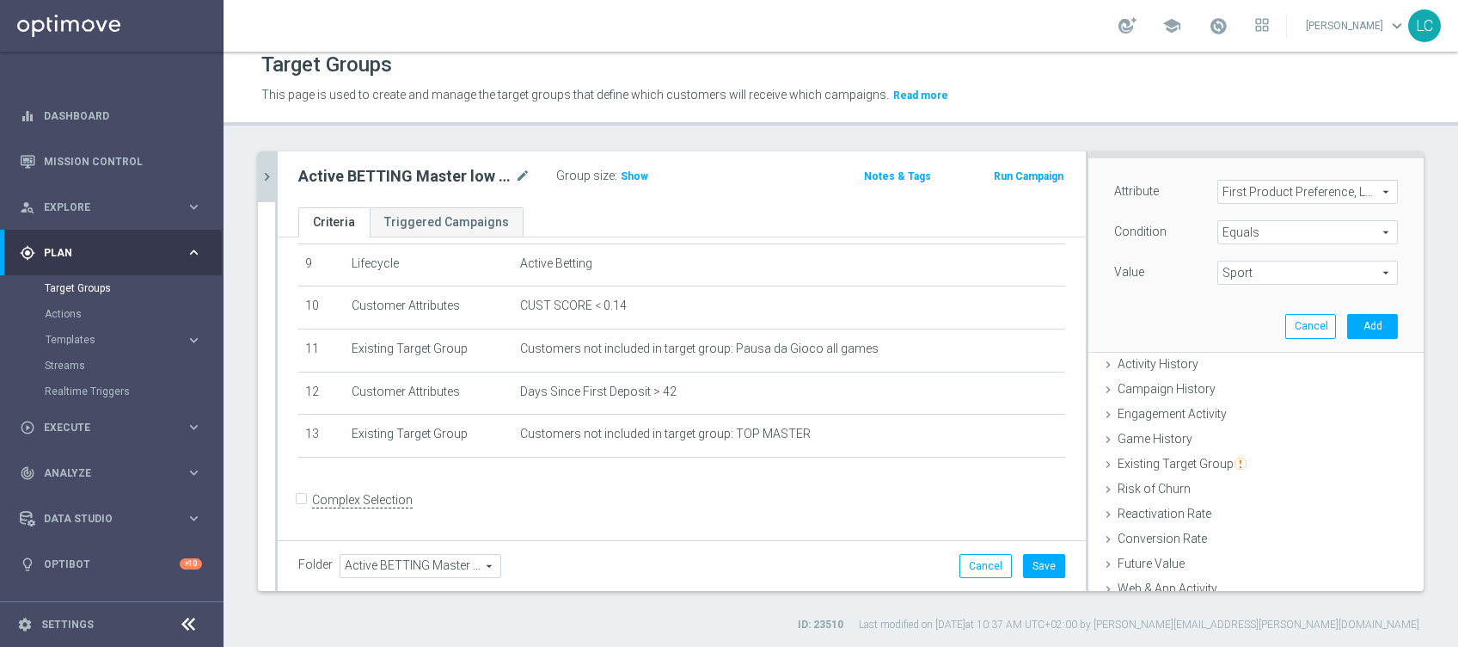
click at [1330, 337] on div "Attribute First Product Preference, Last Three Months First Product Preference,…" at bounding box center [1256, 254] width 310 height 193
click at [1347, 327] on button "Add" at bounding box center [1372, 326] width 51 height 24
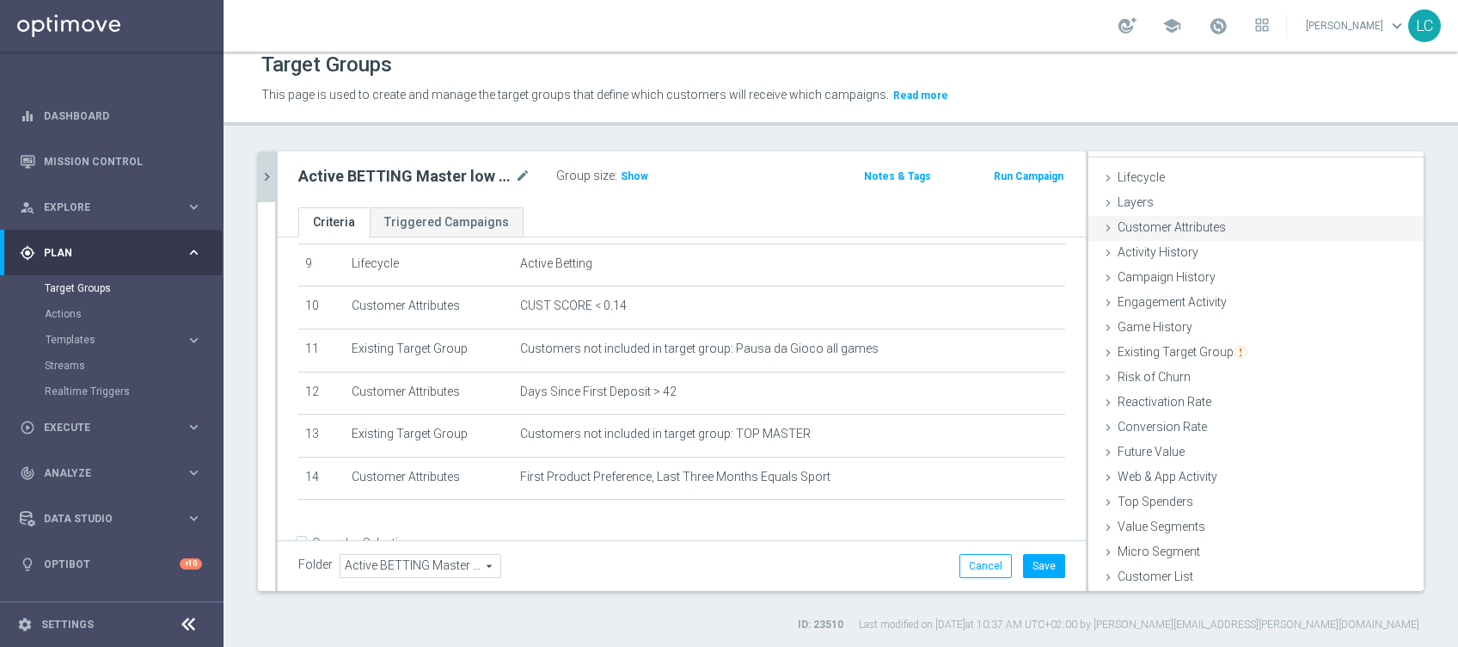
scroll to position [27, 0]
click at [1215, 227] on div "Customer Attributes done selection saved" at bounding box center [1255, 229] width 335 height 26
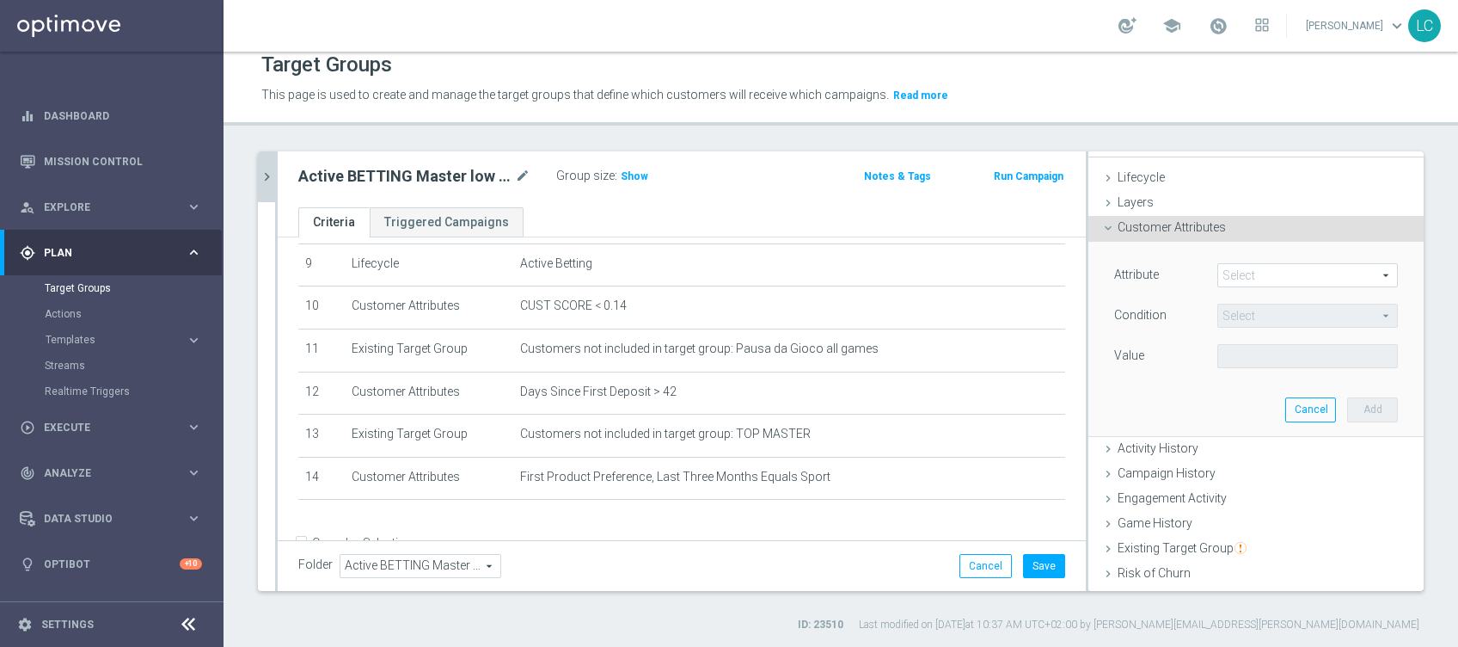
scroll to position [110, 0]
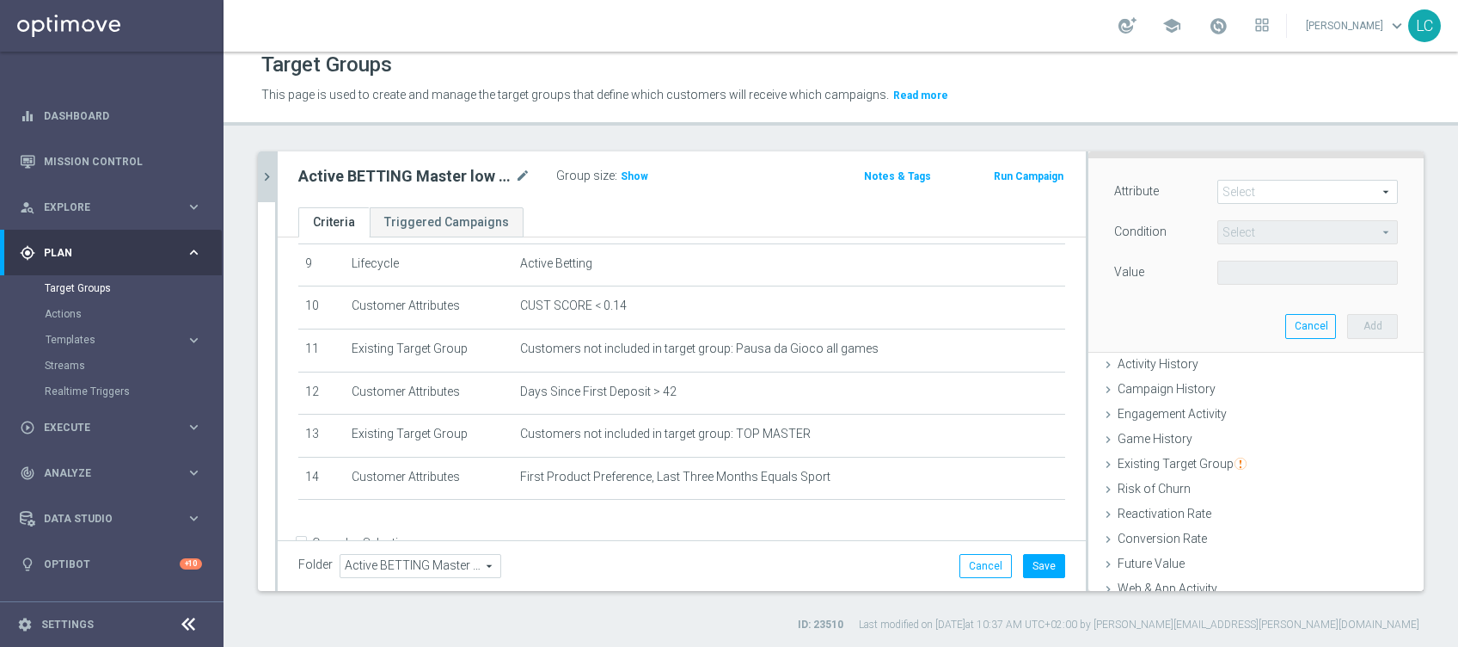
click at [1246, 195] on span at bounding box center [1307, 192] width 179 height 22
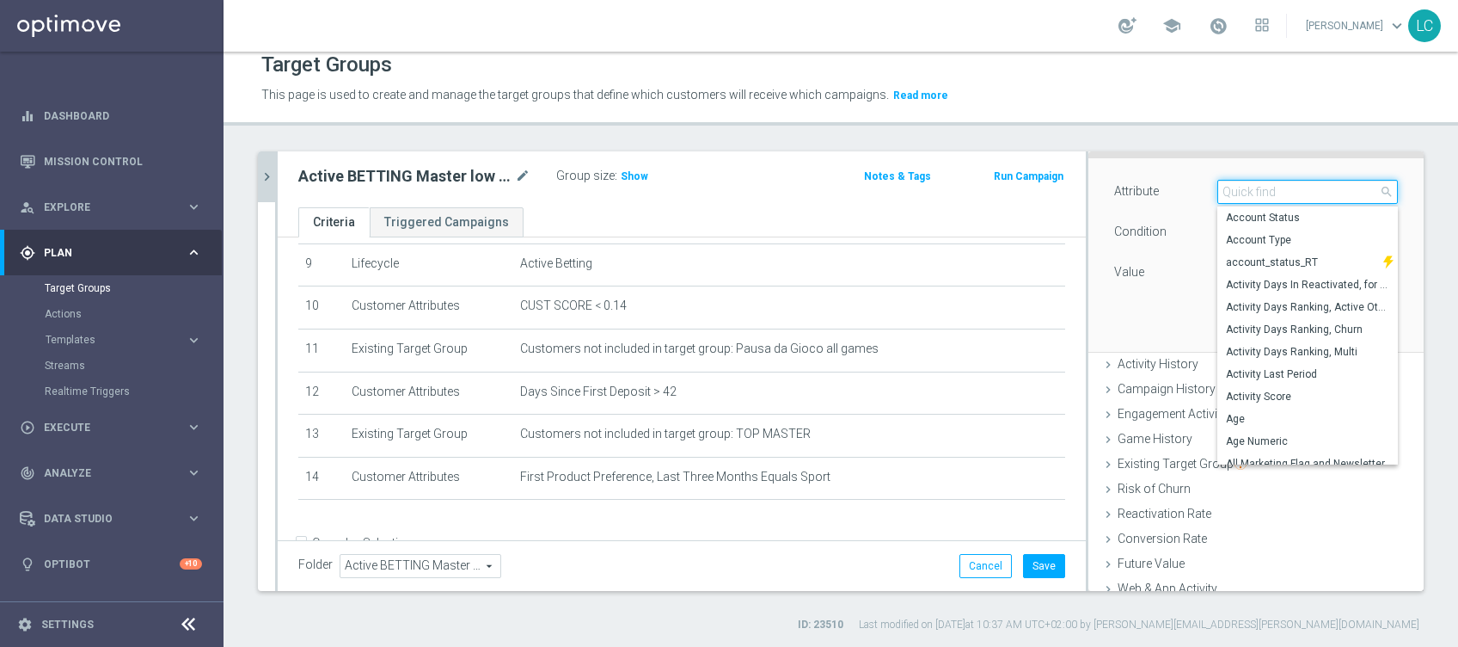
click at [1246, 194] on input "search" at bounding box center [1307, 192] width 181 height 24
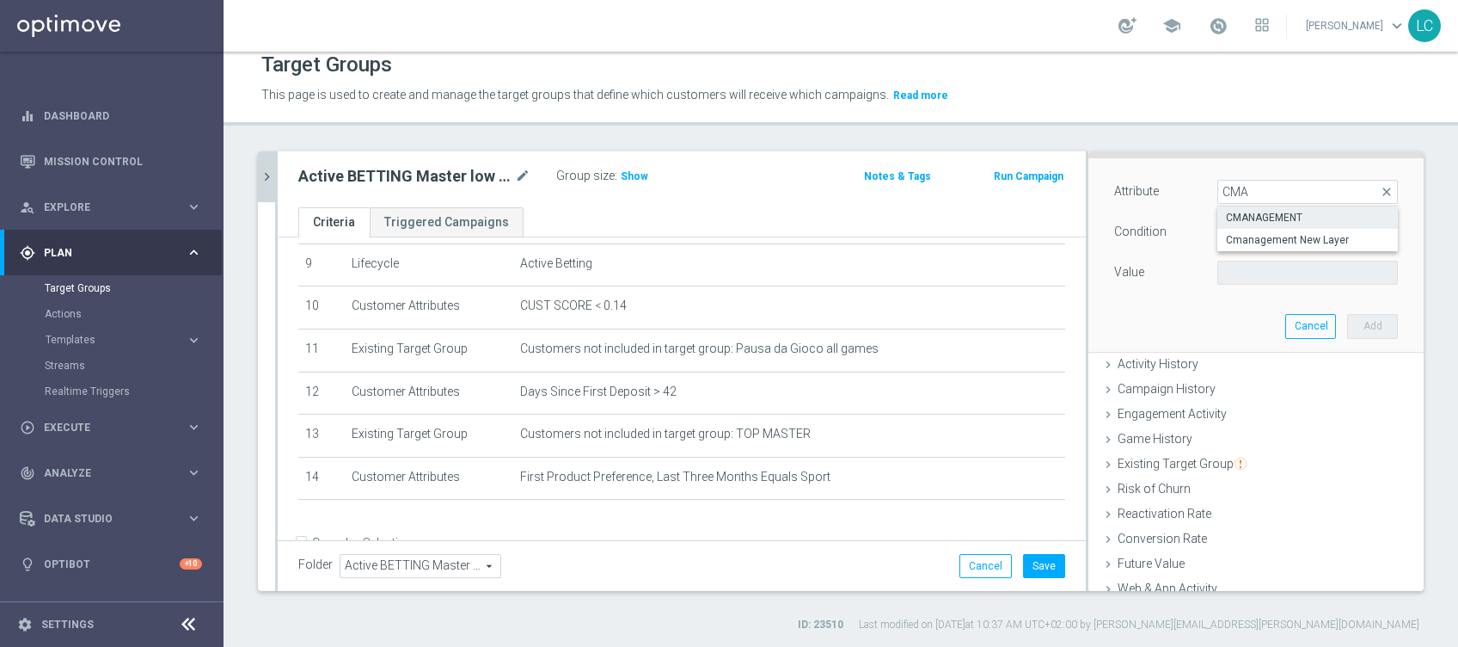
click at [1238, 219] on span "CMANAGEMENT" at bounding box center [1307, 218] width 163 height 14
click at [1242, 268] on span at bounding box center [1307, 272] width 179 height 22
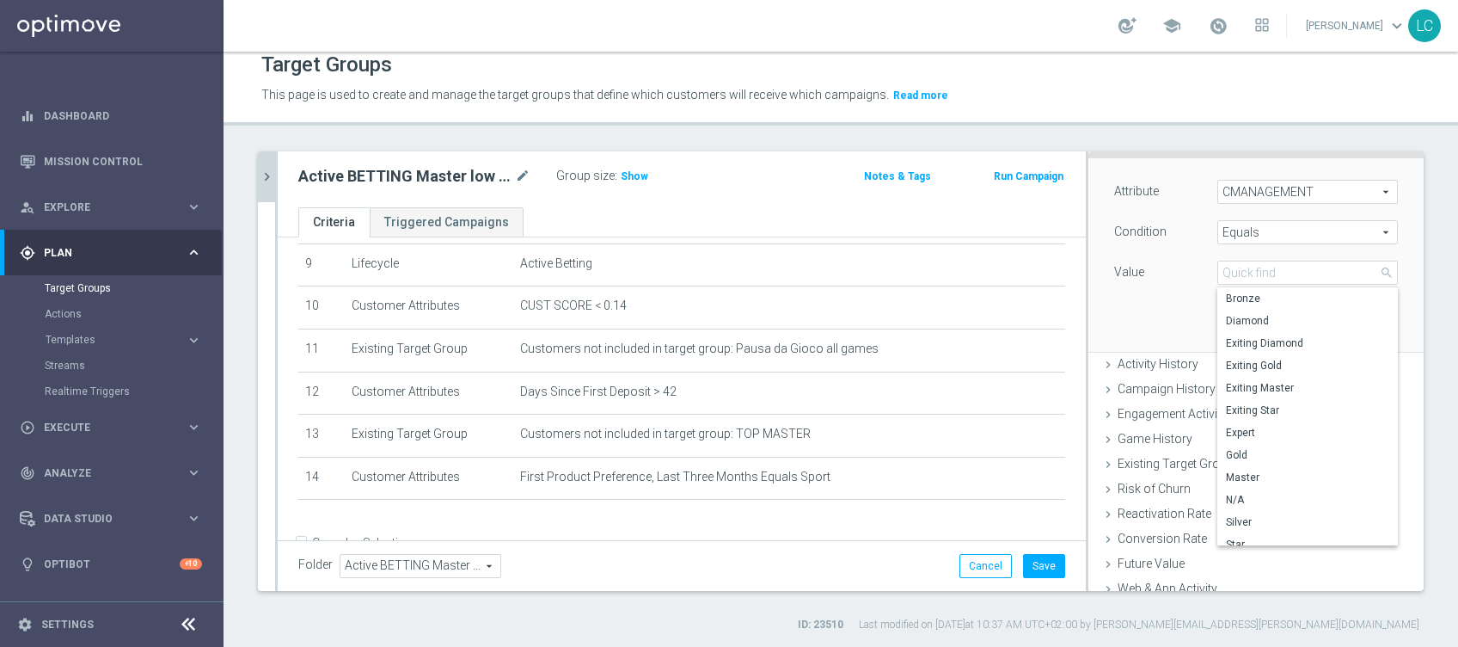
click at [1241, 224] on span "Equals" at bounding box center [1307, 232] width 179 height 22
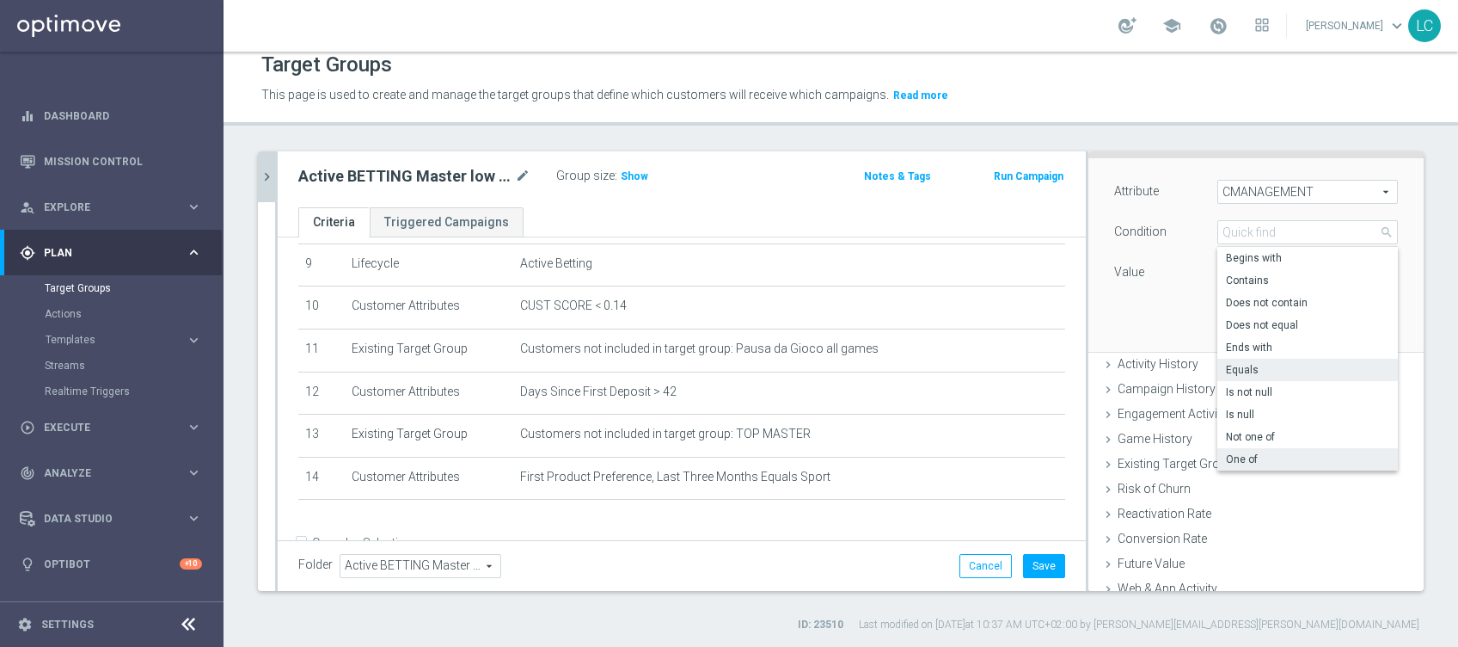
click at [1247, 457] on span "One of" at bounding box center [1307, 459] width 163 height 14
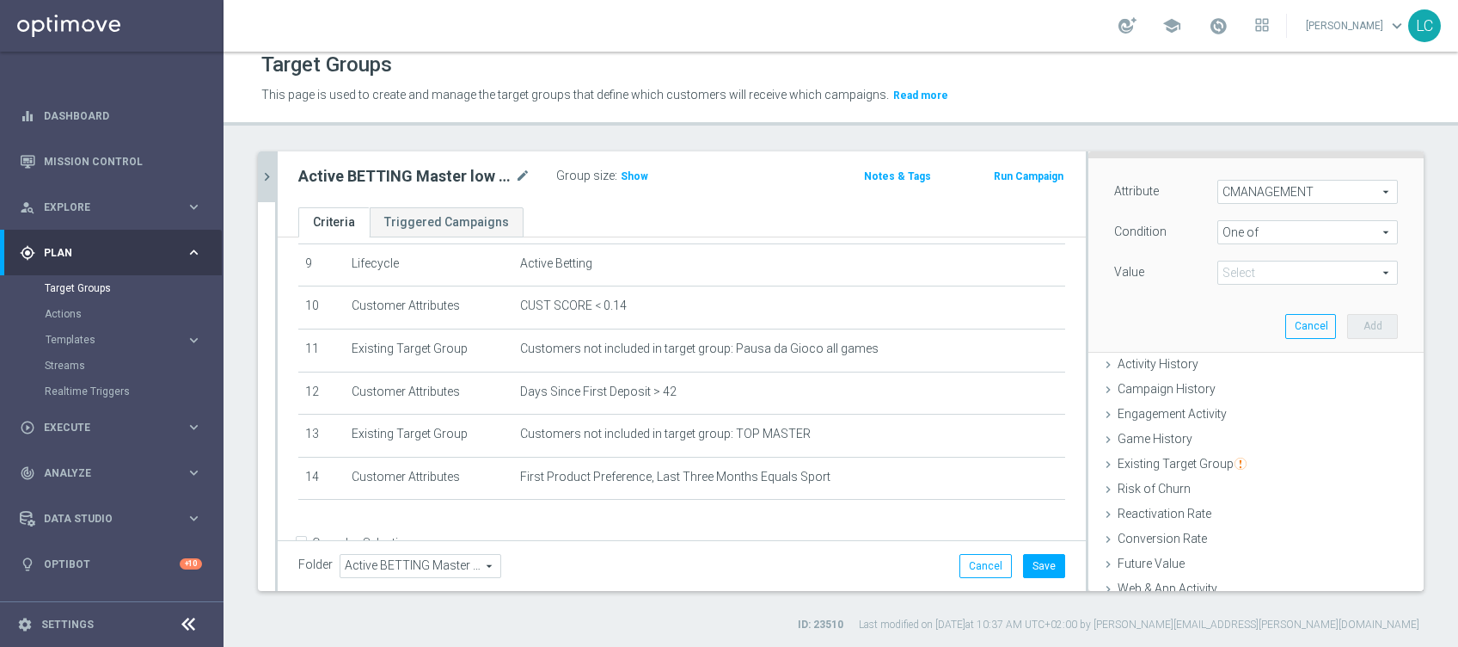
click at [1223, 268] on span at bounding box center [1307, 272] width 179 height 22
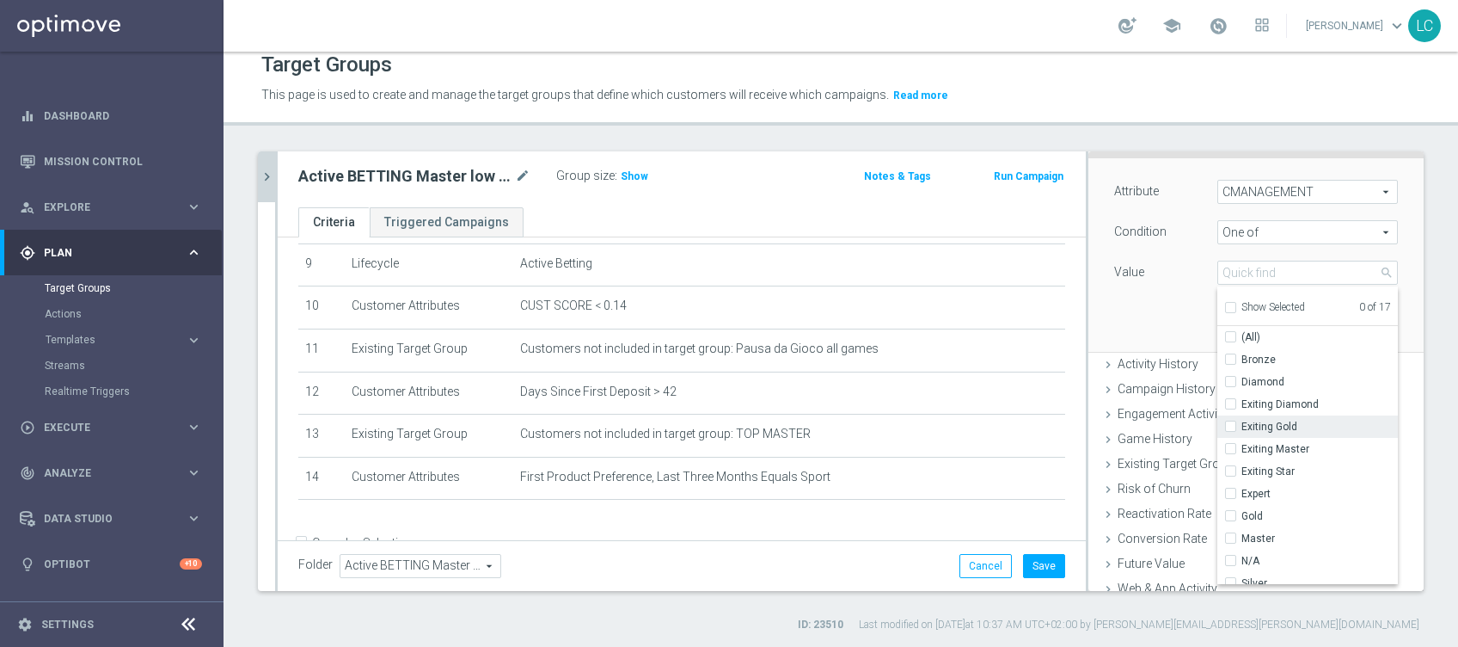
click at [1230, 424] on input "Exiting Gold" at bounding box center [1235, 426] width 11 height 11
click at [1230, 444] on input "Exiting Master" at bounding box center [1235, 449] width 11 height 11
click at [1230, 397] on input "Gold" at bounding box center [1235, 401] width 11 height 11
click at [1241, 417] on span "Master" at bounding box center [1319, 424] width 156 height 14
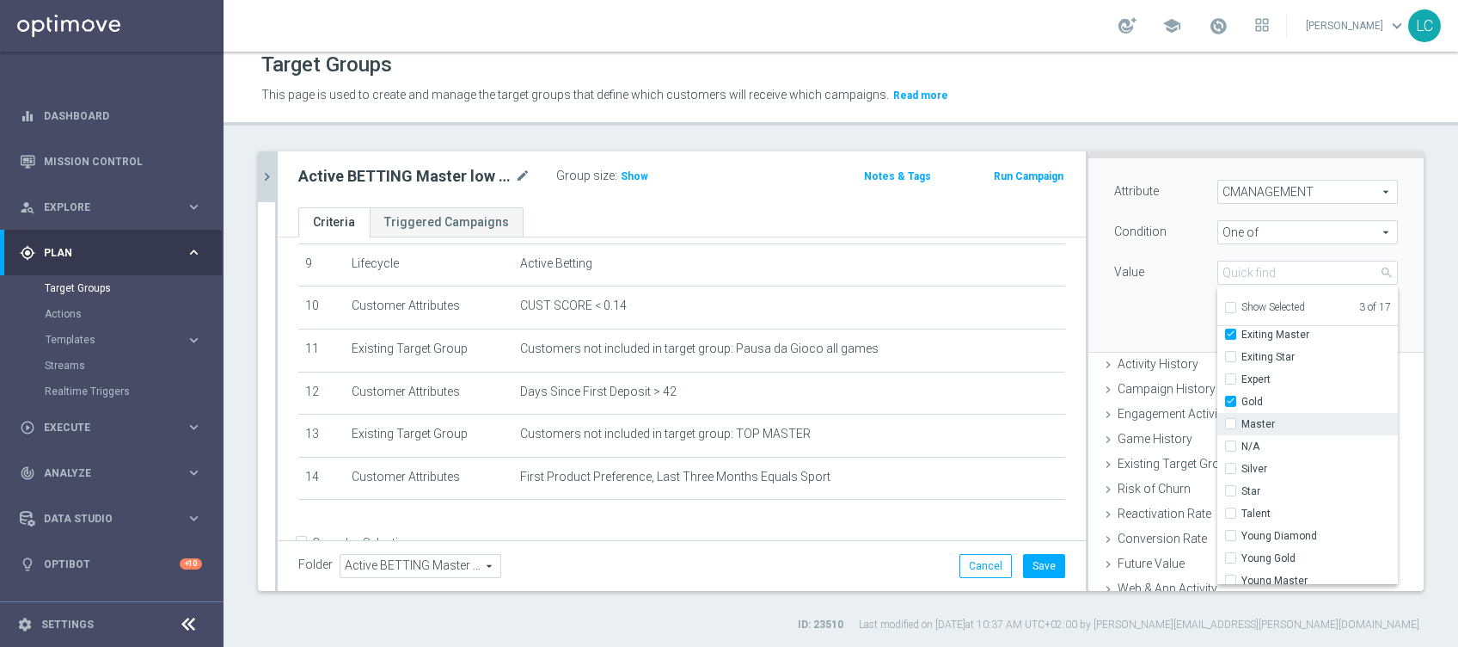
click at [1230, 419] on input "Master" at bounding box center [1235, 424] width 11 height 11
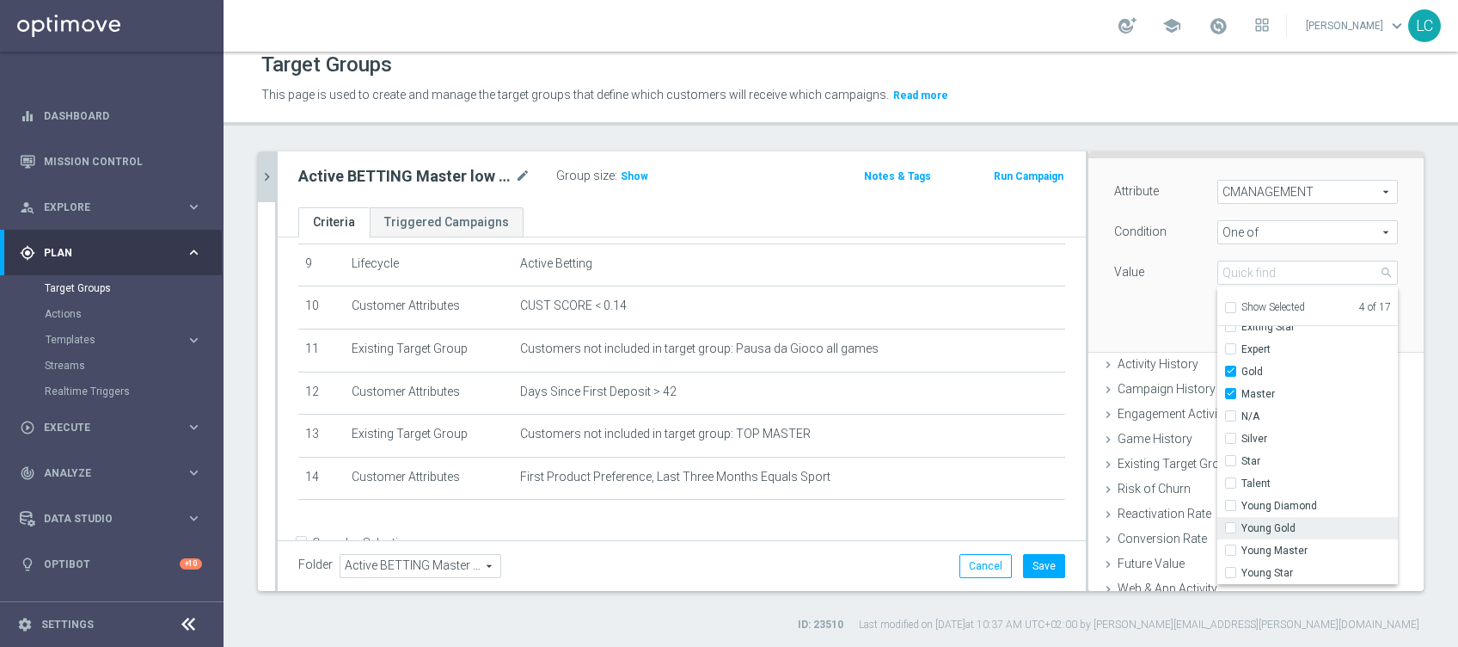
click at [1241, 531] on span "Young Gold" at bounding box center [1319, 528] width 156 height 14
click at [1231, 531] on input "Young Gold" at bounding box center [1235, 528] width 11 height 11
click at [1241, 543] on span "Young Master" at bounding box center [1319, 550] width 156 height 14
click at [1233, 545] on input "Young Master" at bounding box center [1235, 550] width 11 height 11
click at [1125, 306] on div "Attribute CMANAGEMENT CMANAGEMENT arrow_drop_down search Condition One of One o…" at bounding box center [1256, 254] width 310 height 193
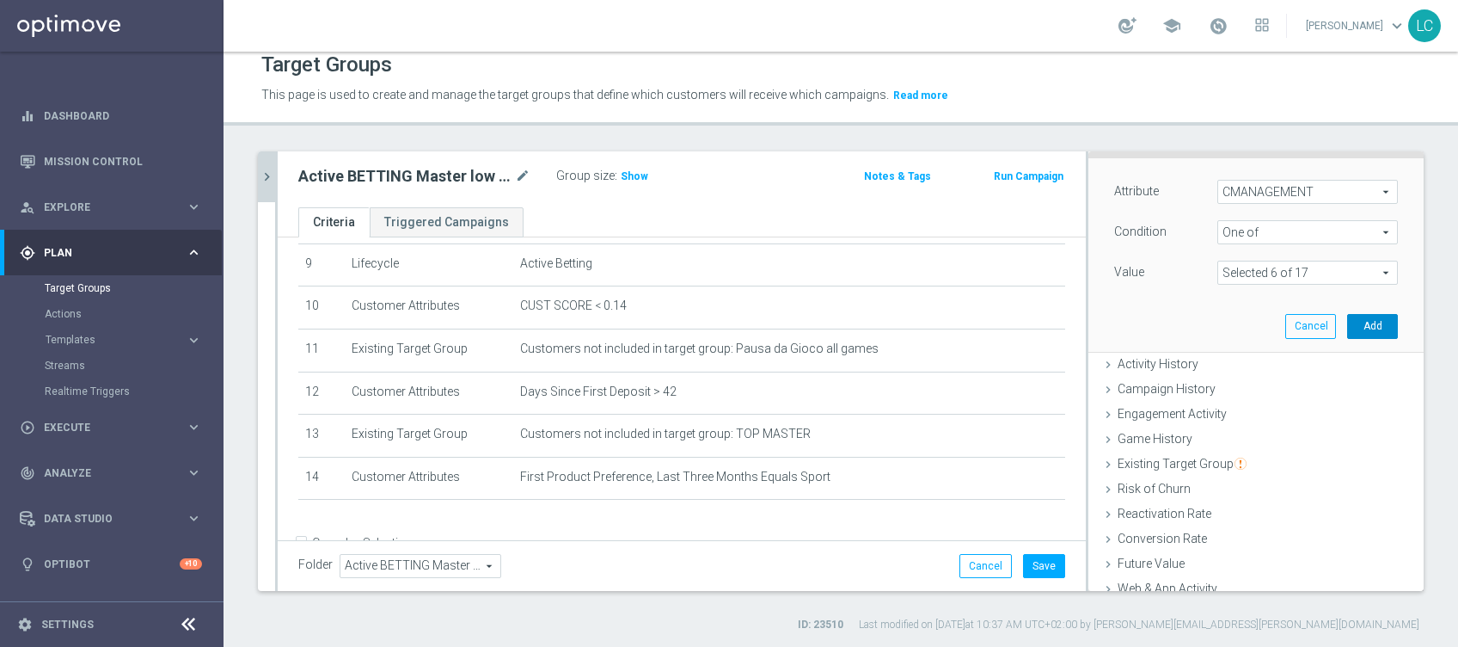
click at [1347, 324] on button "Add" at bounding box center [1372, 326] width 51 height 24
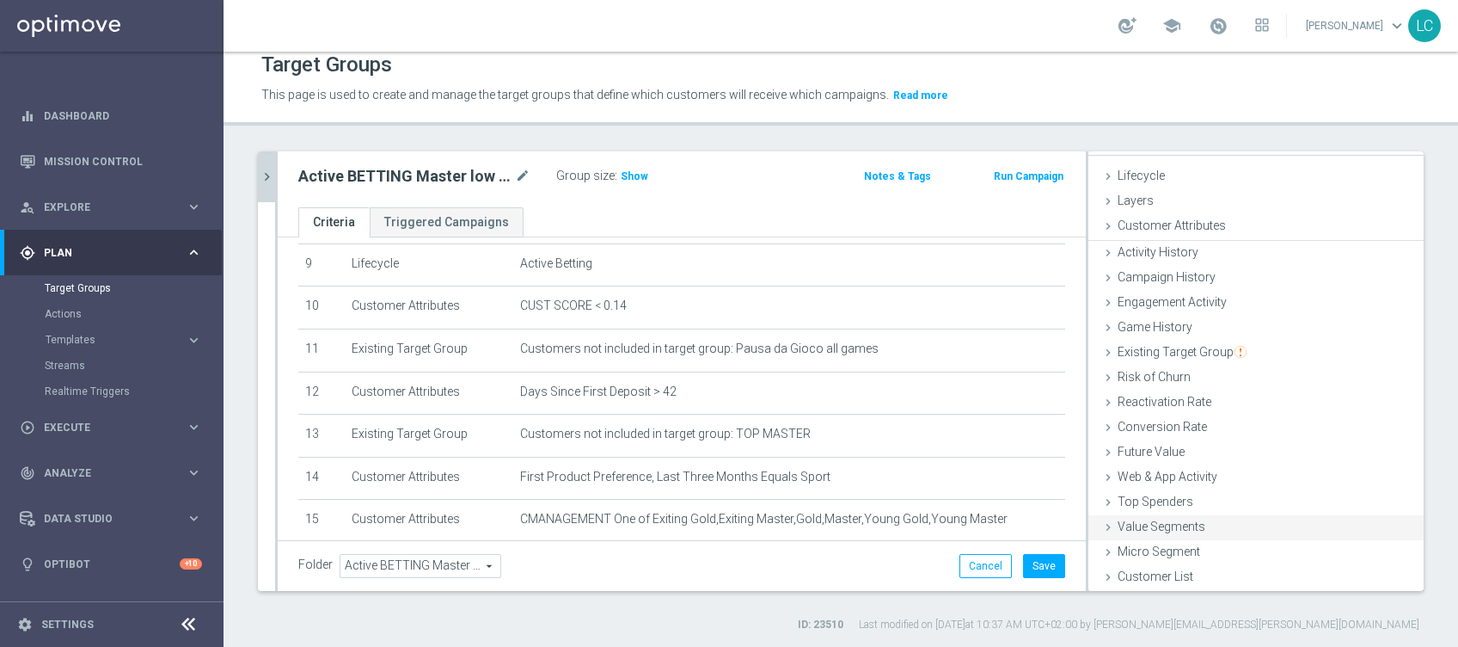
scroll to position [27, 0]
click at [1029, 567] on button "Save" at bounding box center [1044, 566] width 42 height 24
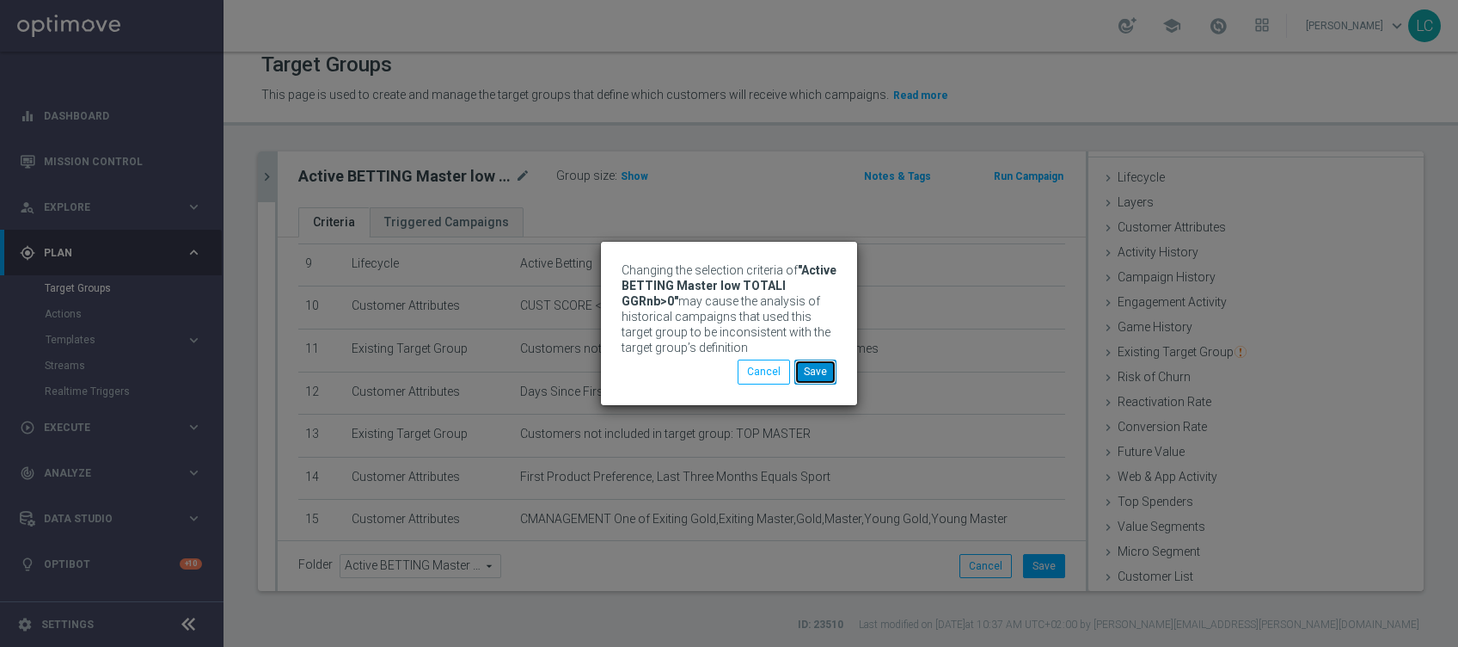
click at [830, 373] on button "Save" at bounding box center [815, 371] width 42 height 24
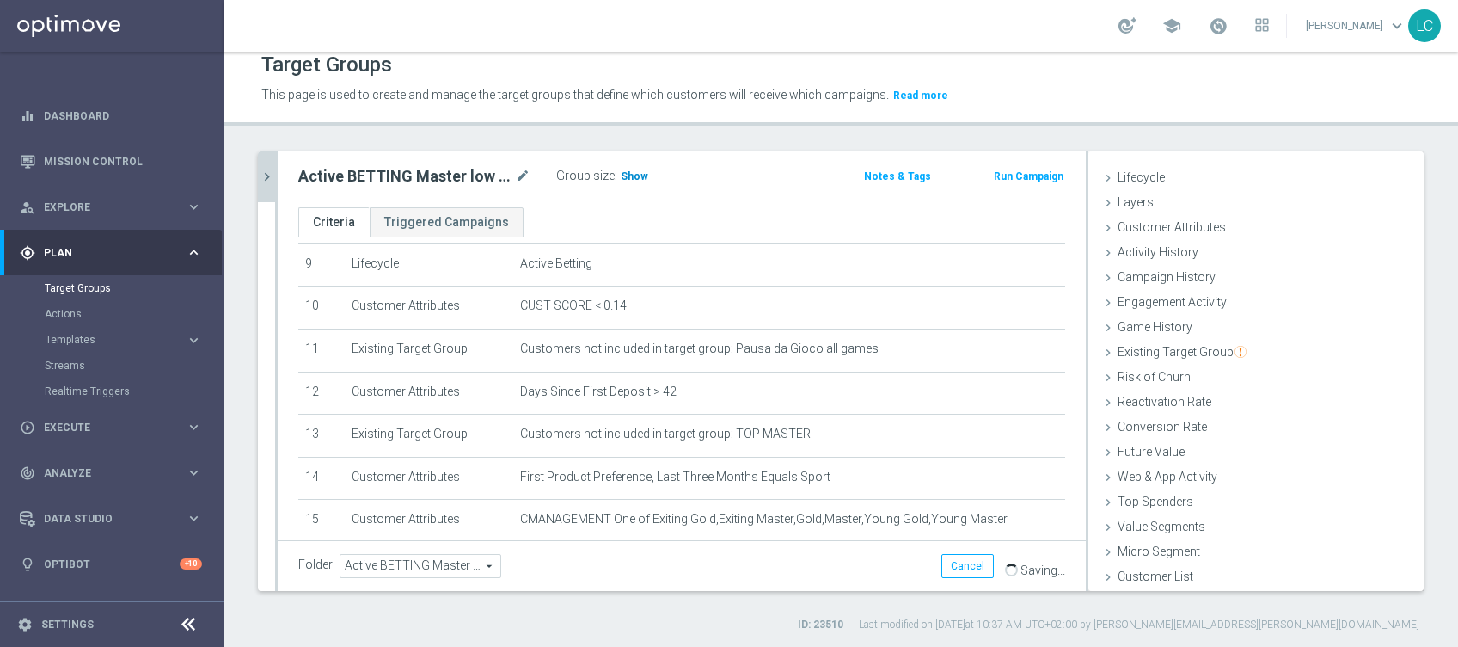
click at [633, 171] on span "Show" at bounding box center [635, 176] width 28 height 12
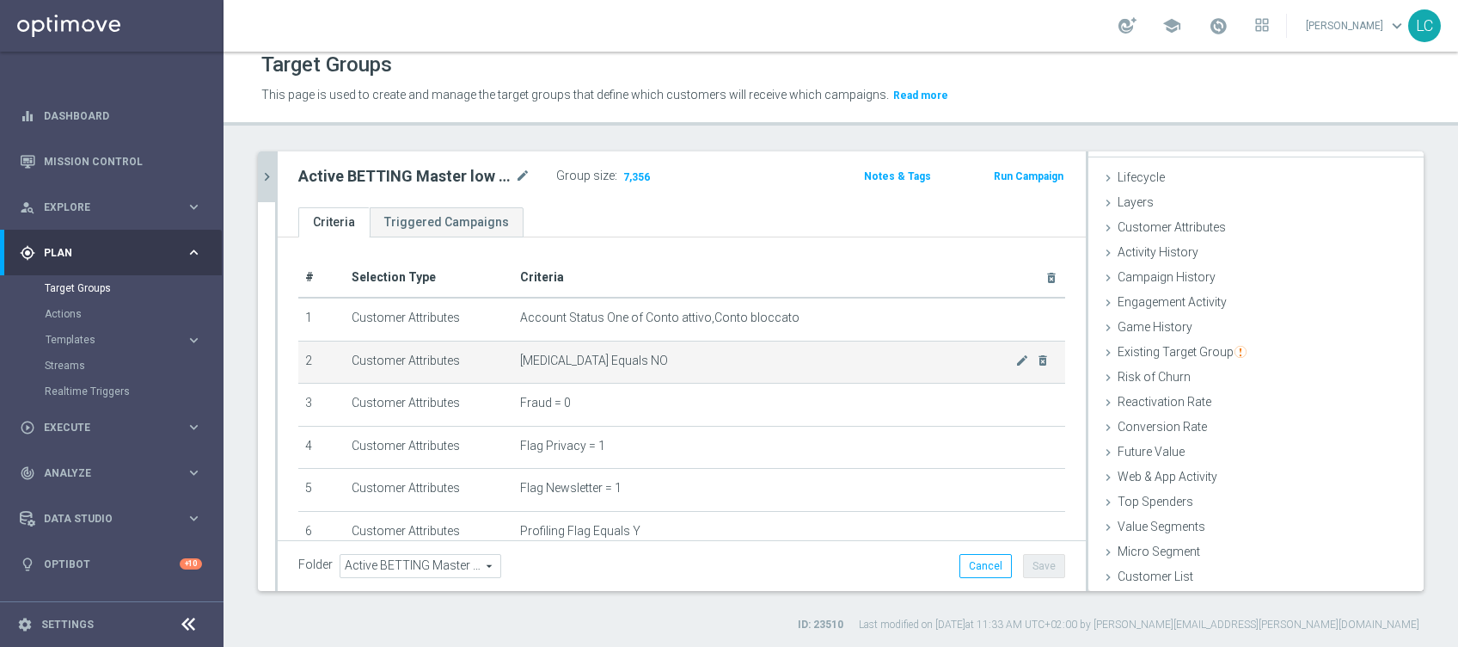
scroll to position [114, 0]
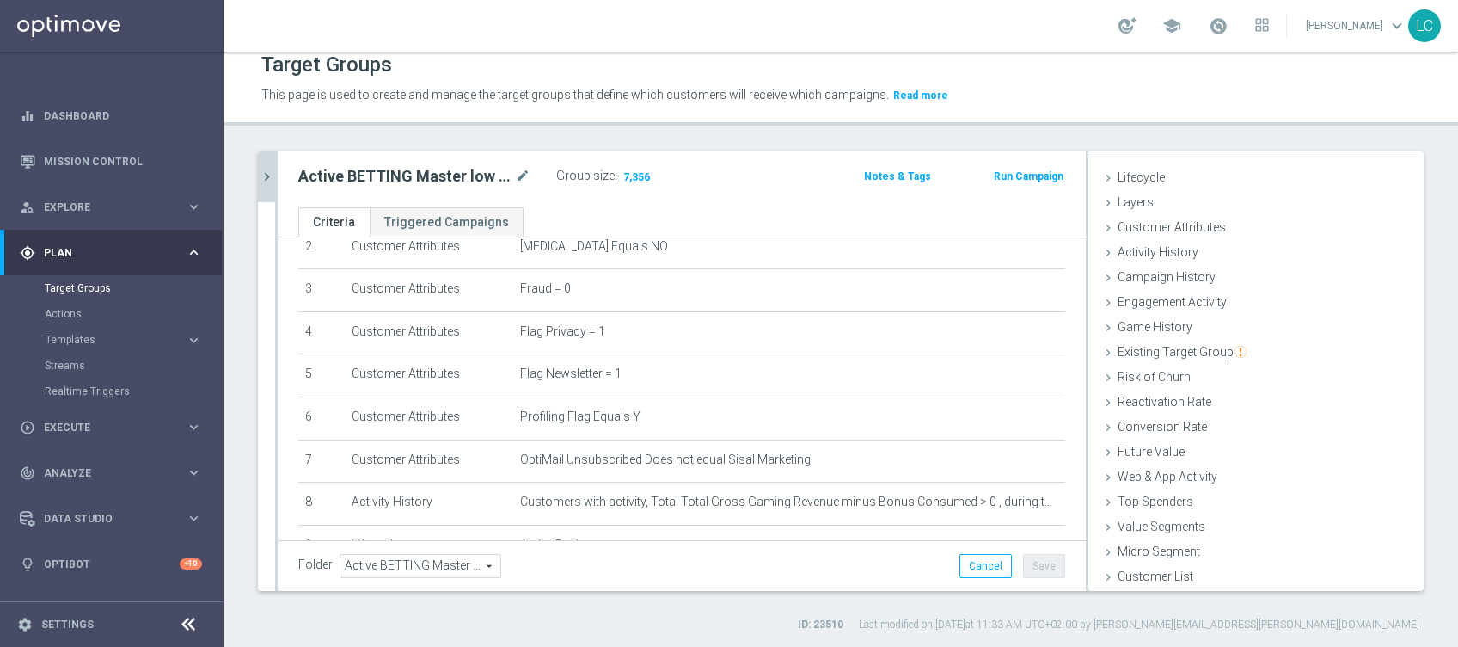
click at [261, 181] on icon "chevron_right" at bounding box center [267, 177] width 16 height 16
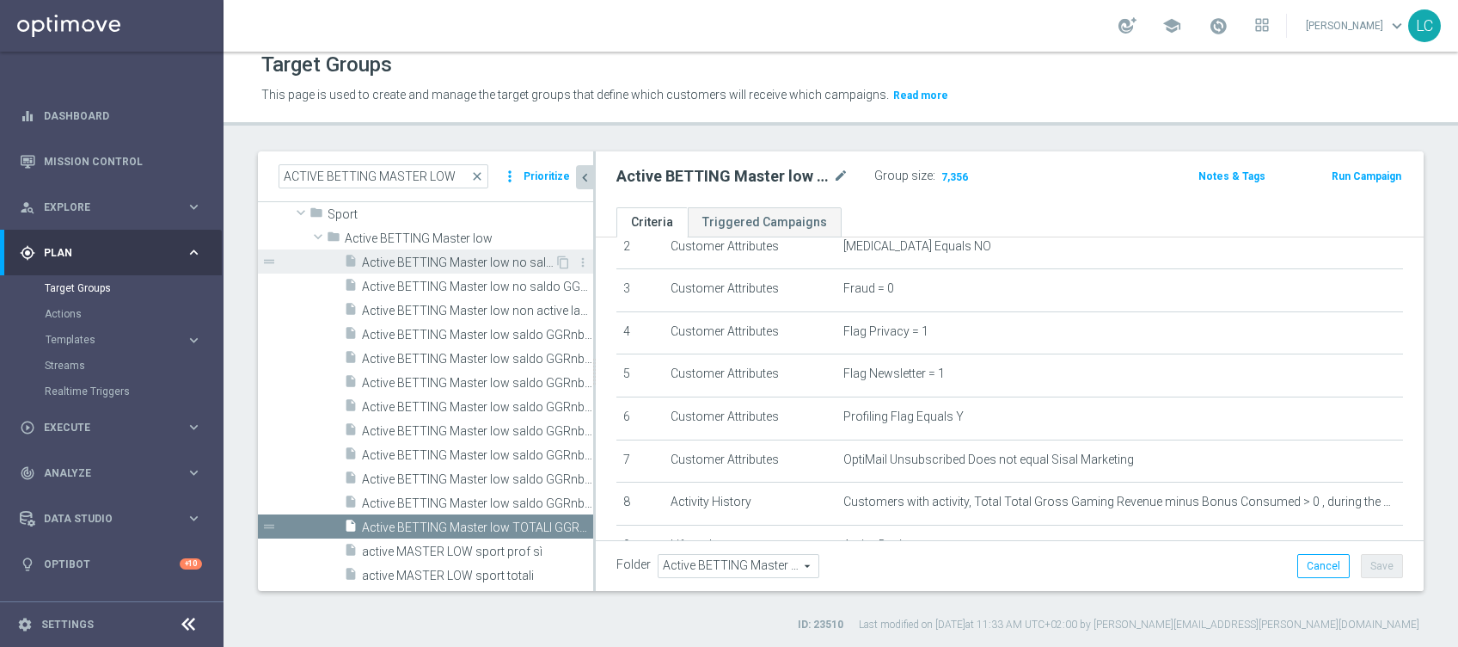
scroll to position [59, 0]
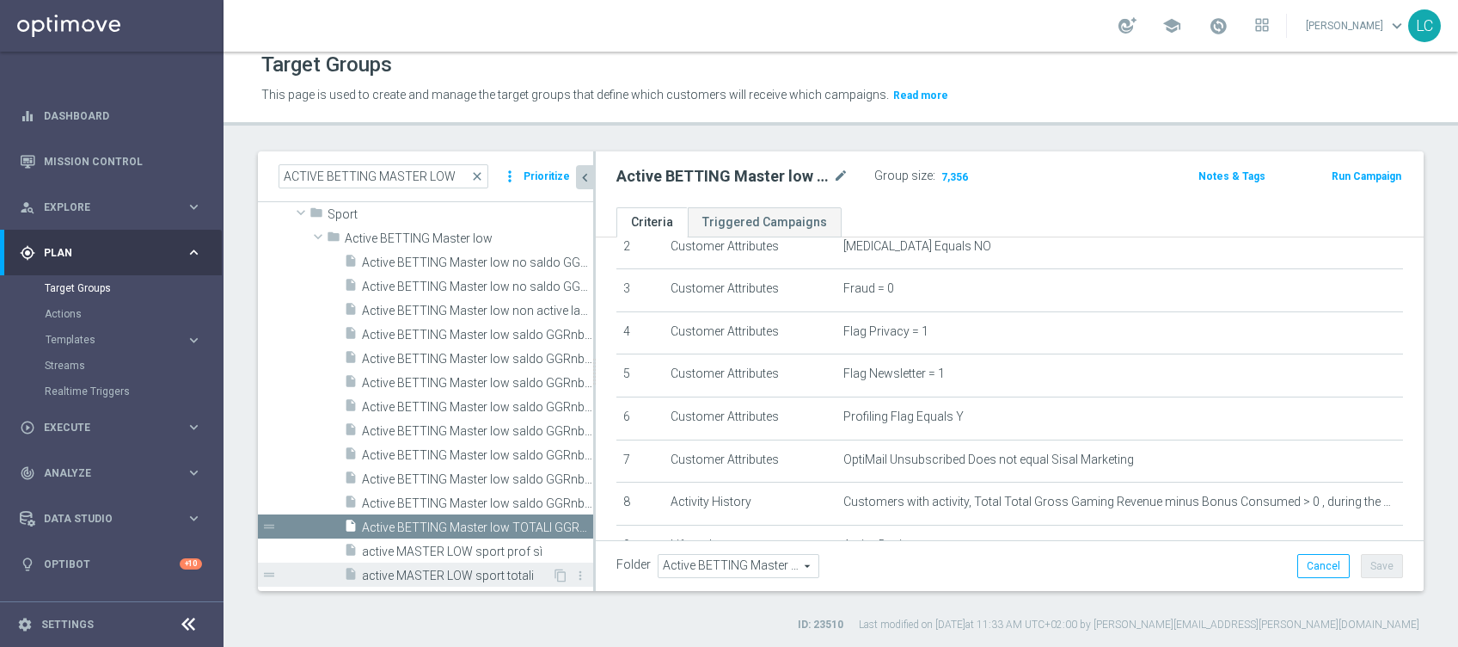
click at [465, 576] on span "active MASTER LOW sport totali" at bounding box center [457, 575] width 190 height 15
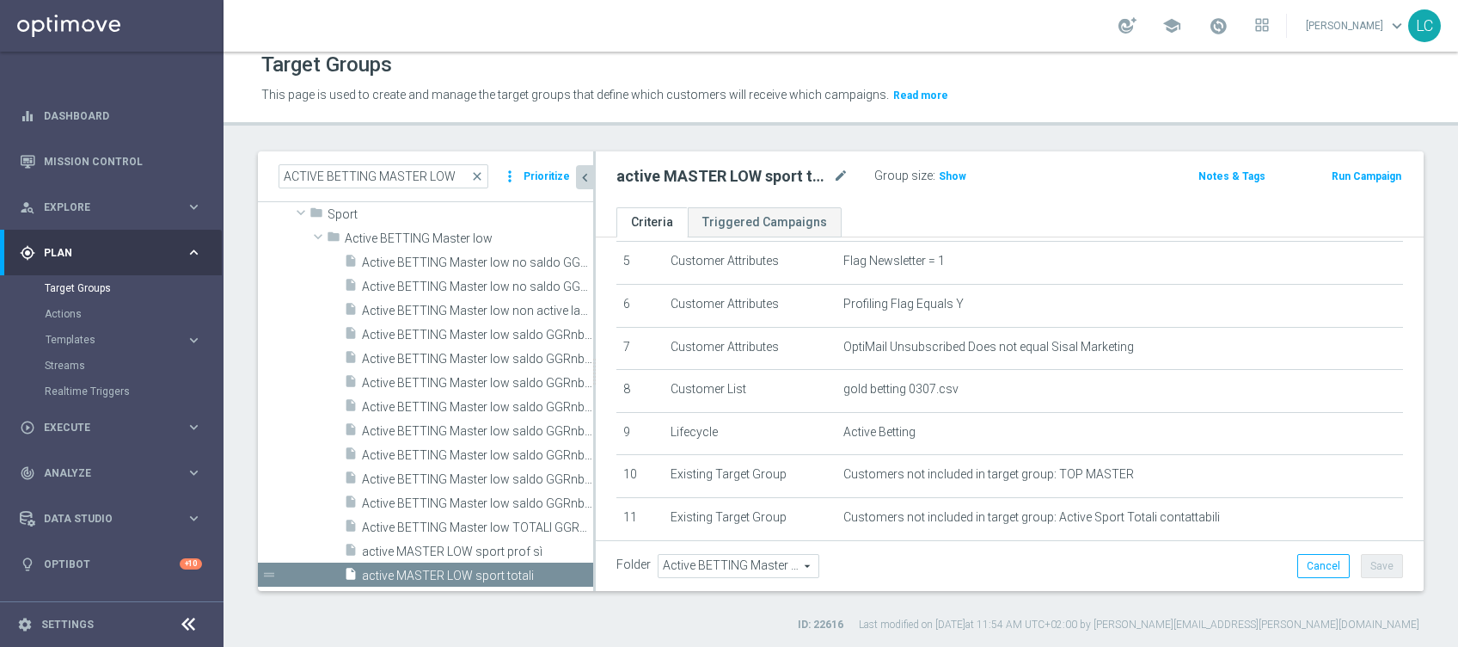
scroll to position [229, 0]
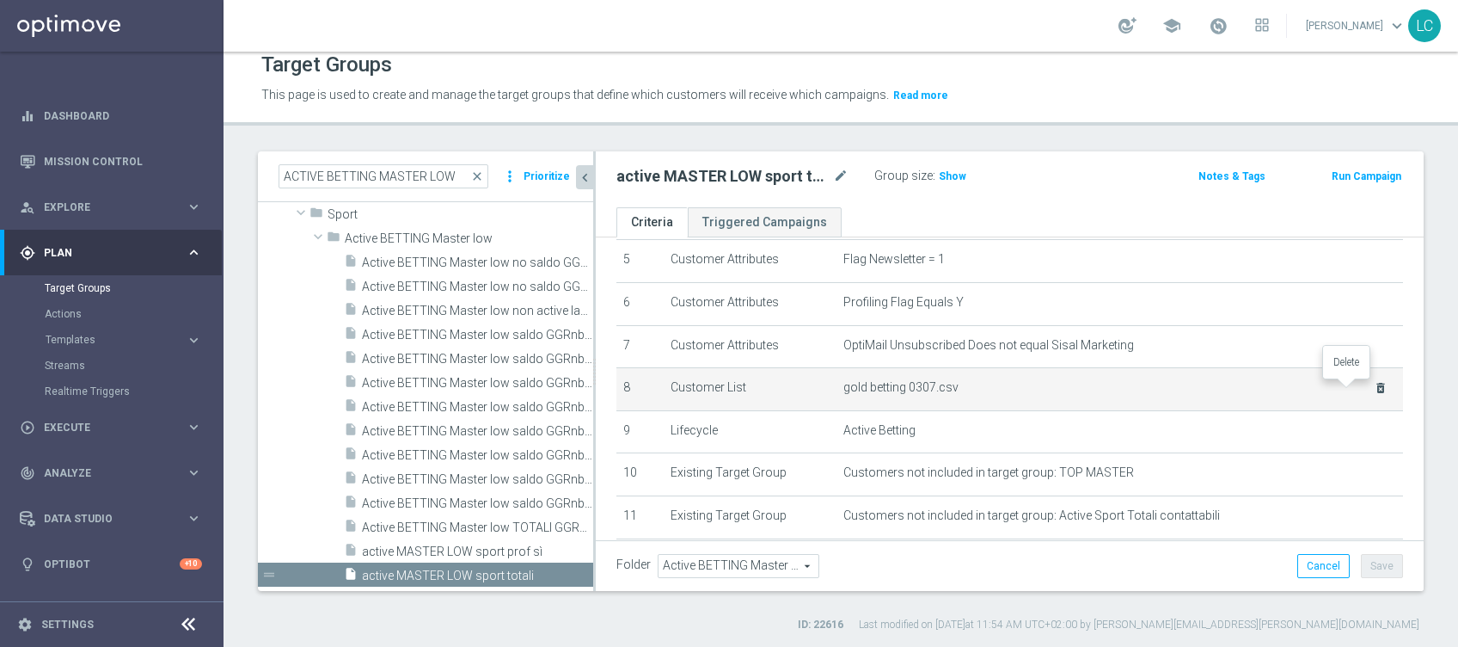
click at [1374, 389] on icon "delete_forever" at bounding box center [1381, 388] width 14 height 14
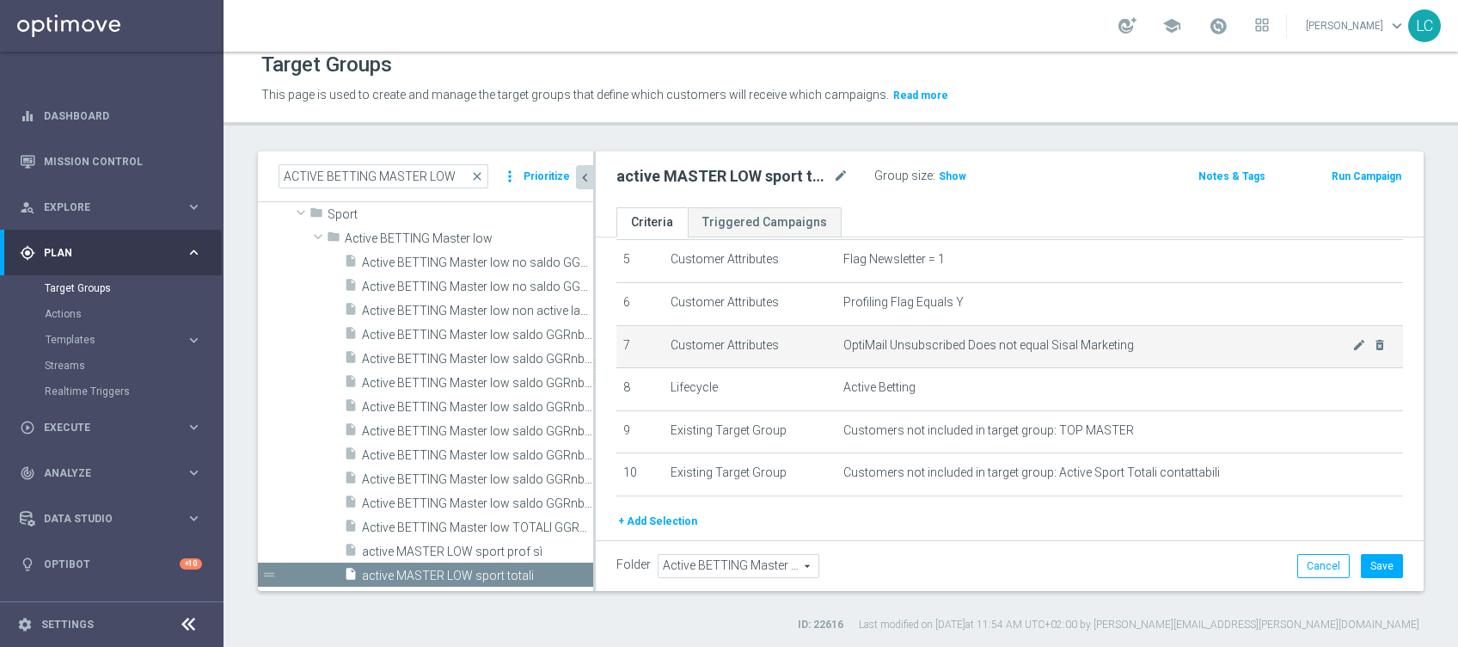
scroll to position [284, 0]
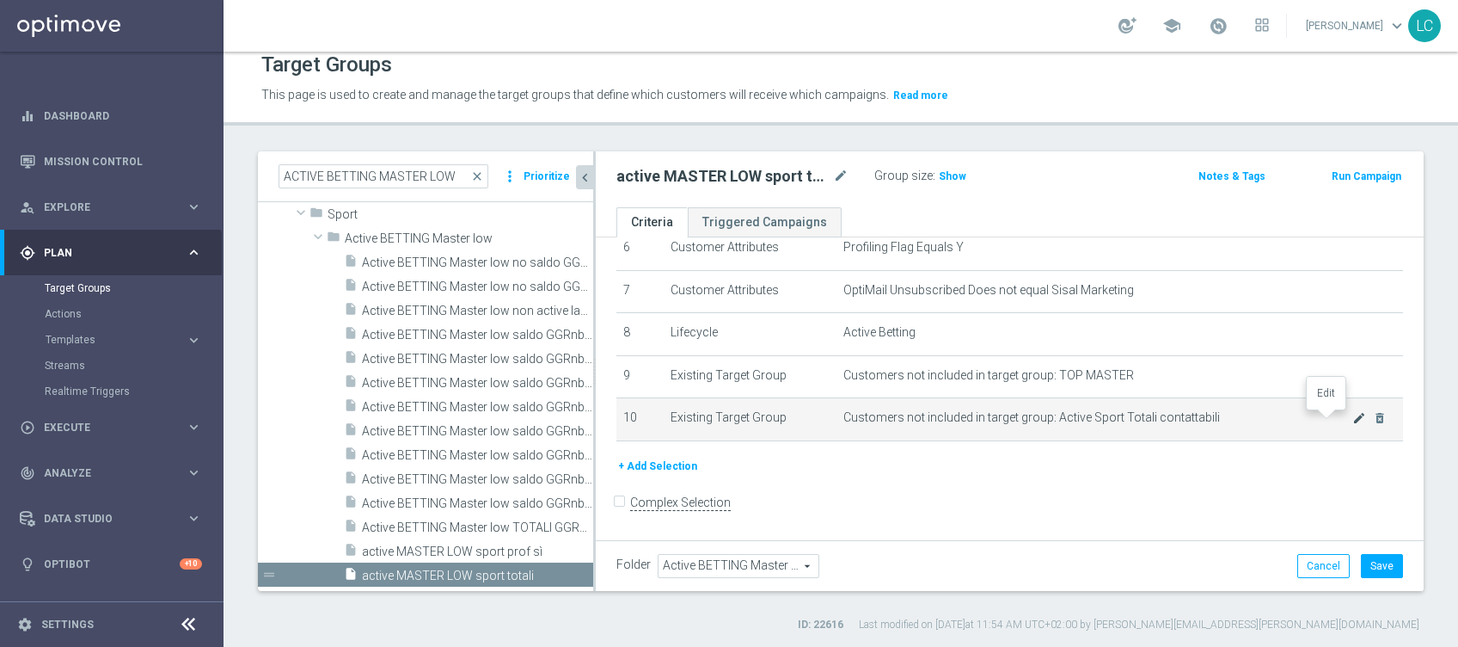
click at [1352, 415] on icon "mode_edit" at bounding box center [1359, 418] width 14 height 14
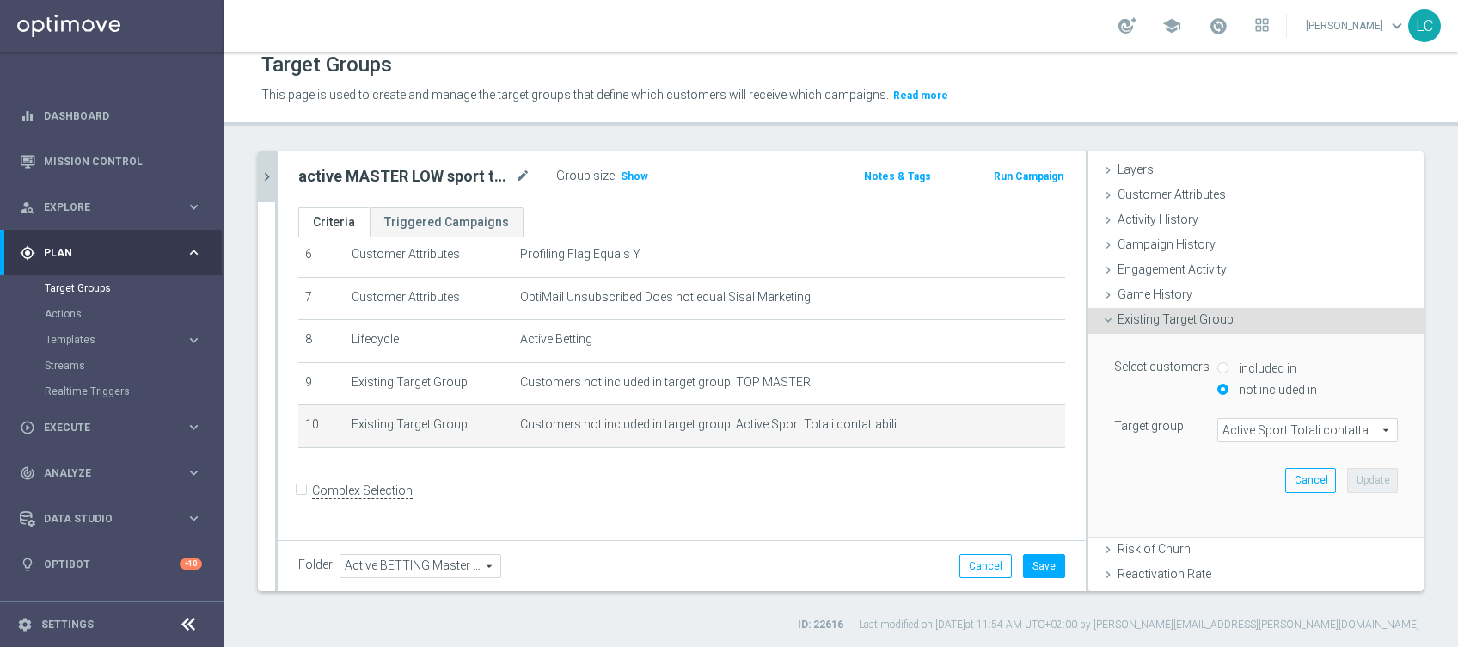
scroll to position [110, 0]
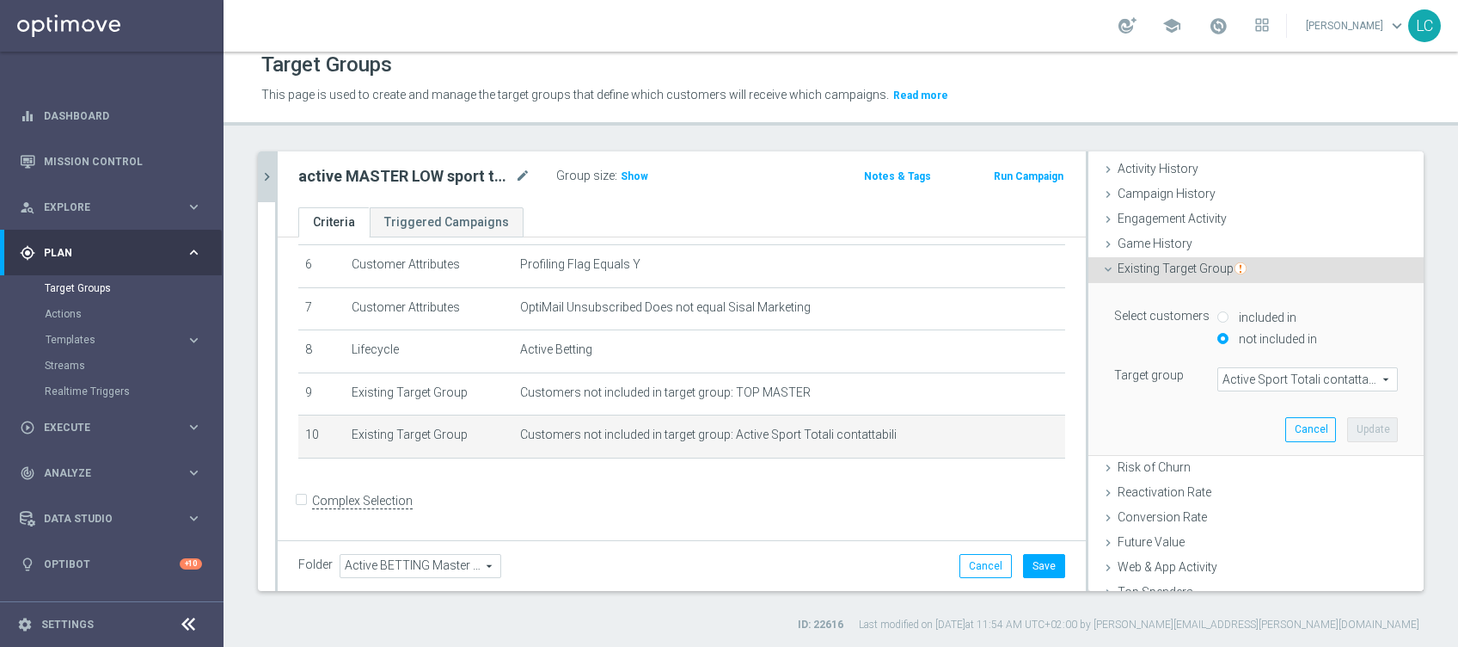
click at [1234, 377] on span "Active Sport Totali contattabili" at bounding box center [1307, 379] width 179 height 22
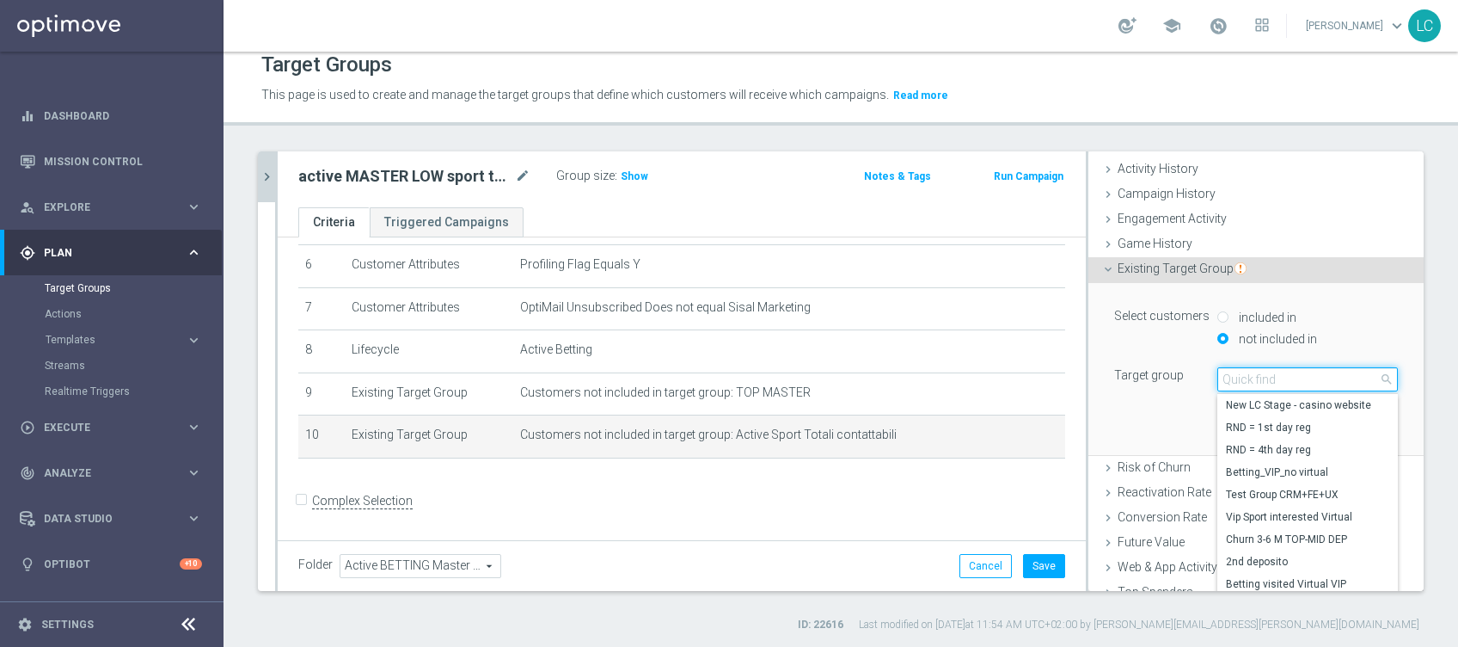
click at [1234, 377] on input "search" at bounding box center [1307, 379] width 181 height 24
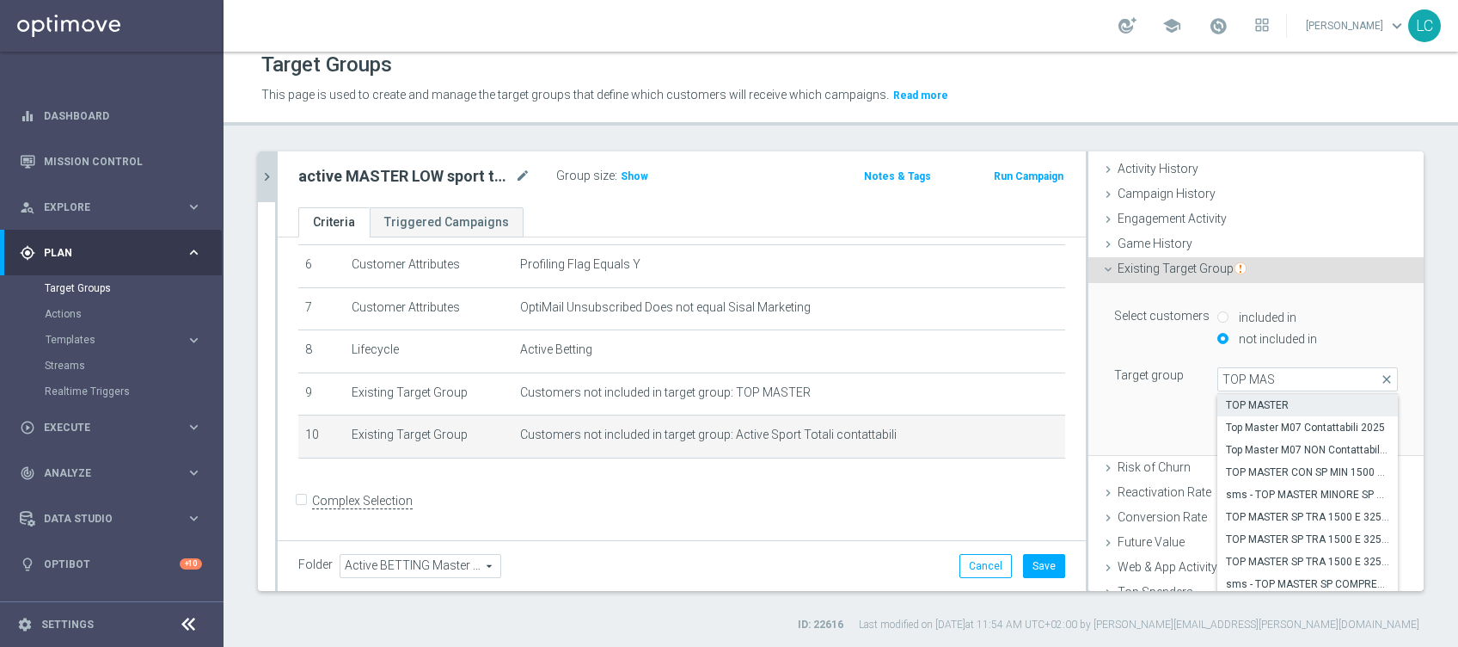
click at [1269, 411] on label "TOP MASTER" at bounding box center [1307, 405] width 181 height 22
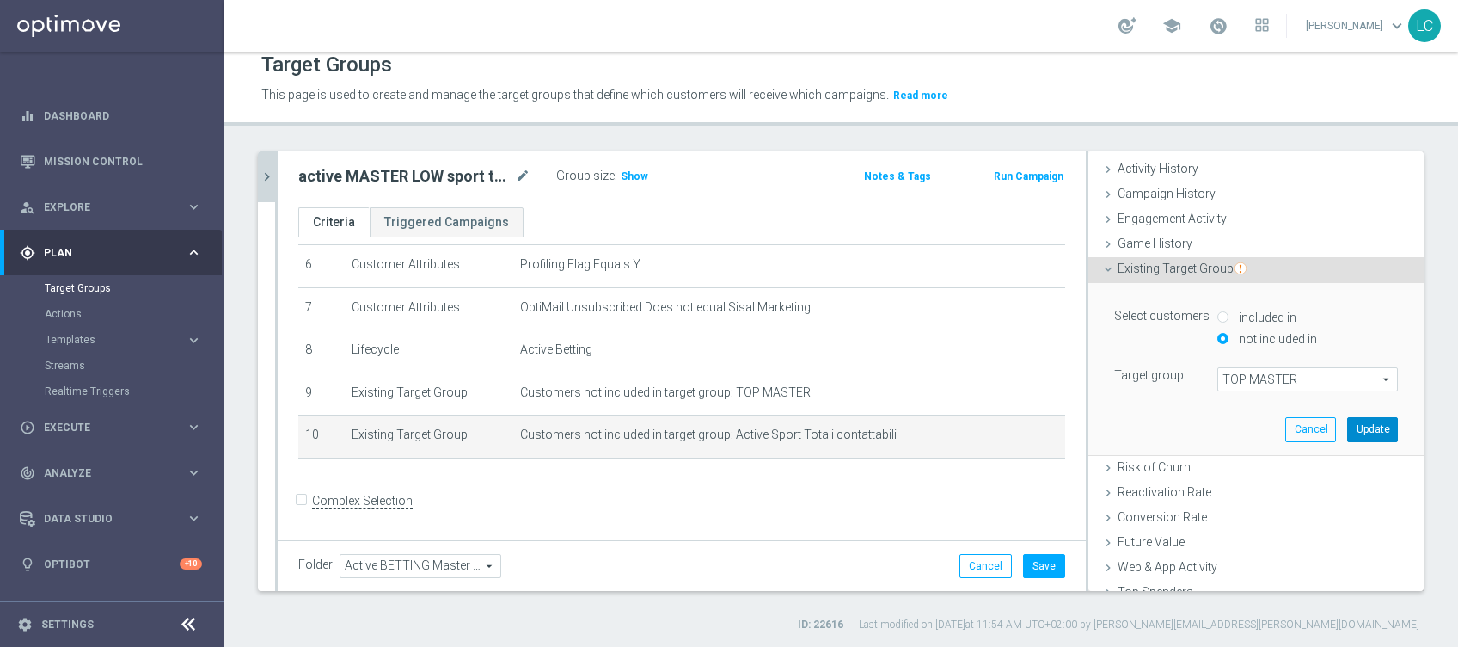
click at [1349, 426] on button "Update" at bounding box center [1372, 429] width 51 height 24
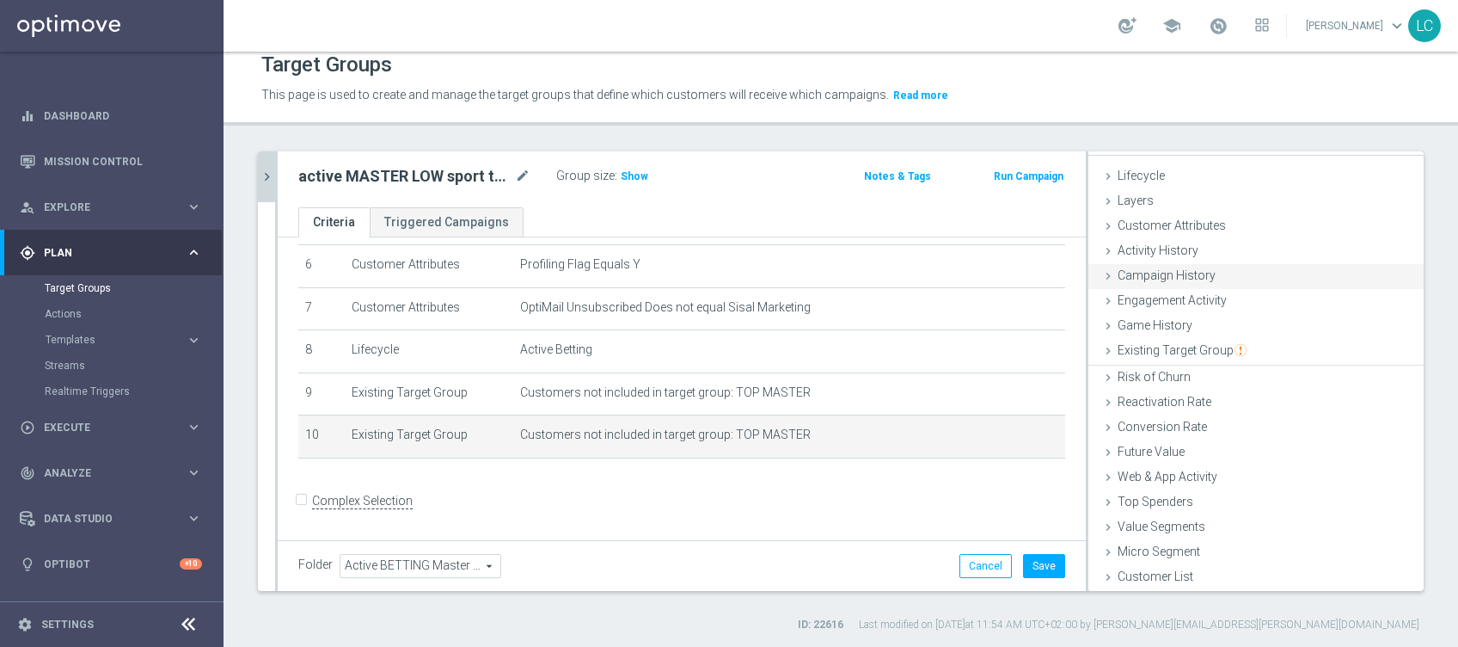
scroll to position [27, 0]
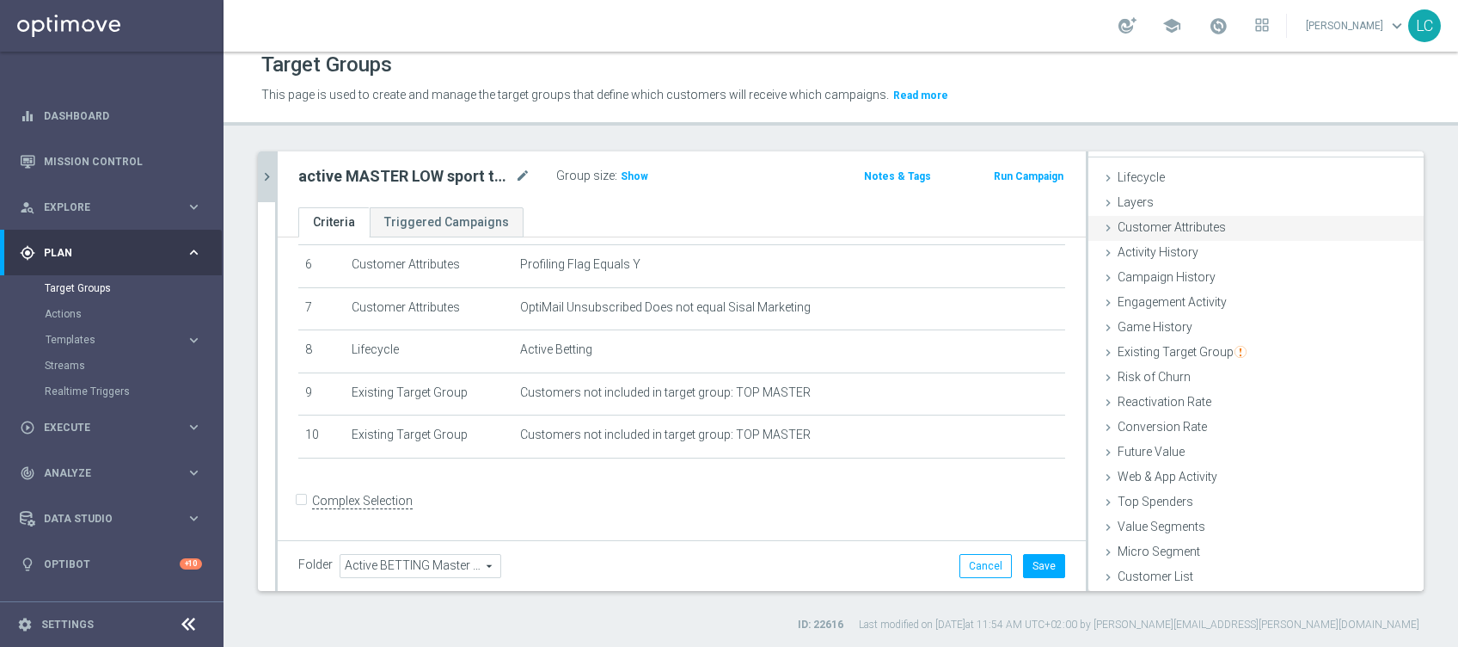
click at [1217, 224] on div "Customer Attributes done selection saved" at bounding box center [1255, 229] width 335 height 26
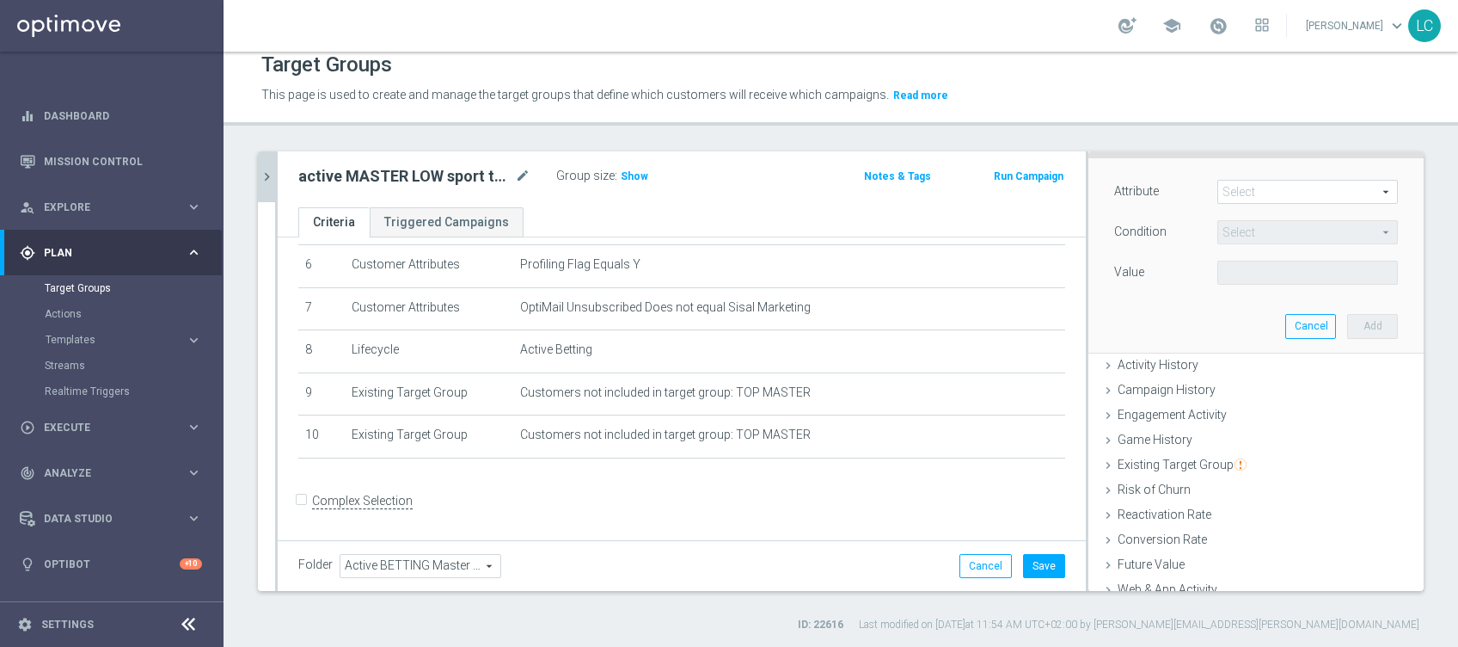
scroll to position [110, 0]
click at [1239, 188] on span at bounding box center [1307, 192] width 179 height 22
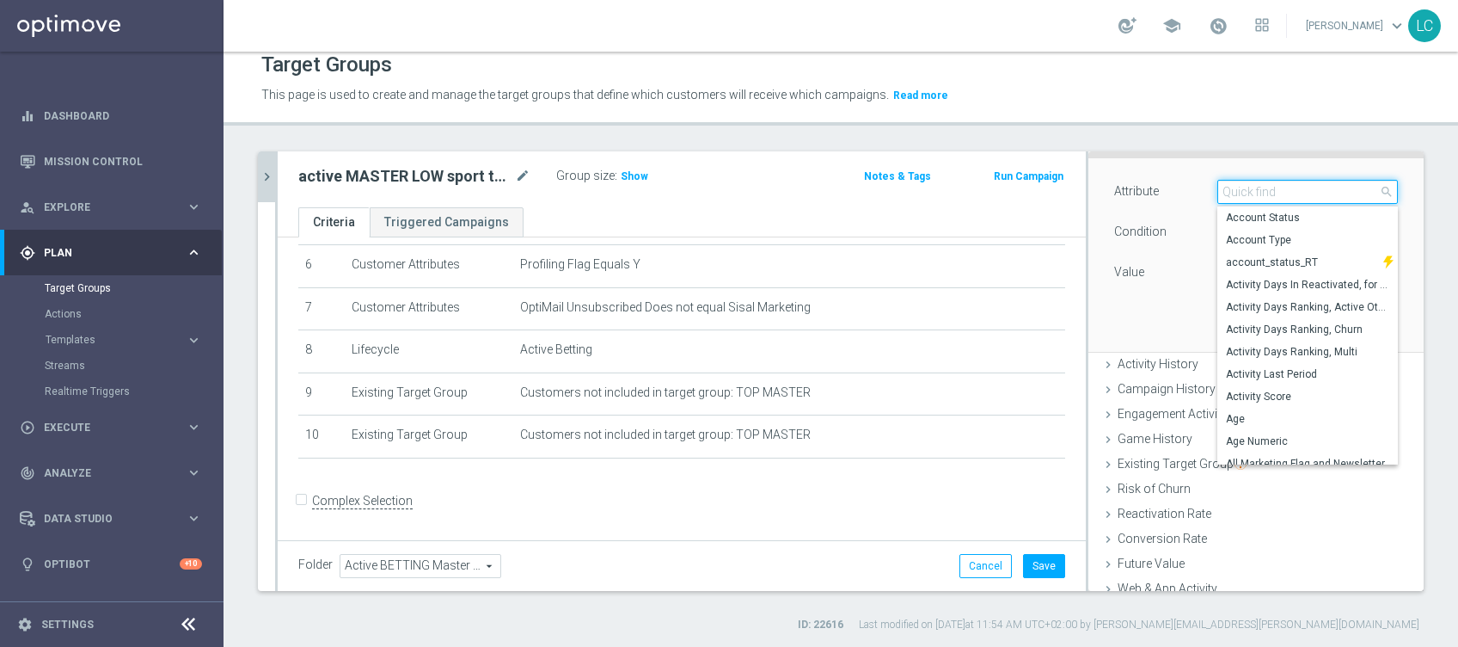
click at [1239, 188] on input "search" at bounding box center [1307, 192] width 181 height 24
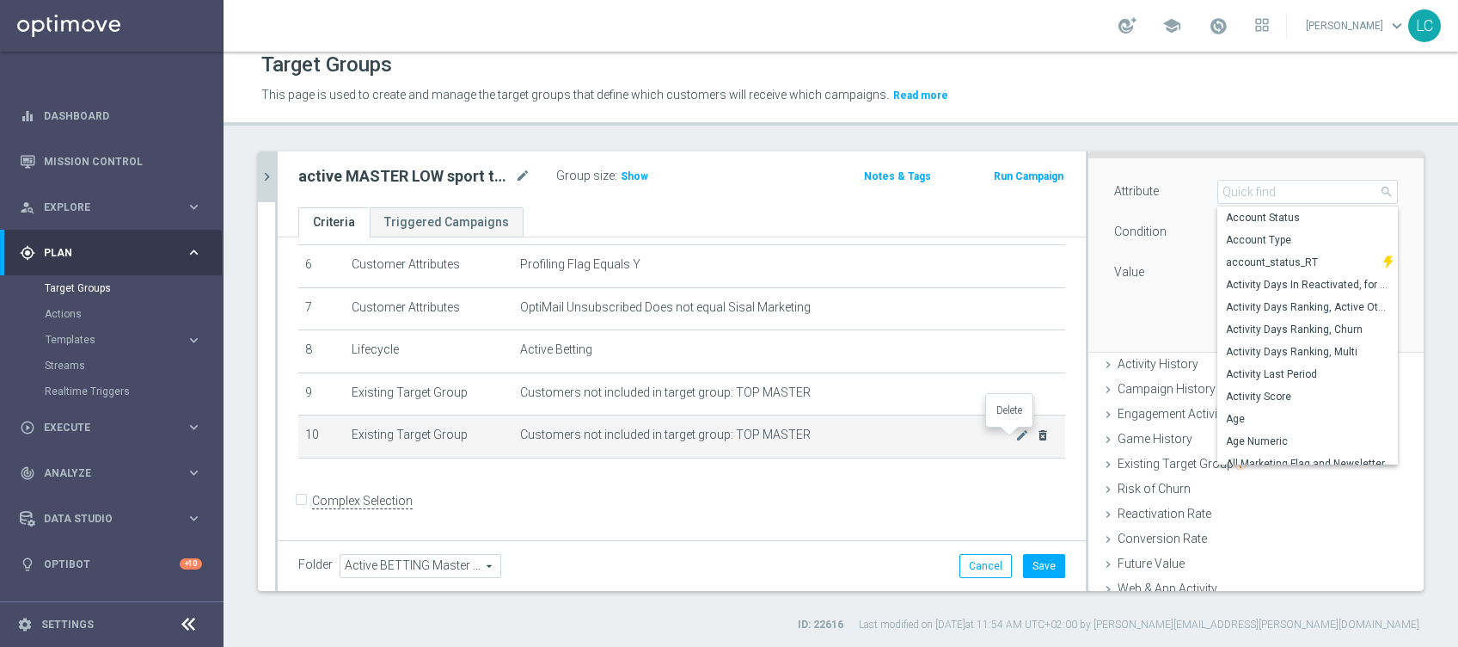
click at [1036, 434] on icon "delete_forever" at bounding box center [1043, 435] width 14 height 14
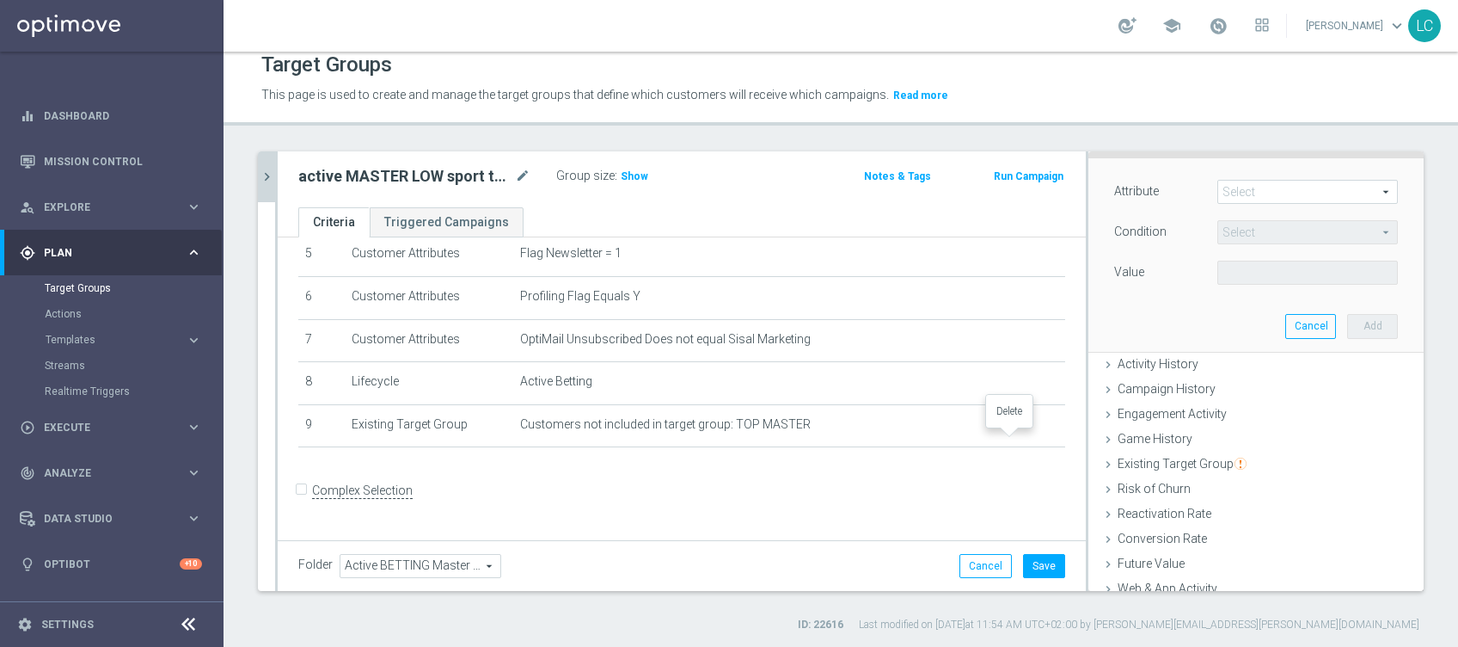
scroll to position [223, 0]
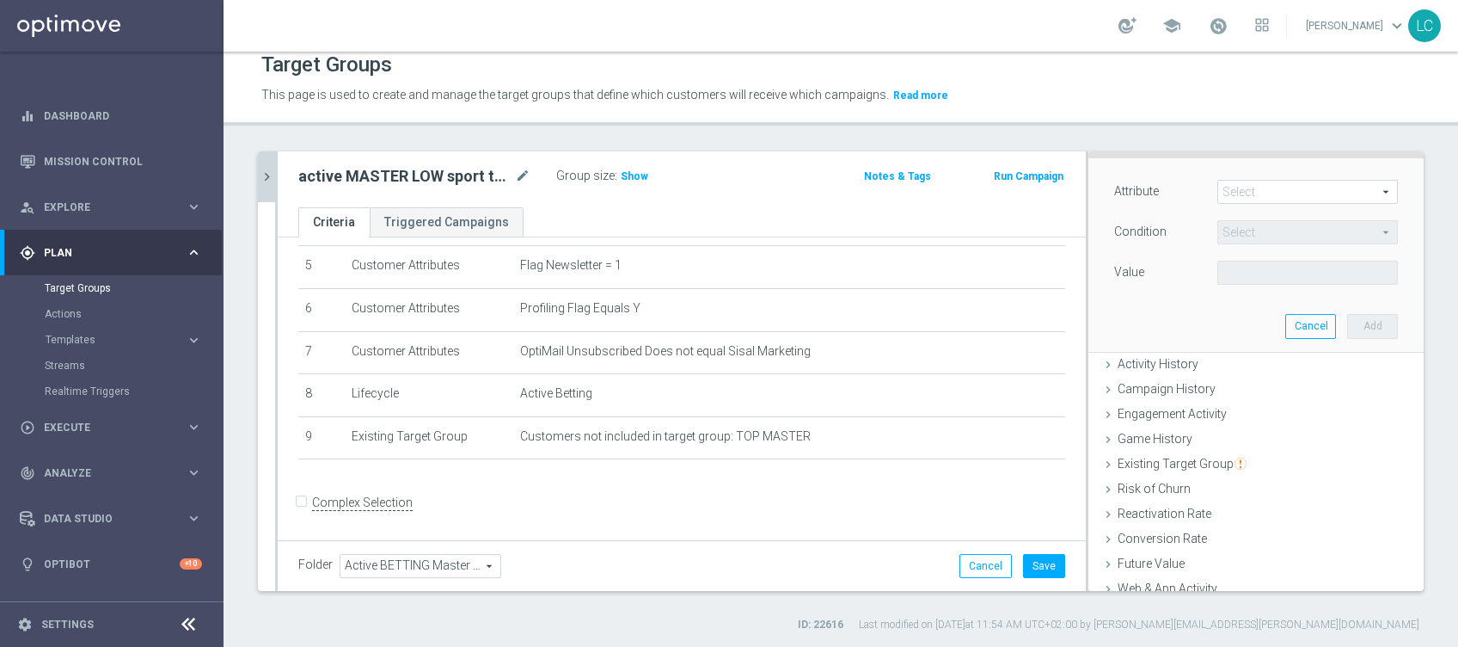
click at [1265, 187] on span at bounding box center [1307, 192] width 179 height 22
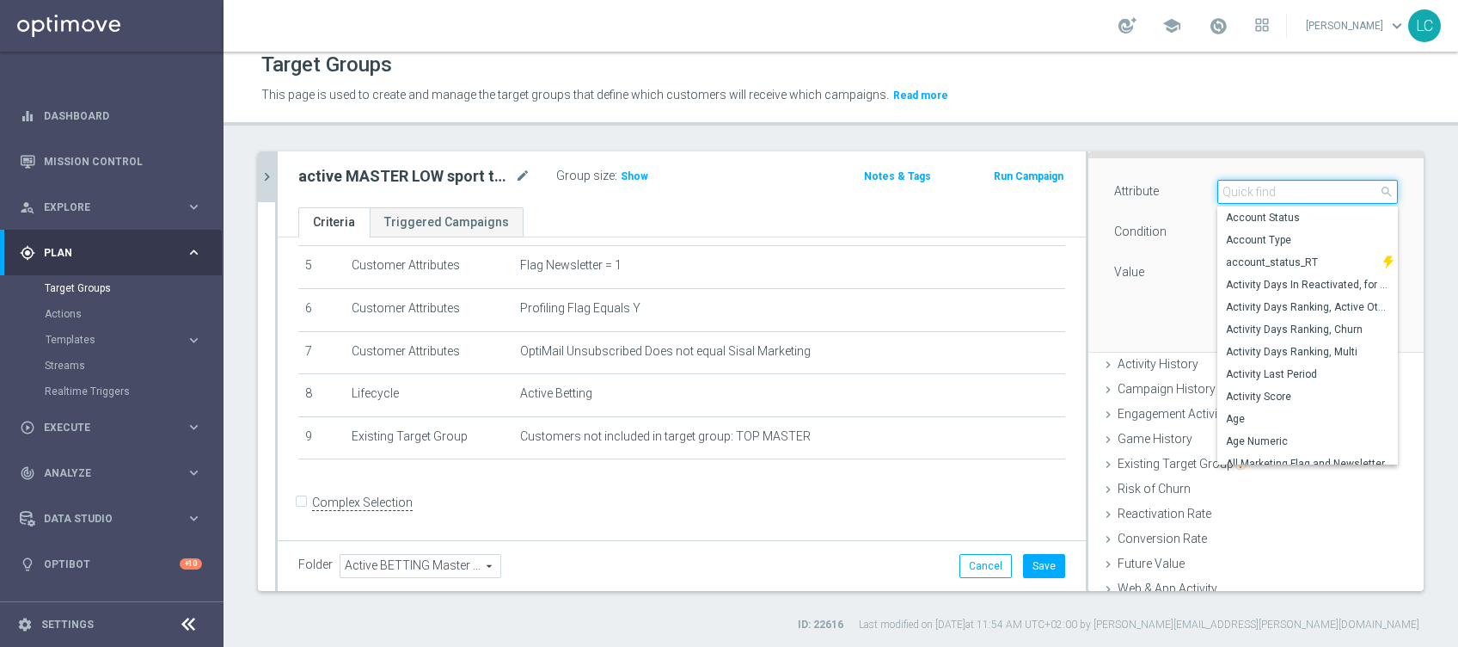
click at [1265, 187] on input "search" at bounding box center [1307, 192] width 181 height 24
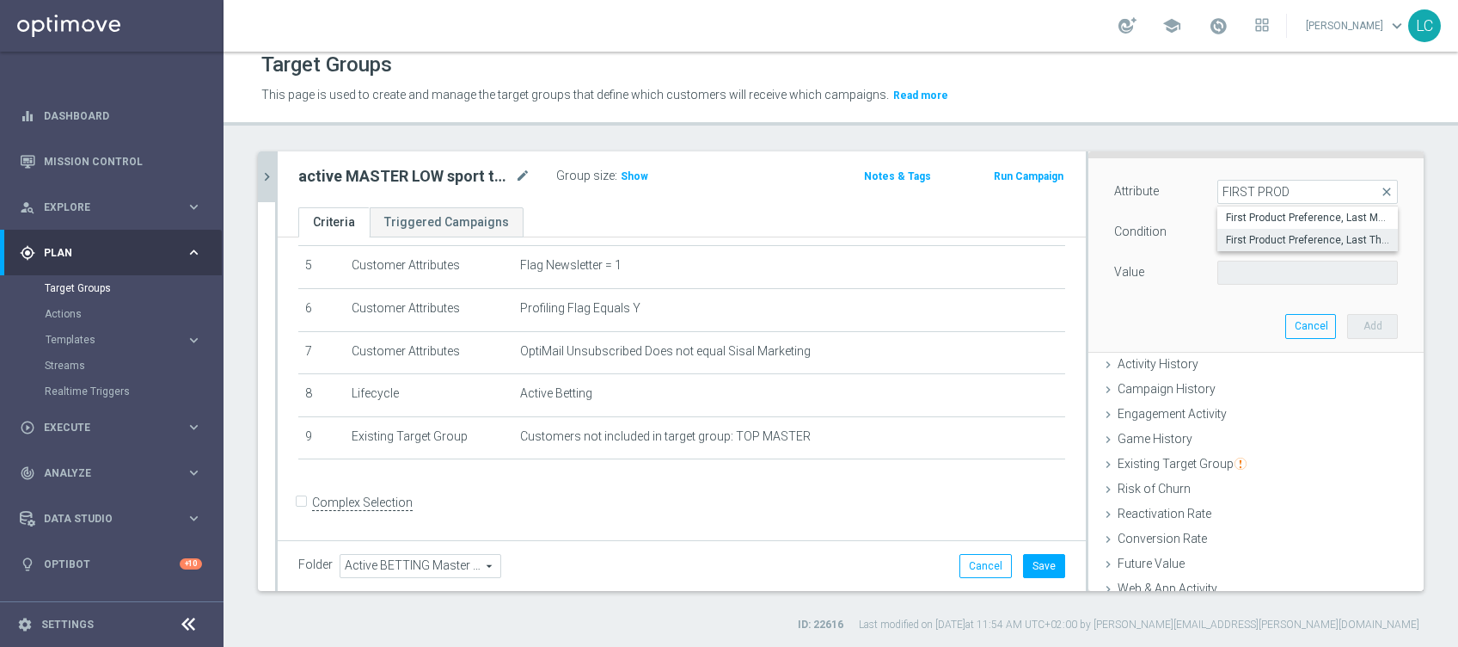
click at [1266, 233] on span "First Product Preference, Last Three Months" at bounding box center [1307, 240] width 163 height 14
click at [1263, 234] on span "Equals" at bounding box center [1307, 232] width 179 height 22
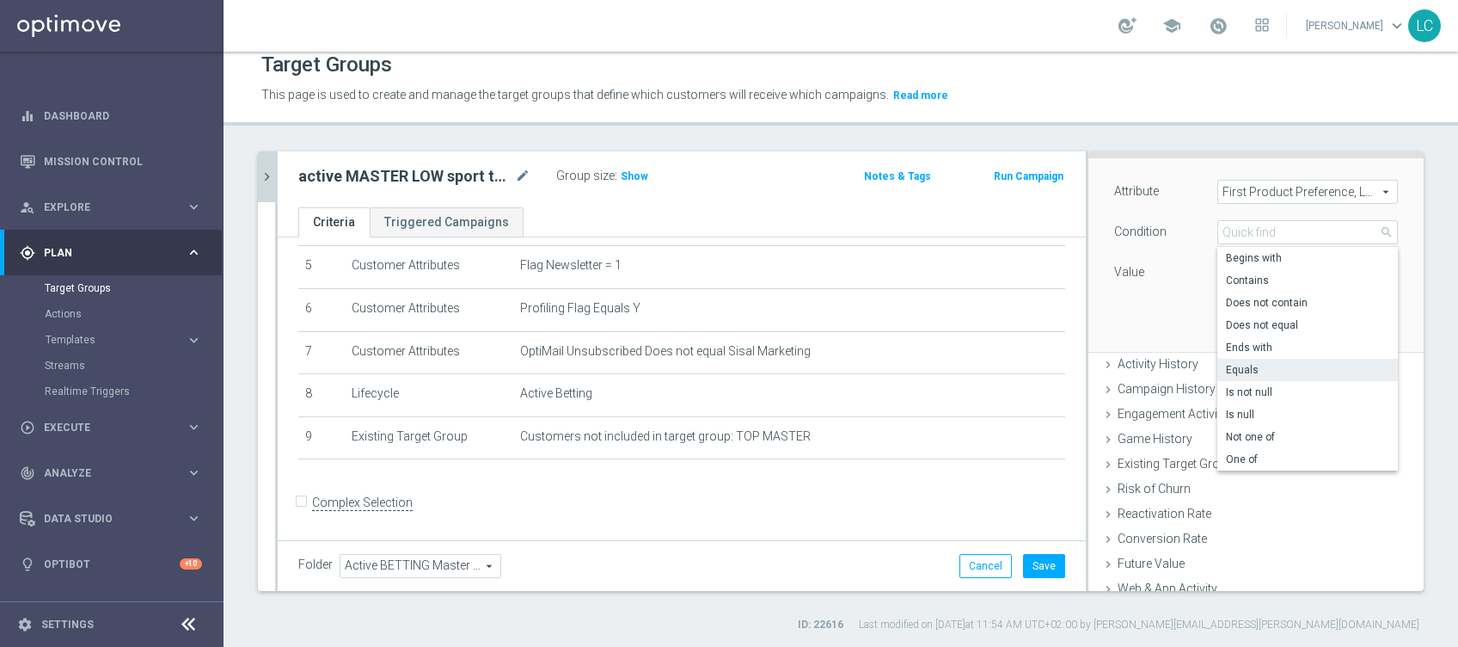
click at [1238, 371] on span "Equals" at bounding box center [1307, 370] width 163 height 14
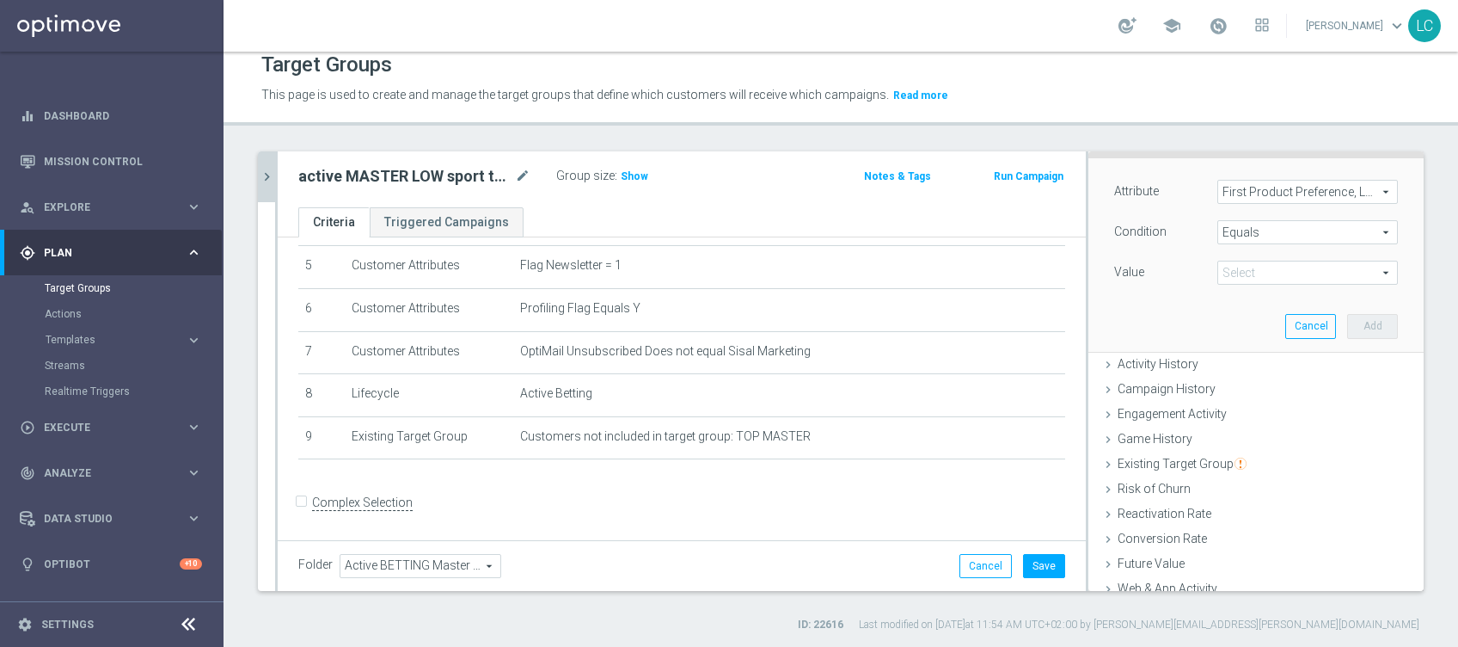
click at [1252, 274] on span at bounding box center [1307, 272] width 179 height 22
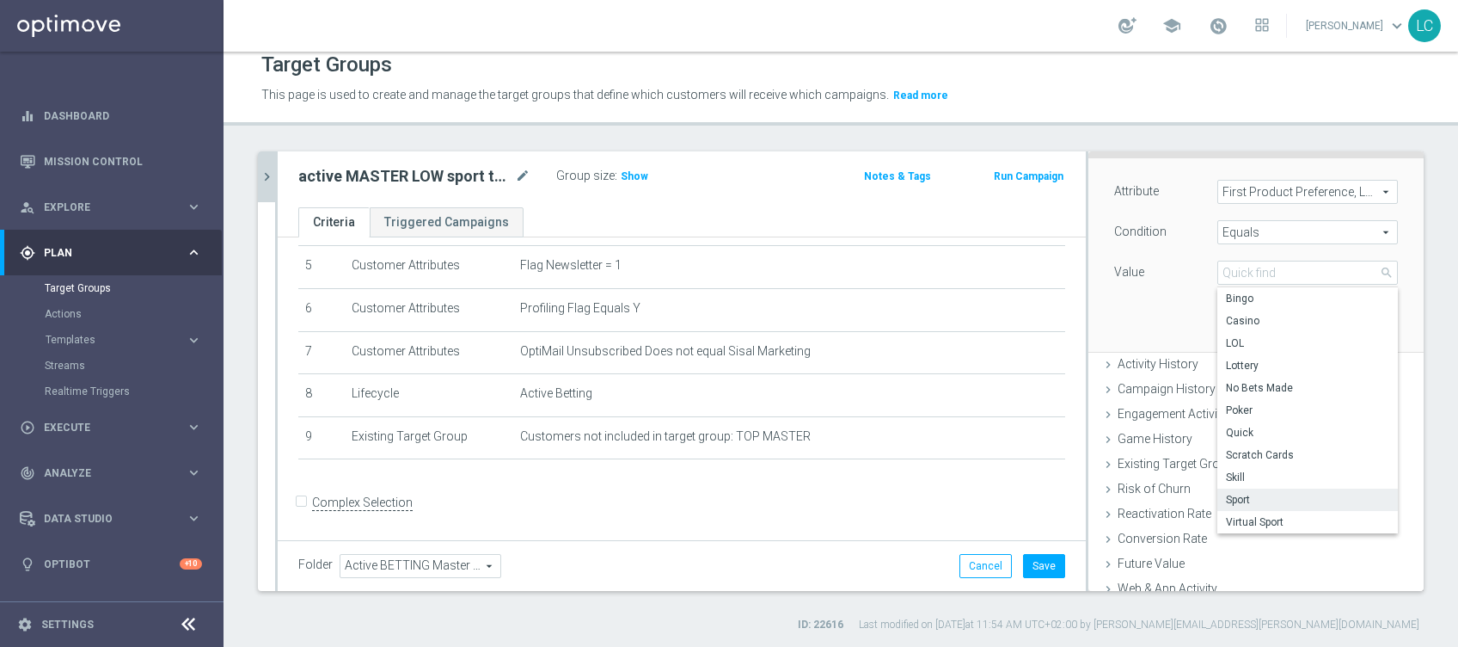
click at [1228, 495] on span "Sport" at bounding box center [1307, 500] width 163 height 14
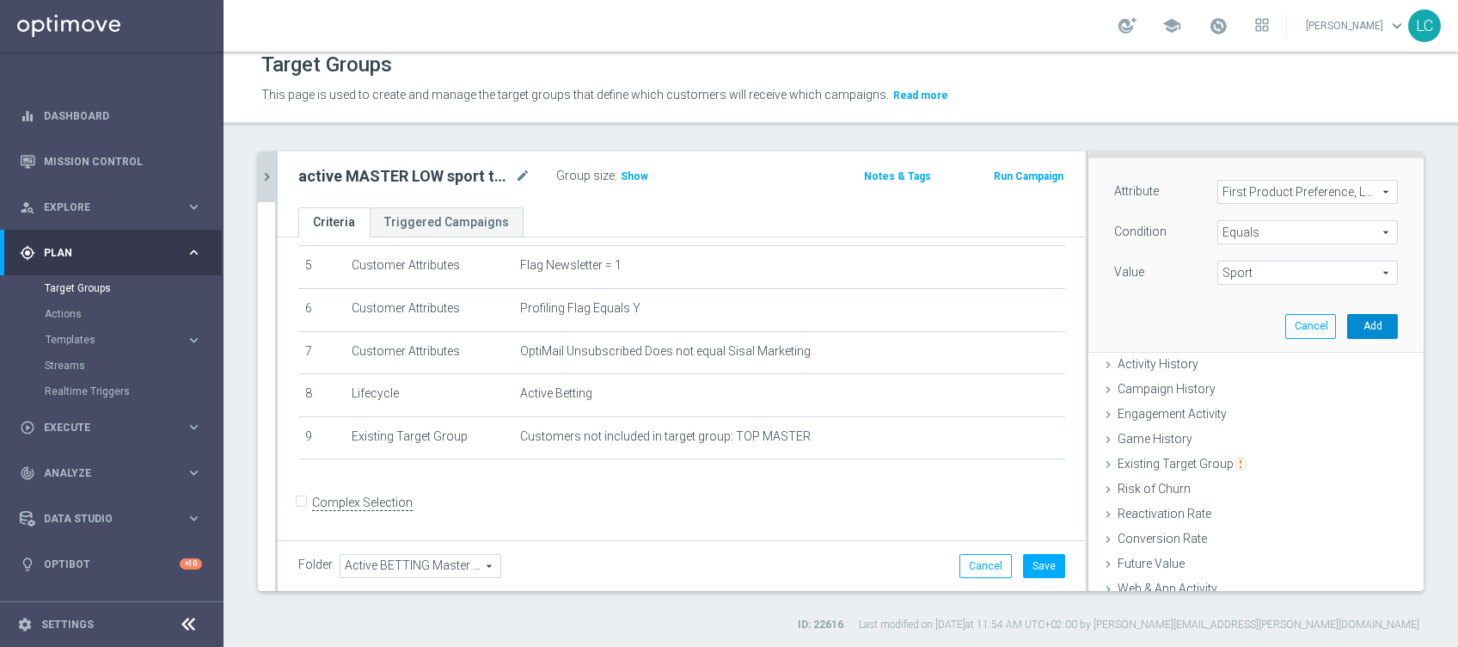
click at [1349, 318] on button "Add" at bounding box center [1372, 326] width 51 height 24
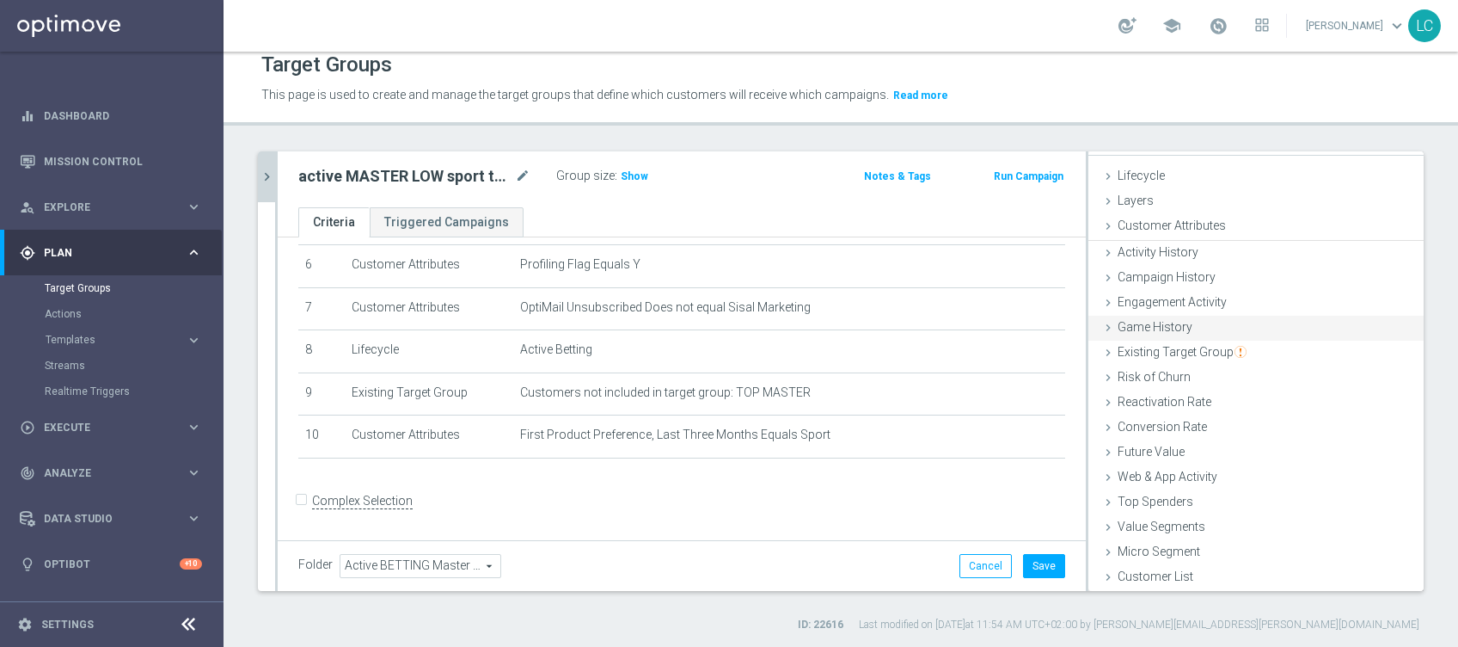
scroll to position [27, 0]
click at [1181, 230] on span "Customer Attributes" at bounding box center [1172, 227] width 108 height 14
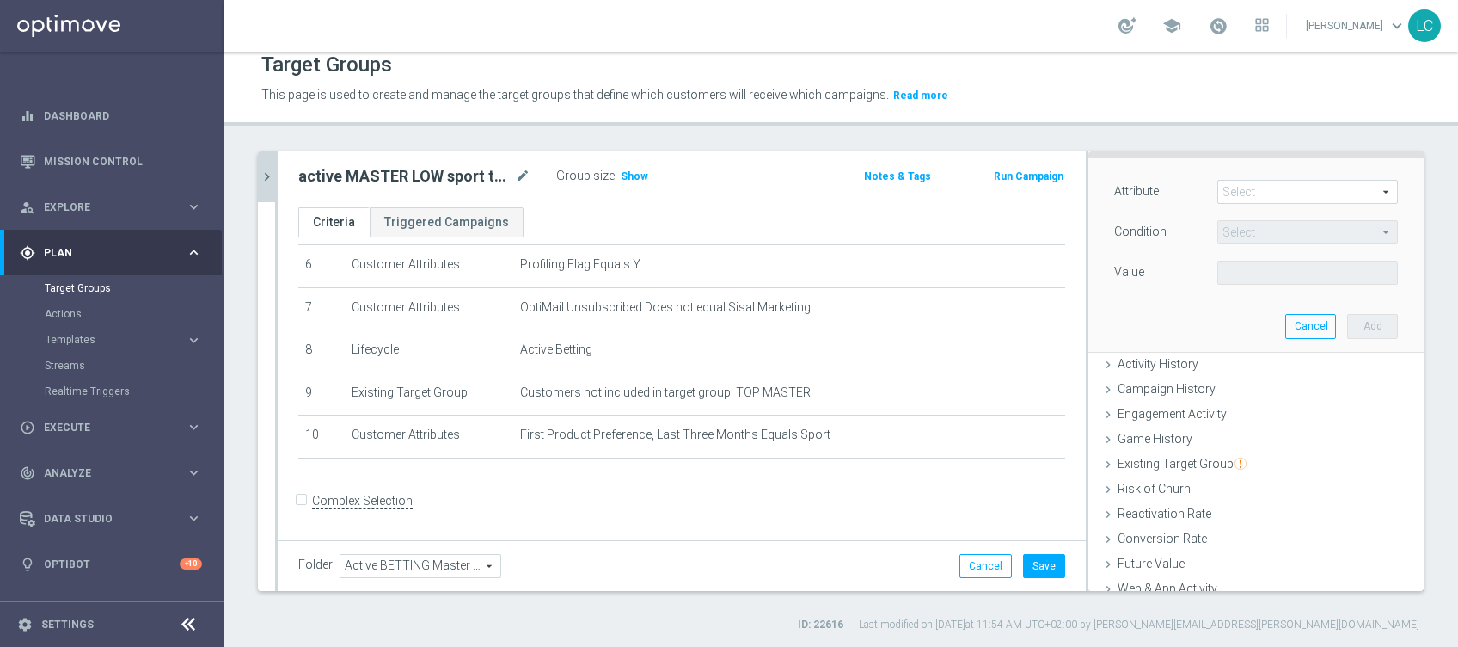
click at [1230, 195] on span at bounding box center [1307, 192] width 179 height 22
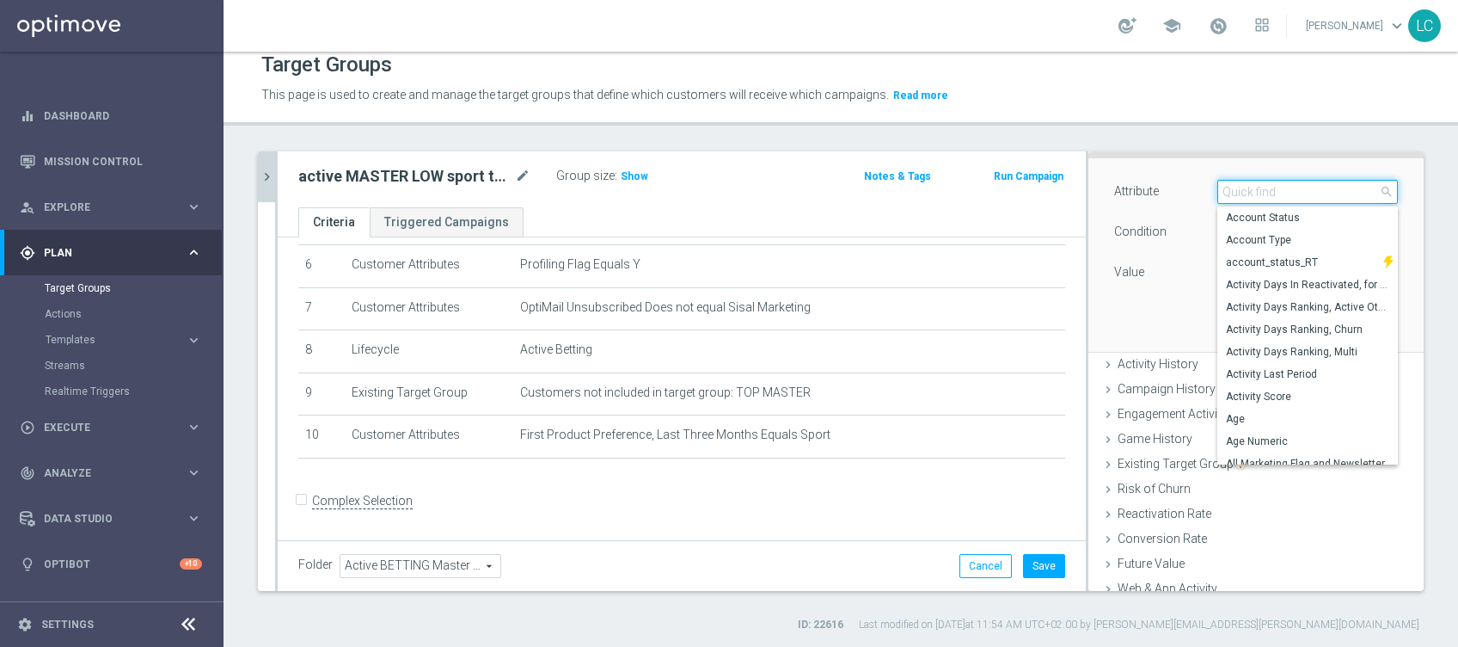
click at [1230, 193] on input "search" at bounding box center [1307, 192] width 181 height 24
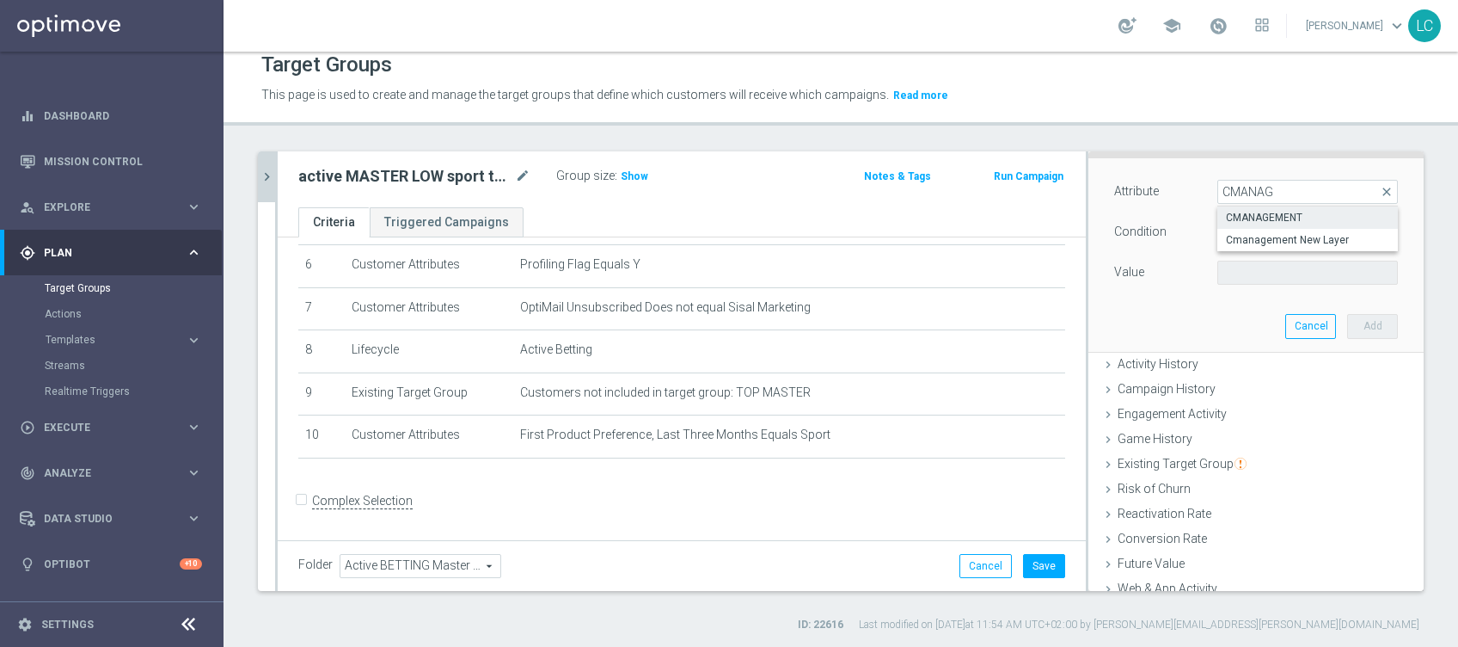
click at [1226, 211] on span "CMANAGEMENT" at bounding box center [1307, 218] width 163 height 14
click at [1227, 232] on span "Equals" at bounding box center [1307, 232] width 179 height 22
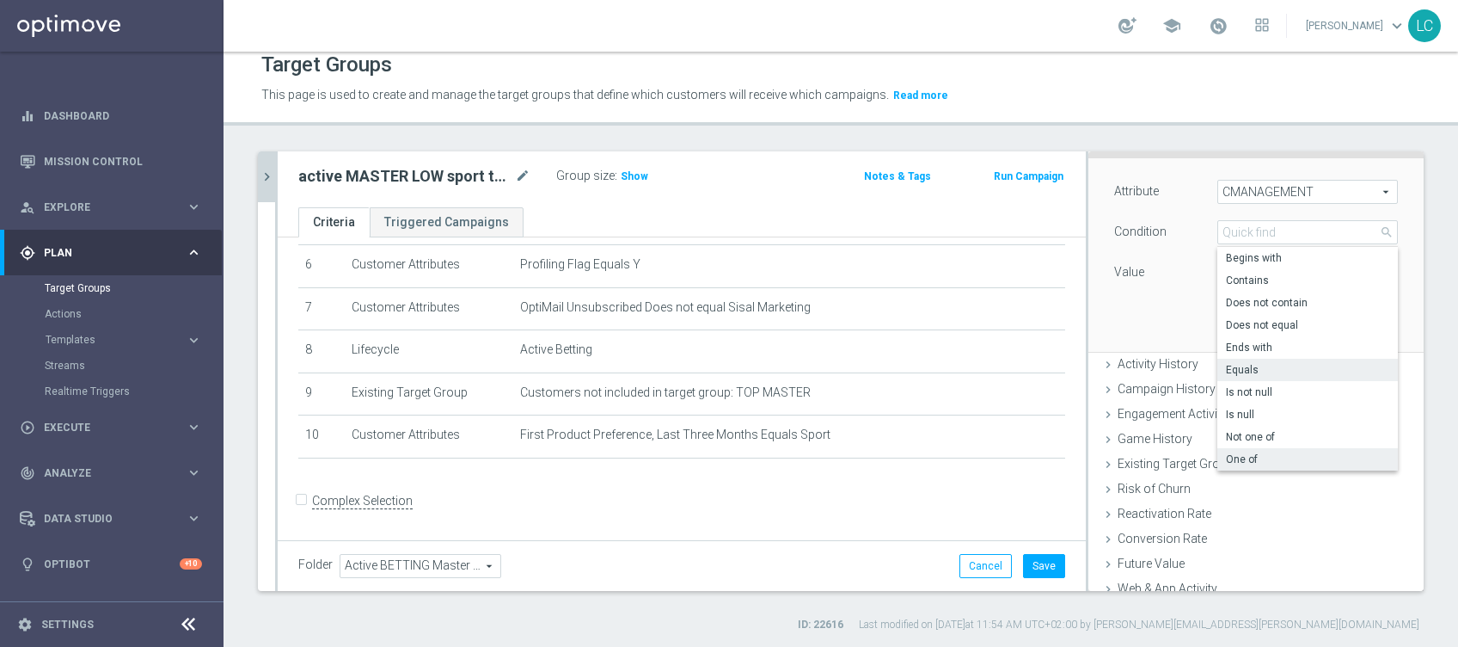
click at [1217, 450] on label "One of" at bounding box center [1307, 459] width 181 height 22
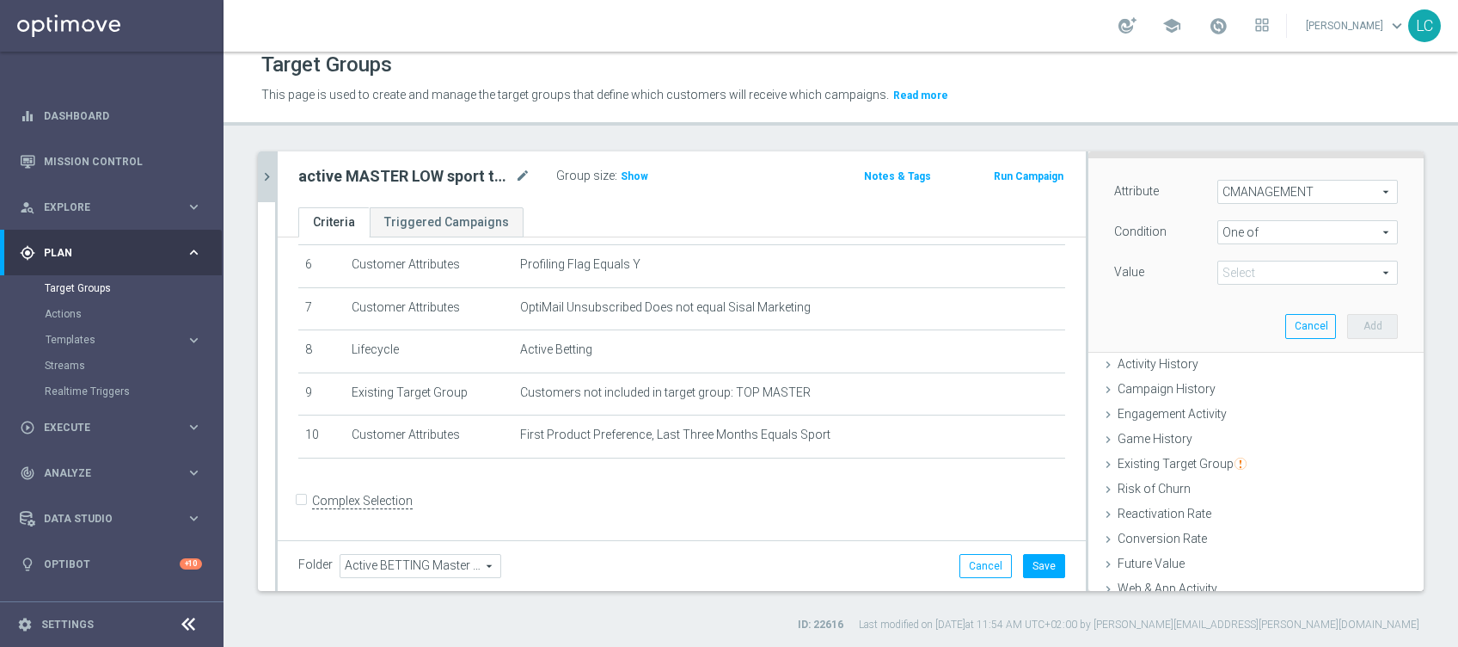
click at [1231, 266] on span at bounding box center [1307, 272] width 179 height 22
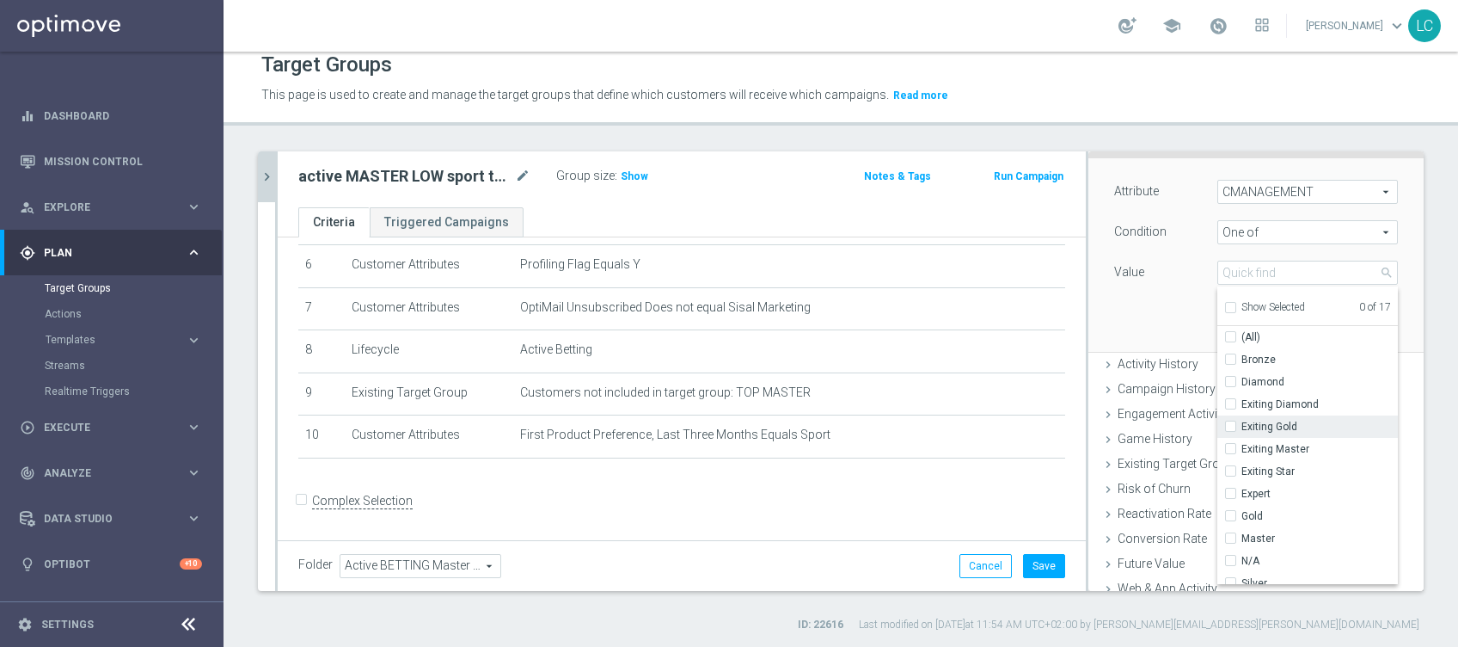
click at [1241, 432] on span "Exiting Gold" at bounding box center [1319, 427] width 156 height 14
click at [1230, 432] on input "Exiting Gold" at bounding box center [1235, 426] width 11 height 11
click at [1241, 446] on span "Exiting Master" at bounding box center [1319, 449] width 156 height 14
click at [1230, 446] on input "Exiting Master" at bounding box center [1235, 449] width 11 height 11
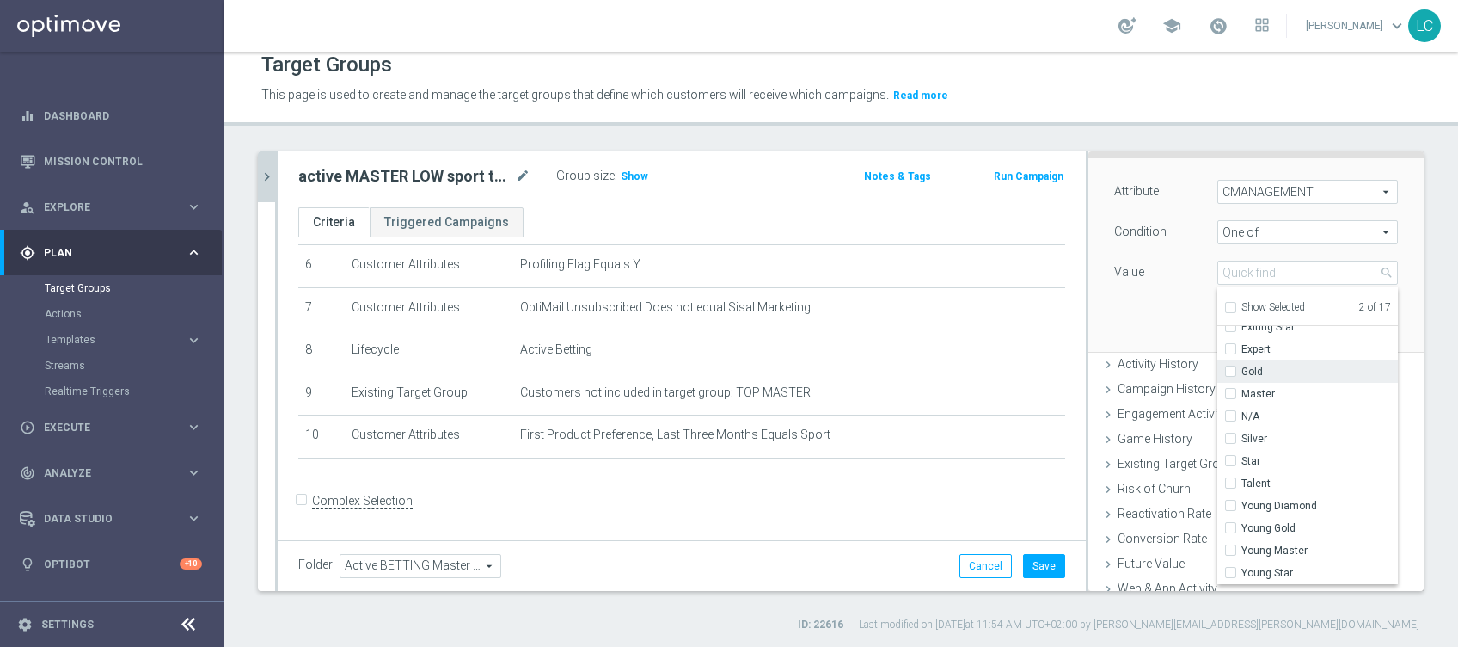
click at [1241, 366] on span "Gold" at bounding box center [1319, 372] width 156 height 14
click at [1230, 366] on input "Gold" at bounding box center [1235, 371] width 11 height 11
click at [1241, 387] on span "Master" at bounding box center [1319, 394] width 156 height 14
click at [1230, 389] on input "Master" at bounding box center [1235, 394] width 11 height 11
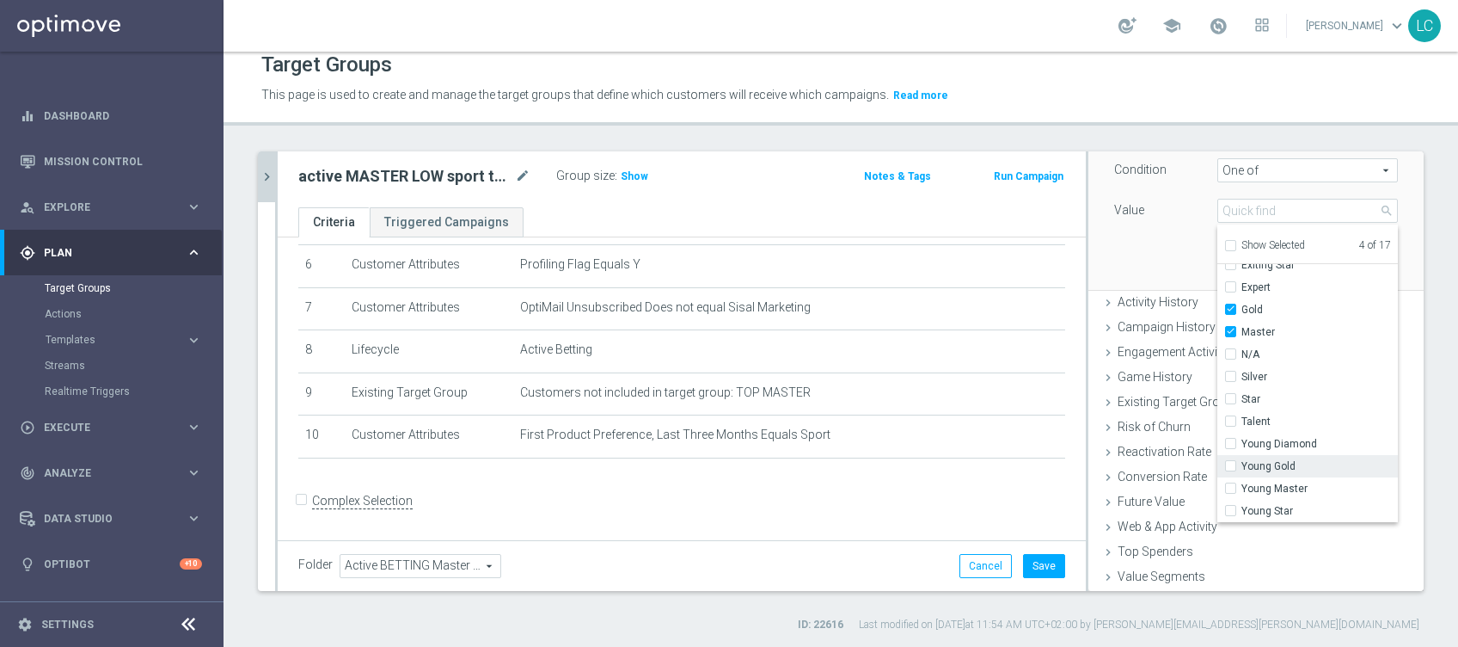
scroll to position [220, 0]
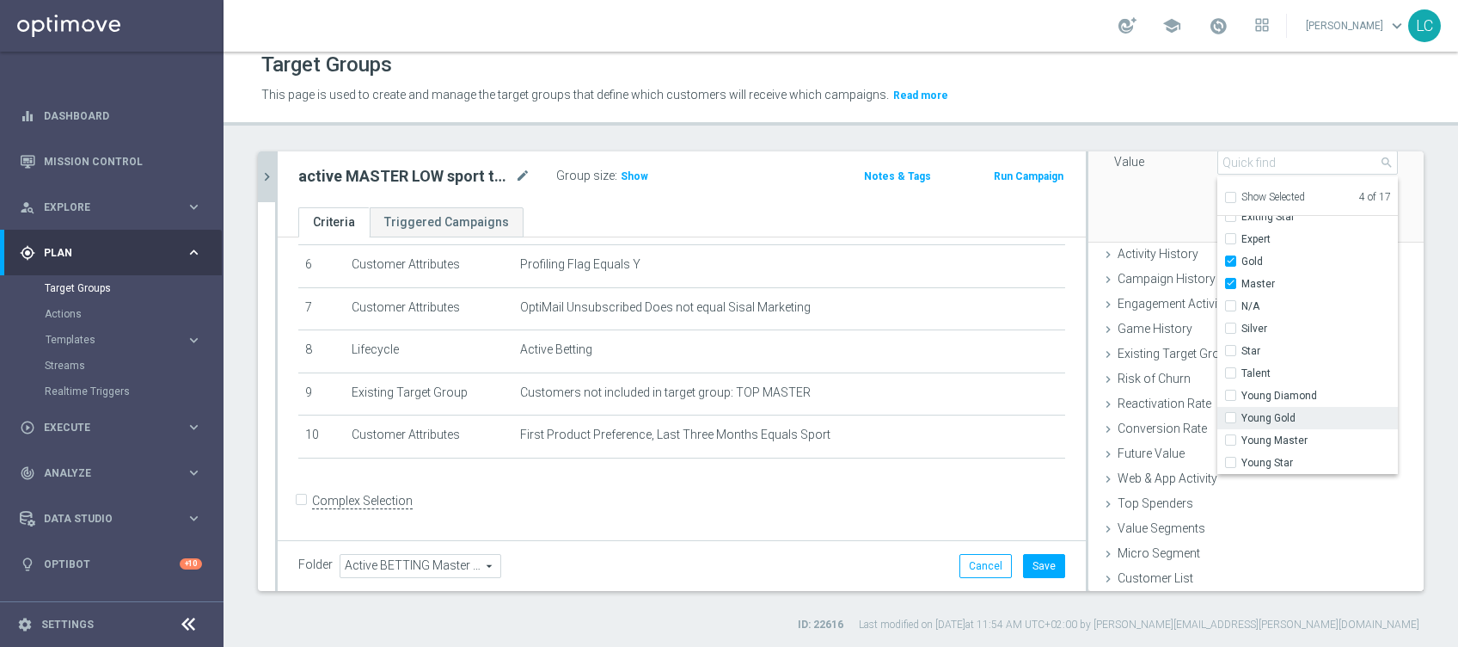
click at [1243, 413] on span "Young Gold" at bounding box center [1319, 418] width 156 height 14
click at [1241, 413] on input "Young Gold" at bounding box center [1235, 418] width 11 height 11
click at [1241, 433] on span "Young Master" at bounding box center [1319, 440] width 156 height 14
click at [1240, 435] on input "Young Master" at bounding box center [1235, 440] width 11 height 11
click at [1137, 197] on div "Attribute CMANAGEMENT CMANAGEMENT arrow_drop_down search Condition One of One o…" at bounding box center [1256, 144] width 310 height 193
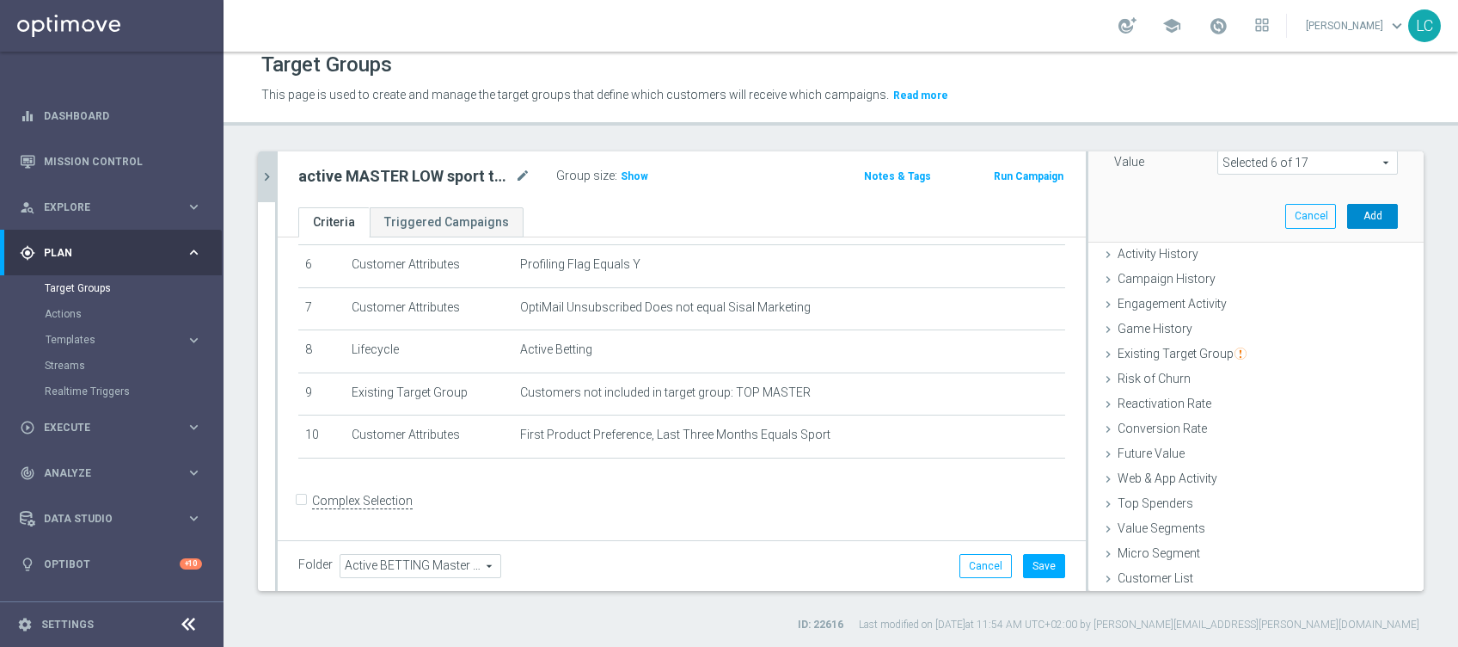
click at [1347, 216] on button "Add" at bounding box center [1372, 216] width 51 height 24
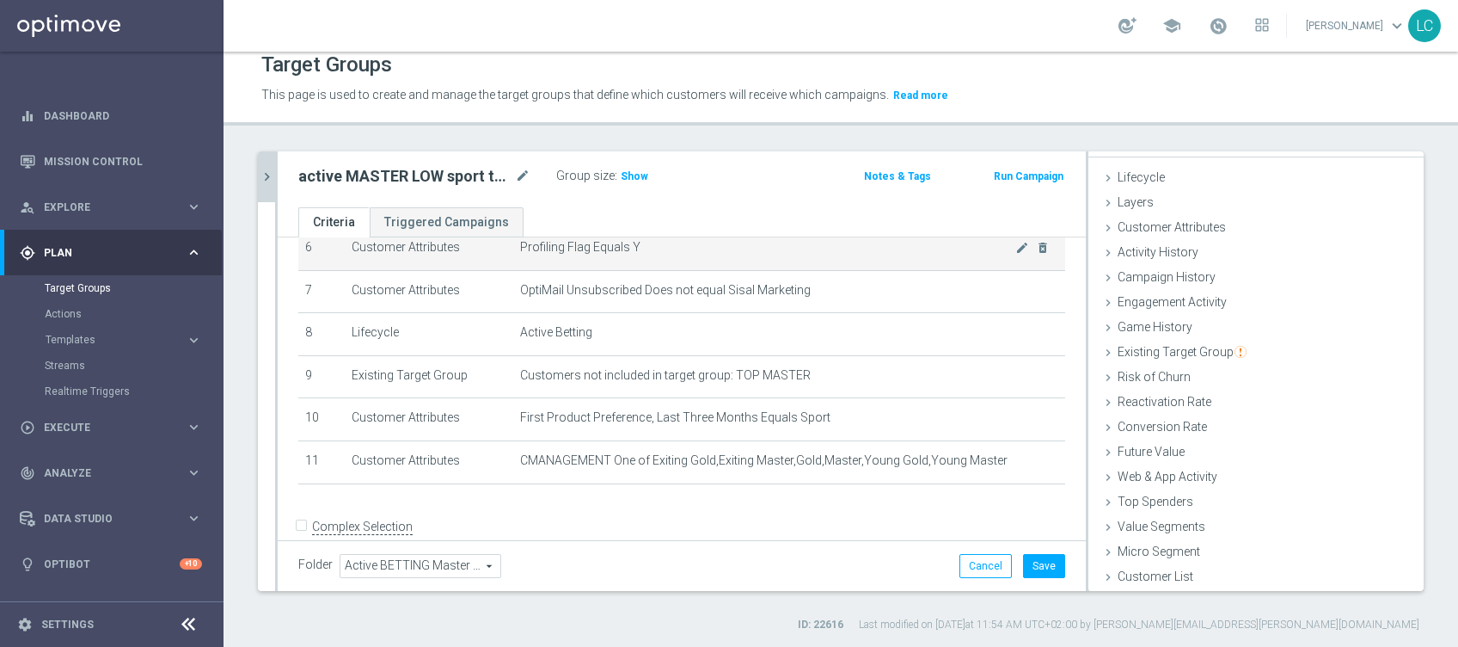
scroll to position [27, 0]
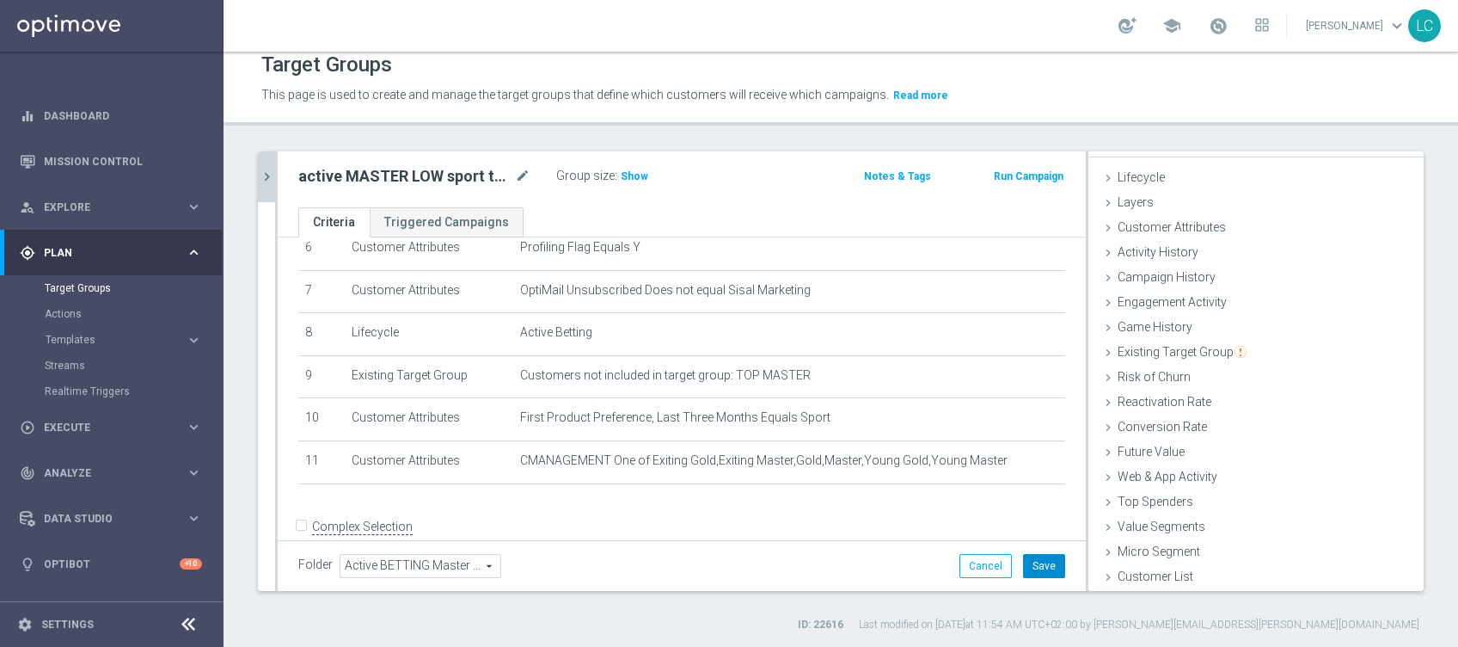
click at [1034, 564] on button "Save" at bounding box center [1044, 566] width 42 height 24
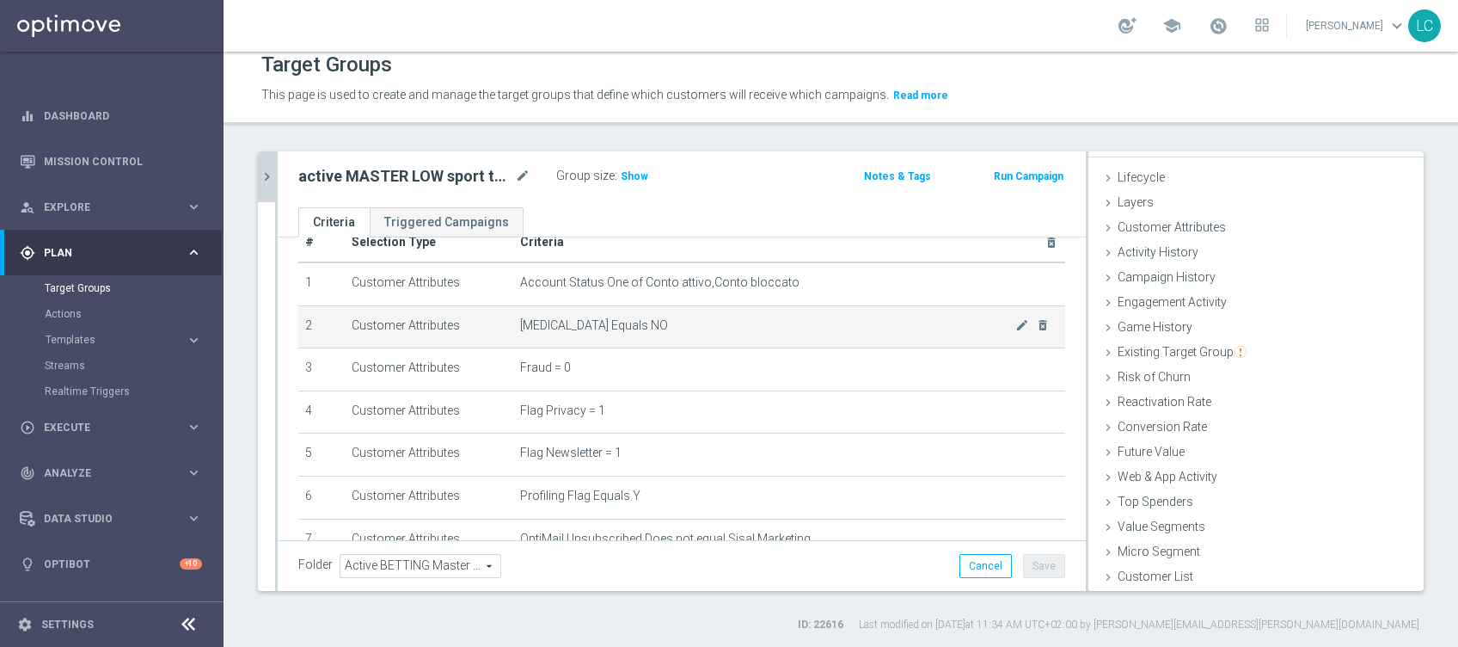
scroll to position [0, 0]
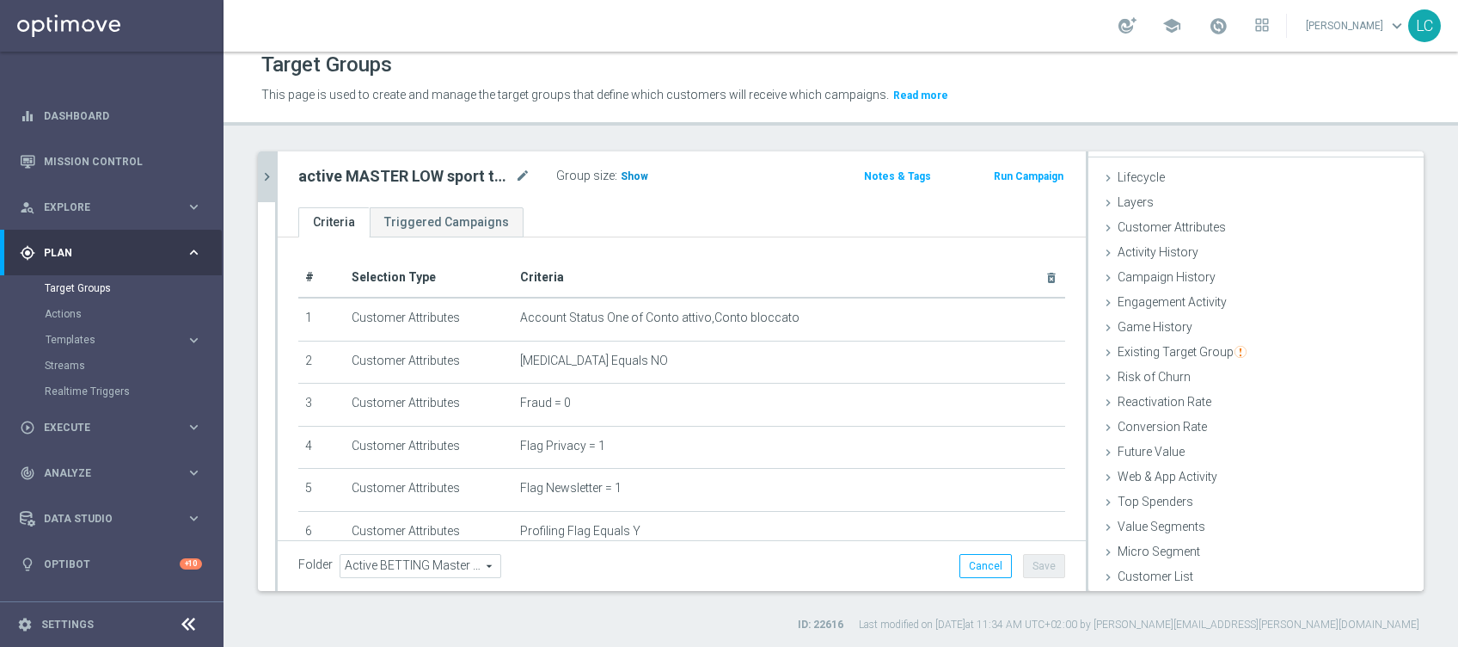
click at [625, 173] on span "Show" at bounding box center [635, 176] width 28 height 12
click at [266, 169] on icon "chevron_right" at bounding box center [267, 177] width 16 height 16
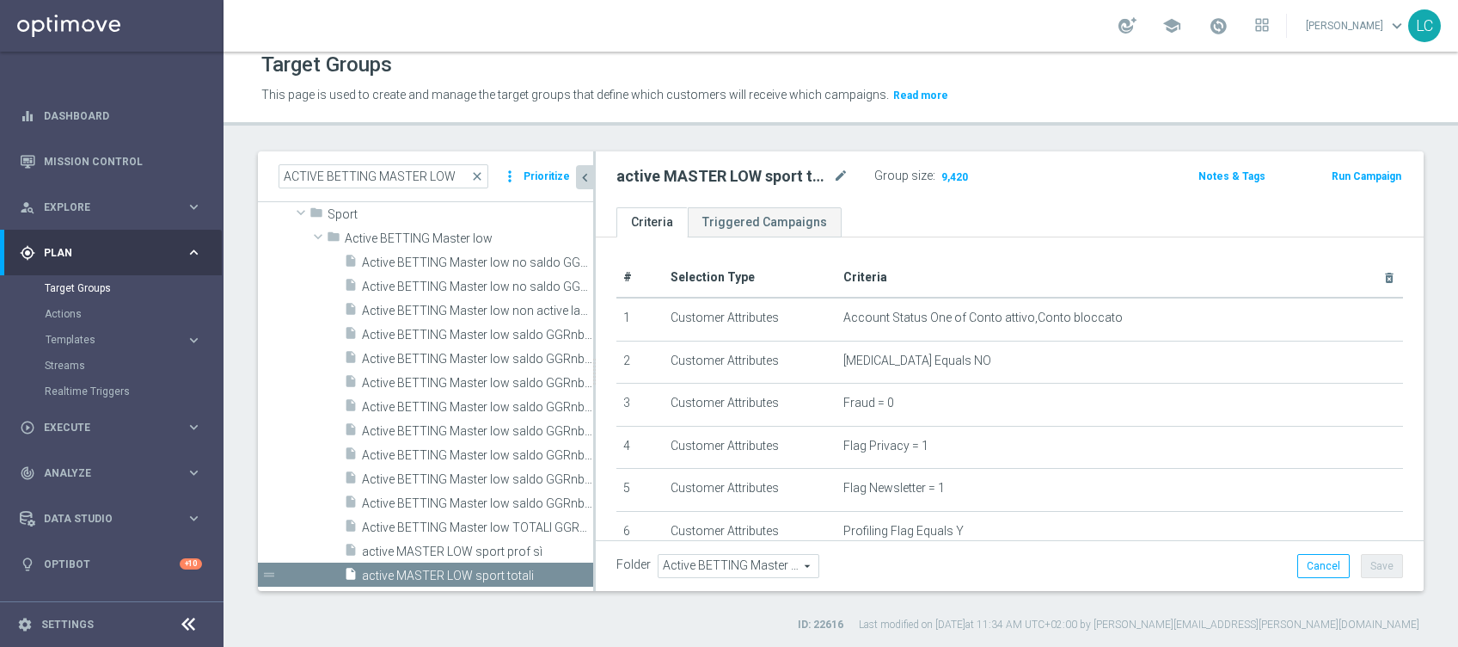
scroll to position [59, 0]
click at [481, 520] on span "Active BETTING Master low TOTALI GGRnb>0" at bounding box center [458, 527] width 193 height 15
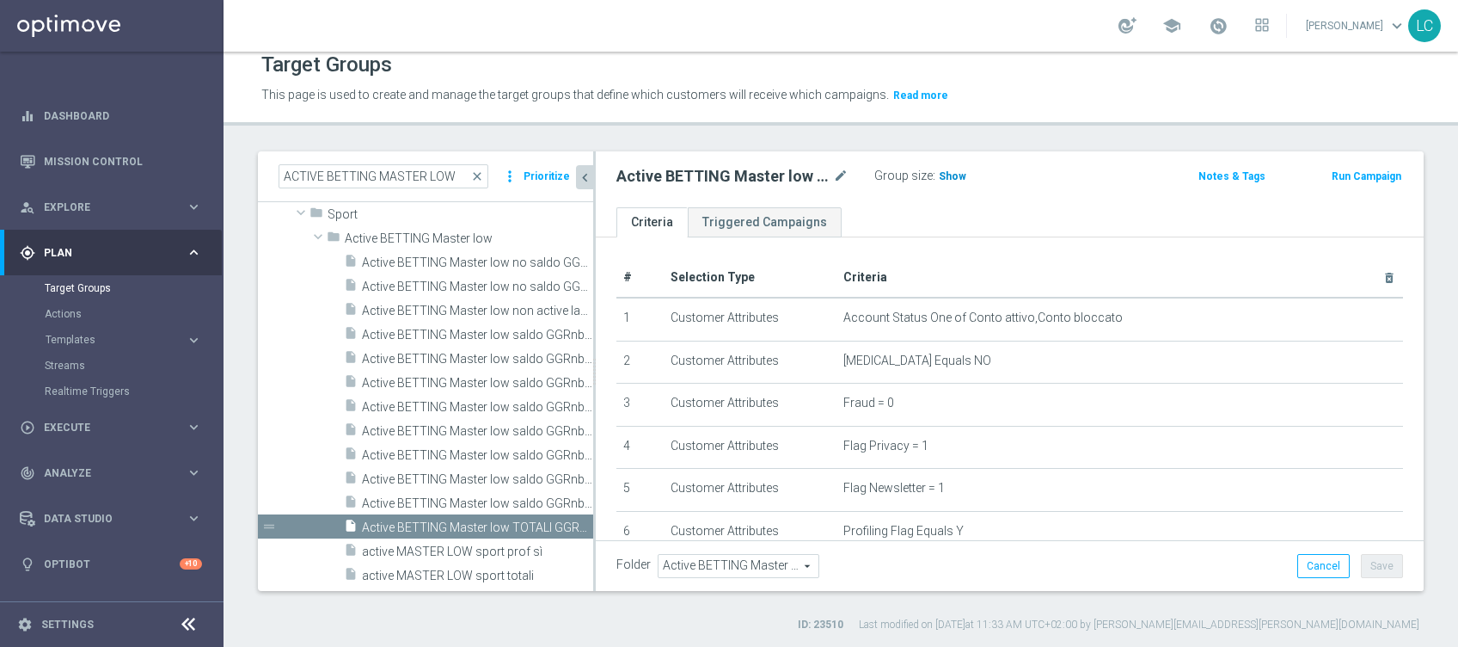
click at [955, 175] on span "Show" at bounding box center [953, 176] width 28 height 12
click at [420, 564] on div "insert_drive_file active MASTER LOW sport totali" at bounding box center [448, 574] width 208 height 24
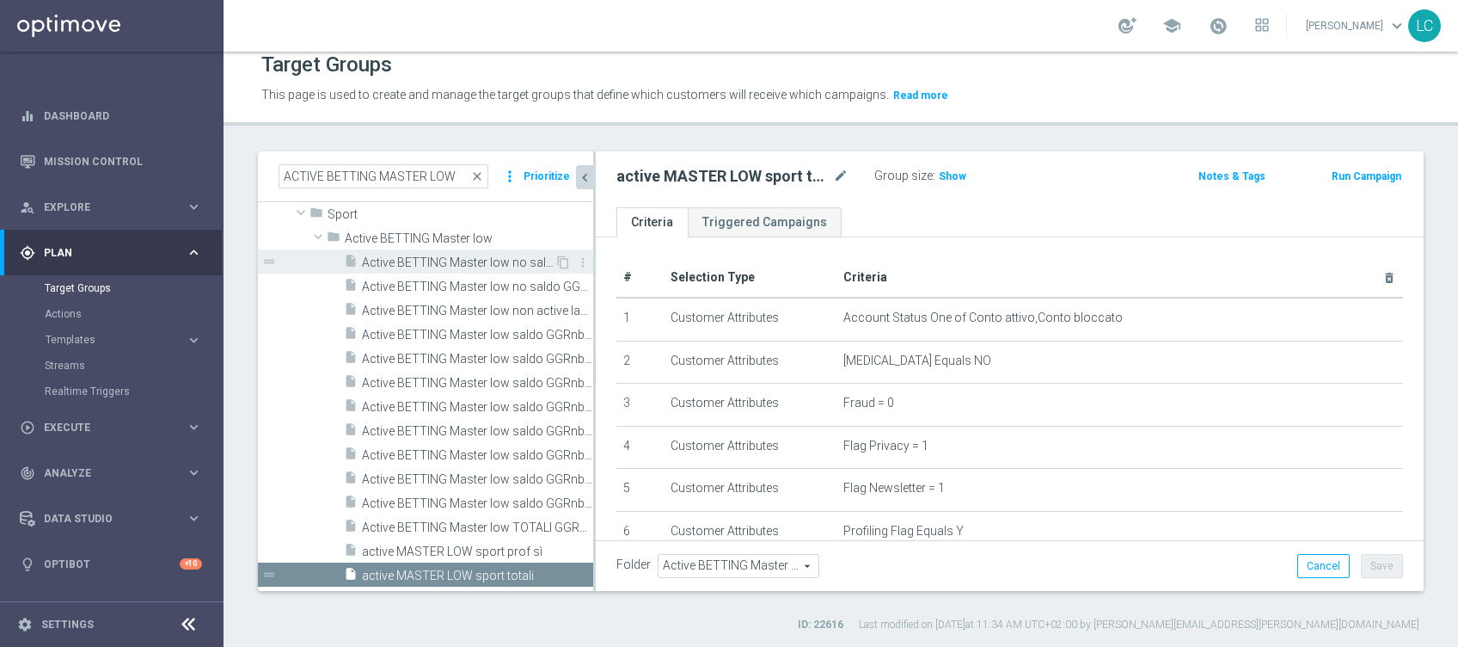
click at [483, 260] on span "Active BETTING Master low no saldo GGRnb<=0" at bounding box center [458, 262] width 193 height 15
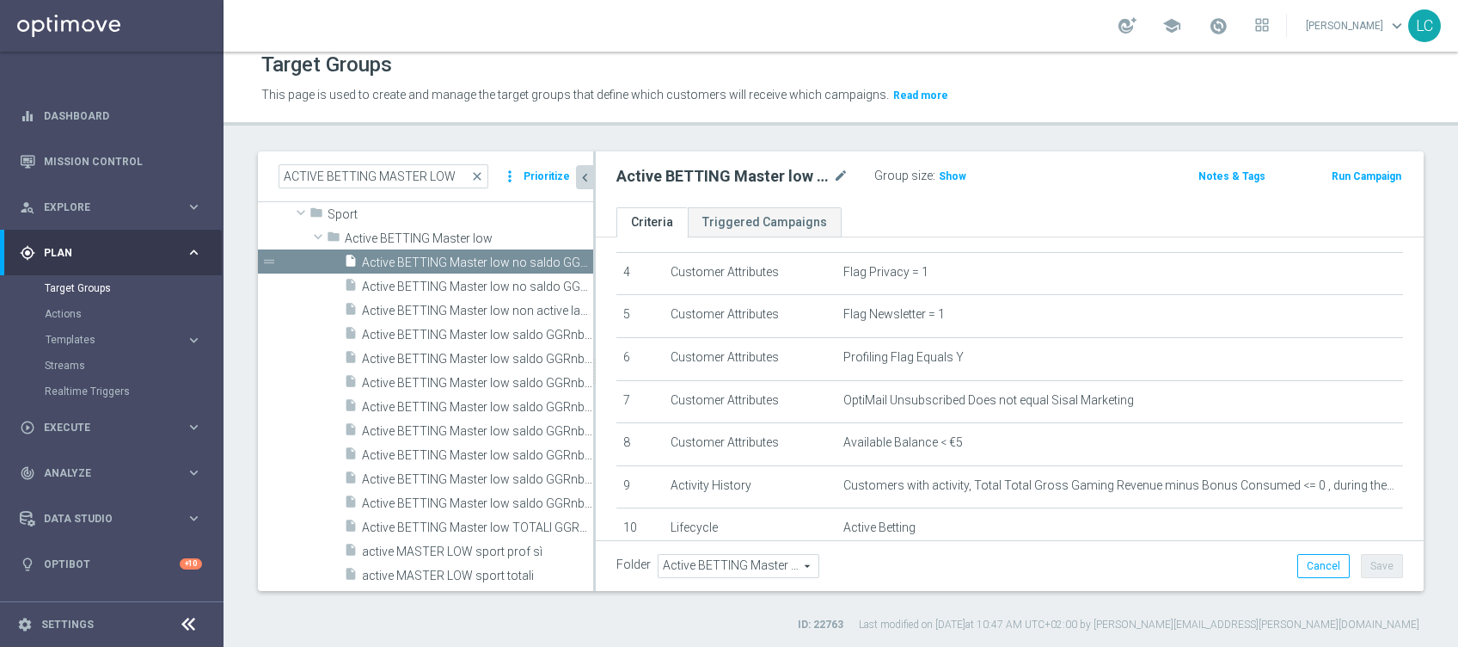
scroll to position [542, 0]
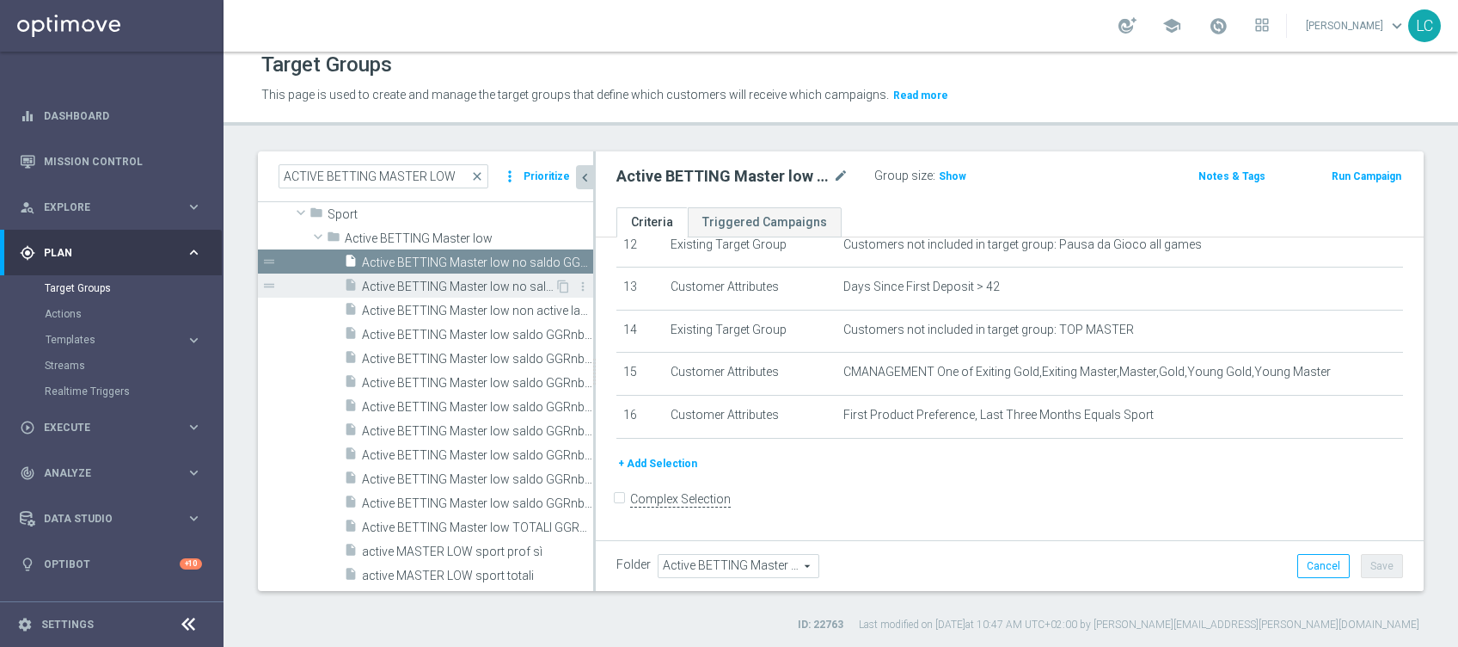
click at [468, 282] on span "Active BETTING Master low no saldo GGRnb>0" at bounding box center [458, 286] width 193 height 15
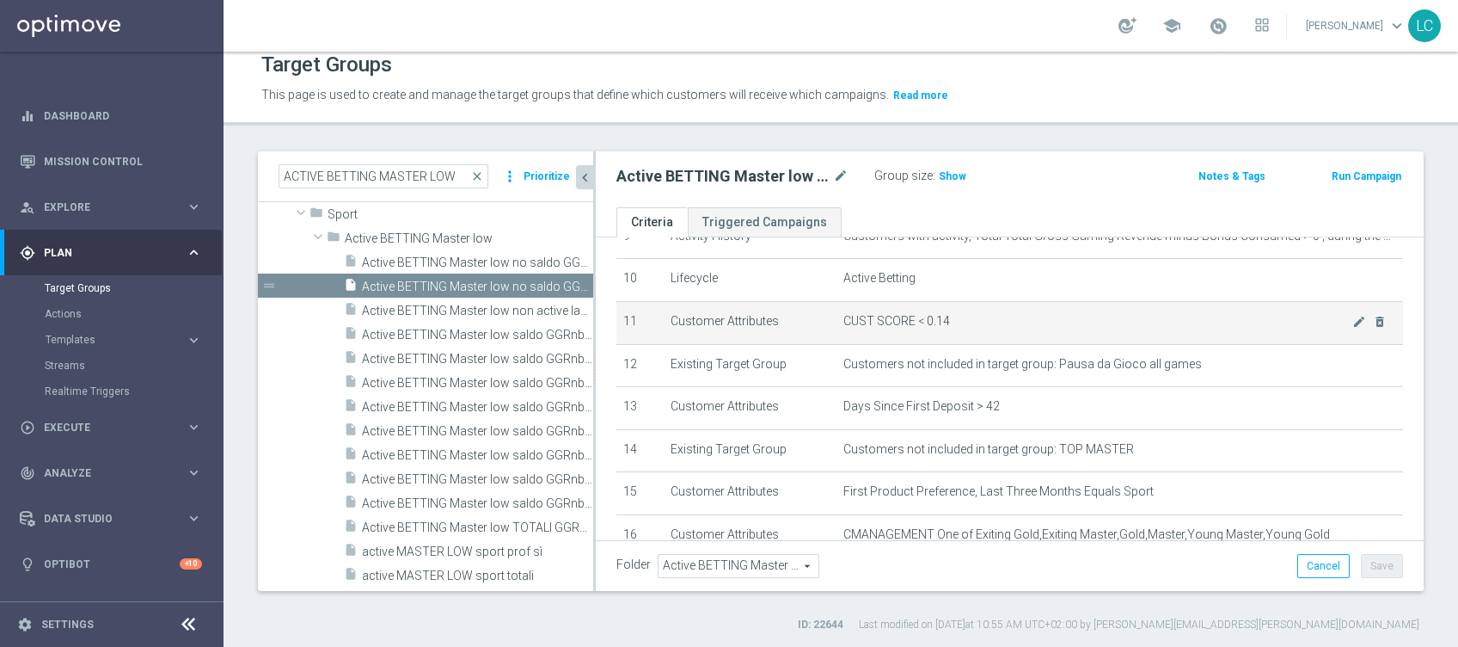
scroll to position [458, 0]
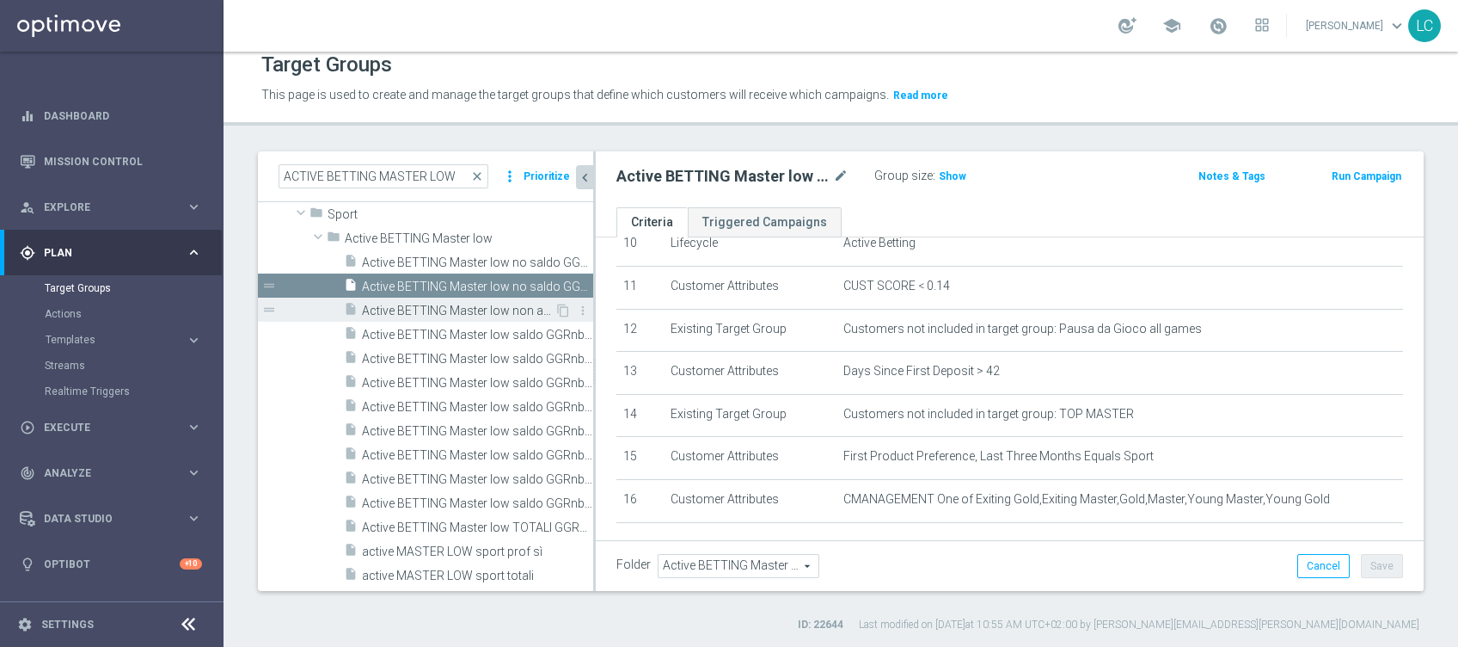
click at [447, 306] on span "Active BETTING Master low non active last week GGRnb>0" at bounding box center [458, 310] width 193 height 15
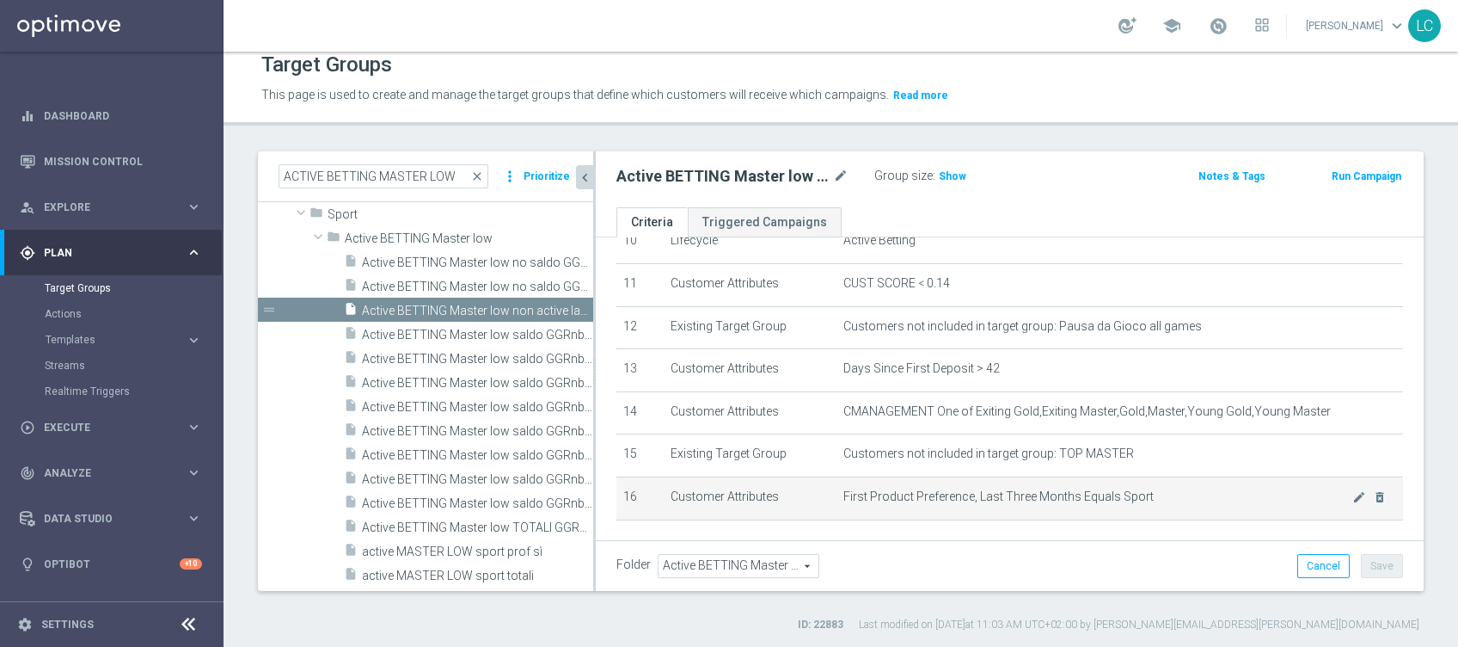
scroll to position [427, 0]
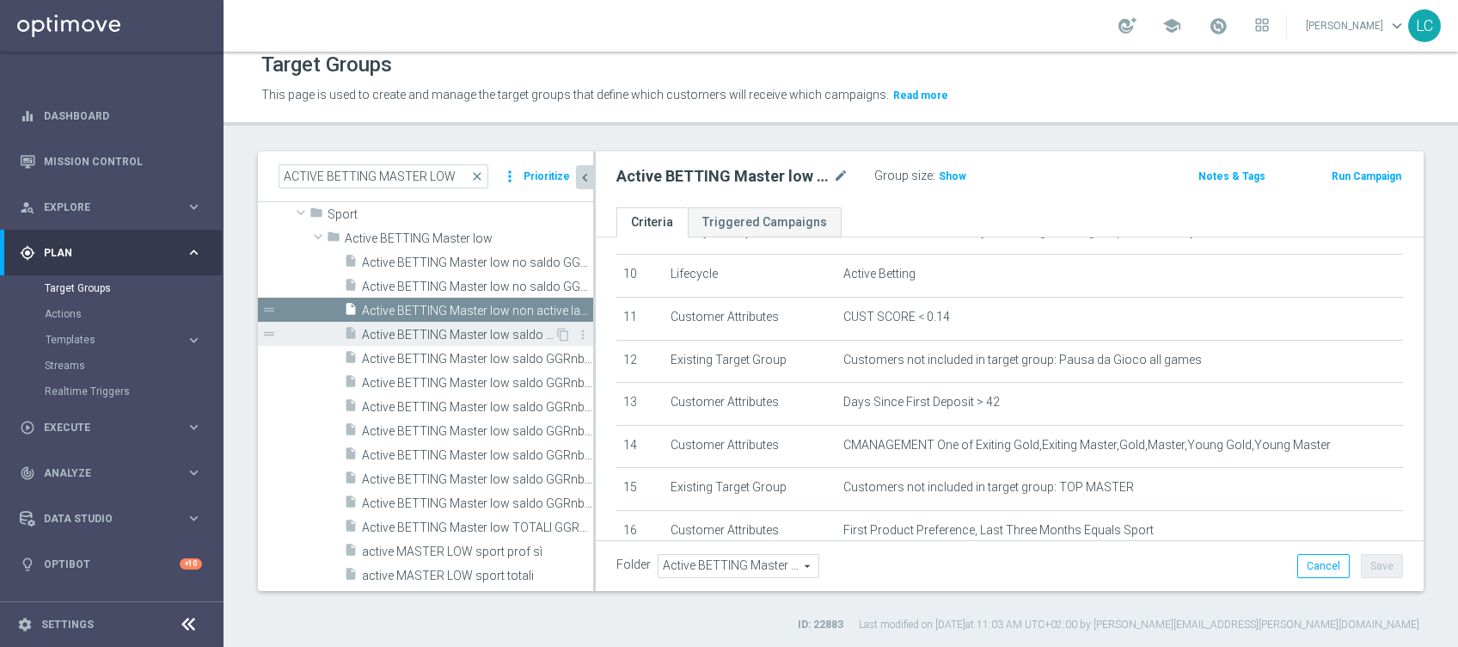
click at [482, 335] on span "Active BETTING Master low saldo GGRnb<=0" at bounding box center [458, 335] width 193 height 15
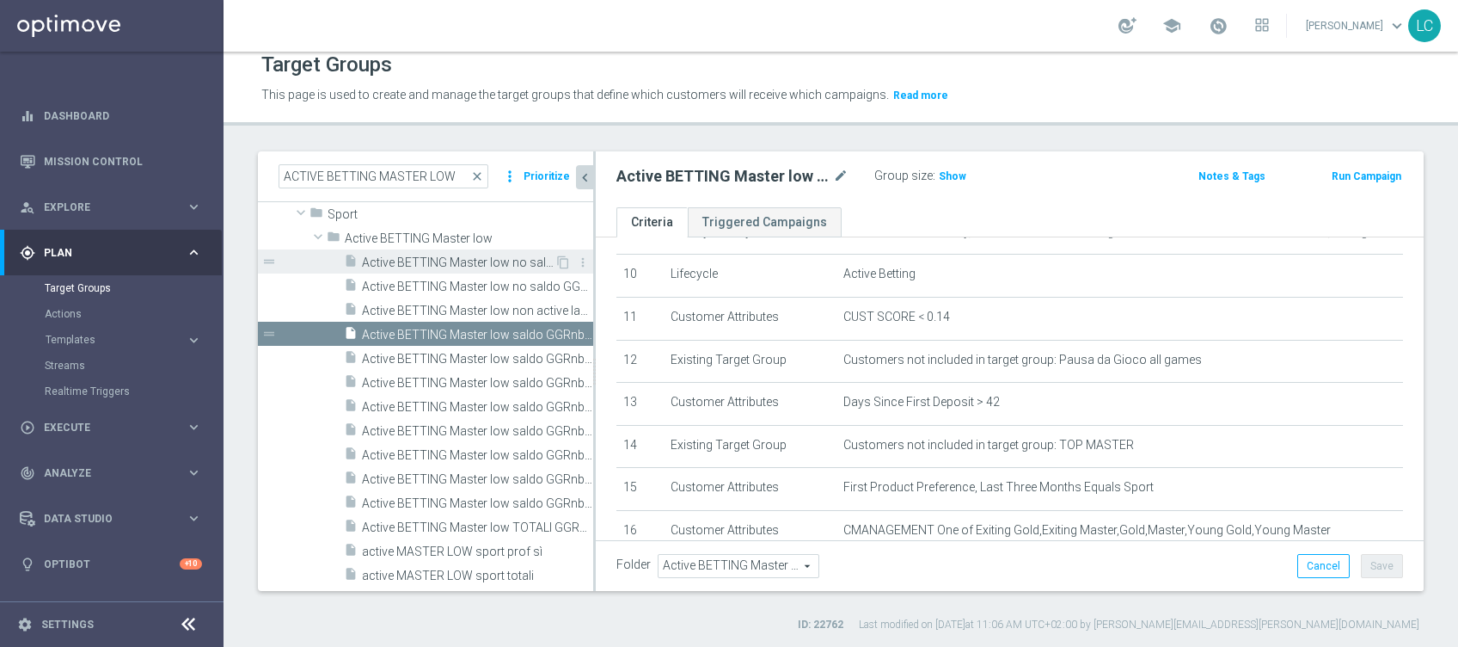
click at [497, 266] on span "Active BETTING Master low no saldo GGRnb<=0" at bounding box center [458, 262] width 193 height 15
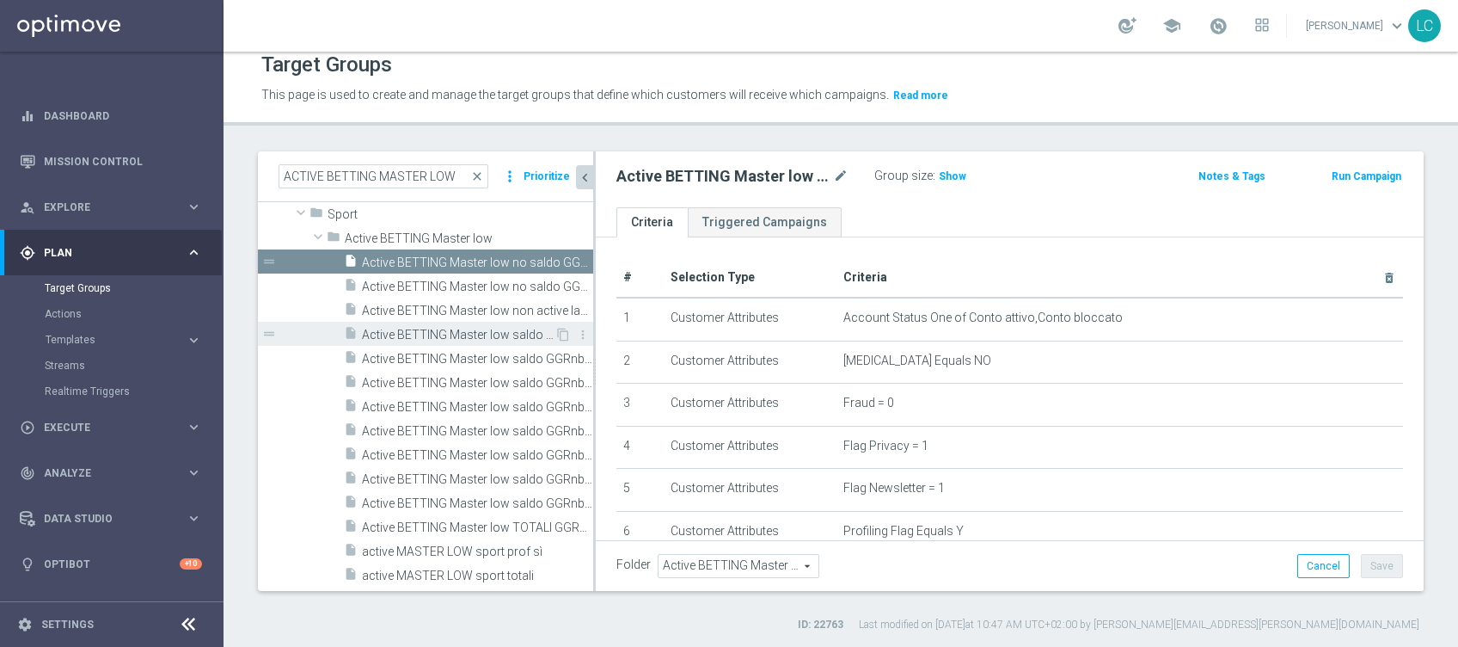
click at [447, 329] on span "Active BETTING Master low saldo GGRnb<=0" at bounding box center [458, 335] width 193 height 15
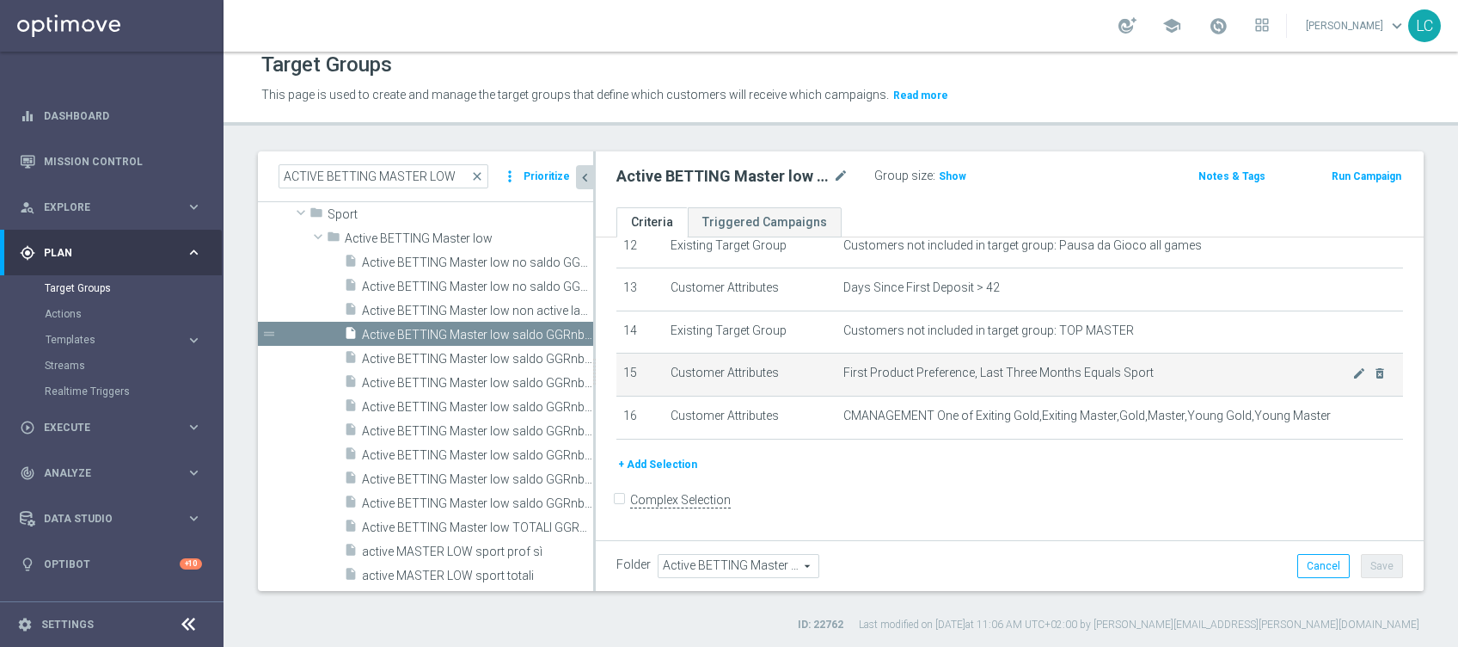
scroll to position [542, 0]
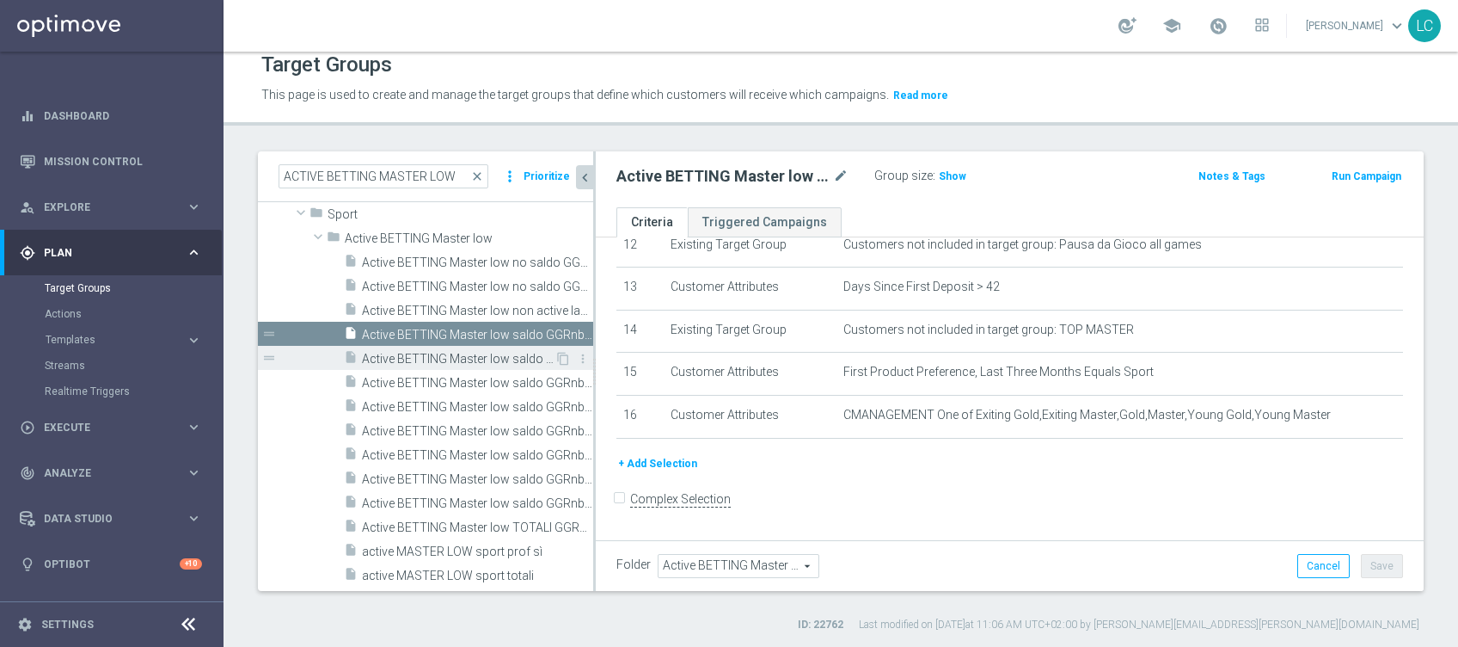
click at [437, 347] on div "insert_drive_file Active BETTING Master low saldo GGRnb>0" at bounding box center [449, 358] width 211 height 24
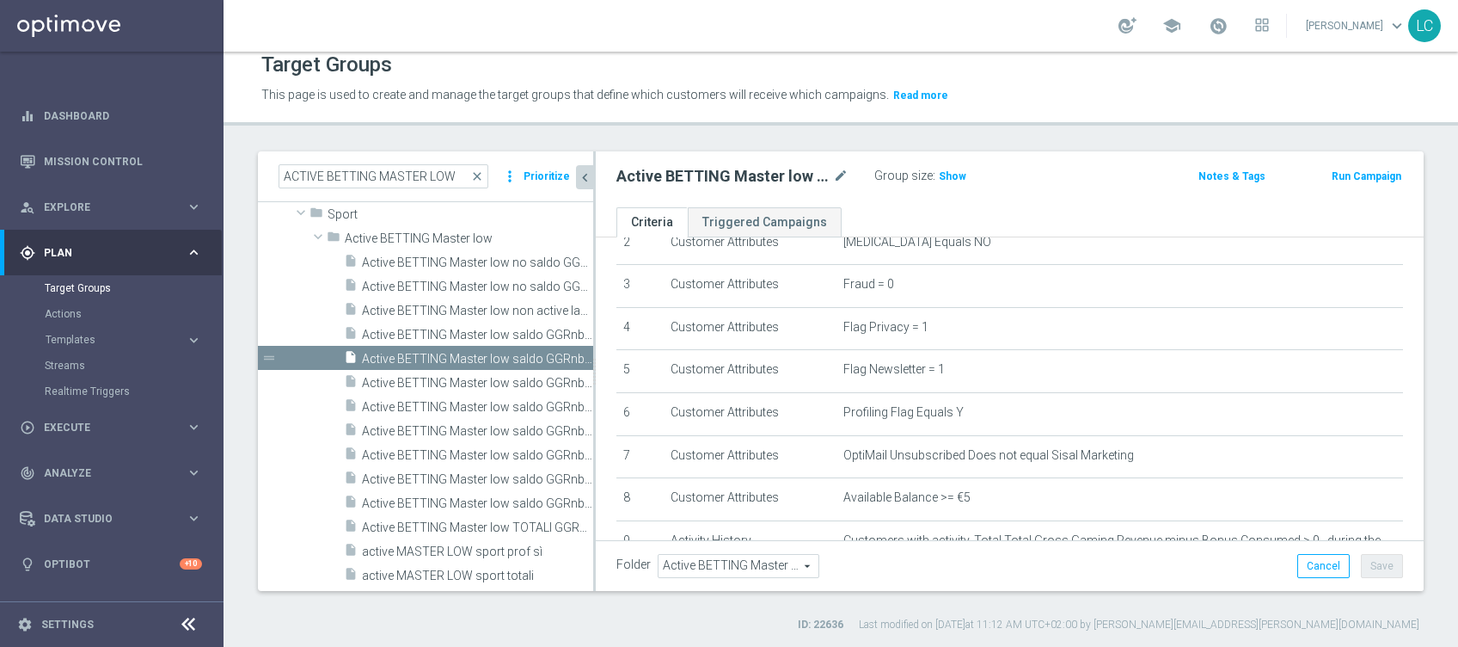
scroll to position [83, 0]
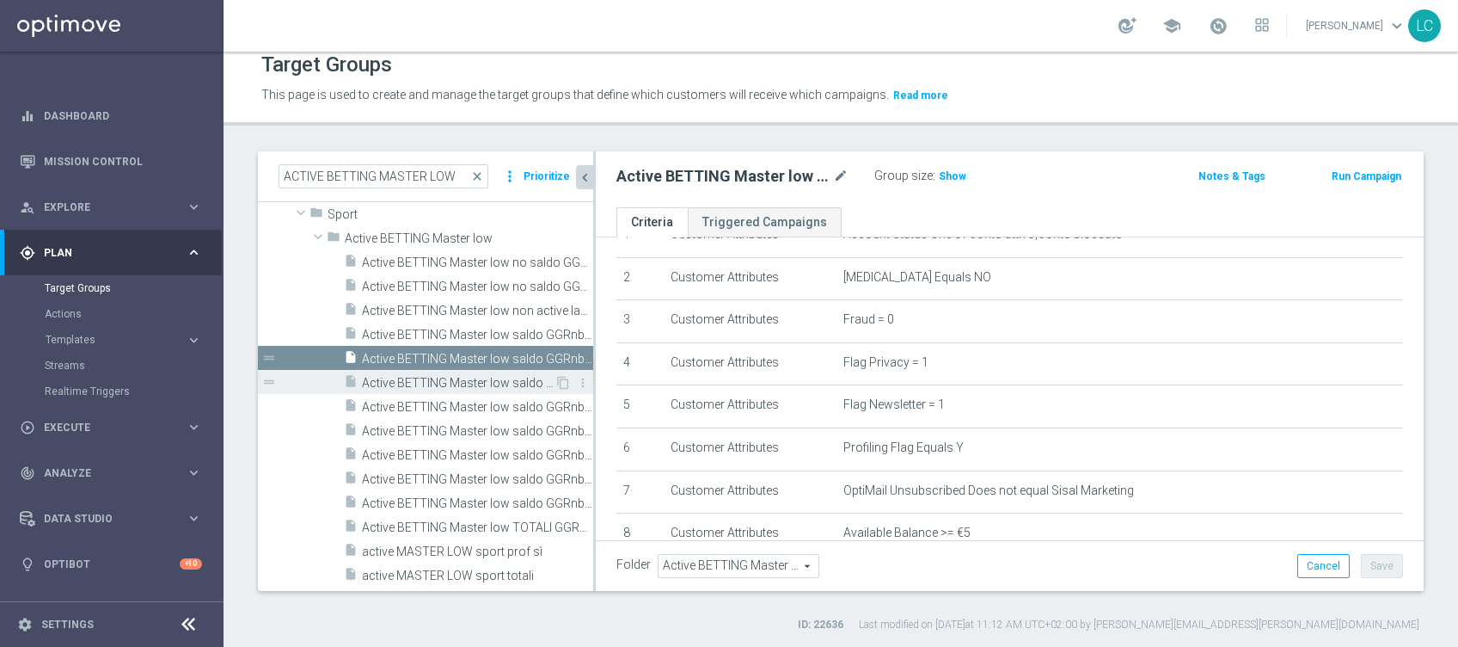
click at [447, 371] on div "insert_drive_file Active BETTING Master low saldo GGRnb>0 L3M MAXIMIZER/OPTIMIZ…" at bounding box center [449, 382] width 211 height 24
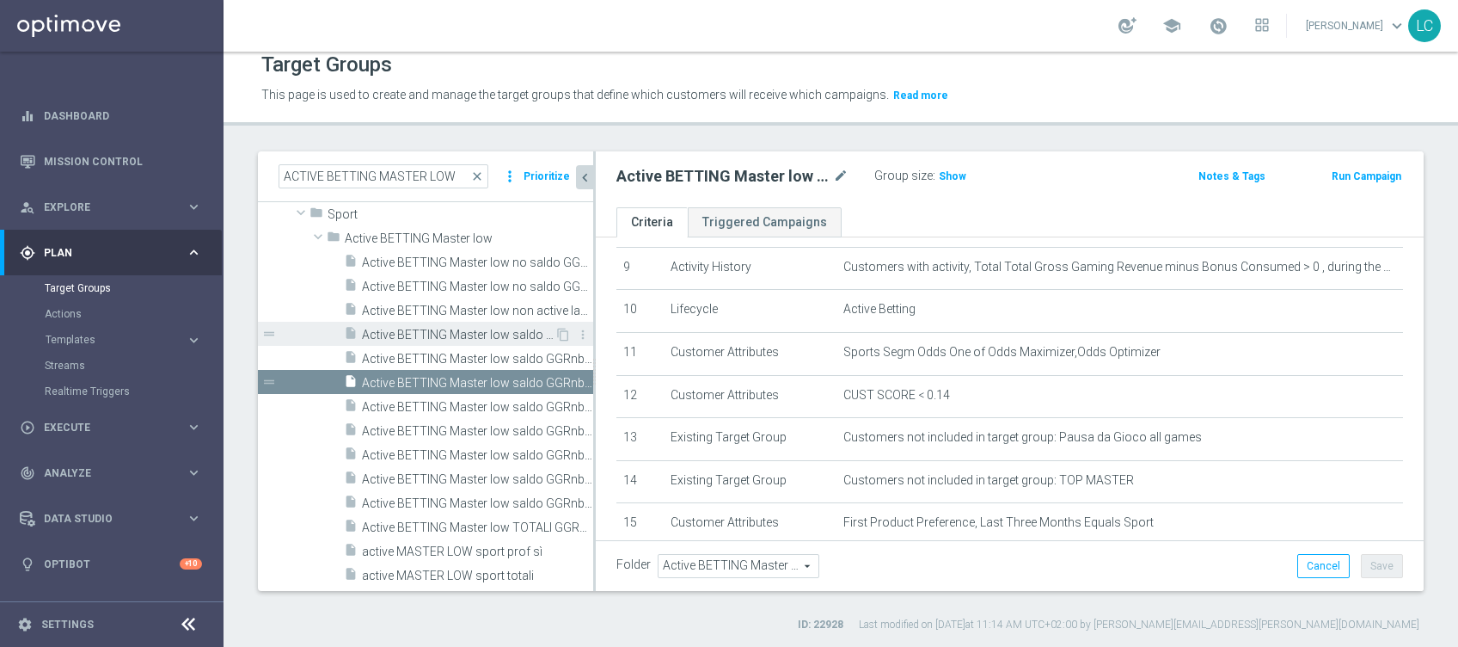
scroll to position [427, 0]
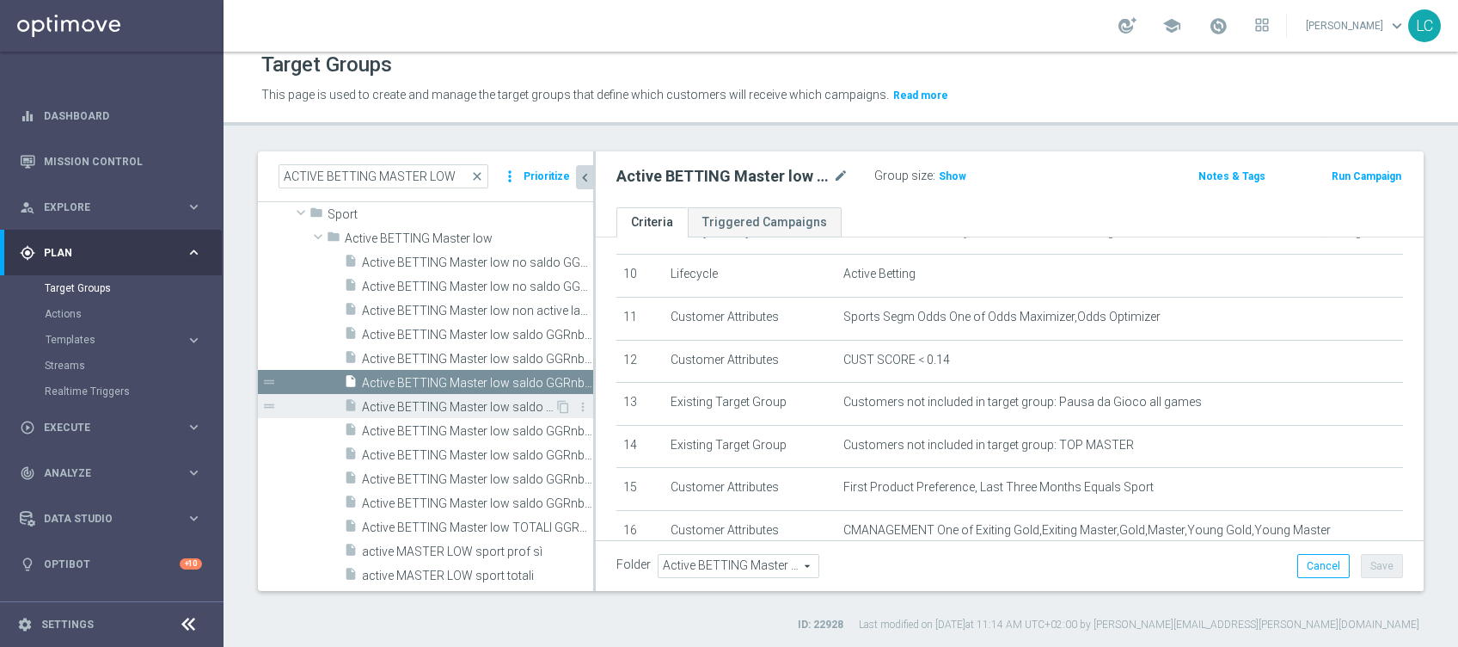
click at [435, 394] on div "insert_drive_file Active BETTING Master low saldo GGRnb>0 BALANCER" at bounding box center [449, 406] width 211 height 24
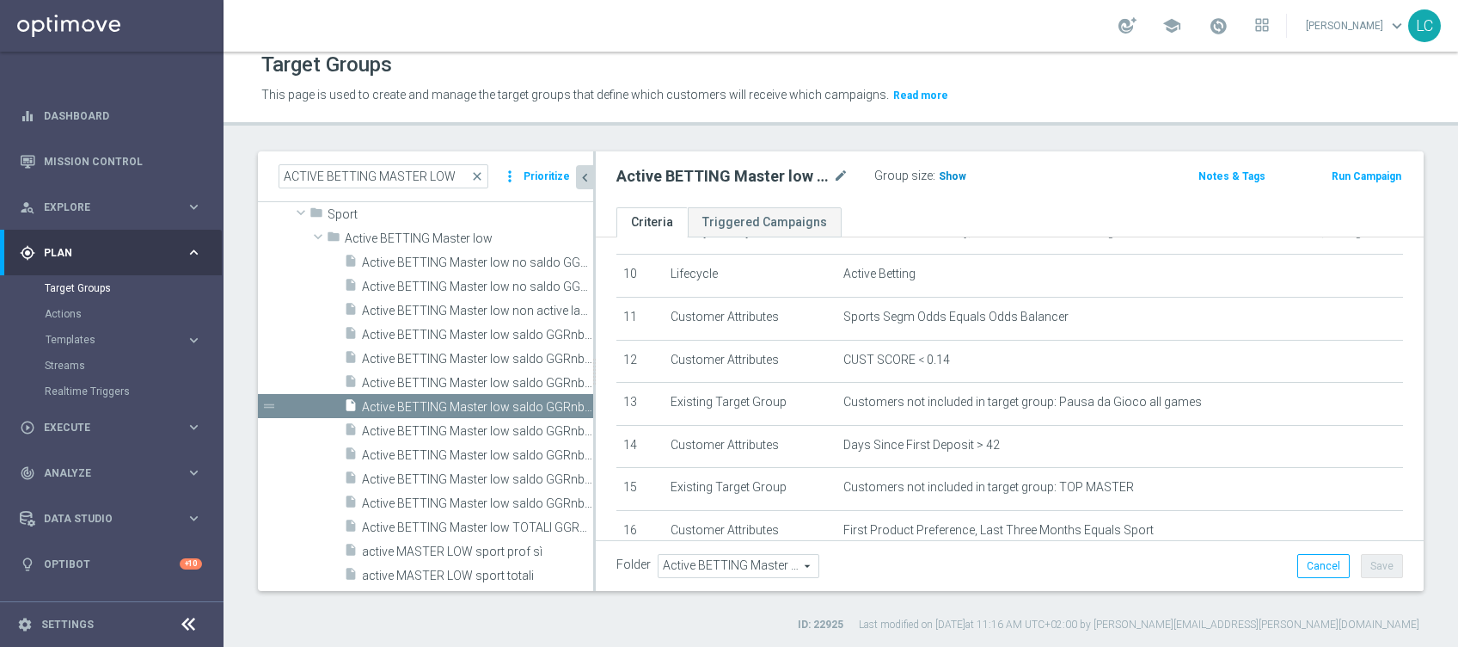
click at [944, 180] on span "Show" at bounding box center [953, 176] width 28 height 12
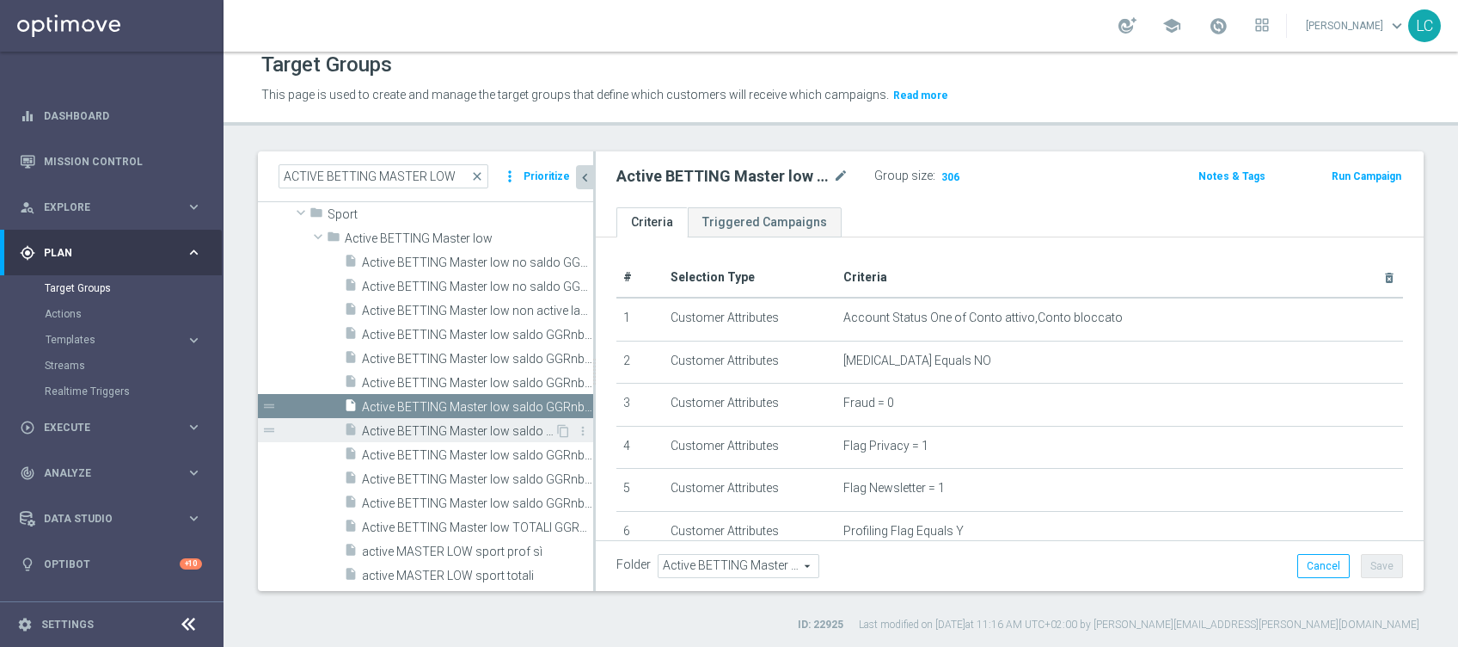
click at [459, 424] on span "Active BETTING Master low saldo GGRnb>0 L3M STRATEGIST/BALANCER" at bounding box center [458, 431] width 193 height 15
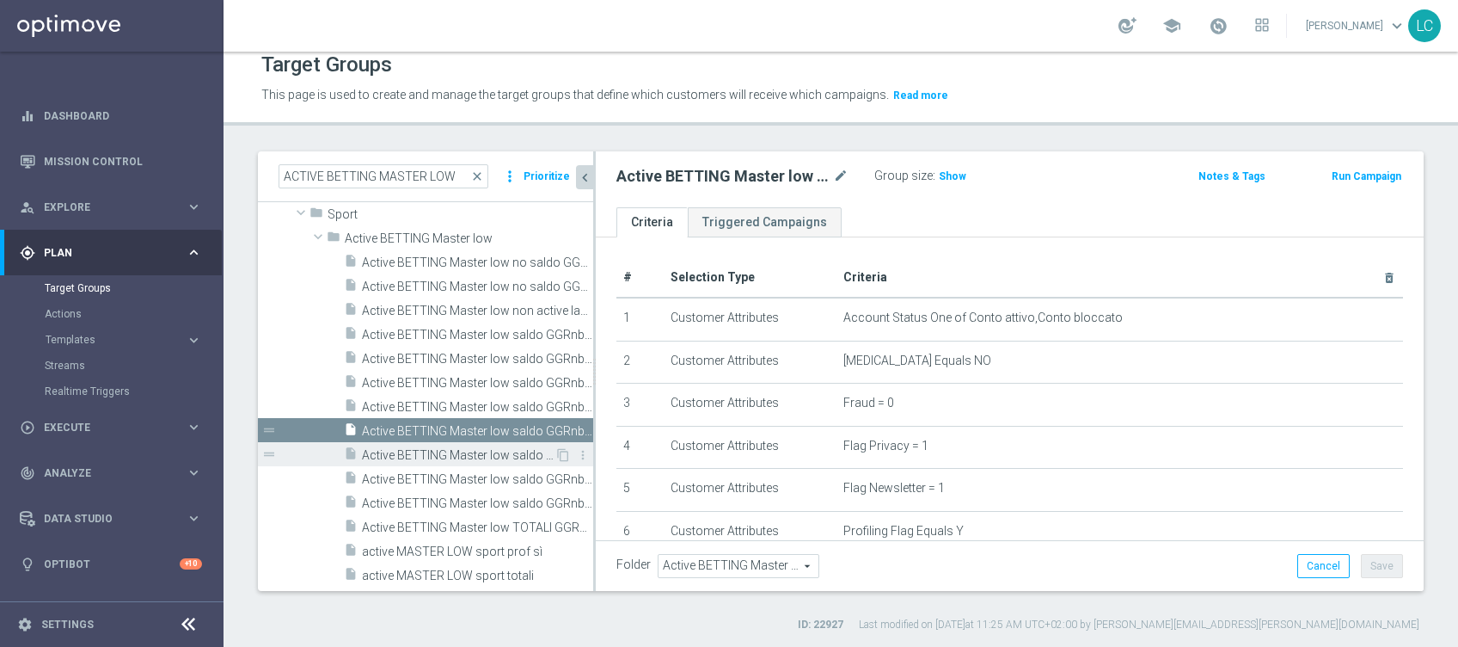
click at [491, 448] on span "Active BETTING Master low saldo GGRnb>0 MAXIMIZER" at bounding box center [458, 455] width 193 height 15
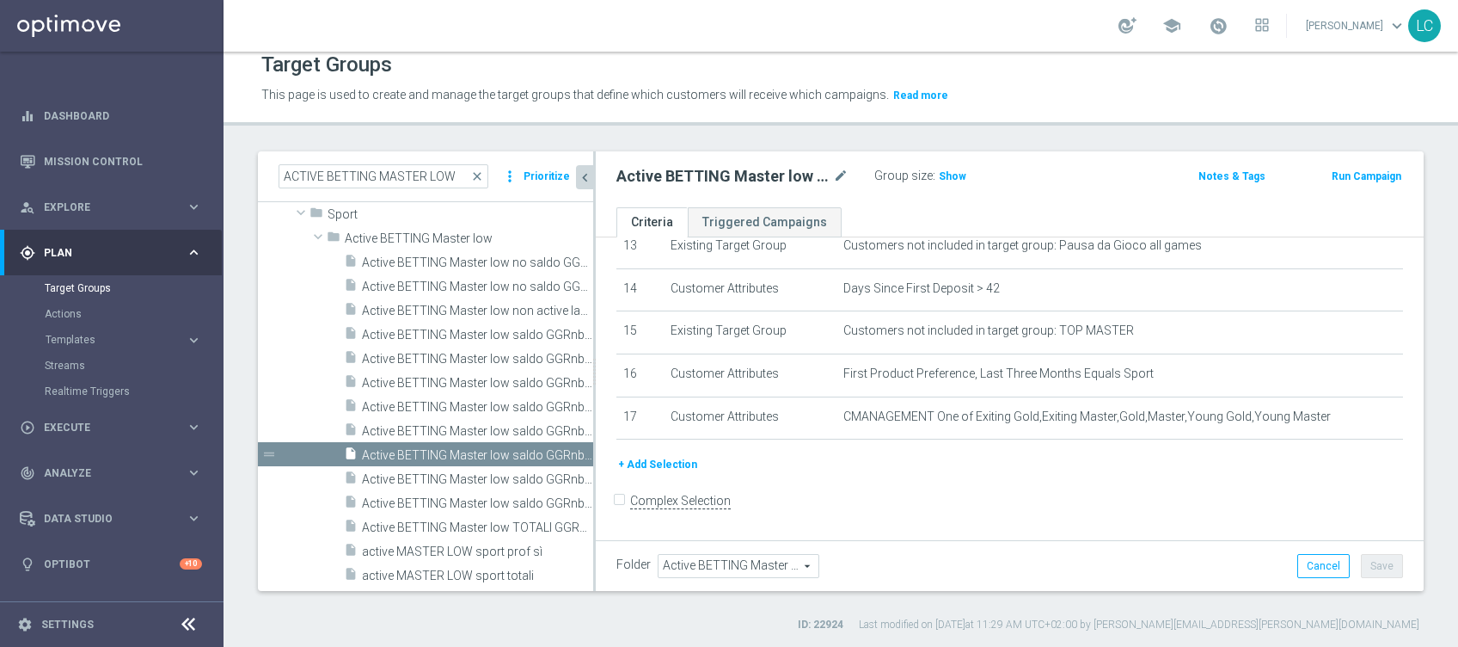
scroll to position [585, 0]
click at [440, 481] on span "Active BETTING Master low saldo GGRnb>0 OPTIMIZER" at bounding box center [458, 479] width 193 height 15
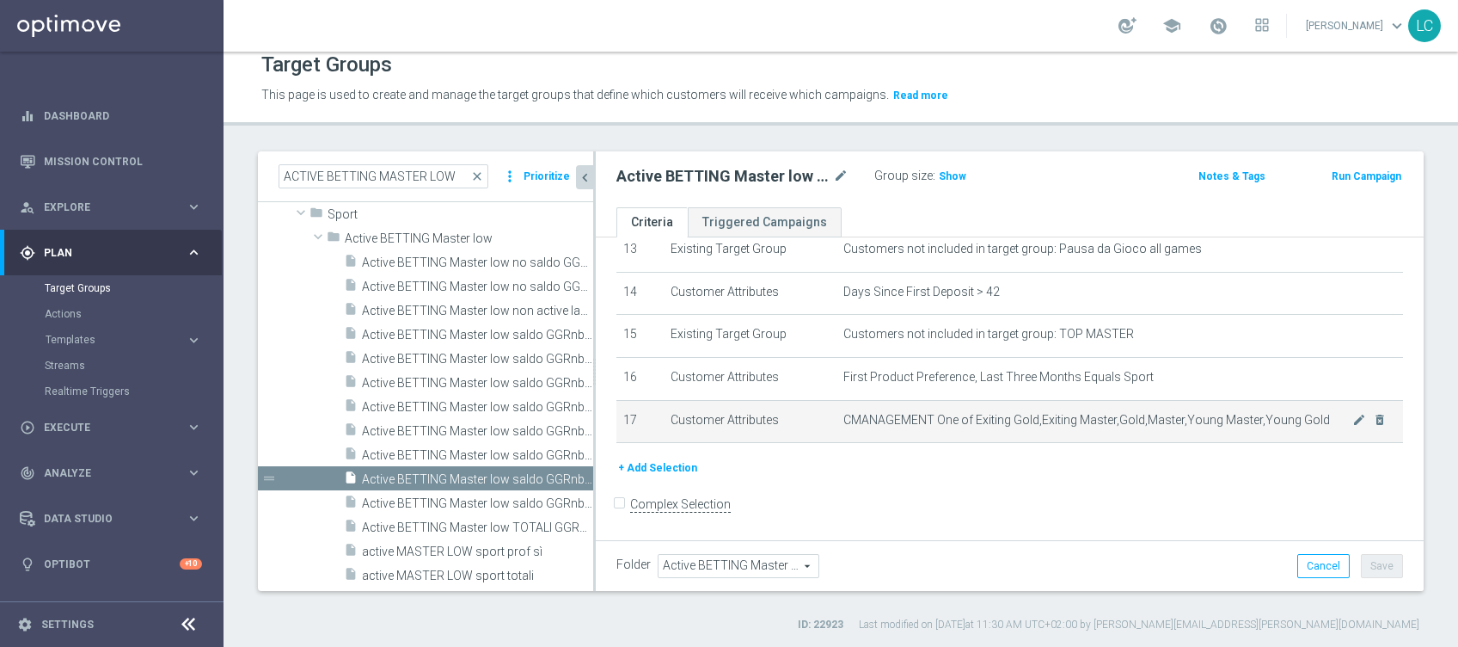
scroll to position [585, 0]
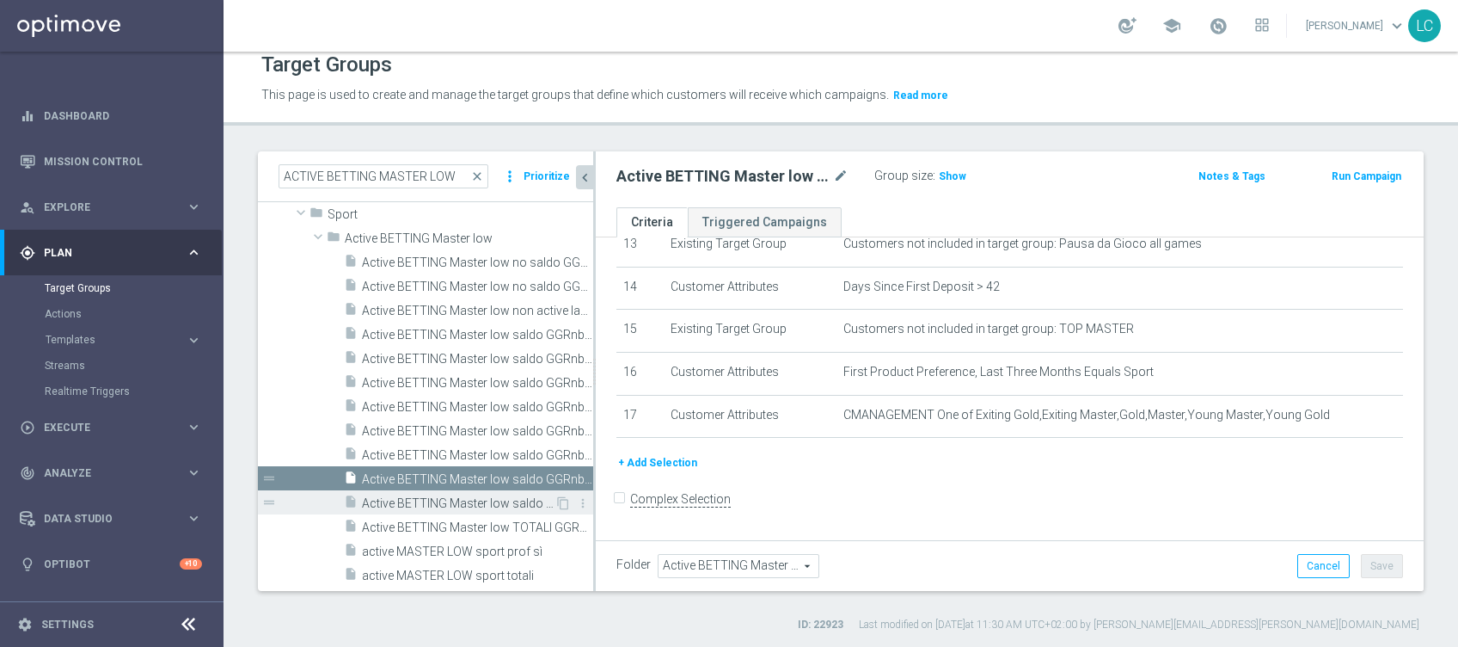
click at [400, 503] on span "Active BETTING Master low saldo GGRnb>0 STRATEGIST" at bounding box center [458, 503] width 193 height 15
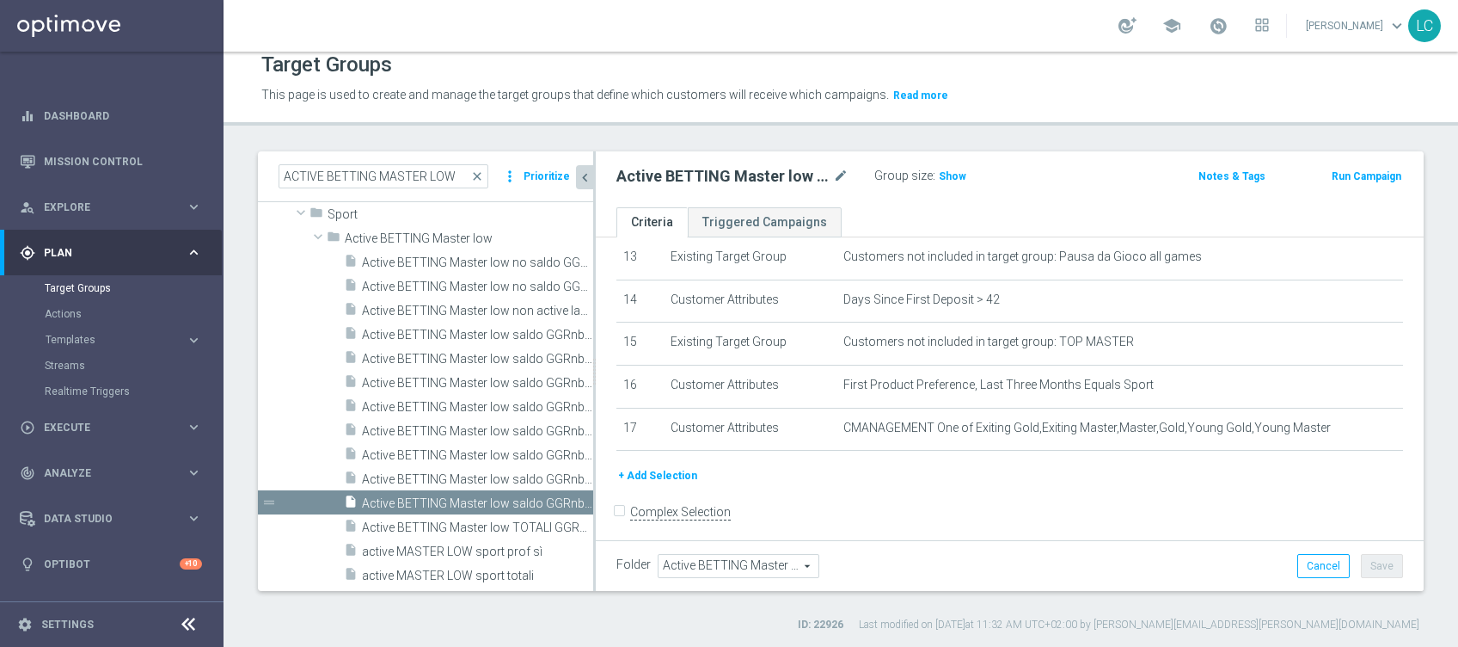
scroll to position [585, 0]
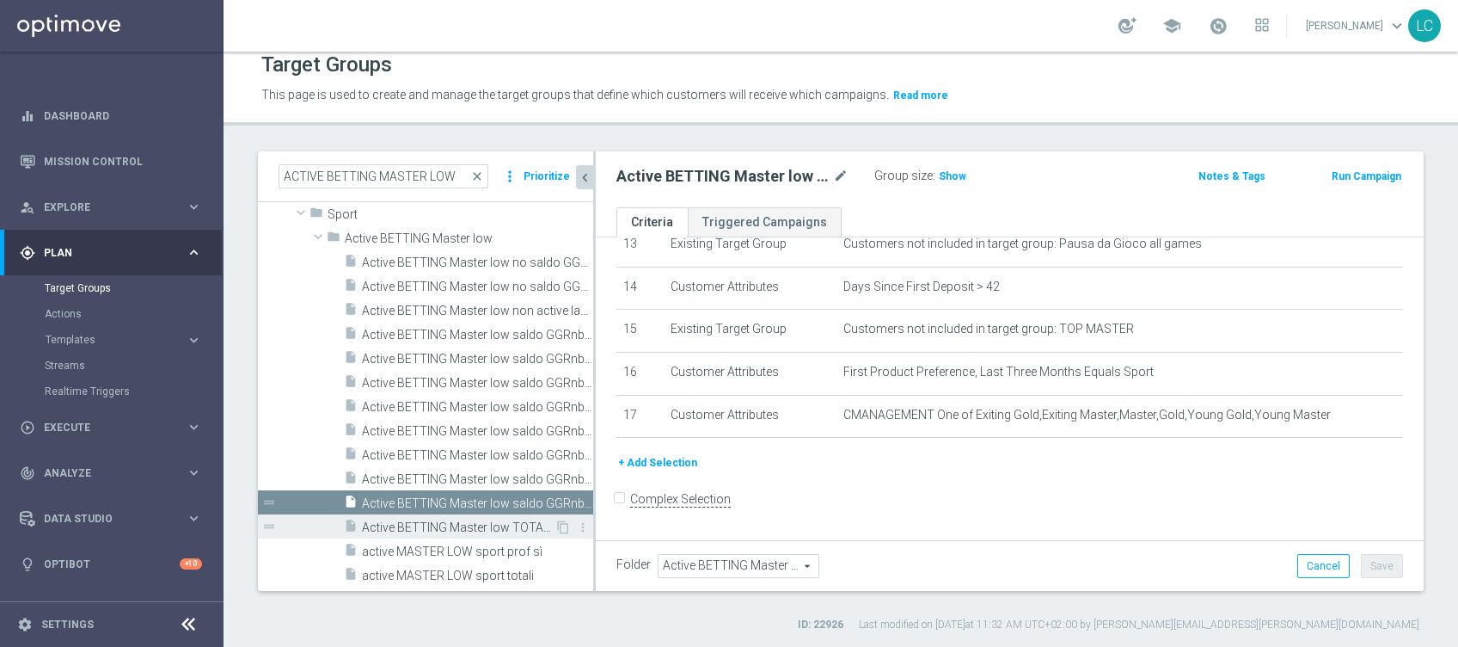
click at [436, 520] on span "Active BETTING Master low TOTALI GGRnb>0" at bounding box center [458, 527] width 193 height 15
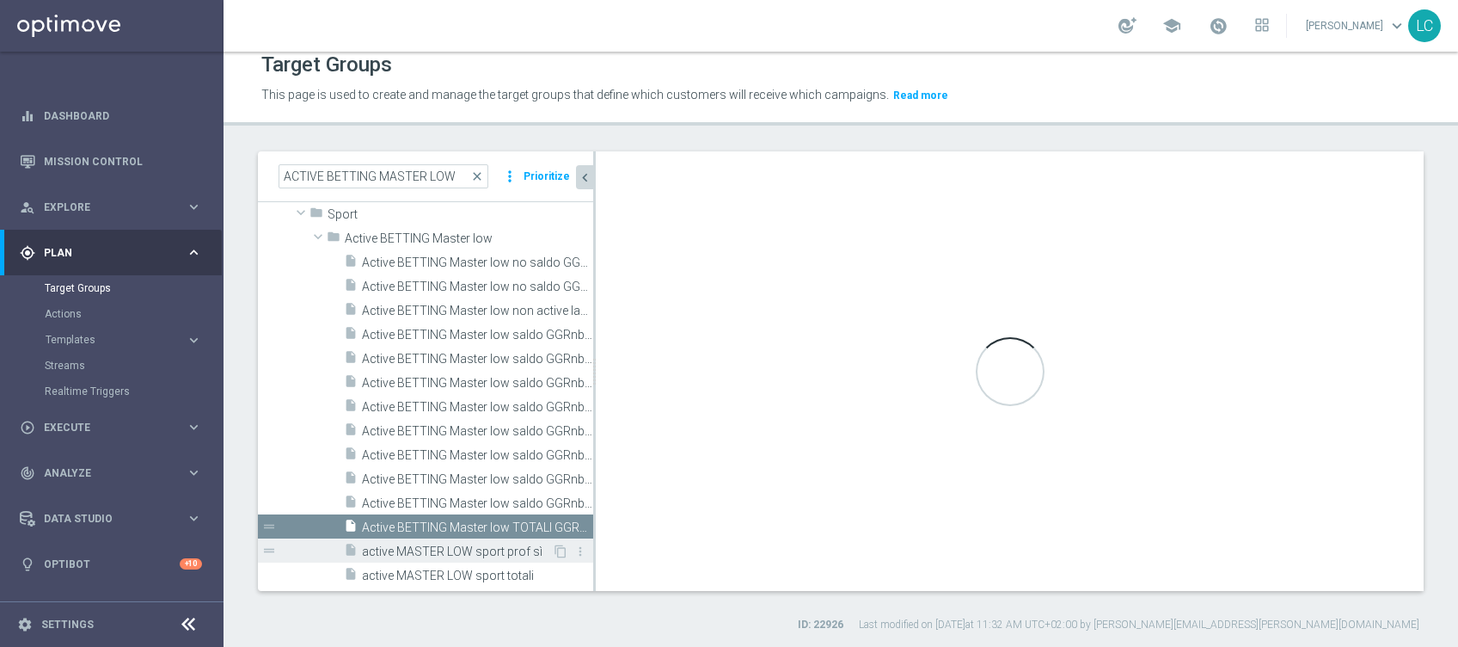
scroll to position [499, 0]
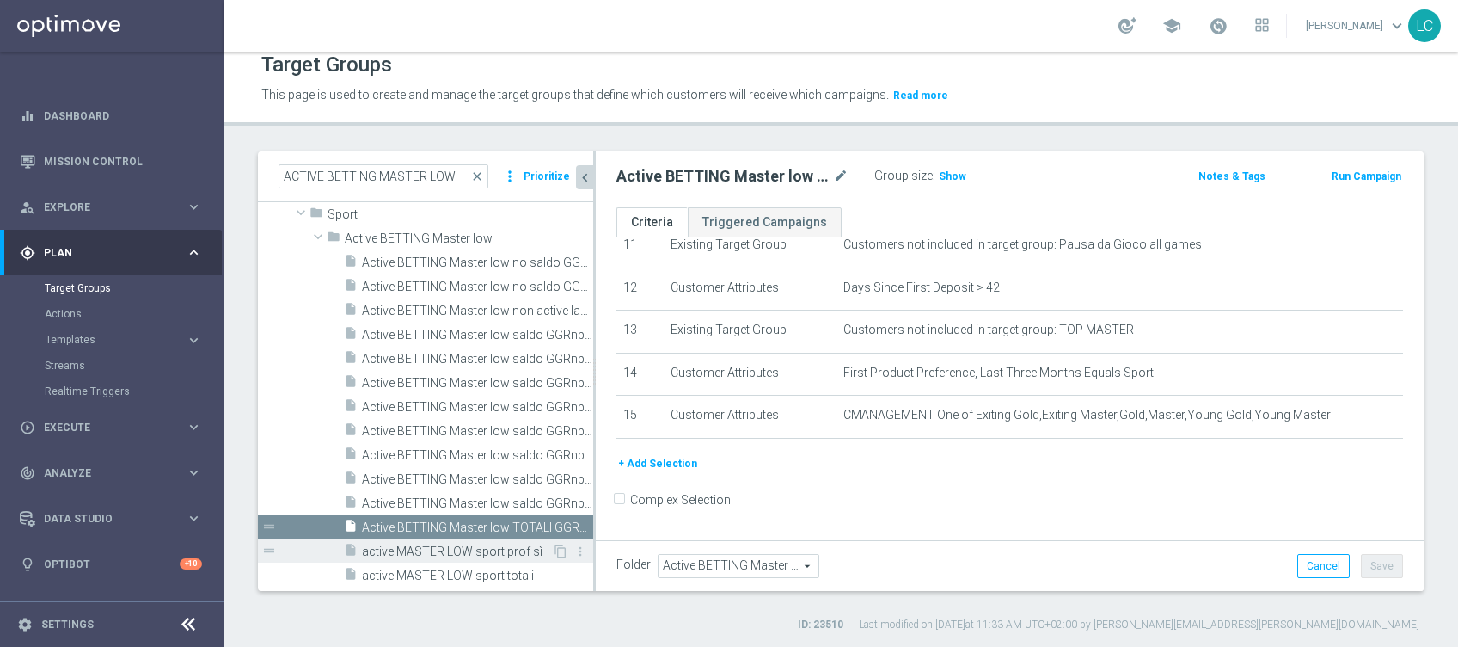
click at [500, 555] on span "active MASTER LOW sport prof sì" at bounding box center [457, 551] width 190 height 15
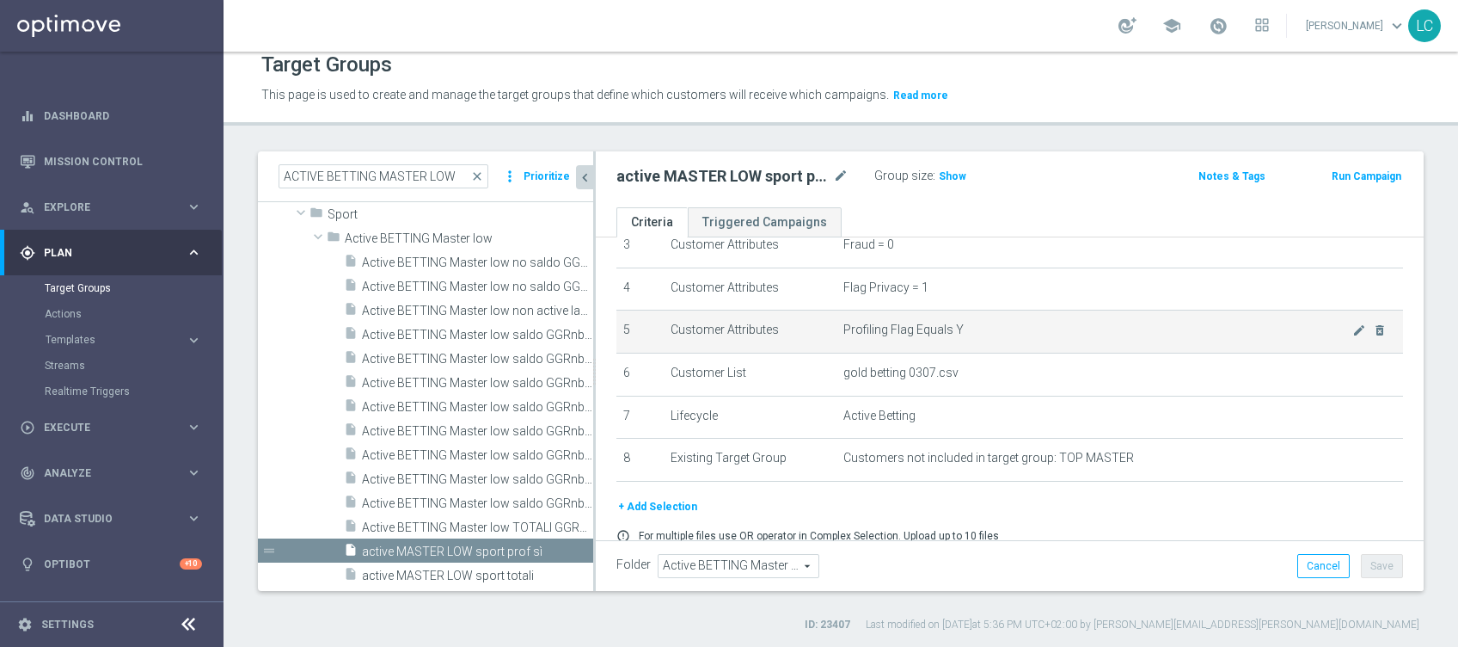
scroll to position [110, 0]
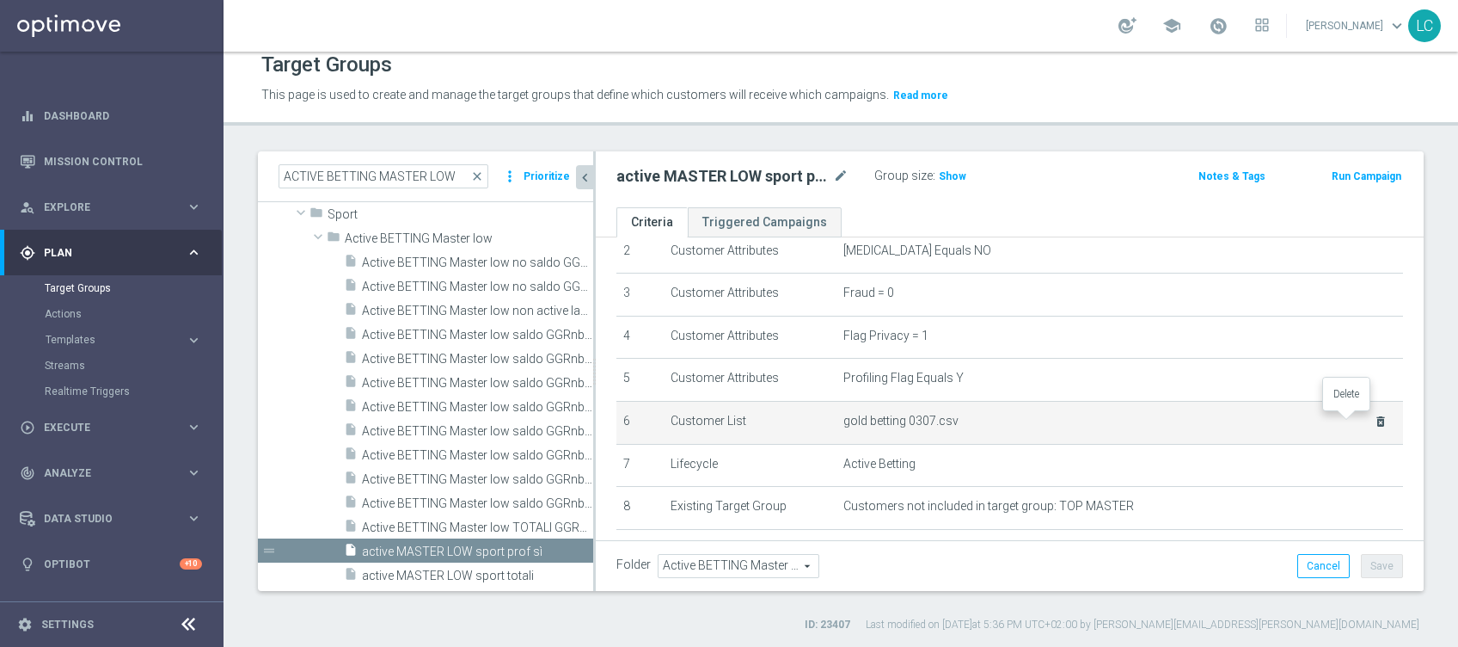
click at [1374, 417] on icon "delete_forever" at bounding box center [1381, 421] width 14 height 14
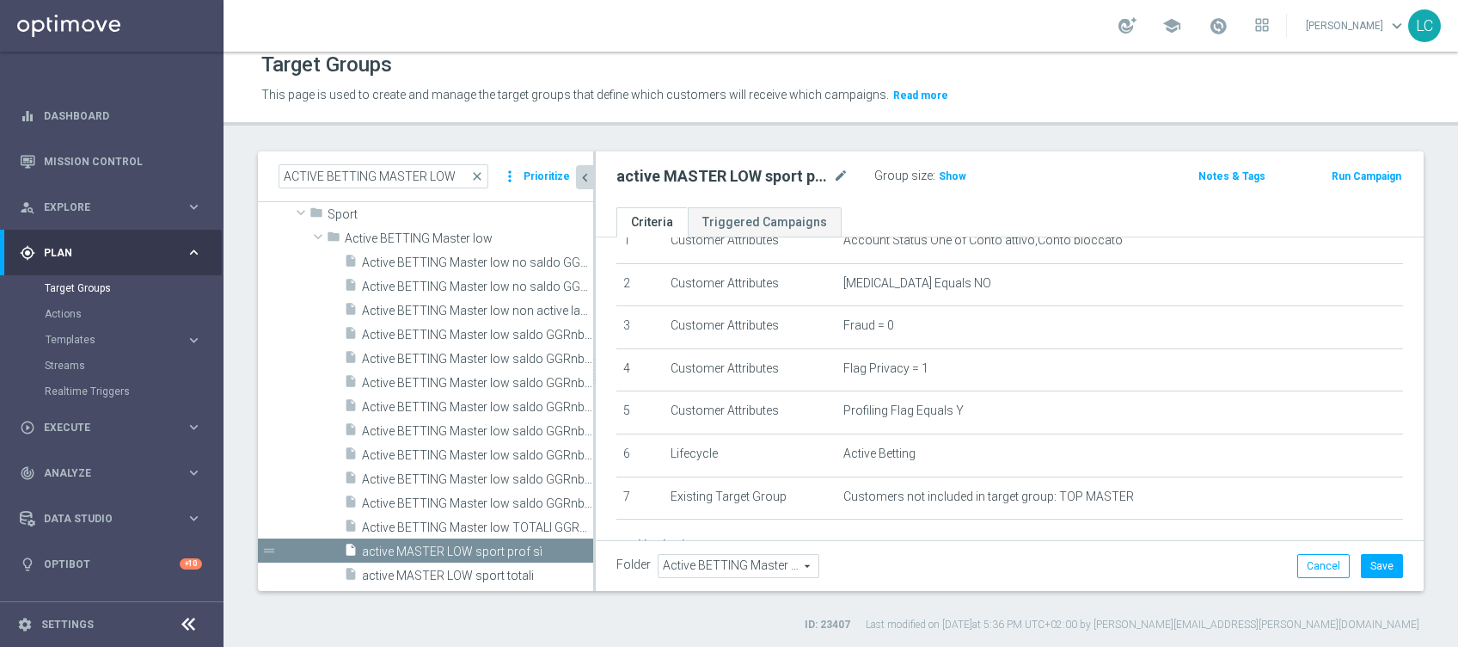
scroll to position [155, 0]
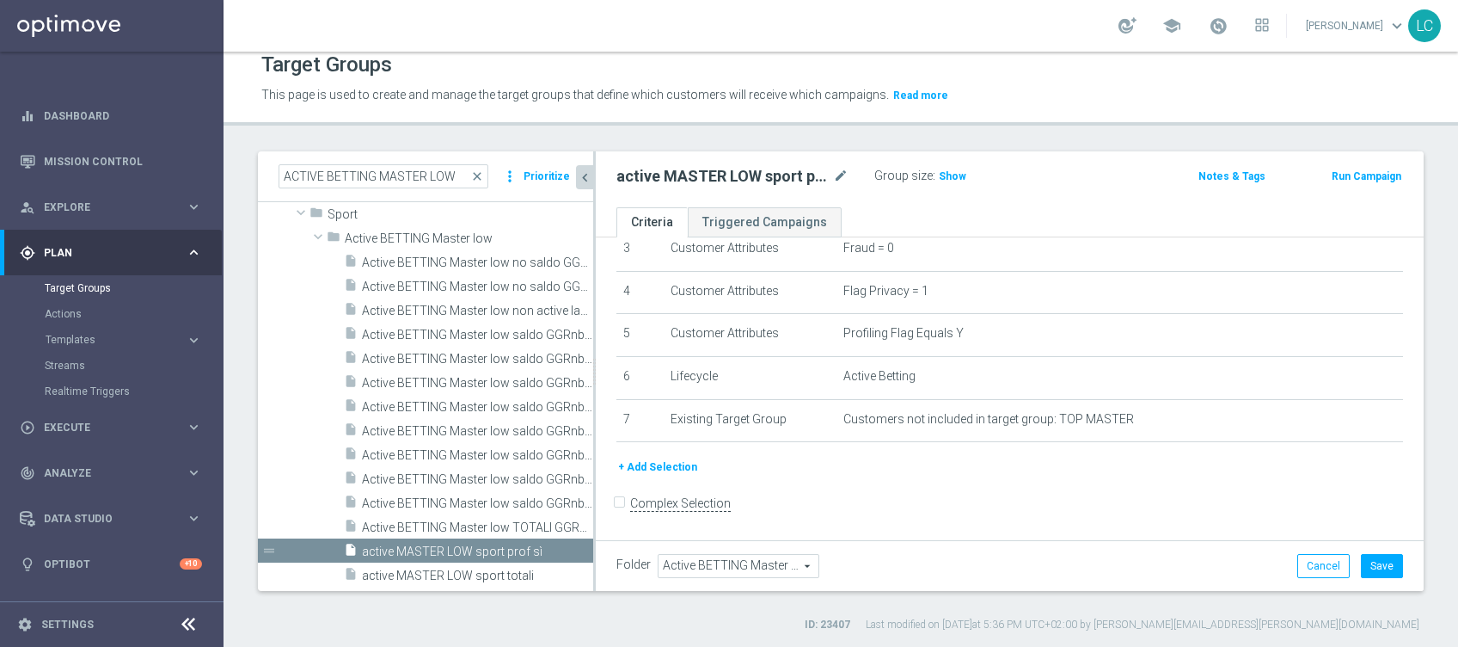
click at [680, 471] on button "+ Add Selection" at bounding box center [657, 466] width 83 height 19
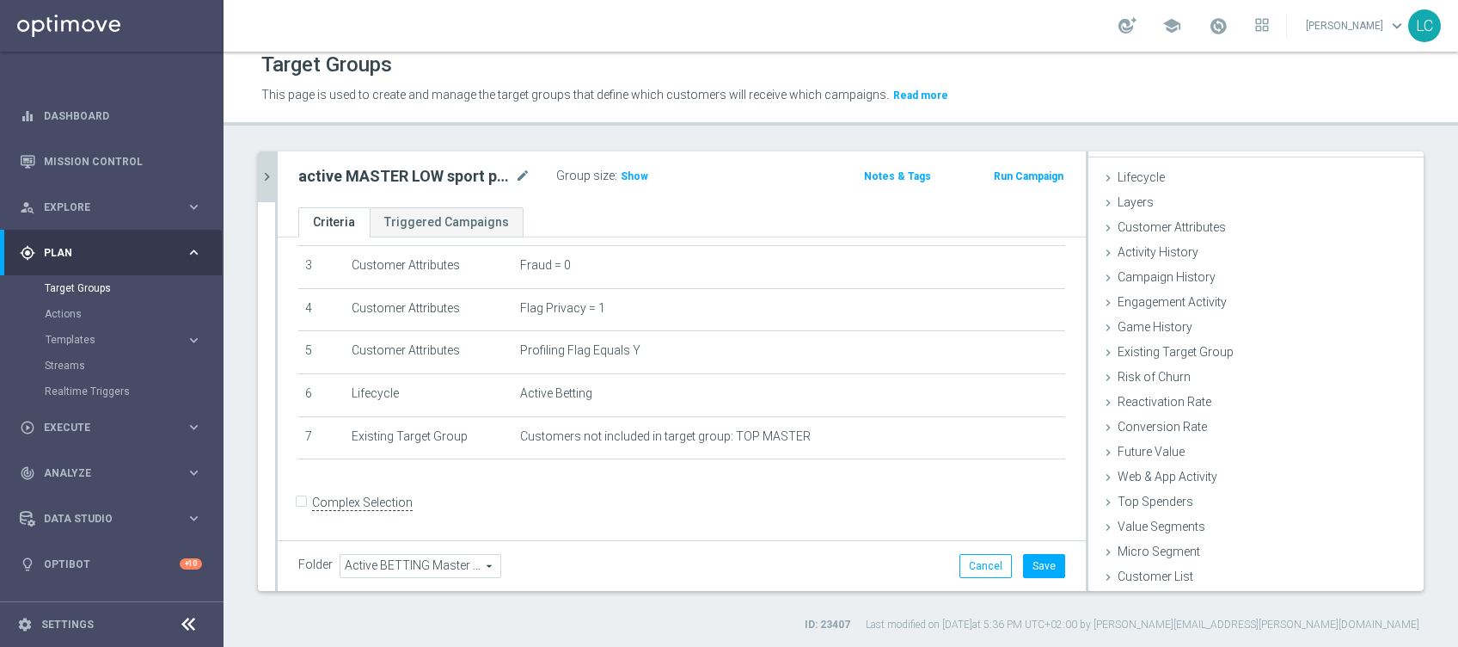
scroll to position [27, 0]
click at [1181, 227] on span "Customer Attributes" at bounding box center [1172, 227] width 108 height 14
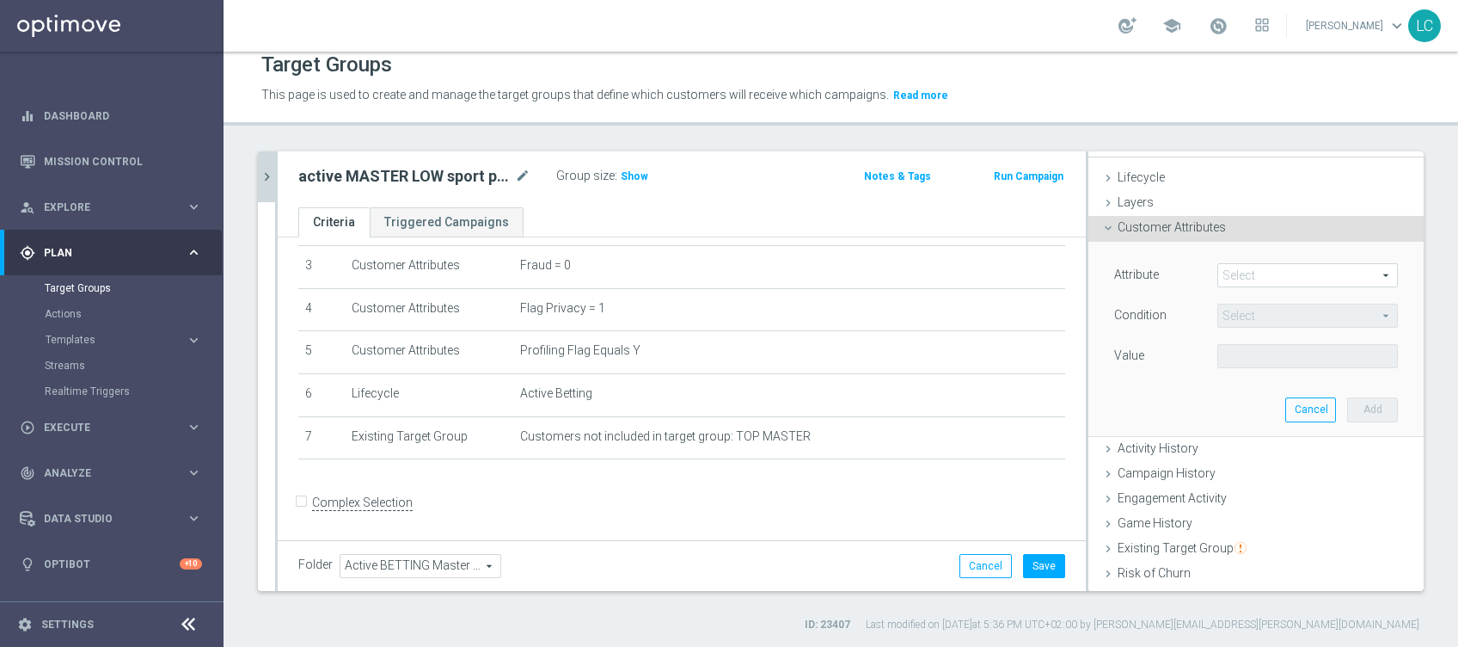
scroll to position [110, 0]
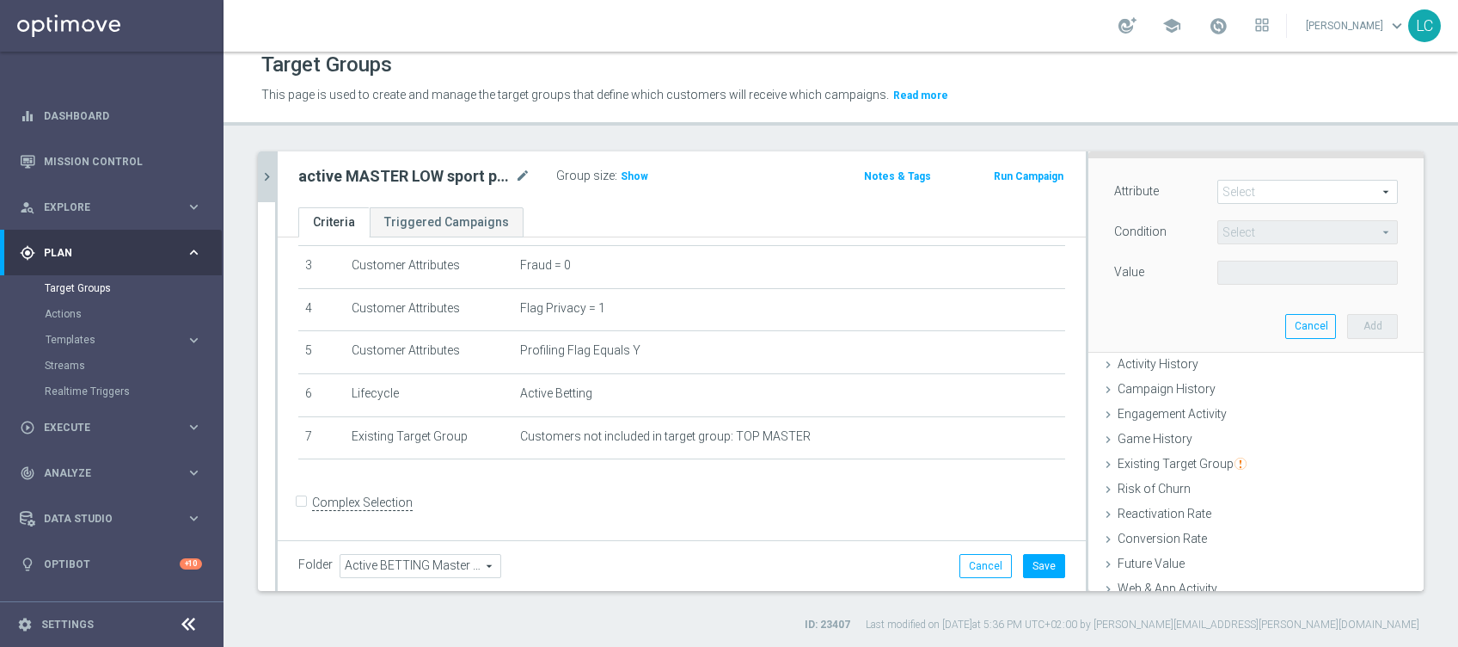
click at [1245, 188] on span at bounding box center [1307, 192] width 179 height 22
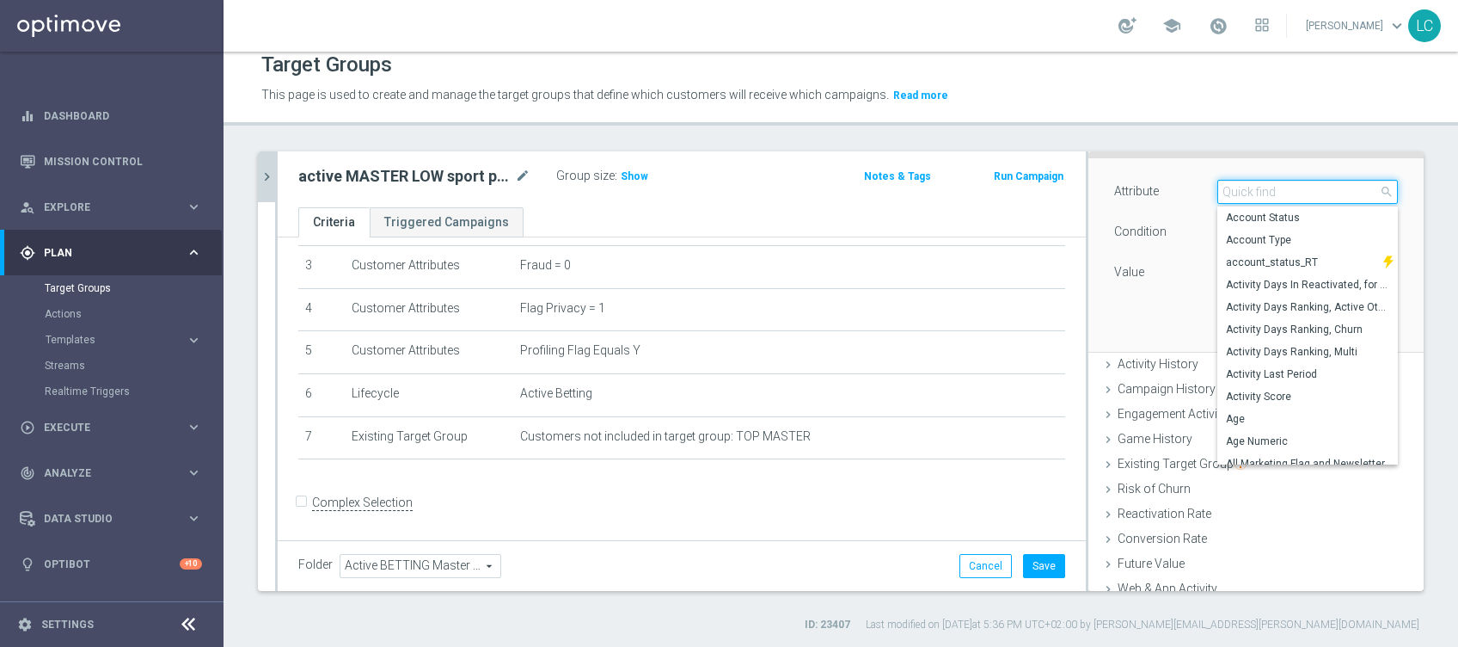
click at [1245, 188] on input "search" at bounding box center [1307, 192] width 181 height 24
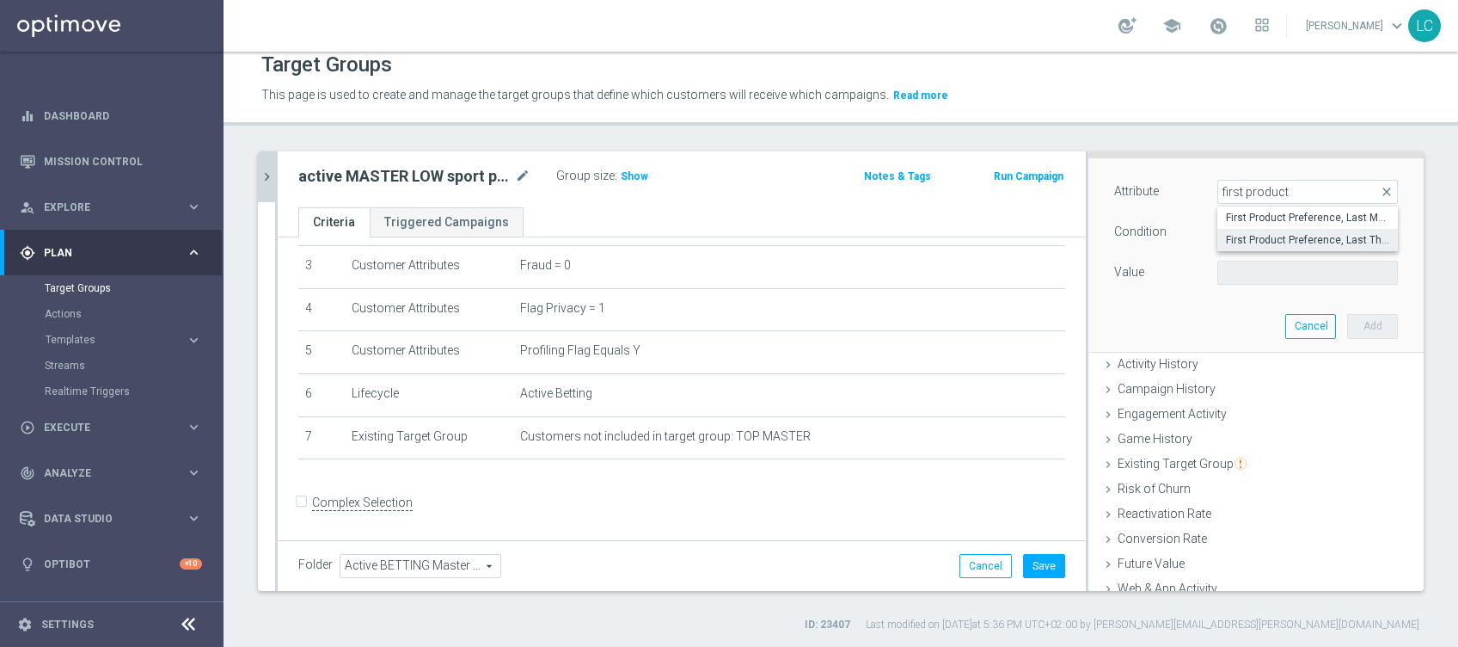
click at [1284, 234] on span "First Product Preference, Last Three Months" at bounding box center [1307, 240] width 163 height 14
click at [1252, 266] on span at bounding box center [1307, 272] width 179 height 22
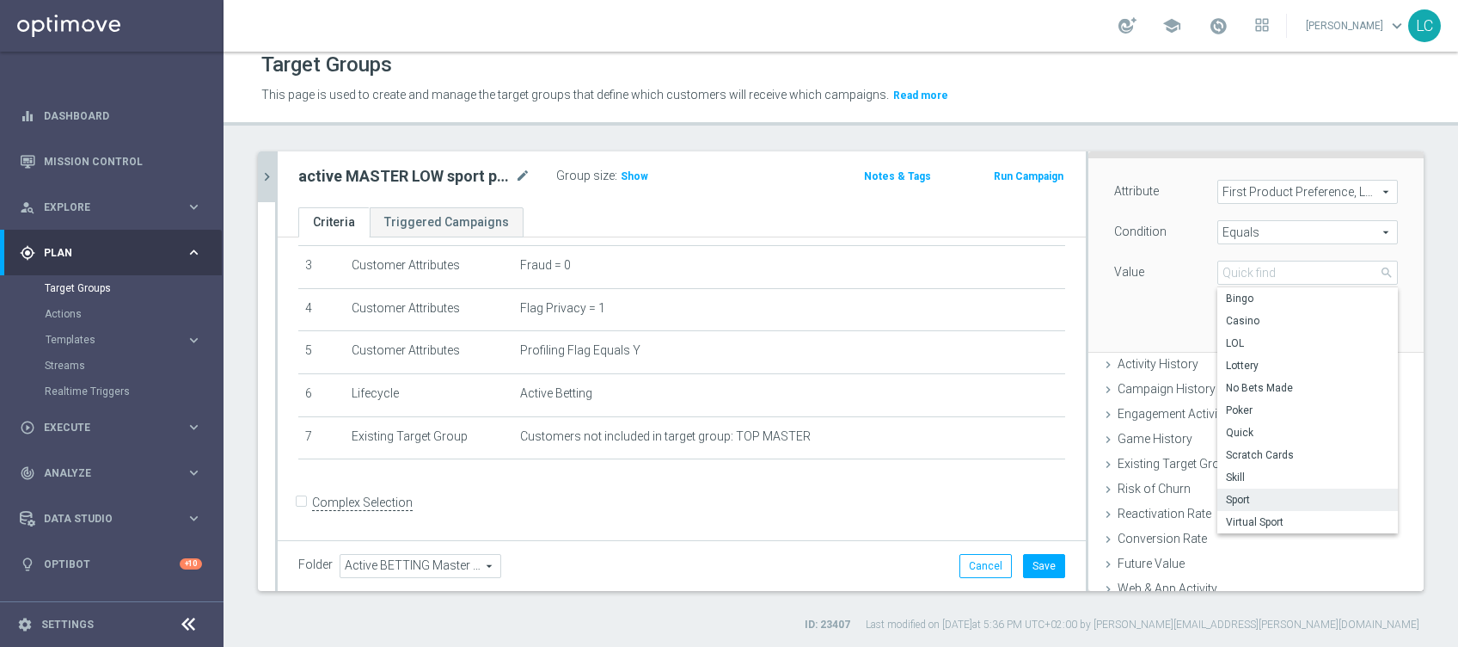
click at [1241, 502] on span "Sport" at bounding box center [1307, 500] width 163 height 14
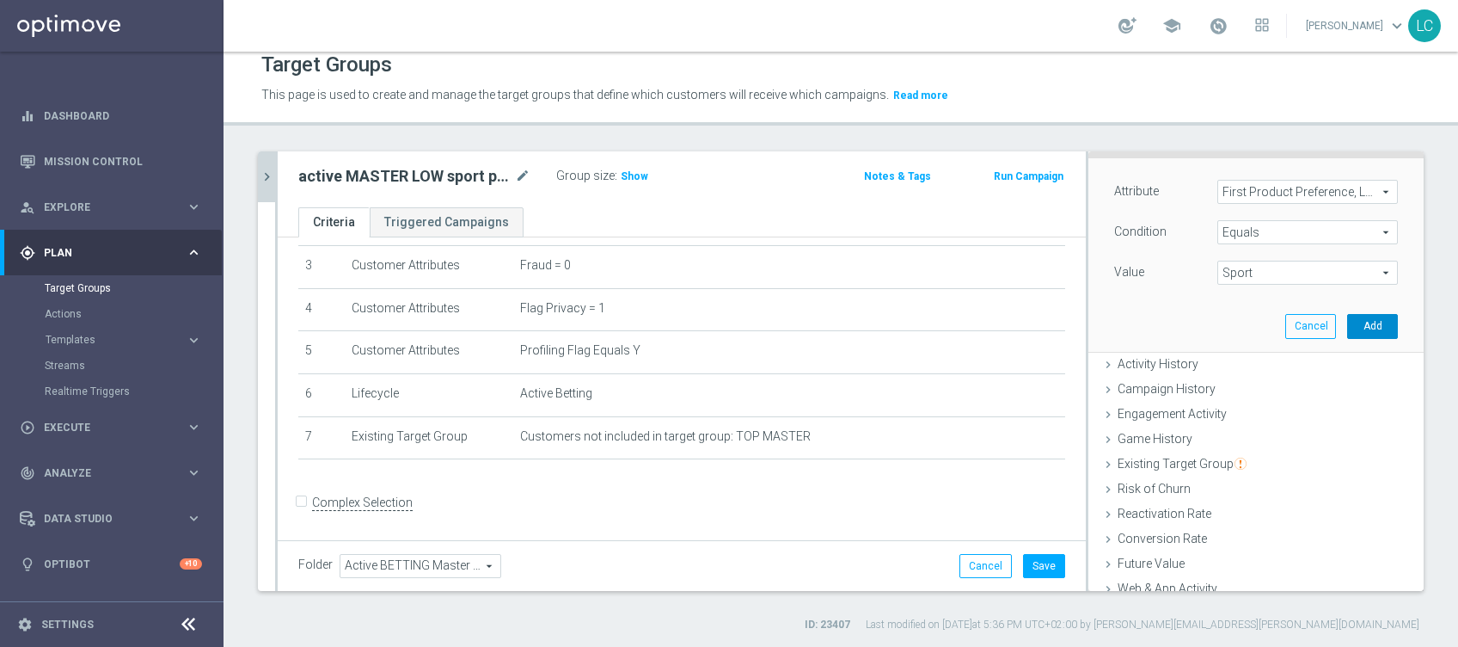
click at [1350, 321] on button "Add" at bounding box center [1372, 326] width 51 height 24
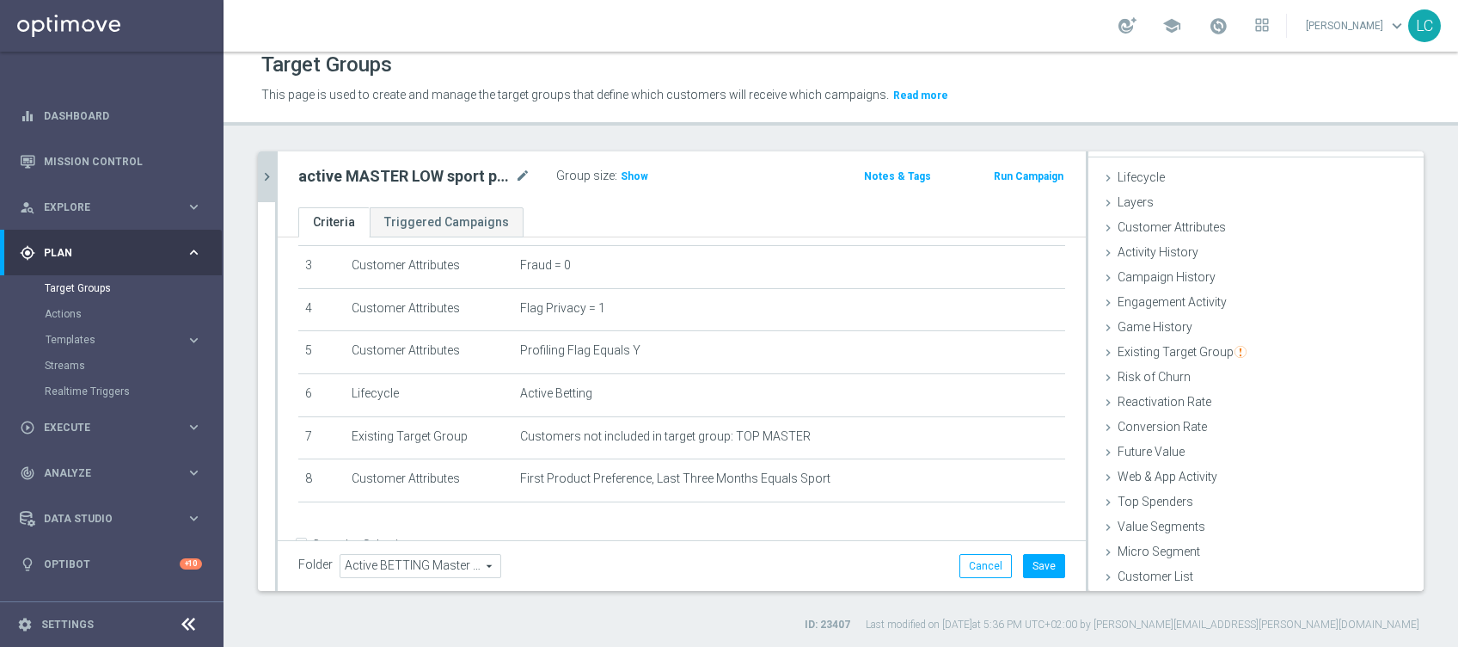
scroll to position [180, 0]
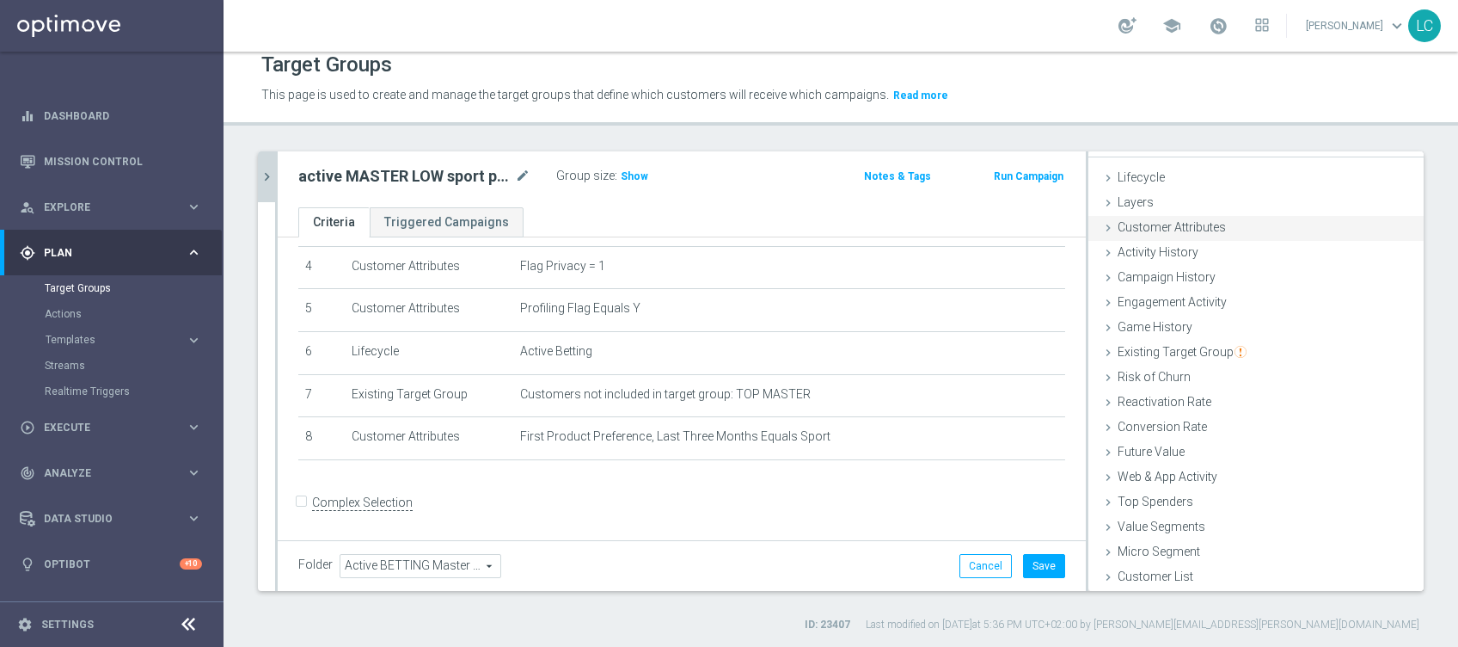
click at [1165, 213] on div "Layers done" at bounding box center [1255, 204] width 335 height 26
click at [1176, 227] on span "Customer Attributes" at bounding box center [1172, 229] width 108 height 14
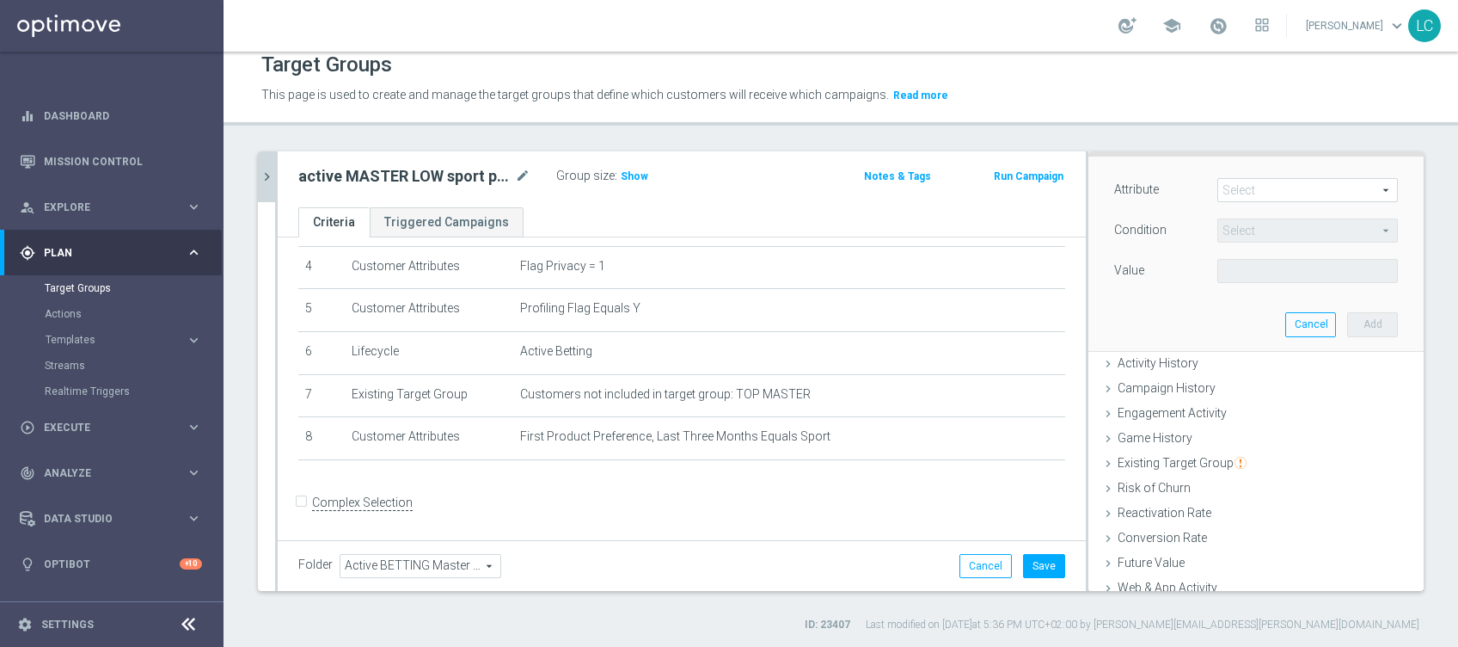
scroll to position [110, 0]
click at [1218, 192] on span at bounding box center [1307, 192] width 179 height 22
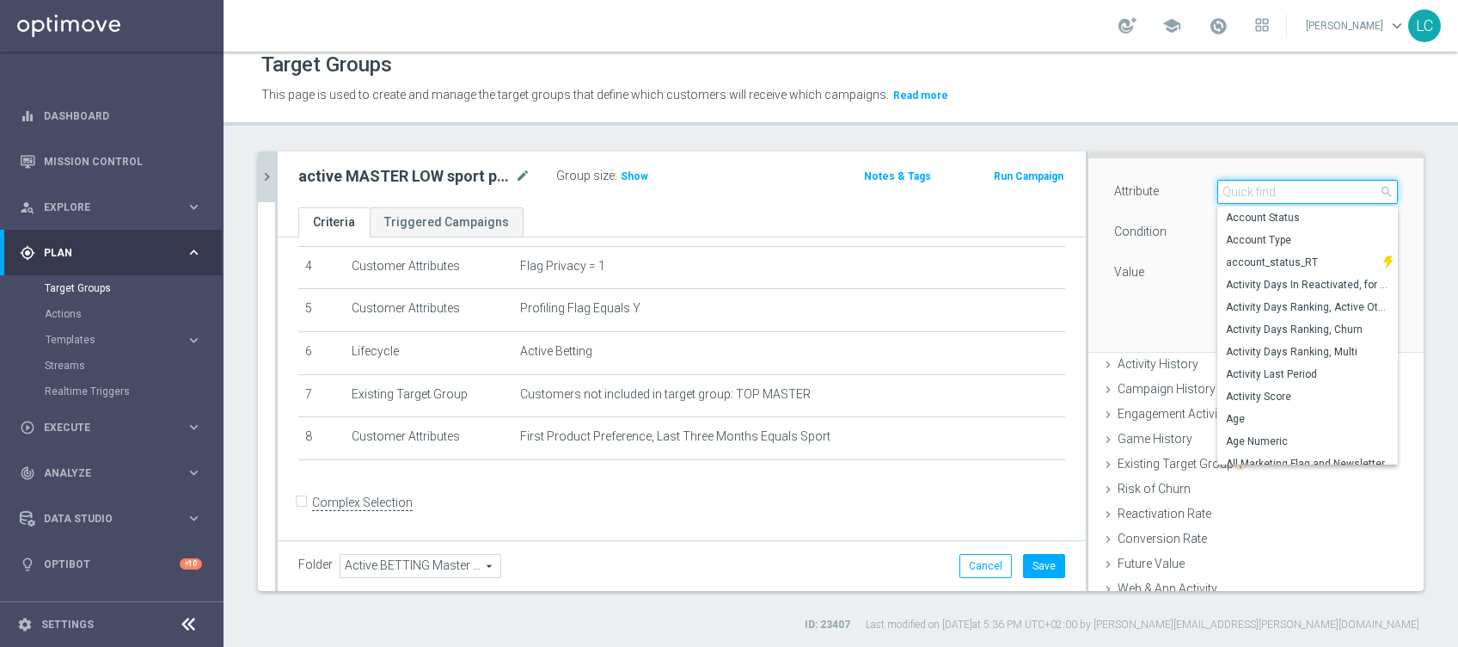
click at [1217, 192] on input "search" at bounding box center [1307, 192] width 181 height 24
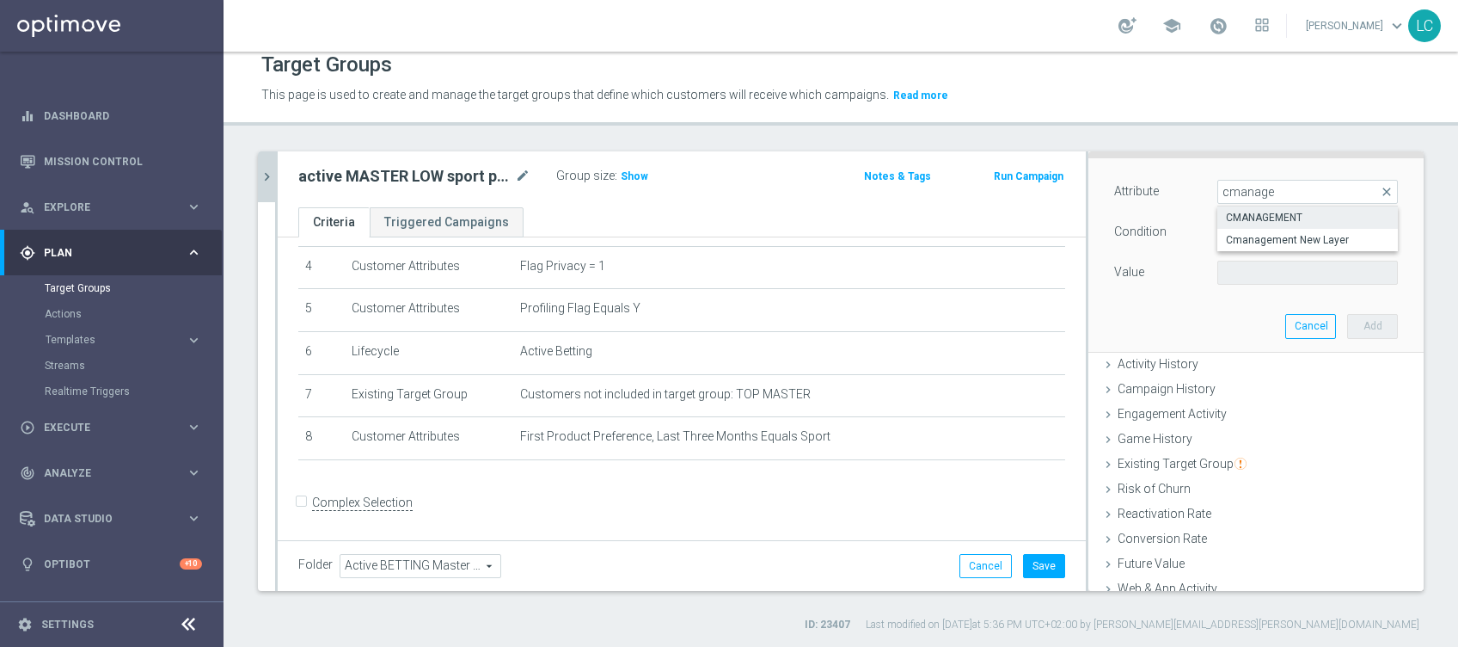
click at [1231, 211] on span "CMANAGEMENT" at bounding box center [1307, 218] width 163 height 14
click at [1238, 245] on div "Condition Equals Equals arrow_drop_down search" at bounding box center [1256, 234] width 310 height 28
click at [1238, 230] on span "Equals" at bounding box center [1307, 232] width 179 height 22
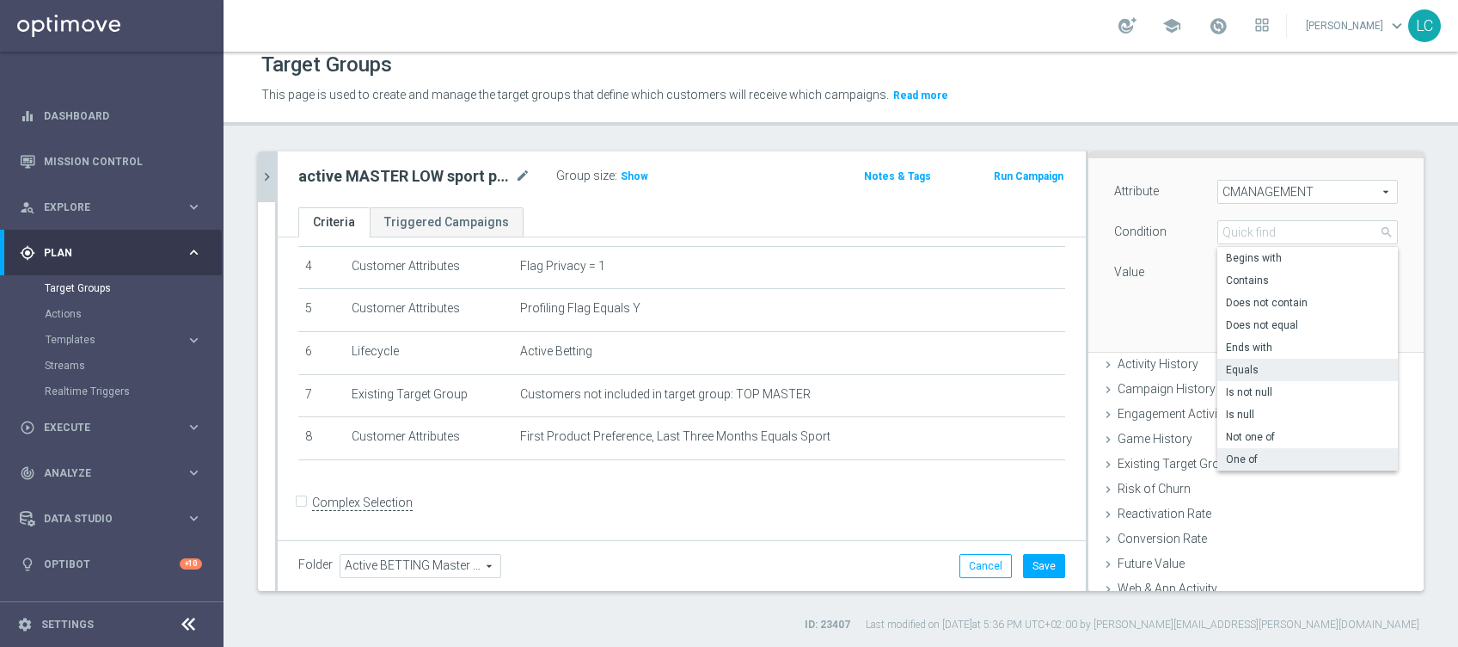
click at [1236, 463] on span "One of" at bounding box center [1307, 459] width 163 height 14
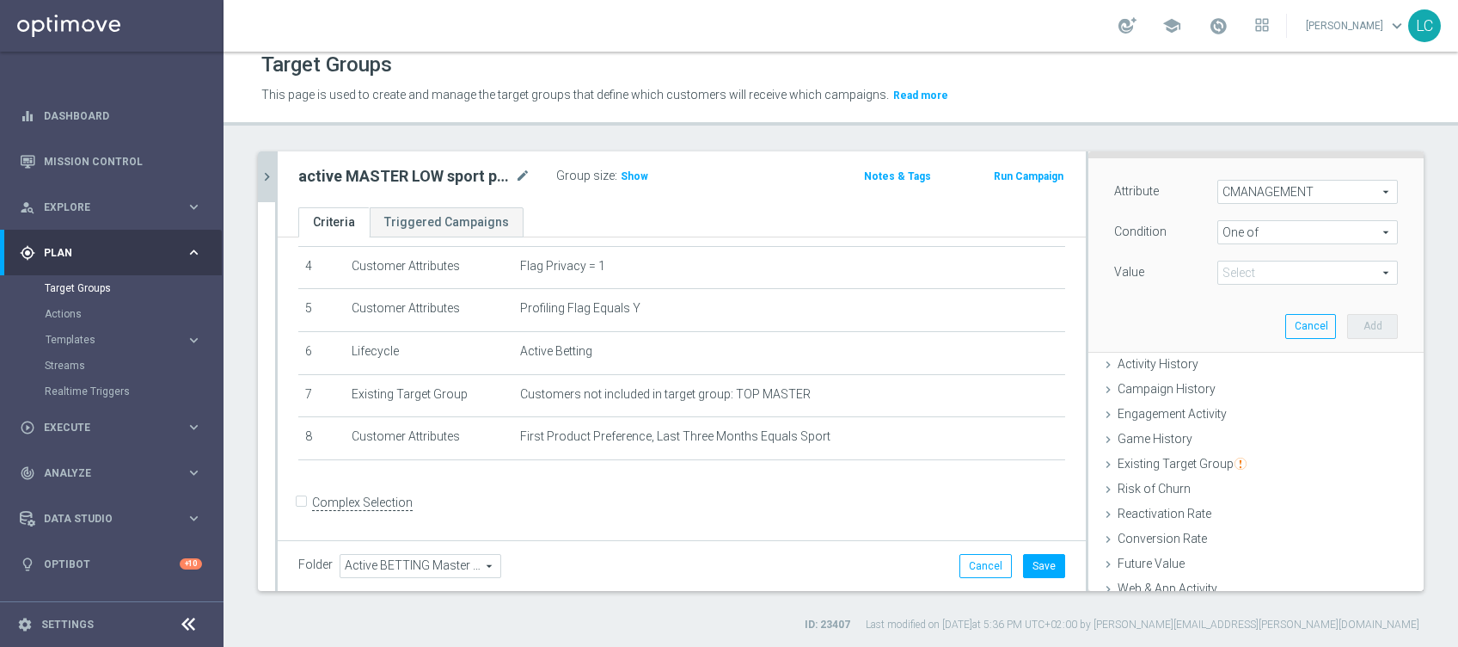
click at [1283, 267] on span at bounding box center [1307, 272] width 179 height 22
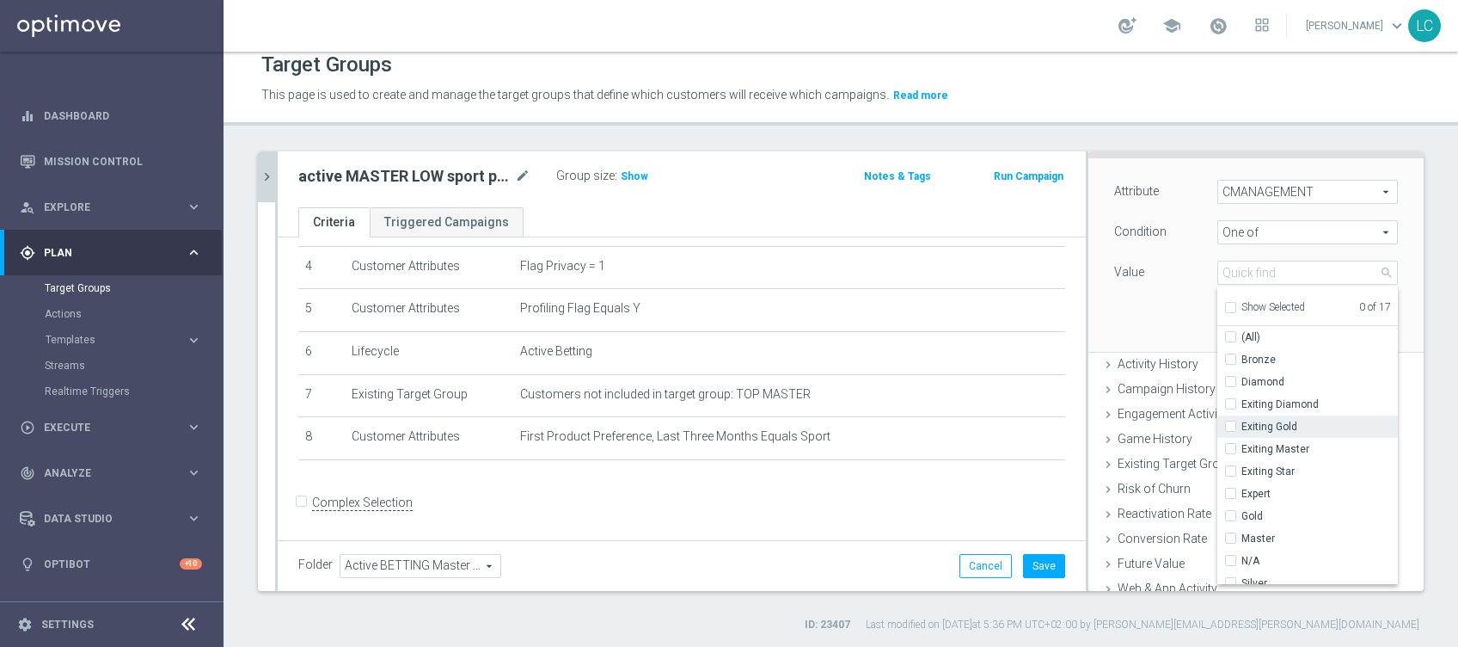
click at [1217, 418] on div "Exiting Gold" at bounding box center [1307, 426] width 181 height 22
click at [1217, 433] on div "Exiting Gold" at bounding box center [1307, 426] width 181 height 22
click at [1241, 420] on label "Exiting Gold" at bounding box center [1319, 426] width 156 height 22
click at [1230, 421] on input "Exiting Gold" at bounding box center [1235, 426] width 11 height 11
click at [1230, 444] on input "Exiting Master" at bounding box center [1235, 449] width 11 height 11
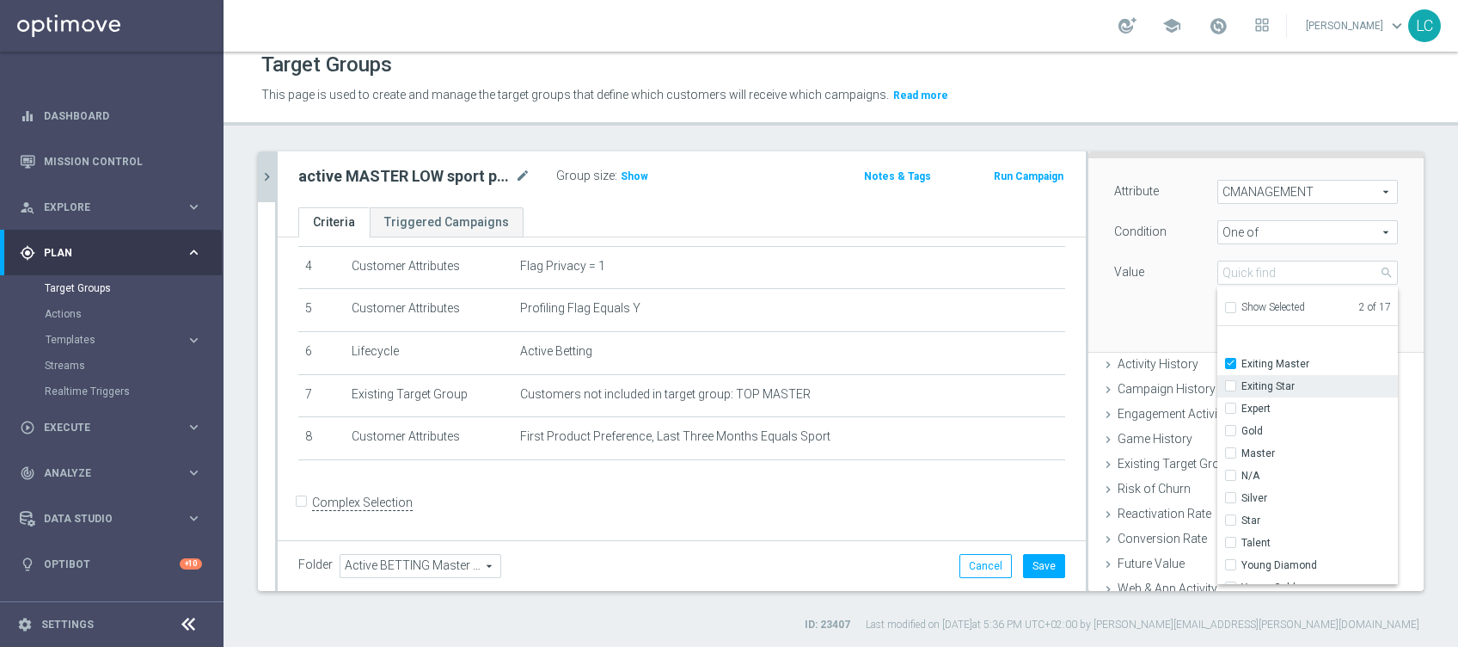
scroll to position [114, 0]
click at [1230, 402] on input "Gold" at bounding box center [1235, 401] width 11 height 11
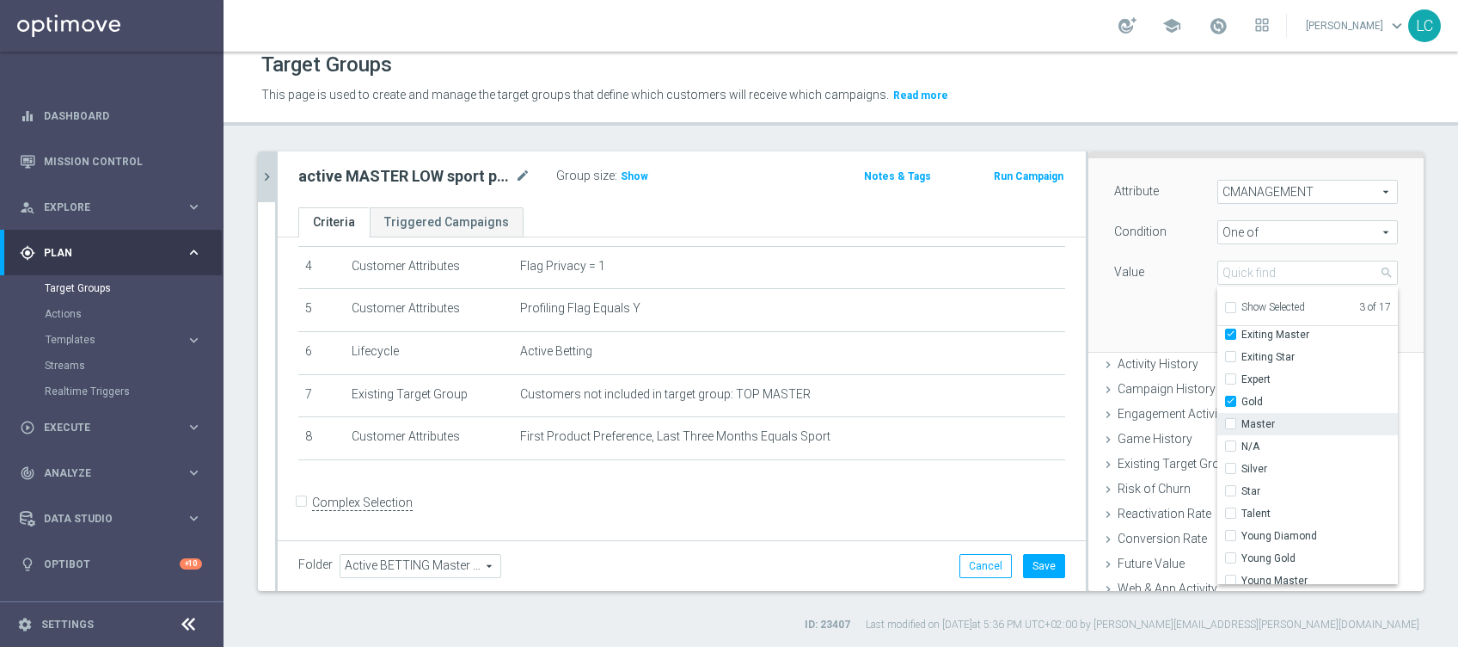
click at [1230, 419] on input "Master" at bounding box center [1235, 424] width 11 height 11
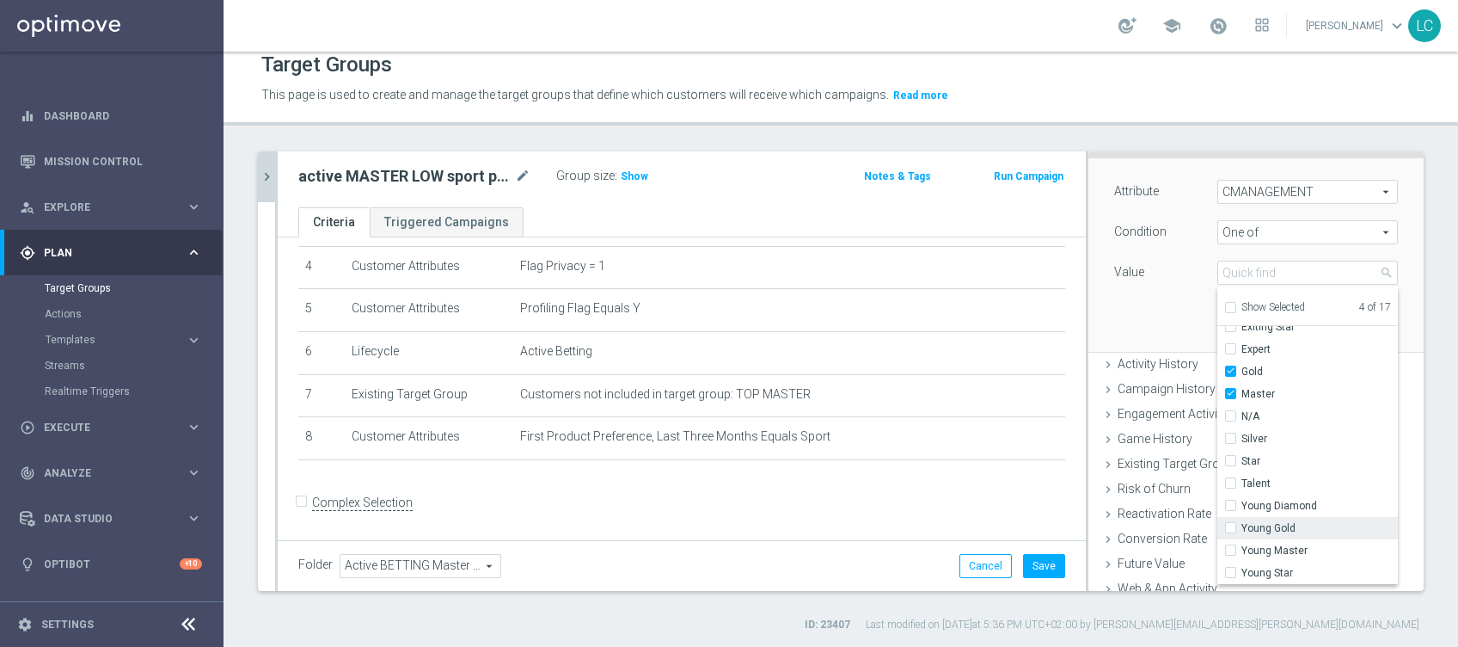
click at [1230, 523] on input "Young Gold" at bounding box center [1235, 528] width 11 height 11
click at [1241, 546] on label "Young Master" at bounding box center [1319, 550] width 156 height 22
click at [1230, 546] on input "Young Master" at bounding box center [1235, 550] width 11 height 11
click at [1158, 300] on div "Attribute CMANAGEMENT CMANAGEMENT arrow_drop_down search Condition One of One o…" at bounding box center [1256, 254] width 310 height 193
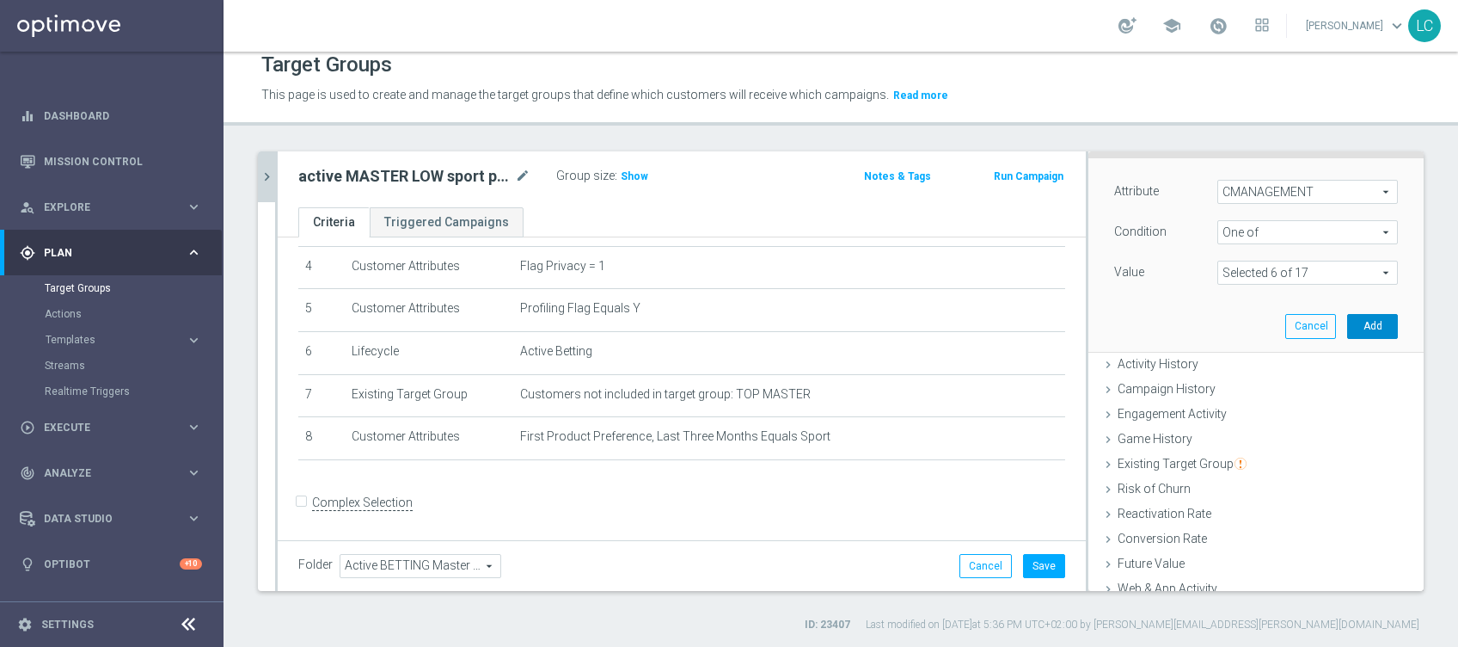
click at [1347, 325] on button "Add" at bounding box center [1372, 326] width 51 height 24
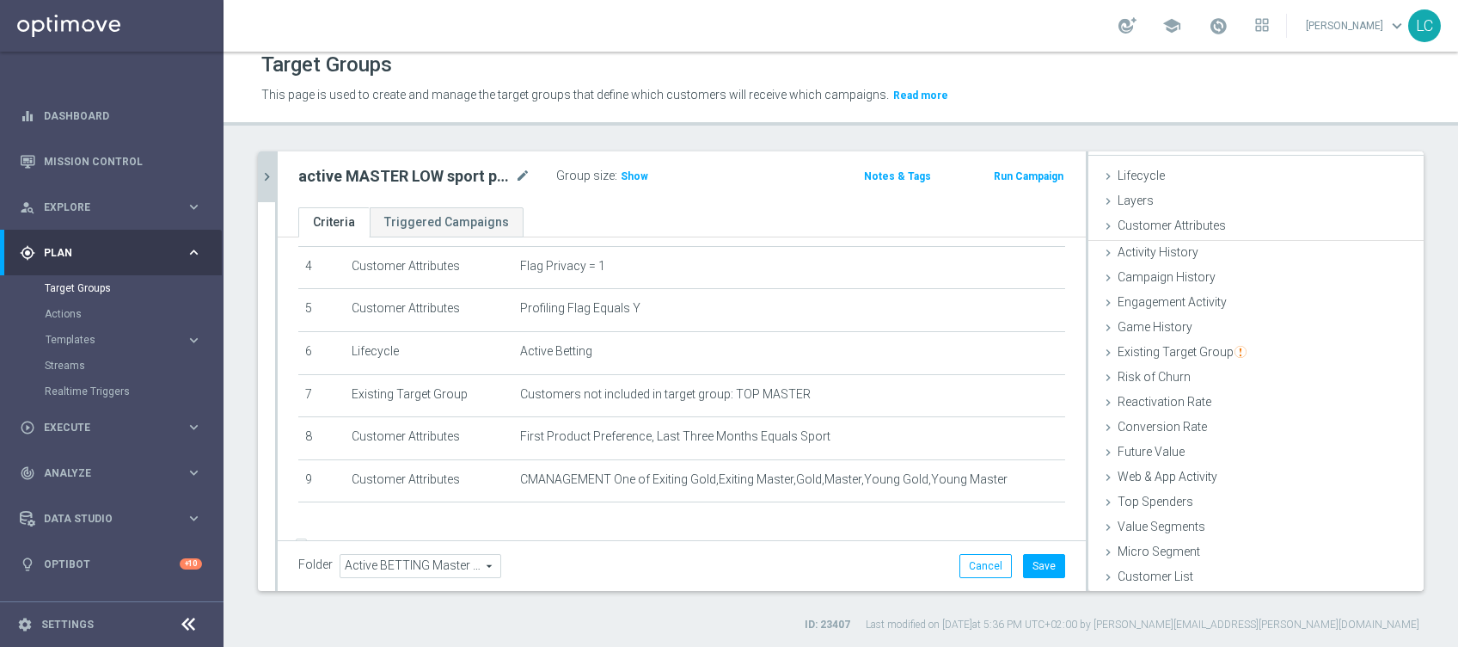
scroll to position [27, 0]
click at [1027, 561] on button "Save" at bounding box center [1044, 566] width 42 height 24
click at [628, 177] on span "Show" at bounding box center [635, 176] width 28 height 12
click at [268, 169] on icon "chevron_right" at bounding box center [267, 177] width 16 height 16
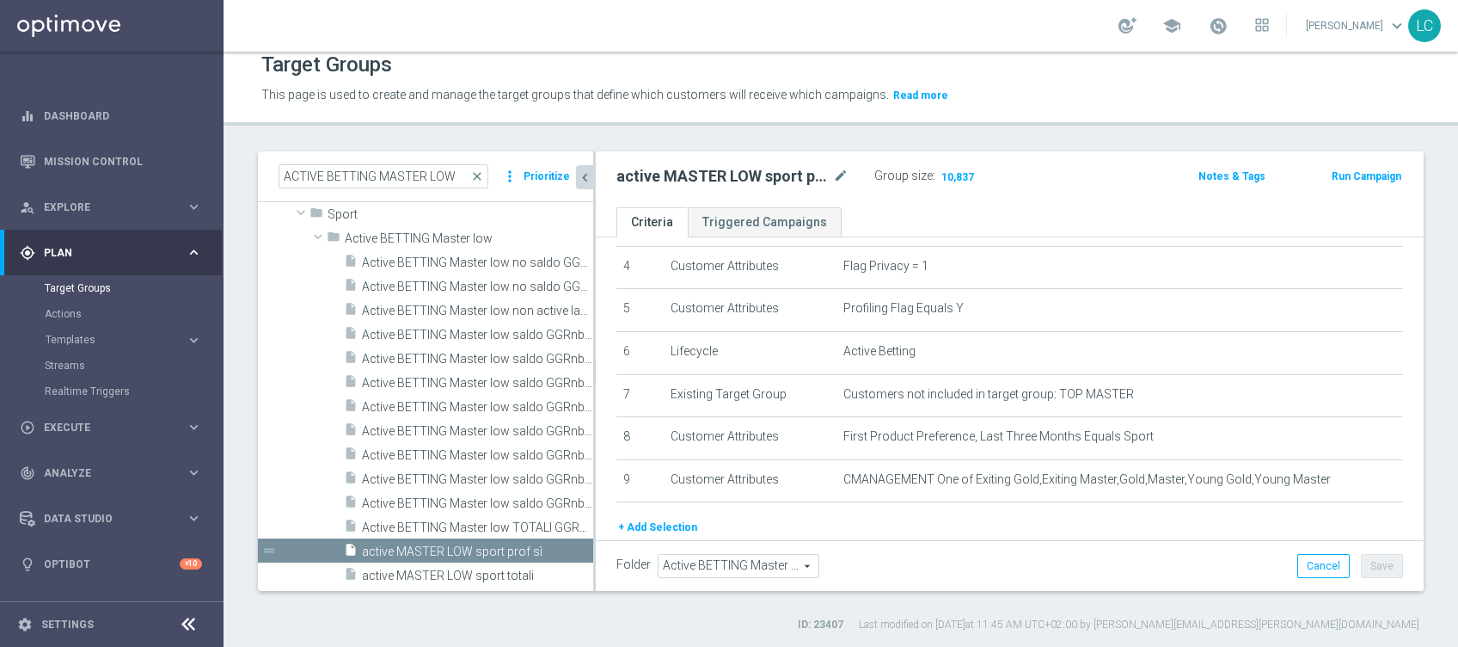
scroll to position [59, 0]
click at [463, 568] on span "active MASTER LOW sport totali" at bounding box center [457, 575] width 190 height 15
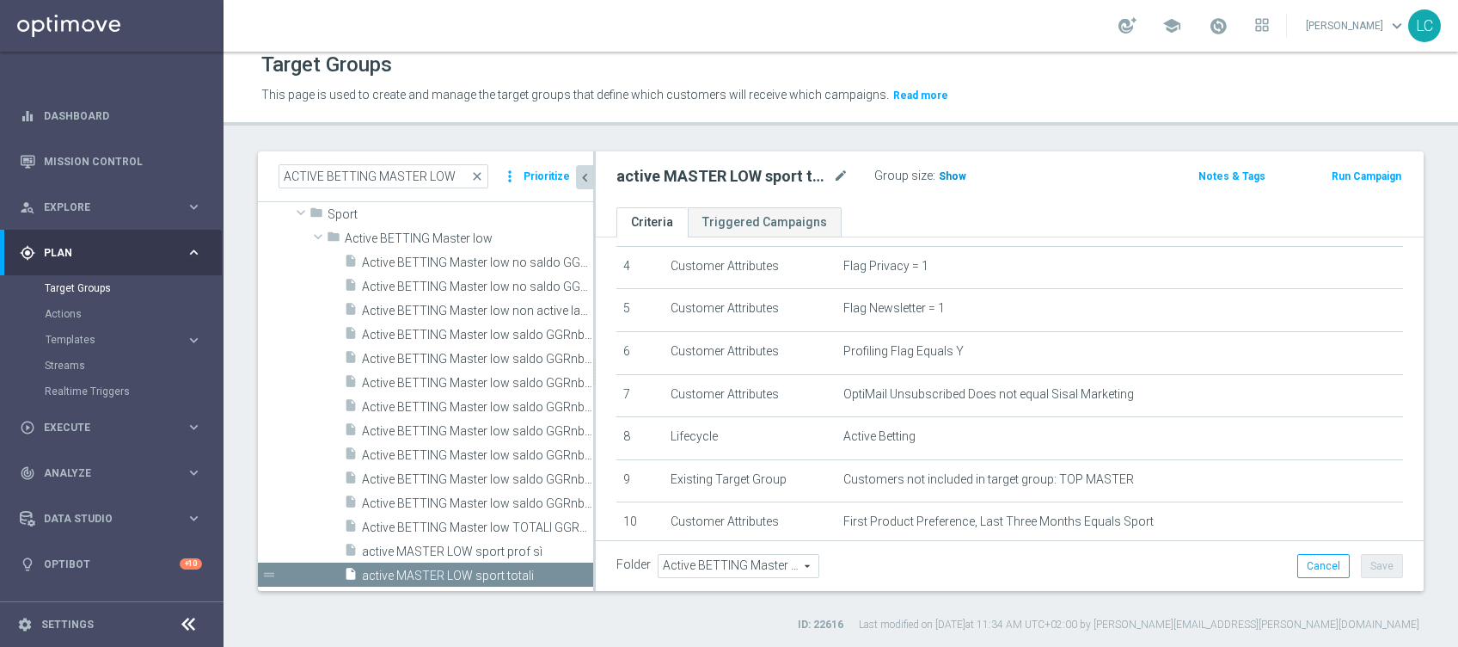
click at [946, 170] on span "Show" at bounding box center [953, 176] width 28 height 12
click at [440, 548] on span "active MASTER LOW sport prof sì" at bounding box center [457, 551] width 190 height 15
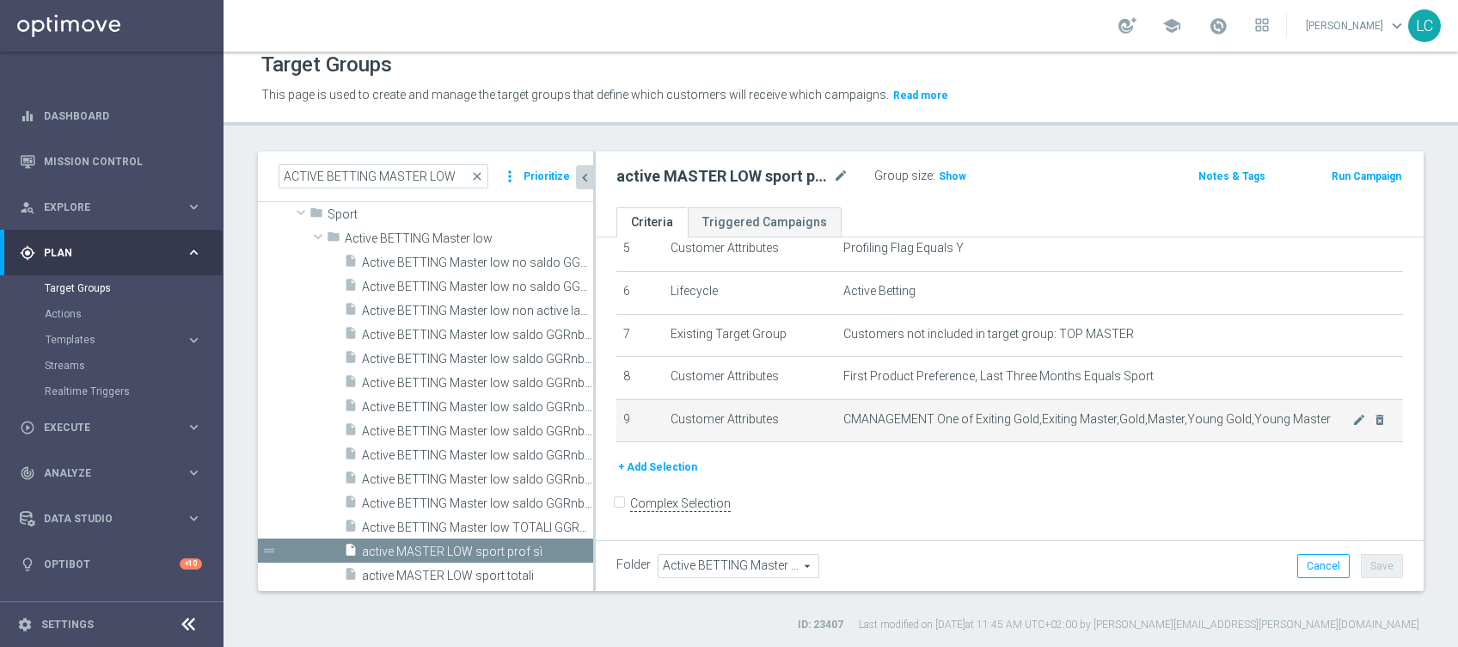
scroll to position [241, 0]
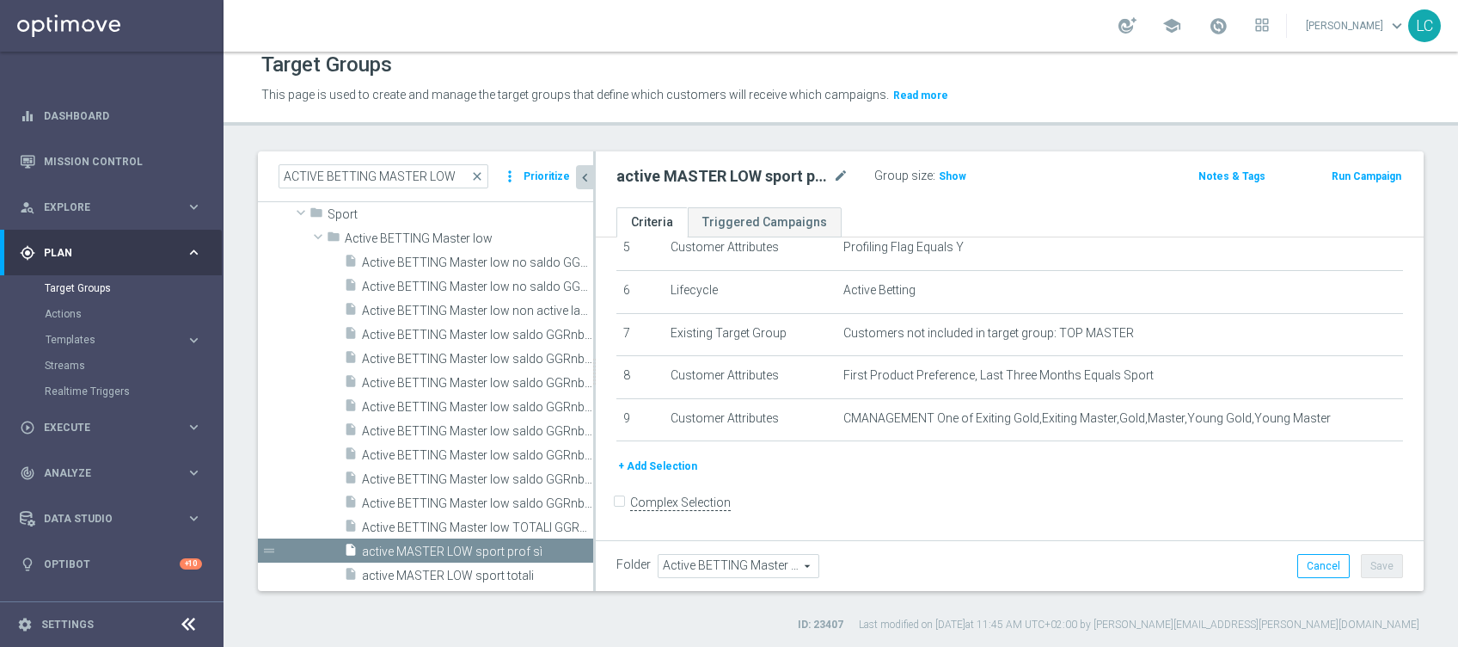
click at [688, 469] on button "+ Add Selection" at bounding box center [657, 466] width 83 height 19
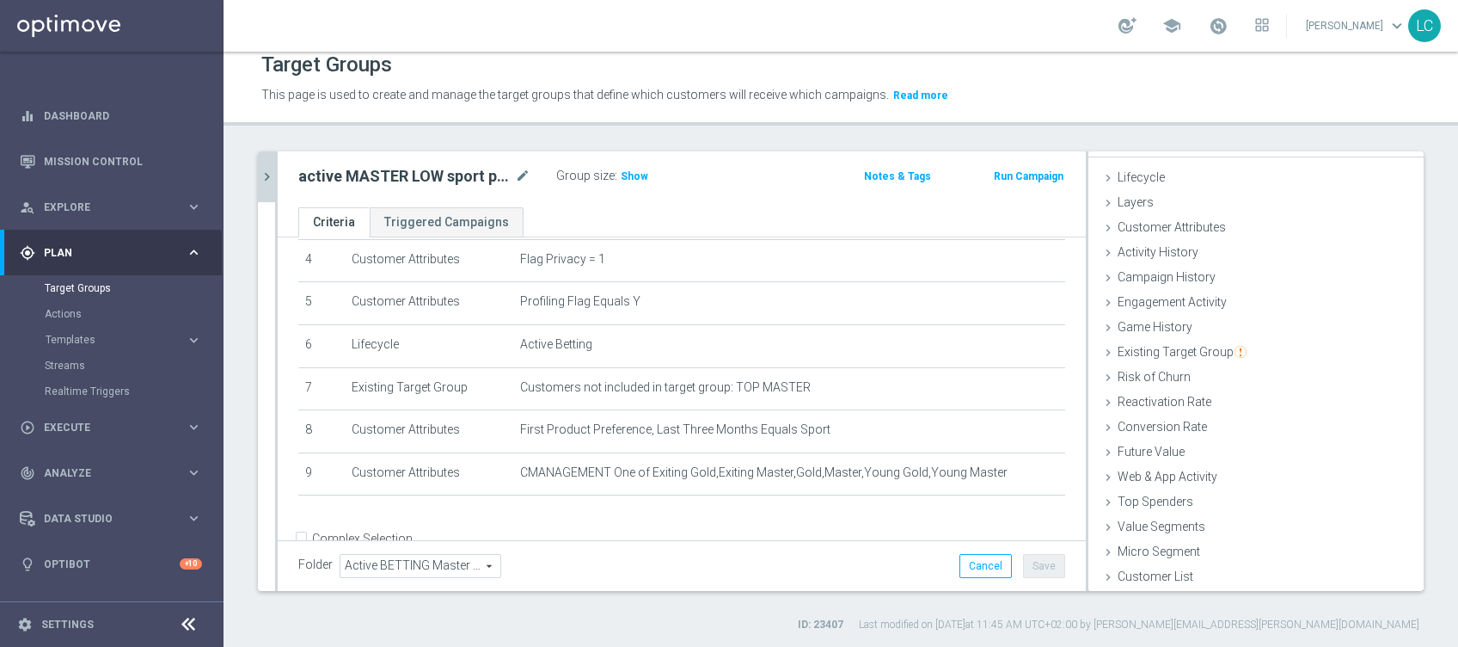
scroll to position [223, 0]
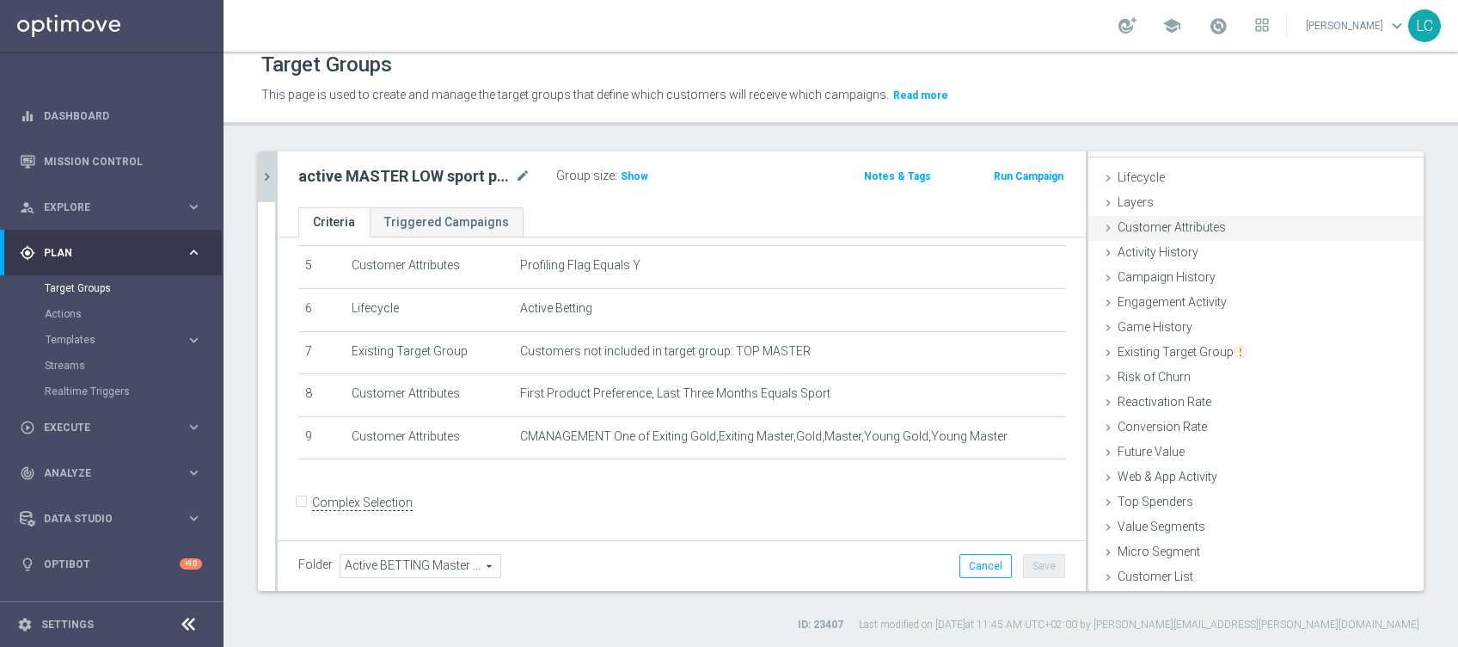
click at [1155, 222] on span "Customer Attributes" at bounding box center [1172, 227] width 108 height 14
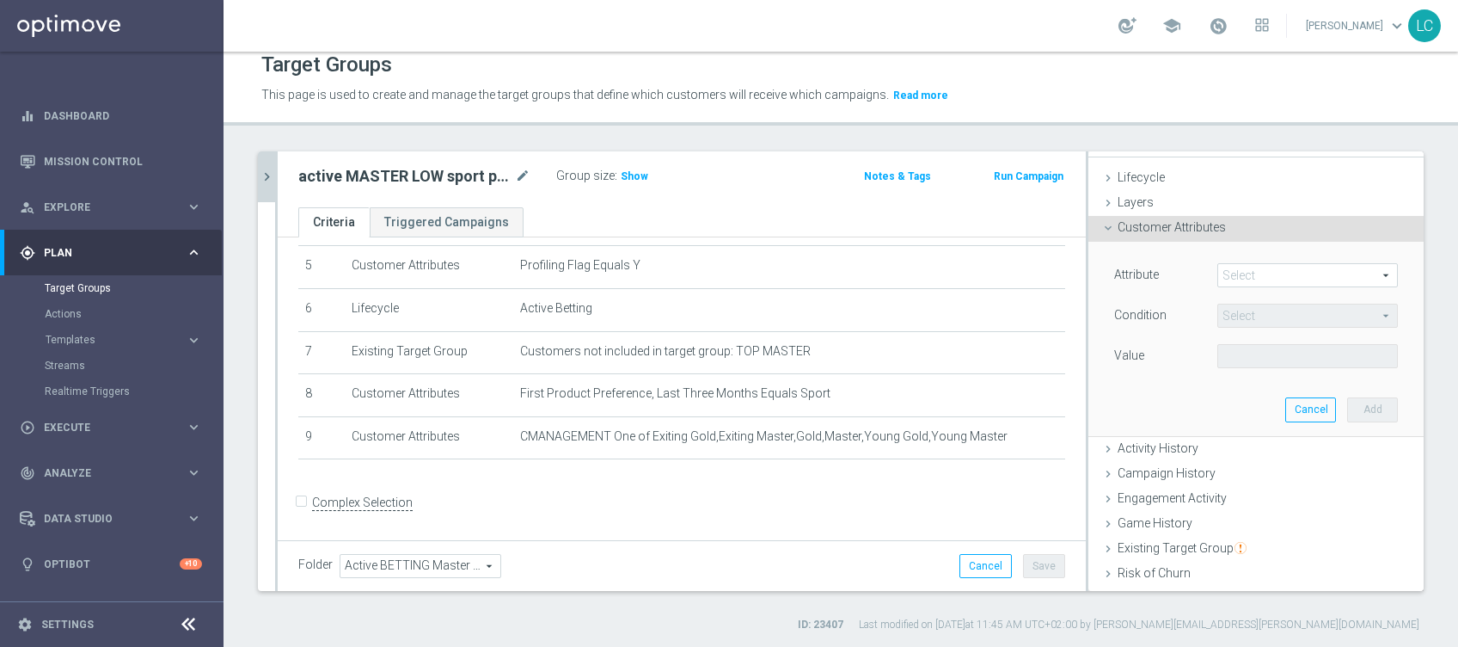
scroll to position [110, 0]
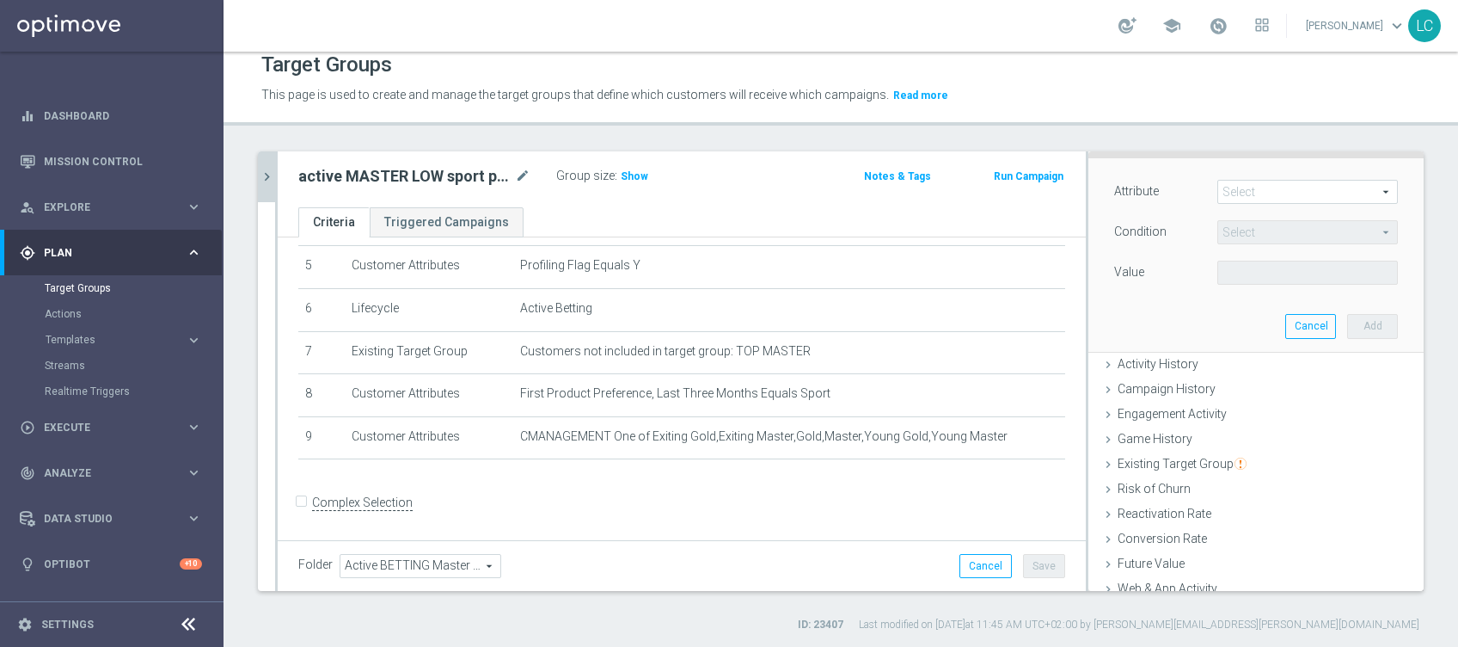
click at [1224, 182] on span at bounding box center [1307, 192] width 179 height 22
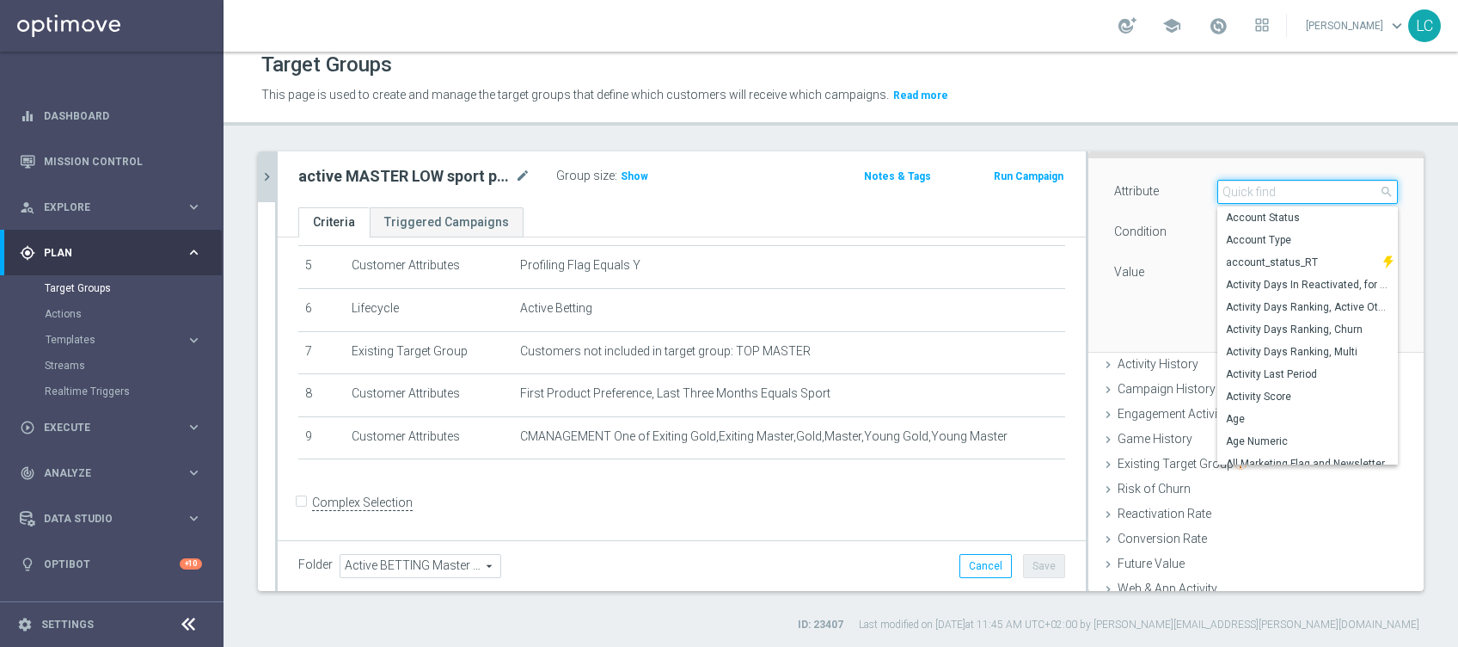
click at [1229, 189] on input "search" at bounding box center [1307, 192] width 181 height 24
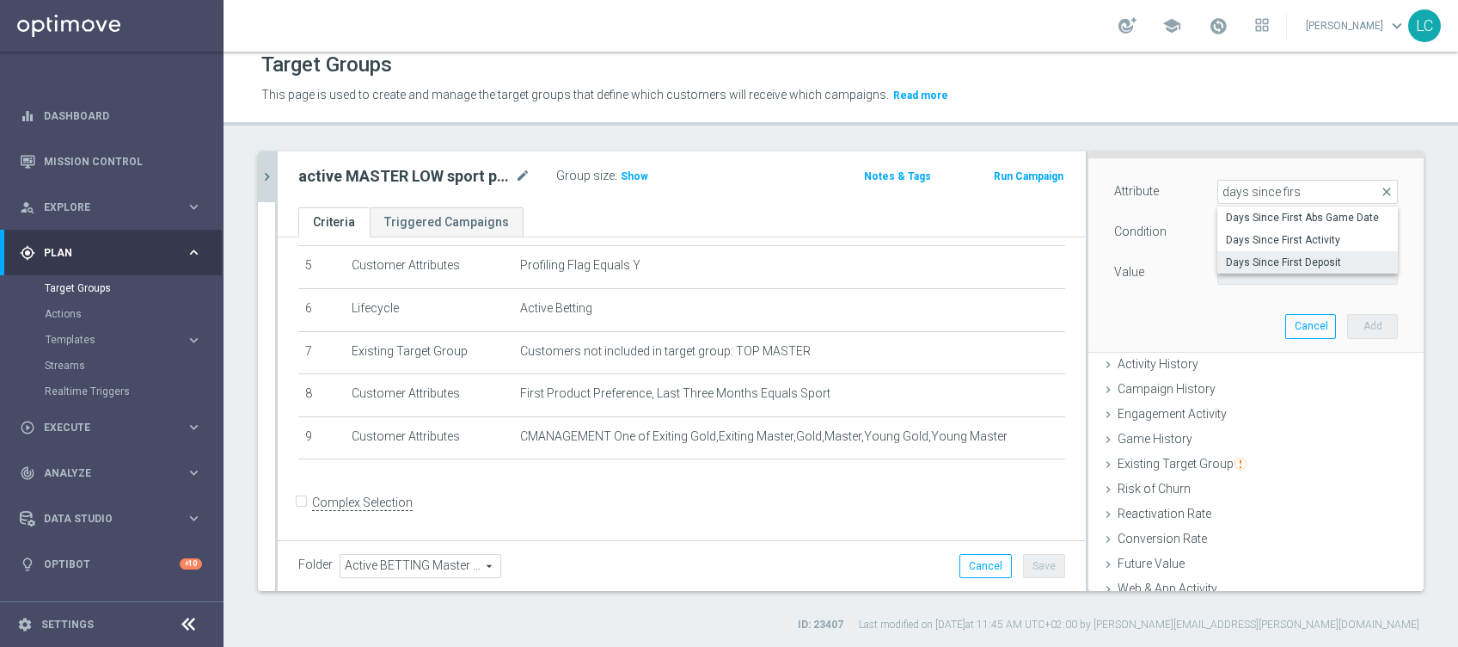
click at [1266, 255] on span "Days Since First Deposit" at bounding box center [1307, 262] width 163 height 14
click at [1258, 231] on span "=" at bounding box center [1307, 232] width 179 height 22
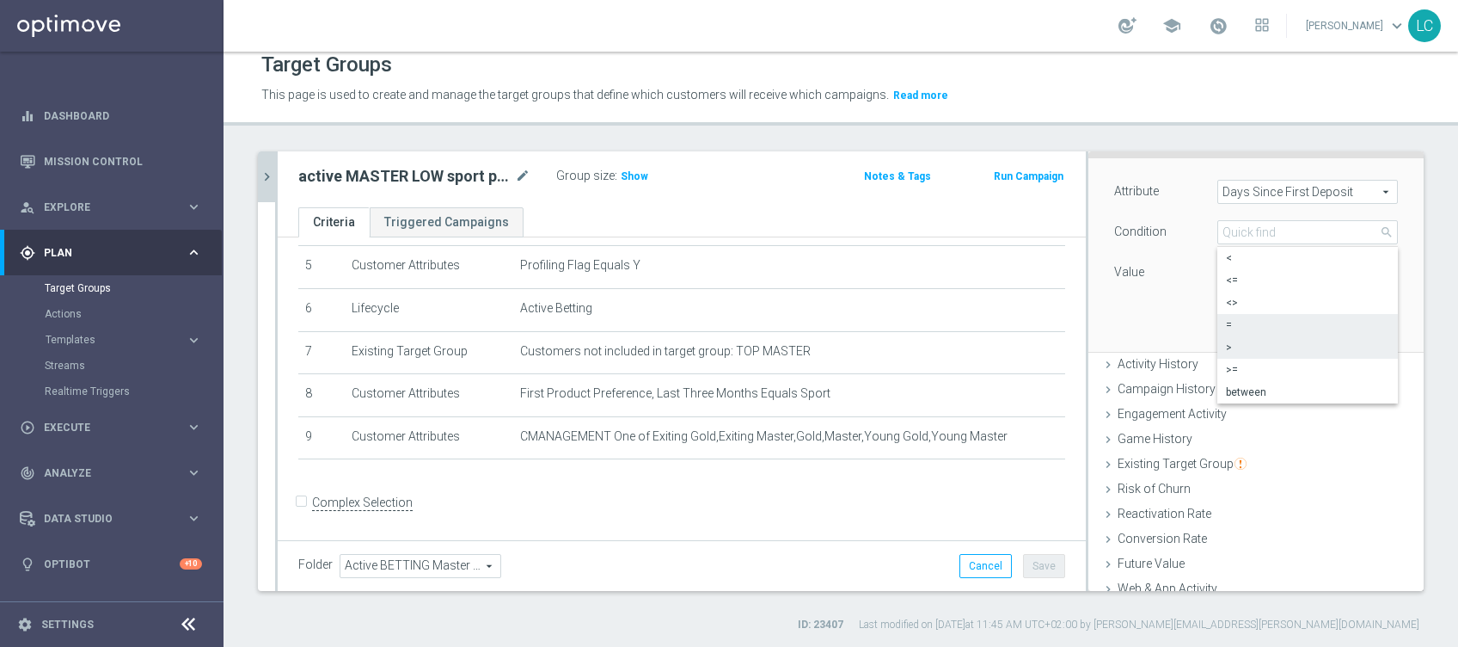
click at [1231, 345] on span ">" at bounding box center [1307, 347] width 163 height 14
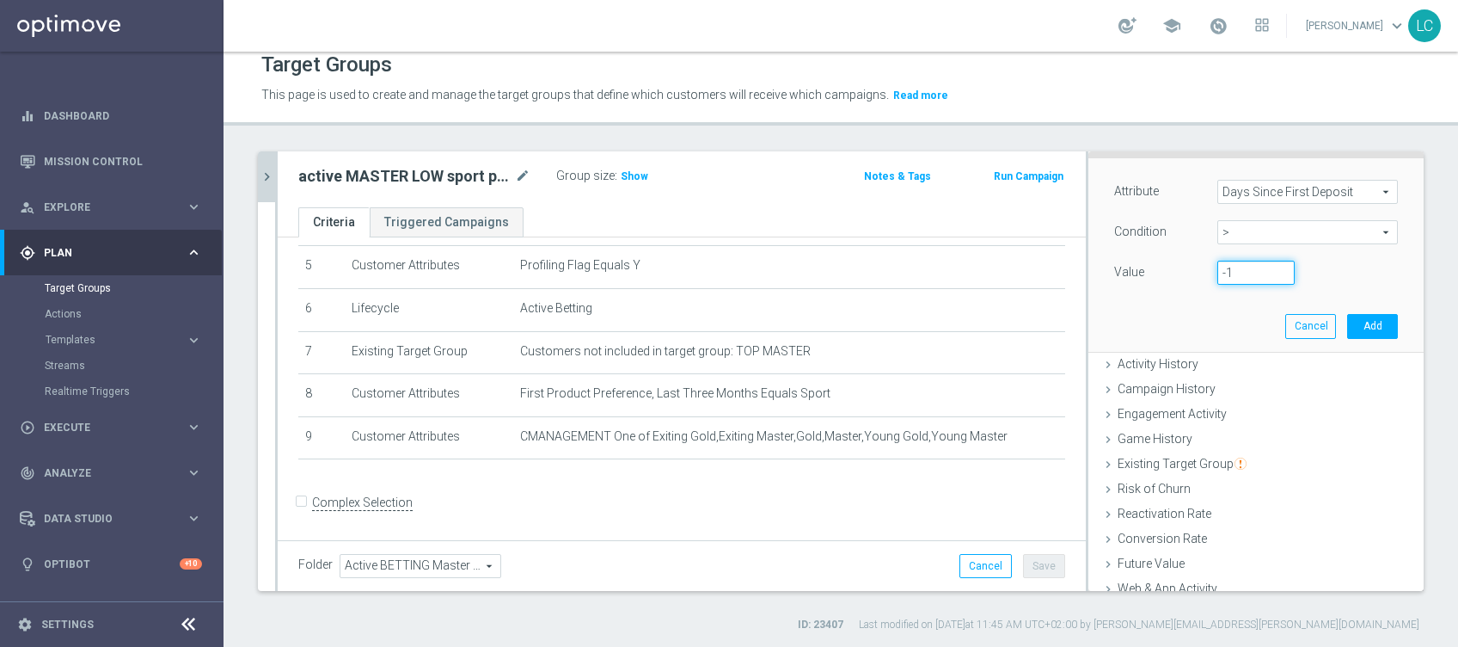
click at [1248, 273] on input "-1" at bounding box center [1255, 272] width 77 height 24
click at [1229, 275] on input "-1" at bounding box center [1255, 272] width 77 height 24
click at [1347, 322] on button "Add" at bounding box center [1372, 326] width 51 height 24
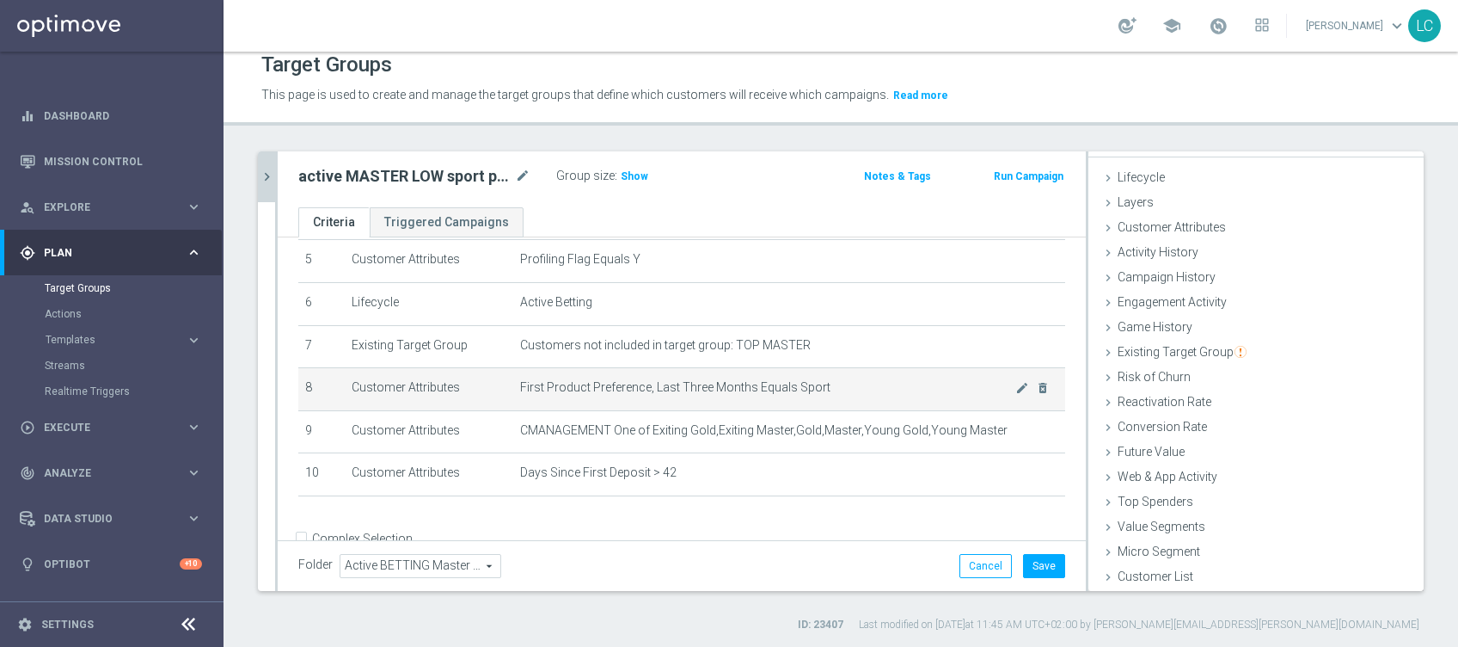
scroll to position [267, 0]
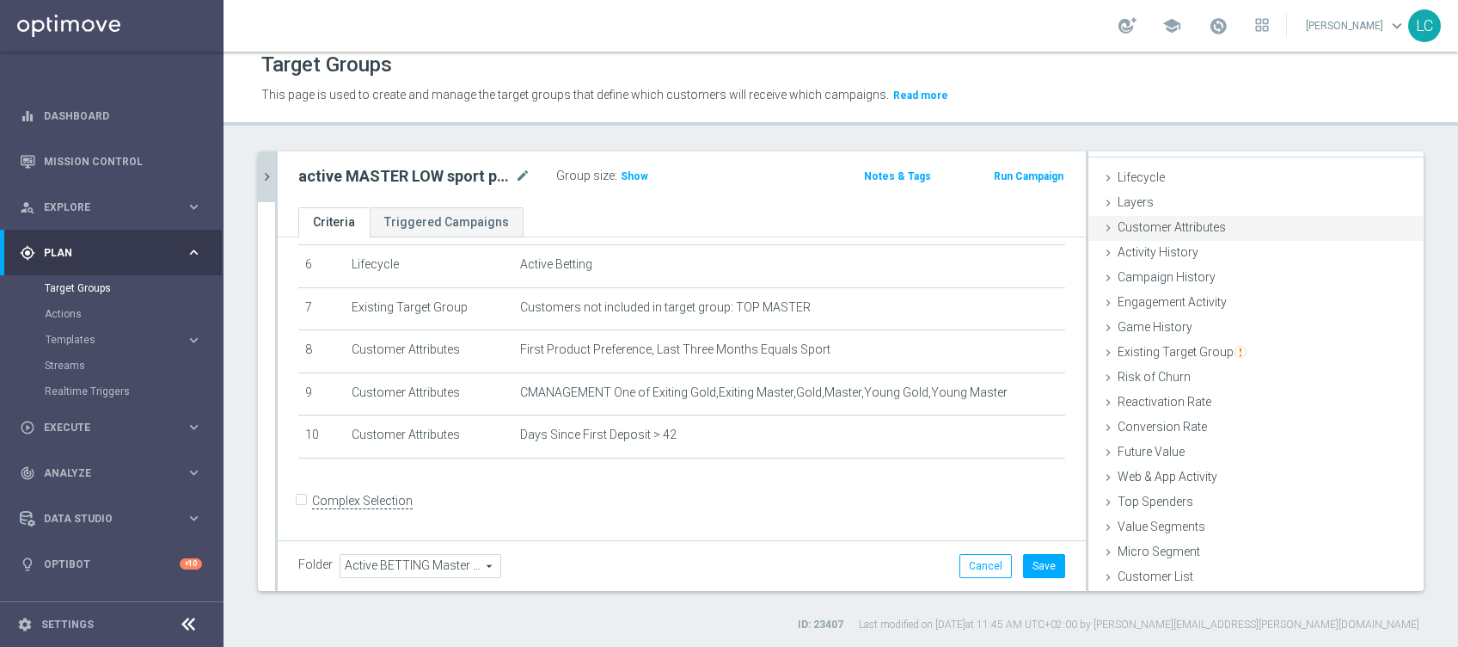
click at [1158, 221] on span "Customer Attributes" at bounding box center [1172, 227] width 108 height 14
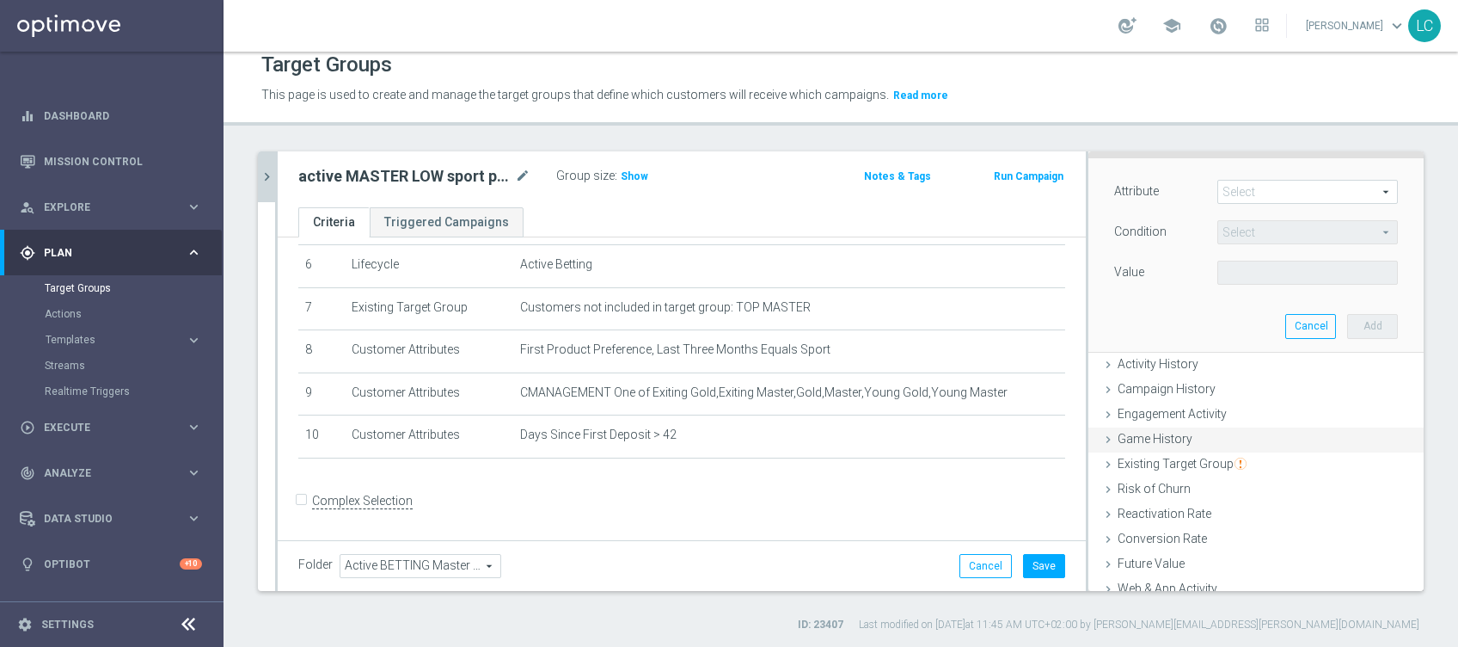
scroll to position [220, 0]
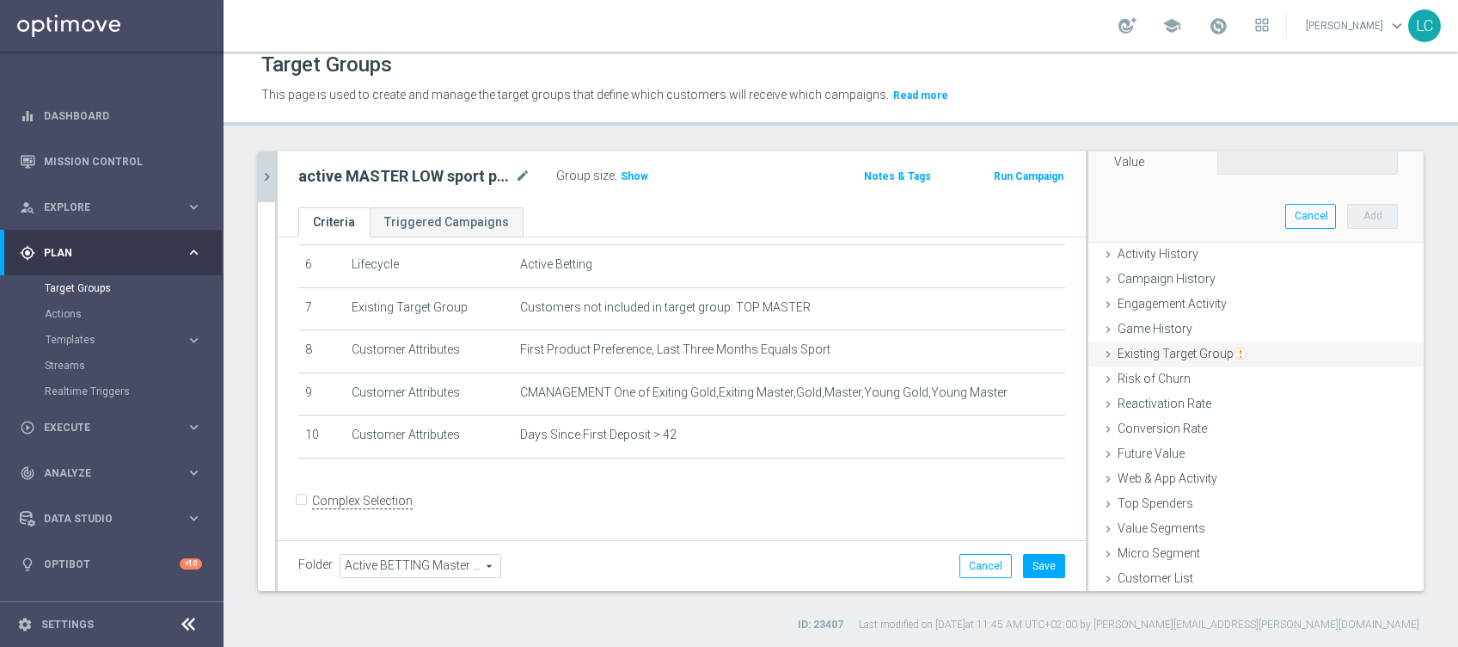
click at [1170, 346] on span "Existing Target Group" at bounding box center [1182, 353] width 129 height 14
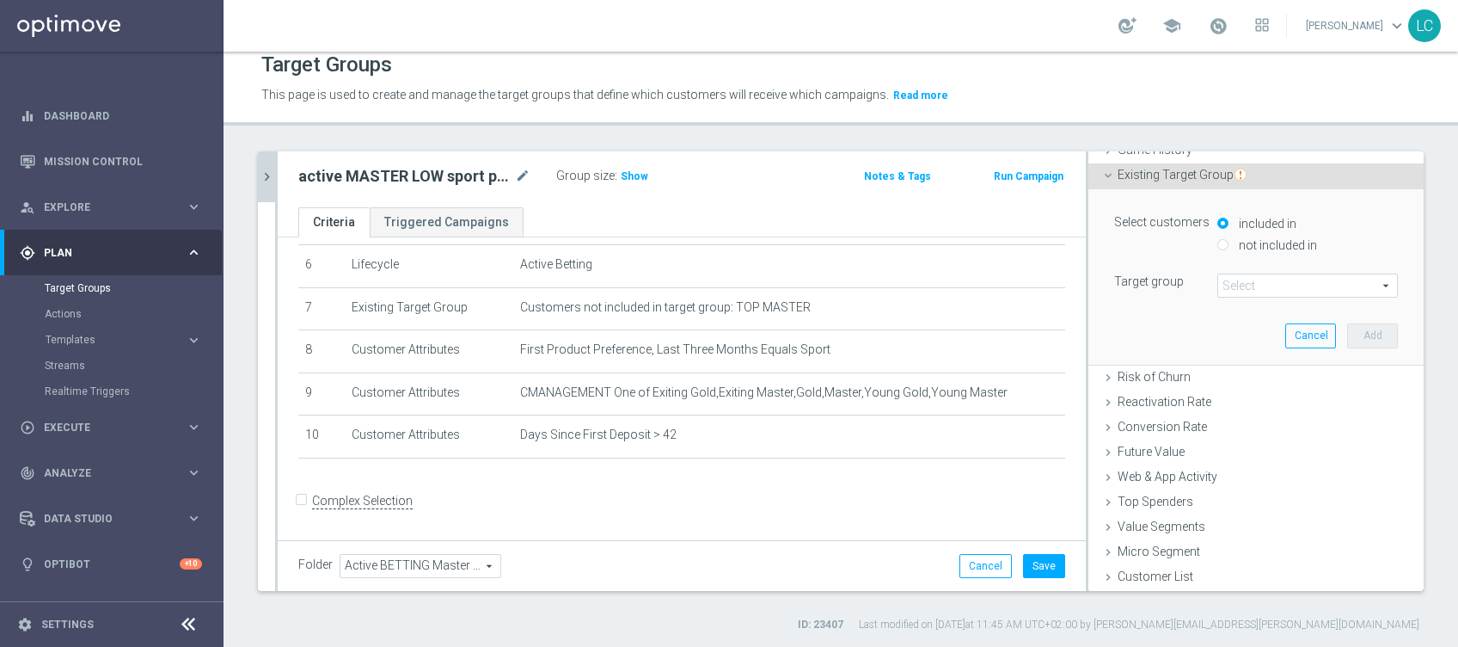
scroll to position [99, 0]
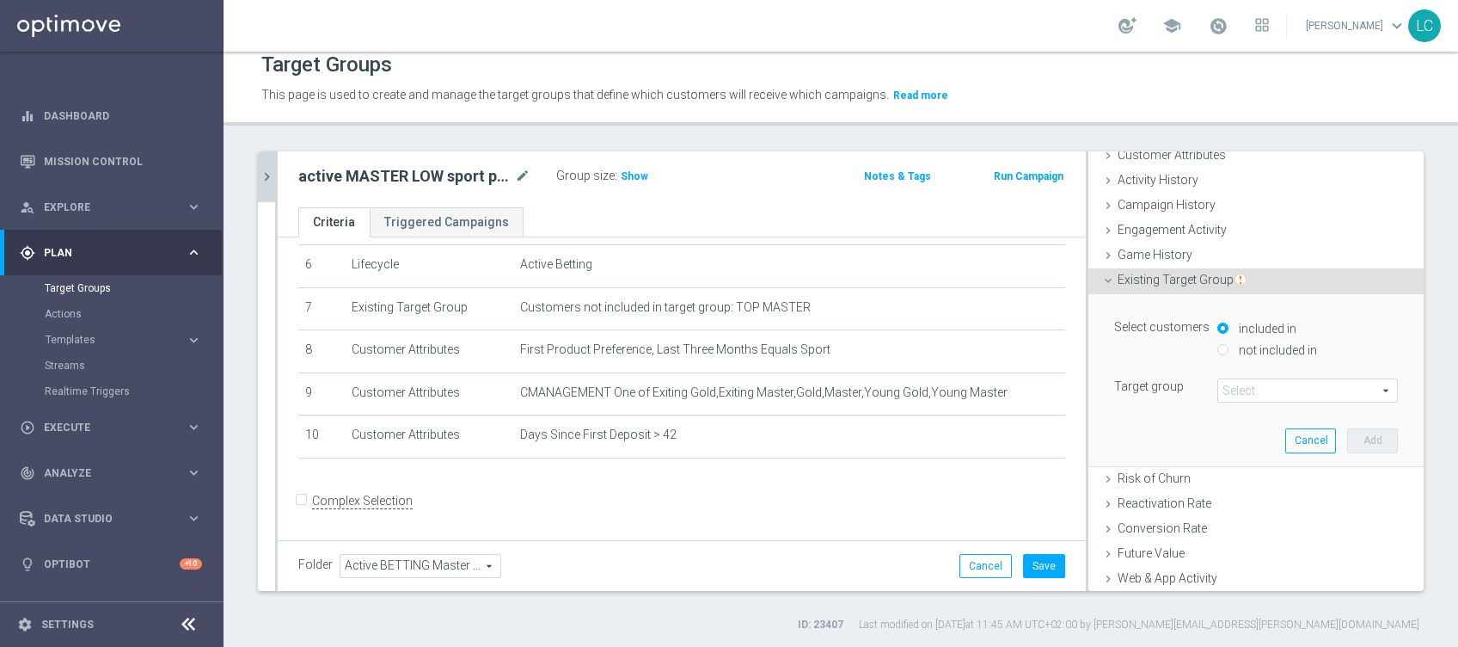
click at [1217, 340] on div "not included in" at bounding box center [1307, 350] width 181 height 21
click at [1217, 344] on input "not included in" at bounding box center [1222, 349] width 11 height 11
click at [1242, 386] on span at bounding box center [1307, 390] width 179 height 22
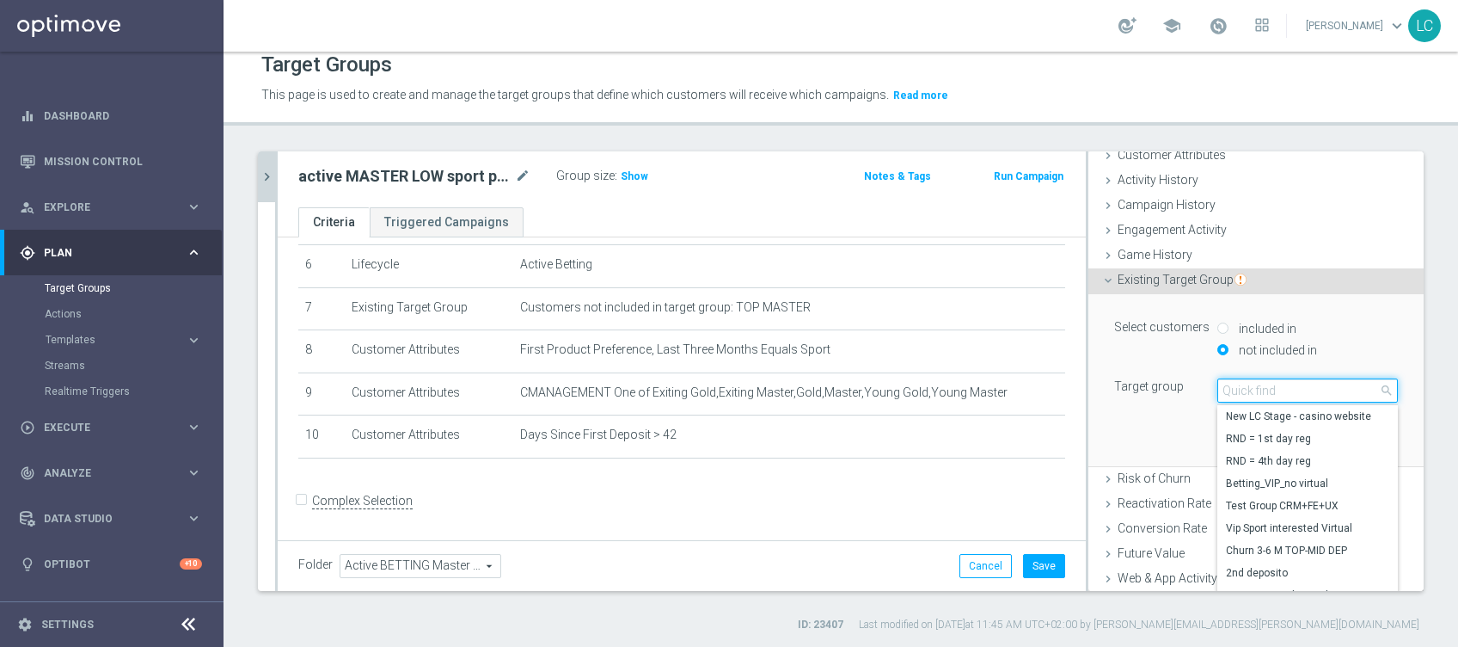
click at [1242, 386] on input "search" at bounding box center [1307, 390] width 181 height 24
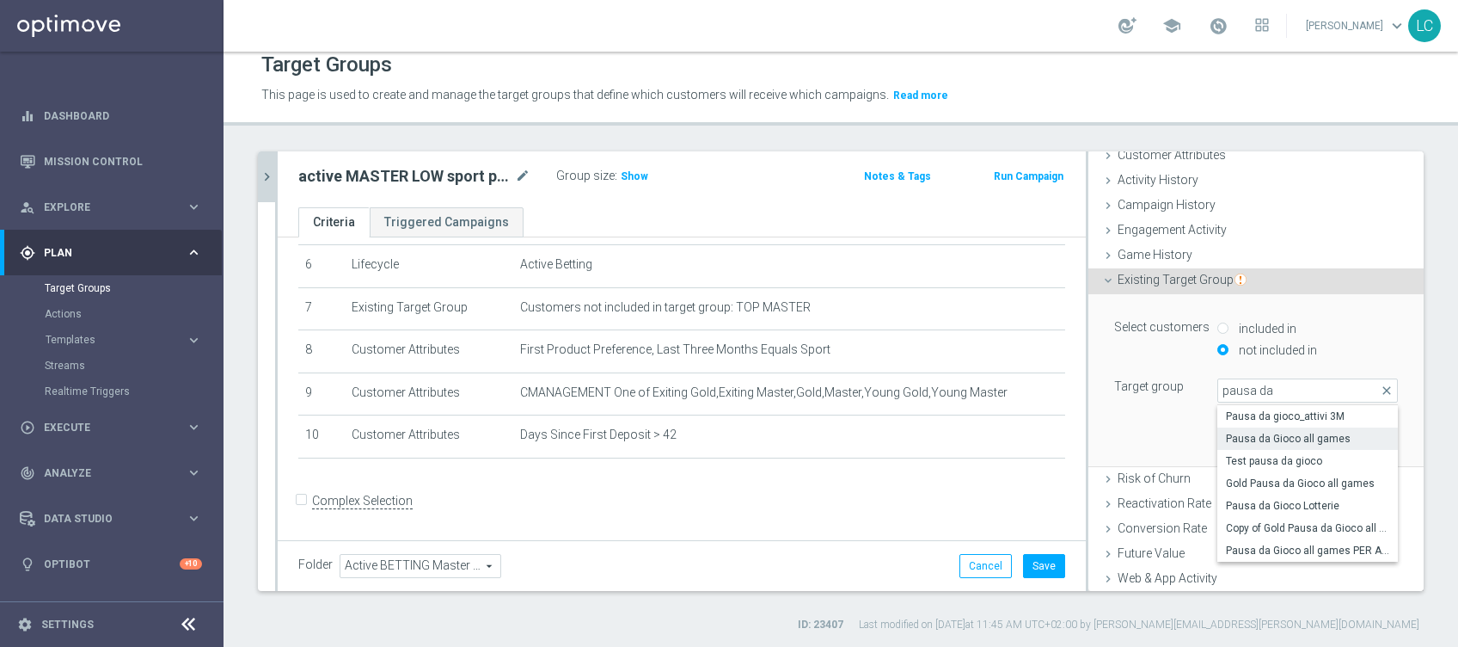
click at [1285, 439] on span "Pausa da Gioco all games" at bounding box center [1307, 439] width 163 height 14
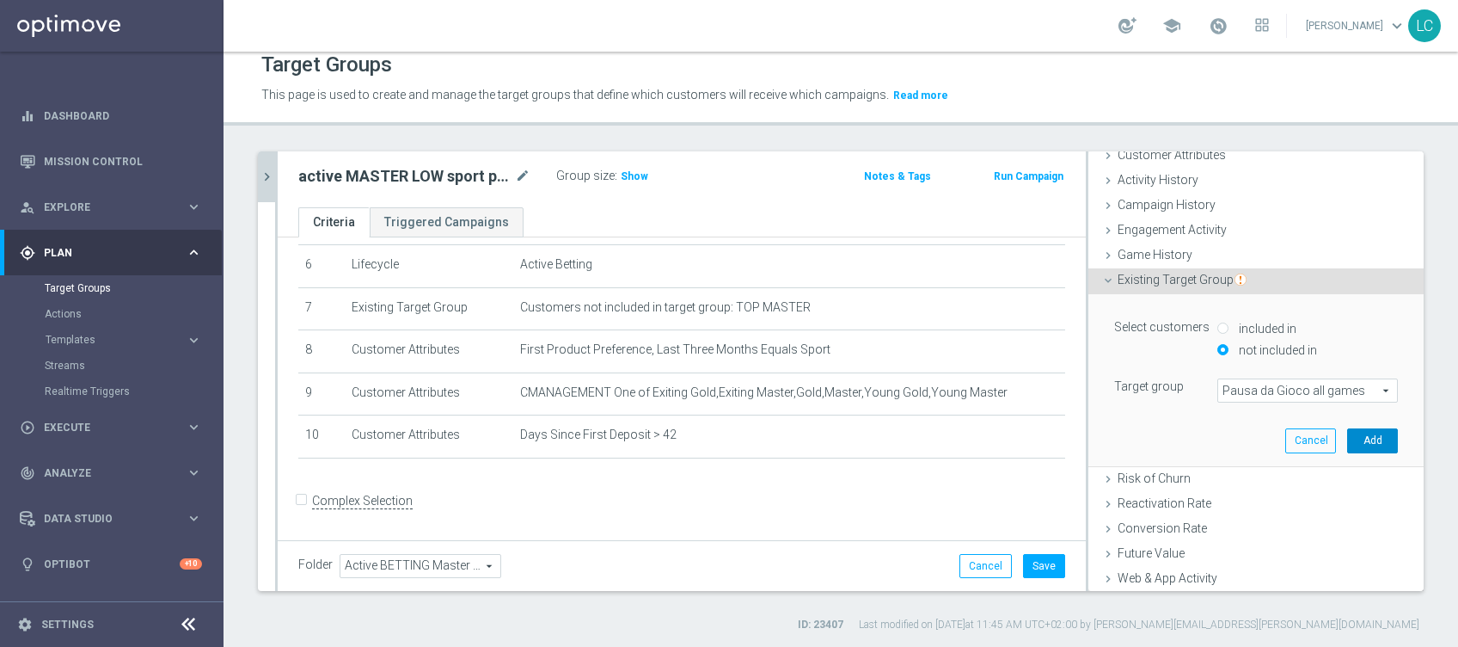
click at [1347, 435] on button "Add" at bounding box center [1372, 440] width 51 height 24
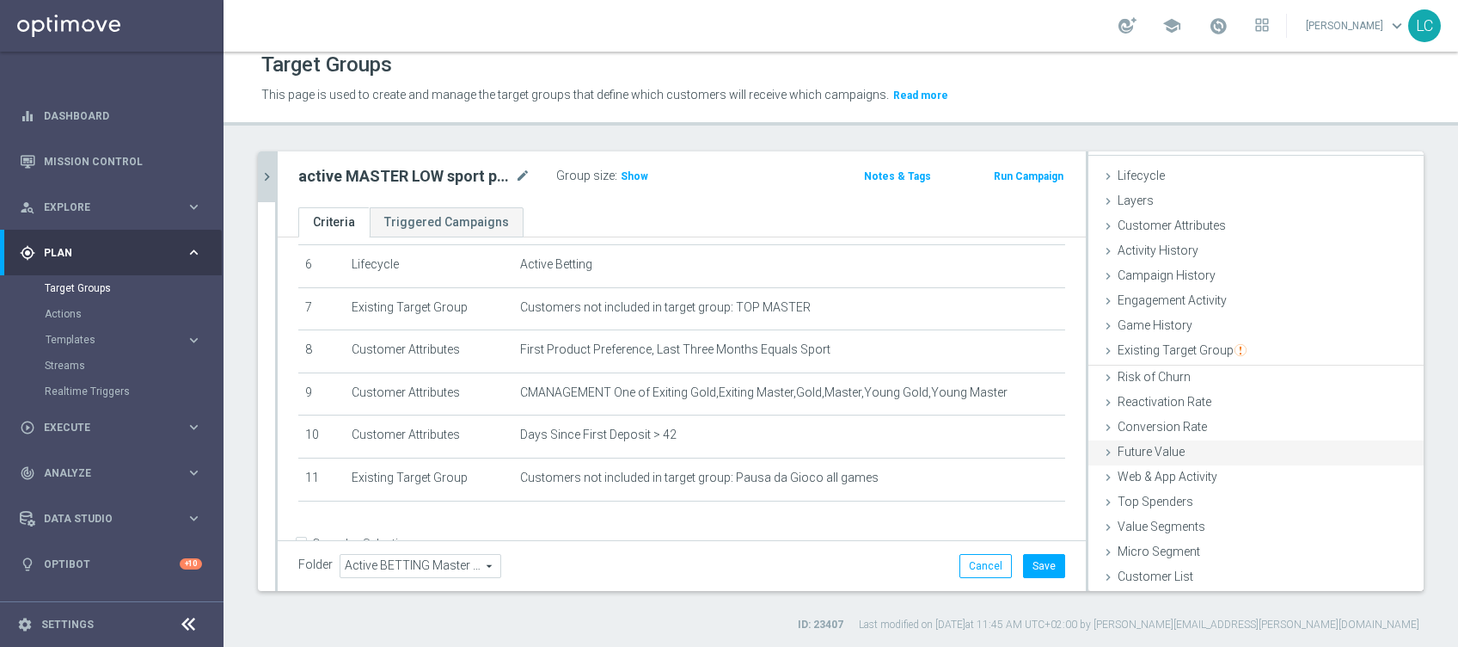
scroll to position [27, 0]
click at [1032, 560] on button "Save" at bounding box center [1044, 566] width 42 height 24
click at [622, 179] on span "Show" at bounding box center [635, 176] width 28 height 12
click at [268, 175] on icon "chevron_right" at bounding box center [267, 177] width 16 height 16
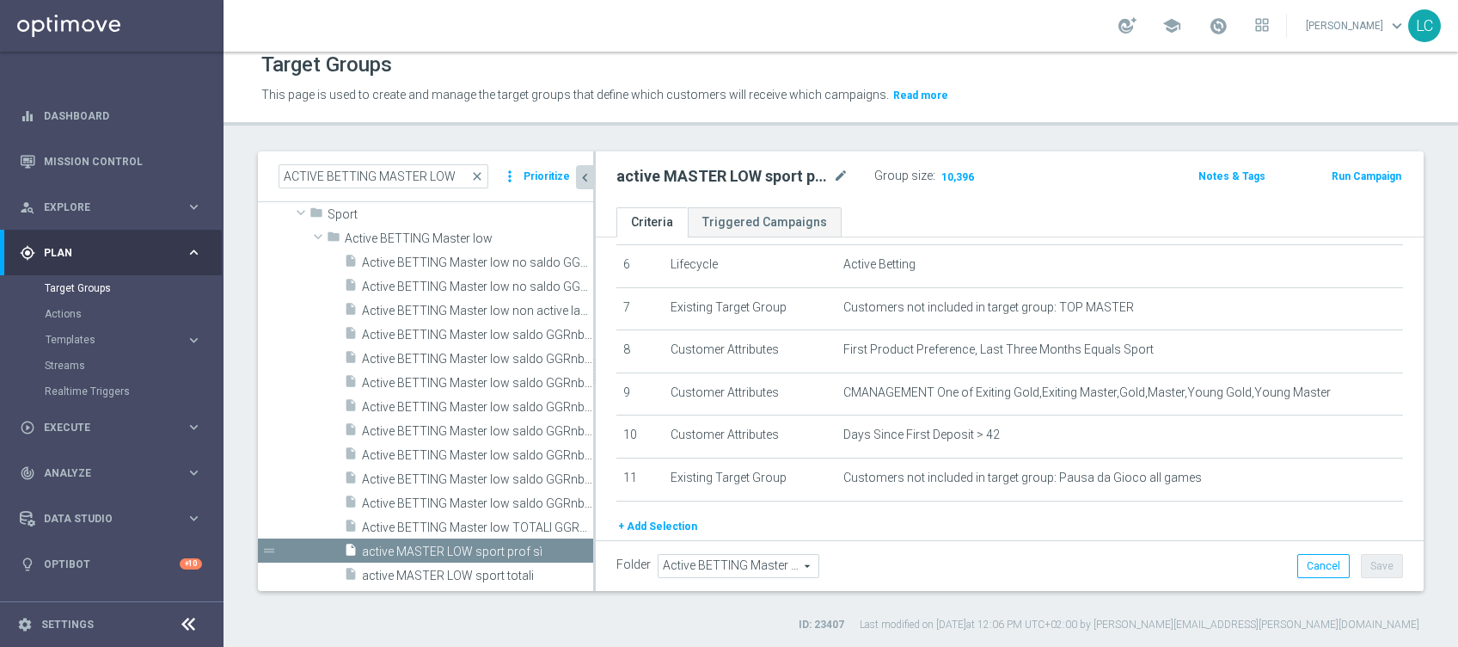
scroll to position [59, 0]
click at [475, 578] on span "active MASTER LOW sport totali" at bounding box center [457, 575] width 190 height 15
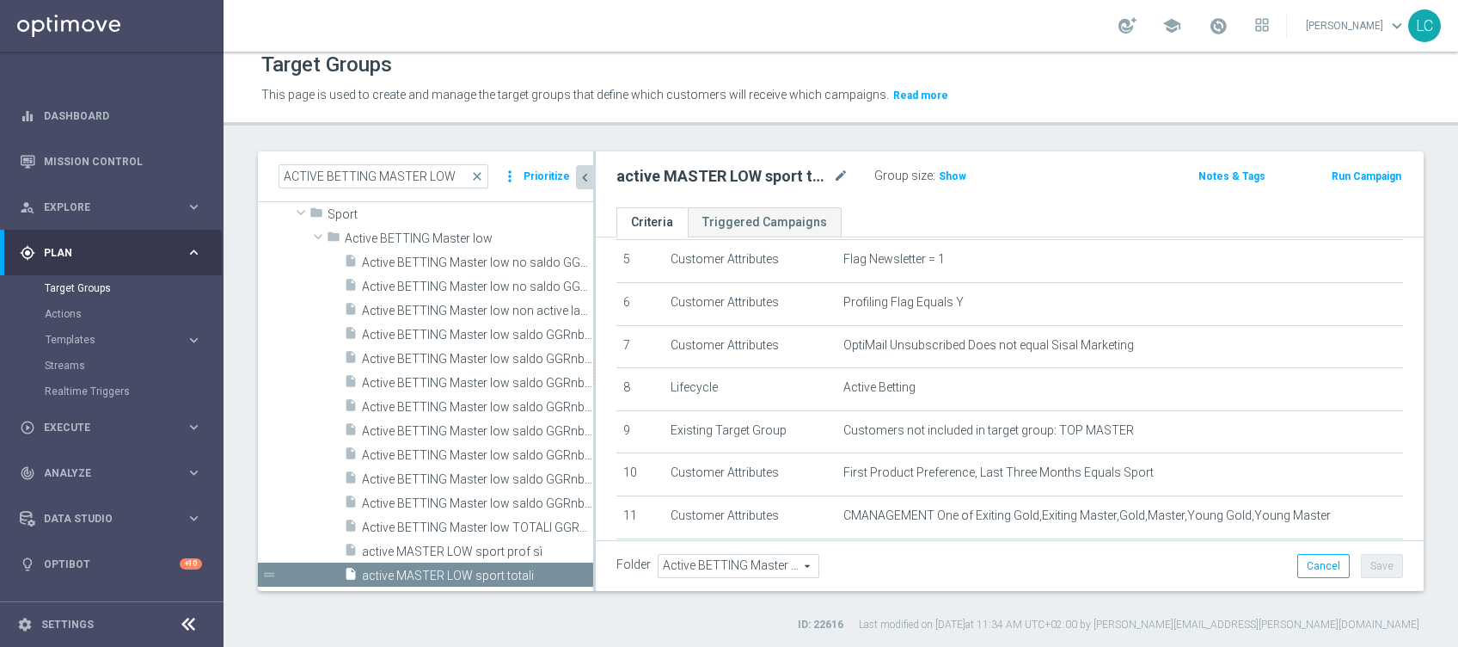
scroll to position [328, 0]
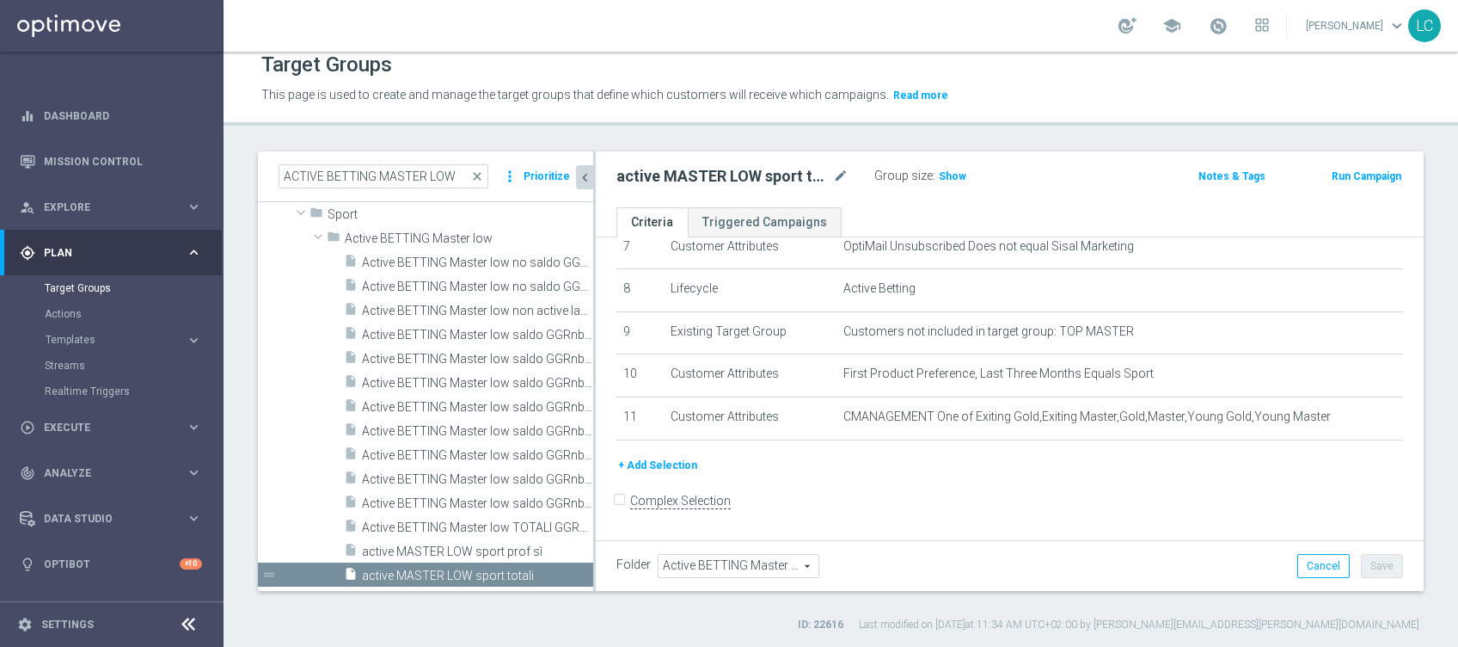
click at [656, 465] on button "+ Add Selection" at bounding box center [657, 465] width 83 height 19
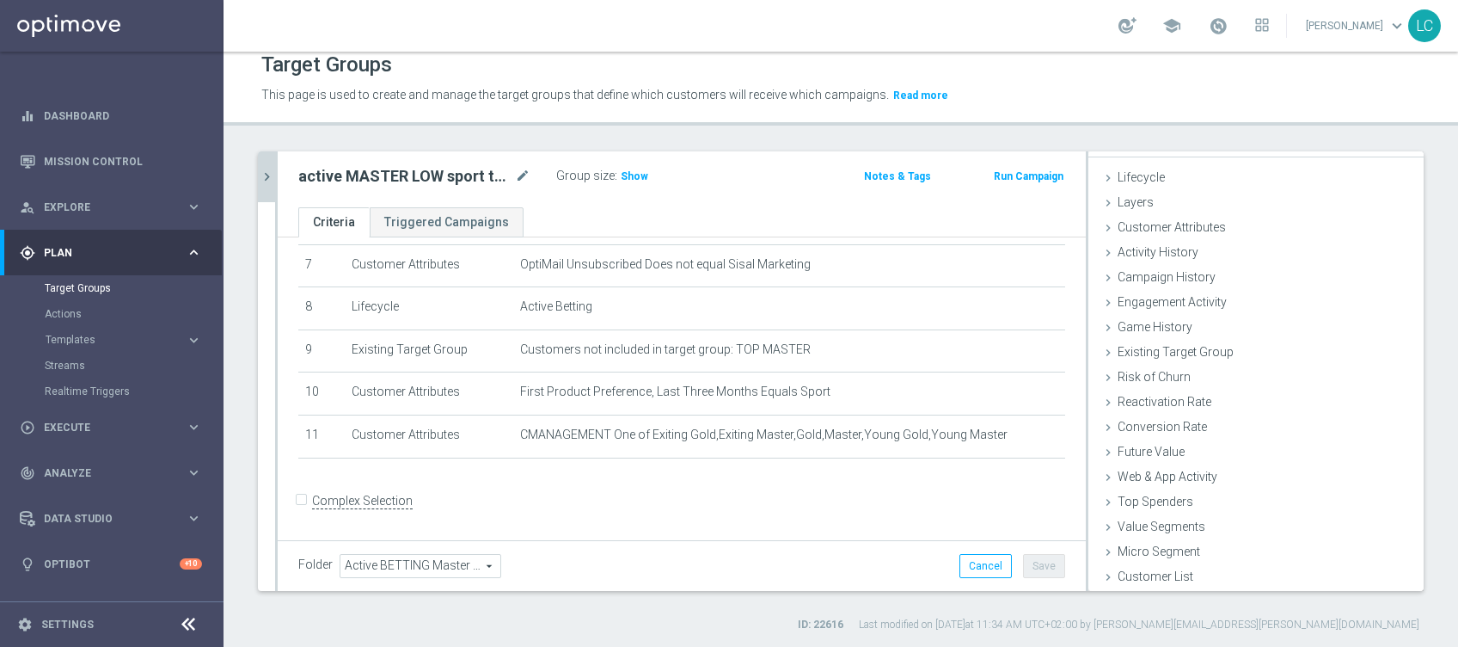
scroll to position [27, 0]
click at [1153, 231] on span "Customer Attributes" at bounding box center [1172, 227] width 108 height 14
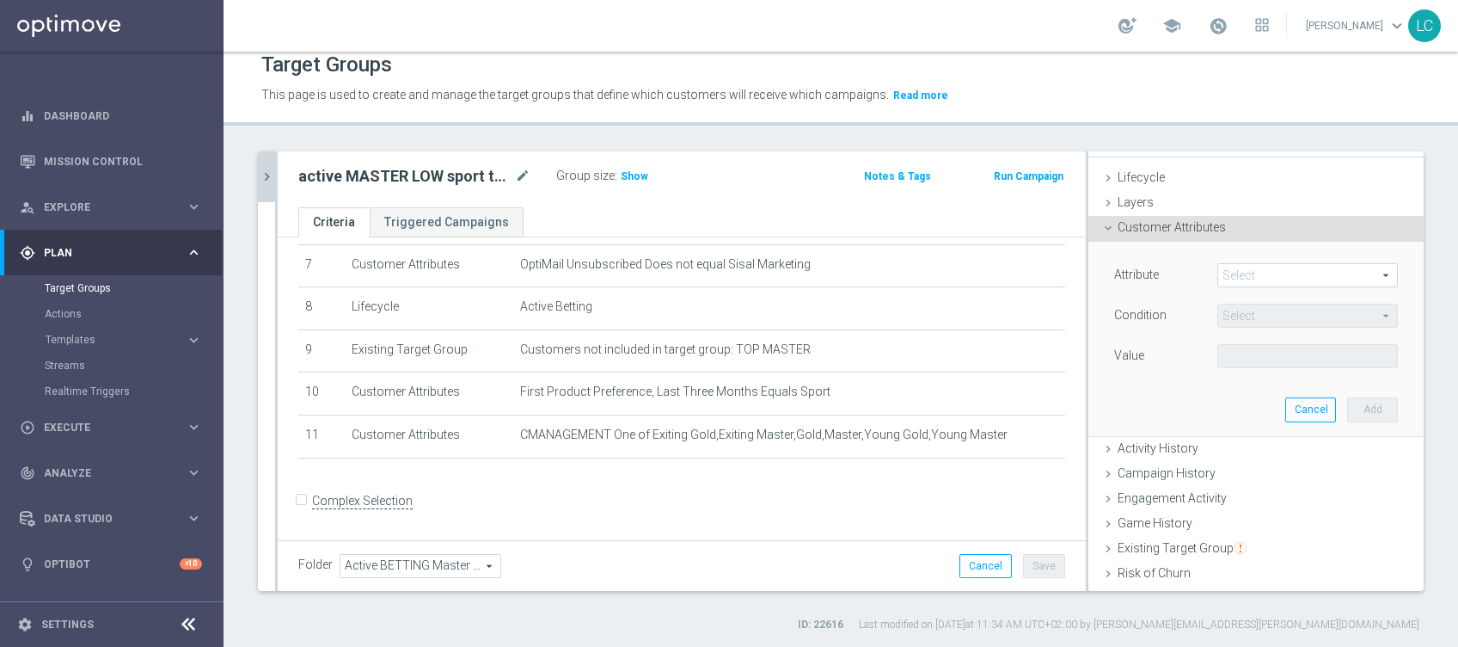
scroll to position [99, 0]
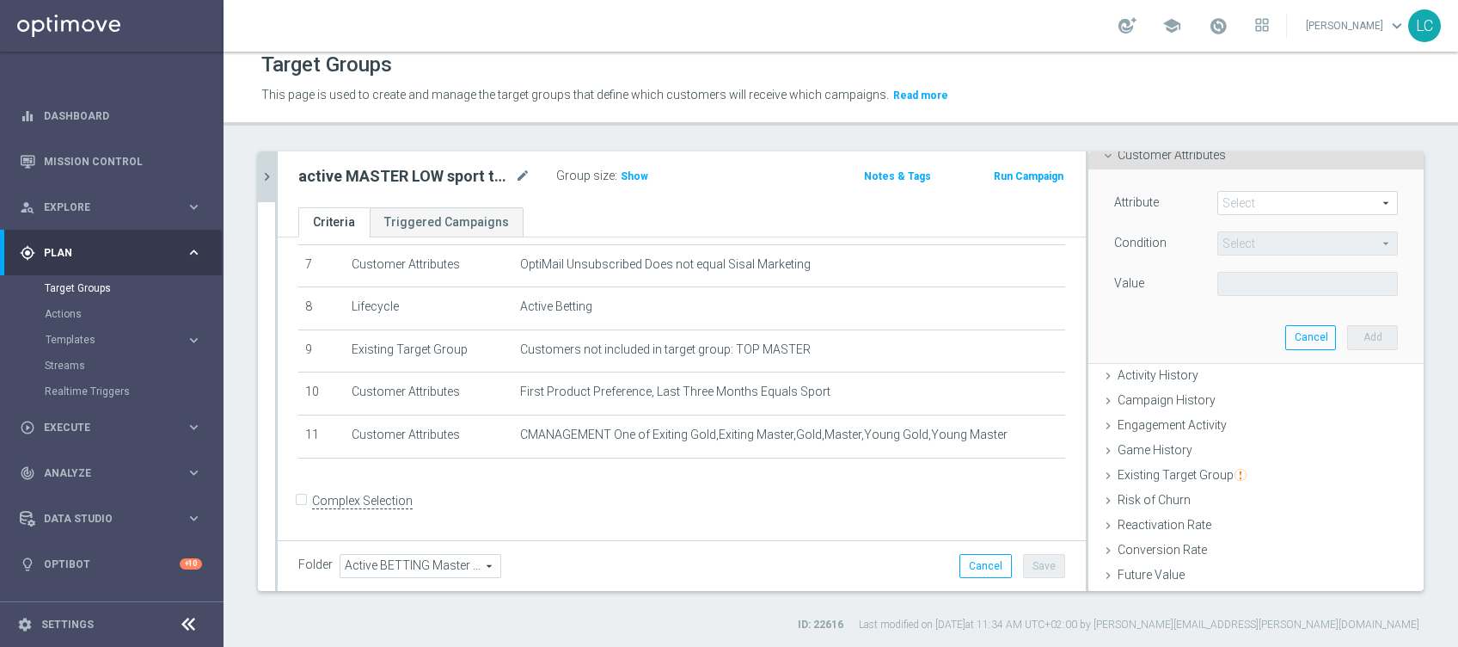
click at [1229, 199] on span at bounding box center [1307, 203] width 179 height 22
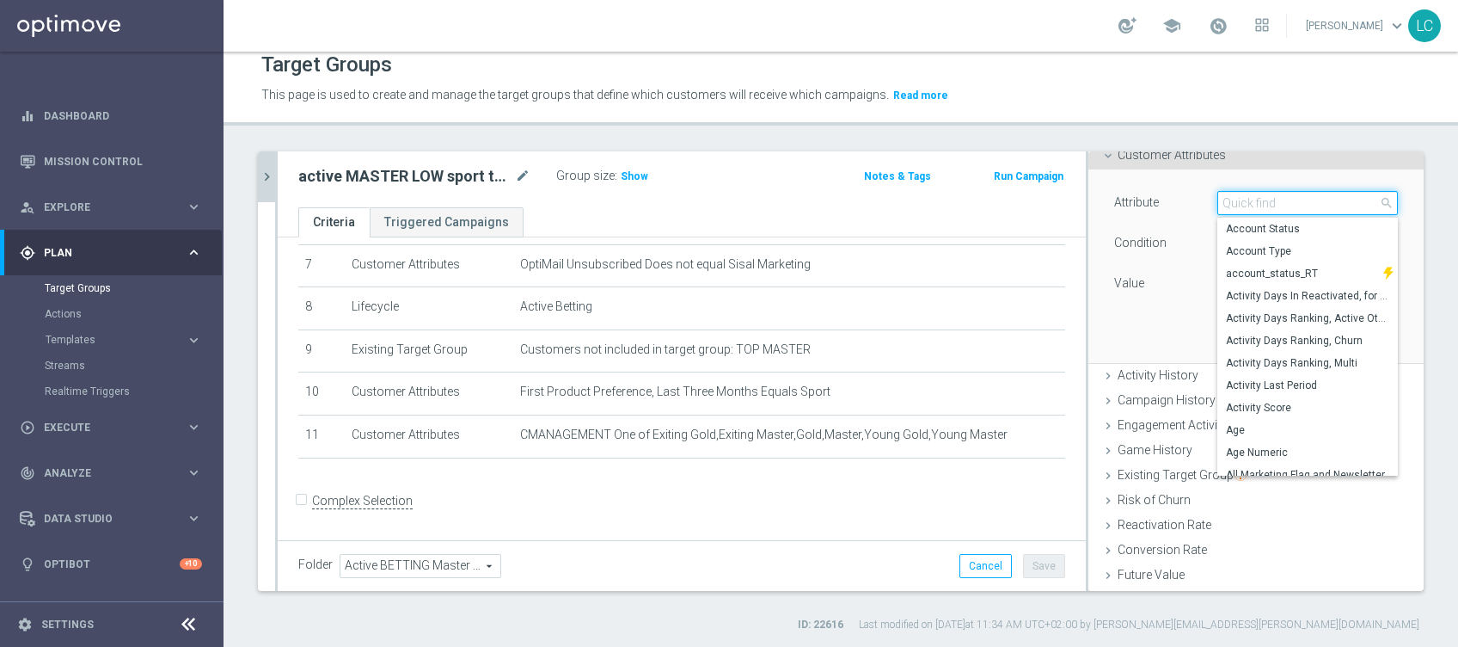
click at [1229, 199] on input "search" at bounding box center [1307, 203] width 181 height 24
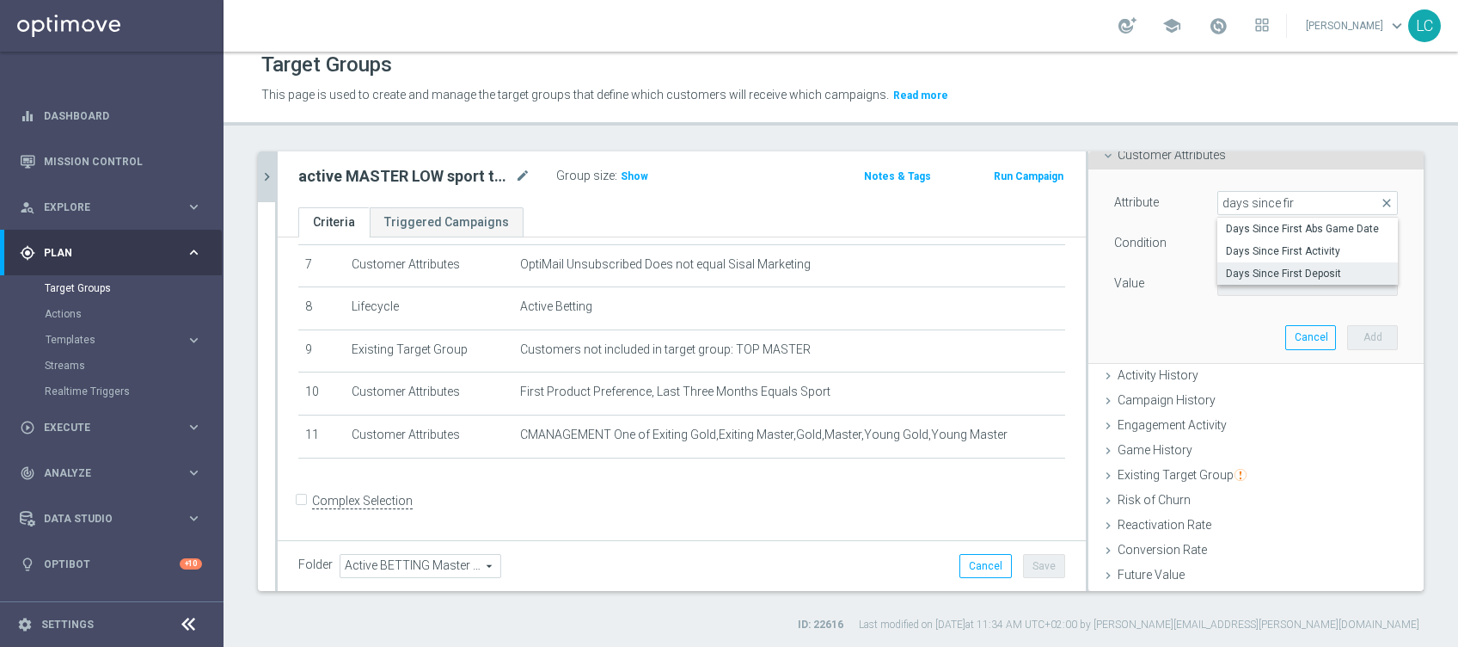
click at [1226, 275] on span "Days Since First Deposit" at bounding box center [1307, 274] width 163 height 14
click at [1231, 254] on div "Condition = = arrow_drop_down search" at bounding box center [1256, 245] width 310 height 28
click at [1238, 244] on span "=" at bounding box center [1307, 243] width 179 height 22
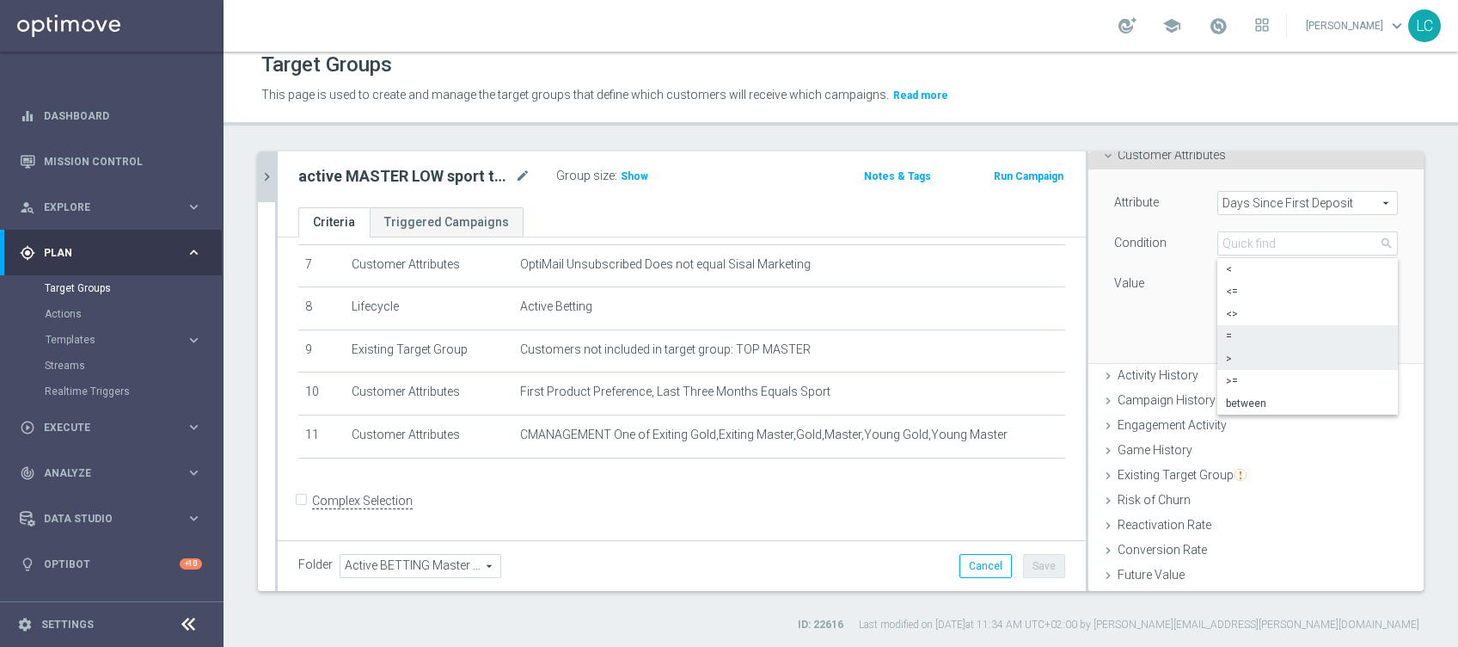
click at [1248, 359] on span ">" at bounding box center [1307, 359] width 163 height 14
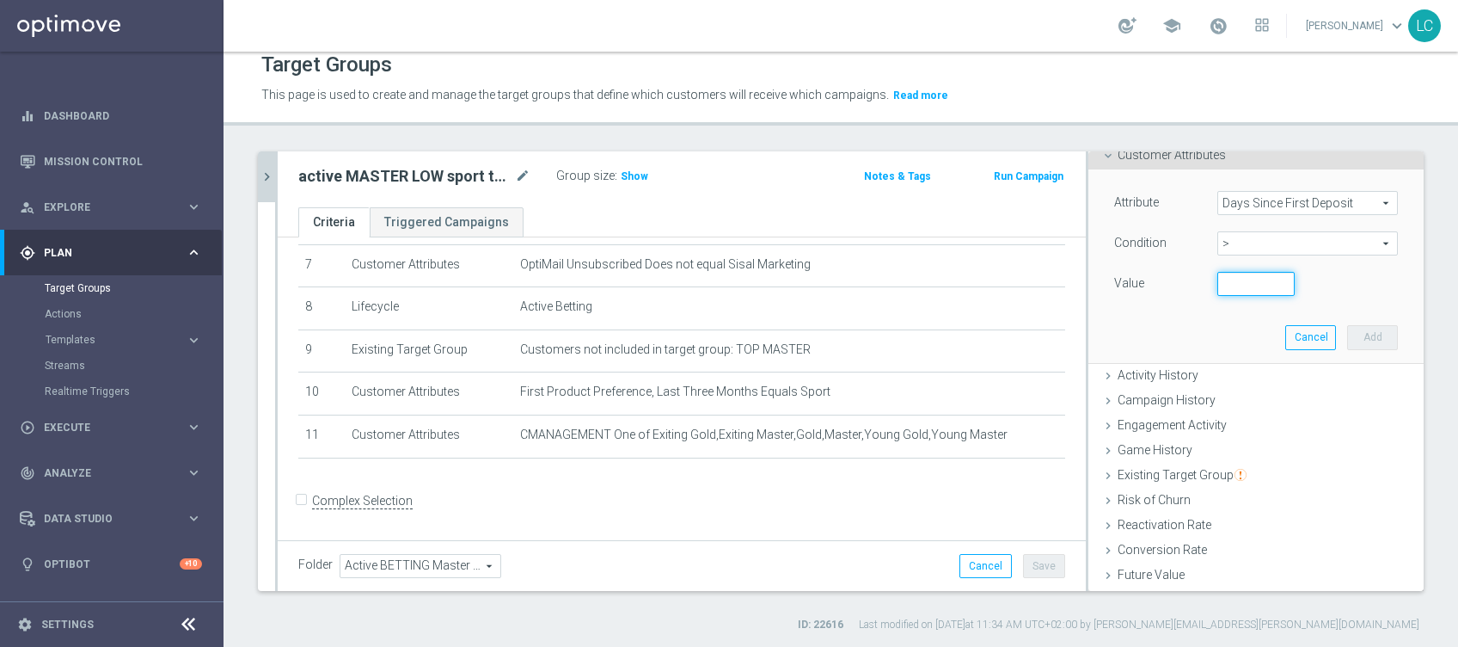
click at [1217, 285] on input "number" at bounding box center [1255, 284] width 77 height 24
click at [1348, 338] on button "Add" at bounding box center [1372, 337] width 51 height 24
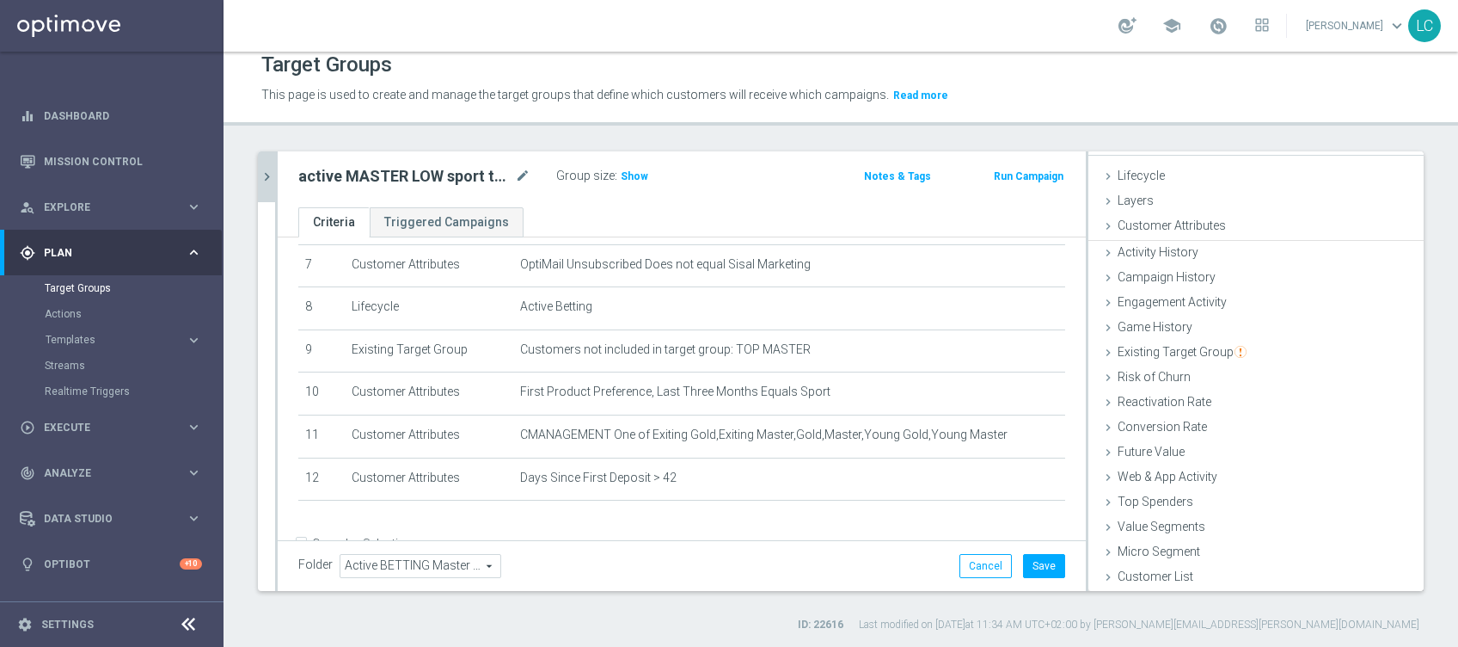
scroll to position [27, 0]
click at [1023, 561] on button "Save" at bounding box center [1044, 566] width 42 height 24
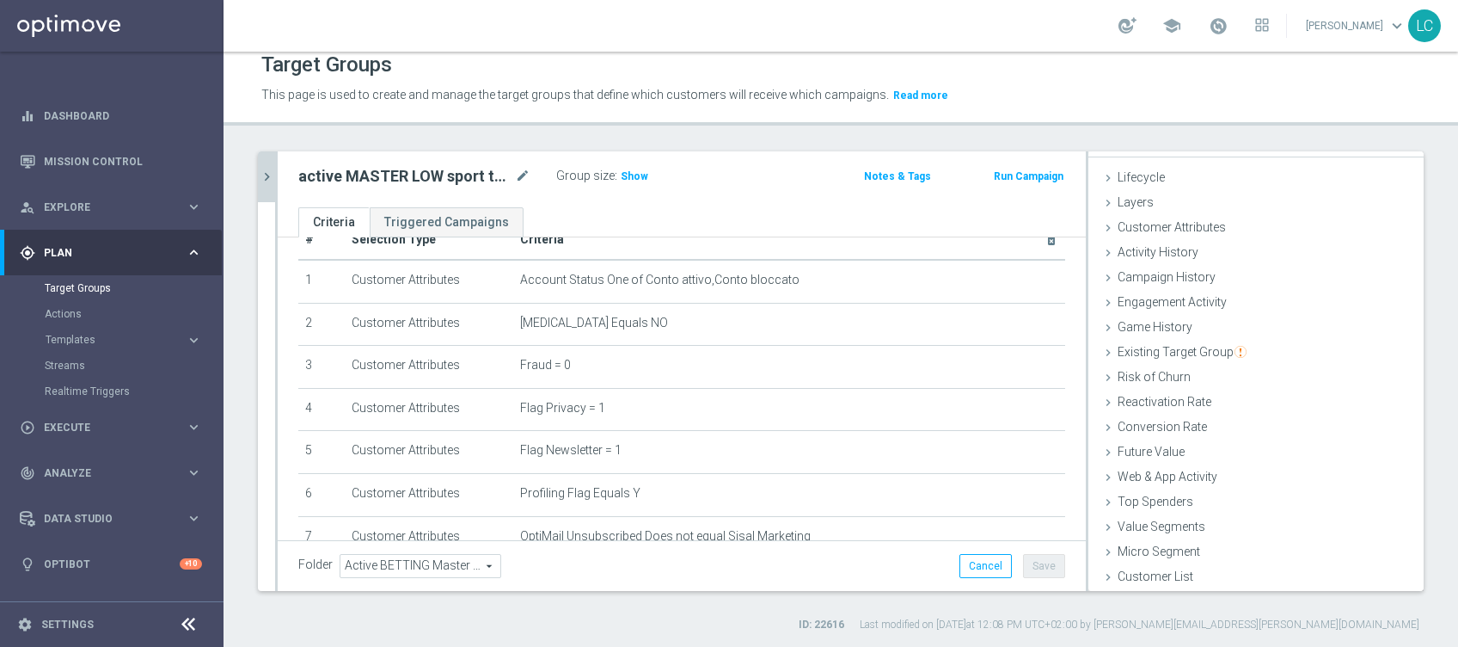
scroll to position [0, 0]
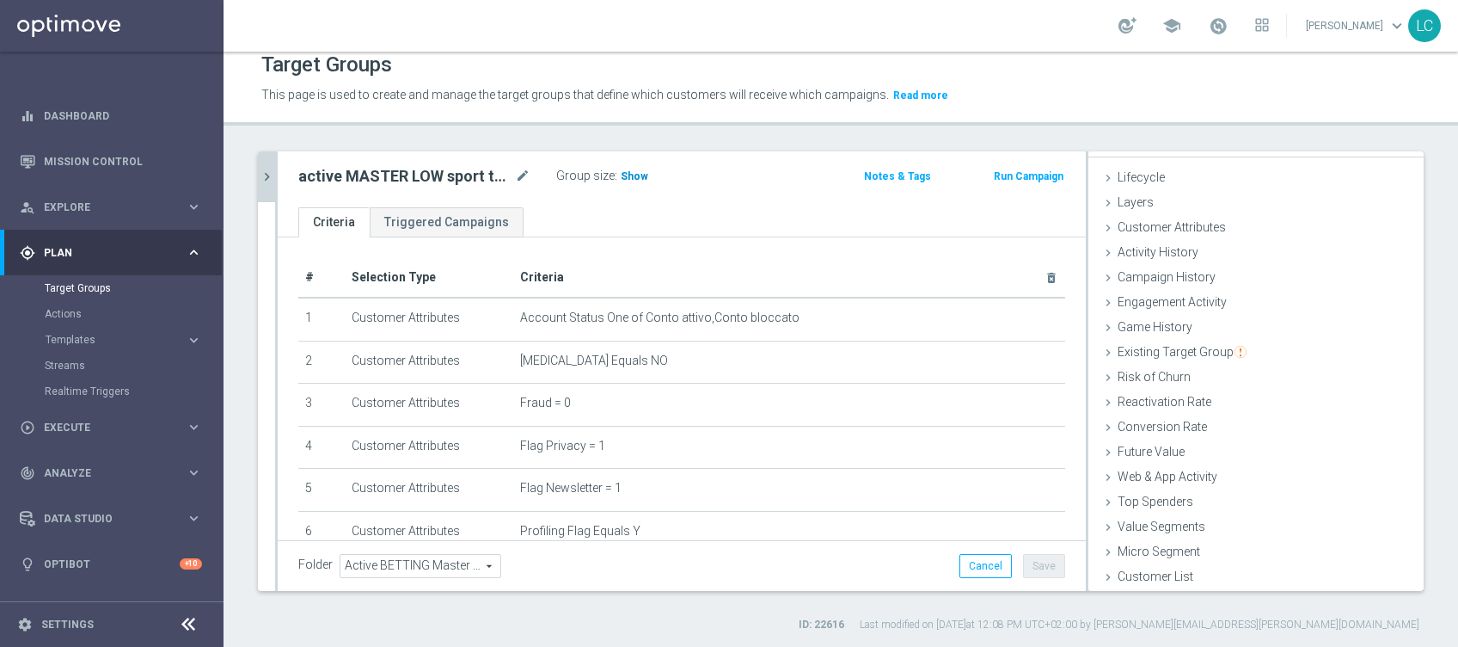
click at [634, 175] on span "Show" at bounding box center [635, 176] width 28 height 12
click at [264, 161] on button "chevron_right" at bounding box center [266, 176] width 17 height 51
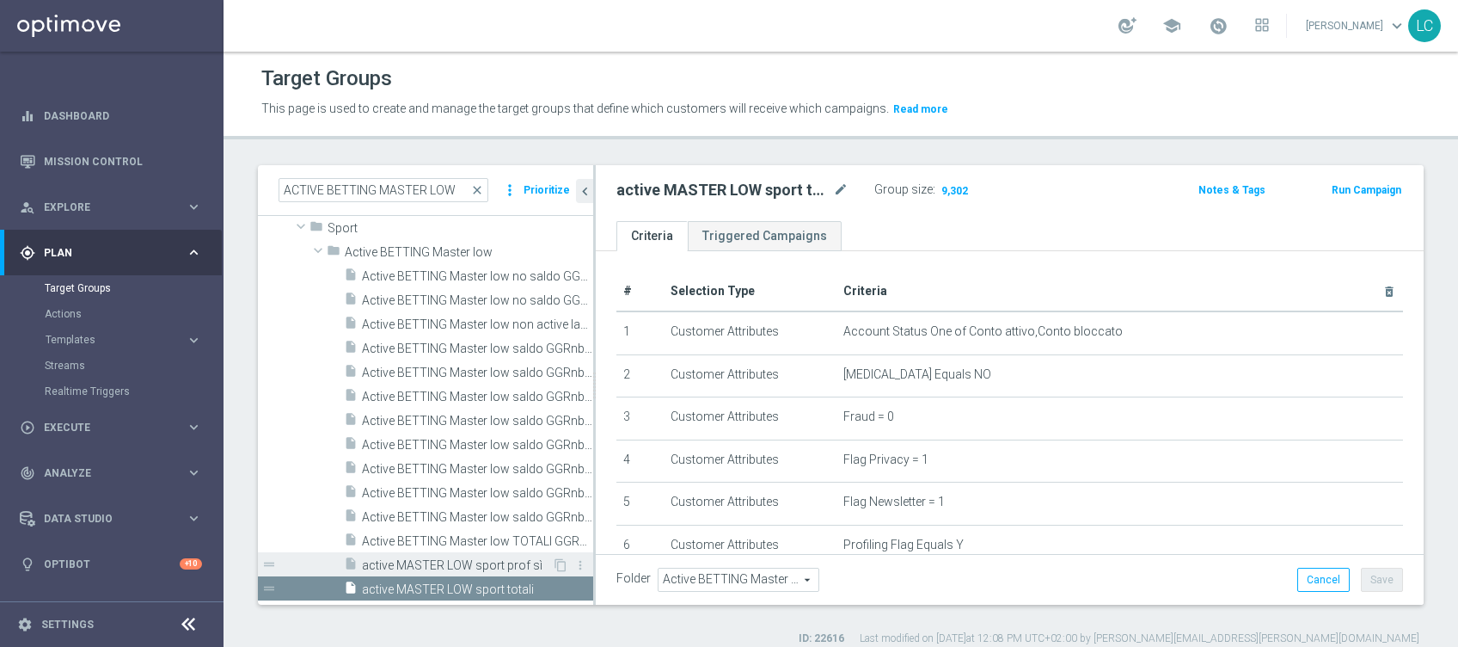
click at [457, 554] on div "insert_drive_file active MASTER LOW sport prof sì" at bounding box center [448, 564] width 208 height 24
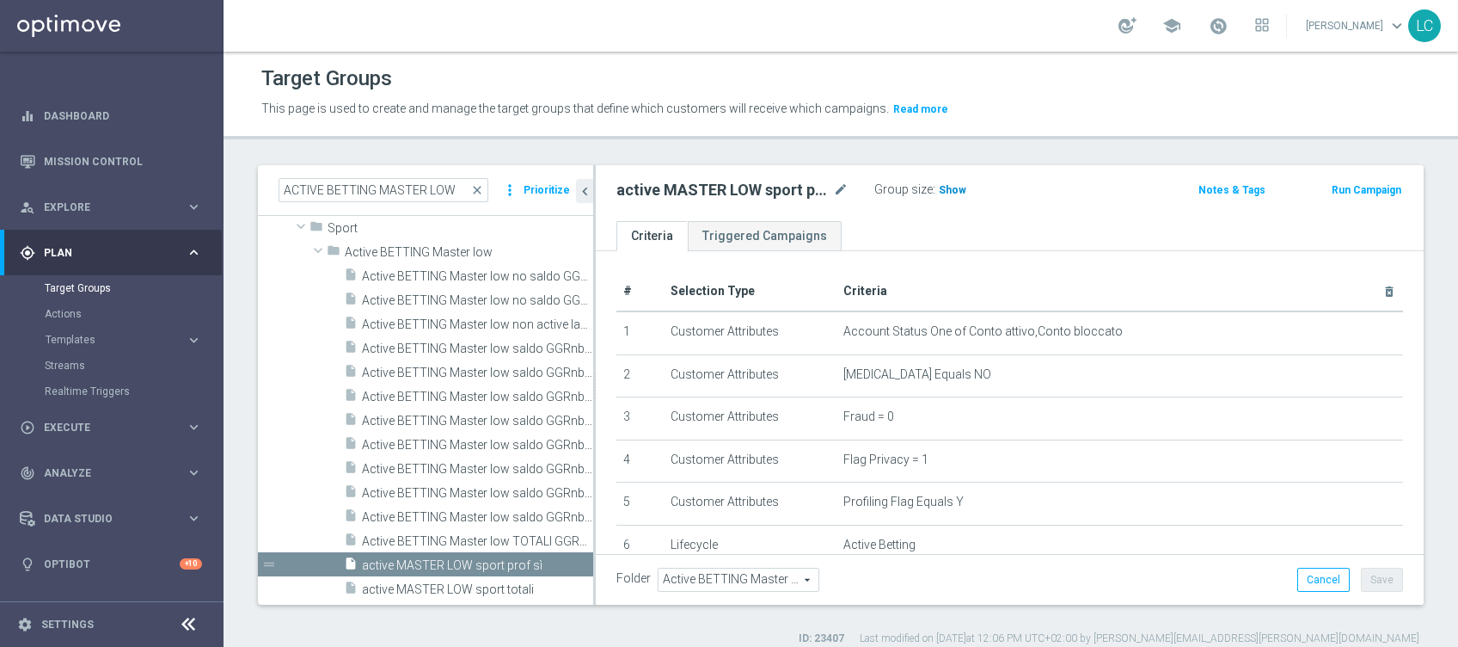
click at [941, 190] on span "Show" at bounding box center [953, 190] width 28 height 12
click at [76, 337] on span "Templates" at bounding box center [107, 339] width 123 height 10
click at [87, 372] on div "Optimail" at bounding box center [137, 365] width 169 height 26
click at [84, 366] on link "Optimail" at bounding box center [116, 366] width 126 height 14
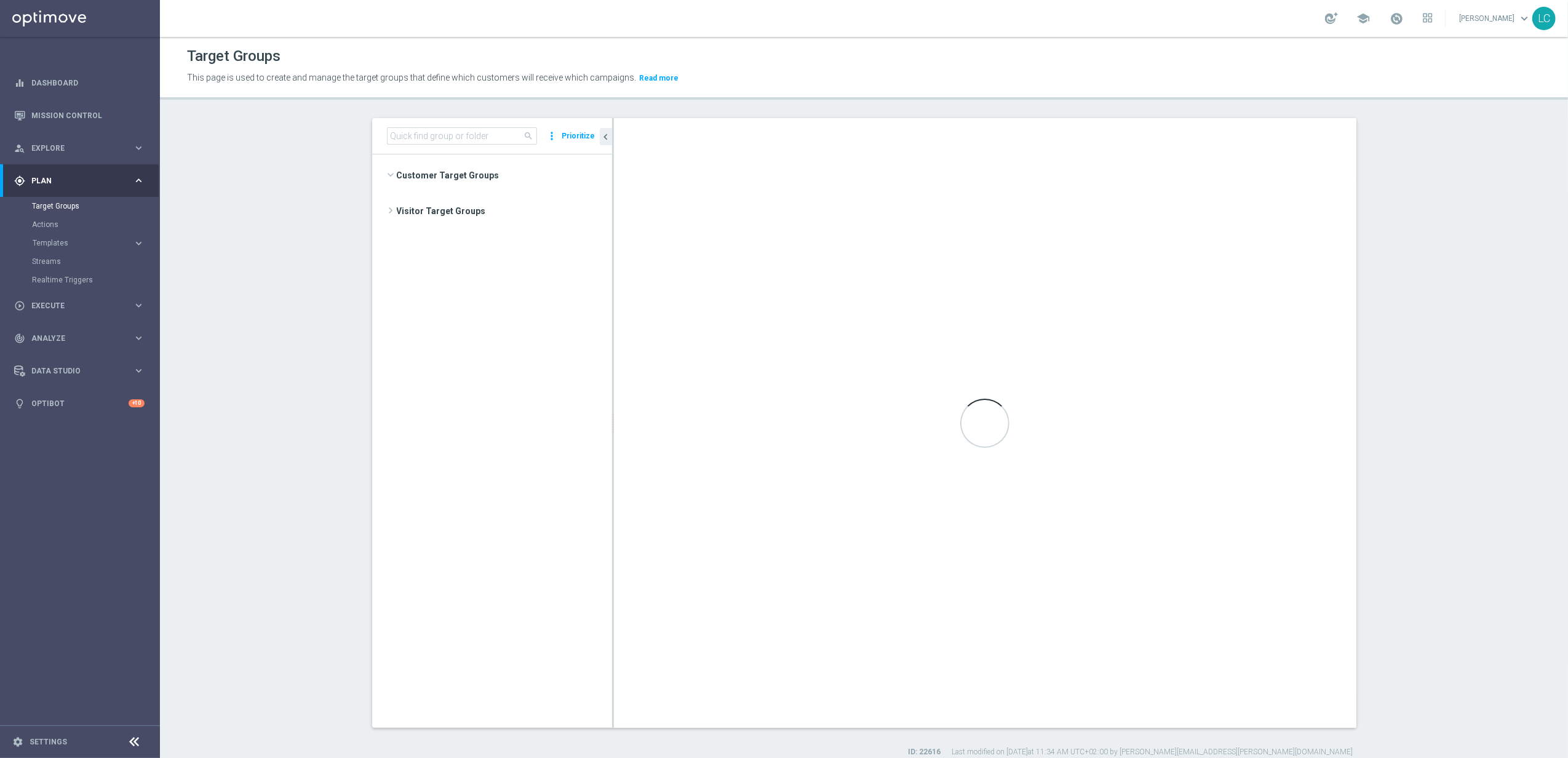
scroll to position [481, 0]
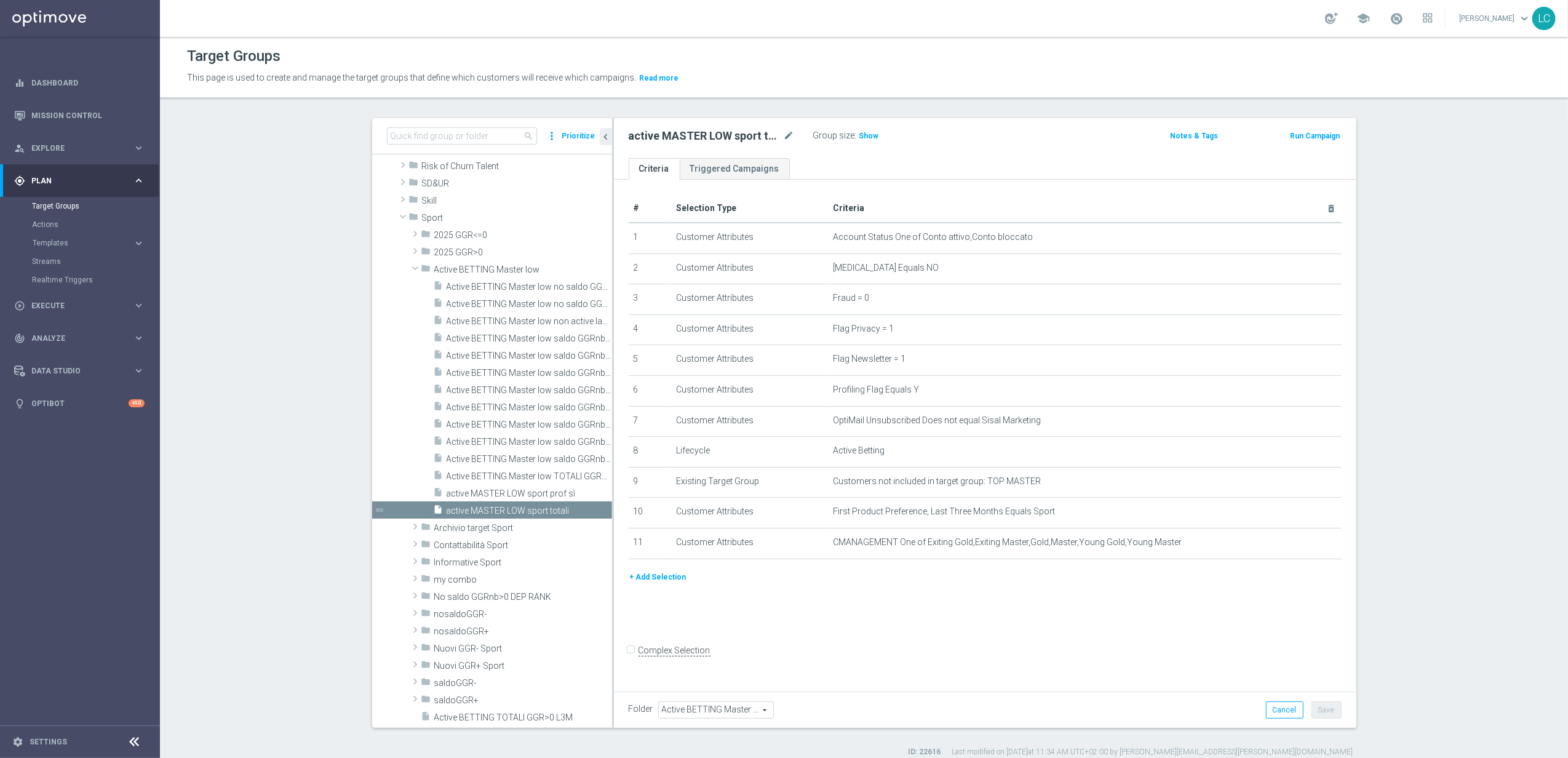
click at [653, 580] on button "+ Add Selection" at bounding box center [658, 577] width 59 height 14
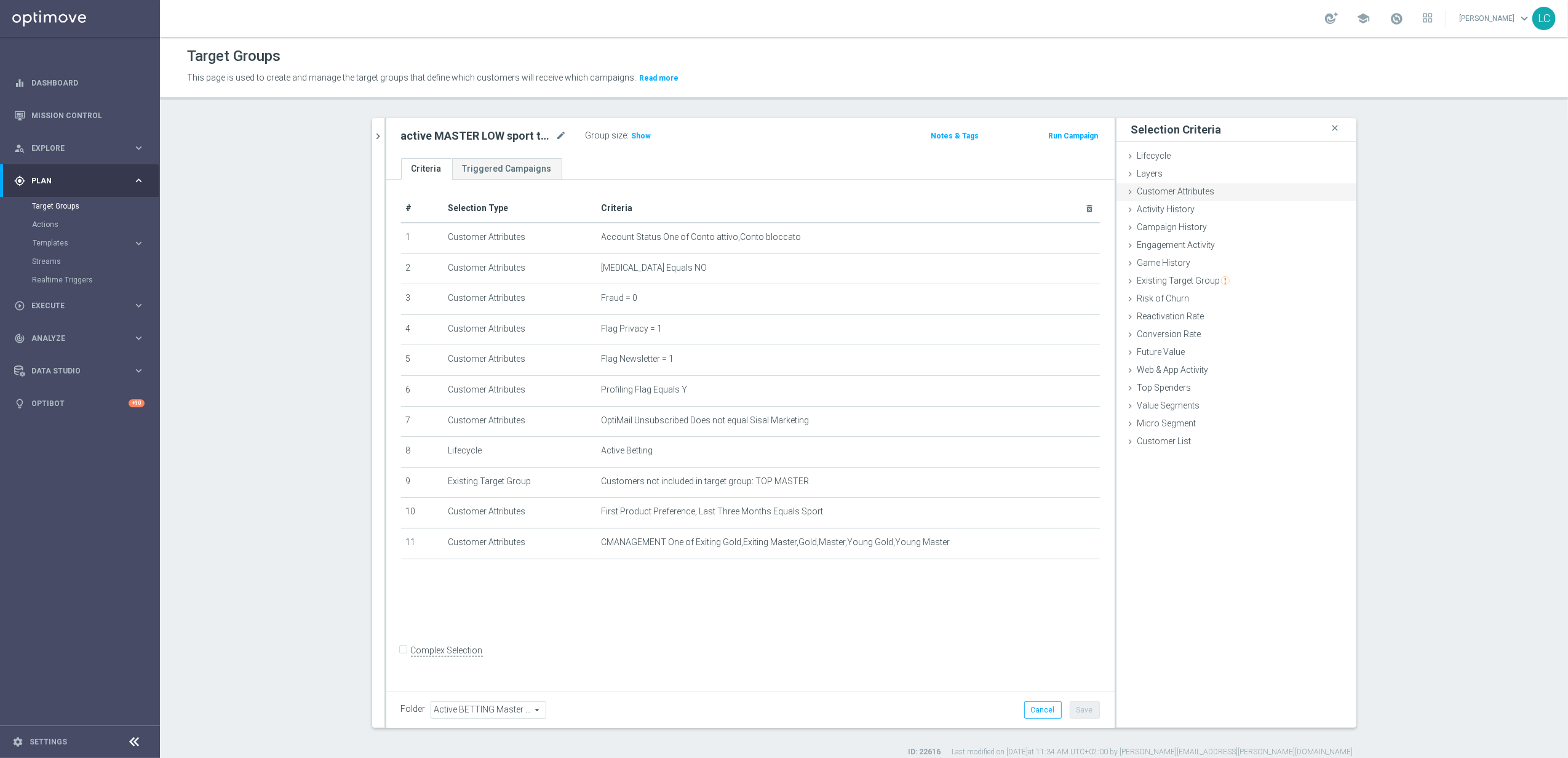
click at [1190, 190] on span "Customer Attributes" at bounding box center [1177, 191] width 77 height 10
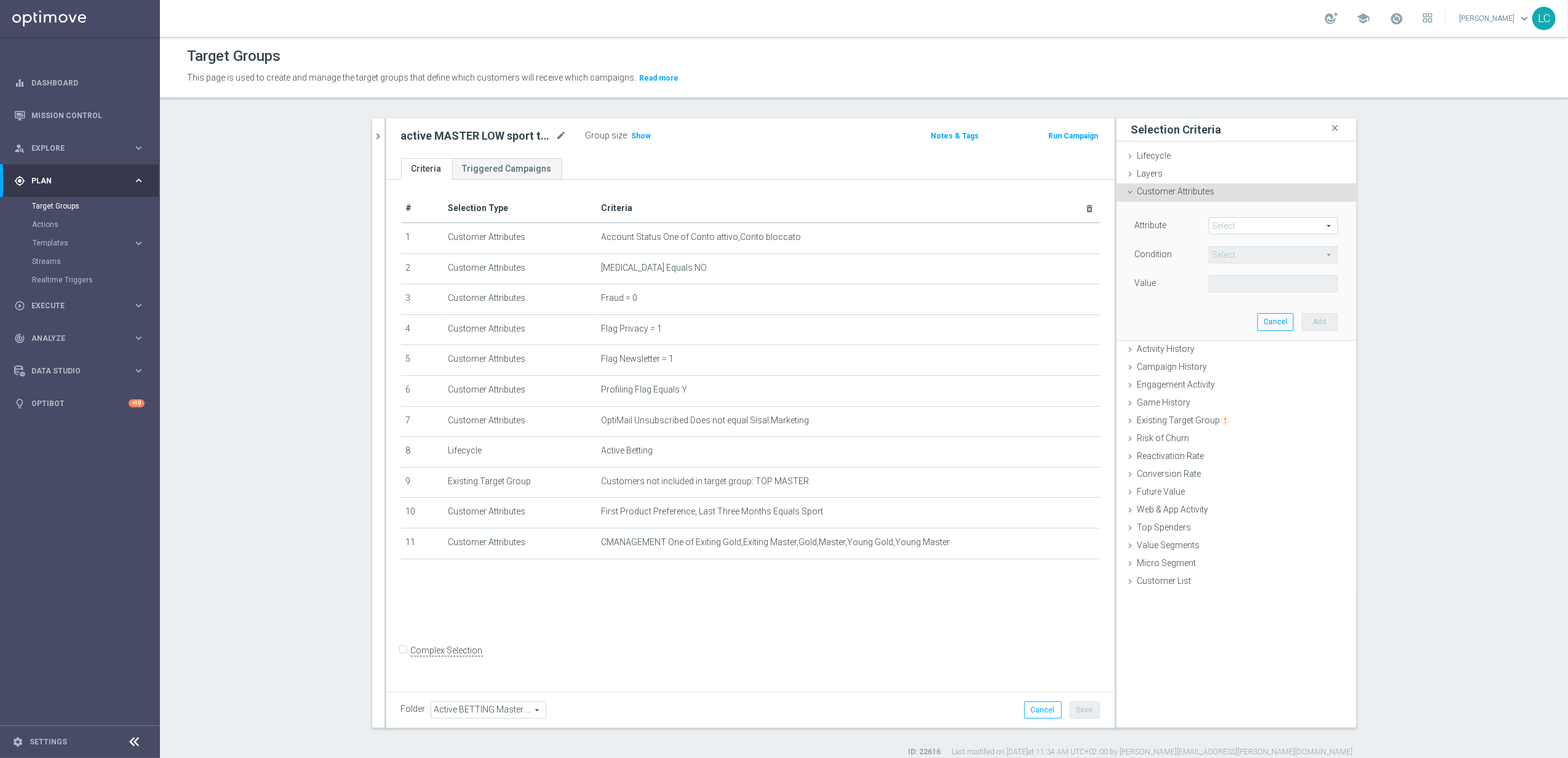
click at [1254, 228] on span at bounding box center [1273, 225] width 128 height 16
click at [1254, 228] on input "search" at bounding box center [1273, 225] width 130 height 17
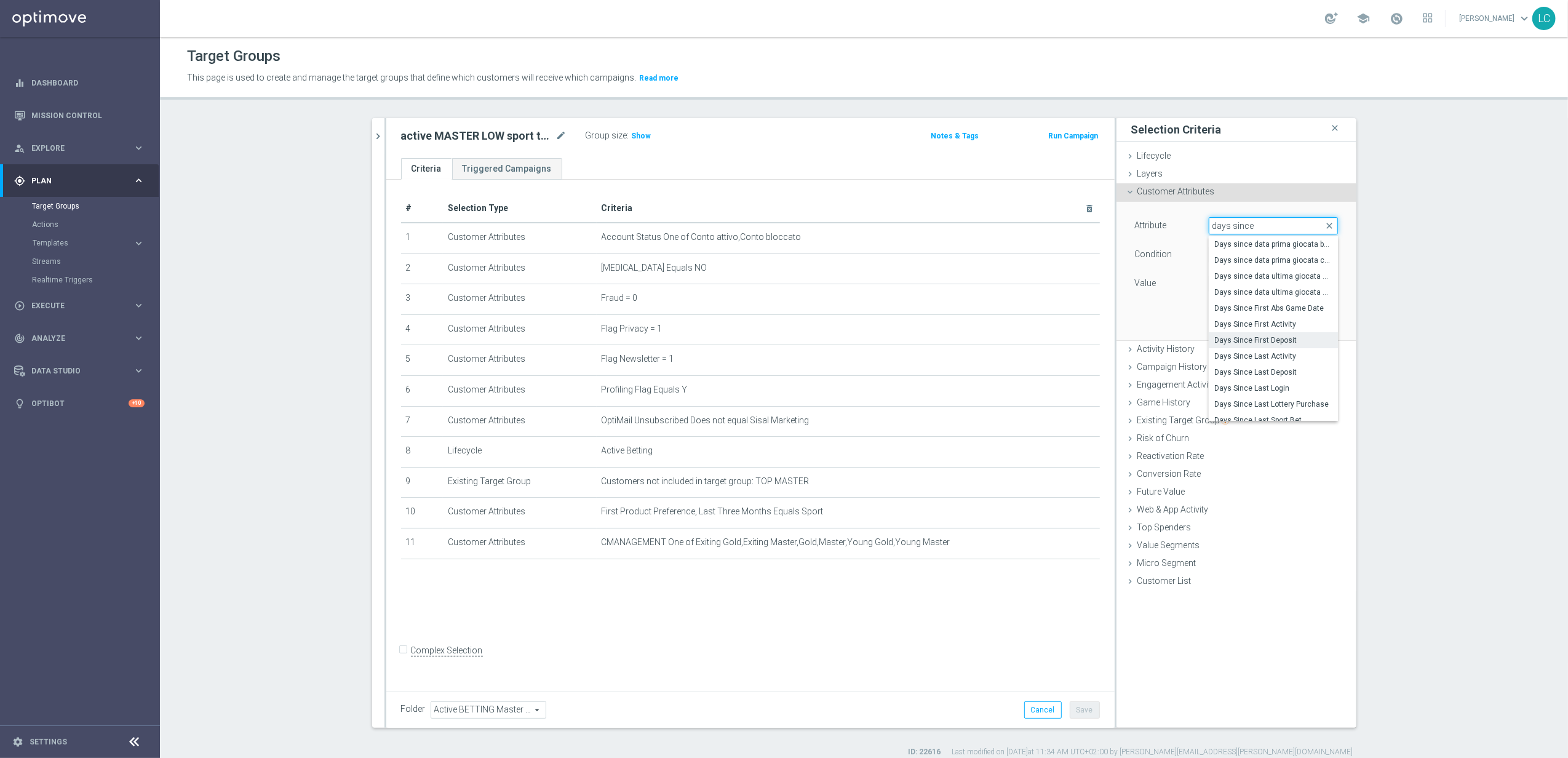
type input "days since"
click at [1255, 344] on span "Days Since First Deposit" at bounding box center [1273, 341] width 117 height 10
type input "Days Since First Deposit"
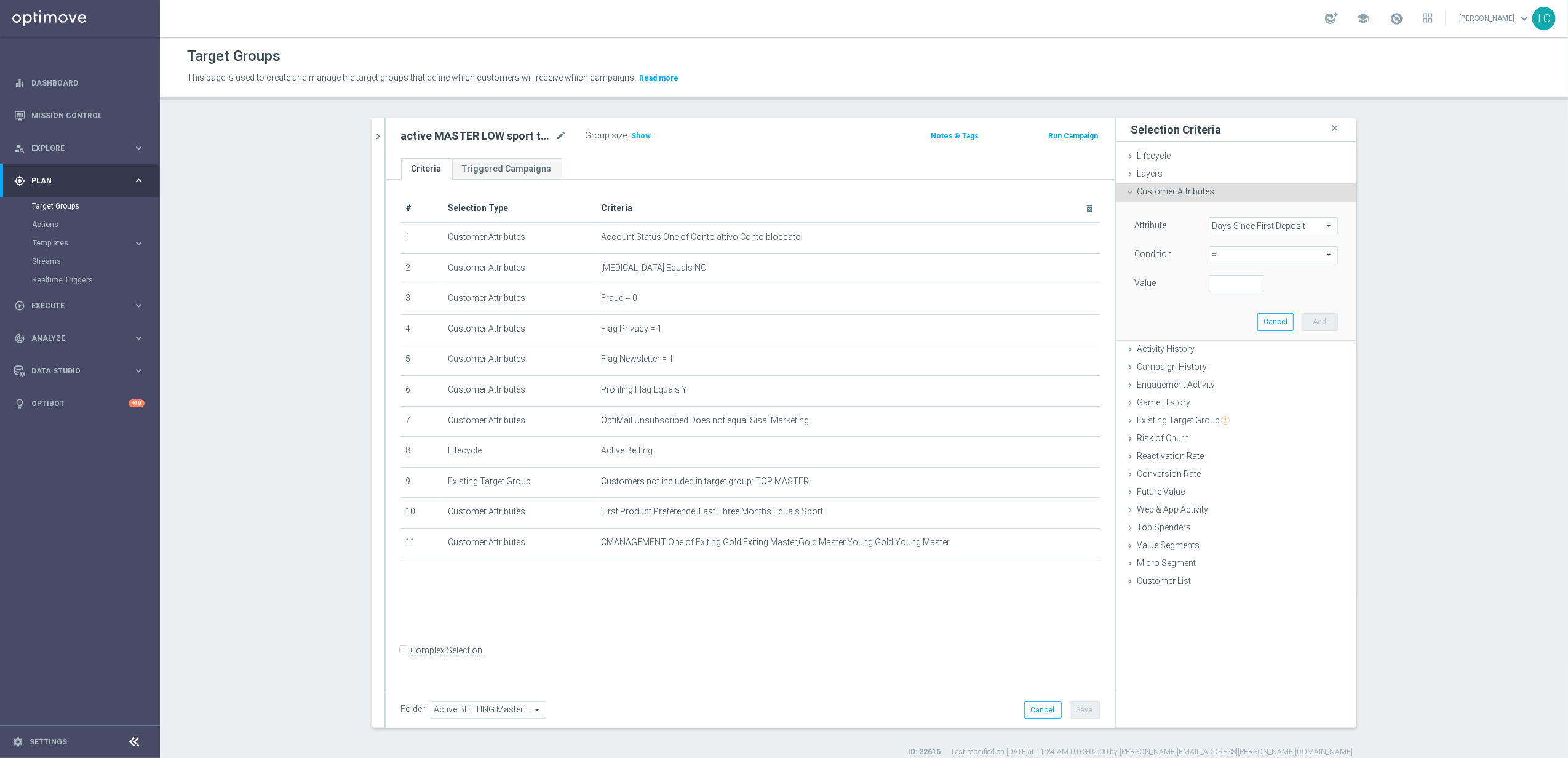
click at [1262, 253] on span "=" at bounding box center [1273, 255] width 128 height 16
click at [1242, 340] on span ">" at bounding box center [1273, 337] width 117 height 10
type input ">"
click at [1229, 281] on input "number" at bounding box center [1236, 283] width 55 height 17
type input "42"
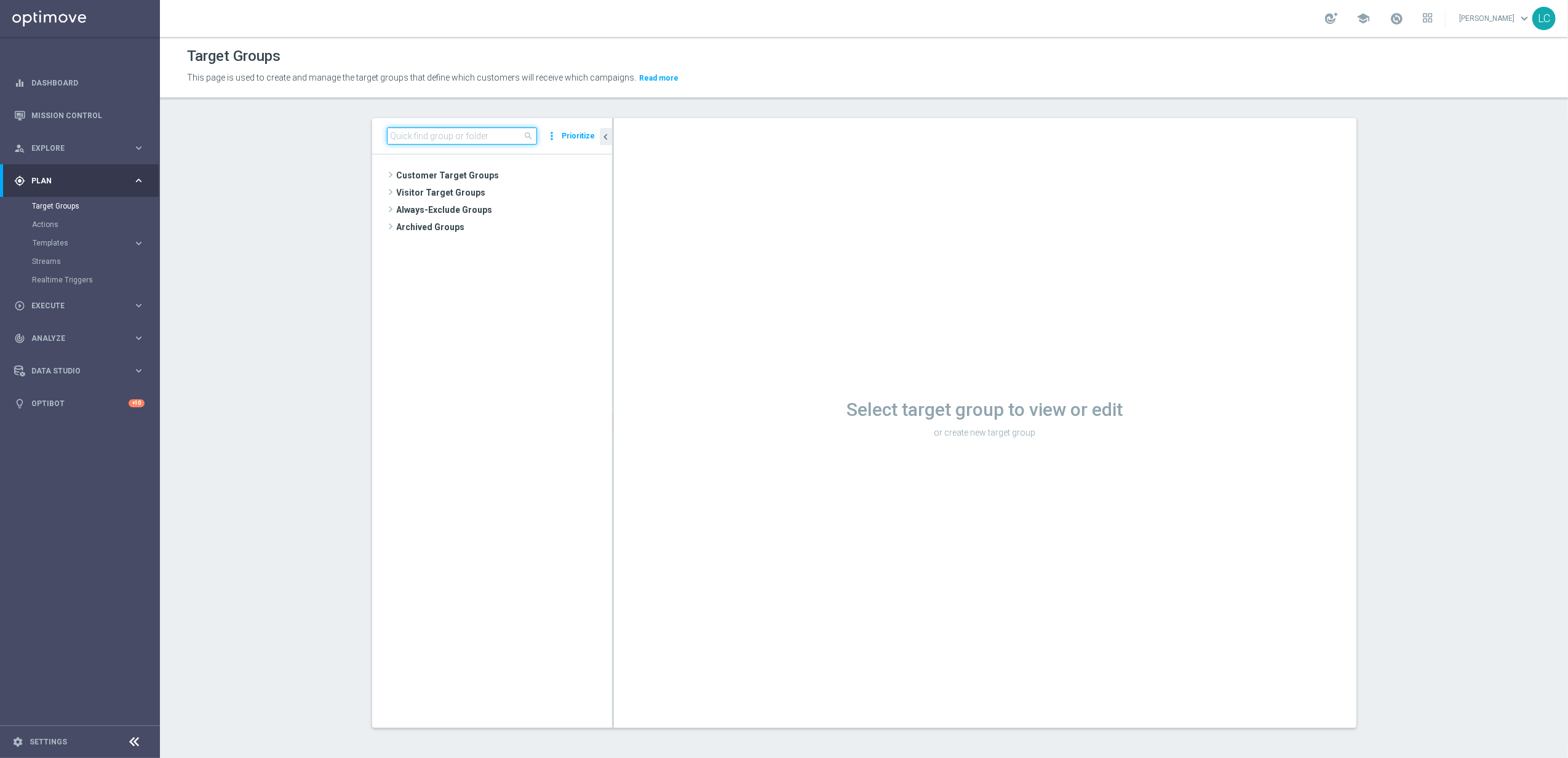
click at [444, 136] on input at bounding box center [462, 136] width 150 height 17
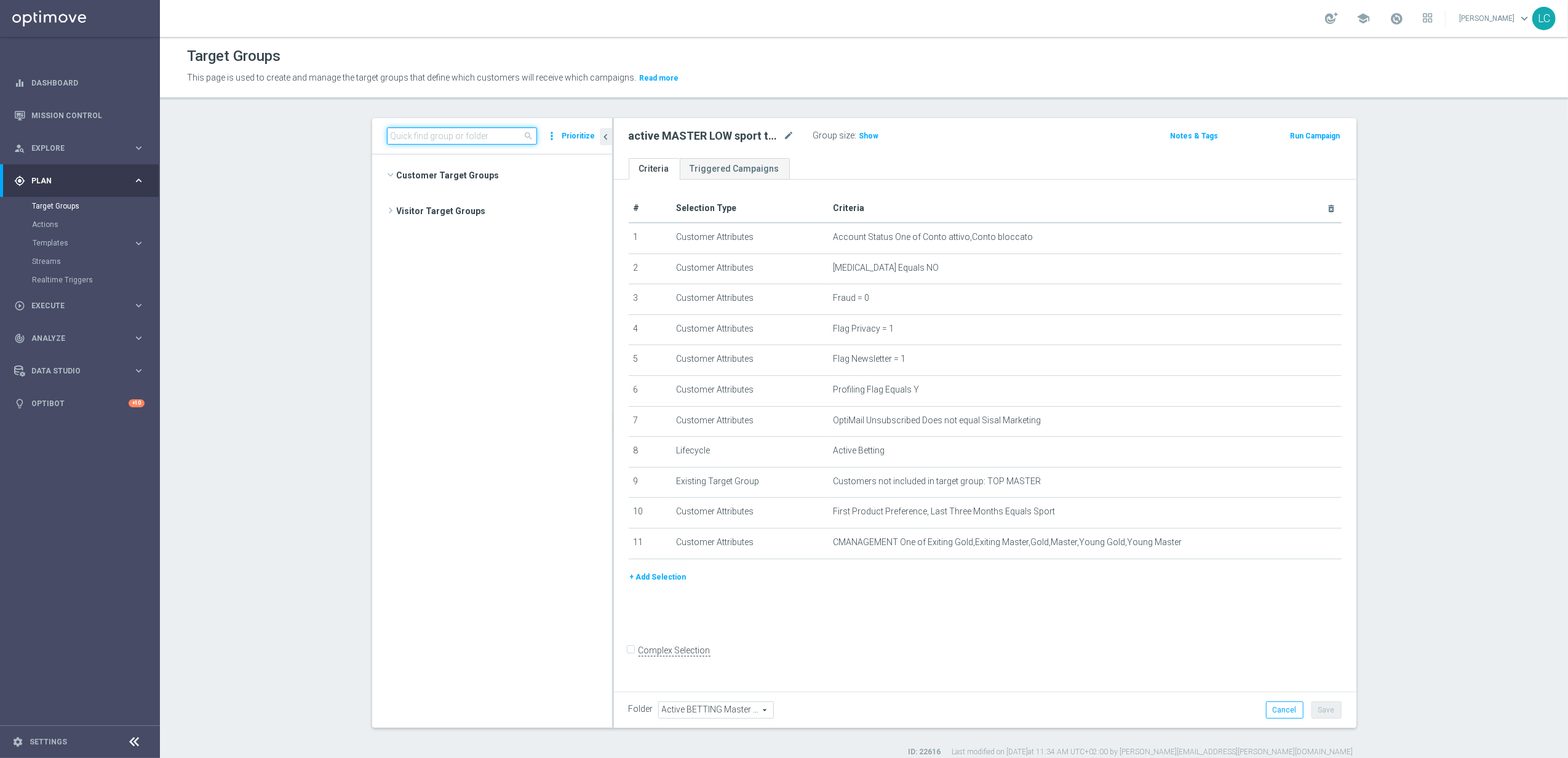
scroll to position [481, 0]
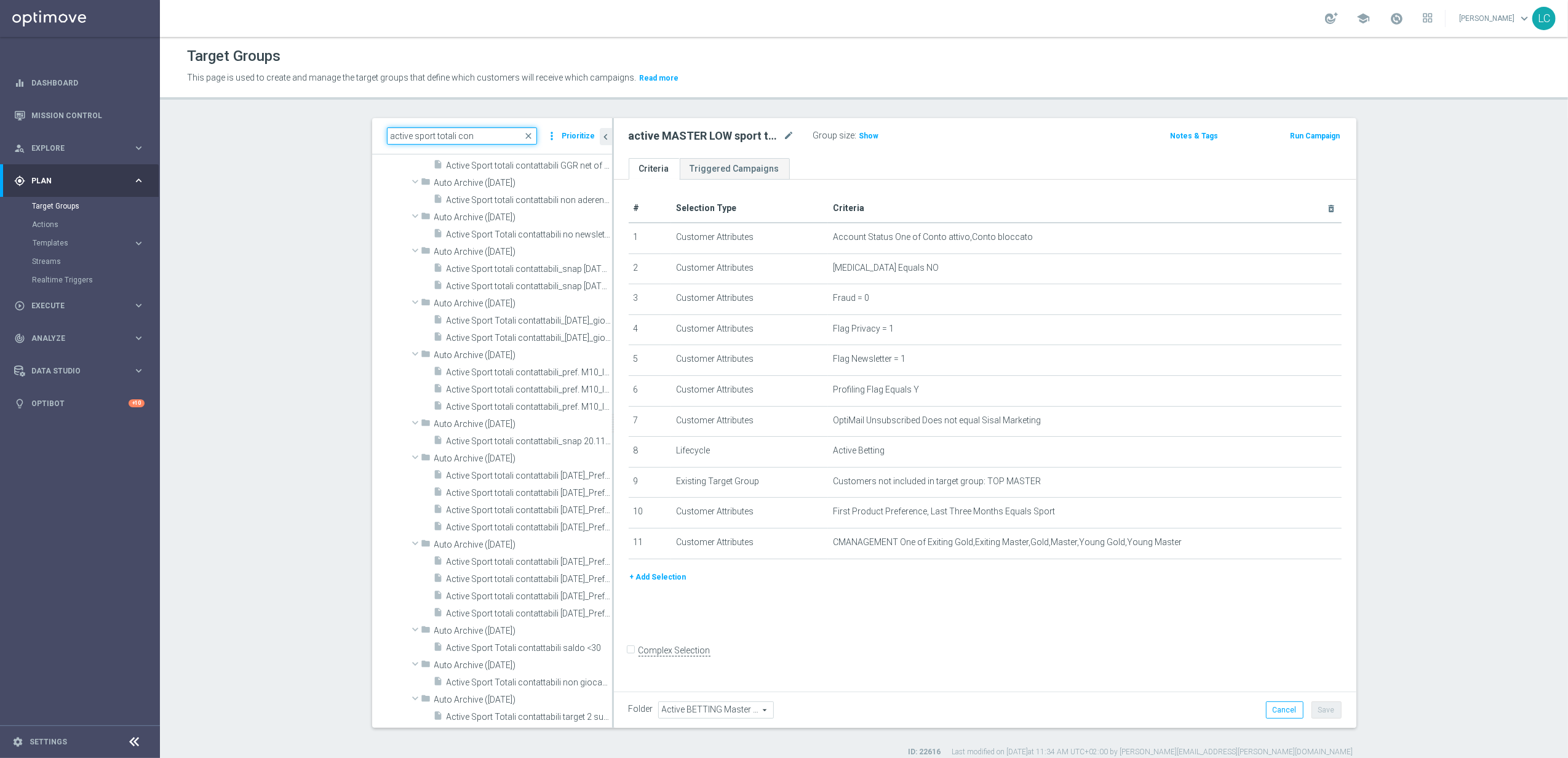
type input "active sport totali con"
click at [513, 85] on span "Active Sport Totali contattabili" at bounding box center [515, 79] width 136 height 11
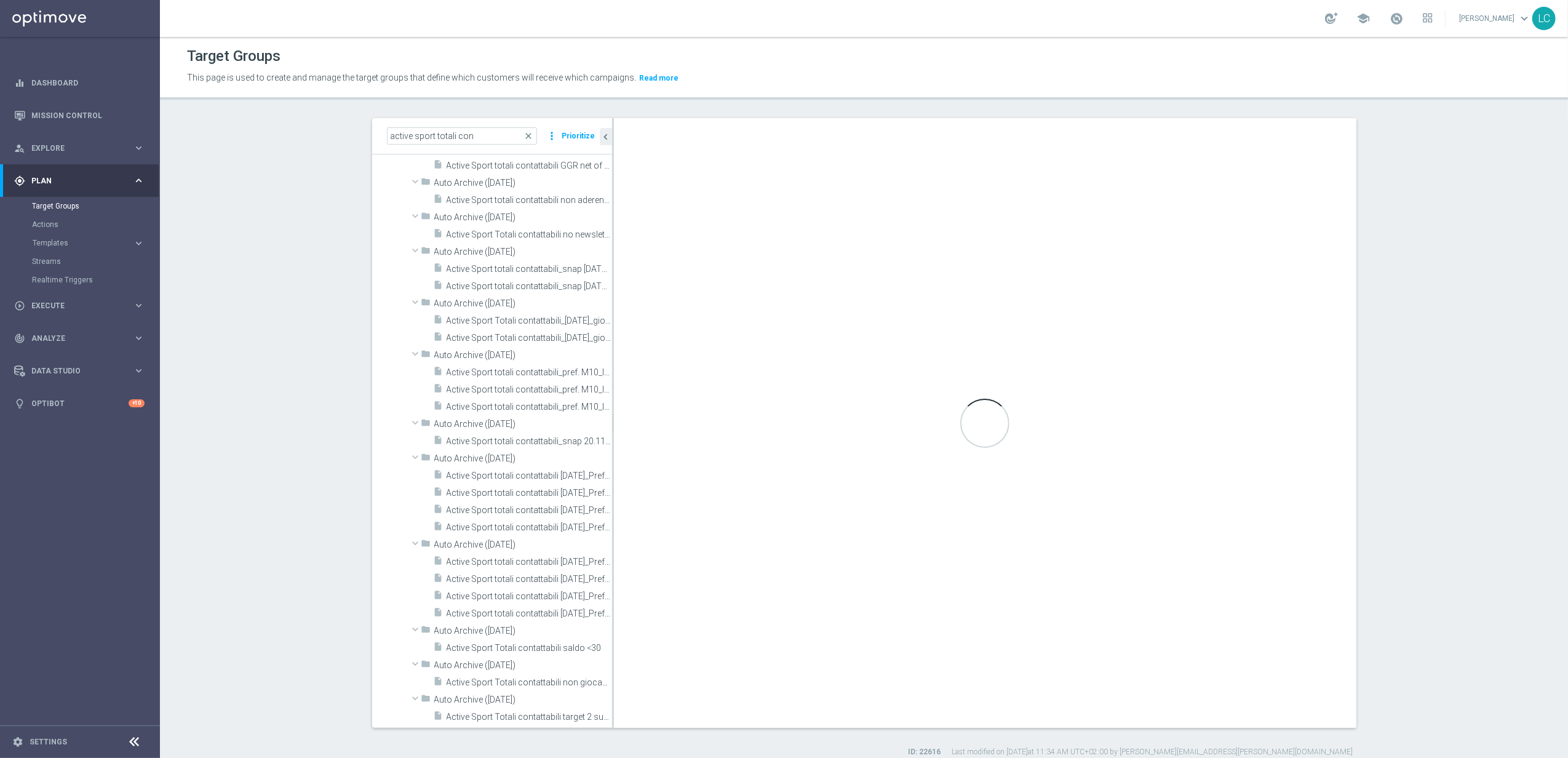
type input "Contattabilità Sport"
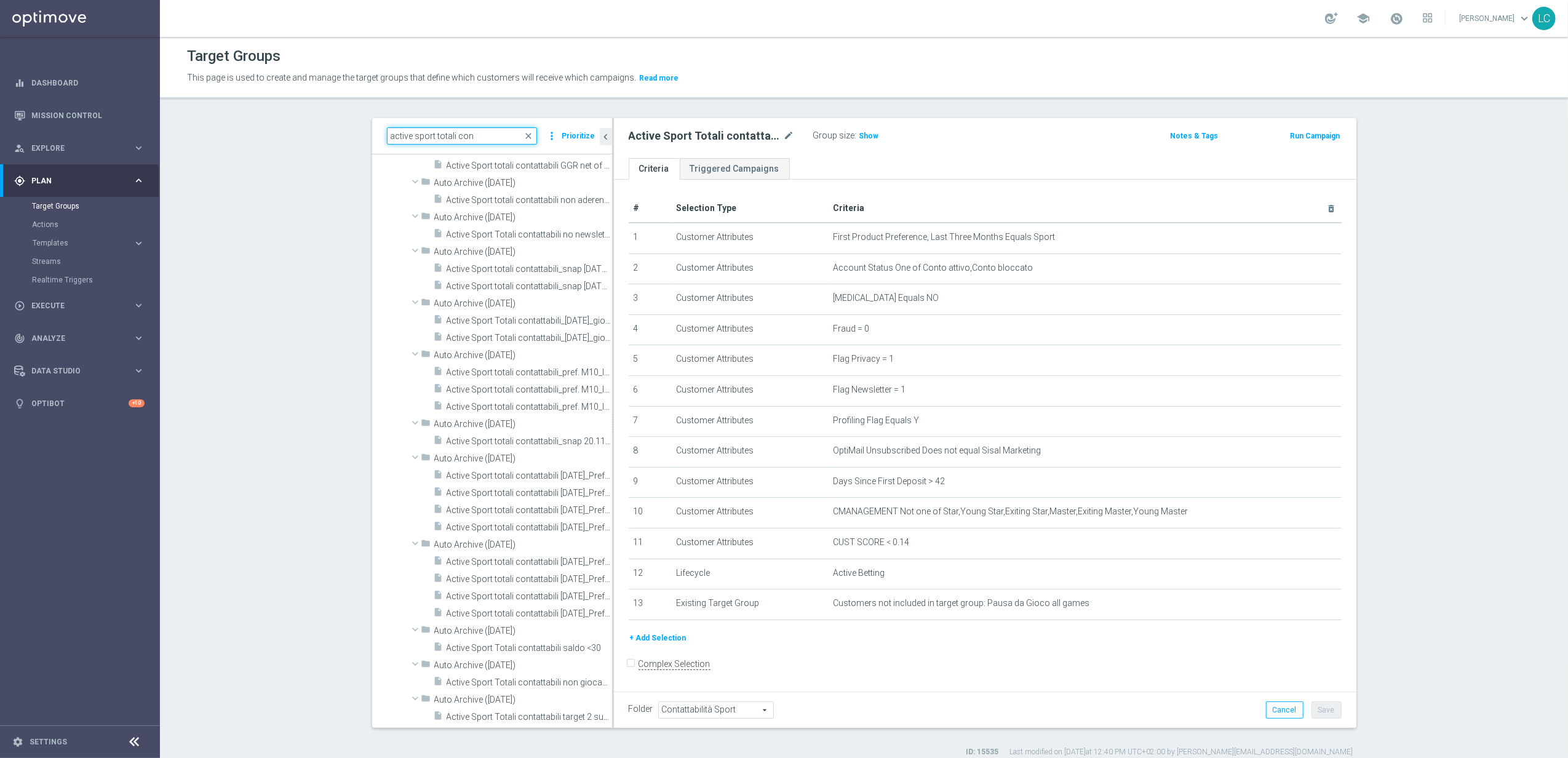
click at [462, 138] on input "active sport totali con" at bounding box center [462, 136] width 150 height 17
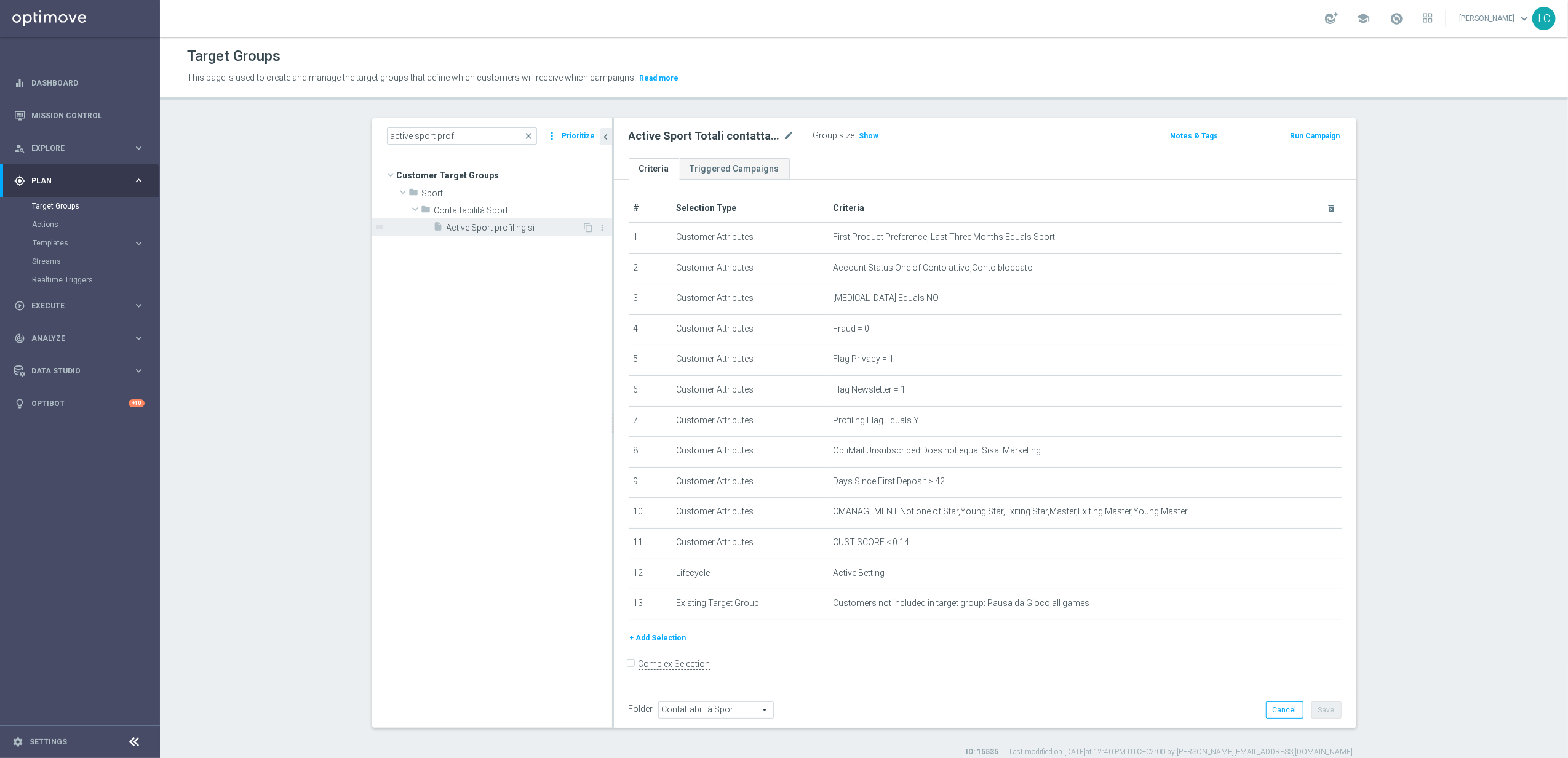
click at [522, 232] on span "Active Sport profiling sì" at bounding box center [515, 228] width 136 height 11
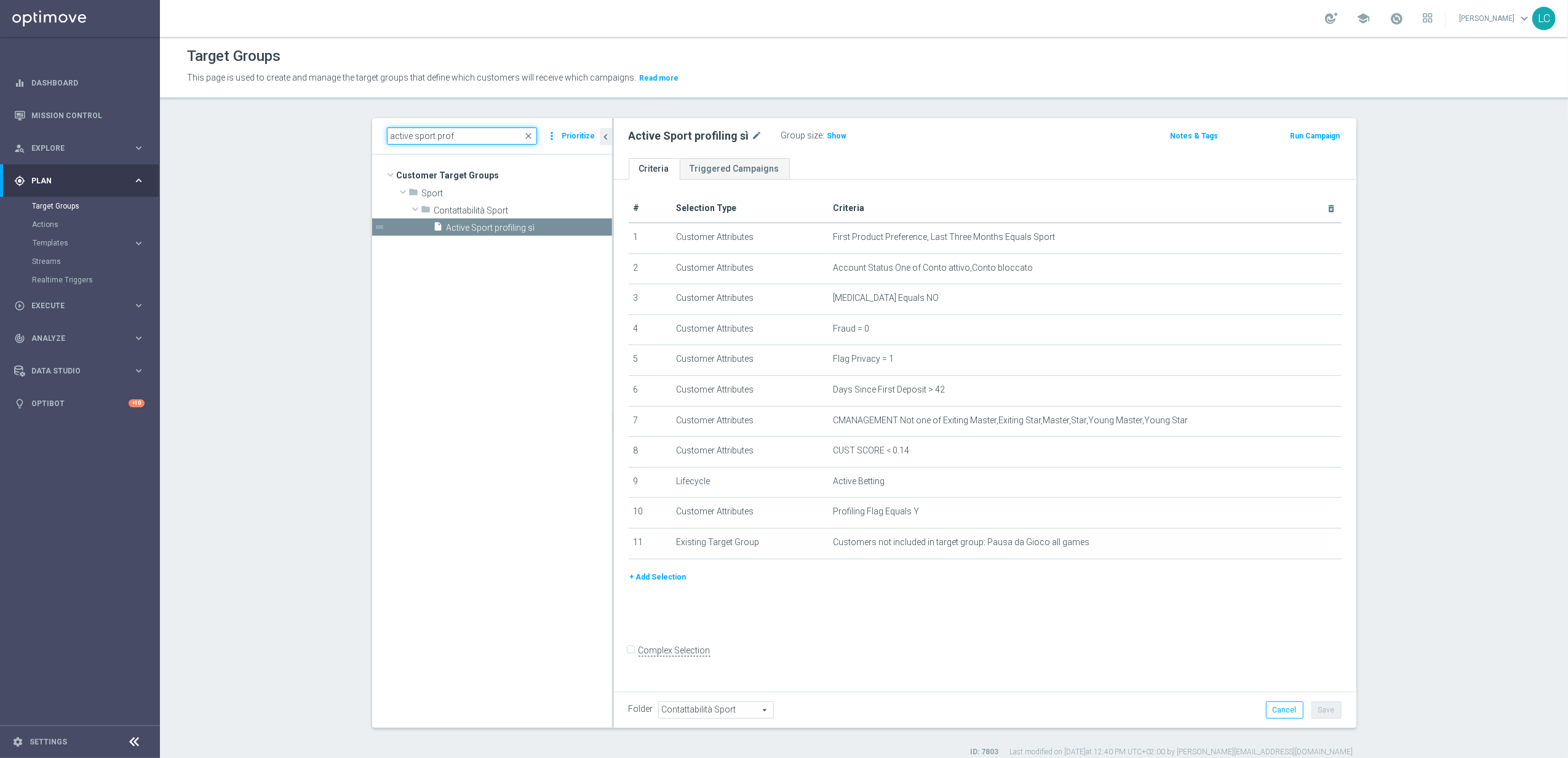
click at [414, 136] on input "active sport prof" at bounding box center [462, 136] width 150 height 17
drag, startPoint x: 414, startPoint y: 136, endPoint x: 453, endPoint y: 136, distance: 39.0
click at [453, 136] on input "active sport prof" at bounding box center [462, 136] width 150 height 17
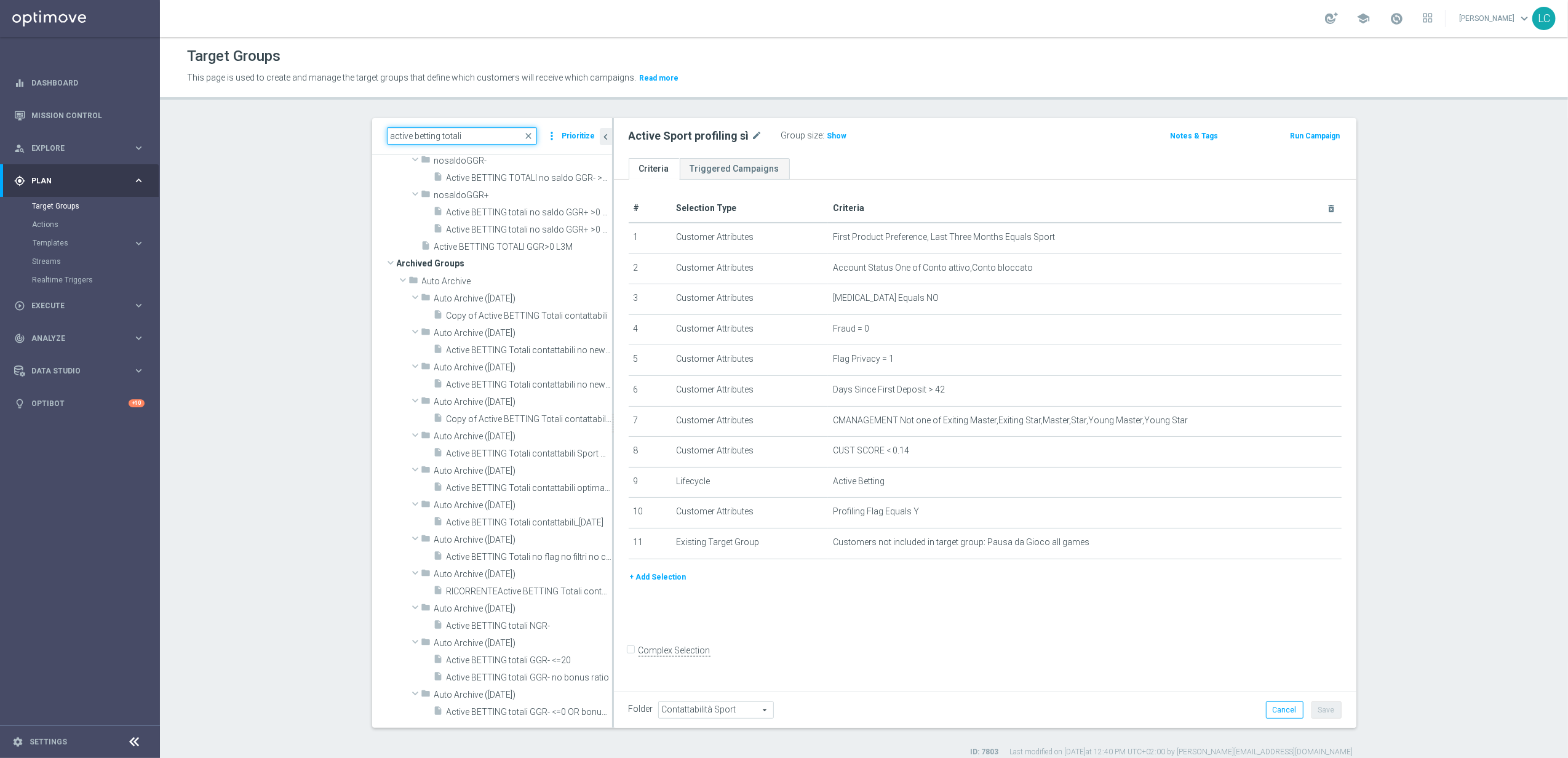
click at [412, 135] on input "active betting totali" at bounding box center [462, 136] width 150 height 17
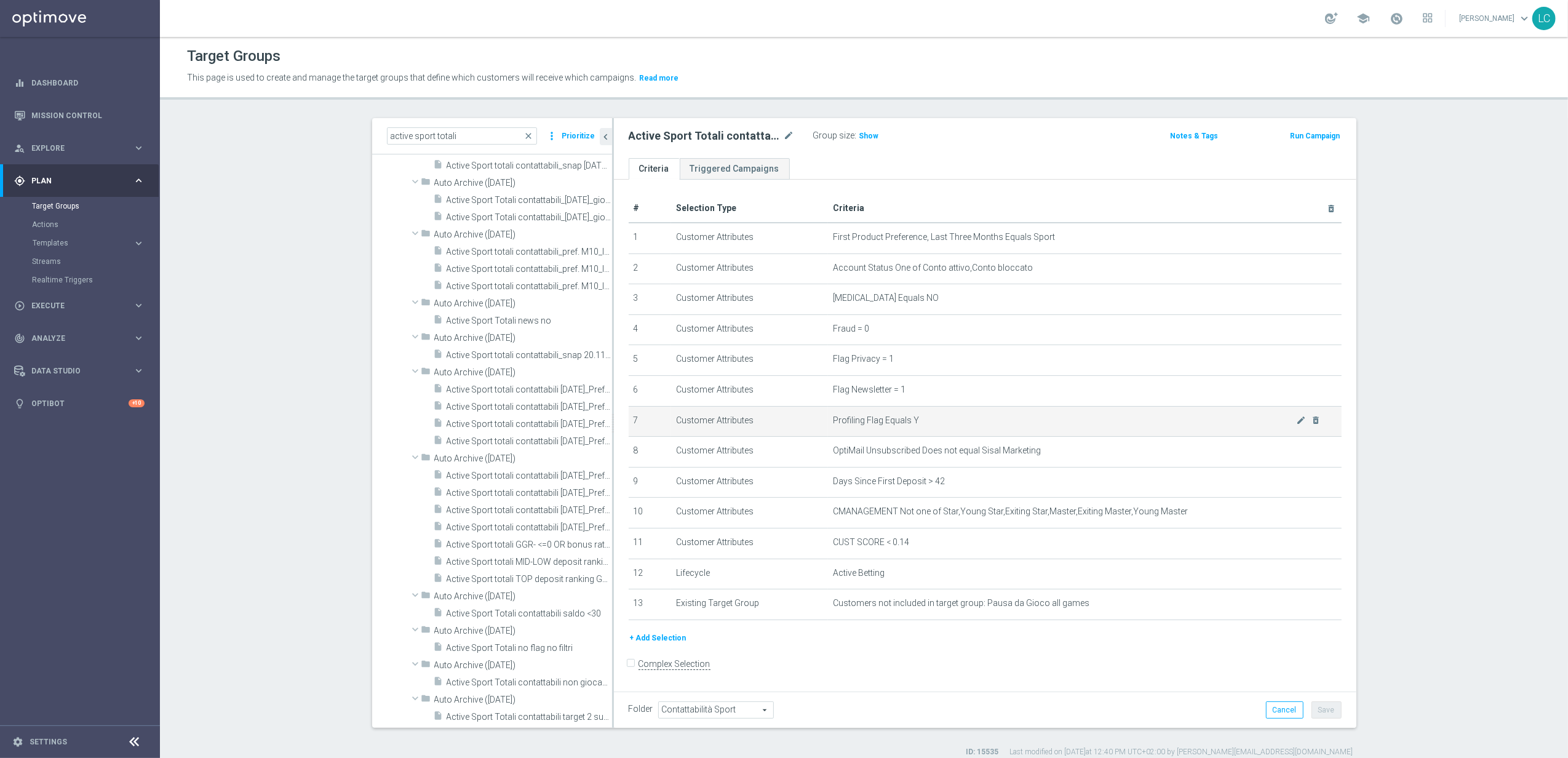
scroll to position [9, 0]
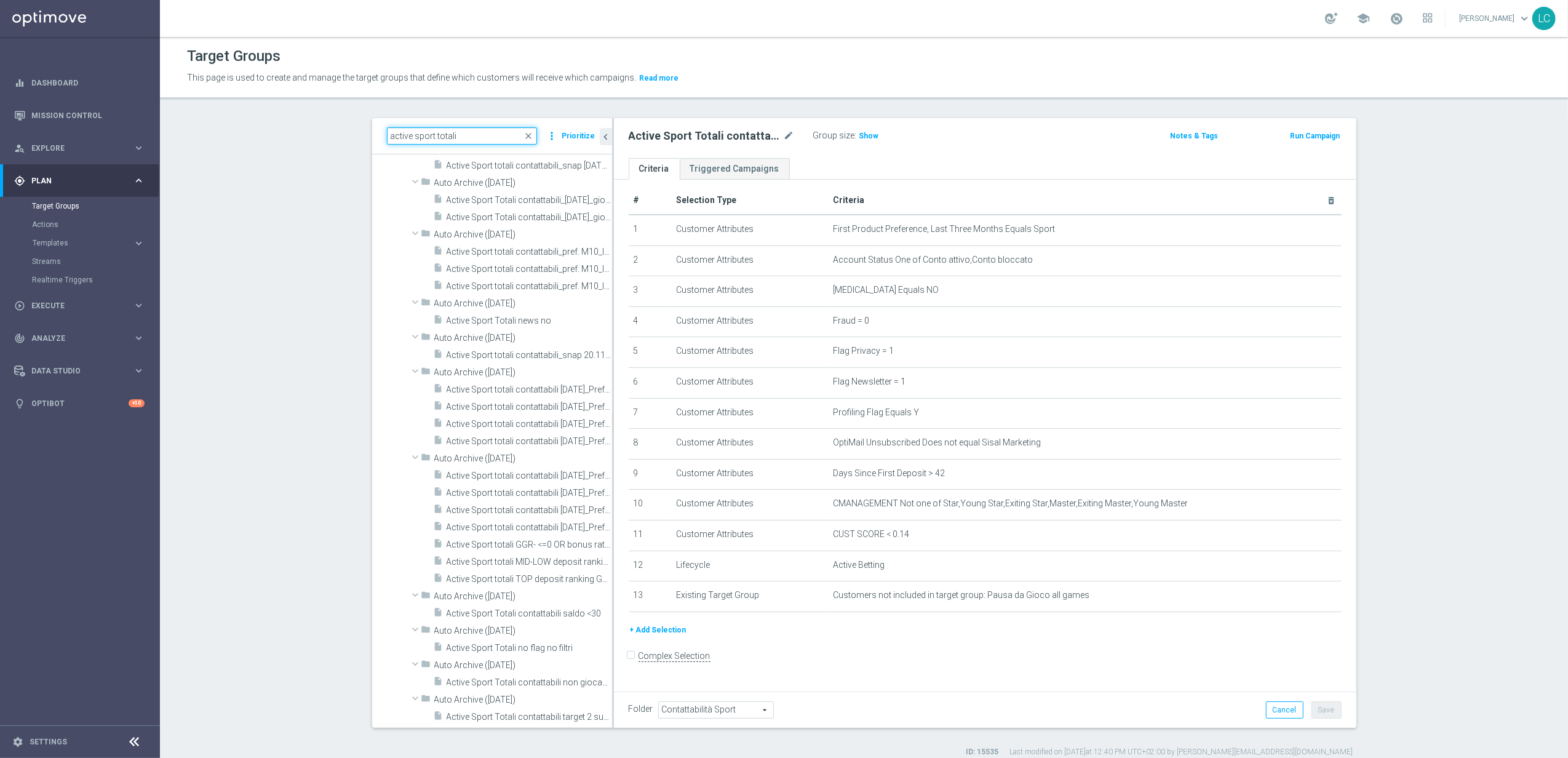
click at [445, 134] on input "active sport totali" at bounding box center [462, 136] width 150 height 17
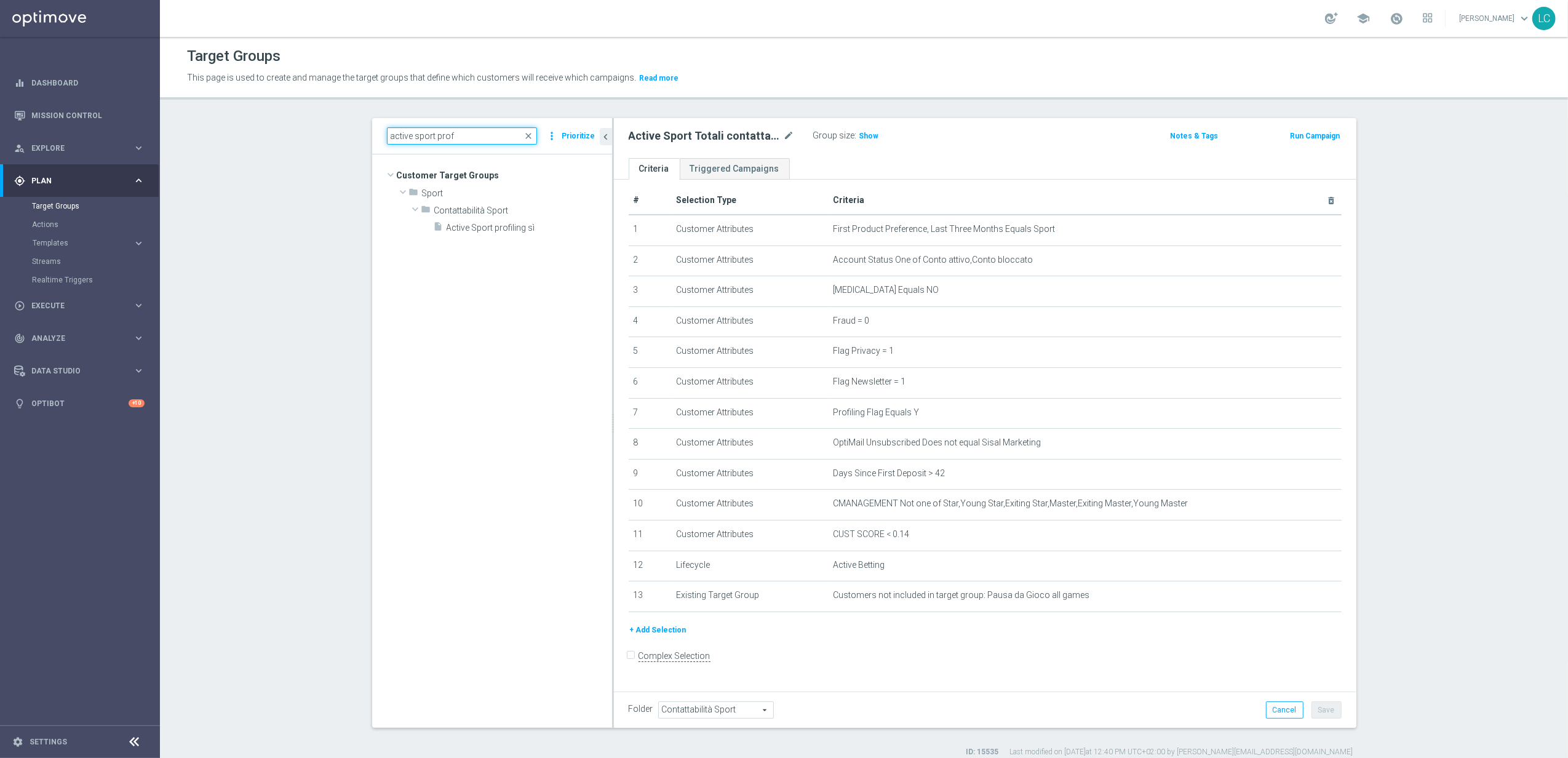
type input "active sport prof"
drag, startPoint x: 527, startPoint y: 134, endPoint x: 486, endPoint y: 130, distance: 41.2
click at [527, 134] on span "close" at bounding box center [529, 136] width 10 height 10
click at [517, 131] on input at bounding box center [462, 136] width 150 height 17
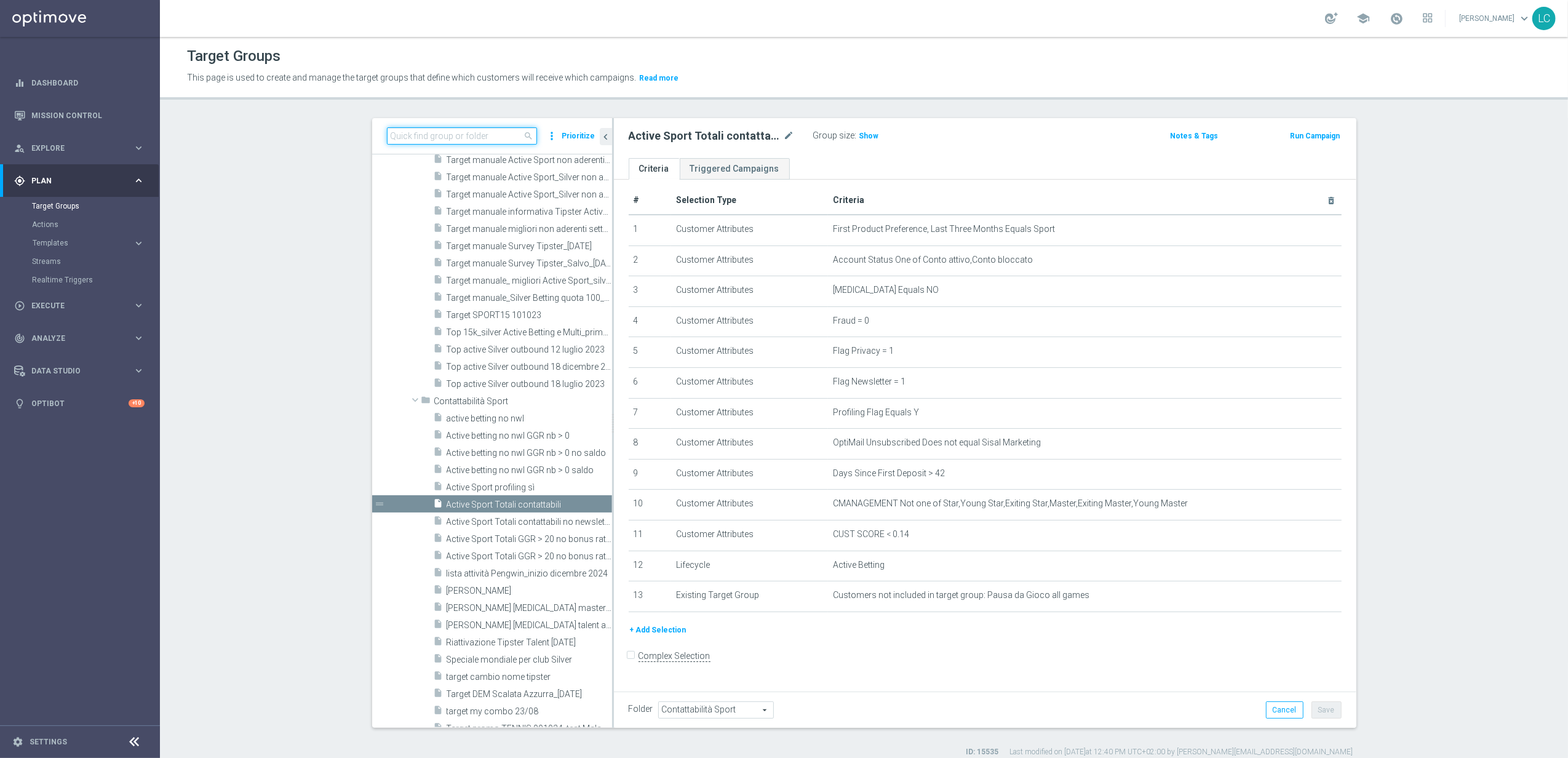
paste input "Active BETTING Master low no saldo GGRnb>0"
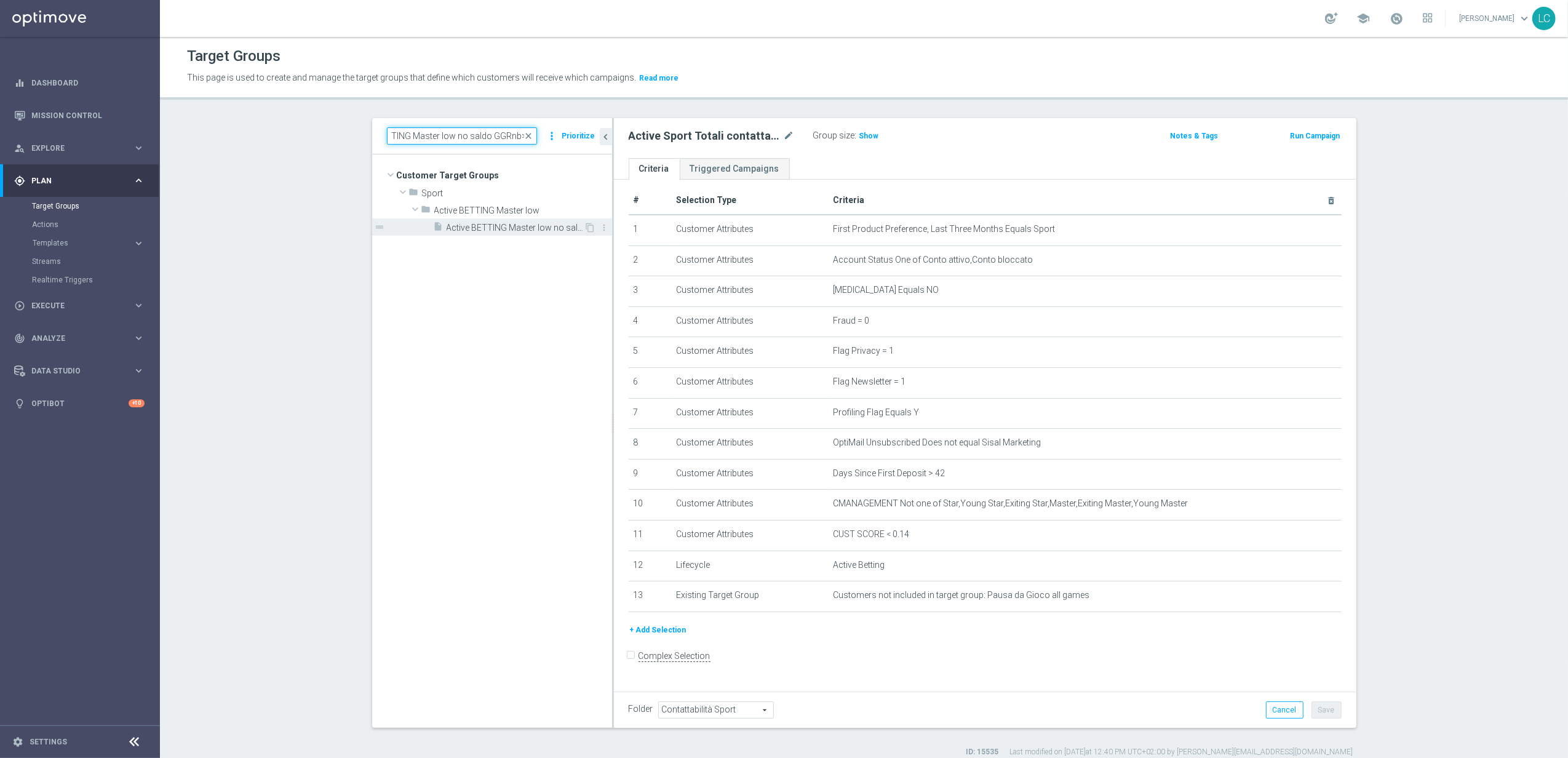
type input "Active BETTING Master low no saldo GGRnb>0"
click at [478, 235] on div "insert_drive_file Active BETTING Master low no saldo GGRnb>0" at bounding box center [509, 227] width 151 height 17
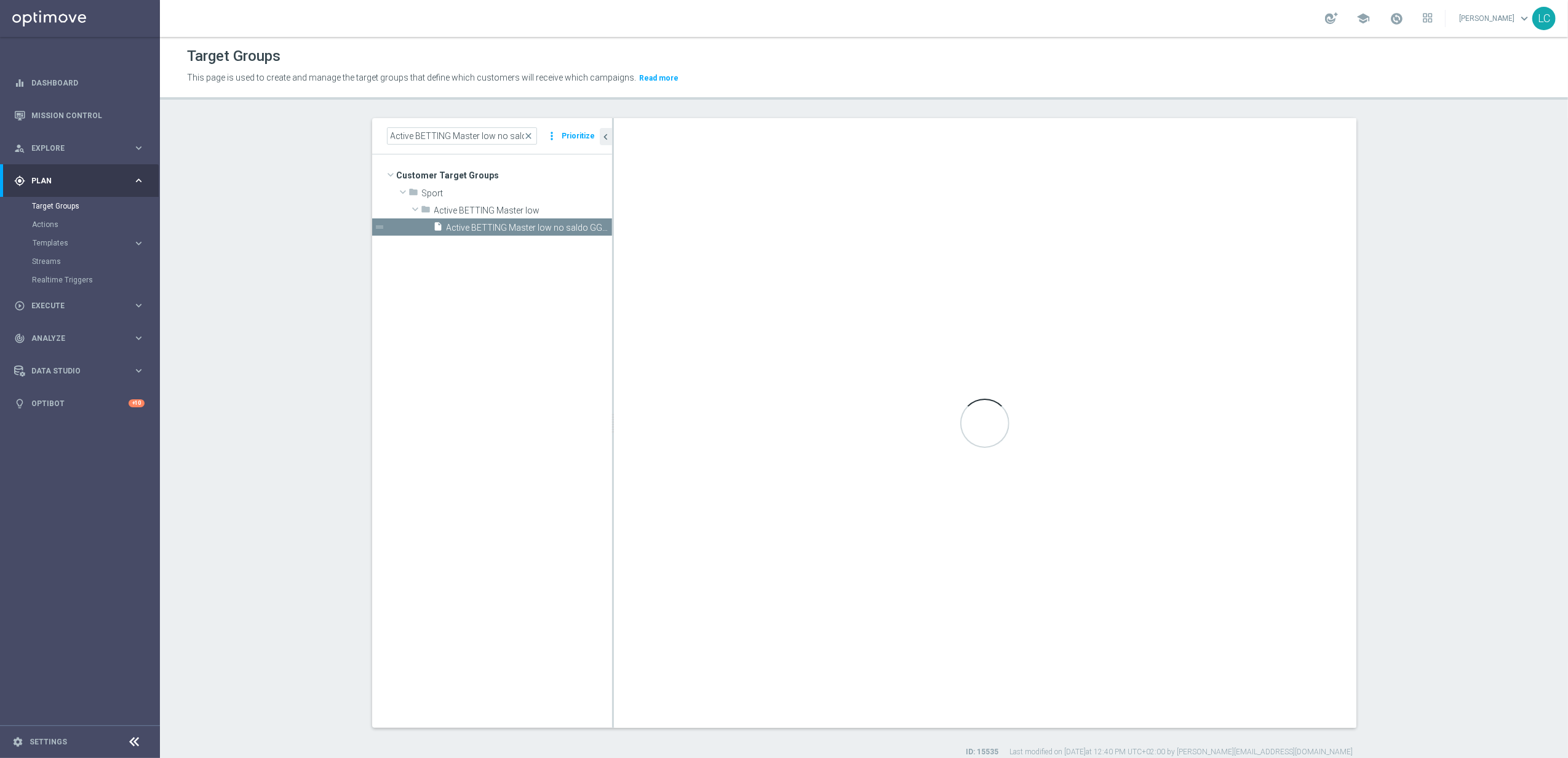
type input "Active BETTING Master low"
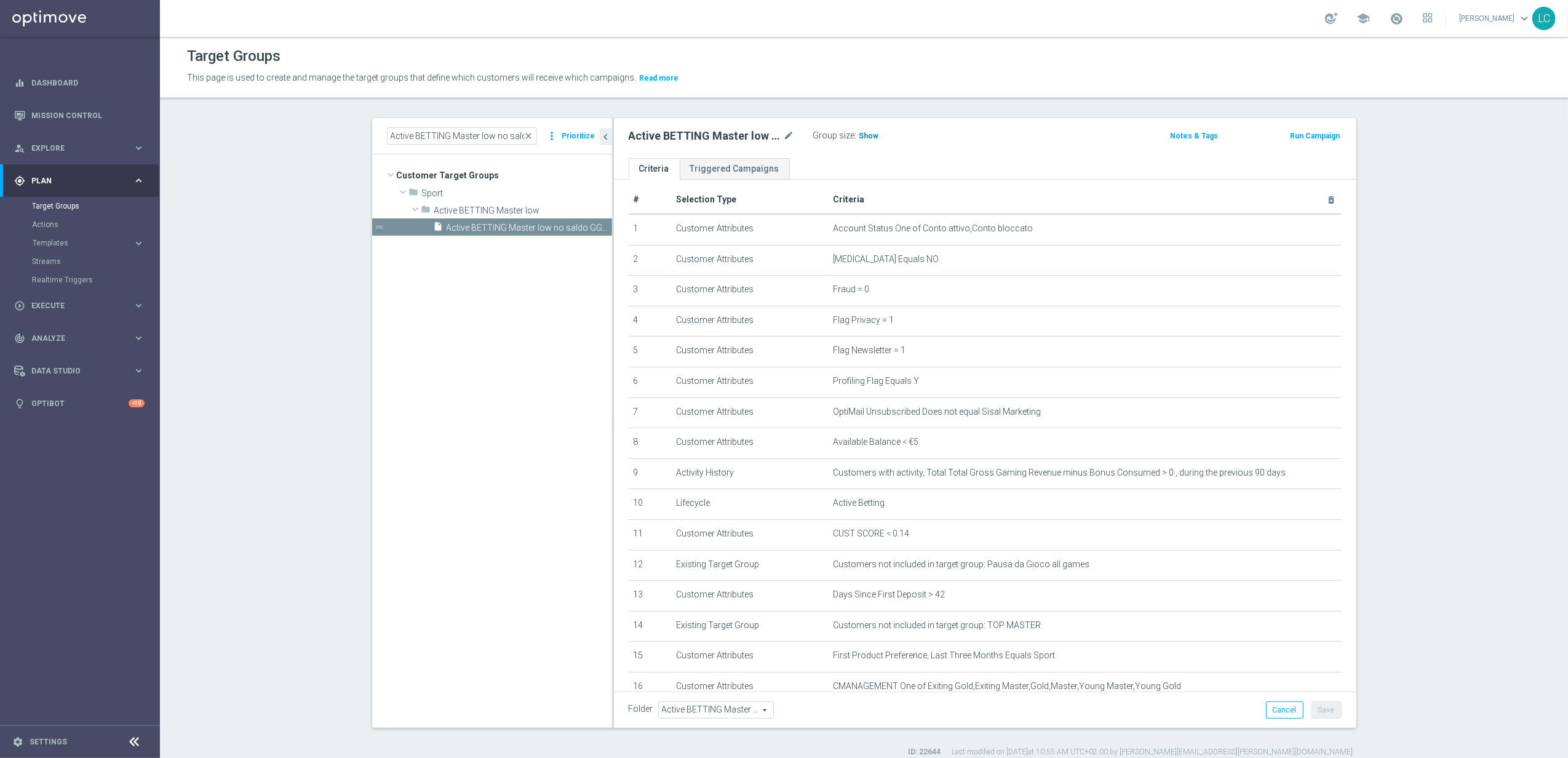
click at [860, 136] on span "Show" at bounding box center [870, 136] width 20 height 9
drag, startPoint x: 529, startPoint y: 133, endPoint x: 513, endPoint y: 131, distance: 16.1
click at [529, 133] on span "close" at bounding box center [529, 136] width 10 height 10
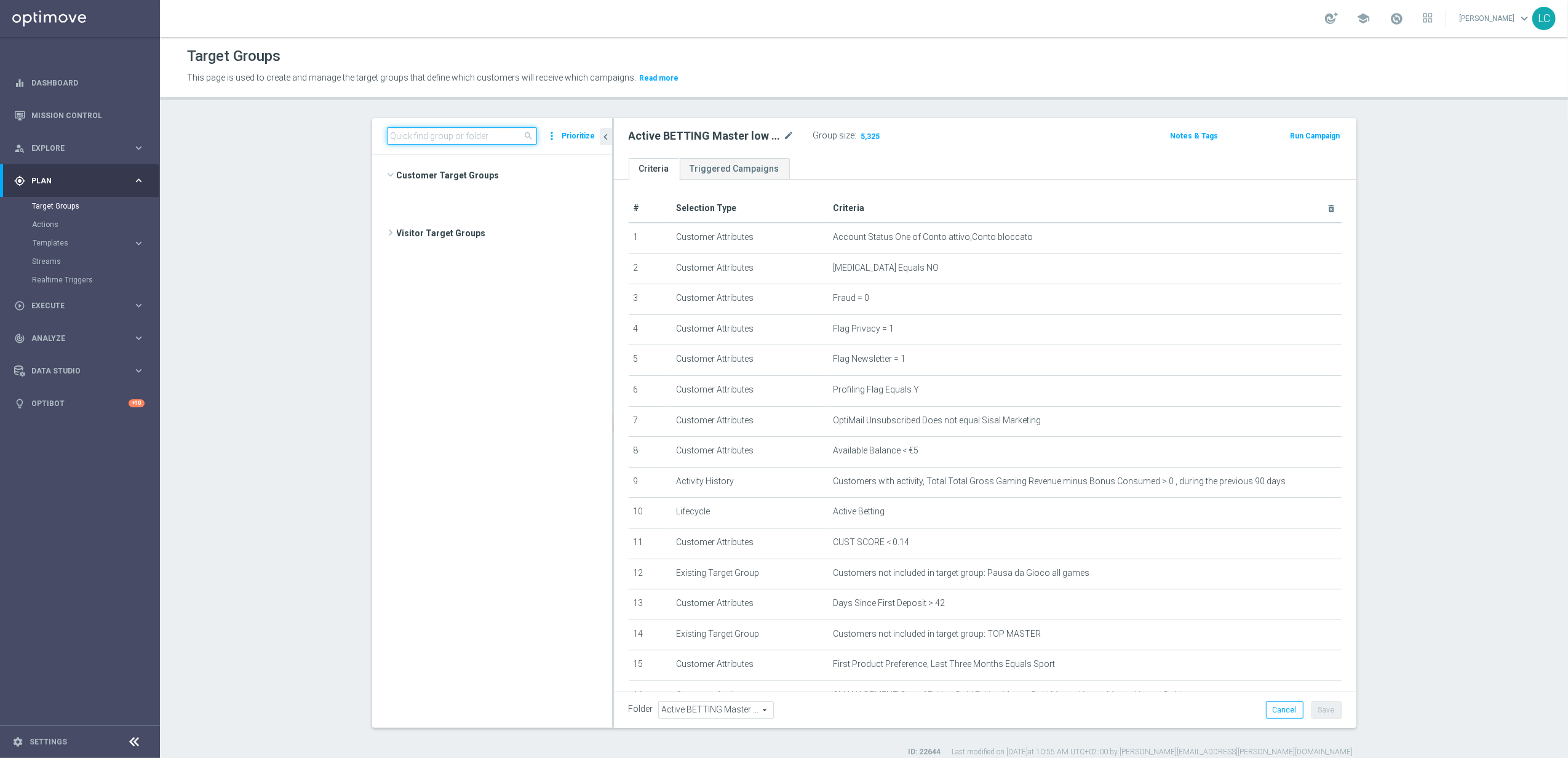
scroll to position [37504, 0]
click at [513, 131] on input at bounding box center [462, 136] width 150 height 17
paste input "Active BETTING Master low saldo GGRnb>0"
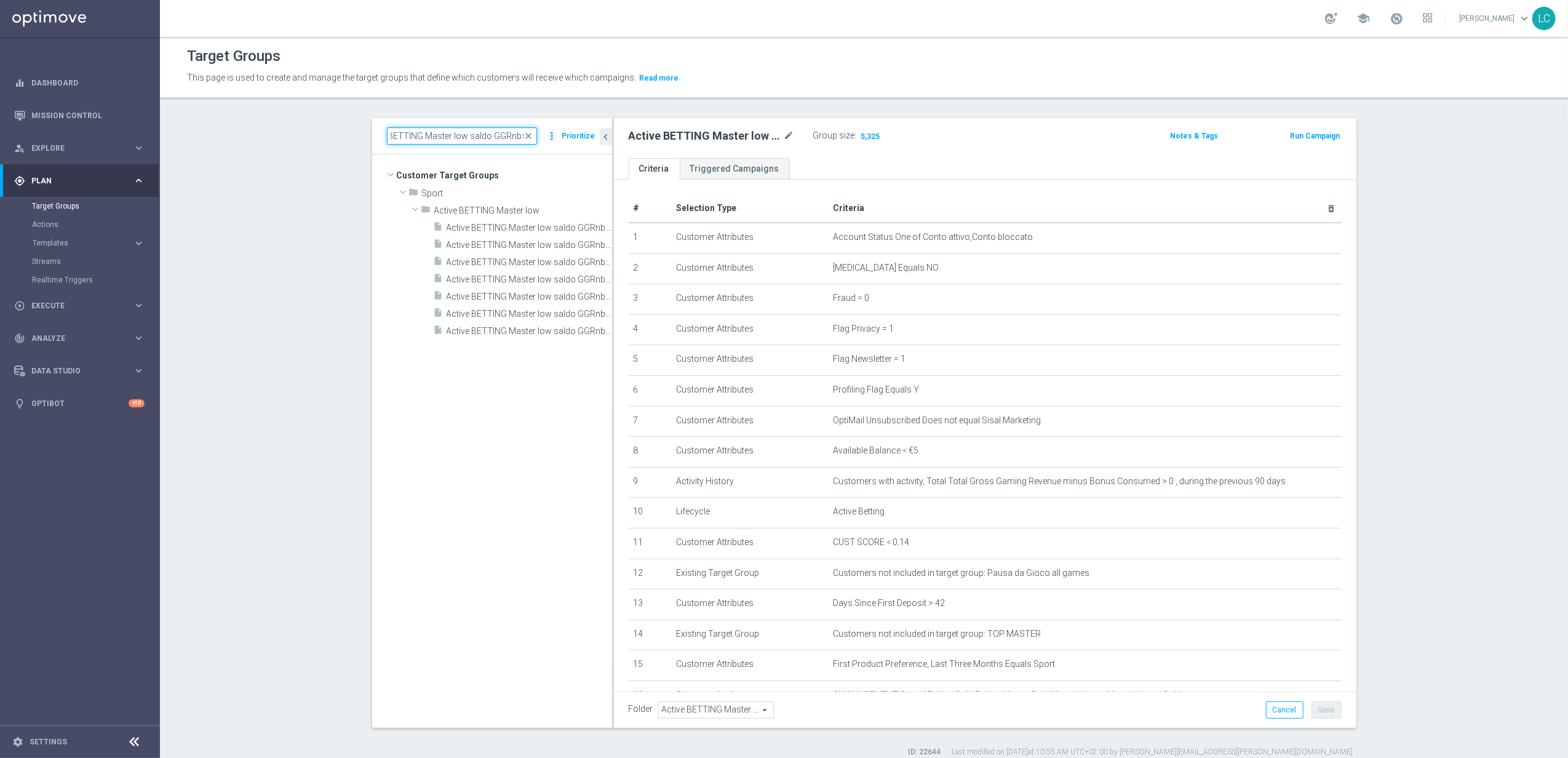
scroll to position [0, 0]
type input "Active BETTING Master low saldo GGRnb>0"
click at [480, 227] on span "Active BETTING Master low saldo GGRnb>0" at bounding box center [515, 228] width 138 height 11
click at [870, 140] on span "Show" at bounding box center [870, 136] width 20 height 9
click at [525, 134] on span "close" at bounding box center [529, 136] width 10 height 10
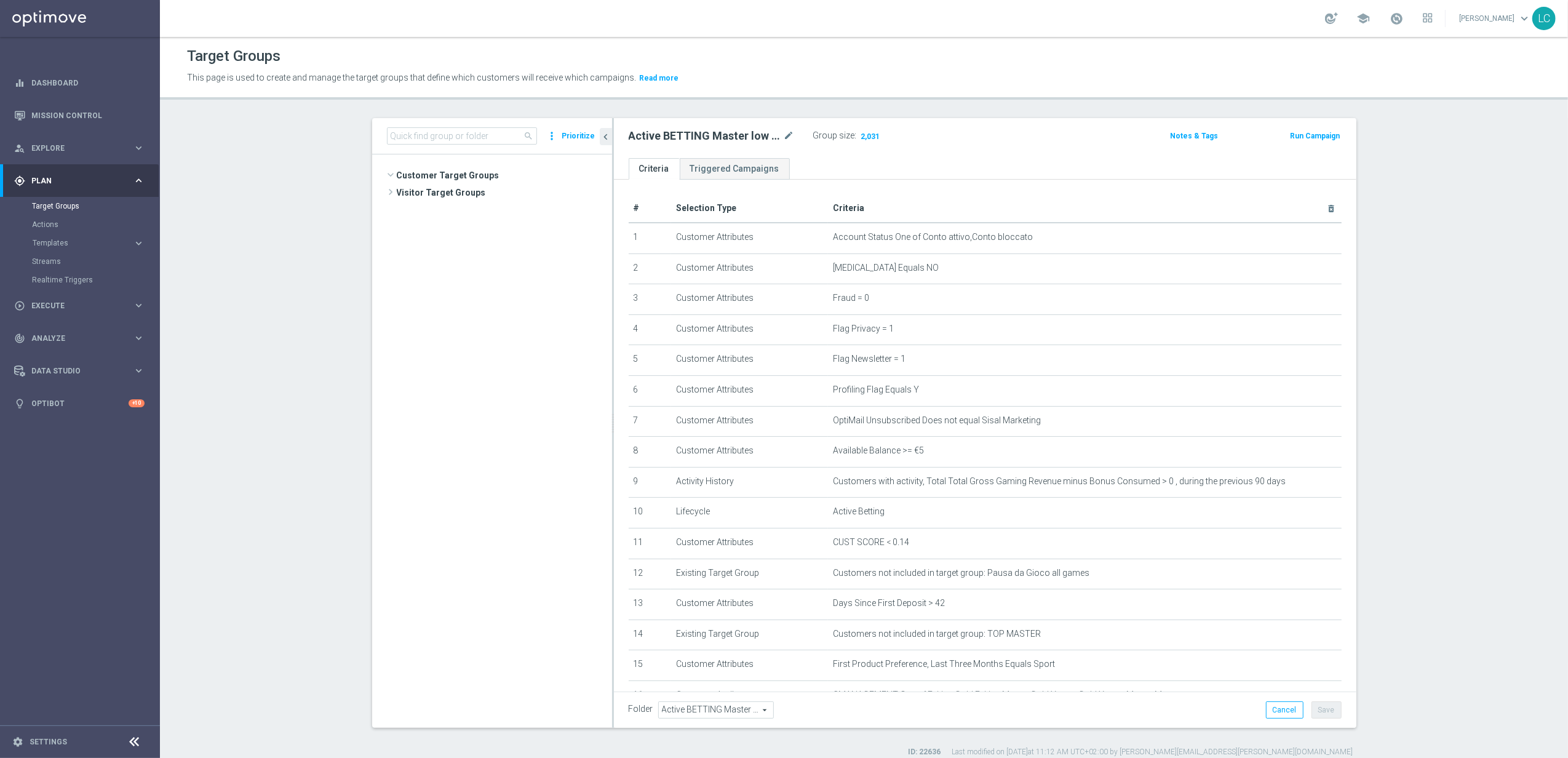
scroll to position [37552, 0]
